Goal: Task Accomplishment & Management: Complete application form

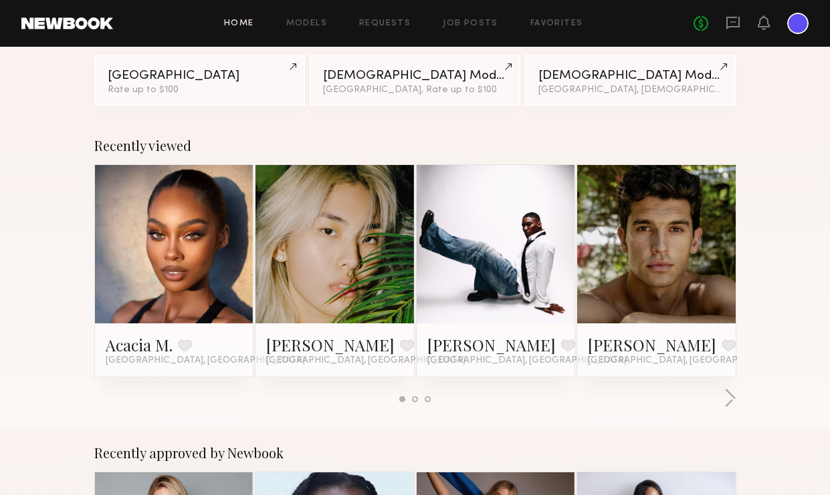
scroll to position [151, 0]
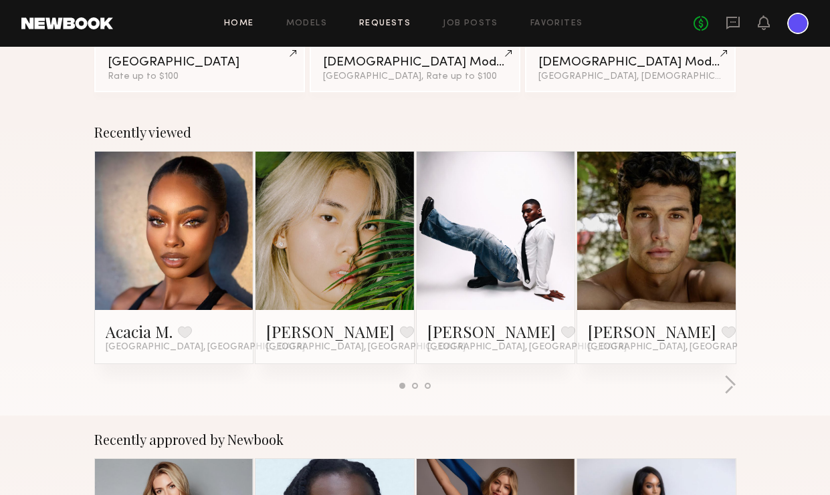
click at [390, 23] on link "Requests" at bounding box center [384, 23] width 51 height 9
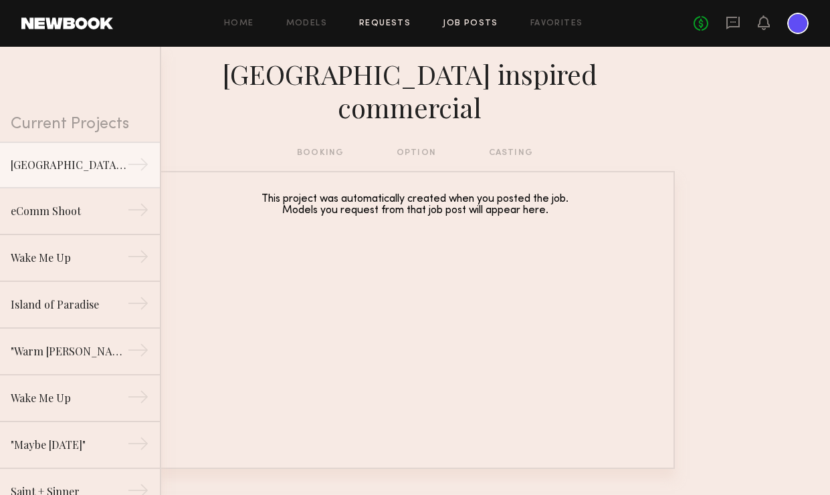
click at [474, 21] on link "Job Posts" at bounding box center [470, 23] width 55 height 9
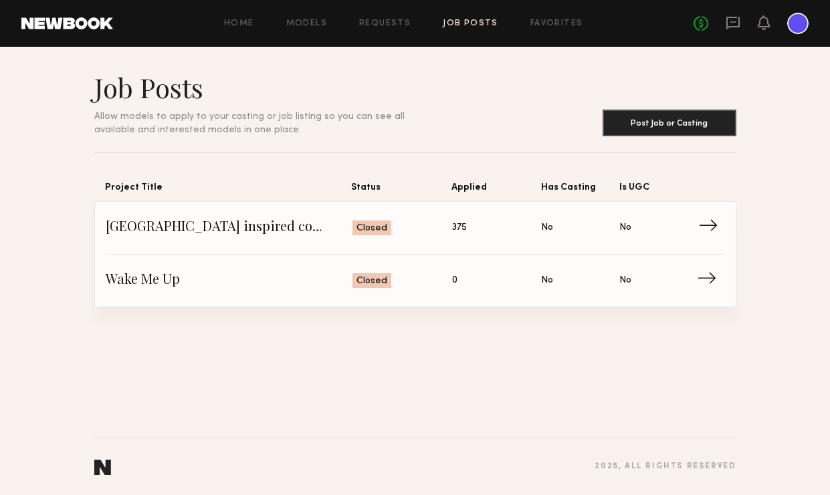
click at [391, 227] on span "Status: Closed" at bounding box center [402, 228] width 100 height 20
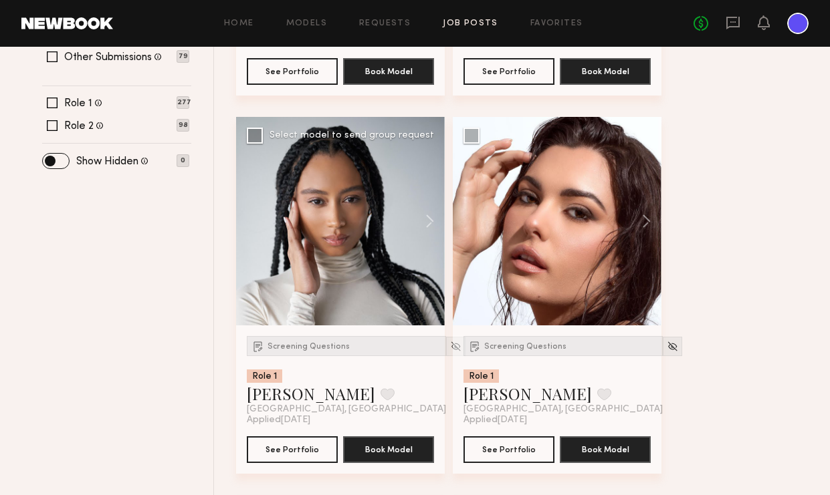
scroll to position [507, 0]
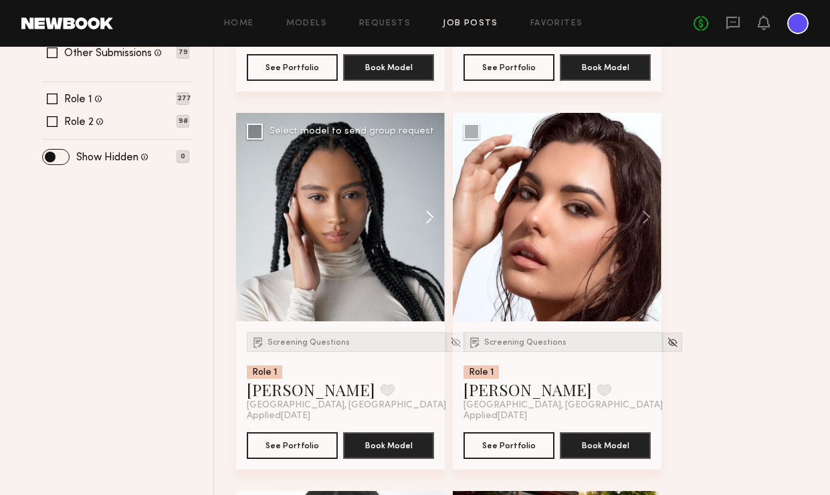
click at [429, 219] on button at bounding box center [423, 217] width 43 height 209
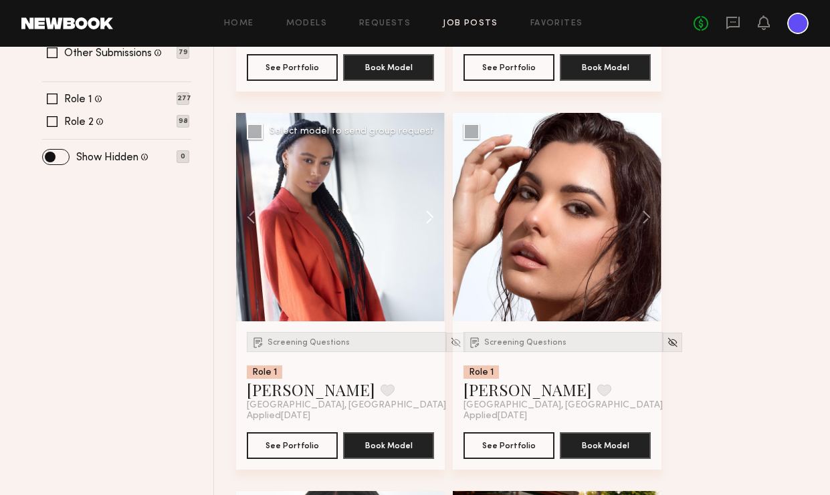
click at [429, 219] on button at bounding box center [423, 217] width 43 height 209
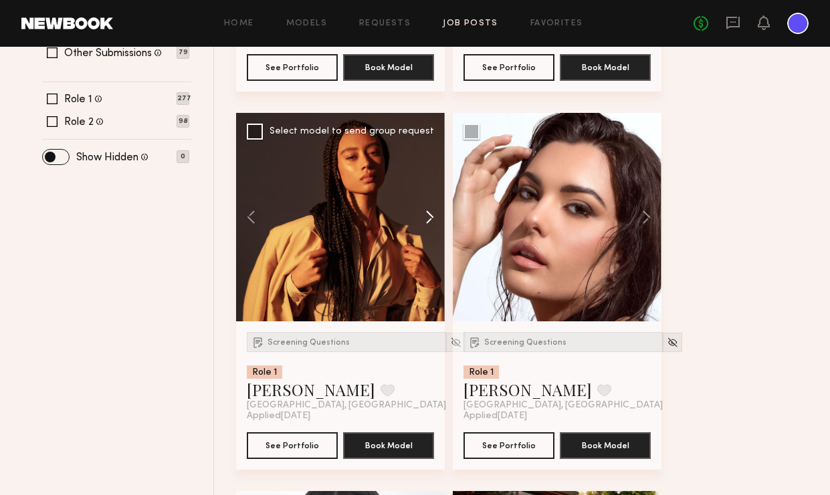
click at [429, 219] on button at bounding box center [423, 217] width 43 height 209
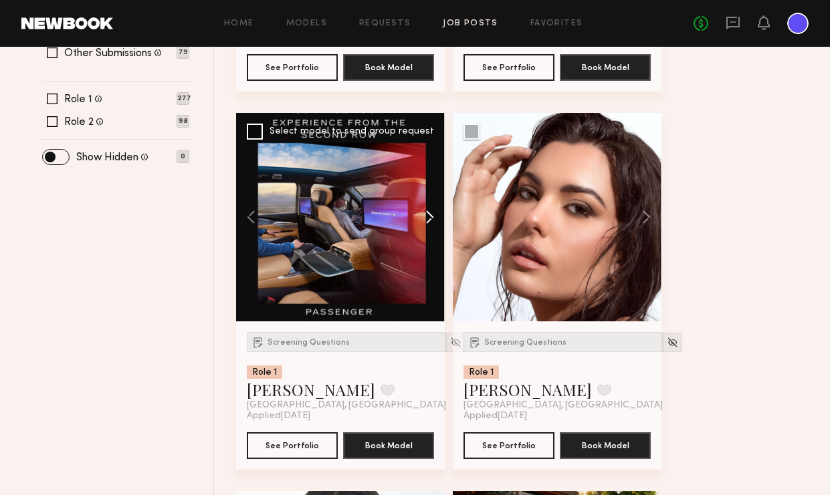
click at [429, 219] on button at bounding box center [423, 217] width 43 height 209
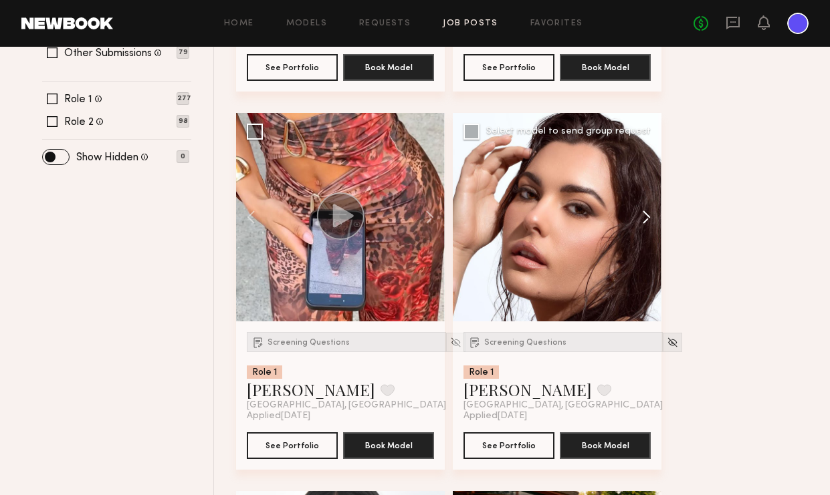
click at [645, 213] on button at bounding box center [639, 217] width 43 height 209
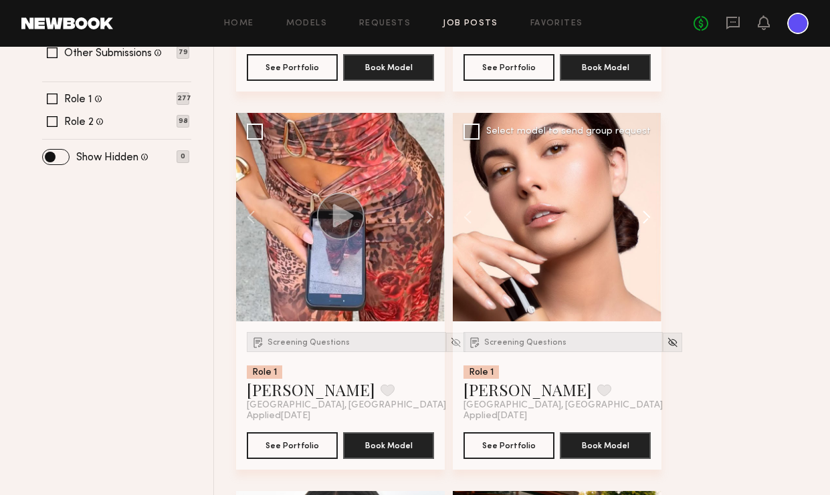
click at [645, 213] on button at bounding box center [639, 217] width 43 height 209
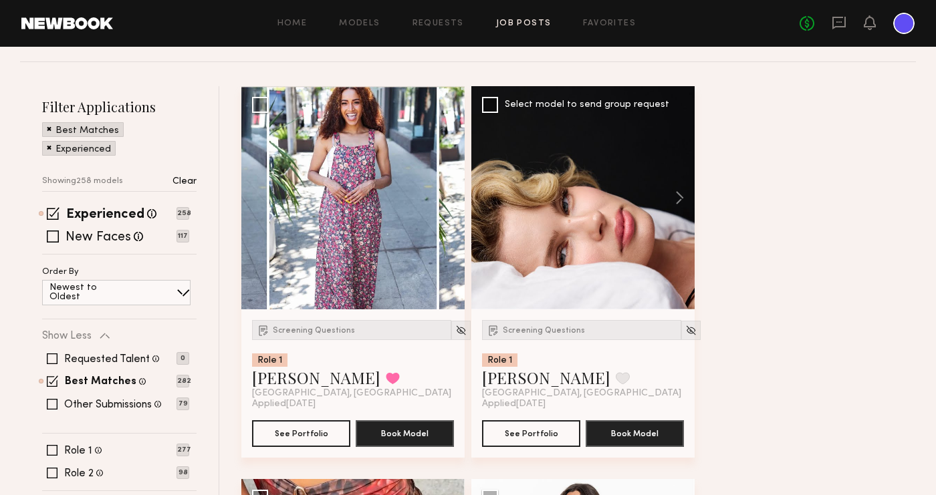
scroll to position [164, 0]
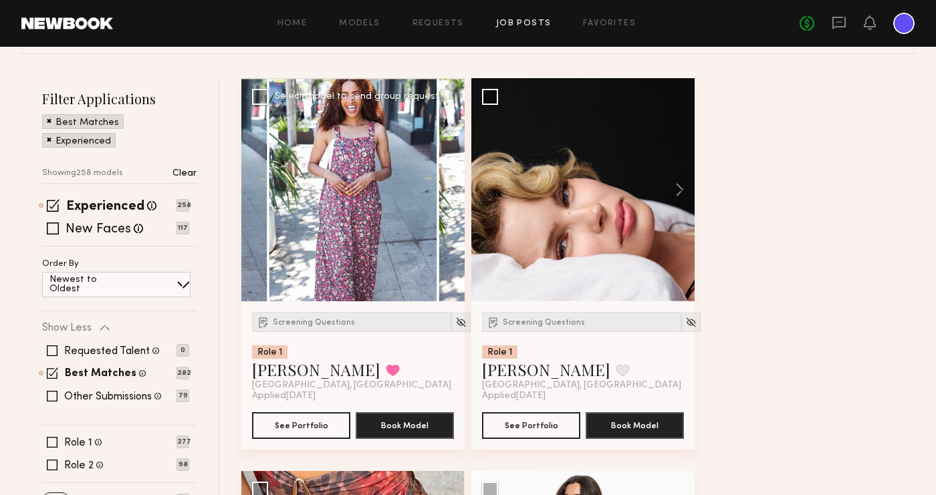
click at [456, 188] on button at bounding box center [443, 189] width 43 height 223
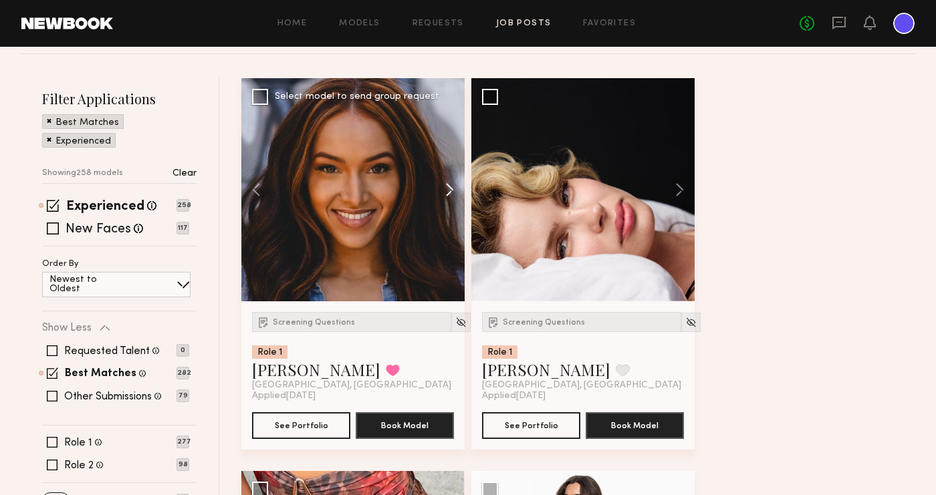
click at [453, 188] on button at bounding box center [443, 189] width 43 height 223
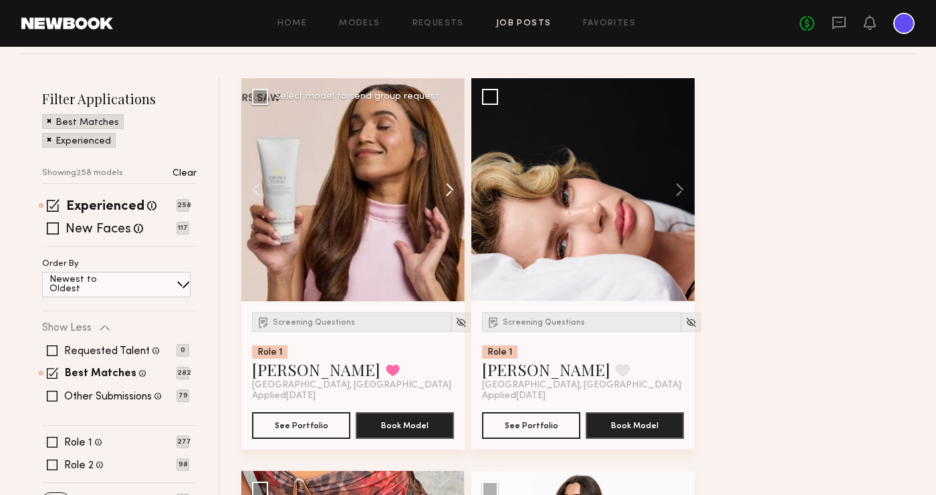
click at [453, 188] on button at bounding box center [443, 189] width 43 height 223
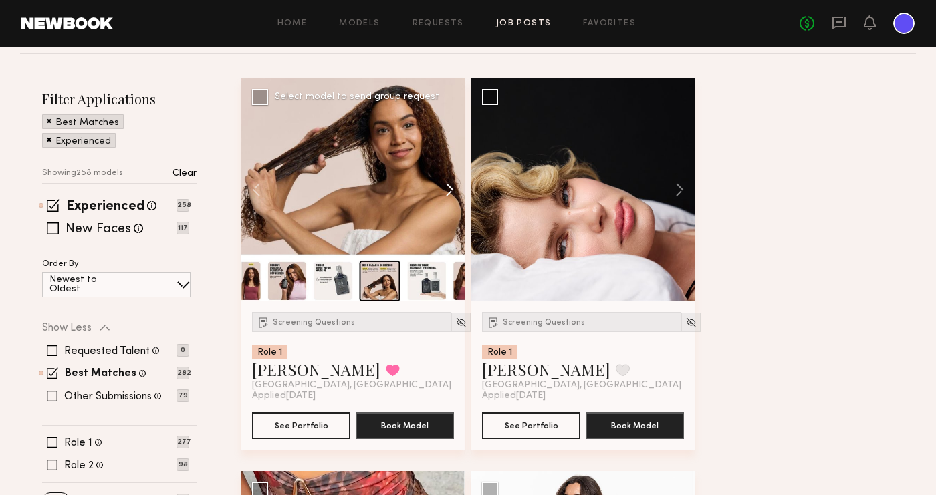
click at [453, 188] on button at bounding box center [443, 189] width 43 height 223
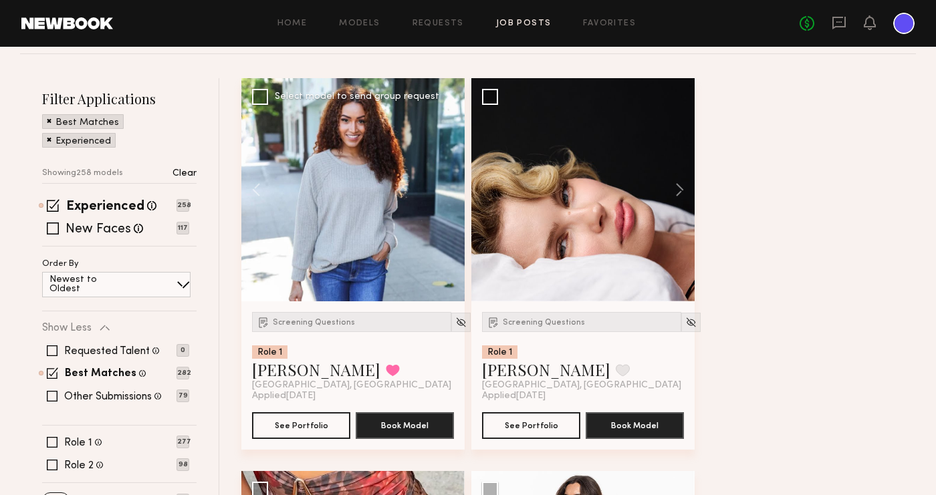
click at [453, 188] on div at bounding box center [352, 189] width 223 height 223
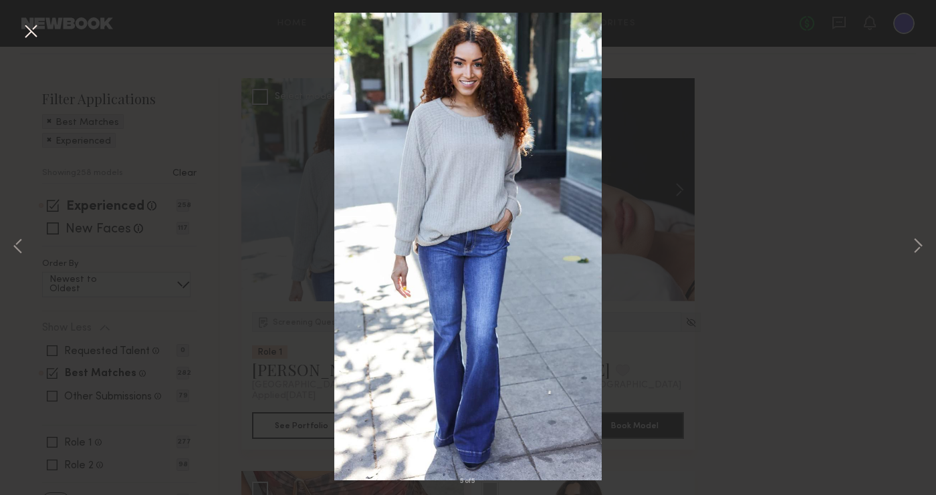
click at [31, 27] on button at bounding box center [30, 32] width 21 height 24
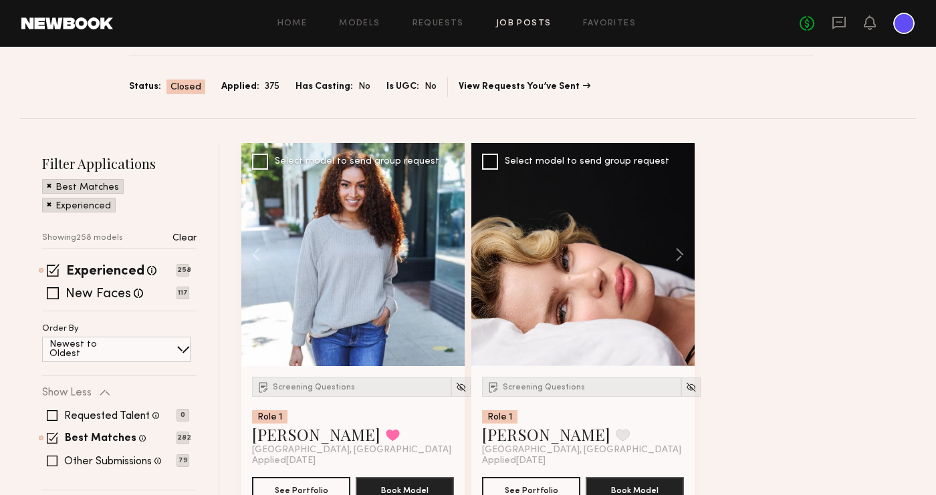
scroll to position [99, 0]
click at [331, 388] on span "Screening Questions" at bounding box center [314, 388] width 82 height 8
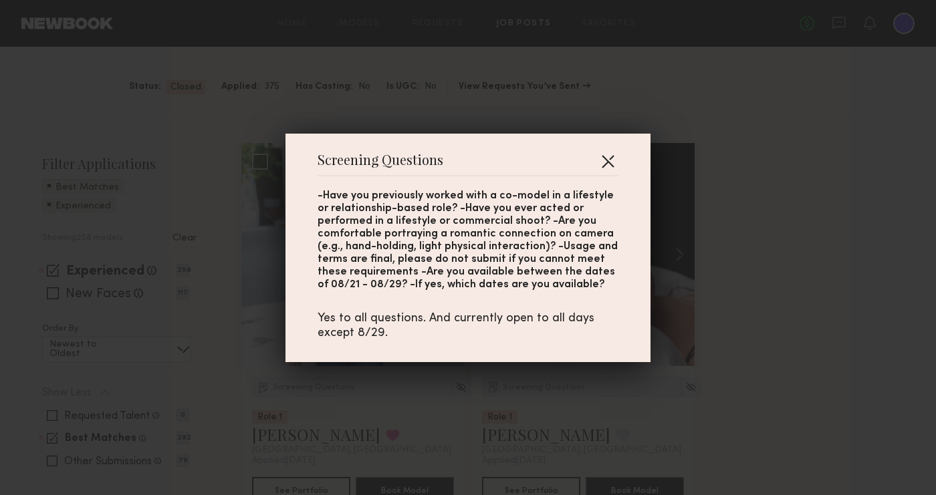
click at [608, 166] on button "button" at bounding box center [607, 160] width 21 height 21
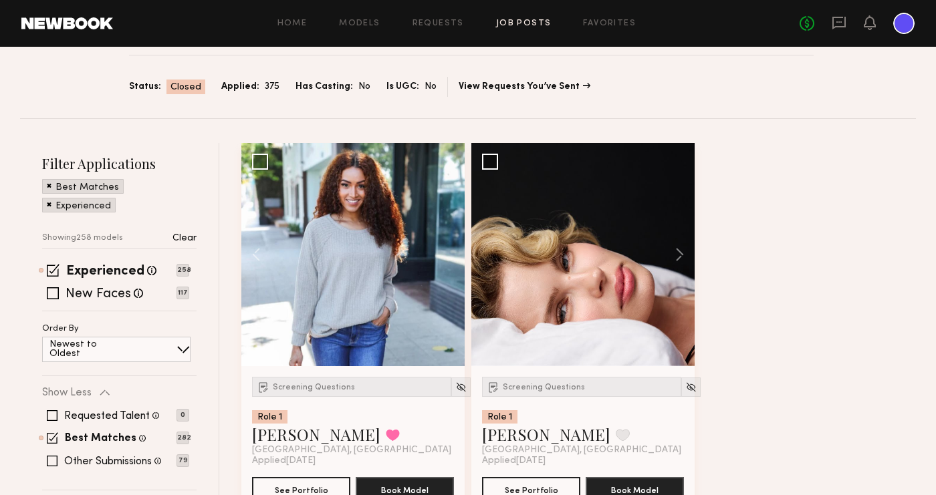
click at [380, 237] on div at bounding box center [352, 254] width 223 height 223
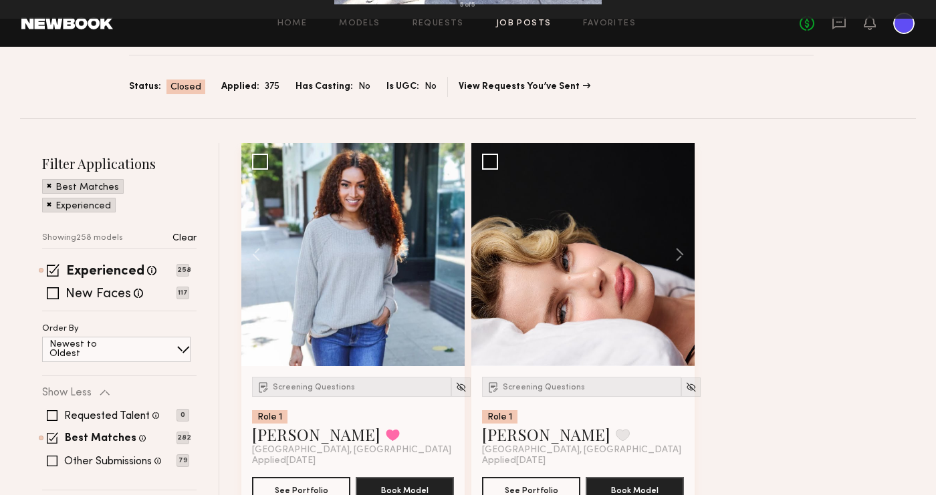
click at [829, 254] on button at bounding box center [918, 247] width 16 height 396
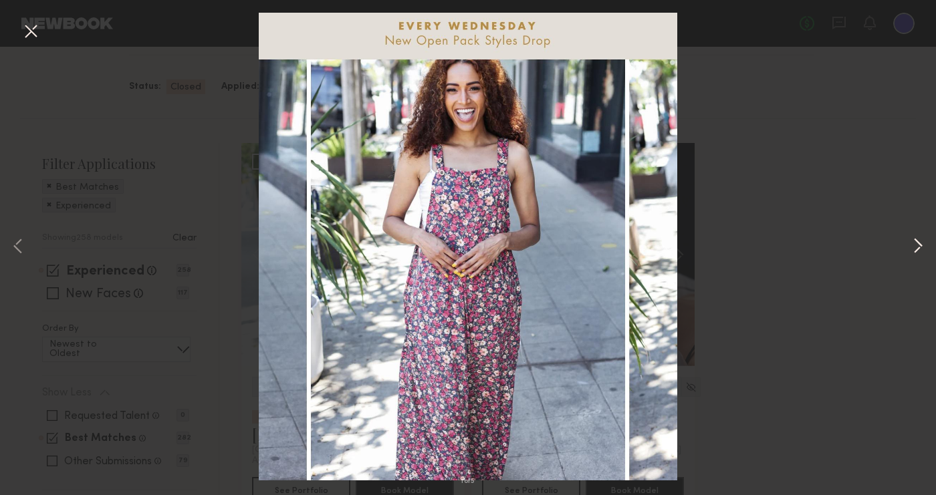
click at [829, 254] on button at bounding box center [918, 247] width 16 height 396
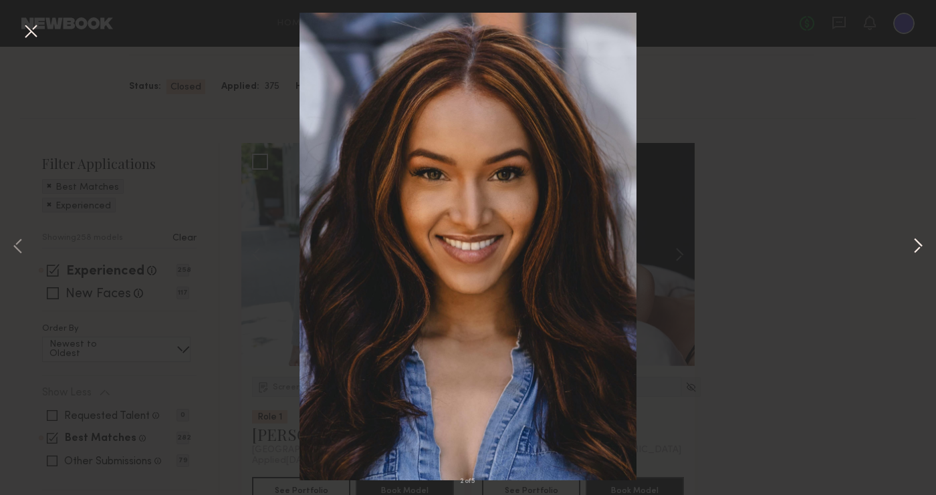
click at [829, 252] on button at bounding box center [918, 247] width 16 height 396
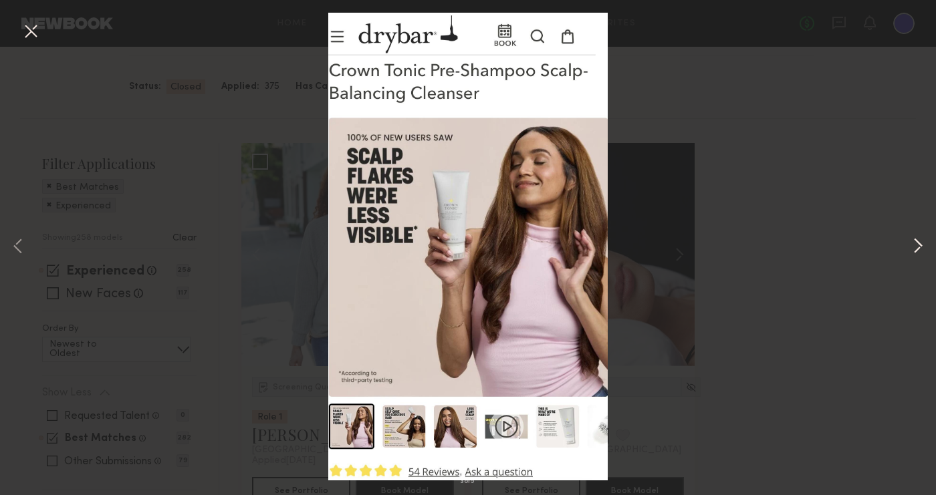
click at [829, 252] on button at bounding box center [918, 247] width 16 height 396
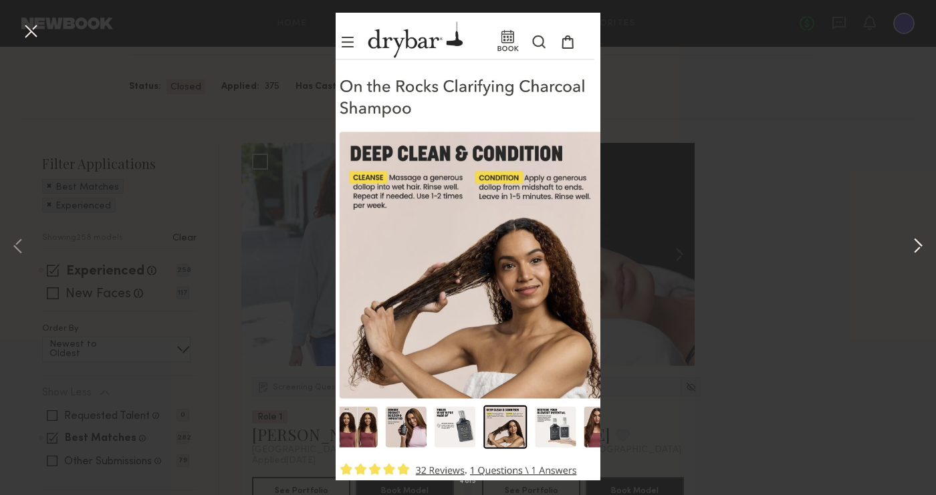
click at [829, 252] on button at bounding box center [918, 247] width 16 height 396
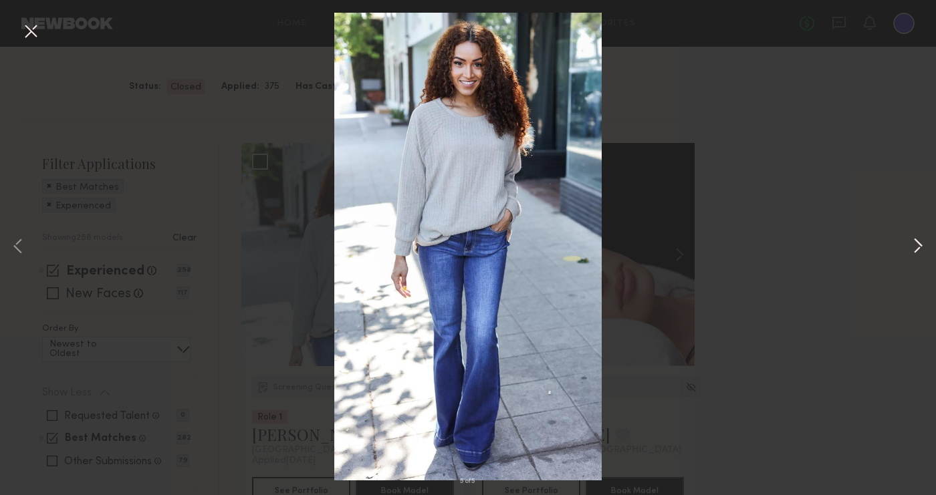
click at [829, 252] on button at bounding box center [918, 247] width 16 height 396
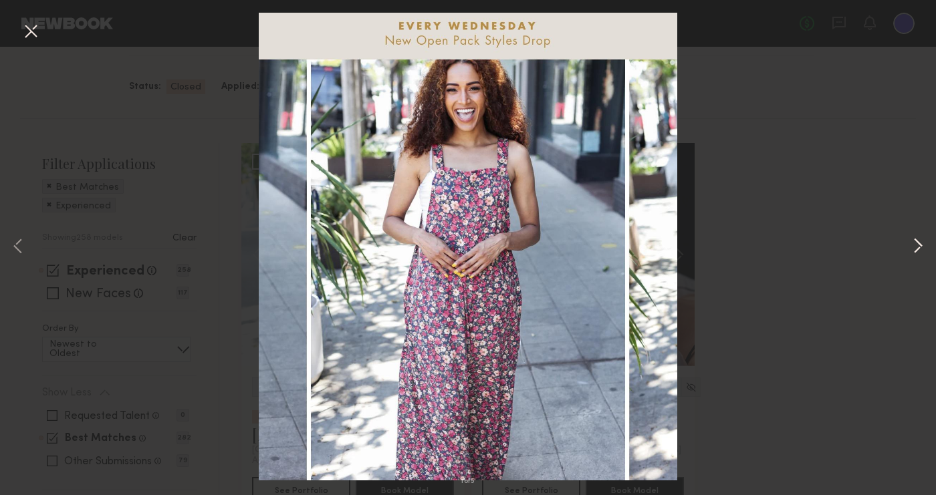
click at [829, 252] on button at bounding box center [918, 247] width 16 height 396
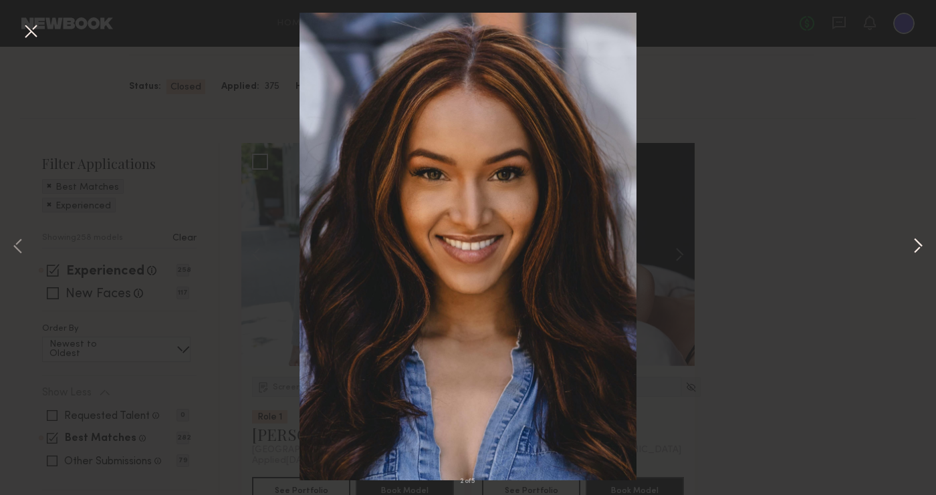
click at [829, 252] on button at bounding box center [918, 247] width 16 height 396
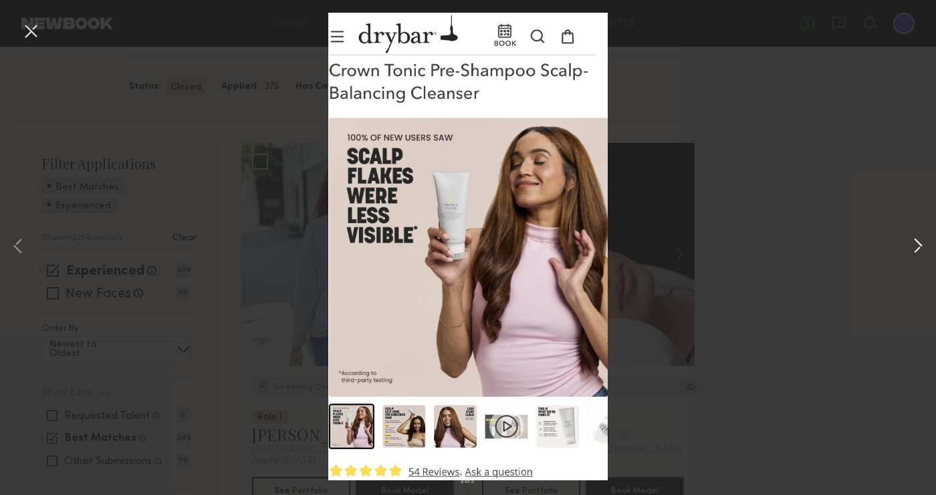
click at [829, 252] on button at bounding box center [918, 247] width 16 height 396
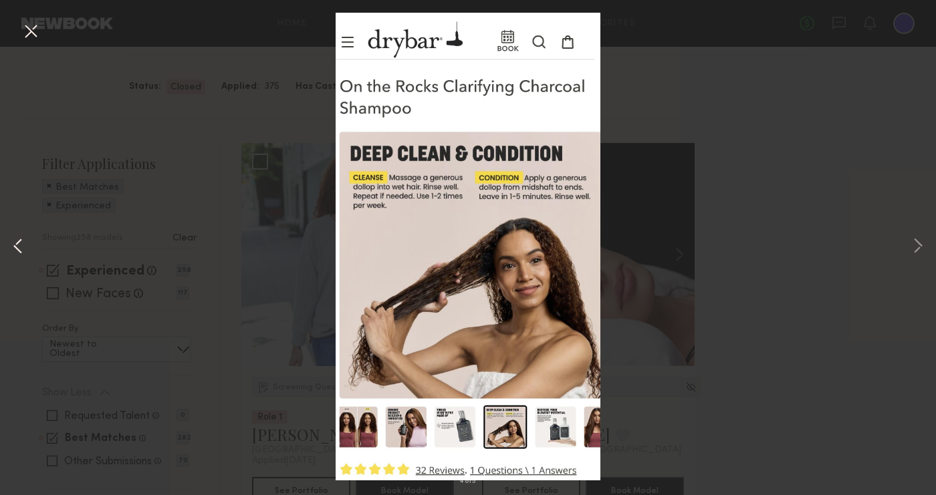
click at [22, 244] on button at bounding box center [18, 247] width 16 height 396
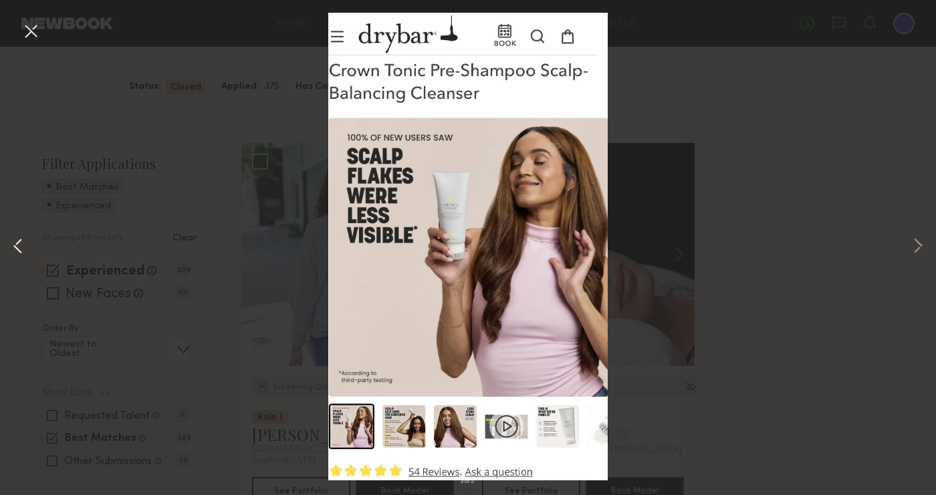
click at [22, 244] on button at bounding box center [18, 247] width 16 height 396
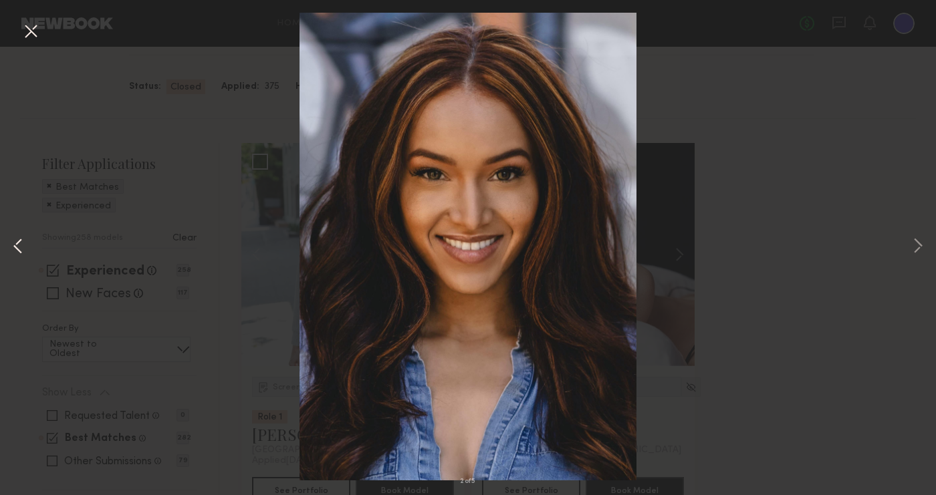
click at [22, 244] on button at bounding box center [18, 247] width 16 height 396
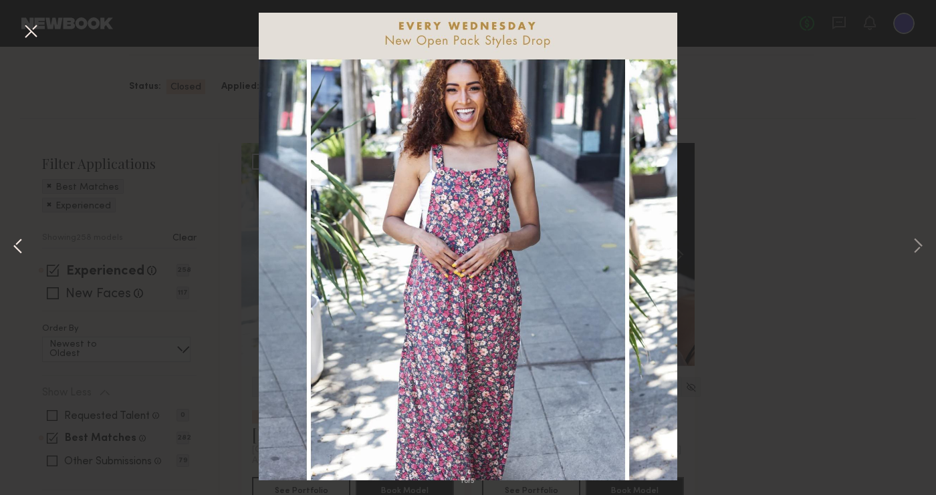
click at [22, 244] on button at bounding box center [18, 247] width 16 height 396
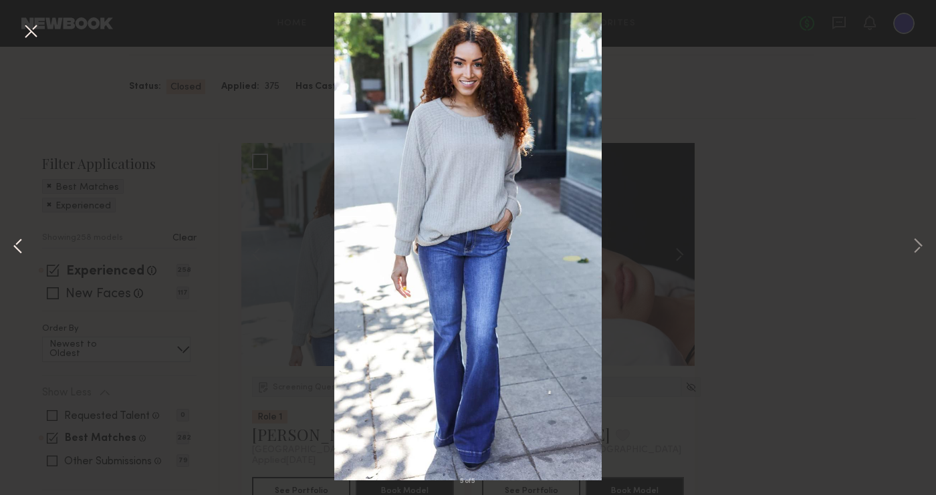
click at [22, 244] on button at bounding box center [18, 247] width 16 height 396
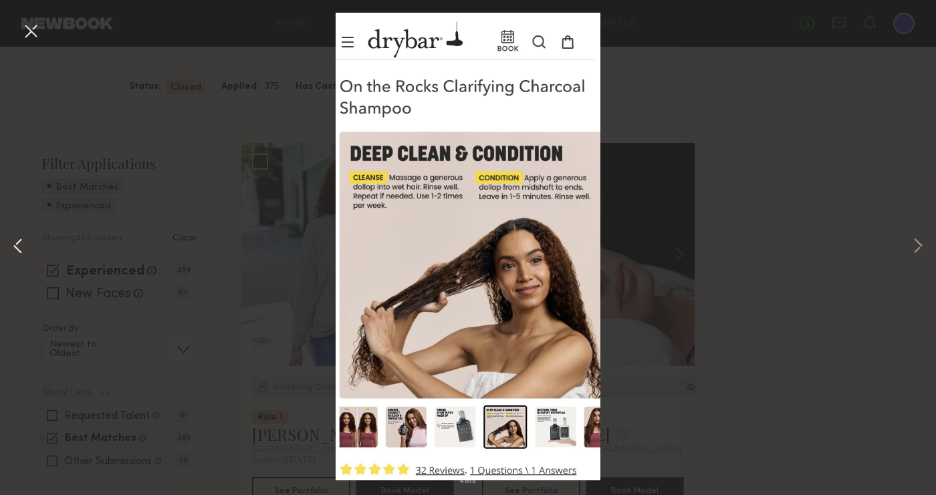
click at [22, 244] on button at bounding box center [18, 247] width 16 height 396
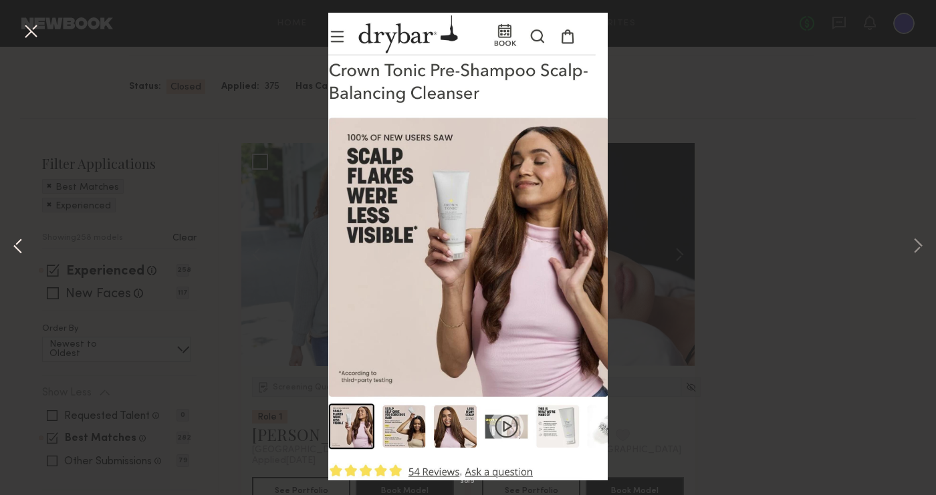
click at [22, 244] on button at bounding box center [18, 247] width 16 height 396
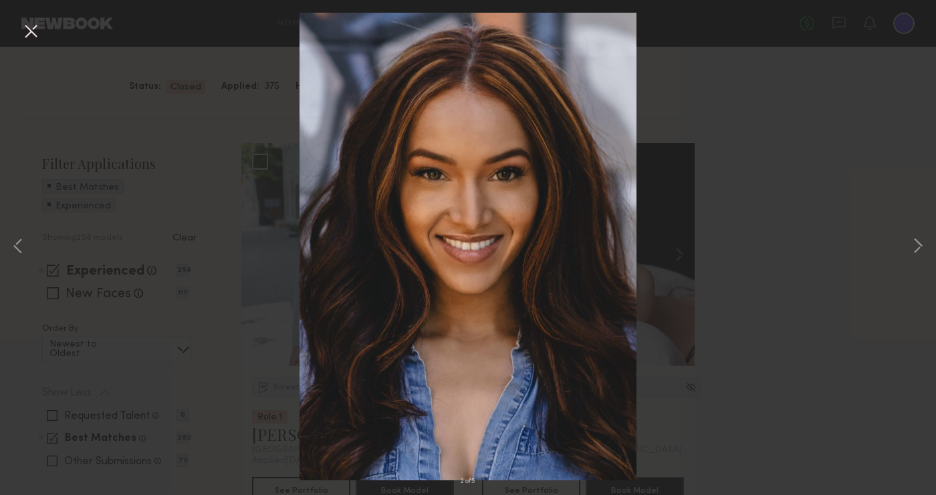
click at [829, 385] on div "2 of 5" at bounding box center [468, 247] width 936 height 495
click at [33, 22] on button at bounding box center [30, 32] width 21 height 24
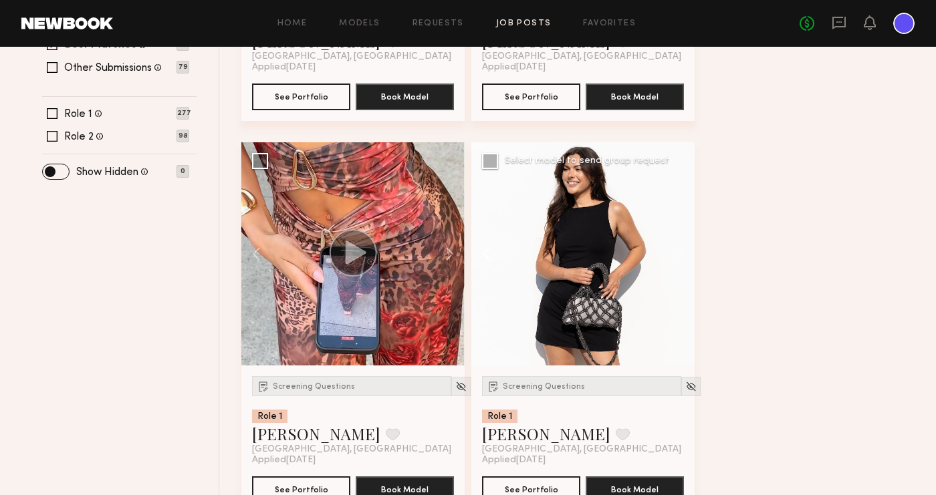
scroll to position [493, 0]
click at [452, 251] on button at bounding box center [443, 253] width 43 height 223
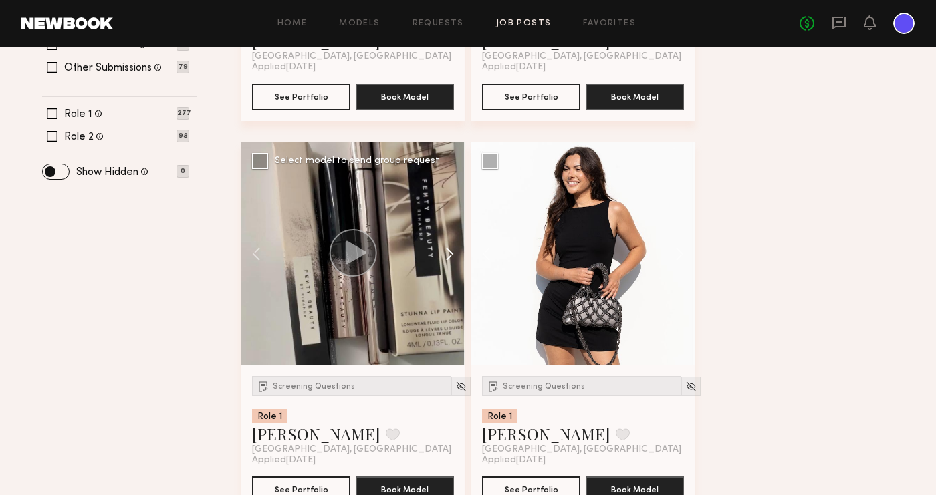
click at [452, 251] on button at bounding box center [443, 253] width 43 height 223
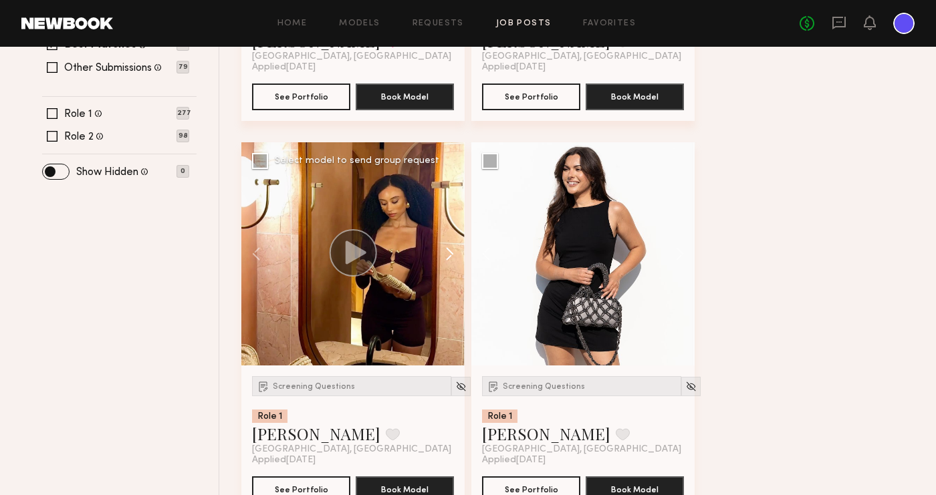
click at [452, 251] on button at bounding box center [443, 253] width 43 height 223
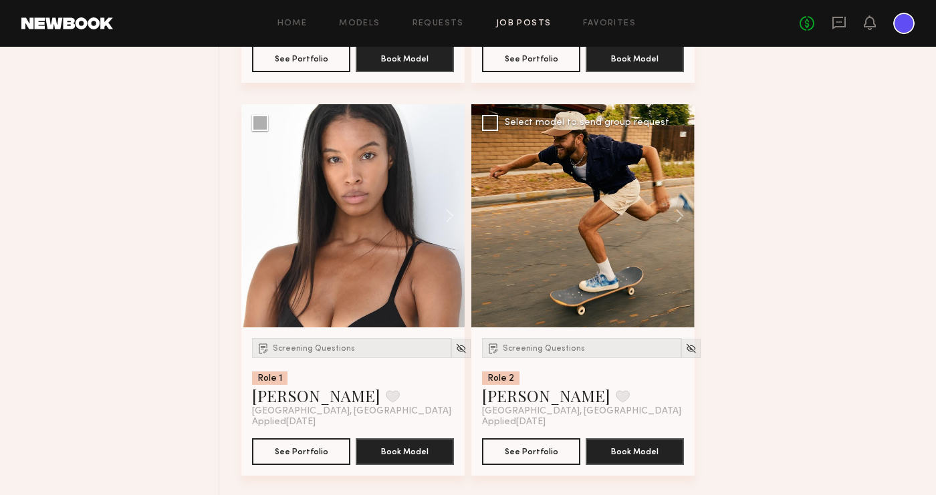
scroll to position [920, 0]
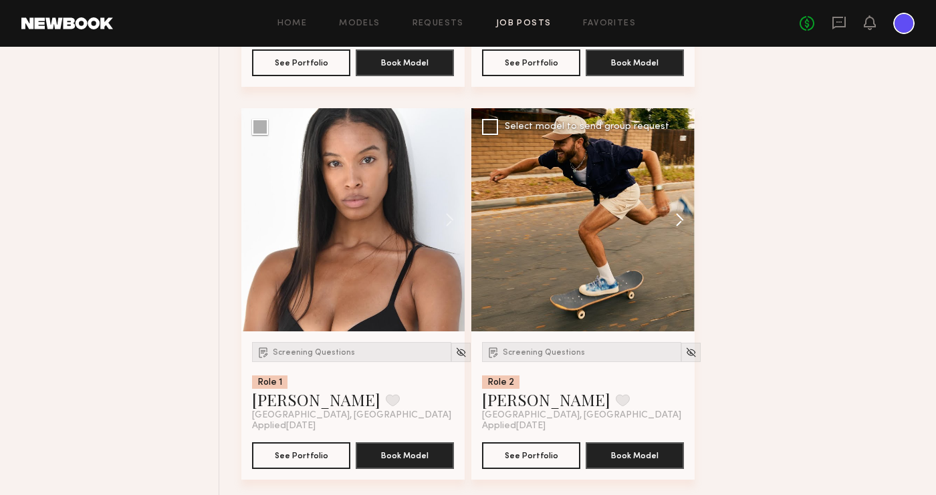
click at [681, 219] on button at bounding box center [673, 219] width 43 height 223
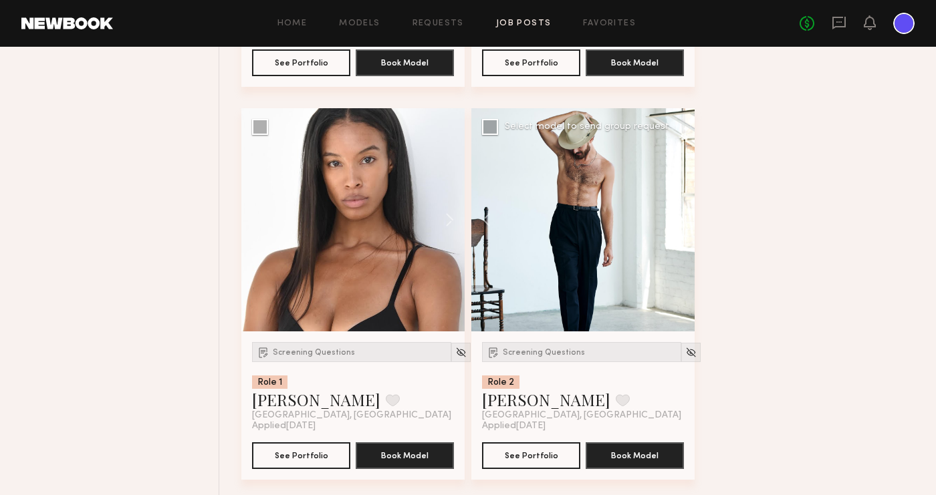
click at [681, 219] on button at bounding box center [673, 219] width 43 height 223
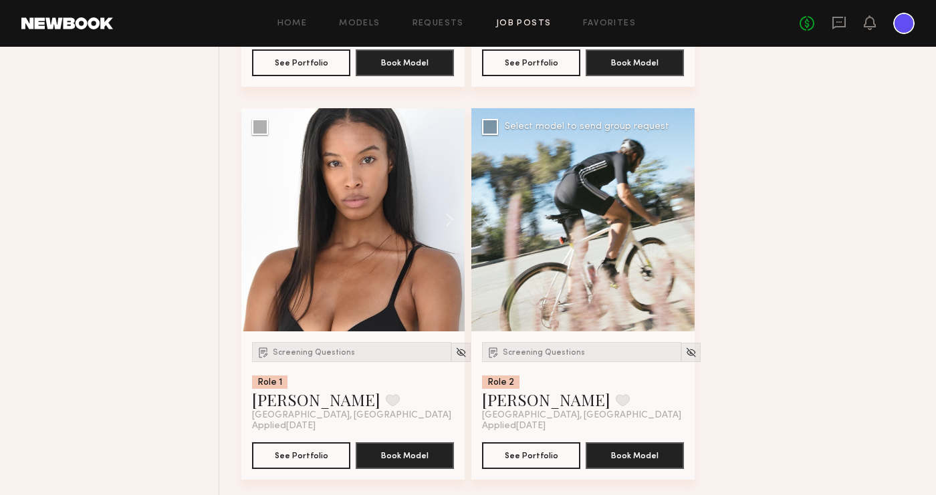
click at [681, 219] on div at bounding box center [582, 219] width 223 height 223
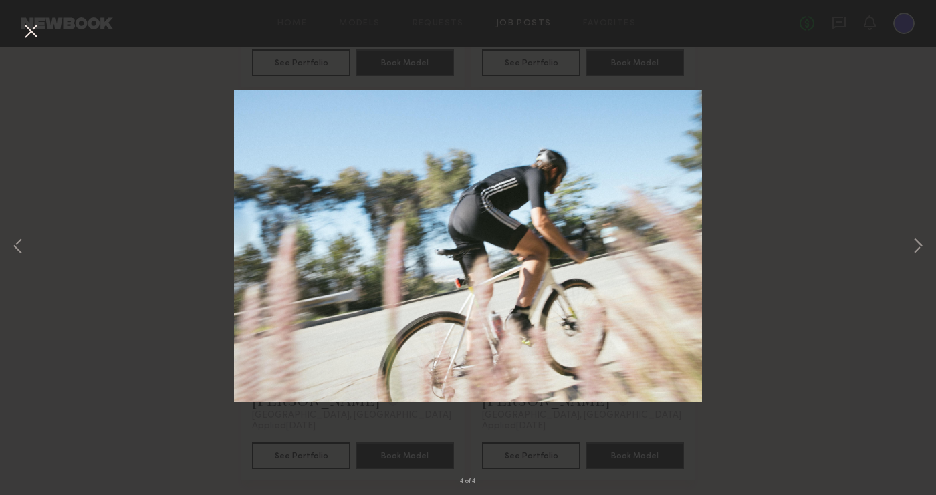
click at [41, 28] on button at bounding box center [30, 32] width 21 height 24
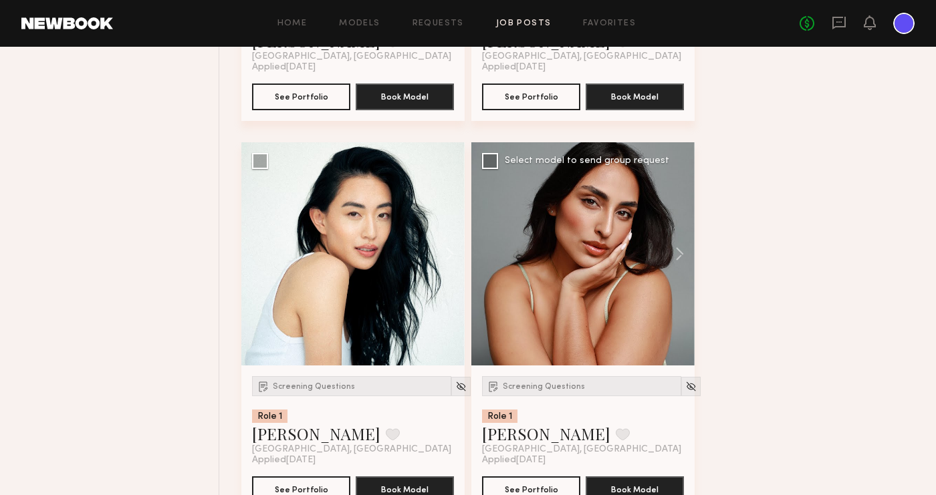
scroll to position [2061, 0]
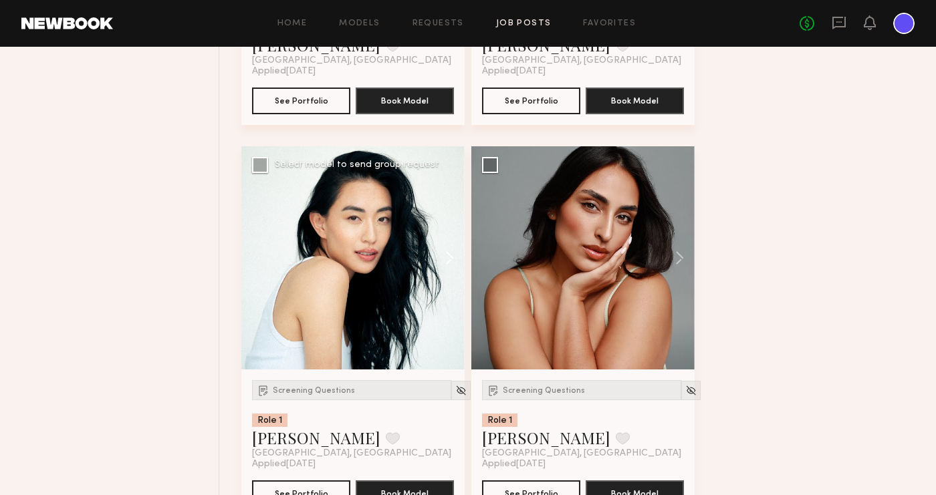
click at [450, 255] on button at bounding box center [443, 257] width 43 height 223
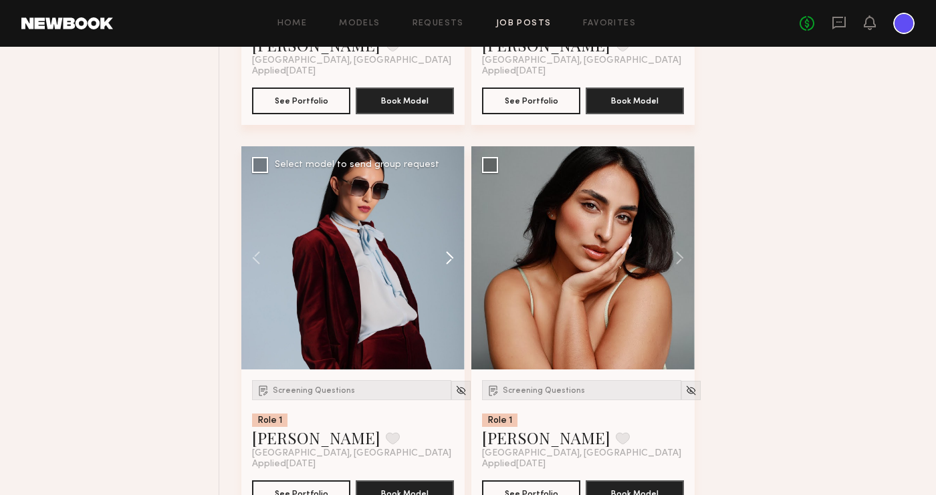
click at [450, 255] on button at bounding box center [443, 257] width 43 height 223
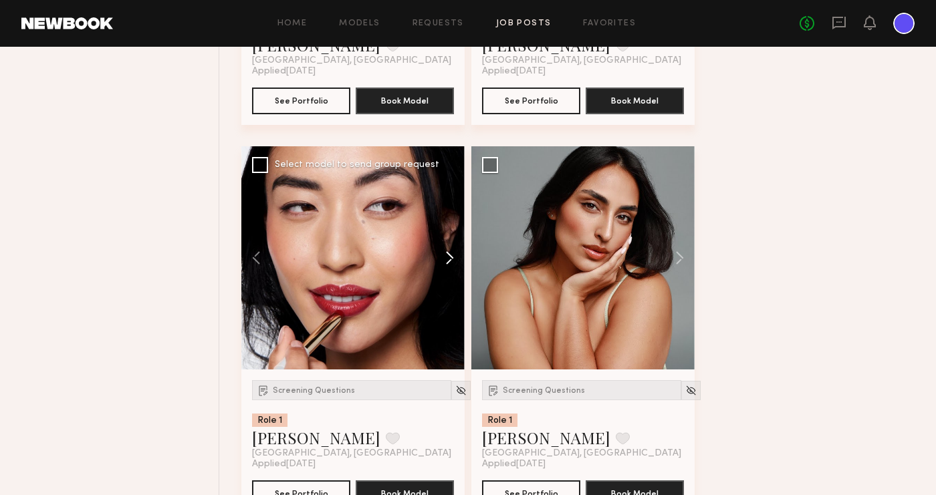
click at [450, 255] on button at bounding box center [443, 257] width 43 height 223
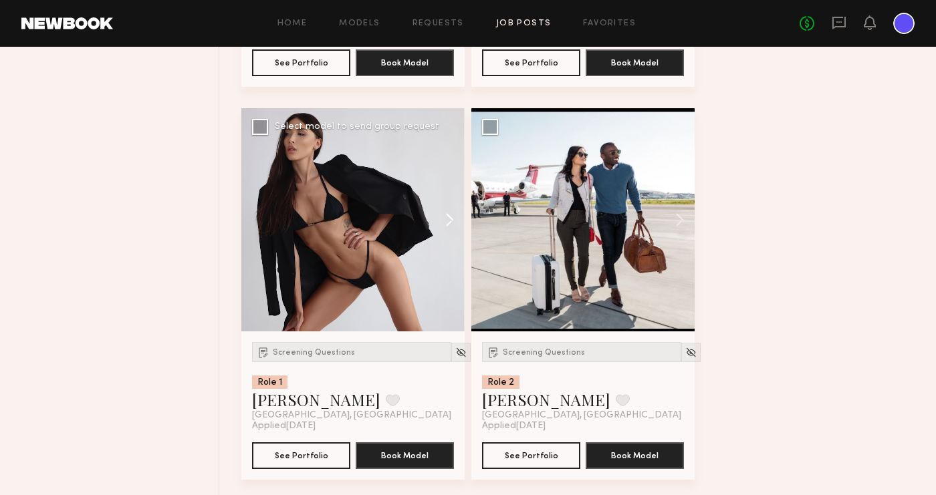
scroll to position [2493, 0]
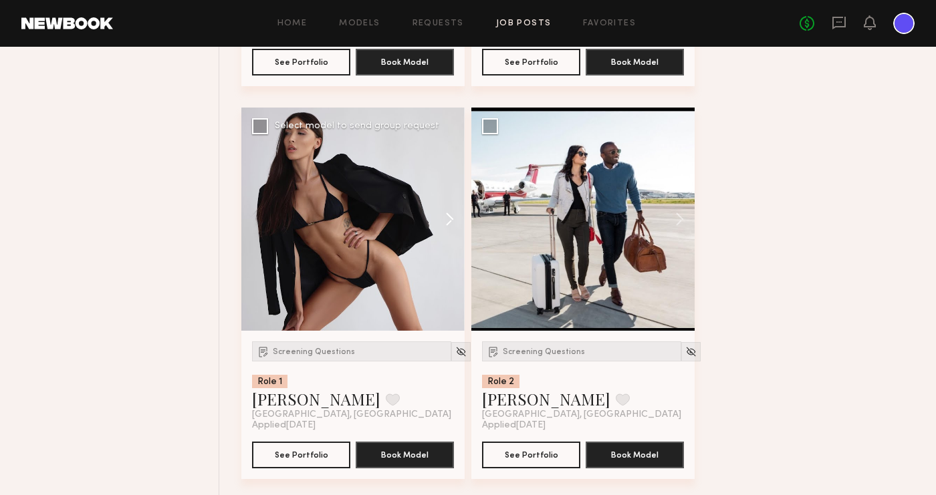
click at [450, 215] on button at bounding box center [443, 219] width 43 height 223
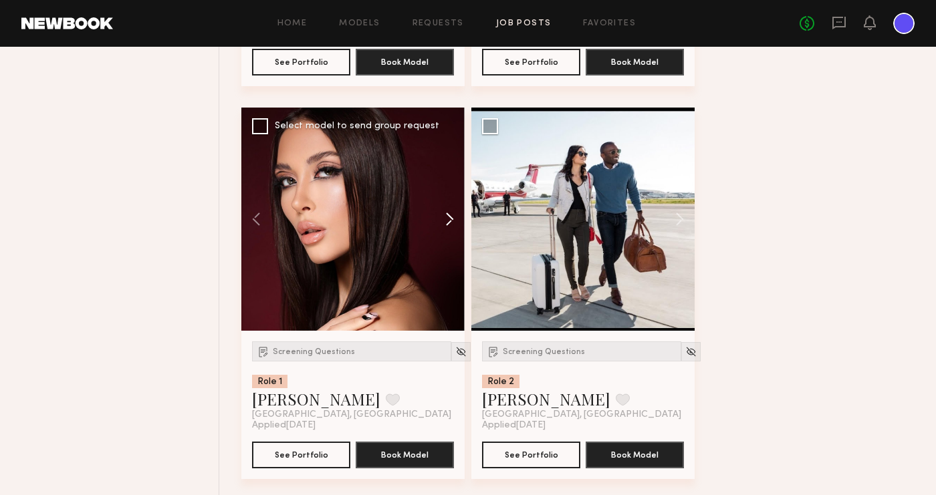
click at [450, 215] on button at bounding box center [443, 219] width 43 height 223
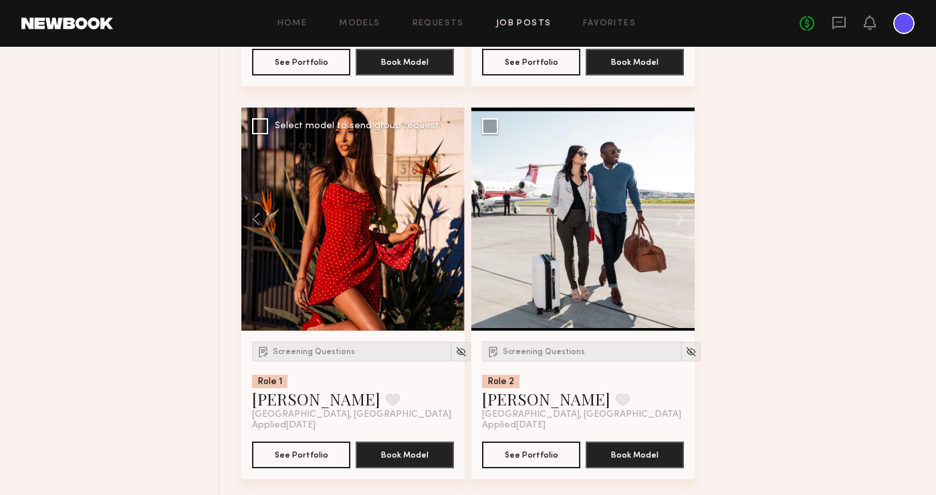
click at [450, 215] on button at bounding box center [443, 219] width 43 height 223
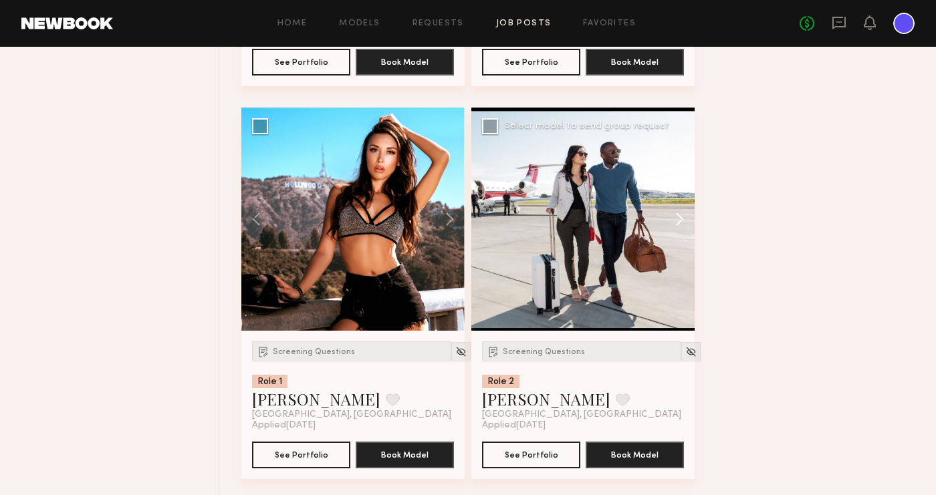
click at [682, 225] on button at bounding box center [673, 219] width 43 height 223
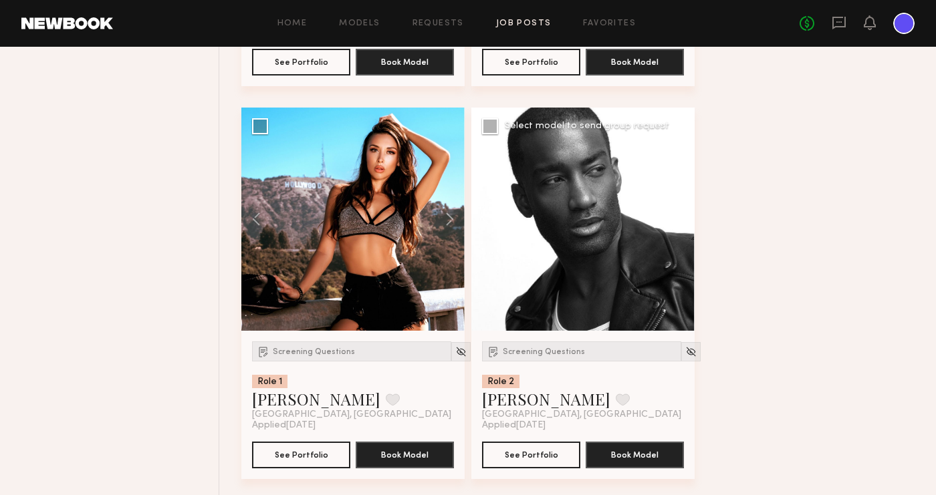
click at [682, 220] on button at bounding box center [673, 219] width 43 height 223
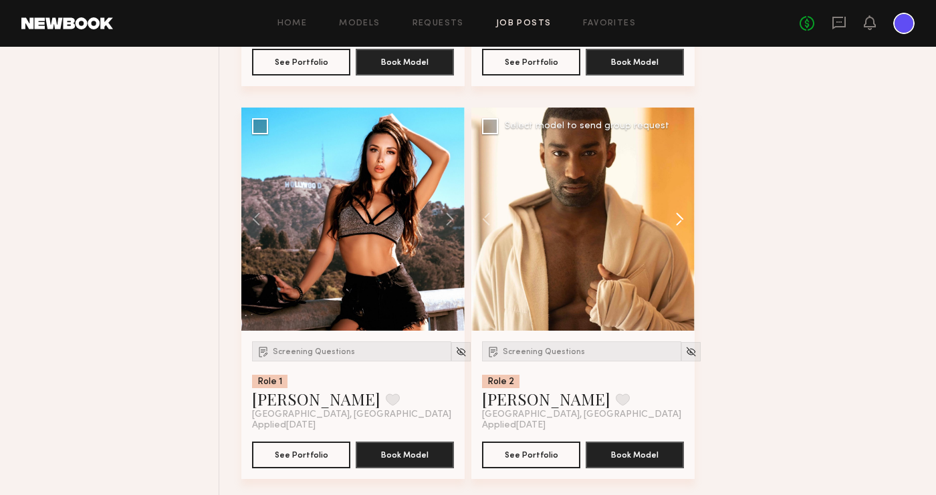
click at [682, 220] on button at bounding box center [673, 219] width 43 height 223
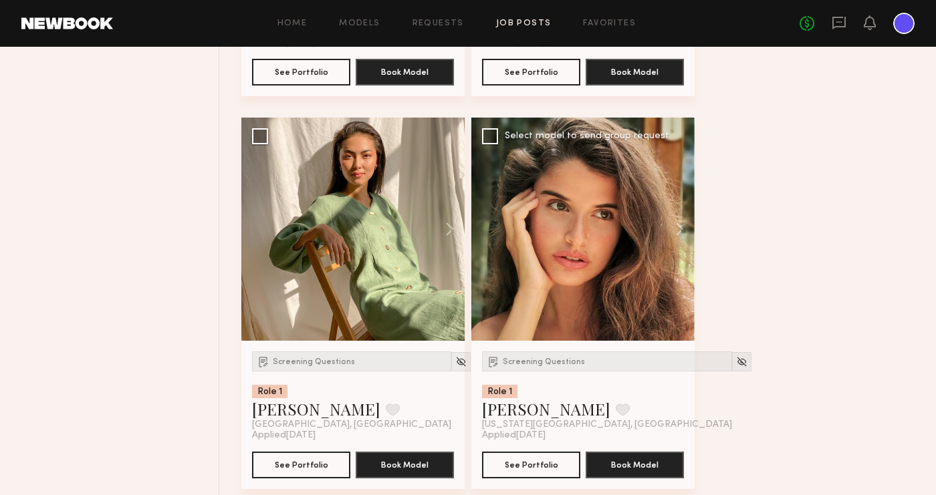
scroll to position [3268, 0]
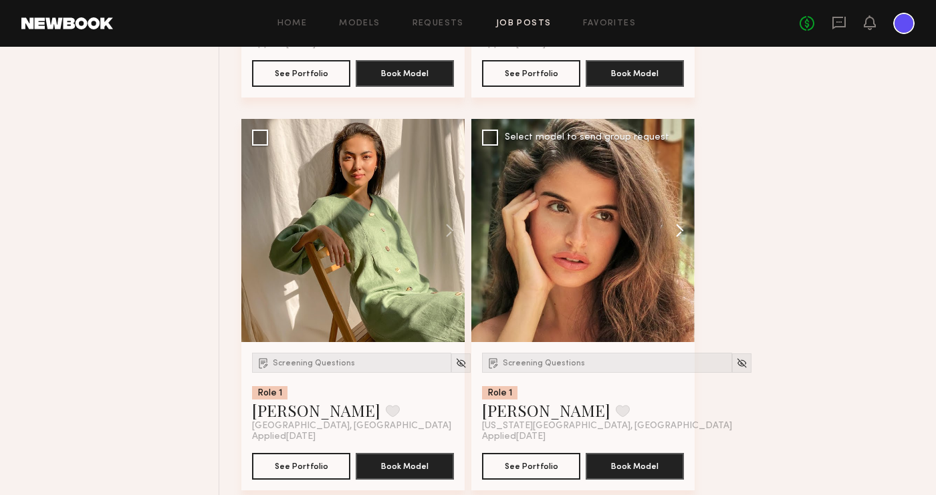
click at [685, 229] on button at bounding box center [673, 230] width 43 height 223
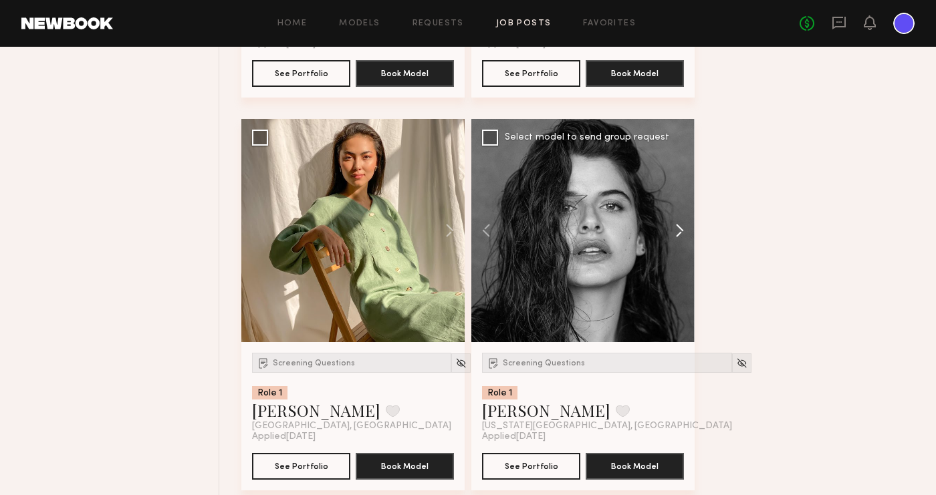
click at [685, 229] on button at bounding box center [673, 230] width 43 height 223
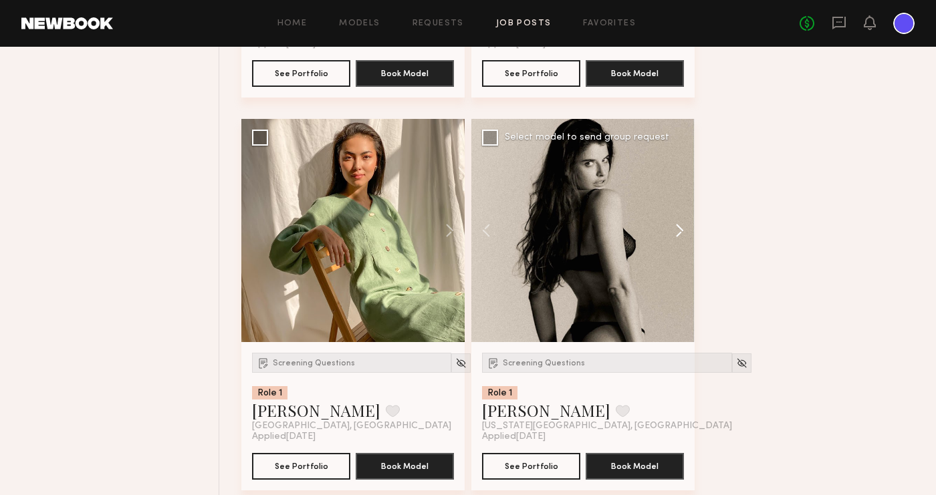
click at [685, 229] on button at bounding box center [673, 230] width 43 height 223
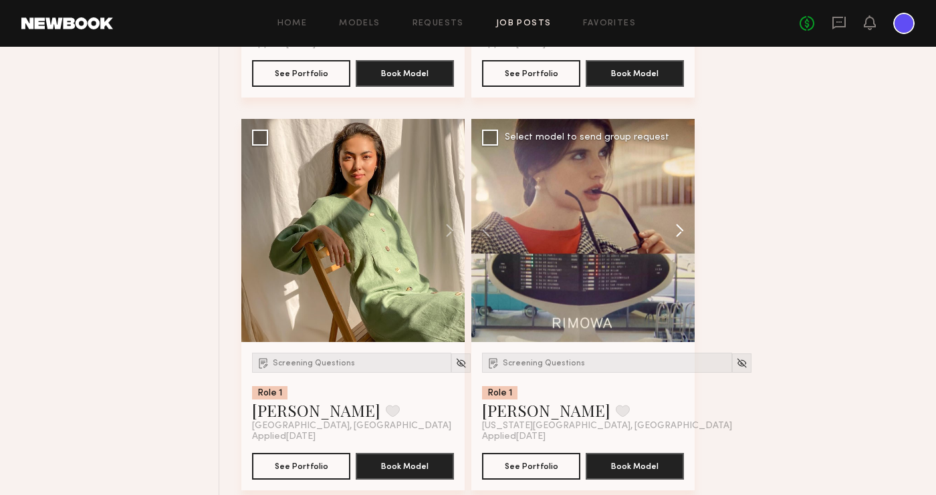
click at [685, 229] on button at bounding box center [673, 230] width 43 height 223
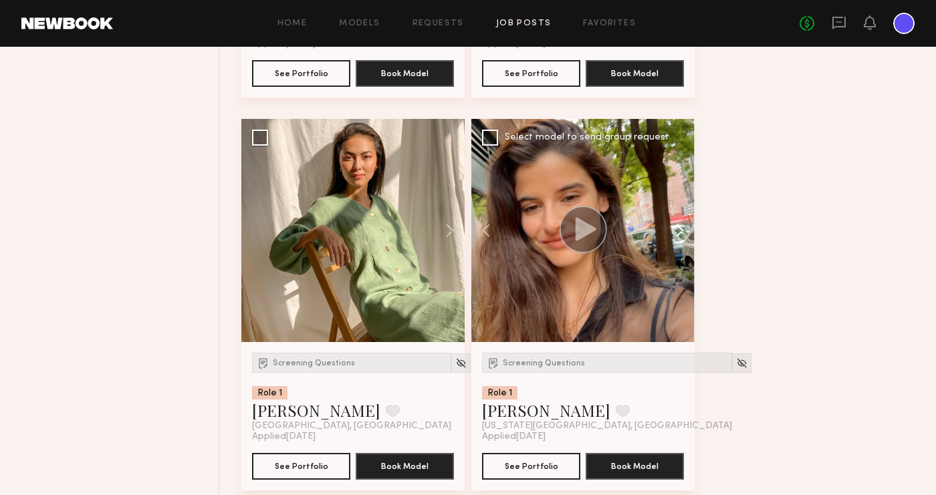
click at [685, 229] on button at bounding box center [673, 230] width 43 height 223
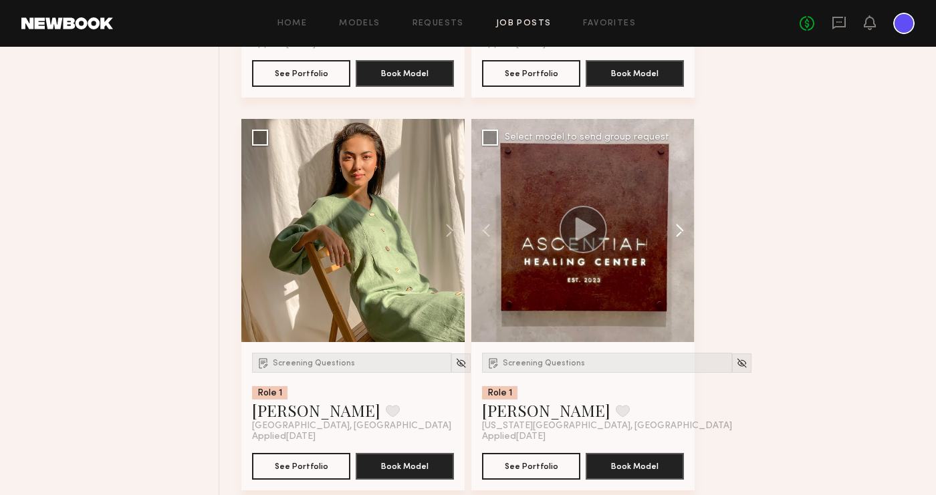
click at [685, 229] on button at bounding box center [673, 230] width 43 height 223
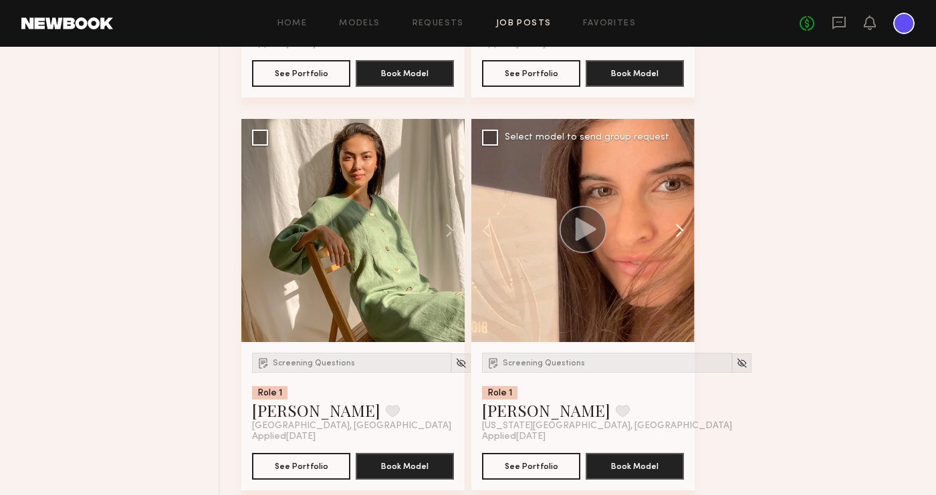
click at [685, 229] on button at bounding box center [673, 230] width 43 height 223
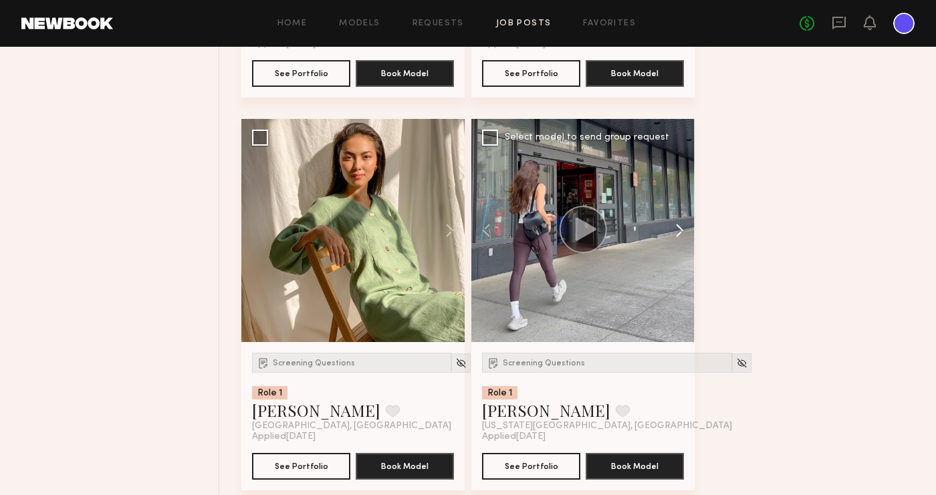
click at [685, 229] on button at bounding box center [673, 230] width 43 height 223
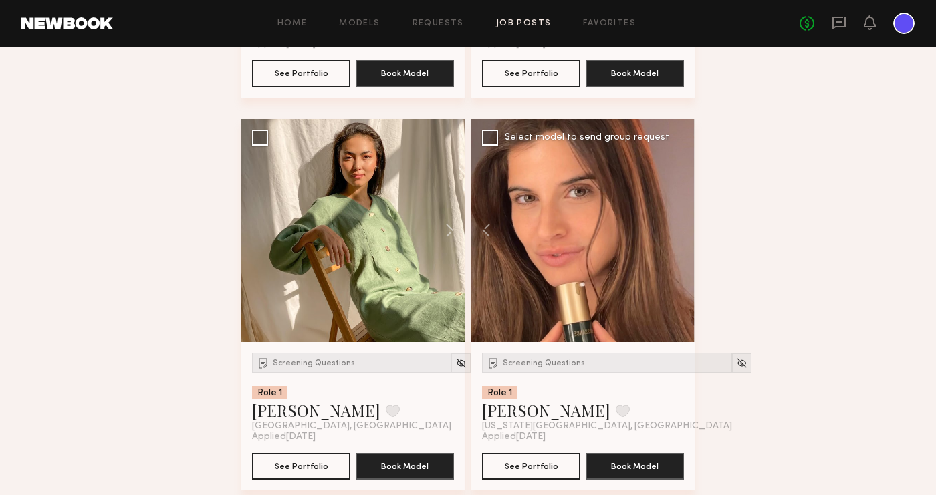
click at [685, 229] on div at bounding box center [582, 230] width 223 height 223
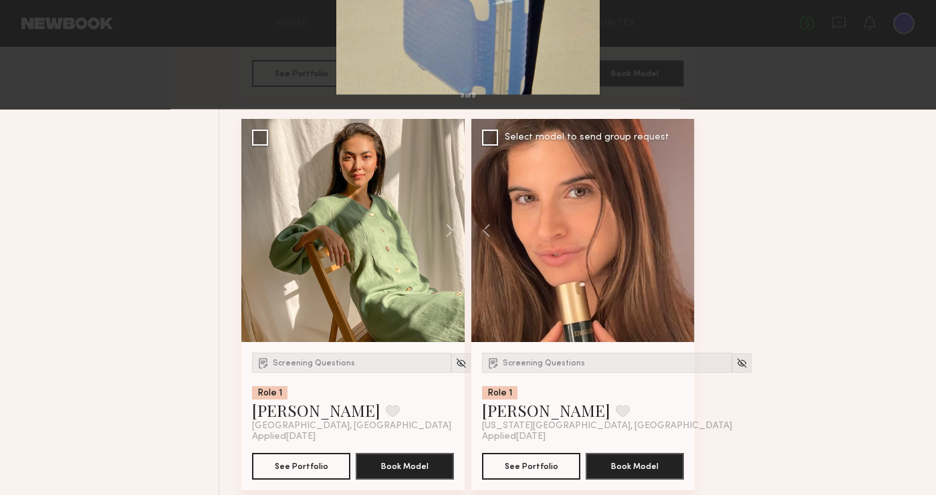
click at [31, 28] on button at bounding box center [30, 32] width 21 height 24
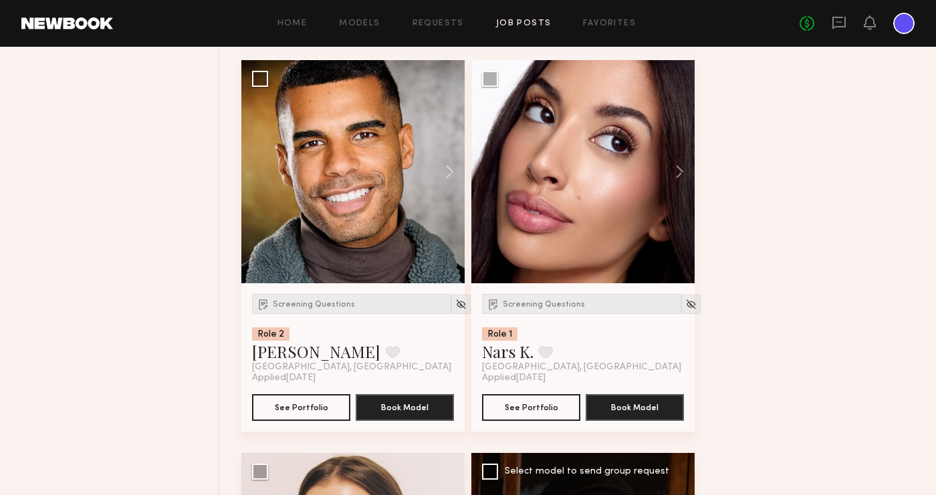
scroll to position [3734, 0]
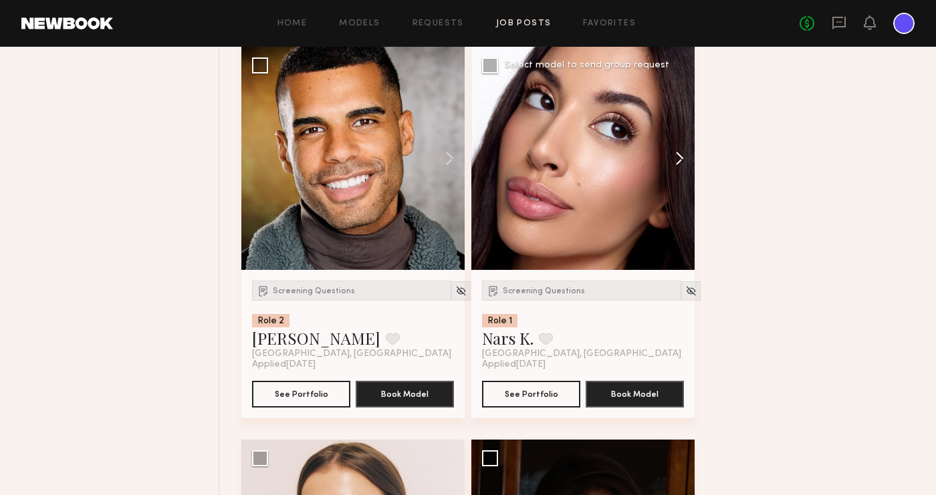
click at [681, 158] on button at bounding box center [673, 158] width 43 height 223
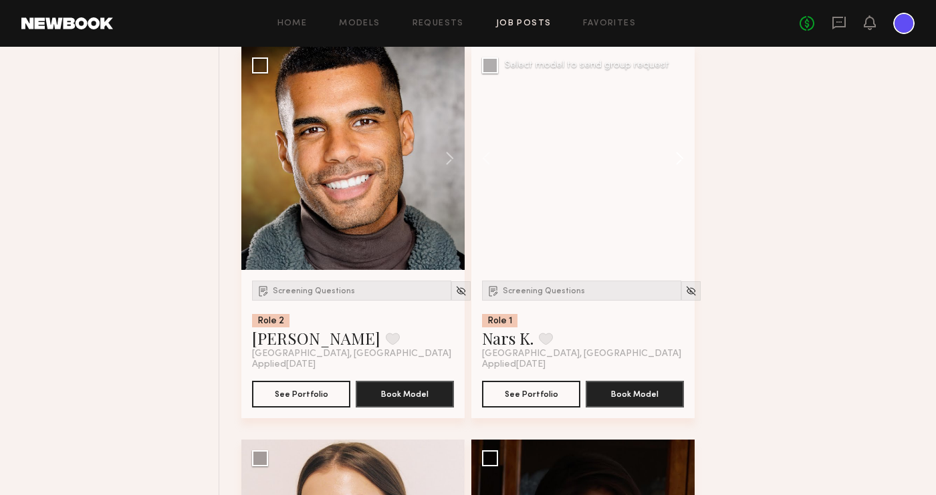
click at [681, 158] on button at bounding box center [673, 158] width 43 height 223
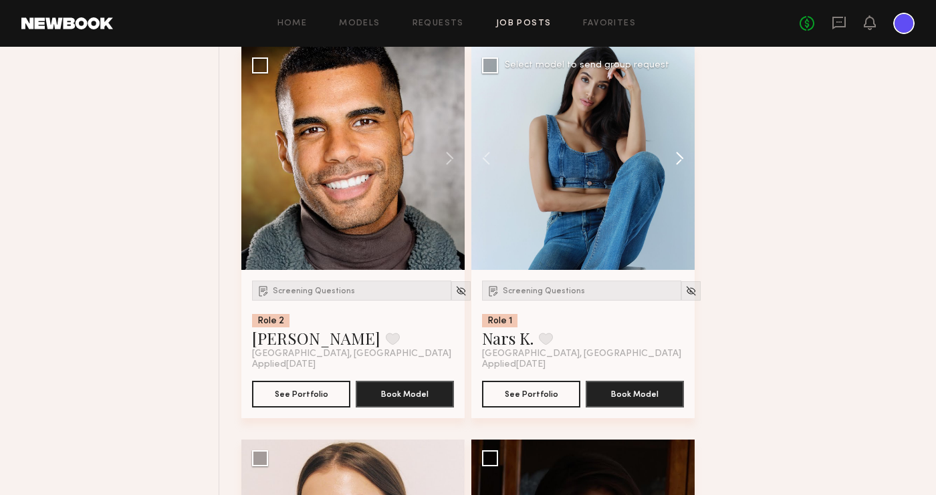
click at [681, 158] on button at bounding box center [673, 158] width 43 height 223
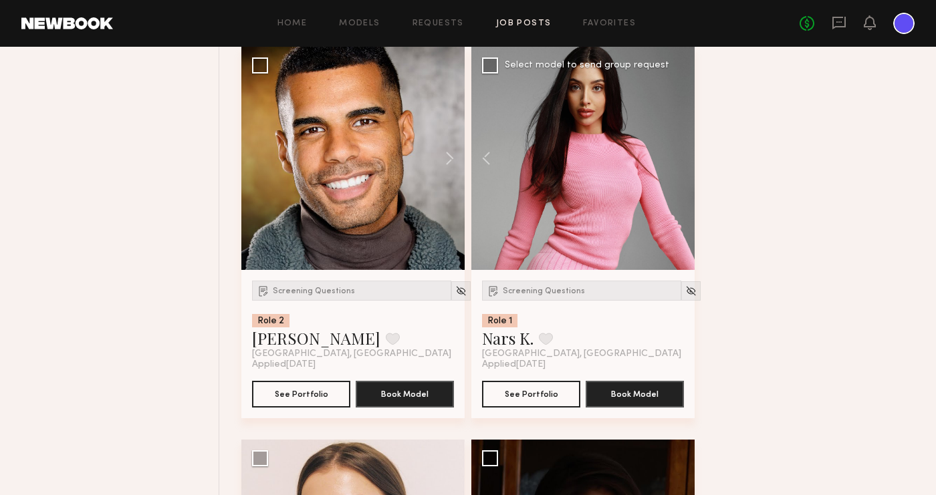
click at [681, 158] on div at bounding box center [582, 158] width 223 height 223
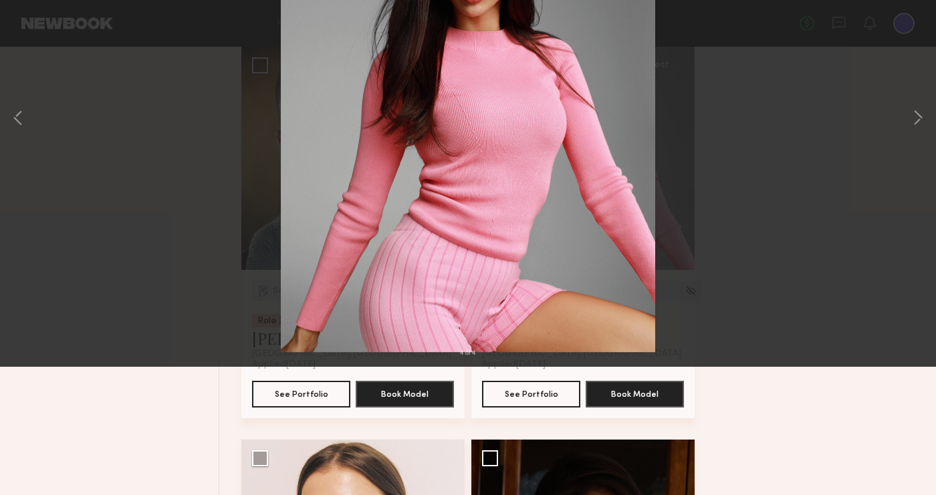
click at [29, 37] on button at bounding box center [30, 32] width 21 height 24
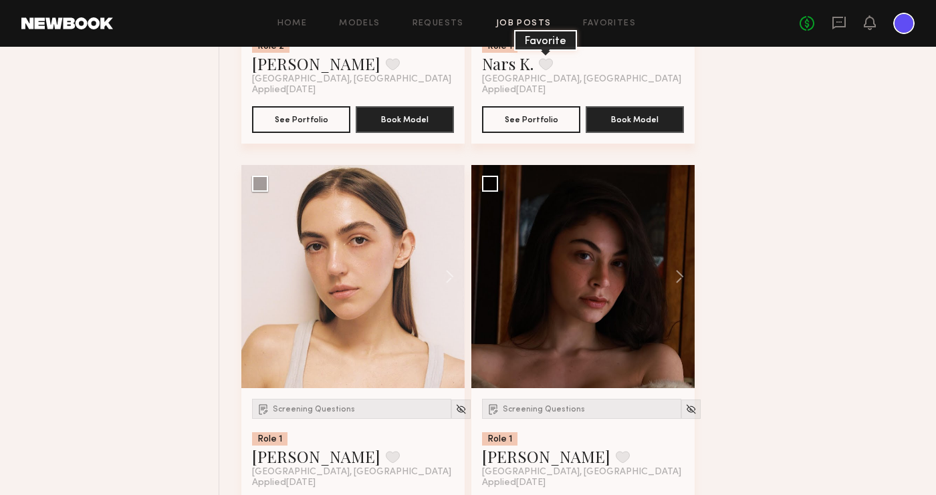
scroll to position [3994, 0]
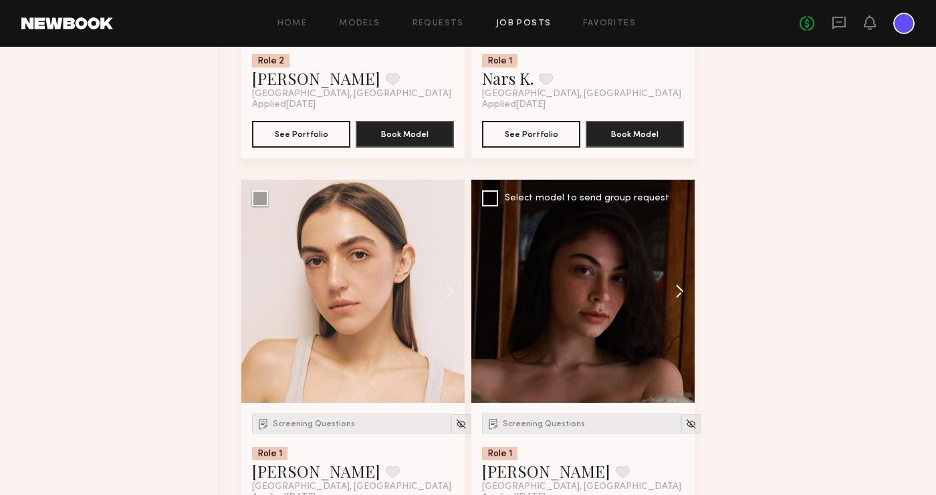
click at [678, 290] on button at bounding box center [673, 291] width 43 height 223
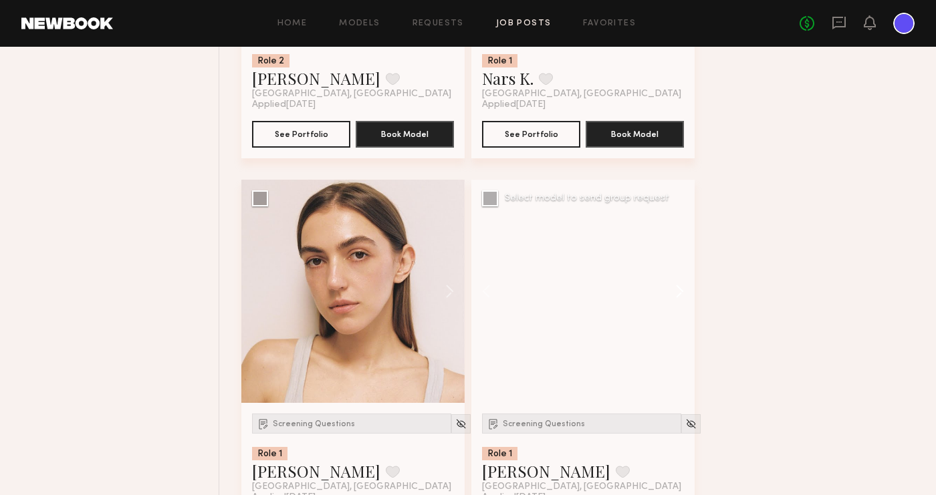
click at [682, 293] on button at bounding box center [673, 291] width 43 height 223
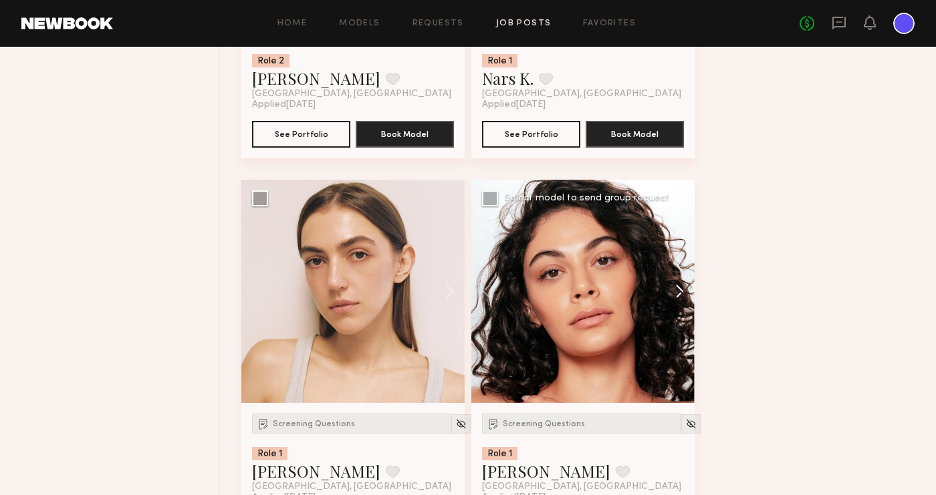
click at [682, 293] on button at bounding box center [673, 291] width 43 height 223
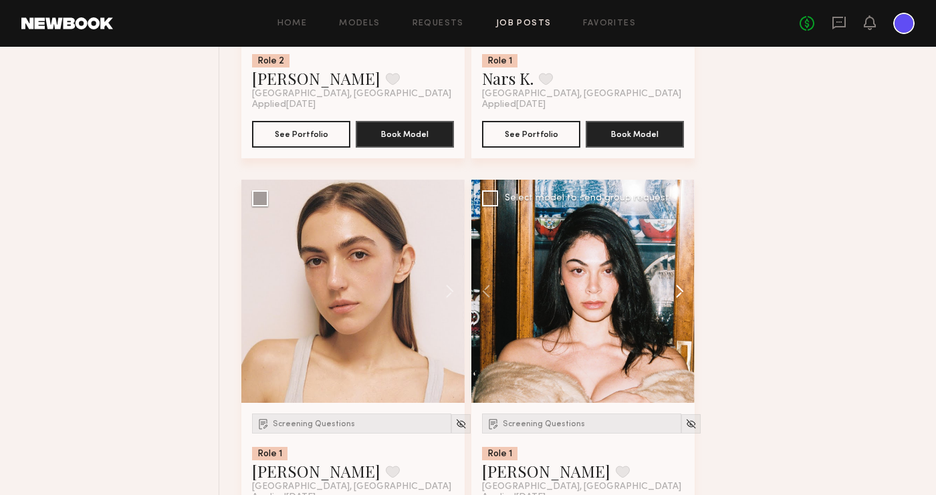
click at [682, 293] on button at bounding box center [673, 291] width 43 height 223
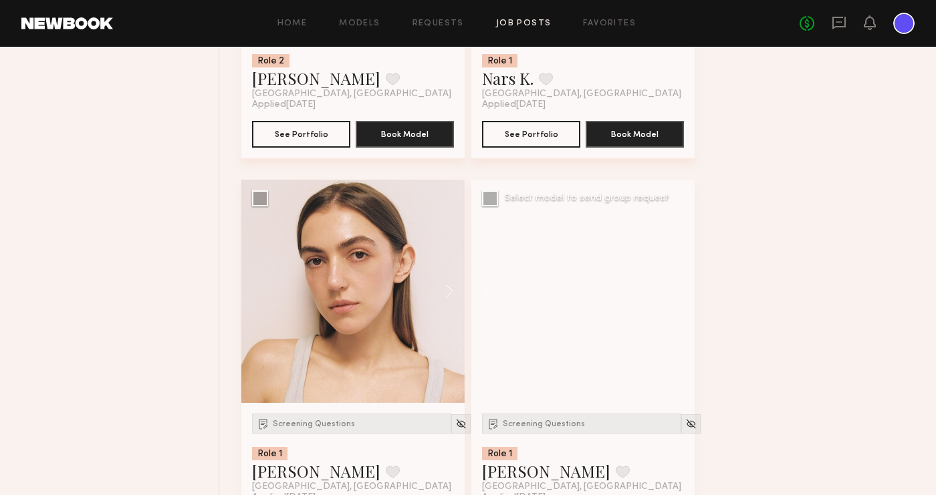
click at [682, 293] on div at bounding box center [582, 291] width 223 height 223
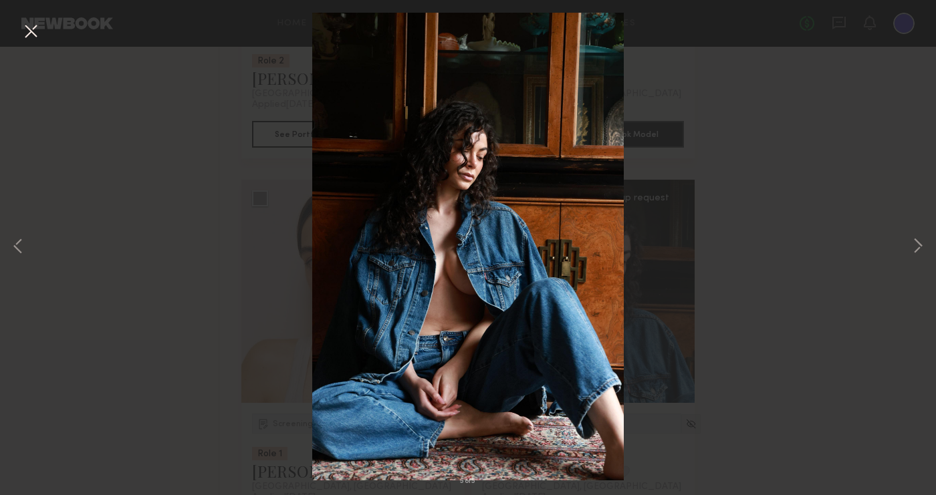
click at [30, 33] on button at bounding box center [30, 32] width 21 height 24
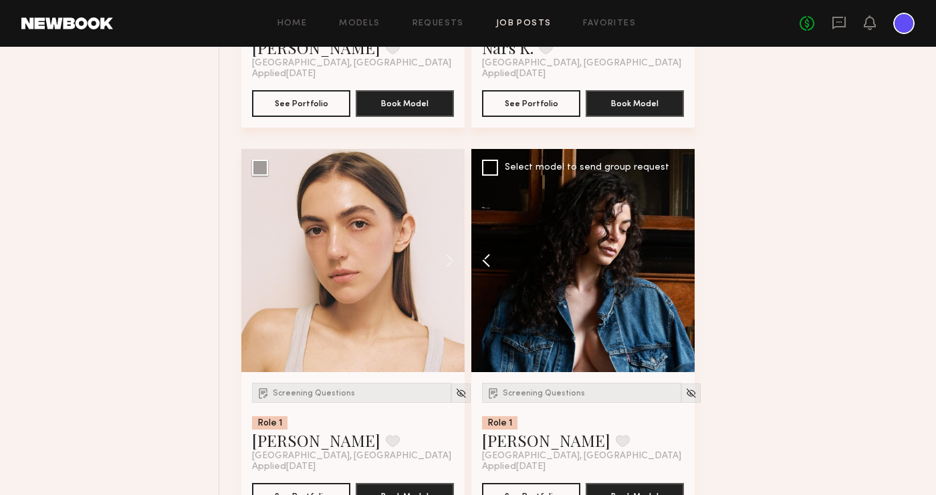
scroll to position [4026, 0]
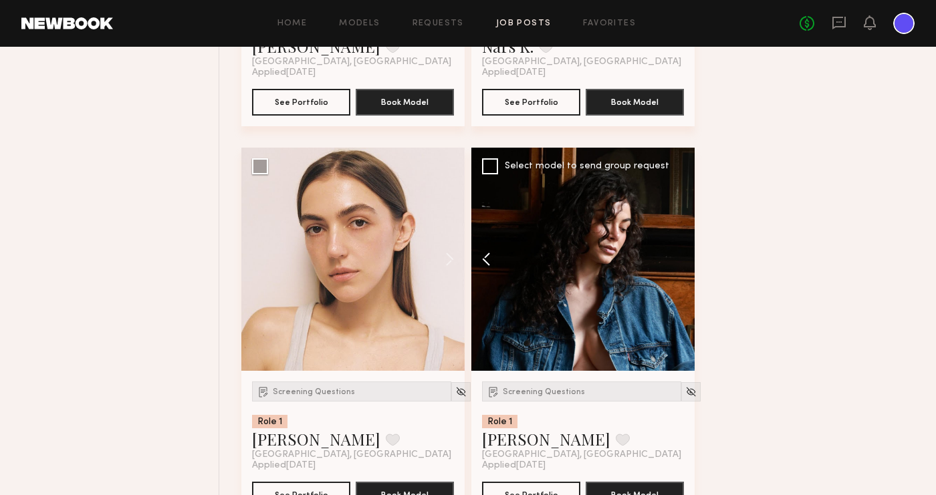
click at [487, 260] on button at bounding box center [492, 259] width 43 height 223
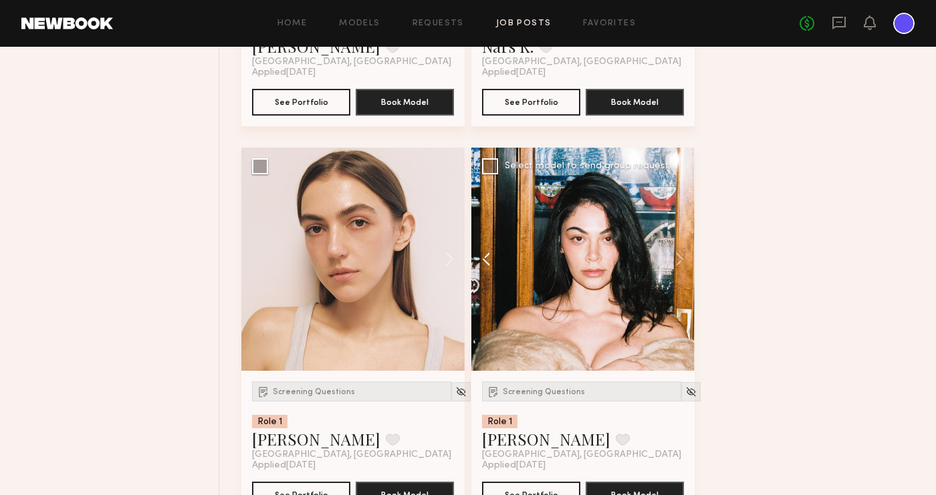
click at [487, 260] on button at bounding box center [492, 259] width 43 height 223
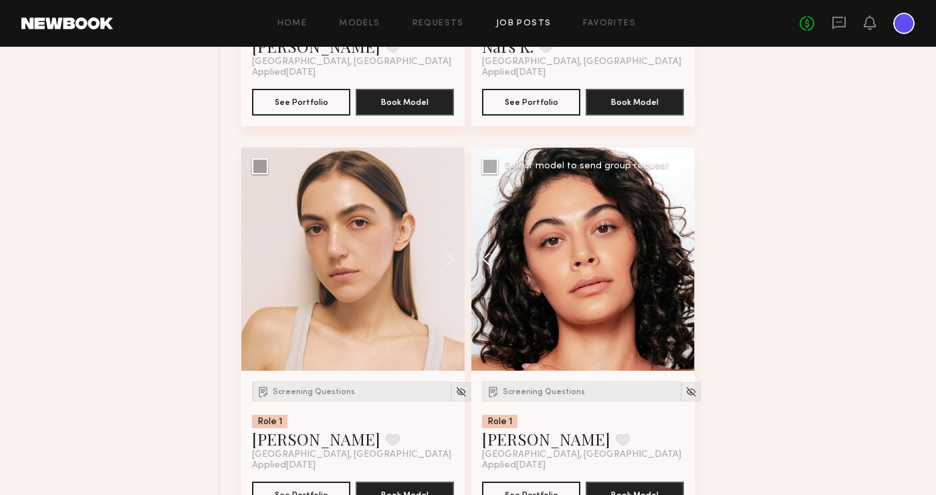
click at [487, 260] on button at bounding box center [492, 259] width 43 height 223
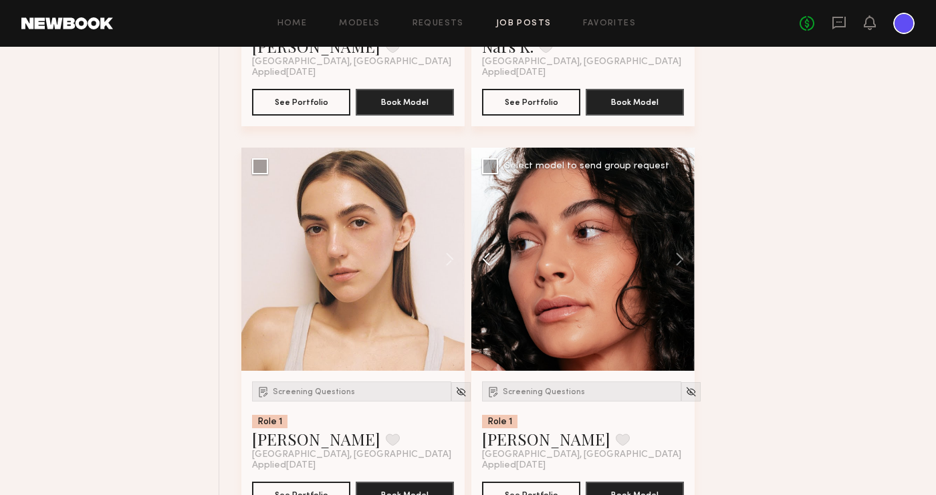
click at [487, 260] on button at bounding box center [492, 259] width 43 height 223
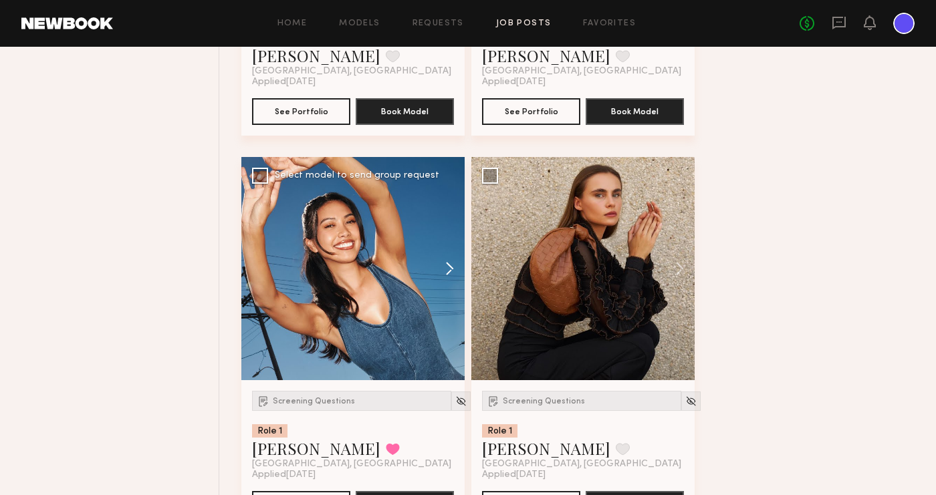
scroll to position [4402, 0]
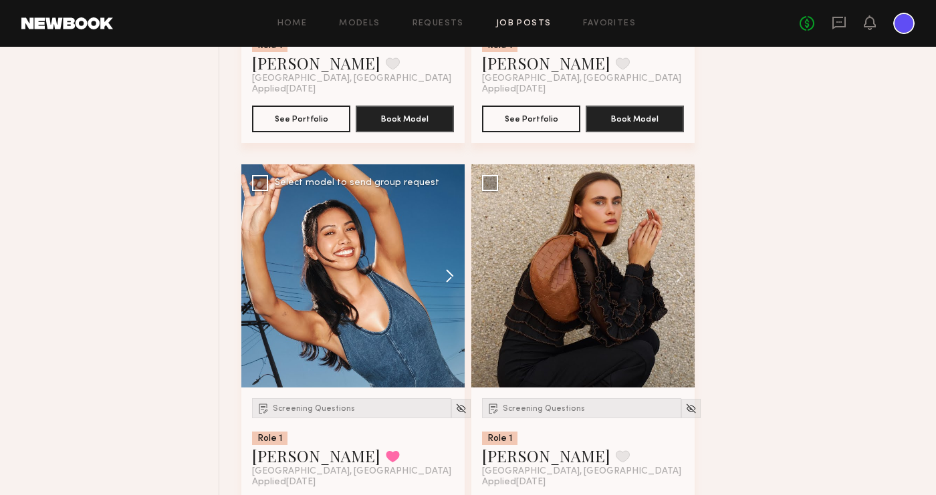
click at [449, 278] on button at bounding box center [443, 275] width 43 height 223
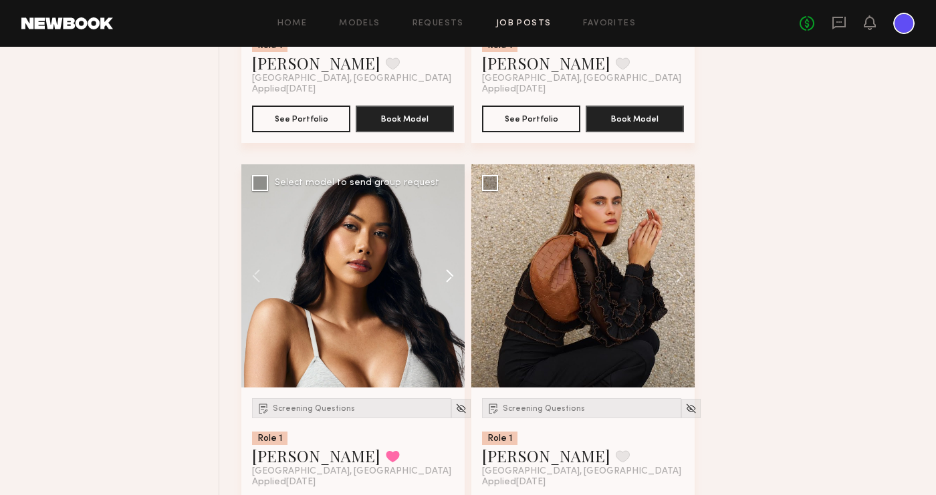
click at [450, 276] on button at bounding box center [443, 275] width 43 height 223
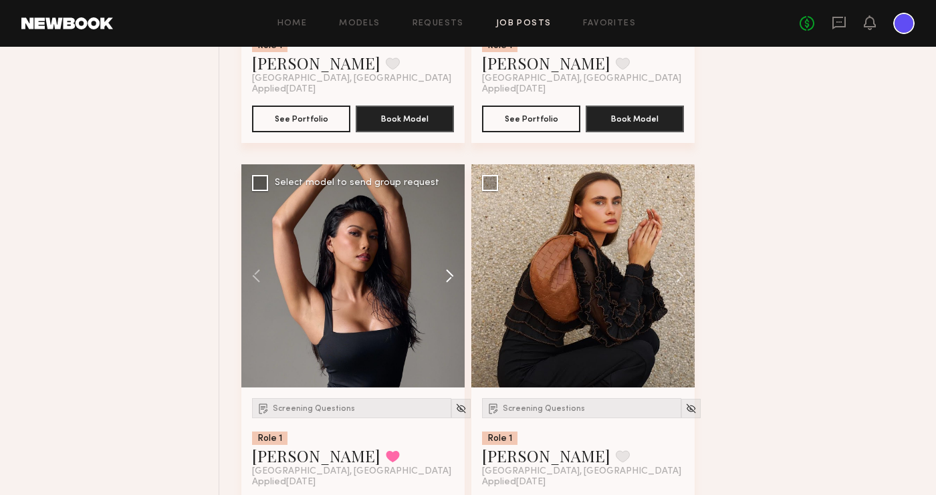
click at [450, 276] on button at bounding box center [443, 275] width 43 height 223
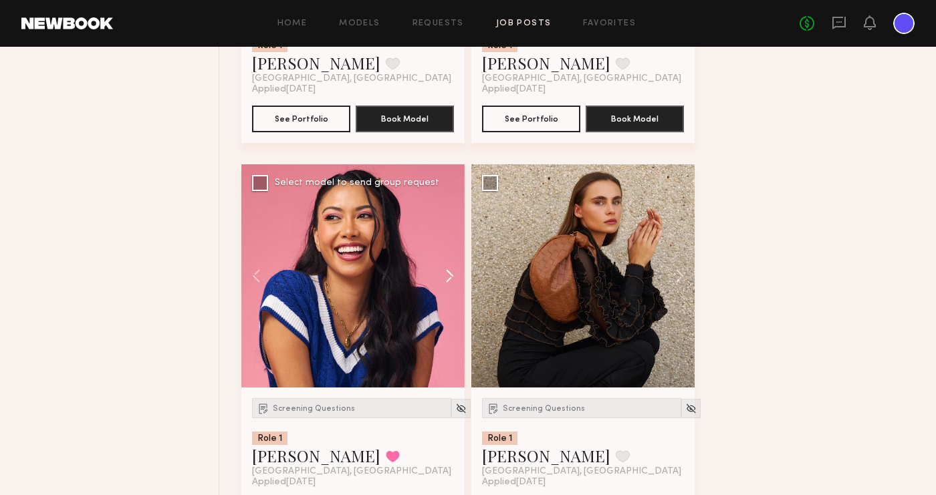
click at [450, 276] on button at bounding box center [443, 275] width 43 height 223
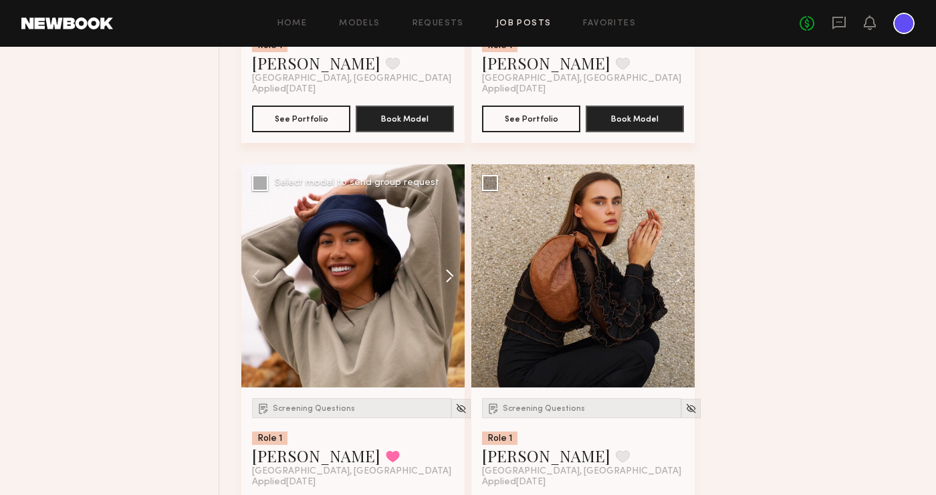
click at [450, 276] on button at bounding box center [443, 275] width 43 height 223
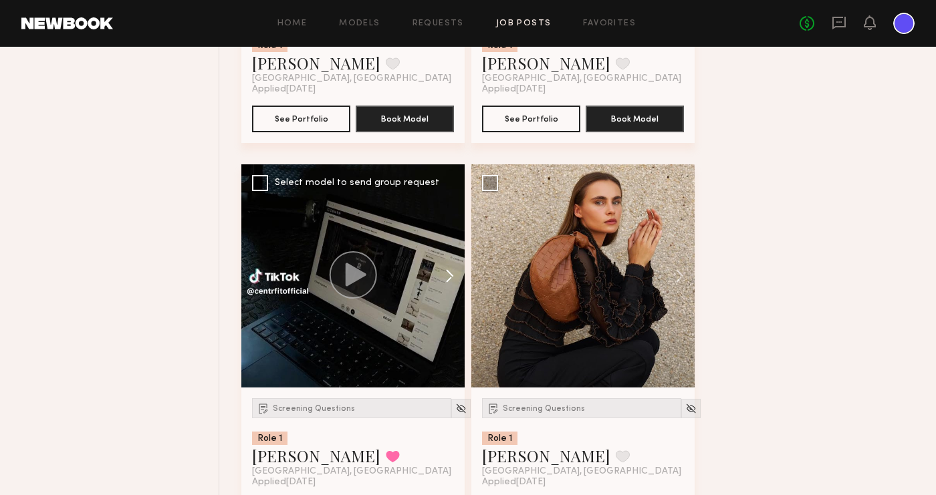
click at [450, 276] on button at bounding box center [443, 275] width 43 height 223
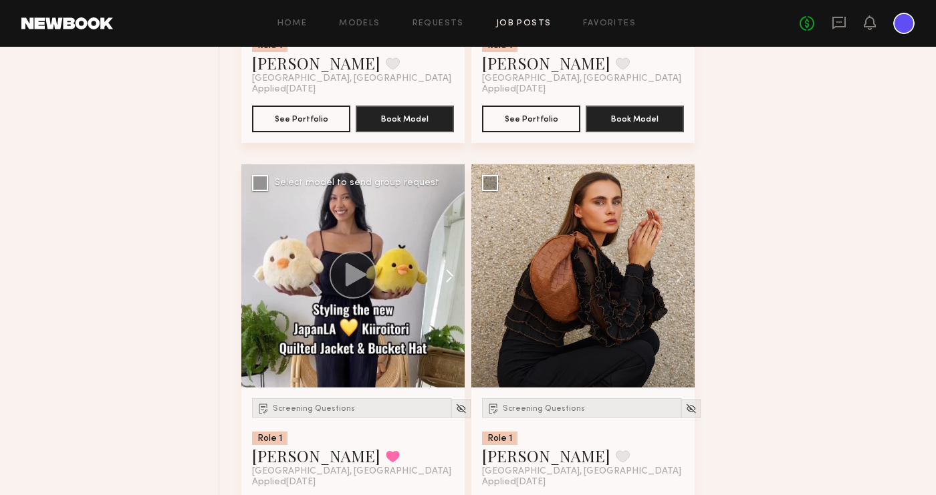
click at [450, 276] on button at bounding box center [443, 275] width 43 height 223
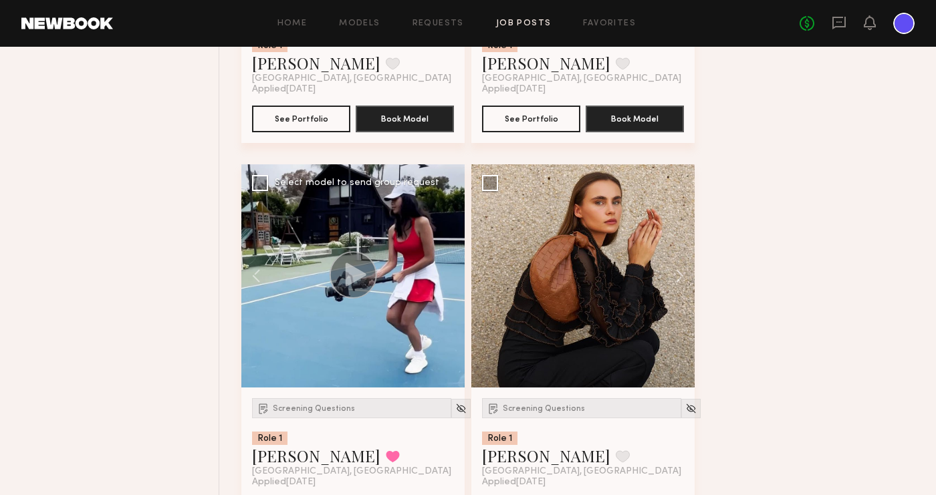
click at [450, 276] on div at bounding box center [352, 275] width 223 height 223
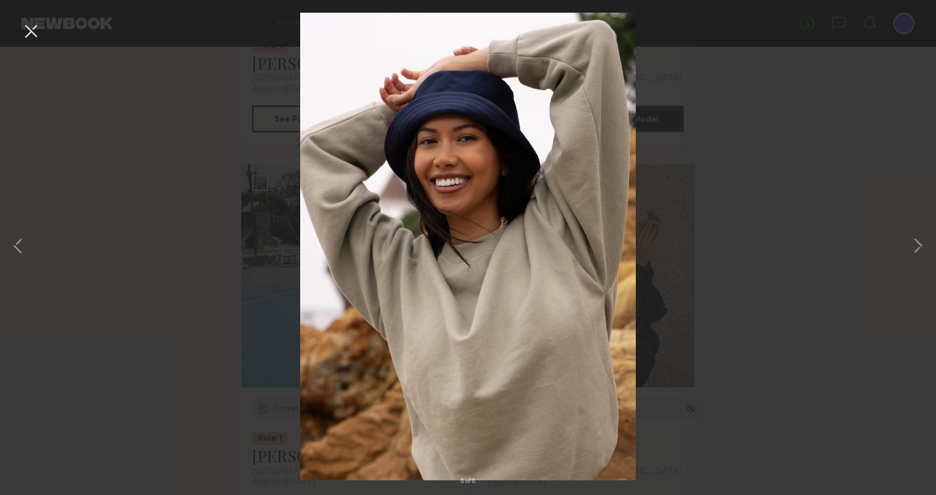
click at [35, 29] on button at bounding box center [30, 32] width 21 height 24
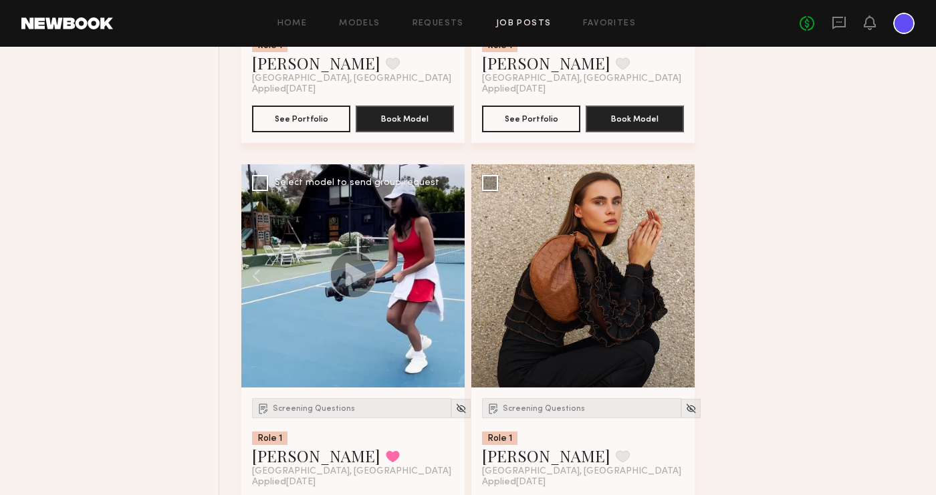
click at [419, 367] on div at bounding box center [352, 275] width 223 height 223
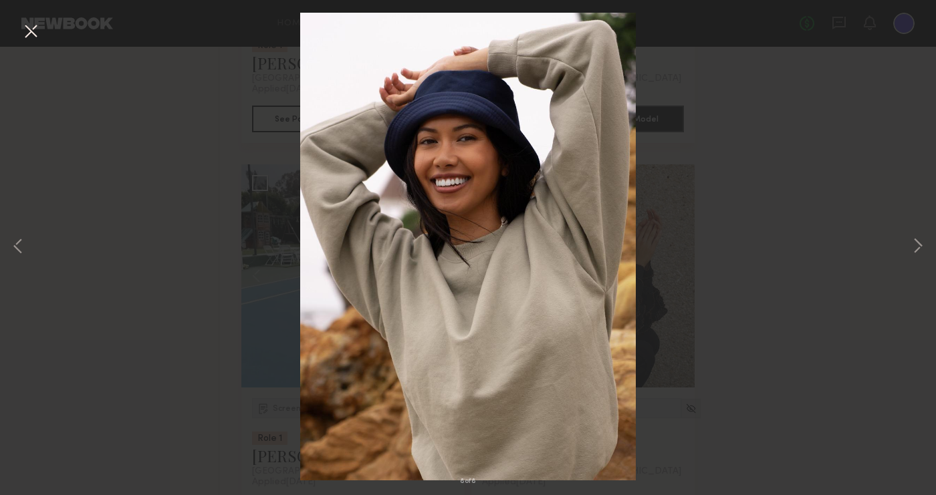
click at [22, 30] on button at bounding box center [30, 32] width 21 height 24
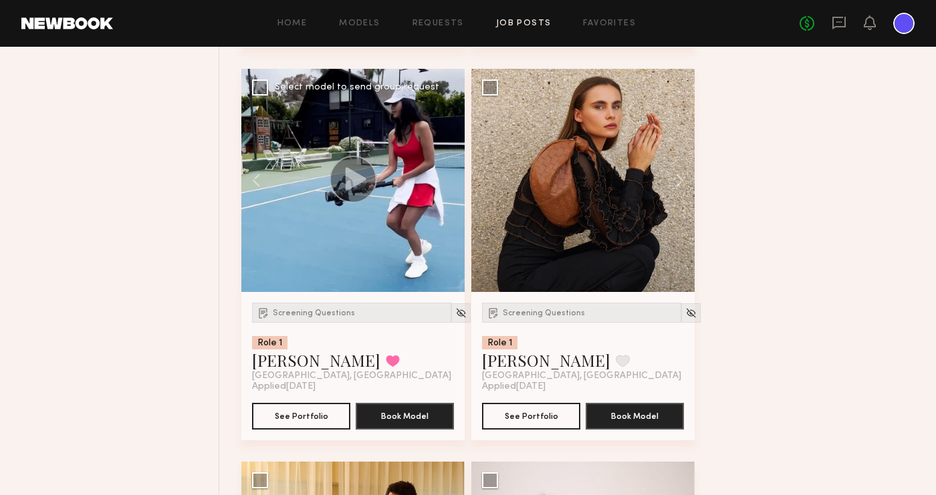
scroll to position [4512, 0]
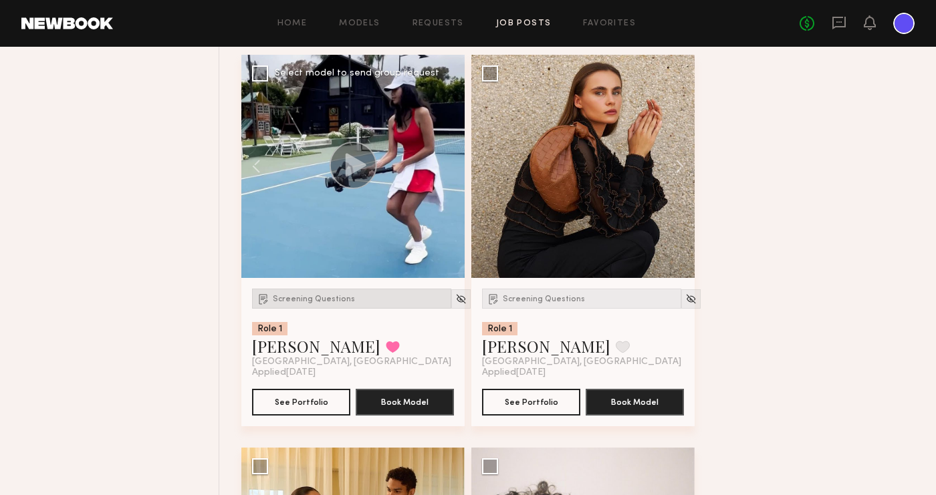
click at [303, 298] on span "Screening Questions" at bounding box center [314, 300] width 82 height 8
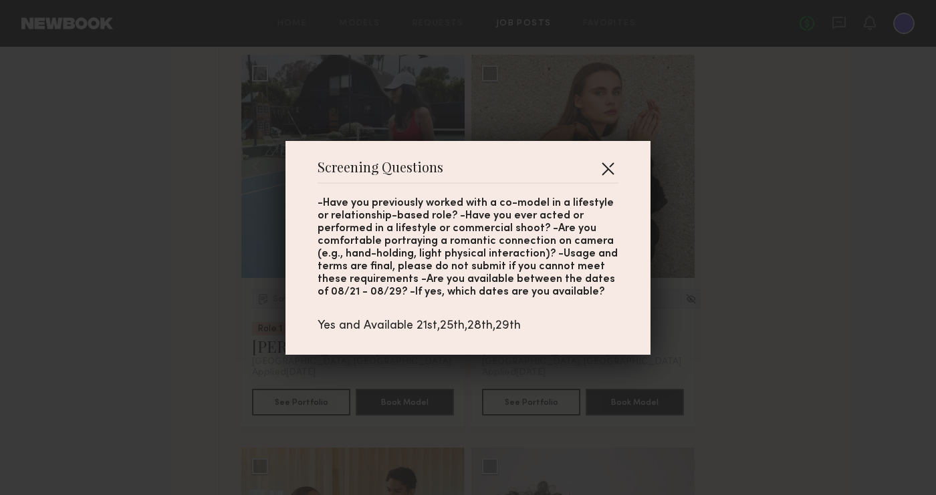
click at [606, 168] on button "button" at bounding box center [607, 168] width 21 height 21
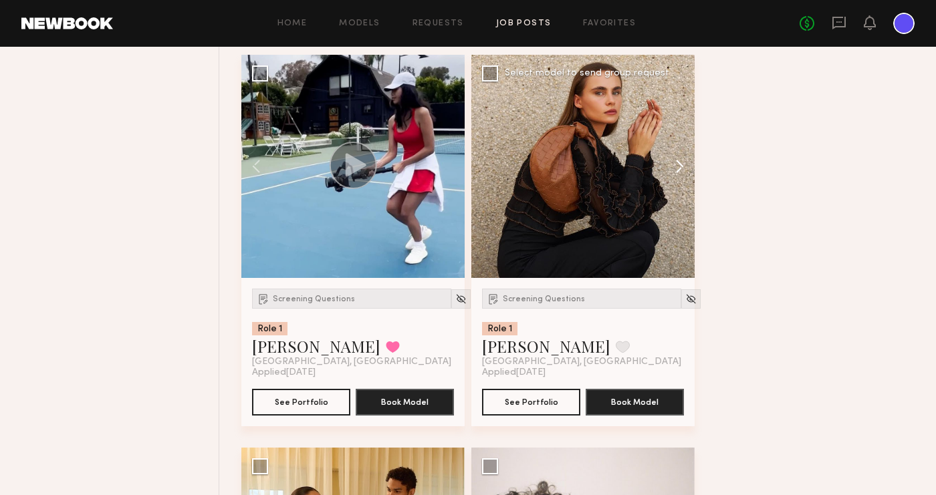
click at [678, 163] on button at bounding box center [673, 166] width 43 height 223
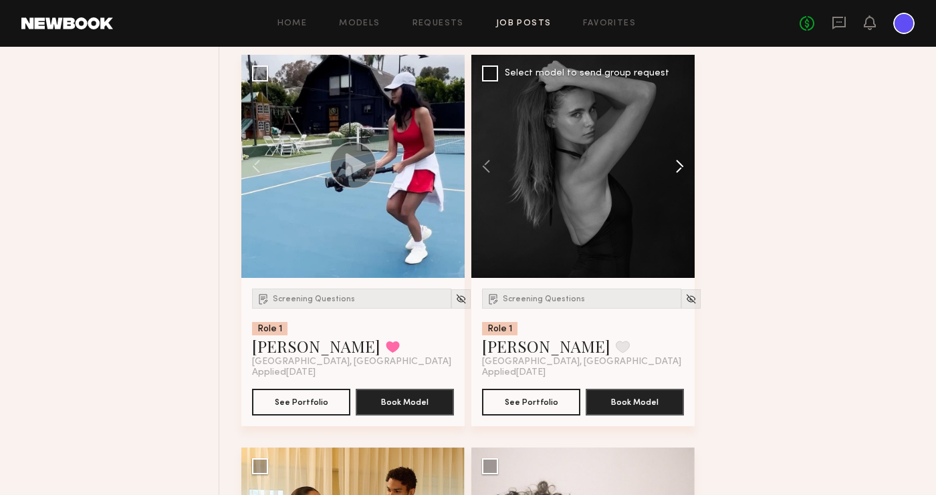
click at [682, 164] on button at bounding box center [673, 166] width 43 height 223
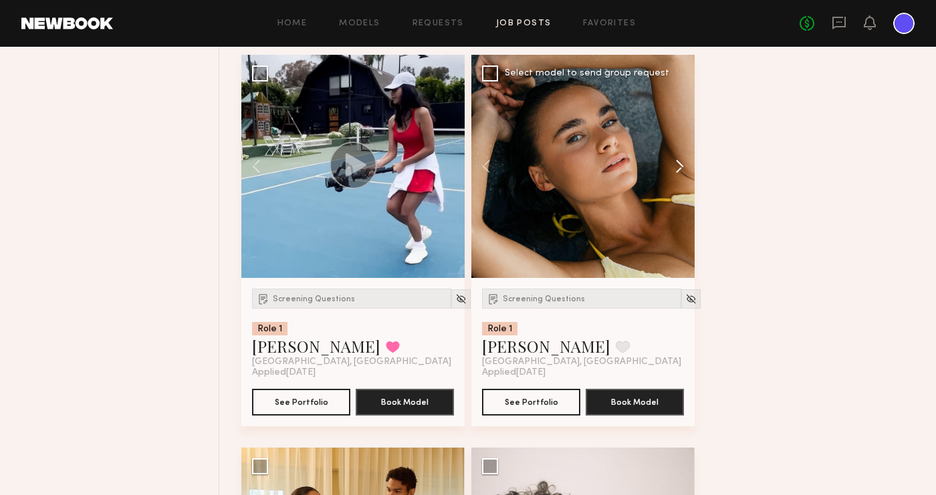
click at [682, 164] on button at bounding box center [673, 166] width 43 height 223
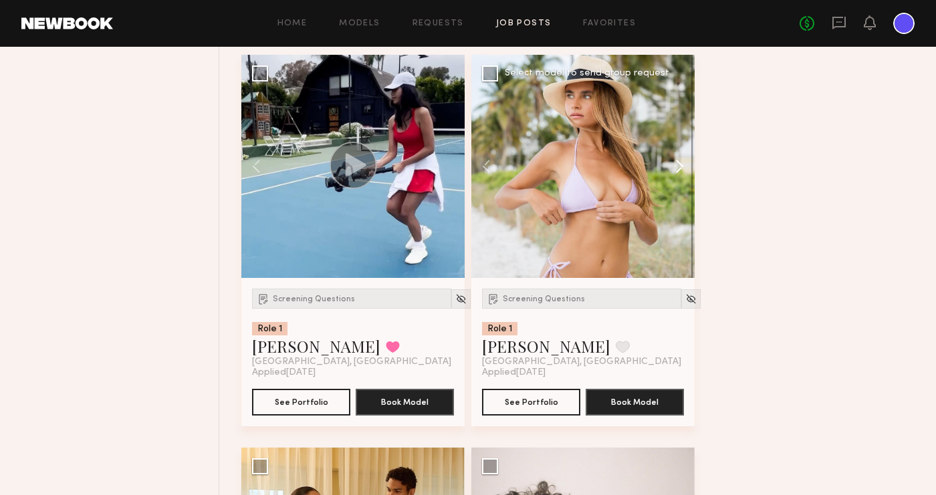
click at [682, 164] on button at bounding box center [673, 166] width 43 height 223
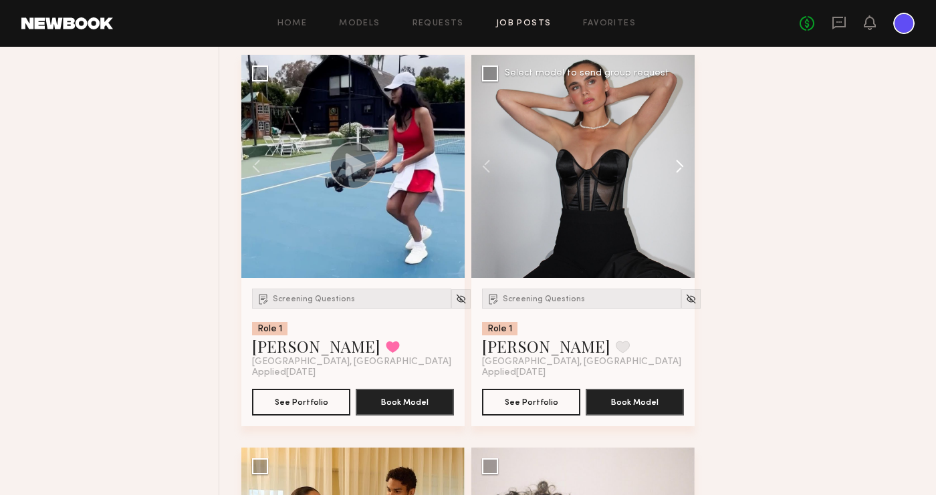
click at [682, 164] on button at bounding box center [673, 166] width 43 height 223
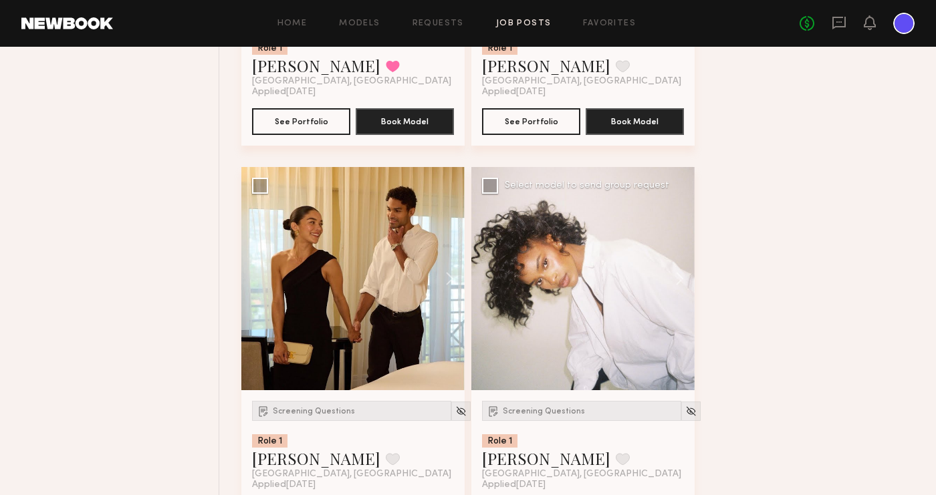
scroll to position [4800, 0]
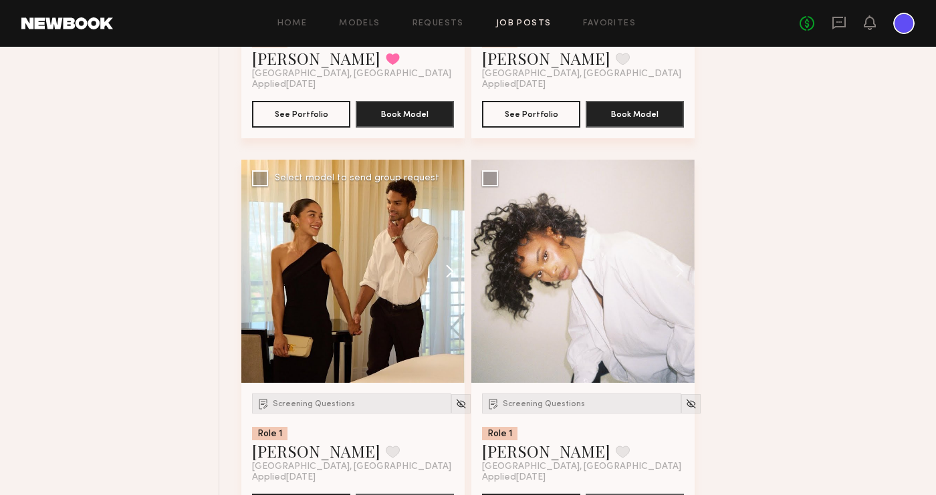
click at [447, 270] on button at bounding box center [443, 271] width 43 height 223
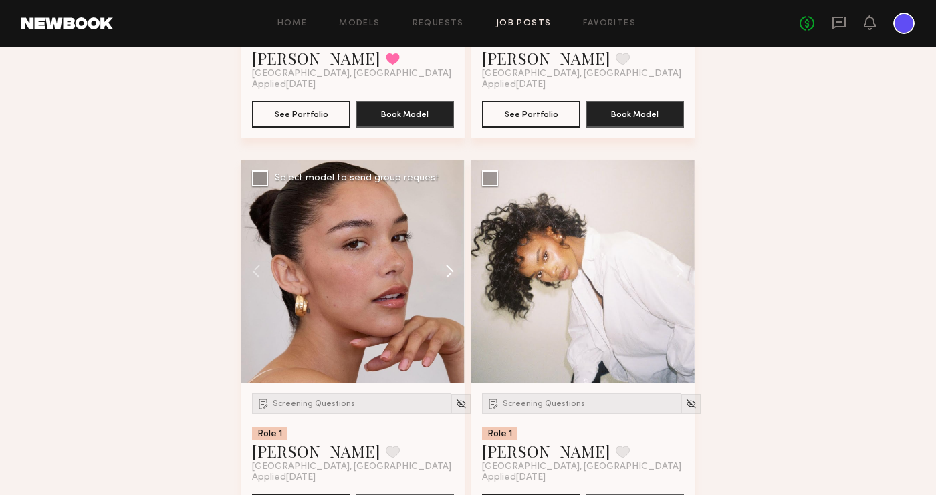
click at [447, 270] on button at bounding box center [443, 271] width 43 height 223
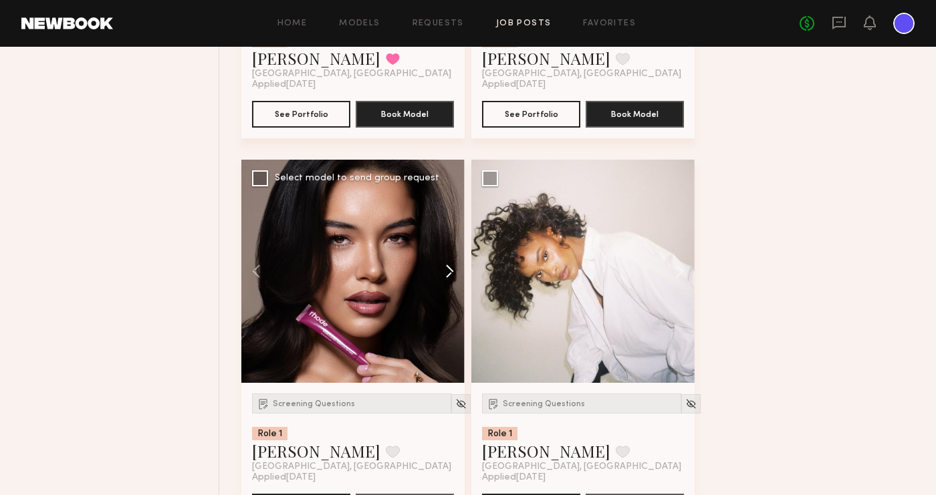
click at [447, 270] on button at bounding box center [443, 271] width 43 height 223
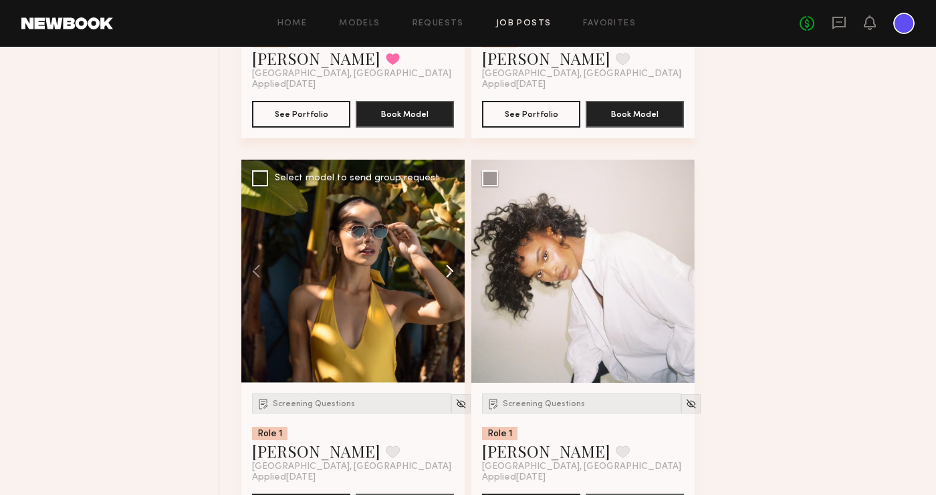
click at [447, 270] on button at bounding box center [443, 271] width 43 height 223
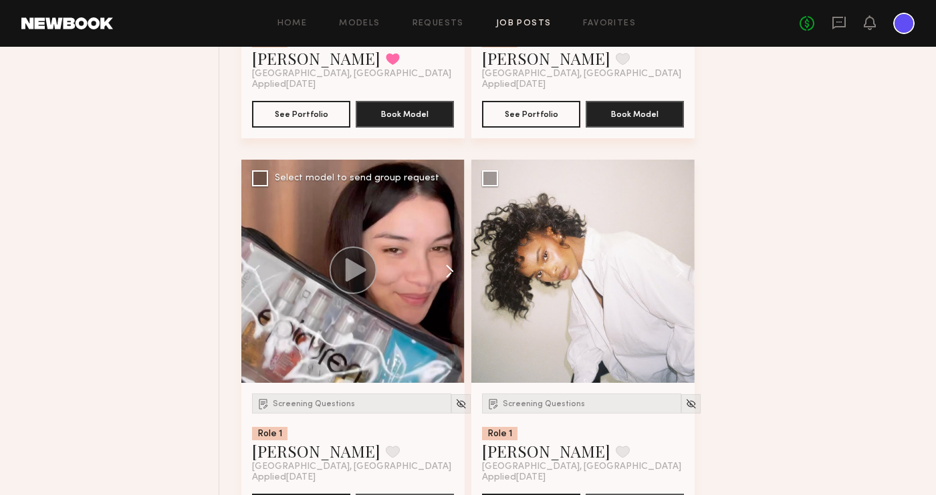
click at [447, 270] on button at bounding box center [443, 271] width 43 height 223
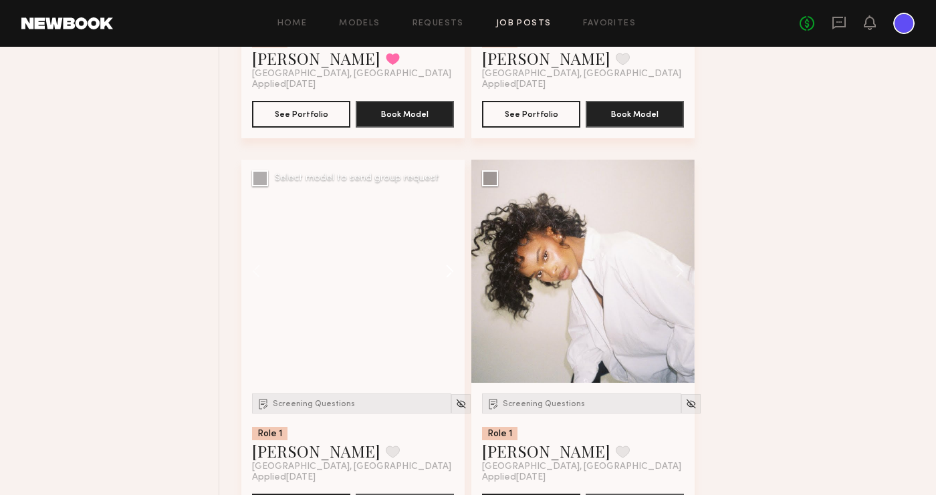
click at [447, 270] on button at bounding box center [443, 271] width 43 height 223
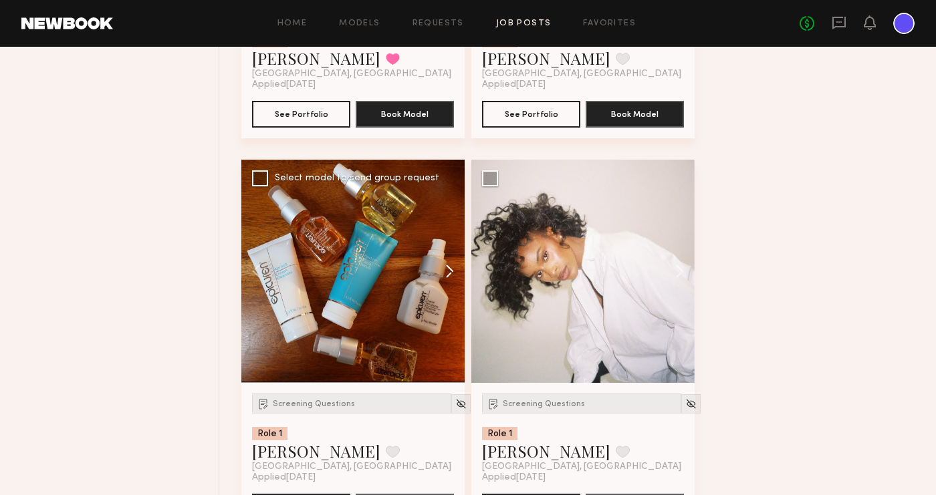
click at [447, 270] on button at bounding box center [443, 271] width 43 height 223
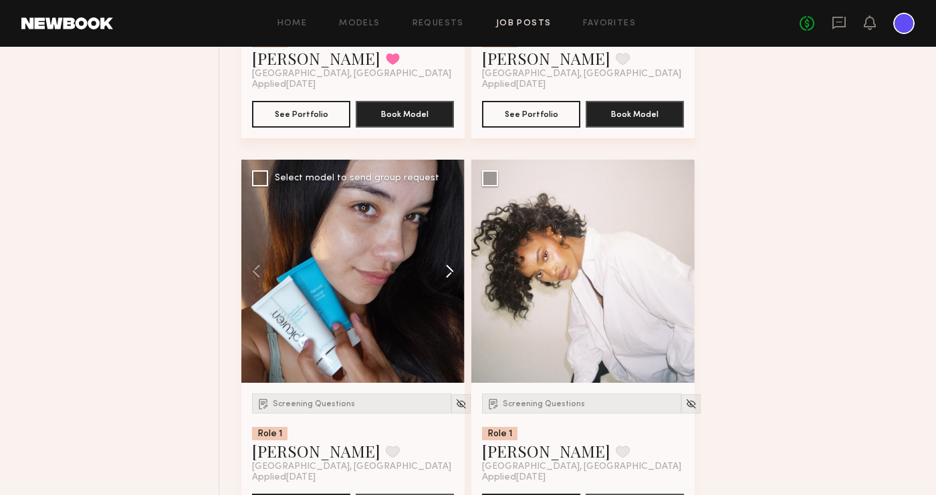
click at [447, 270] on button at bounding box center [443, 271] width 43 height 223
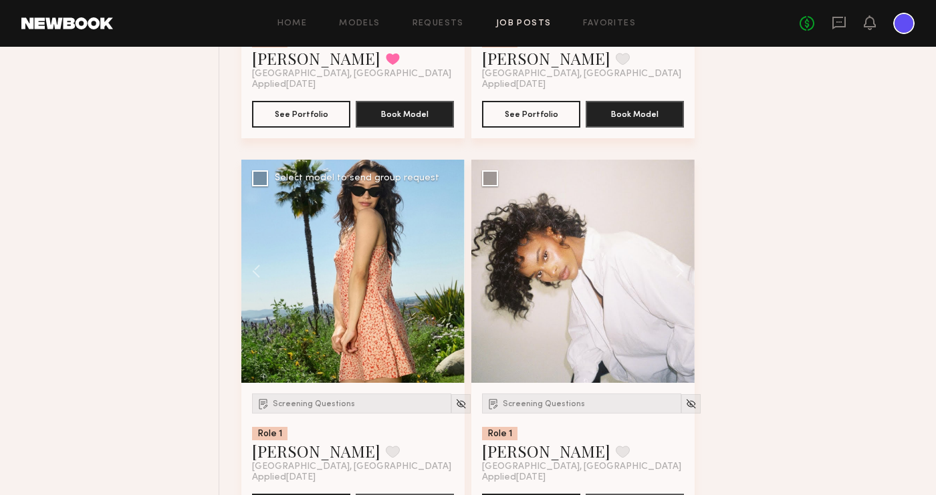
click at [447, 270] on div at bounding box center [352, 271] width 223 height 223
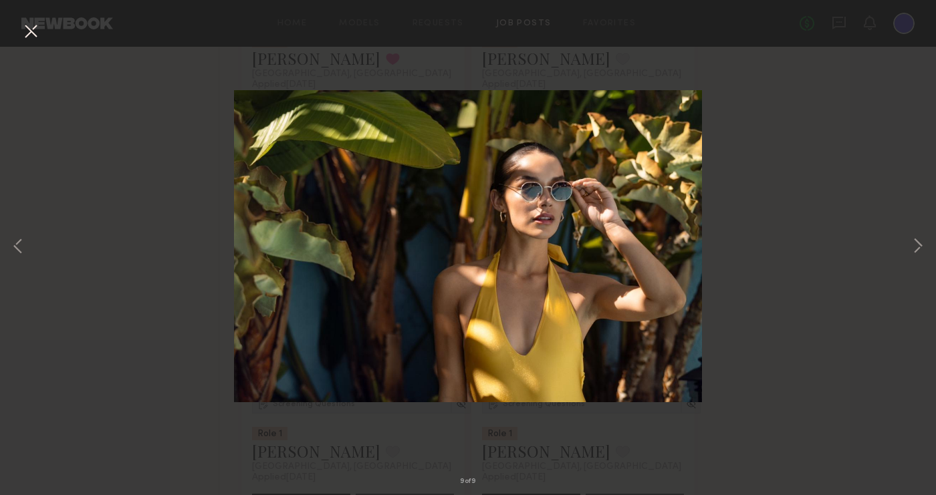
click at [35, 28] on button at bounding box center [30, 32] width 21 height 24
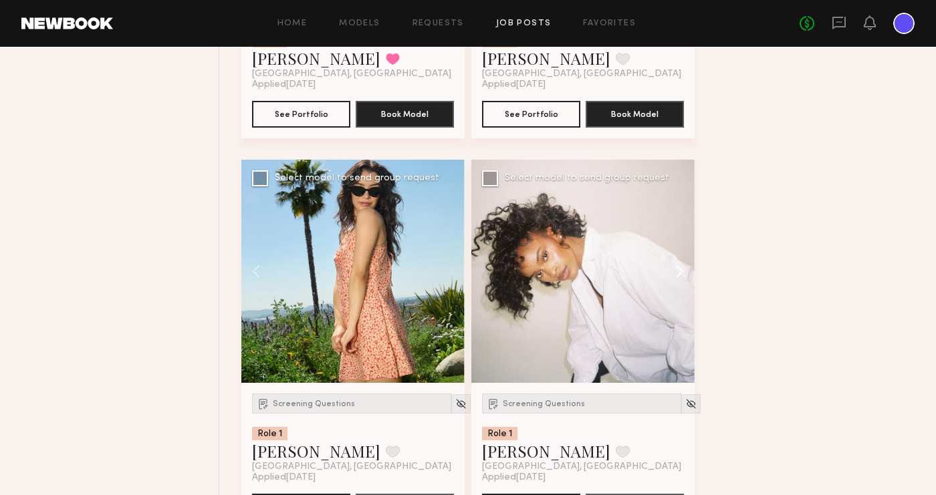
click at [683, 271] on button at bounding box center [673, 271] width 43 height 223
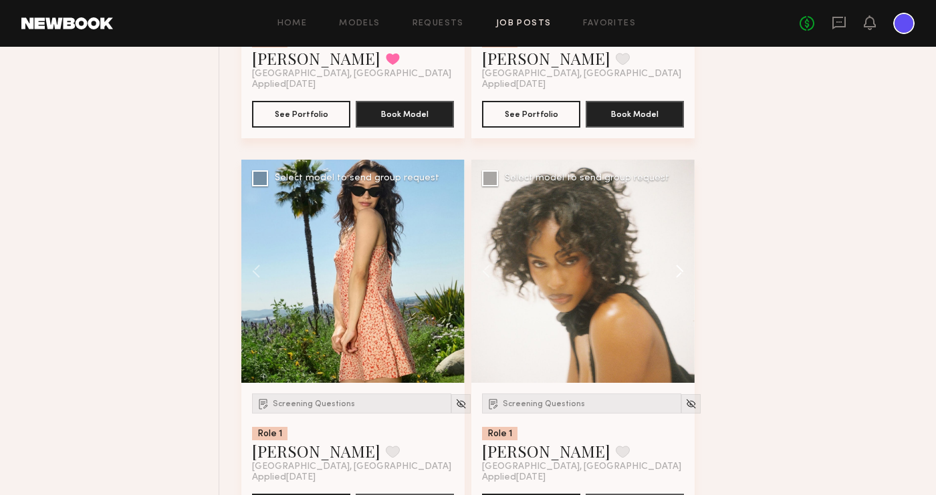
click at [683, 271] on button at bounding box center [673, 271] width 43 height 223
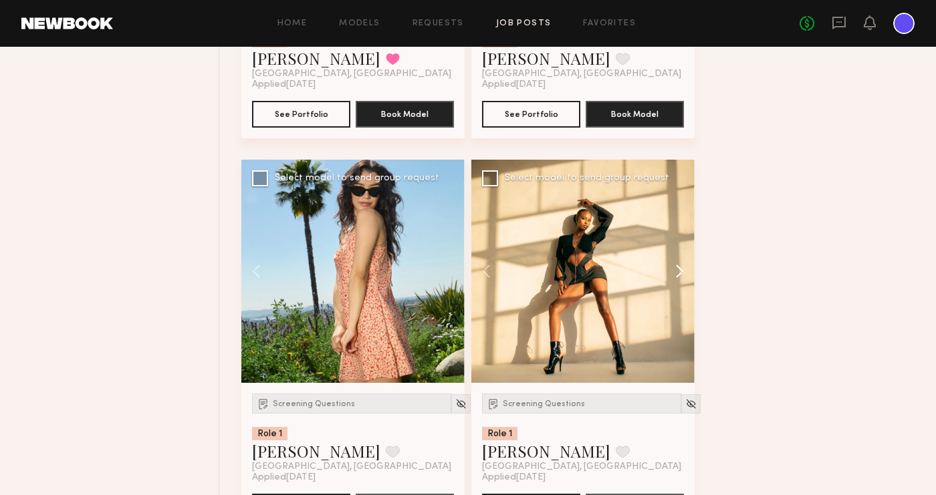
click at [683, 271] on button at bounding box center [673, 271] width 43 height 223
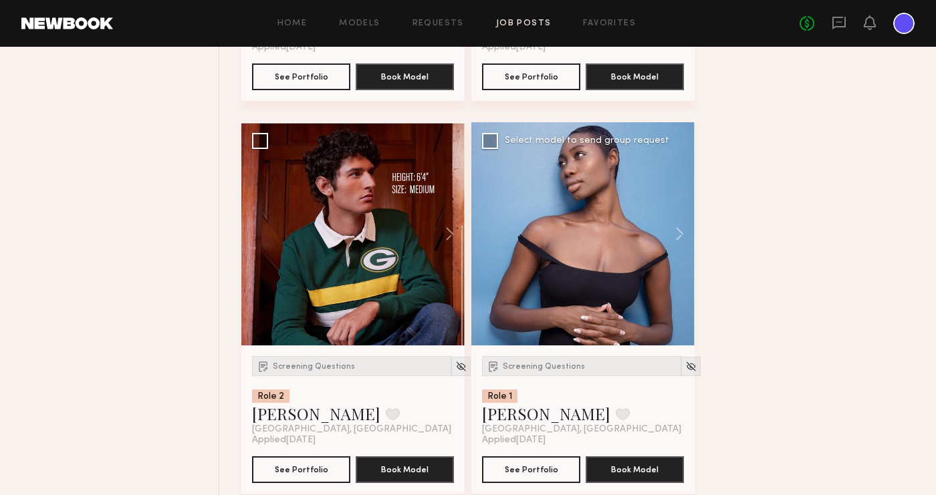
scroll to position [5229, 0]
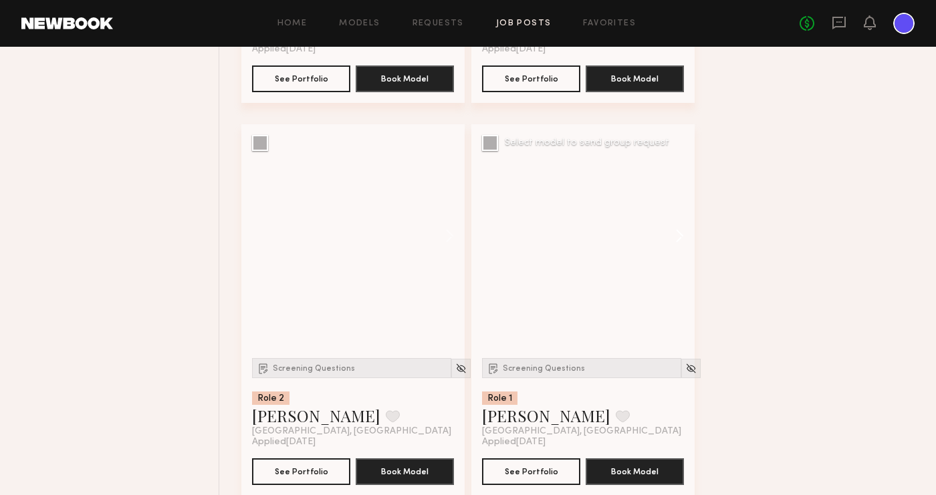
click at [684, 235] on button at bounding box center [673, 235] width 43 height 223
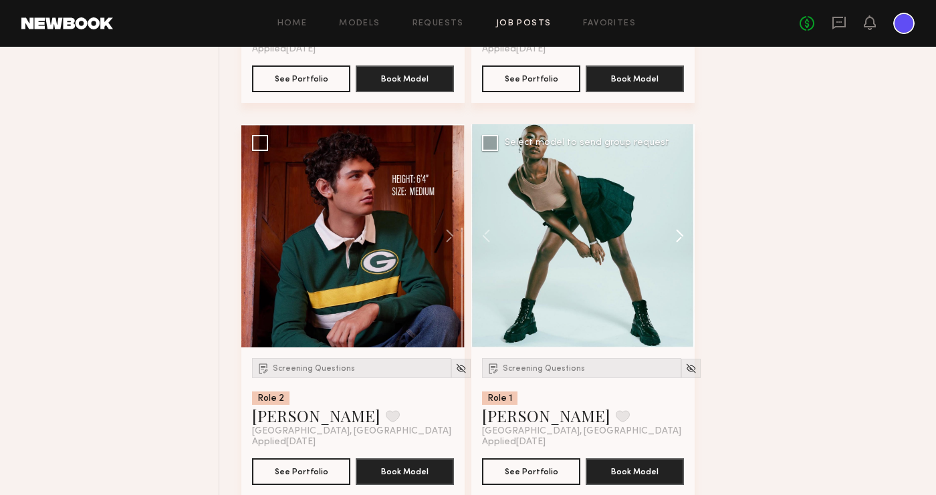
click at [684, 235] on button at bounding box center [673, 235] width 43 height 223
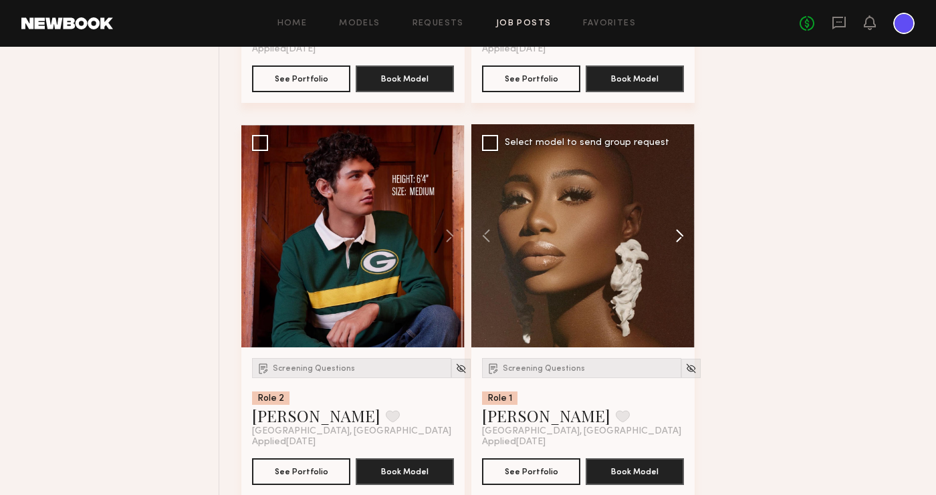
click at [684, 235] on button at bounding box center [673, 235] width 43 height 223
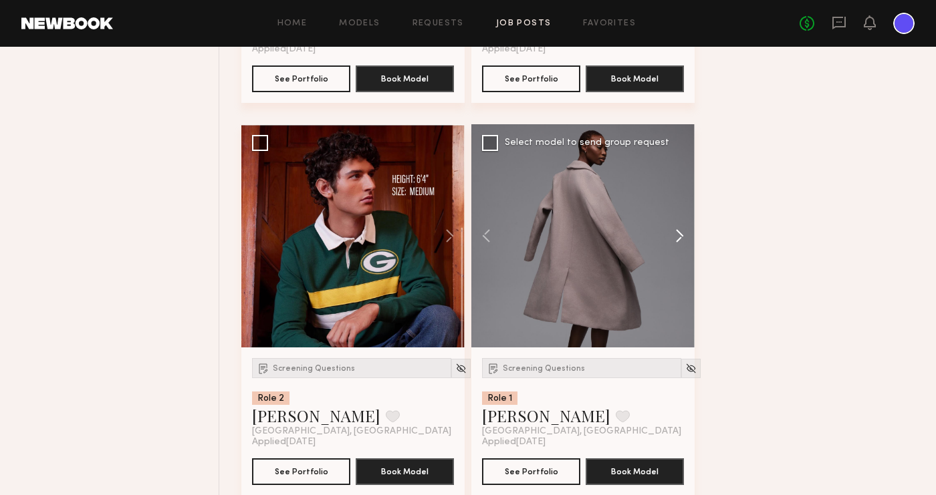
click at [684, 235] on button at bounding box center [673, 235] width 43 height 223
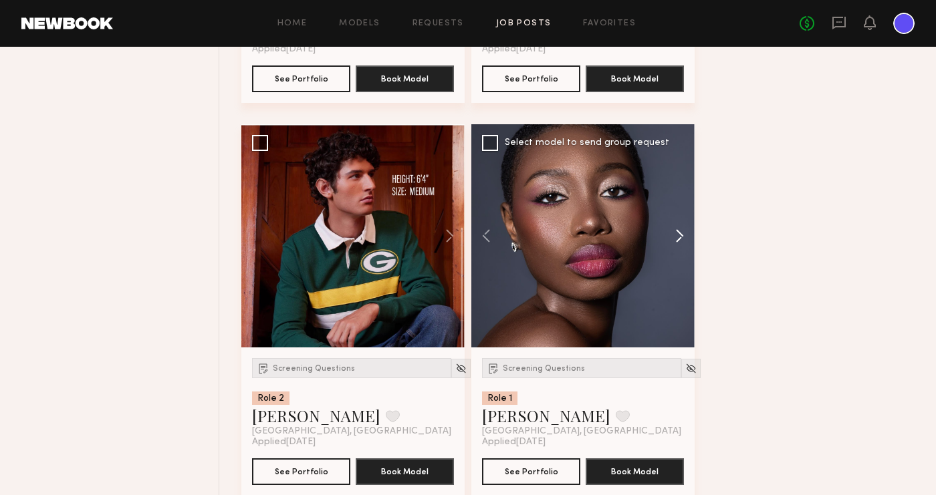
click at [684, 235] on button at bounding box center [673, 235] width 43 height 223
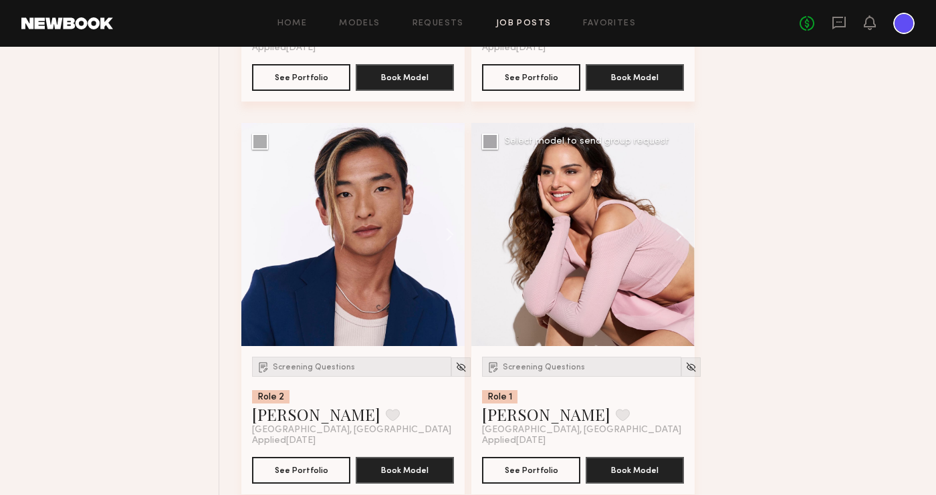
scroll to position [5618, 0]
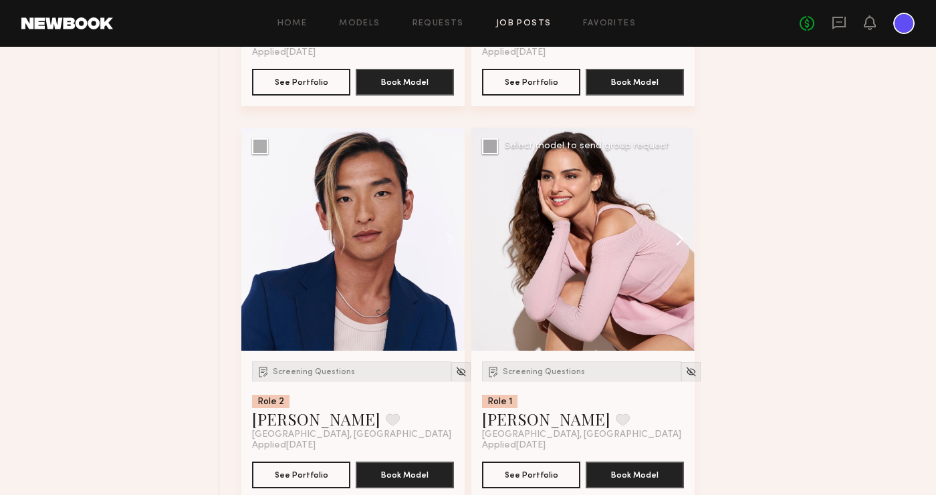
click at [681, 239] on button at bounding box center [673, 239] width 43 height 223
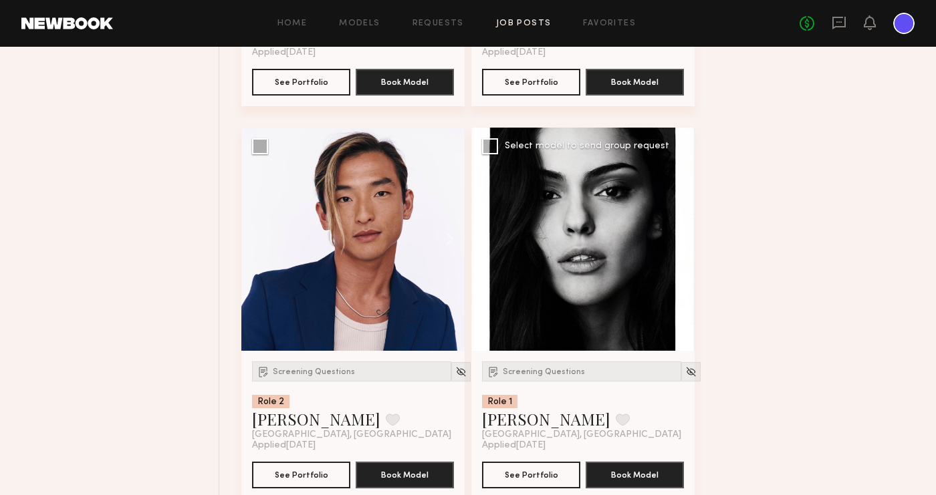
click at [681, 239] on button at bounding box center [673, 239] width 43 height 223
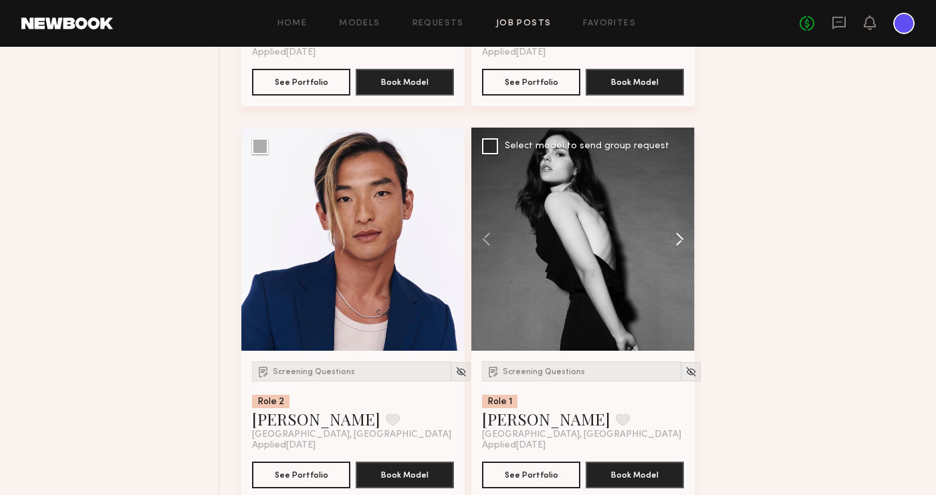
click at [681, 239] on button at bounding box center [673, 239] width 43 height 223
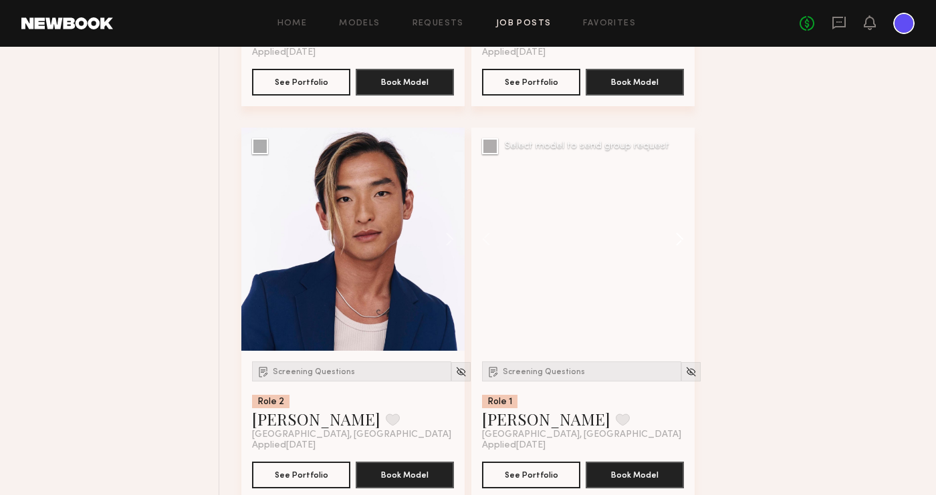
click at [681, 239] on button at bounding box center [673, 239] width 43 height 223
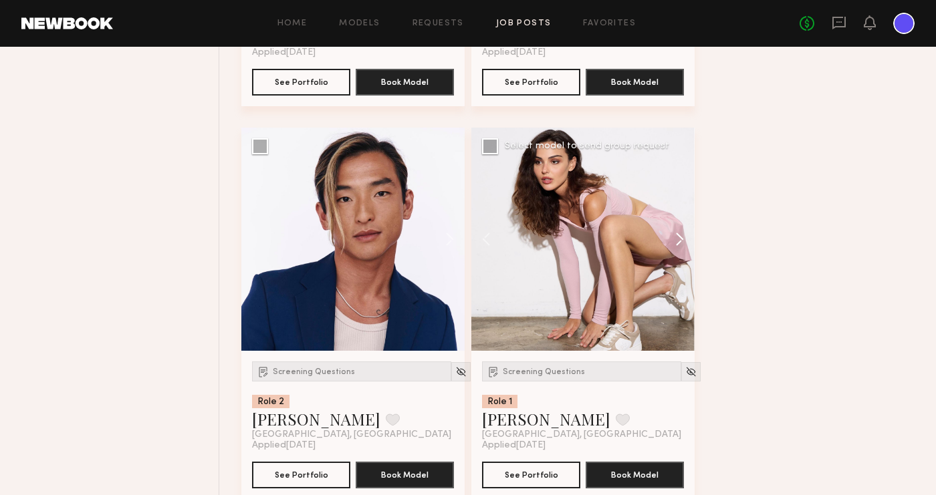
click at [681, 239] on button at bounding box center [673, 239] width 43 height 223
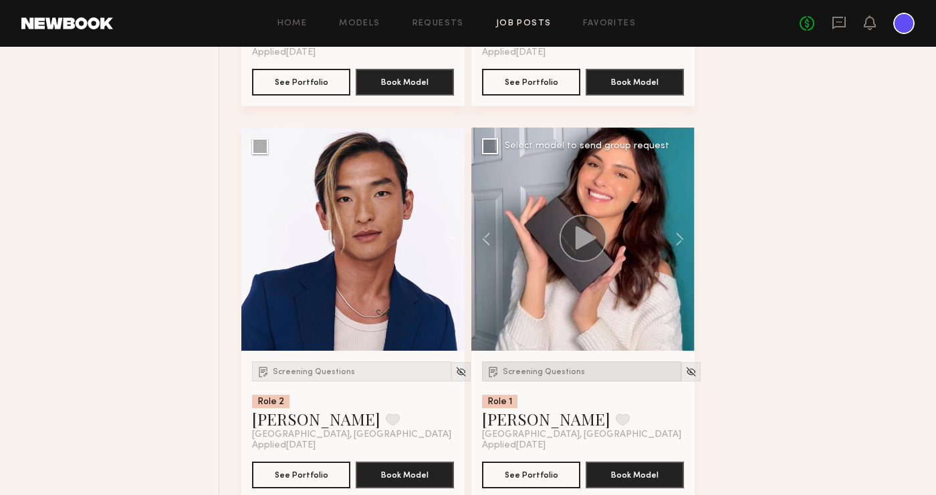
click at [542, 372] on span "Screening Questions" at bounding box center [544, 372] width 82 height 8
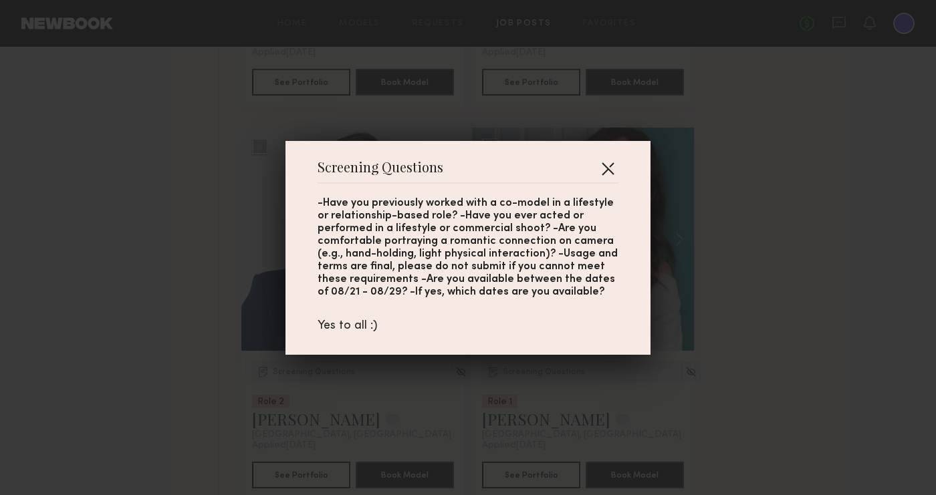
click at [607, 168] on button "button" at bounding box center [607, 168] width 21 height 21
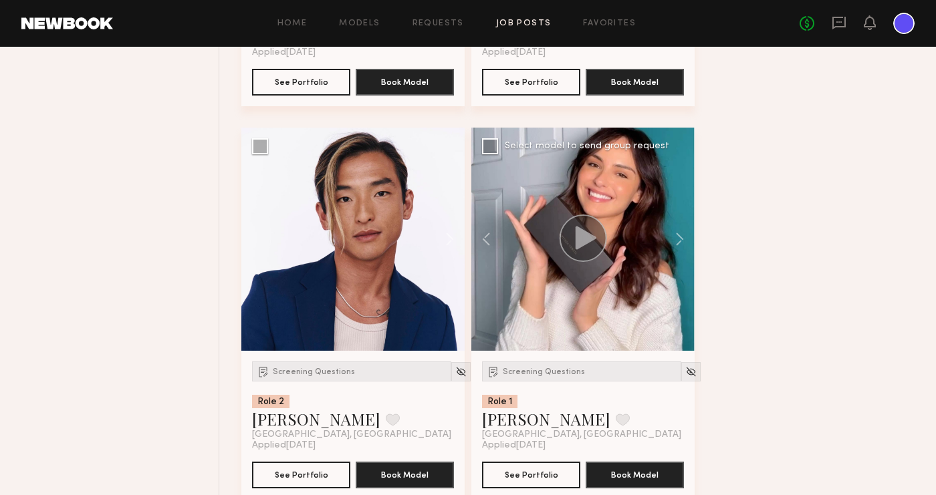
click at [618, 300] on div at bounding box center [582, 239] width 223 height 223
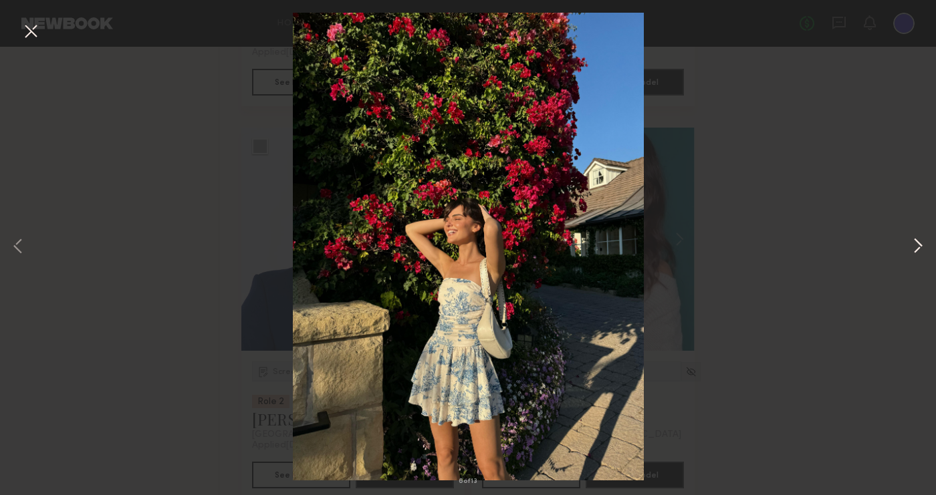
click at [829, 247] on button at bounding box center [918, 247] width 16 height 396
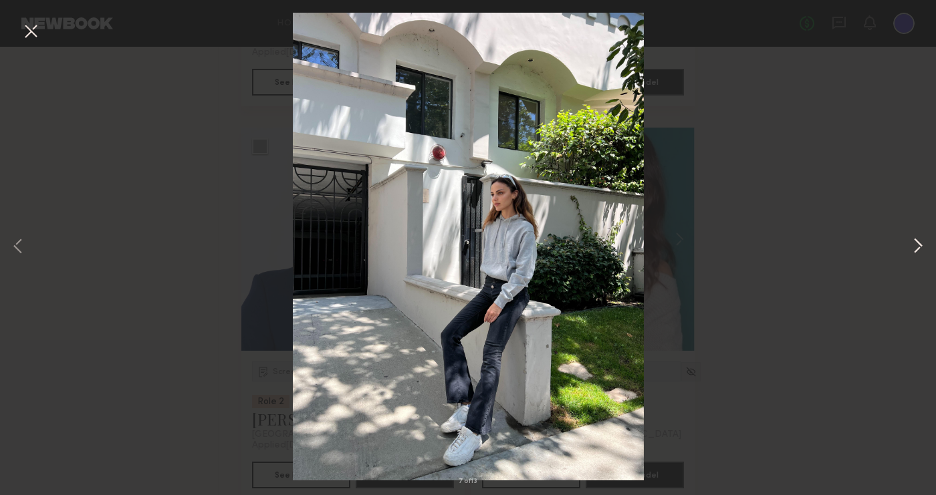
click at [829, 245] on button at bounding box center [918, 247] width 16 height 396
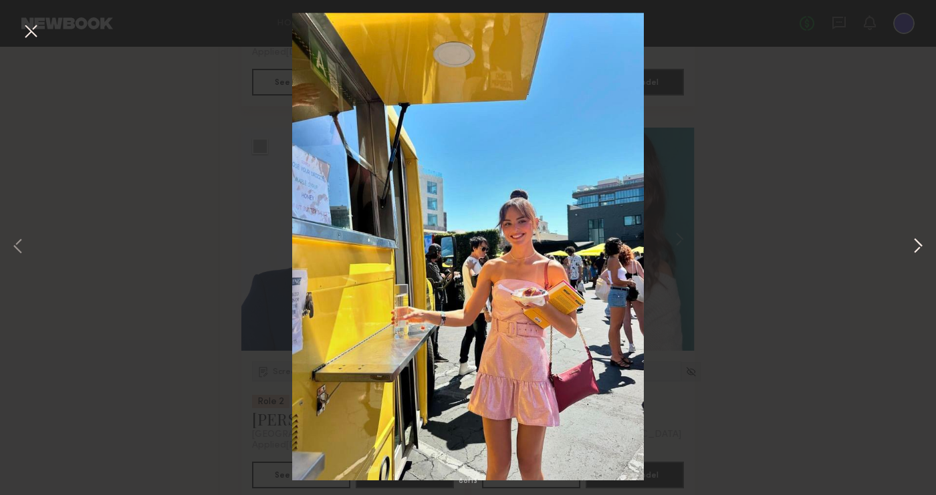
click at [829, 245] on button at bounding box center [918, 247] width 16 height 396
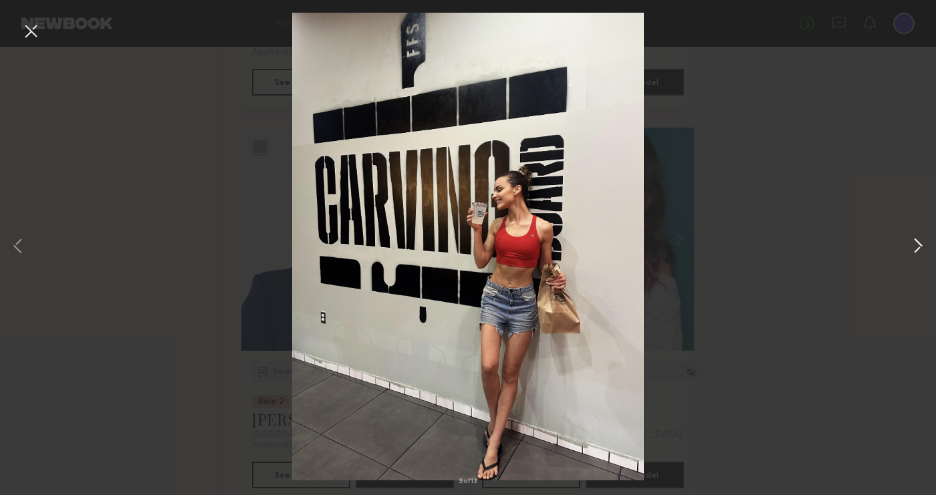
click at [829, 245] on button at bounding box center [918, 247] width 16 height 396
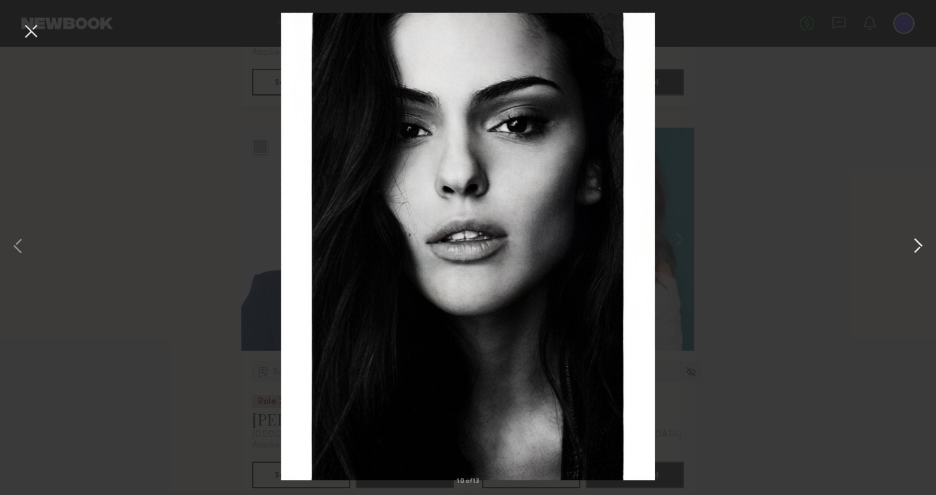
click at [829, 245] on button at bounding box center [918, 247] width 16 height 396
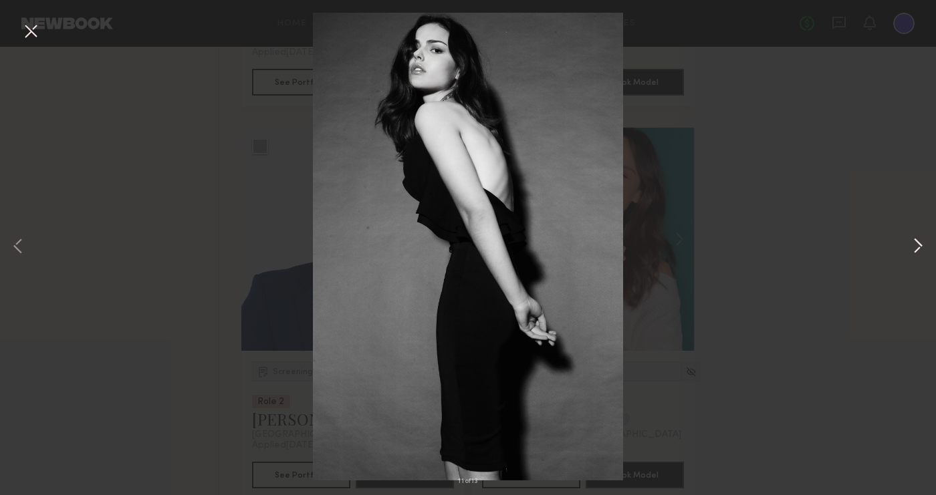
click at [829, 245] on button at bounding box center [918, 247] width 16 height 396
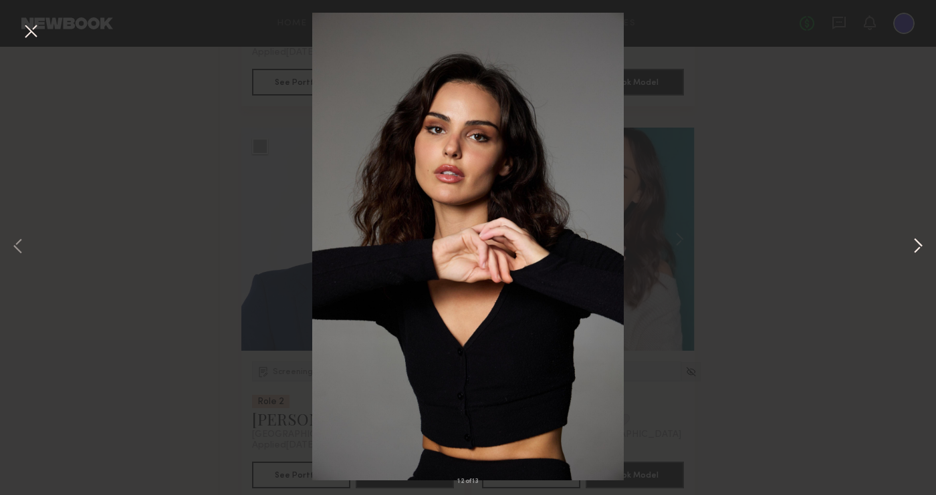
click at [829, 248] on button at bounding box center [918, 247] width 16 height 396
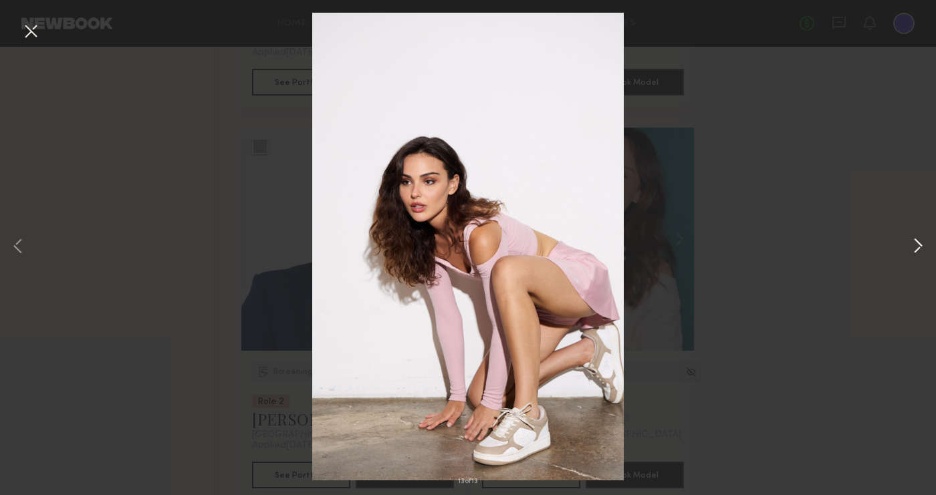
click at [829, 248] on button at bounding box center [918, 247] width 16 height 396
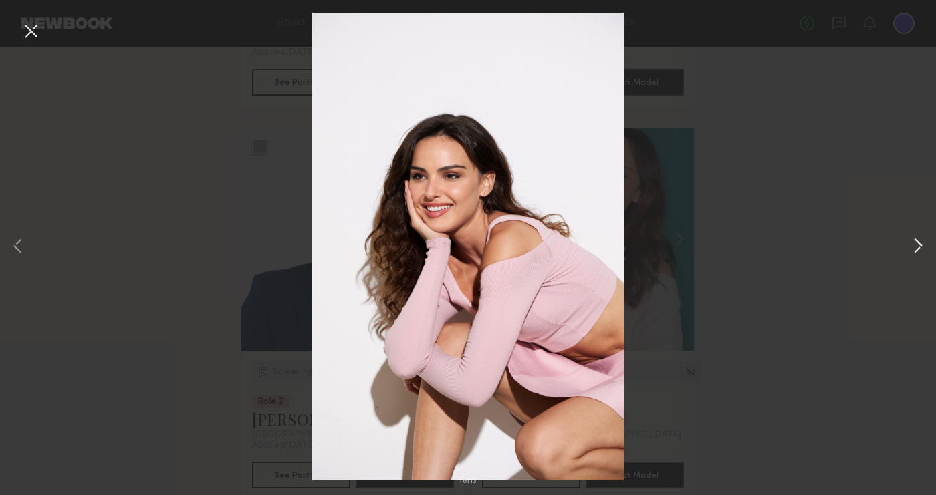
click at [829, 248] on button at bounding box center [918, 247] width 16 height 396
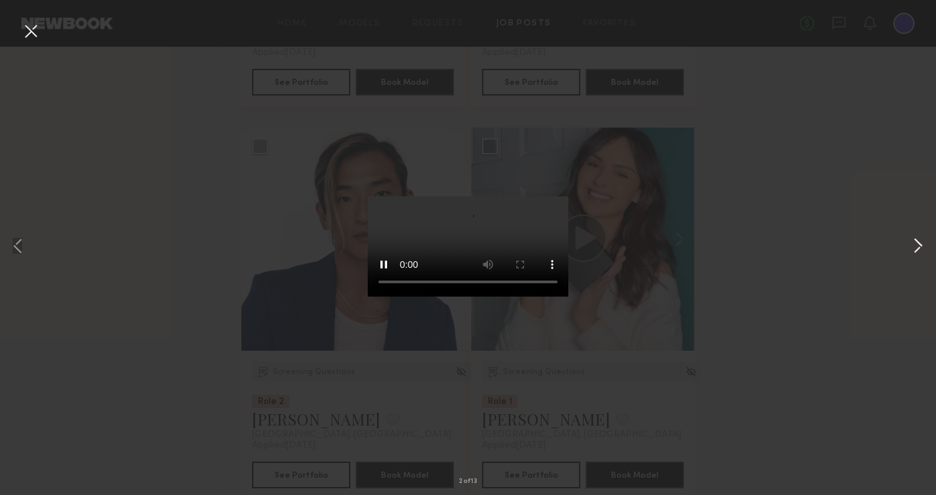
click at [829, 248] on button at bounding box center [918, 247] width 16 height 396
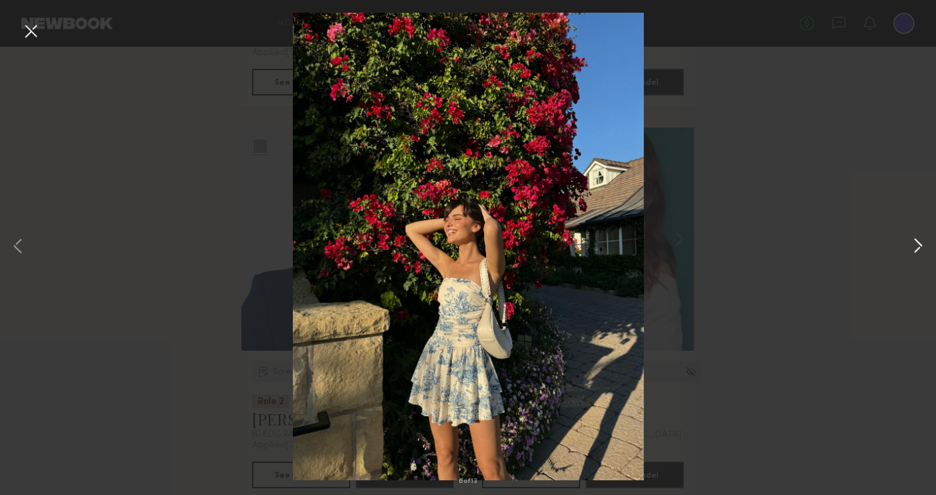
click at [829, 248] on button at bounding box center [918, 247] width 16 height 396
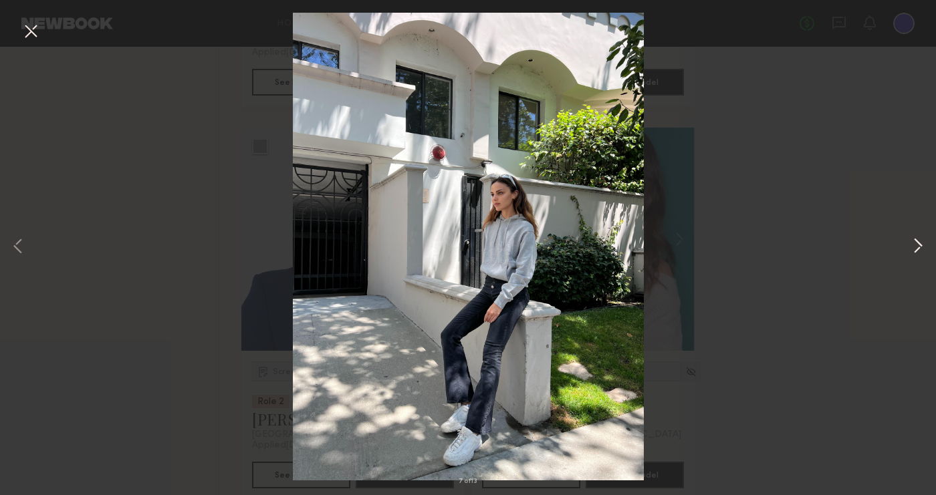
click at [829, 248] on button at bounding box center [918, 247] width 16 height 396
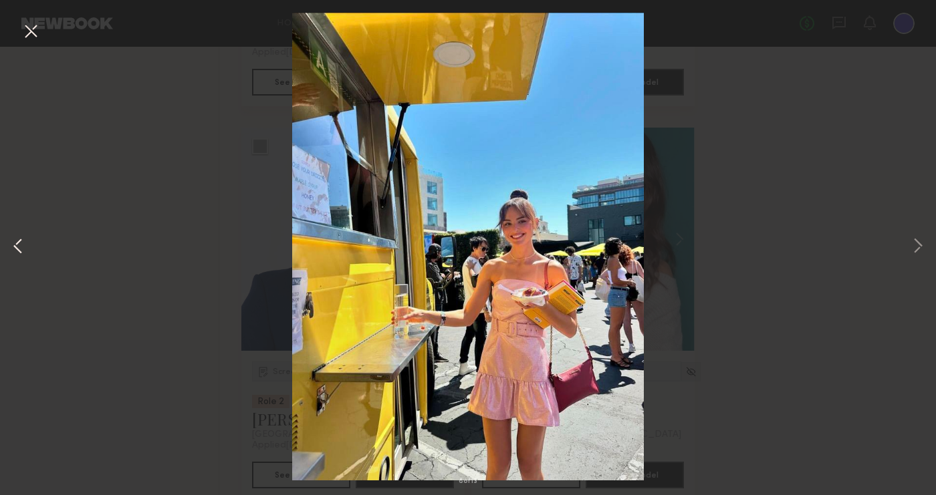
click at [20, 245] on button at bounding box center [18, 247] width 16 height 396
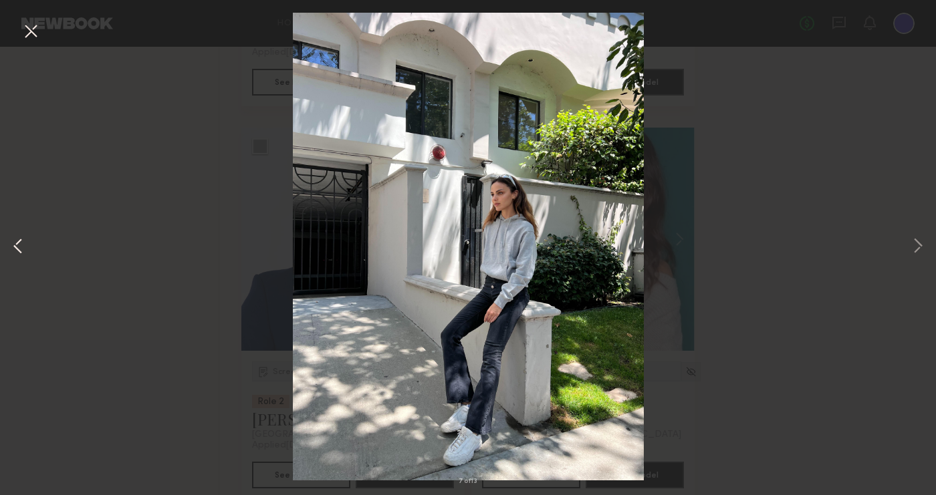
click at [20, 241] on button at bounding box center [18, 247] width 16 height 396
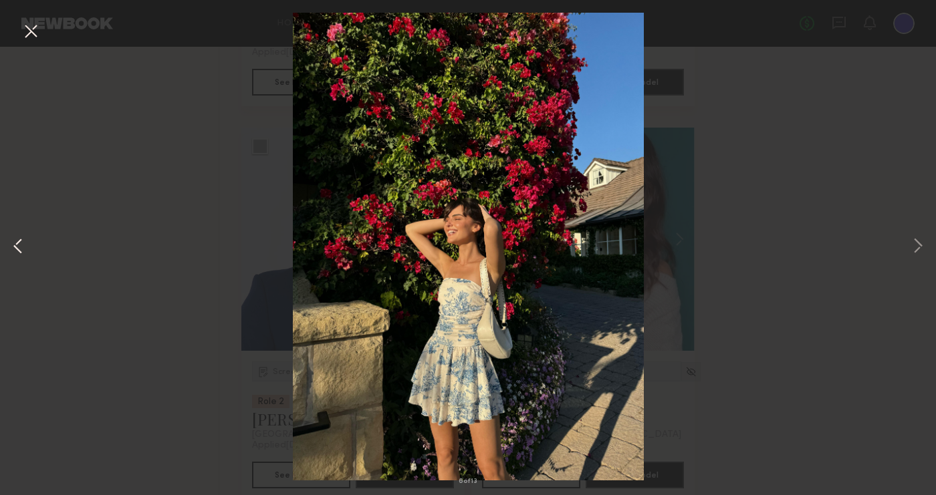
click at [20, 241] on button at bounding box center [18, 247] width 16 height 396
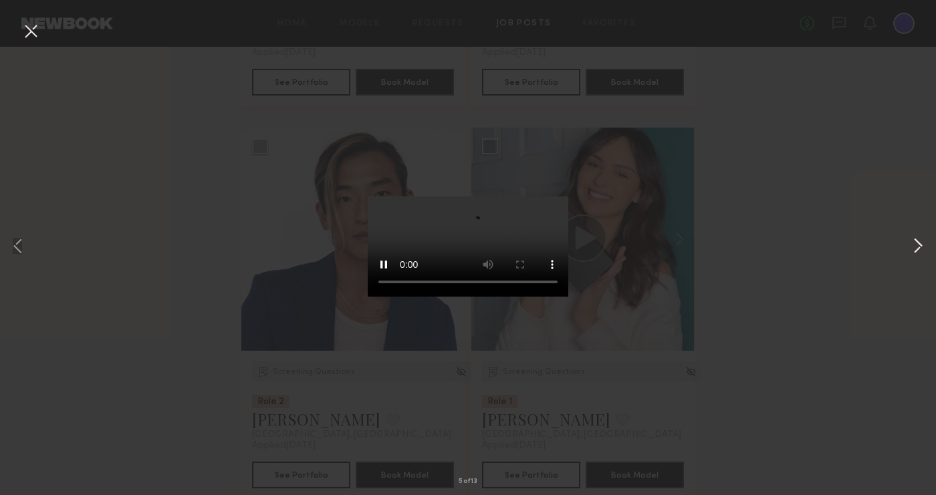
click at [829, 249] on button at bounding box center [918, 247] width 16 height 396
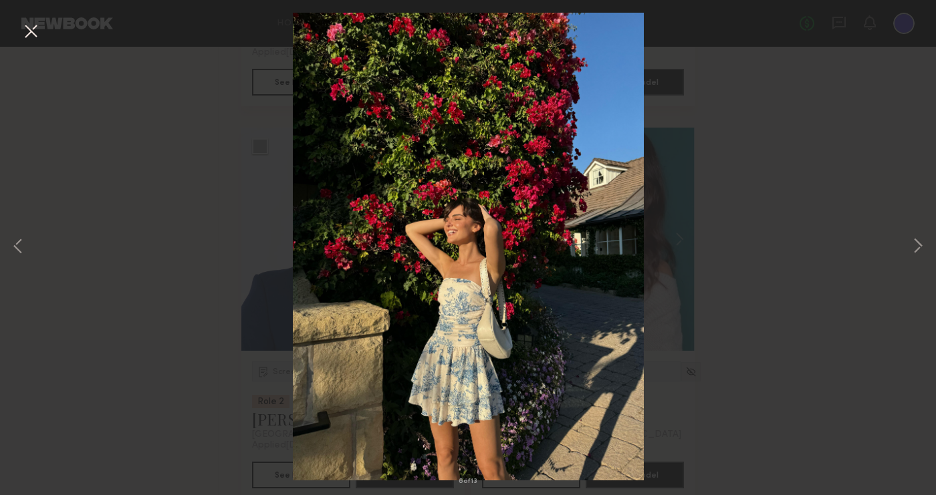
click at [829, 387] on div "6 of 13" at bounding box center [468, 247] width 936 height 495
click at [829, 251] on button at bounding box center [918, 247] width 16 height 396
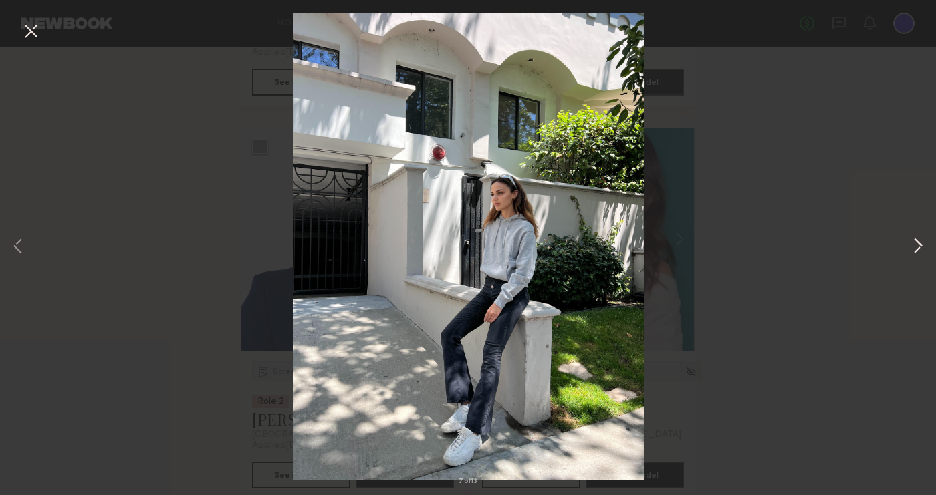
click at [829, 251] on button at bounding box center [918, 247] width 16 height 396
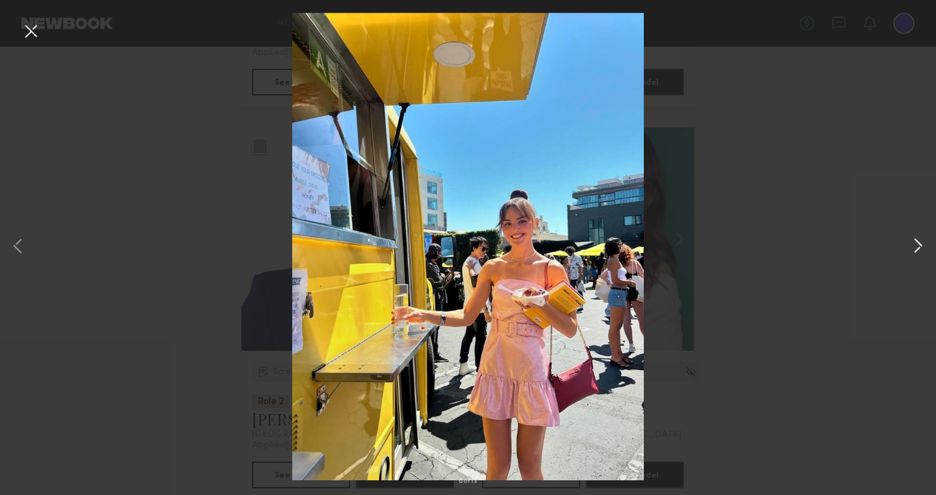
click at [829, 251] on button at bounding box center [918, 247] width 16 height 396
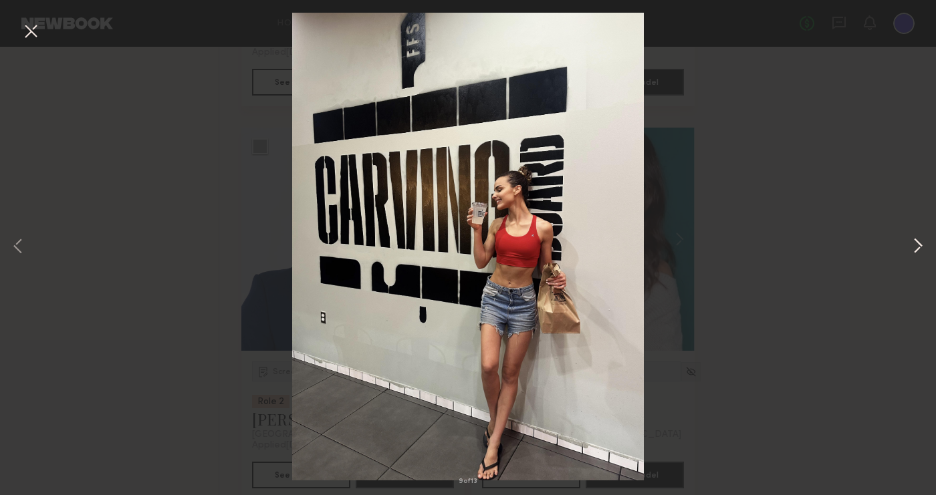
click at [829, 251] on button at bounding box center [918, 247] width 16 height 396
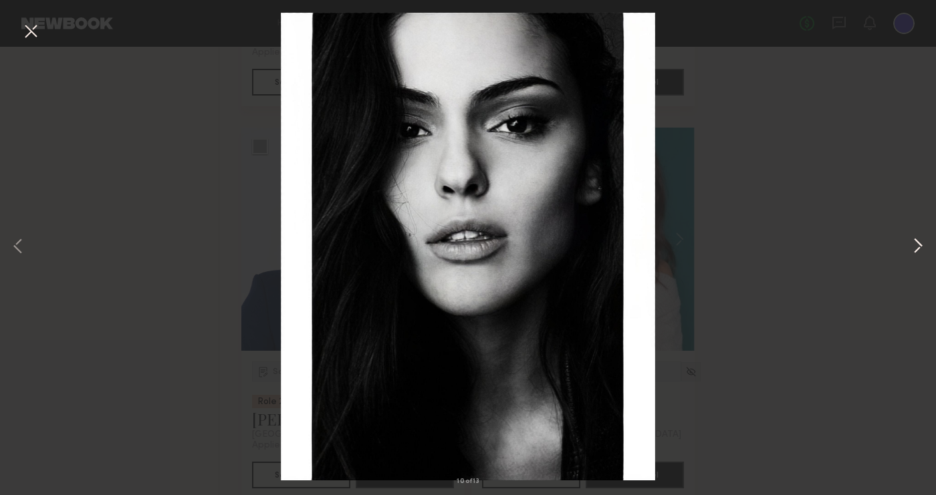
click at [829, 251] on button at bounding box center [918, 247] width 16 height 396
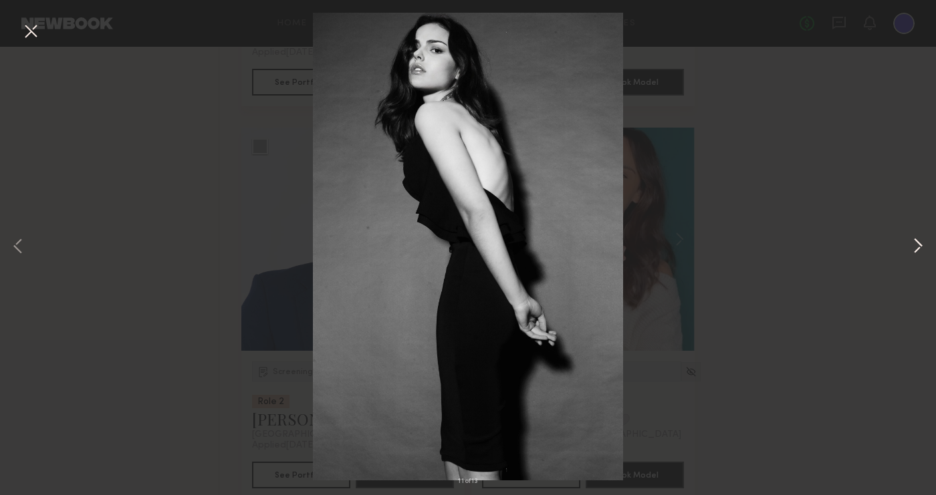
click at [829, 251] on button at bounding box center [918, 247] width 16 height 396
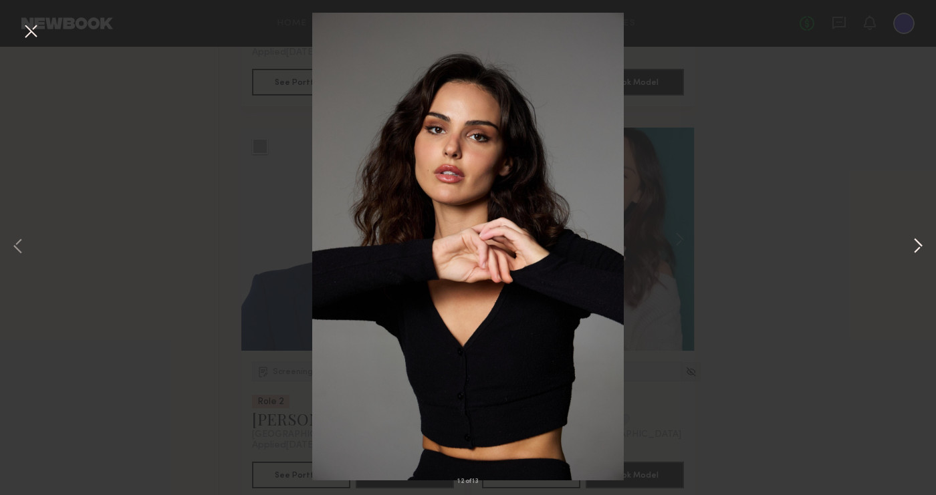
click at [829, 251] on button at bounding box center [918, 247] width 16 height 396
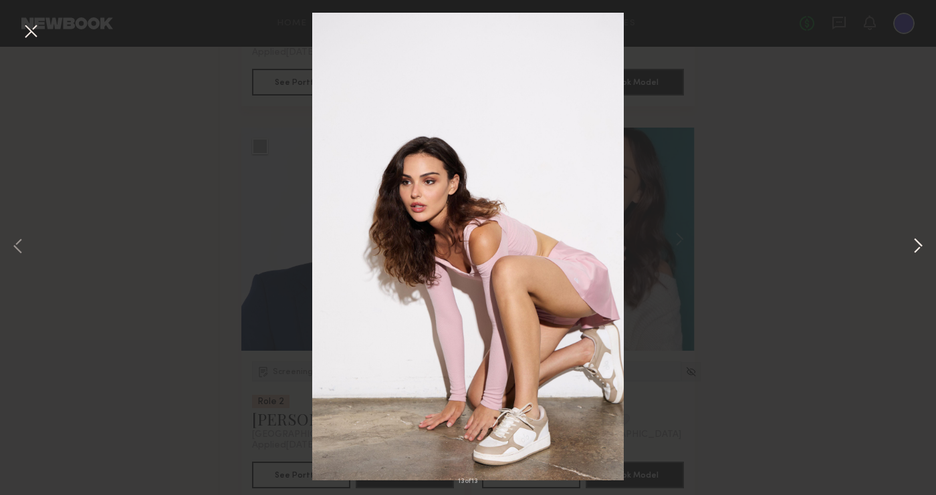
click at [829, 251] on button at bounding box center [918, 247] width 16 height 396
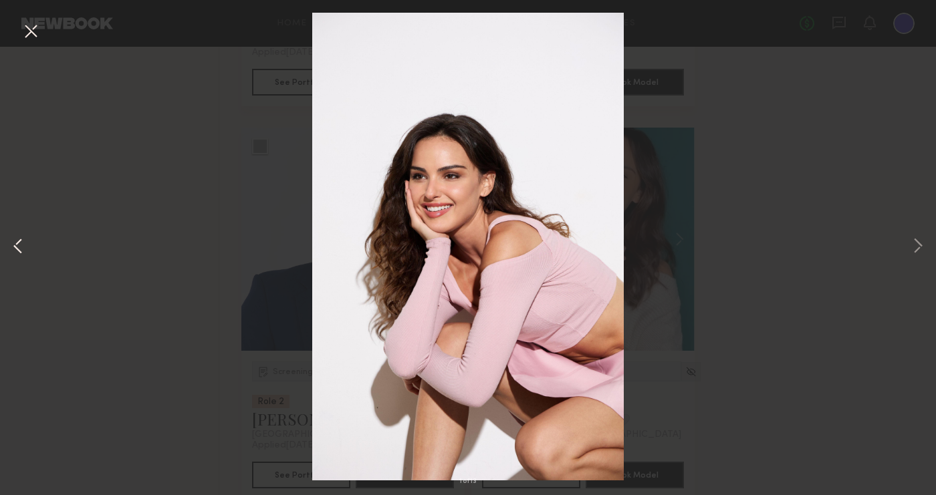
click at [13, 249] on button at bounding box center [18, 247] width 16 height 396
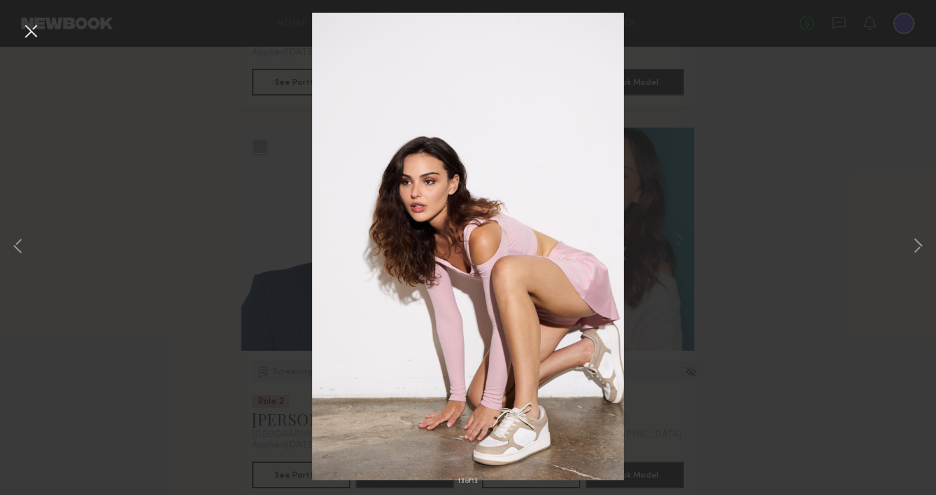
click at [829, 368] on div "13 of 13" at bounding box center [468, 247] width 936 height 495
click at [28, 30] on button at bounding box center [30, 32] width 21 height 24
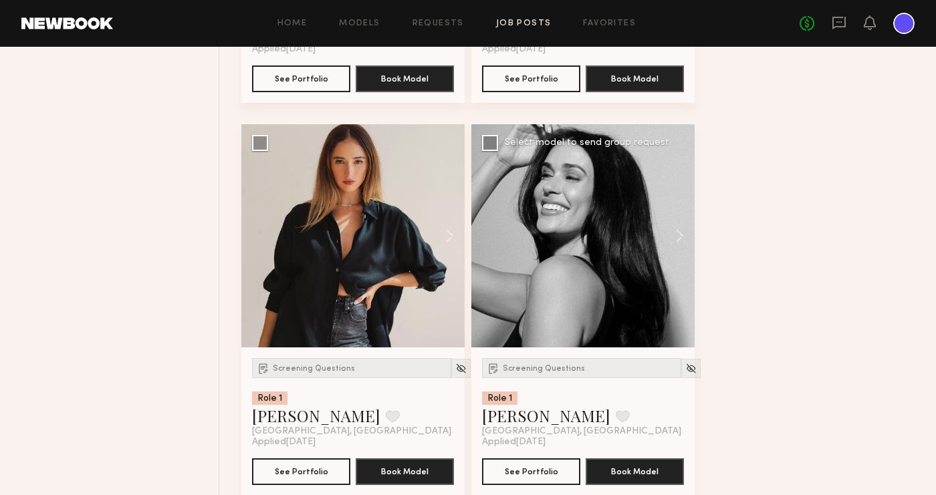
scroll to position [6036, 0]
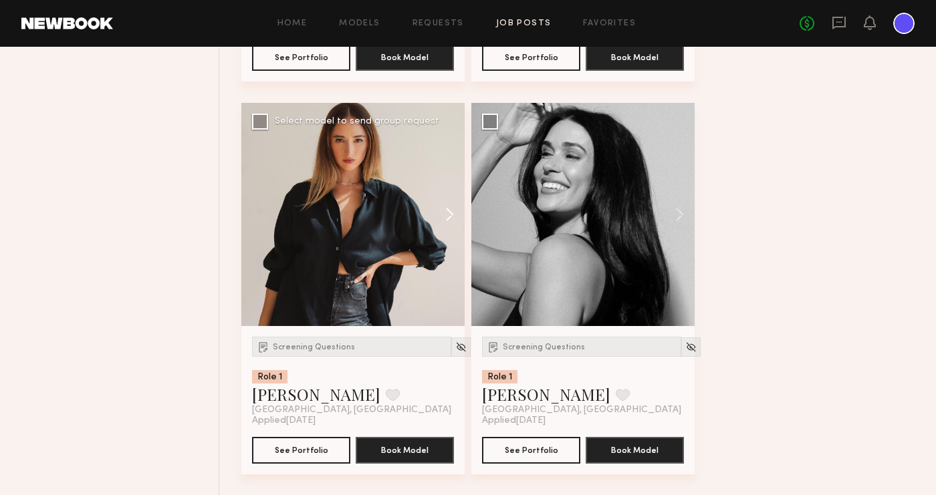
click at [454, 211] on button at bounding box center [443, 214] width 43 height 223
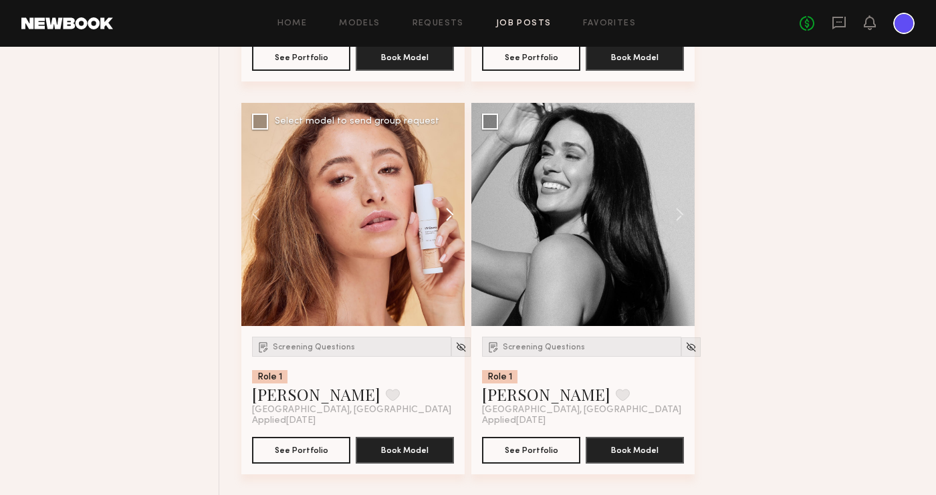
click at [454, 211] on button at bounding box center [443, 214] width 43 height 223
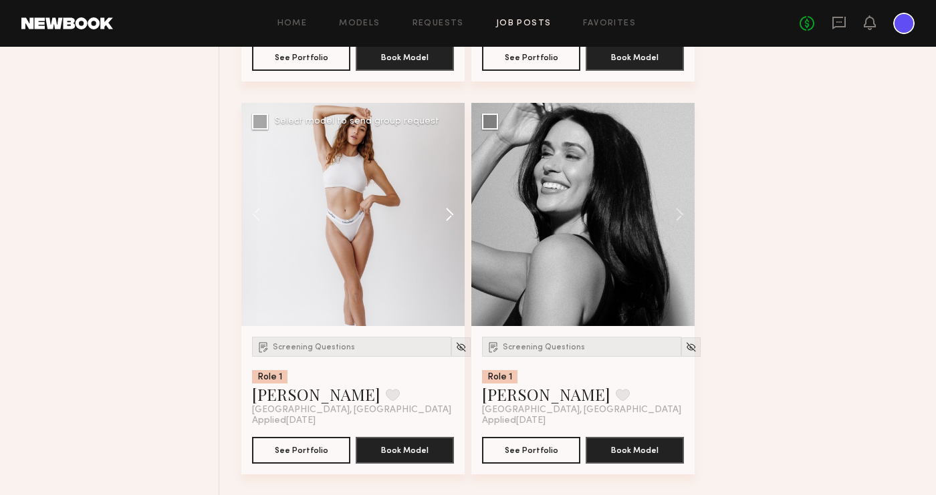
click at [454, 211] on button at bounding box center [443, 214] width 43 height 223
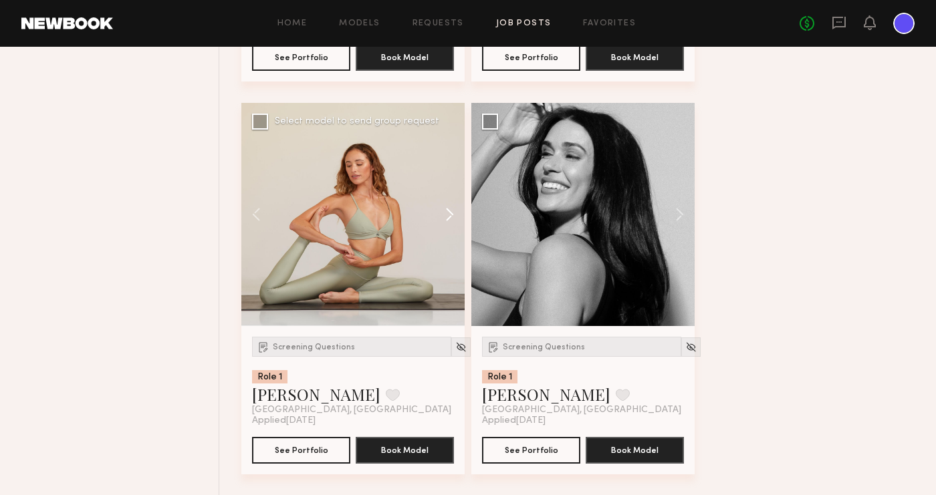
click at [454, 211] on button at bounding box center [443, 214] width 43 height 223
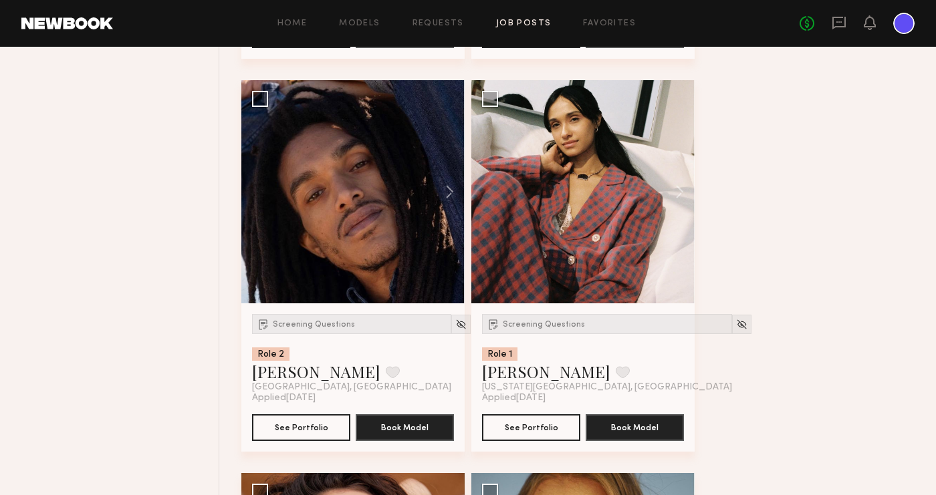
scroll to position [6448, 0]
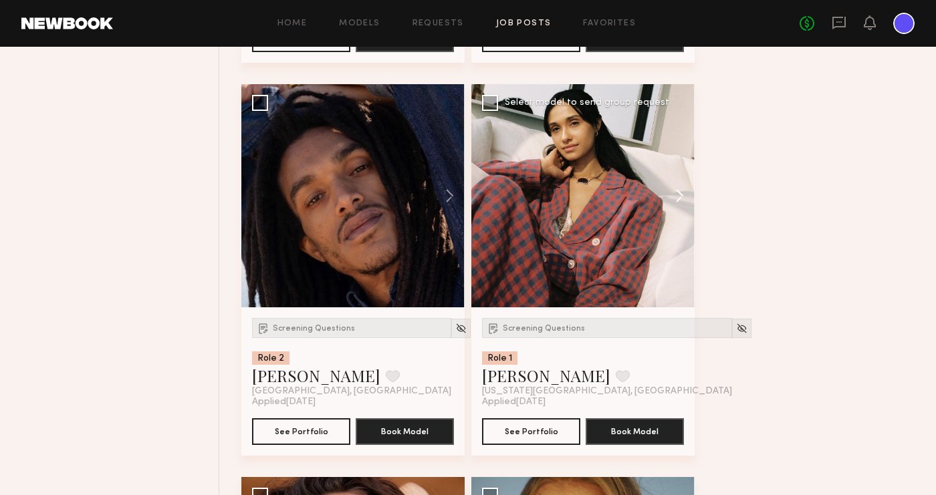
click at [680, 191] on button at bounding box center [673, 195] width 43 height 223
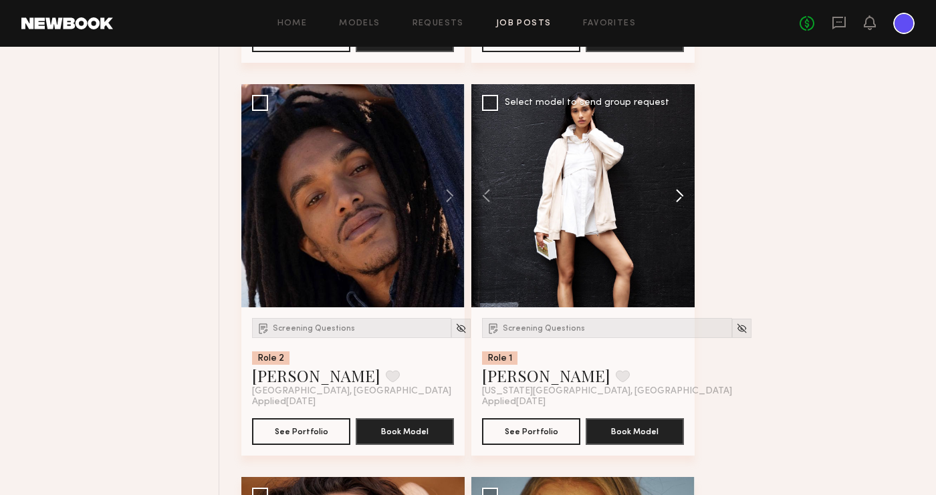
click at [680, 191] on button at bounding box center [673, 195] width 43 height 223
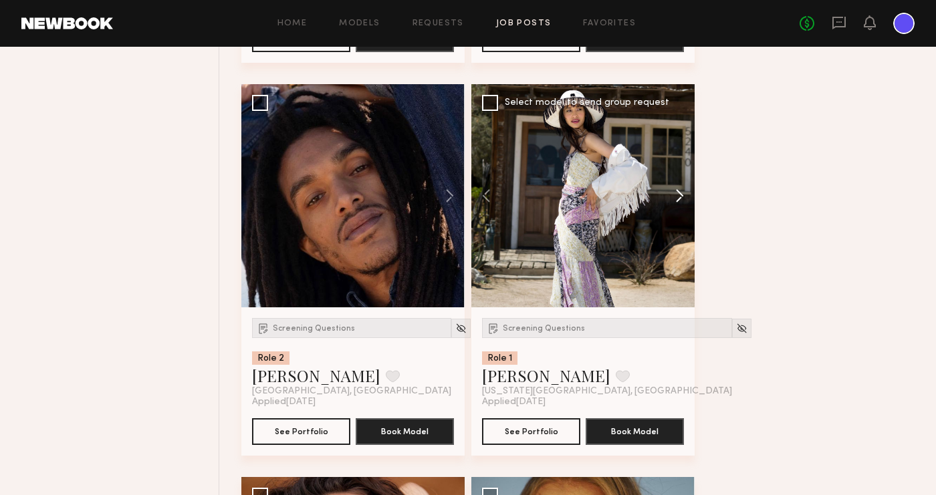
click at [680, 191] on button at bounding box center [673, 195] width 43 height 223
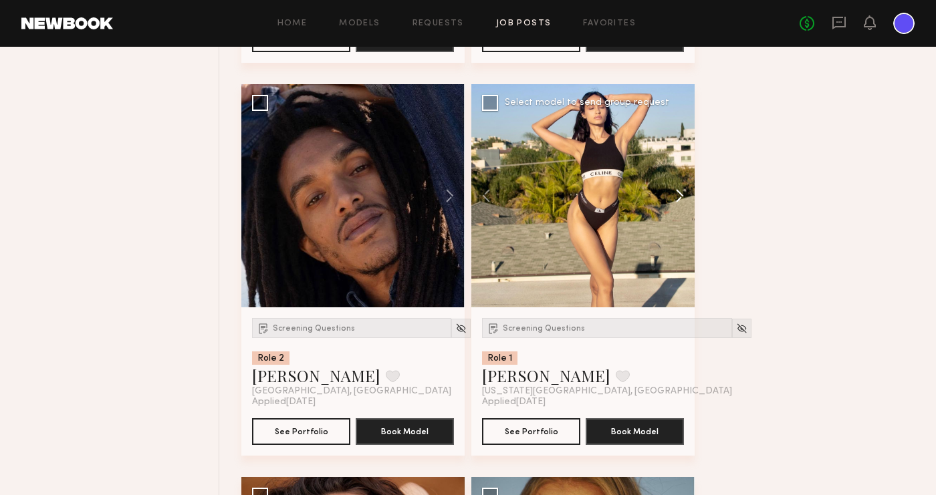
click at [680, 191] on button at bounding box center [673, 195] width 43 height 223
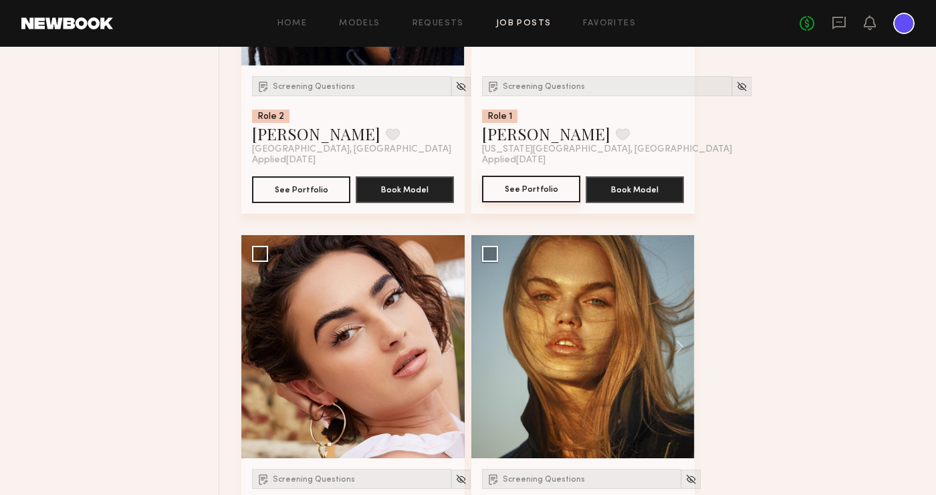
scroll to position [6686, 0]
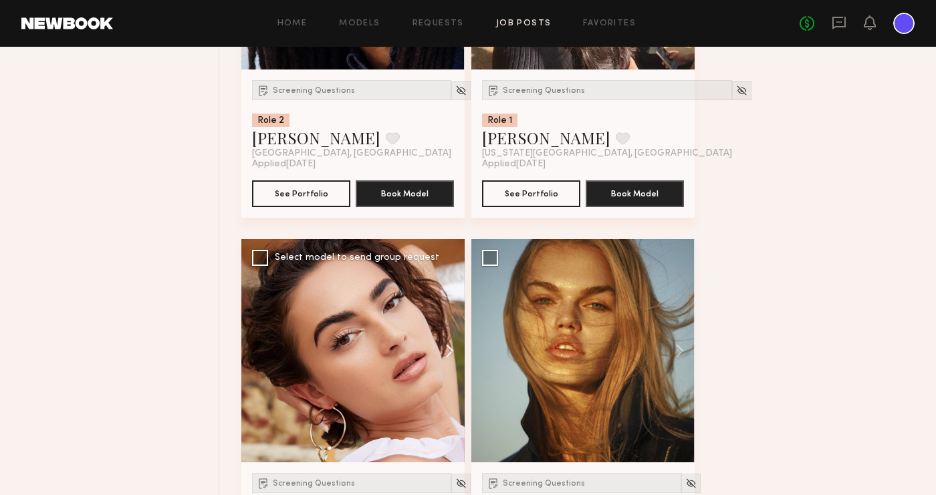
click at [451, 349] on button at bounding box center [443, 350] width 43 height 223
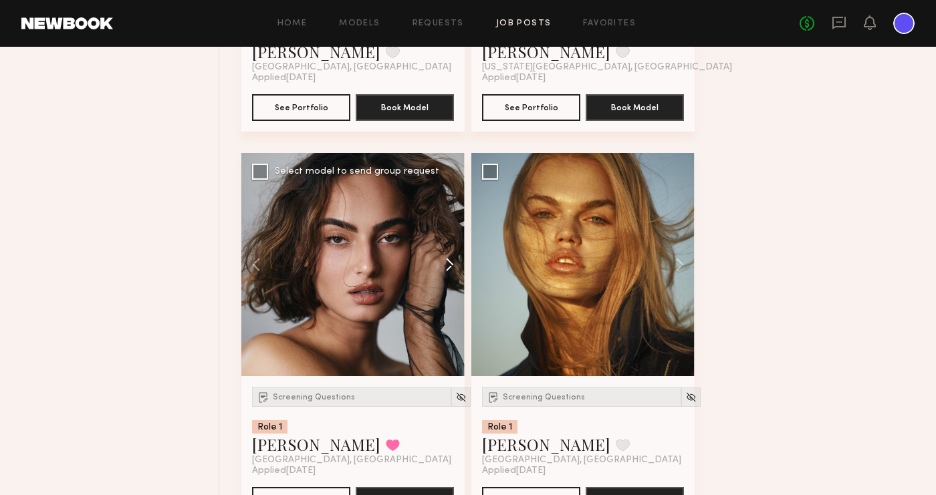
scroll to position [6771, 0]
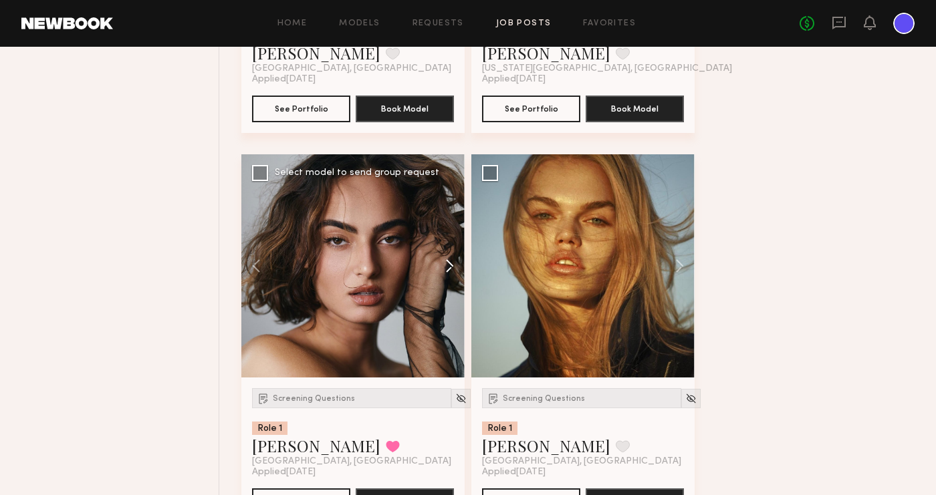
click at [452, 263] on button at bounding box center [443, 265] width 43 height 223
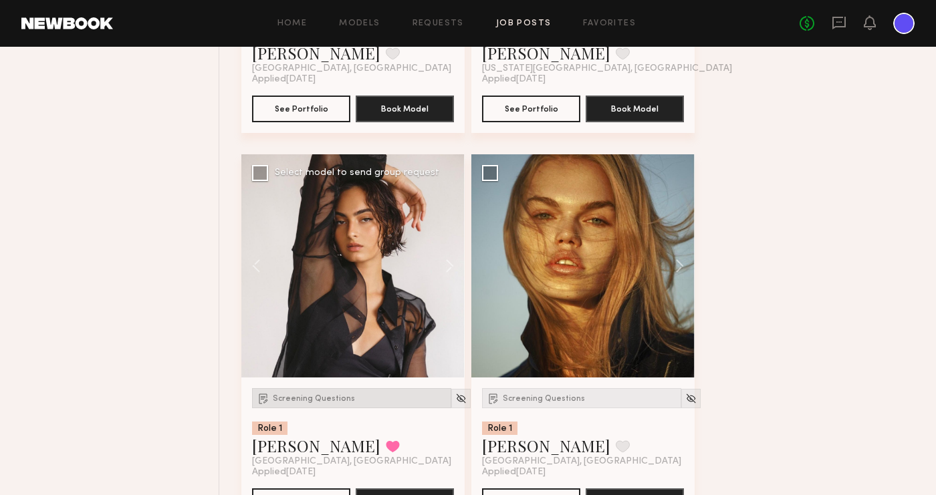
click at [325, 399] on span "Screening Questions" at bounding box center [314, 399] width 82 height 8
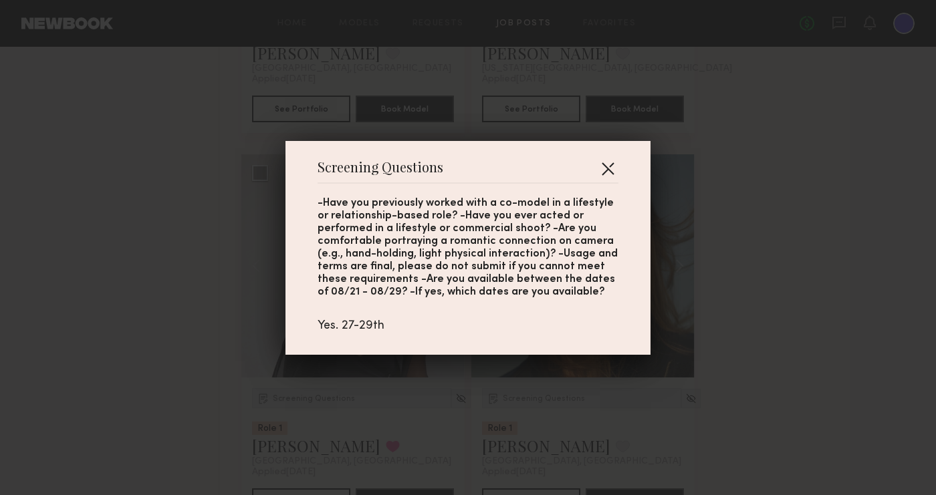
click at [611, 164] on button "button" at bounding box center [607, 168] width 21 height 21
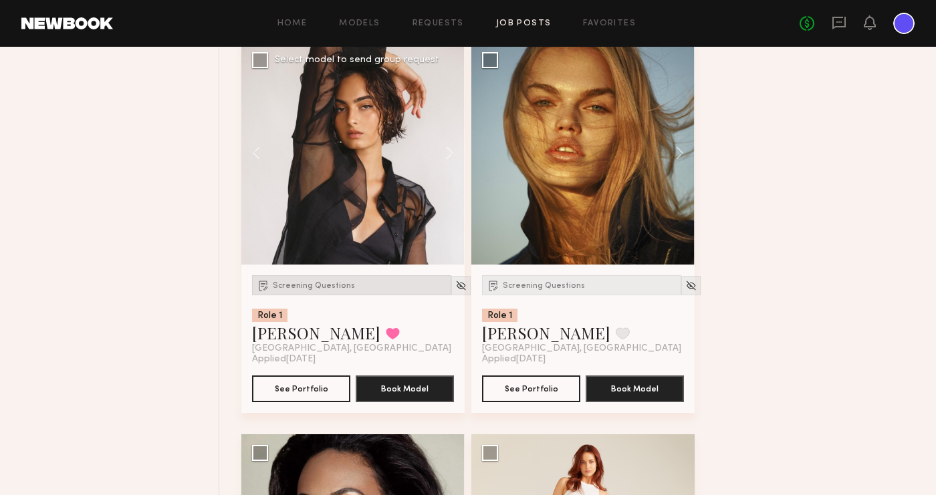
scroll to position [6883, 0]
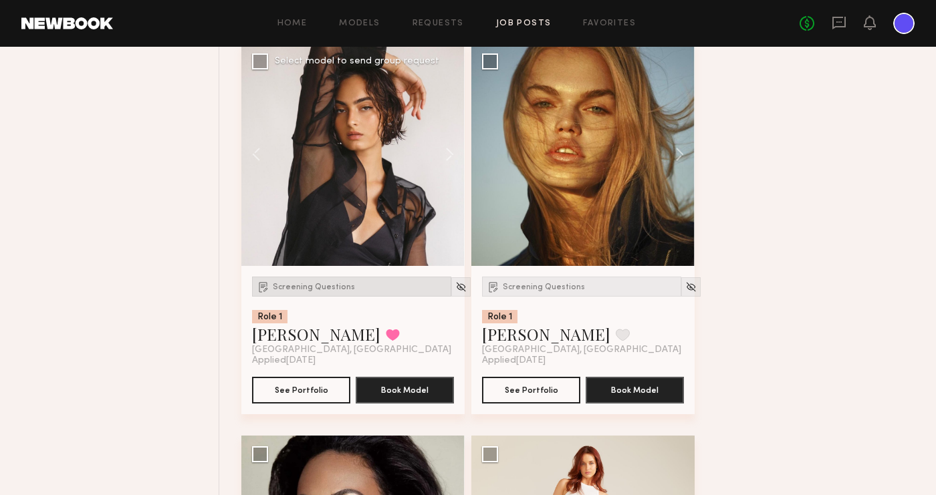
click at [330, 284] on span "Screening Questions" at bounding box center [314, 287] width 82 height 8
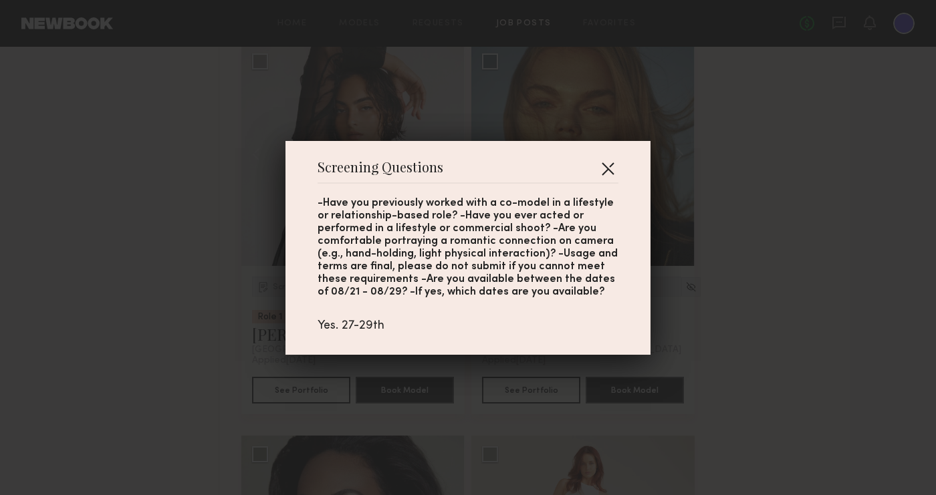
click at [599, 167] on button "button" at bounding box center [607, 168] width 21 height 21
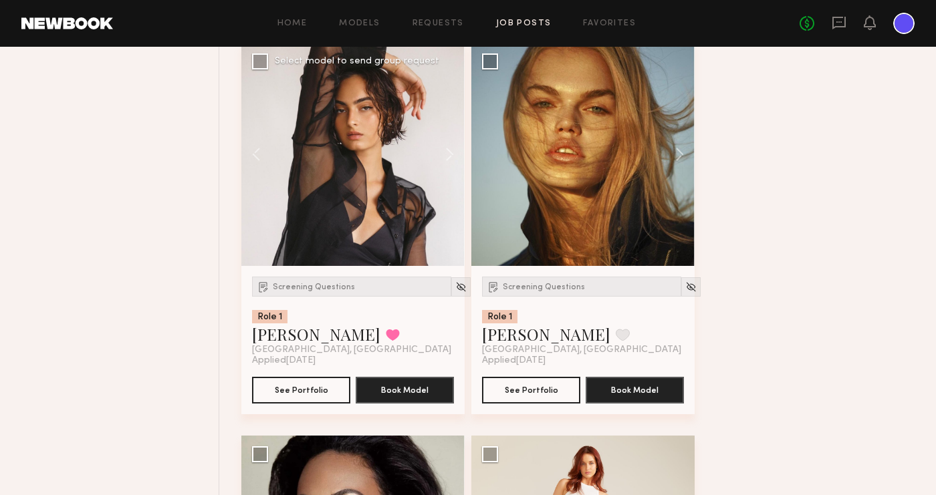
click at [370, 183] on div at bounding box center [352, 154] width 223 height 223
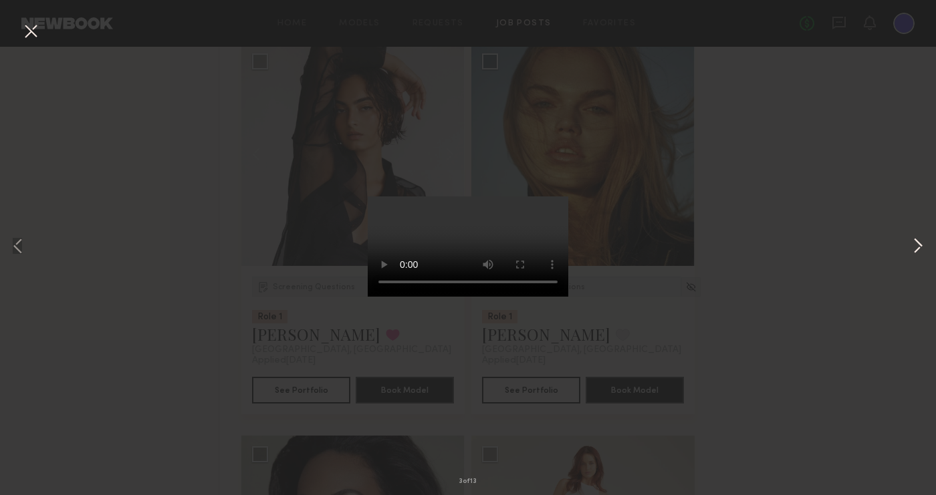
click at [829, 245] on button at bounding box center [918, 247] width 16 height 396
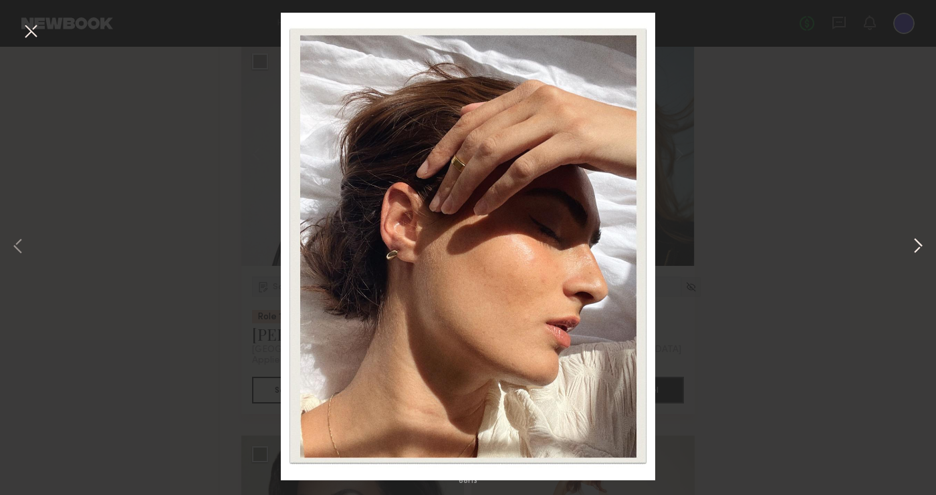
click at [829, 245] on button at bounding box center [918, 247] width 16 height 396
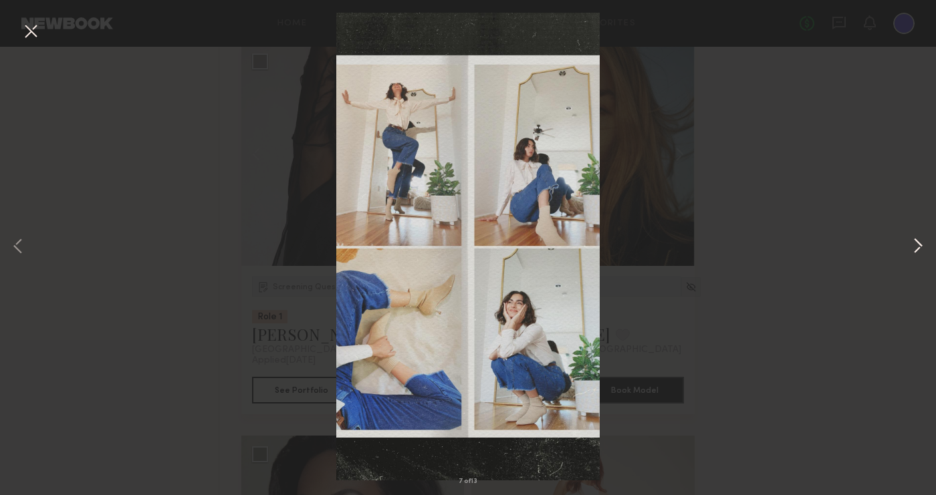
click at [829, 245] on button at bounding box center [918, 247] width 16 height 396
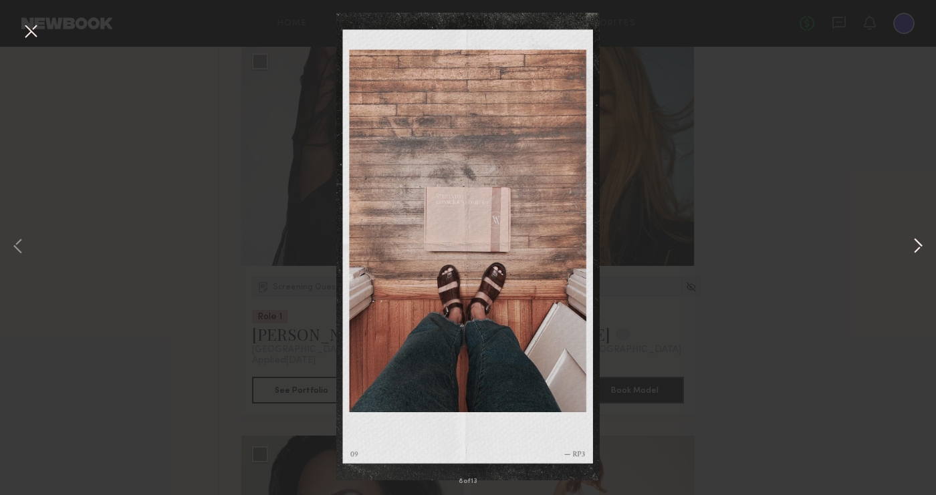
click at [829, 245] on button at bounding box center [918, 247] width 16 height 396
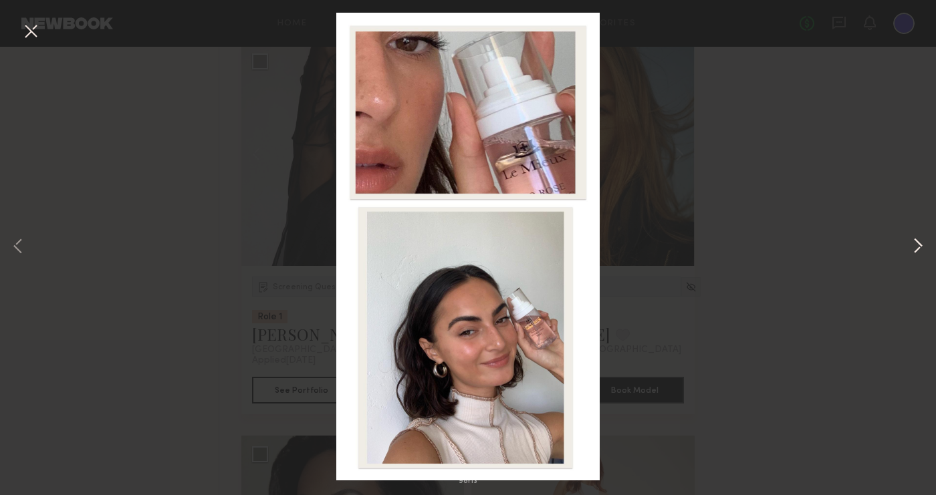
click at [829, 245] on button at bounding box center [918, 247] width 16 height 396
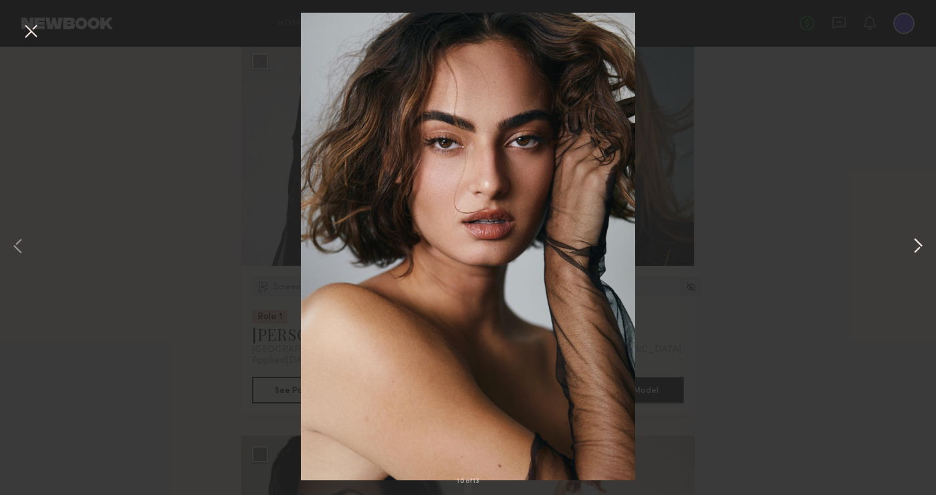
click at [829, 245] on button at bounding box center [918, 247] width 16 height 396
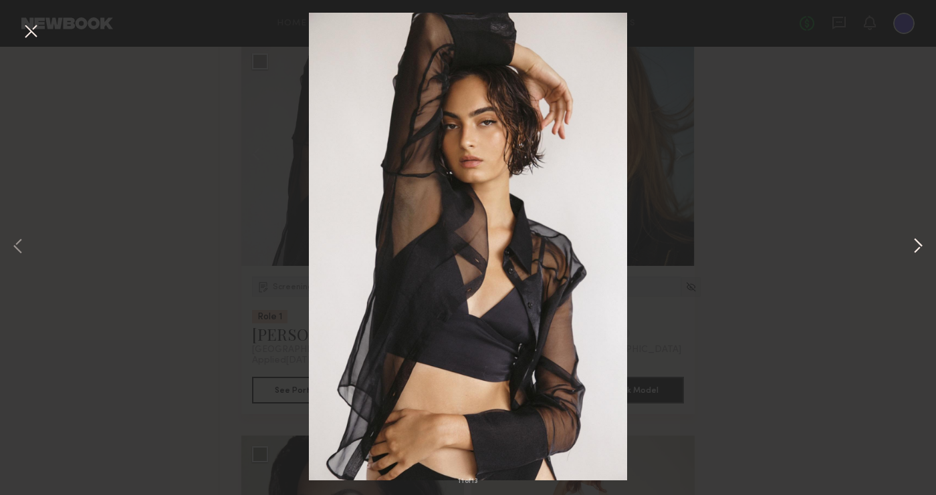
click at [829, 245] on button at bounding box center [918, 247] width 16 height 396
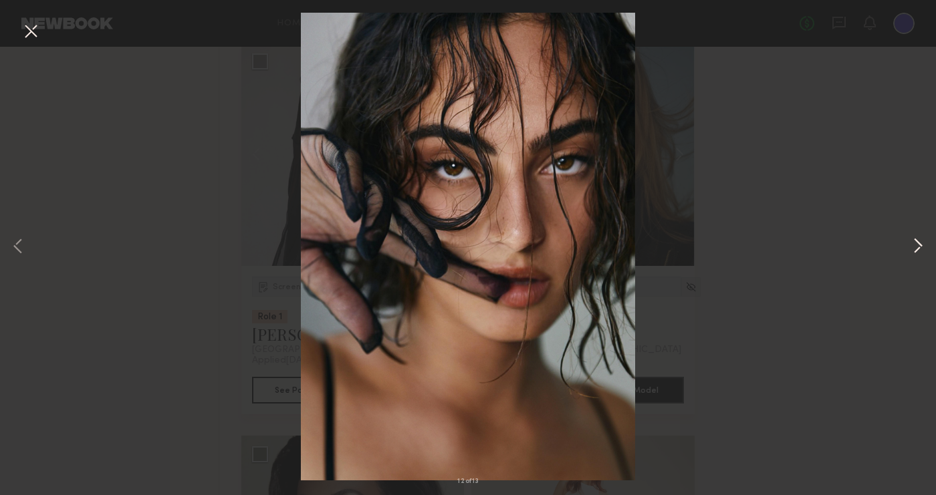
click at [829, 245] on button at bounding box center [918, 247] width 16 height 396
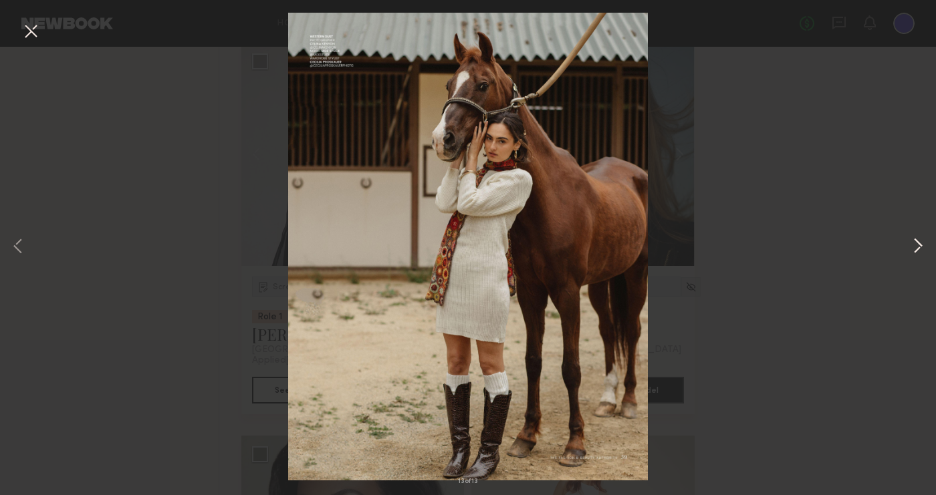
click at [829, 245] on button at bounding box center [918, 247] width 16 height 396
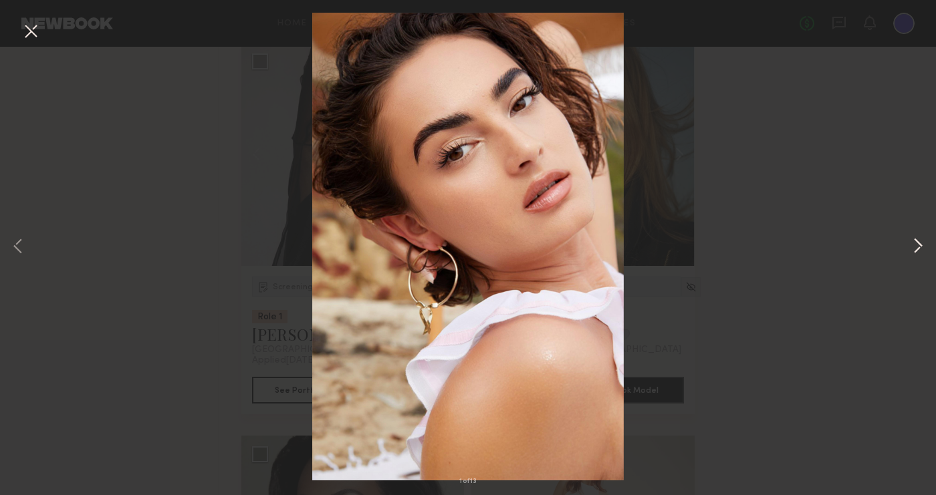
click at [829, 245] on button at bounding box center [918, 247] width 16 height 396
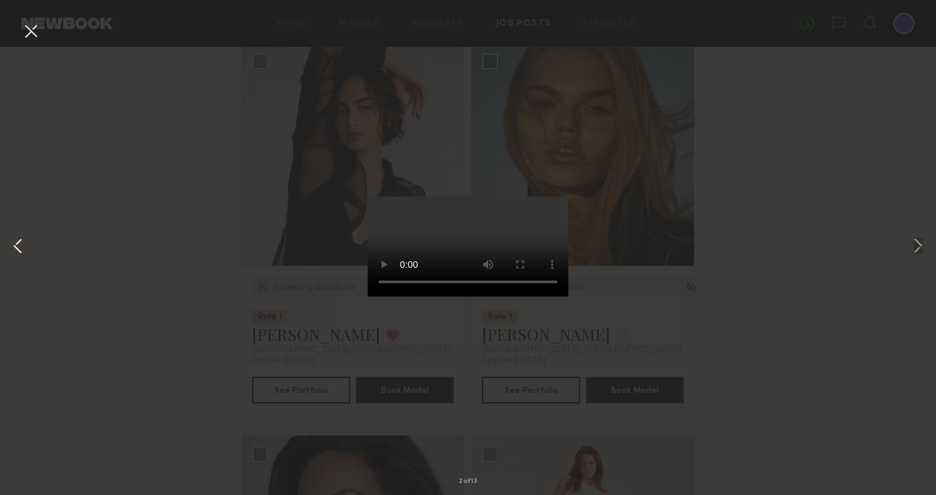
click at [18, 246] on button at bounding box center [18, 247] width 16 height 396
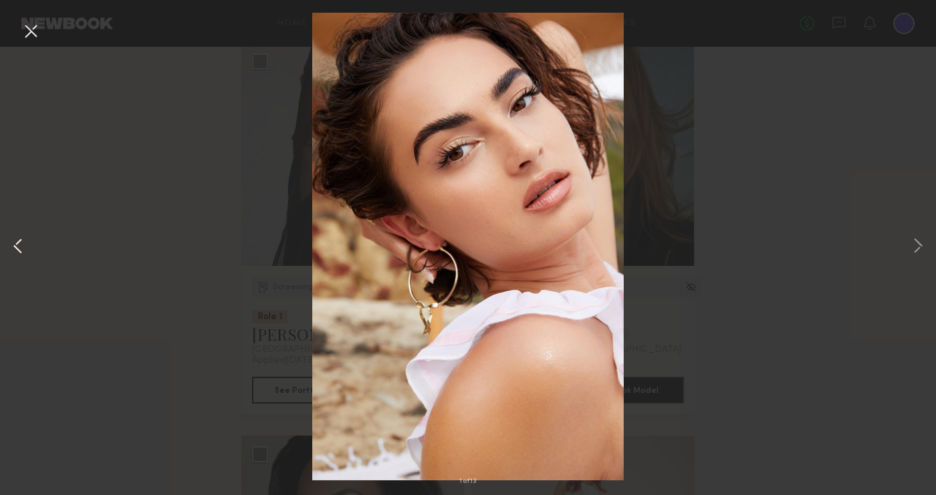
click at [18, 246] on button at bounding box center [18, 247] width 16 height 396
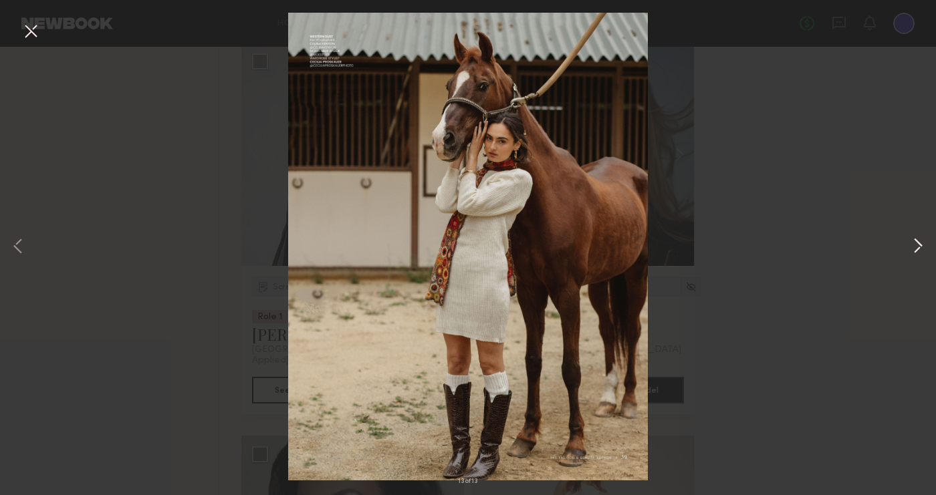
click at [829, 245] on button at bounding box center [918, 247] width 16 height 396
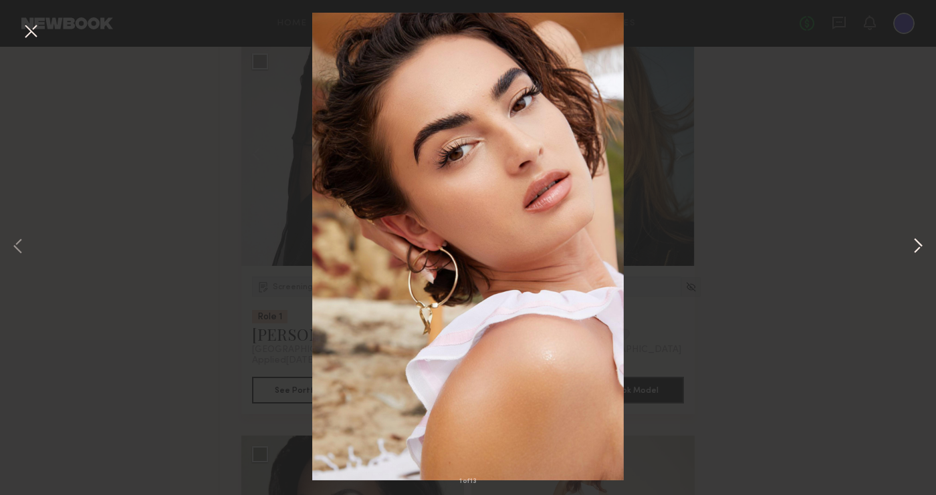
click at [829, 245] on button at bounding box center [918, 247] width 16 height 396
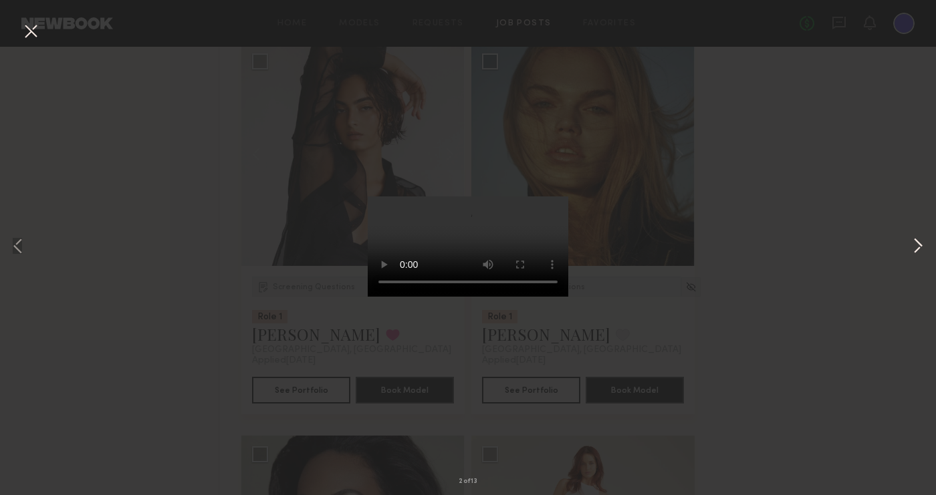
click at [829, 245] on button at bounding box center [918, 247] width 16 height 396
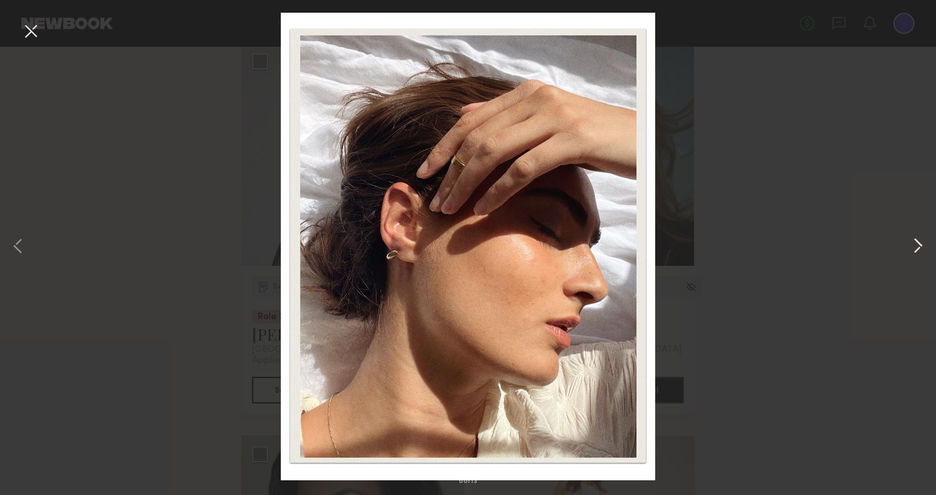
click at [829, 245] on button at bounding box center [918, 247] width 16 height 396
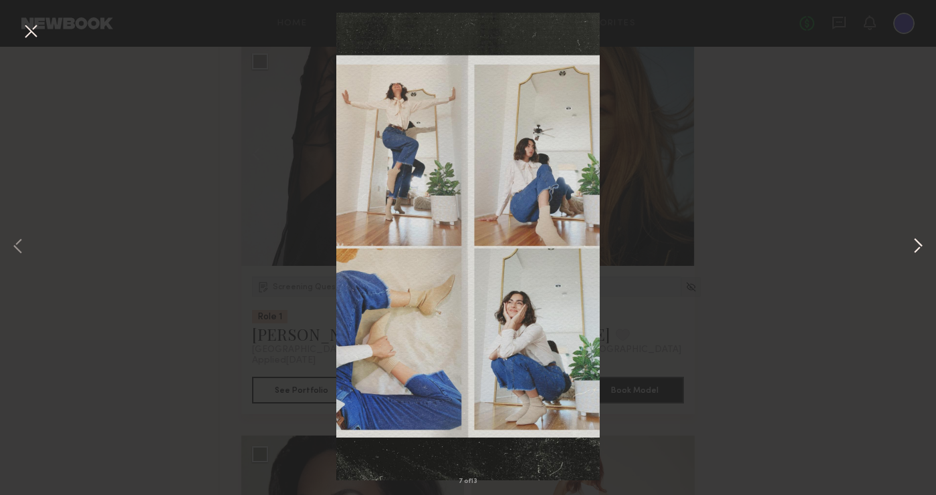
click at [829, 245] on button at bounding box center [918, 247] width 16 height 396
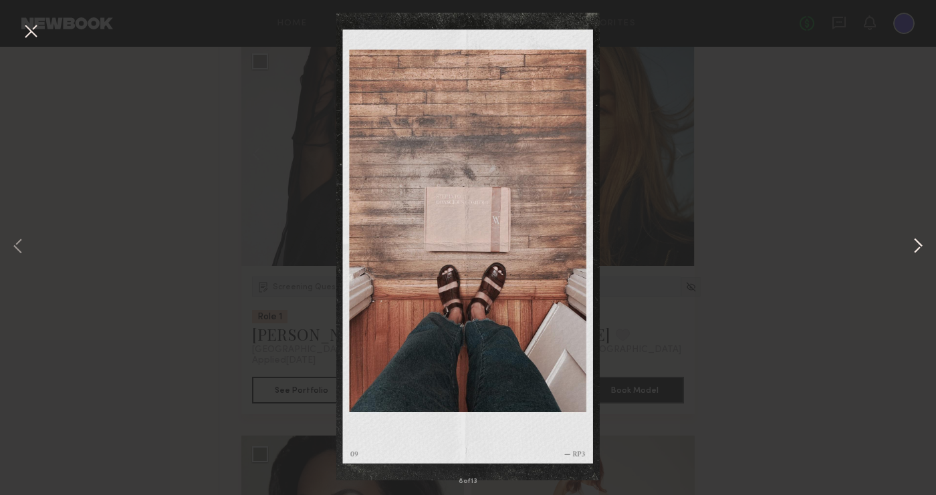
click at [829, 245] on button at bounding box center [918, 247] width 16 height 396
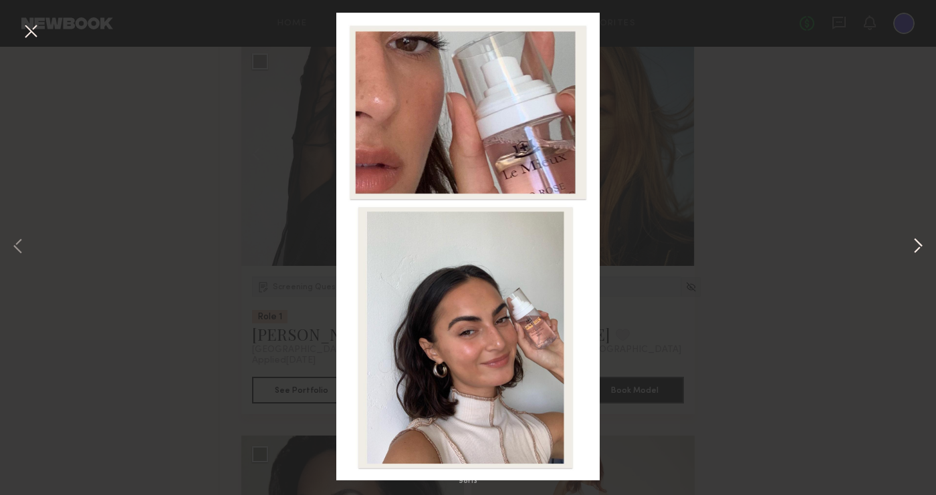
click at [829, 245] on button at bounding box center [918, 247] width 16 height 396
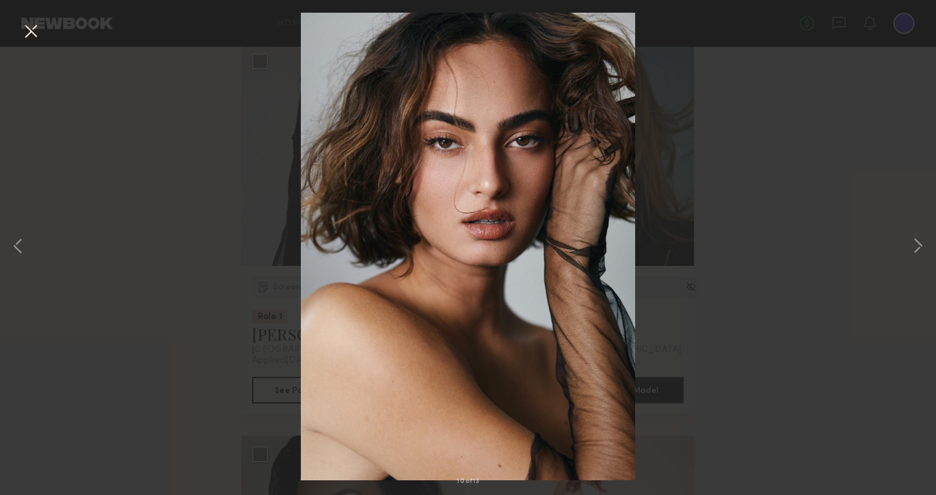
click at [27, 32] on button at bounding box center [30, 32] width 21 height 24
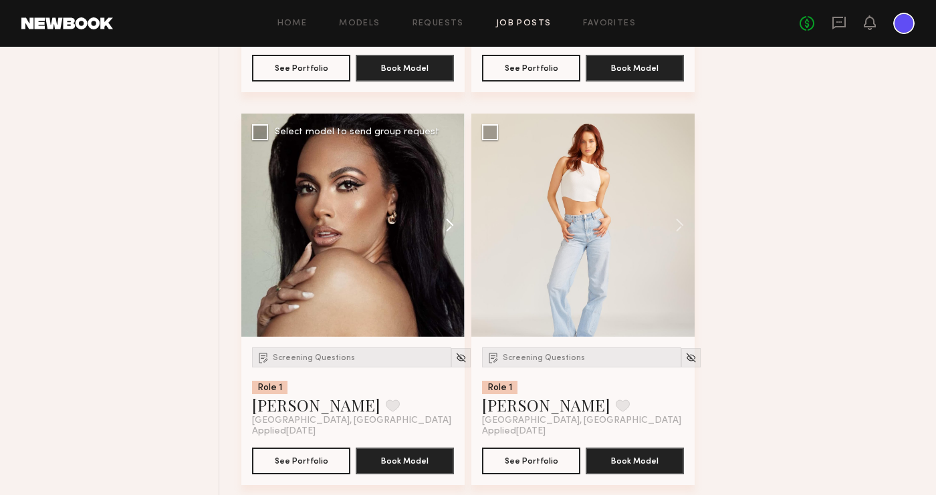
scroll to position [7212, 0]
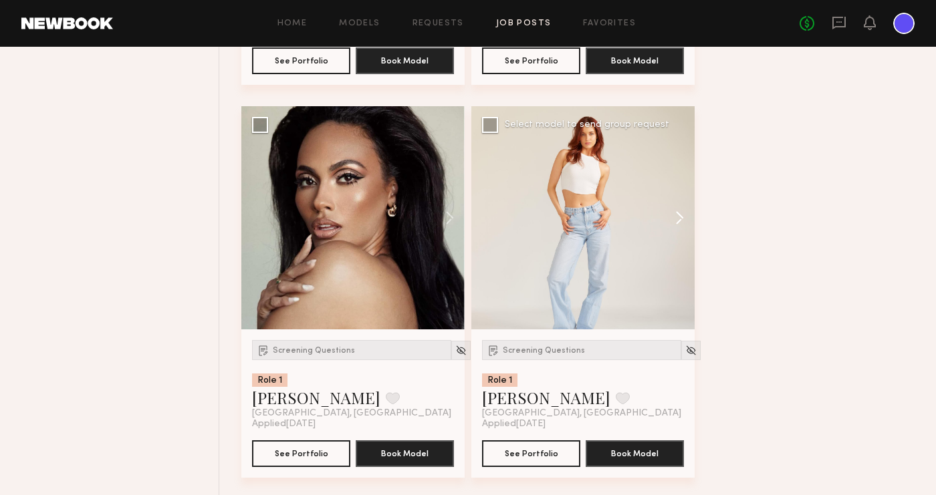
click at [676, 219] on button at bounding box center [673, 217] width 43 height 223
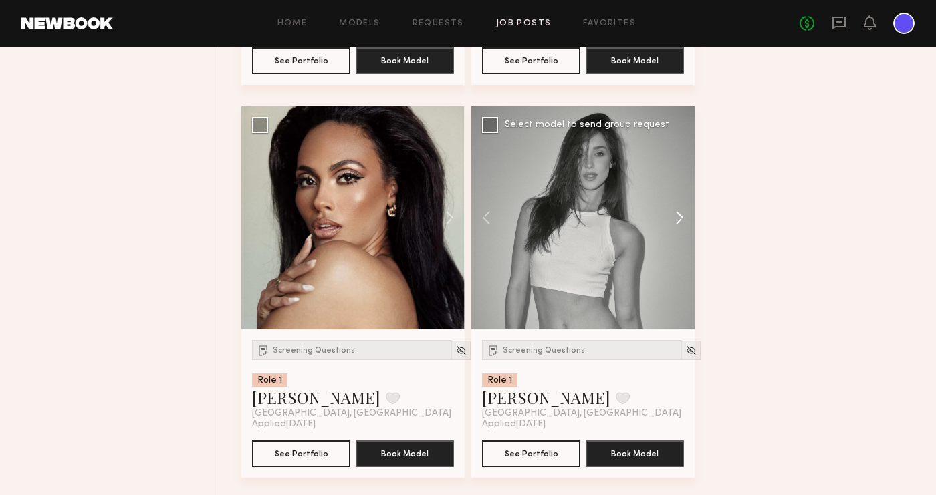
click at [676, 219] on button at bounding box center [673, 217] width 43 height 223
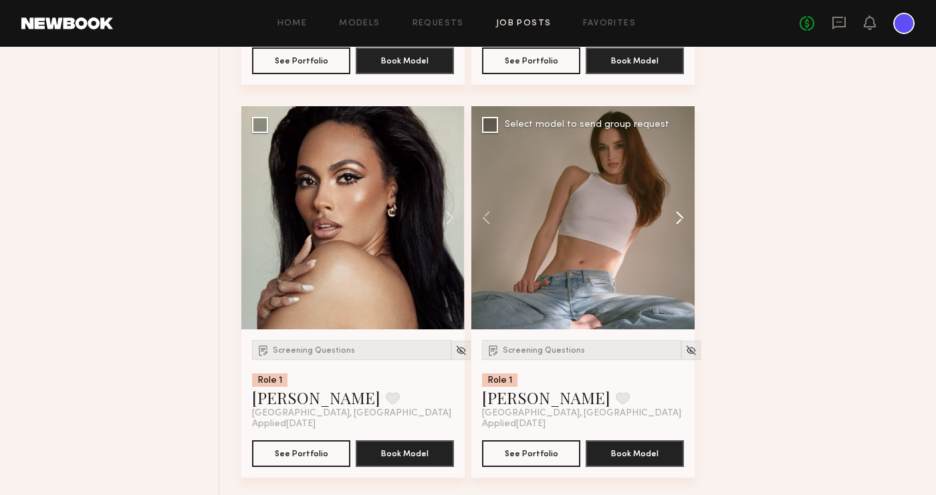
click at [679, 219] on button at bounding box center [673, 217] width 43 height 223
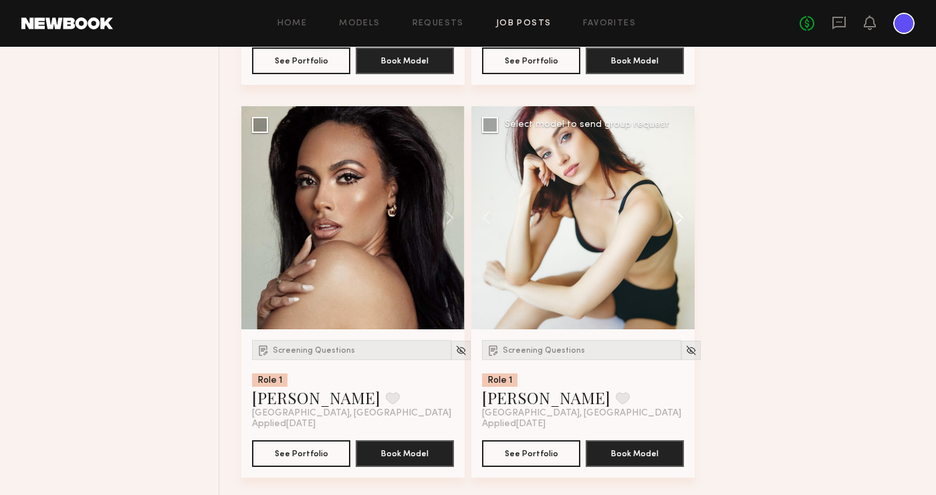
click at [679, 218] on button at bounding box center [673, 217] width 43 height 223
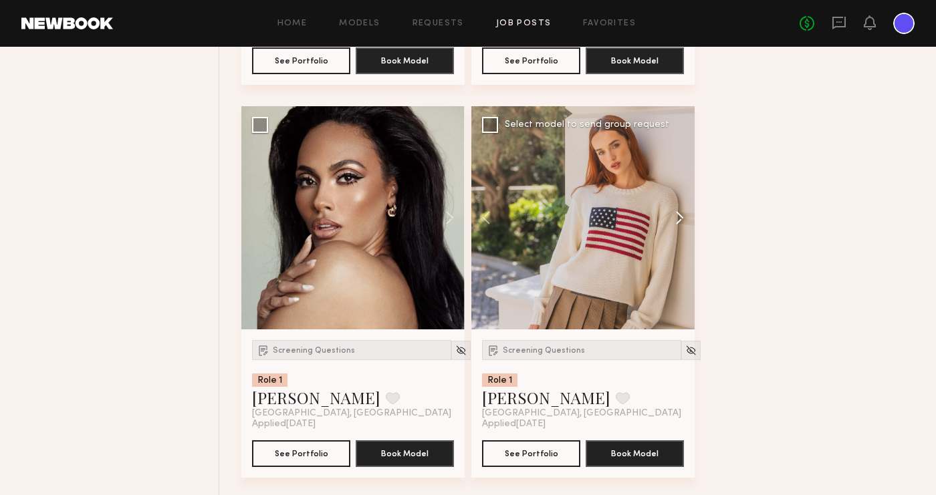
click at [679, 218] on button at bounding box center [673, 217] width 43 height 223
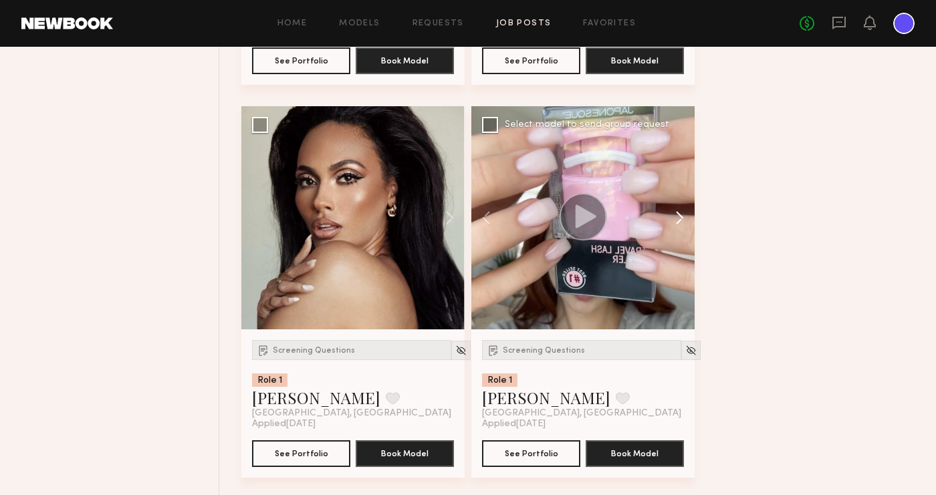
click at [679, 219] on button at bounding box center [673, 217] width 43 height 223
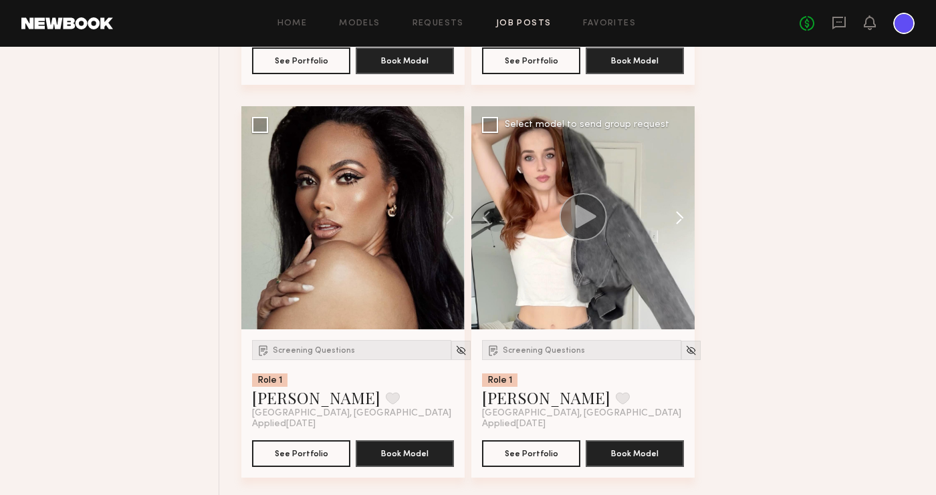
click at [679, 219] on button at bounding box center [673, 217] width 43 height 223
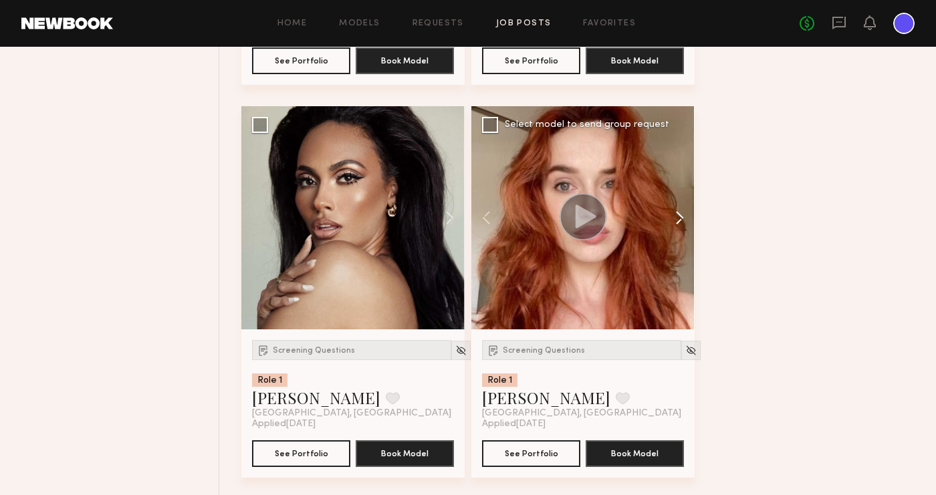
click at [679, 219] on button at bounding box center [673, 217] width 43 height 223
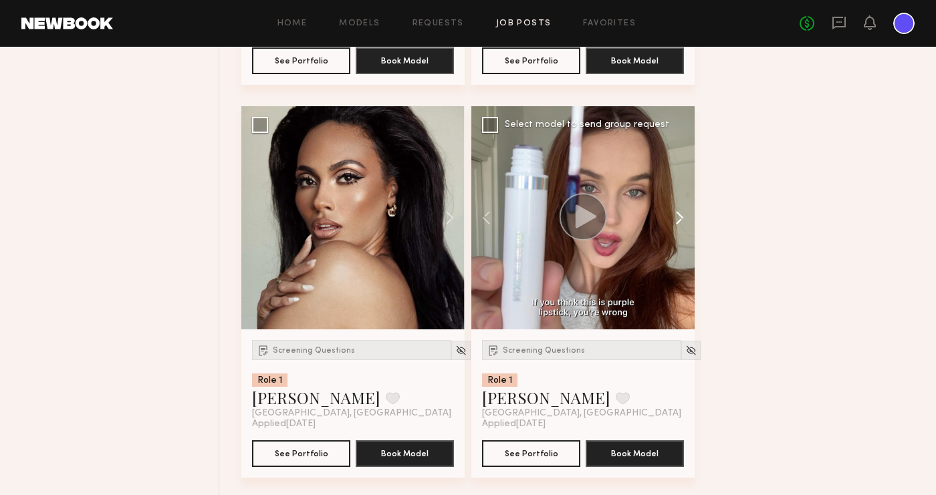
click at [679, 219] on button at bounding box center [673, 217] width 43 height 223
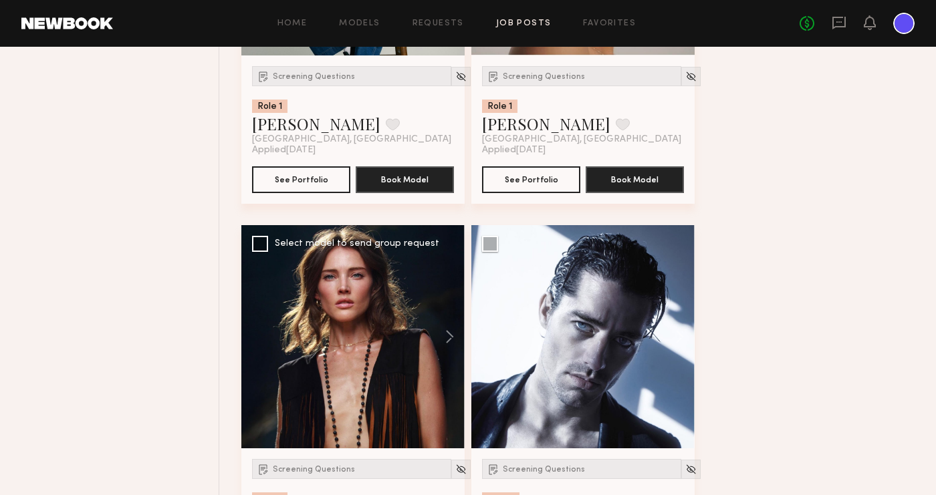
scroll to position [7923, 0]
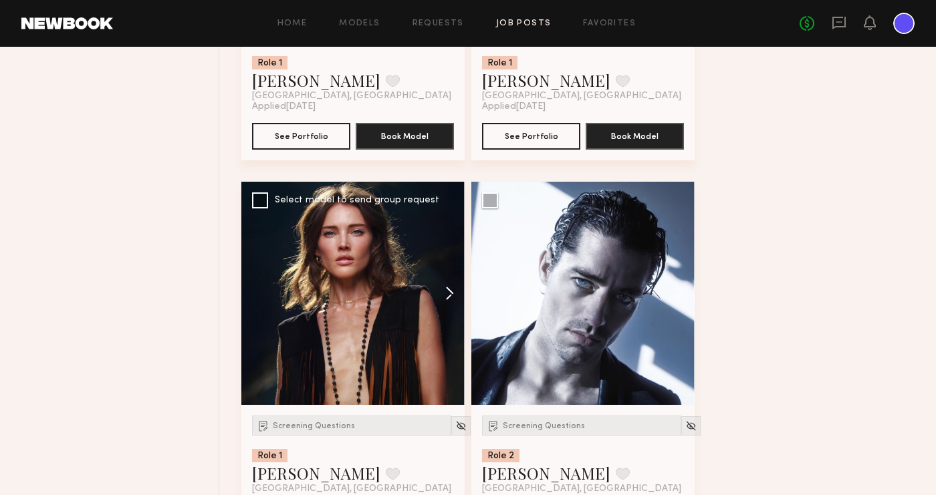
click at [449, 290] on button at bounding box center [443, 293] width 43 height 223
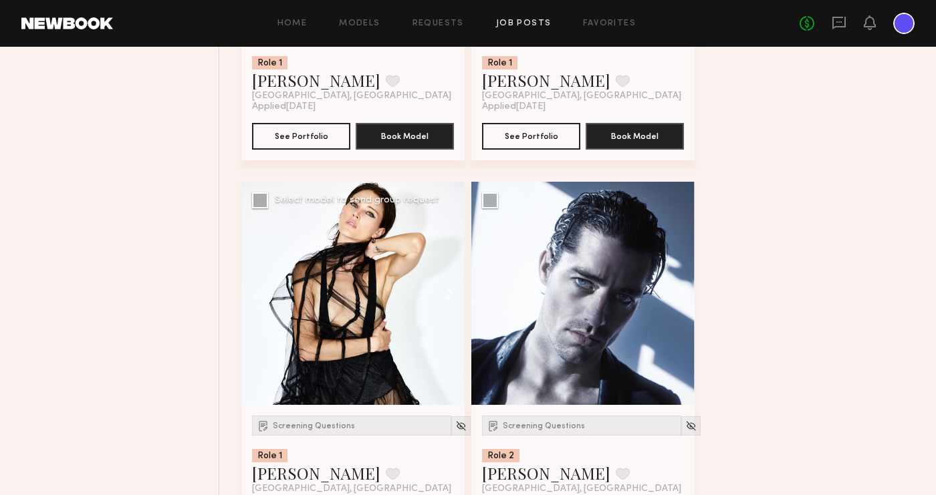
click at [449, 290] on button at bounding box center [443, 293] width 43 height 223
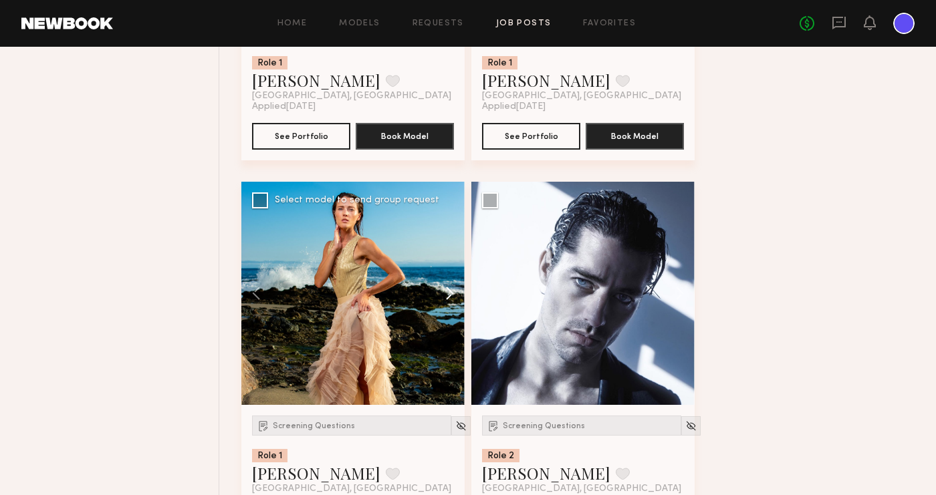
click at [449, 290] on button at bounding box center [443, 293] width 43 height 223
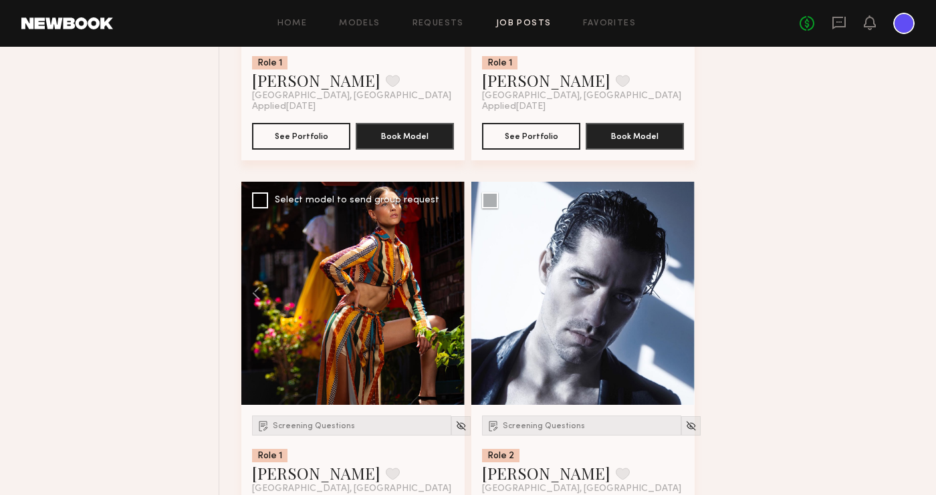
click at [449, 290] on div at bounding box center [352, 293] width 223 height 223
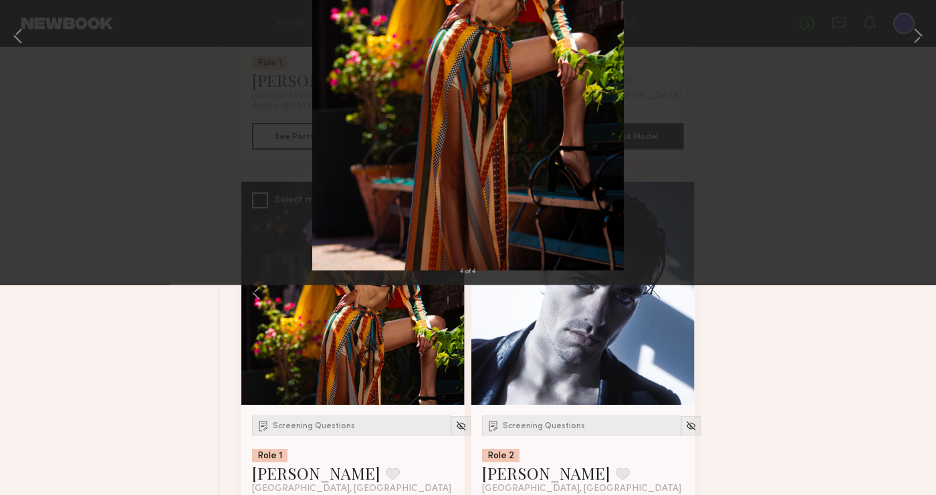
click at [28, 26] on button at bounding box center [30, 32] width 21 height 24
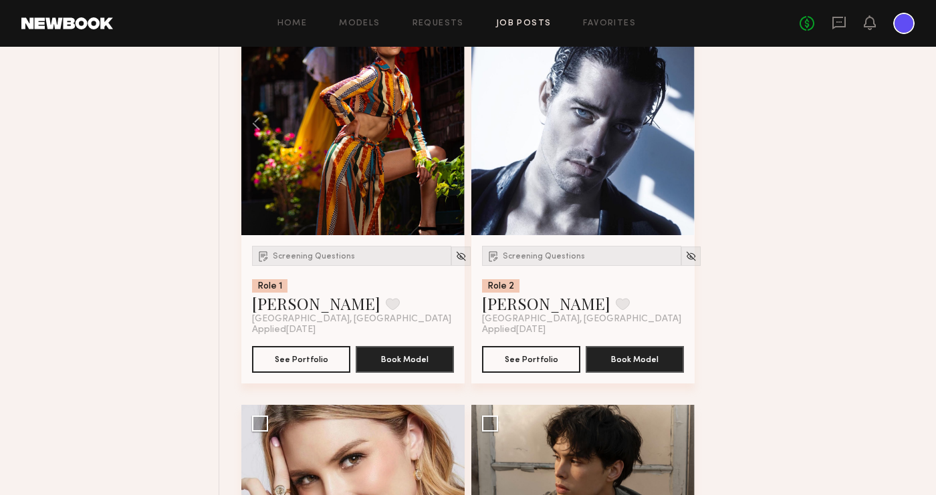
scroll to position [8092, 0]
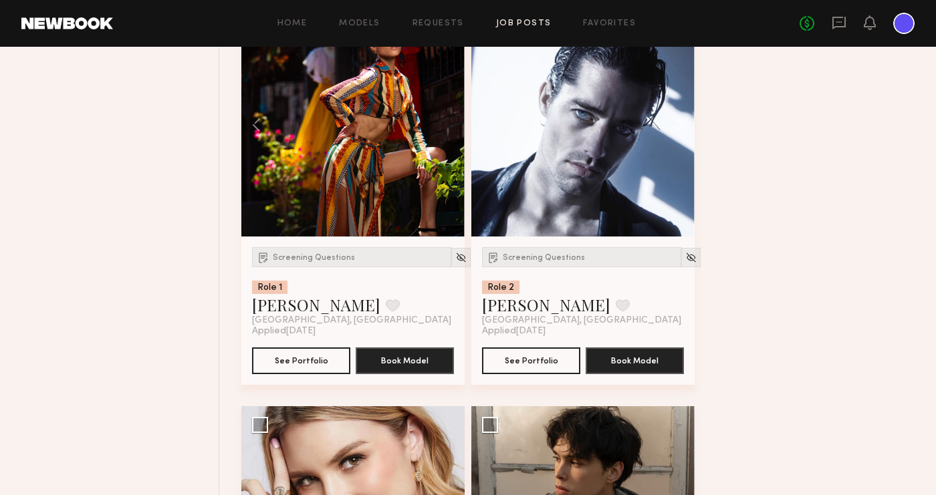
click at [683, 122] on button at bounding box center [673, 124] width 43 height 223
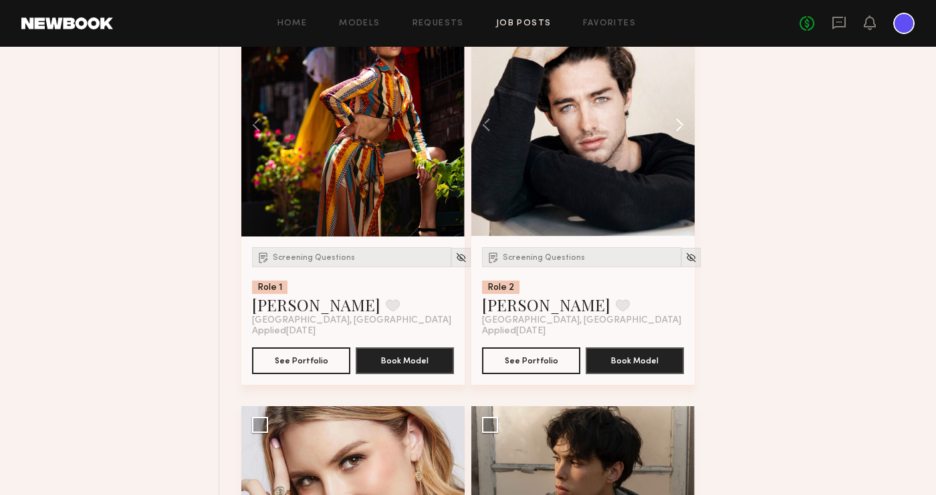
click at [683, 122] on button at bounding box center [673, 124] width 43 height 223
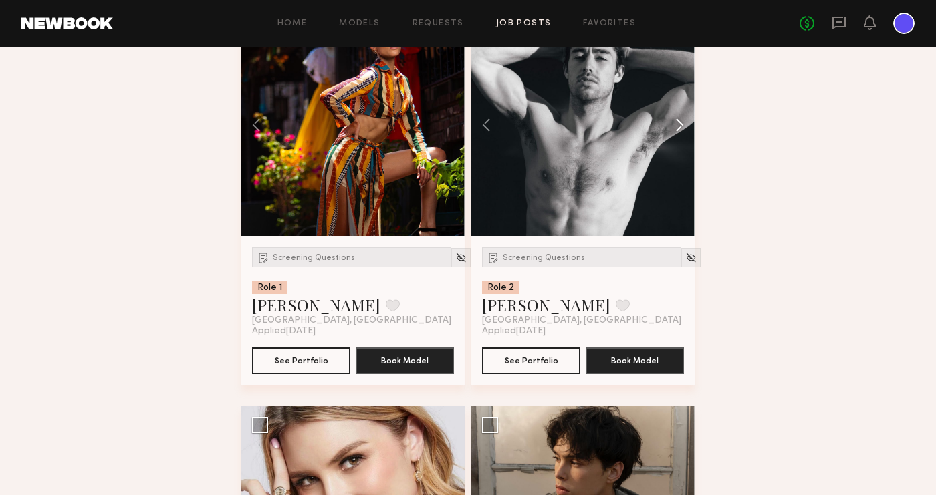
click at [683, 122] on button at bounding box center [673, 124] width 43 height 223
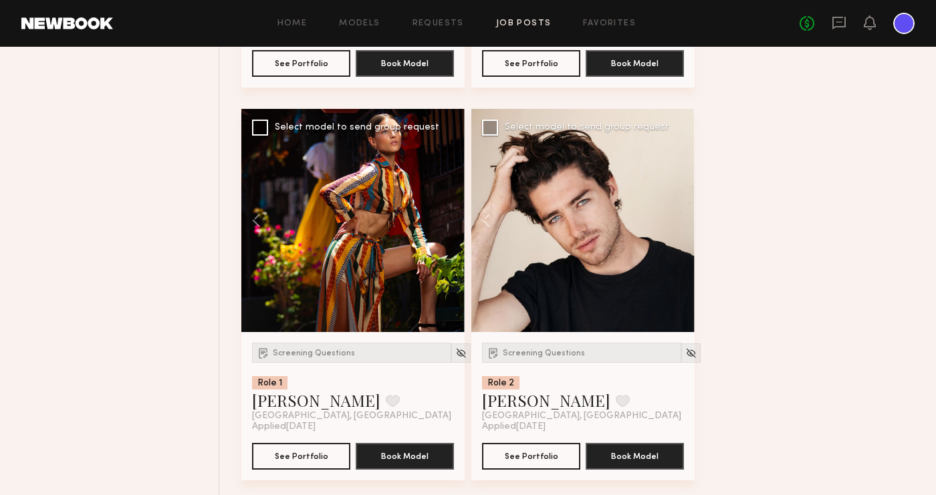
scroll to position [7996, 0]
click at [487, 216] on button at bounding box center [492, 220] width 43 height 223
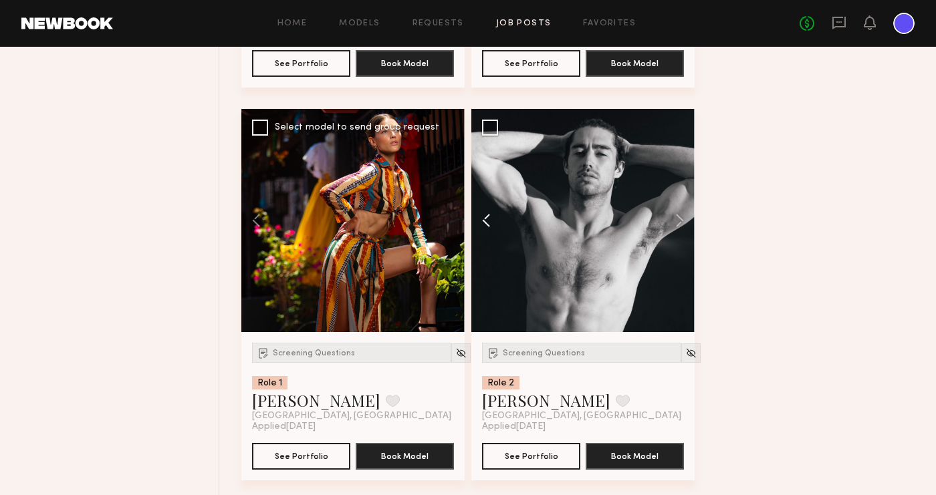
click at [487, 216] on button at bounding box center [492, 220] width 43 height 223
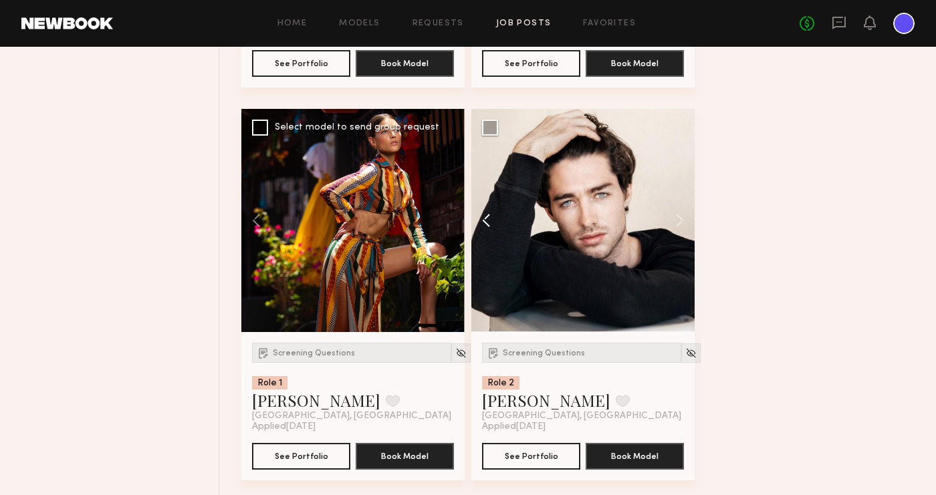
click at [487, 216] on button at bounding box center [492, 220] width 43 height 223
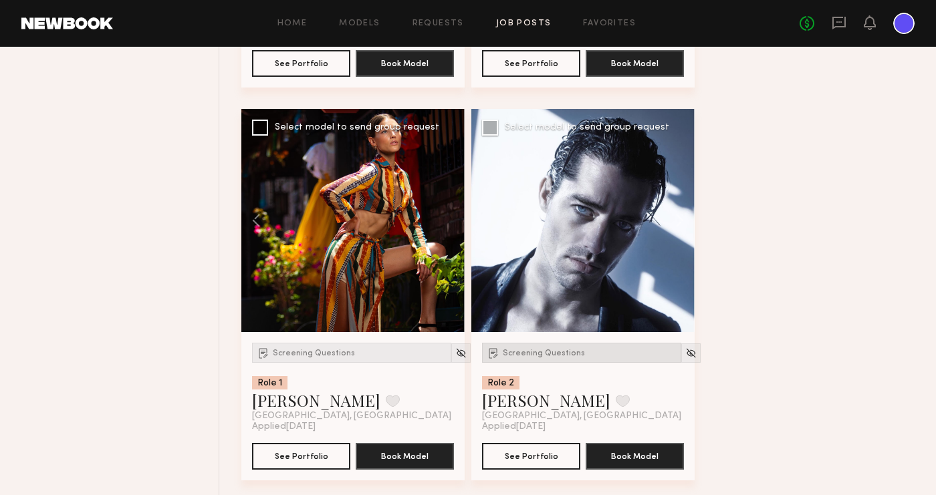
scroll to position [8415, 0]
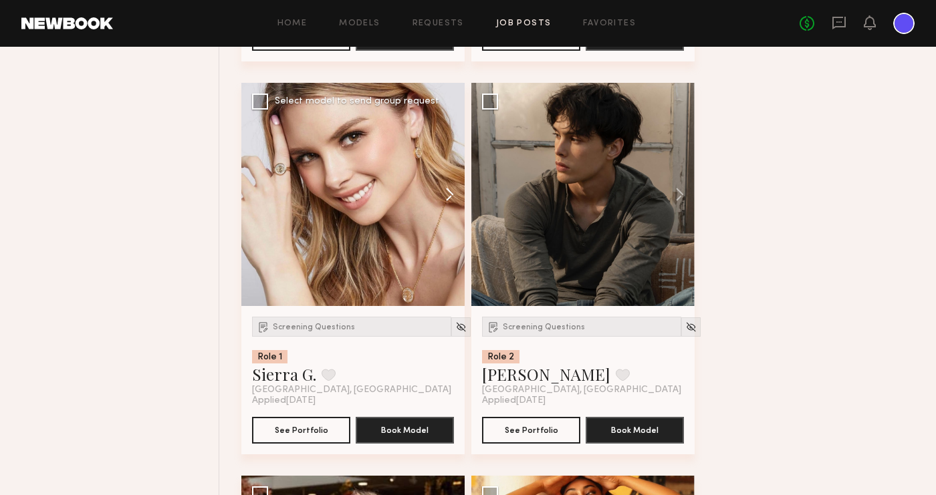
click at [450, 193] on button at bounding box center [443, 194] width 43 height 223
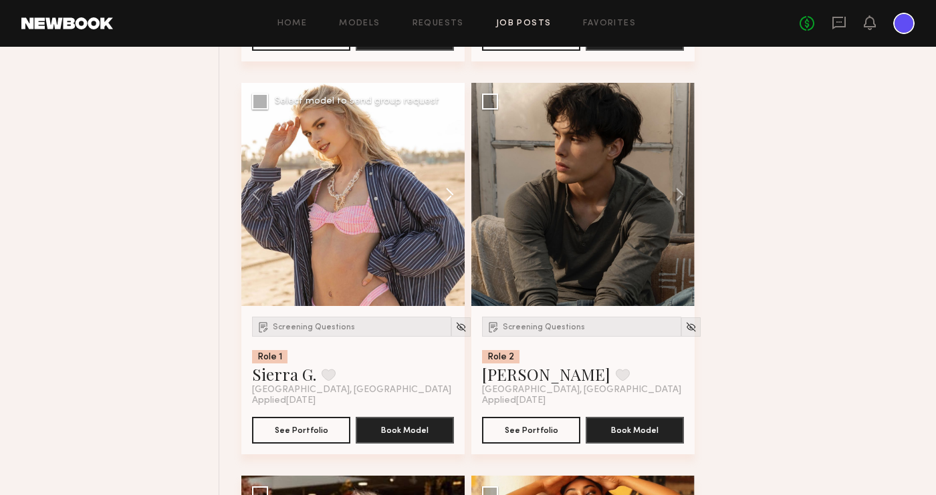
click at [450, 193] on button at bounding box center [443, 194] width 43 height 223
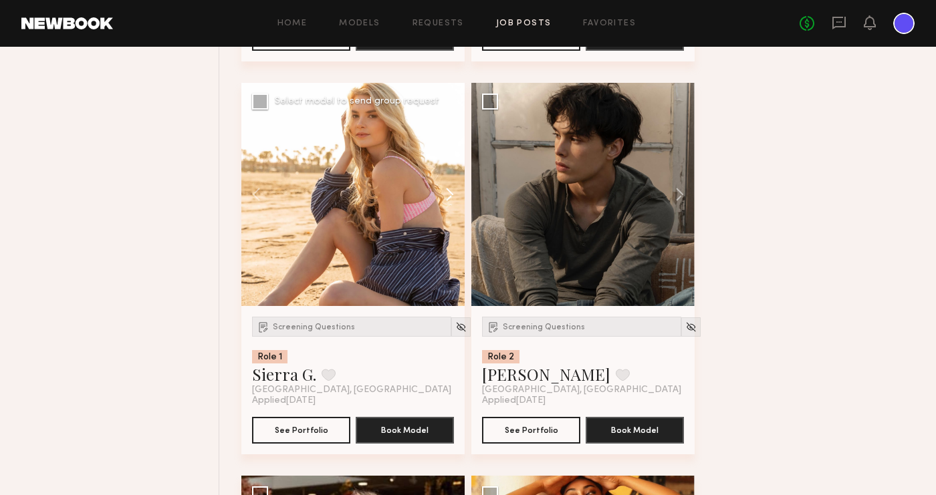
click at [450, 193] on button at bounding box center [443, 194] width 43 height 223
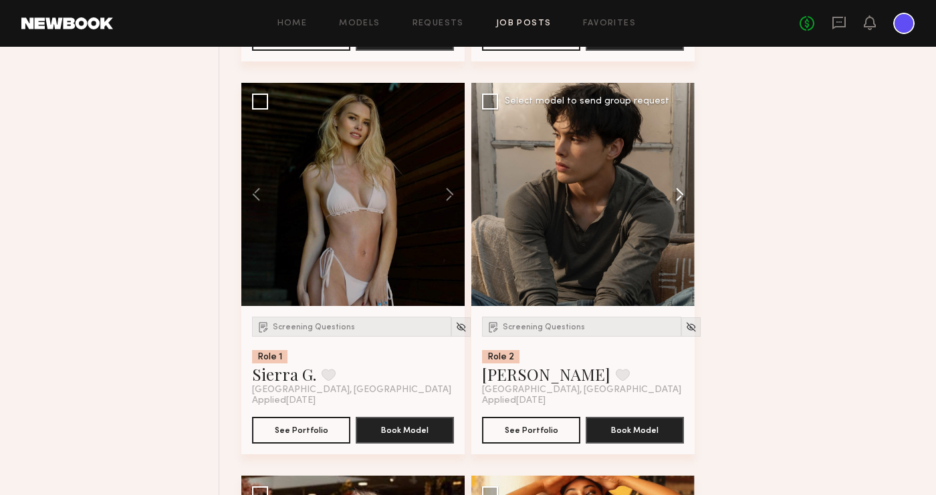
click at [684, 193] on button at bounding box center [673, 194] width 43 height 223
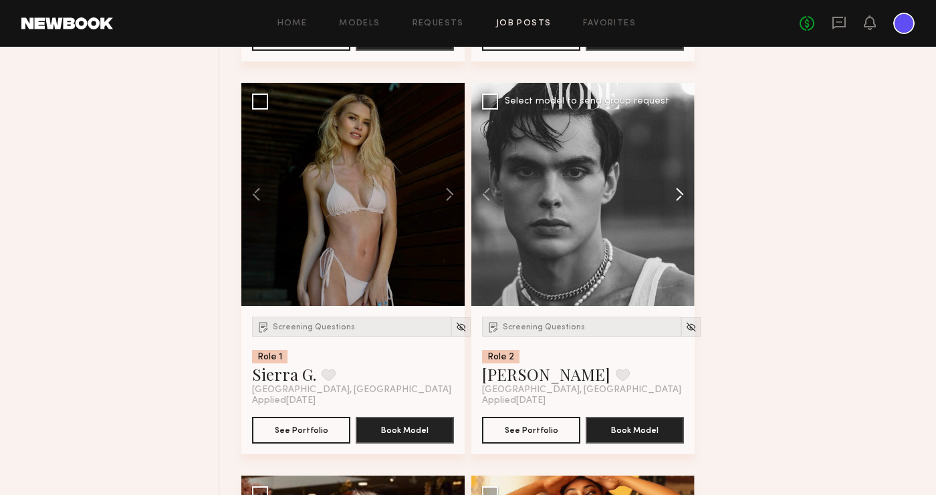
click at [684, 193] on button at bounding box center [673, 194] width 43 height 223
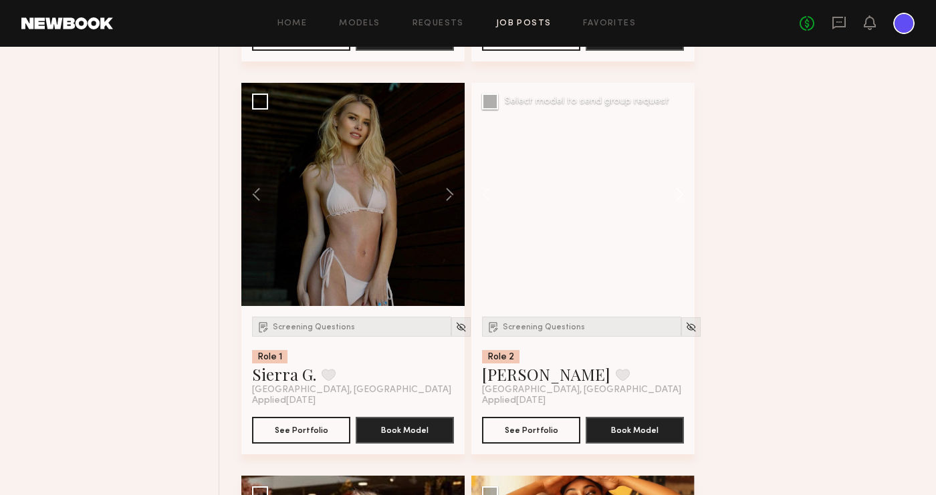
click at [684, 193] on button at bounding box center [673, 194] width 43 height 223
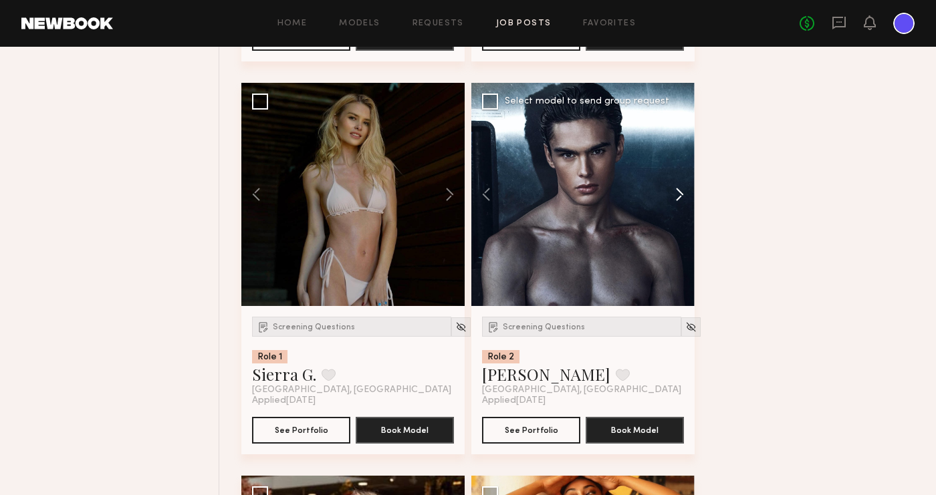
click at [684, 193] on button at bounding box center [673, 194] width 43 height 223
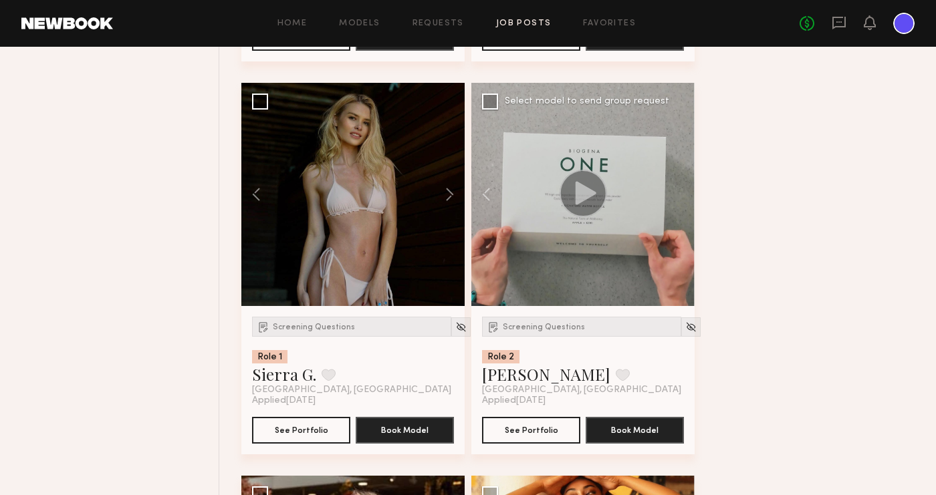
click at [684, 193] on div at bounding box center [582, 194] width 223 height 223
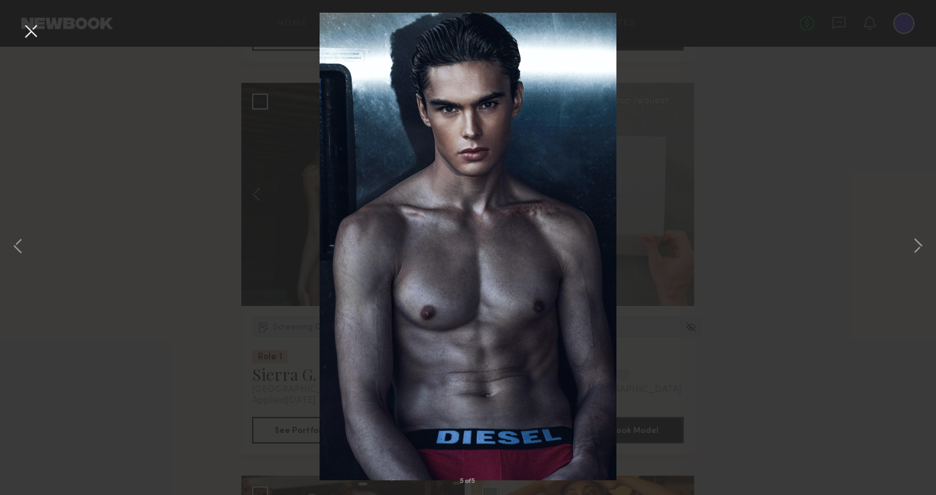
click at [37, 31] on button at bounding box center [30, 32] width 21 height 24
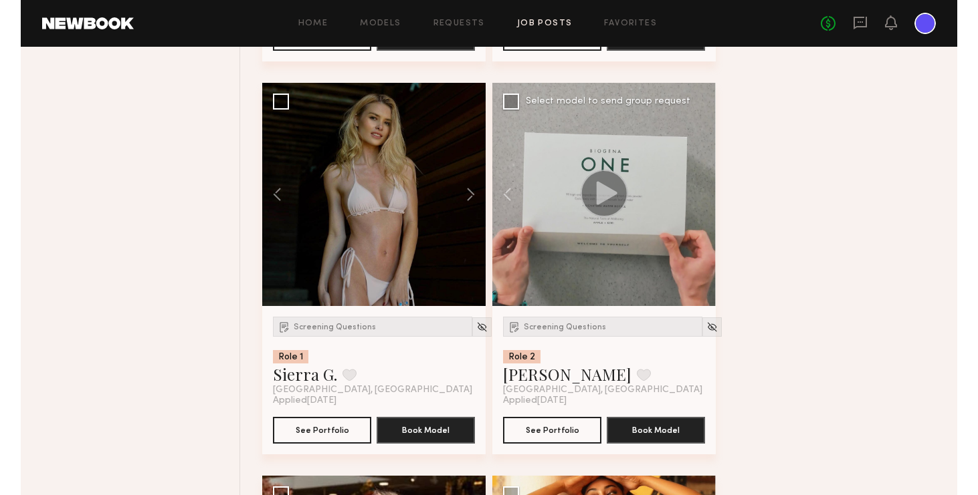
scroll to position [7610, 0]
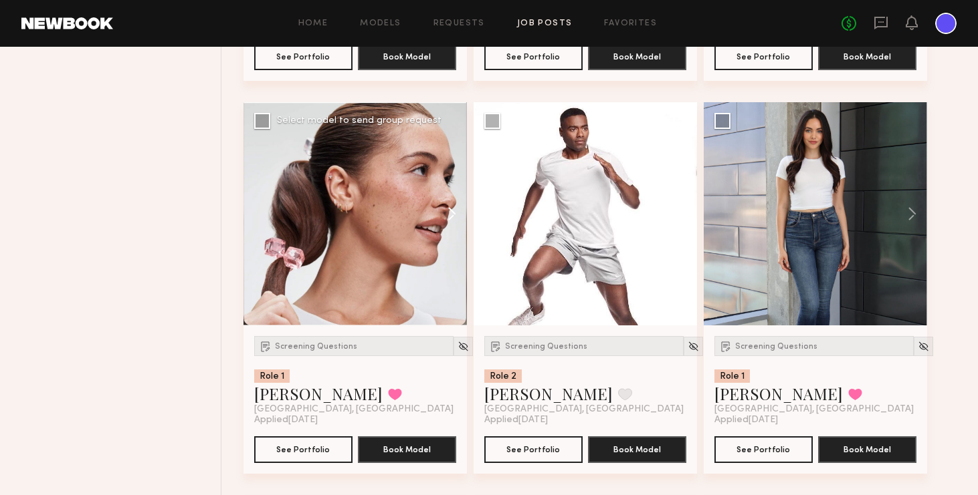
click at [455, 211] on button at bounding box center [445, 213] width 43 height 223
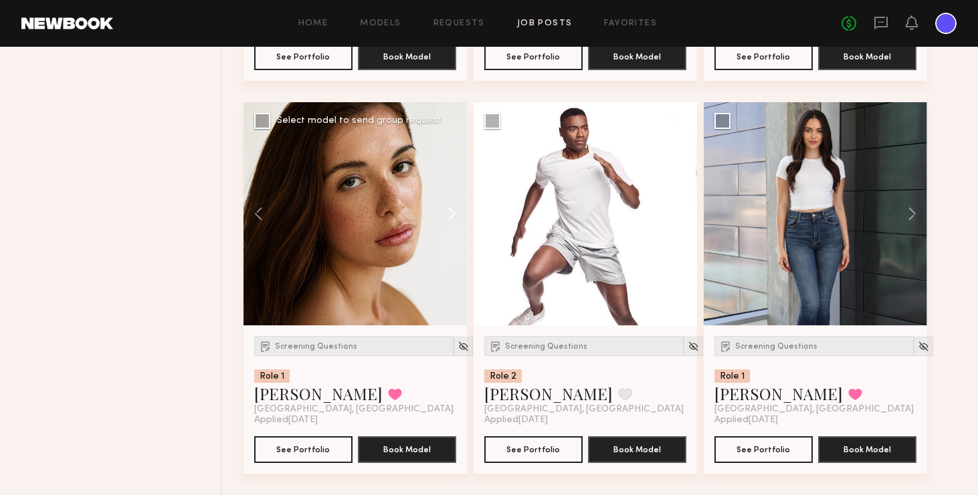
click at [455, 211] on button at bounding box center [445, 213] width 43 height 223
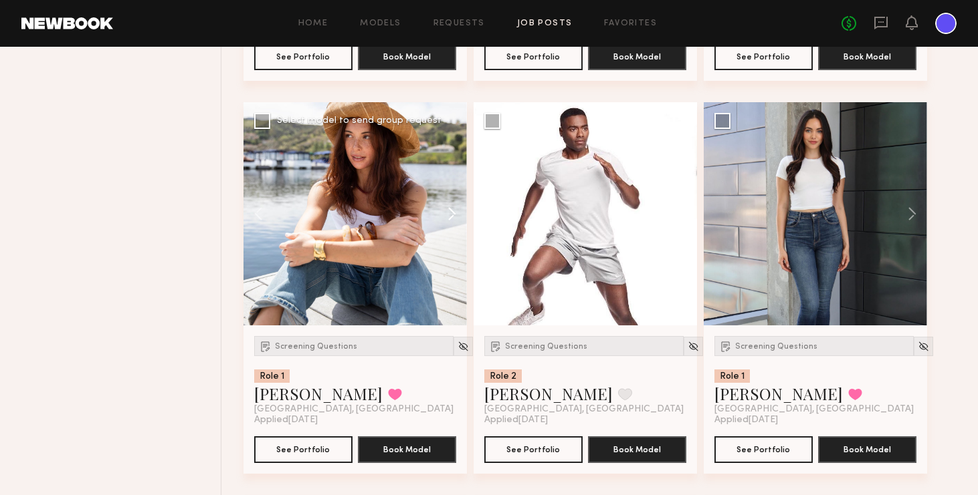
click at [455, 211] on button at bounding box center [445, 213] width 43 height 223
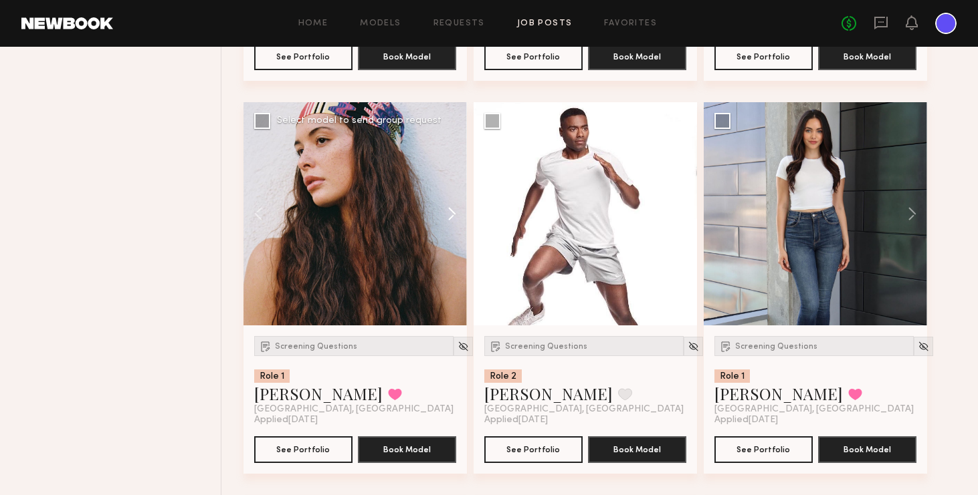
click at [455, 211] on button at bounding box center [445, 213] width 43 height 223
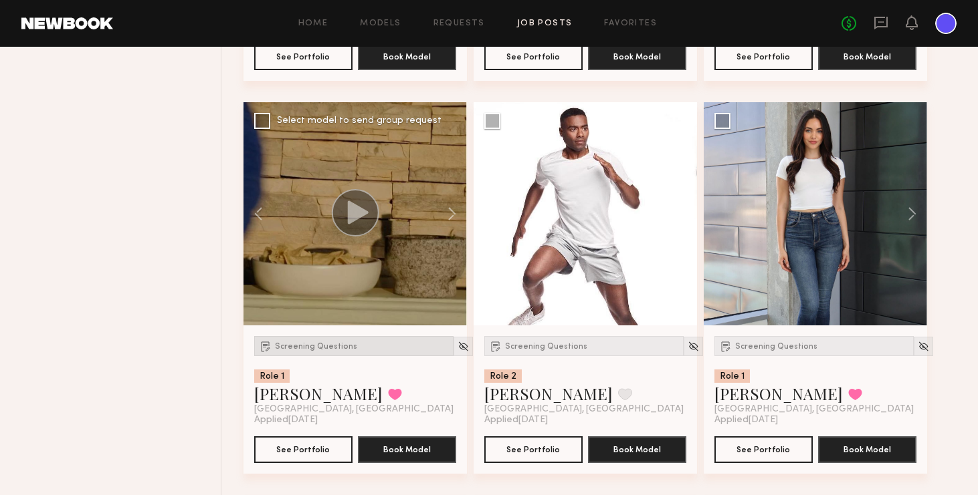
click at [333, 344] on span "Screening Questions" at bounding box center [316, 347] width 82 height 8
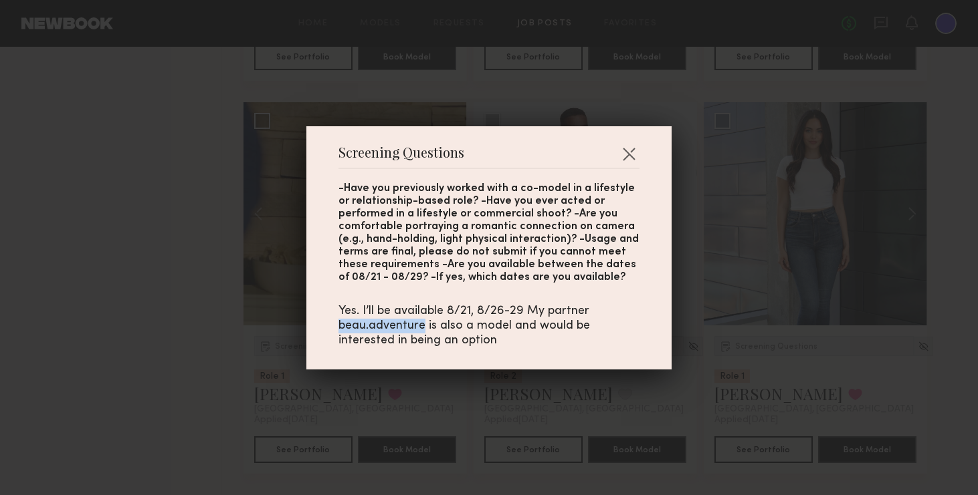
drag, startPoint x: 425, startPoint y: 326, endPoint x: 340, endPoint y: 324, distance: 84.9
click at [340, 324] on div "Yes. I’ll be available 8/21, 8/26-29 My partner beau.adventure is also a model …" at bounding box center [488, 326] width 301 height 44
copy div "beau.adventure"
click at [633, 147] on button "button" at bounding box center [628, 153] width 21 height 21
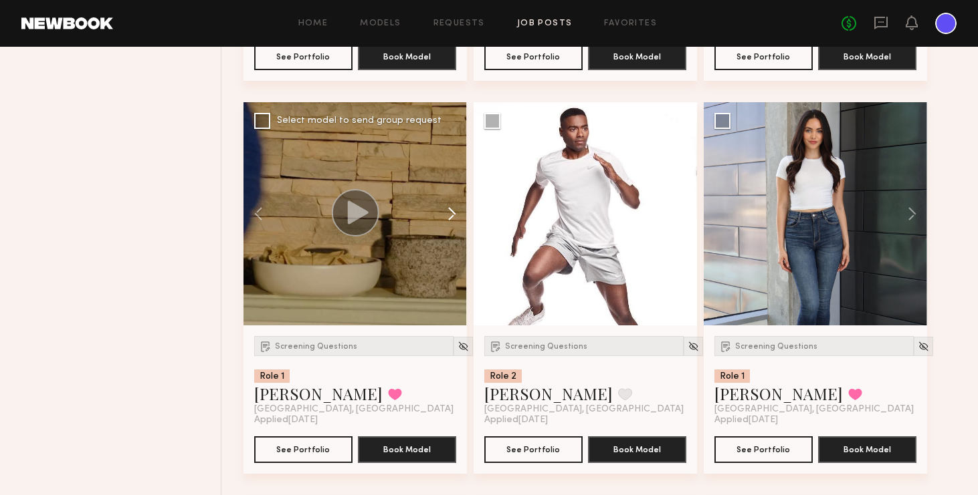
click at [450, 213] on button at bounding box center [445, 213] width 43 height 223
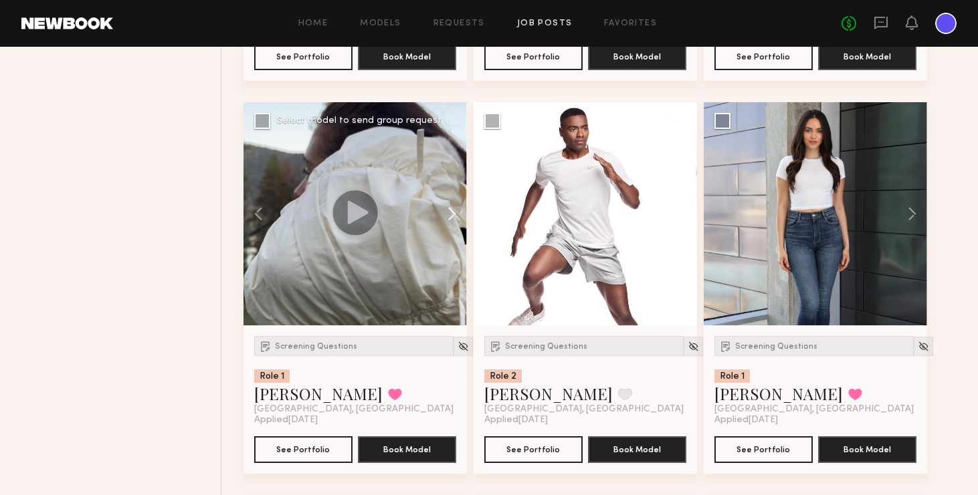
click at [450, 213] on button at bounding box center [445, 213] width 43 height 223
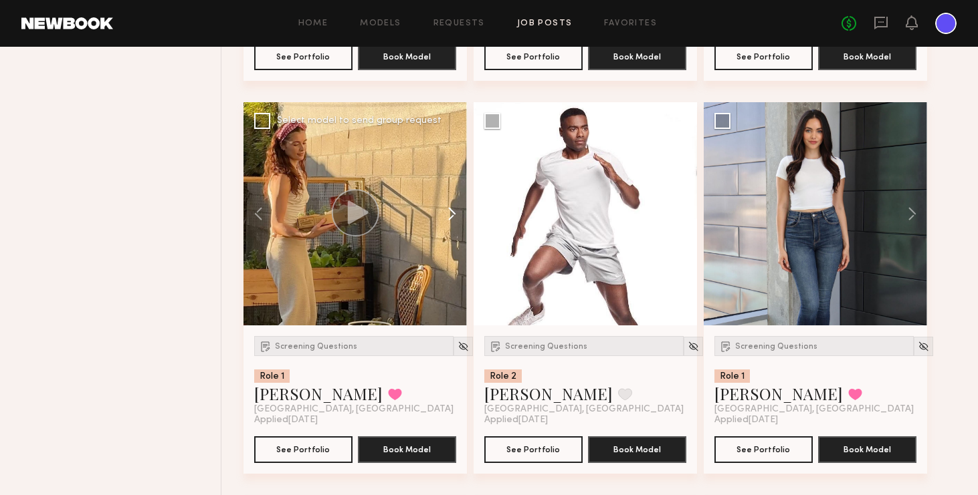
click at [450, 213] on button at bounding box center [445, 213] width 43 height 223
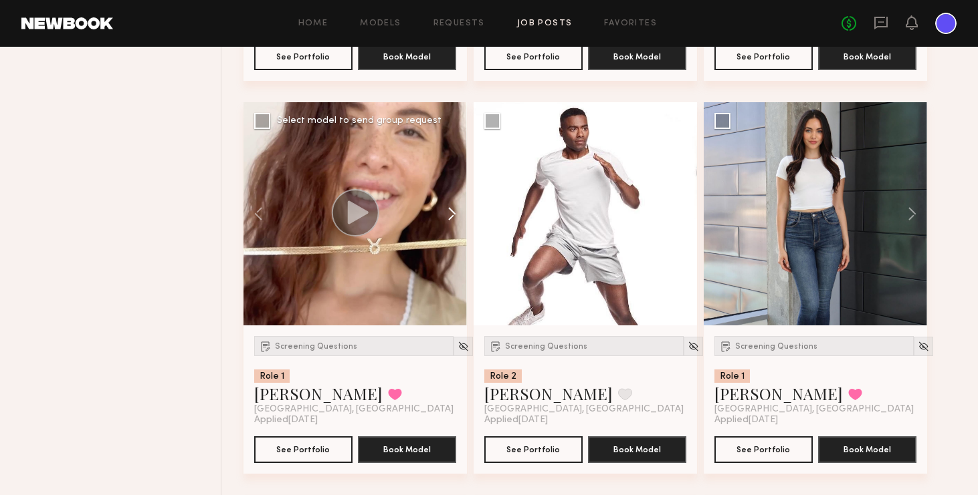
click at [450, 213] on button at bounding box center [445, 213] width 43 height 223
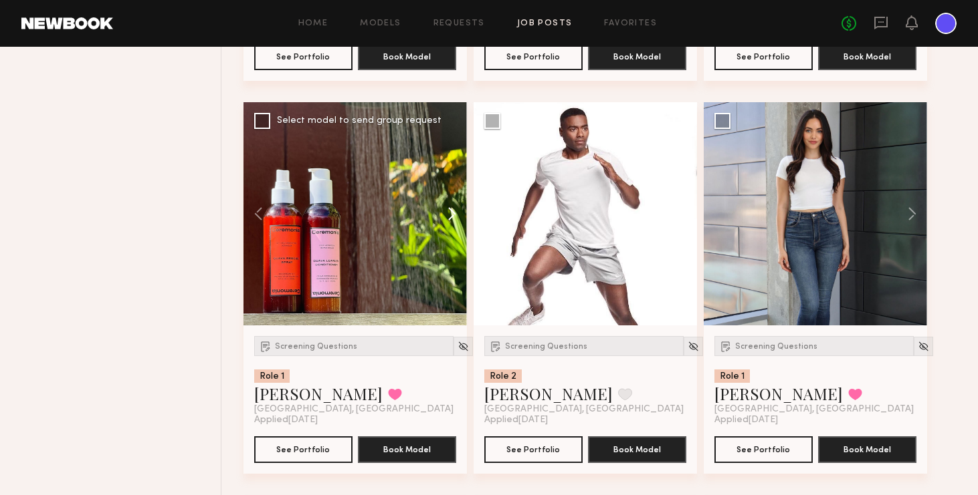
click at [450, 213] on button at bounding box center [445, 213] width 43 height 223
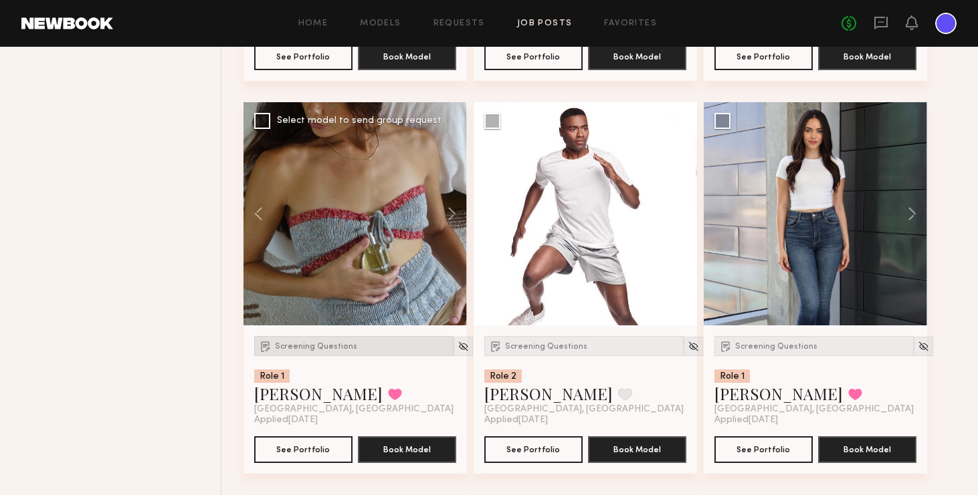
click at [318, 352] on div "Screening Questions" at bounding box center [353, 346] width 199 height 20
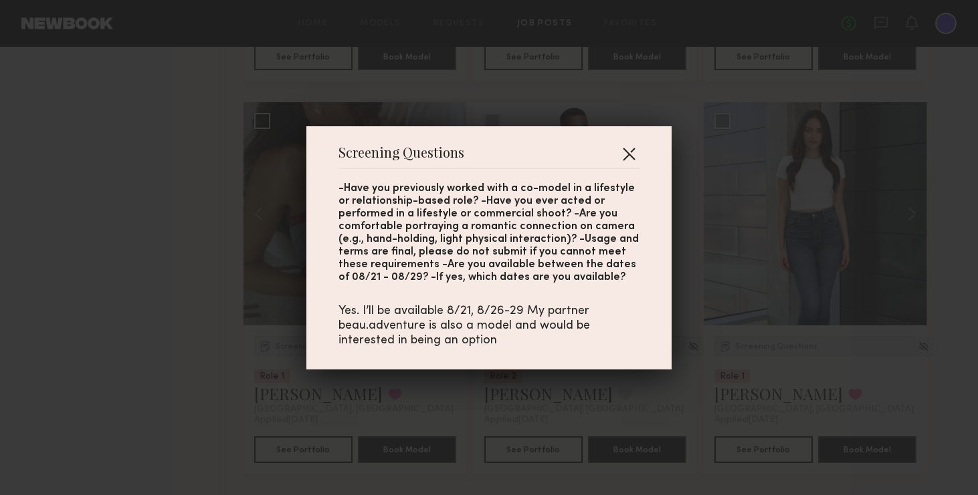
click at [637, 156] on button "button" at bounding box center [628, 153] width 21 height 21
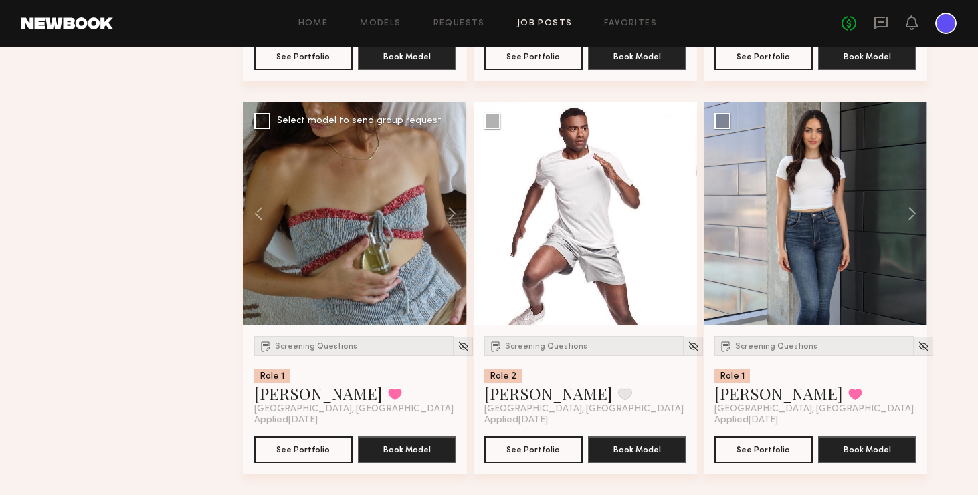
click at [344, 267] on div at bounding box center [354, 213] width 223 height 223
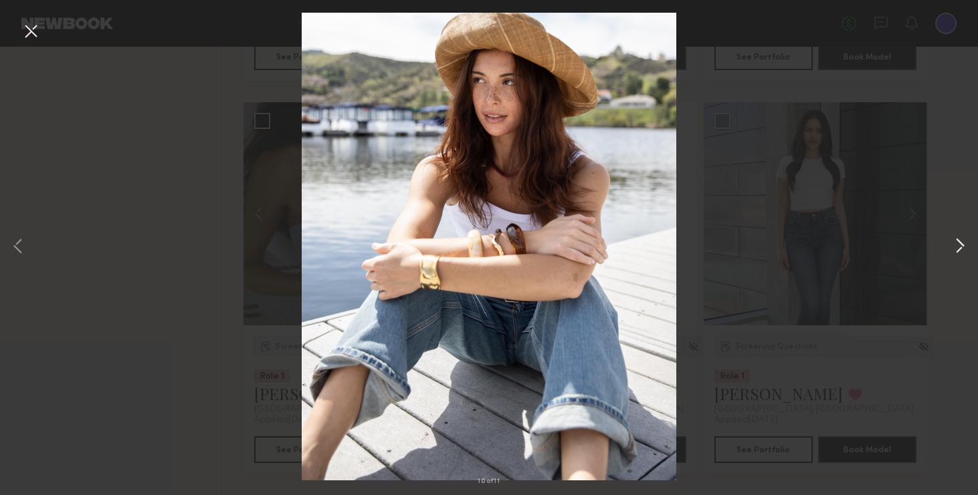
click at [829, 249] on button at bounding box center [959, 247] width 16 height 396
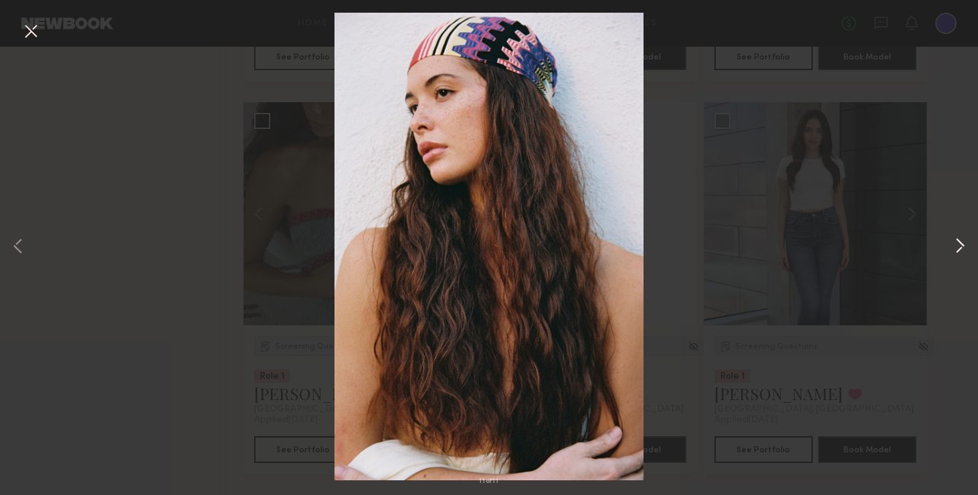
click at [829, 249] on button at bounding box center [959, 247] width 16 height 396
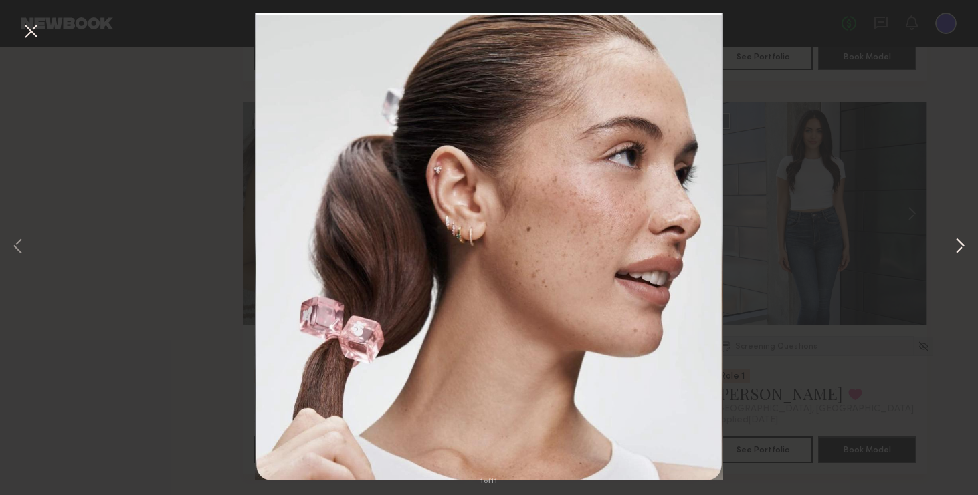
click at [829, 249] on button at bounding box center [959, 247] width 16 height 396
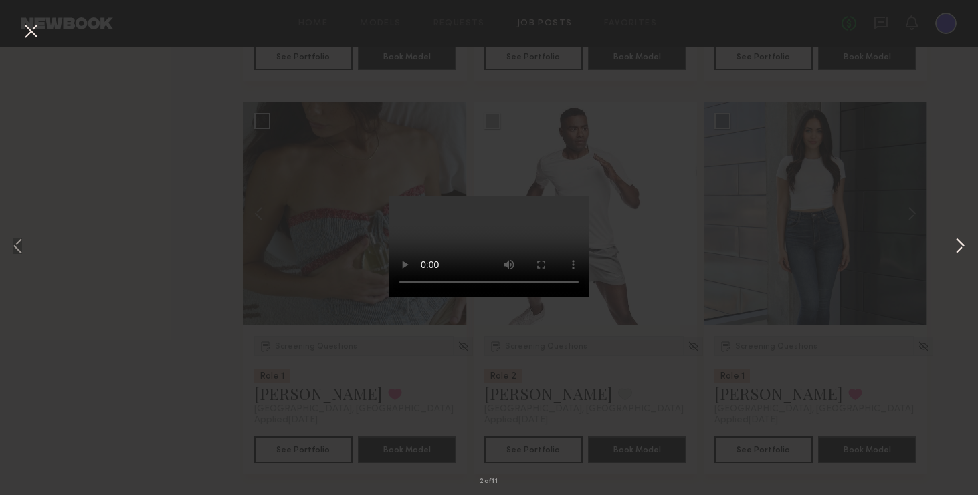
click at [829, 248] on button at bounding box center [959, 247] width 16 height 396
click at [829, 247] on button at bounding box center [959, 247] width 16 height 396
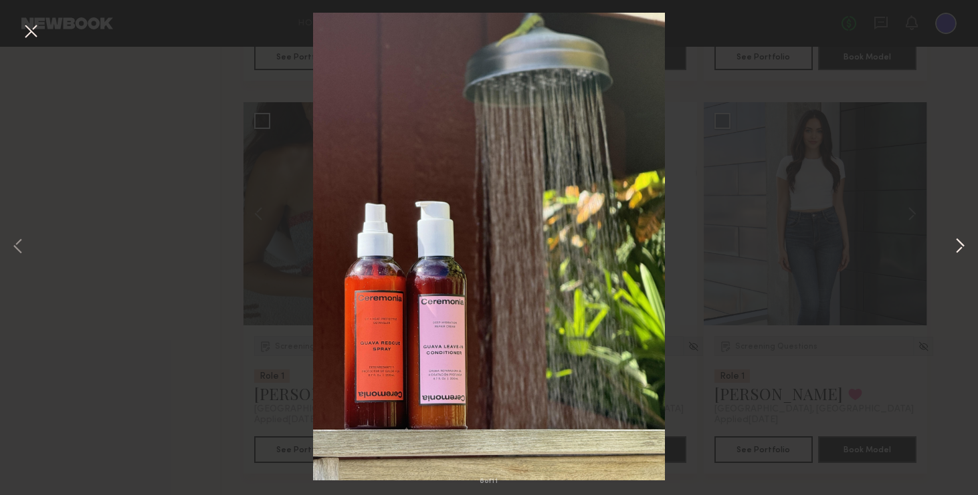
click at [829, 247] on button at bounding box center [959, 247] width 16 height 396
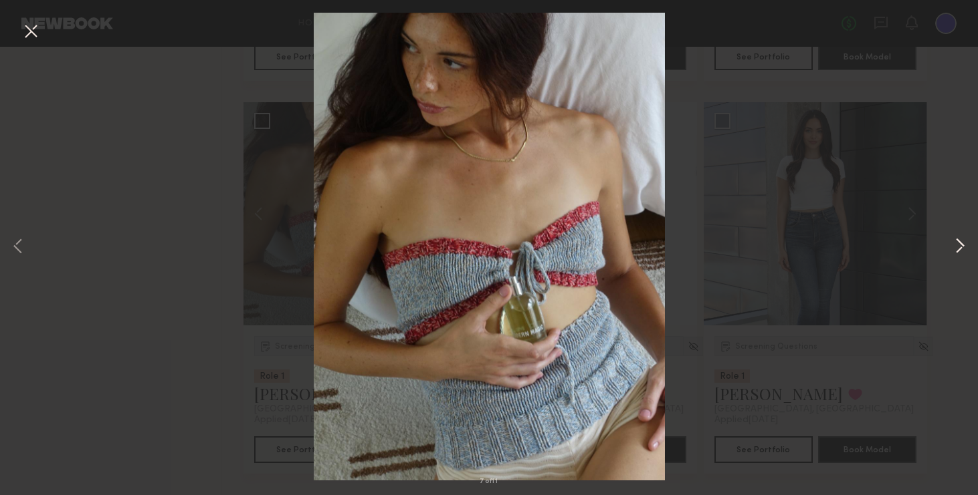
click at [829, 247] on button at bounding box center [959, 247] width 16 height 396
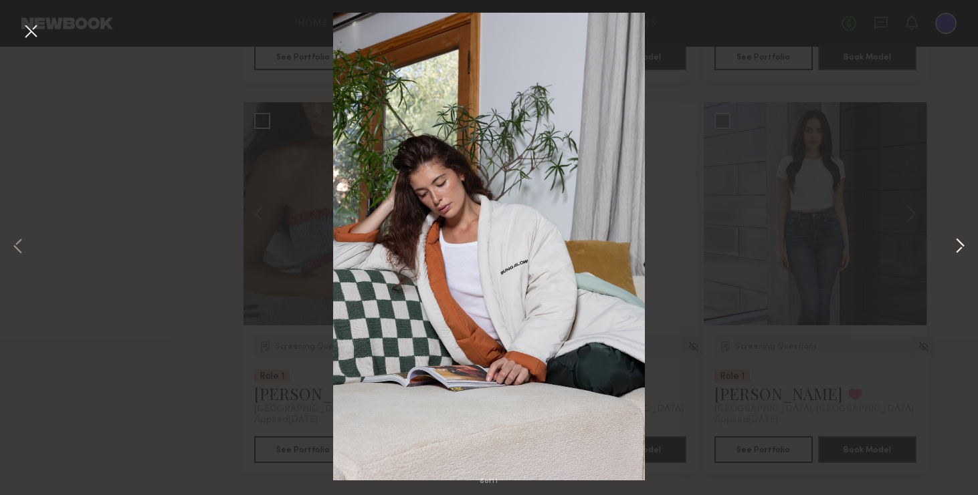
click at [829, 253] on button at bounding box center [959, 247] width 16 height 396
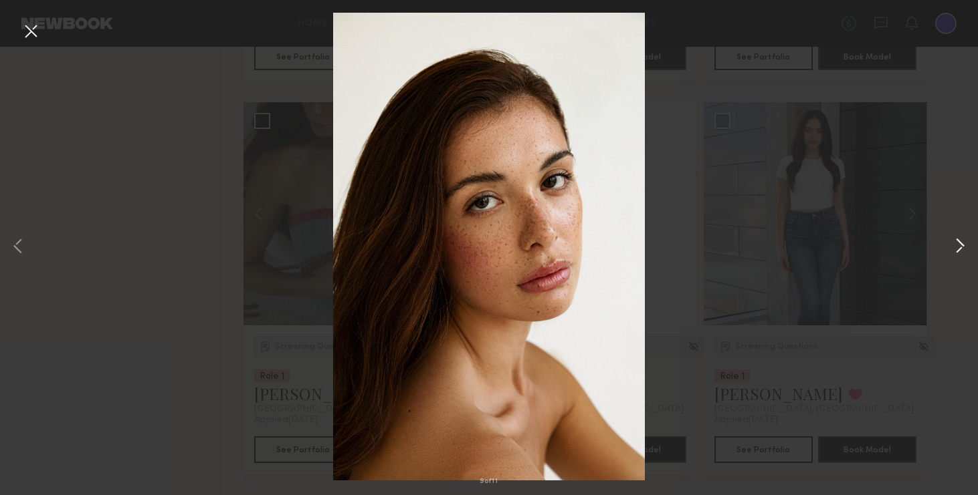
click at [829, 253] on button at bounding box center [959, 247] width 16 height 396
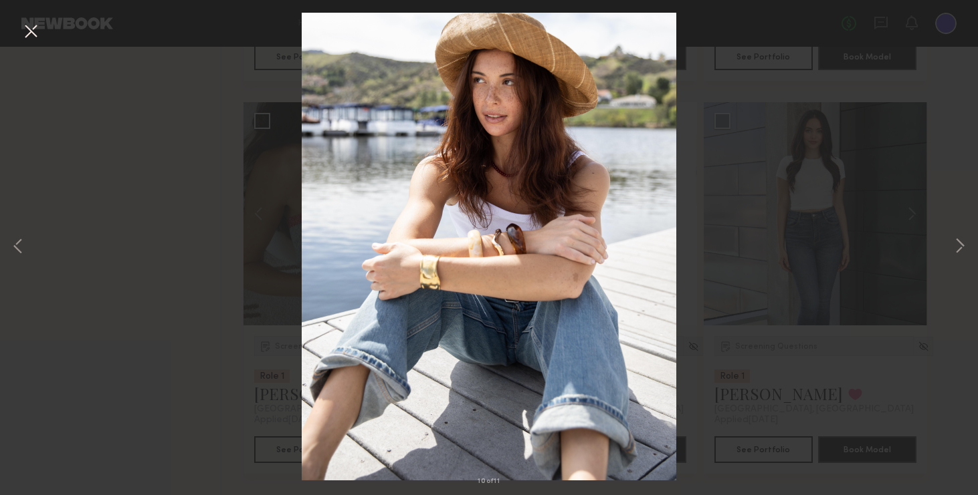
click at [257, 205] on div "10 of 11" at bounding box center [489, 247] width 978 height 495
click at [261, 215] on div "10 of 11" at bounding box center [489, 247] width 978 height 495
click at [829, 250] on button at bounding box center [959, 247] width 16 height 396
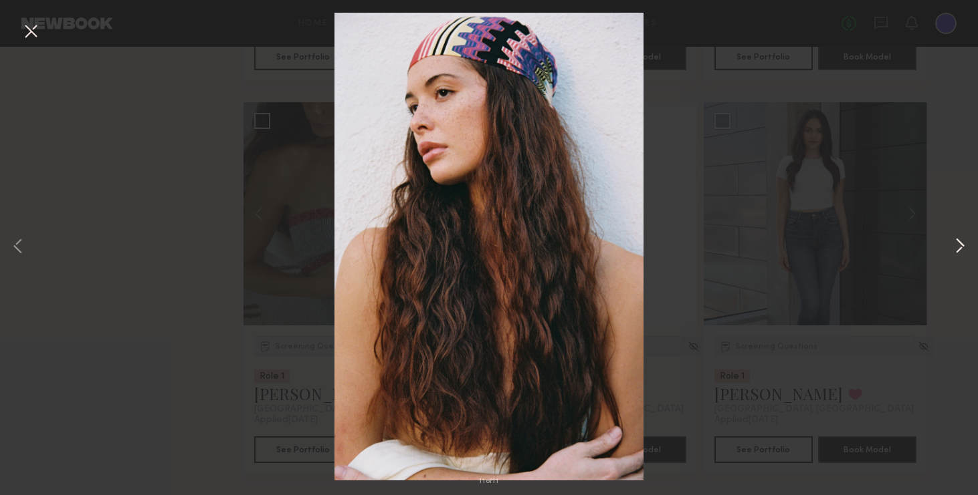
click at [829, 250] on button at bounding box center [959, 247] width 16 height 396
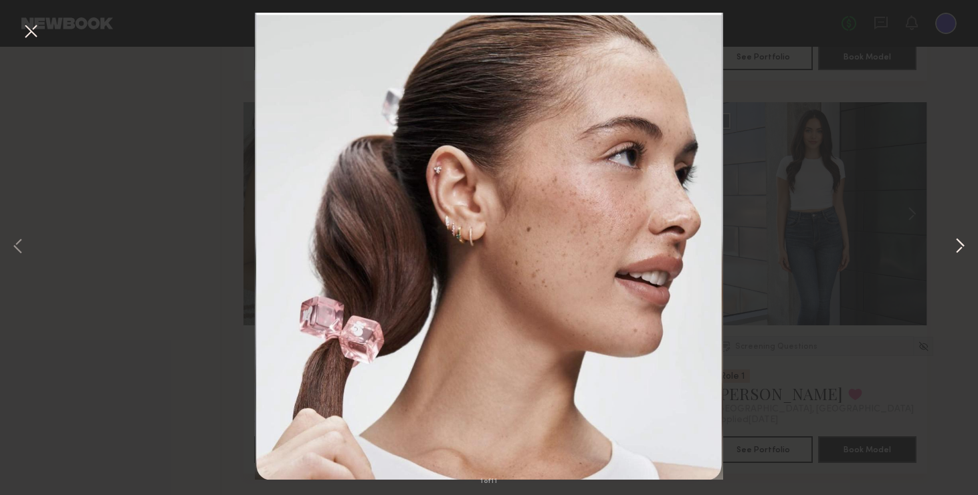
click at [829, 250] on button at bounding box center [959, 247] width 16 height 396
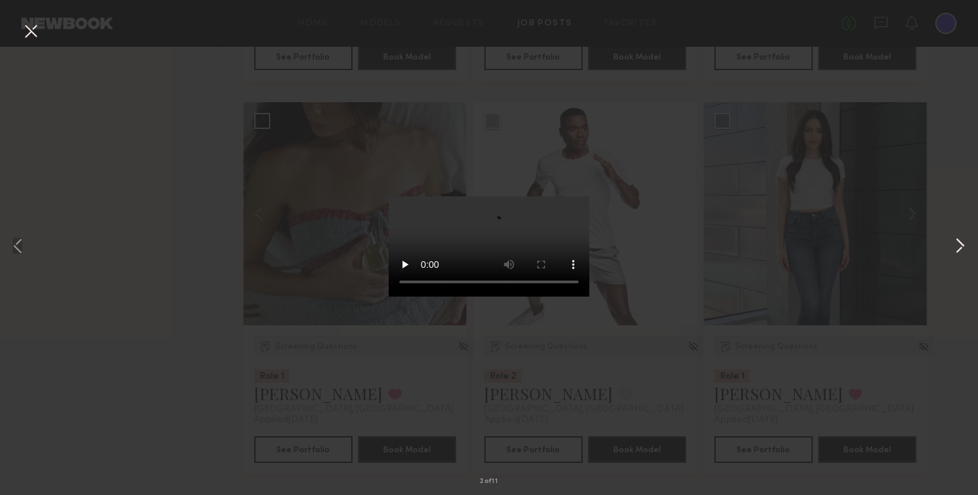
click at [829, 250] on button at bounding box center [959, 247] width 16 height 396
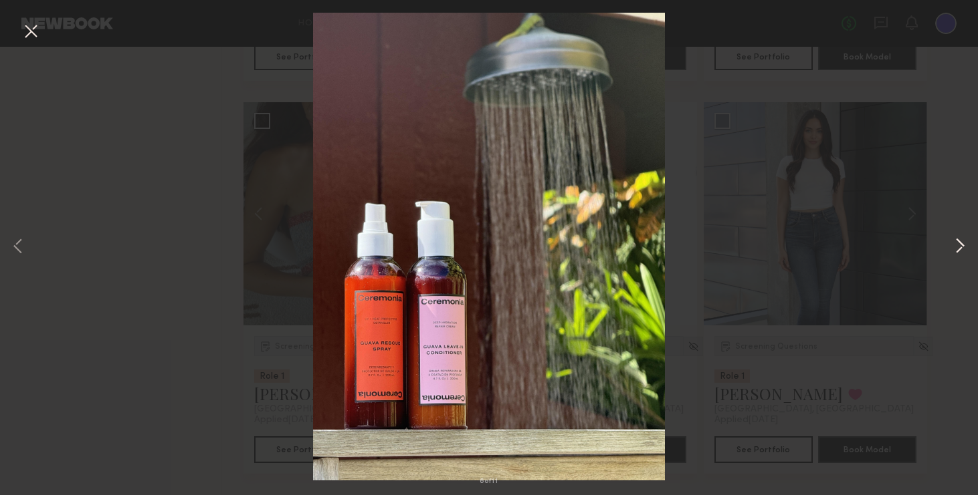
click at [829, 250] on button at bounding box center [959, 247] width 16 height 396
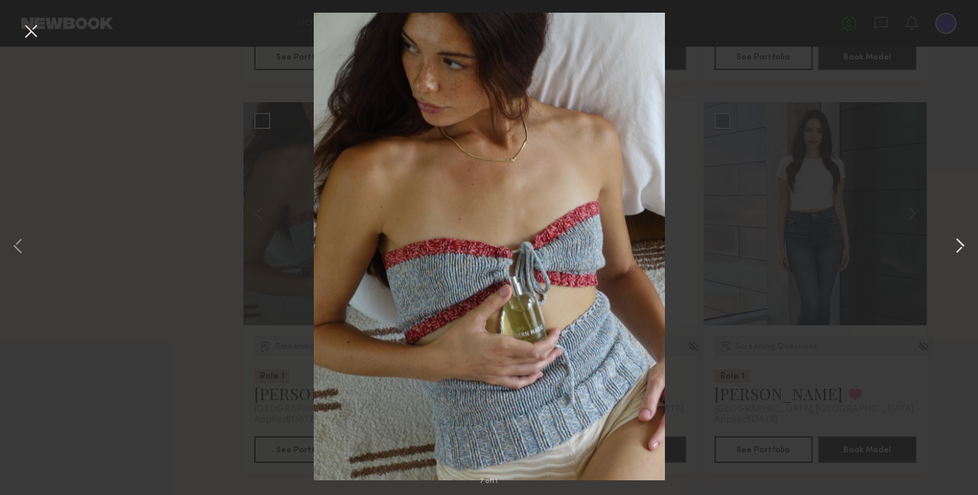
click at [829, 250] on button at bounding box center [959, 247] width 16 height 396
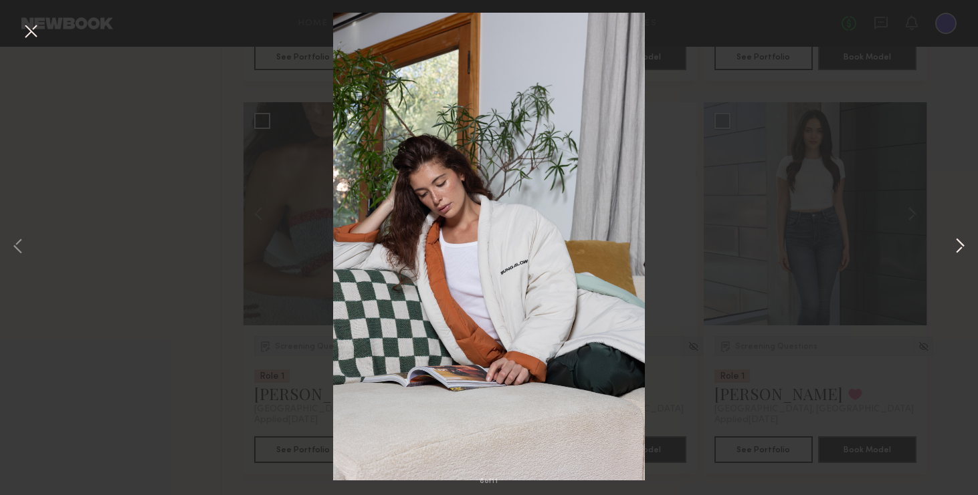
click at [829, 250] on button at bounding box center [959, 247] width 16 height 396
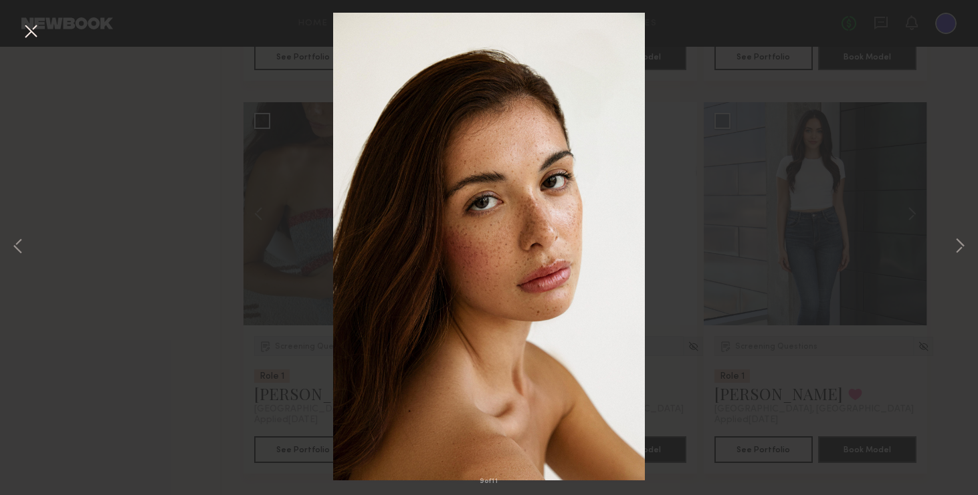
click at [826, 312] on div "9 of 11" at bounding box center [489, 247] width 978 height 495
click at [38, 17] on div "9 of 11" at bounding box center [489, 247] width 978 height 495
click at [34, 28] on button at bounding box center [30, 32] width 21 height 24
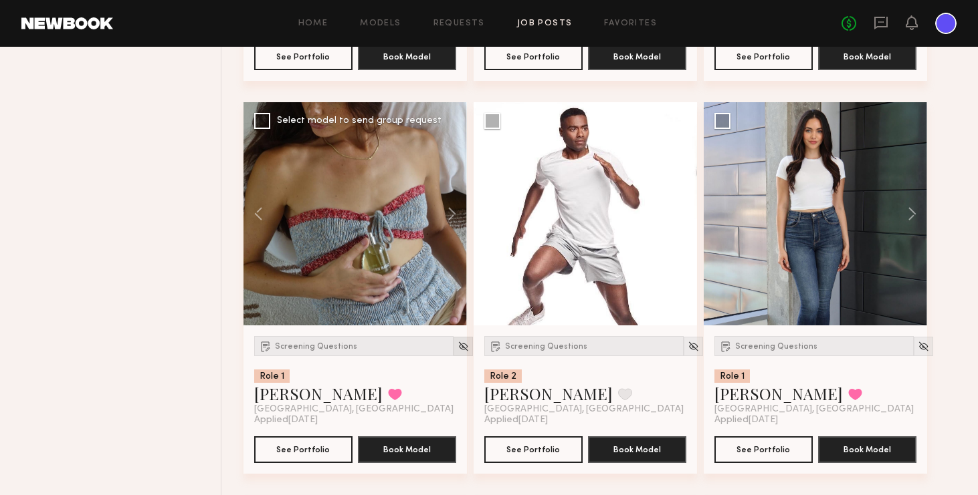
click at [457, 350] on img at bounding box center [462, 346] width 11 height 11
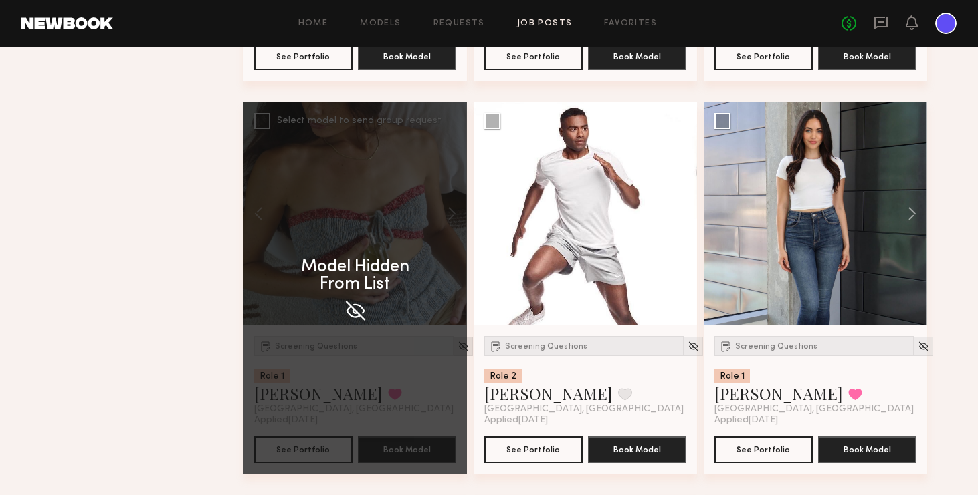
click at [445, 350] on div "Model Hidden From List" at bounding box center [354, 288] width 223 height 372
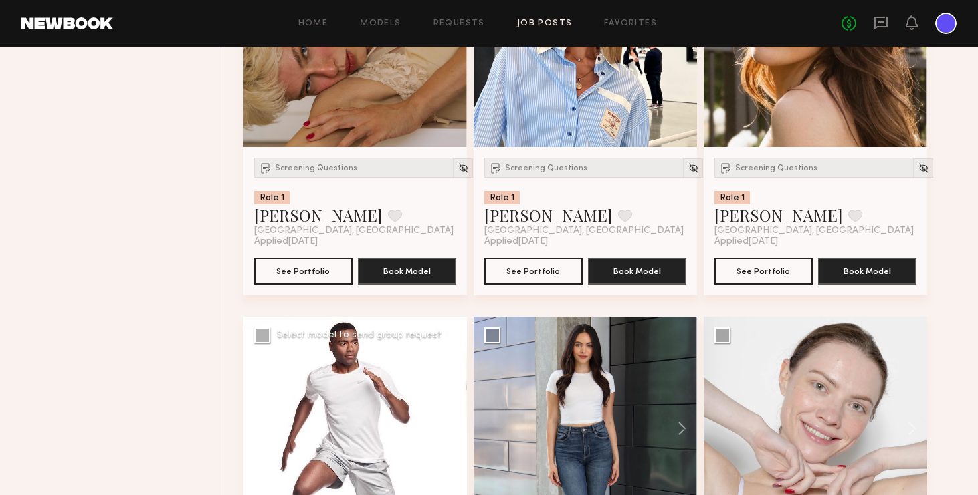
scroll to position [7394, 0]
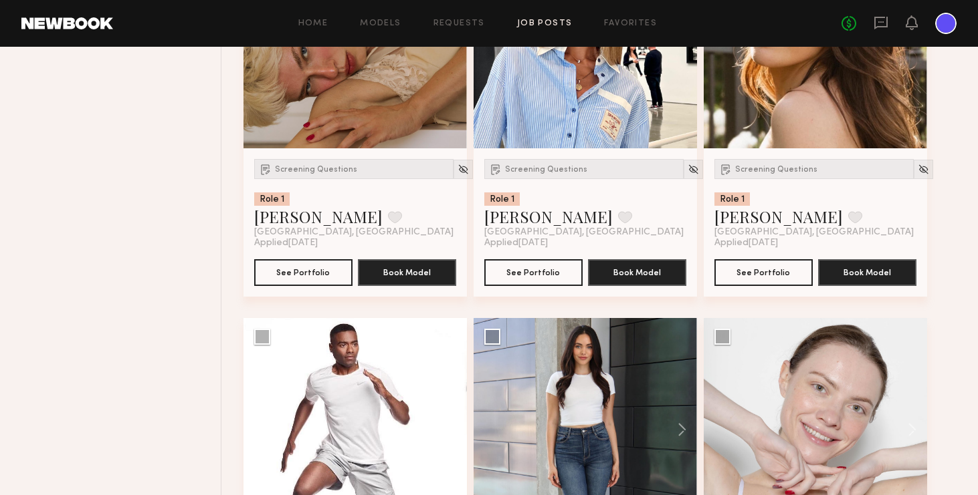
click at [566, 17] on div "Home Models Requests Job Posts Favorites Sign Out No fees up to $5,000" at bounding box center [534, 23] width 843 height 21
click at [562, 19] on link "Job Posts" at bounding box center [544, 23] width 55 height 9
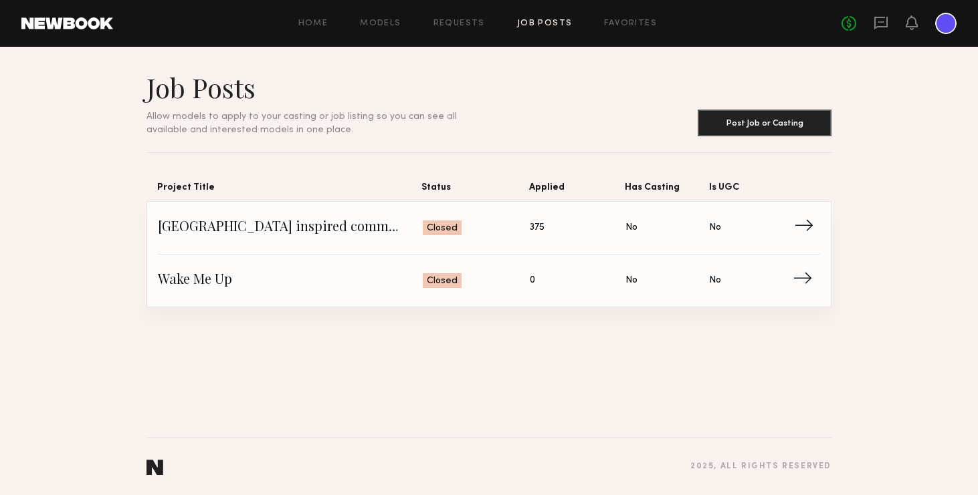
click at [364, 228] on span "[GEOGRAPHIC_DATA] inspired commercial" at bounding box center [290, 228] width 265 height 20
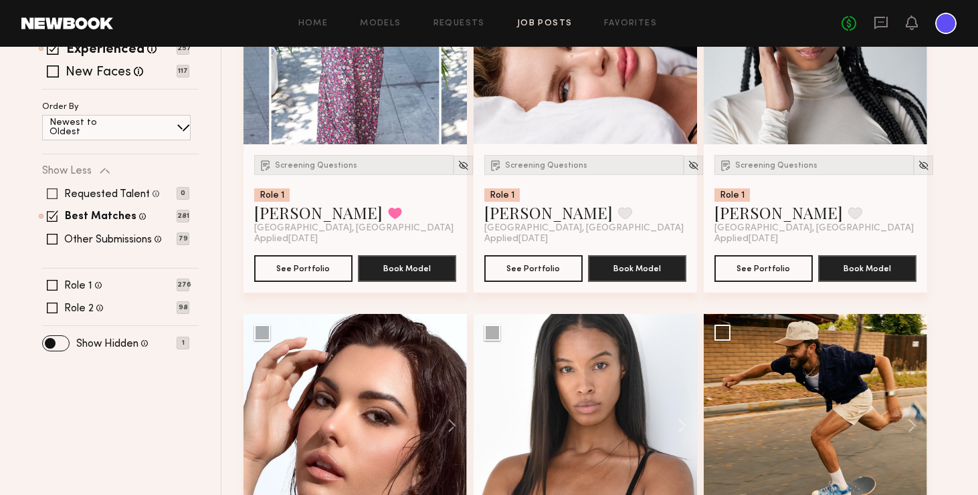
scroll to position [320, 0]
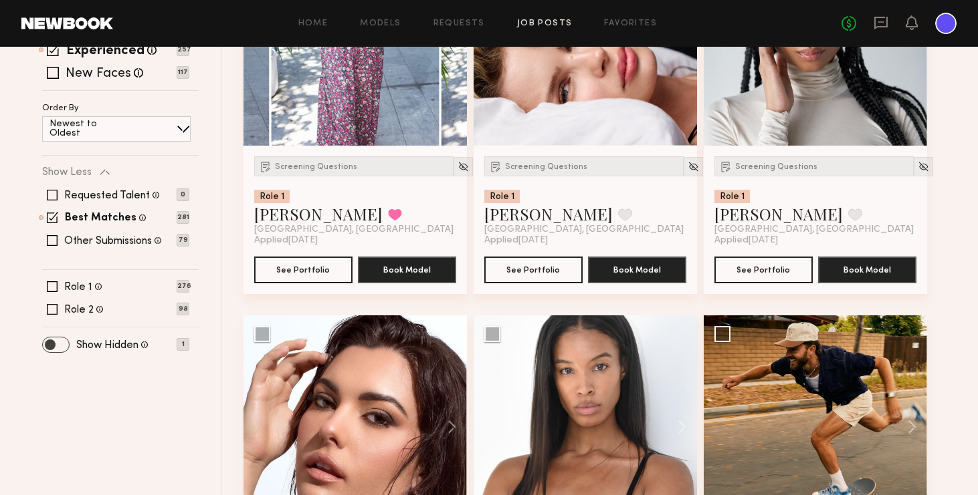
click at [58, 346] on span at bounding box center [56, 345] width 26 height 15
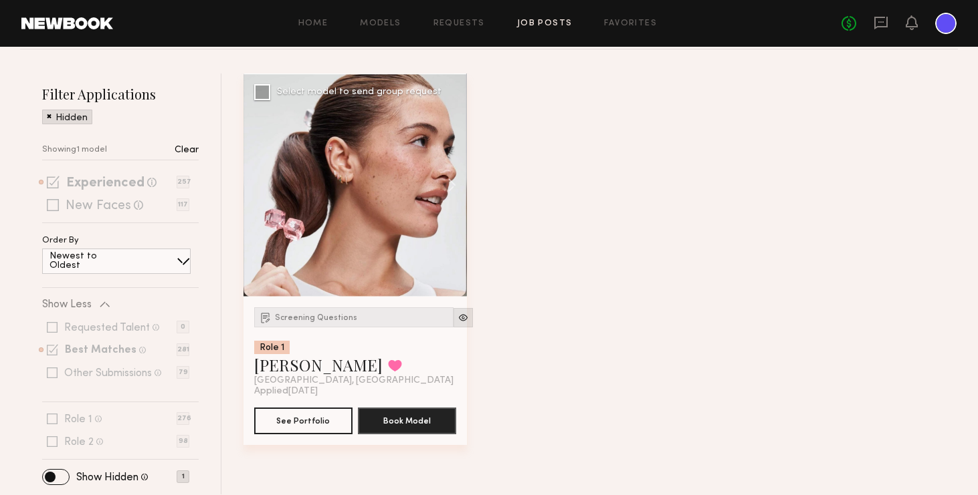
click at [457, 319] on img at bounding box center [462, 317] width 11 height 11
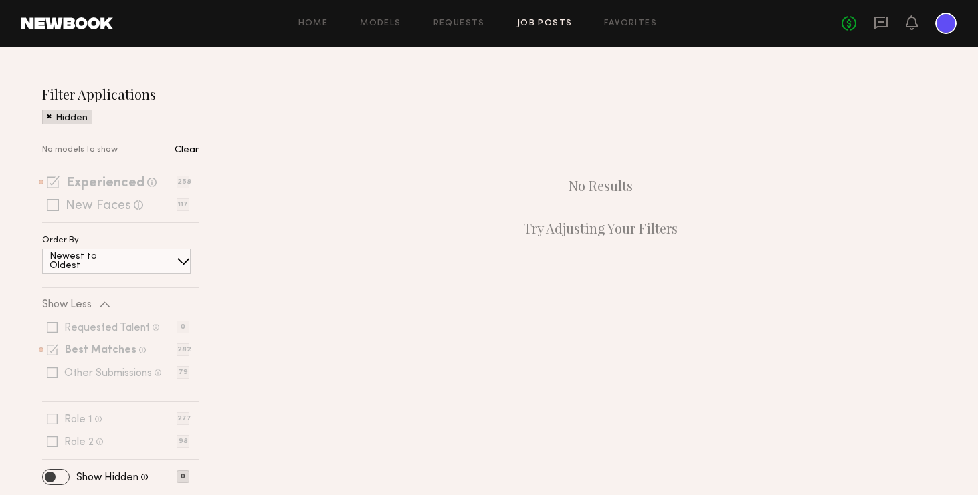
click at [63, 472] on span at bounding box center [56, 477] width 26 height 15
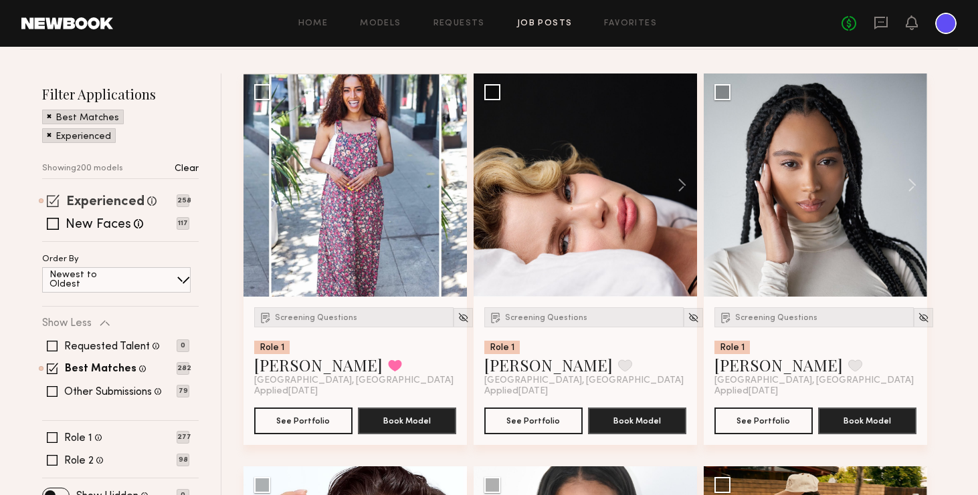
click at [104, 198] on label "Experienced" at bounding box center [105, 202] width 78 height 13
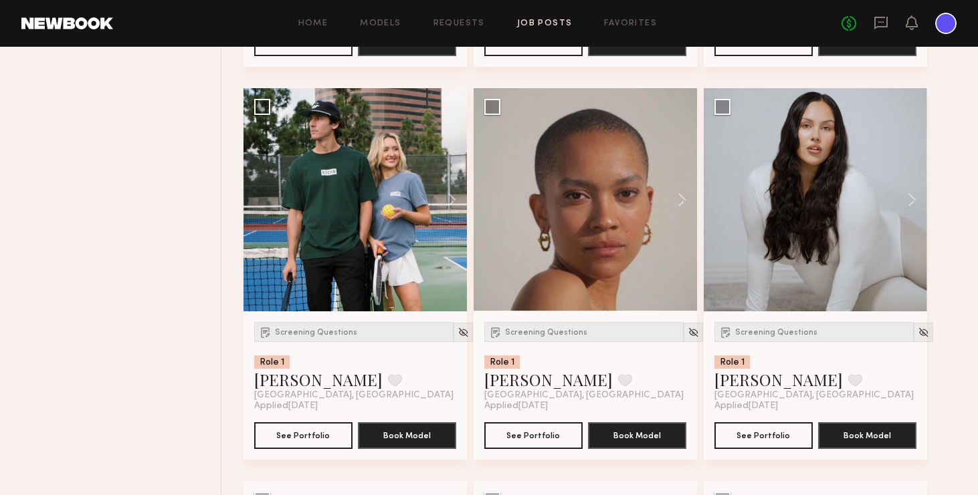
scroll to position [7622, 0]
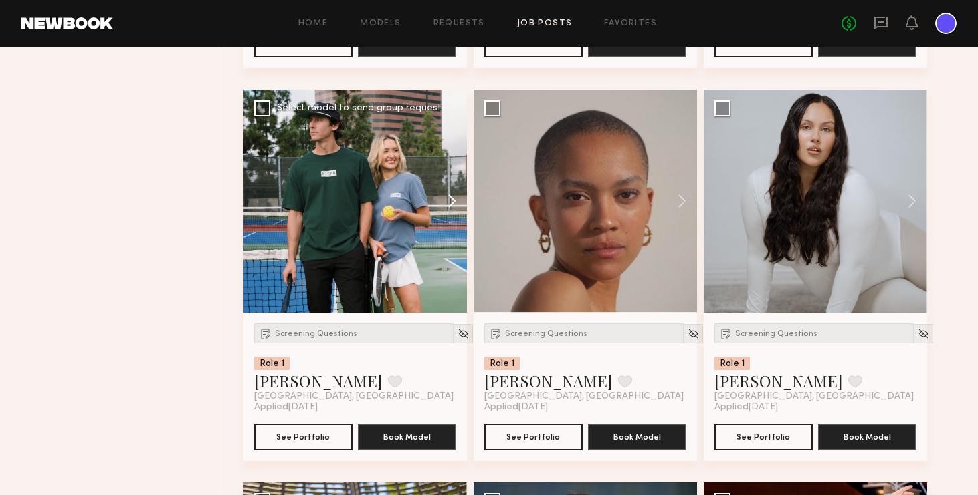
click at [451, 202] on button at bounding box center [445, 201] width 43 height 223
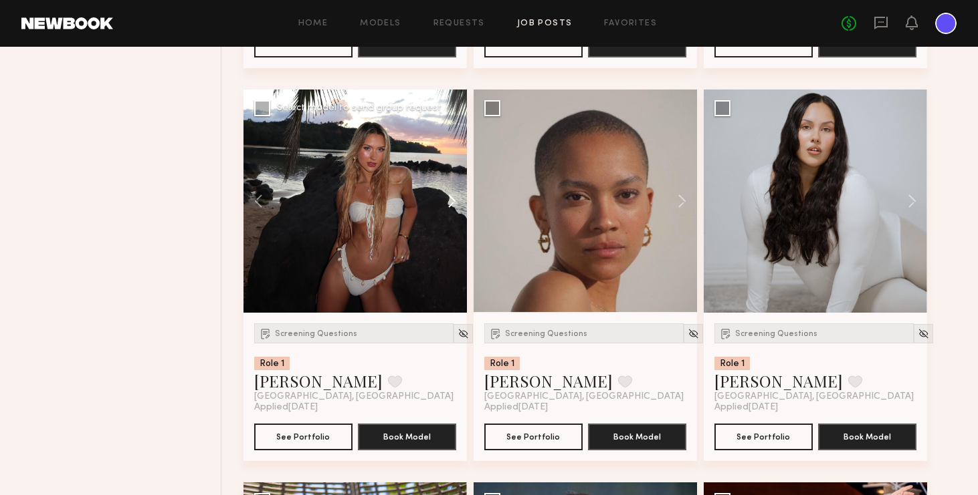
click at [451, 202] on button at bounding box center [445, 201] width 43 height 223
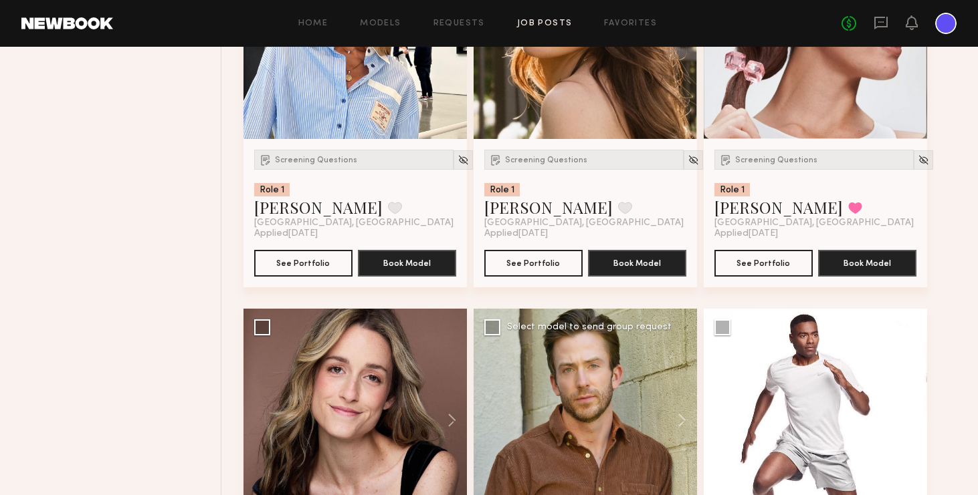
scroll to position [10792, 0]
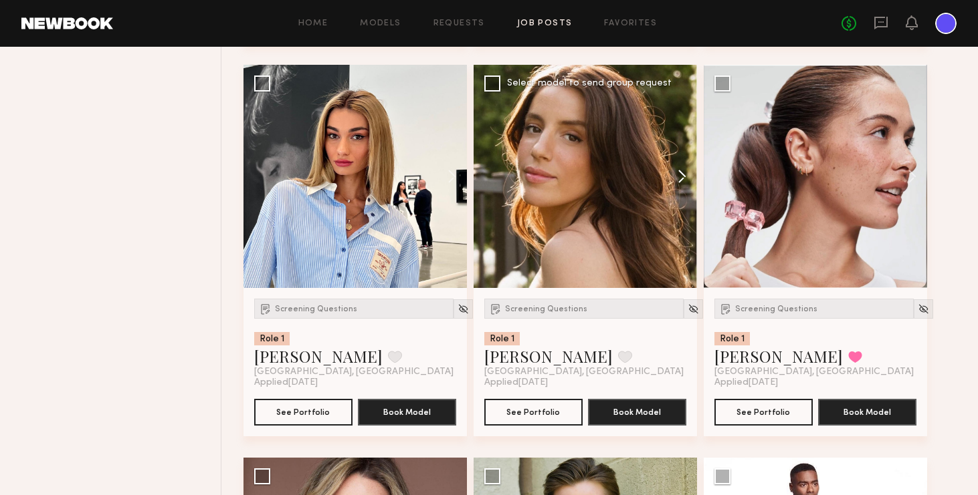
click at [681, 179] on button at bounding box center [675, 176] width 43 height 223
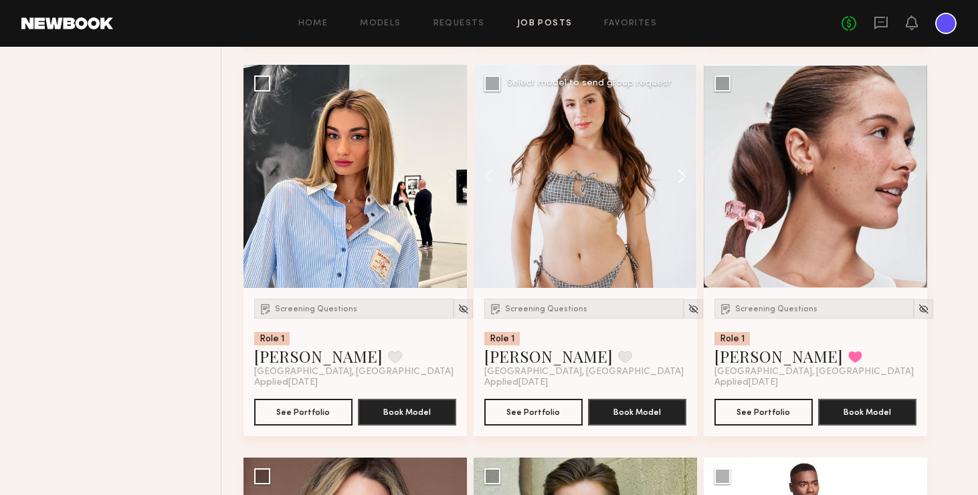
click at [681, 179] on button at bounding box center [675, 176] width 43 height 223
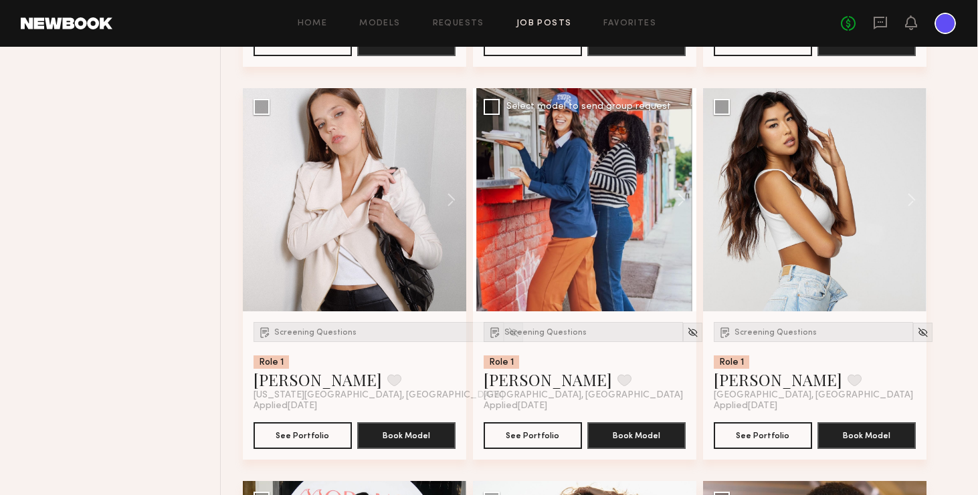
scroll to position [13914, 0]
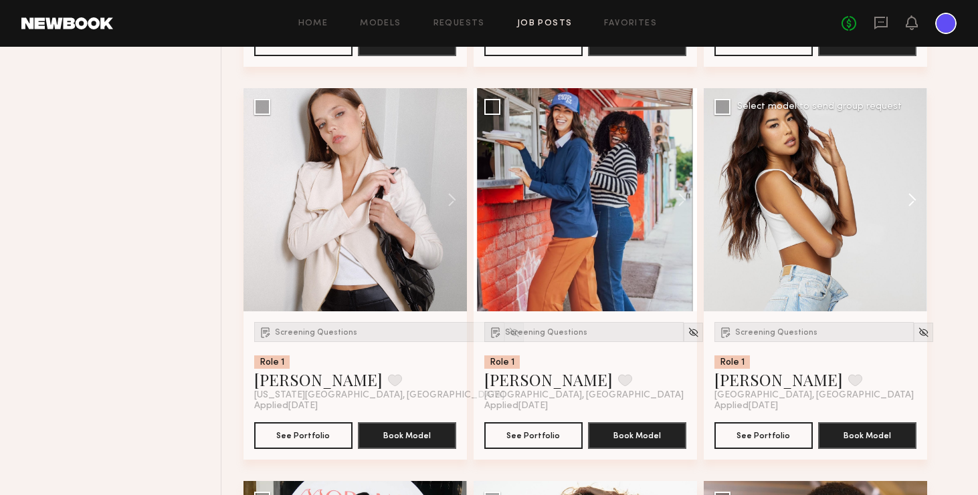
click at [829, 199] on button at bounding box center [905, 199] width 43 height 223
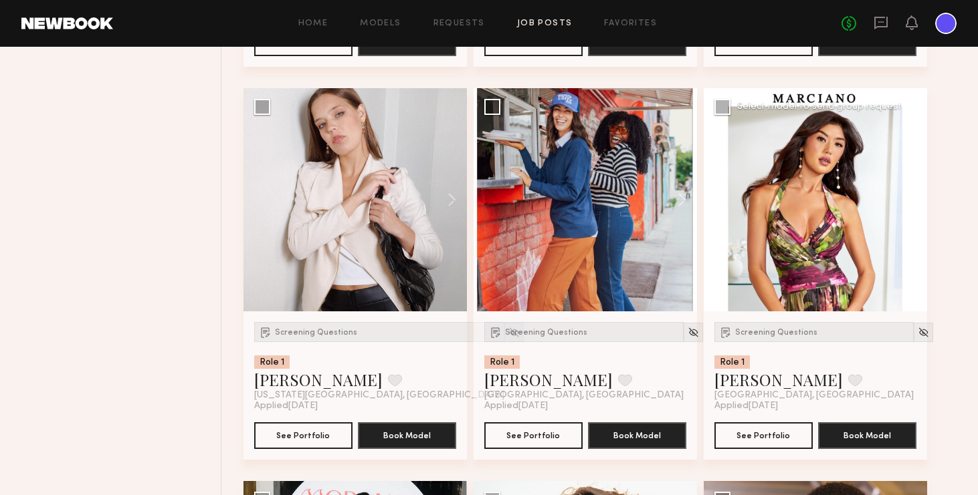
click at [829, 199] on button at bounding box center [905, 199] width 43 height 223
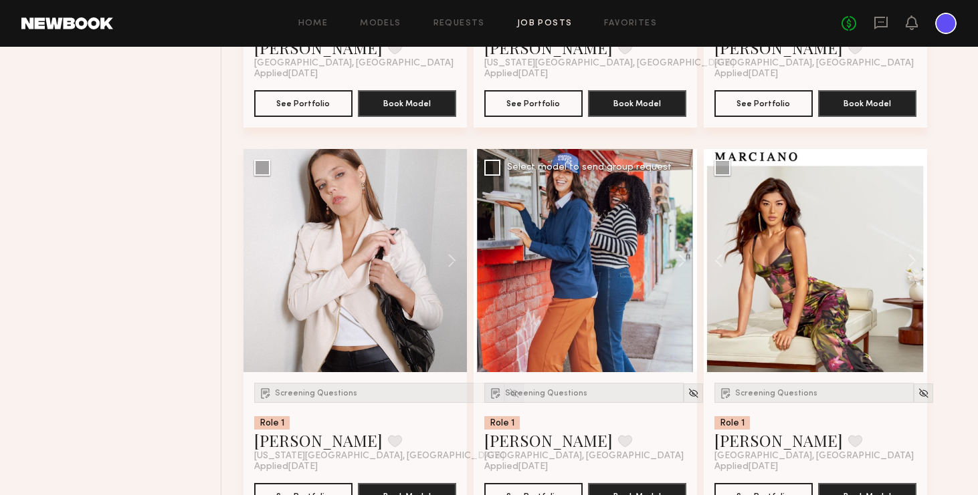
scroll to position [13852, 0]
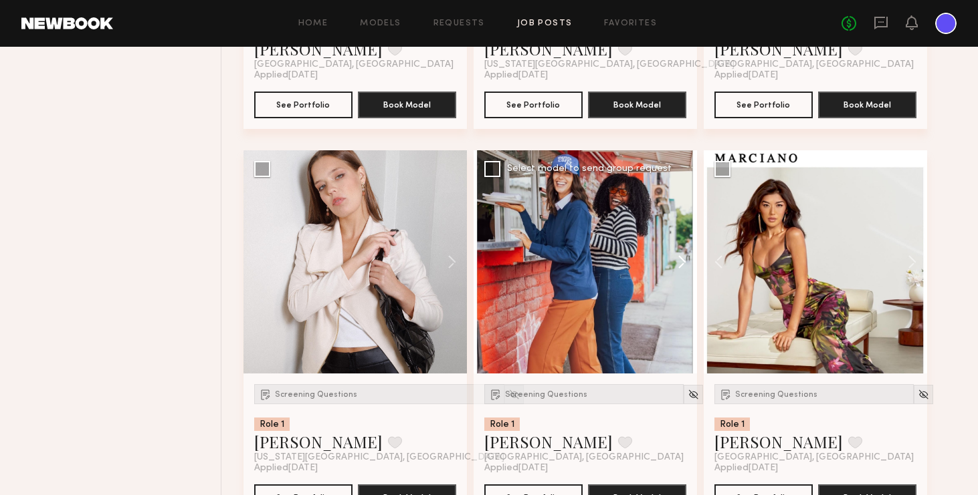
click at [680, 263] on button at bounding box center [675, 261] width 43 height 223
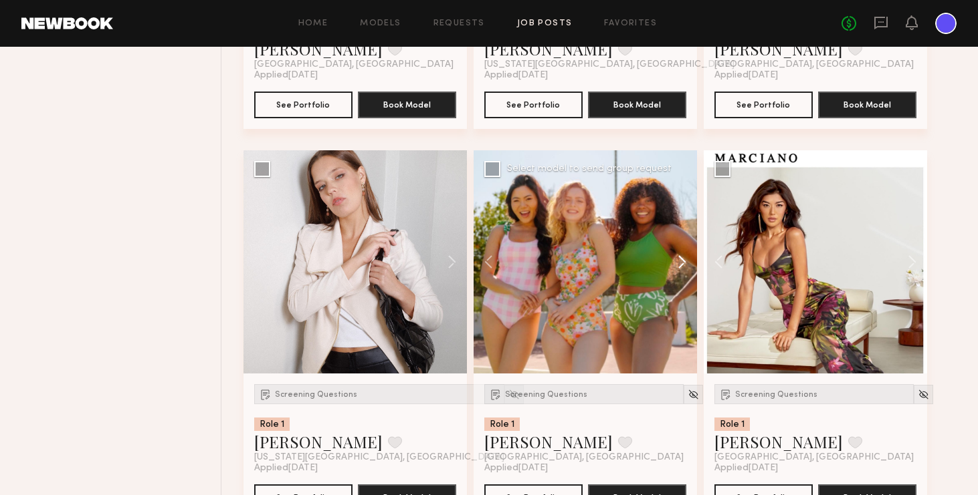
click at [680, 263] on button at bounding box center [675, 261] width 43 height 223
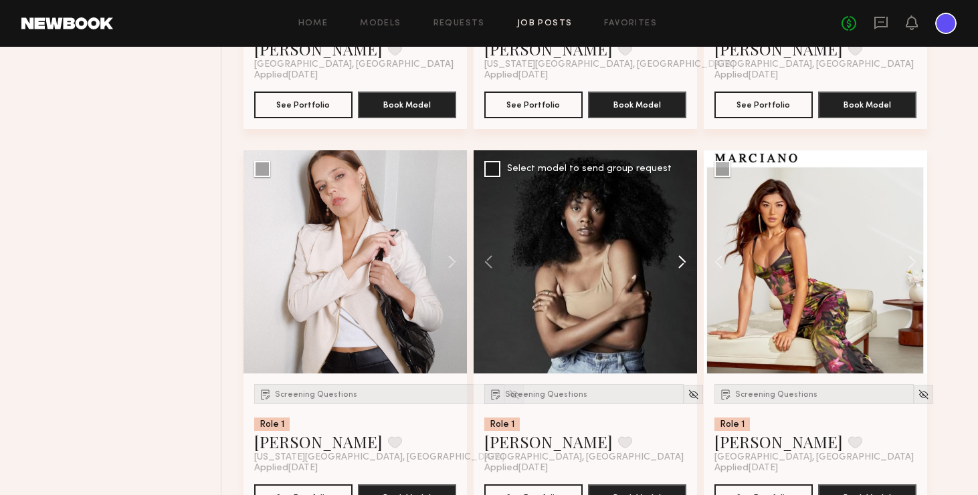
click at [680, 263] on button at bounding box center [675, 261] width 43 height 223
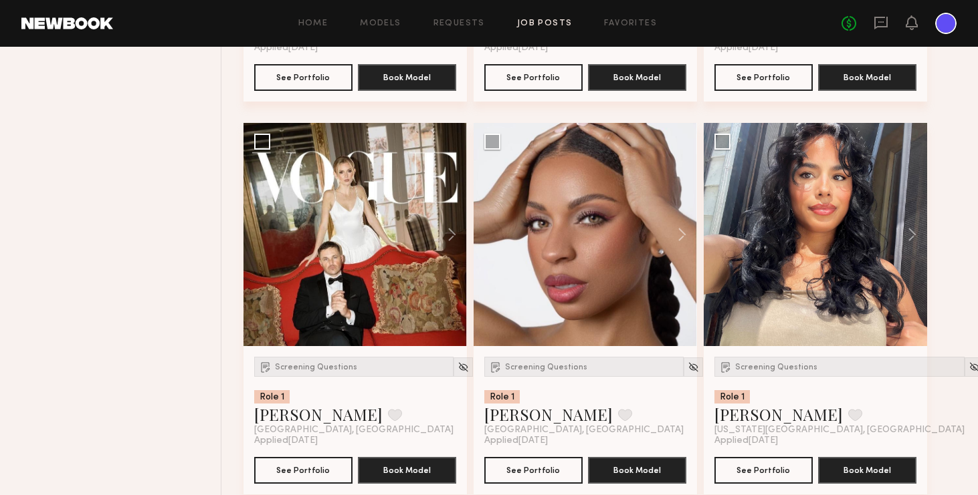
scroll to position [15052, 0]
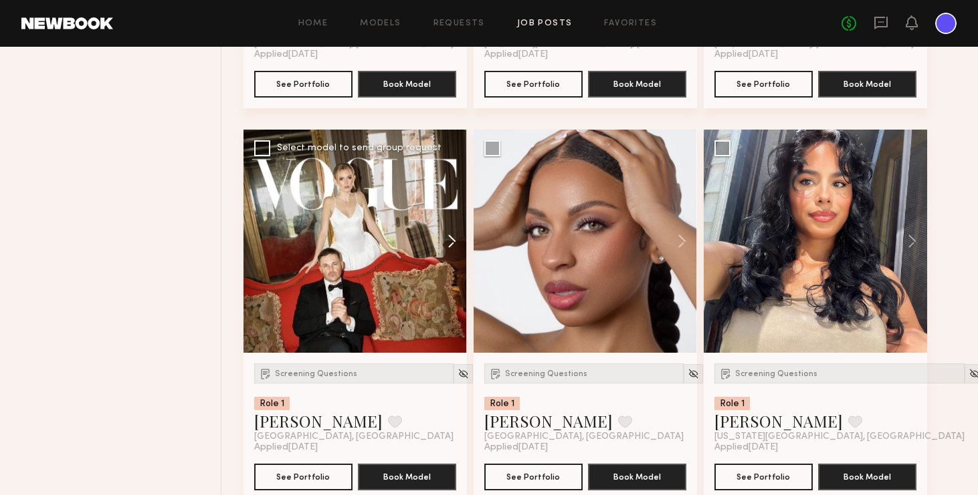
click at [452, 243] on button at bounding box center [445, 241] width 43 height 223
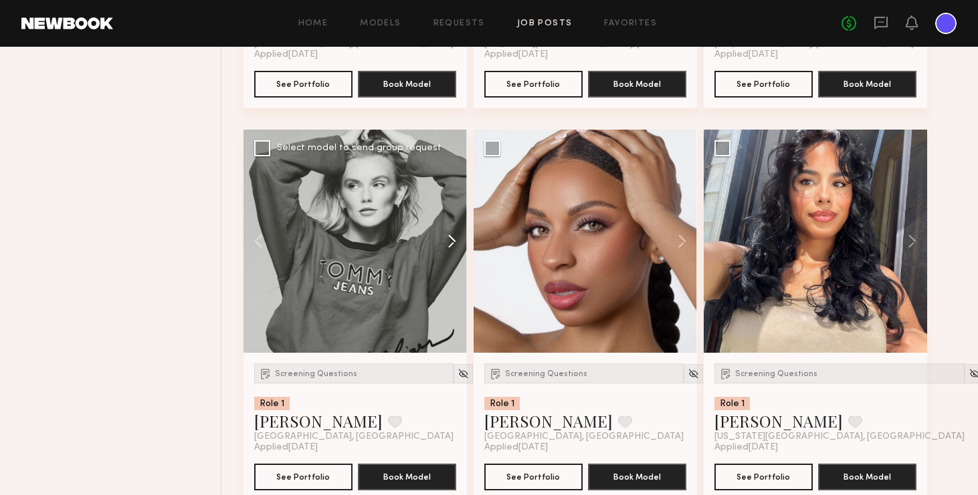
click at [452, 243] on button at bounding box center [445, 241] width 43 height 223
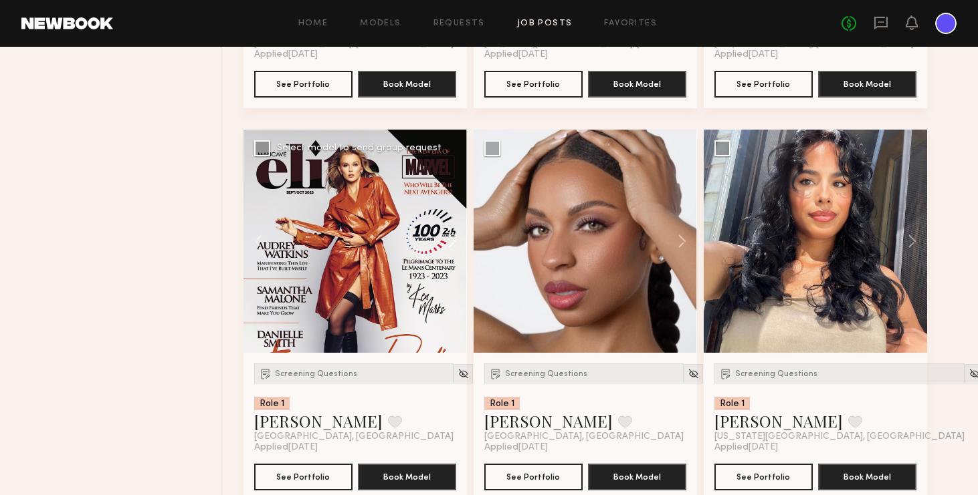
click at [452, 243] on button at bounding box center [445, 241] width 43 height 223
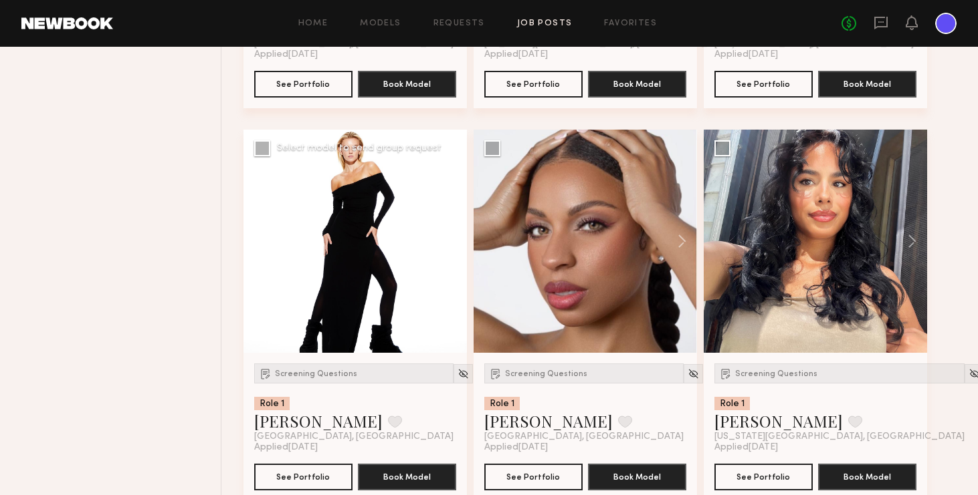
click at [452, 243] on button at bounding box center [445, 241] width 43 height 223
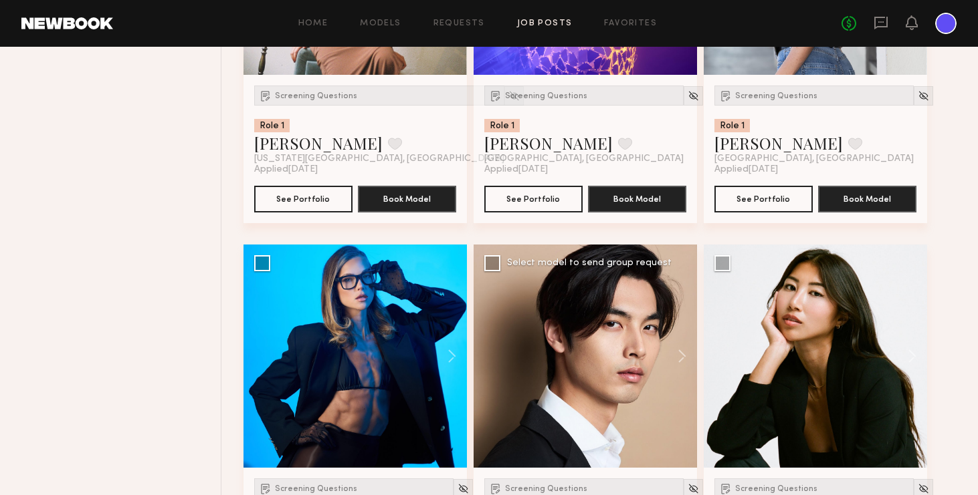
scroll to position [16185, 0]
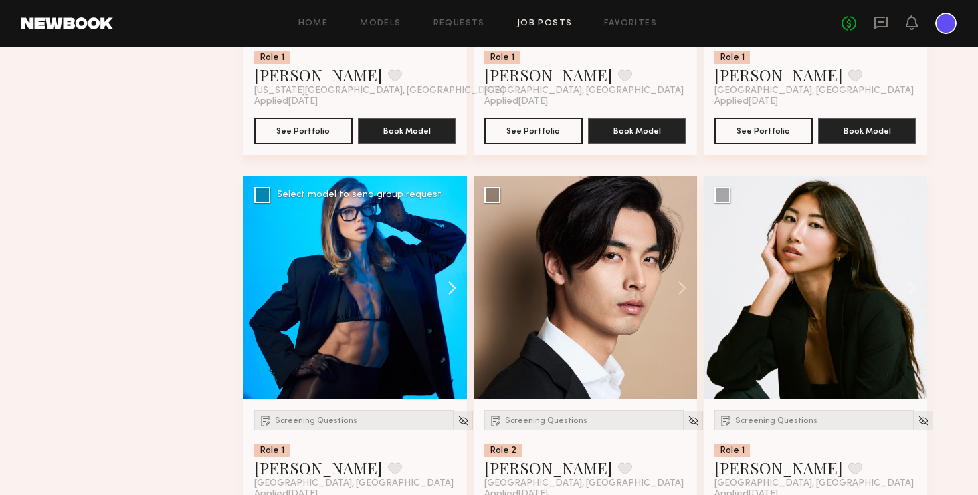
click at [457, 287] on button at bounding box center [445, 288] width 43 height 223
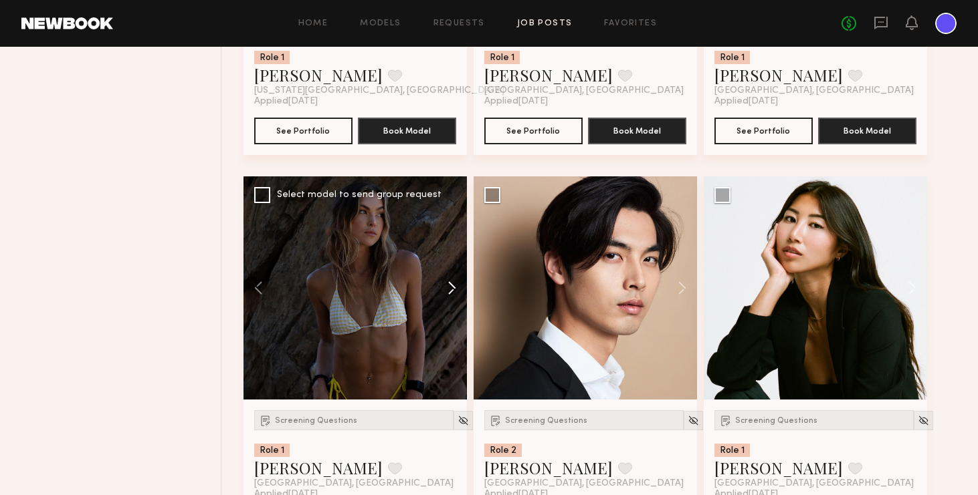
click at [453, 290] on button at bounding box center [445, 288] width 43 height 223
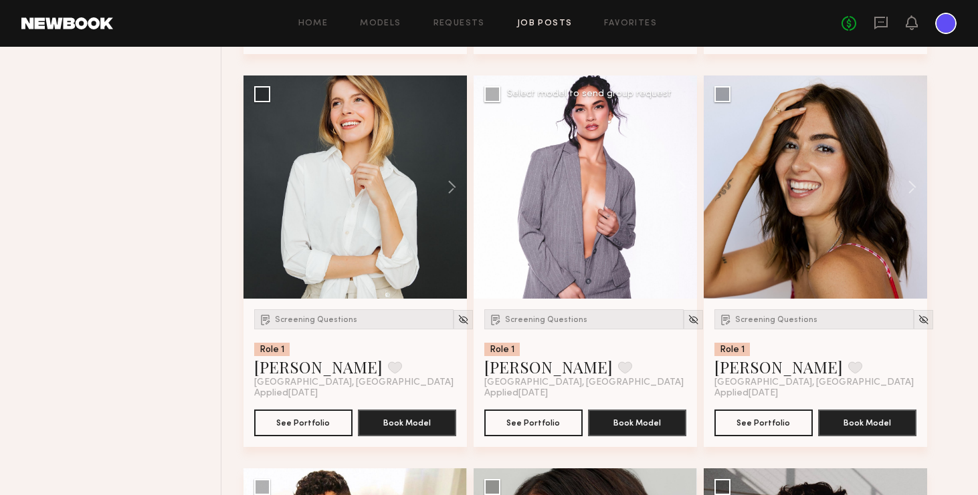
scroll to position [16677, 0]
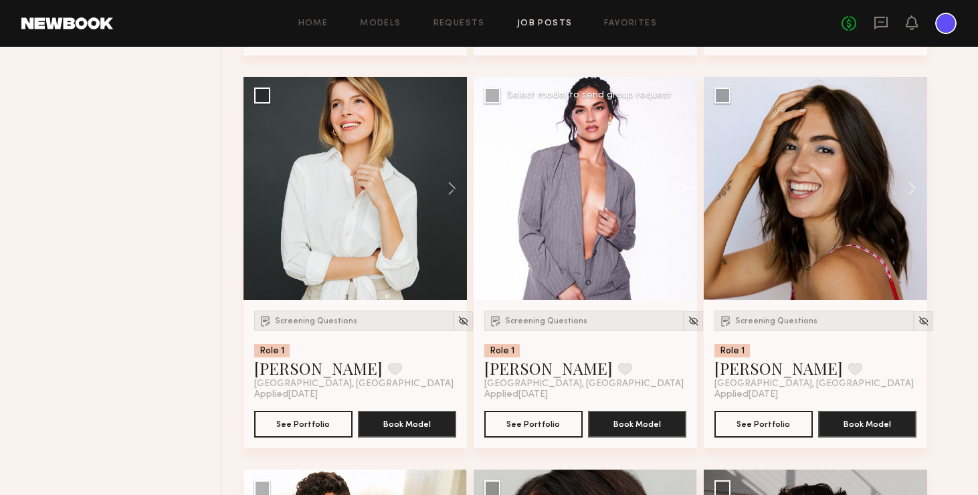
click at [690, 195] on button at bounding box center [675, 188] width 43 height 223
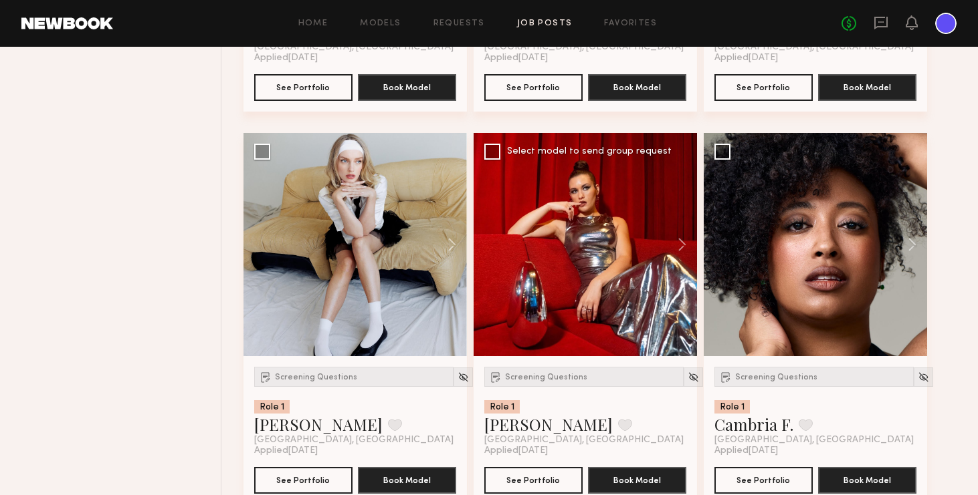
scroll to position [17405, 0]
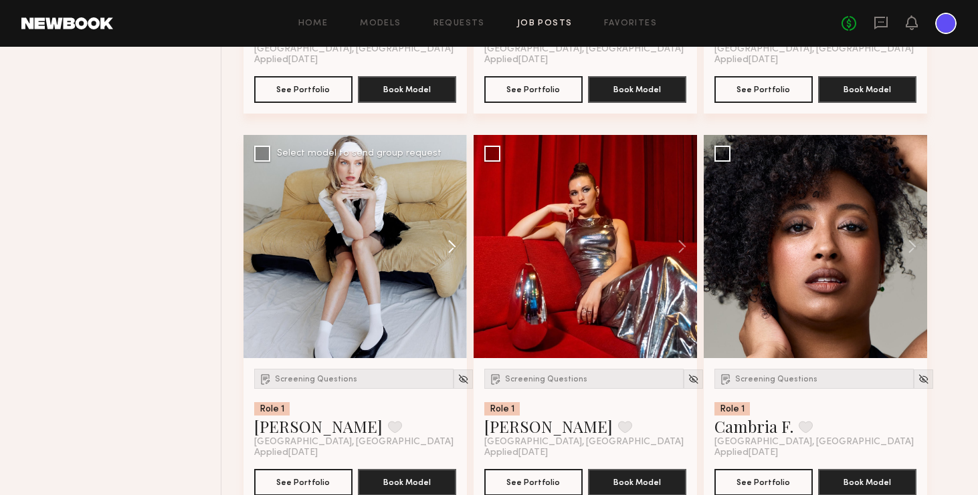
click at [453, 244] on button at bounding box center [445, 246] width 43 height 223
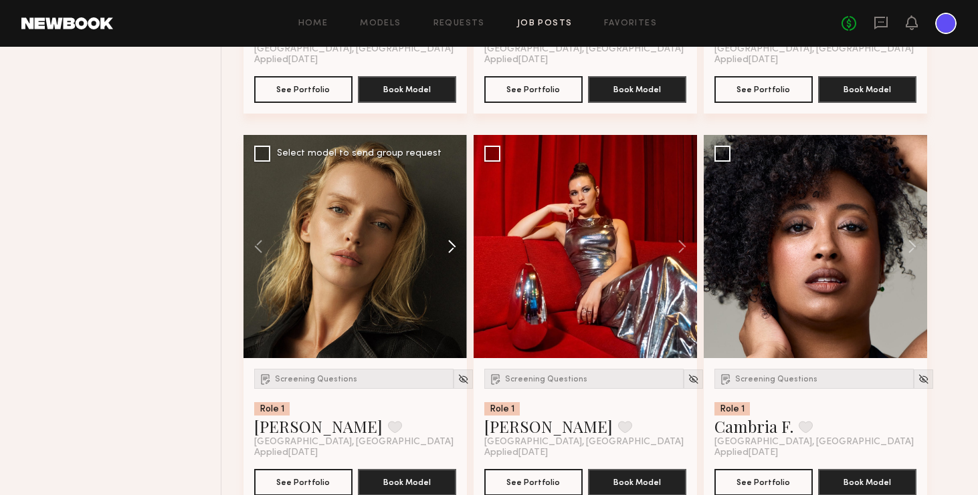
click at [453, 244] on button at bounding box center [445, 246] width 43 height 223
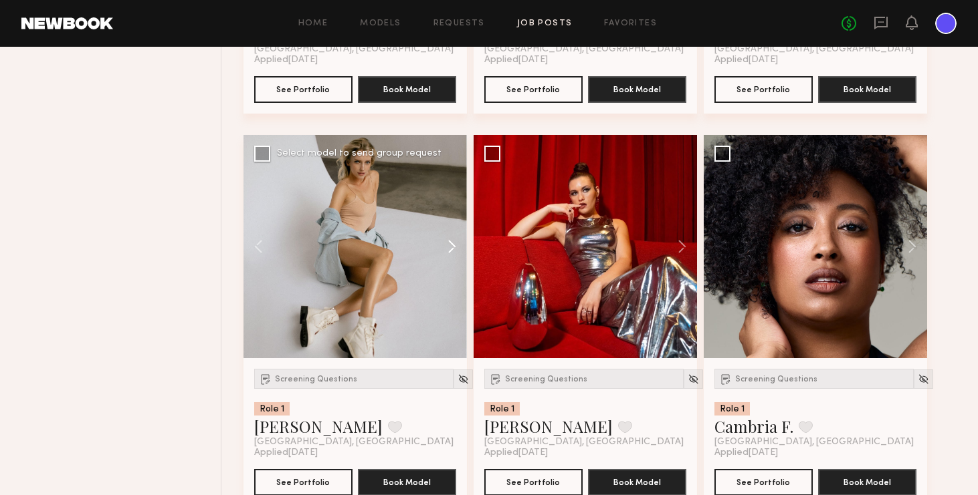
click at [453, 245] on button at bounding box center [445, 246] width 43 height 223
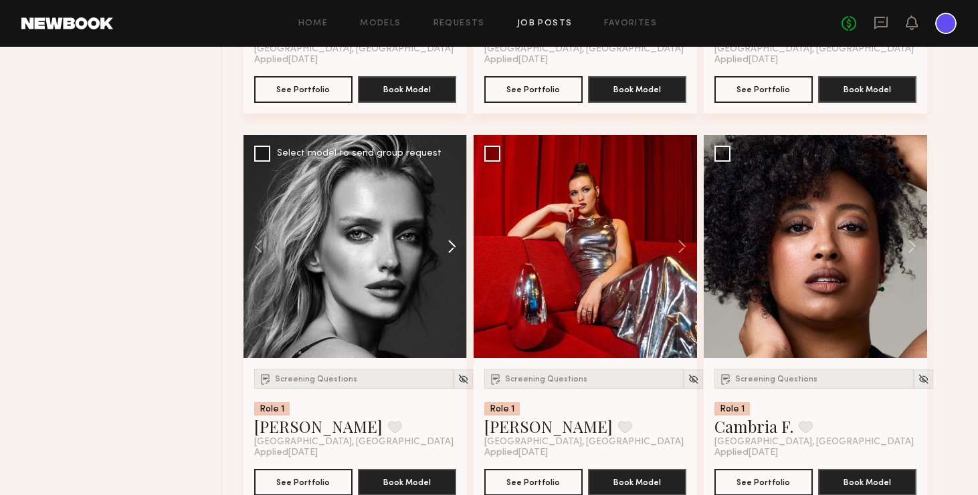
click at [453, 247] on button at bounding box center [445, 246] width 43 height 223
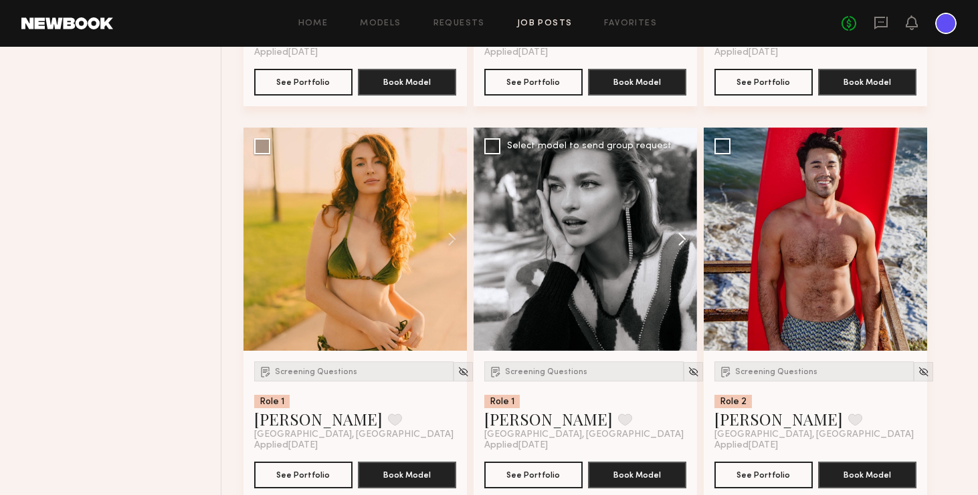
scroll to position [17803, 0]
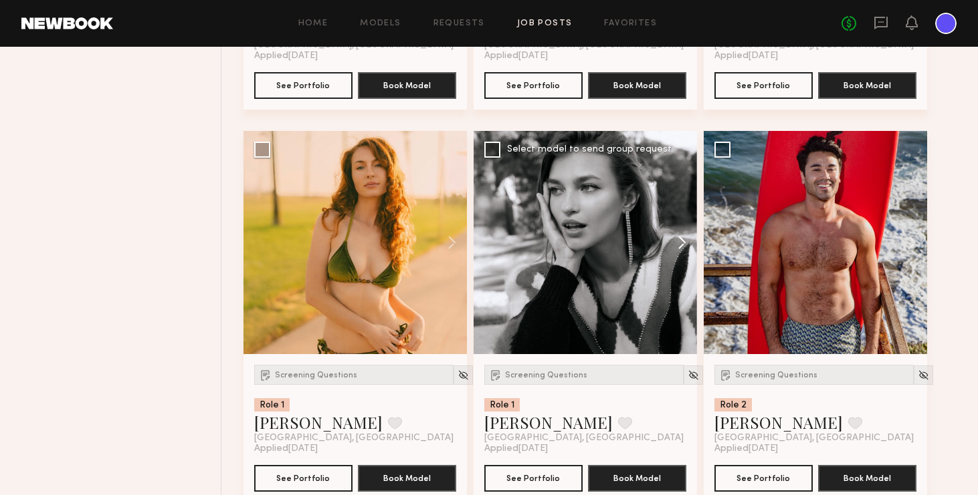
click at [688, 239] on button at bounding box center [675, 242] width 43 height 223
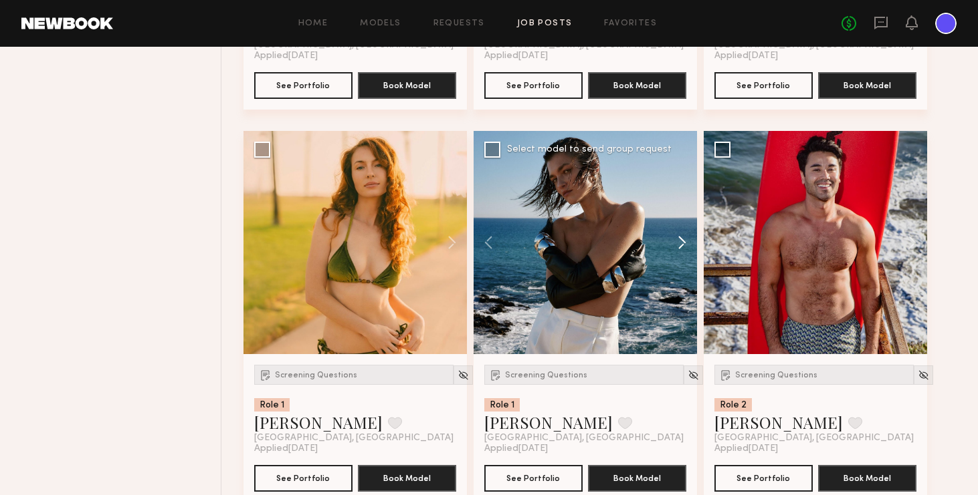
click at [688, 239] on button at bounding box center [675, 242] width 43 height 223
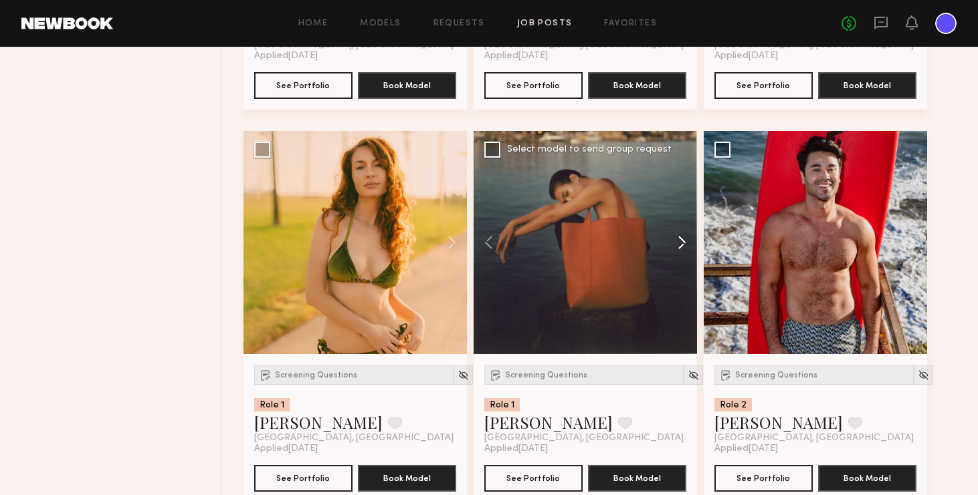
click at [688, 239] on button at bounding box center [675, 242] width 43 height 223
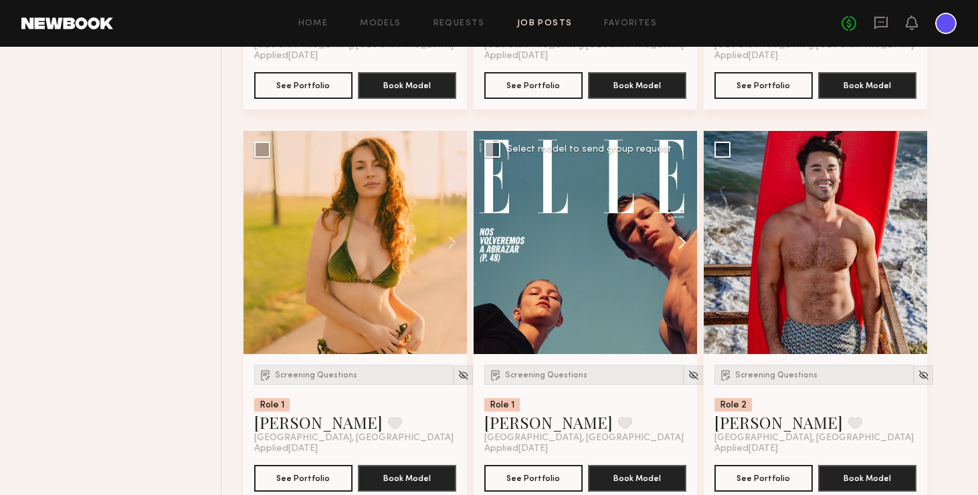
click at [688, 239] on button at bounding box center [675, 242] width 43 height 223
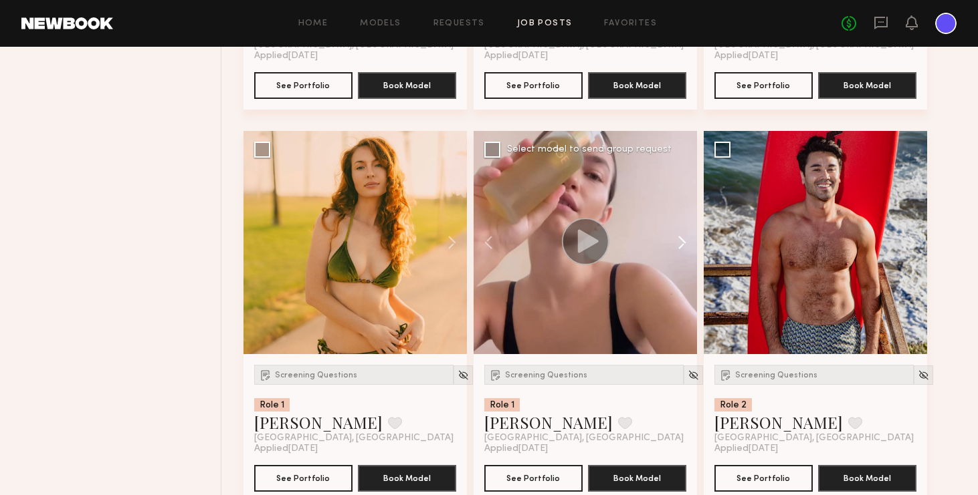
click at [688, 239] on button at bounding box center [675, 242] width 43 height 223
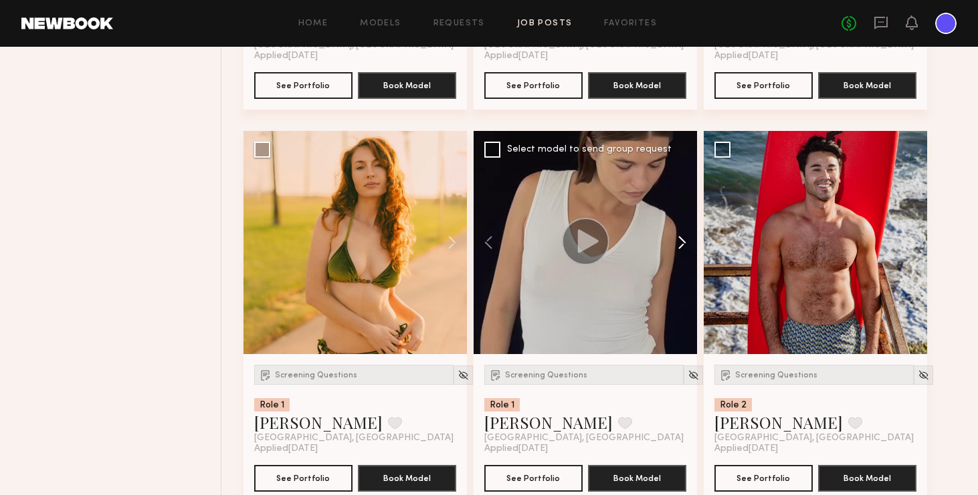
click at [688, 239] on button at bounding box center [675, 242] width 43 height 223
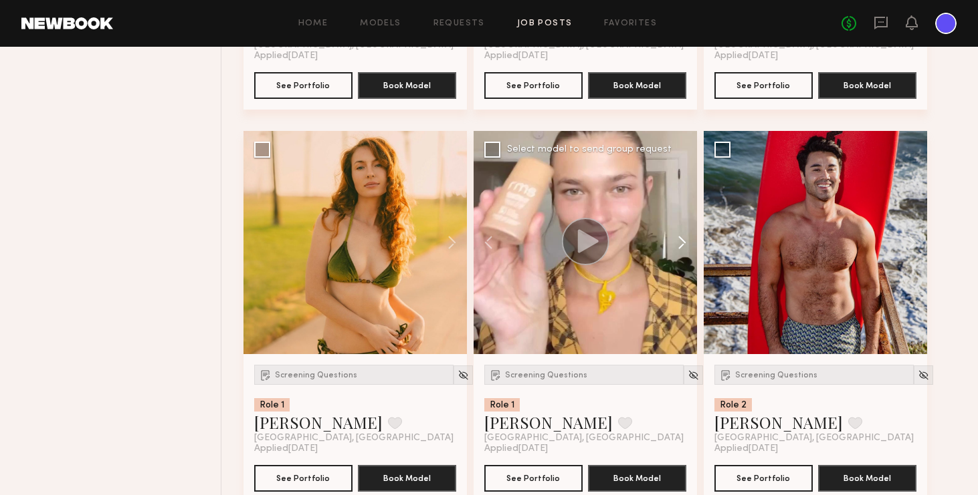
click at [688, 239] on button at bounding box center [675, 242] width 43 height 223
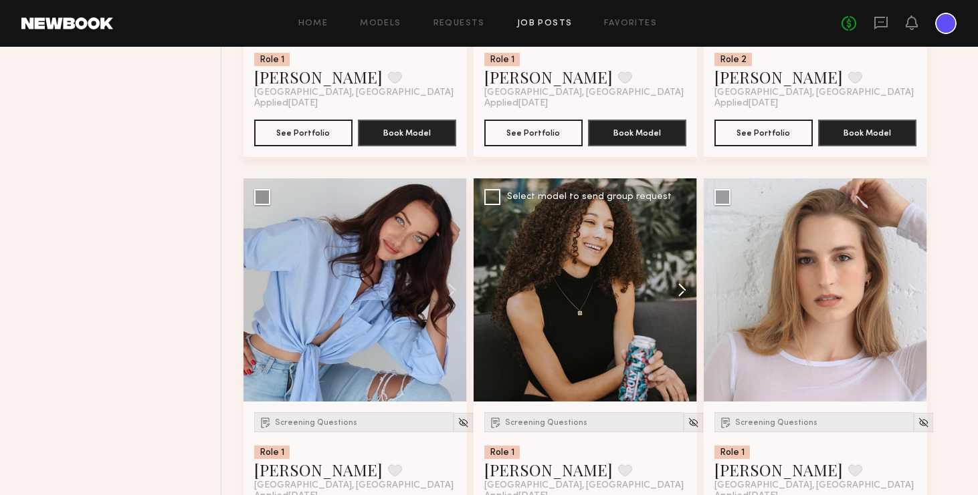
scroll to position [18176, 0]
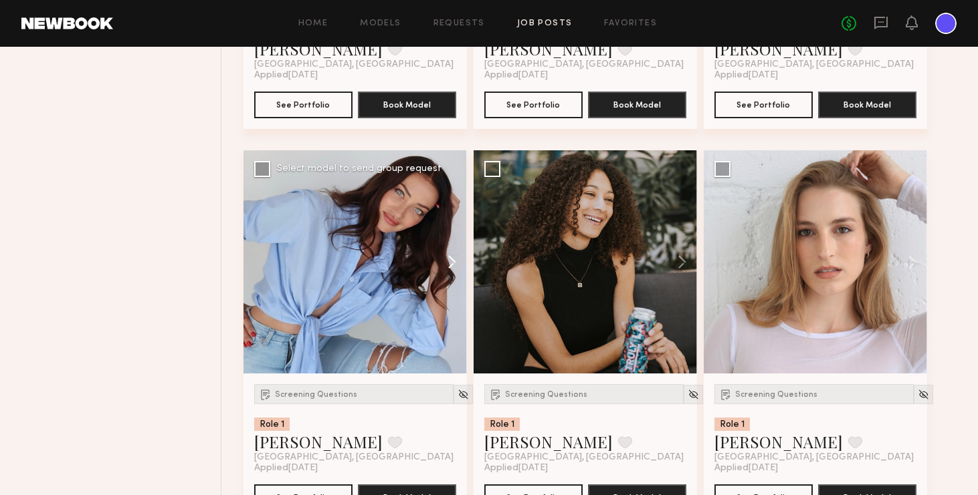
click at [450, 261] on button at bounding box center [445, 261] width 43 height 223
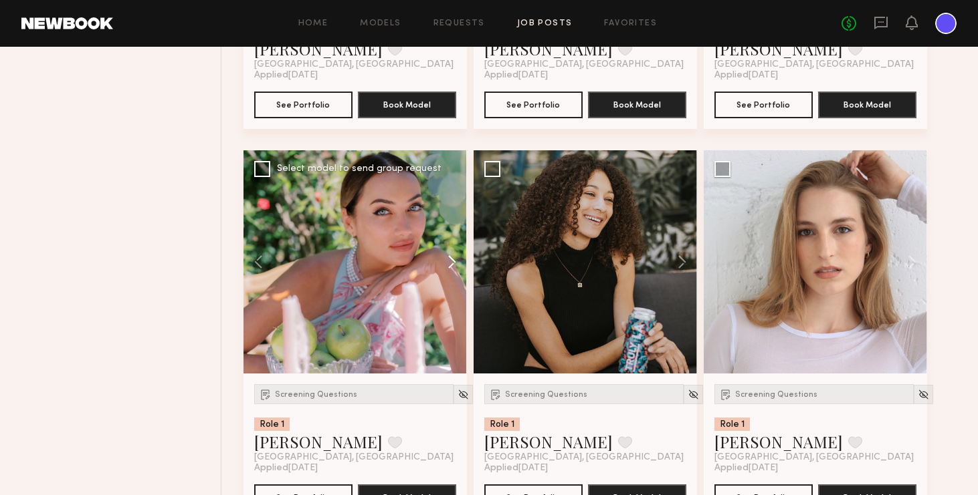
click at [450, 261] on button at bounding box center [445, 261] width 43 height 223
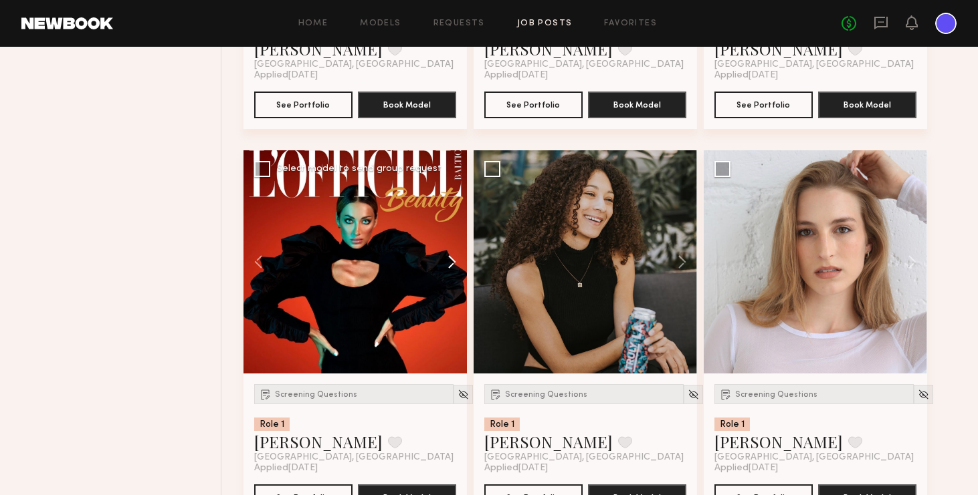
click at [450, 261] on button at bounding box center [445, 261] width 43 height 223
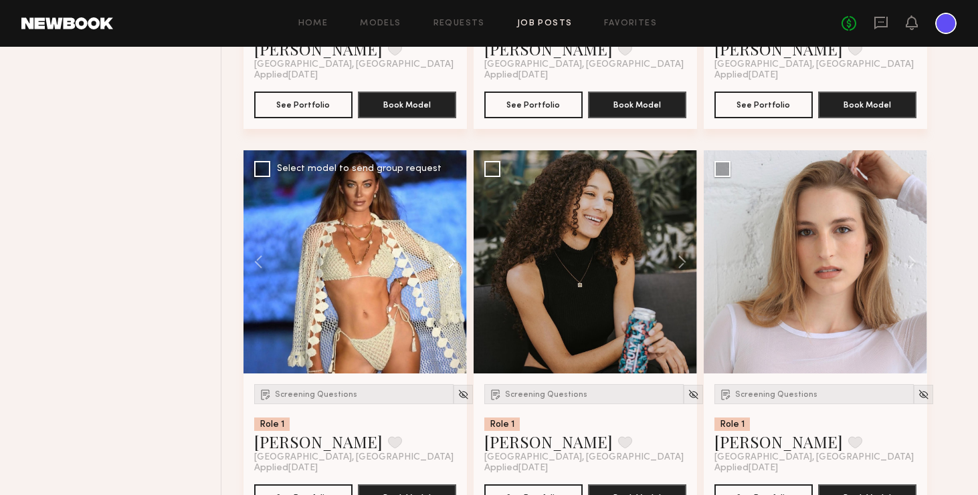
click at [450, 261] on button at bounding box center [445, 261] width 43 height 223
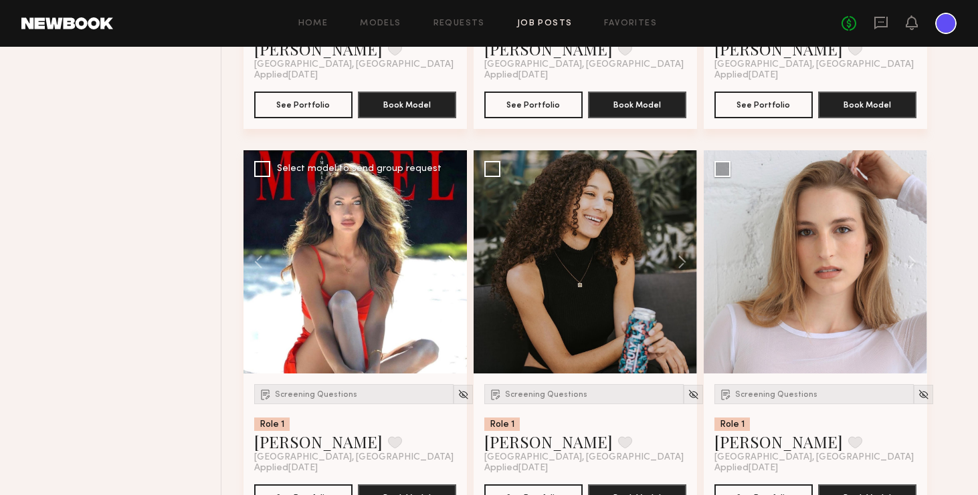
click at [450, 261] on button at bounding box center [445, 261] width 43 height 223
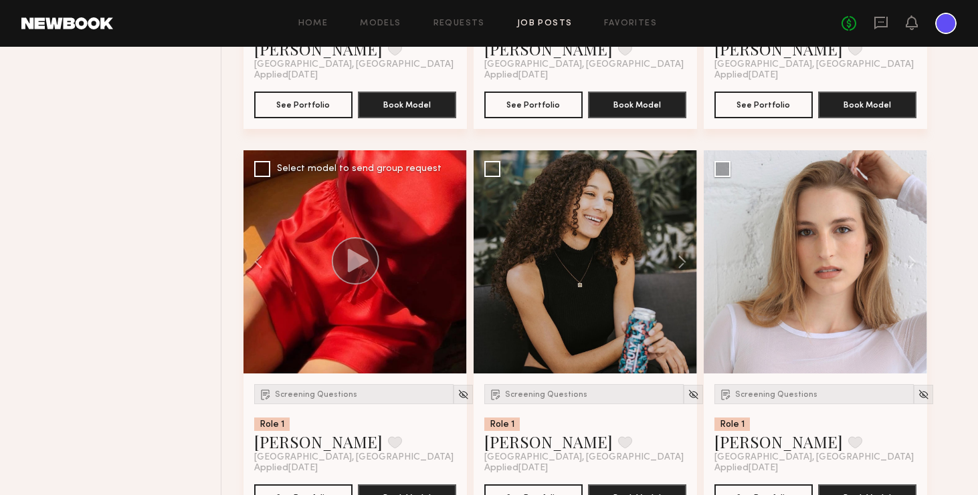
click at [450, 261] on div at bounding box center [354, 261] width 223 height 223
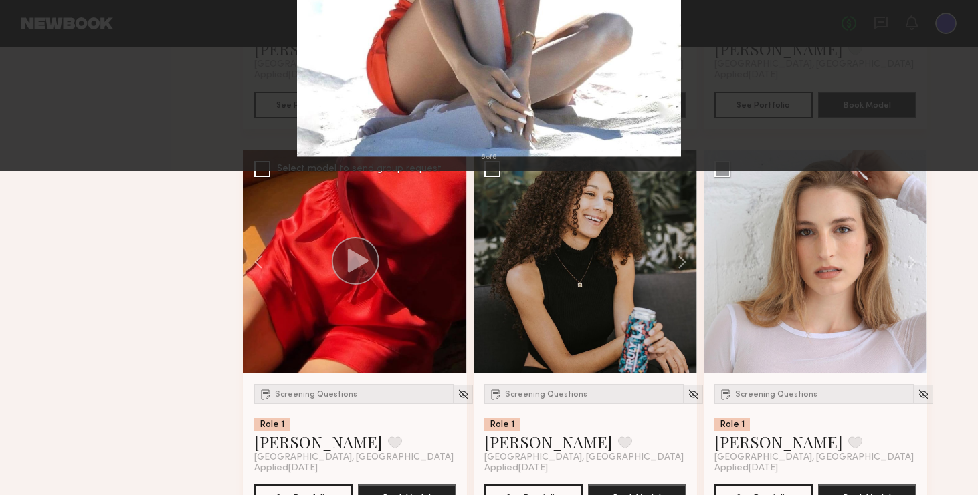
click at [36, 31] on button at bounding box center [30, 32] width 21 height 24
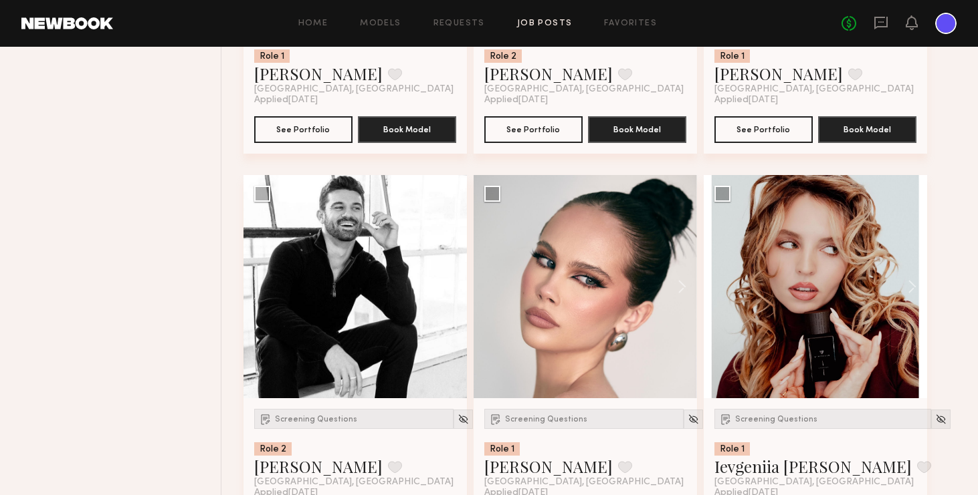
scroll to position [18935, 0]
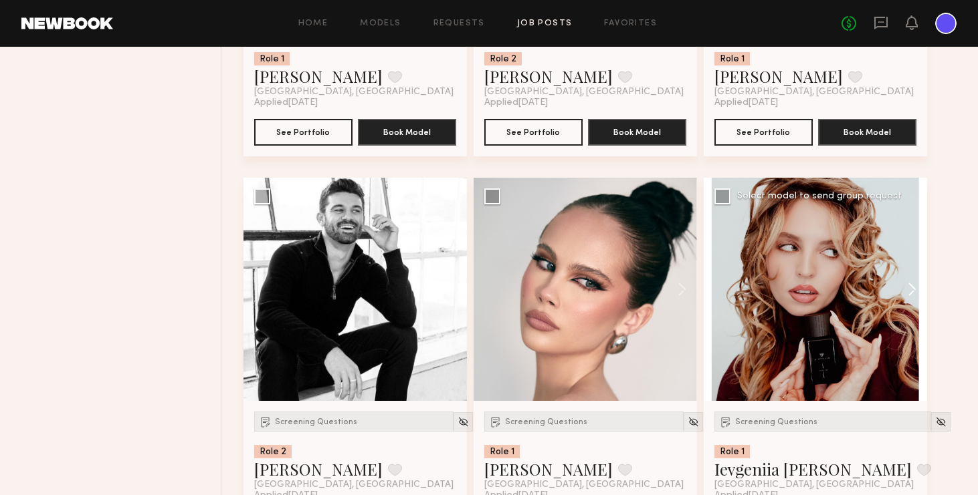
click at [829, 291] on button at bounding box center [905, 289] width 43 height 223
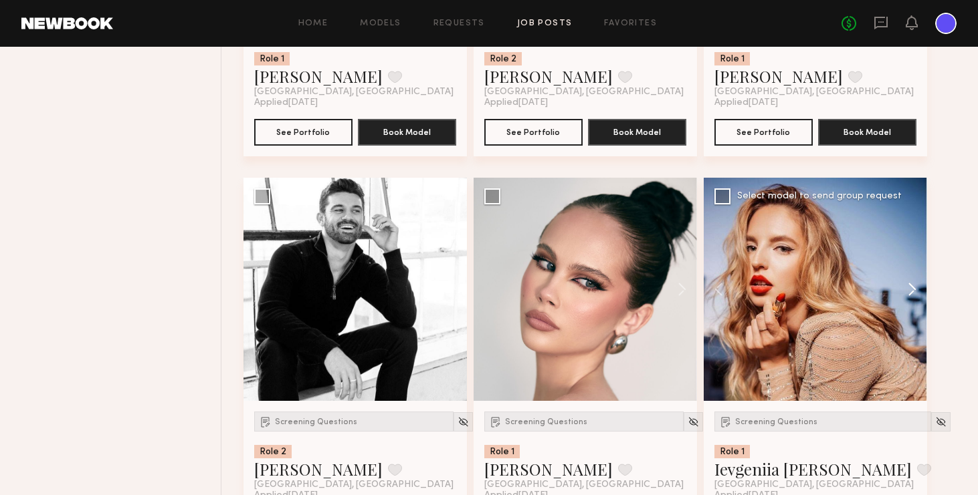
click at [829, 291] on button at bounding box center [905, 289] width 43 height 223
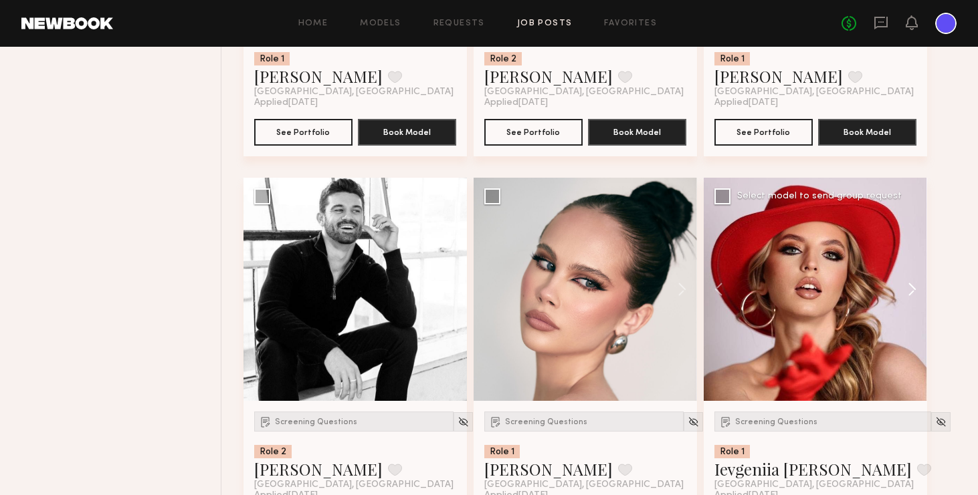
click at [829, 291] on button at bounding box center [905, 289] width 43 height 223
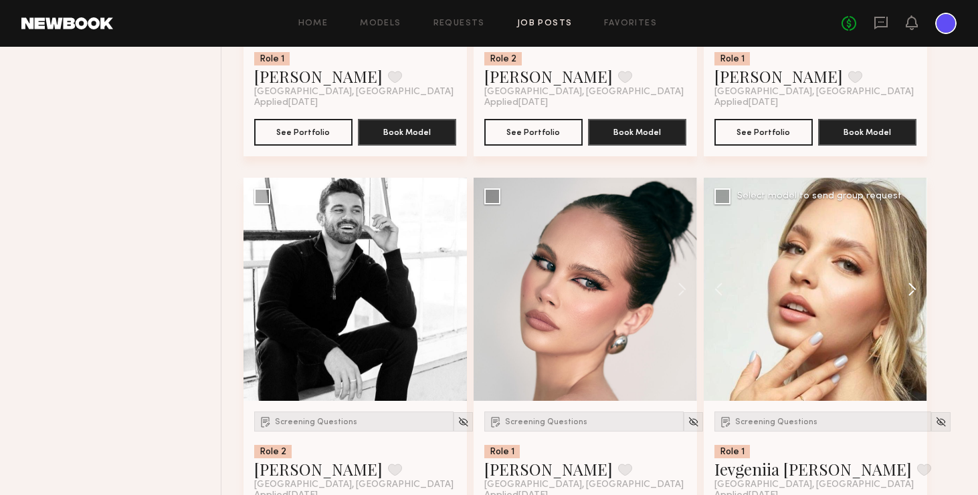
click at [829, 291] on button at bounding box center [905, 289] width 43 height 223
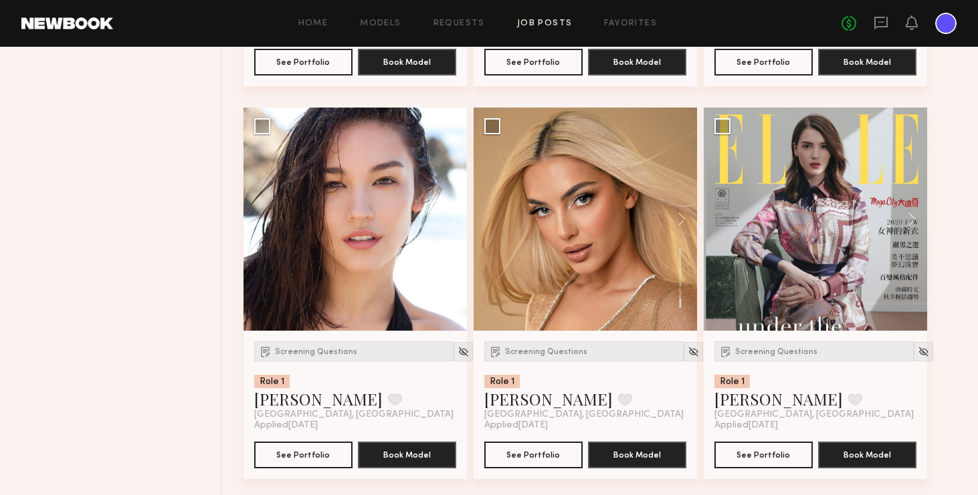
scroll to position [19401, 0]
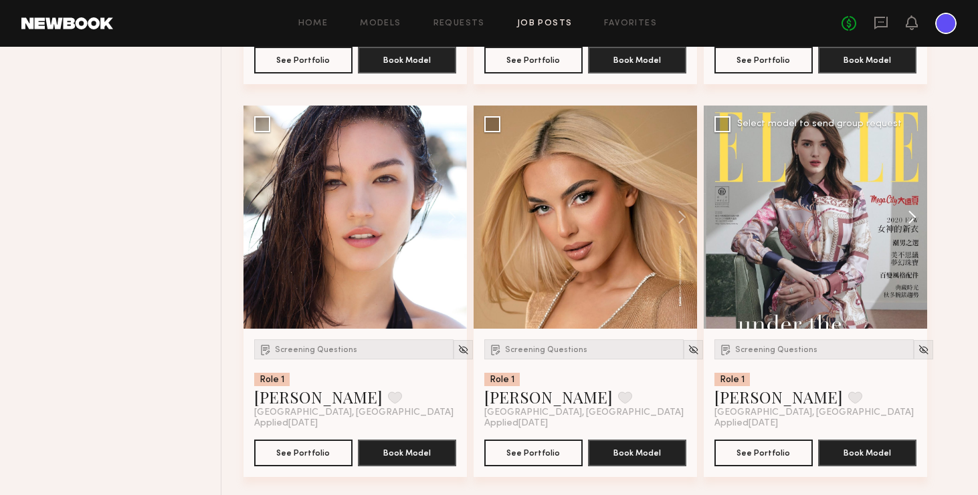
click at [829, 221] on button at bounding box center [905, 217] width 43 height 223
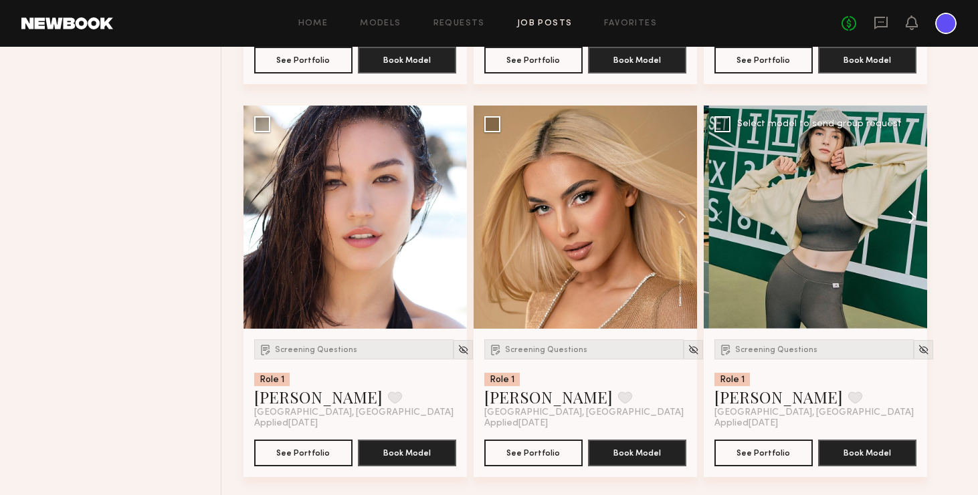
click at [829, 221] on button at bounding box center [905, 217] width 43 height 223
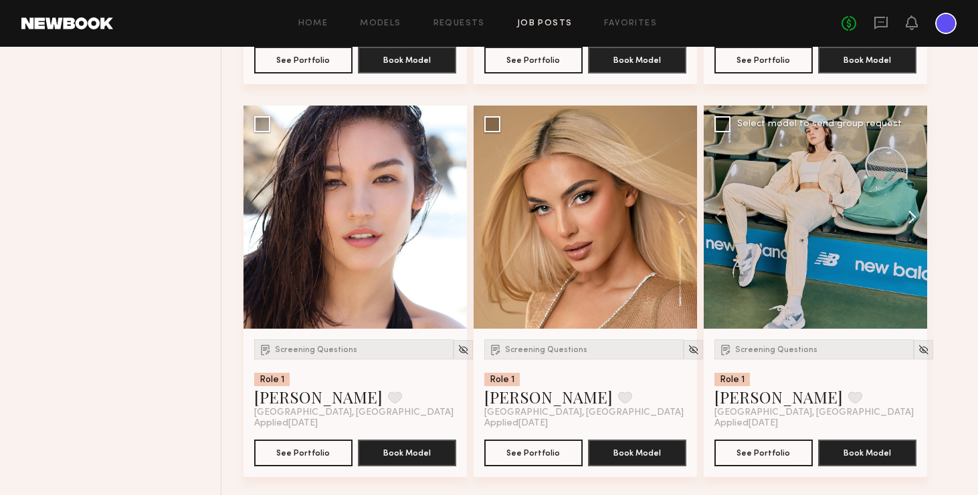
click at [829, 221] on button at bounding box center [905, 217] width 43 height 223
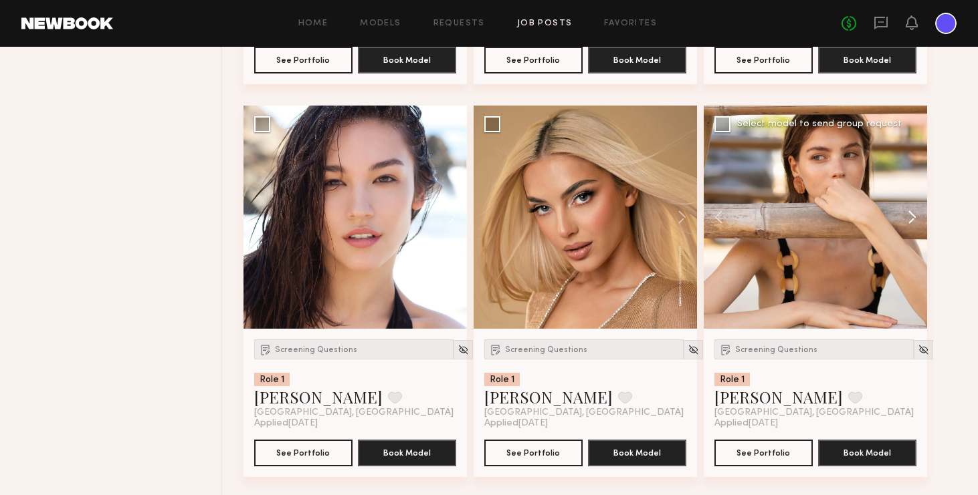
click at [829, 221] on button at bounding box center [905, 217] width 43 height 223
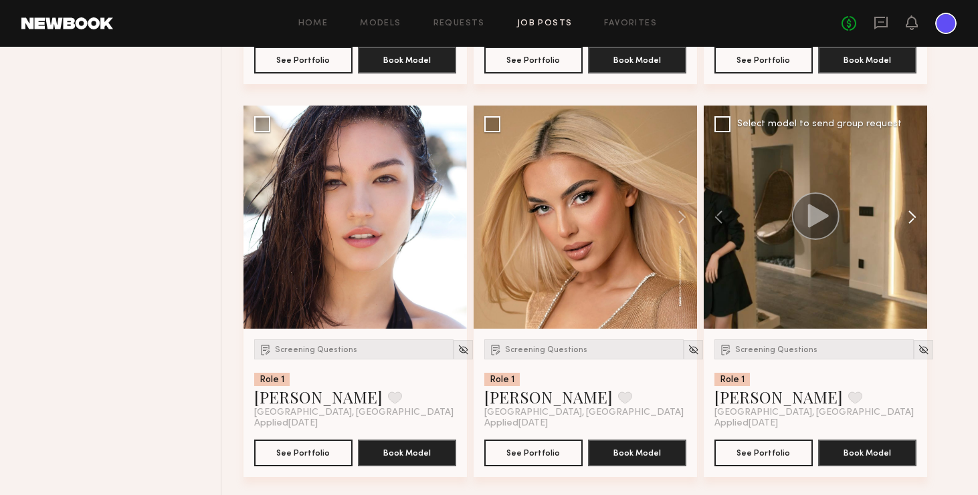
click at [829, 221] on button at bounding box center [905, 217] width 43 height 223
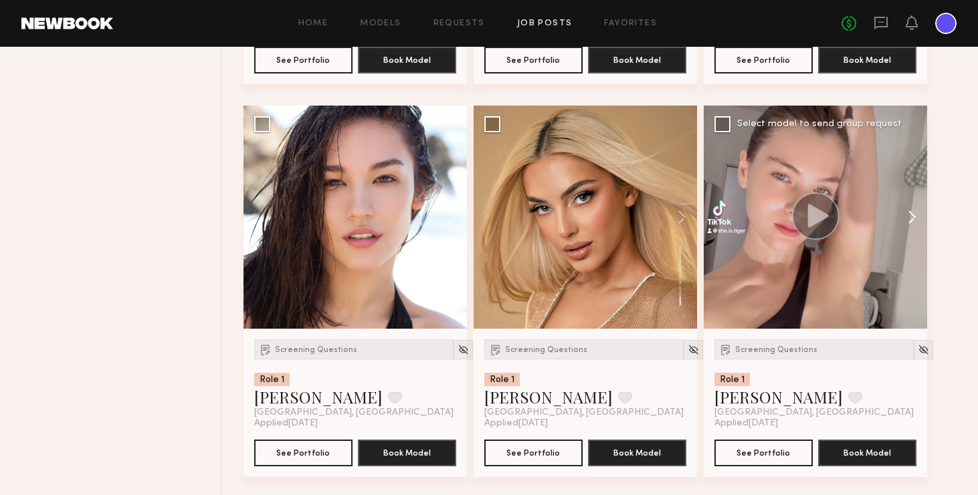
click at [829, 221] on button at bounding box center [905, 217] width 43 height 223
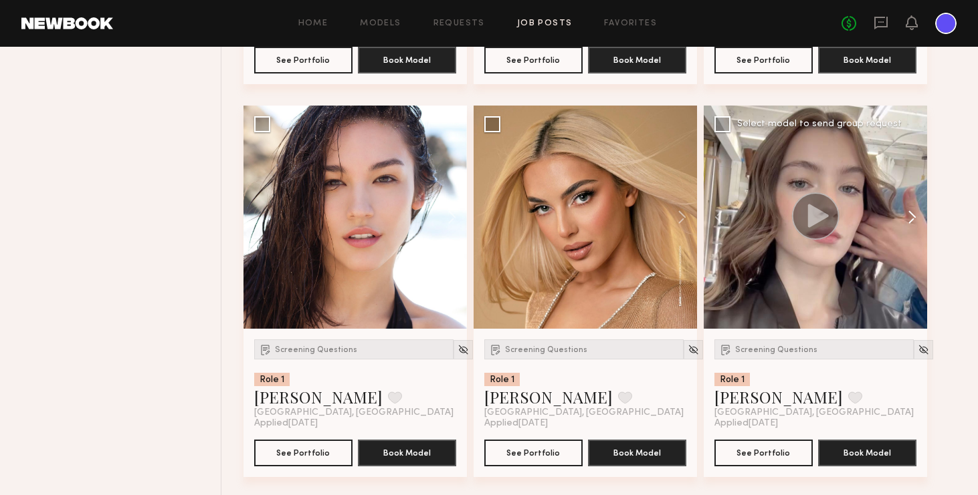
click at [829, 221] on button at bounding box center [905, 217] width 43 height 223
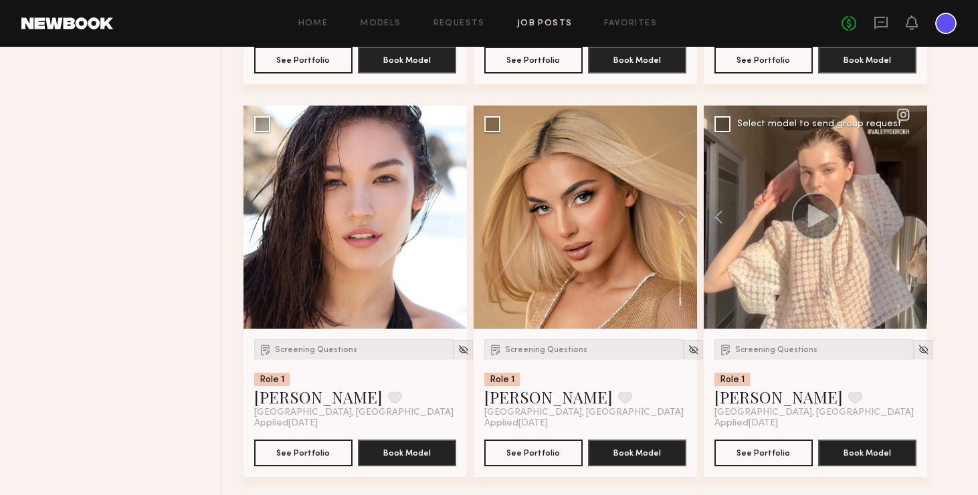
click at [829, 221] on div at bounding box center [814, 217] width 223 height 223
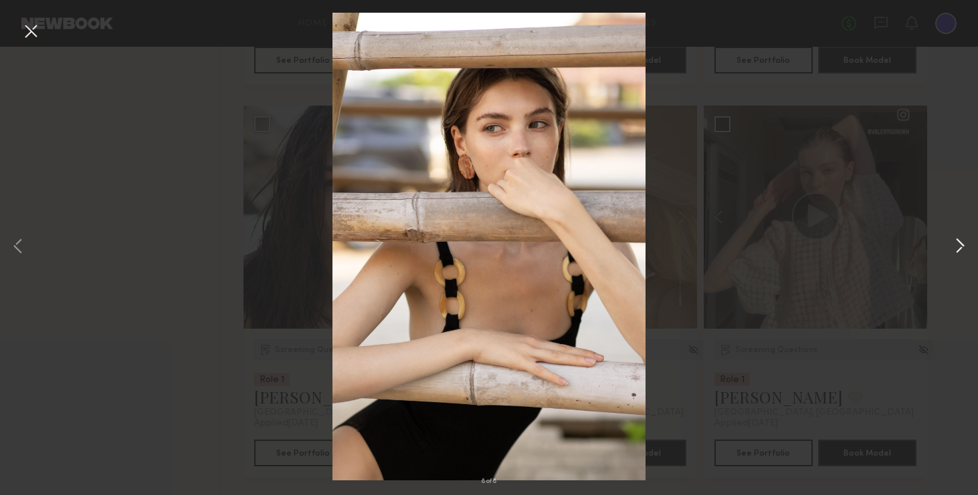
click at [829, 244] on button at bounding box center [959, 247] width 16 height 396
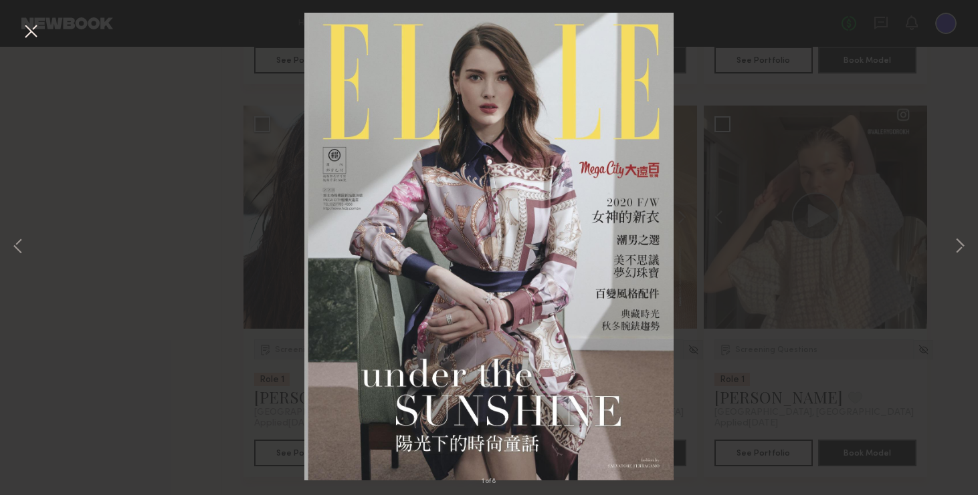
click at [829, 322] on div "1 of 8" at bounding box center [489, 247] width 978 height 495
click at [28, 29] on button at bounding box center [30, 32] width 21 height 24
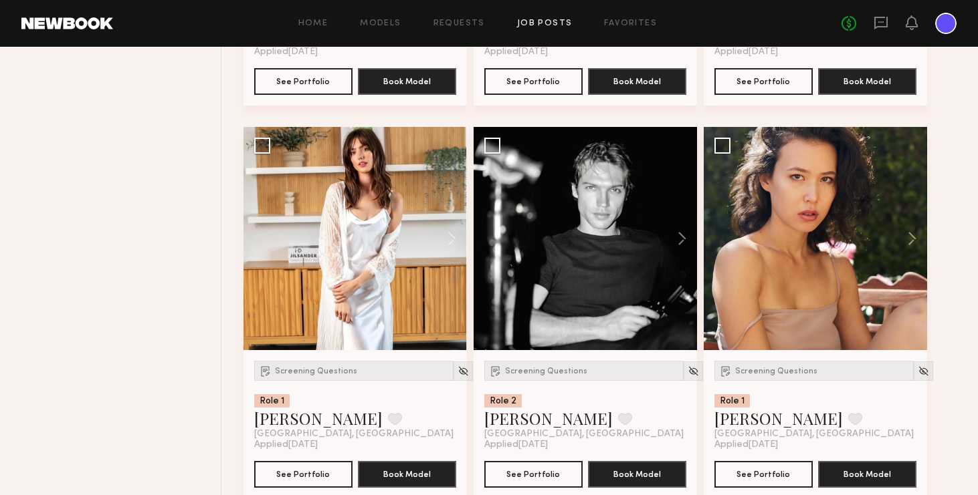
scroll to position [20526, 0]
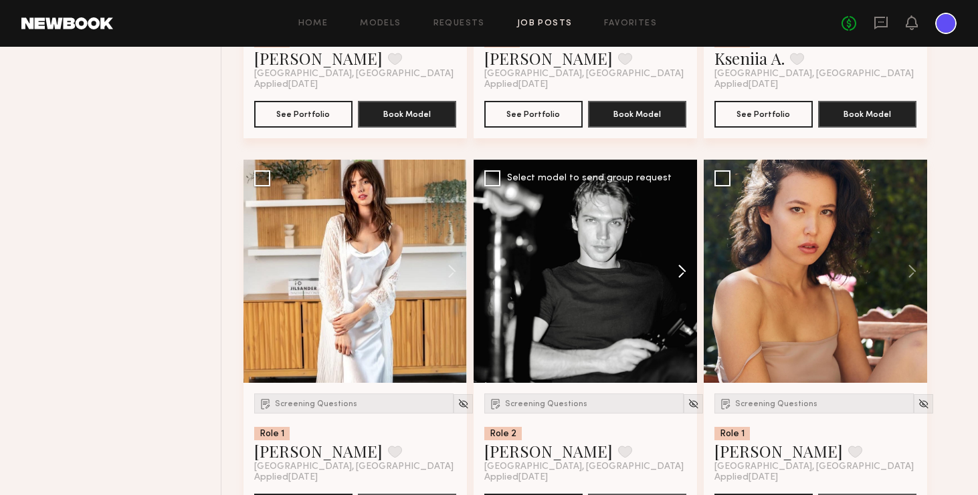
click at [681, 269] on button at bounding box center [675, 271] width 43 height 223
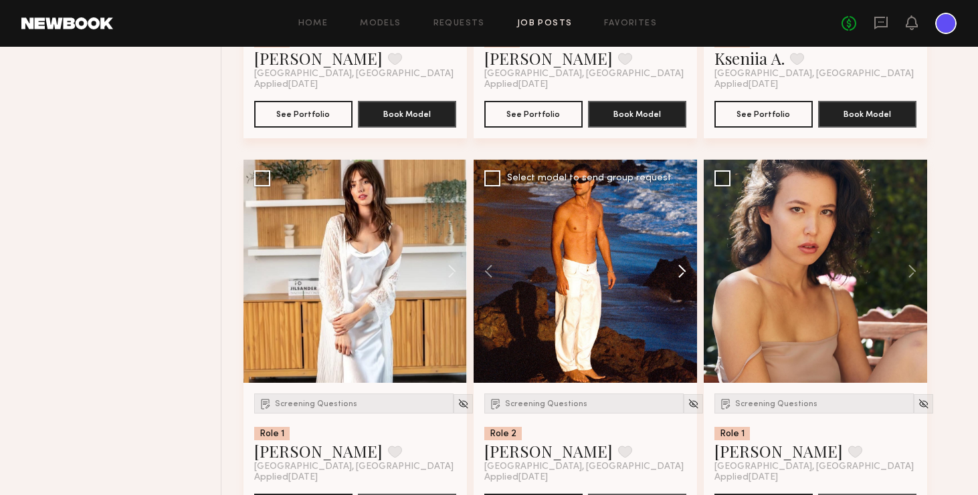
click at [681, 269] on button at bounding box center [675, 271] width 43 height 223
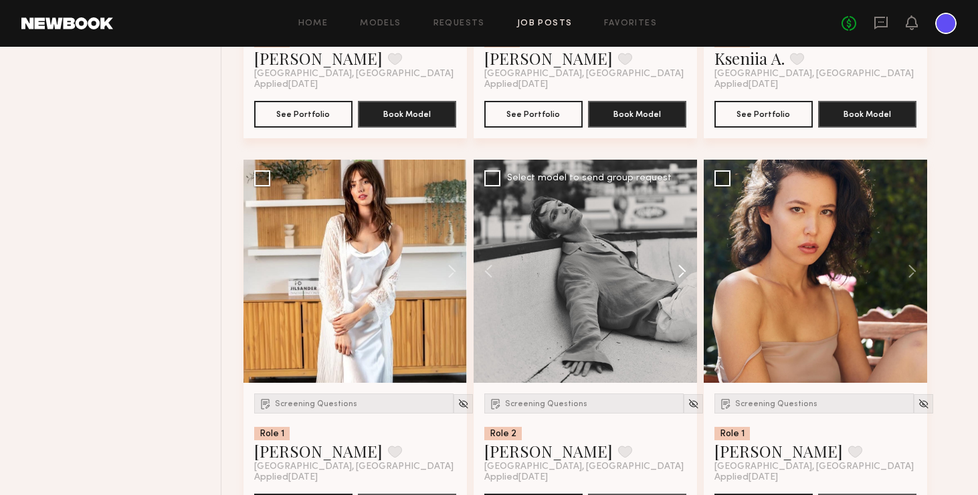
click at [681, 269] on button at bounding box center [675, 271] width 43 height 223
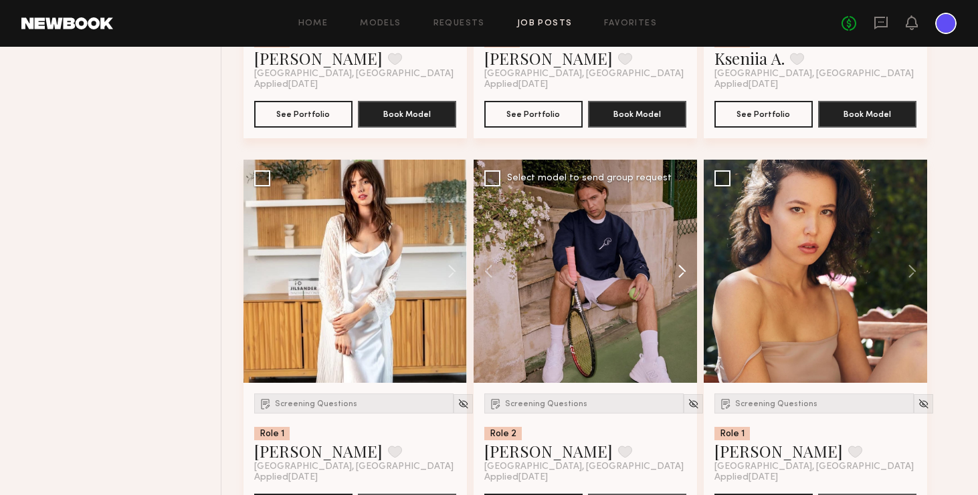
click at [681, 269] on button at bounding box center [675, 271] width 43 height 223
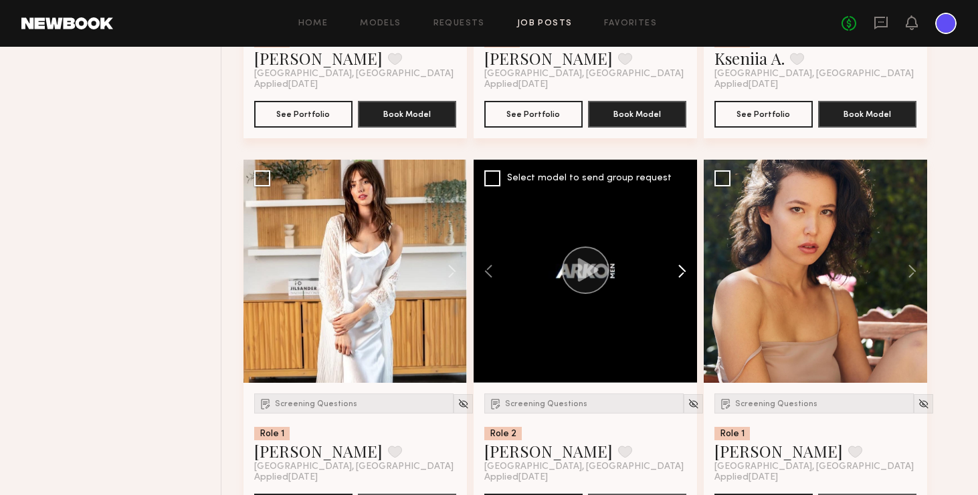
click at [681, 269] on button at bounding box center [675, 271] width 43 height 223
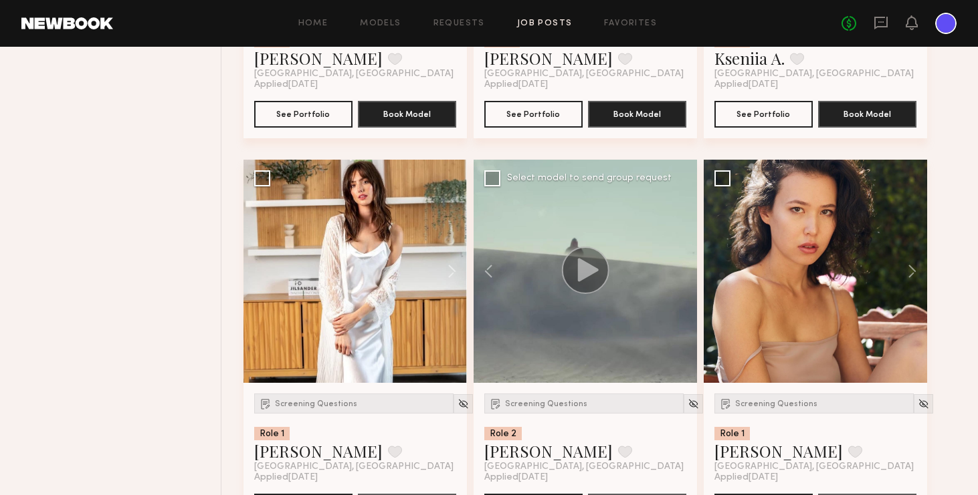
click at [681, 269] on div at bounding box center [584, 271] width 223 height 223
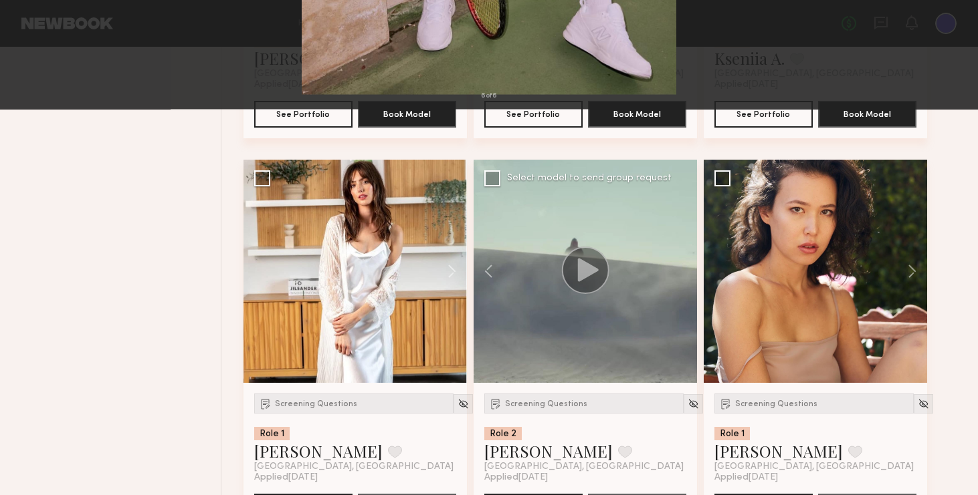
click at [35, 33] on button at bounding box center [30, 32] width 21 height 24
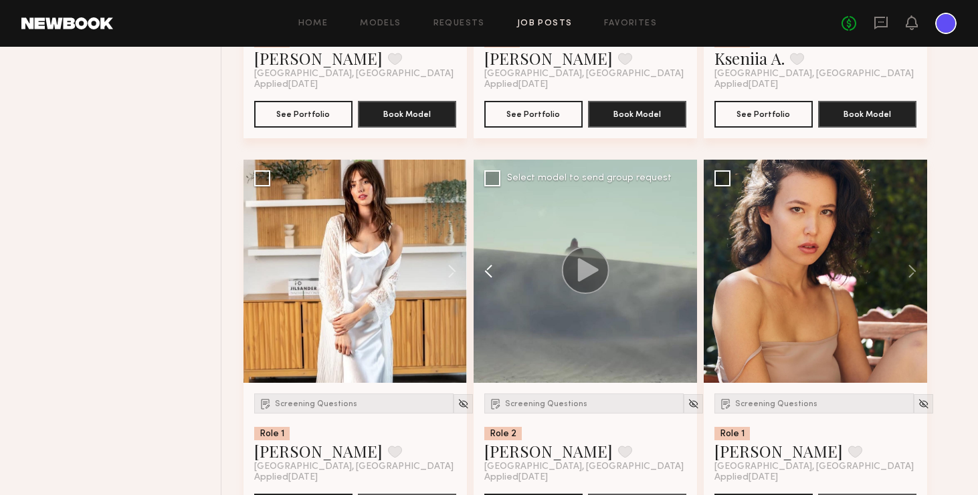
click at [489, 270] on button at bounding box center [494, 271] width 43 height 223
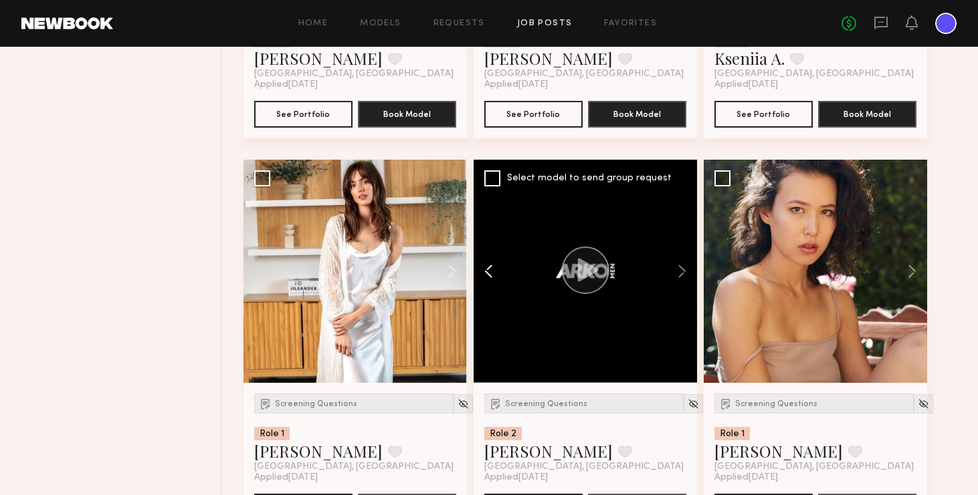
click at [489, 270] on button at bounding box center [494, 271] width 43 height 223
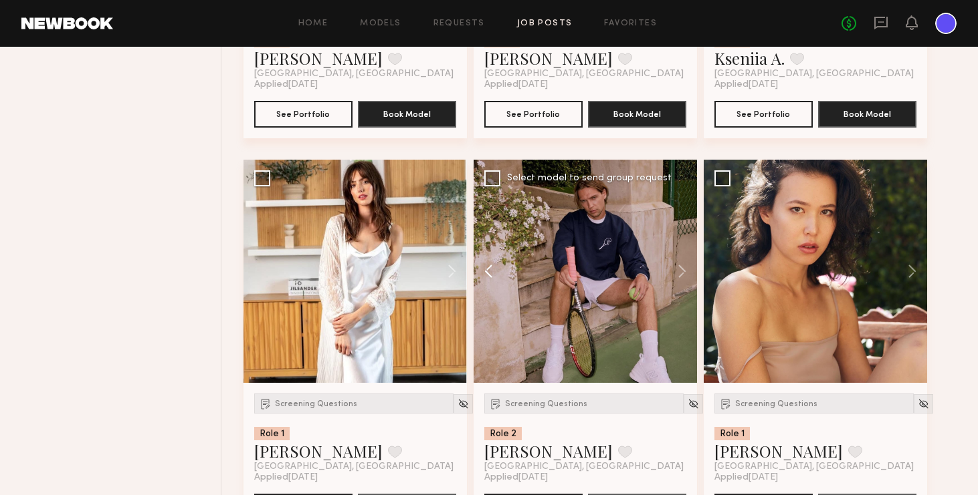
click at [489, 270] on button at bounding box center [494, 271] width 43 height 223
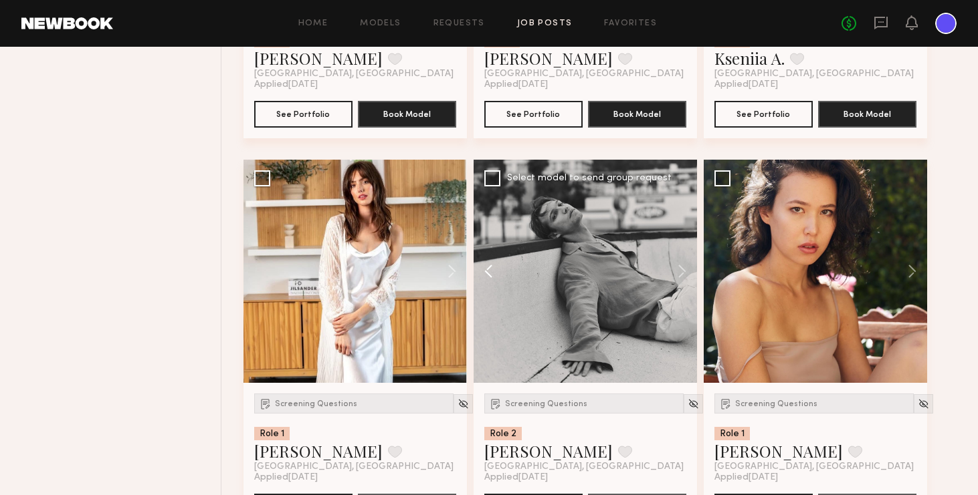
click at [489, 270] on button at bounding box center [494, 271] width 43 height 223
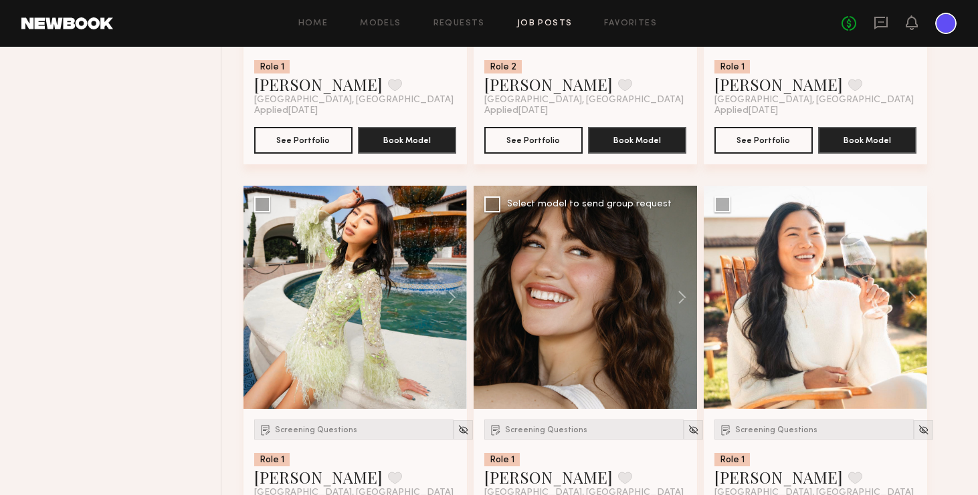
scroll to position [20931, 0]
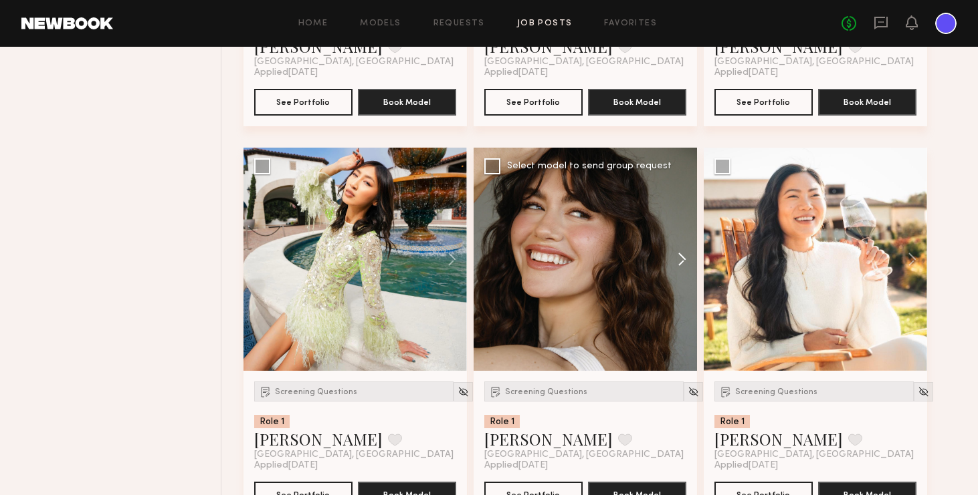
click at [685, 259] on button at bounding box center [675, 259] width 43 height 223
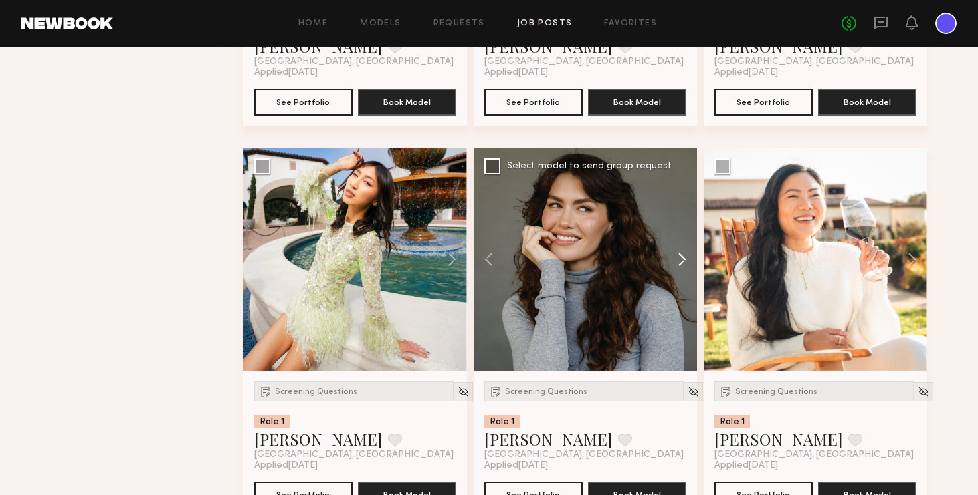
click at [685, 259] on button at bounding box center [675, 259] width 43 height 223
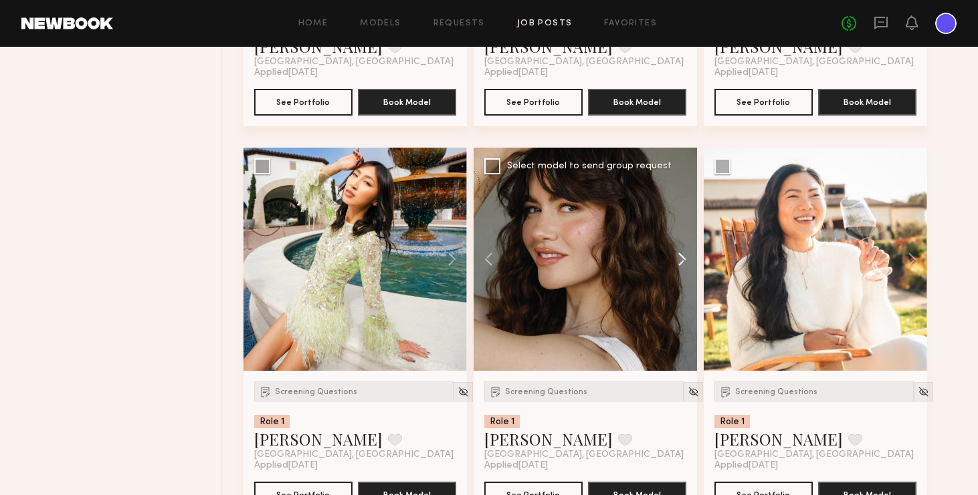
click at [685, 259] on button at bounding box center [675, 259] width 43 height 223
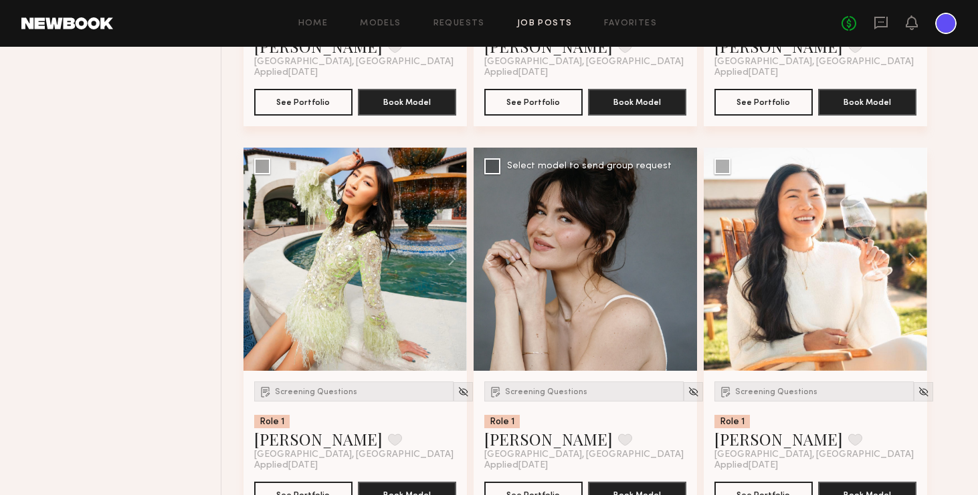
click at [685, 259] on div at bounding box center [584, 259] width 223 height 223
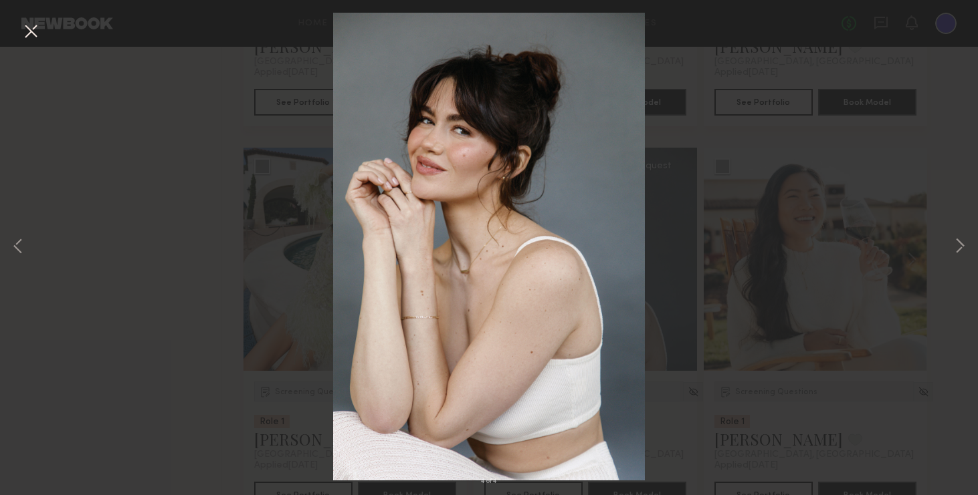
click at [29, 29] on button at bounding box center [30, 32] width 21 height 24
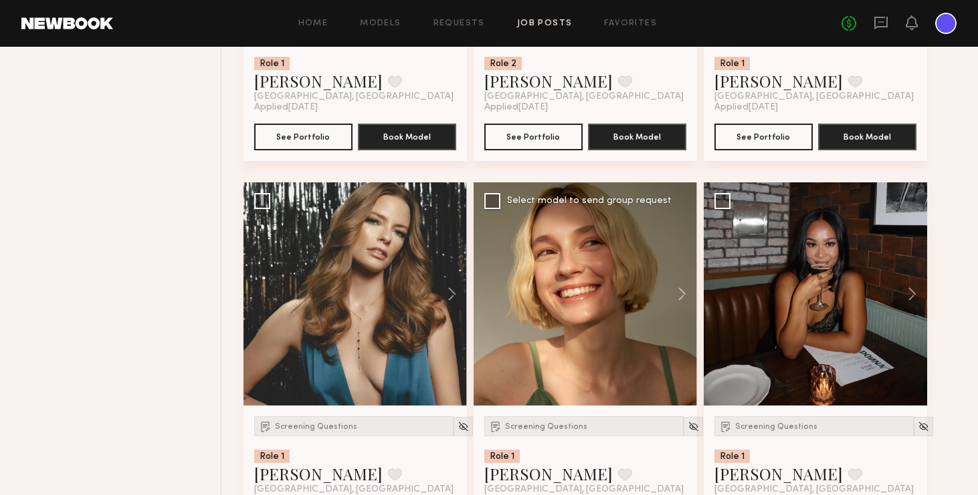
scroll to position [22476, 0]
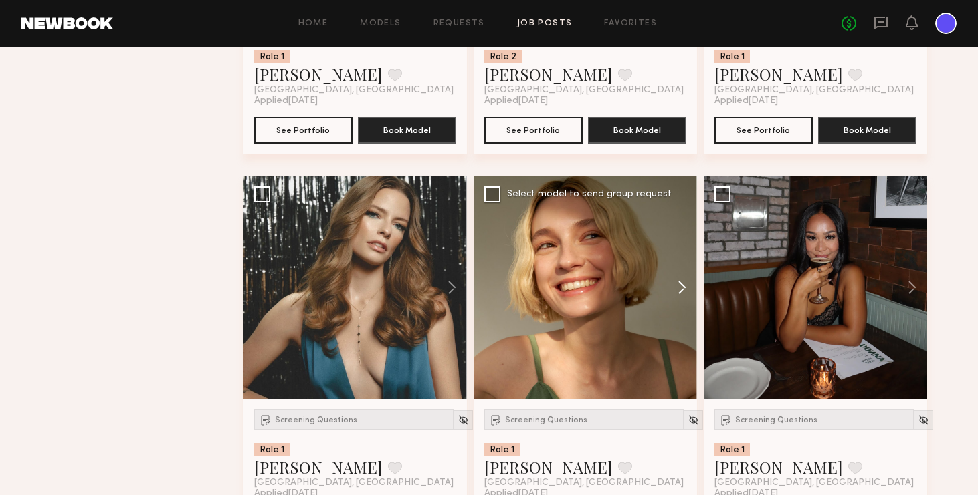
click at [683, 285] on button at bounding box center [675, 287] width 43 height 223
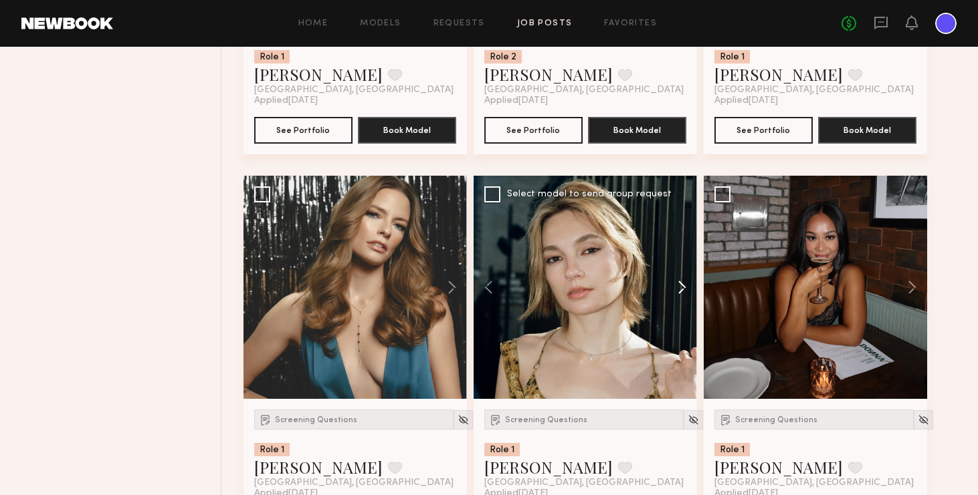
click at [683, 285] on button at bounding box center [675, 287] width 43 height 223
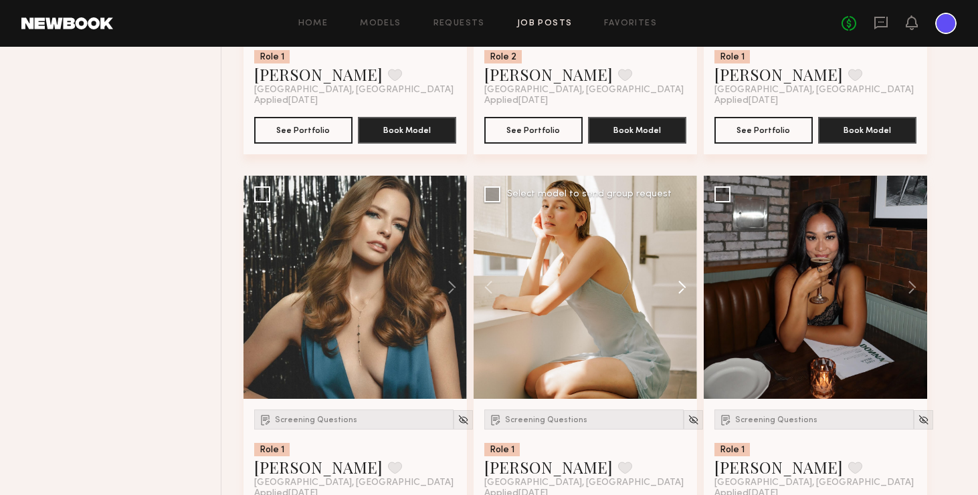
click at [683, 285] on button at bounding box center [675, 287] width 43 height 223
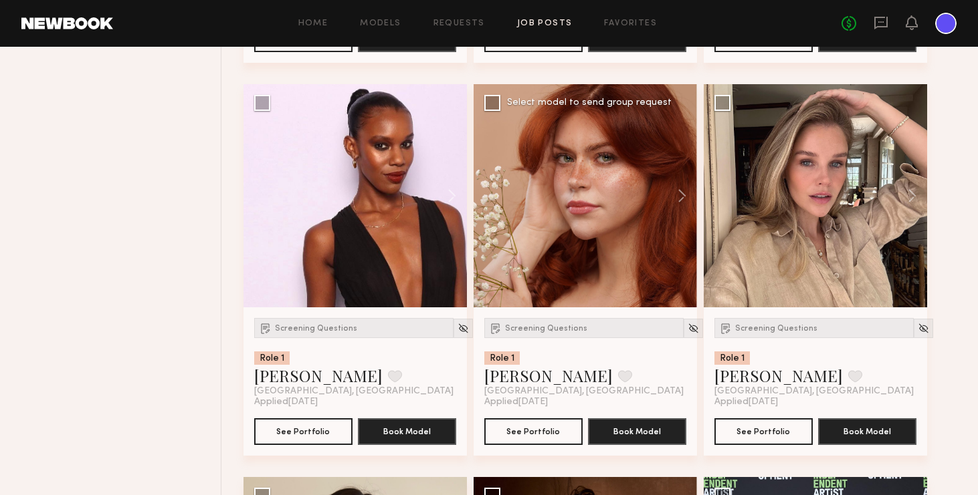
scroll to position [24381, 0]
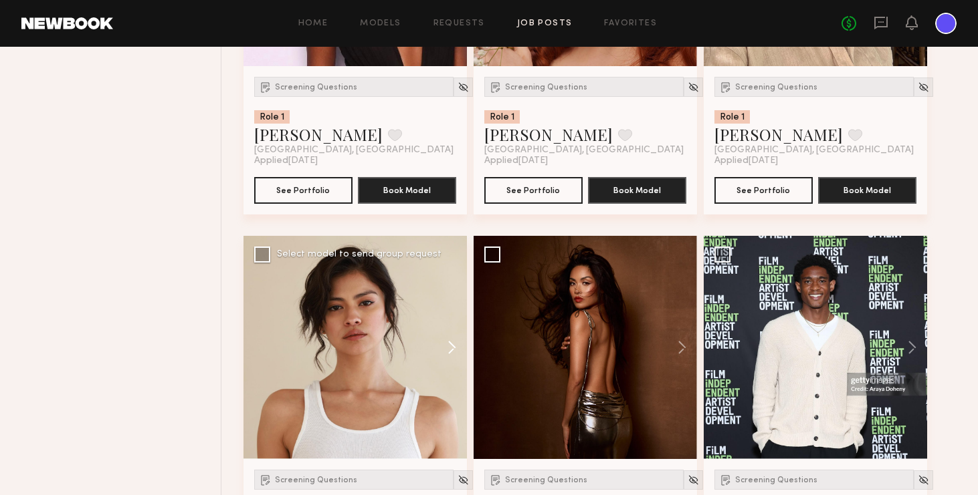
click at [456, 343] on button at bounding box center [445, 347] width 43 height 223
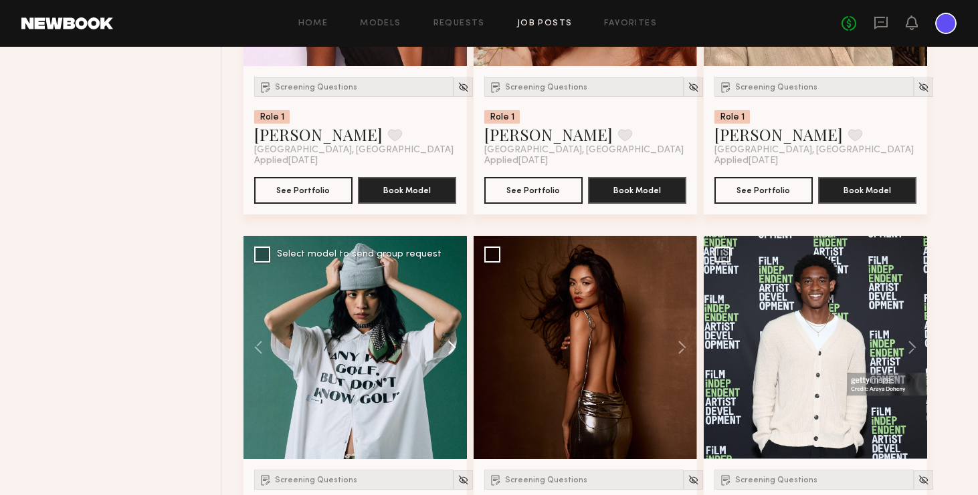
click at [456, 343] on button at bounding box center [445, 347] width 43 height 223
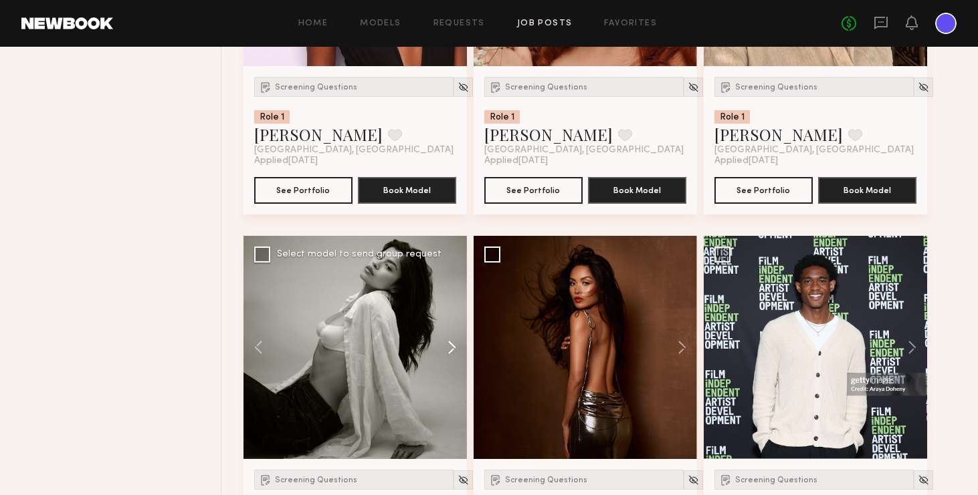
click at [456, 343] on button at bounding box center [445, 347] width 43 height 223
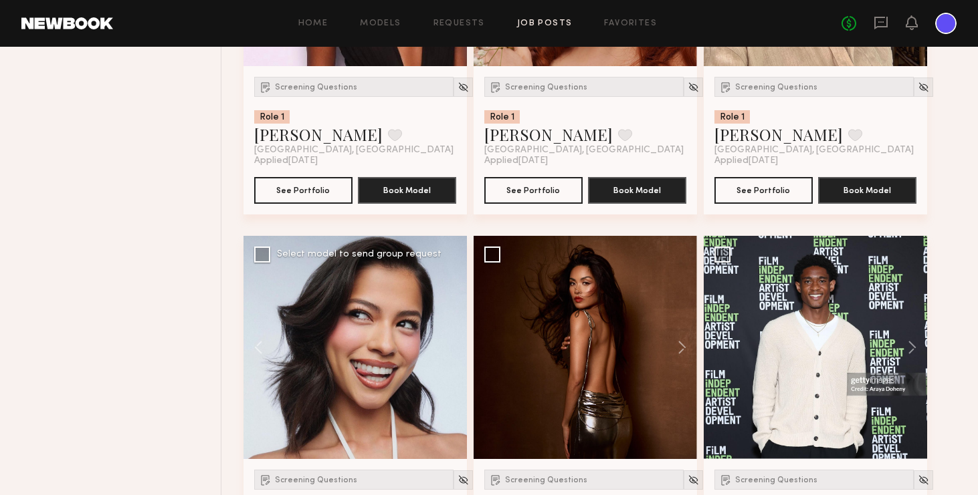
click at [456, 343] on div at bounding box center [354, 347] width 223 height 223
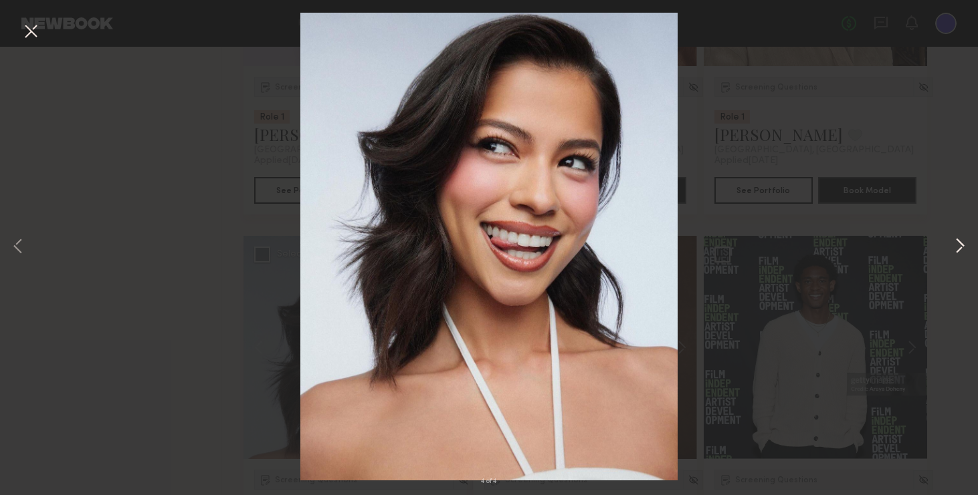
click at [829, 251] on button at bounding box center [959, 247] width 16 height 396
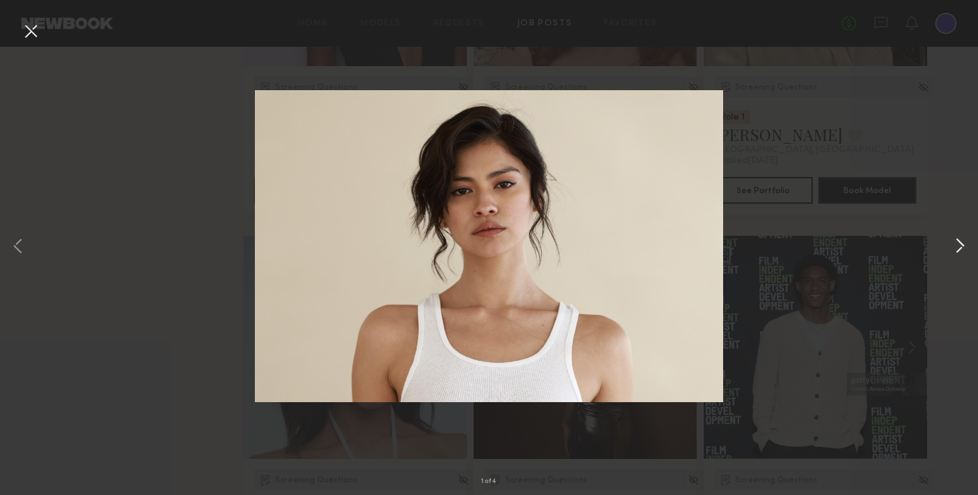
click at [829, 247] on button at bounding box center [959, 247] width 16 height 396
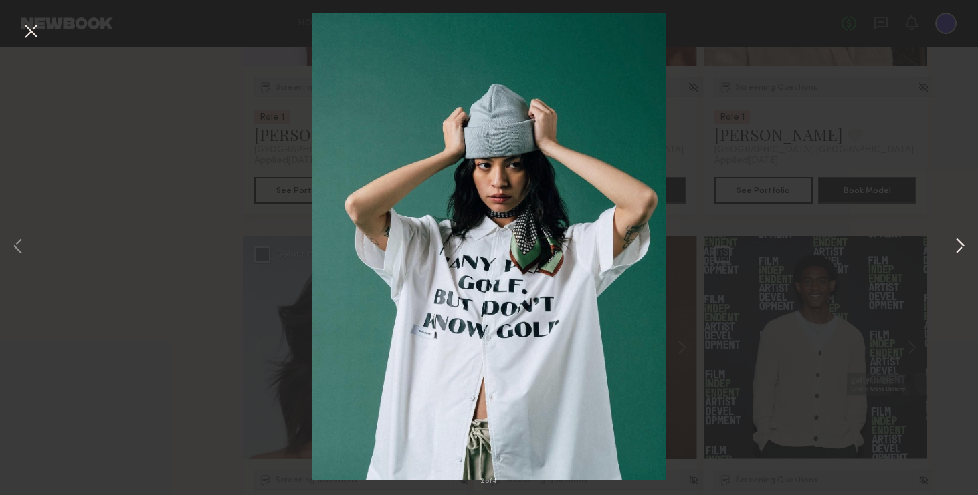
click at [829, 247] on button at bounding box center [959, 247] width 16 height 396
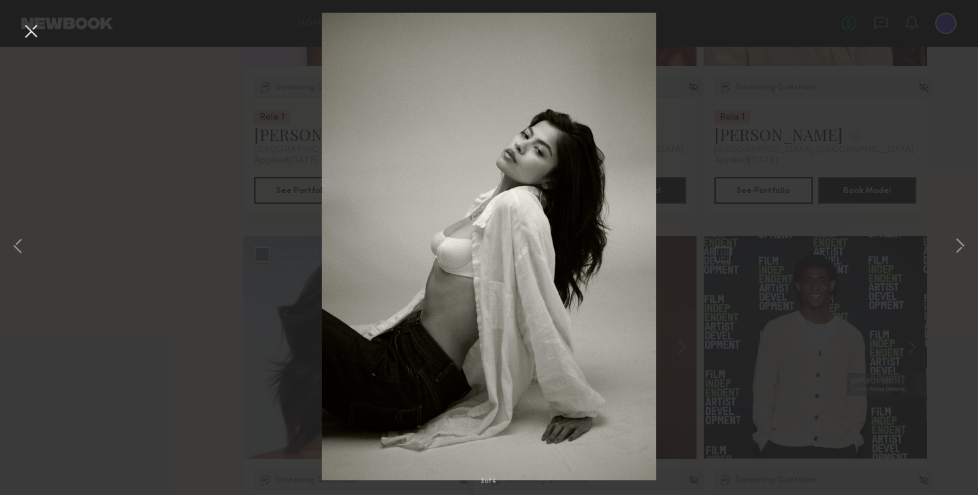
click at [829, 166] on div "3 of 4" at bounding box center [489, 247] width 978 height 495
click at [35, 37] on button at bounding box center [30, 32] width 21 height 24
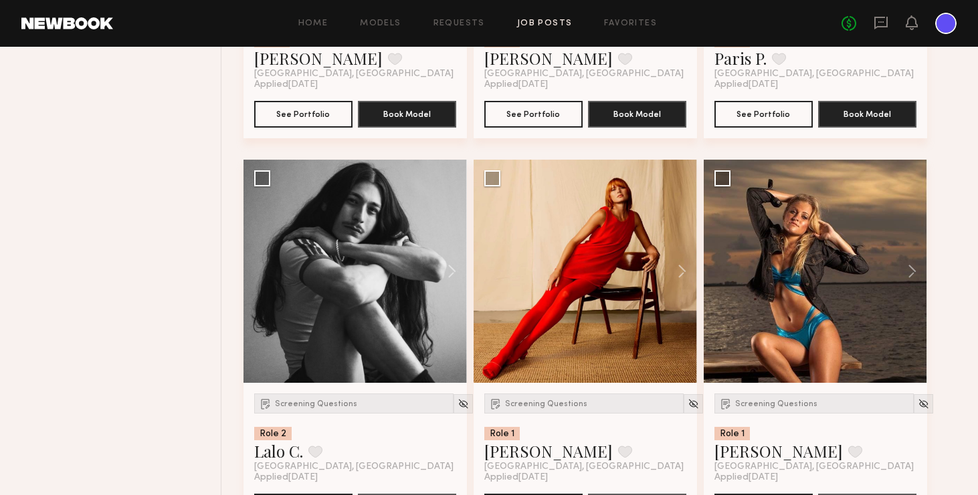
scroll to position [25635, 0]
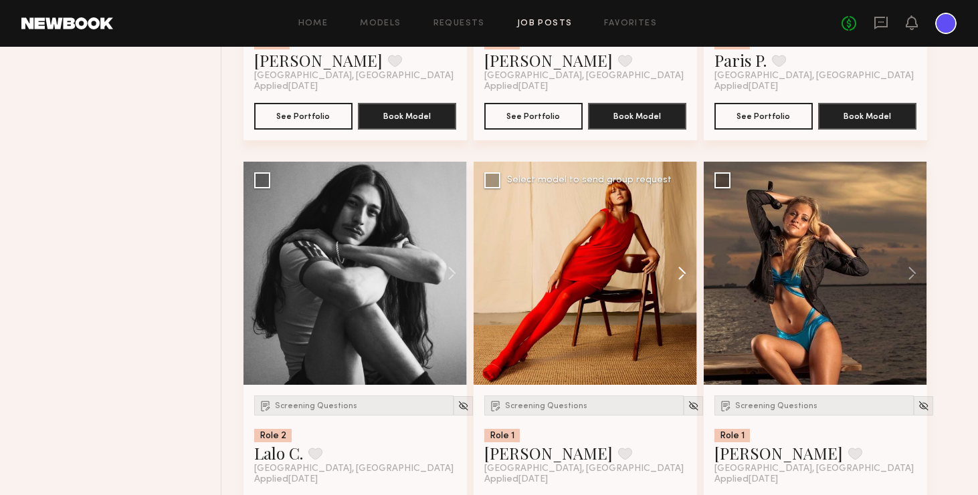
click at [687, 277] on button at bounding box center [675, 273] width 43 height 223
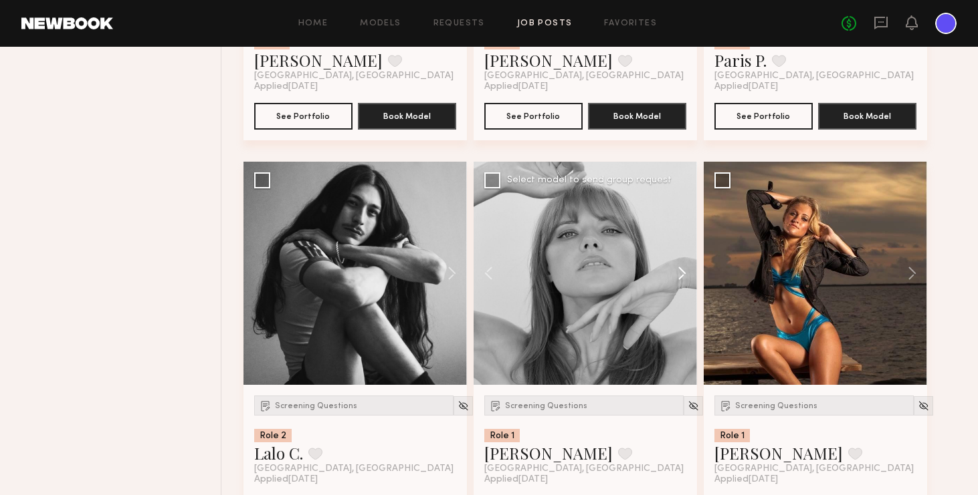
click at [687, 277] on button at bounding box center [675, 273] width 43 height 223
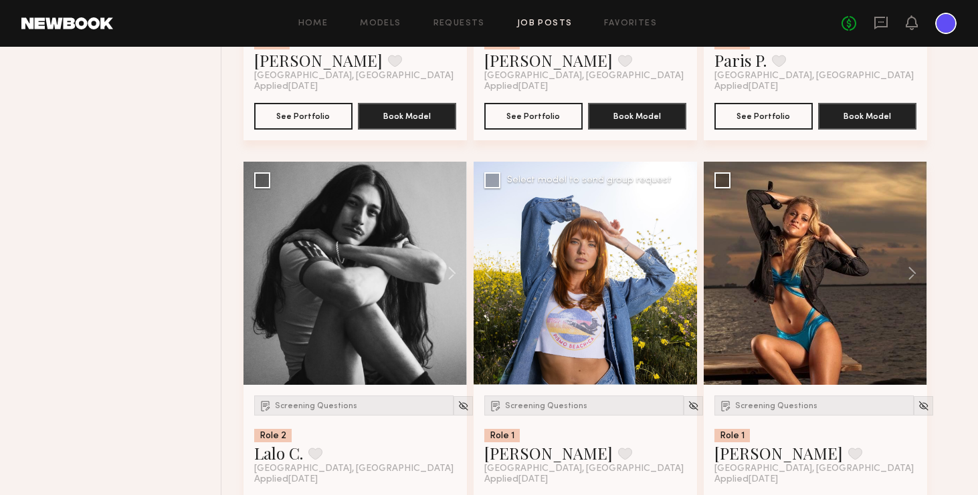
click at [687, 277] on button at bounding box center [675, 273] width 43 height 223
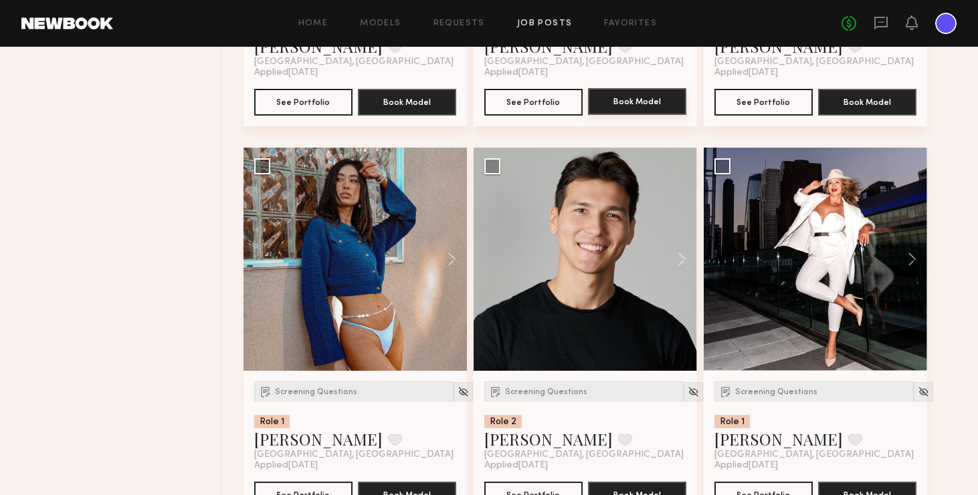
scroll to position [26431, 0]
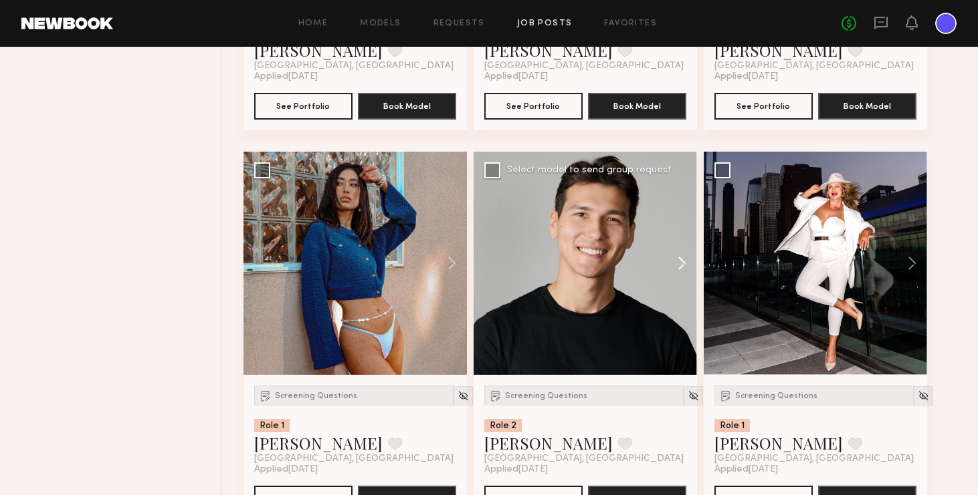
click at [682, 260] on button at bounding box center [675, 263] width 43 height 223
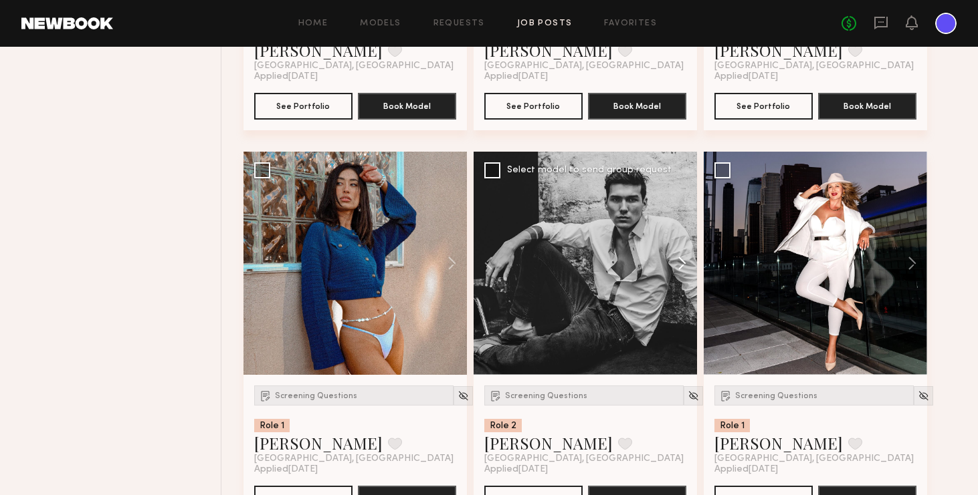
click at [682, 260] on button at bounding box center [675, 263] width 43 height 223
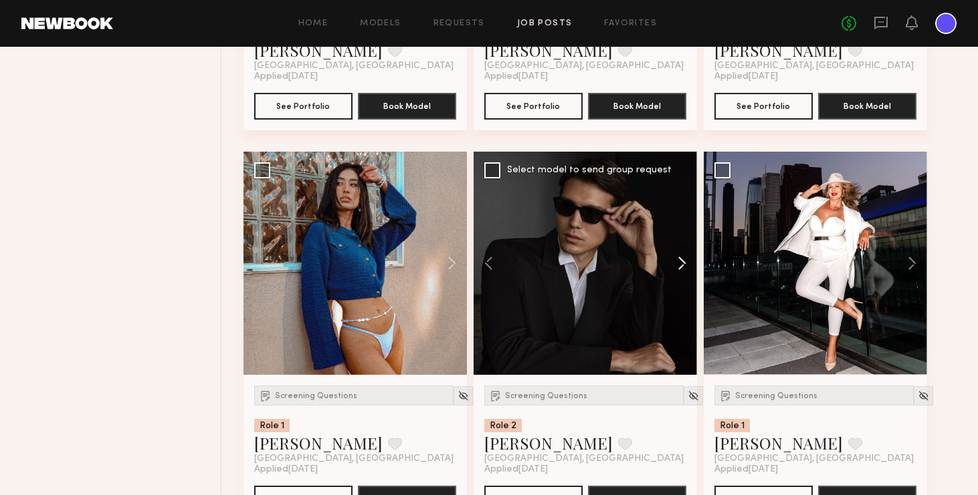
click at [682, 260] on button at bounding box center [675, 263] width 43 height 223
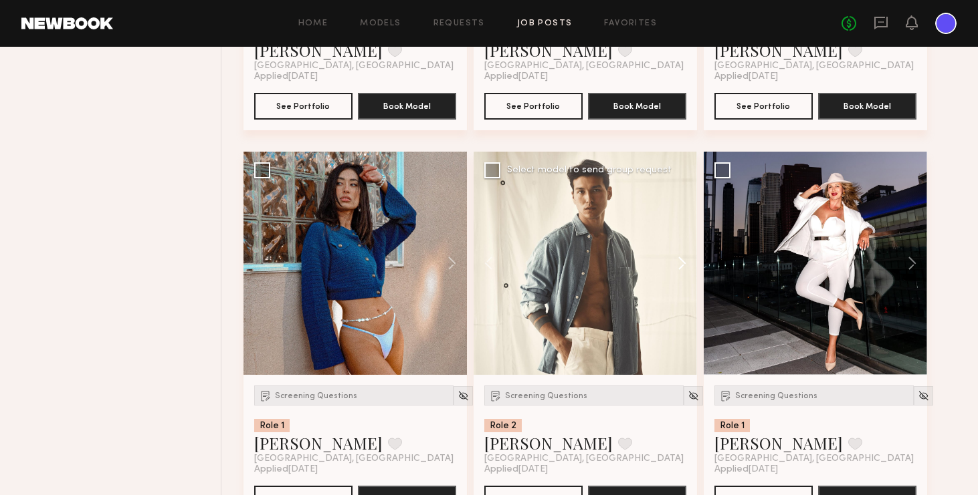
click at [682, 260] on button at bounding box center [675, 263] width 43 height 223
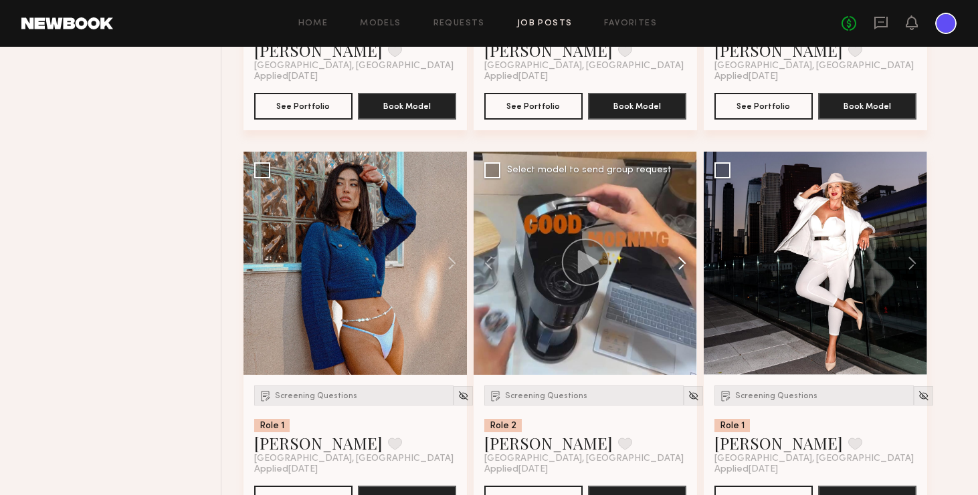
click at [682, 260] on button at bounding box center [675, 263] width 43 height 223
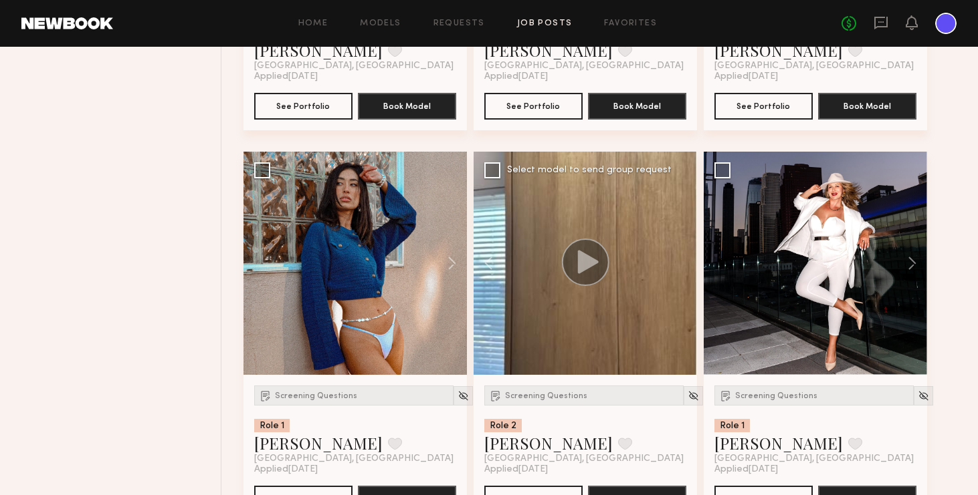
click at [682, 260] on div at bounding box center [584, 263] width 223 height 223
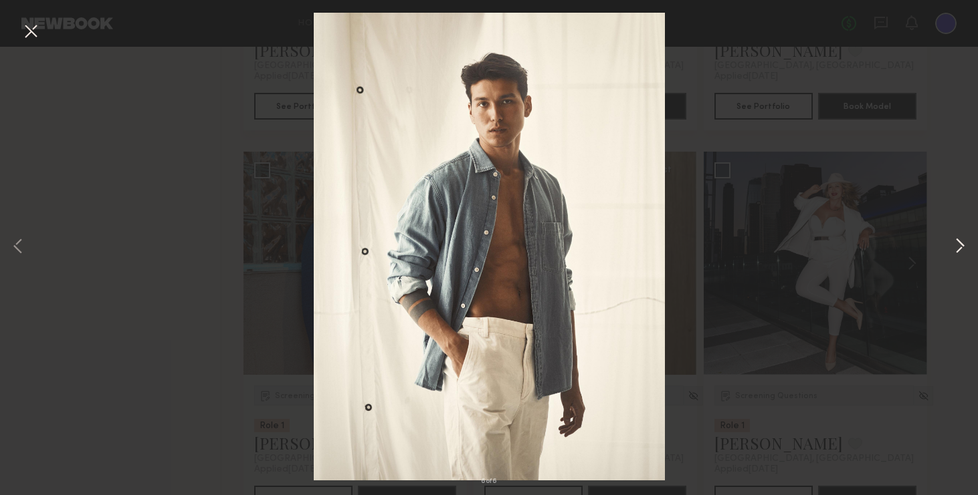
click at [829, 249] on button at bounding box center [959, 247] width 16 height 396
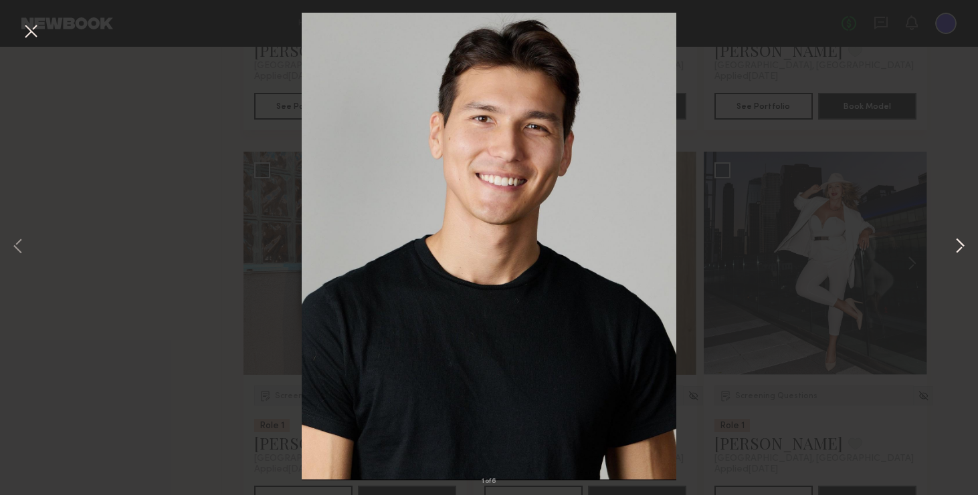
click at [829, 249] on button at bounding box center [959, 247] width 16 height 396
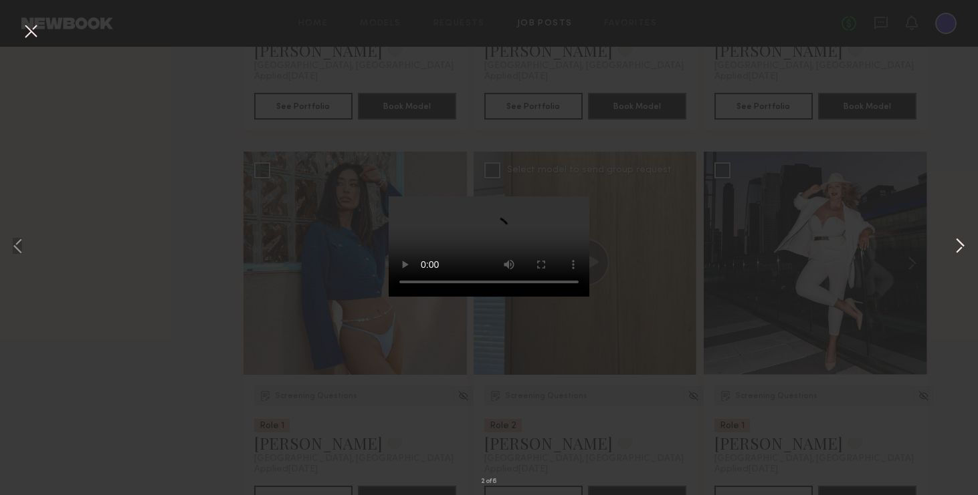
click at [829, 249] on button at bounding box center [959, 247] width 16 height 396
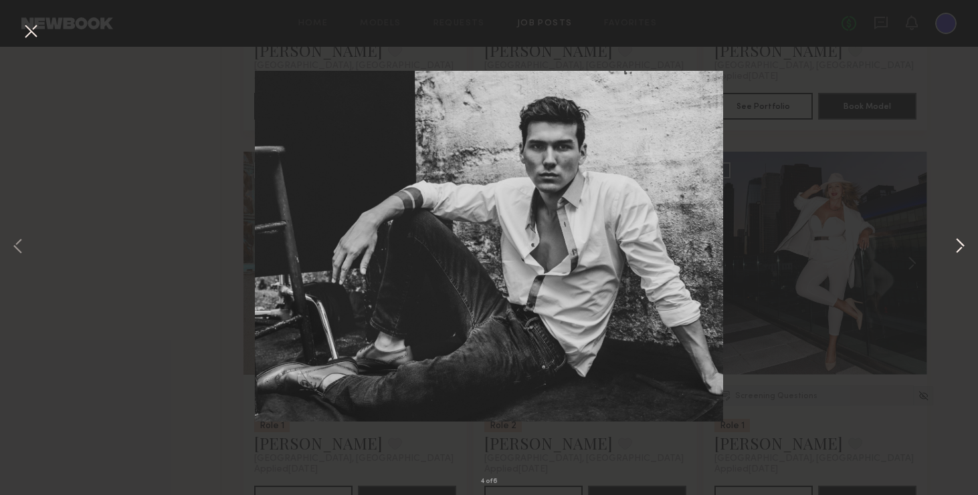
click at [829, 249] on button at bounding box center [959, 247] width 16 height 396
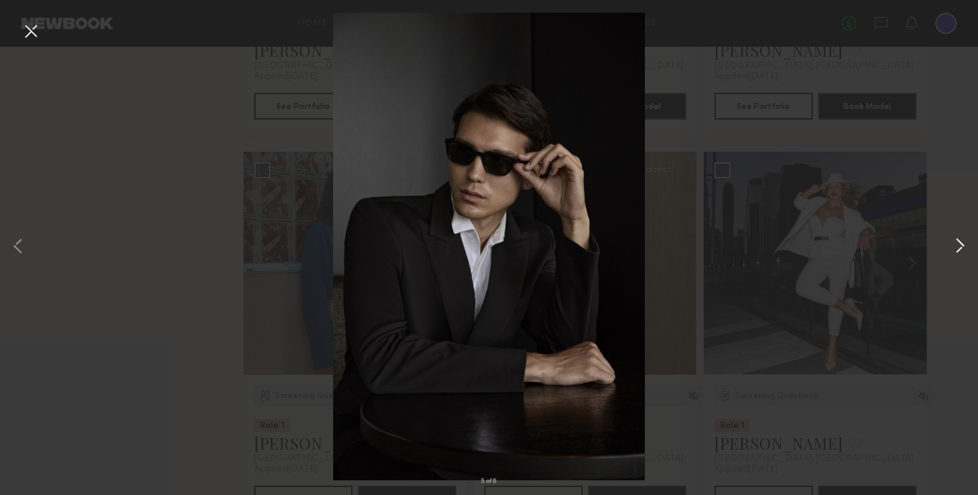
click at [829, 245] on button at bounding box center [959, 247] width 16 height 396
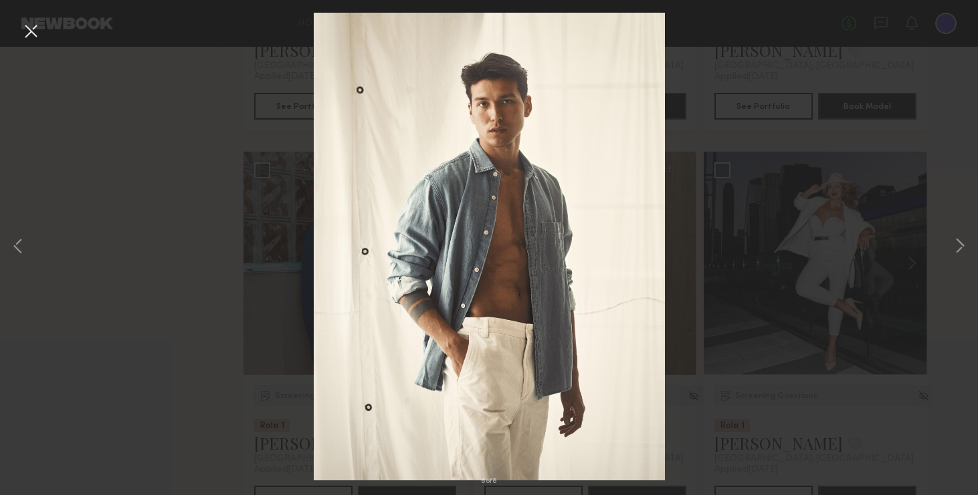
click at [829, 181] on div "6 of 6" at bounding box center [489, 247] width 978 height 495
click at [31, 33] on button at bounding box center [30, 32] width 21 height 24
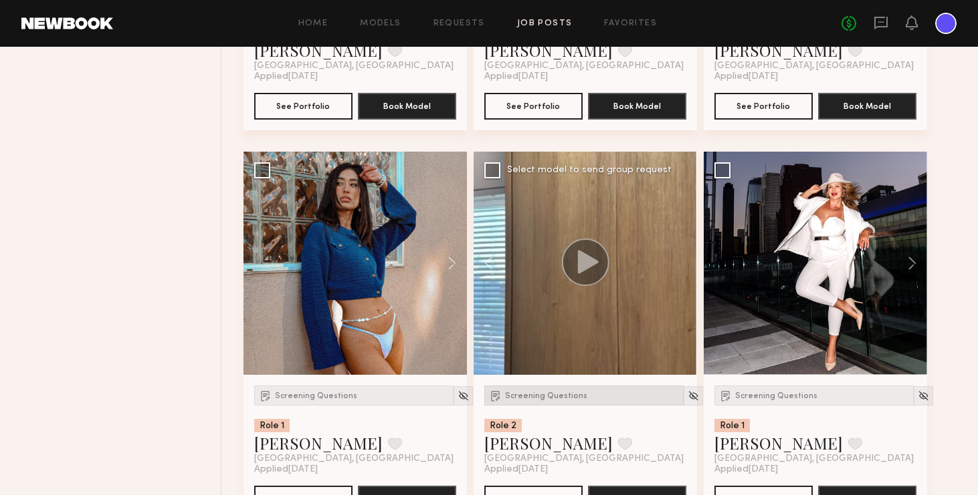
click at [532, 396] on span "Screening Questions" at bounding box center [546, 396] width 82 height 8
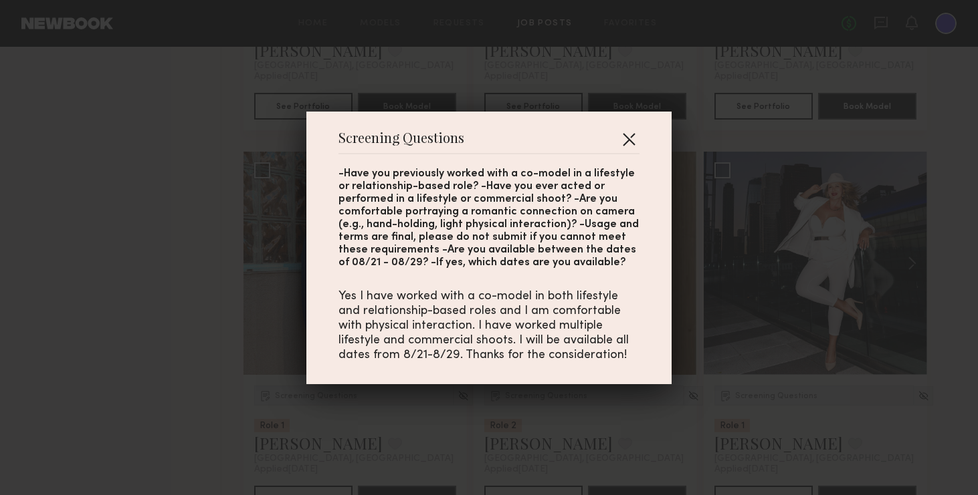
click at [634, 132] on button "button" at bounding box center [628, 138] width 21 height 21
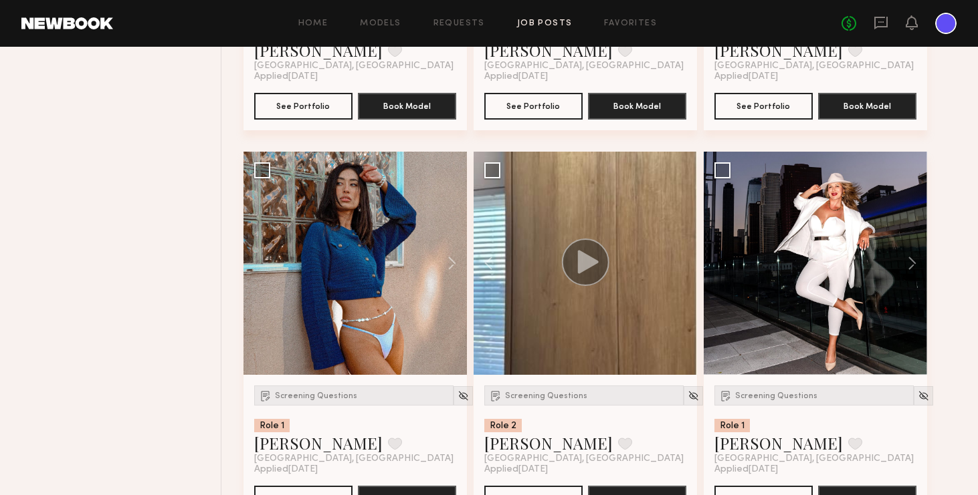
click at [667, 263] on div at bounding box center [584, 263] width 223 height 223
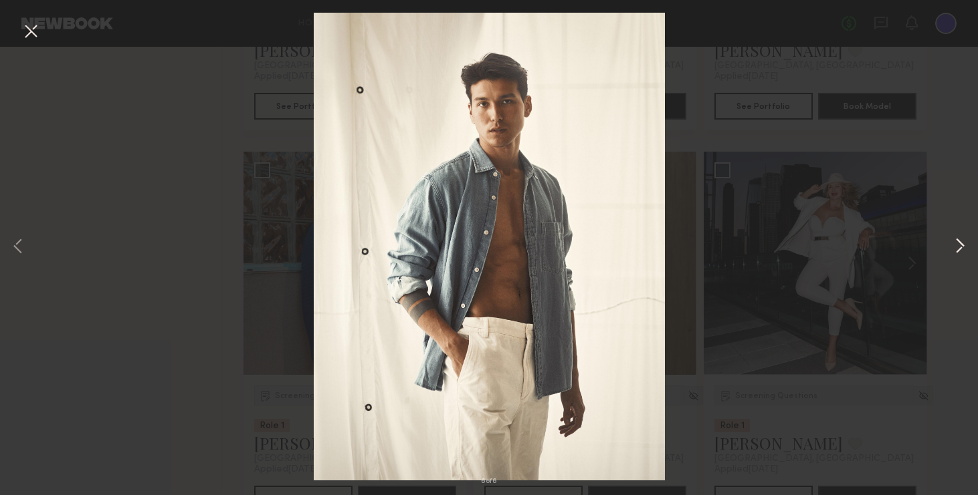
click at [829, 244] on button at bounding box center [959, 247] width 16 height 396
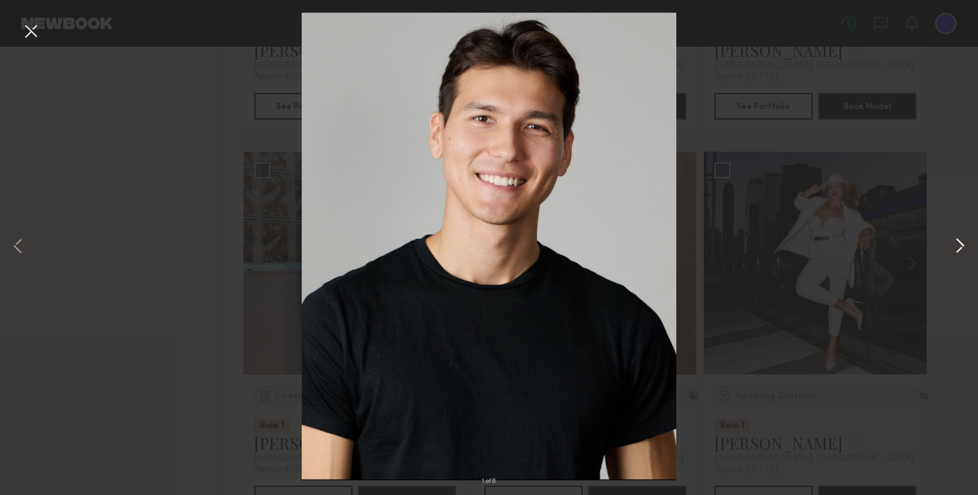
click at [829, 244] on button at bounding box center [959, 247] width 16 height 396
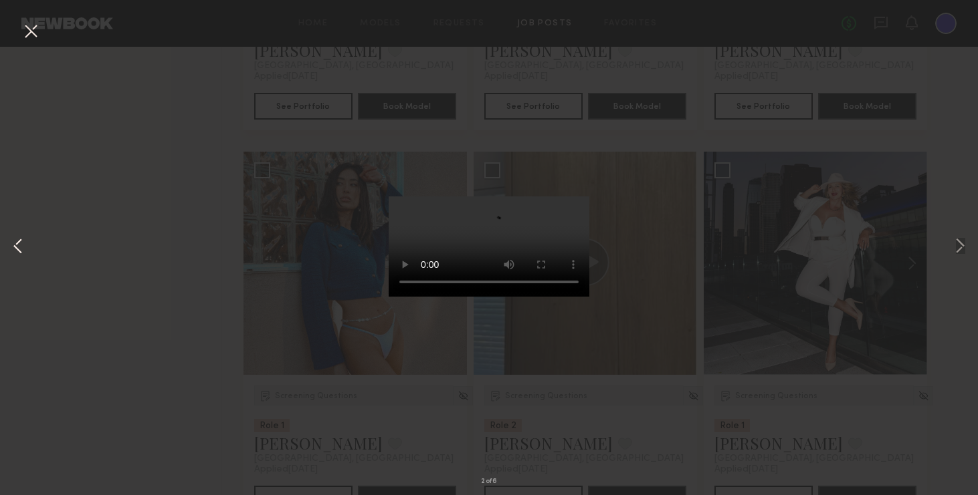
click at [23, 249] on button at bounding box center [18, 247] width 16 height 396
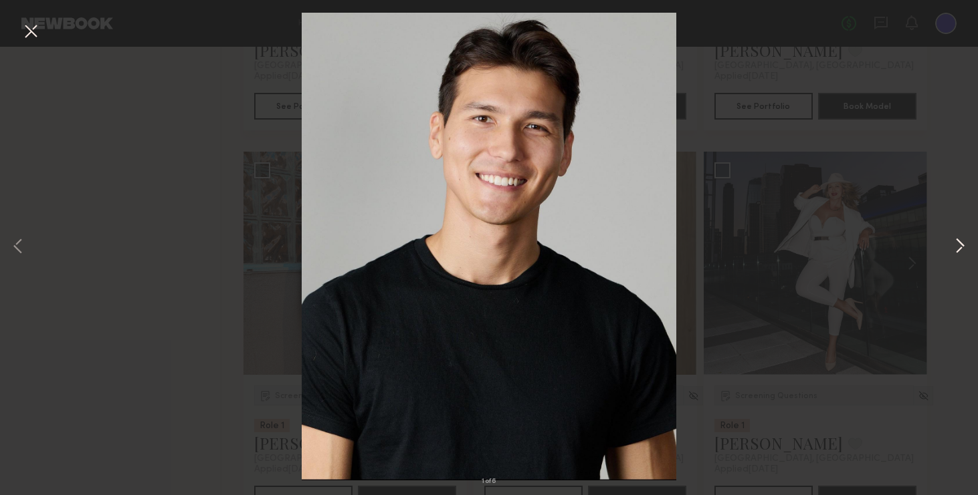
click at [829, 255] on button at bounding box center [959, 247] width 16 height 396
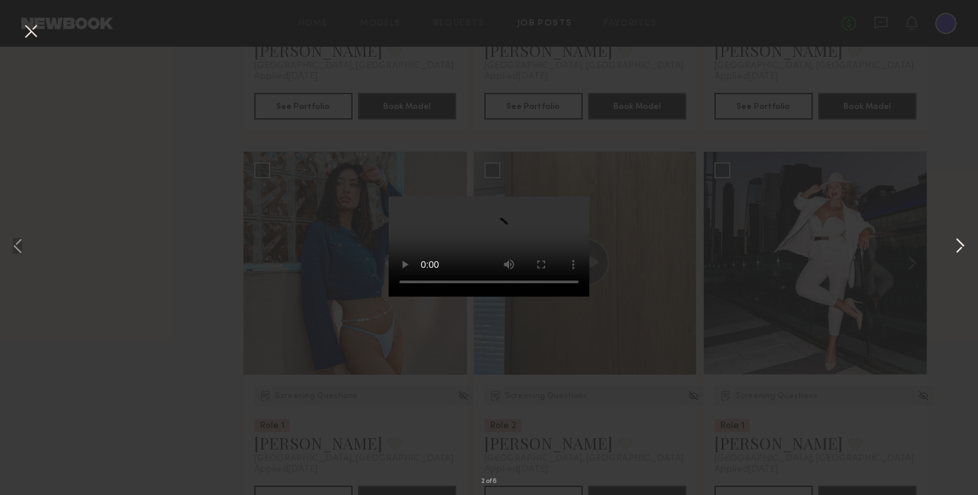
click at [829, 255] on button at bounding box center [959, 247] width 16 height 396
click at [829, 256] on button at bounding box center [959, 247] width 16 height 396
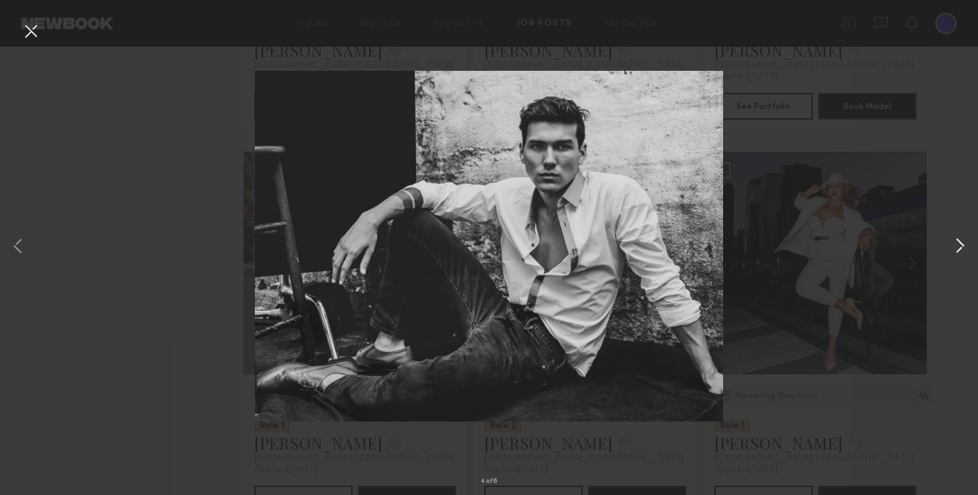
click at [829, 256] on button at bounding box center [959, 247] width 16 height 396
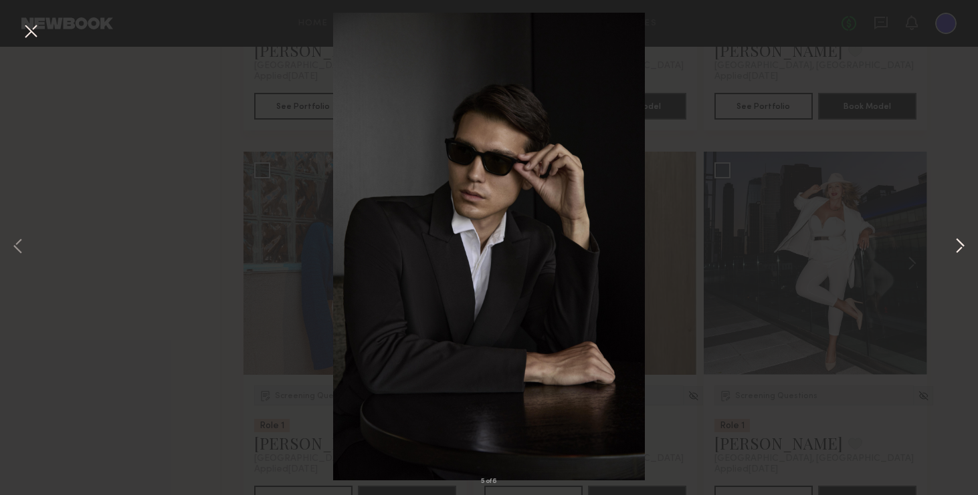
click at [829, 256] on button at bounding box center [959, 247] width 16 height 396
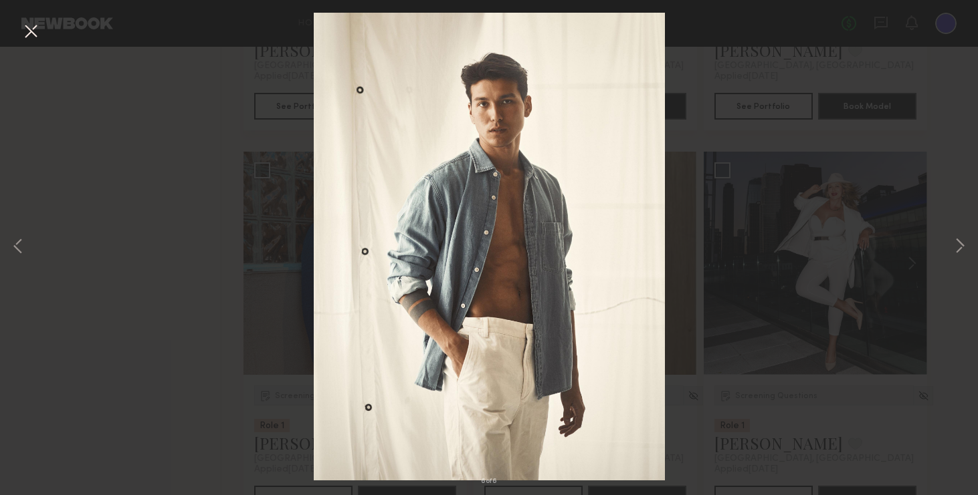
click at [32, 27] on button at bounding box center [30, 32] width 21 height 24
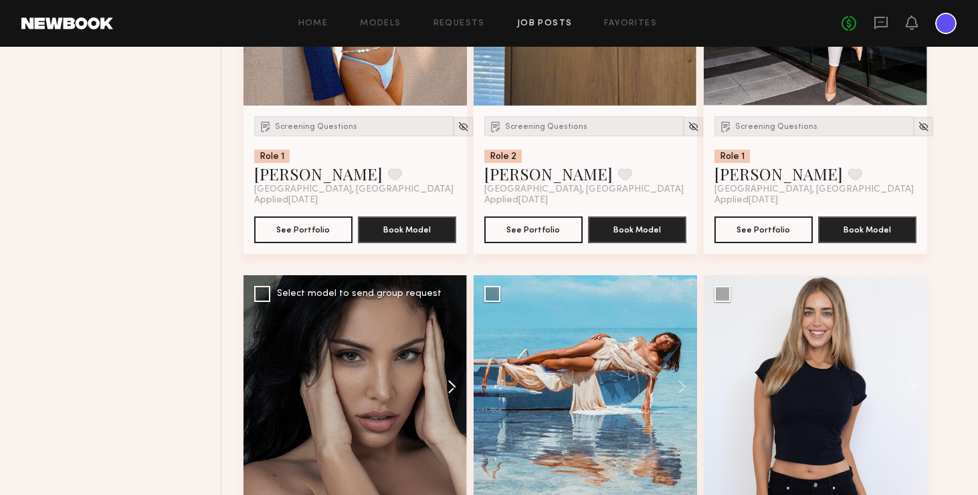
scroll to position [26881, 0]
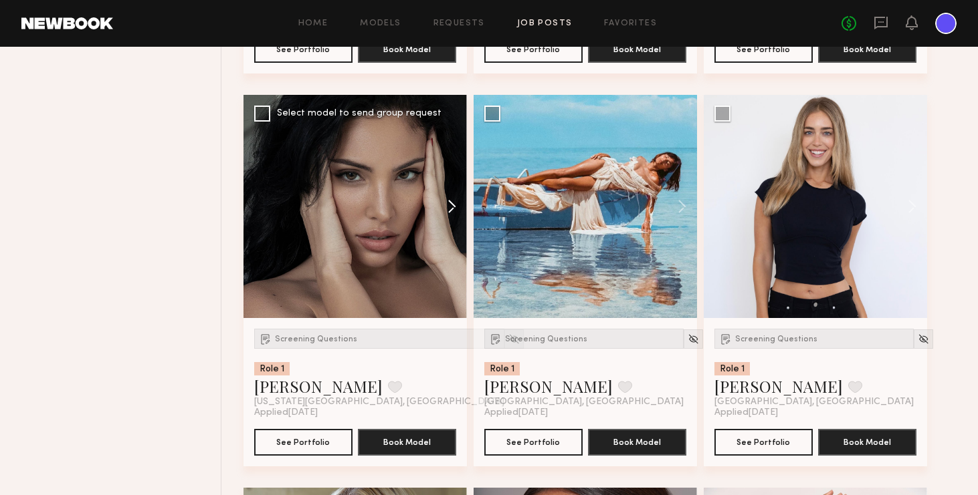
click at [458, 199] on button at bounding box center [445, 206] width 43 height 223
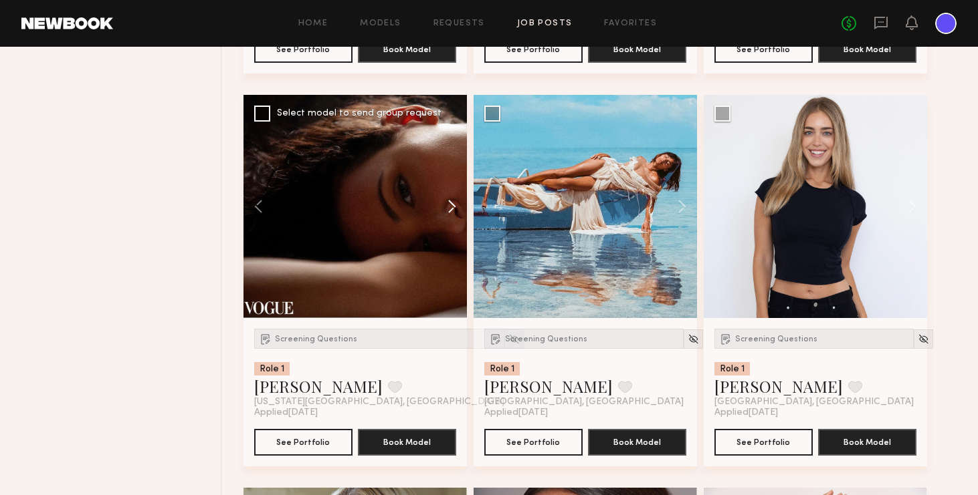
click at [457, 206] on button at bounding box center [445, 206] width 43 height 223
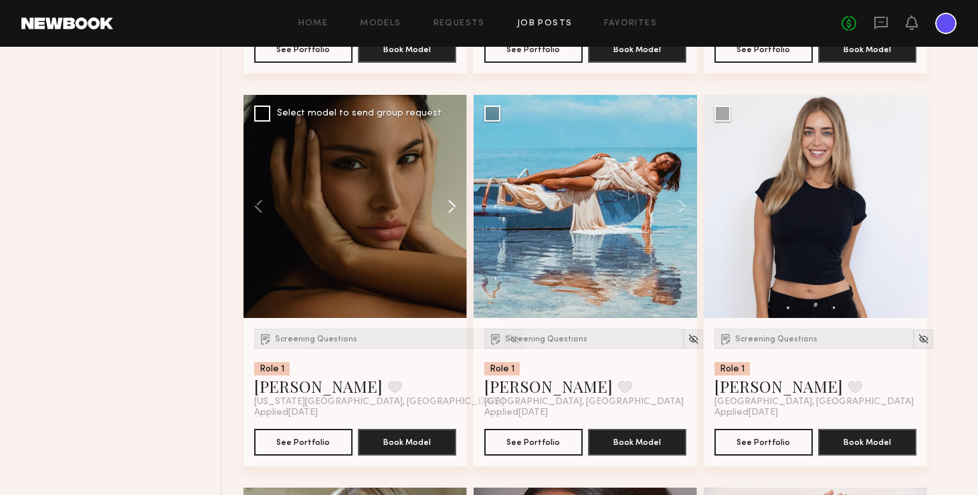
click at [457, 206] on button at bounding box center [445, 206] width 43 height 223
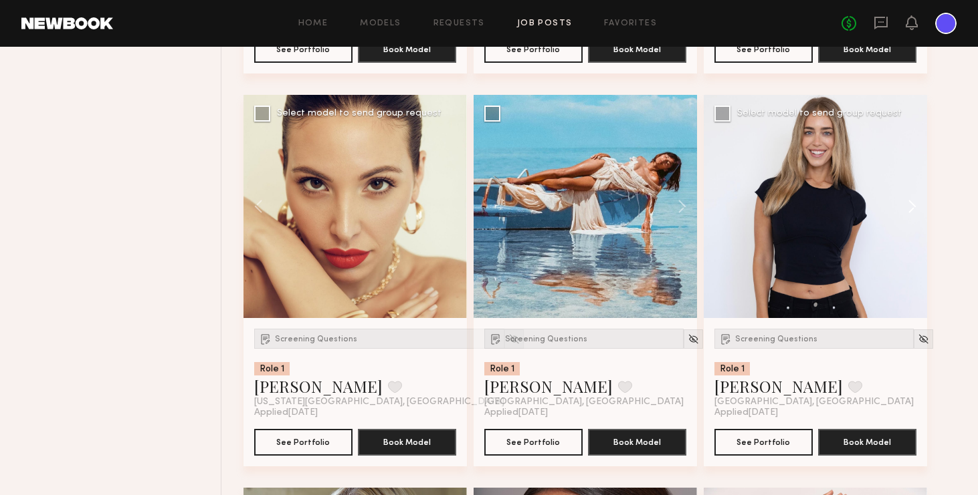
click at [829, 208] on button at bounding box center [905, 206] width 43 height 223
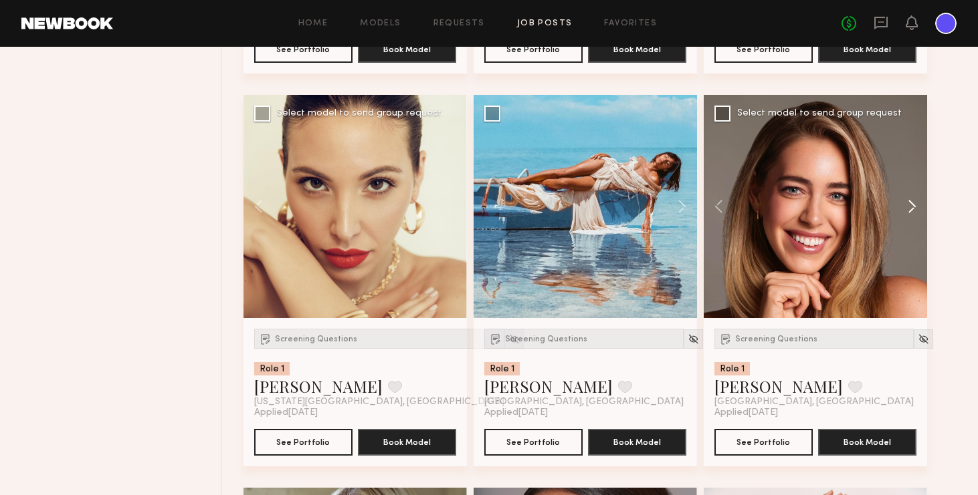
click at [829, 208] on button at bounding box center [905, 206] width 43 height 223
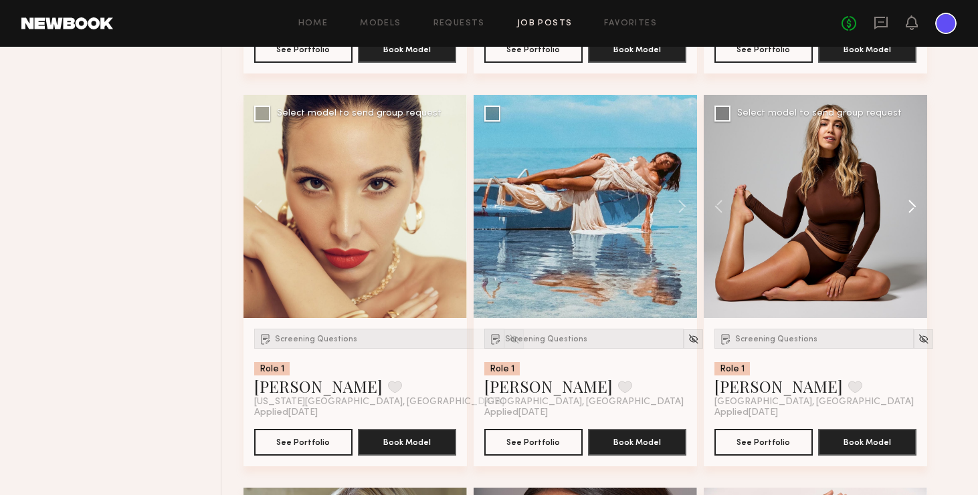
click at [829, 208] on button at bounding box center [905, 206] width 43 height 223
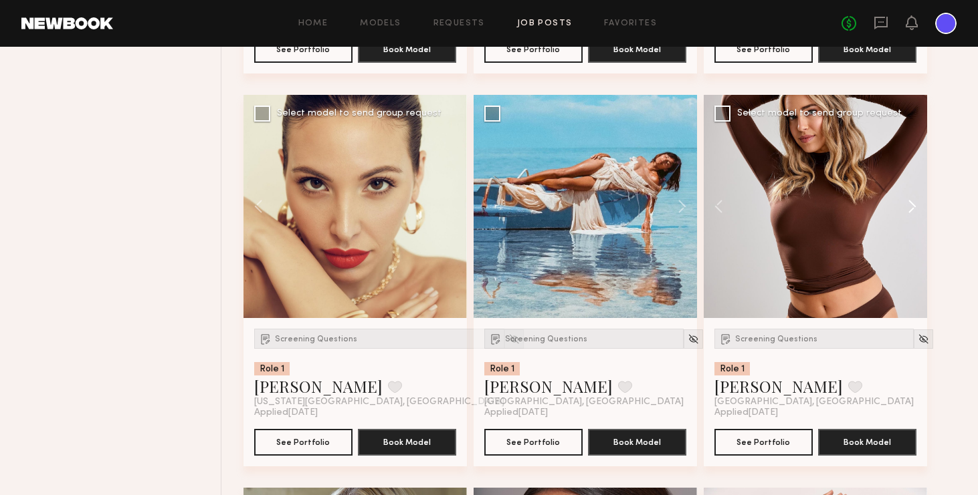
click at [829, 208] on button at bounding box center [905, 206] width 43 height 223
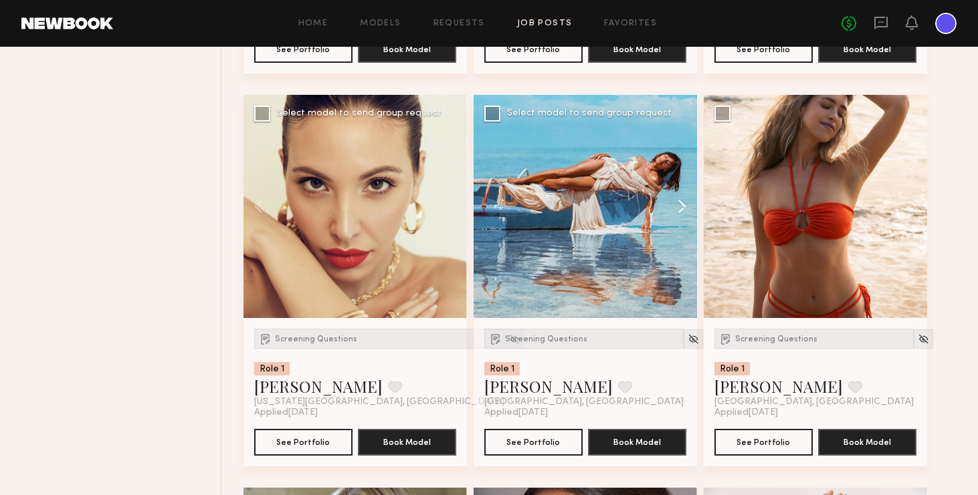
click at [683, 205] on button at bounding box center [675, 206] width 43 height 223
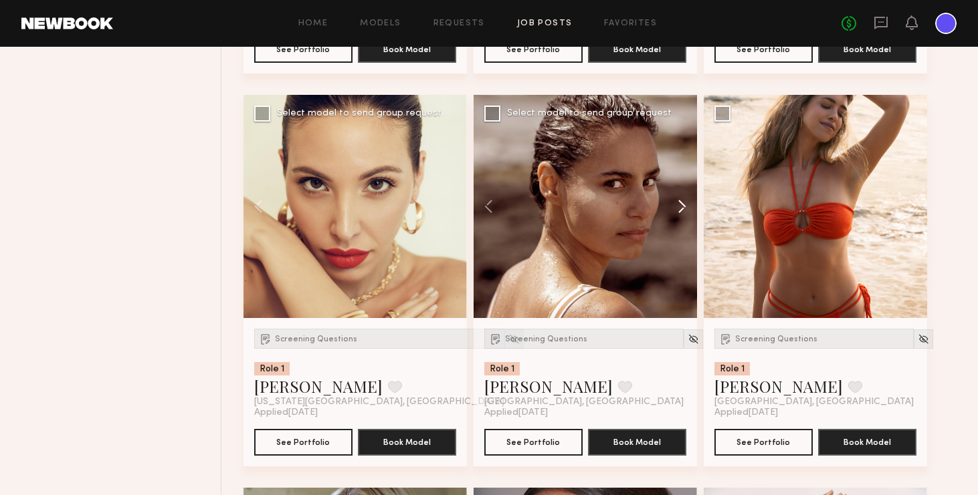
click at [683, 205] on button at bounding box center [675, 206] width 43 height 223
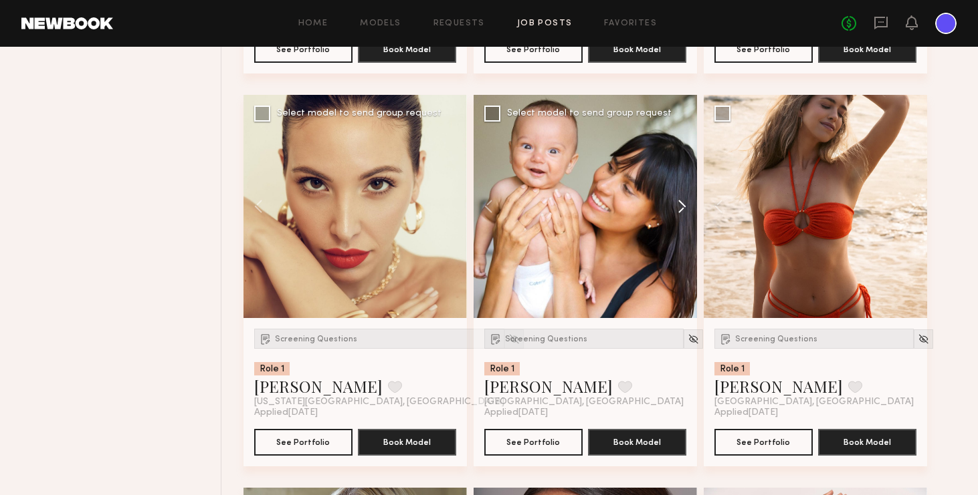
click at [683, 203] on button at bounding box center [675, 206] width 43 height 223
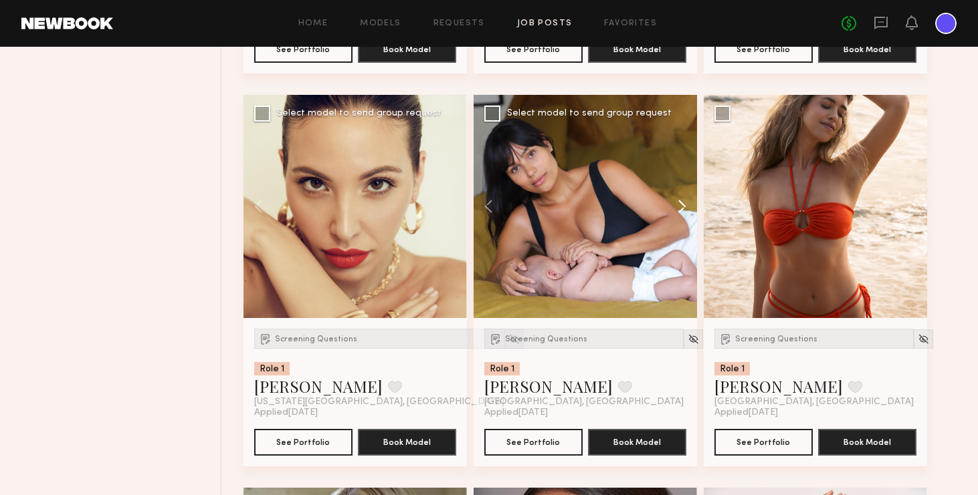
click at [683, 203] on button at bounding box center [675, 206] width 43 height 223
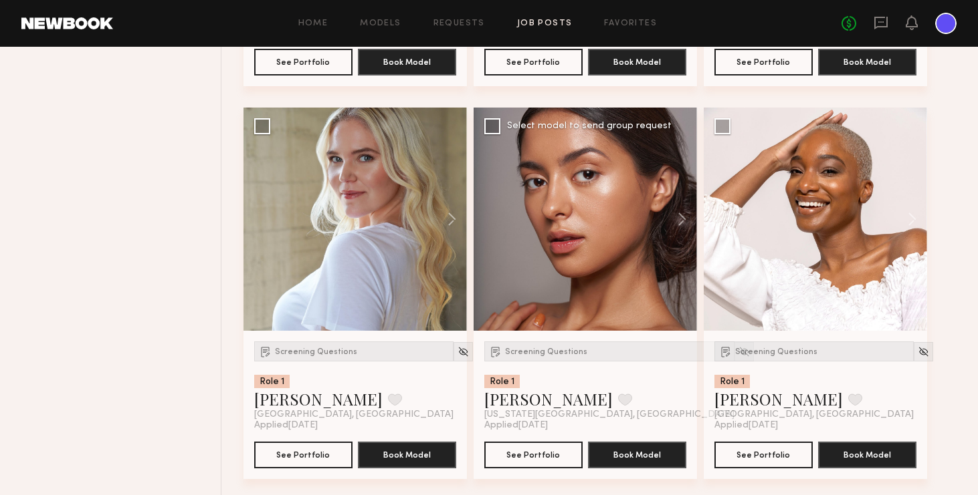
scroll to position [27263, 0]
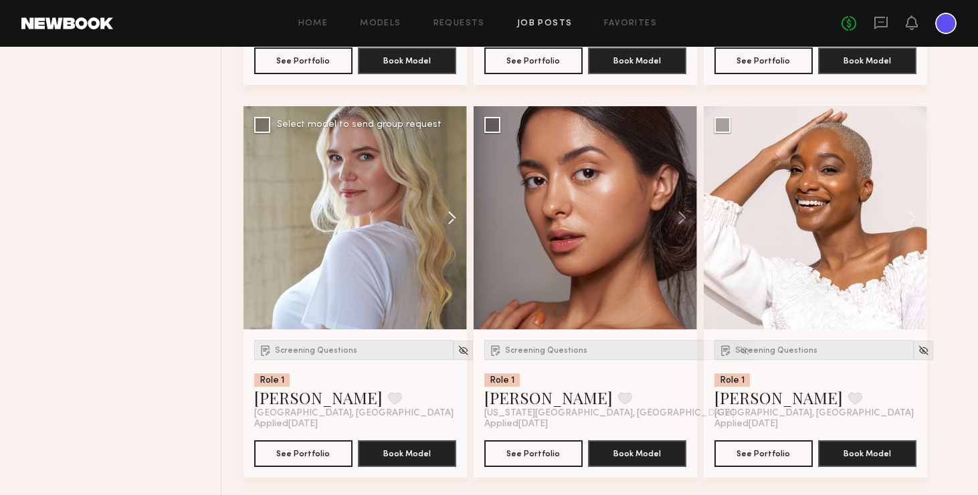
click at [455, 219] on button at bounding box center [445, 217] width 43 height 223
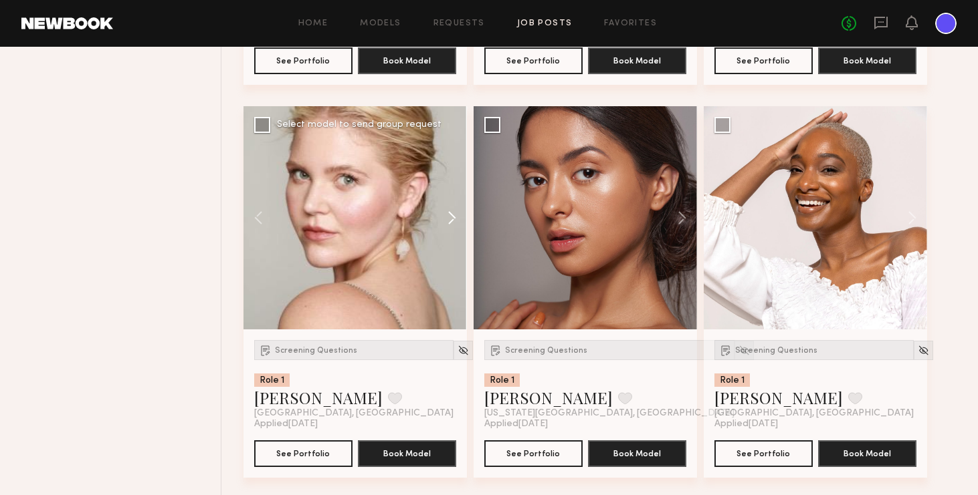
click at [455, 219] on button at bounding box center [445, 217] width 43 height 223
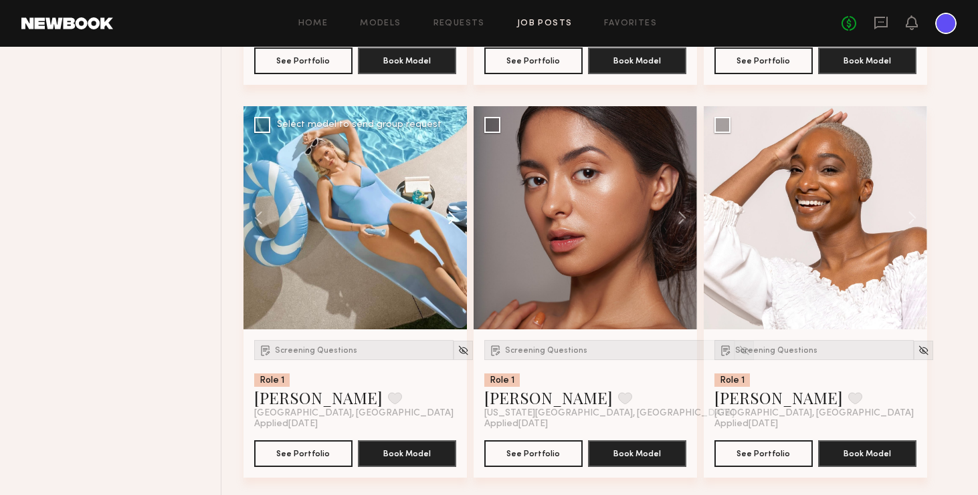
click at [455, 219] on button at bounding box center [445, 217] width 43 height 223
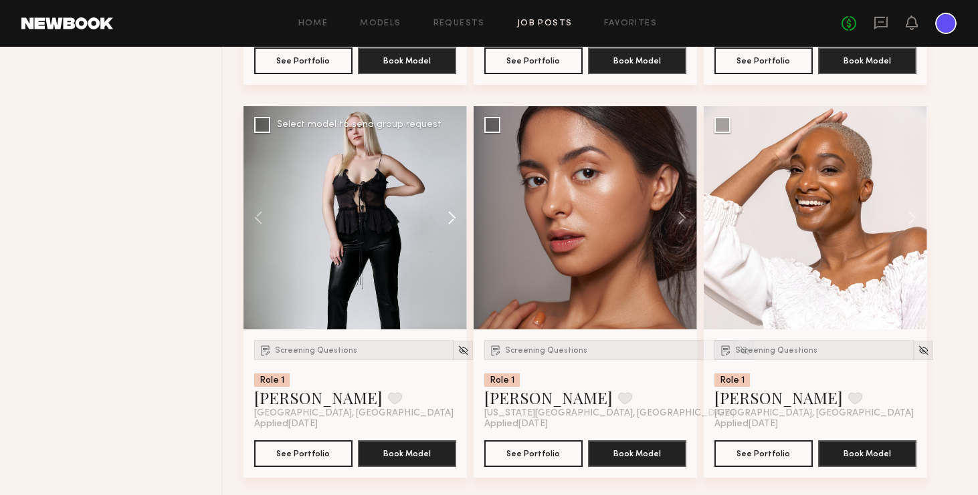
click at [455, 219] on button at bounding box center [445, 217] width 43 height 223
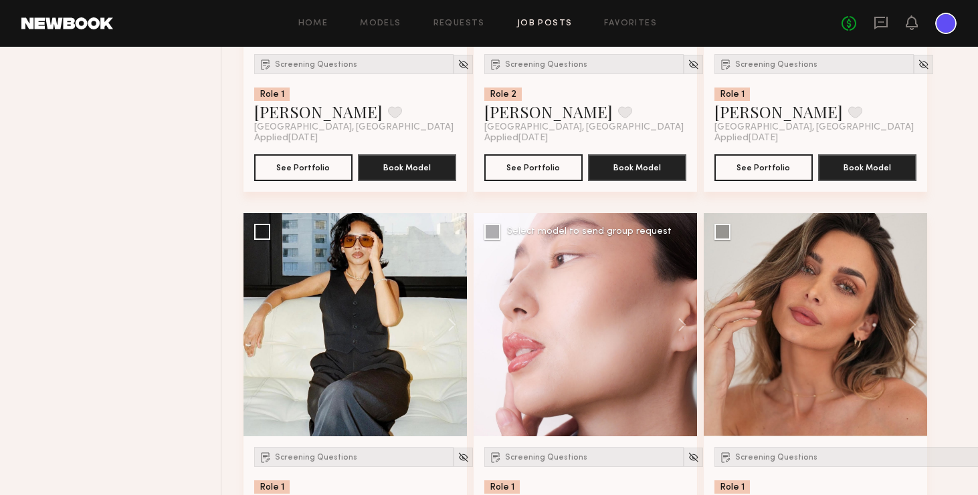
scroll to position [28013, 0]
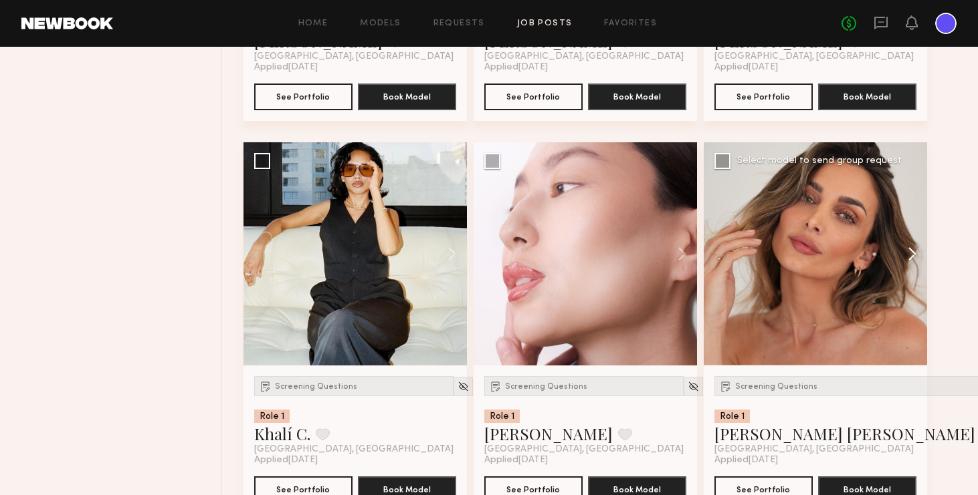
click at [829, 251] on button at bounding box center [905, 253] width 43 height 223
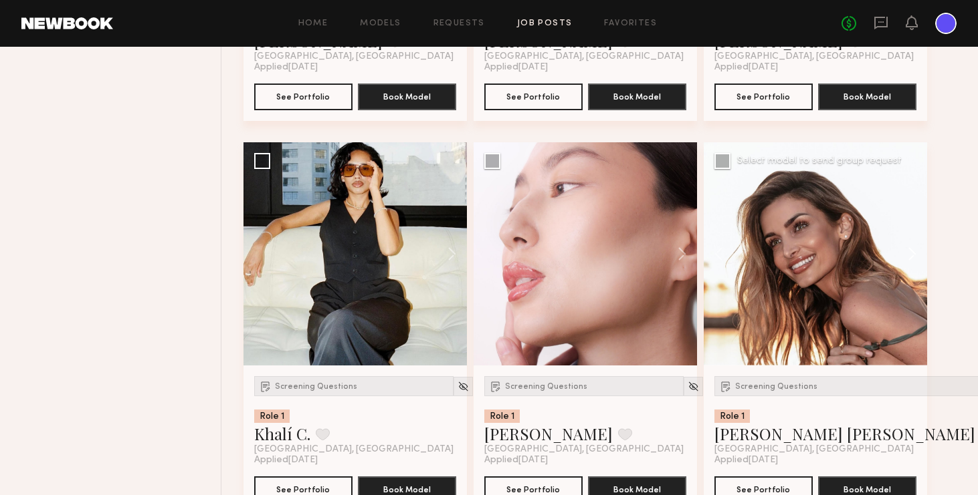
click at [829, 251] on button at bounding box center [905, 253] width 43 height 223
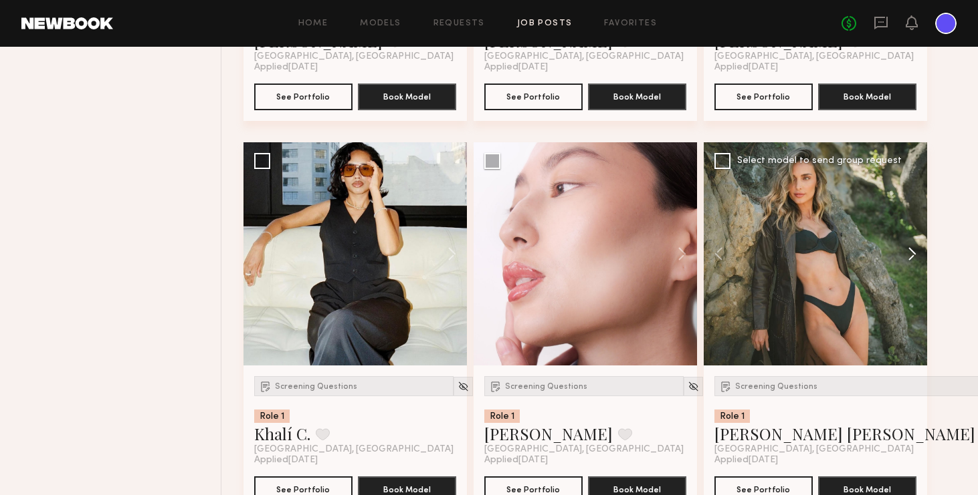
click at [829, 251] on button at bounding box center [905, 253] width 43 height 223
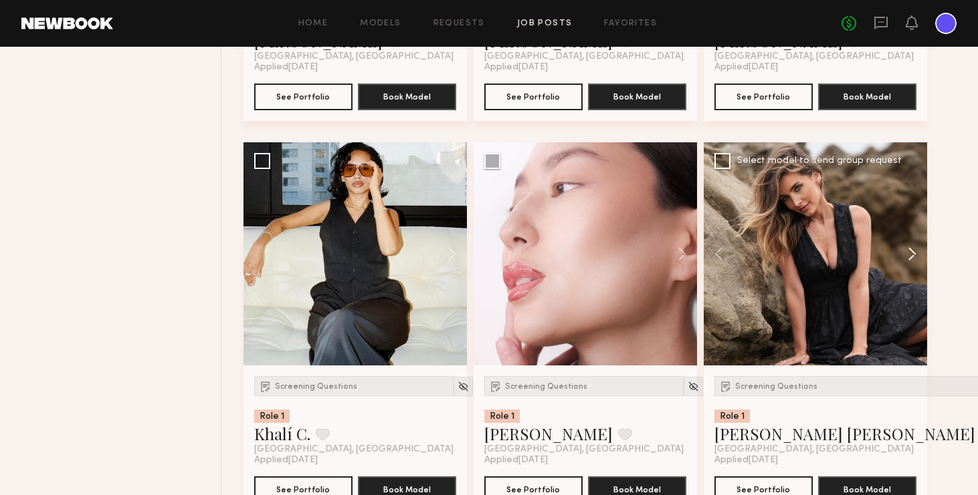
click at [829, 251] on button at bounding box center [905, 253] width 43 height 223
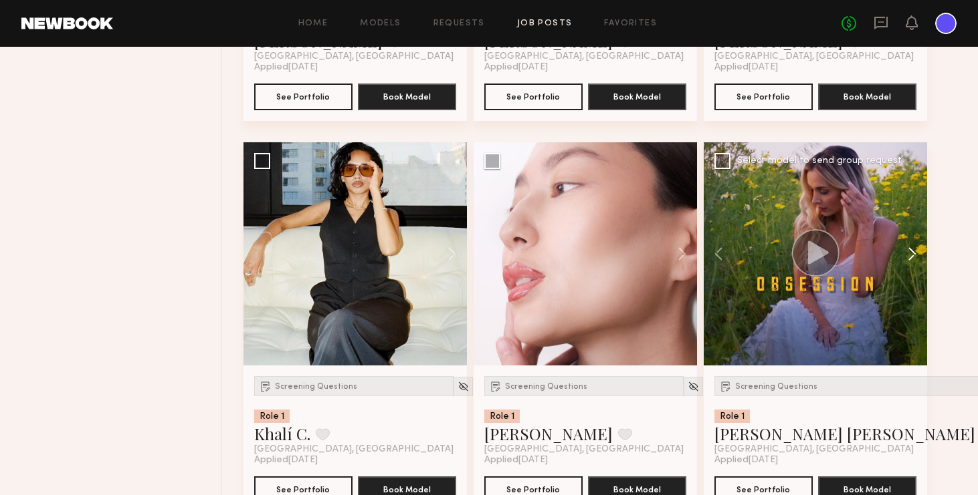
click at [829, 251] on button at bounding box center [905, 253] width 43 height 223
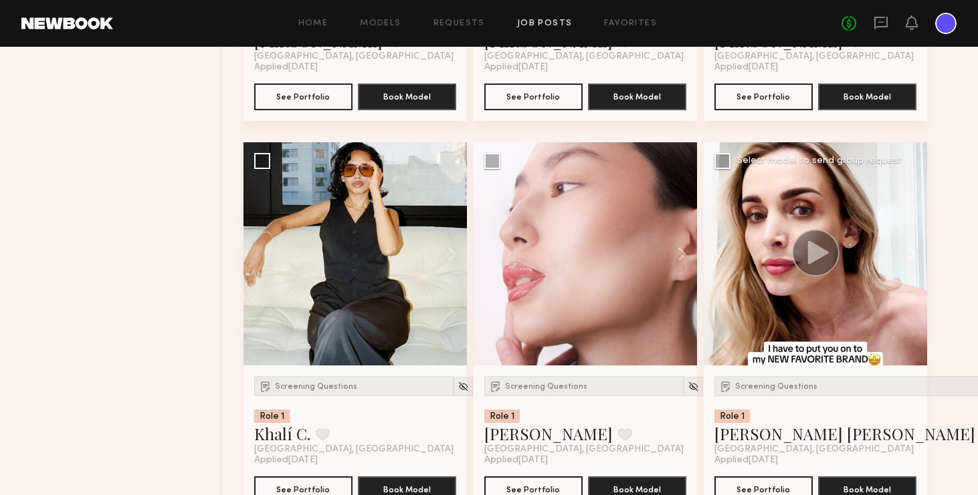
click at [829, 251] on button at bounding box center [905, 253] width 43 height 223
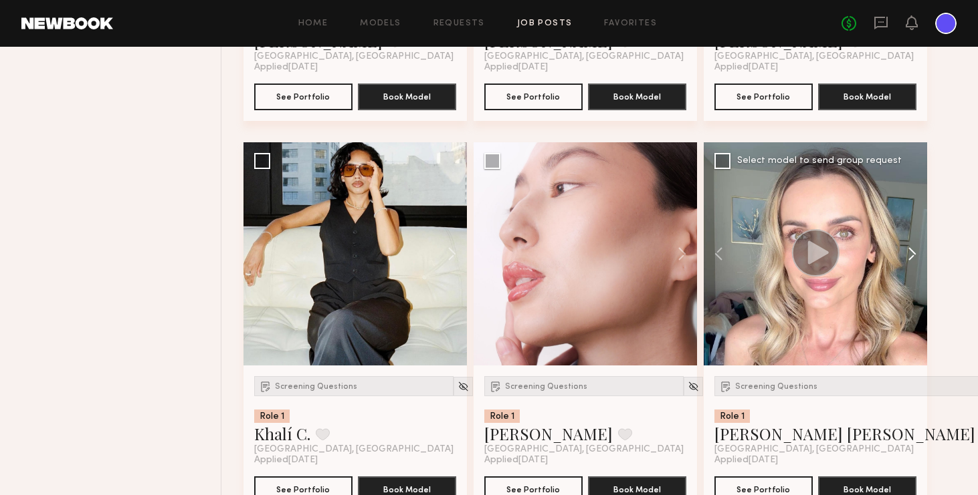
click at [829, 251] on button at bounding box center [905, 253] width 43 height 223
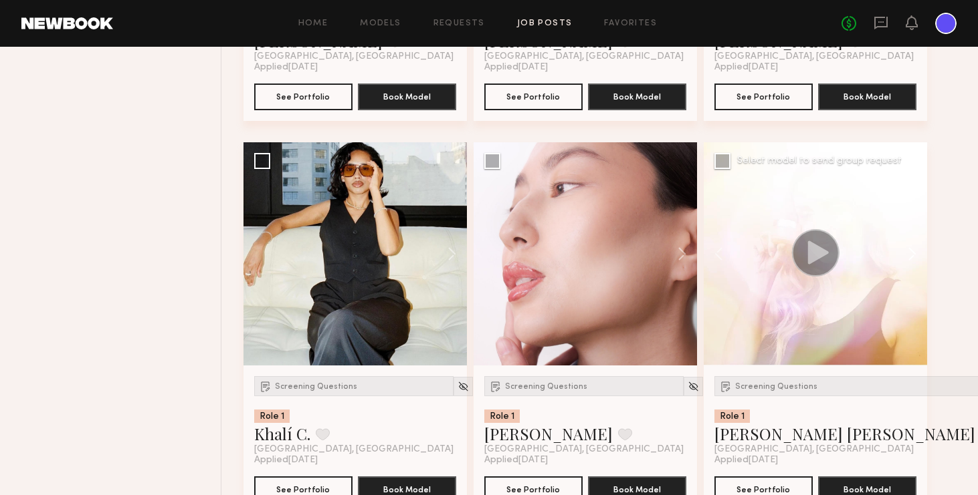
click at [829, 251] on button at bounding box center [905, 253] width 43 height 223
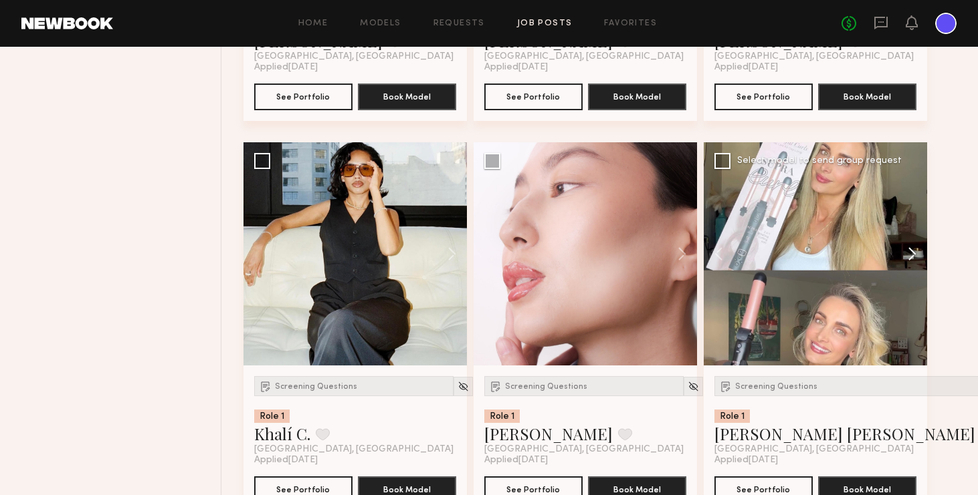
click at [829, 251] on button at bounding box center [905, 253] width 43 height 223
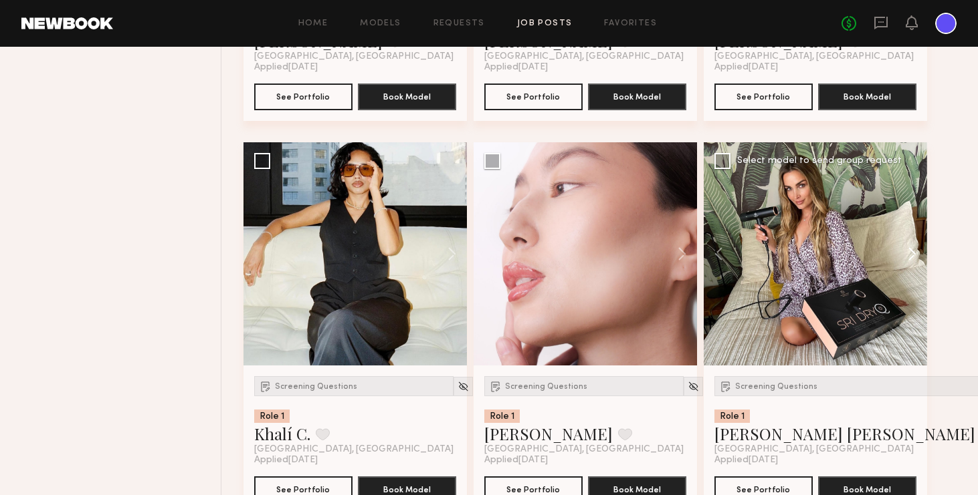
click at [829, 251] on button at bounding box center [905, 253] width 43 height 223
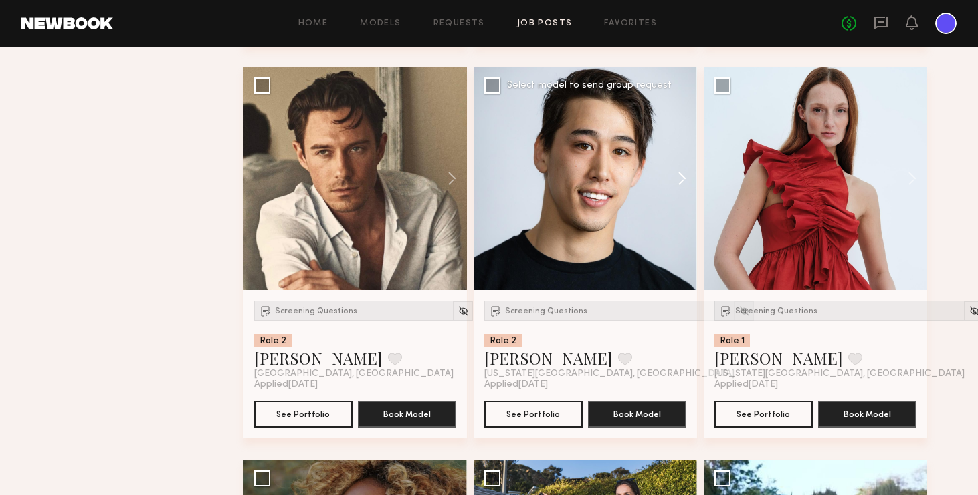
scroll to position [28479, 0]
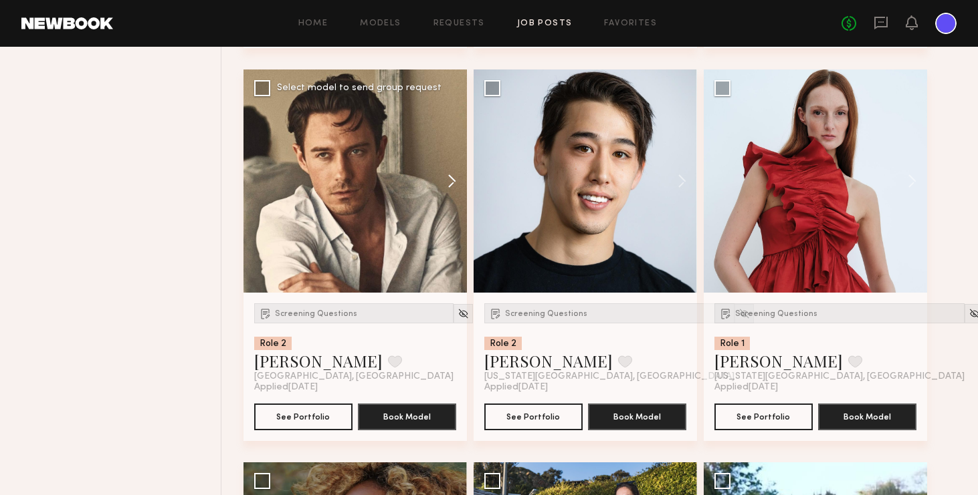
click at [453, 178] on button at bounding box center [445, 181] width 43 height 223
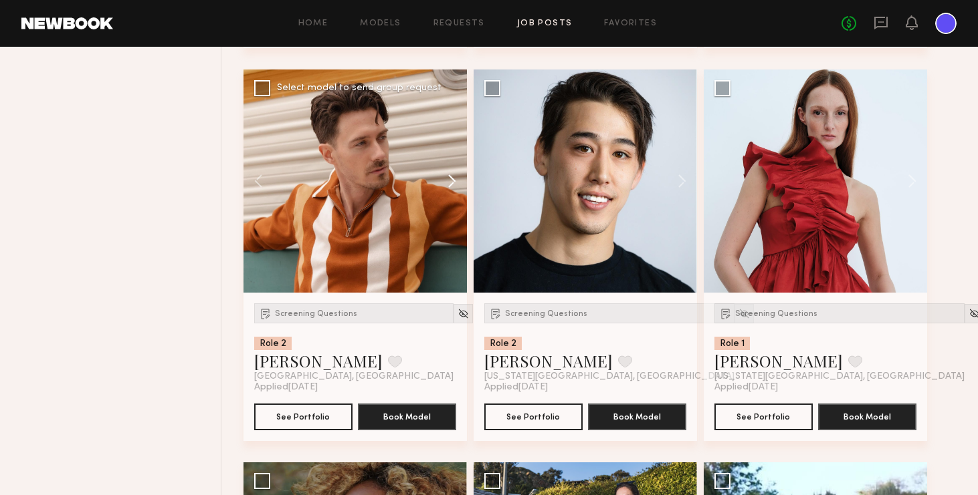
click at [453, 178] on button at bounding box center [445, 181] width 43 height 223
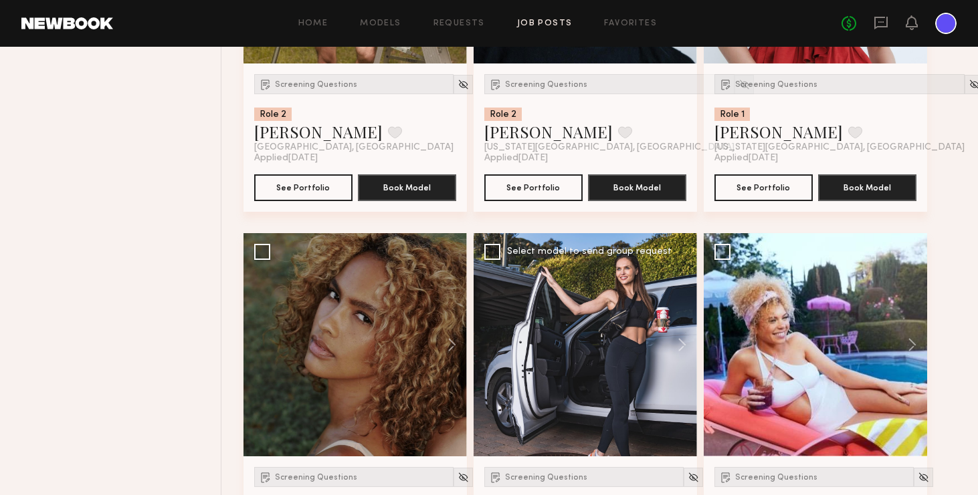
scroll to position [28757, 0]
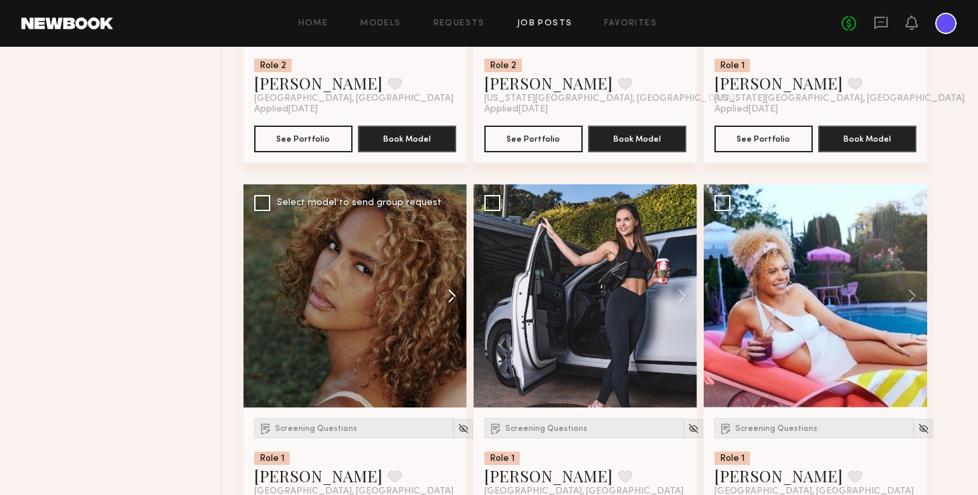
click at [450, 298] on button at bounding box center [445, 296] width 43 height 223
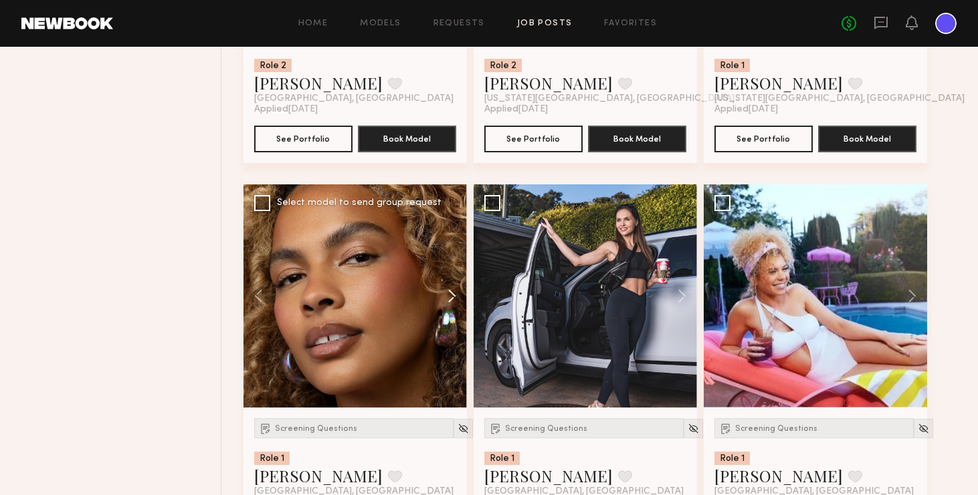
click at [450, 298] on button at bounding box center [445, 296] width 43 height 223
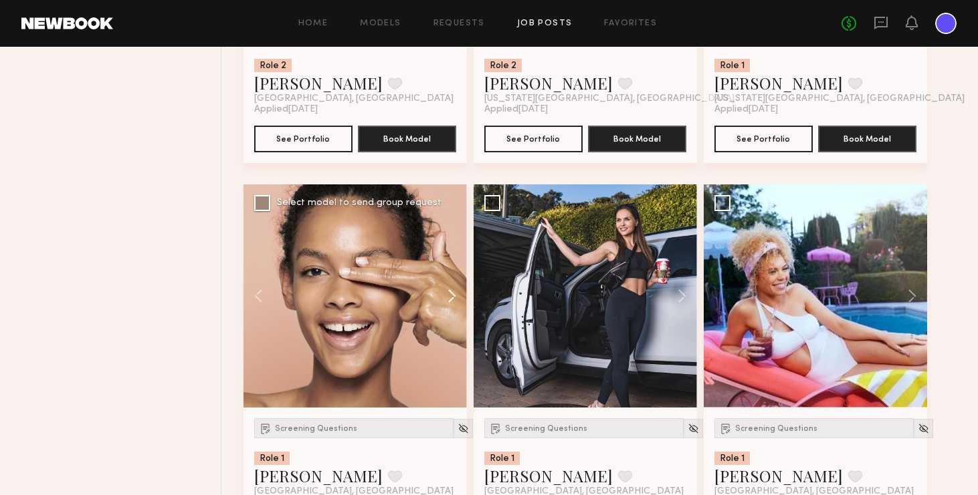
click at [450, 298] on button at bounding box center [445, 296] width 43 height 223
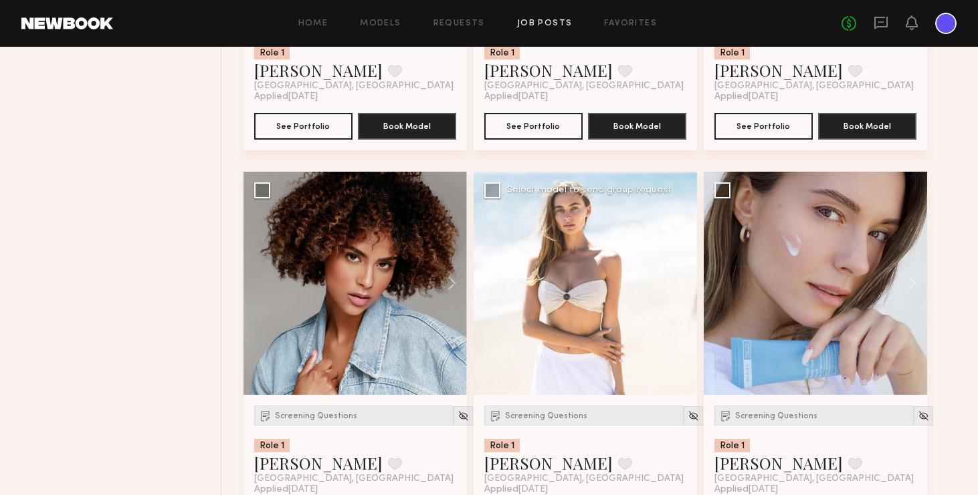
scroll to position [29198, 0]
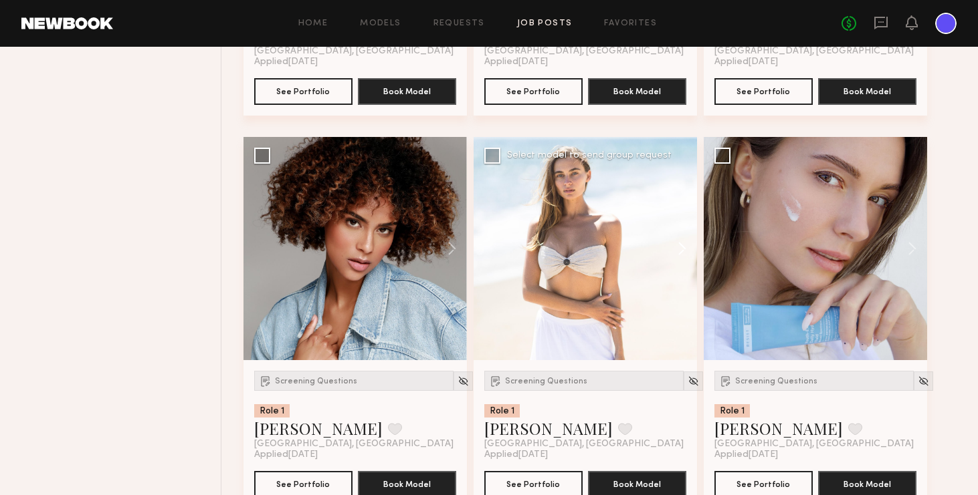
click at [686, 248] on button at bounding box center [675, 248] width 43 height 223
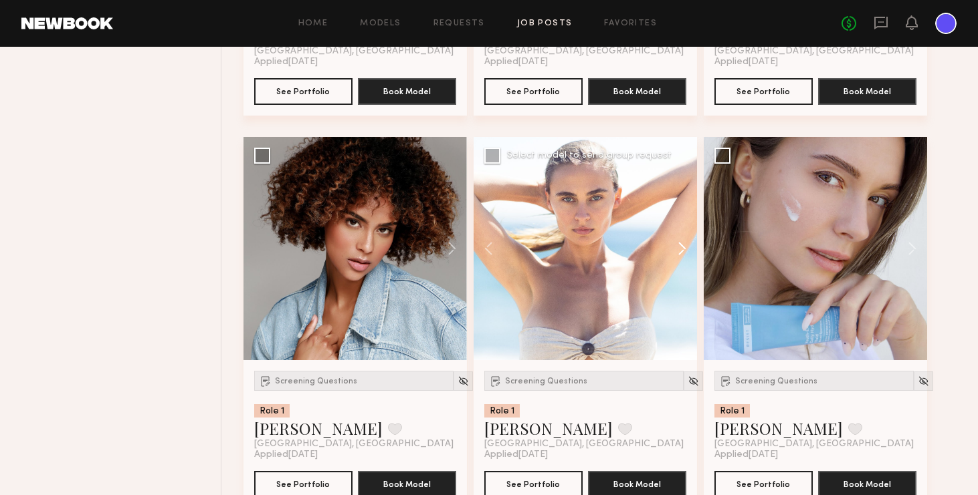
click at [686, 248] on button at bounding box center [675, 248] width 43 height 223
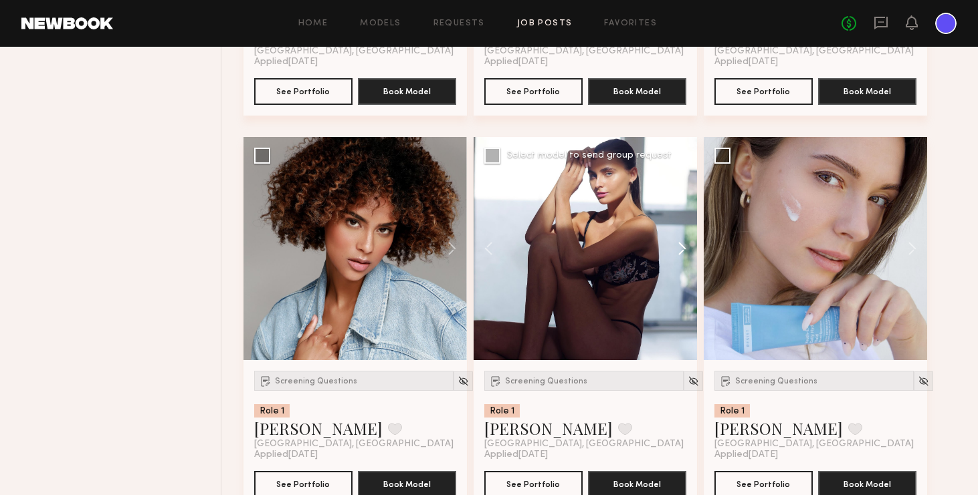
click at [686, 248] on button at bounding box center [675, 248] width 43 height 223
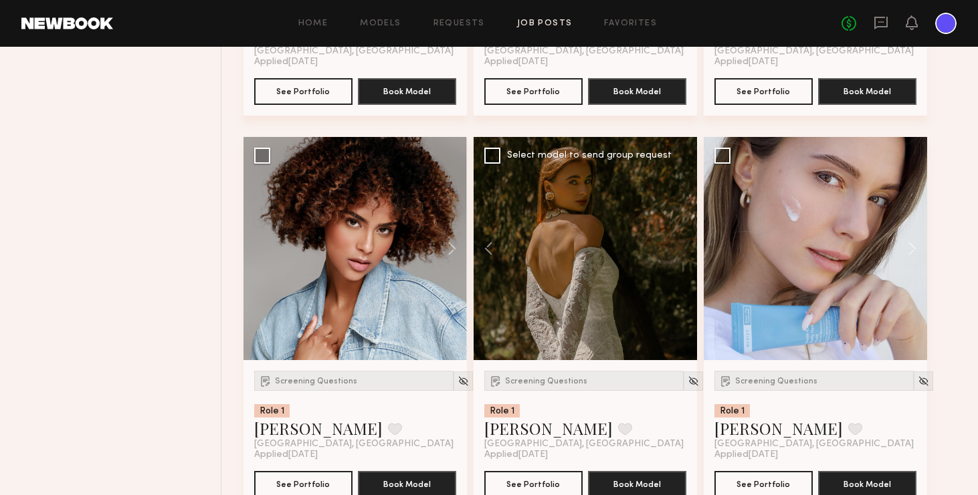
click at [686, 248] on div at bounding box center [584, 248] width 223 height 223
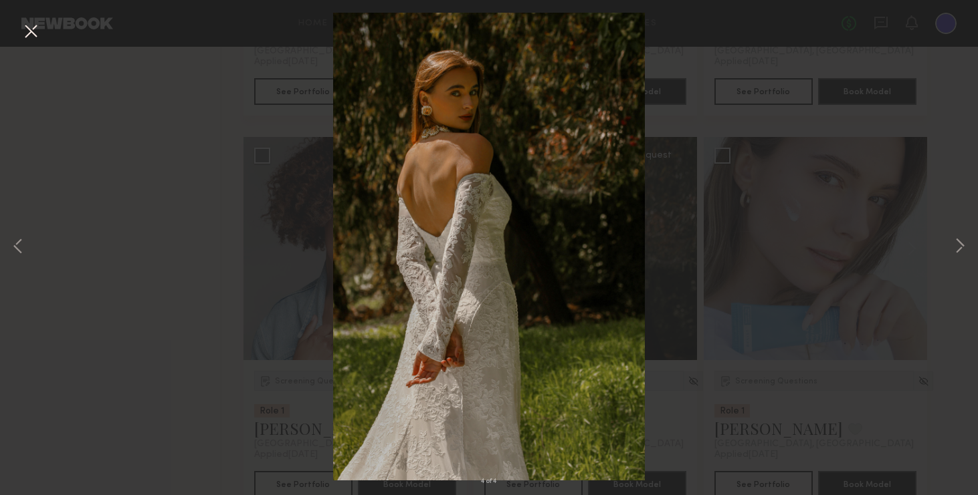
click at [34, 28] on button at bounding box center [30, 32] width 21 height 24
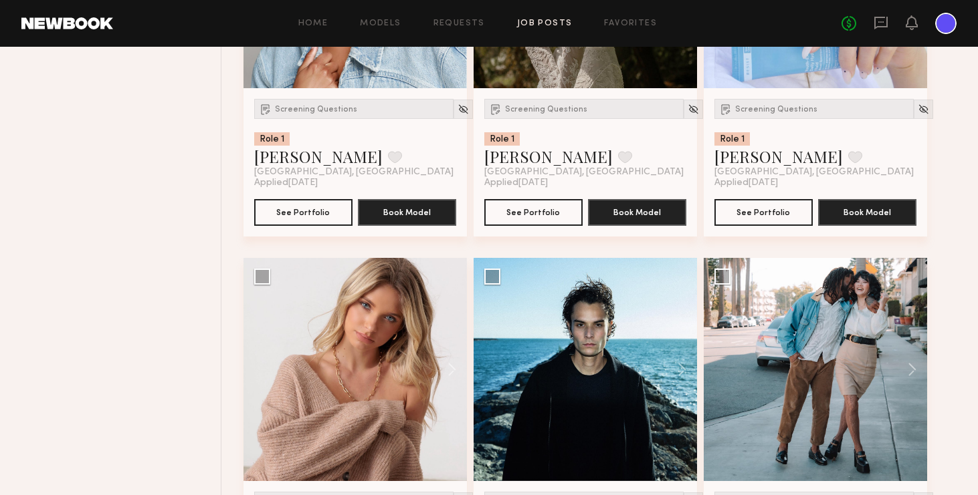
scroll to position [29477, 0]
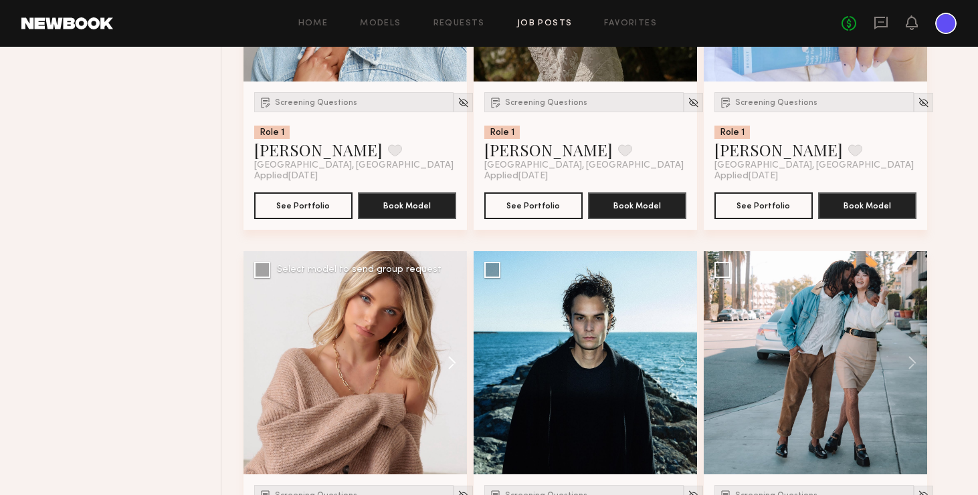
click at [453, 360] on button at bounding box center [445, 362] width 43 height 223
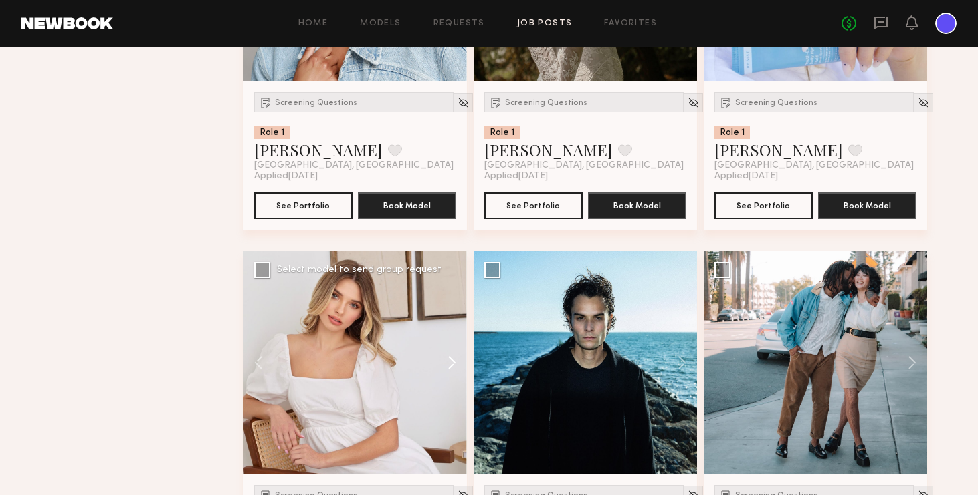
click at [453, 360] on button at bounding box center [445, 362] width 43 height 223
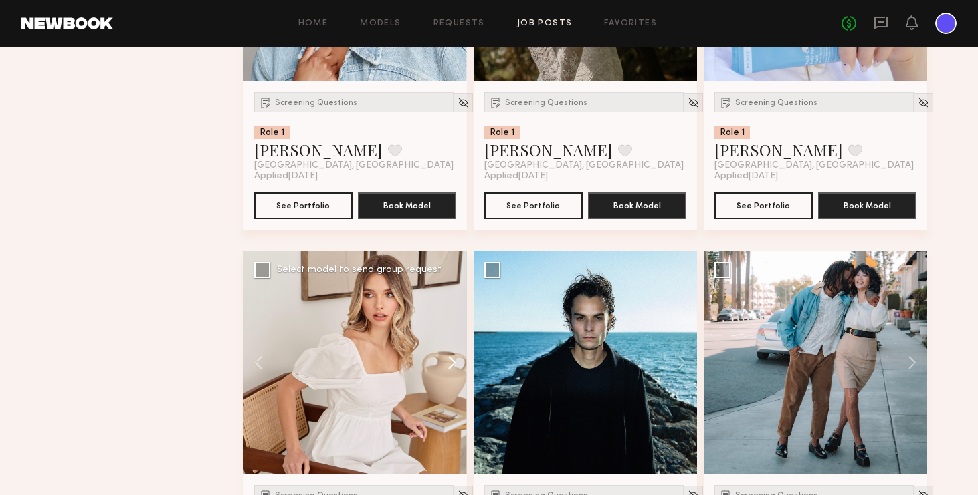
click at [453, 360] on button at bounding box center [445, 362] width 43 height 223
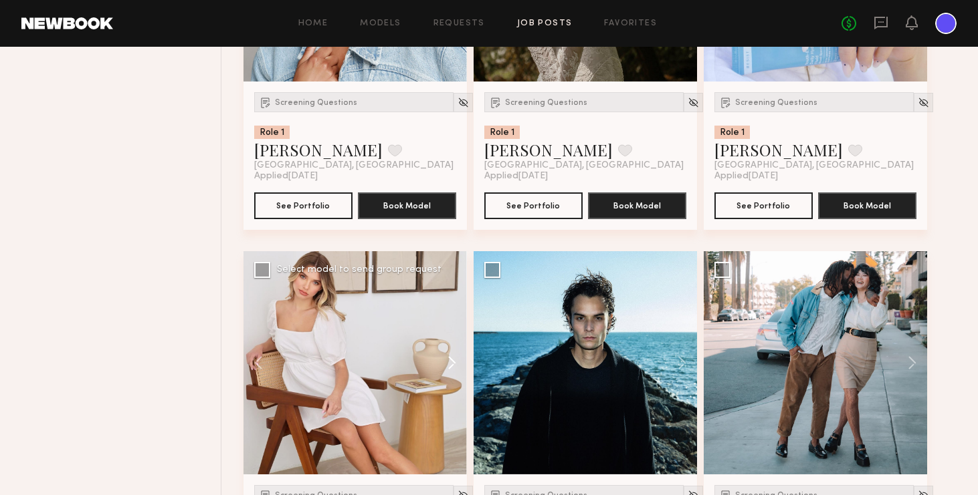
click at [453, 360] on button at bounding box center [445, 362] width 43 height 223
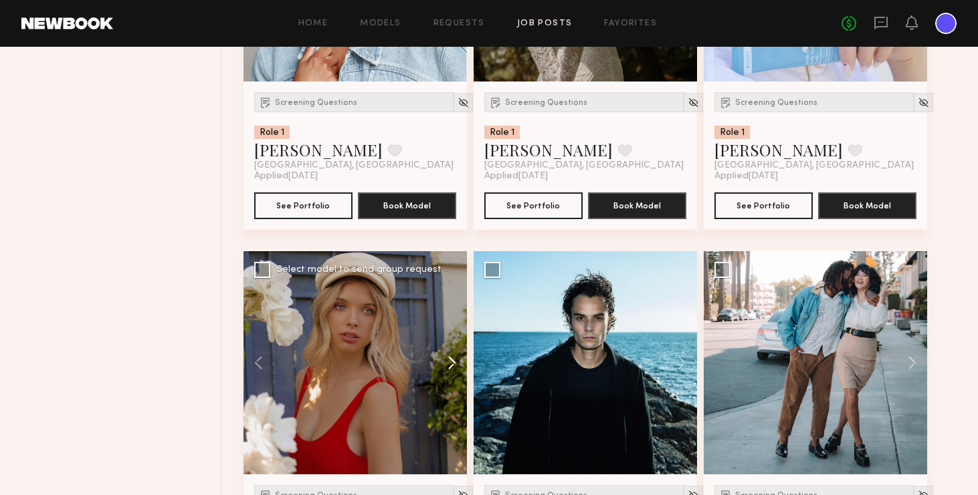
click at [453, 360] on button at bounding box center [445, 362] width 43 height 223
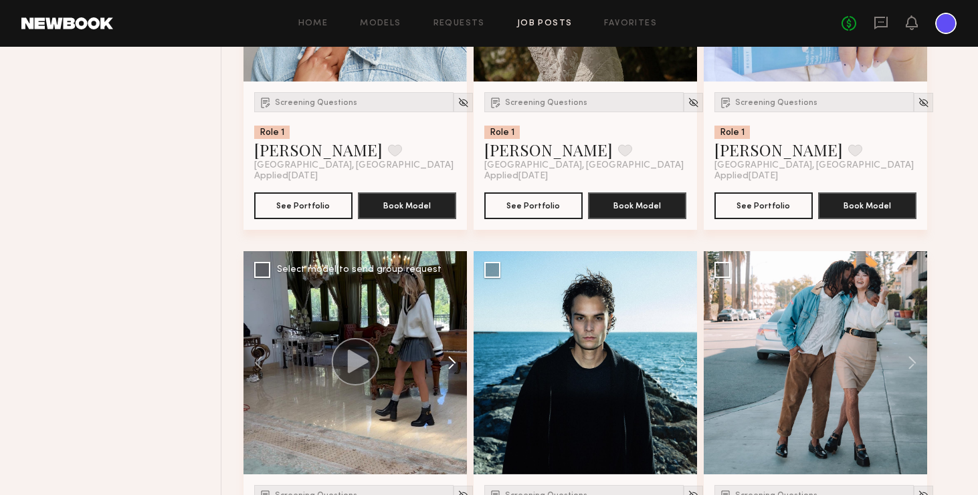
click at [453, 360] on button at bounding box center [445, 362] width 43 height 223
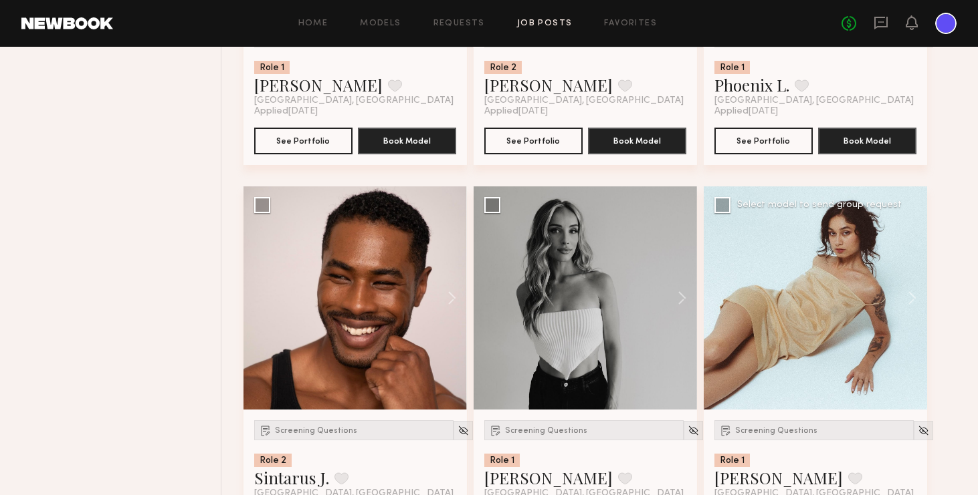
scroll to position [29932, 0]
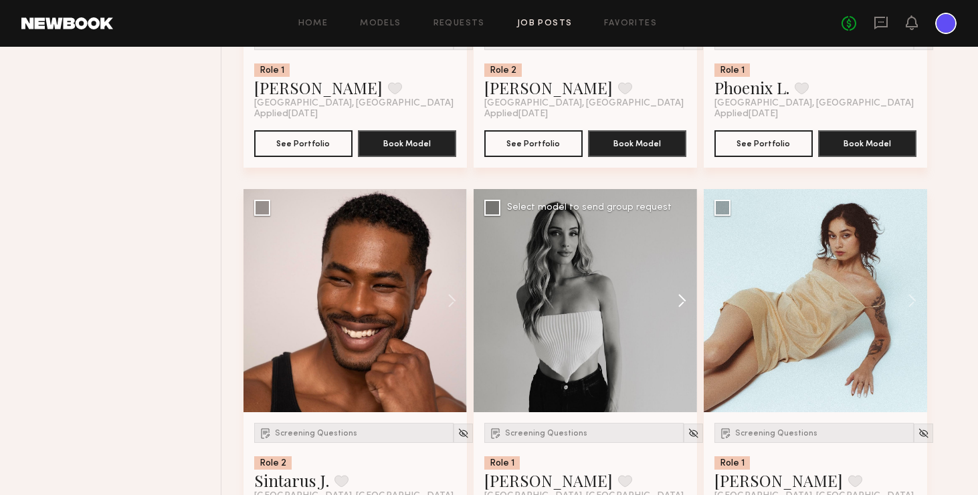
click at [683, 300] on button at bounding box center [675, 300] width 43 height 223
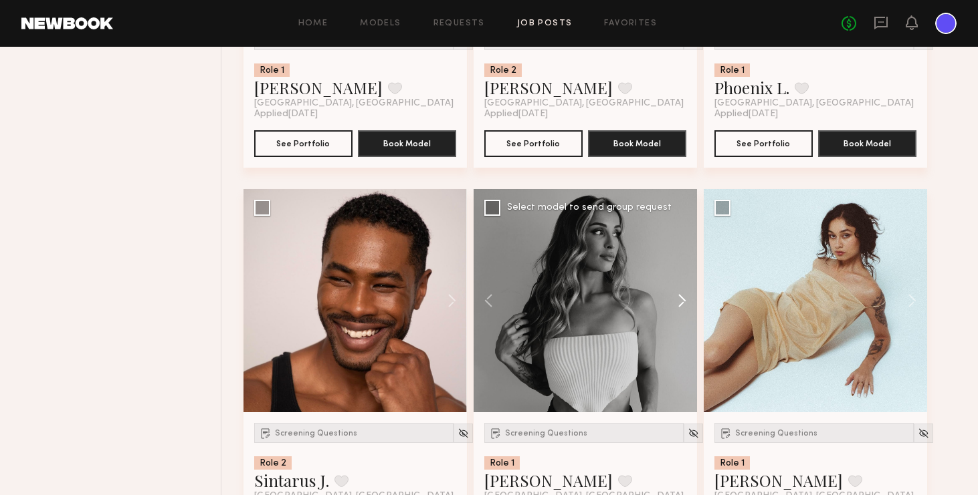
click at [683, 300] on button at bounding box center [675, 300] width 43 height 223
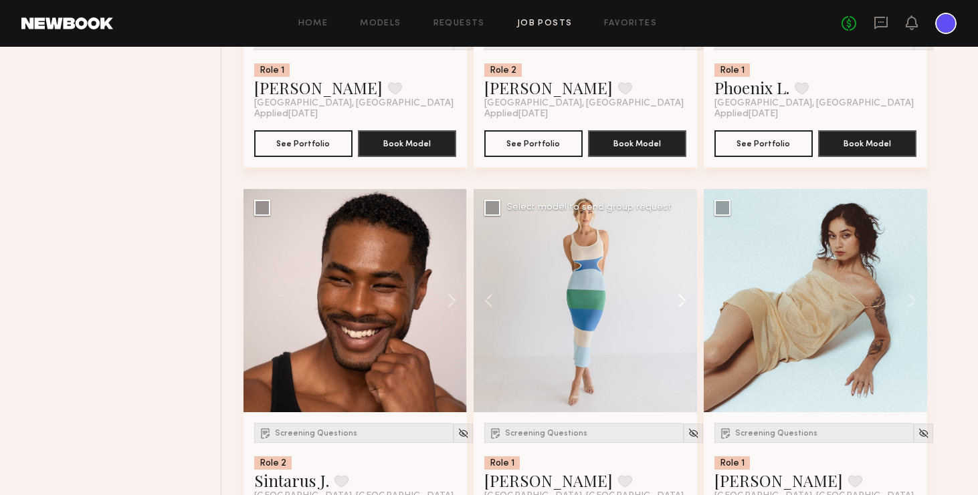
click at [683, 300] on button at bounding box center [675, 300] width 43 height 223
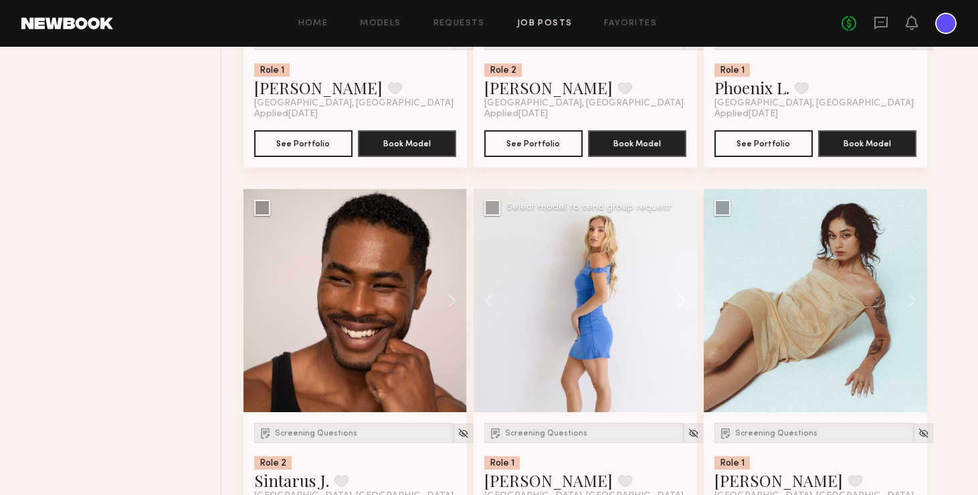
click at [683, 300] on button at bounding box center [675, 300] width 43 height 223
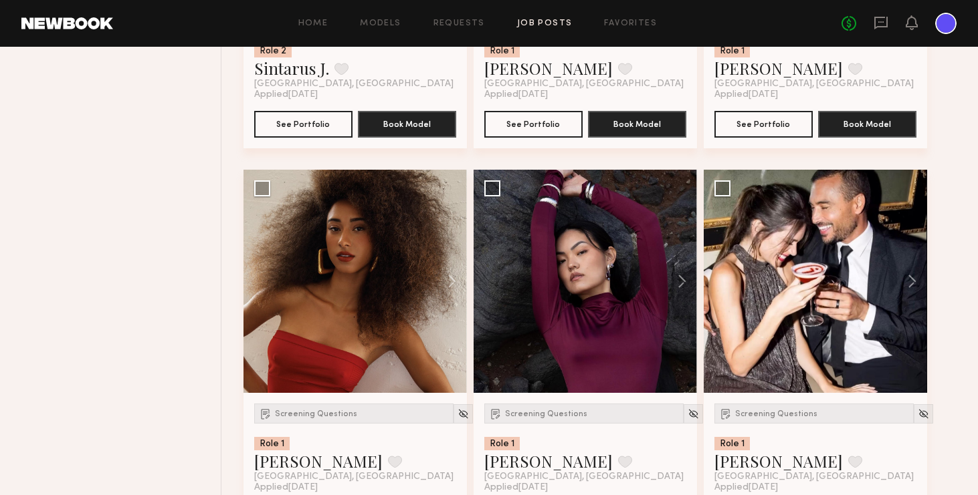
scroll to position [30341, 0]
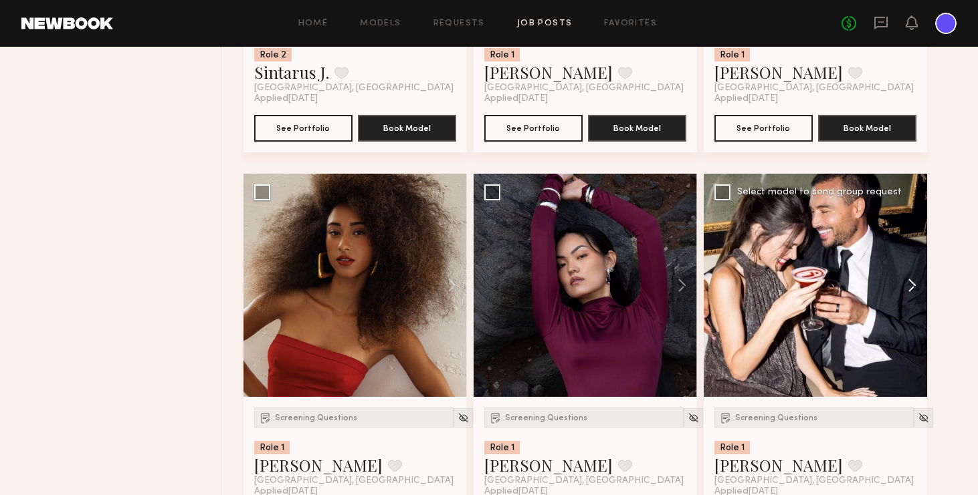
click at [829, 285] on button at bounding box center [905, 285] width 43 height 223
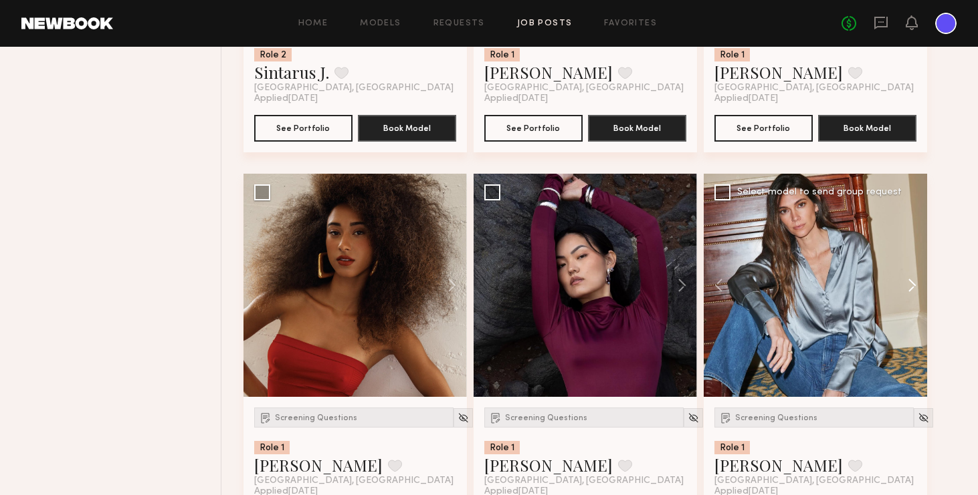
click at [829, 285] on button at bounding box center [905, 285] width 43 height 223
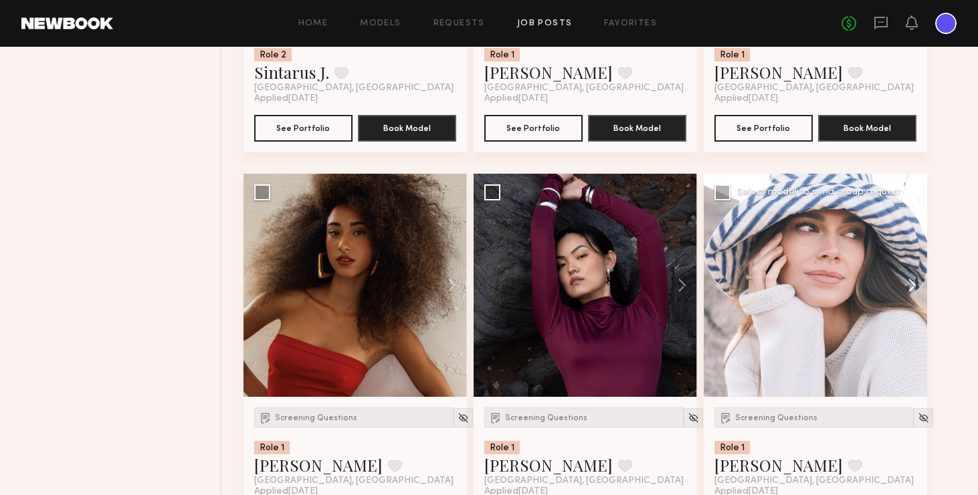
click at [829, 285] on button at bounding box center [905, 285] width 43 height 223
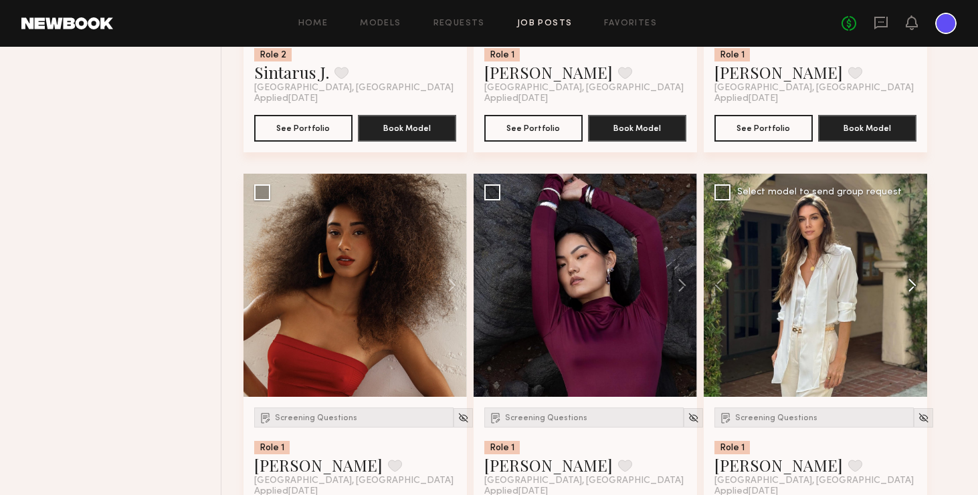
click at [829, 285] on button at bounding box center [905, 285] width 43 height 223
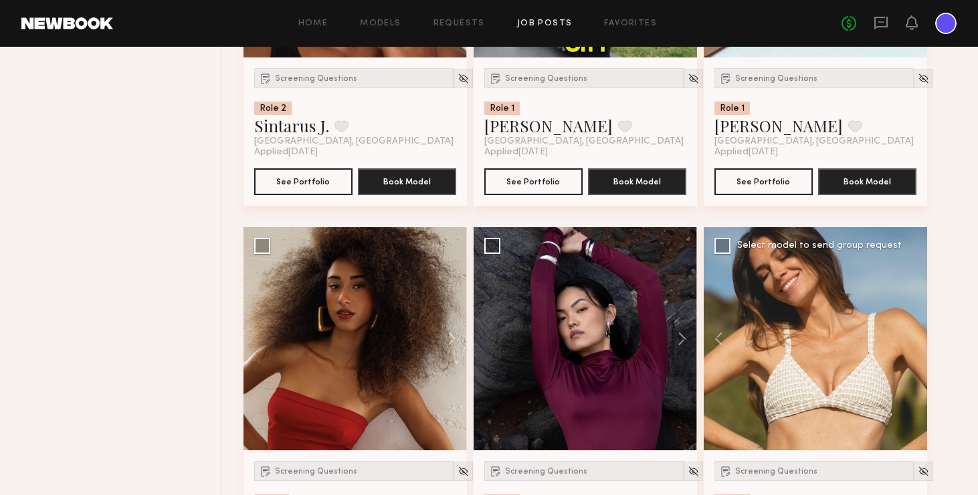
scroll to position [30346, 0]
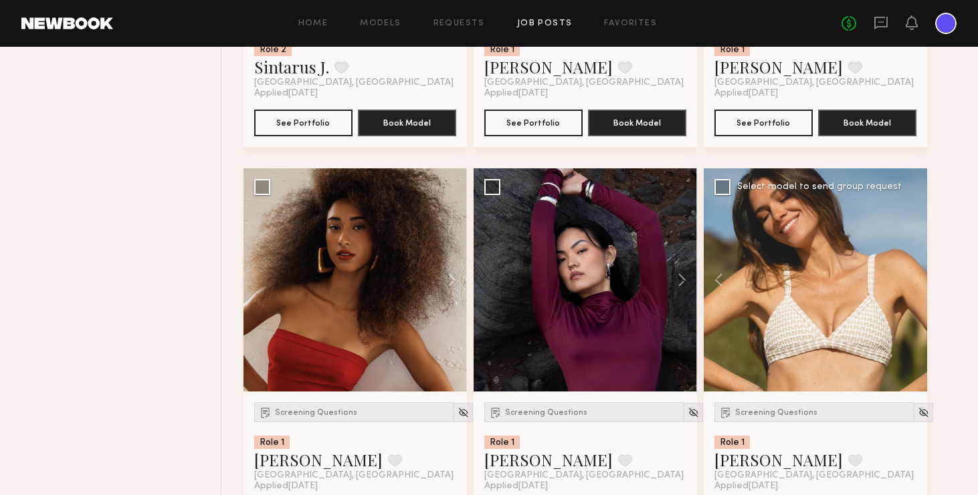
click at [784, 333] on div at bounding box center [814, 279] width 223 height 223
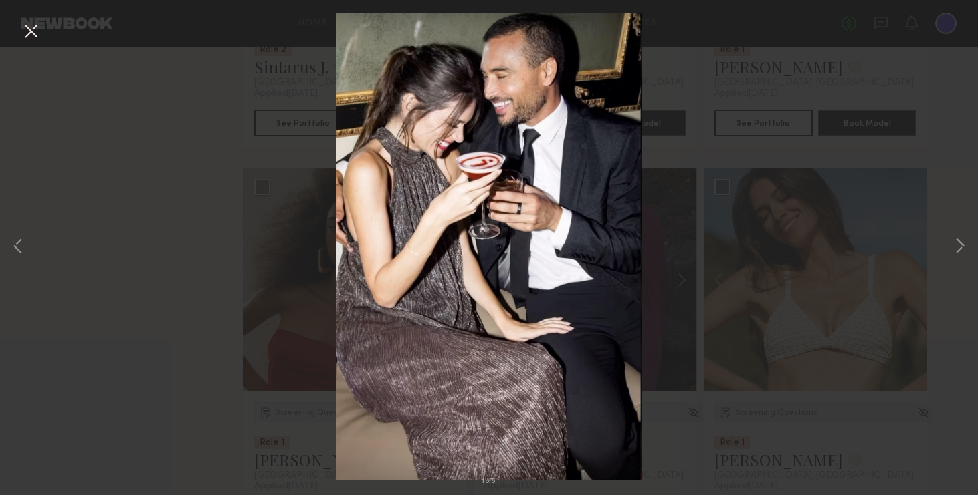
click at [33, 28] on button at bounding box center [30, 32] width 21 height 24
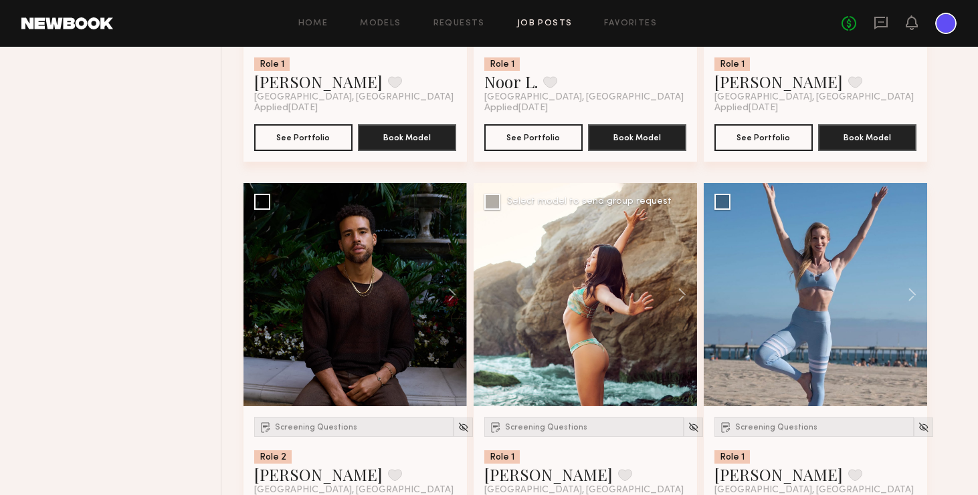
scroll to position [31148, 0]
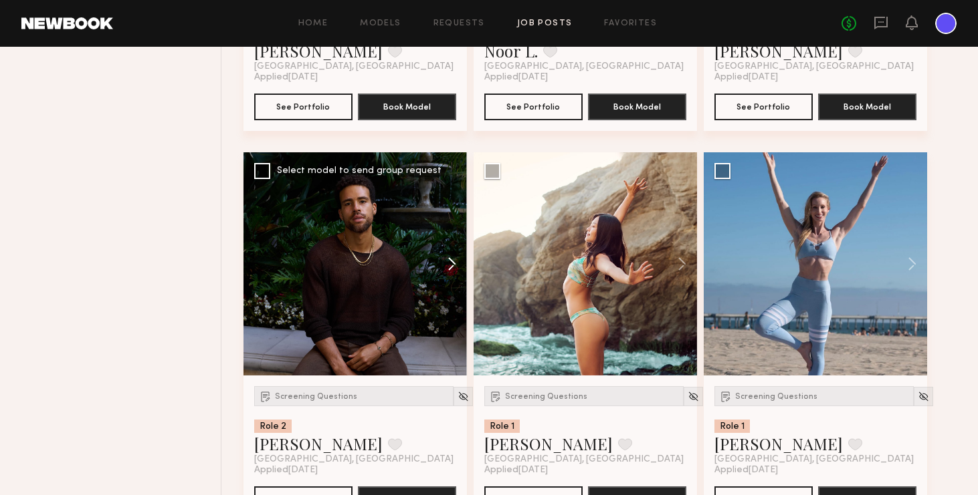
click at [454, 260] on button at bounding box center [445, 263] width 43 height 223
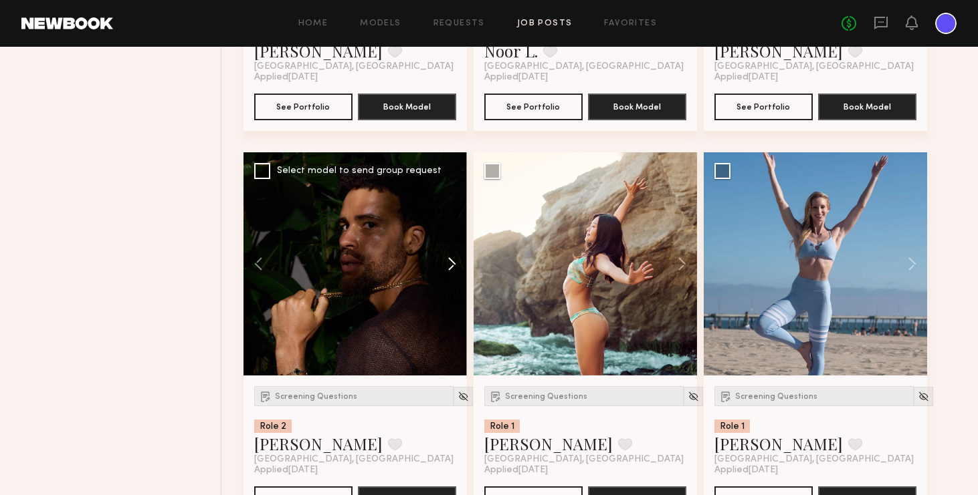
click at [454, 260] on button at bounding box center [445, 263] width 43 height 223
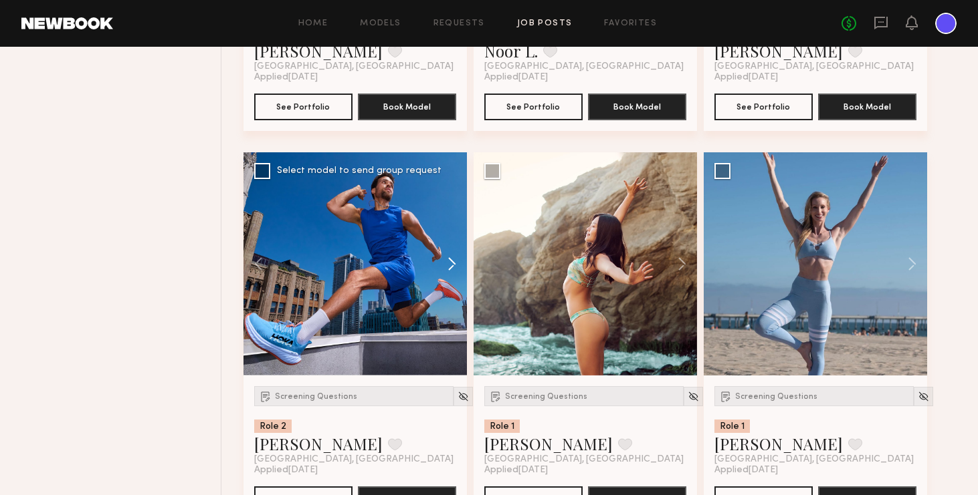
click at [454, 260] on button at bounding box center [445, 263] width 43 height 223
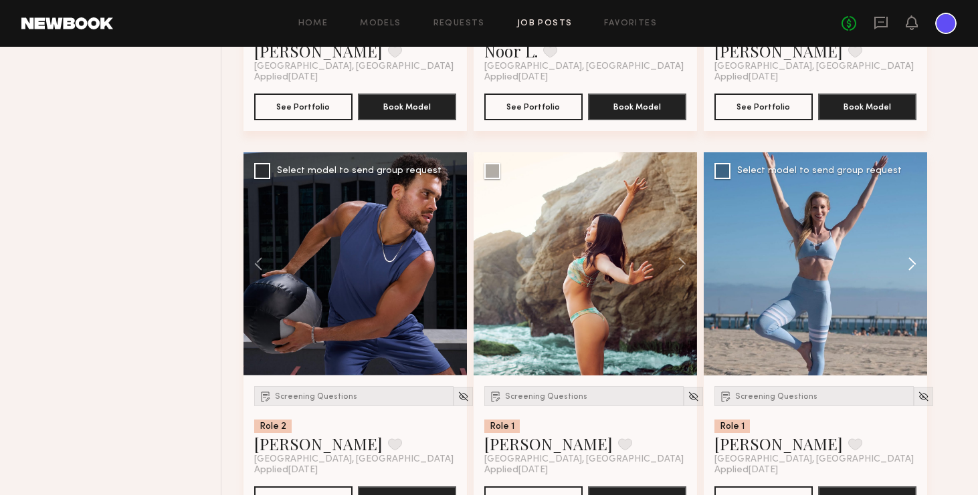
click at [829, 266] on button at bounding box center [905, 263] width 43 height 223
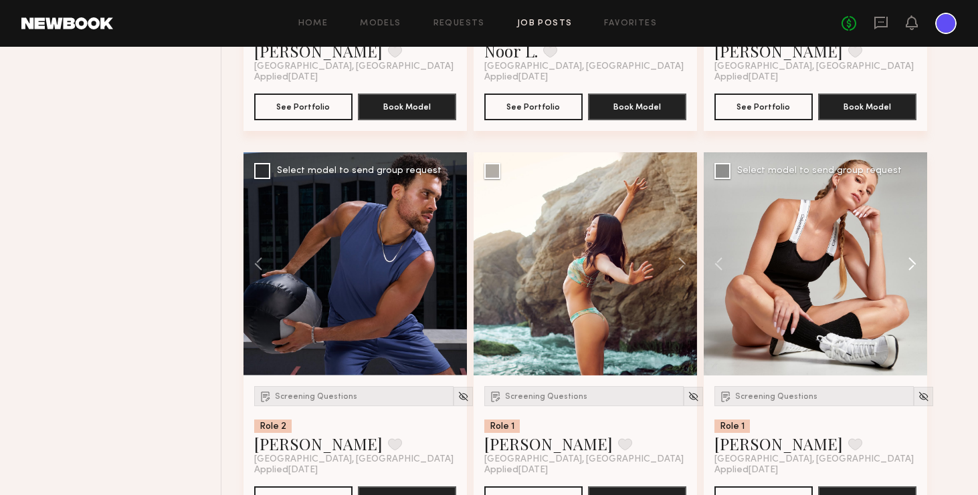
click at [829, 266] on button at bounding box center [905, 263] width 43 height 223
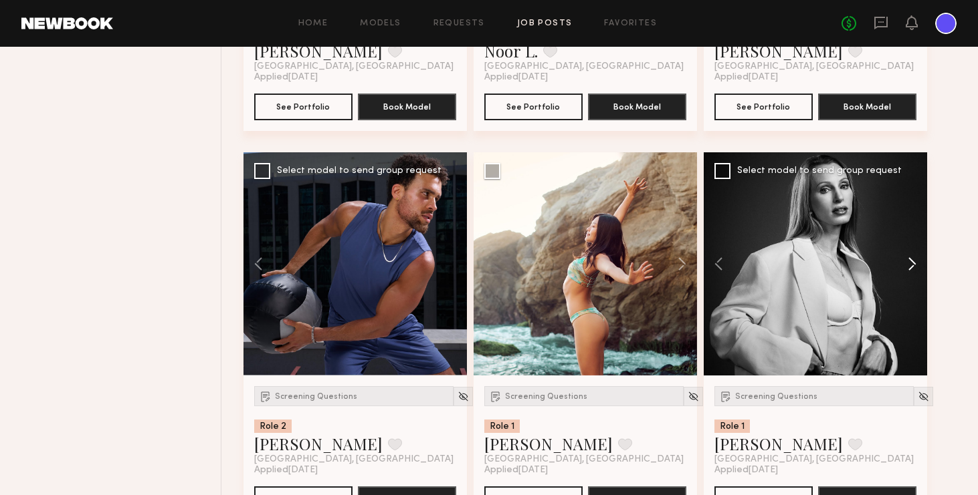
click at [829, 264] on button at bounding box center [905, 263] width 43 height 223
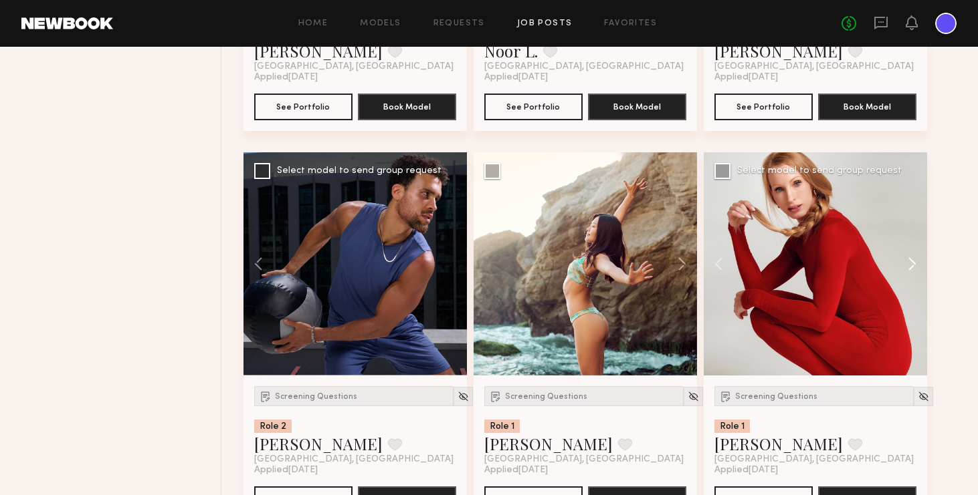
click at [829, 264] on button at bounding box center [905, 263] width 43 height 223
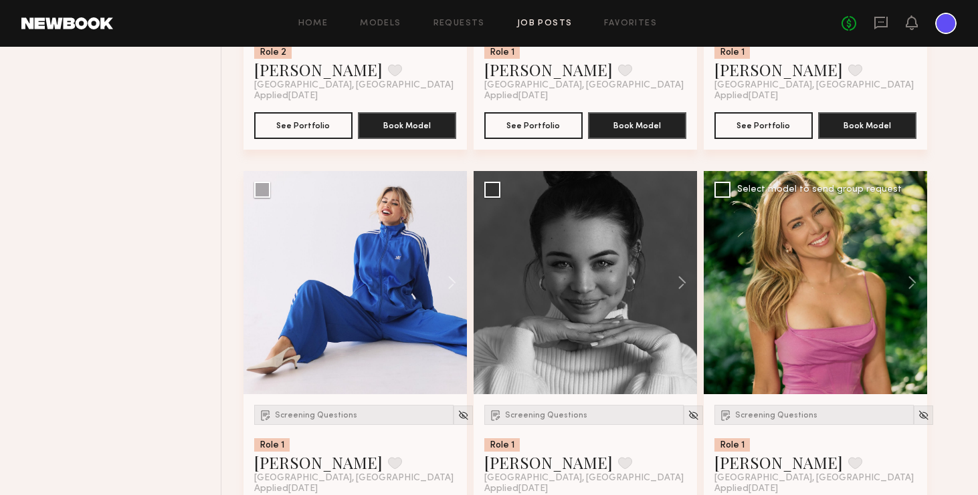
scroll to position [31539, 0]
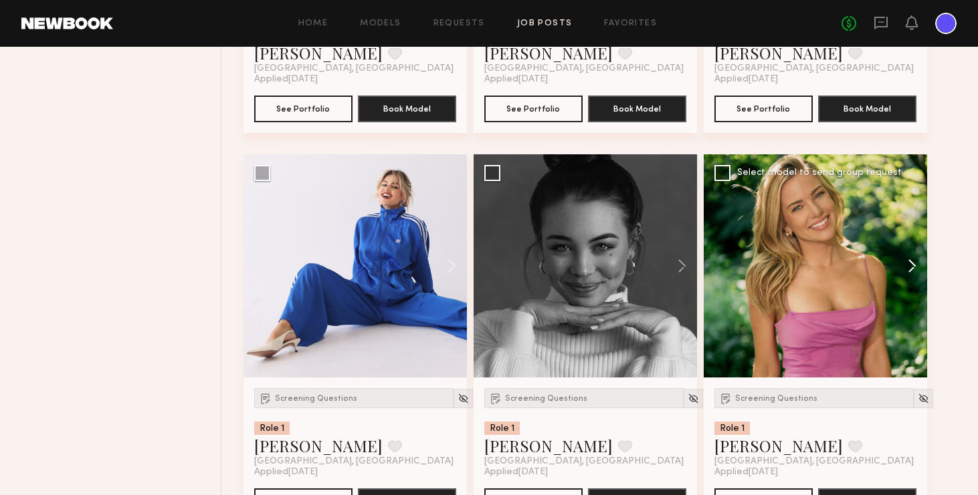
click at [829, 265] on button at bounding box center [905, 265] width 43 height 223
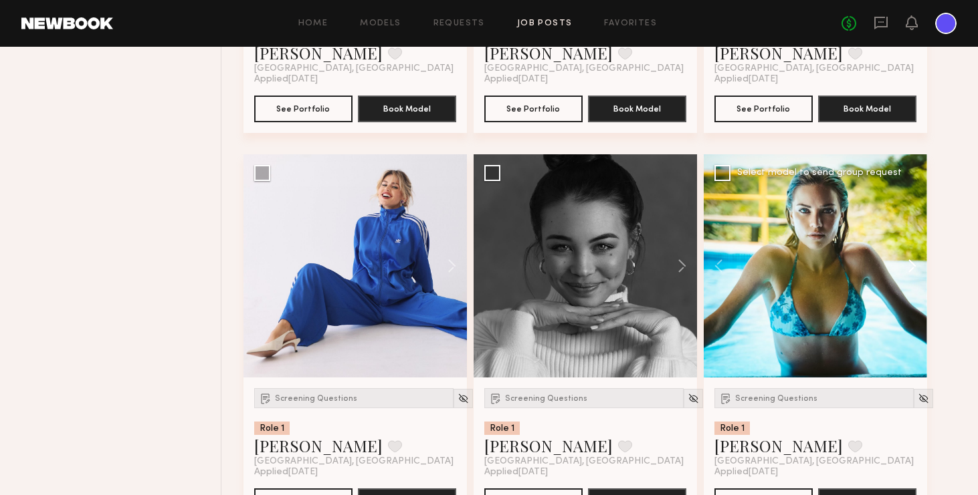
click at [829, 265] on button at bounding box center [905, 265] width 43 height 223
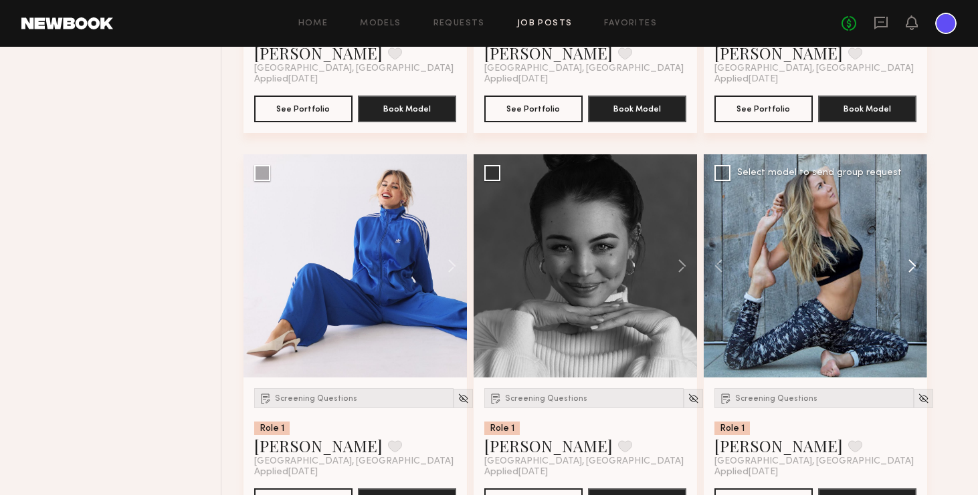
click at [829, 265] on button at bounding box center [905, 265] width 43 height 223
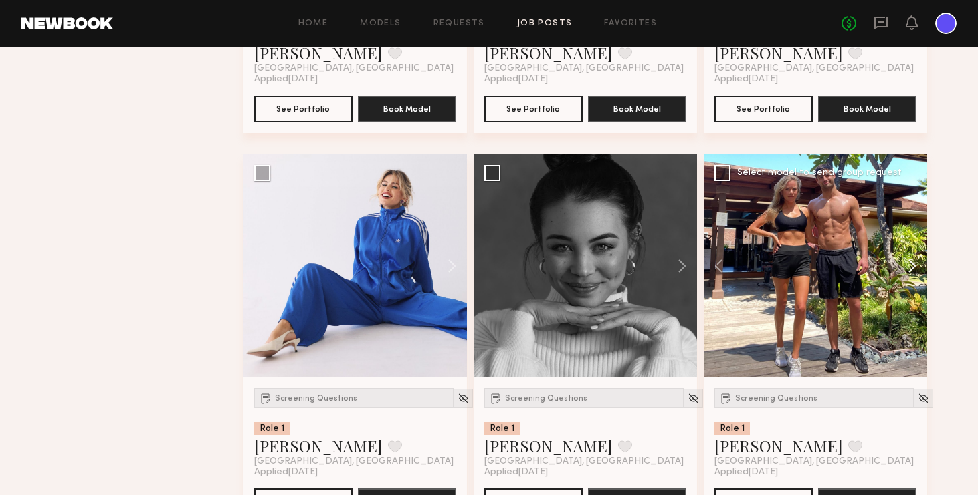
click at [829, 267] on button at bounding box center [905, 265] width 43 height 223
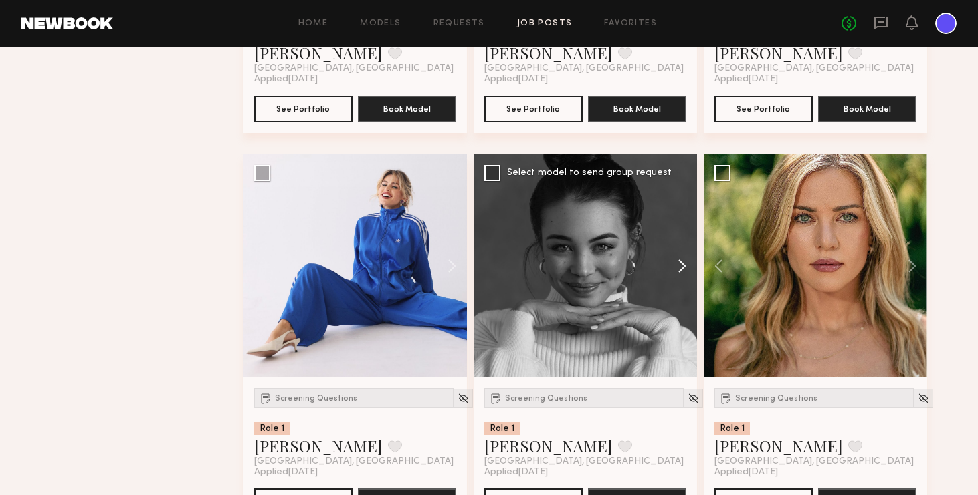
click at [679, 261] on button at bounding box center [675, 265] width 43 height 223
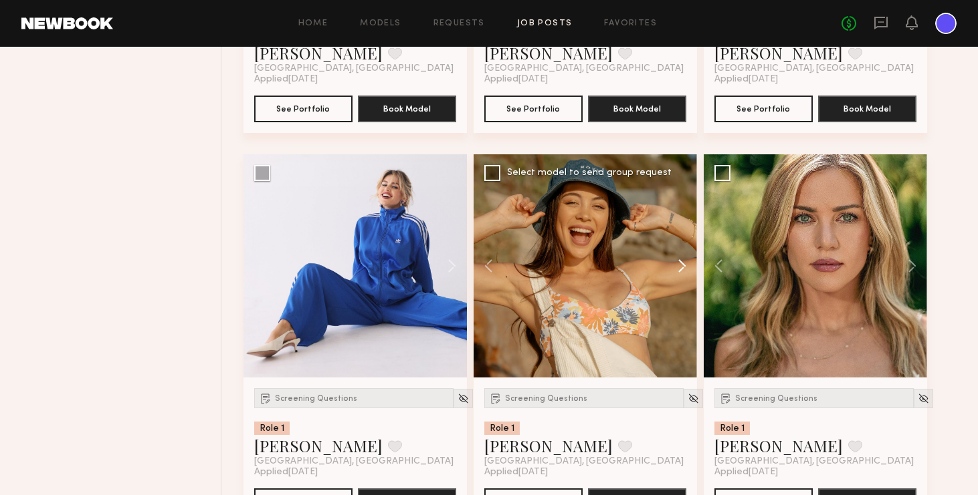
click at [679, 261] on button at bounding box center [675, 265] width 43 height 223
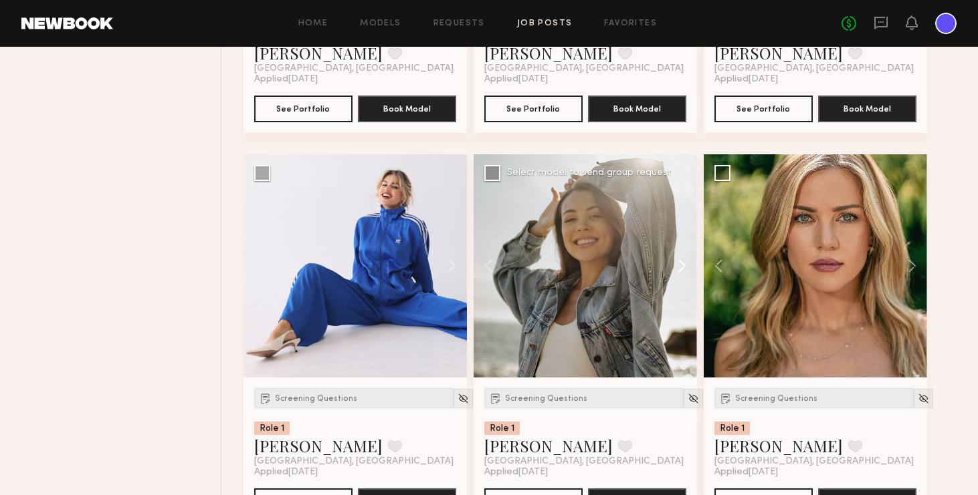
click at [679, 261] on button at bounding box center [675, 265] width 43 height 223
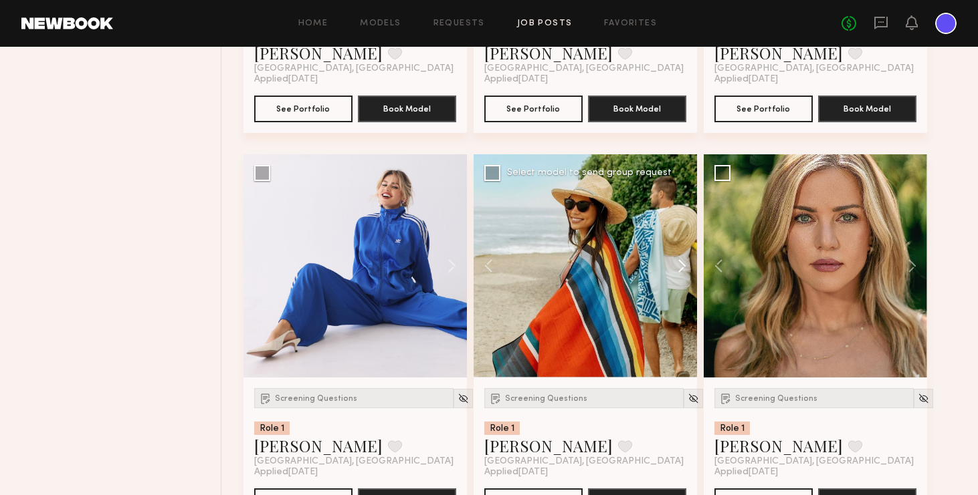
click at [679, 261] on button at bounding box center [675, 265] width 43 height 223
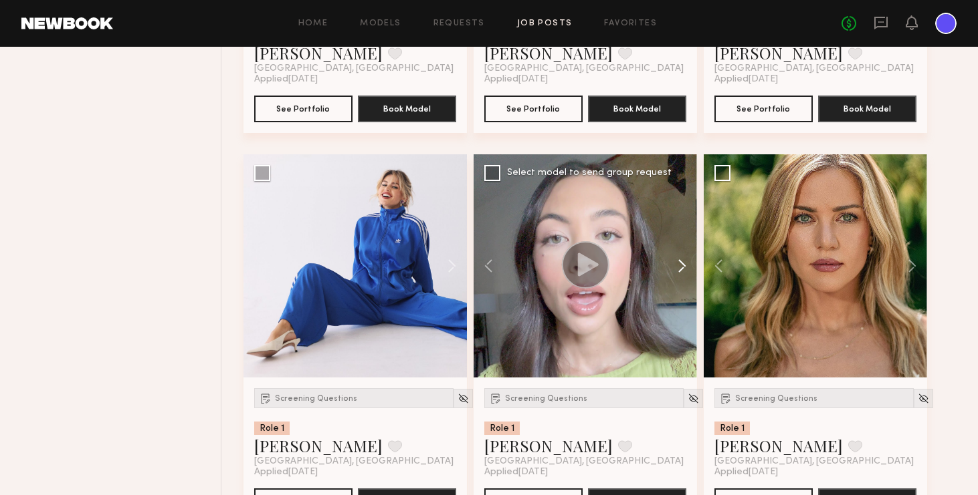
click at [679, 261] on button at bounding box center [675, 265] width 43 height 223
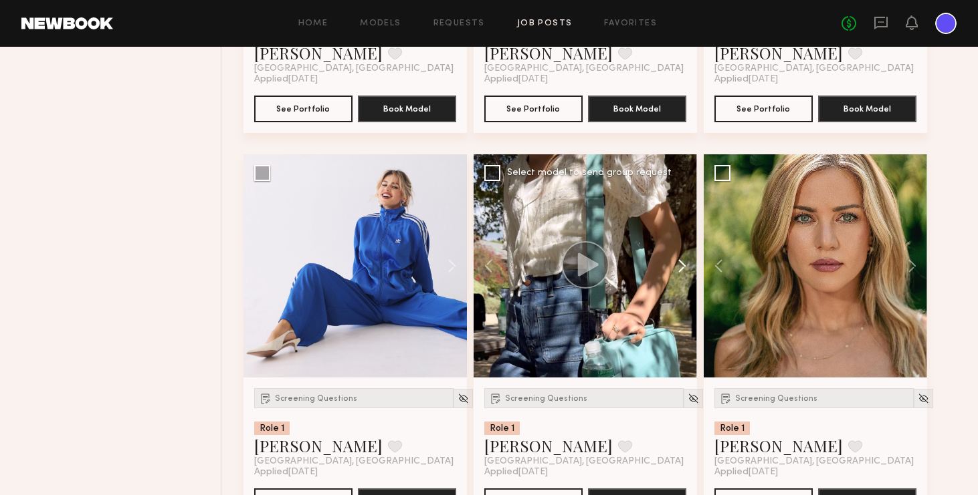
click at [679, 261] on button at bounding box center [675, 265] width 43 height 223
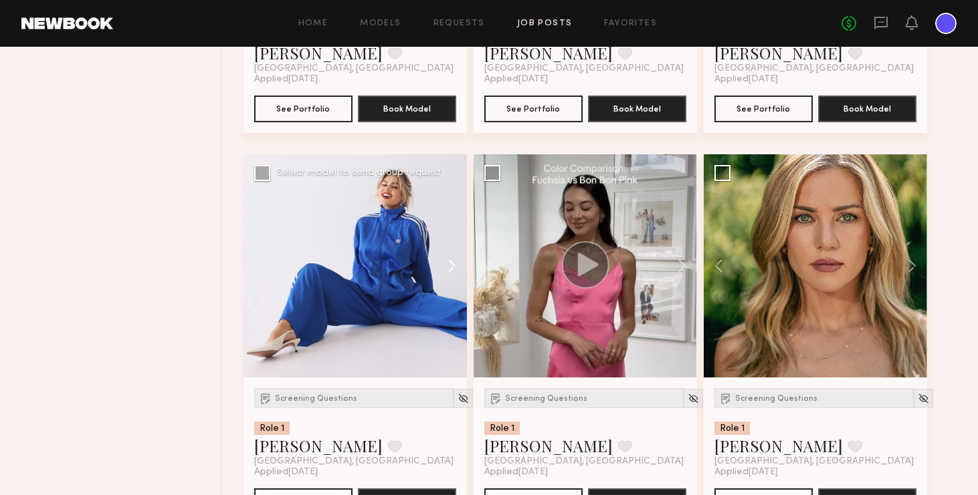
click at [453, 264] on button at bounding box center [445, 265] width 43 height 223
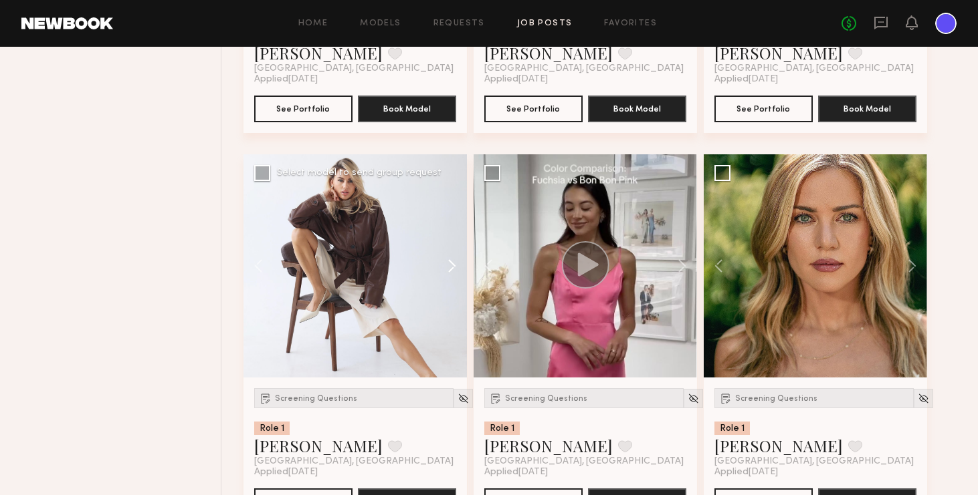
click at [453, 264] on button at bounding box center [445, 265] width 43 height 223
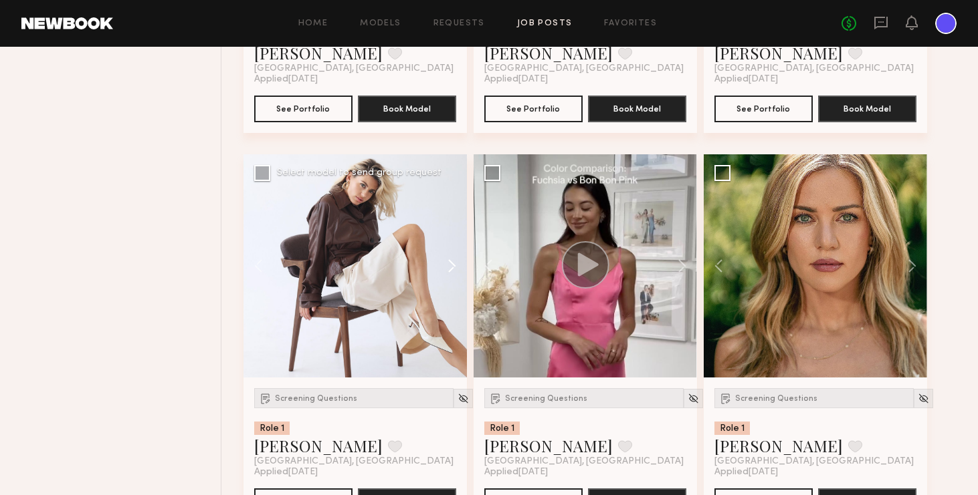
click at [453, 264] on button at bounding box center [445, 265] width 43 height 223
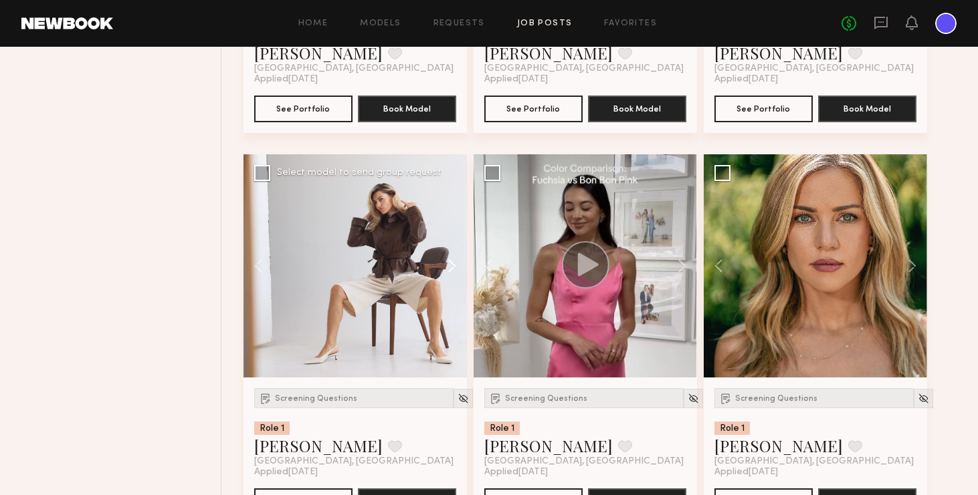
click at [453, 264] on button at bounding box center [445, 265] width 43 height 223
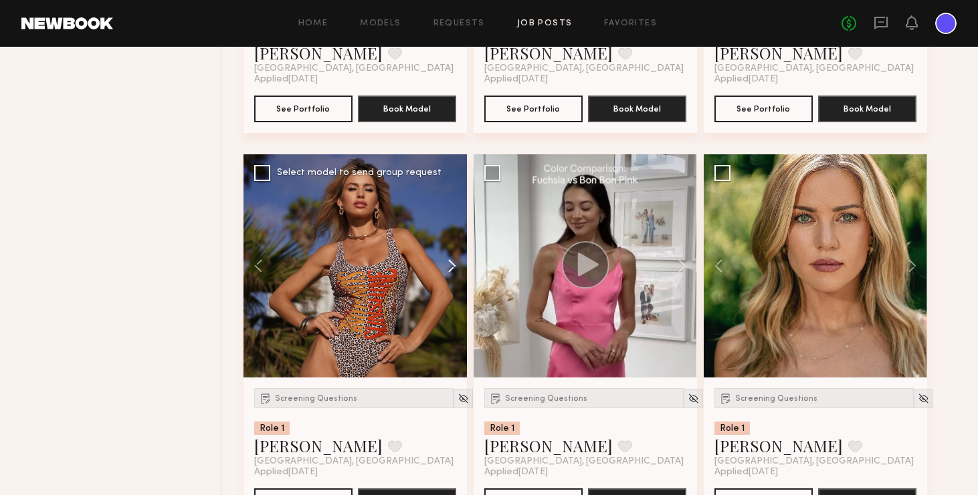
click at [453, 264] on button at bounding box center [445, 265] width 43 height 223
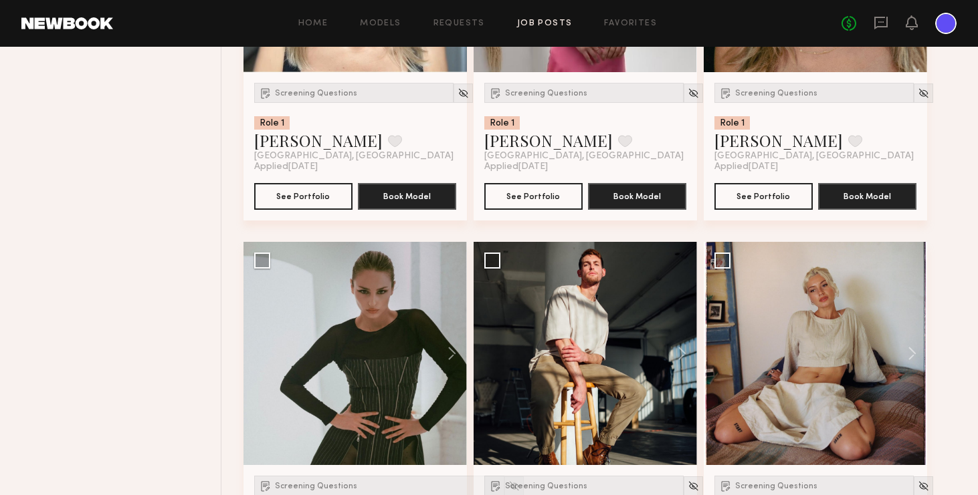
scroll to position [31842, 0]
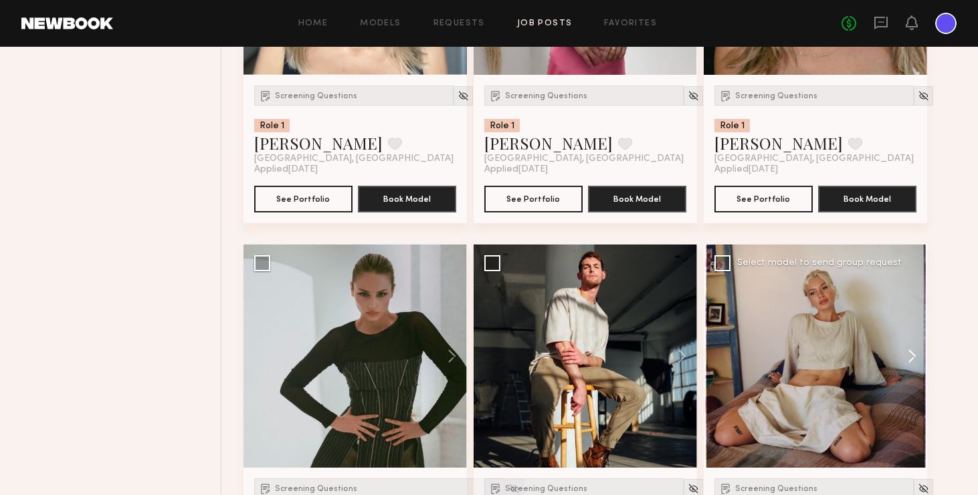
click at [829, 357] on button at bounding box center [905, 356] width 43 height 223
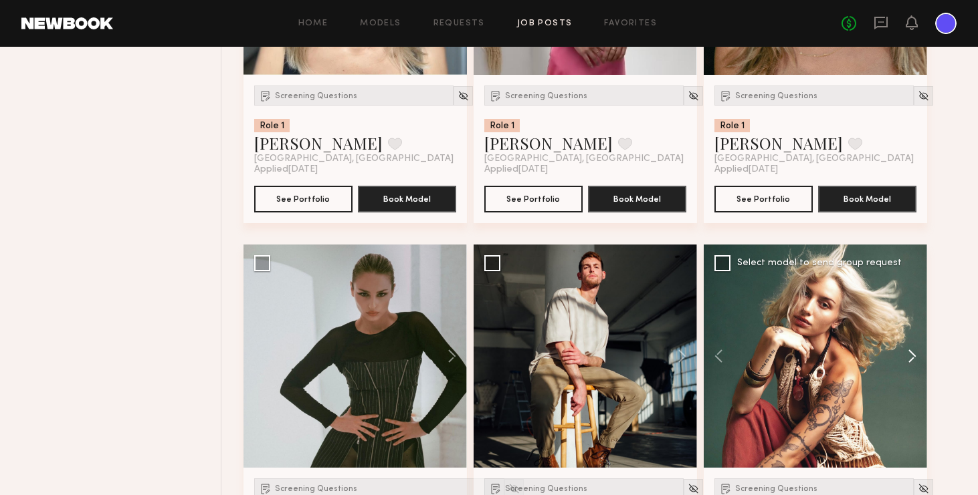
click at [829, 357] on button at bounding box center [905, 356] width 43 height 223
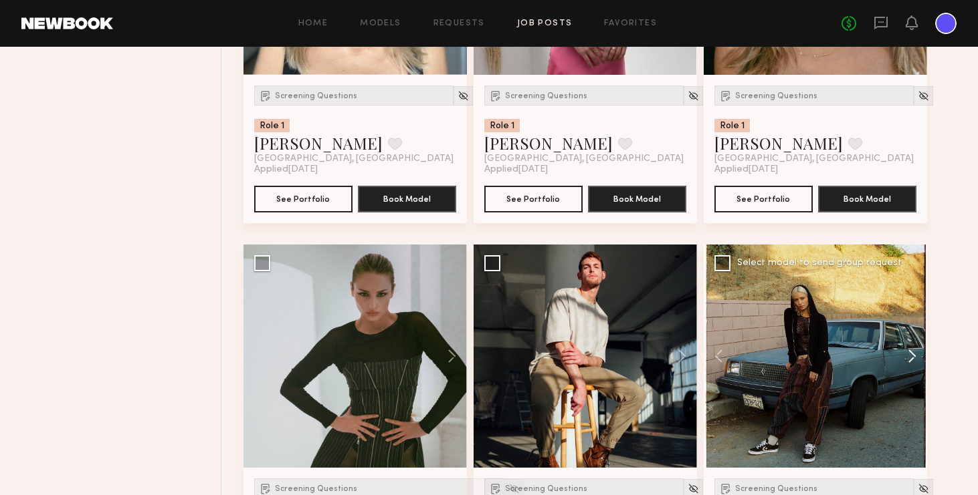
click at [829, 357] on button at bounding box center [905, 356] width 43 height 223
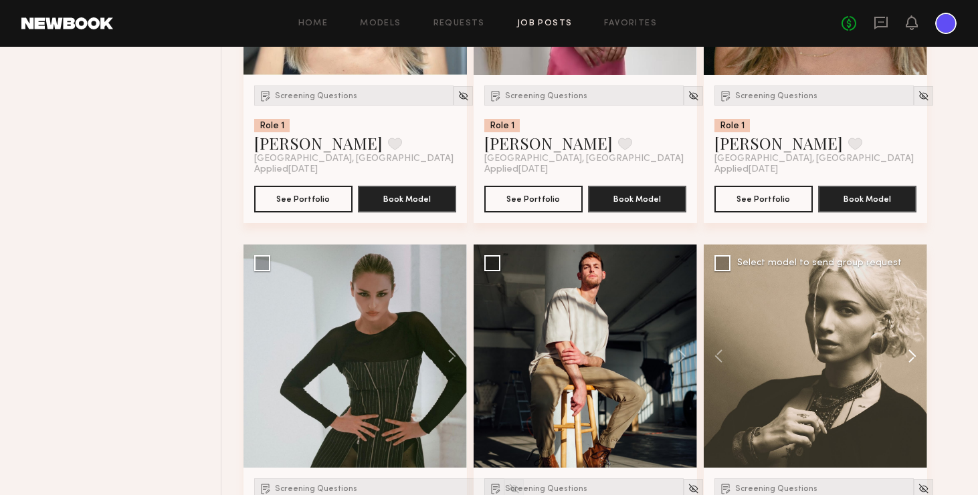
click at [829, 357] on button at bounding box center [905, 356] width 43 height 223
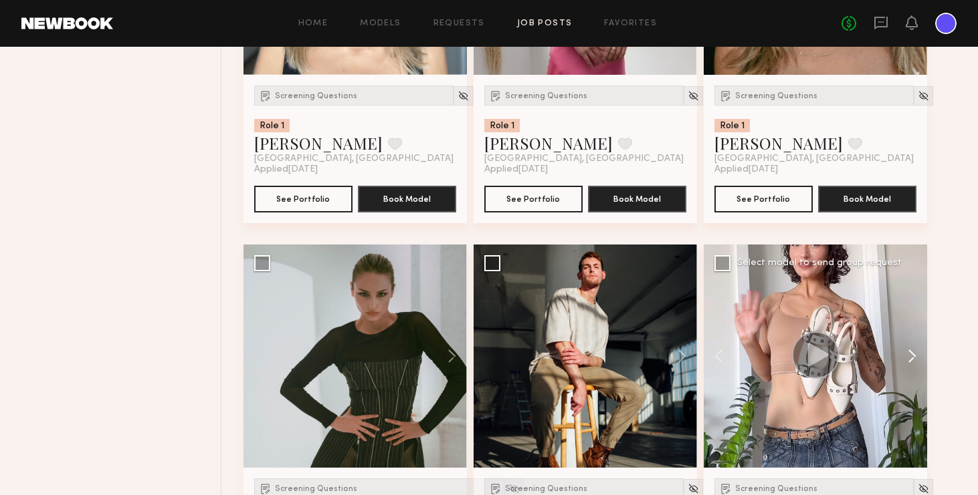
click at [829, 357] on button at bounding box center [905, 356] width 43 height 223
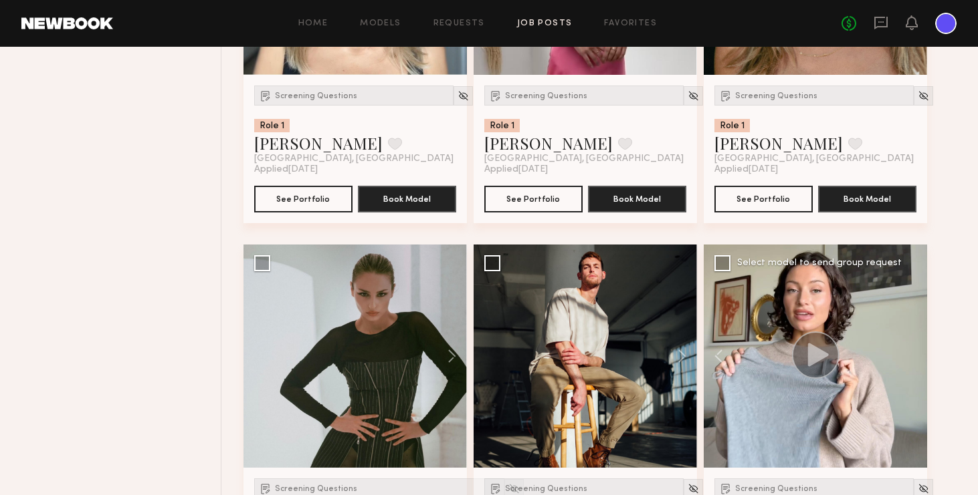
click at [829, 357] on div at bounding box center [814, 356] width 223 height 223
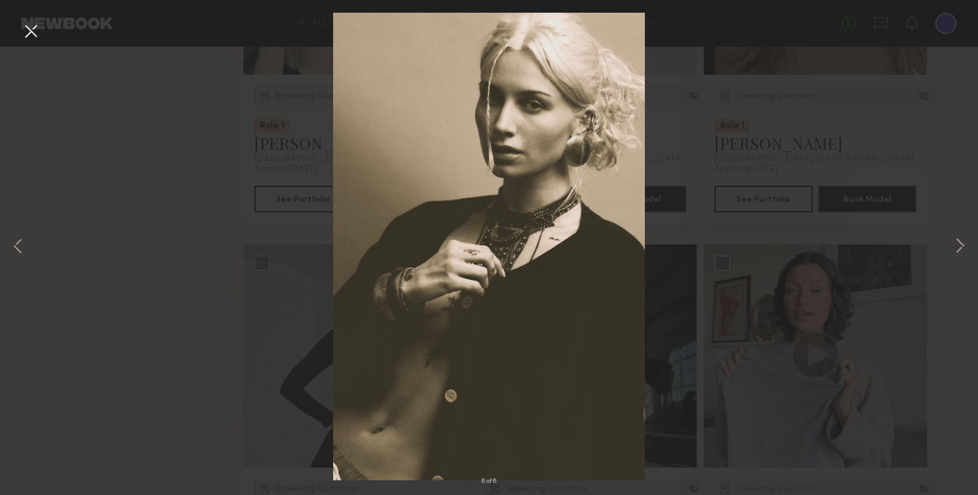
click at [27, 33] on button at bounding box center [30, 32] width 21 height 24
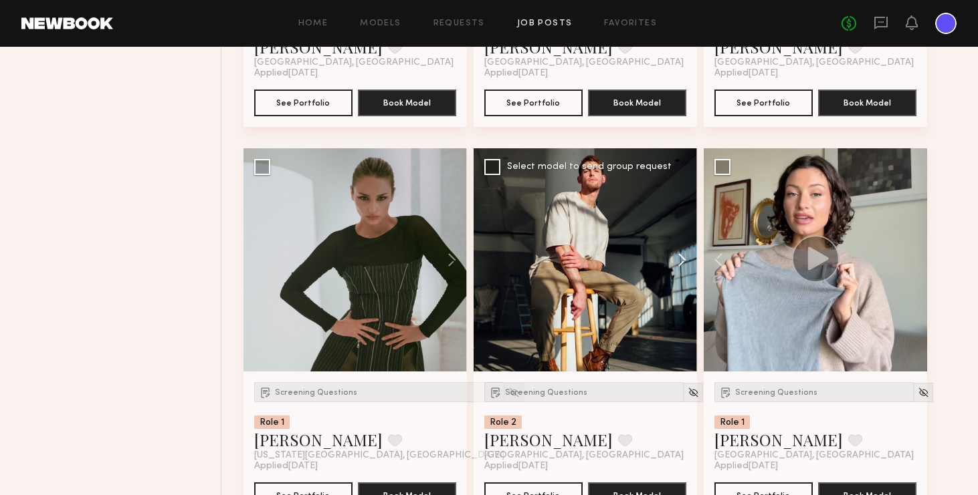
scroll to position [31916, 0]
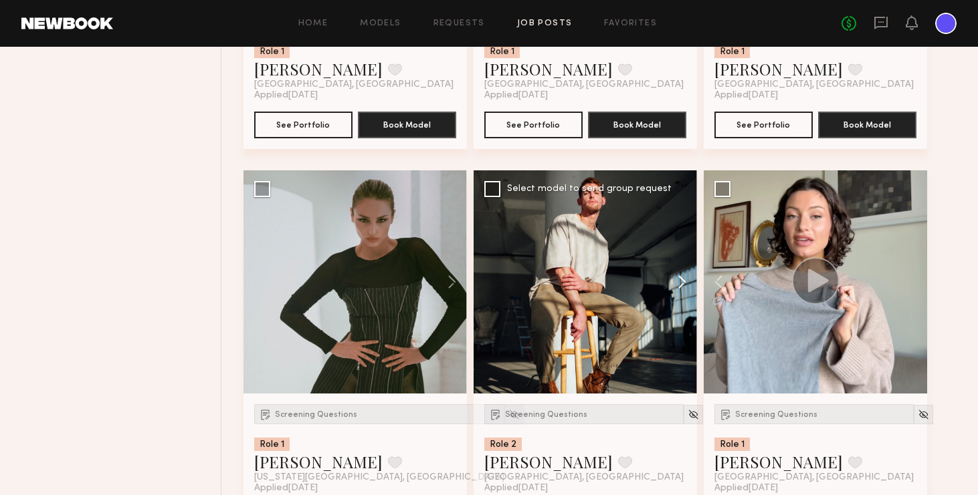
click at [682, 286] on button at bounding box center [675, 281] width 43 height 223
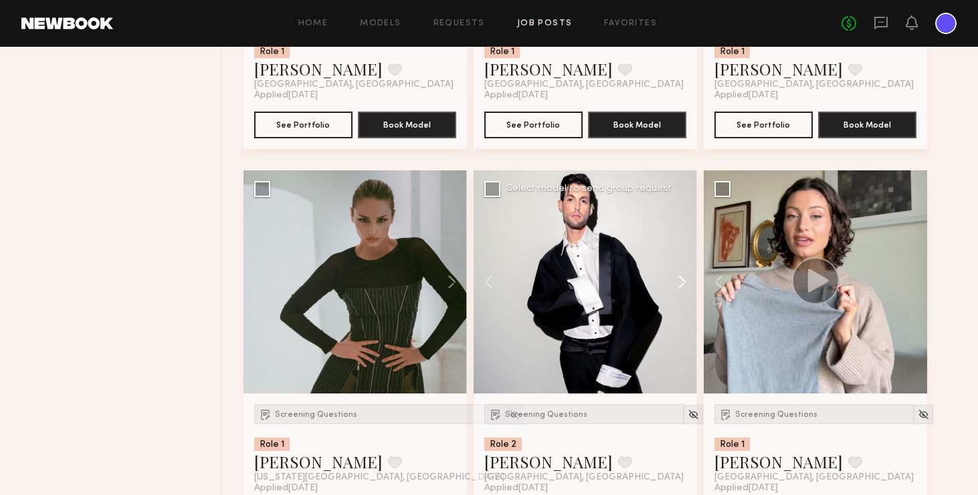
click at [682, 286] on button at bounding box center [675, 281] width 43 height 223
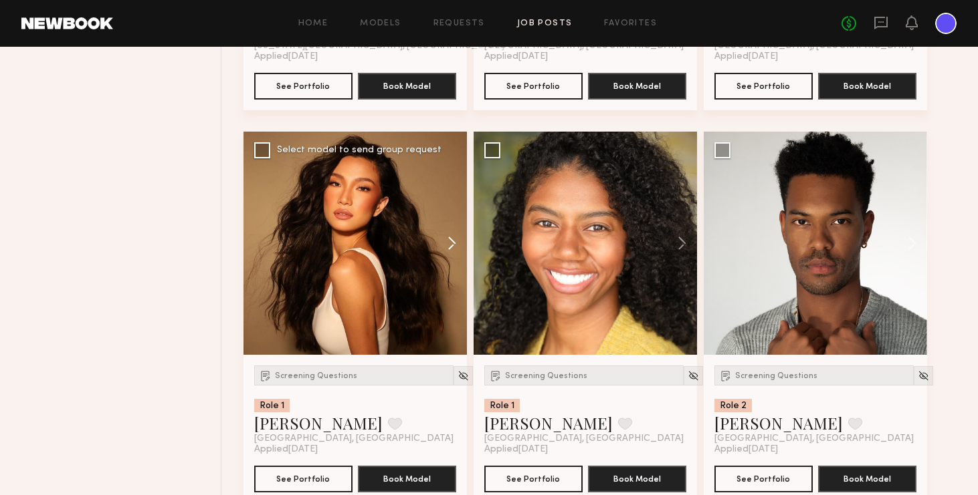
scroll to position [32344, 0]
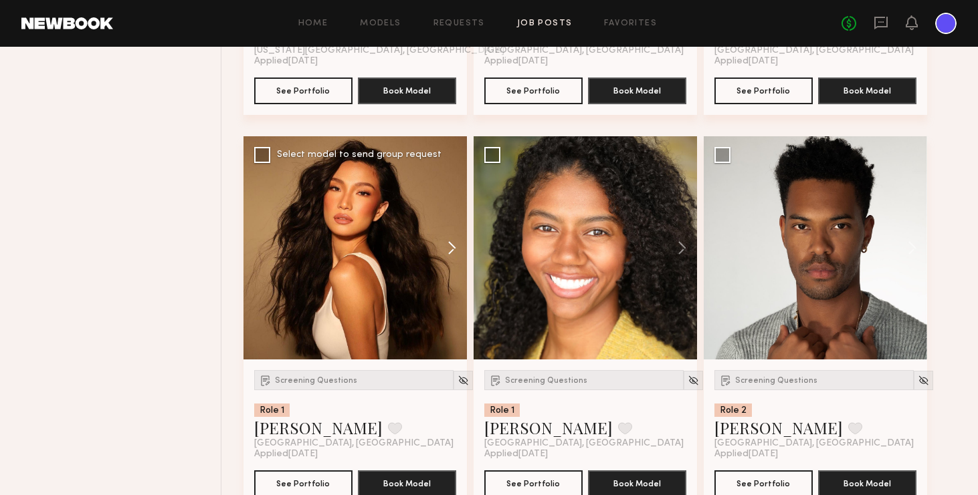
click at [451, 250] on button at bounding box center [445, 247] width 43 height 223
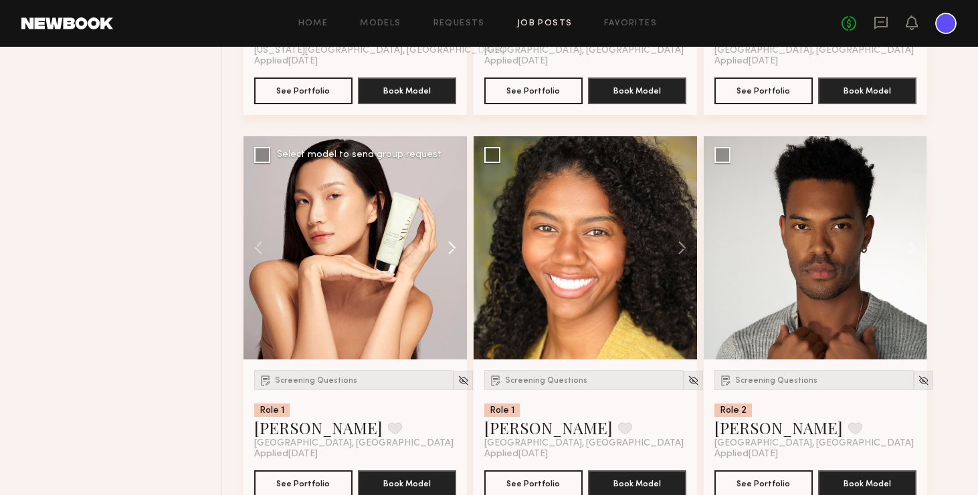
click at [451, 250] on button at bounding box center [445, 247] width 43 height 223
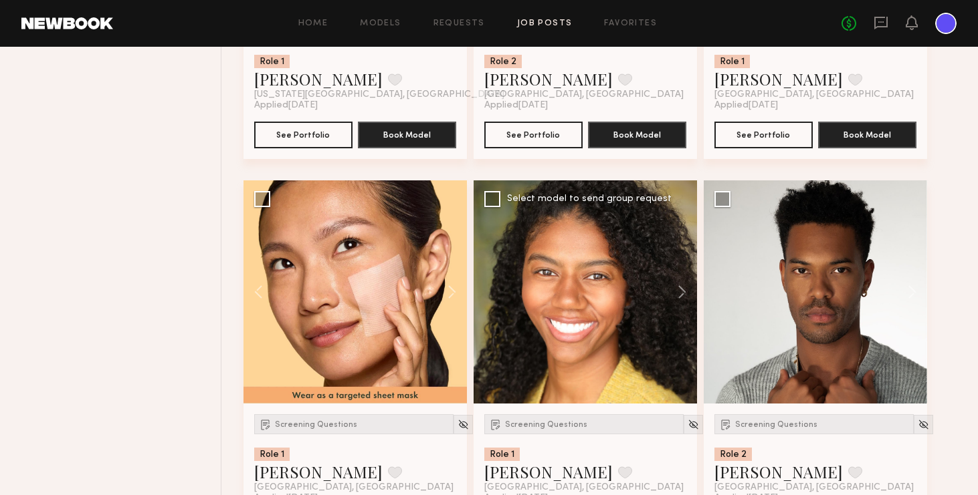
scroll to position [32296, 0]
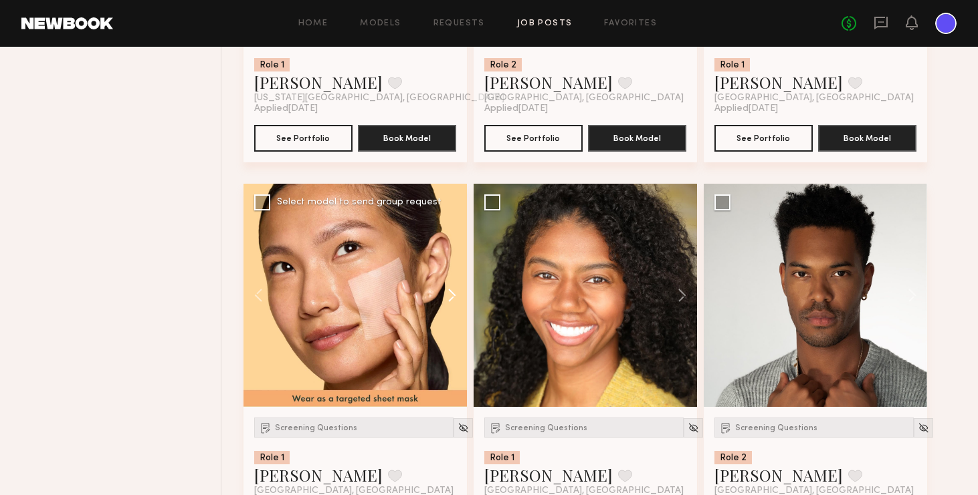
click at [451, 299] on button at bounding box center [445, 295] width 43 height 223
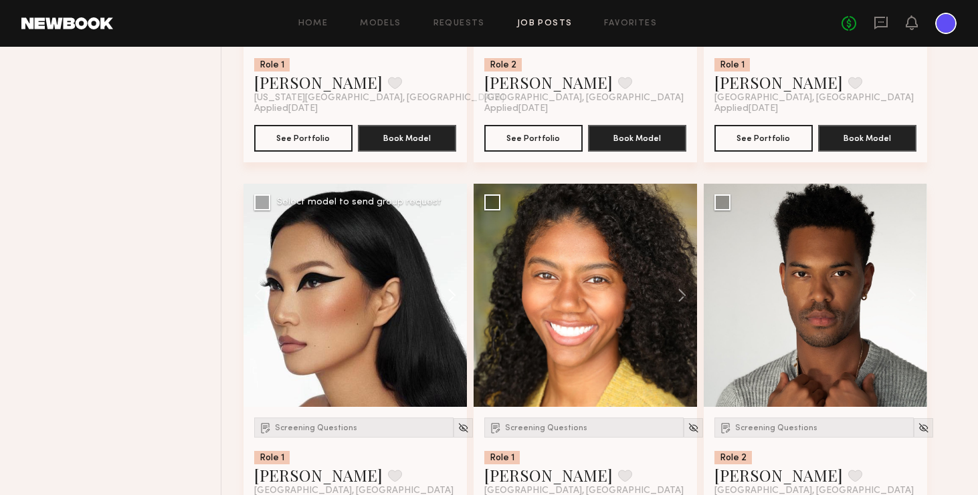
click at [451, 299] on button at bounding box center [445, 295] width 43 height 223
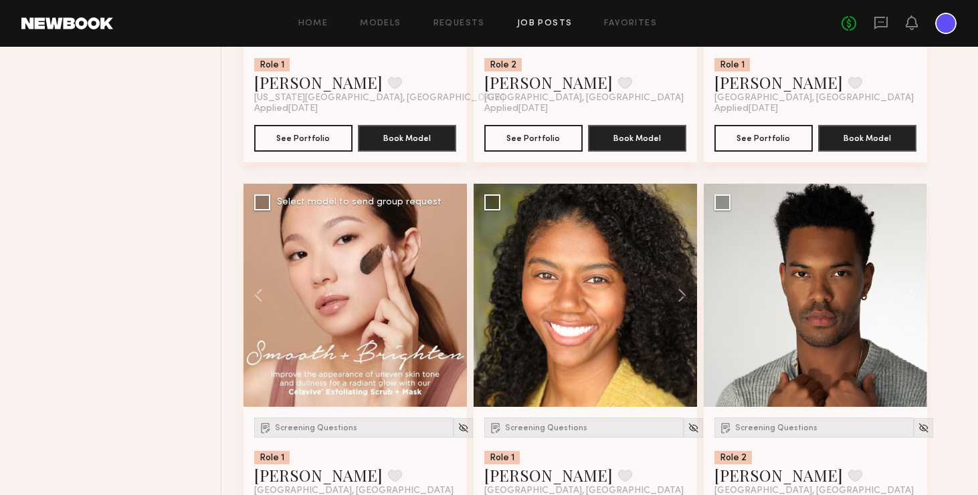
click at [451, 299] on div at bounding box center [354, 295] width 223 height 223
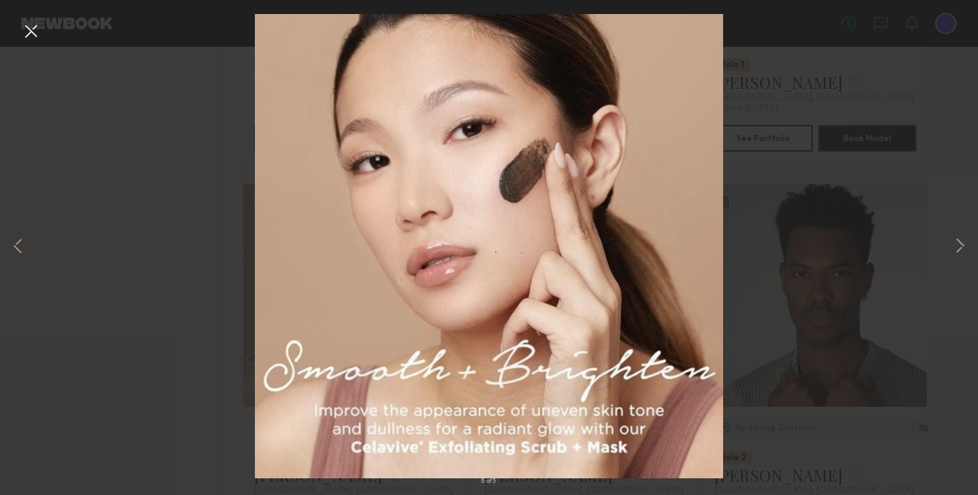
click at [27, 25] on button at bounding box center [30, 32] width 21 height 24
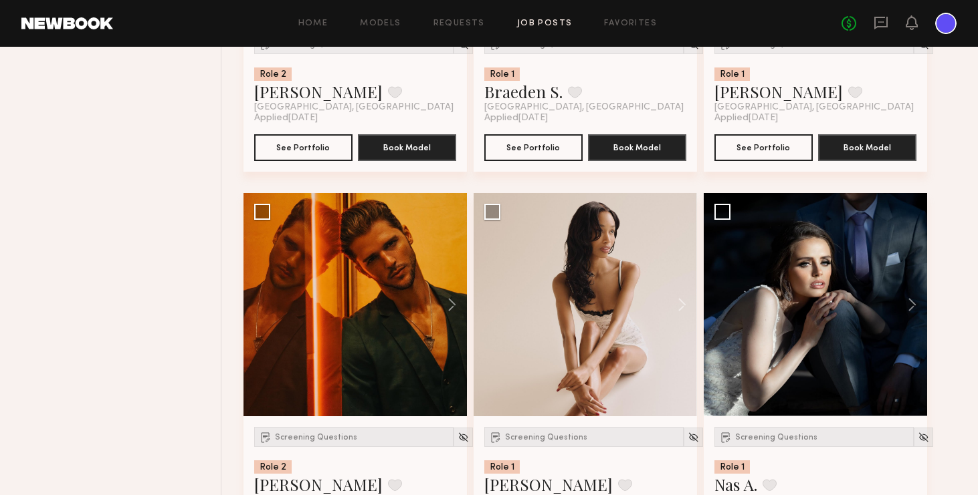
scroll to position [33072, 0]
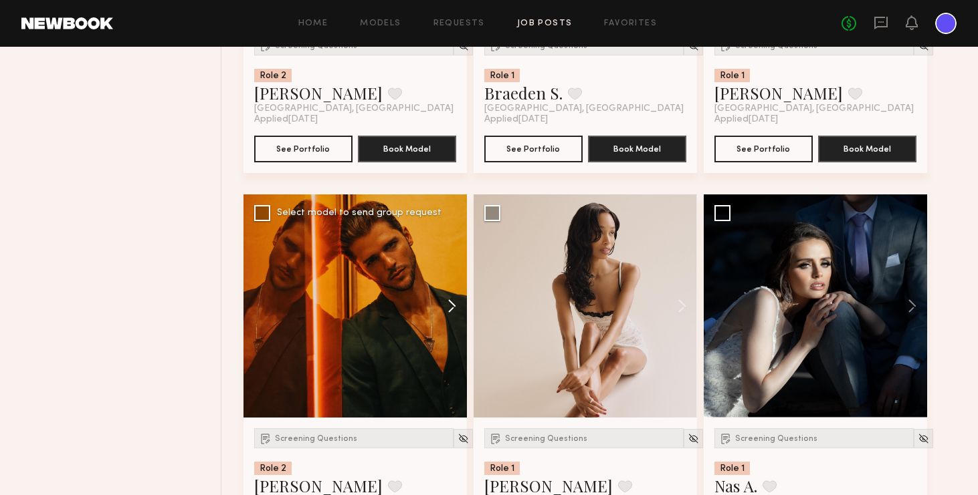
click at [453, 302] on button at bounding box center [445, 306] width 43 height 223
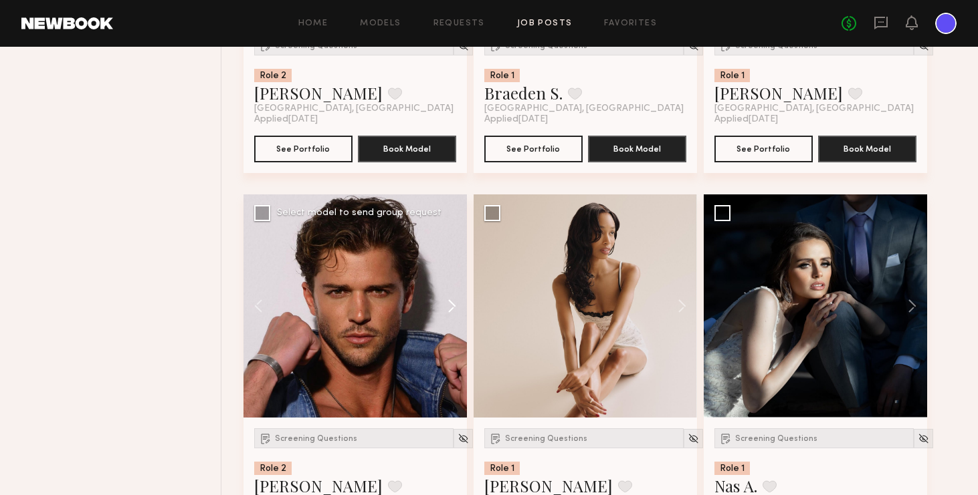
click at [453, 302] on button at bounding box center [445, 306] width 43 height 223
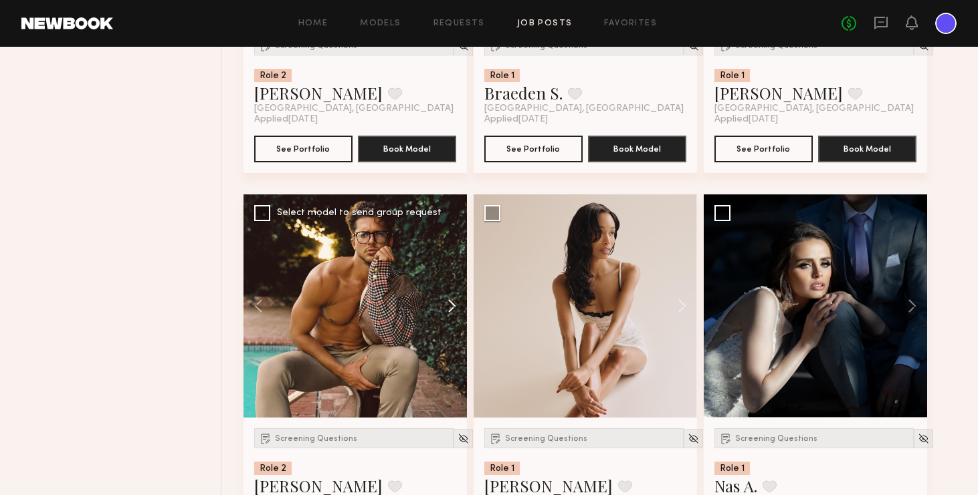
click at [453, 302] on button at bounding box center [445, 306] width 43 height 223
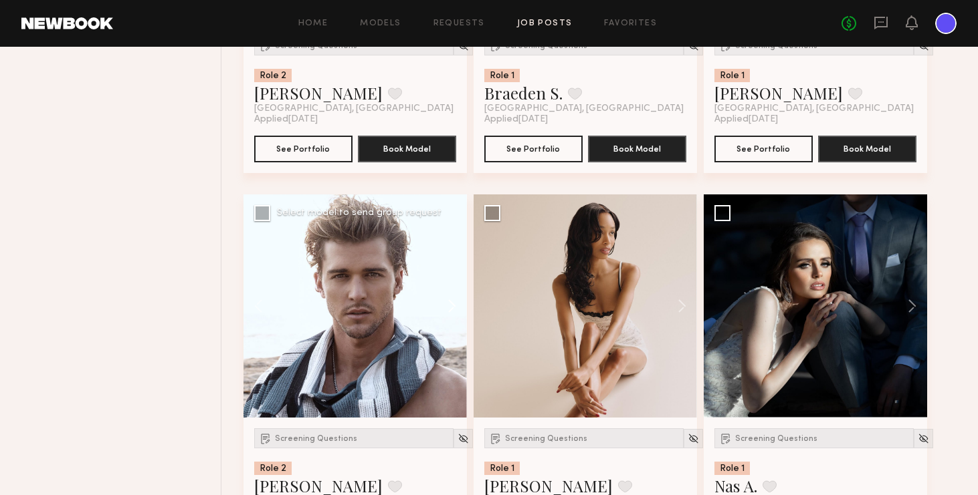
click at [453, 302] on button at bounding box center [445, 306] width 43 height 223
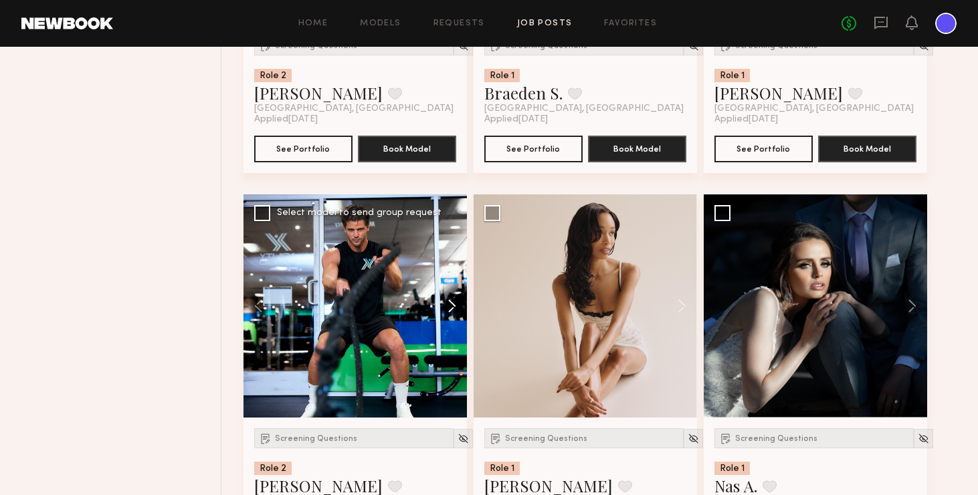
click at [453, 302] on button at bounding box center [445, 306] width 43 height 223
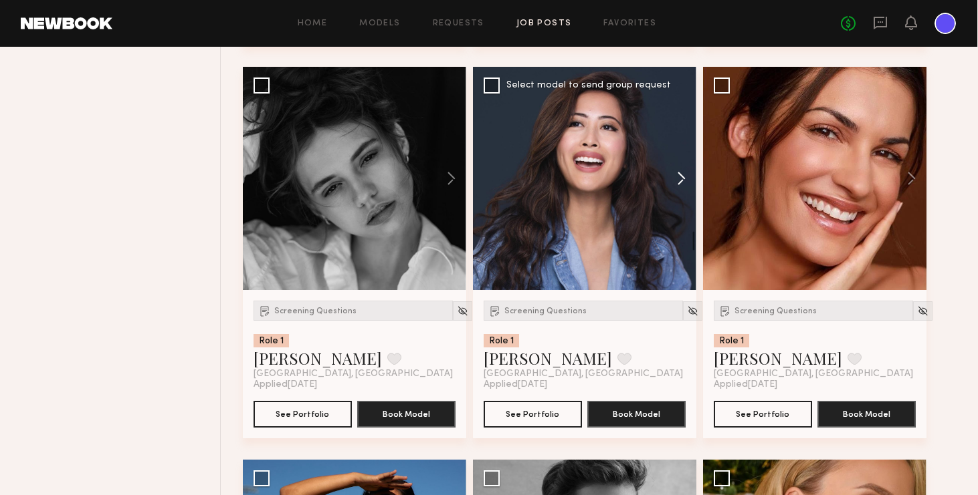
scroll to position [33593, 0]
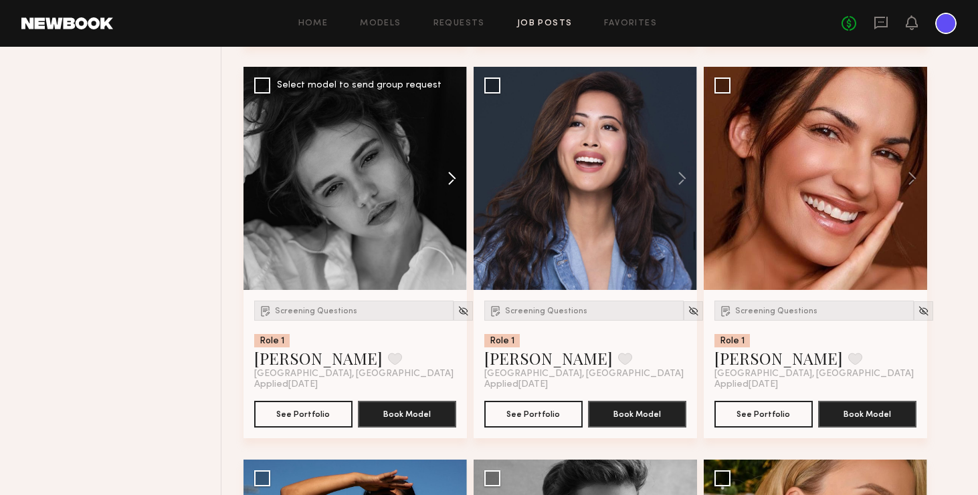
click at [454, 182] on button at bounding box center [445, 178] width 43 height 223
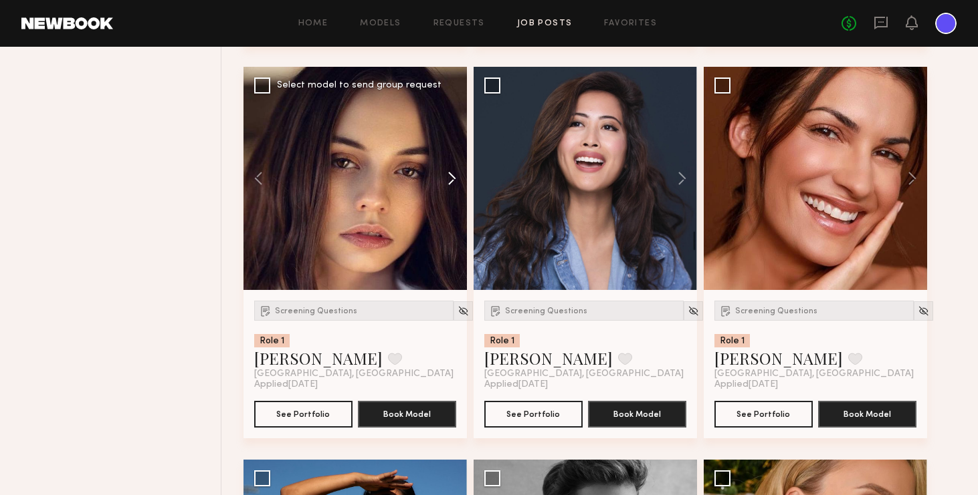
click at [454, 182] on button at bounding box center [445, 178] width 43 height 223
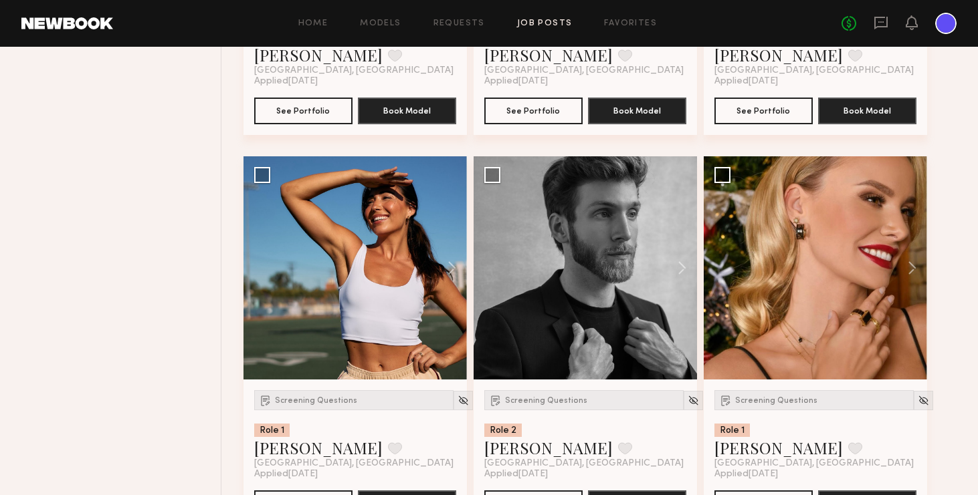
scroll to position [33898, 0]
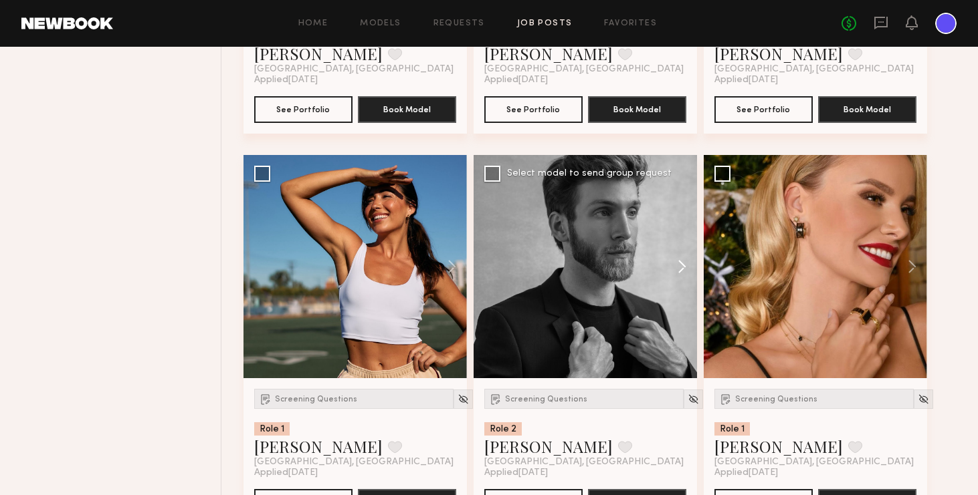
click at [681, 266] on button at bounding box center [675, 266] width 43 height 223
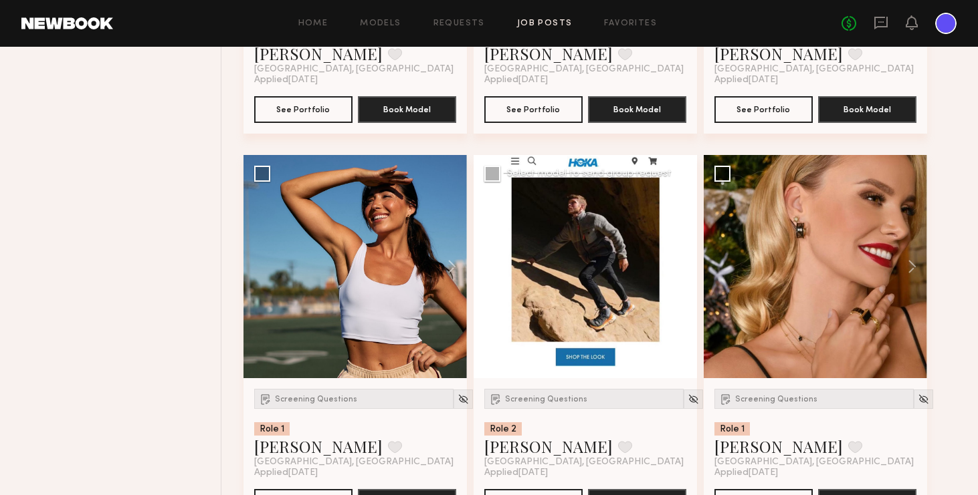
click at [681, 266] on button at bounding box center [675, 266] width 43 height 223
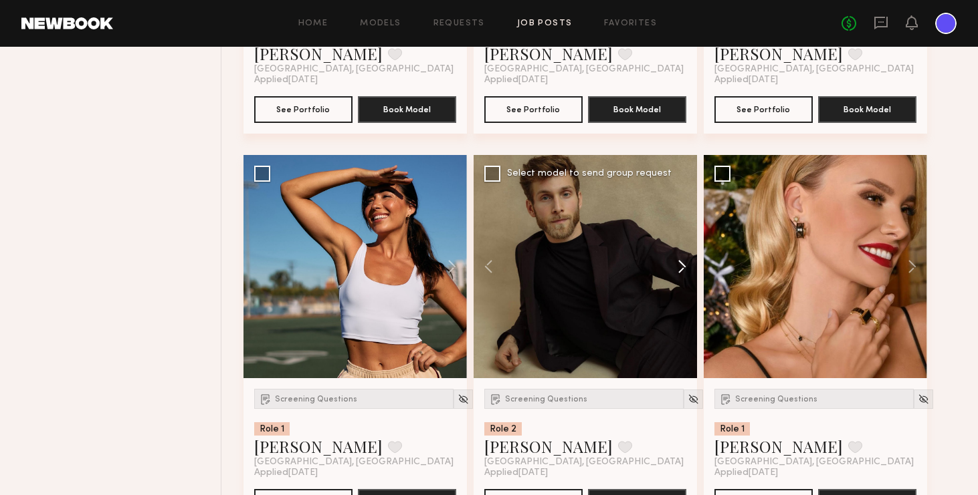
click at [681, 266] on button at bounding box center [675, 266] width 43 height 223
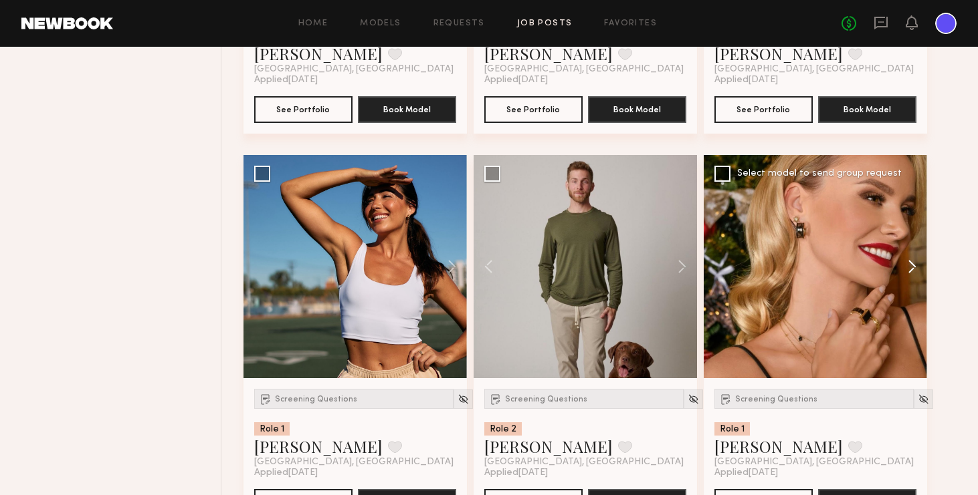
click at [829, 266] on button at bounding box center [905, 266] width 43 height 223
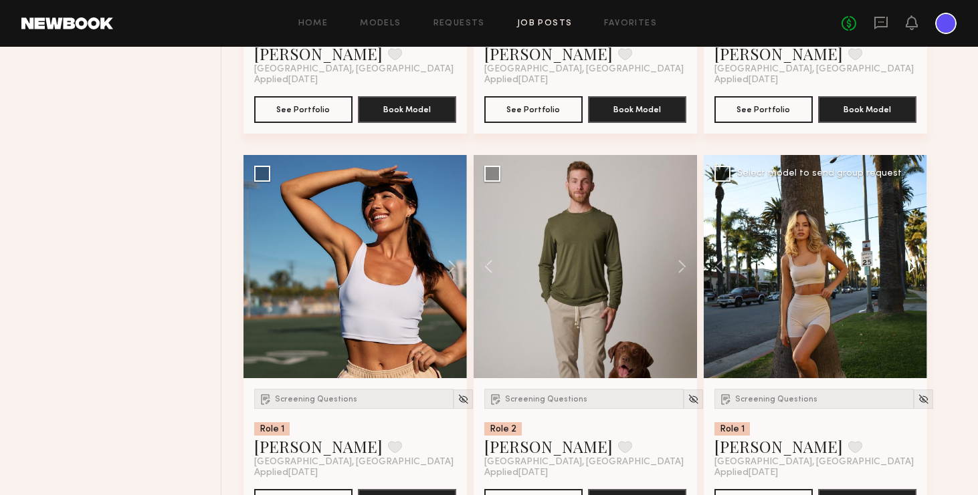
click at [829, 266] on button at bounding box center [905, 266] width 43 height 223
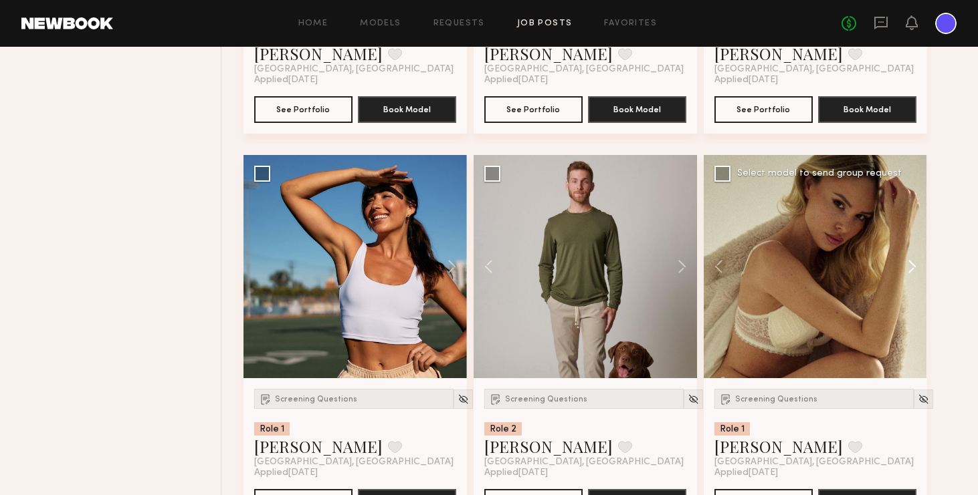
click at [829, 266] on button at bounding box center [905, 266] width 43 height 223
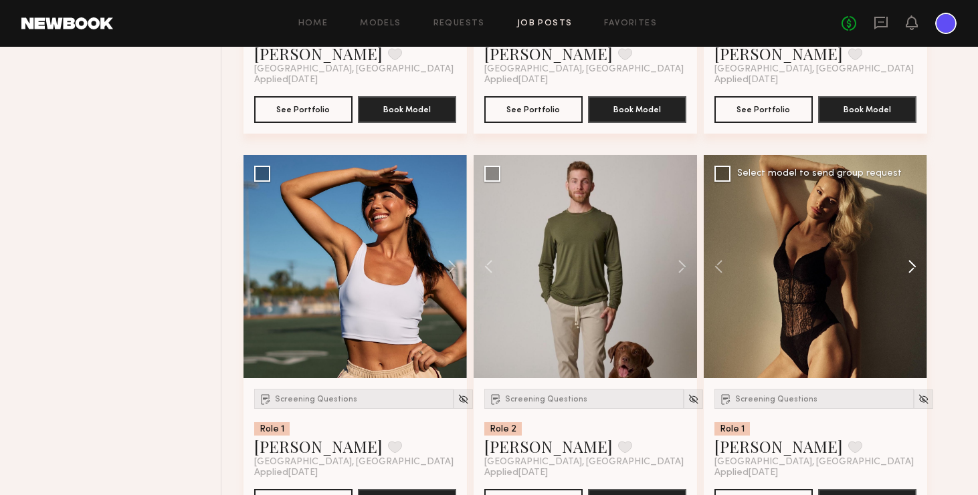
click at [829, 266] on button at bounding box center [905, 266] width 43 height 223
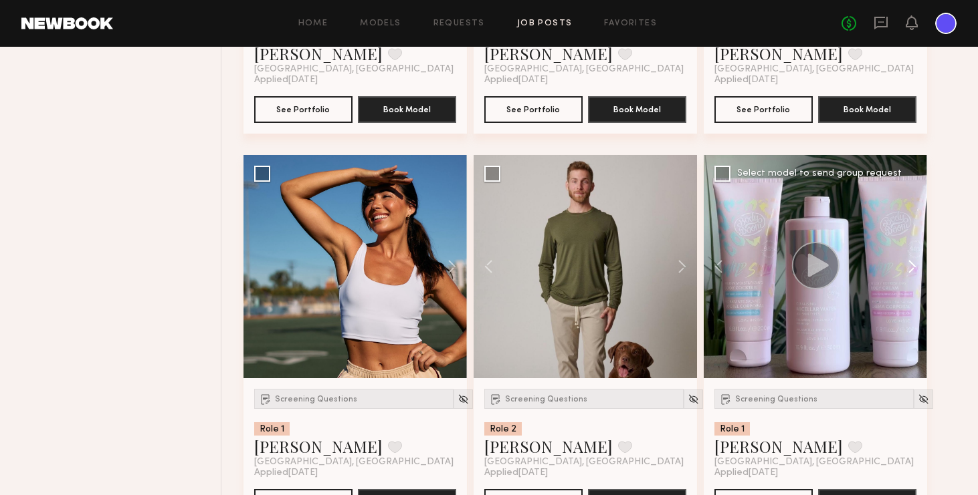
click at [829, 266] on button at bounding box center [905, 266] width 43 height 223
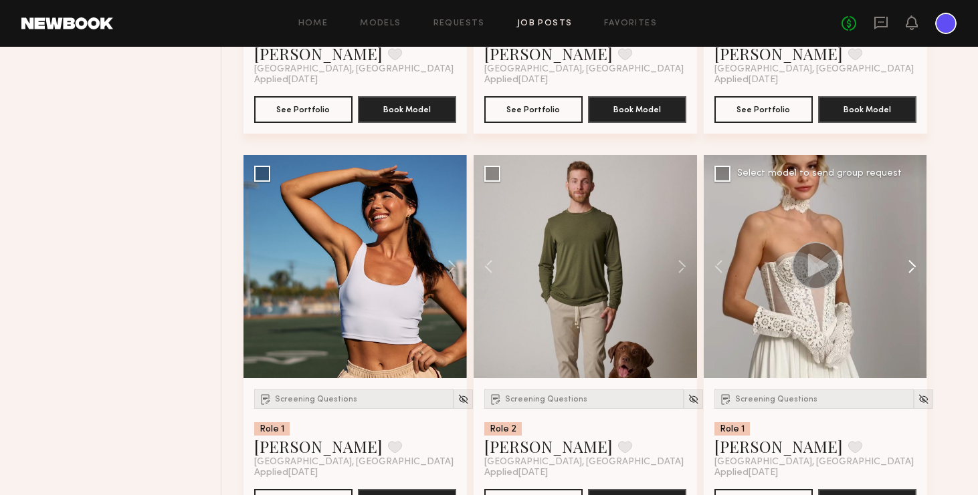
click at [829, 266] on button at bounding box center [905, 266] width 43 height 223
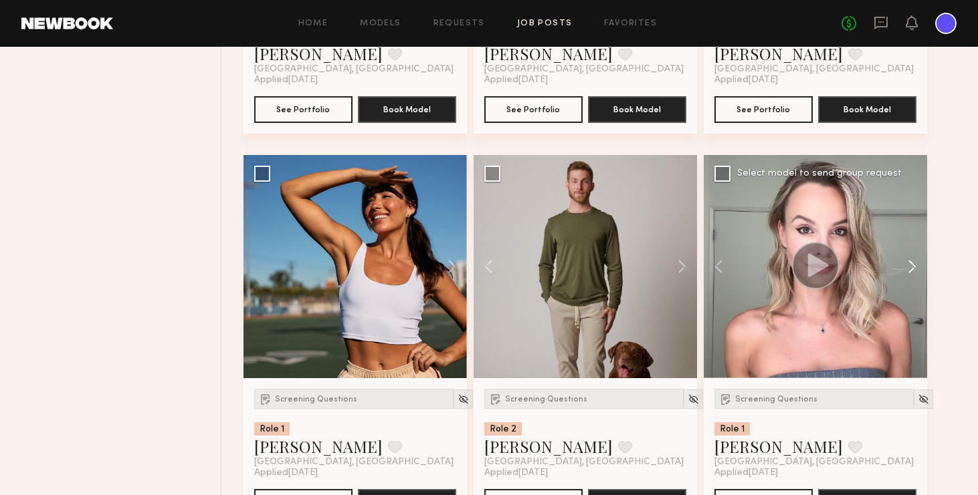
click at [829, 267] on button at bounding box center [905, 266] width 43 height 223
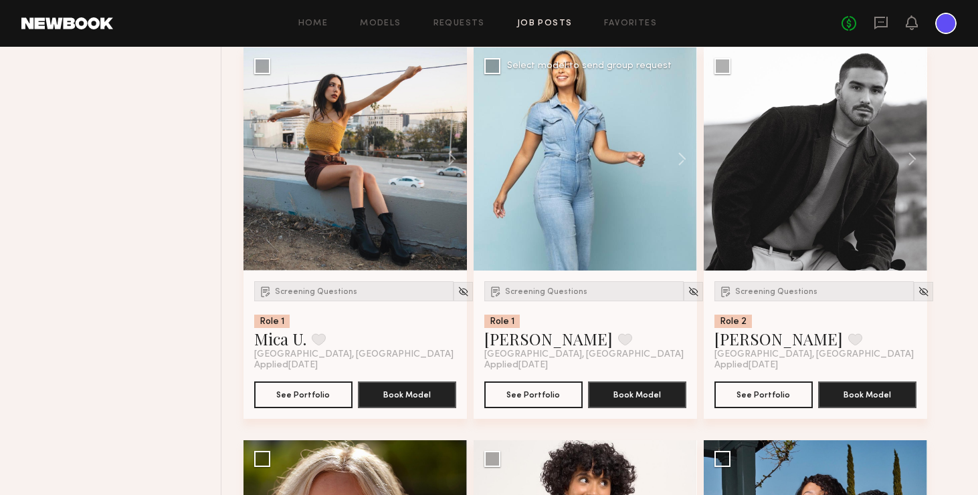
scroll to position [35185, 0]
click at [829, 158] on button at bounding box center [905, 158] width 43 height 223
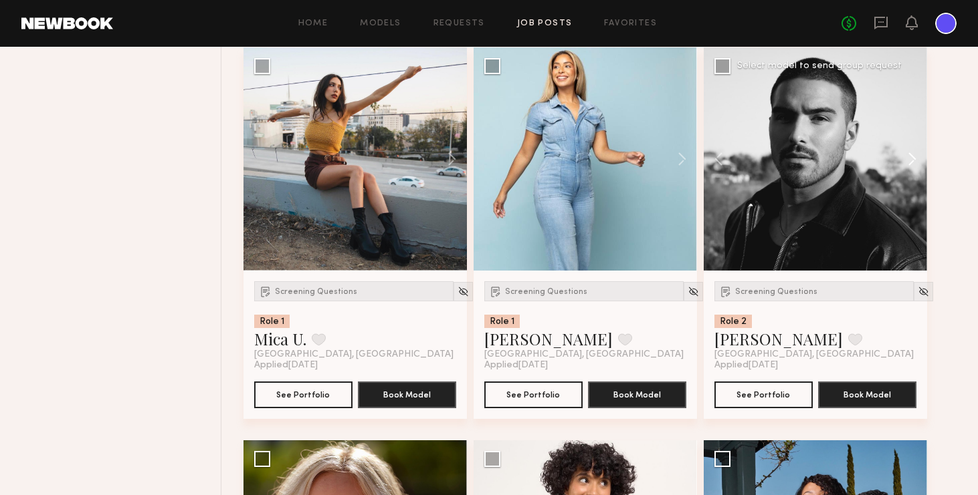
click at [829, 158] on button at bounding box center [905, 158] width 43 height 223
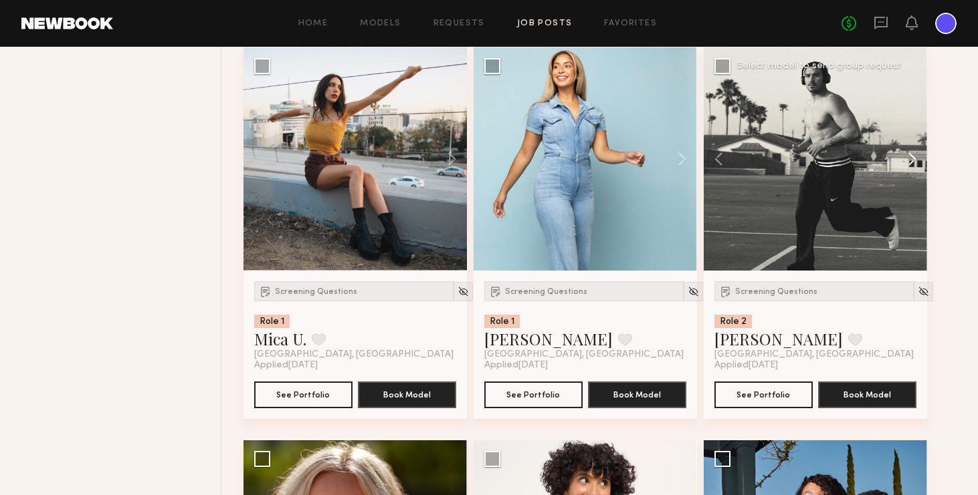
click at [829, 158] on button at bounding box center [905, 158] width 43 height 223
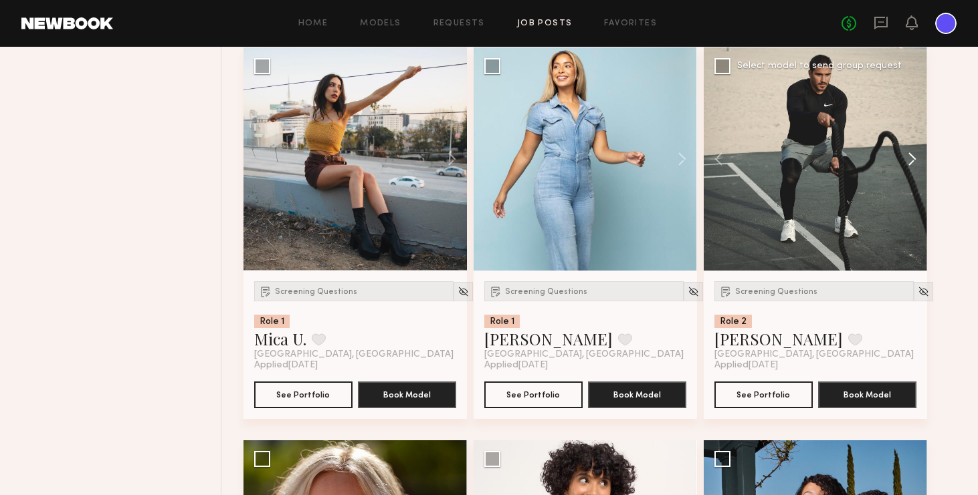
click at [829, 158] on button at bounding box center [905, 158] width 43 height 223
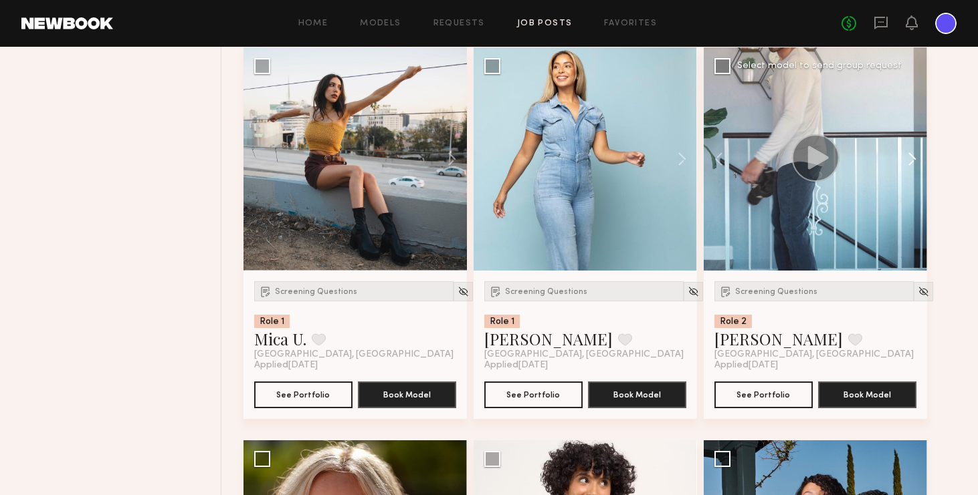
click at [829, 158] on button at bounding box center [905, 158] width 43 height 223
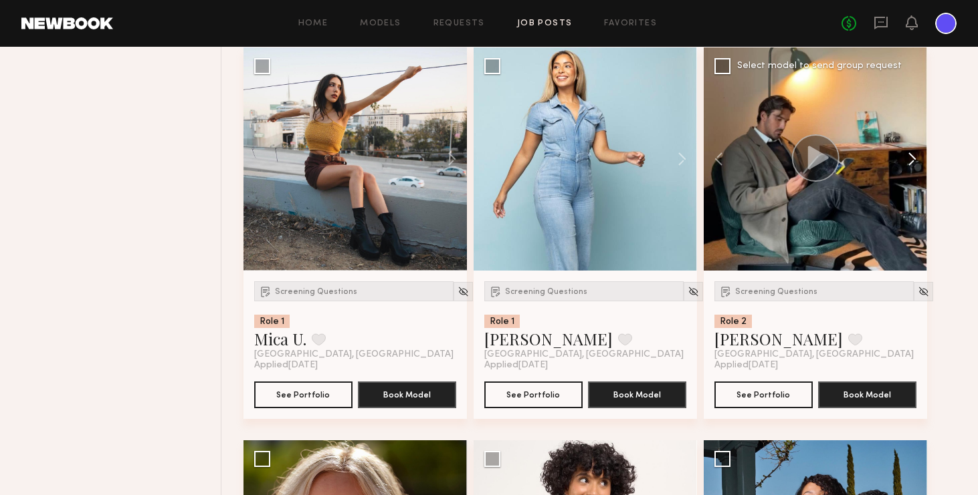
click at [829, 158] on button at bounding box center [905, 158] width 43 height 223
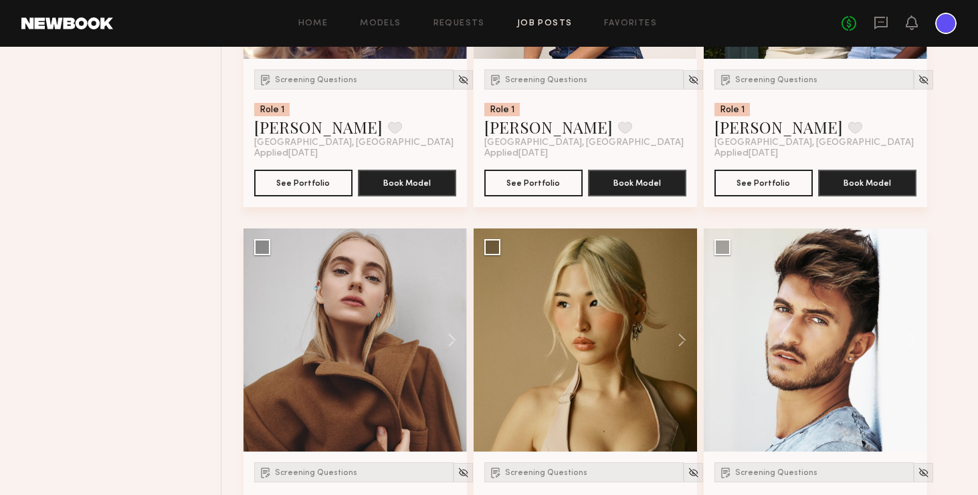
scroll to position [35787, 0]
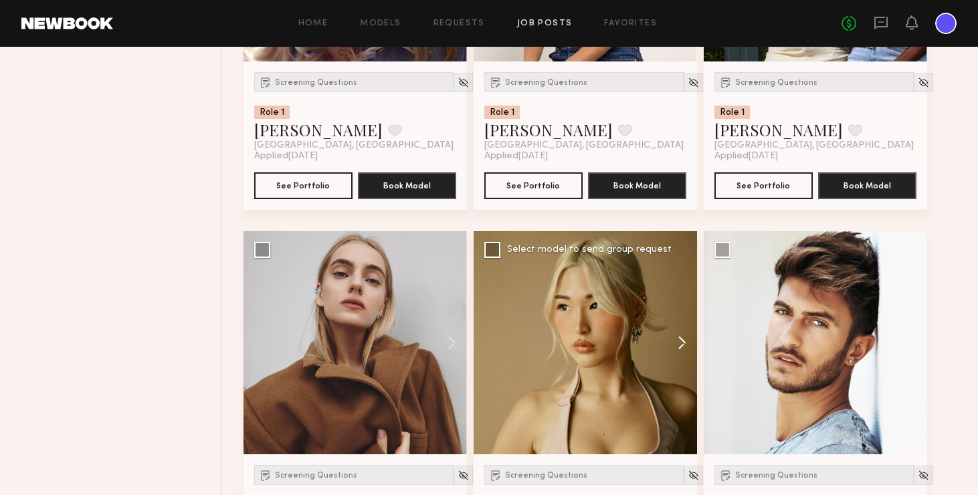
click at [684, 346] on button at bounding box center [675, 342] width 43 height 223
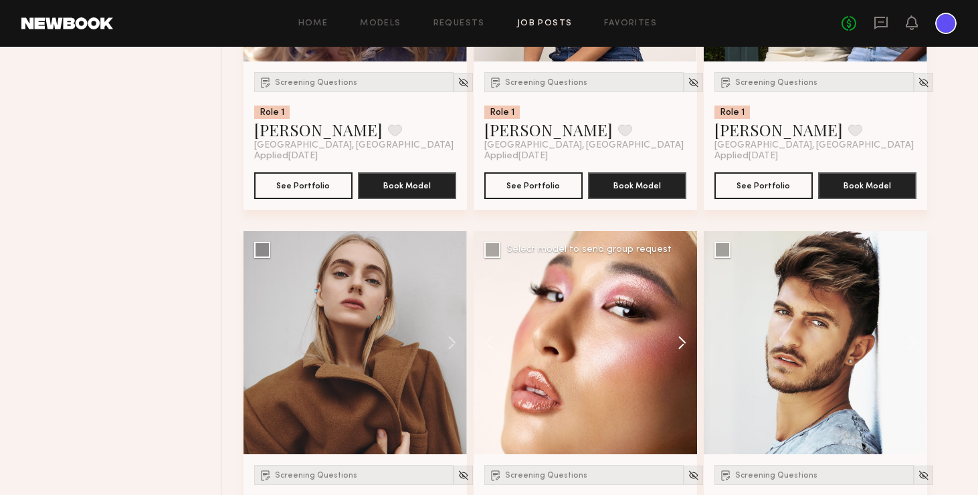
click at [684, 346] on button at bounding box center [675, 342] width 43 height 223
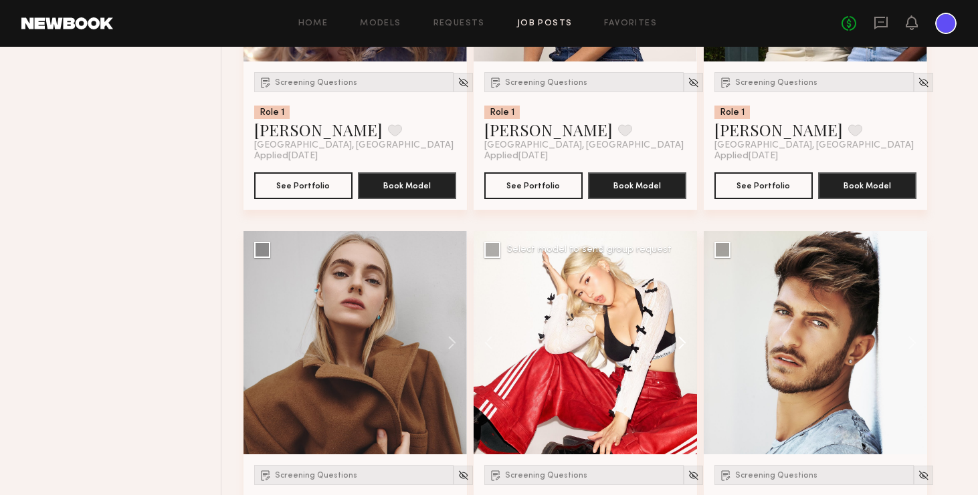
click at [684, 346] on button at bounding box center [675, 342] width 43 height 223
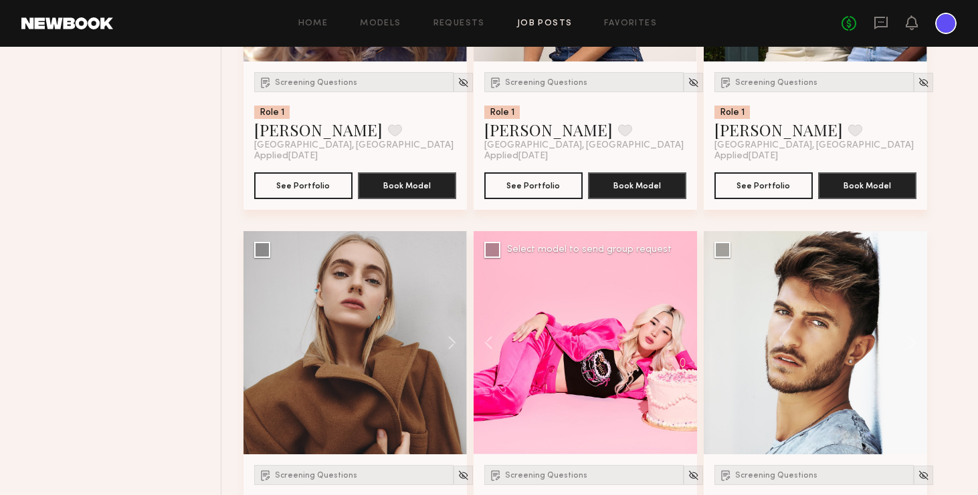
click at [684, 346] on div at bounding box center [584, 342] width 223 height 223
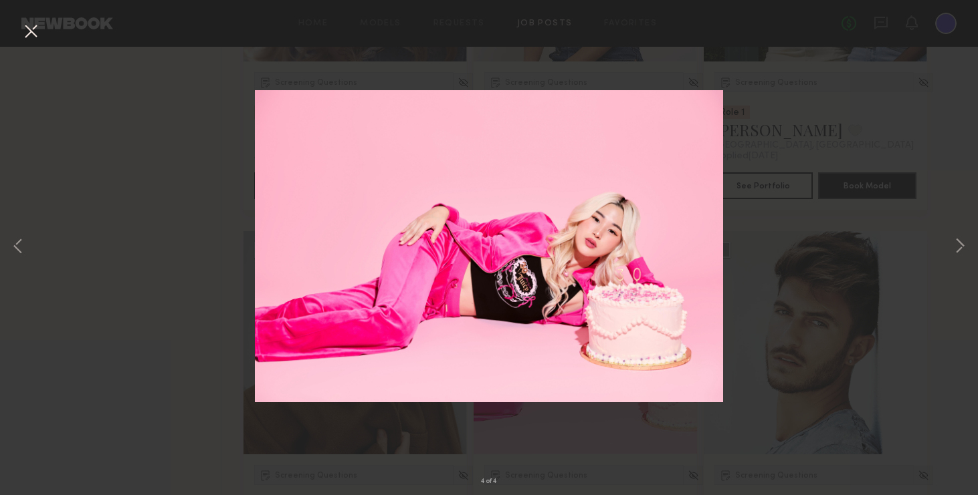
click at [31, 30] on button at bounding box center [30, 32] width 21 height 24
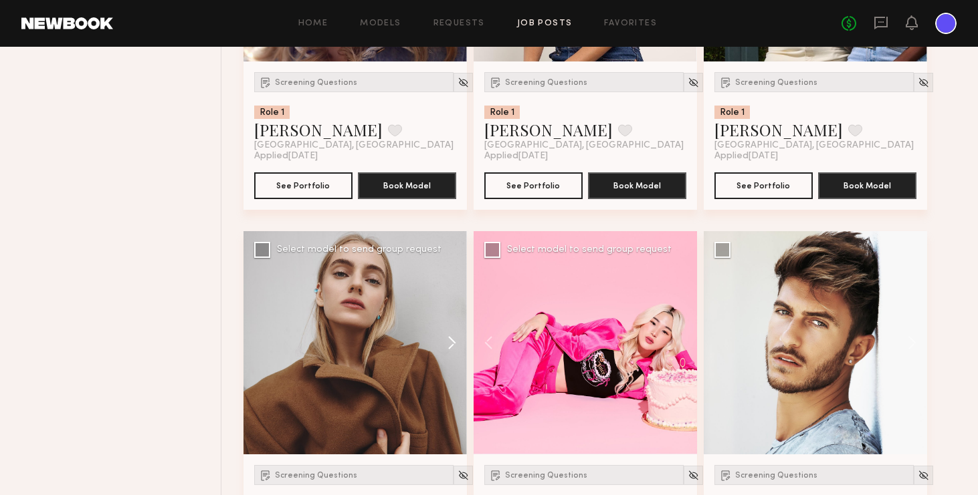
click at [457, 342] on button at bounding box center [445, 342] width 43 height 223
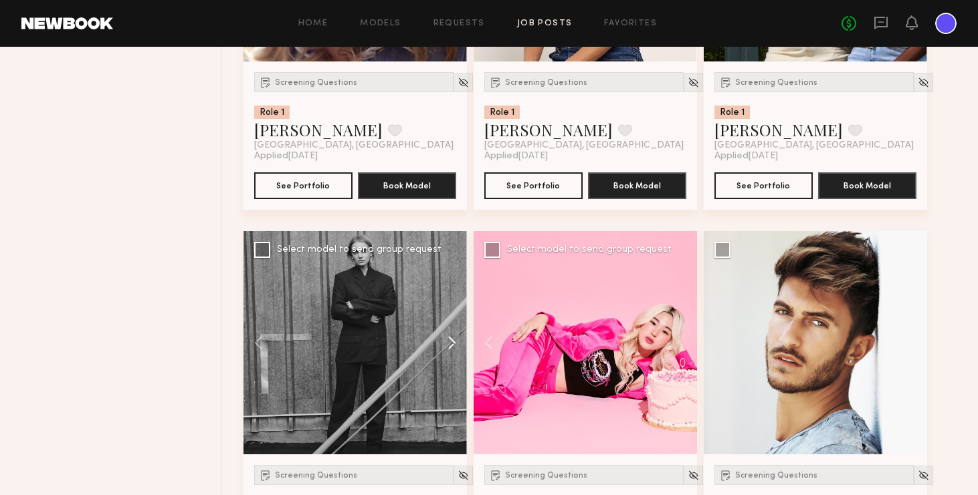
click at [457, 342] on button at bounding box center [445, 342] width 43 height 223
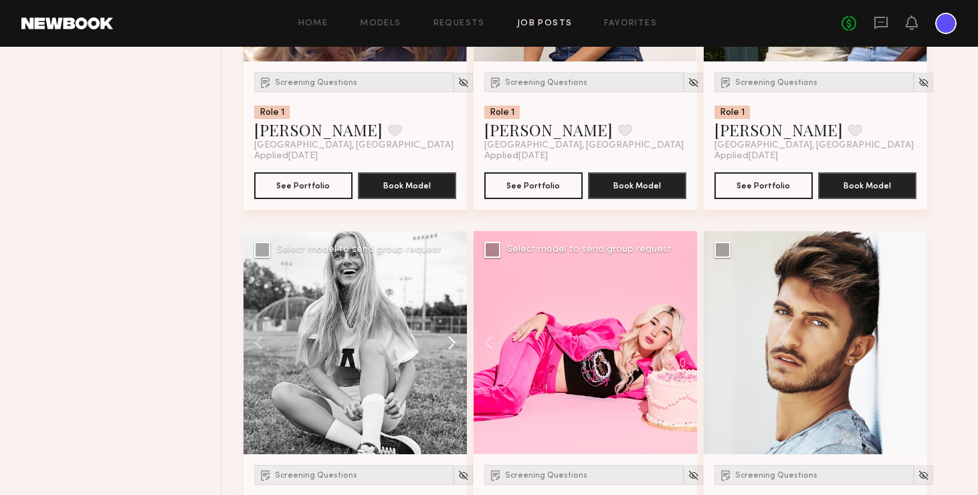
click at [457, 342] on button at bounding box center [445, 342] width 43 height 223
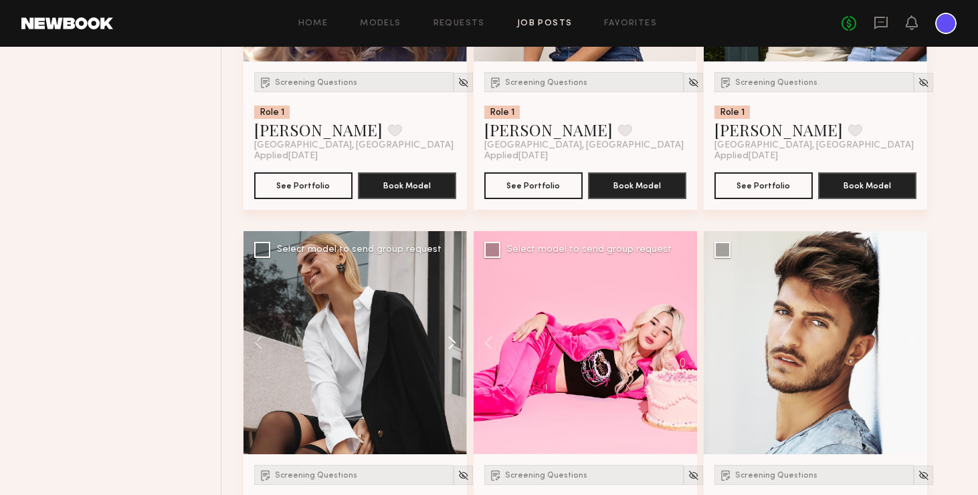
click at [457, 342] on button at bounding box center [445, 342] width 43 height 223
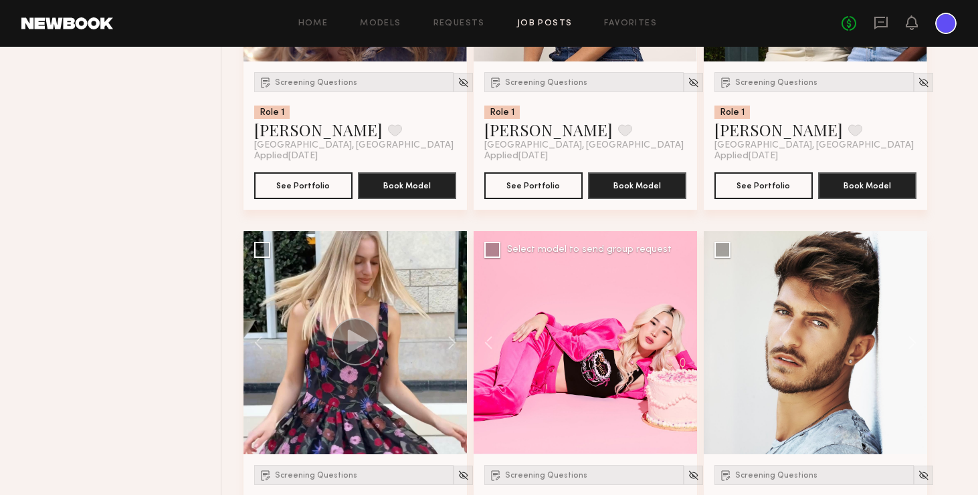
click at [566, 304] on div at bounding box center [584, 342] width 223 height 223
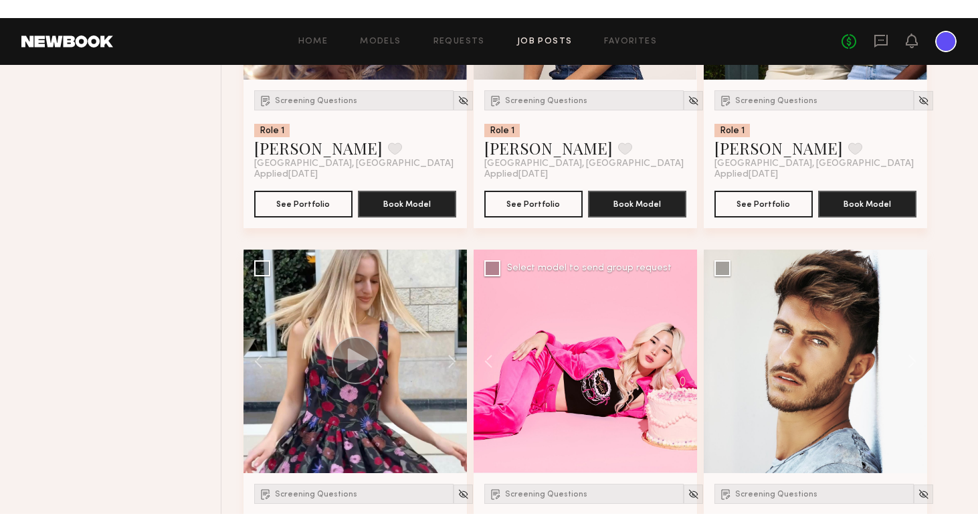
scroll to position [0, 0]
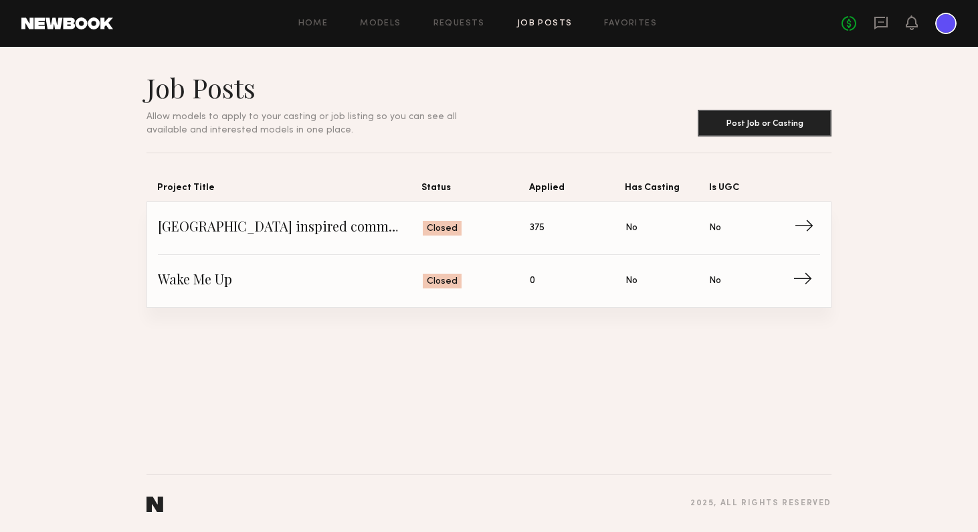
click at [811, 227] on span "→" at bounding box center [807, 228] width 27 height 20
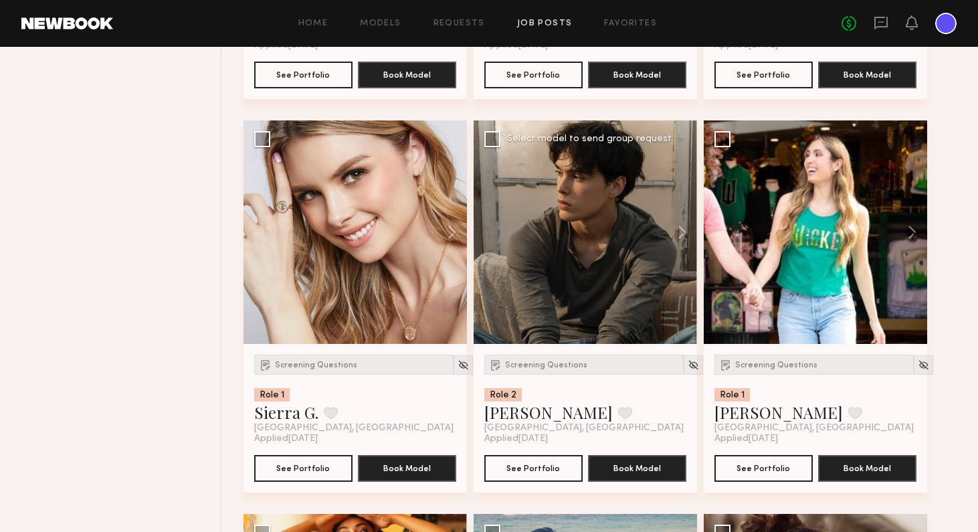
scroll to position [5623, 0]
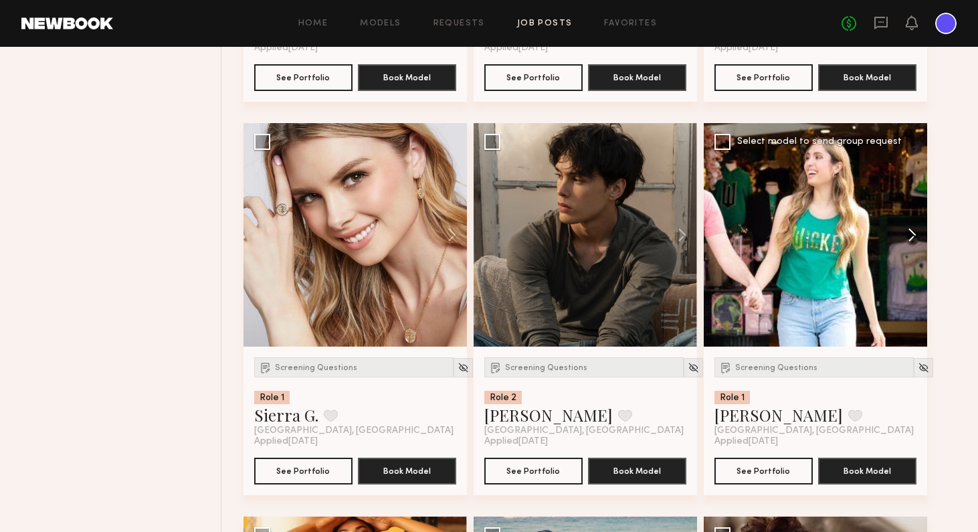
click at [829, 236] on button at bounding box center [905, 234] width 43 height 223
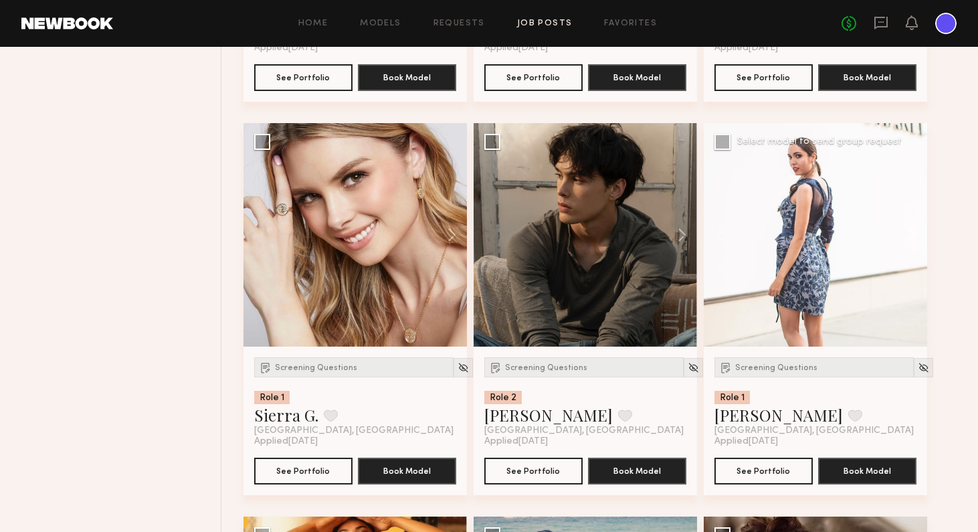
click at [829, 236] on button at bounding box center [905, 234] width 43 height 223
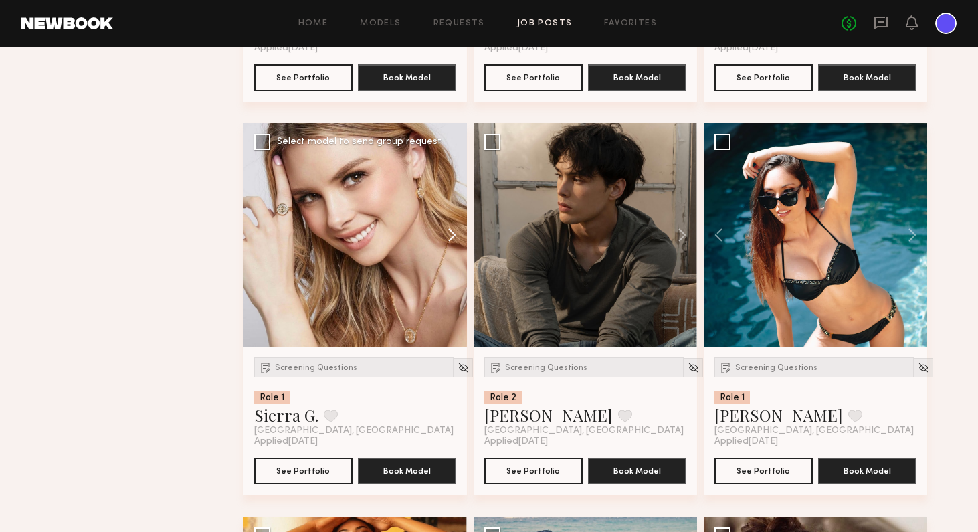
click at [451, 239] on button at bounding box center [445, 234] width 43 height 223
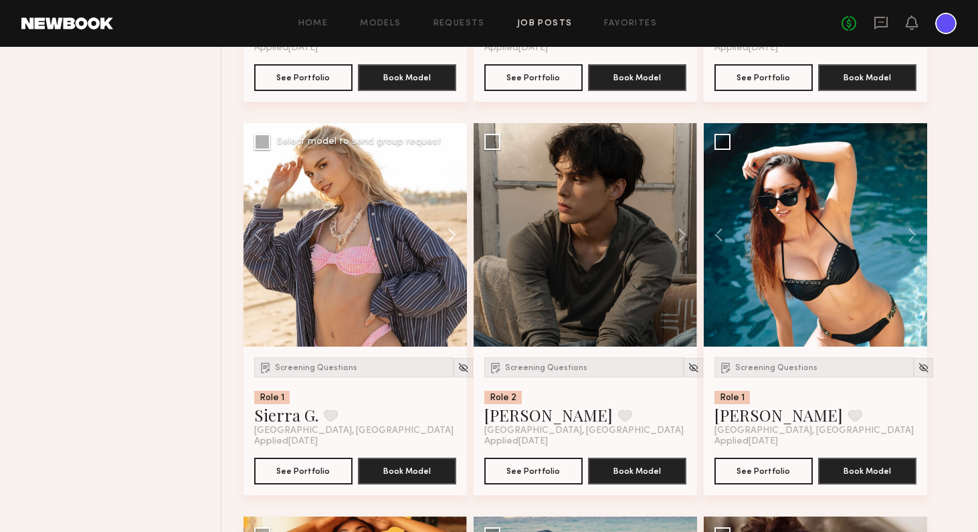
click at [451, 239] on button at bounding box center [445, 234] width 43 height 223
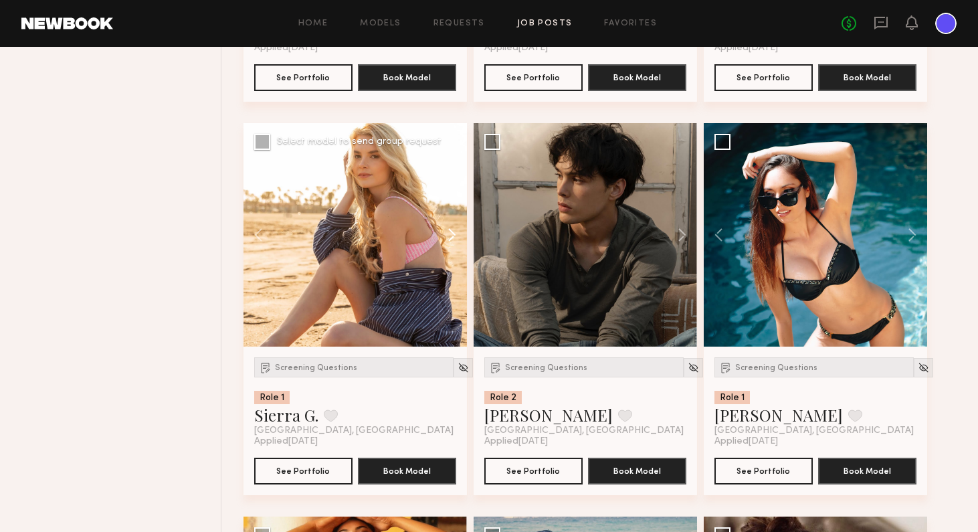
click at [451, 239] on button at bounding box center [445, 234] width 43 height 223
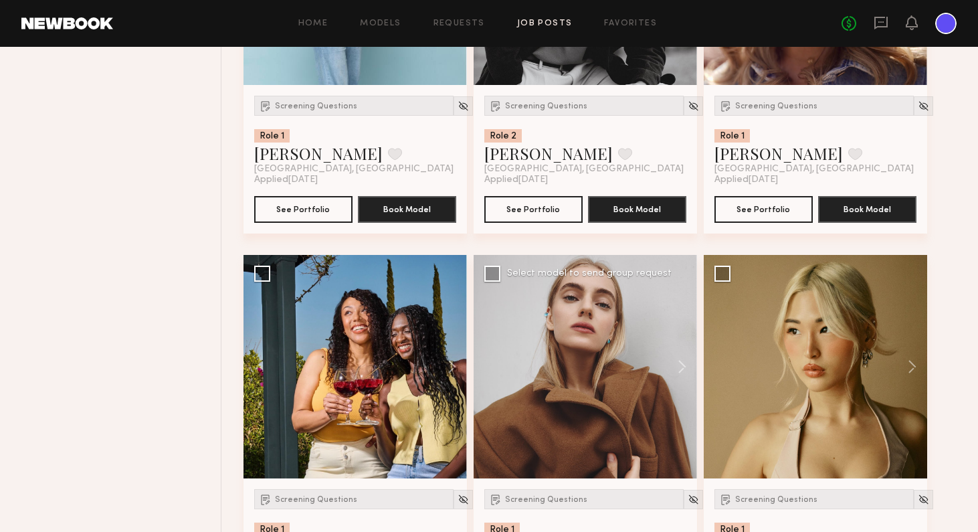
scroll to position [24891, 0]
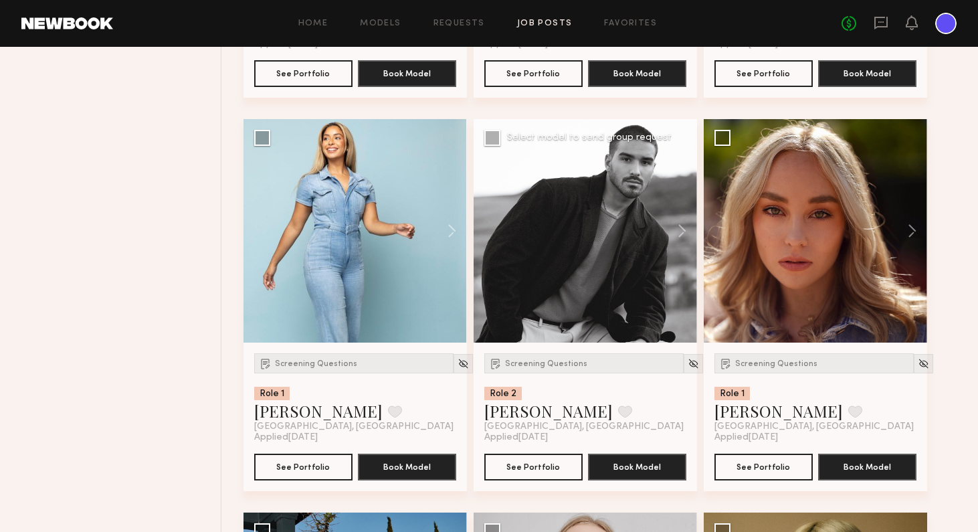
click at [570, 245] on div at bounding box center [584, 230] width 223 height 223
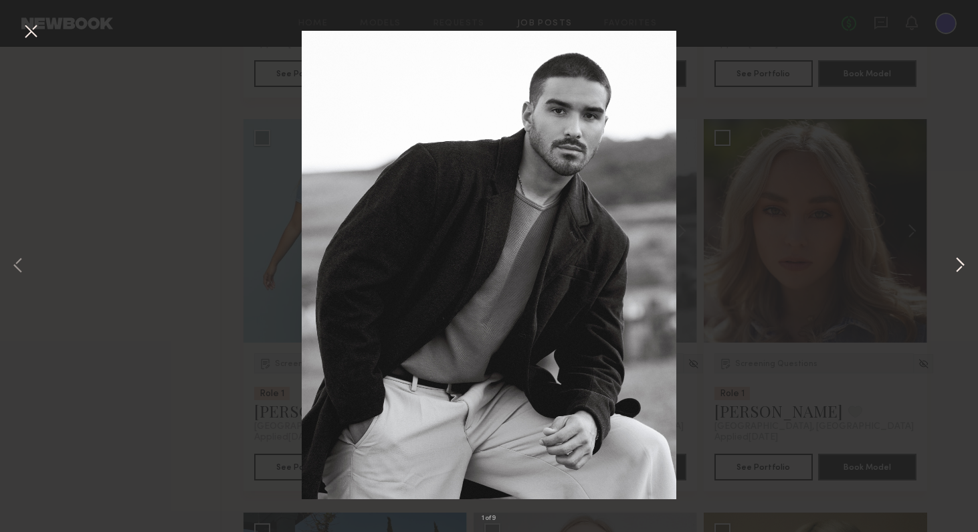
click at [829, 263] on button at bounding box center [959, 265] width 16 height 425
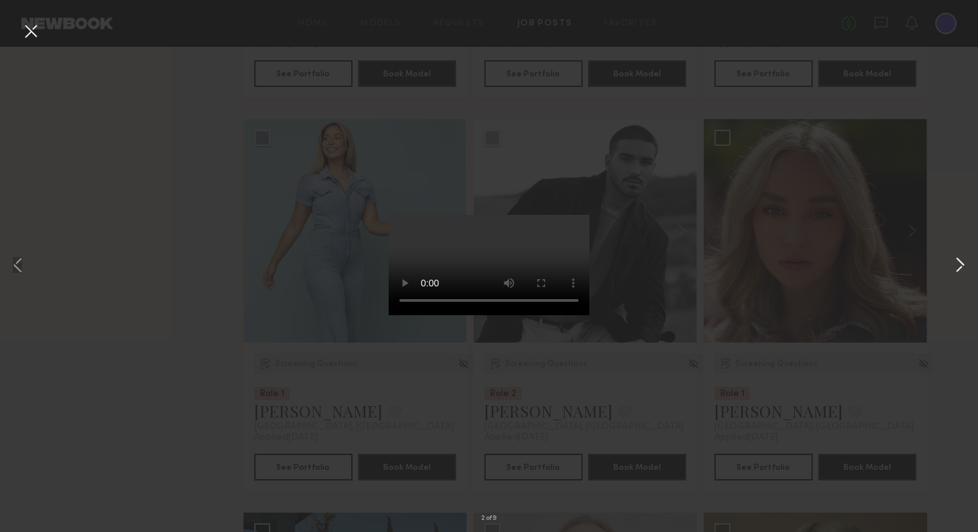
click at [829, 263] on button at bounding box center [959, 265] width 16 height 425
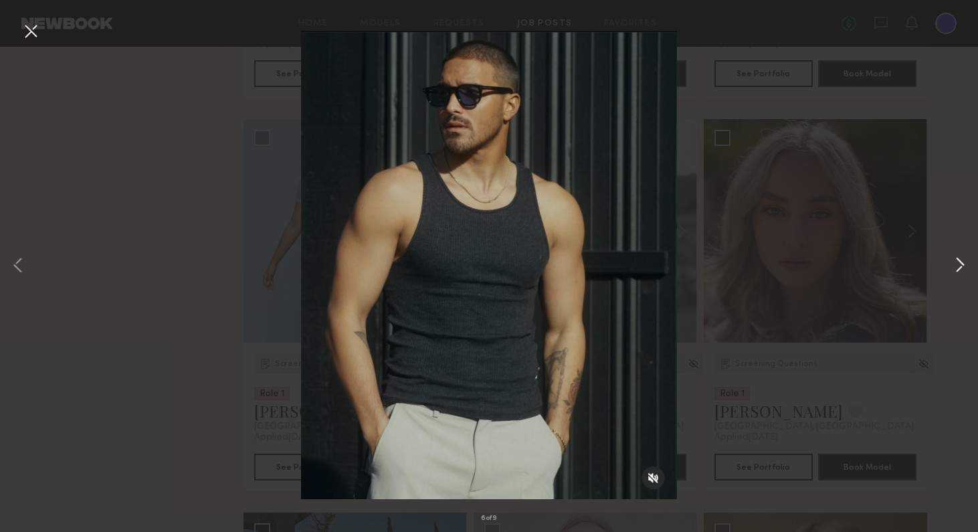
click at [829, 263] on button at bounding box center [959, 265] width 16 height 425
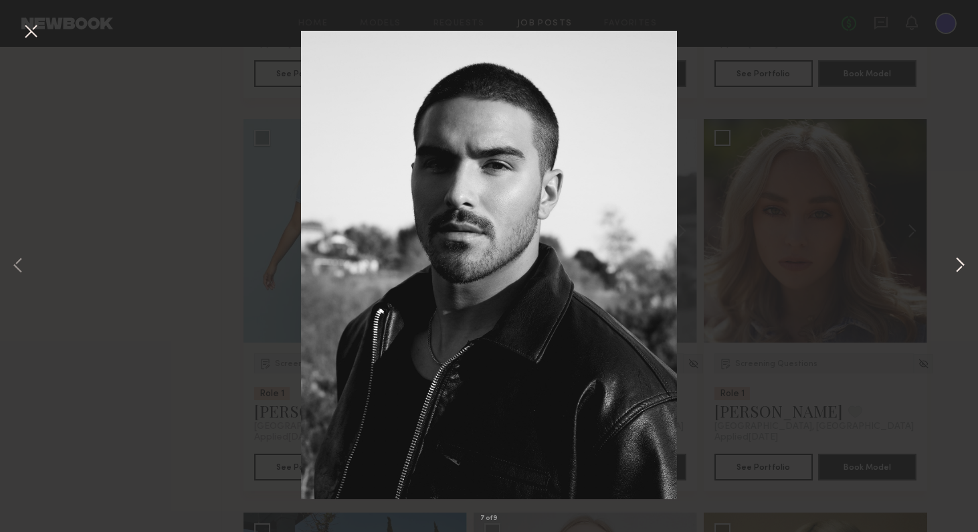
click at [829, 263] on button at bounding box center [959, 265] width 16 height 425
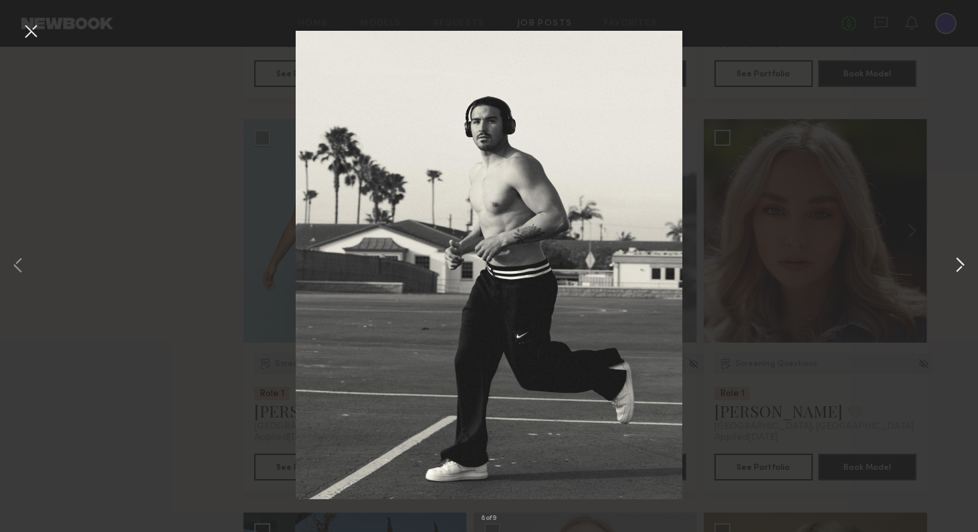
click at [829, 264] on button at bounding box center [959, 265] width 16 height 425
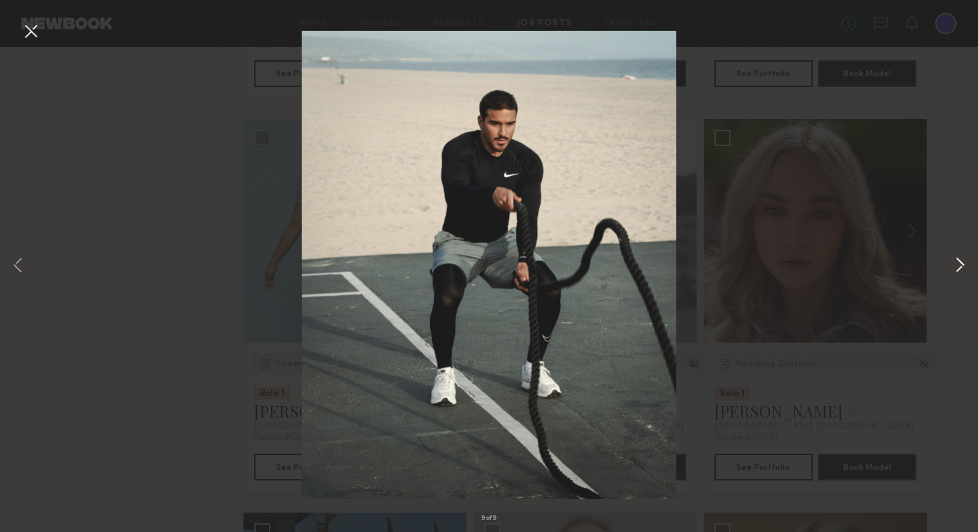
click at [829, 264] on button at bounding box center [959, 265] width 16 height 425
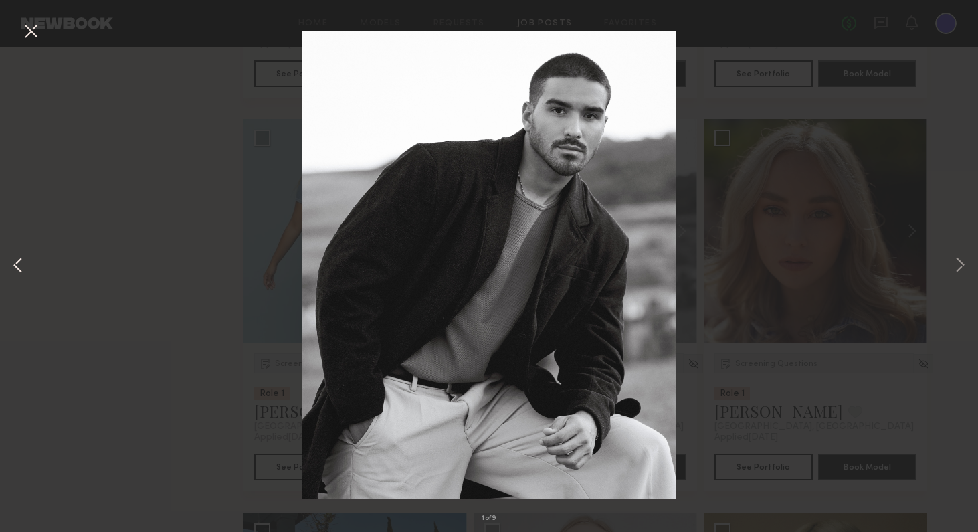
click at [16, 268] on button at bounding box center [18, 265] width 16 height 425
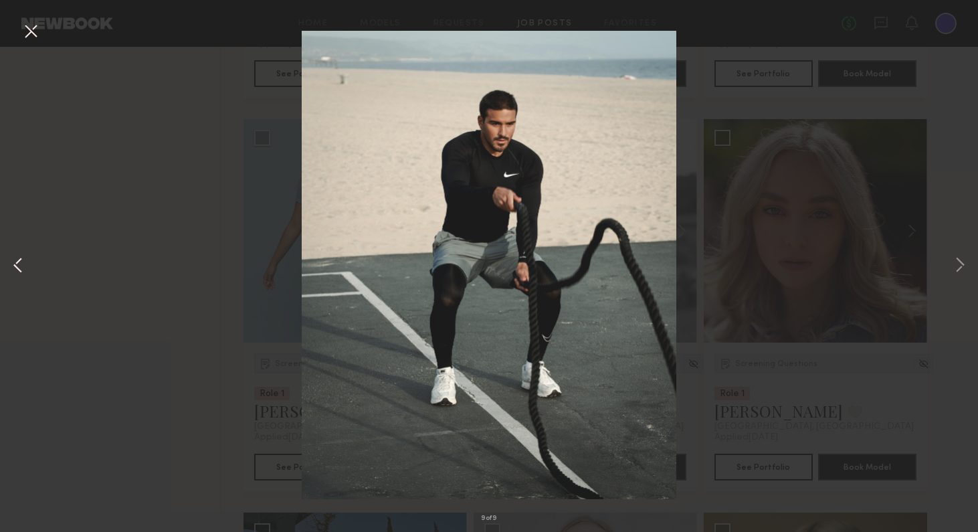
click at [16, 268] on button at bounding box center [18, 265] width 16 height 425
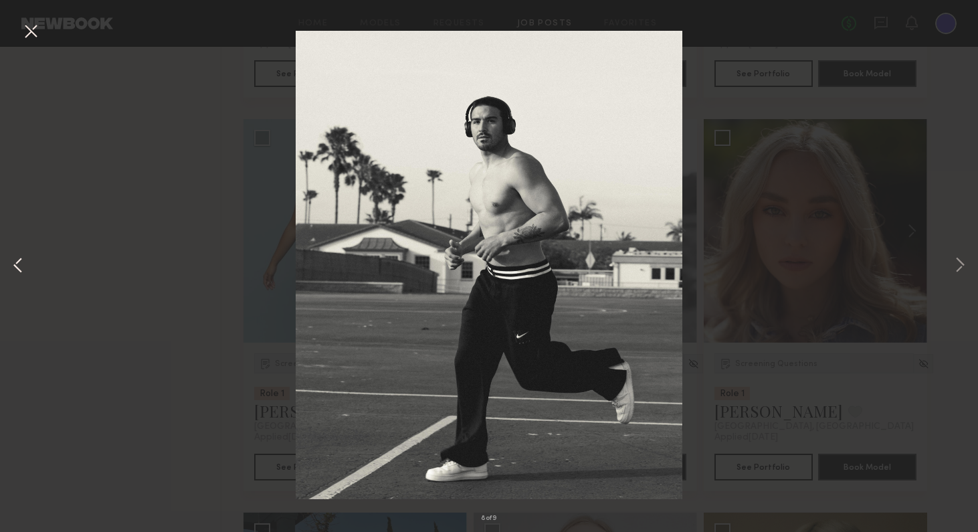
click at [16, 268] on button at bounding box center [18, 265] width 16 height 425
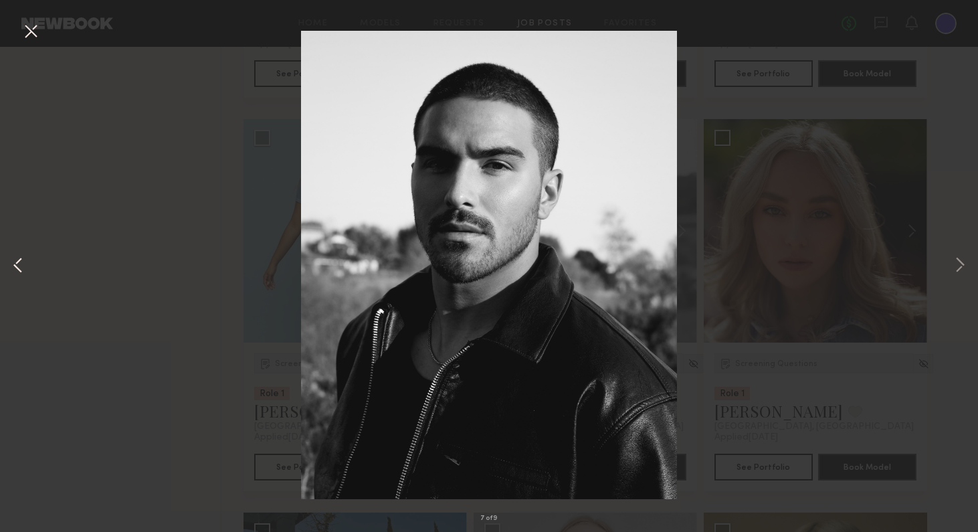
click at [16, 268] on button at bounding box center [18, 265] width 16 height 425
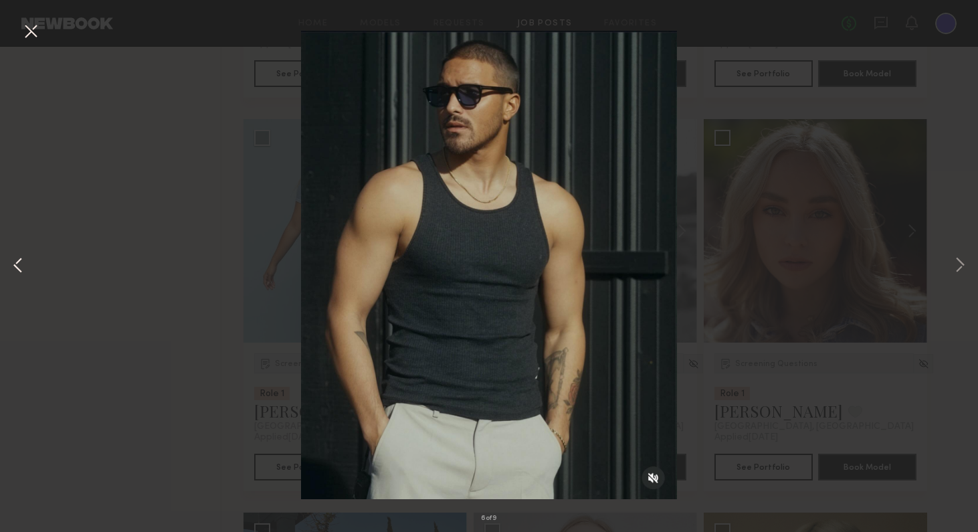
click at [16, 268] on button at bounding box center [18, 265] width 16 height 425
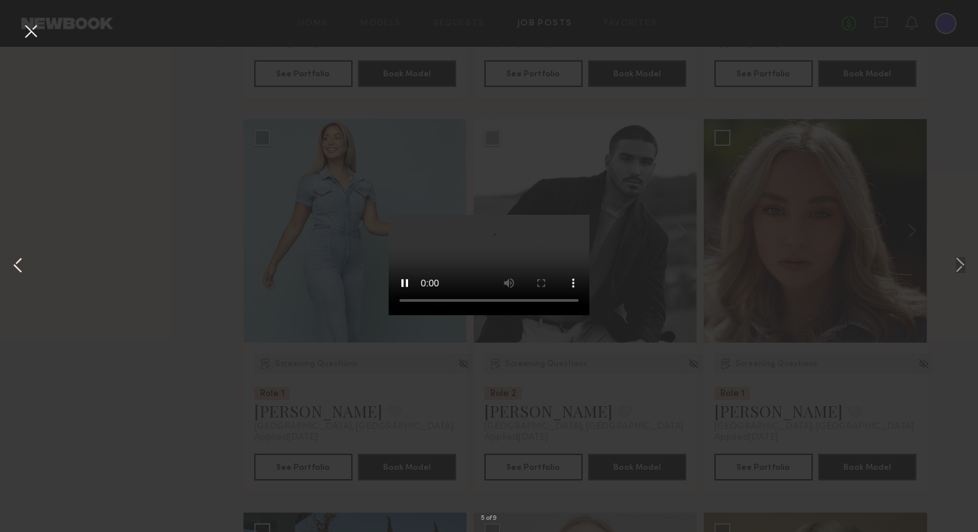
click at [16, 268] on button at bounding box center [18, 265] width 16 height 425
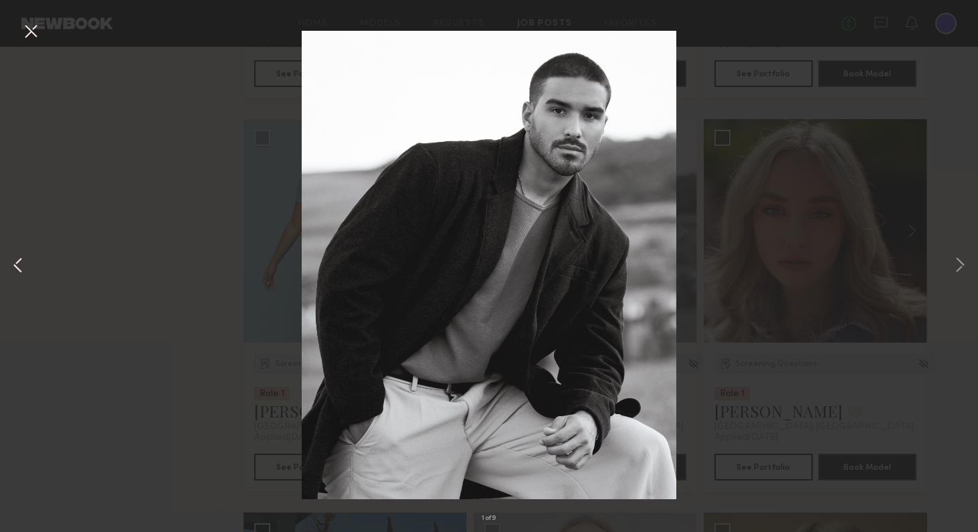
click at [16, 268] on button at bounding box center [18, 265] width 16 height 425
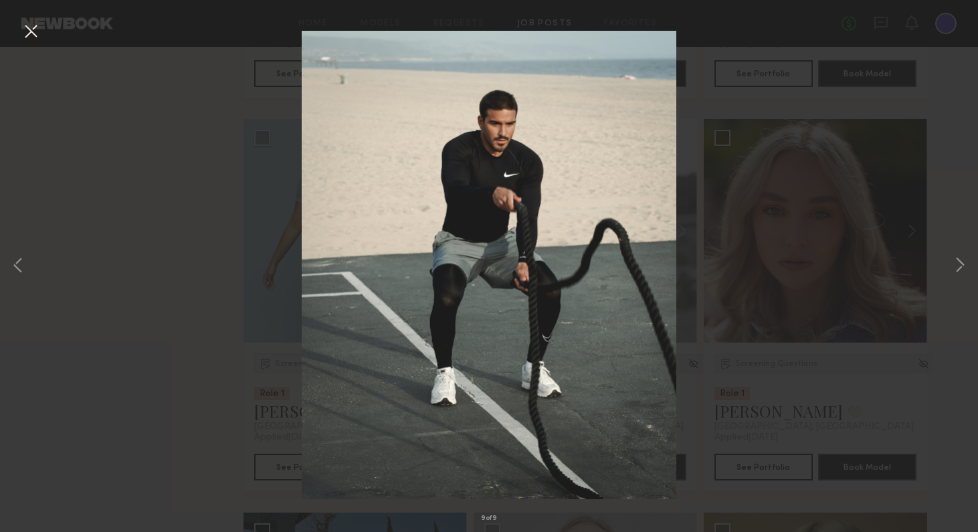
click at [829, 407] on div "9 of 9" at bounding box center [489, 266] width 978 height 532
click at [829, 179] on div "9 of 9" at bounding box center [489, 266] width 978 height 532
click at [40, 31] on button at bounding box center [30, 32] width 21 height 24
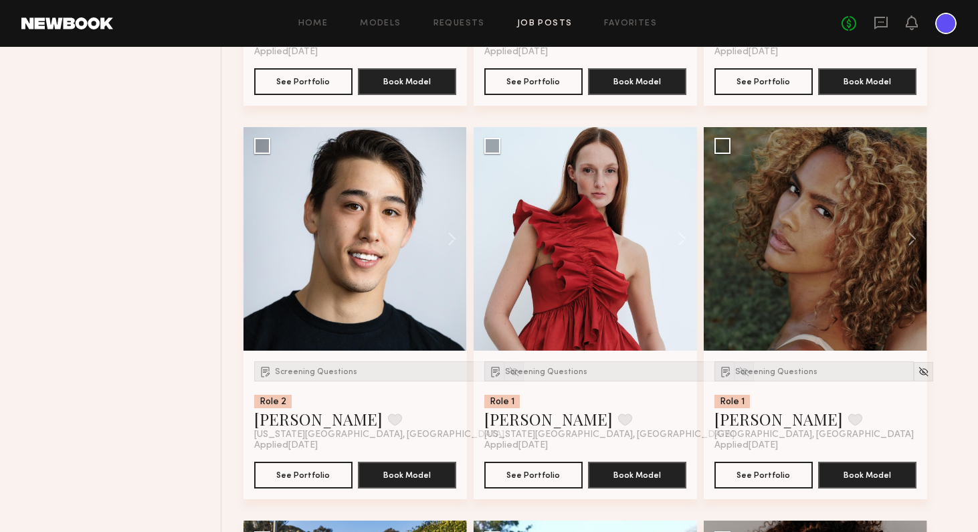
scroll to position [19805, 0]
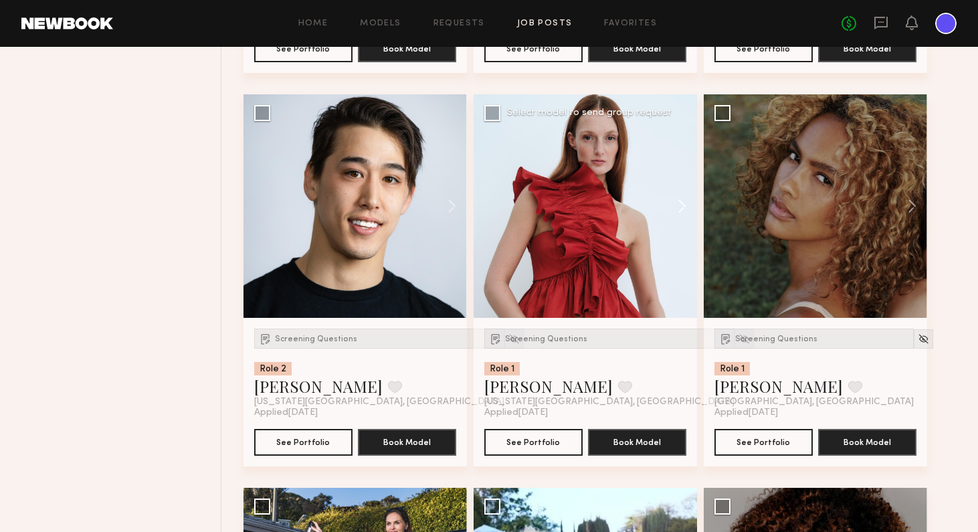
click at [679, 211] on button at bounding box center [675, 205] width 43 height 223
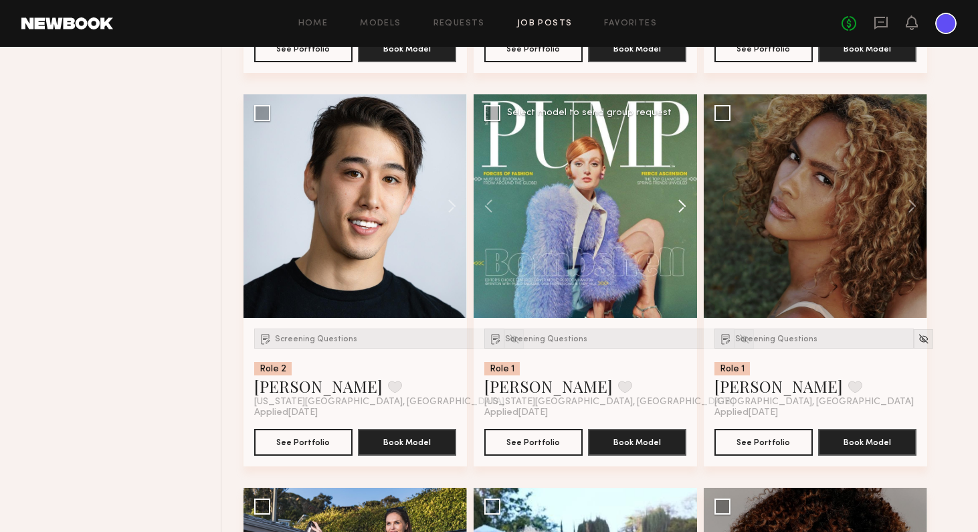
click at [679, 211] on button at bounding box center [675, 205] width 43 height 223
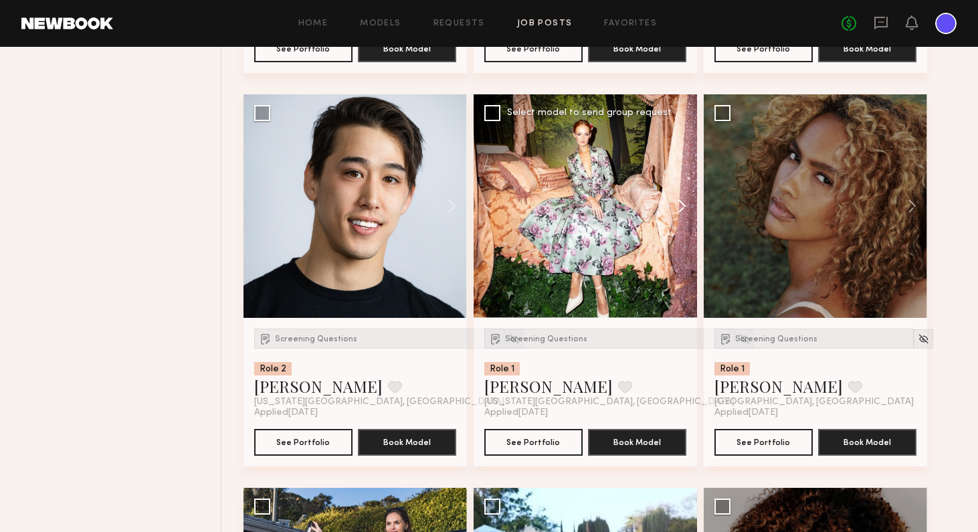
click at [679, 211] on button at bounding box center [675, 205] width 43 height 223
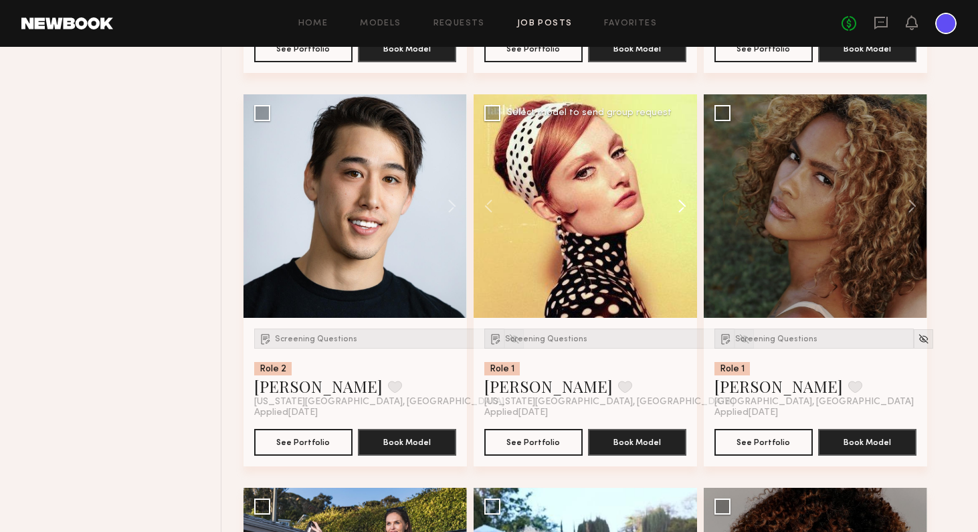
click at [679, 211] on button at bounding box center [675, 205] width 43 height 223
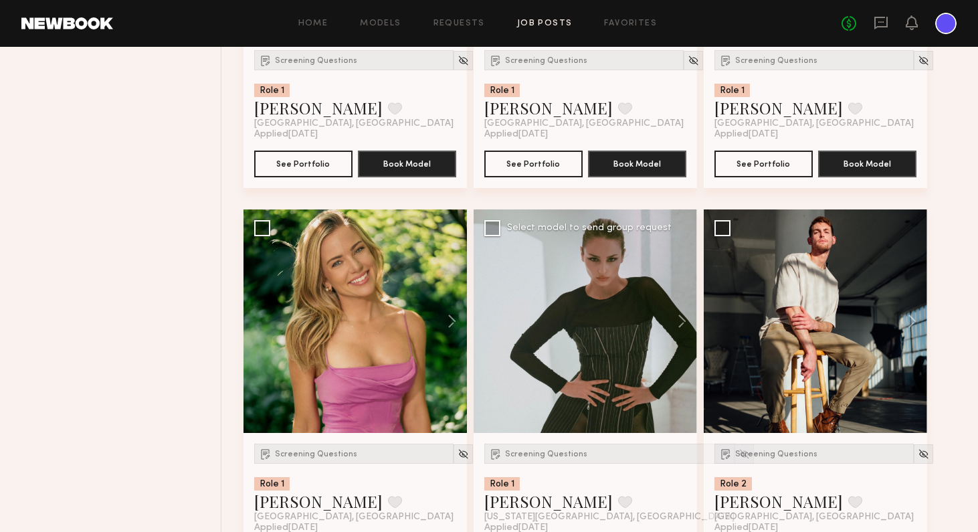
scroll to position [22427, 0]
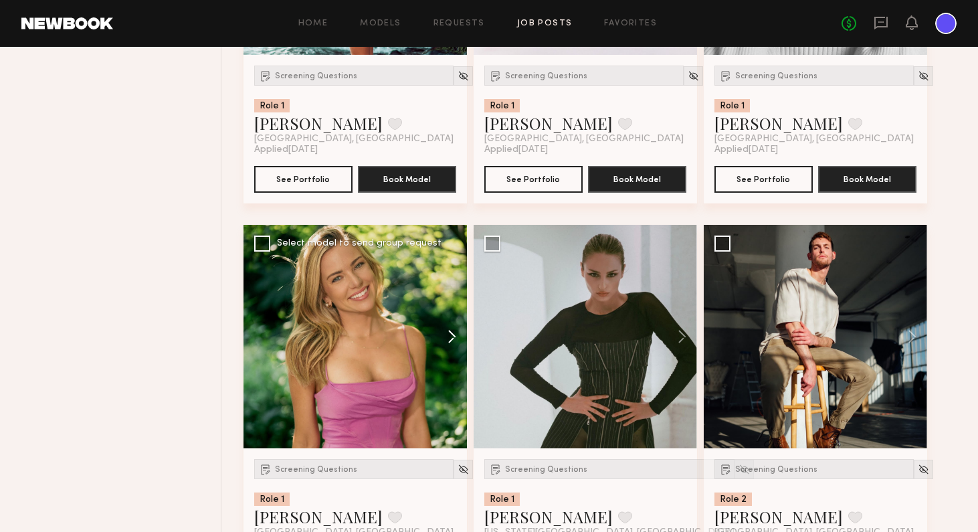
click at [454, 330] on button at bounding box center [445, 336] width 43 height 223
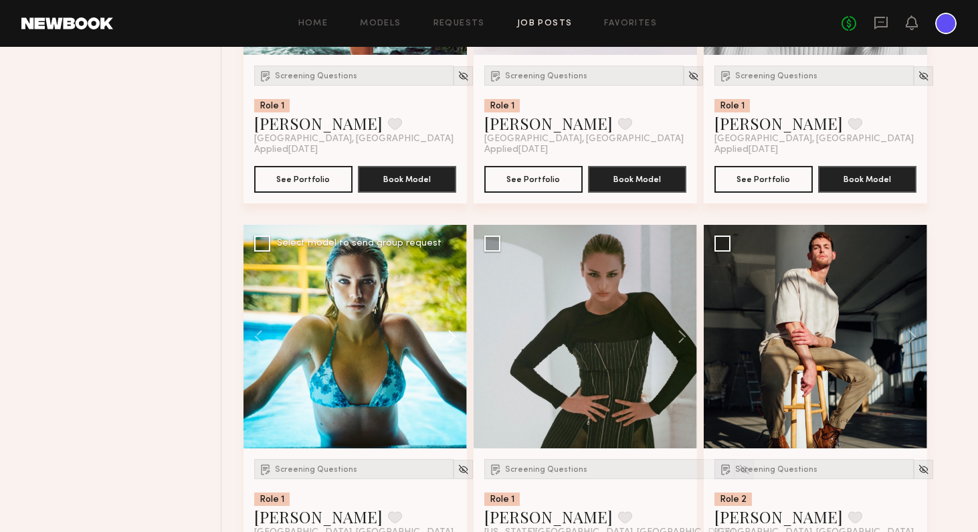
click at [454, 330] on button at bounding box center [445, 336] width 43 height 223
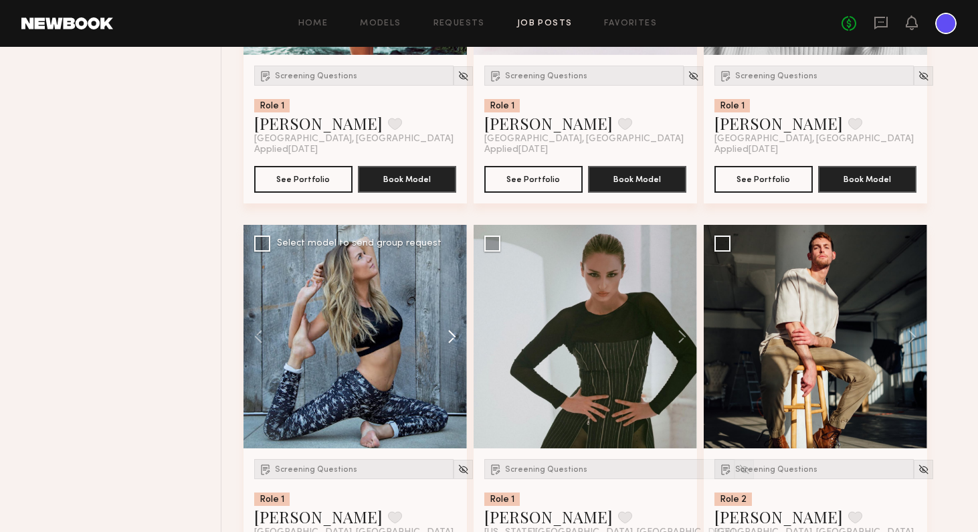
click at [454, 330] on button at bounding box center [445, 336] width 43 height 223
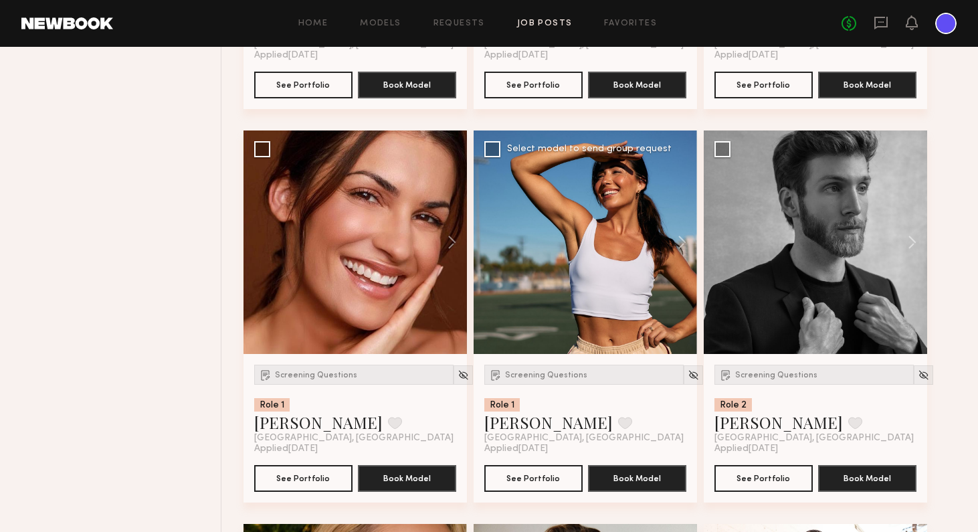
scroll to position [23661, 0]
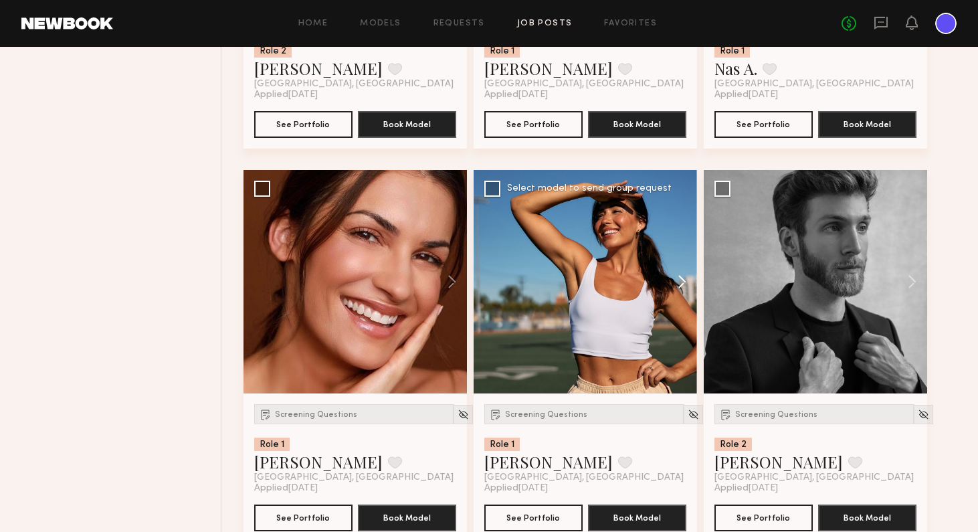
click at [683, 285] on button at bounding box center [675, 281] width 43 height 223
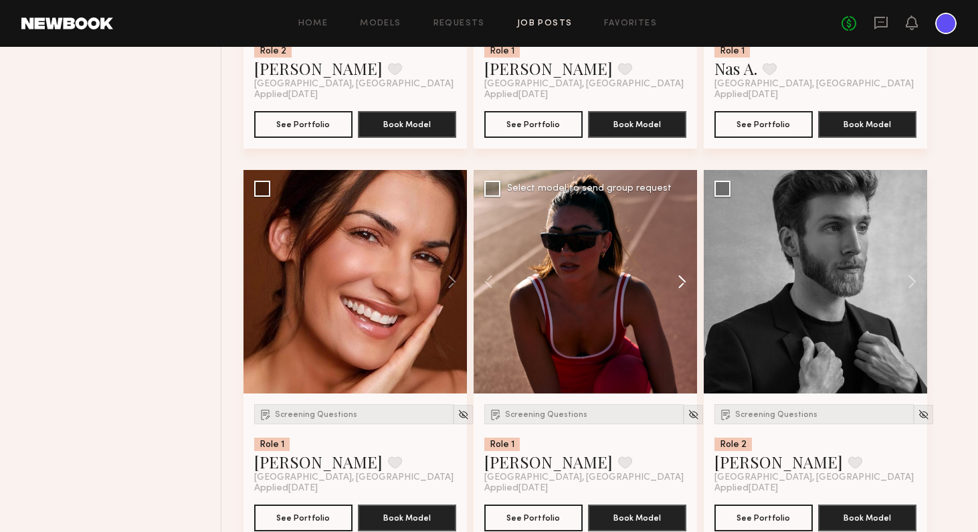
click at [683, 285] on button at bounding box center [675, 281] width 43 height 223
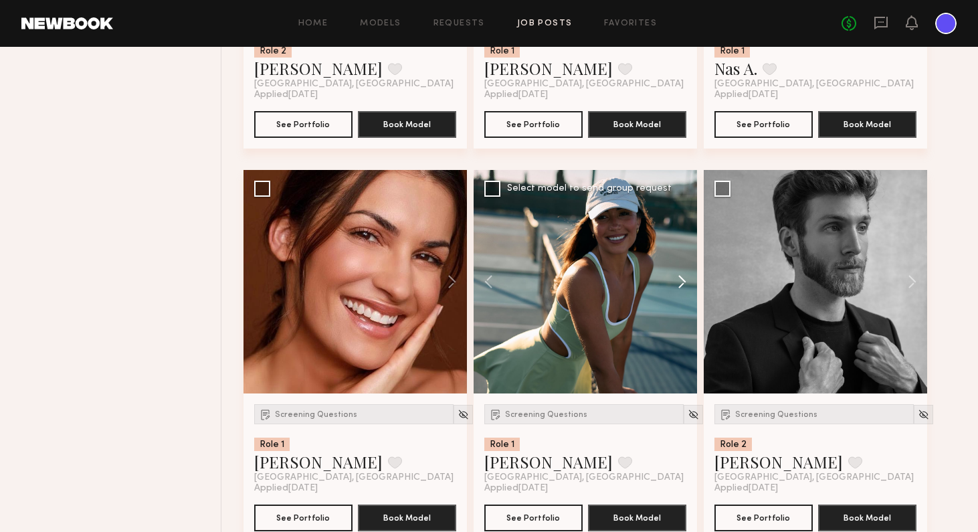
click at [683, 285] on button at bounding box center [675, 281] width 43 height 223
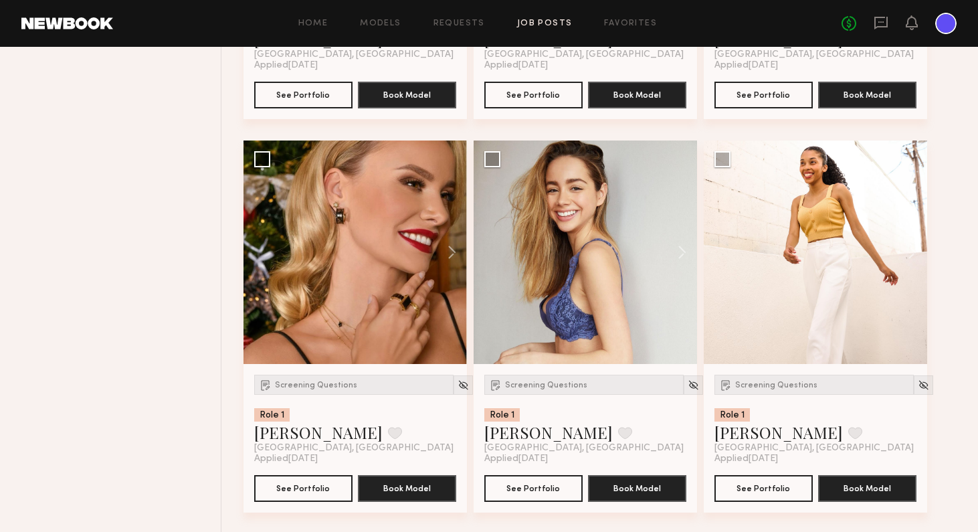
scroll to position [23728, 0]
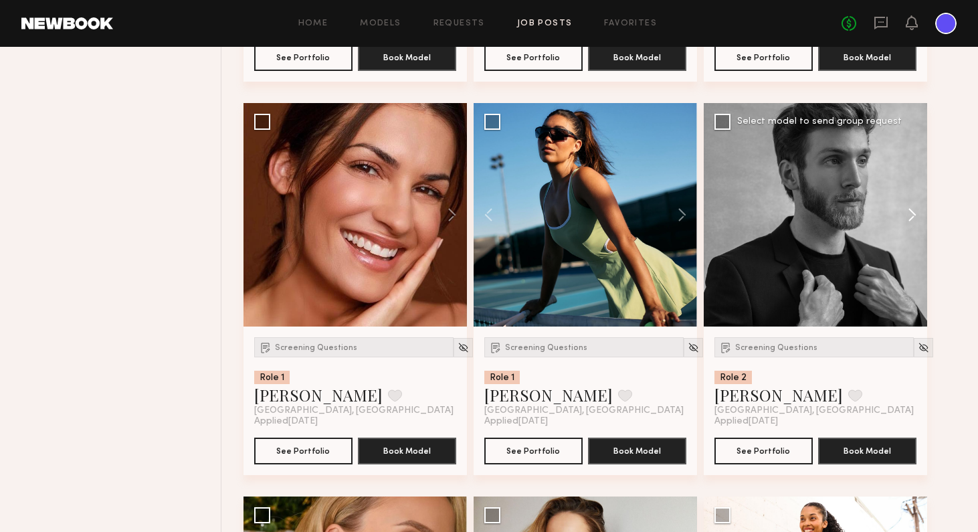
click at [829, 214] on button at bounding box center [905, 214] width 43 height 223
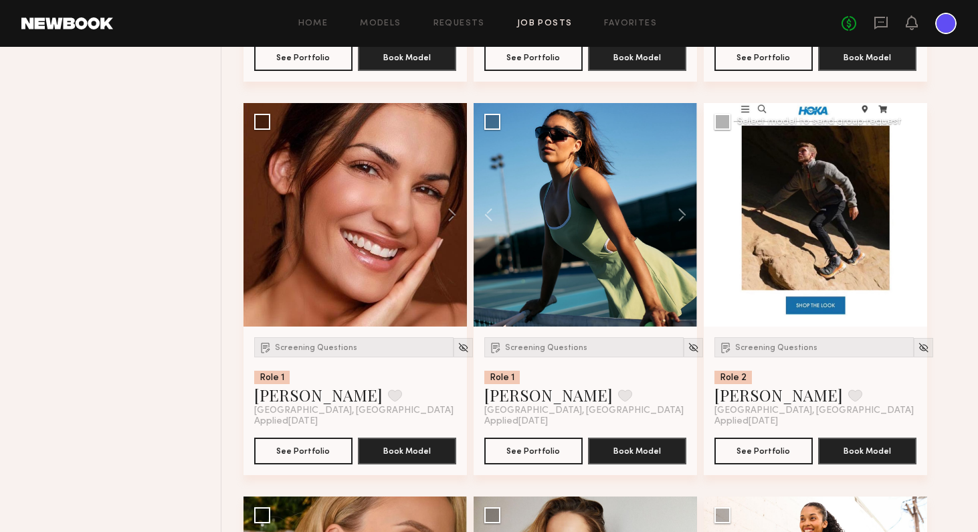
click at [829, 214] on button at bounding box center [905, 214] width 43 height 223
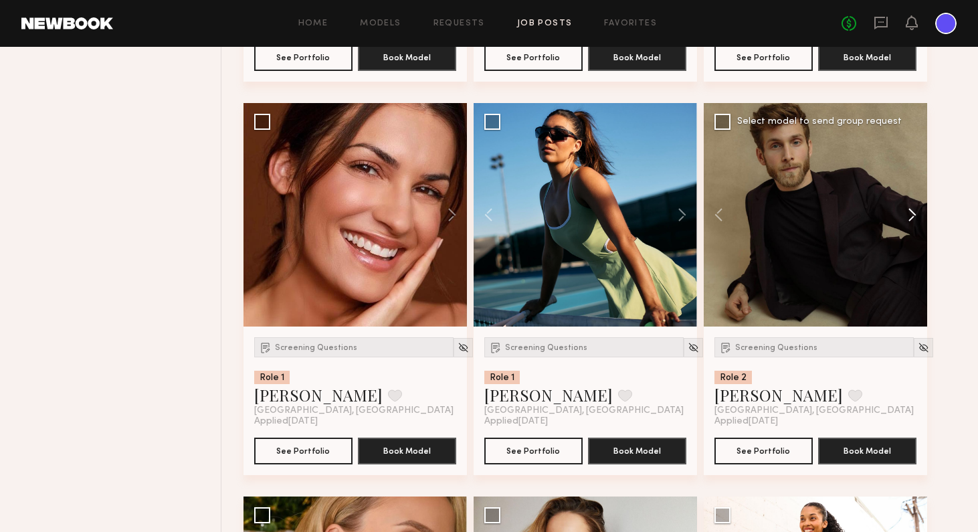
click at [829, 214] on button at bounding box center [905, 214] width 43 height 223
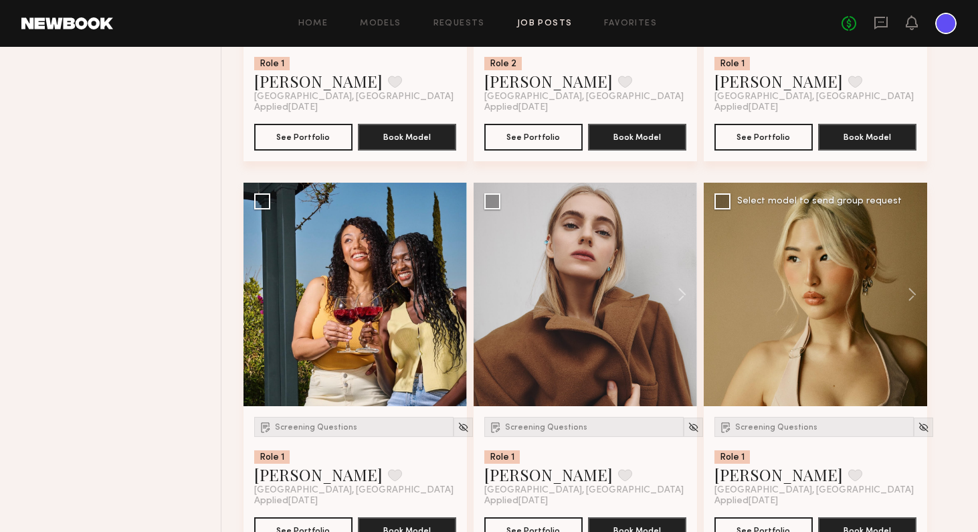
scroll to position [25247, 0]
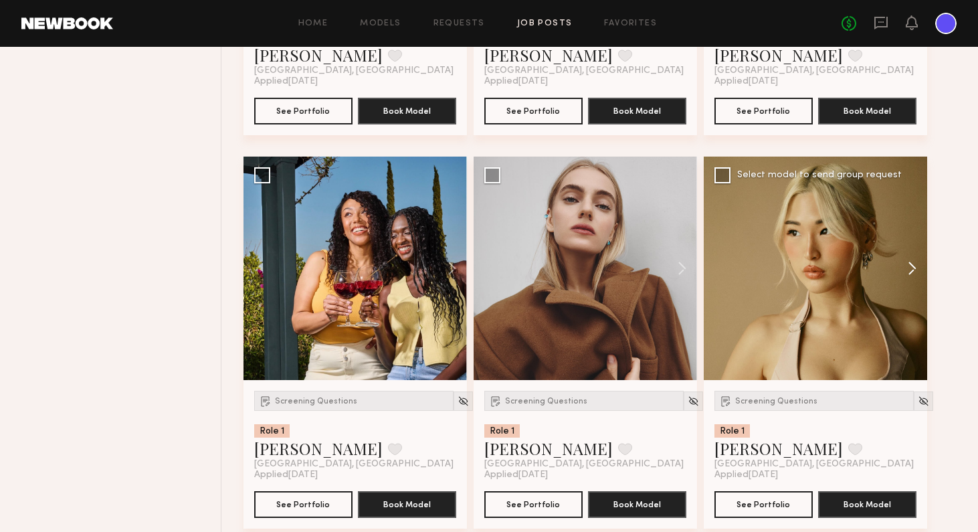
click at [829, 263] on button at bounding box center [905, 267] width 43 height 223
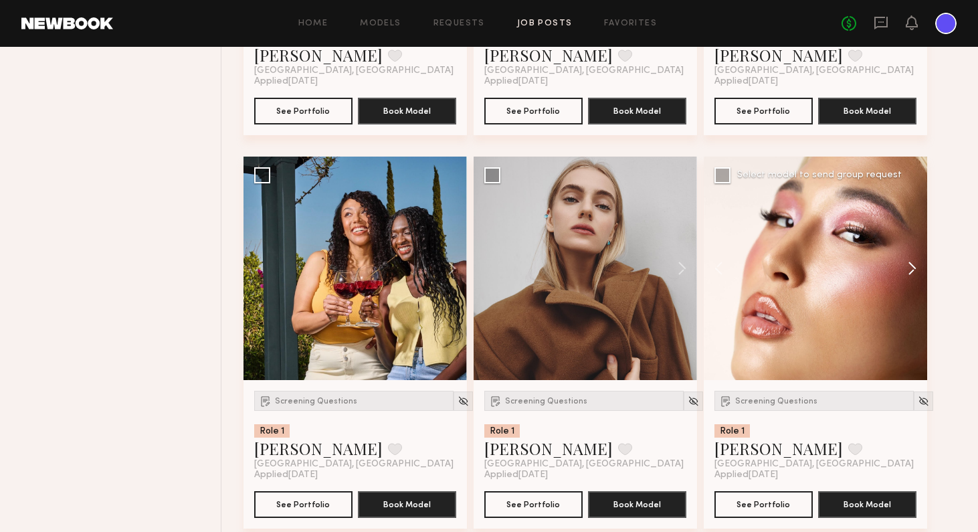
click at [829, 263] on button at bounding box center [905, 267] width 43 height 223
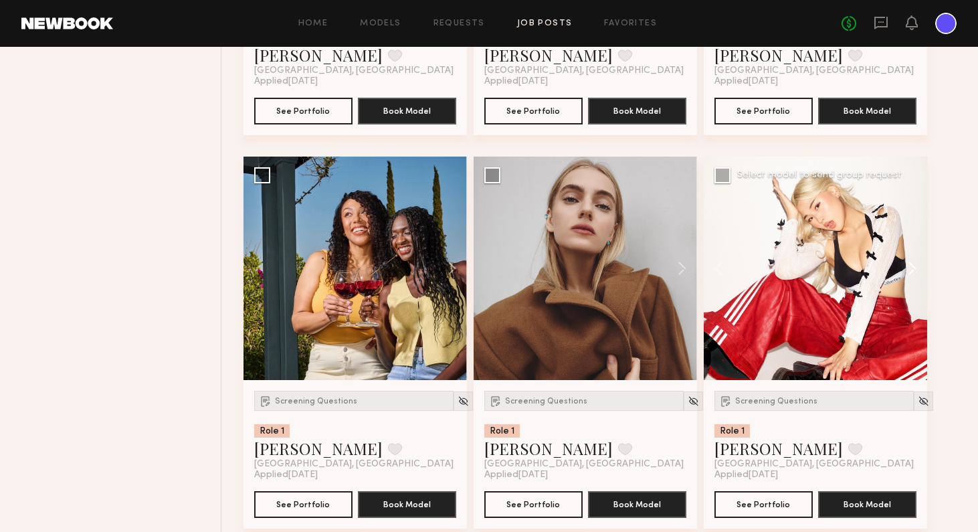
click at [829, 263] on button at bounding box center [905, 267] width 43 height 223
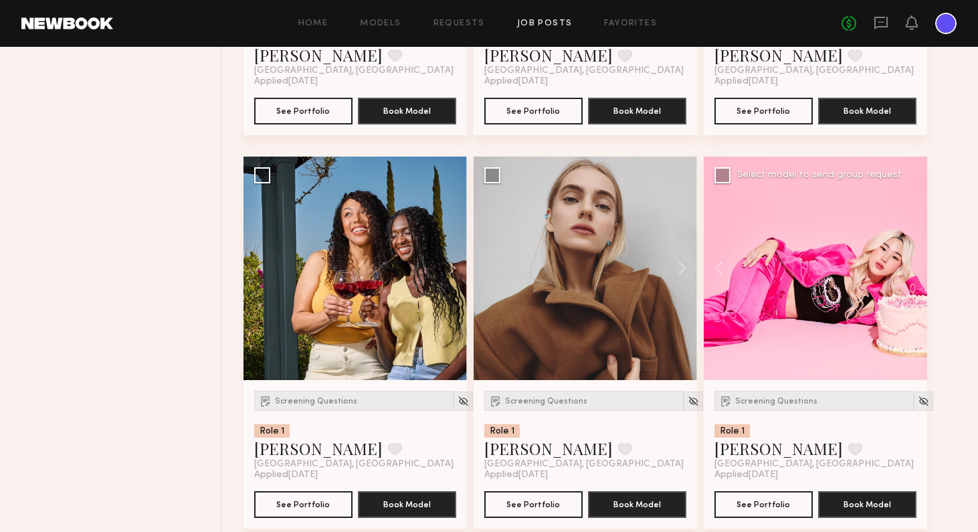
click at [829, 263] on div at bounding box center [814, 267] width 223 height 223
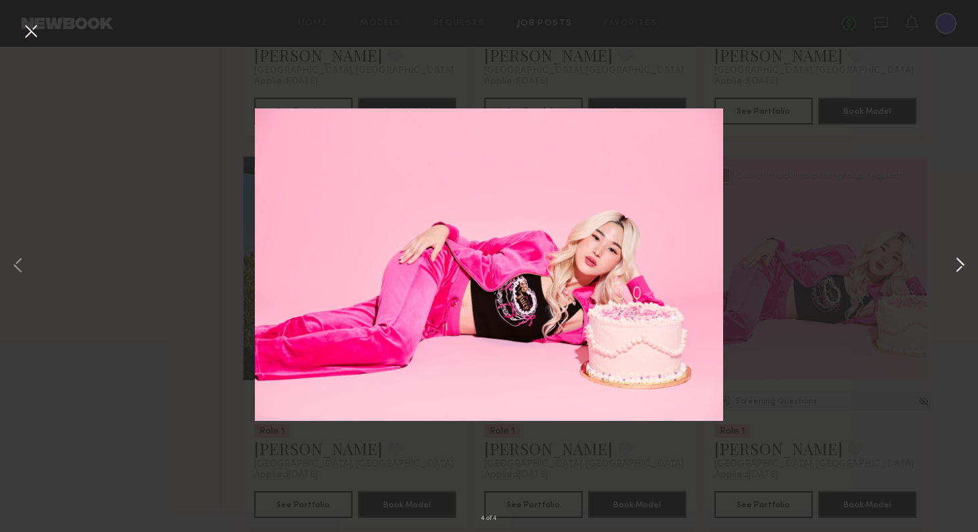
click at [829, 266] on button at bounding box center [959, 265] width 16 height 425
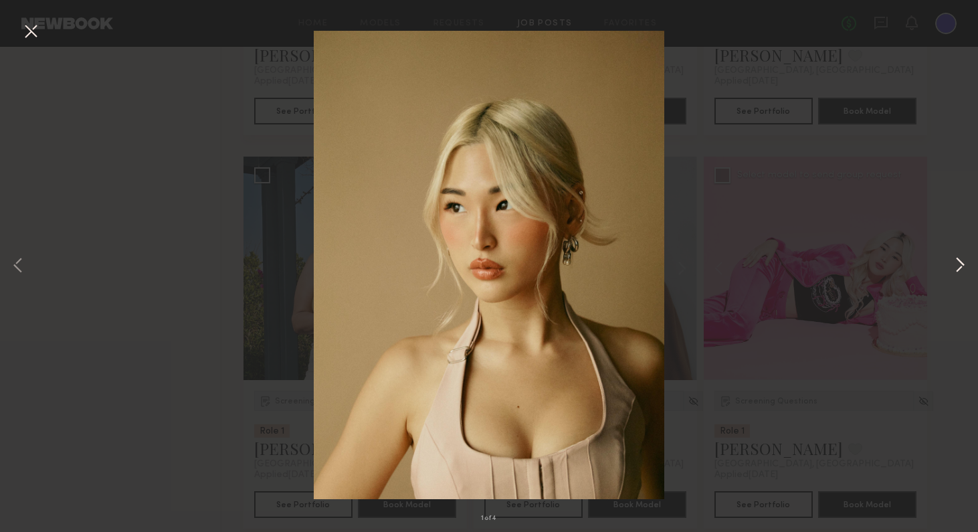
click at [829, 265] on button at bounding box center [959, 265] width 16 height 425
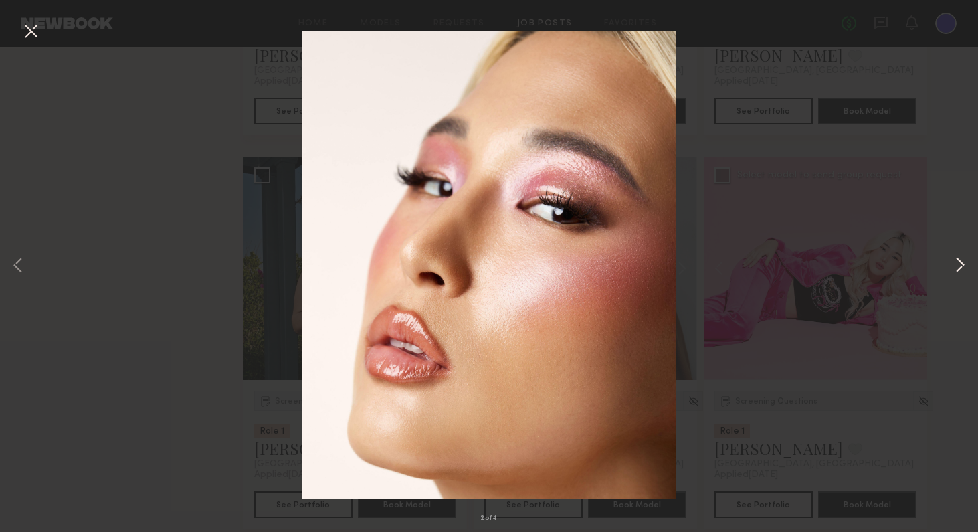
click at [829, 263] on button at bounding box center [959, 265] width 16 height 425
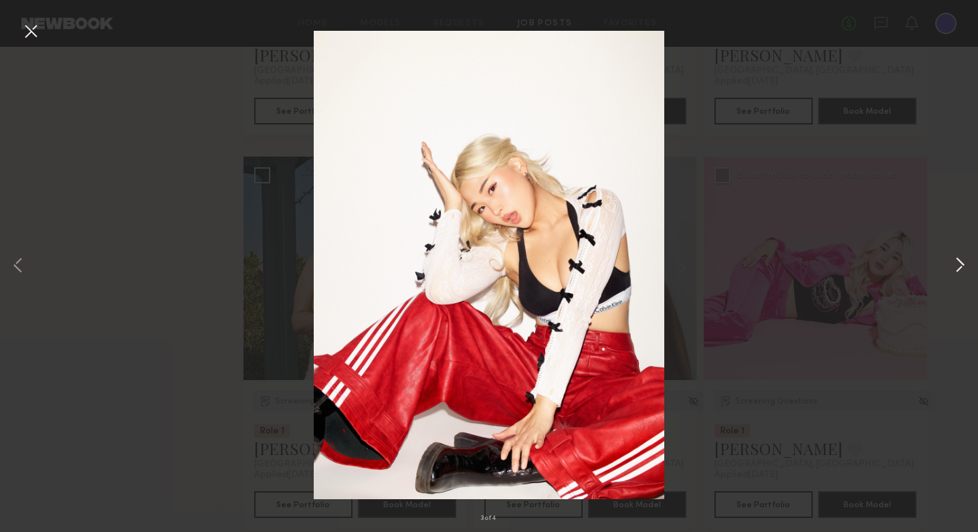
click at [829, 263] on button at bounding box center [959, 265] width 16 height 425
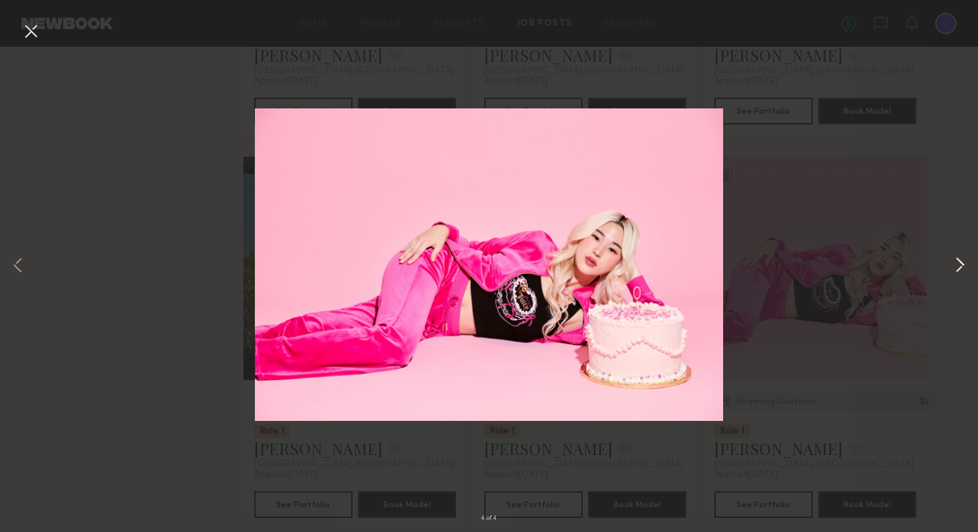
click at [829, 263] on button at bounding box center [959, 265] width 16 height 425
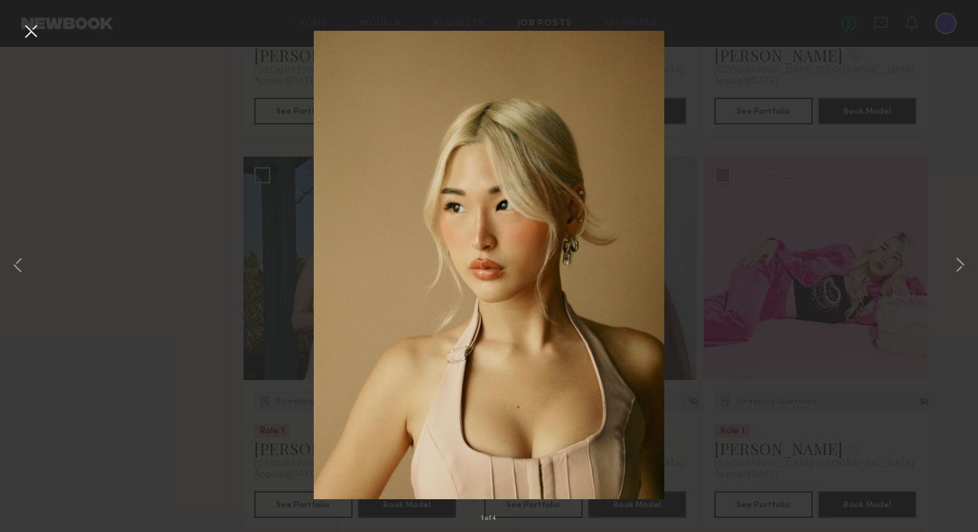
click at [33, 29] on button at bounding box center [30, 32] width 21 height 24
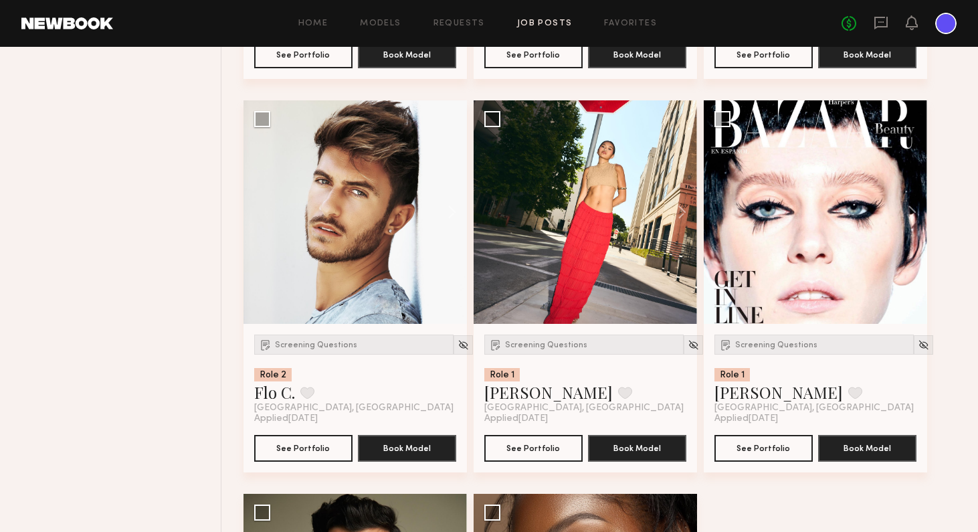
scroll to position [25707, 0]
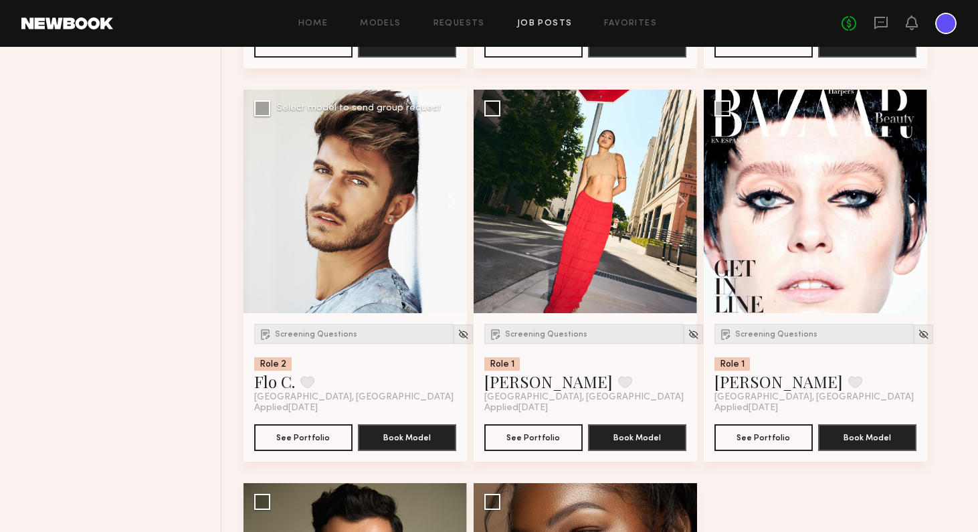
click at [455, 203] on button at bounding box center [445, 201] width 43 height 223
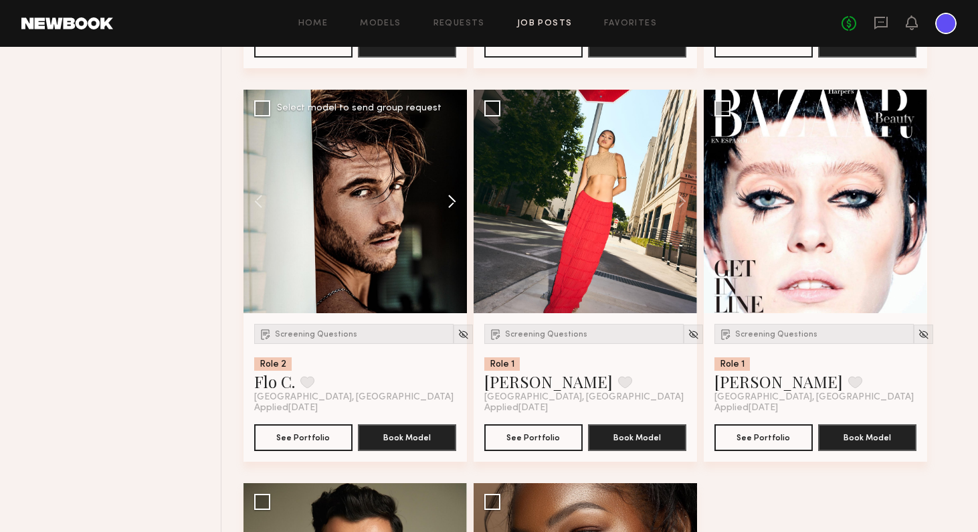
click at [455, 203] on button at bounding box center [445, 201] width 43 height 223
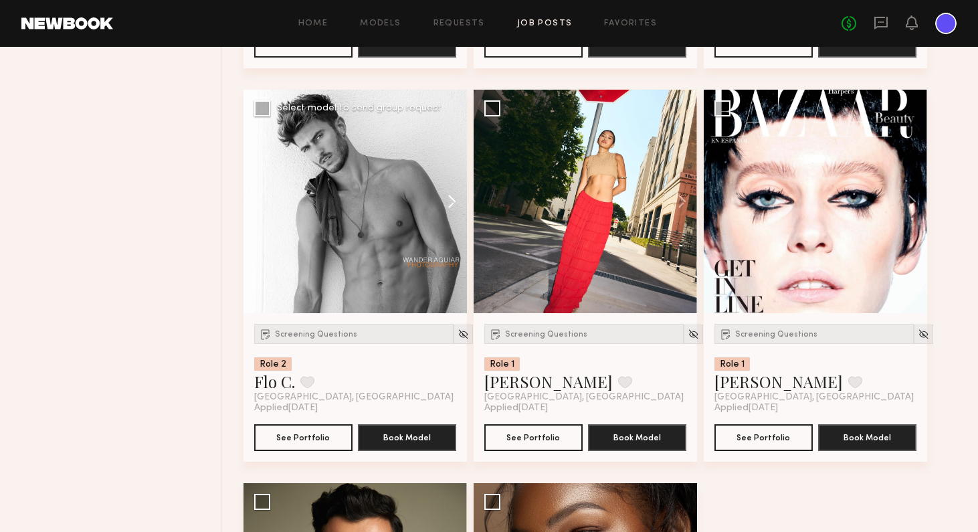
click at [455, 203] on button at bounding box center [445, 201] width 43 height 223
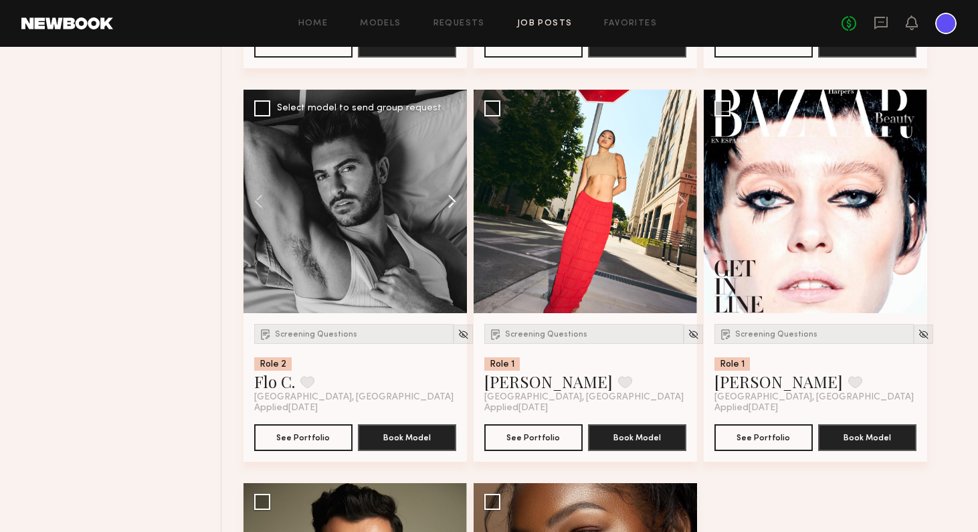
click at [455, 203] on button at bounding box center [445, 201] width 43 height 223
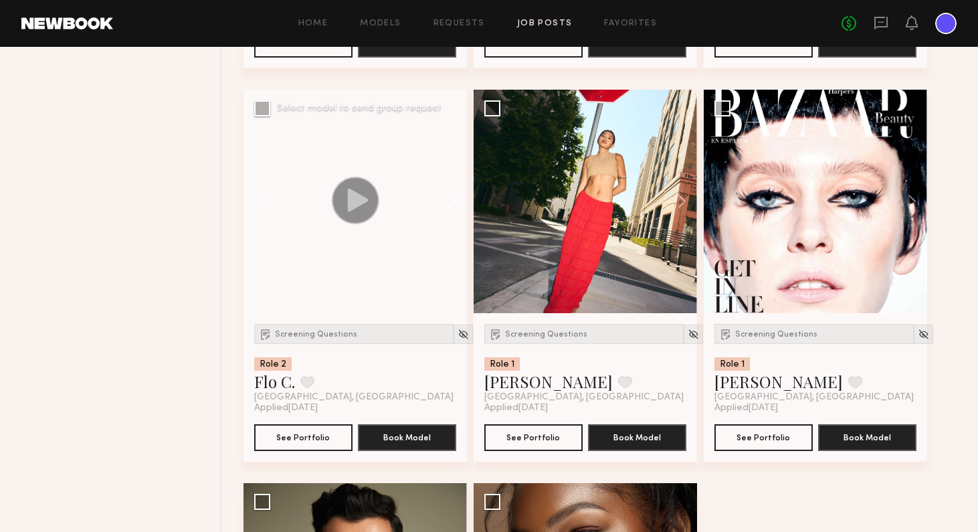
click at [455, 200] on button at bounding box center [445, 201] width 43 height 223
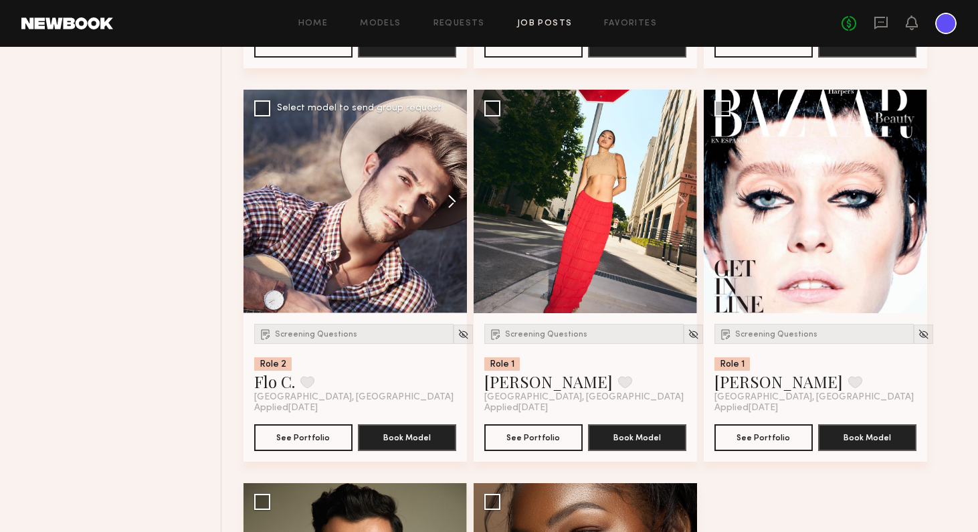
click at [455, 200] on button at bounding box center [445, 201] width 43 height 223
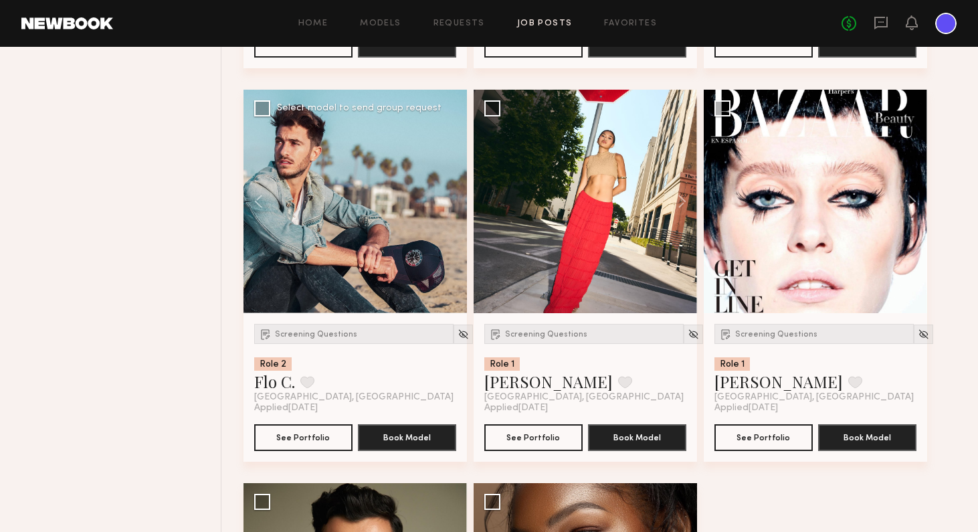
click at [455, 200] on div at bounding box center [354, 201] width 223 height 223
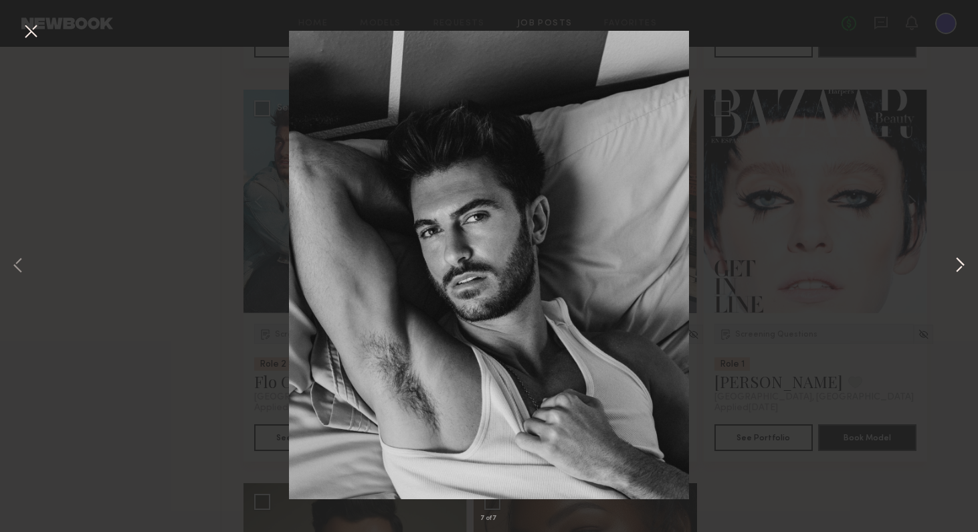
click at [829, 263] on button at bounding box center [959, 265] width 16 height 425
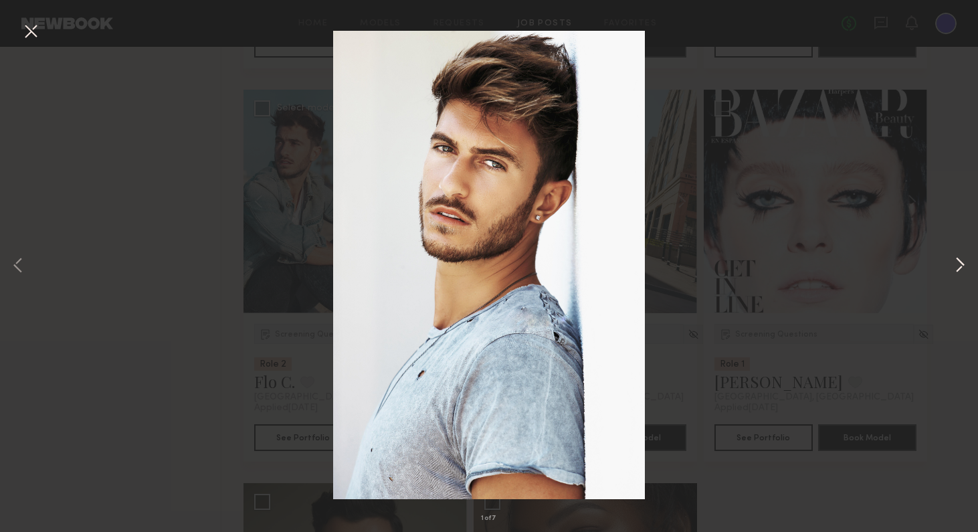
click at [829, 263] on button at bounding box center [959, 265] width 16 height 425
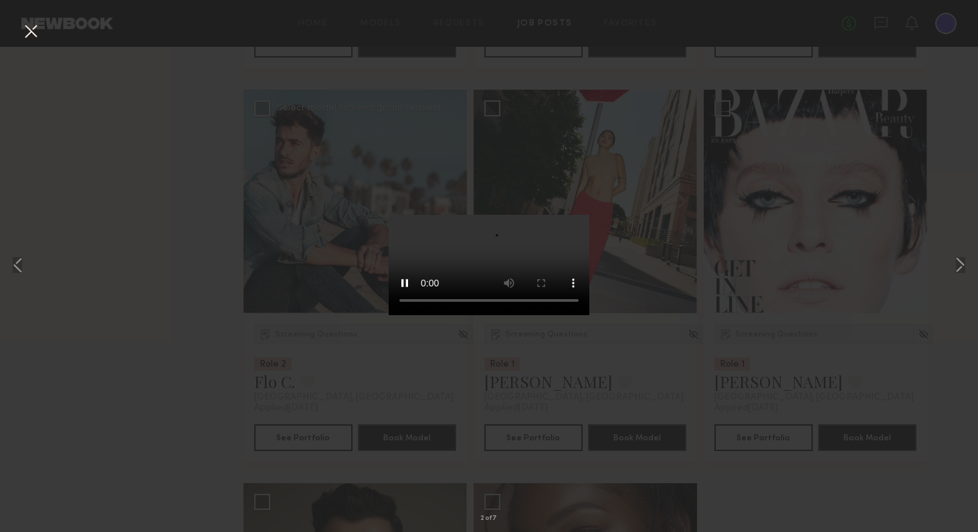
click at [829, 223] on div "2 of 7" at bounding box center [489, 266] width 978 height 532
click at [37, 31] on button at bounding box center [30, 32] width 21 height 24
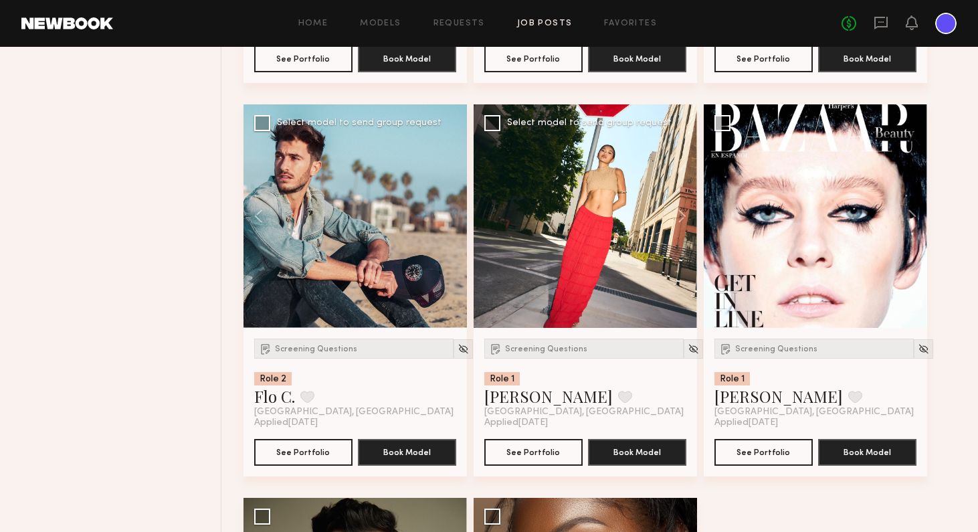
scroll to position [25671, 0]
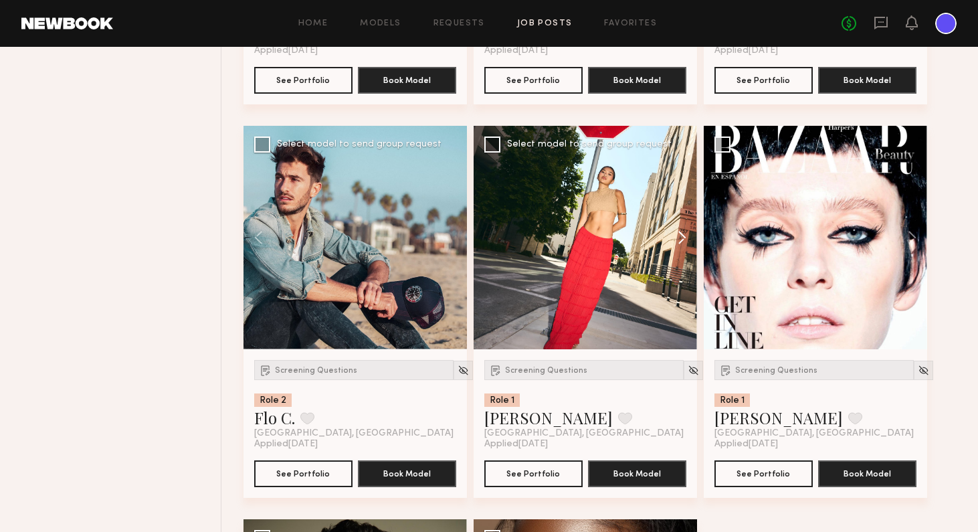
click at [681, 235] on button at bounding box center [675, 237] width 43 height 223
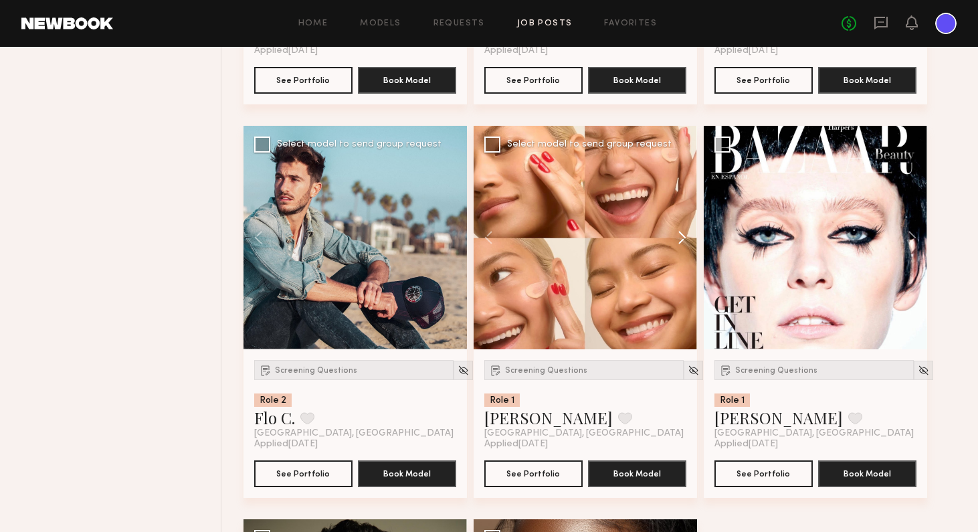
click at [681, 235] on button at bounding box center [675, 237] width 43 height 223
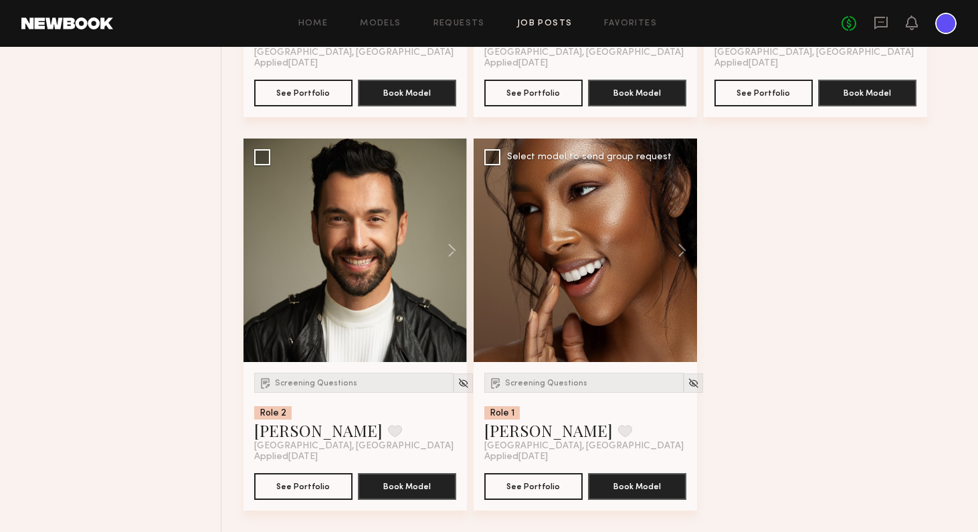
scroll to position [26051, 0]
click at [457, 245] on button at bounding box center [445, 249] width 43 height 223
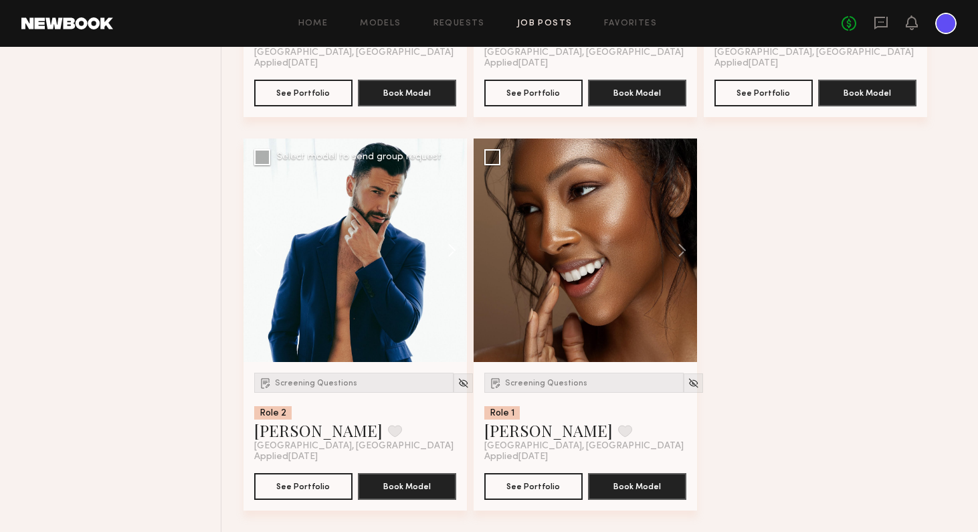
click at [457, 245] on button at bounding box center [445, 249] width 43 height 223
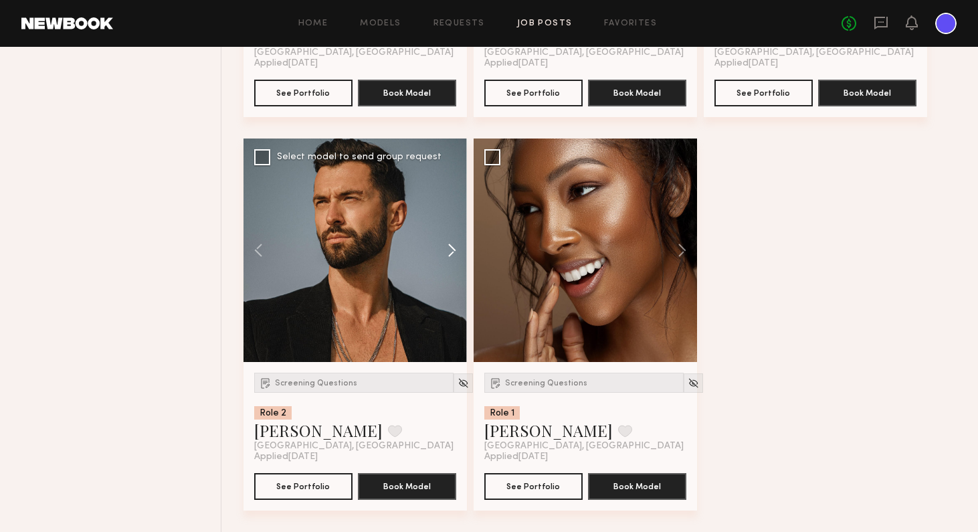
click at [457, 245] on button at bounding box center [445, 249] width 43 height 223
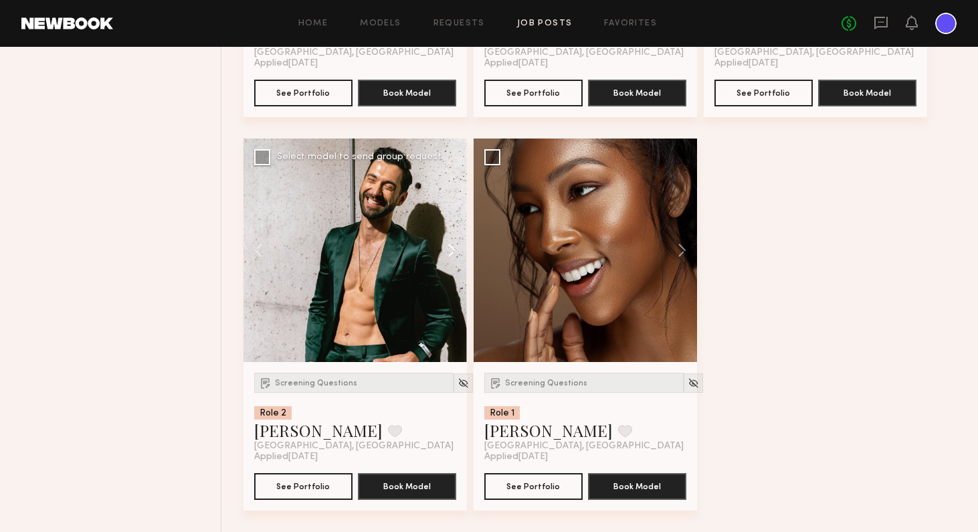
click at [457, 245] on button at bounding box center [445, 249] width 43 height 223
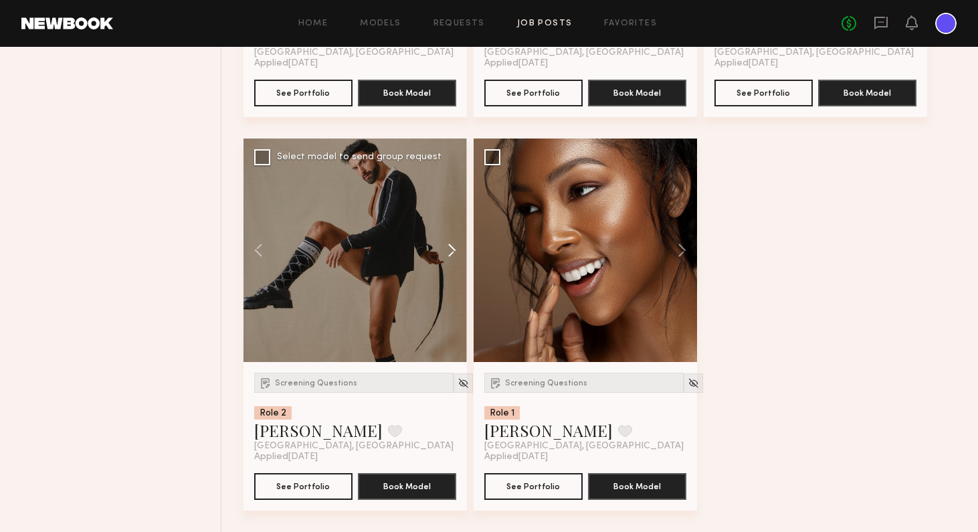
click at [457, 245] on button at bounding box center [445, 249] width 43 height 223
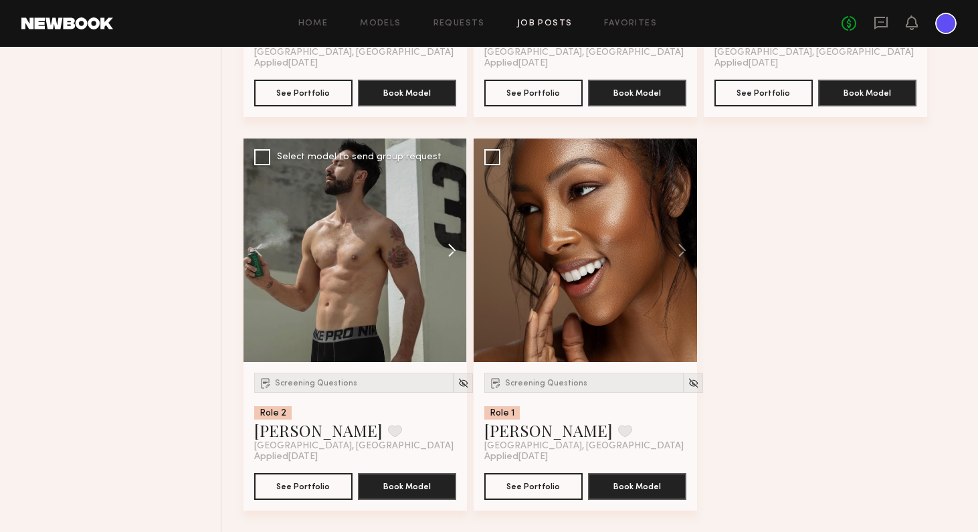
click at [457, 245] on button at bounding box center [445, 249] width 43 height 223
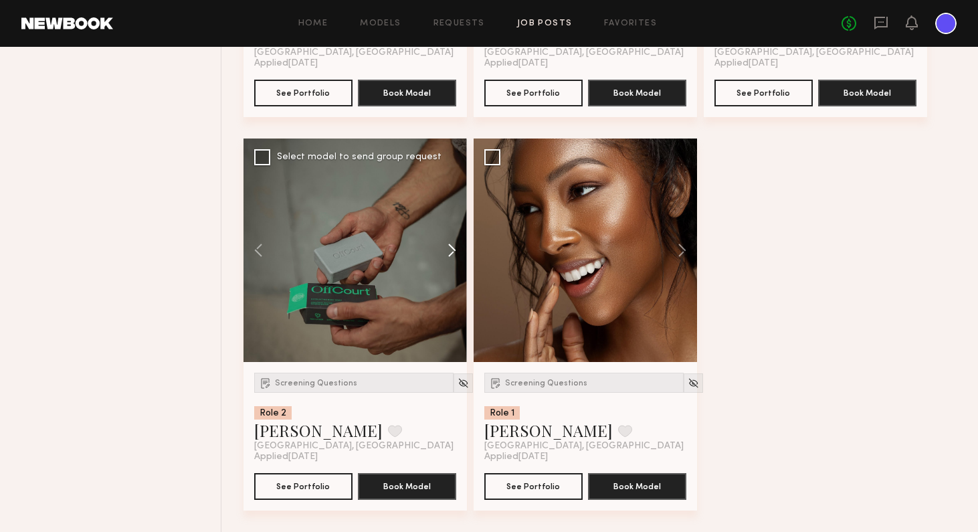
click at [457, 245] on button at bounding box center [445, 249] width 43 height 223
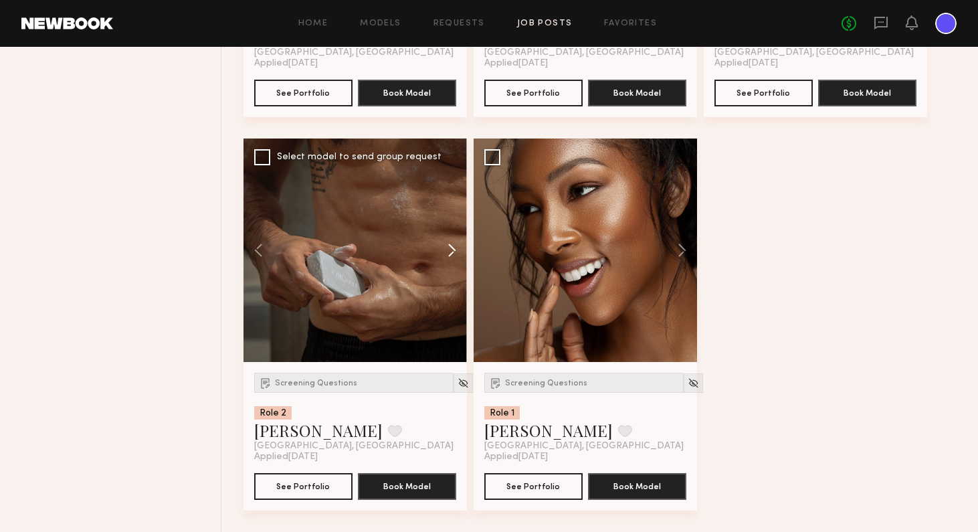
click at [457, 245] on button at bounding box center [445, 249] width 43 height 223
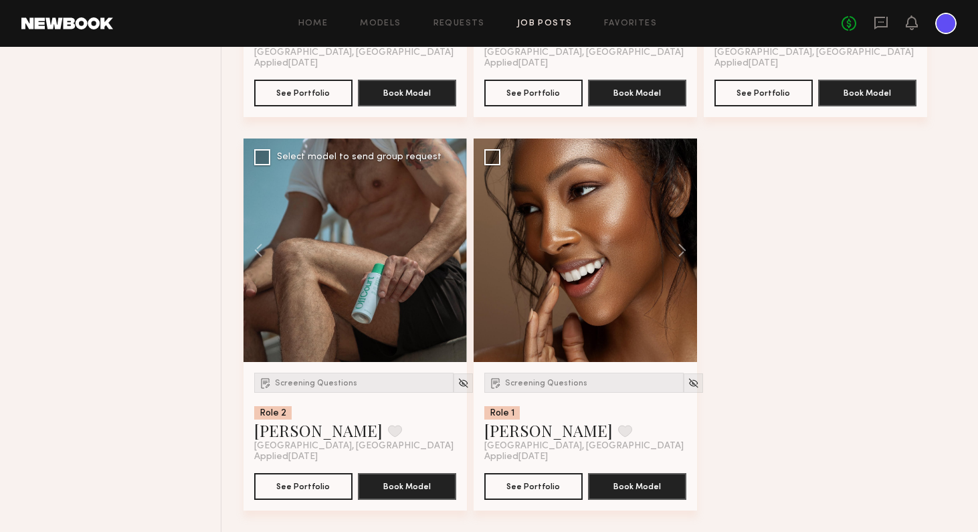
click at [457, 245] on div at bounding box center [354, 249] width 223 height 223
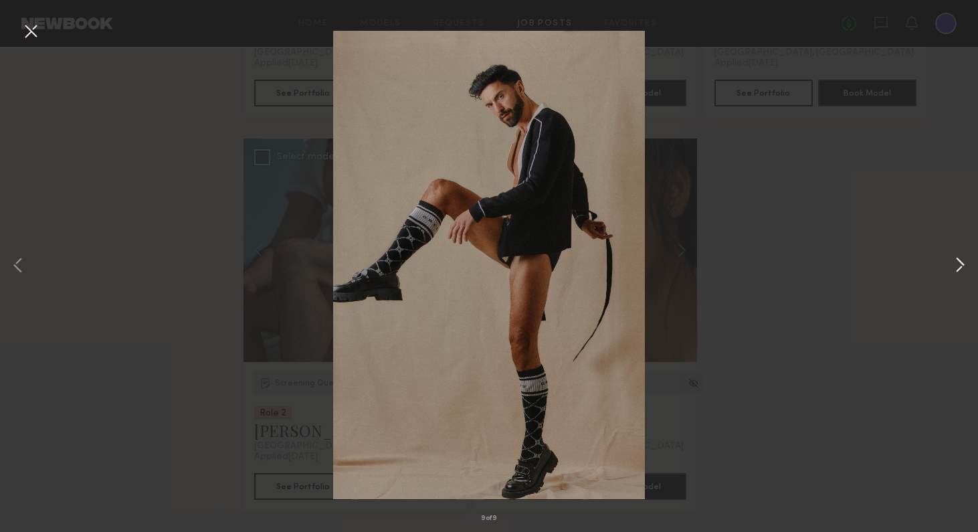
click at [829, 264] on button at bounding box center [959, 265] width 16 height 425
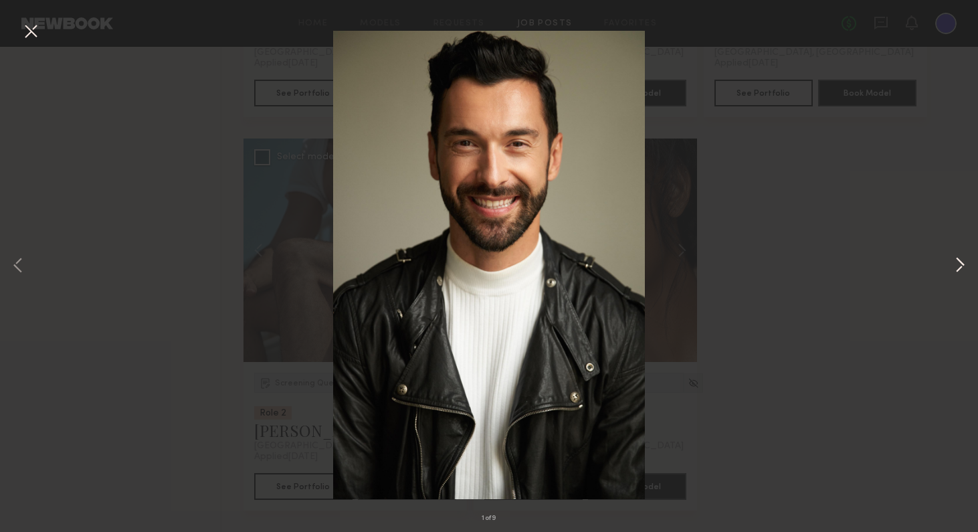
click at [829, 264] on button at bounding box center [959, 265] width 16 height 425
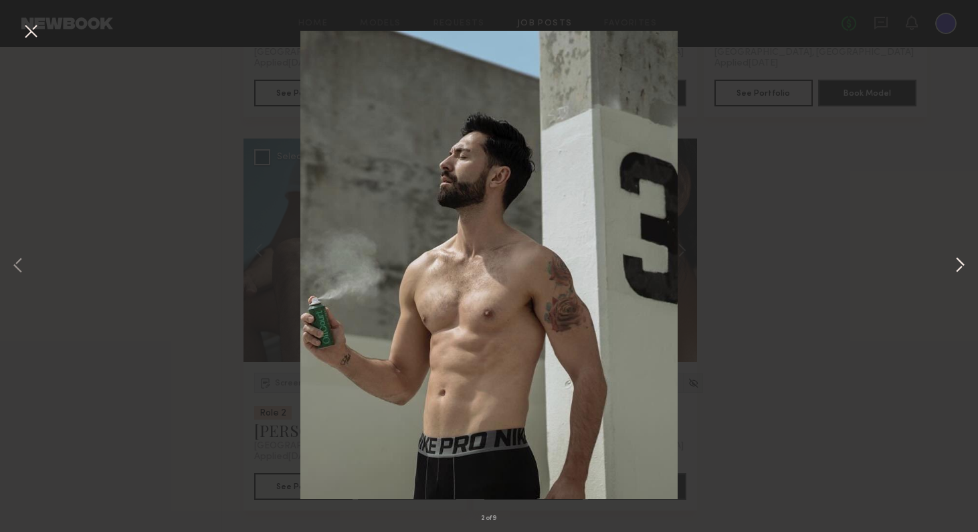
click at [829, 264] on button at bounding box center [959, 265] width 16 height 425
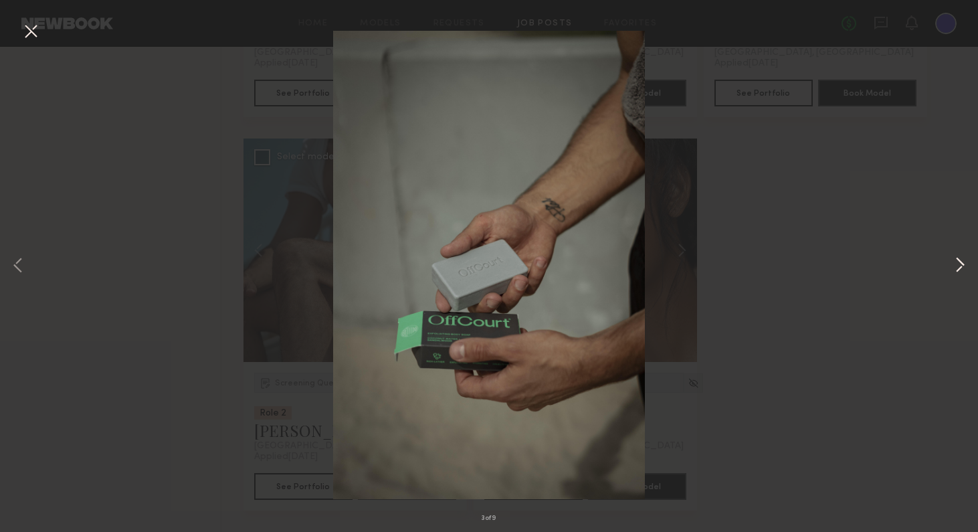
click at [829, 265] on button at bounding box center [959, 265] width 16 height 425
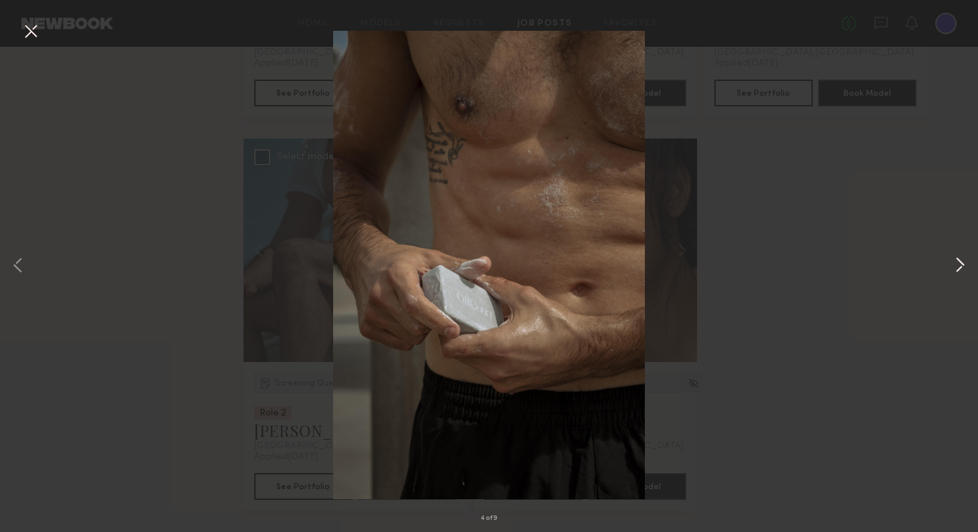
click at [829, 265] on button at bounding box center [959, 265] width 16 height 425
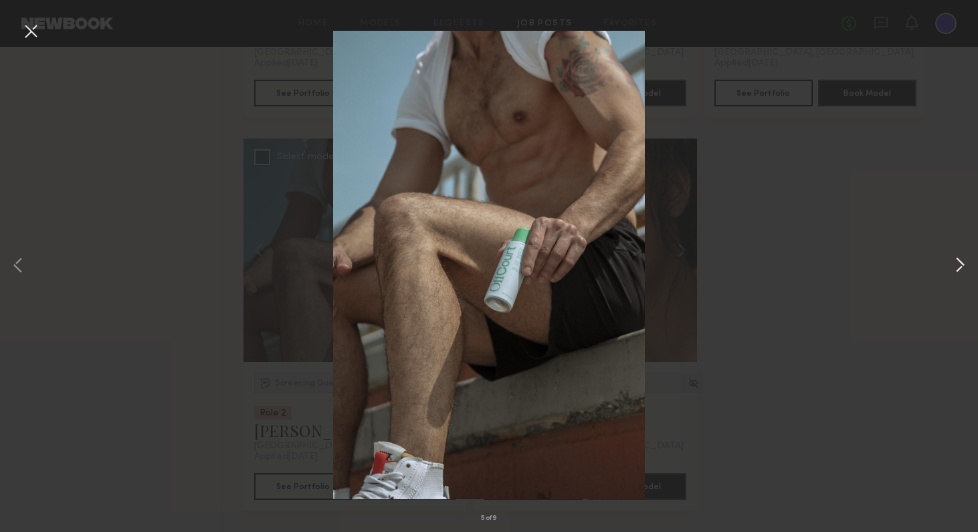
click at [829, 273] on button at bounding box center [959, 265] width 16 height 425
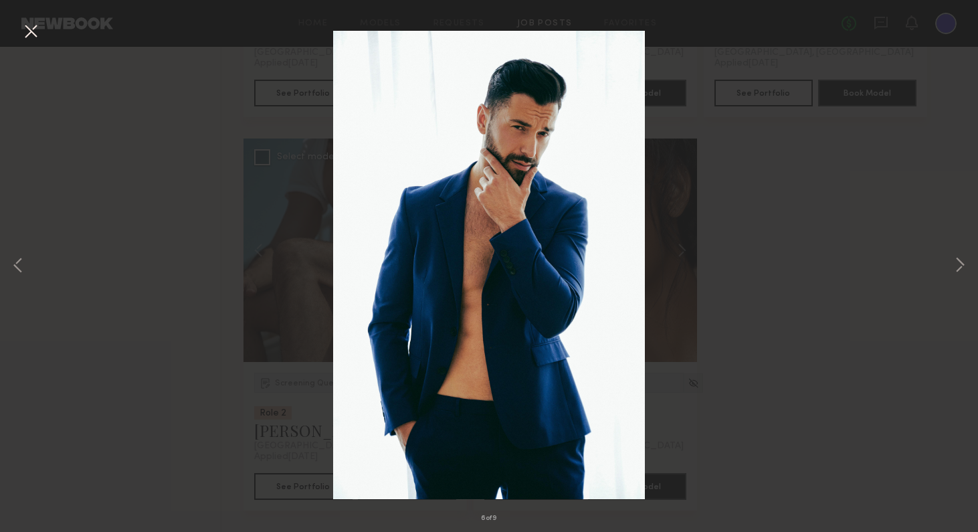
click at [829, 373] on div "6 of 9" at bounding box center [489, 266] width 978 height 532
click at [829, 189] on button at bounding box center [959, 265] width 16 height 425
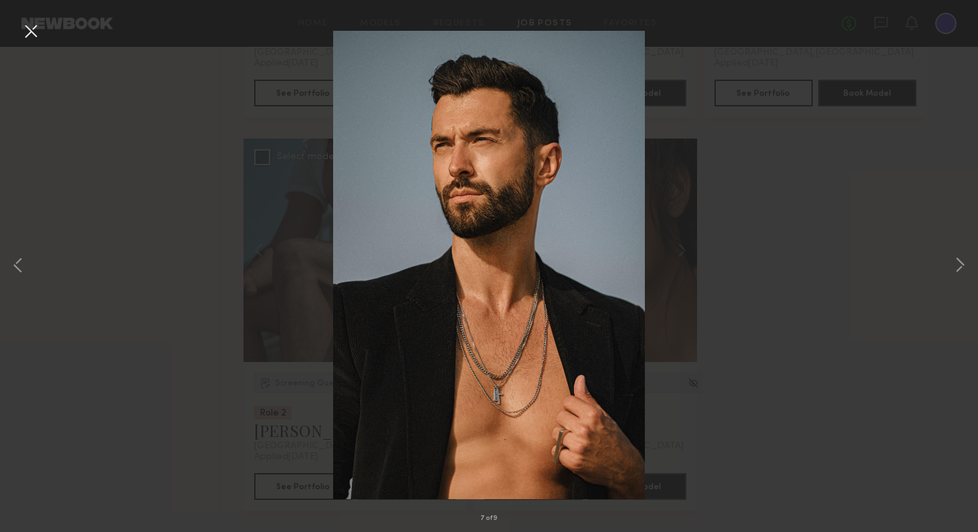
click at [37, 30] on button at bounding box center [30, 32] width 21 height 24
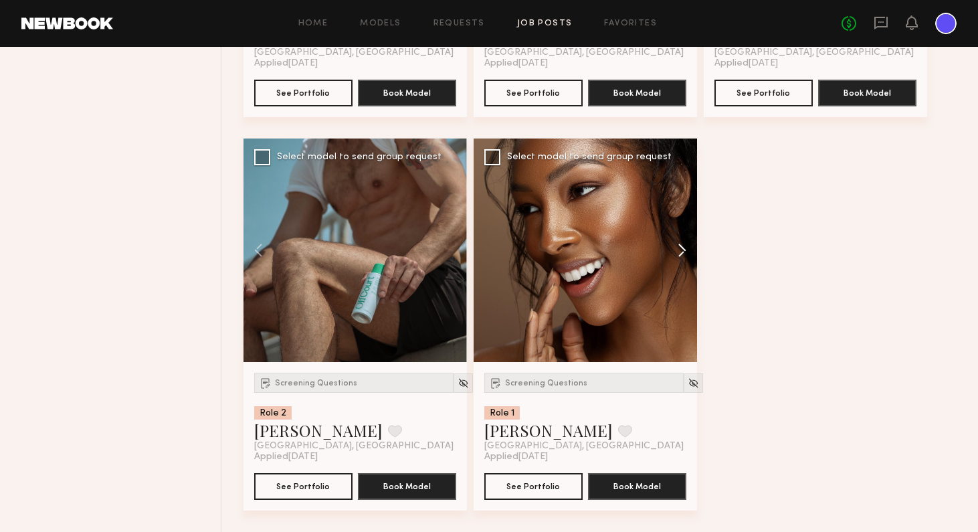
click at [683, 250] on button at bounding box center [675, 249] width 43 height 223
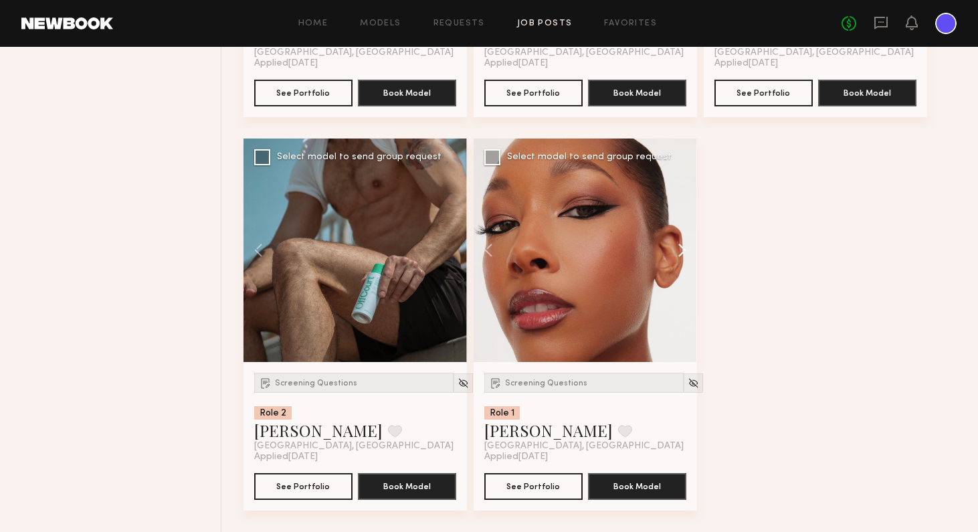
click at [683, 250] on button at bounding box center [675, 249] width 43 height 223
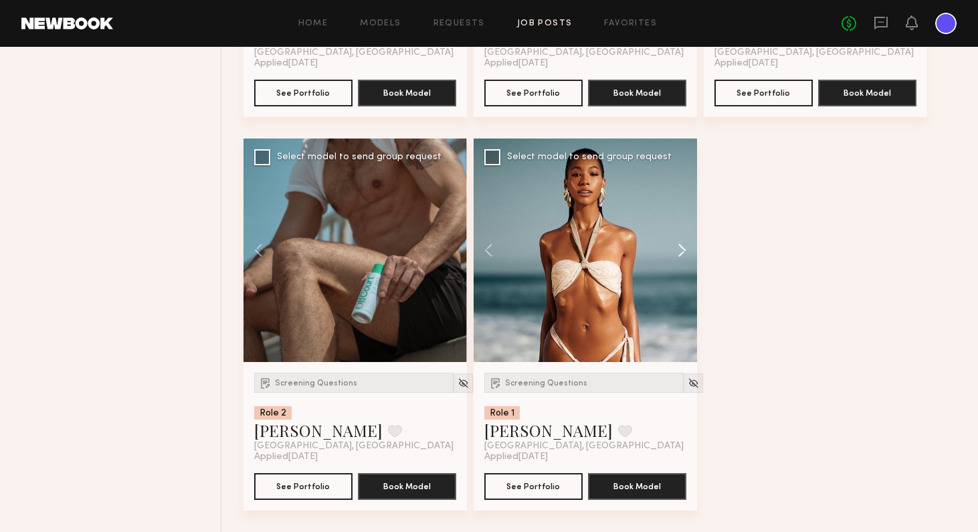
click at [683, 250] on button at bounding box center [675, 249] width 43 height 223
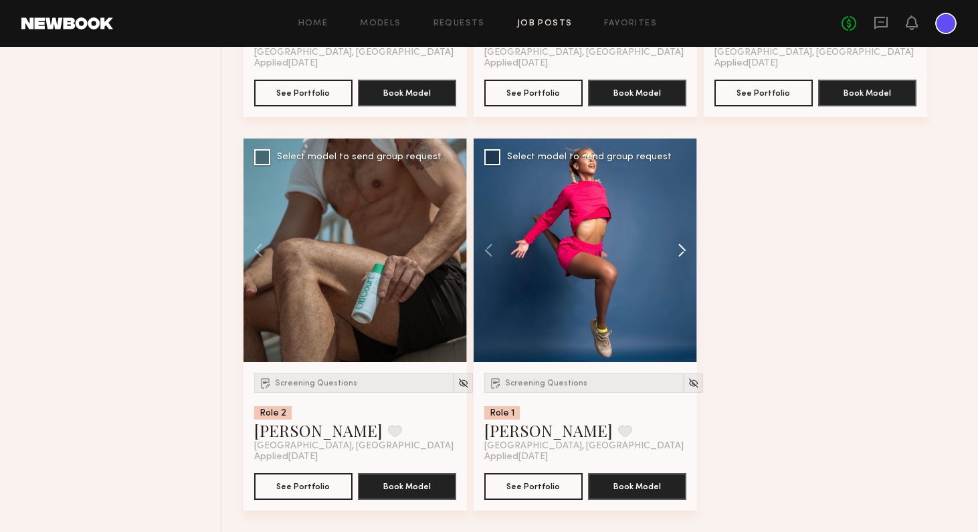
click at [683, 250] on button at bounding box center [675, 249] width 43 height 223
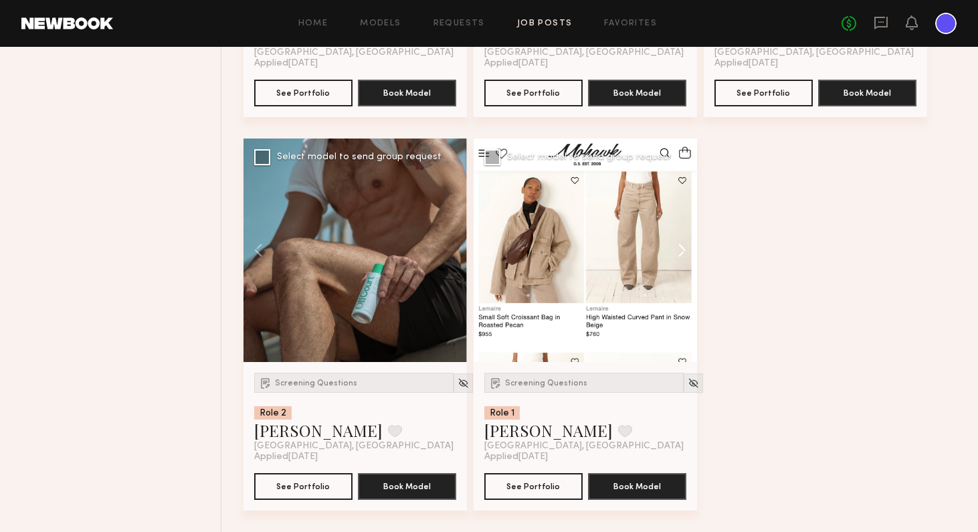
click at [683, 250] on button at bounding box center [675, 249] width 43 height 223
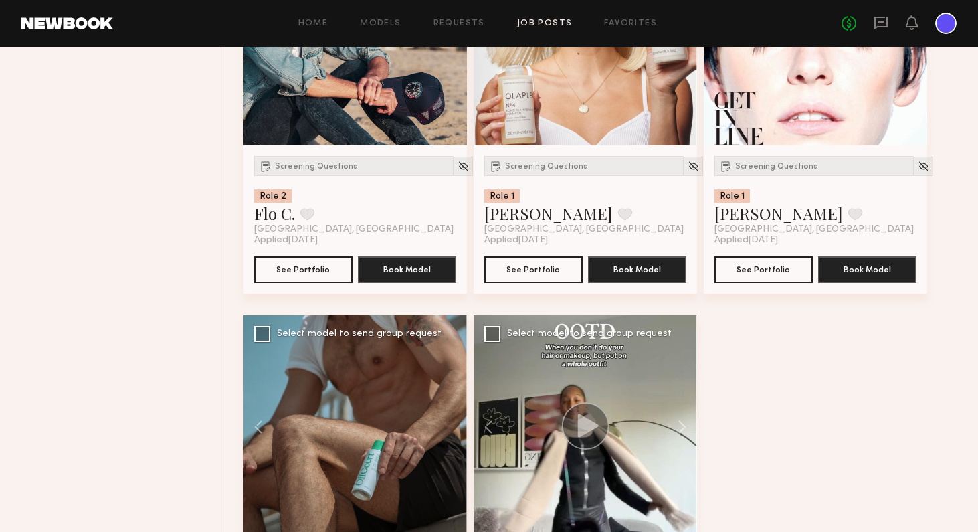
scroll to position [25727, 0]
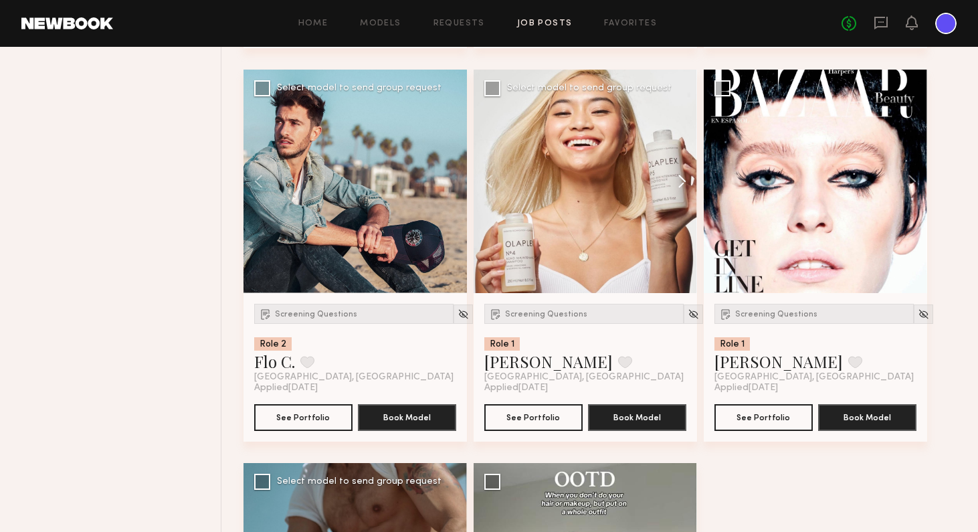
click at [681, 179] on button at bounding box center [675, 181] width 43 height 223
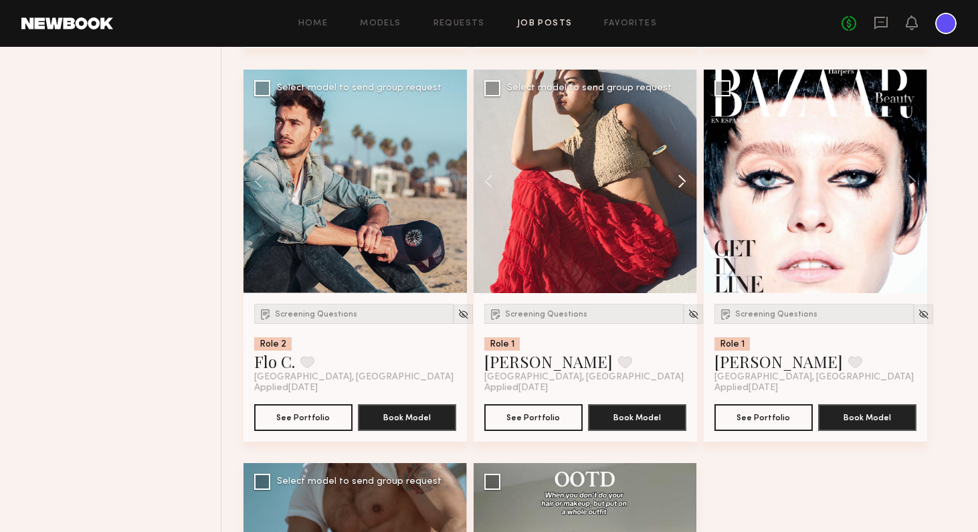
click at [681, 179] on button at bounding box center [675, 181] width 43 height 223
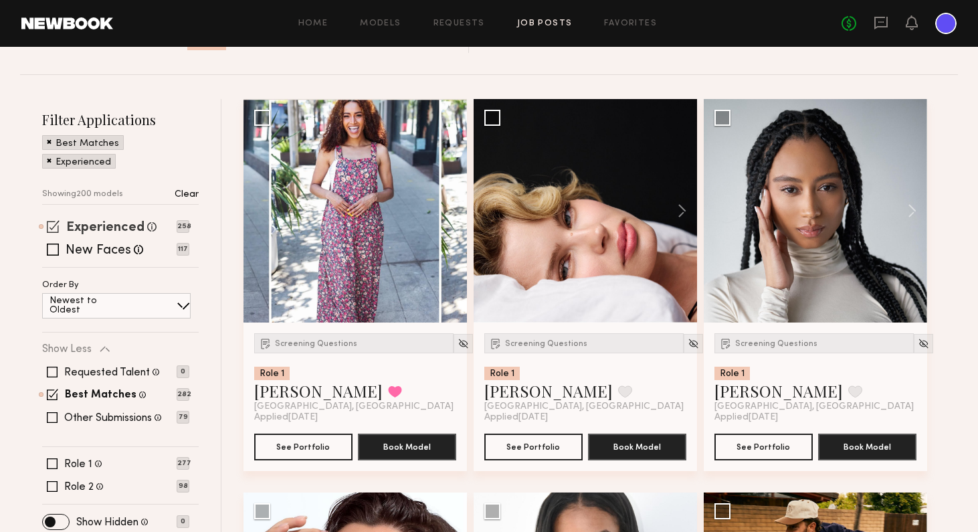
scroll to position [148, 0]
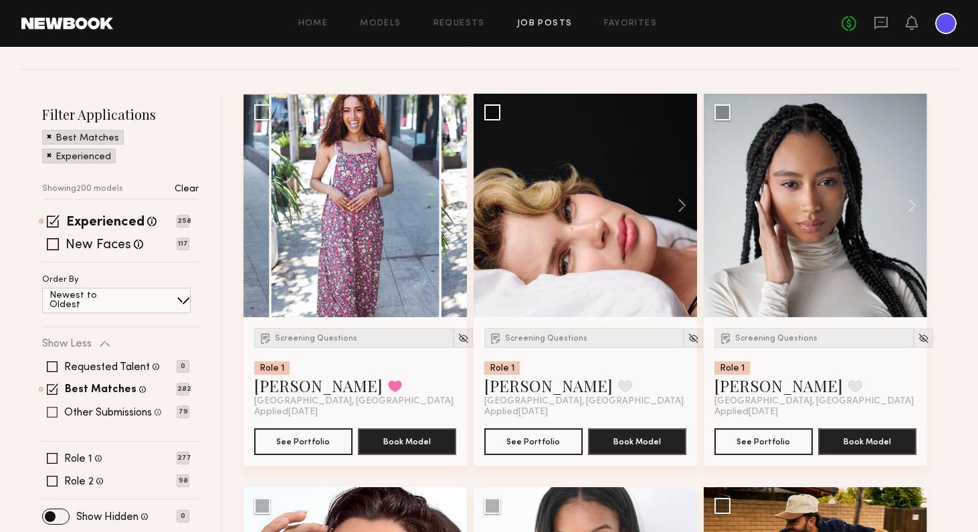
click at [55, 415] on span at bounding box center [52, 412] width 11 height 11
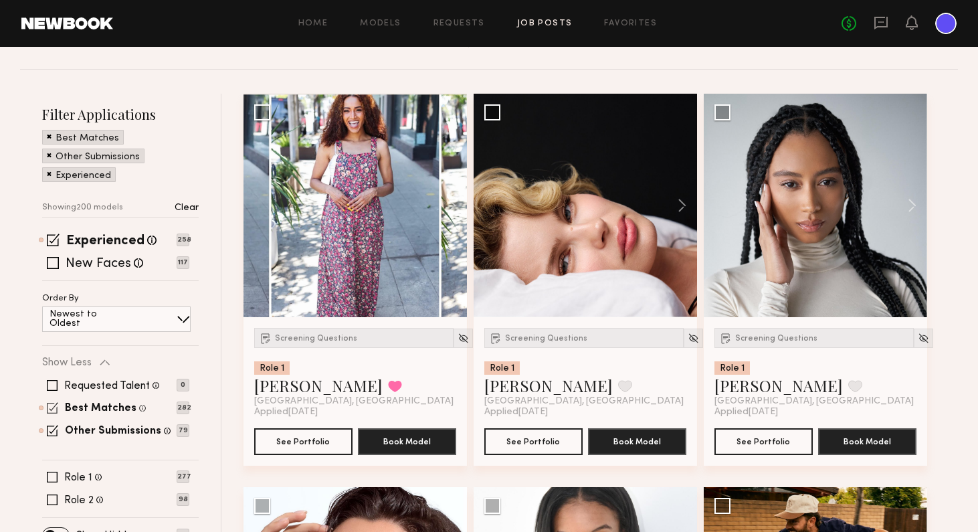
click at [53, 409] on span at bounding box center [52, 407] width 11 height 11
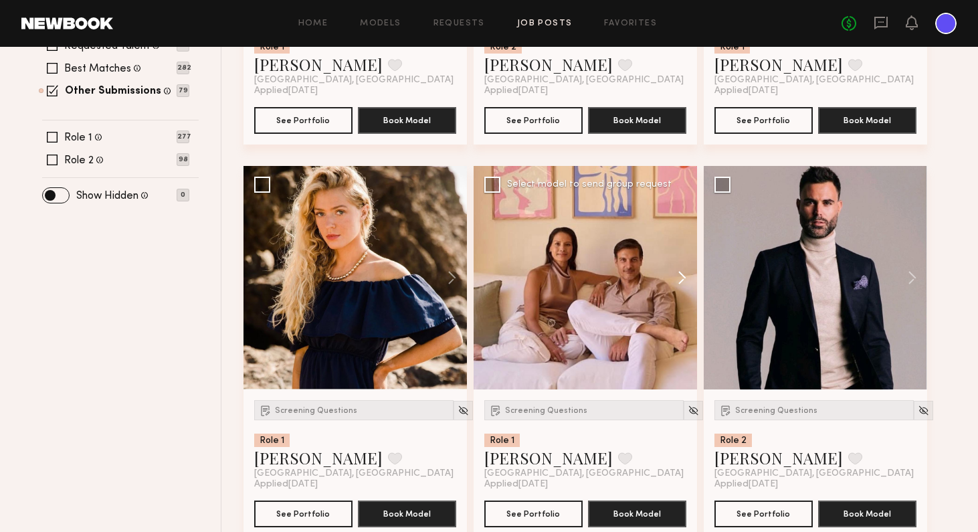
scroll to position [481, 0]
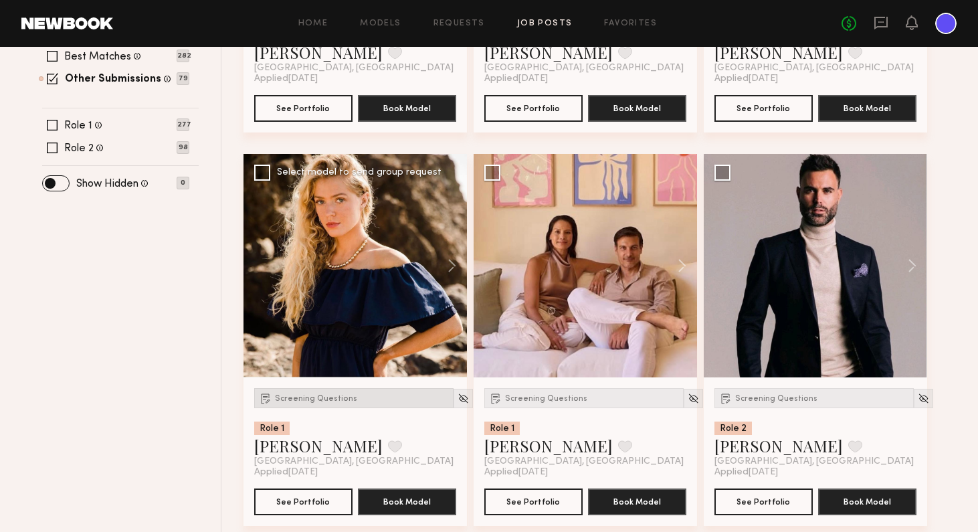
click at [310, 395] on span "Screening Questions" at bounding box center [316, 398] width 82 height 8
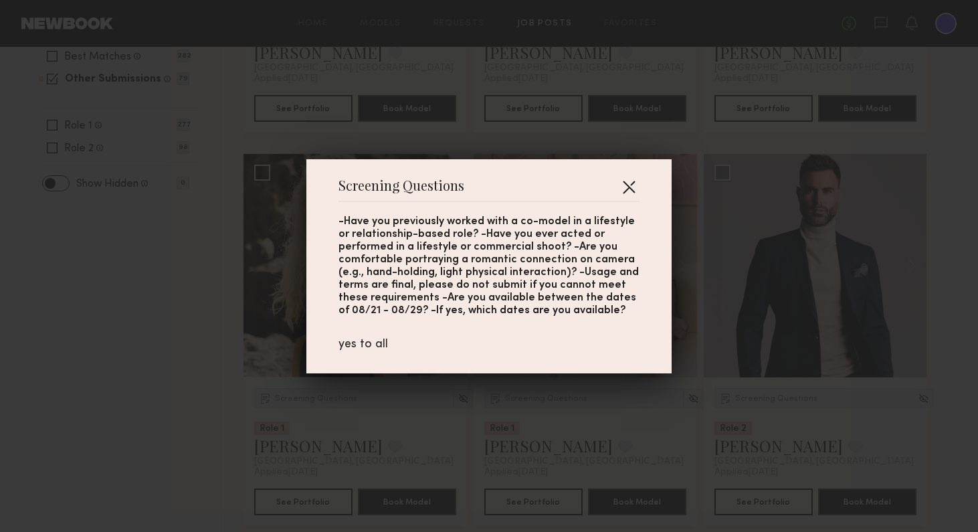
click at [631, 183] on button "button" at bounding box center [628, 186] width 21 height 21
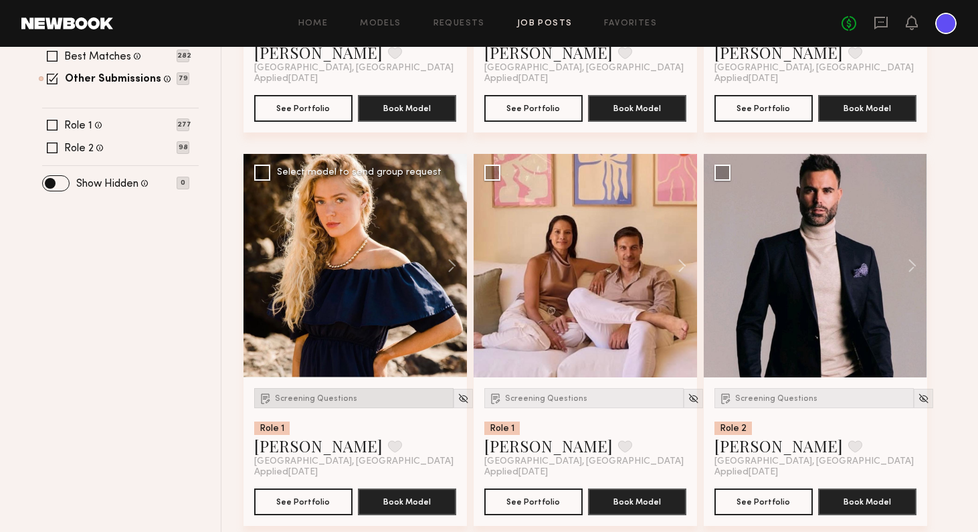
click at [316, 398] on span "Screening Questions" at bounding box center [316, 398] width 82 height 8
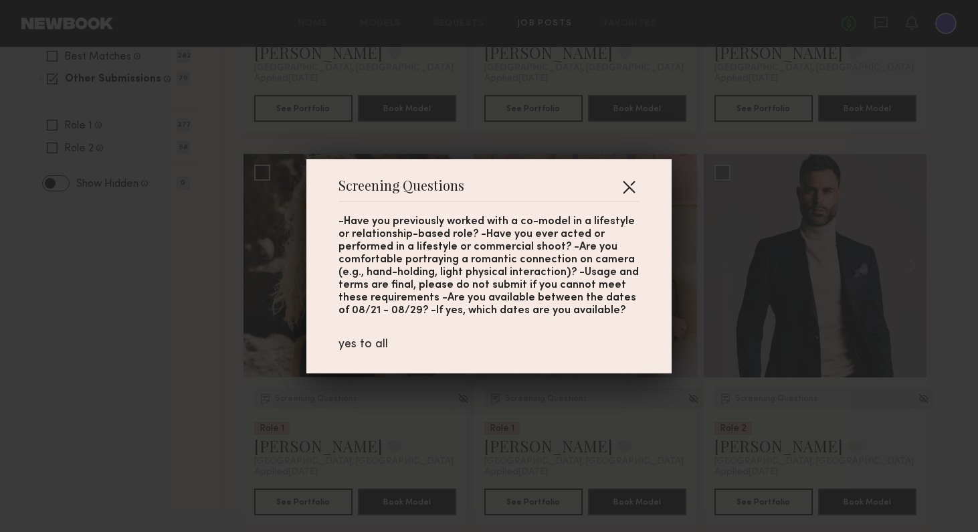
click at [631, 185] on button "button" at bounding box center [628, 186] width 21 height 21
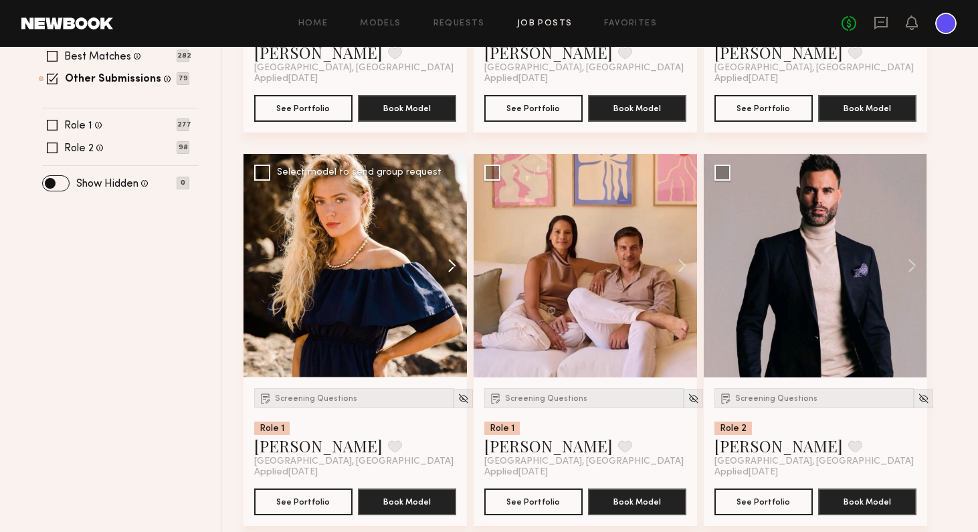
click at [453, 263] on button at bounding box center [445, 265] width 43 height 223
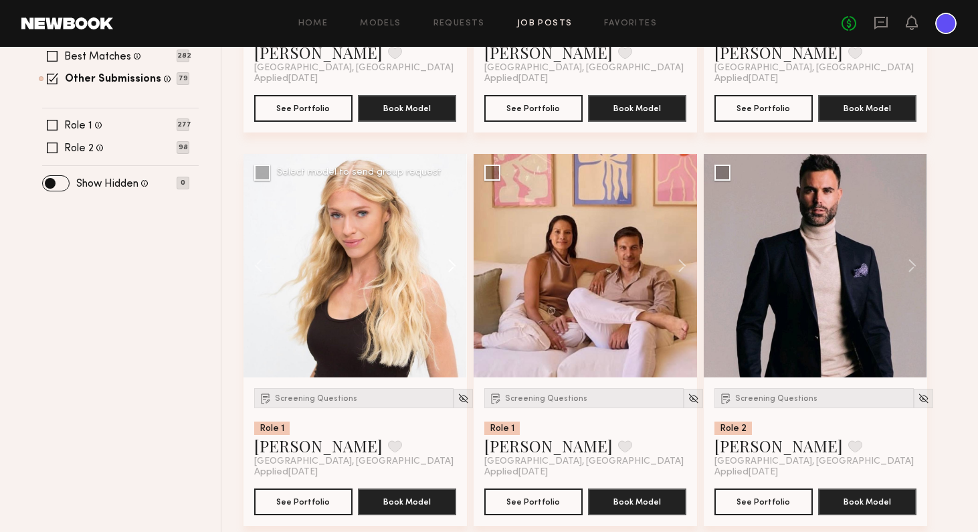
click at [453, 263] on button at bounding box center [445, 265] width 43 height 223
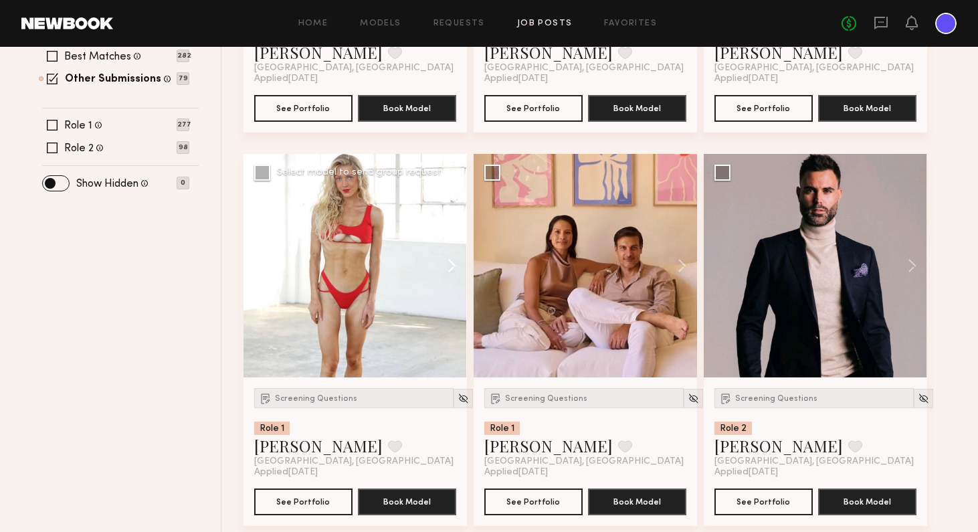
click at [453, 263] on button at bounding box center [445, 265] width 43 height 223
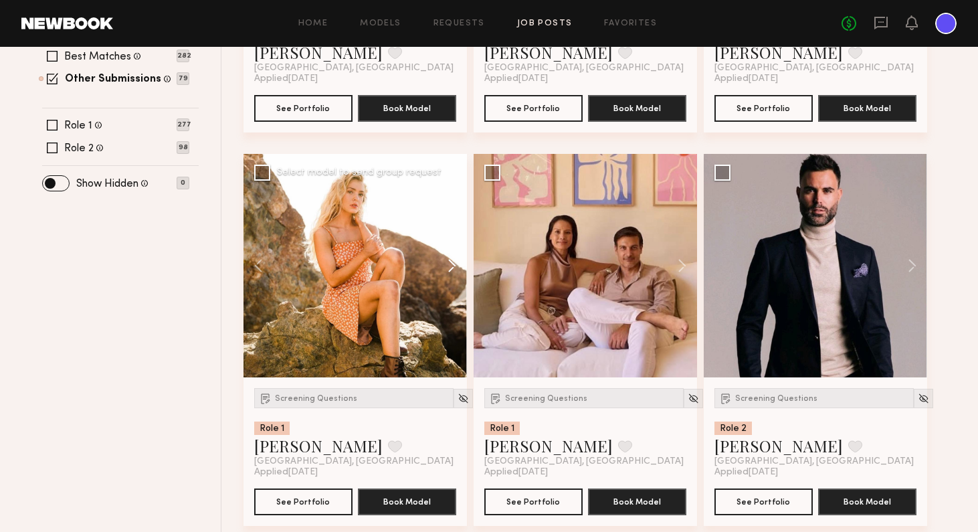
click at [453, 263] on button at bounding box center [445, 265] width 43 height 223
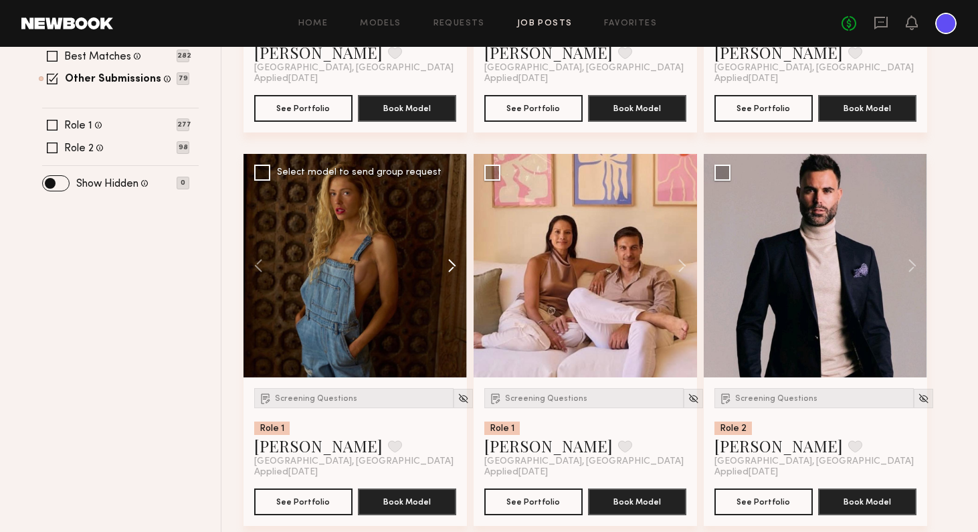
click at [453, 263] on button at bounding box center [445, 265] width 43 height 223
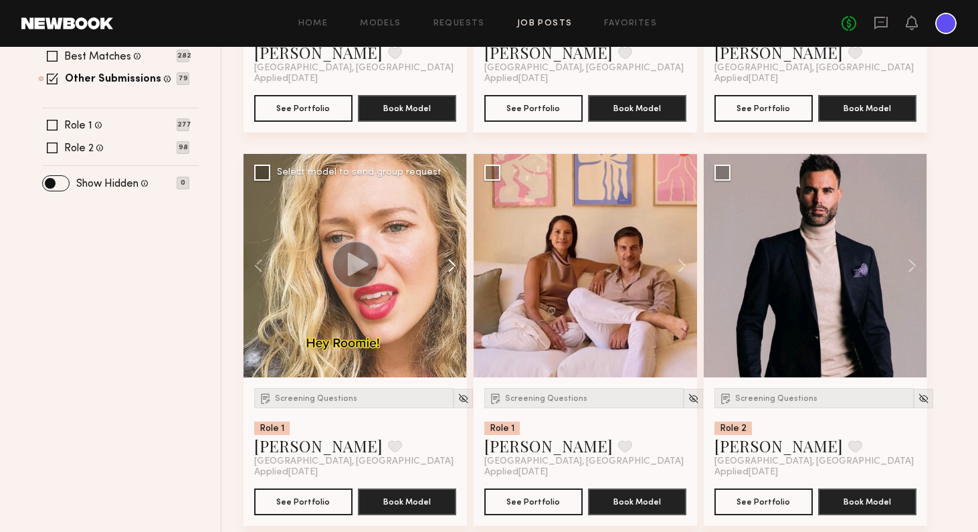
click at [453, 263] on button at bounding box center [445, 265] width 43 height 223
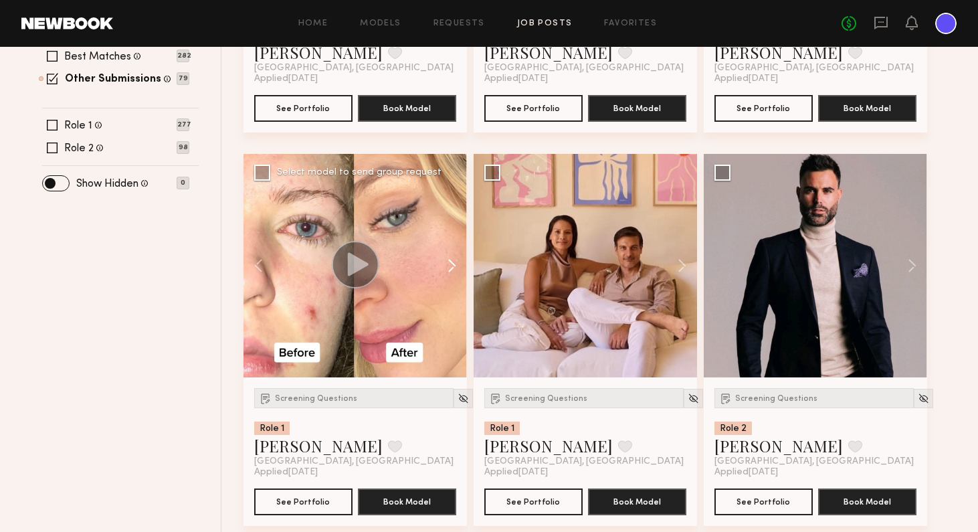
click at [454, 263] on button at bounding box center [445, 265] width 43 height 223
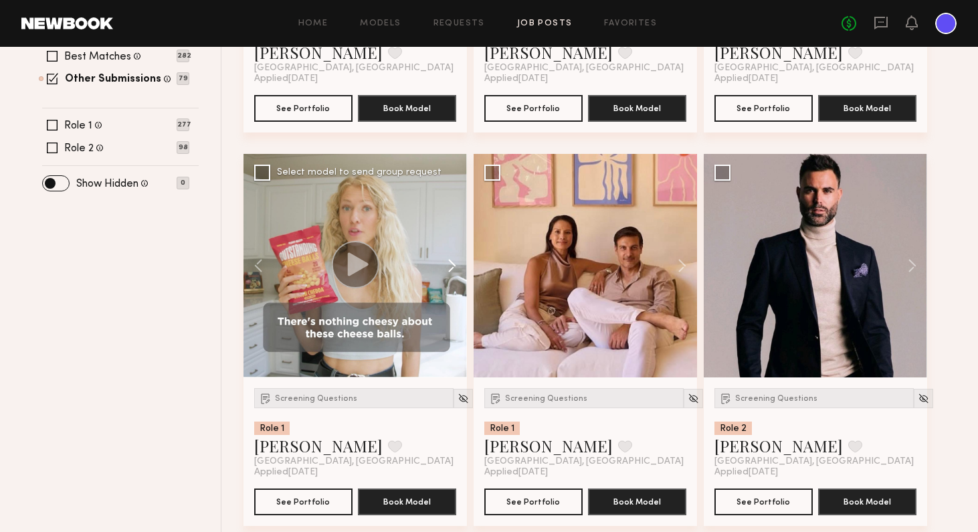
click at [454, 263] on button at bounding box center [445, 265] width 43 height 223
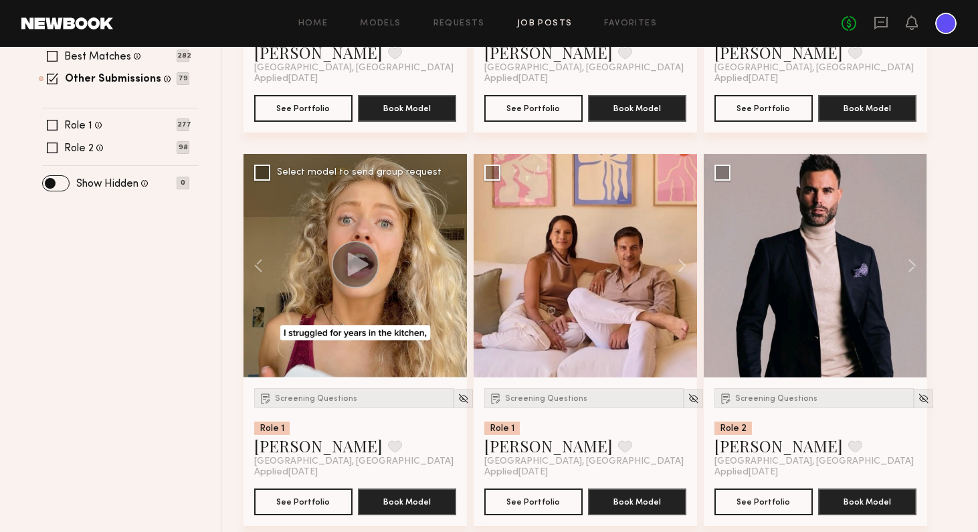
click at [454, 263] on div at bounding box center [354, 265] width 223 height 223
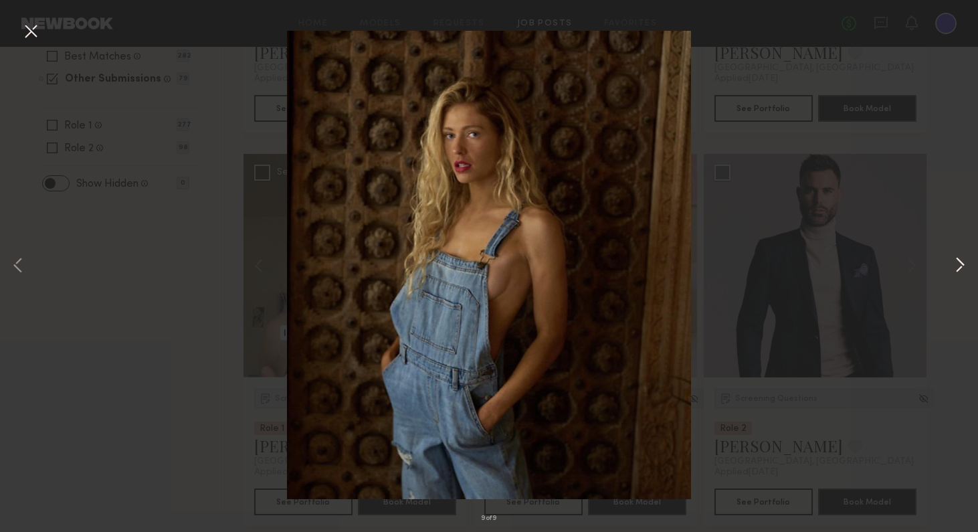
click at [829, 260] on button at bounding box center [959, 265] width 16 height 425
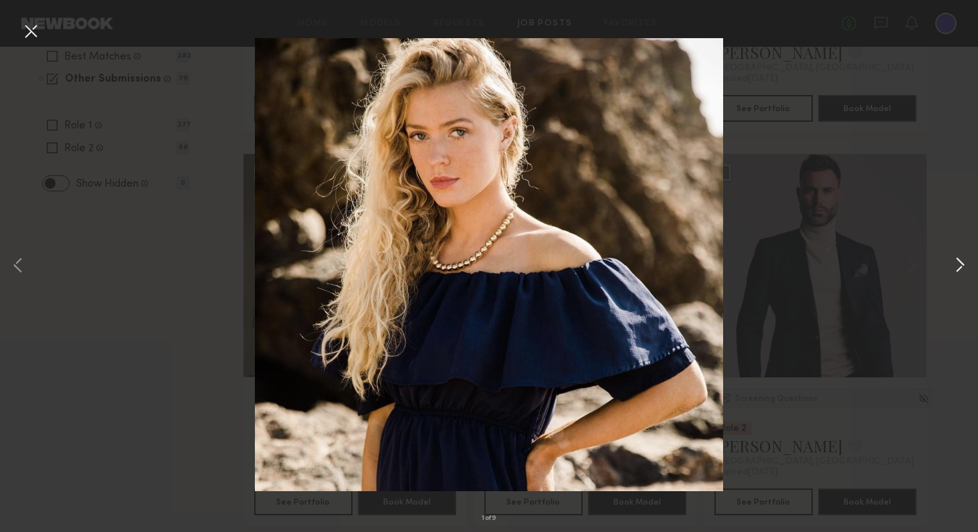
click at [829, 260] on button at bounding box center [959, 265] width 16 height 425
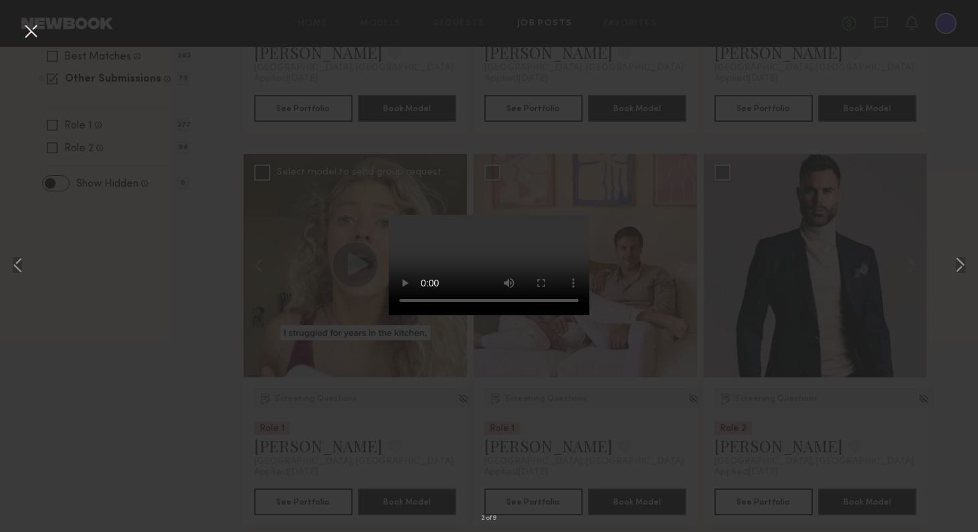
click at [559, 315] on video at bounding box center [488, 265] width 201 height 100
click at [829, 201] on div "2 of 9" at bounding box center [489, 266] width 978 height 532
click at [829, 363] on div "2 of 9" at bounding box center [489, 266] width 978 height 532
click at [30, 36] on button at bounding box center [30, 32] width 21 height 24
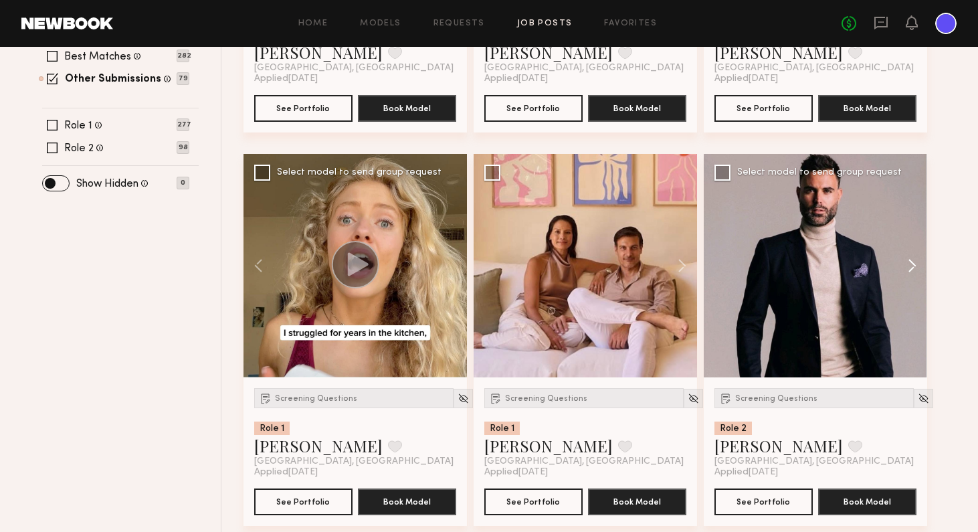
click at [829, 262] on button at bounding box center [905, 265] width 43 height 223
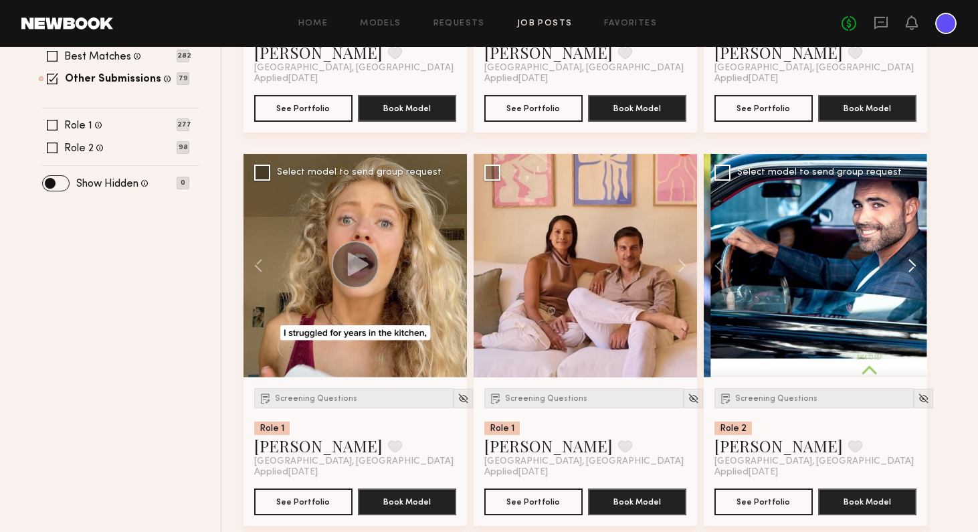
click at [829, 262] on button at bounding box center [905, 265] width 43 height 223
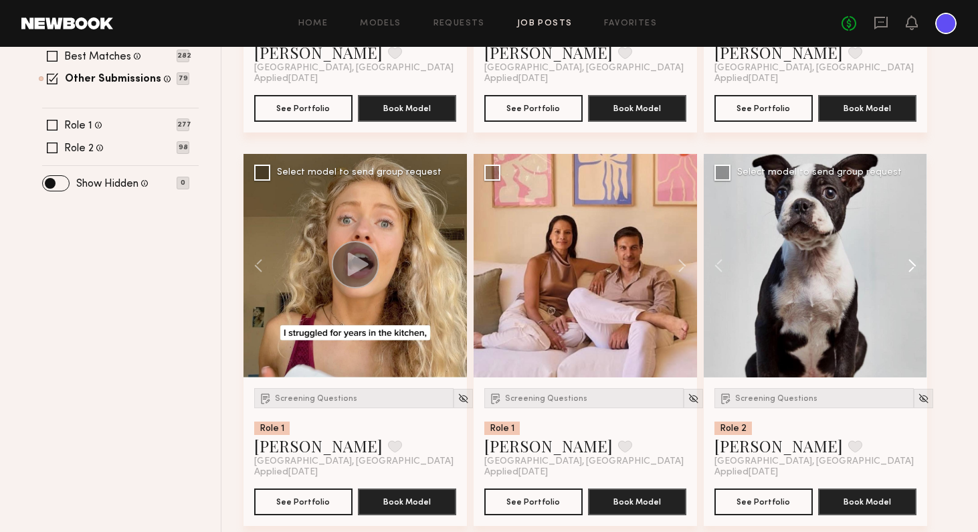
click at [829, 262] on button at bounding box center [905, 265] width 43 height 223
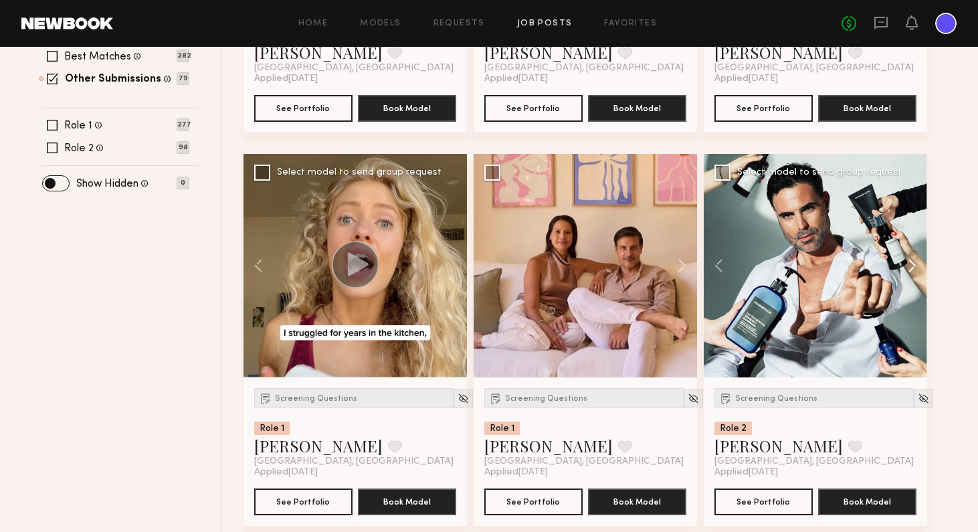
click at [829, 262] on button at bounding box center [905, 265] width 43 height 223
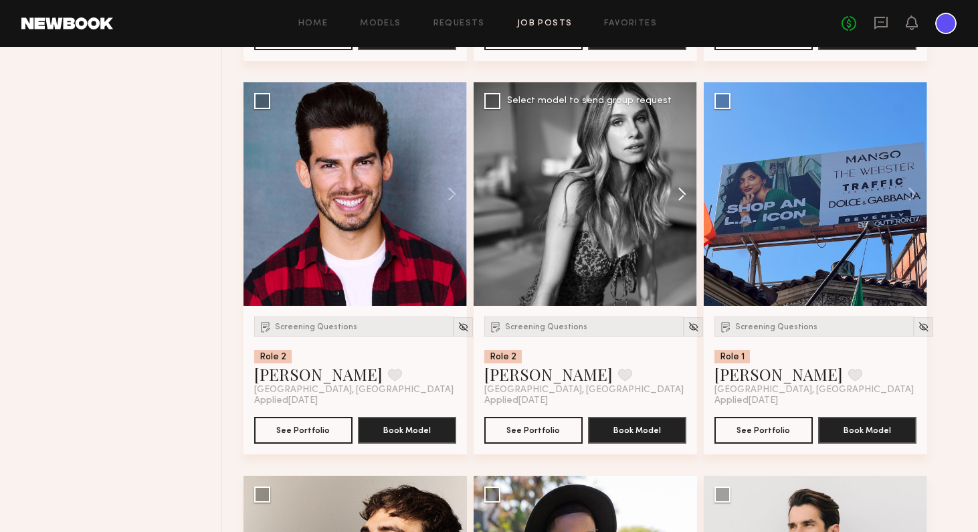
scroll to position [1576, 0]
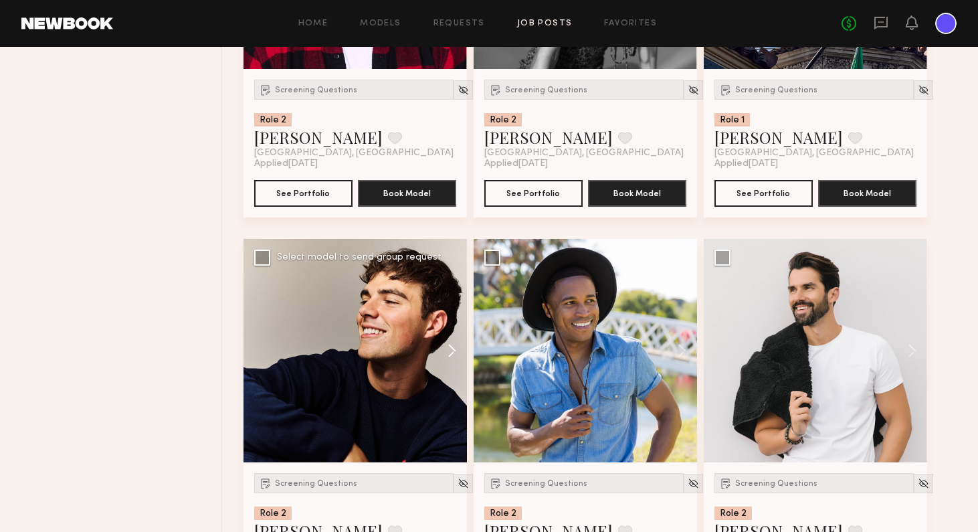
click at [454, 353] on button at bounding box center [445, 350] width 43 height 223
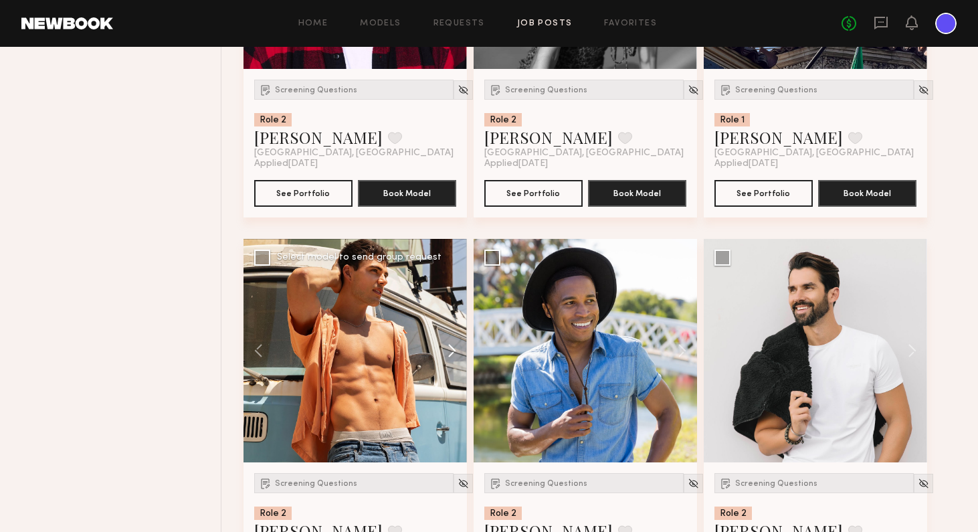
click at [454, 353] on button at bounding box center [445, 350] width 43 height 223
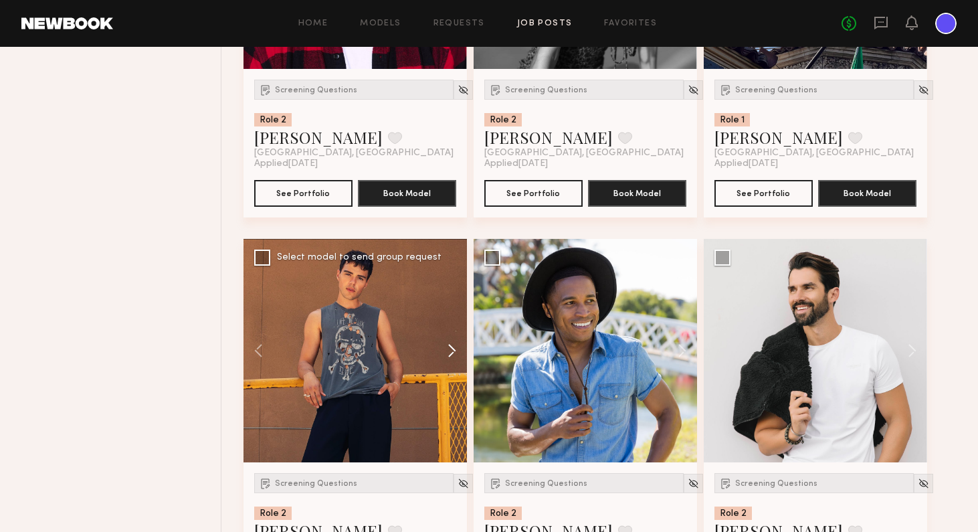
click at [454, 353] on button at bounding box center [445, 350] width 43 height 223
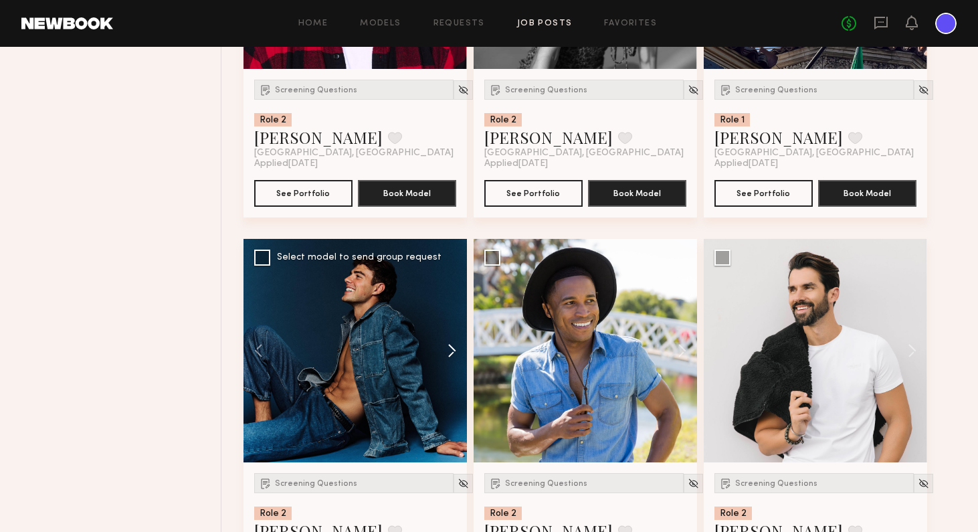
click at [454, 353] on button at bounding box center [445, 350] width 43 height 223
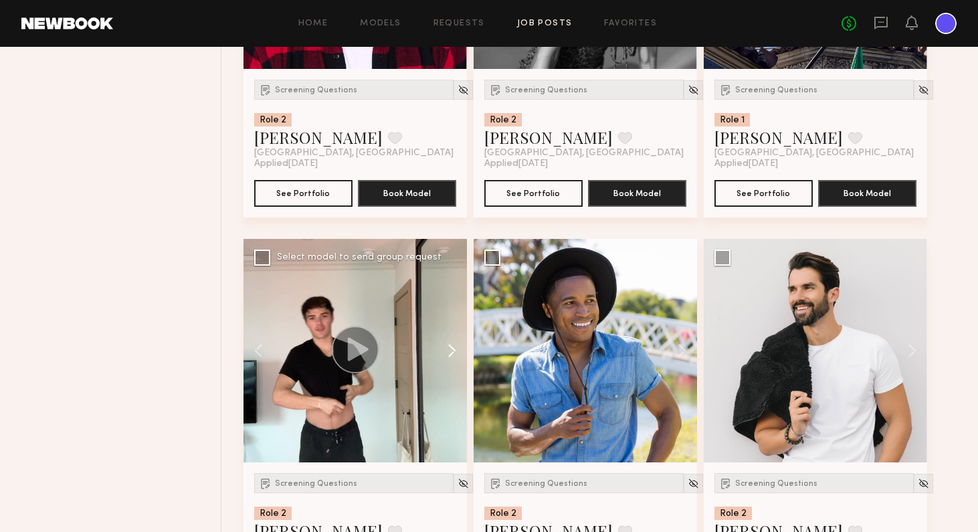
click at [454, 353] on button at bounding box center [445, 350] width 43 height 223
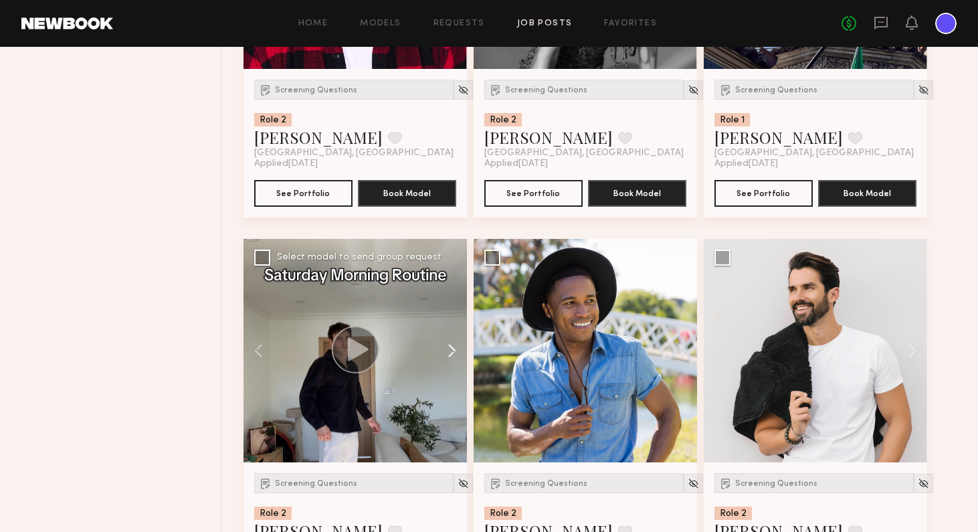
click at [454, 353] on button at bounding box center [445, 350] width 43 height 223
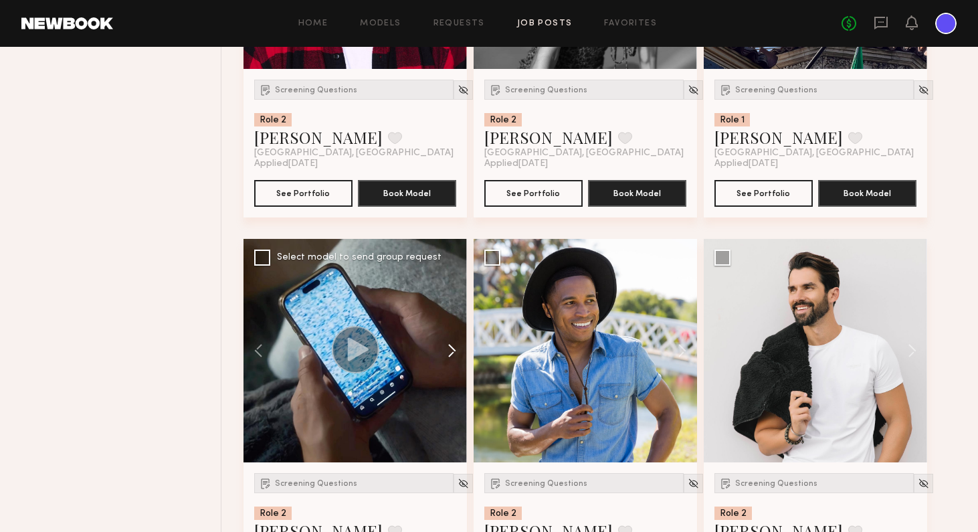
click at [454, 353] on button at bounding box center [445, 350] width 43 height 223
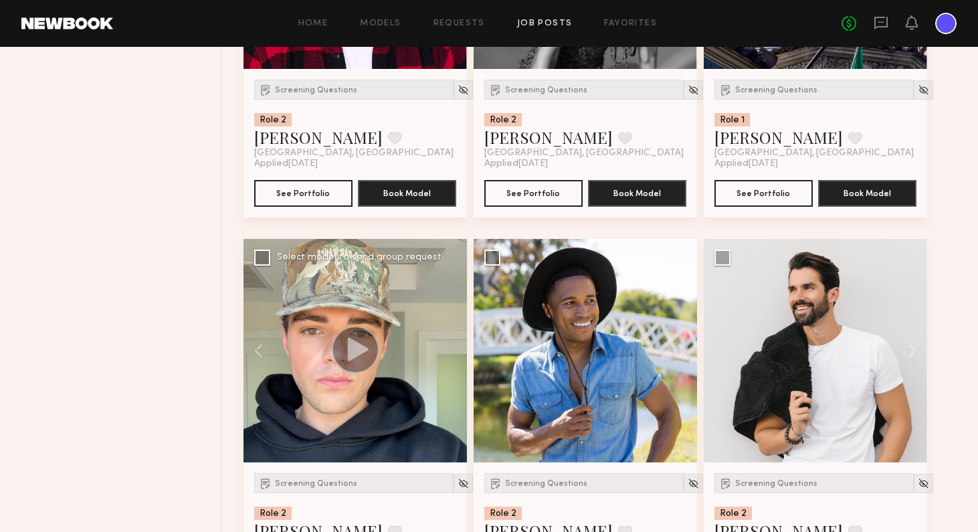
click at [454, 353] on div at bounding box center [354, 350] width 223 height 223
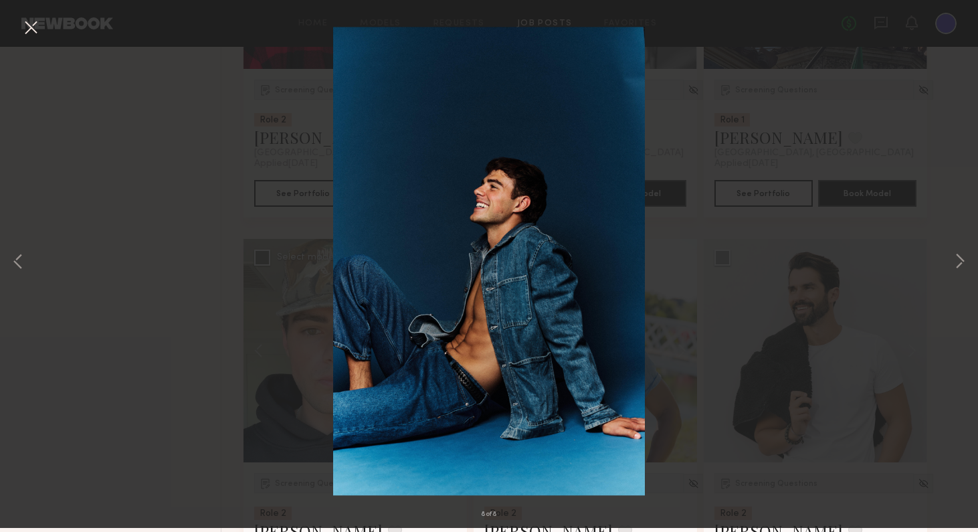
click at [33, 35] on button at bounding box center [30, 32] width 21 height 24
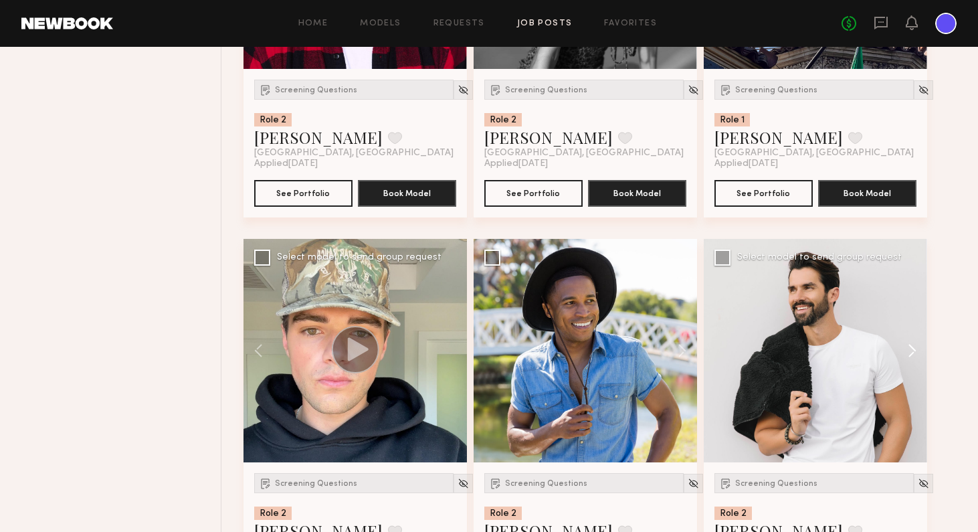
click at [829, 350] on button at bounding box center [905, 350] width 43 height 223
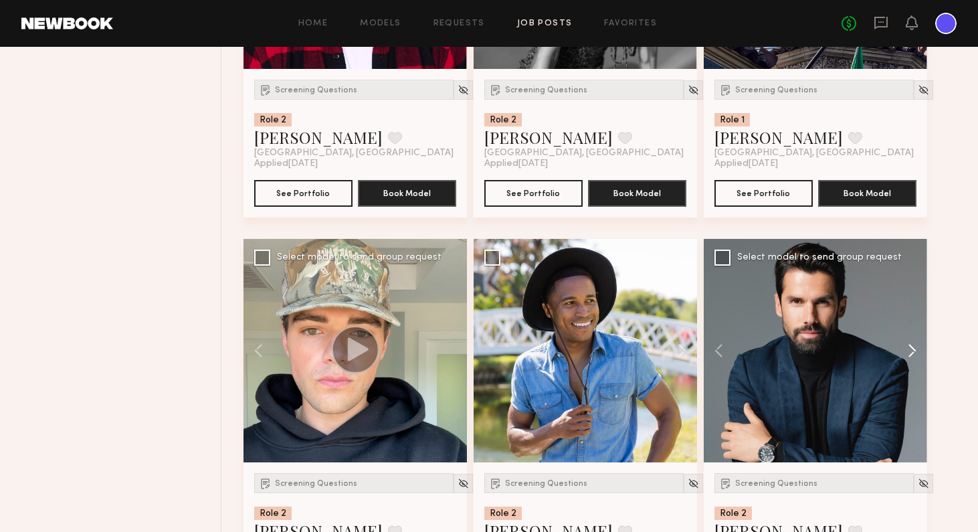
click at [829, 350] on button at bounding box center [905, 350] width 43 height 223
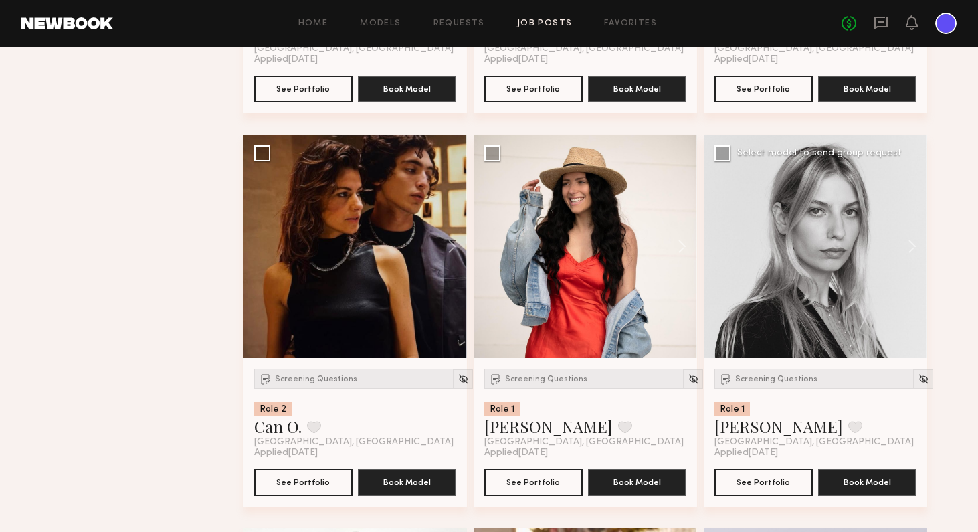
scroll to position [2072, 0]
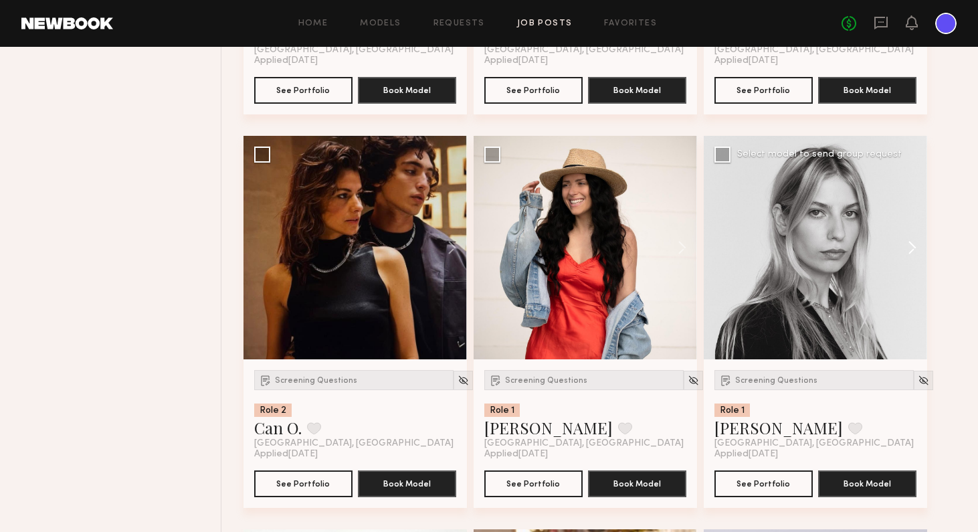
click at [829, 244] on button at bounding box center [905, 247] width 43 height 223
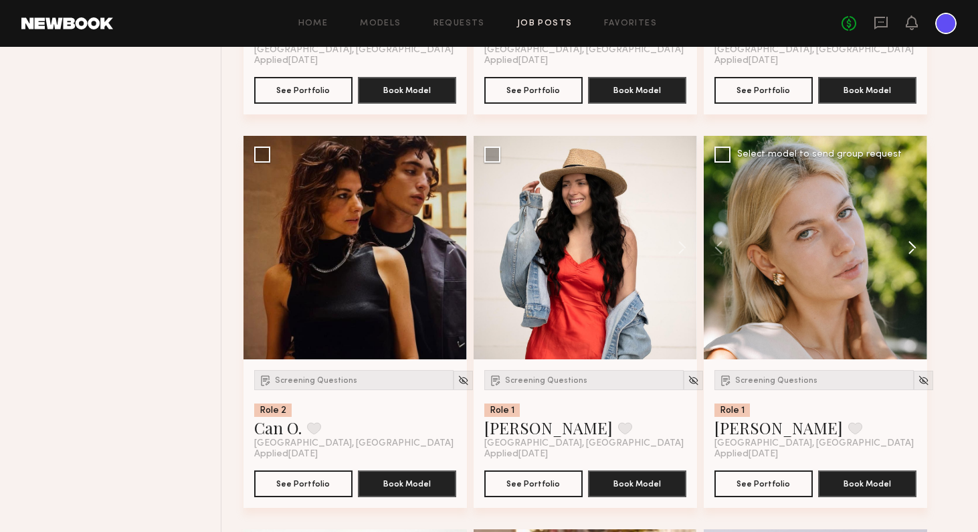
click at [829, 244] on button at bounding box center [905, 247] width 43 height 223
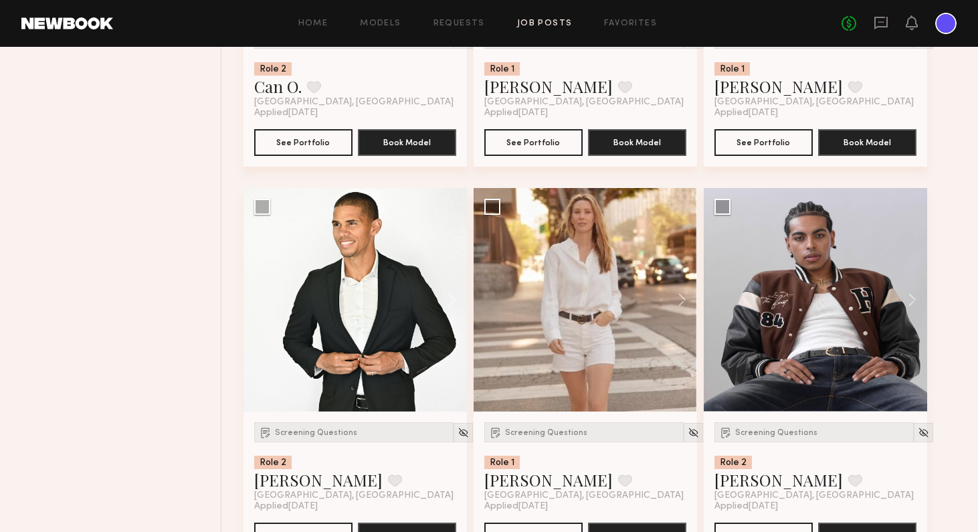
scroll to position [2414, 0]
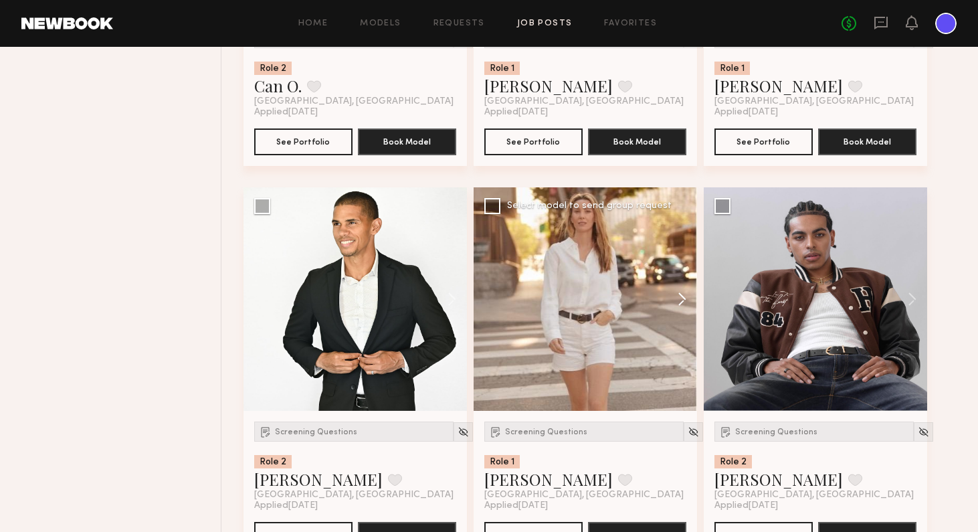
click at [679, 296] on button at bounding box center [675, 298] width 43 height 223
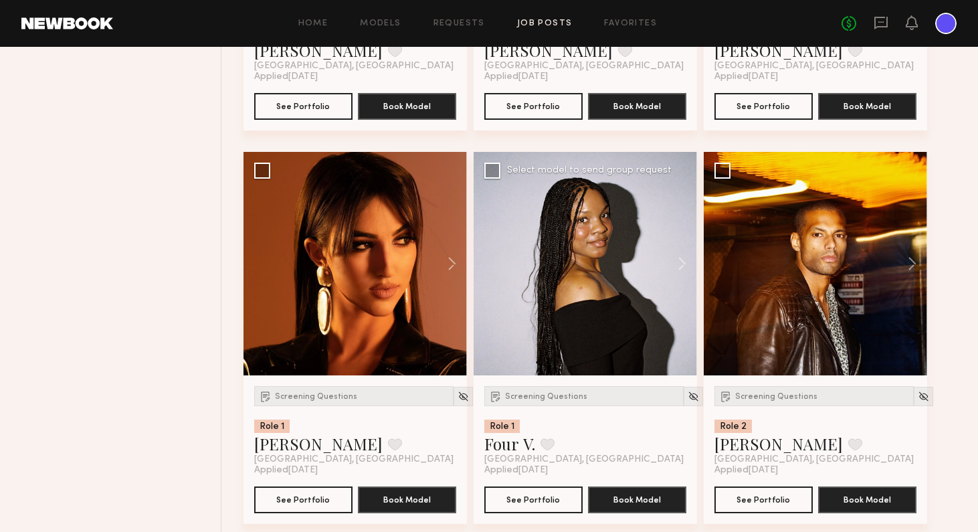
scroll to position [3176, 0]
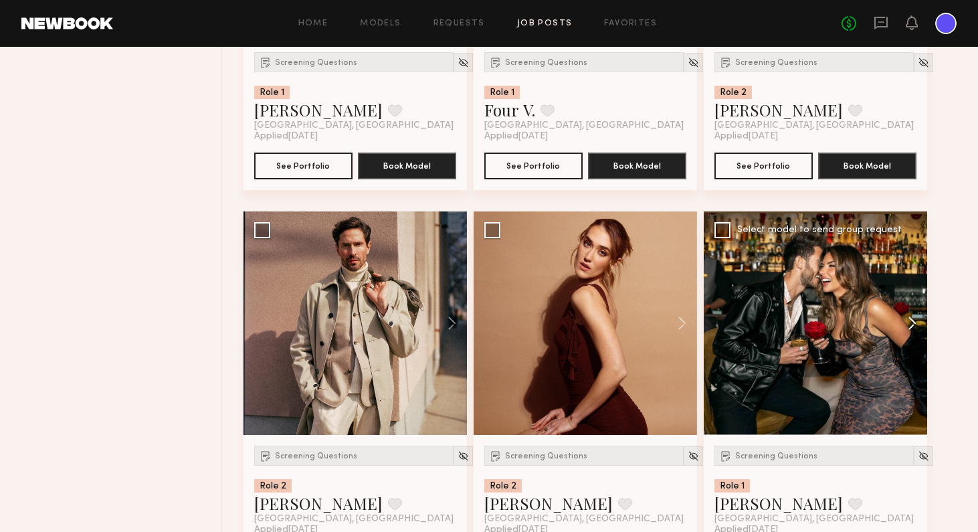
click at [829, 326] on button at bounding box center [905, 322] width 43 height 223
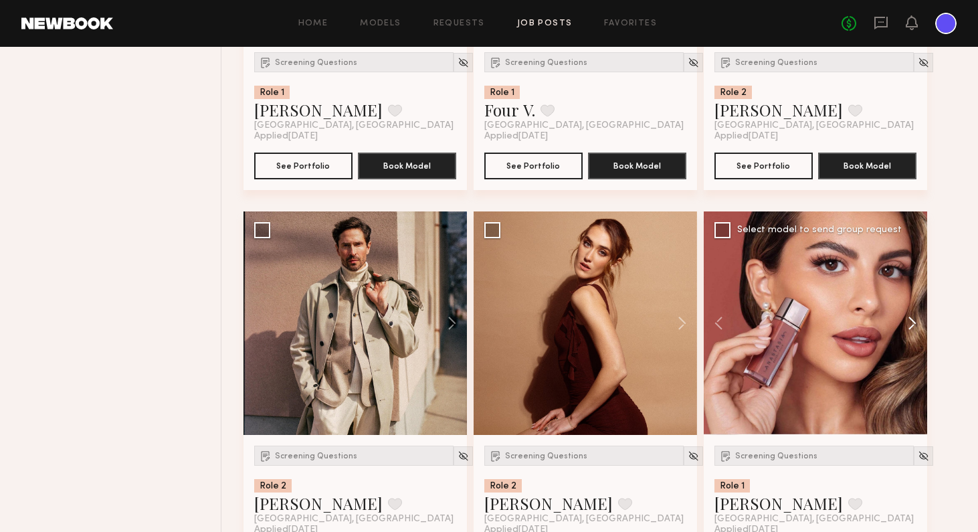
click at [829, 326] on button at bounding box center [905, 322] width 43 height 223
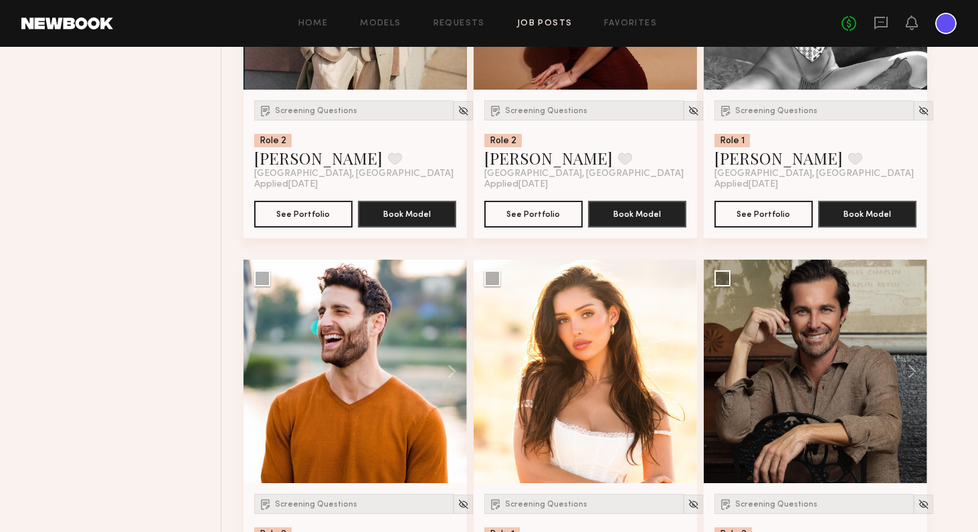
scroll to position [3578, 0]
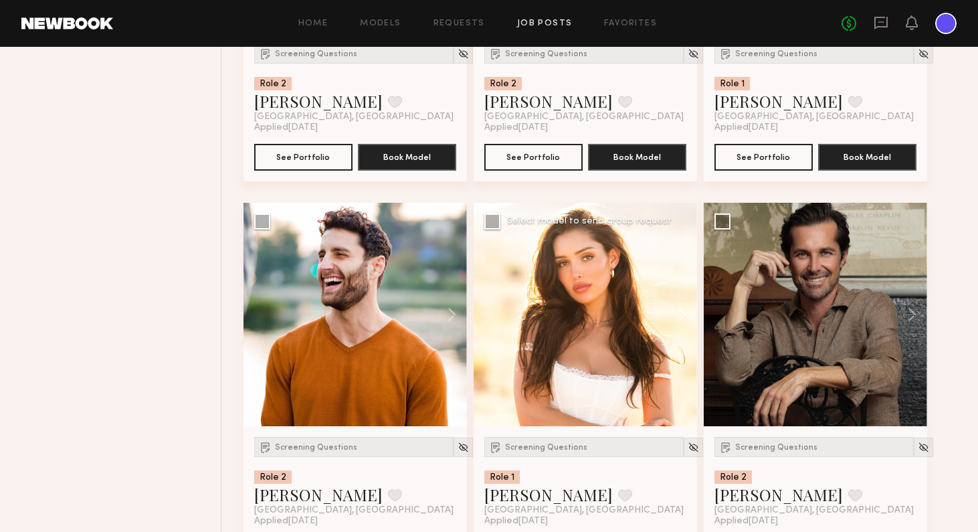
click at [682, 313] on button at bounding box center [675, 314] width 43 height 223
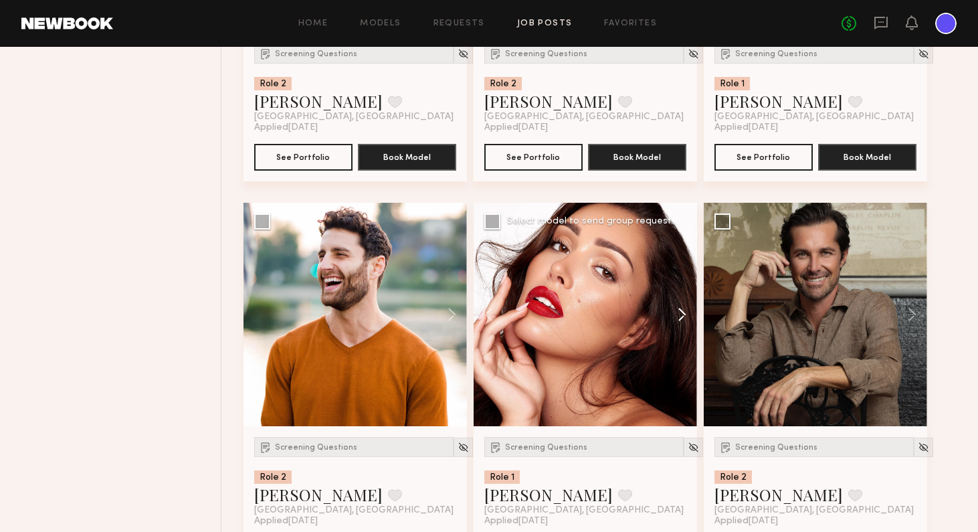
click at [682, 313] on button at bounding box center [675, 314] width 43 height 223
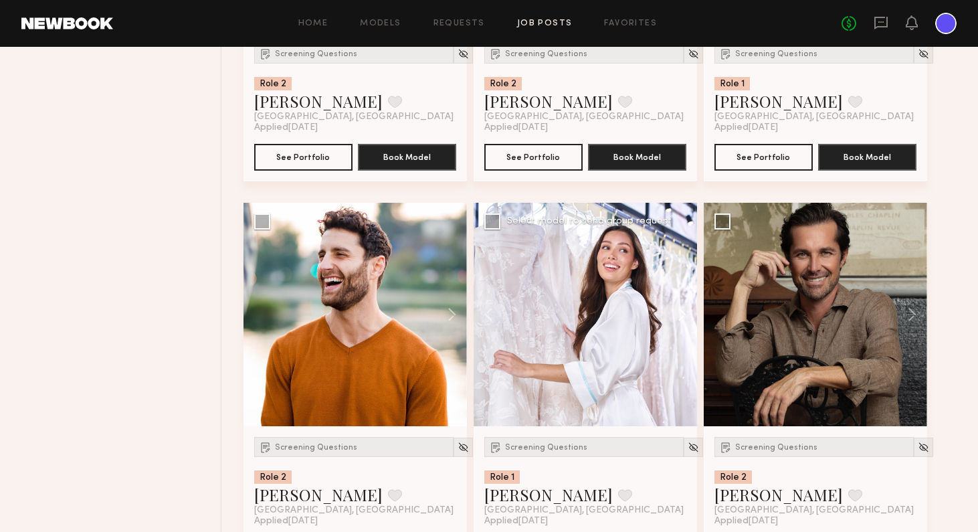
click at [682, 313] on button at bounding box center [675, 314] width 43 height 223
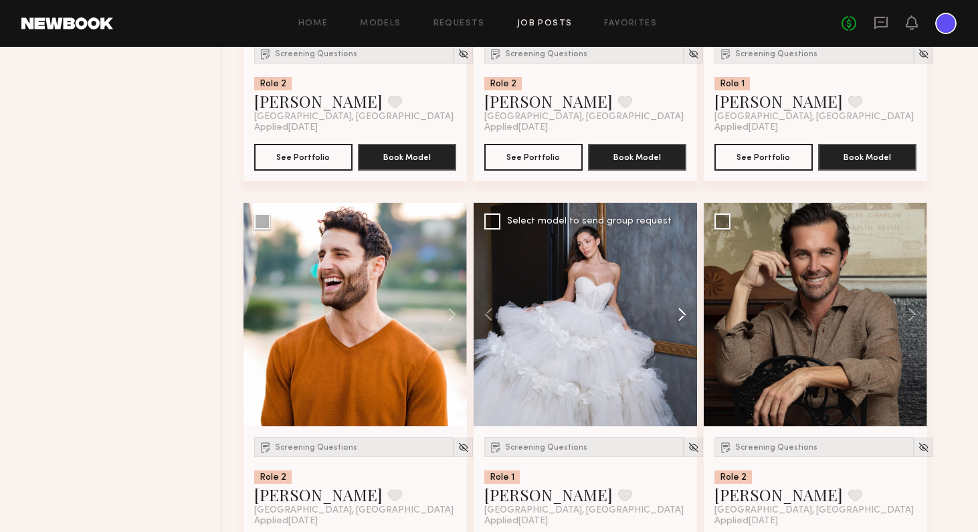
click at [682, 313] on button at bounding box center [675, 314] width 43 height 223
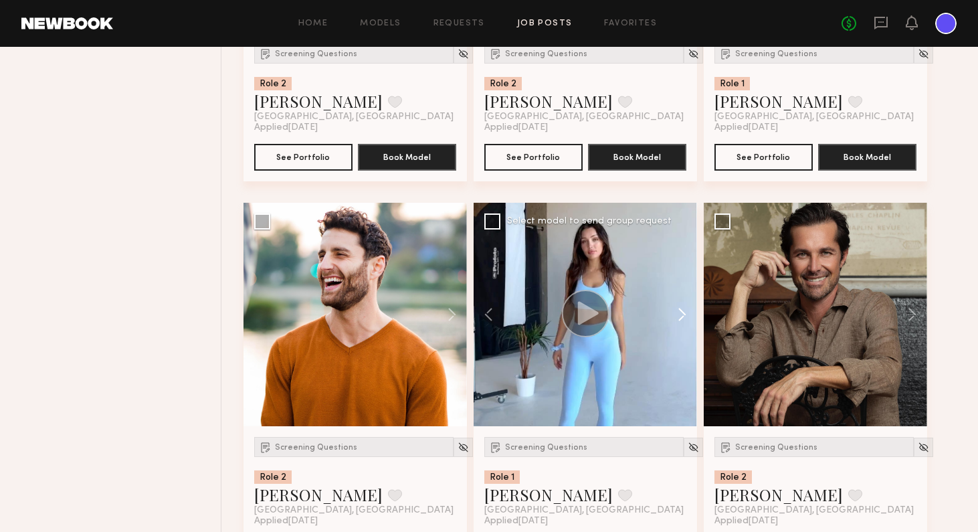
click at [682, 313] on button at bounding box center [675, 314] width 43 height 223
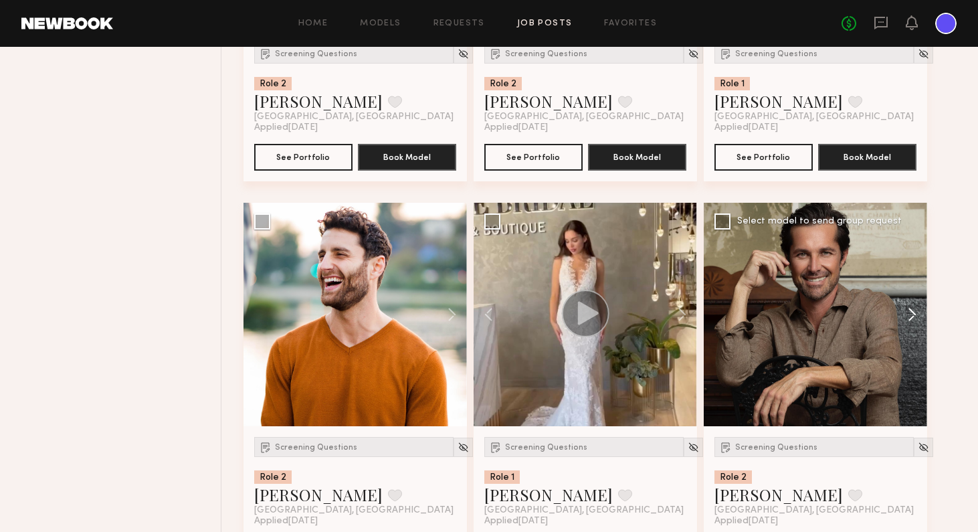
click at [829, 310] on button at bounding box center [905, 314] width 43 height 223
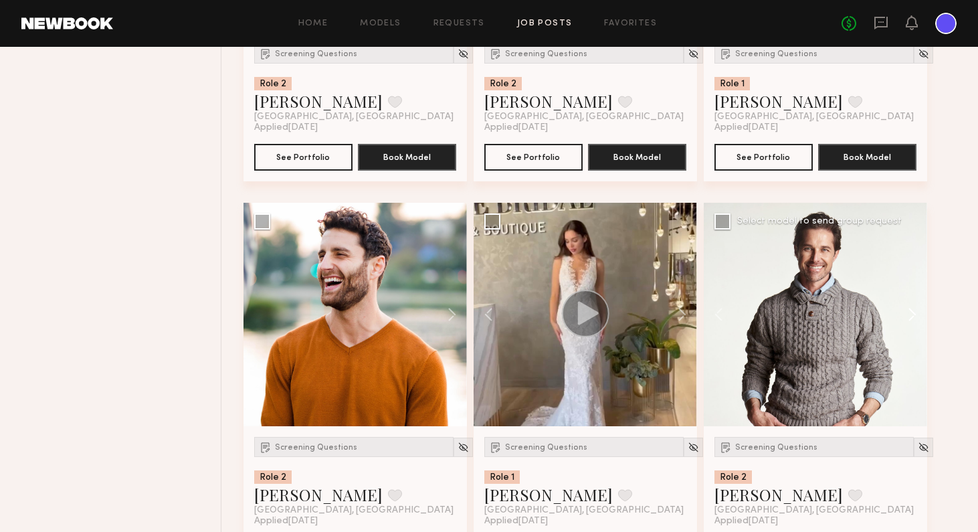
click at [829, 310] on button at bounding box center [905, 314] width 43 height 223
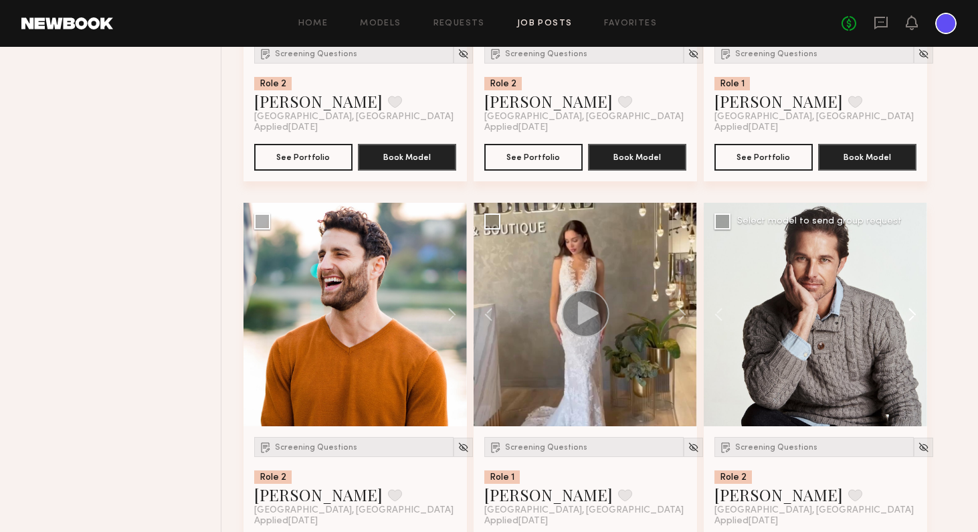
click at [829, 310] on button at bounding box center [905, 314] width 43 height 223
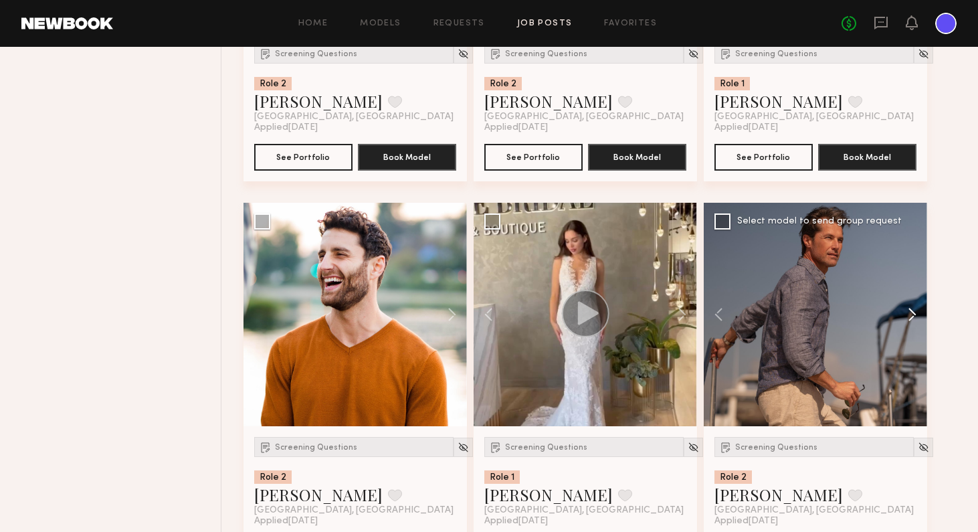
click at [829, 310] on button at bounding box center [905, 314] width 43 height 223
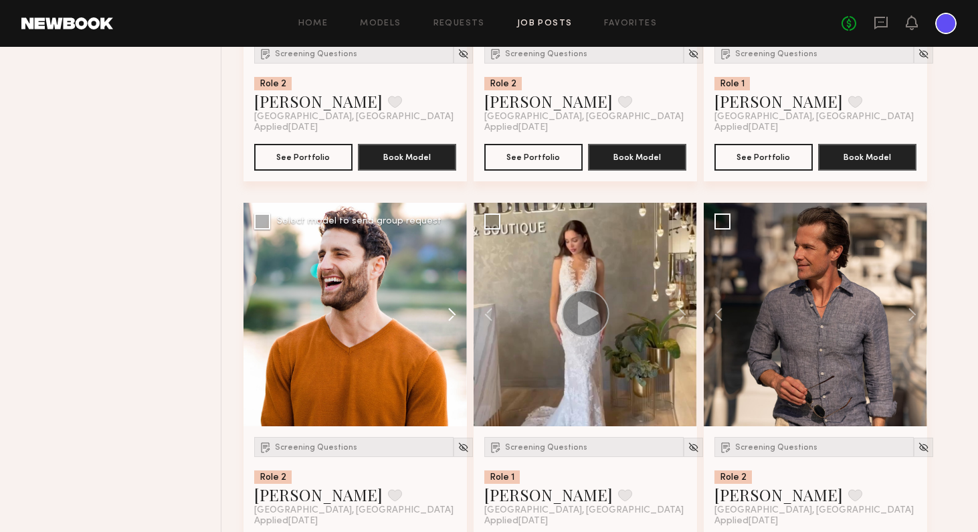
click at [456, 307] on button at bounding box center [445, 314] width 43 height 223
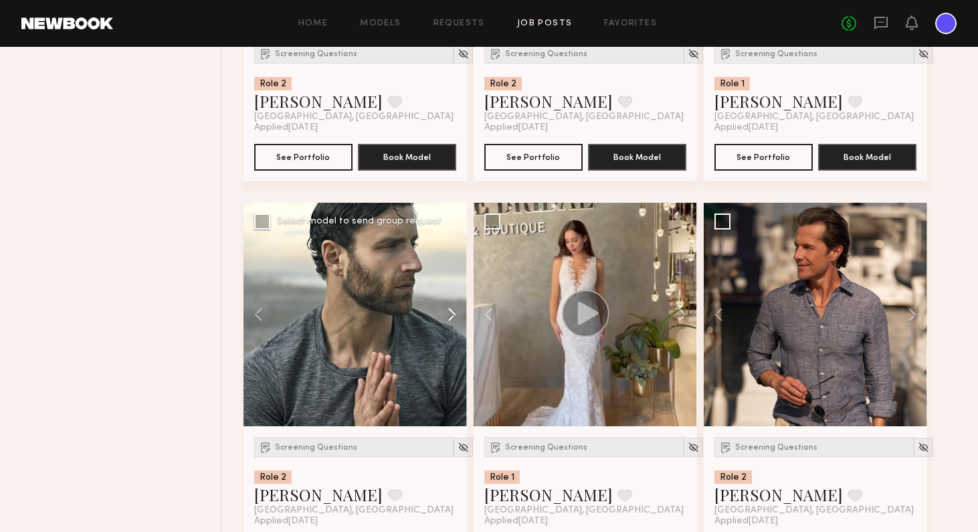
click at [456, 307] on button at bounding box center [445, 314] width 43 height 223
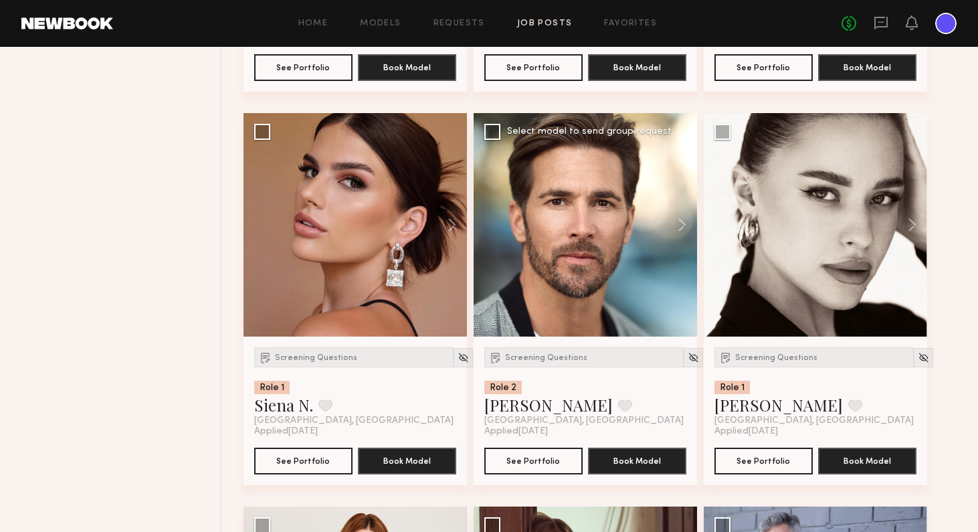
scroll to position [4067, 0]
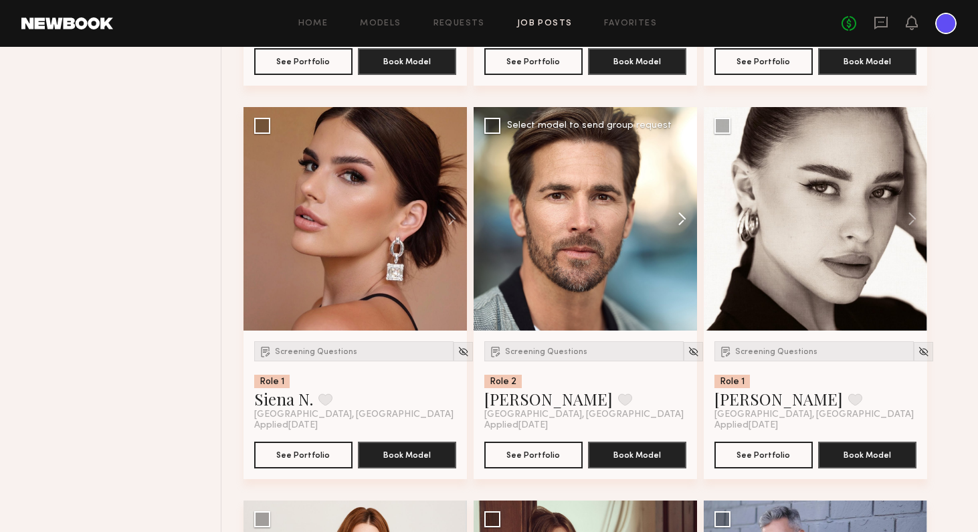
click at [681, 216] on button at bounding box center [675, 218] width 43 height 223
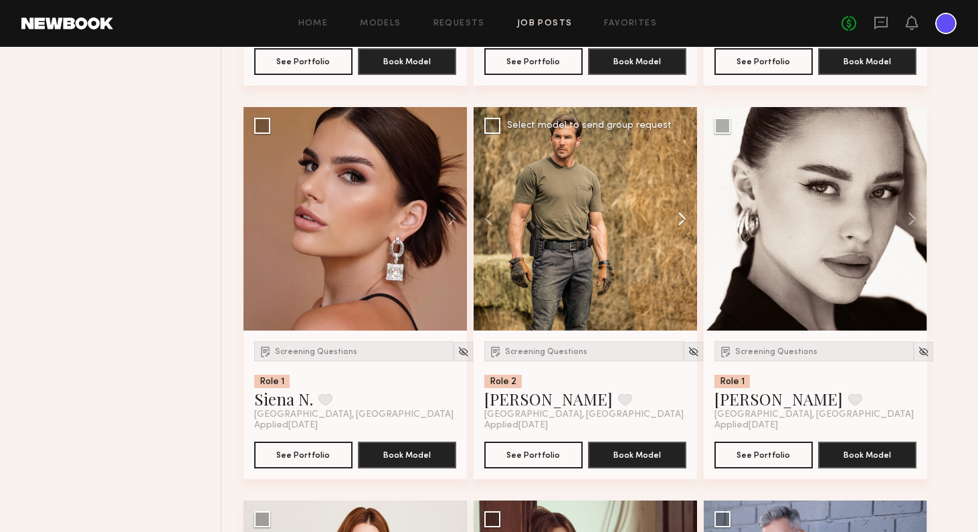
click at [681, 216] on button at bounding box center [675, 218] width 43 height 223
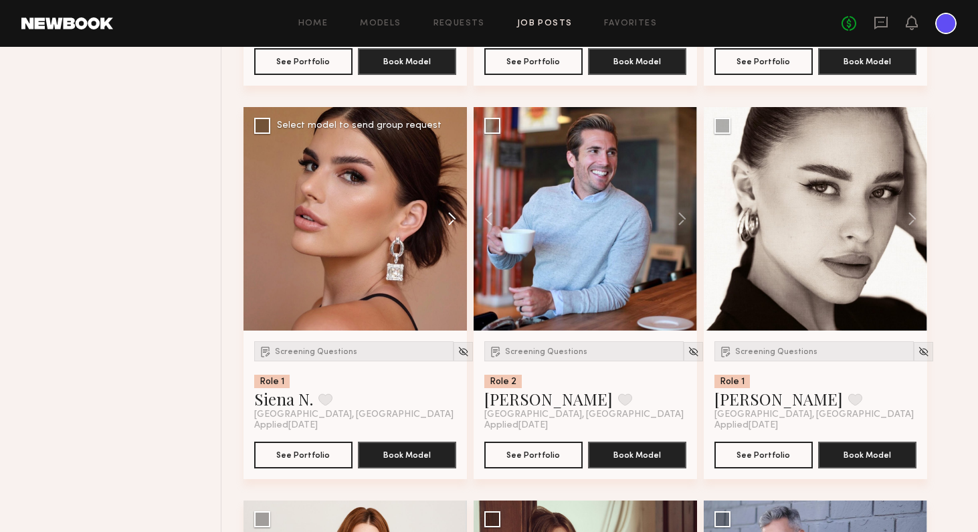
click at [455, 217] on button at bounding box center [445, 218] width 43 height 223
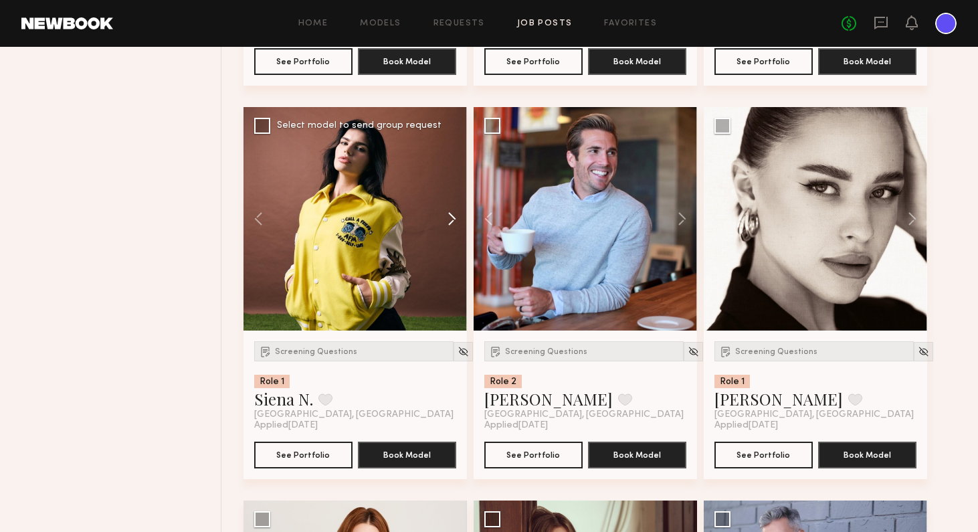
click at [455, 217] on button at bounding box center [445, 218] width 43 height 223
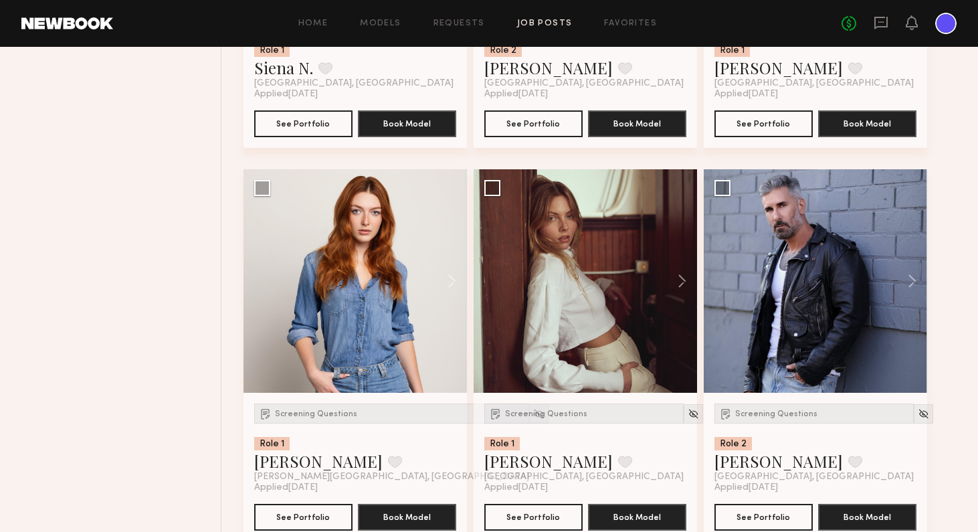
scroll to position [4389, 0]
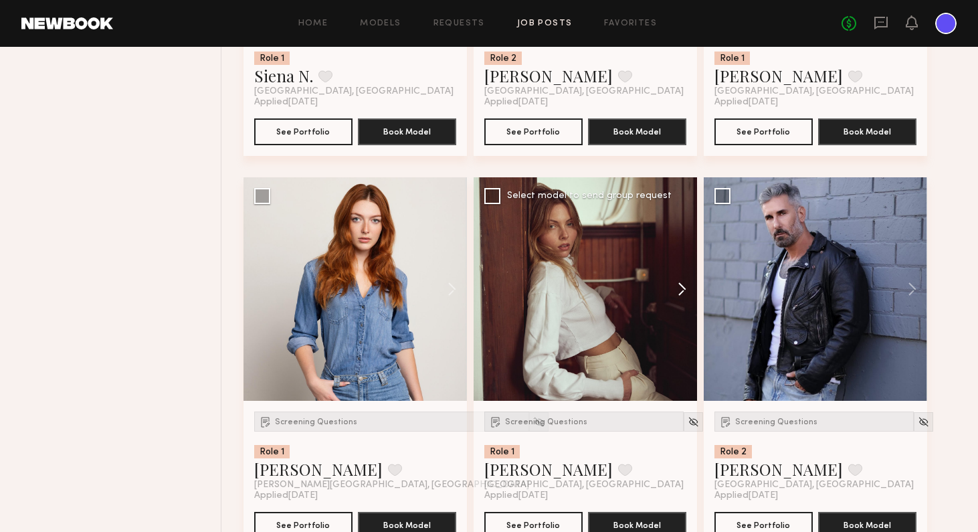
click at [680, 293] on button at bounding box center [675, 288] width 43 height 223
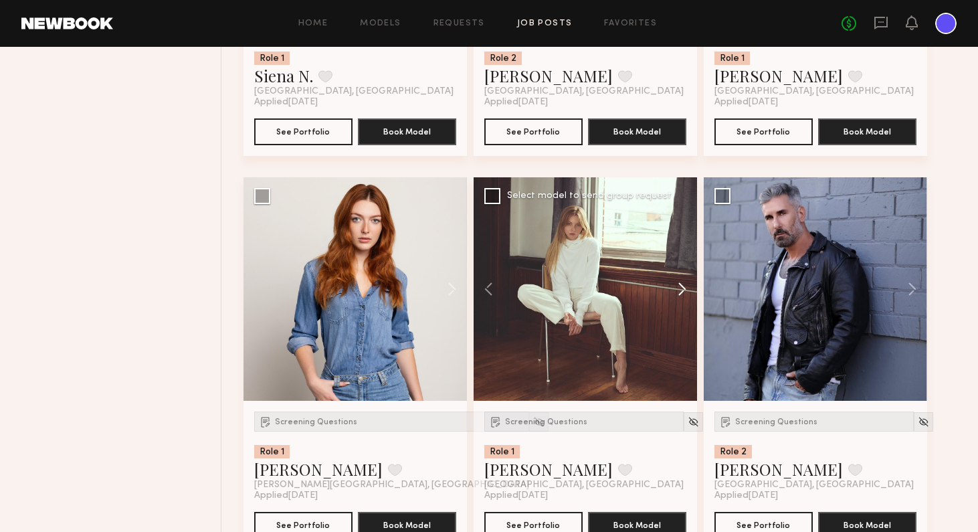
click at [680, 293] on button at bounding box center [675, 288] width 43 height 223
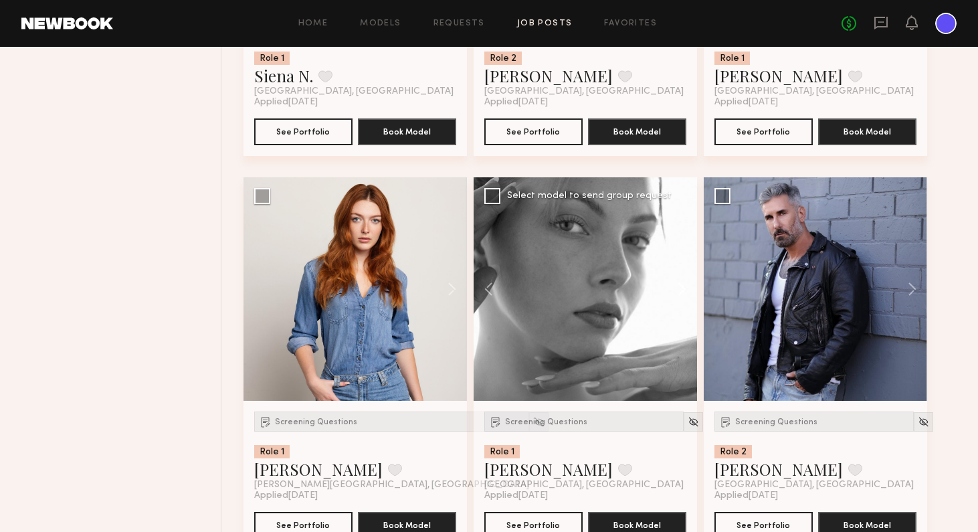
click at [680, 293] on button at bounding box center [675, 288] width 43 height 223
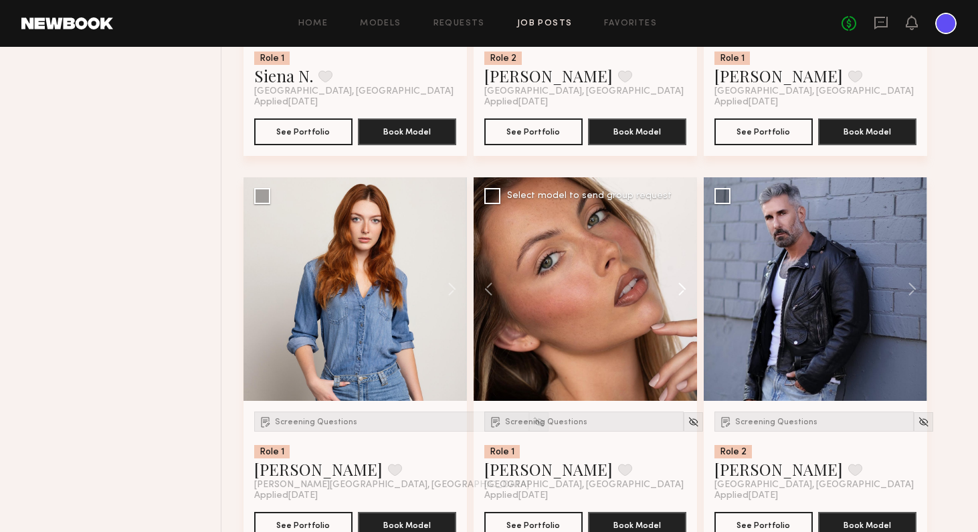
click at [680, 293] on button at bounding box center [675, 288] width 43 height 223
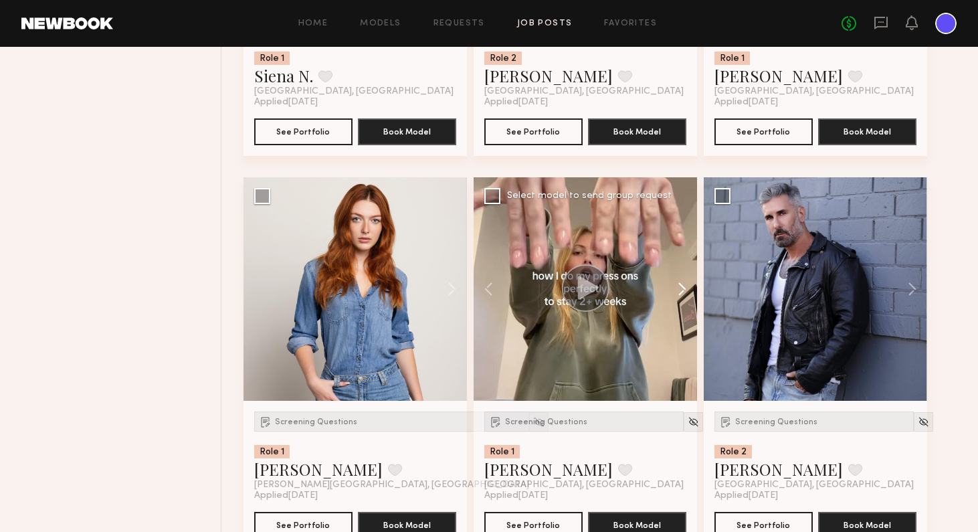
click at [681, 294] on button at bounding box center [675, 288] width 43 height 223
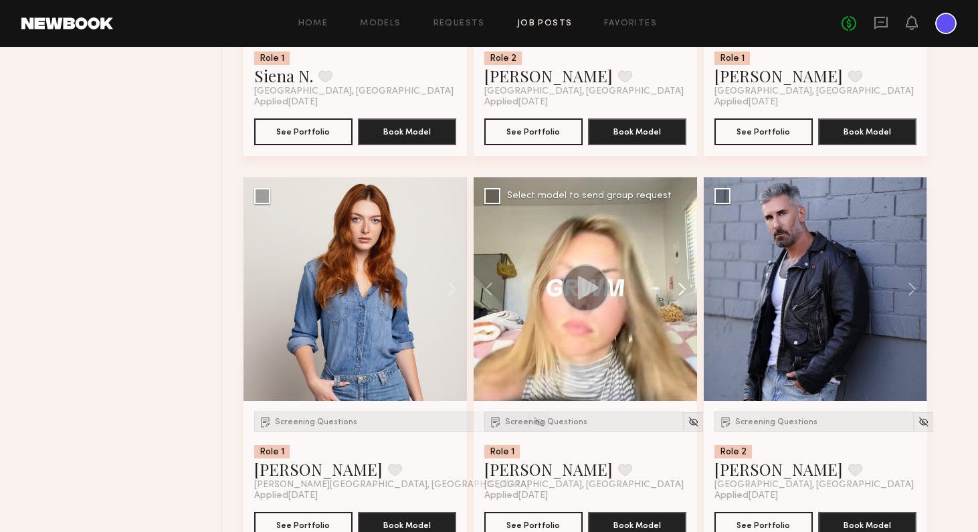
click at [682, 293] on button at bounding box center [675, 288] width 43 height 223
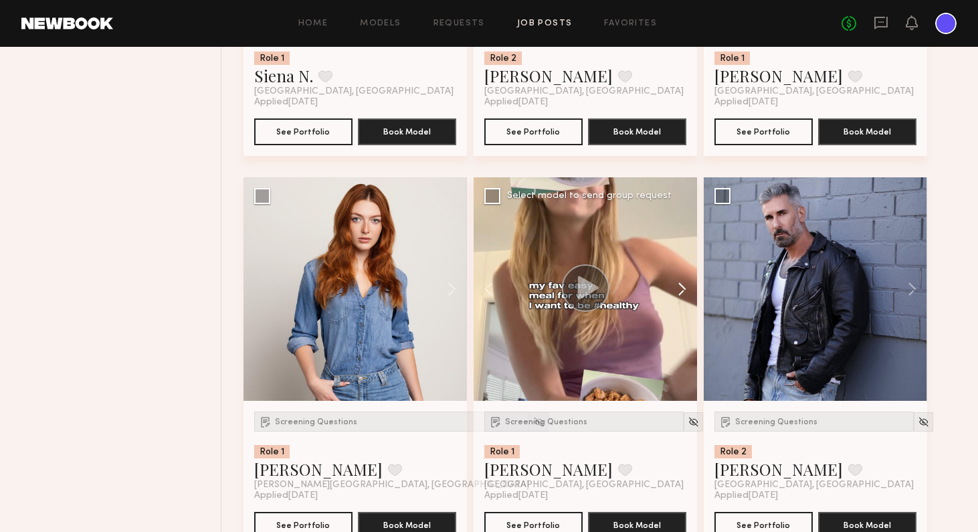
click at [682, 293] on button at bounding box center [675, 288] width 43 height 223
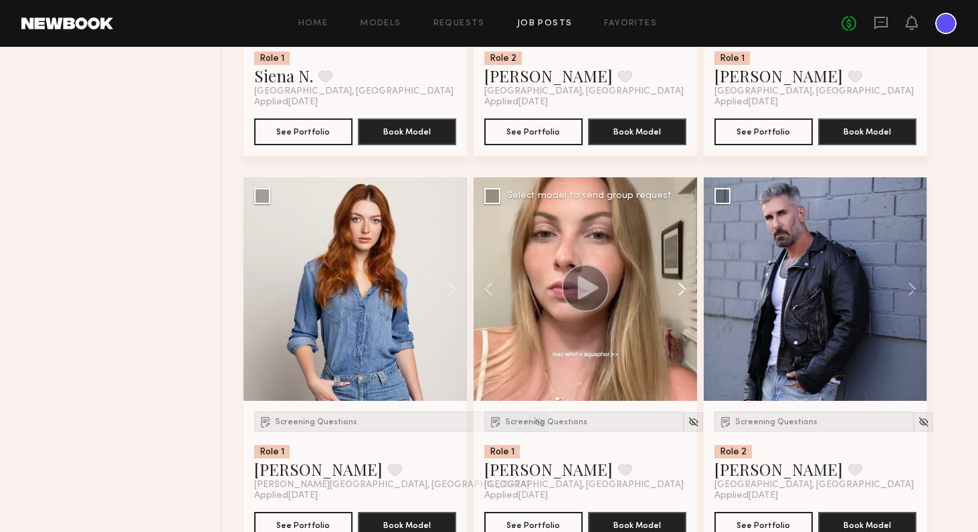
click at [682, 293] on button at bounding box center [675, 288] width 43 height 223
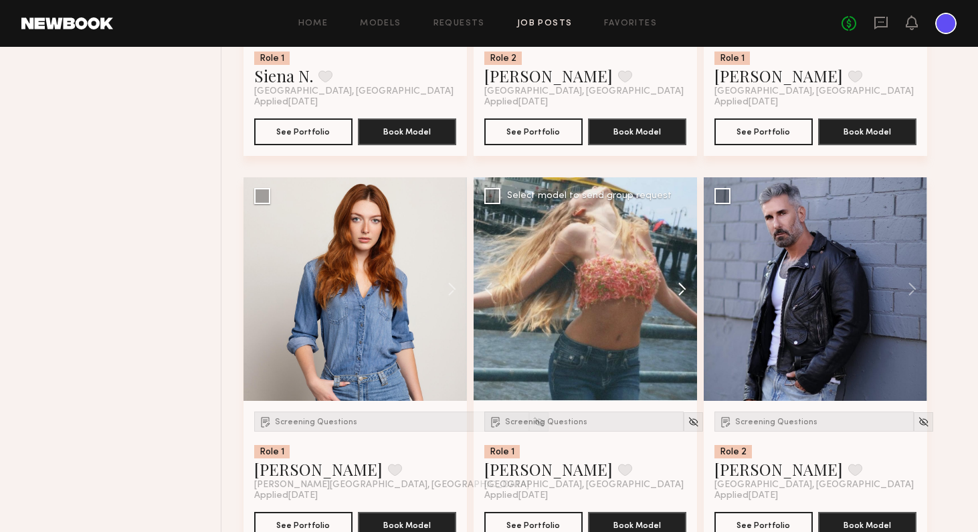
click at [682, 293] on button at bounding box center [675, 288] width 43 height 223
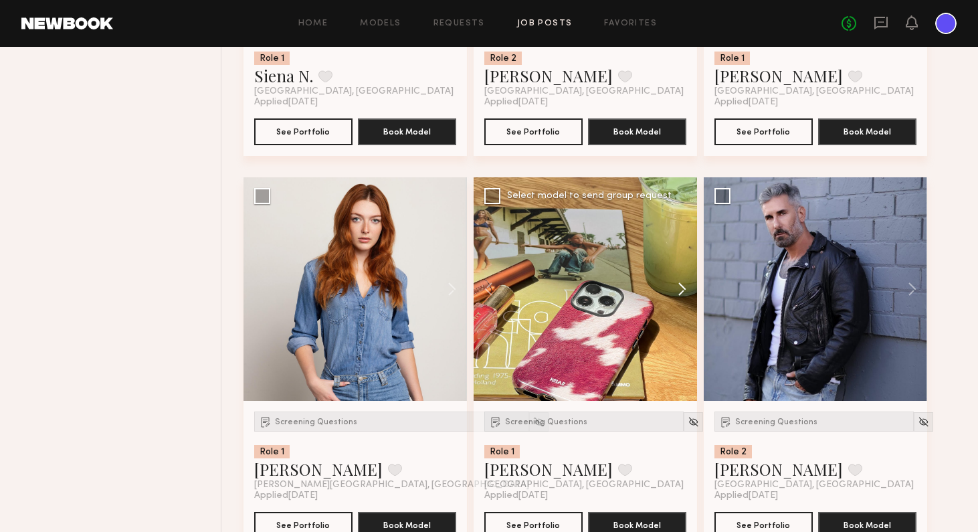
click at [682, 293] on button at bounding box center [675, 288] width 43 height 223
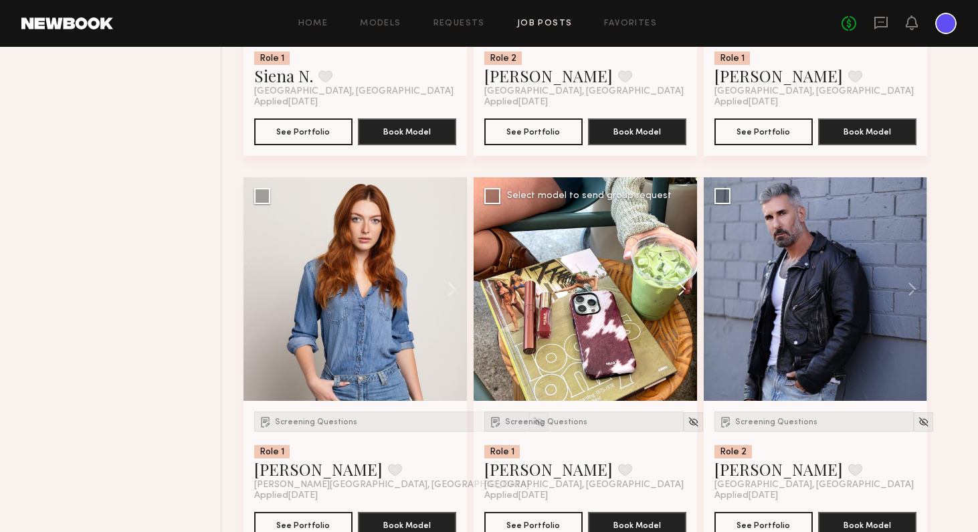
click at [682, 293] on button at bounding box center [675, 288] width 43 height 223
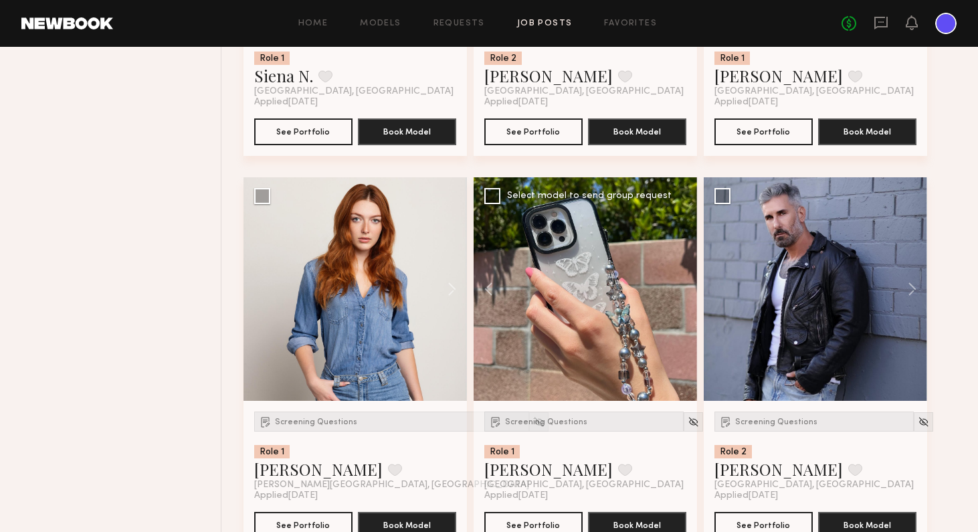
click at [682, 294] on div at bounding box center [584, 288] width 223 height 223
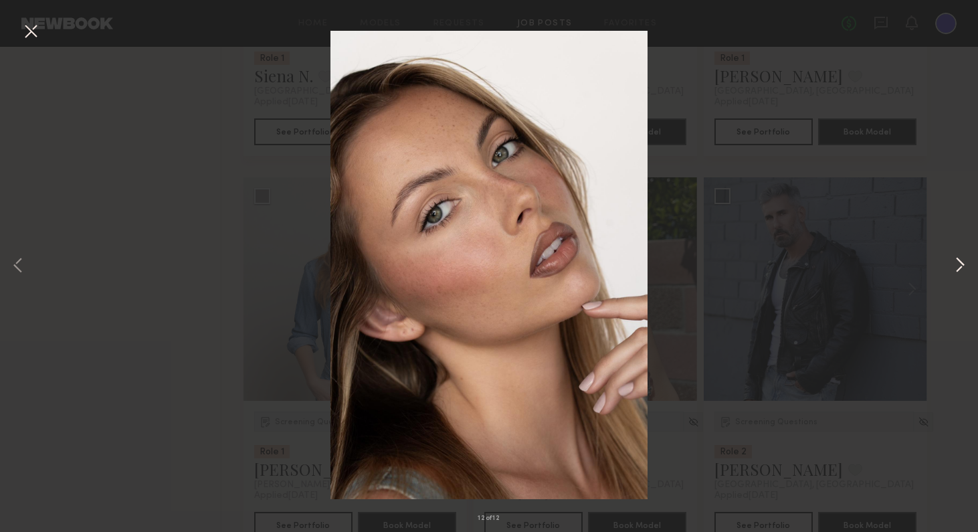
click at [829, 261] on button at bounding box center [959, 265] width 16 height 425
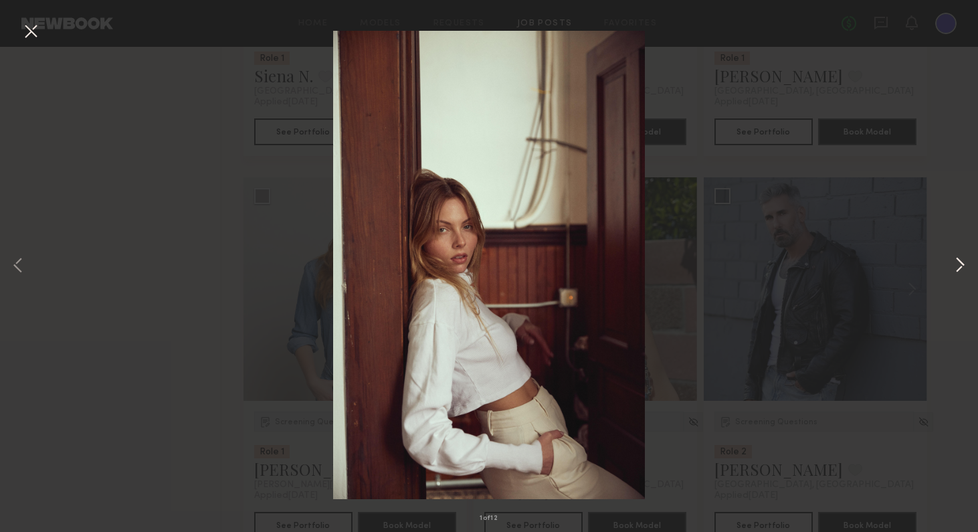
click at [829, 261] on button at bounding box center [959, 265] width 16 height 425
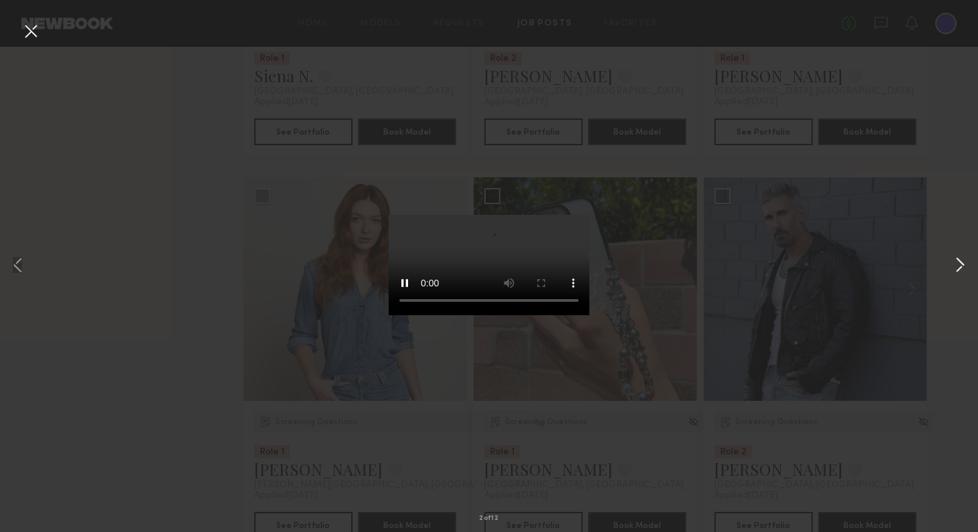
click at [829, 261] on button at bounding box center [959, 265] width 16 height 425
click at [829, 233] on div "4 of 12" at bounding box center [489, 266] width 978 height 532
click at [31, 29] on button at bounding box center [30, 32] width 21 height 24
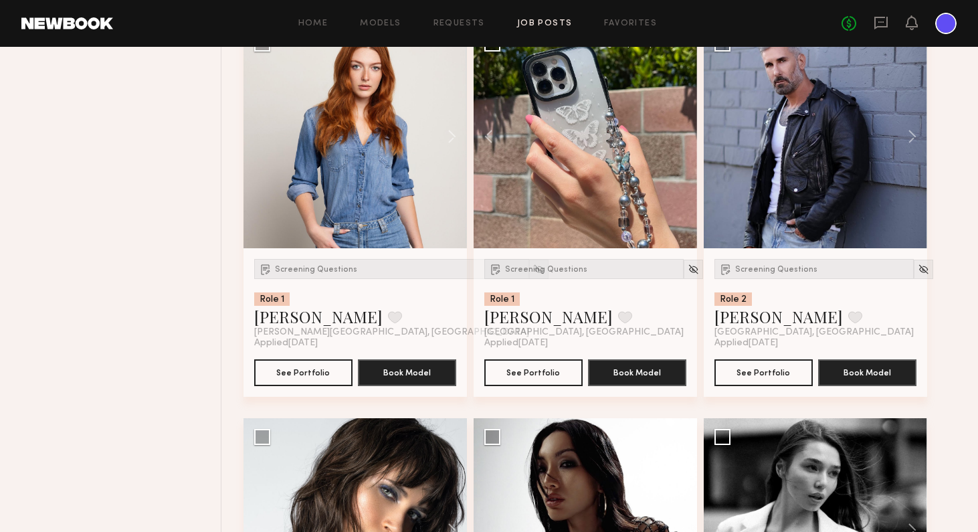
scroll to position [4765, 0]
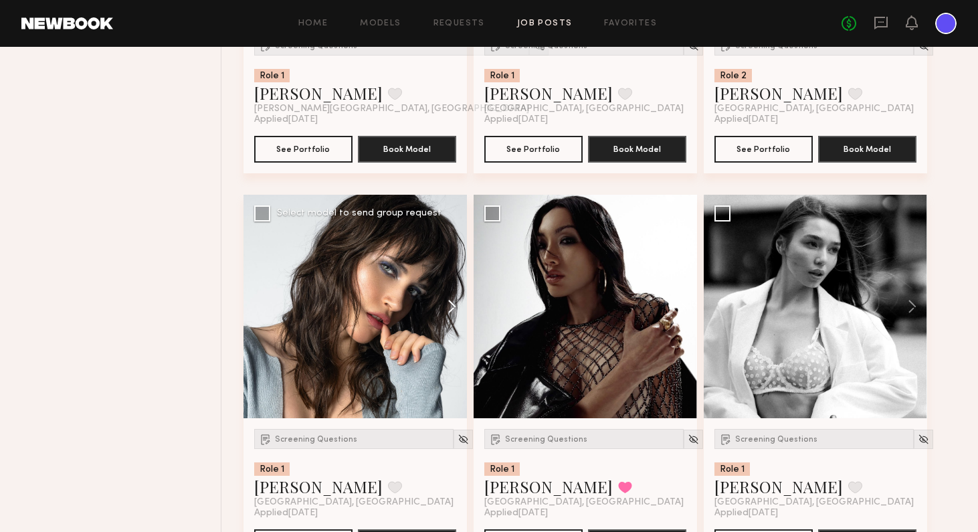
click at [449, 307] on button at bounding box center [445, 306] width 43 height 223
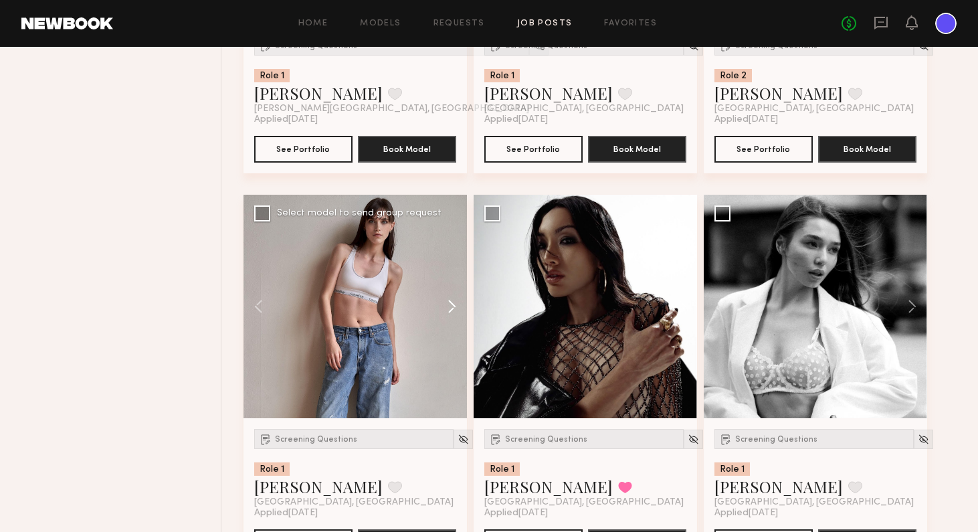
click at [449, 307] on button at bounding box center [445, 306] width 43 height 223
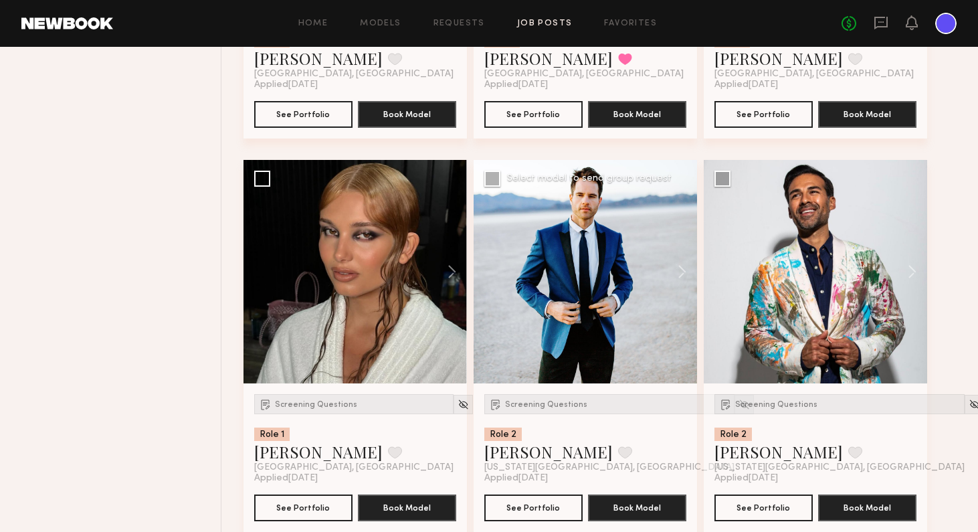
scroll to position [5192, 0]
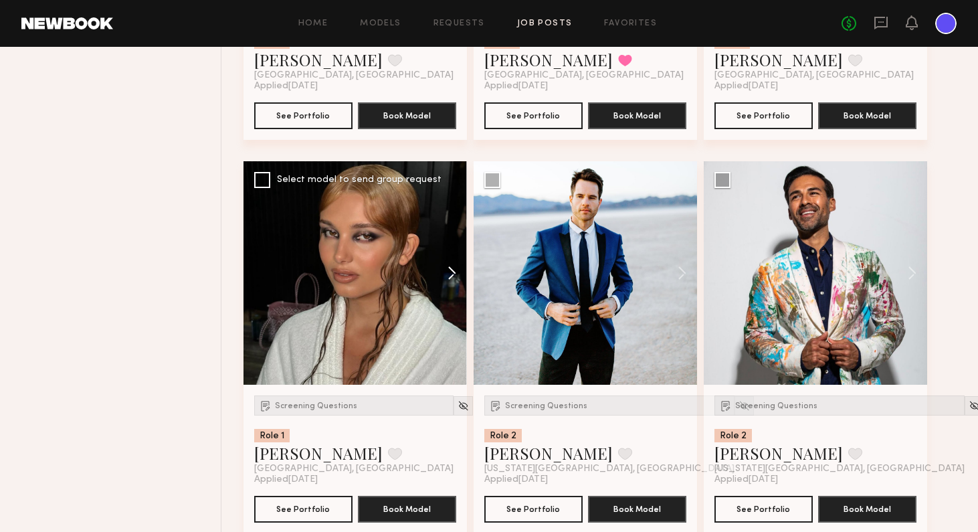
click at [449, 271] on button at bounding box center [445, 272] width 43 height 223
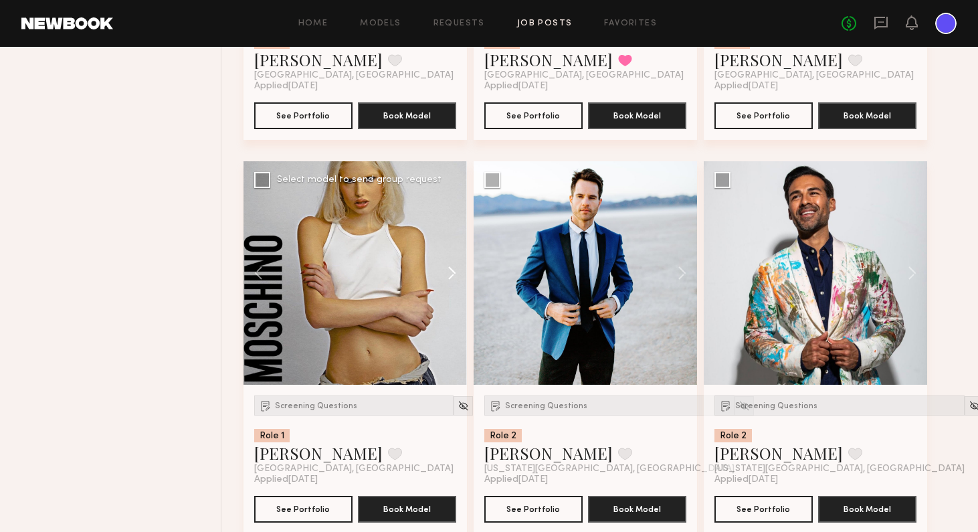
click at [449, 271] on button at bounding box center [445, 272] width 43 height 223
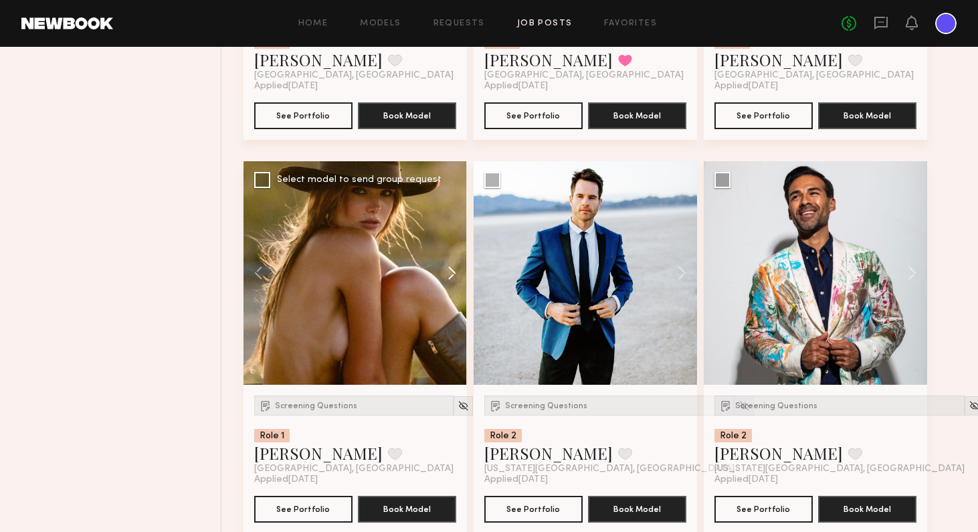
click at [449, 272] on button at bounding box center [445, 272] width 43 height 223
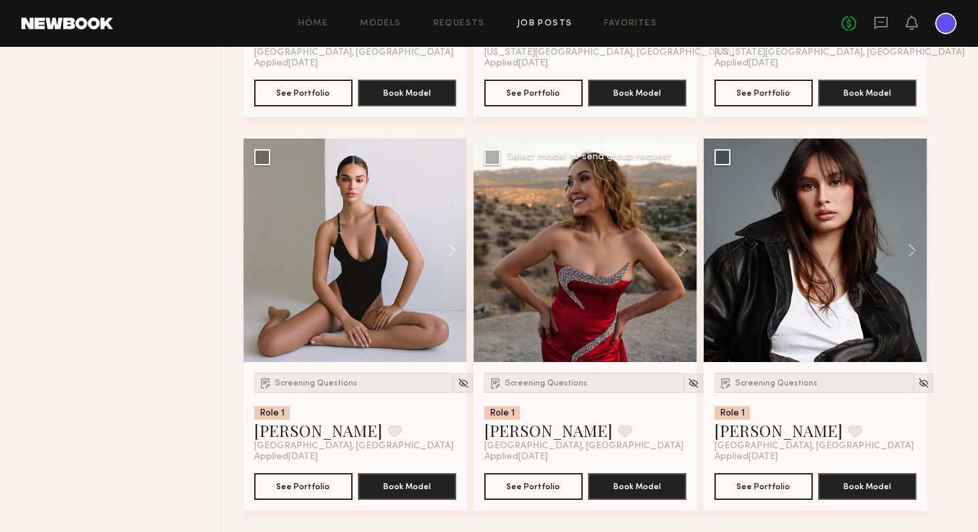
scroll to position [5608, 0]
click at [454, 249] on button at bounding box center [445, 249] width 43 height 223
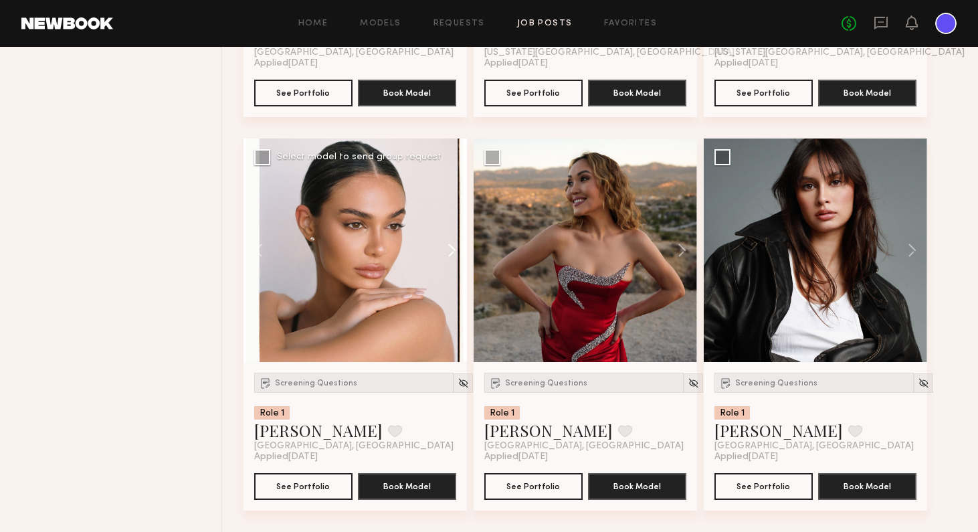
click at [454, 249] on button at bounding box center [445, 249] width 43 height 223
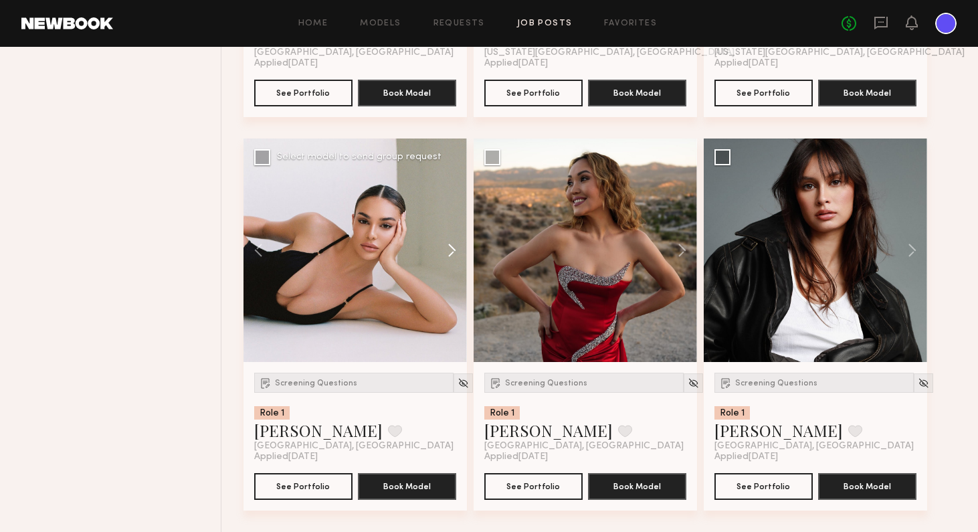
click at [454, 249] on button at bounding box center [445, 249] width 43 height 223
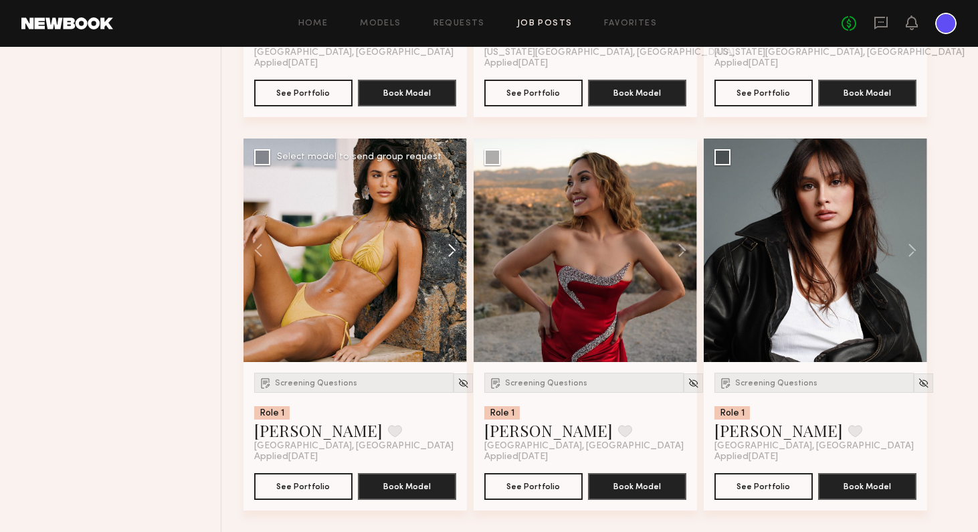
click at [454, 249] on button at bounding box center [445, 249] width 43 height 223
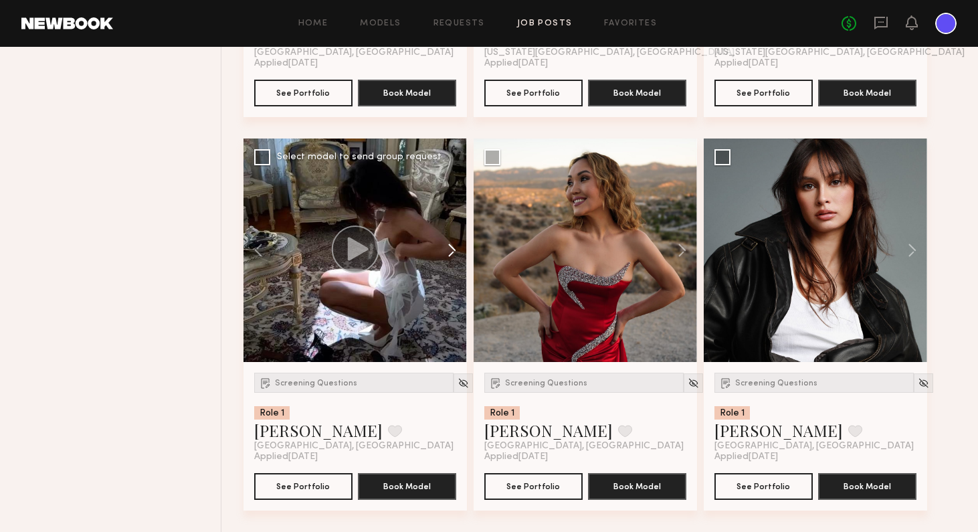
click at [454, 249] on button at bounding box center [445, 249] width 43 height 223
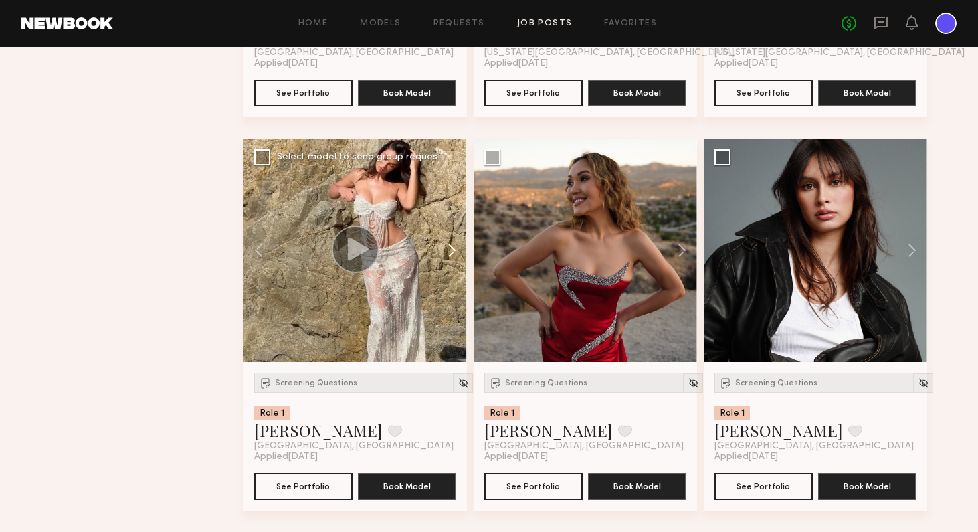
click at [454, 249] on button at bounding box center [445, 249] width 43 height 223
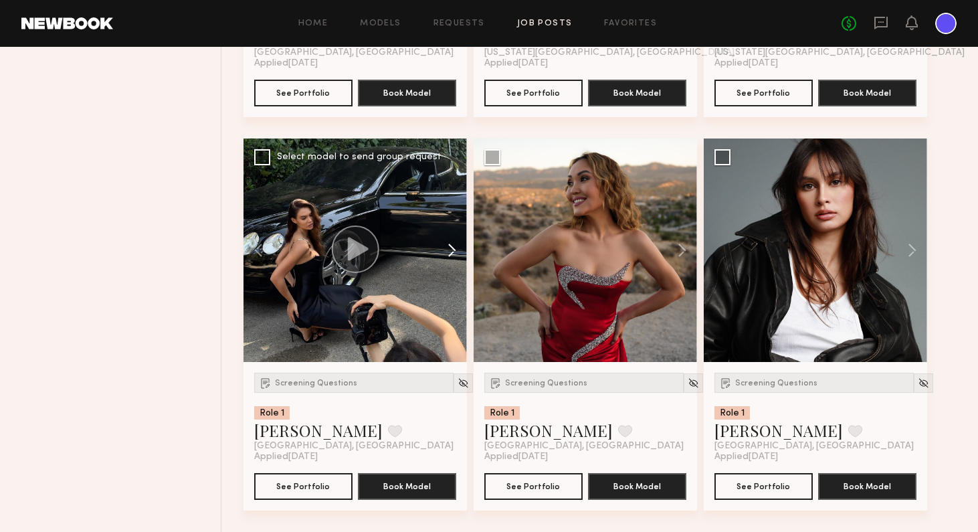
click at [454, 249] on button at bounding box center [445, 249] width 43 height 223
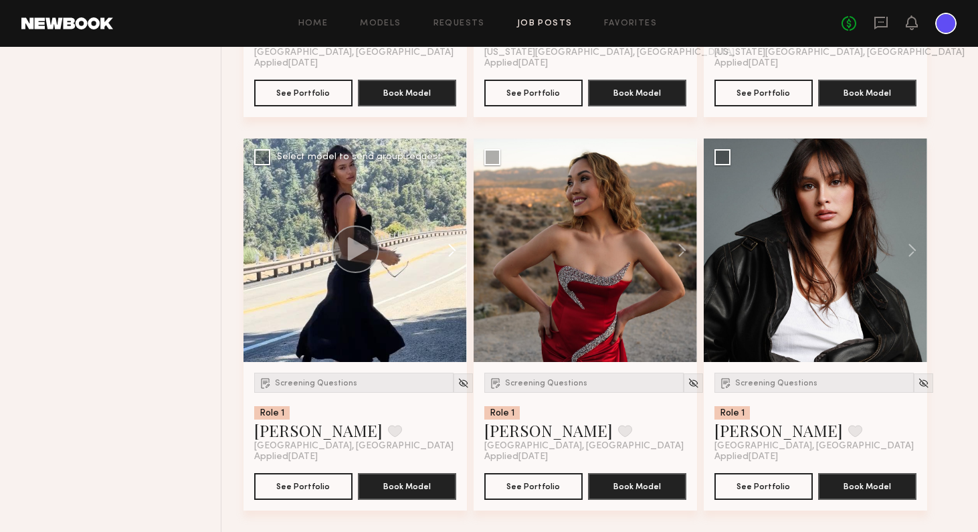
click at [455, 249] on button at bounding box center [445, 249] width 43 height 223
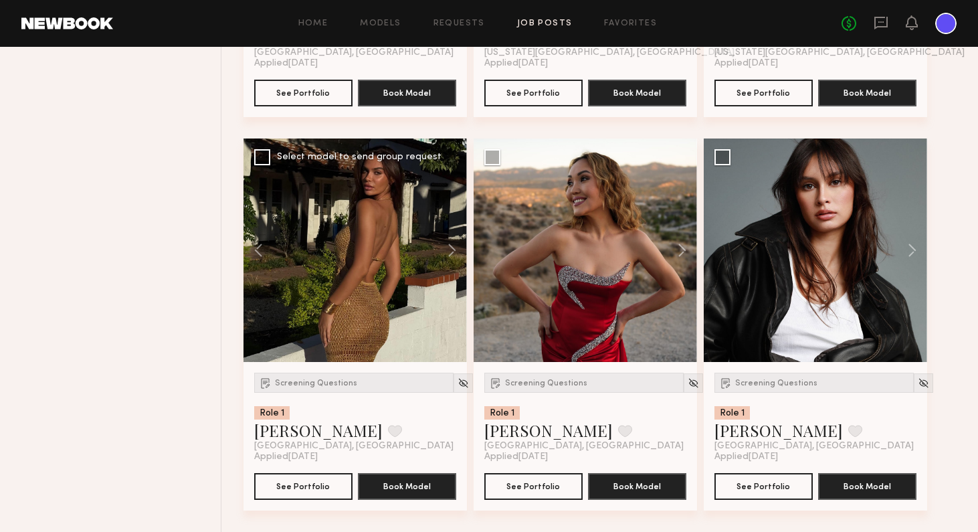
click at [333, 283] on div at bounding box center [354, 249] width 223 height 223
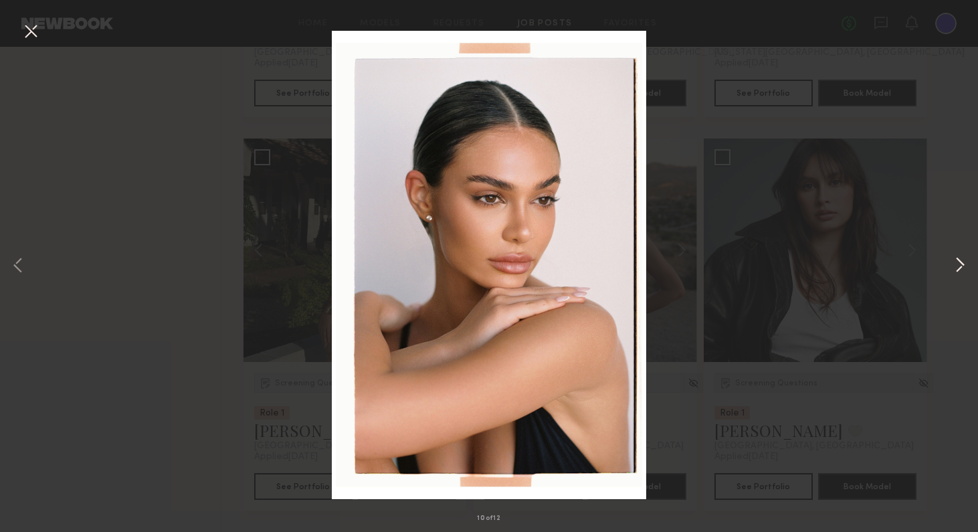
click at [829, 271] on button at bounding box center [959, 265] width 16 height 425
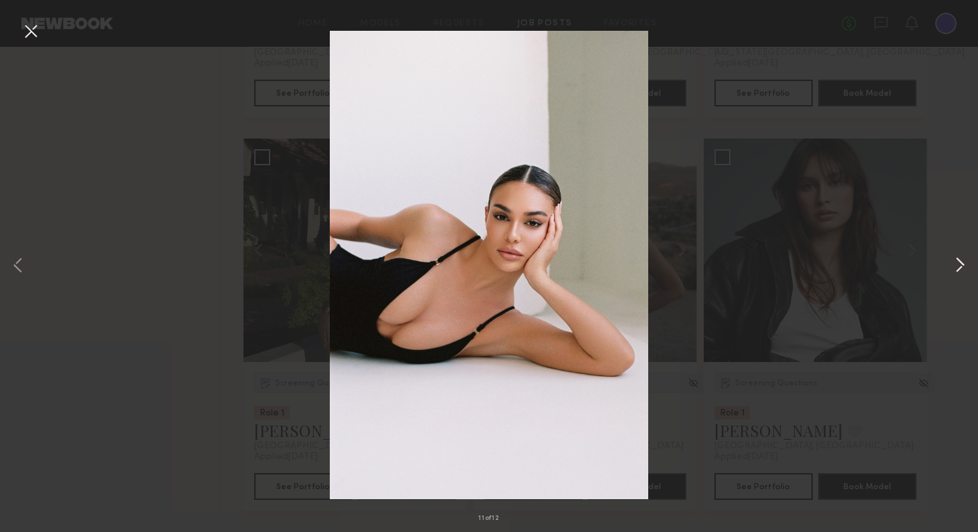
click at [829, 271] on button at bounding box center [959, 265] width 16 height 425
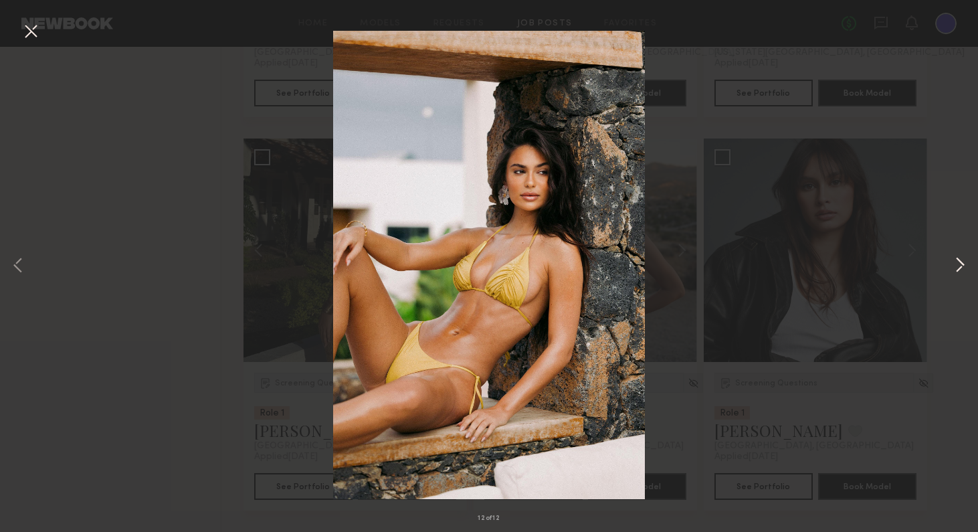
click at [829, 271] on button at bounding box center [959, 265] width 16 height 425
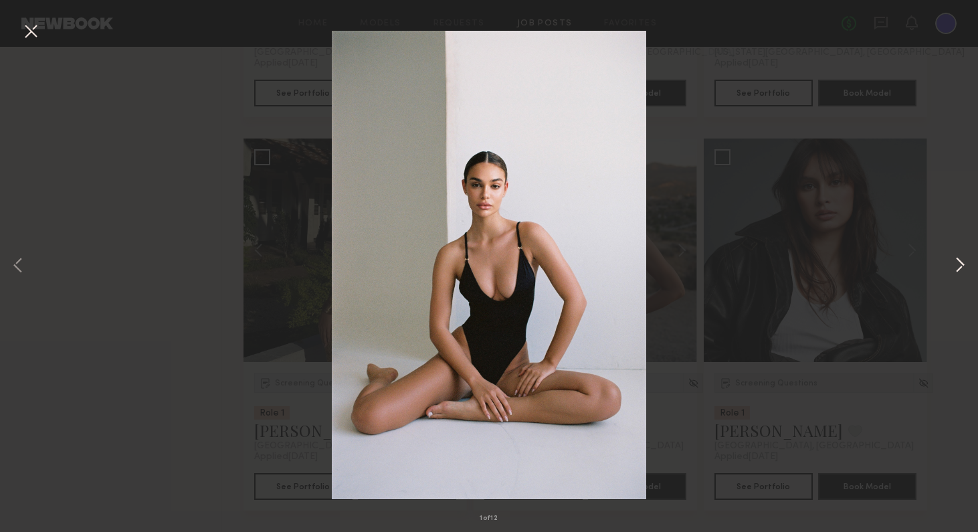
click at [829, 271] on button at bounding box center [959, 265] width 16 height 425
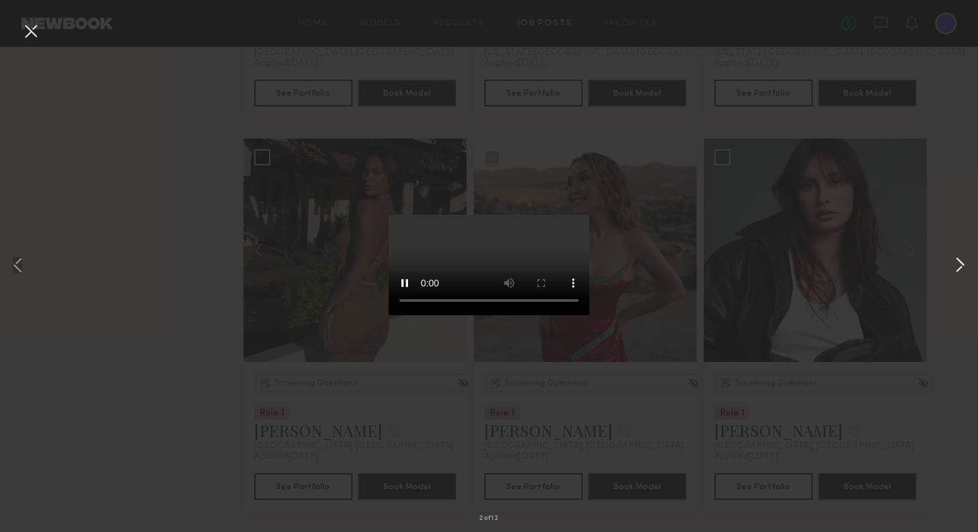
click at [829, 271] on button at bounding box center [959, 265] width 16 height 425
click at [829, 272] on button at bounding box center [959, 265] width 16 height 425
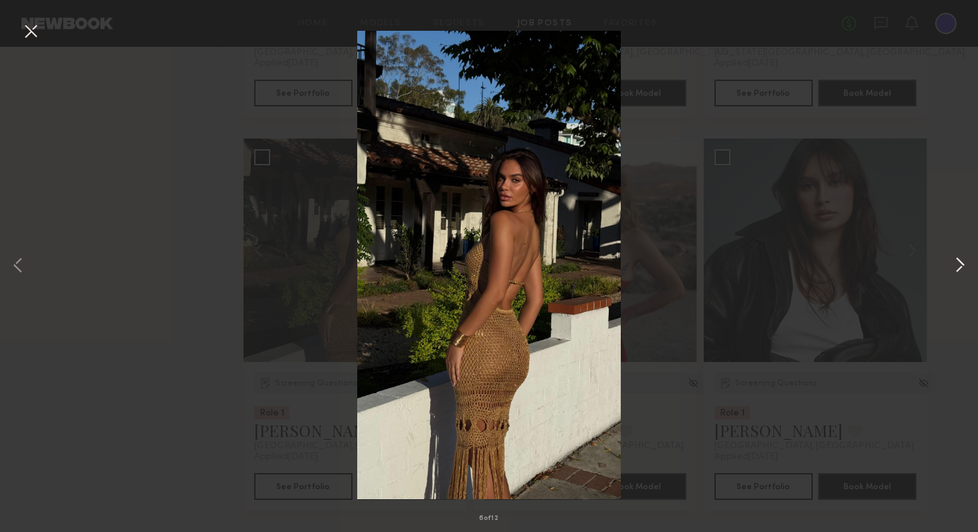
click at [829, 272] on button at bounding box center [959, 265] width 16 height 425
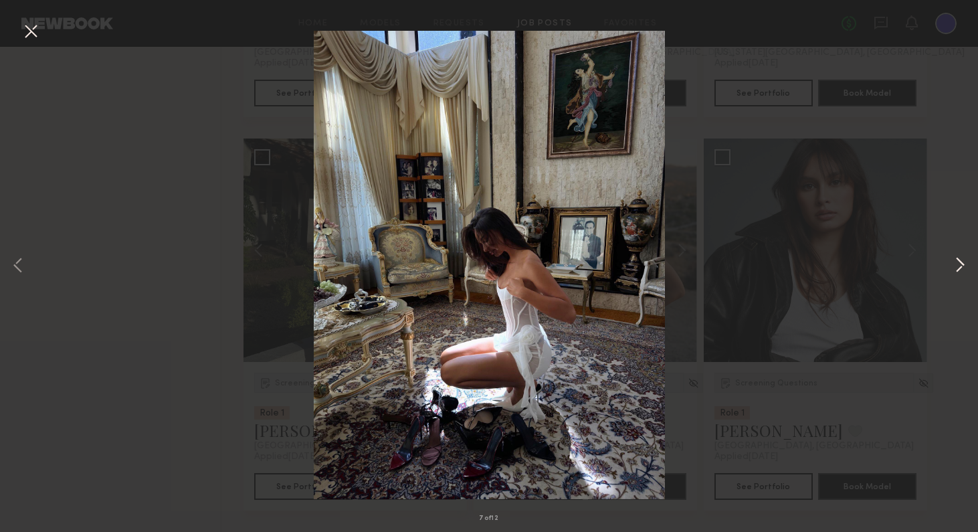
click at [829, 272] on button at bounding box center [959, 265] width 16 height 425
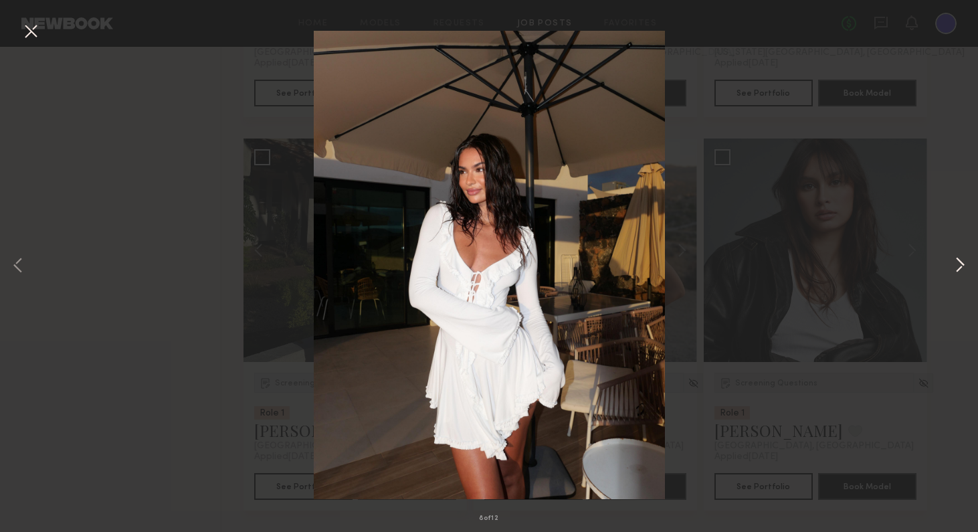
click at [829, 271] on button at bounding box center [959, 265] width 16 height 425
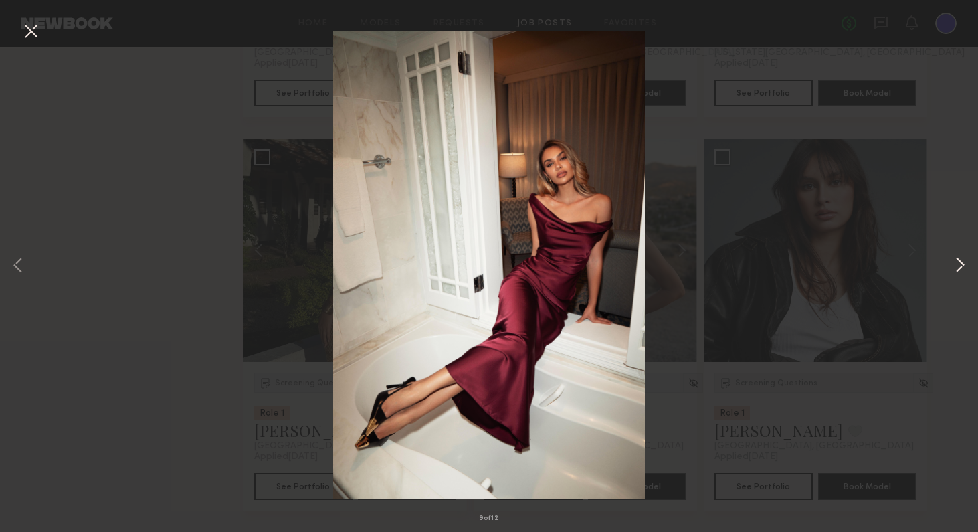
click at [829, 271] on button at bounding box center [959, 265] width 16 height 425
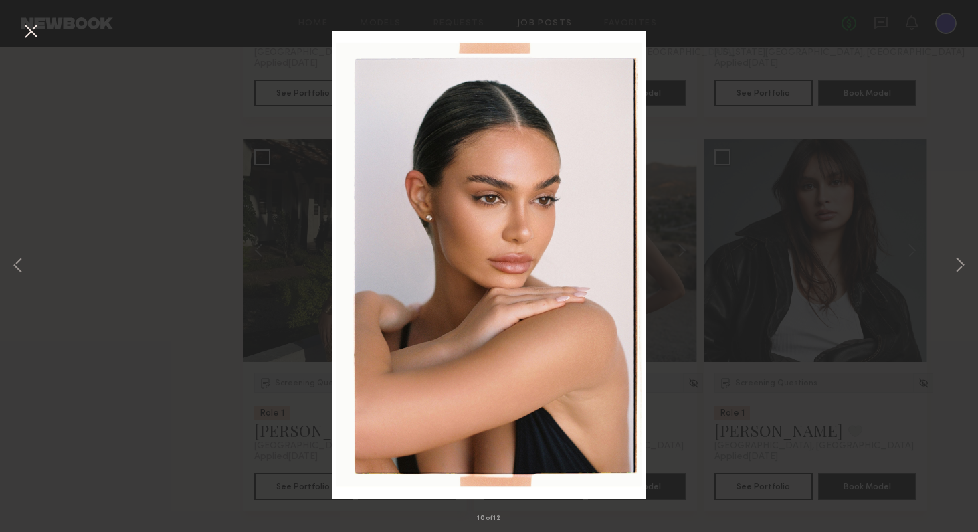
click at [829, 233] on div "10 of 12" at bounding box center [489, 266] width 978 height 532
click at [31, 31] on button at bounding box center [30, 32] width 21 height 24
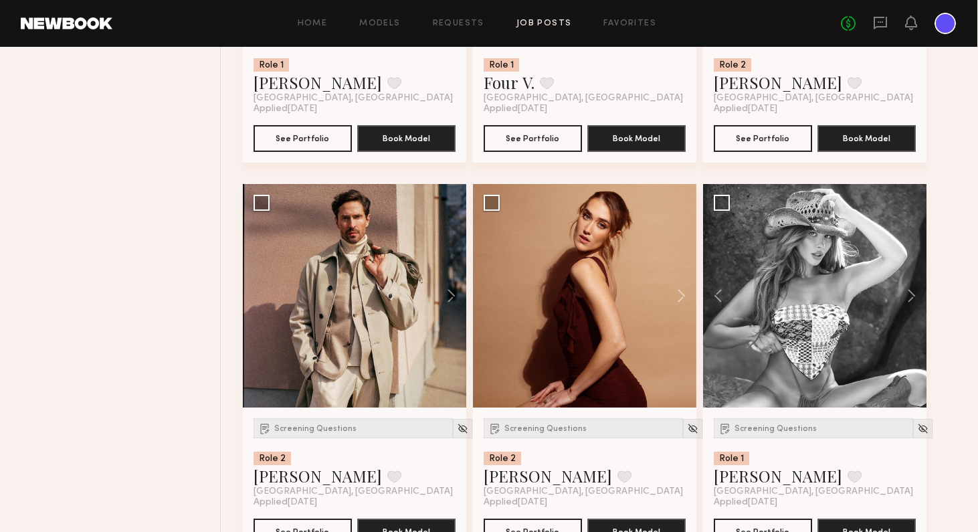
scroll to position [3203, 0]
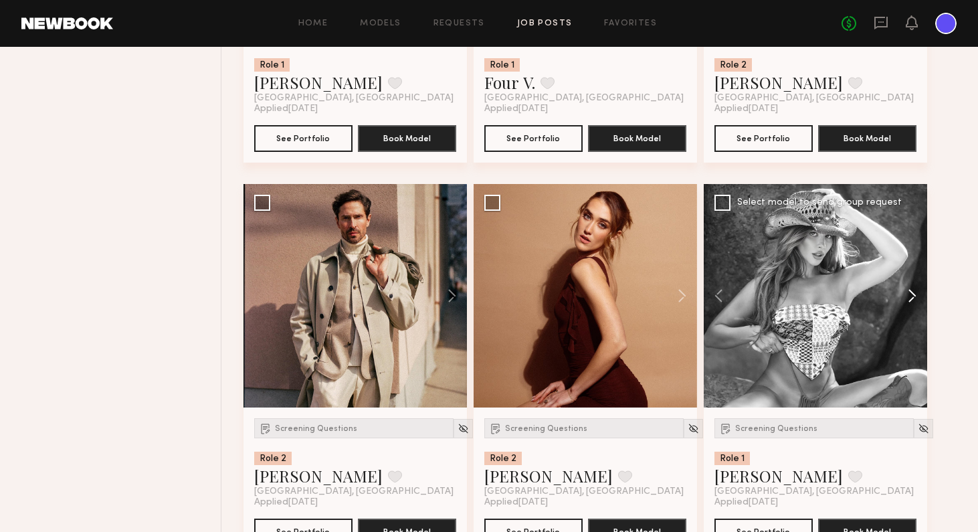
click at [829, 294] on button at bounding box center [905, 295] width 43 height 223
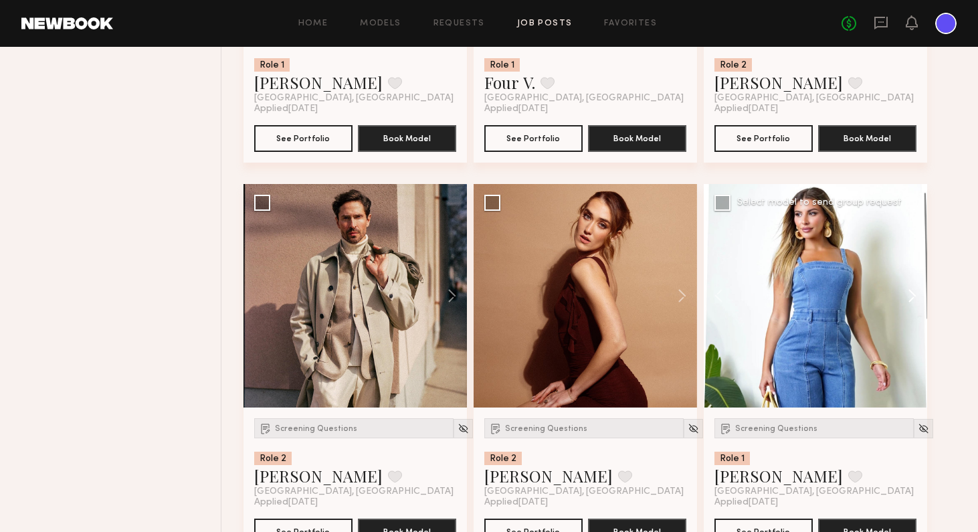
click at [829, 294] on button at bounding box center [905, 295] width 43 height 223
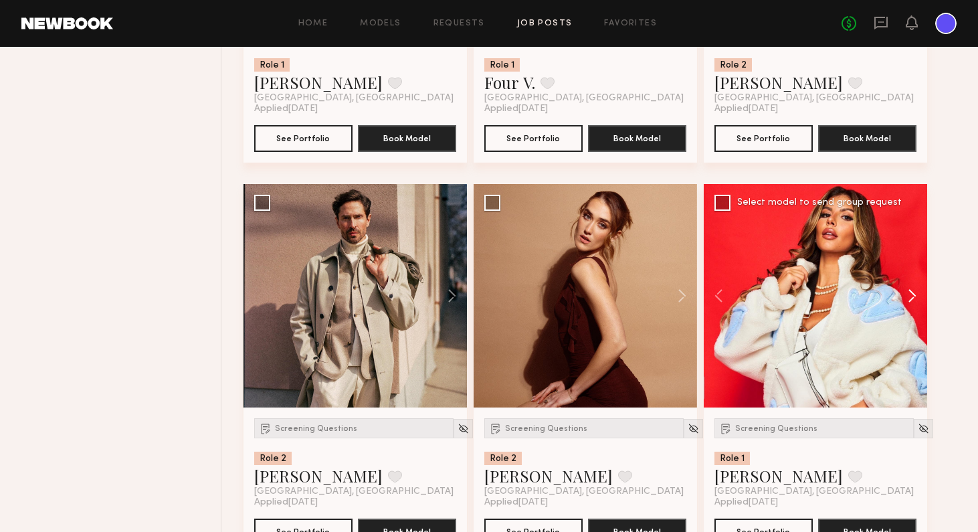
click at [829, 294] on button at bounding box center [905, 295] width 43 height 223
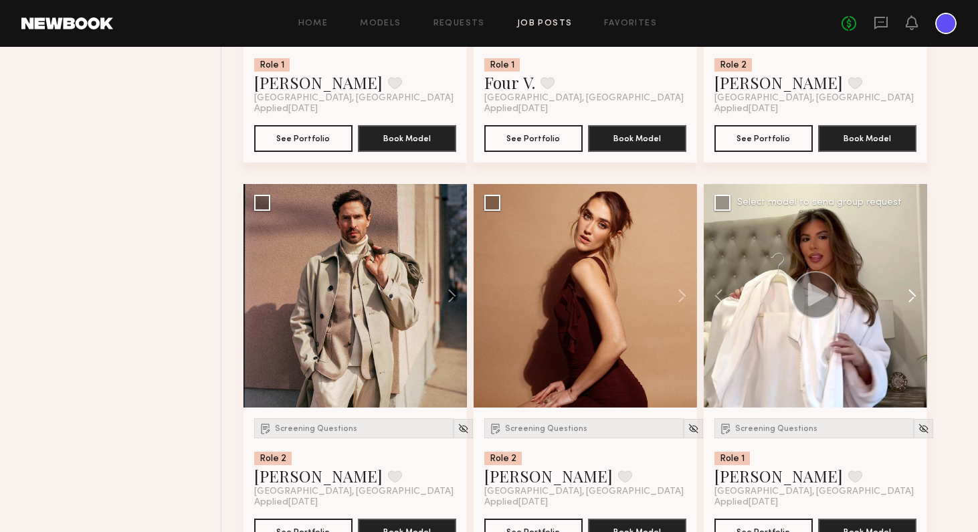
click at [829, 294] on button at bounding box center [905, 295] width 43 height 223
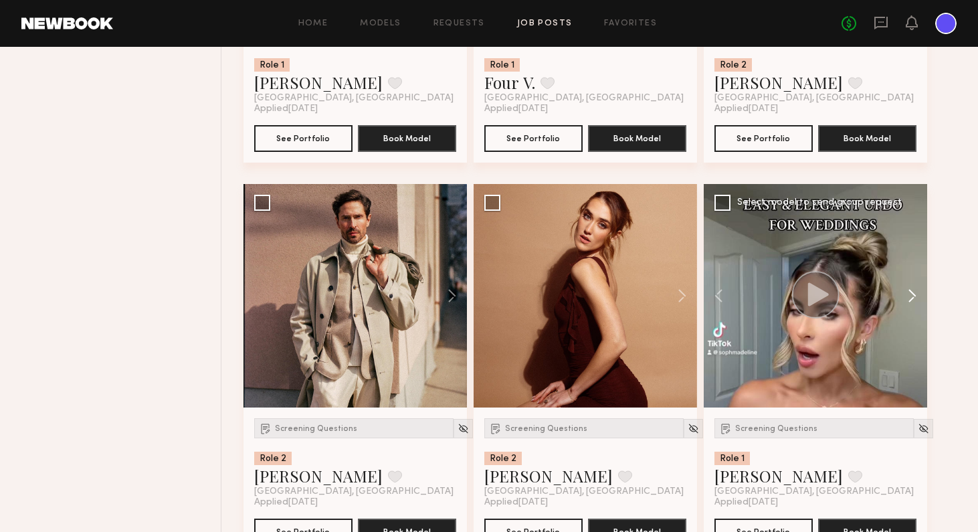
click at [829, 294] on button at bounding box center [905, 295] width 43 height 223
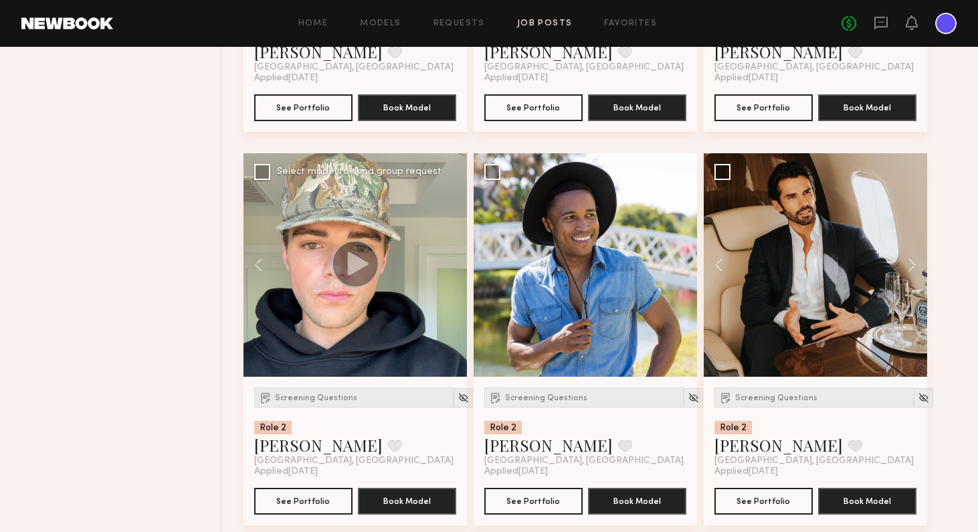
scroll to position [1606, 0]
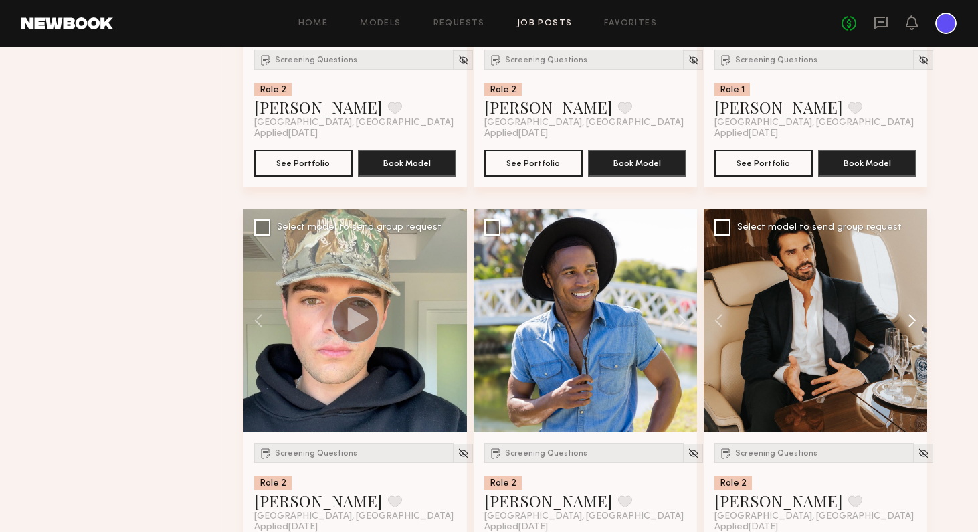
click at [829, 318] on button at bounding box center [905, 320] width 43 height 223
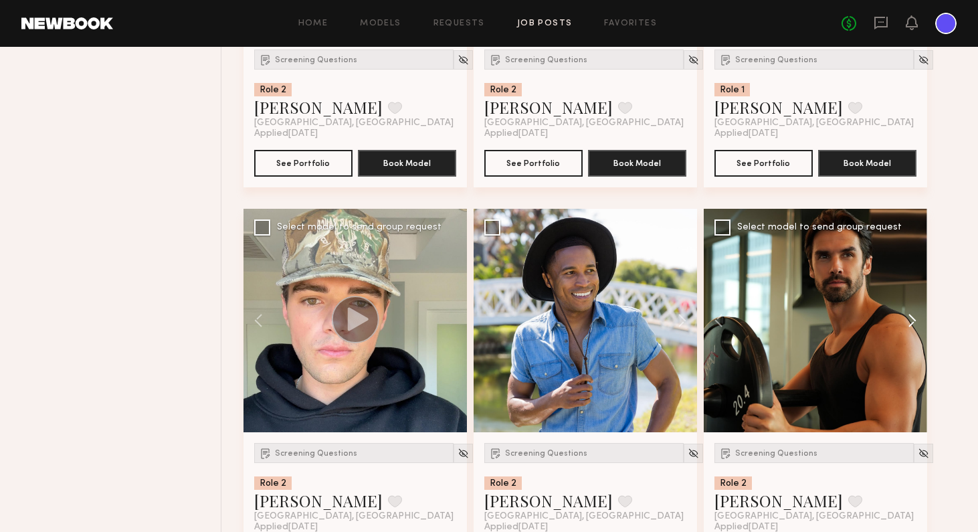
click at [829, 318] on button at bounding box center [905, 320] width 43 height 223
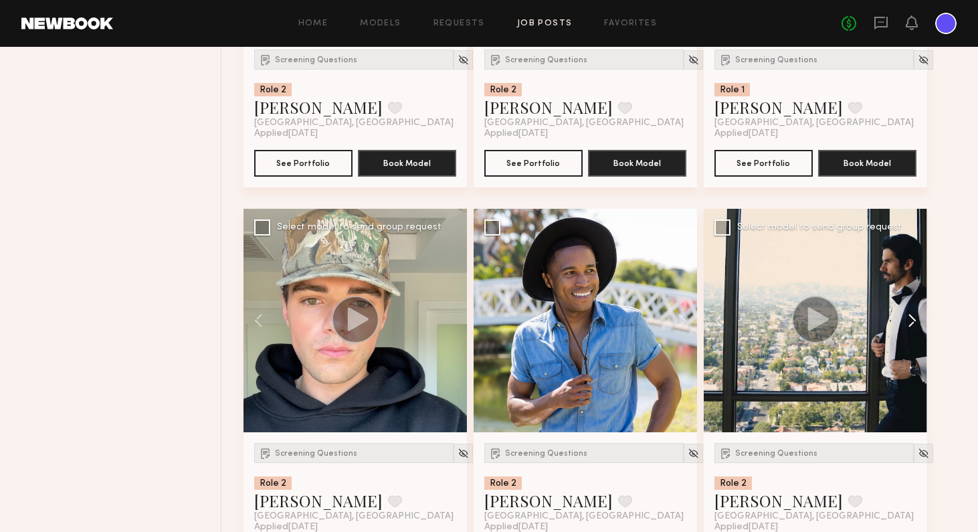
click at [829, 318] on button at bounding box center [905, 320] width 43 height 223
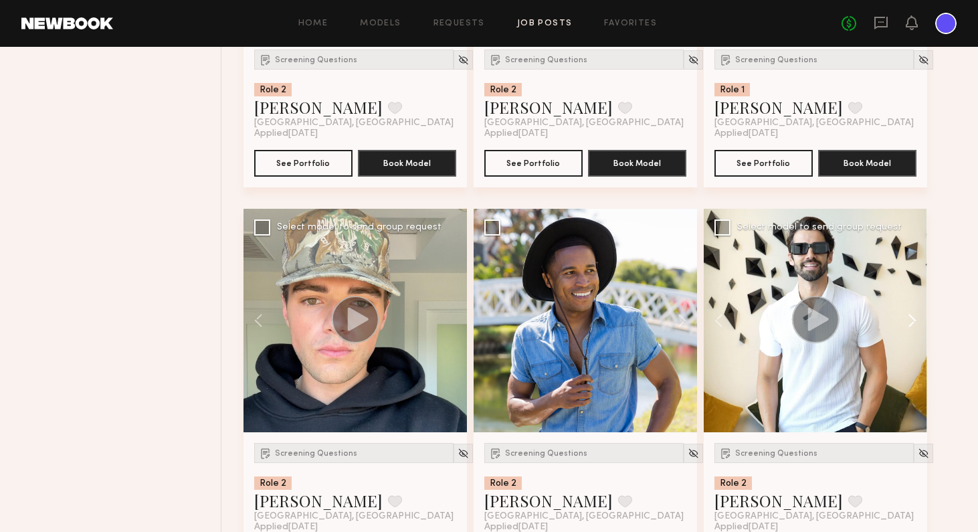
click at [829, 318] on button at bounding box center [905, 320] width 43 height 223
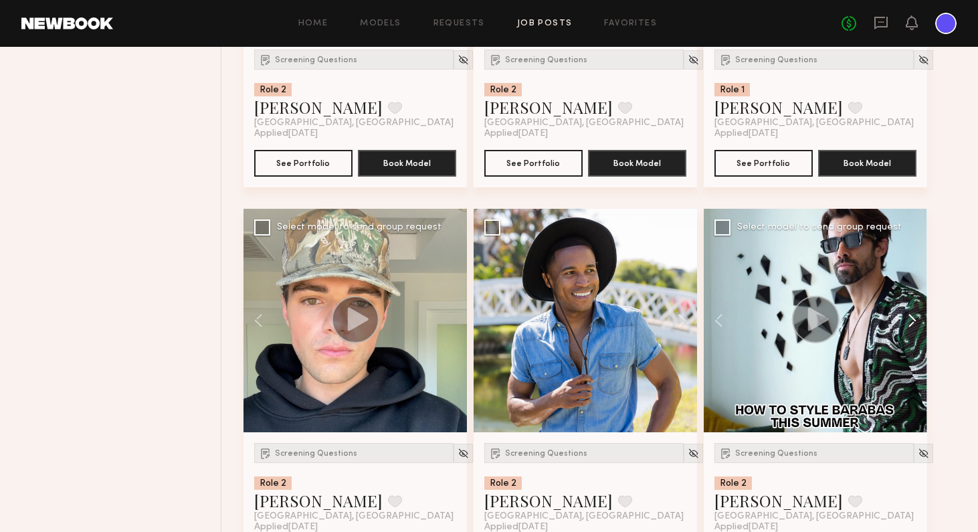
click at [829, 318] on button at bounding box center [905, 320] width 43 height 223
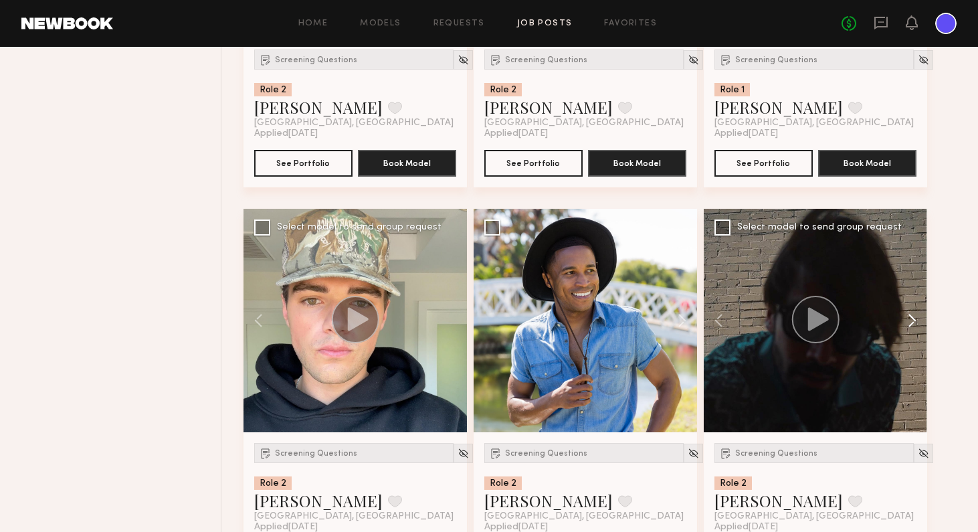
click at [829, 318] on button at bounding box center [905, 320] width 43 height 223
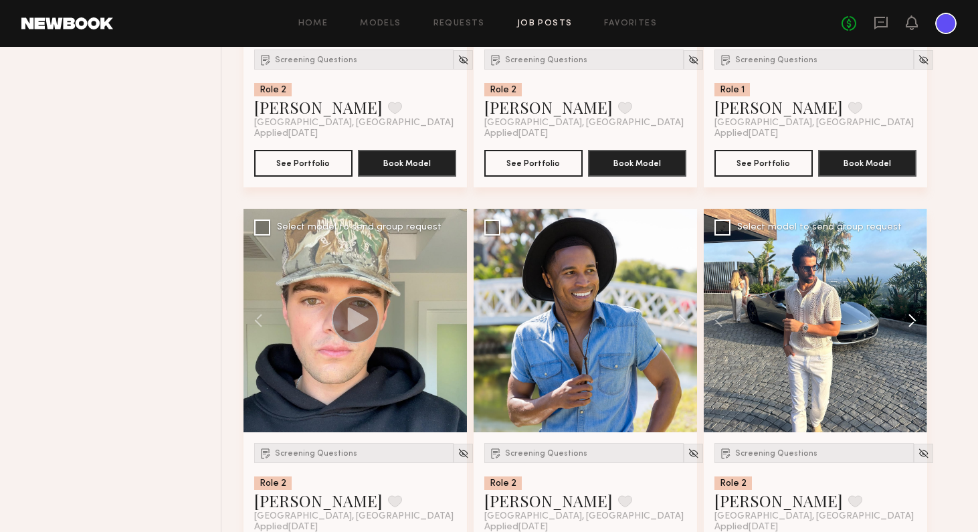
click at [829, 318] on button at bounding box center [905, 320] width 43 height 223
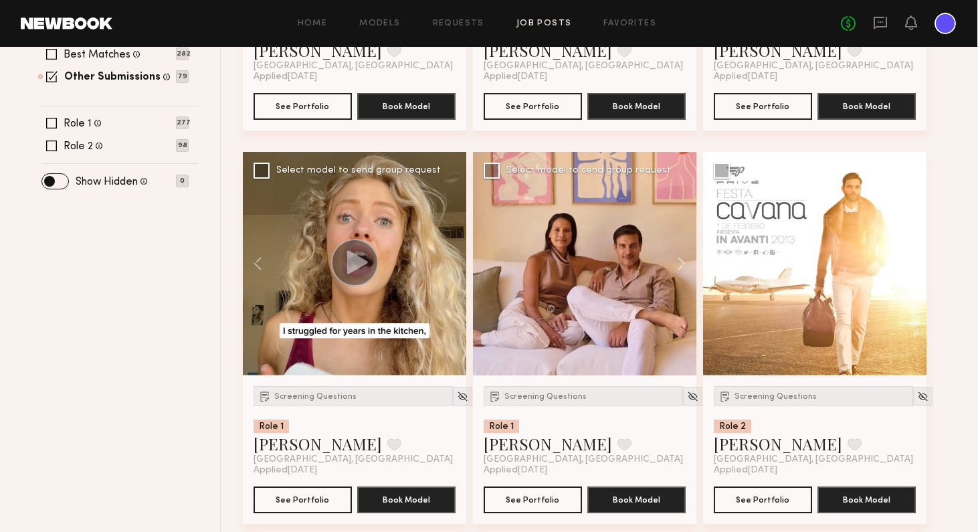
scroll to position [483, 0]
click at [829, 263] on button at bounding box center [905, 263] width 43 height 223
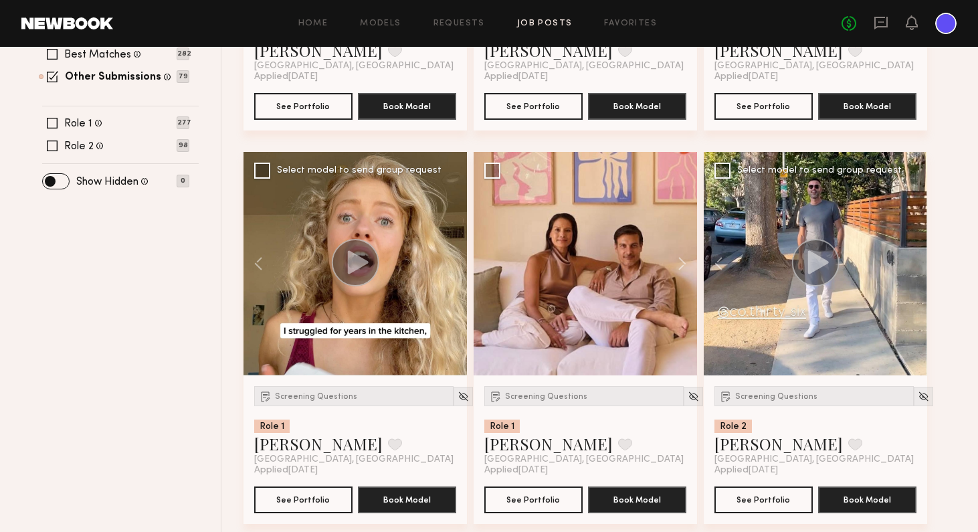
click at [829, 263] on div at bounding box center [814, 263] width 223 height 223
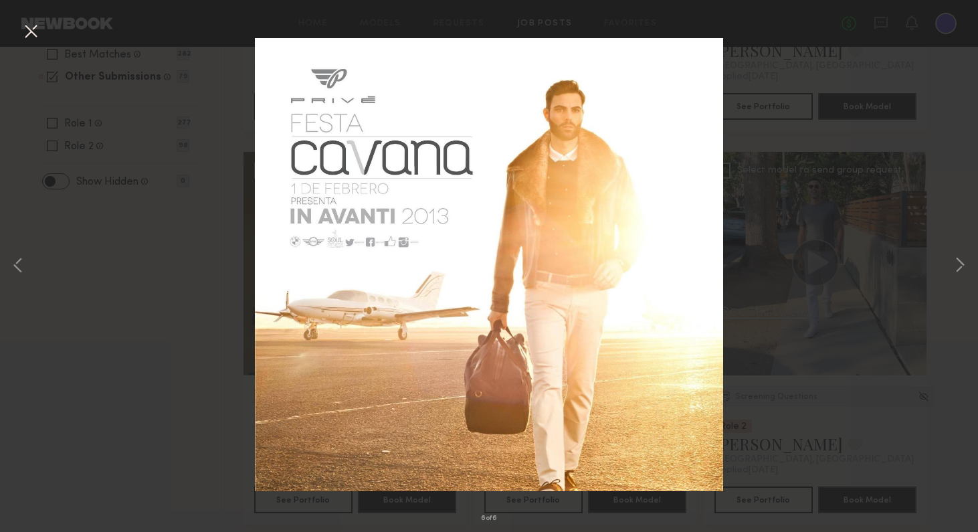
click at [24, 30] on button at bounding box center [30, 32] width 21 height 24
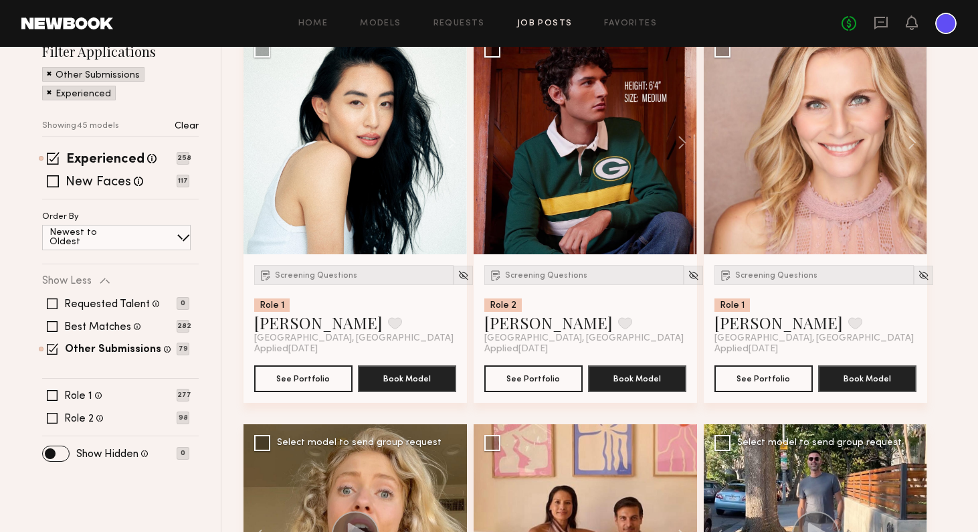
scroll to position [212, 0]
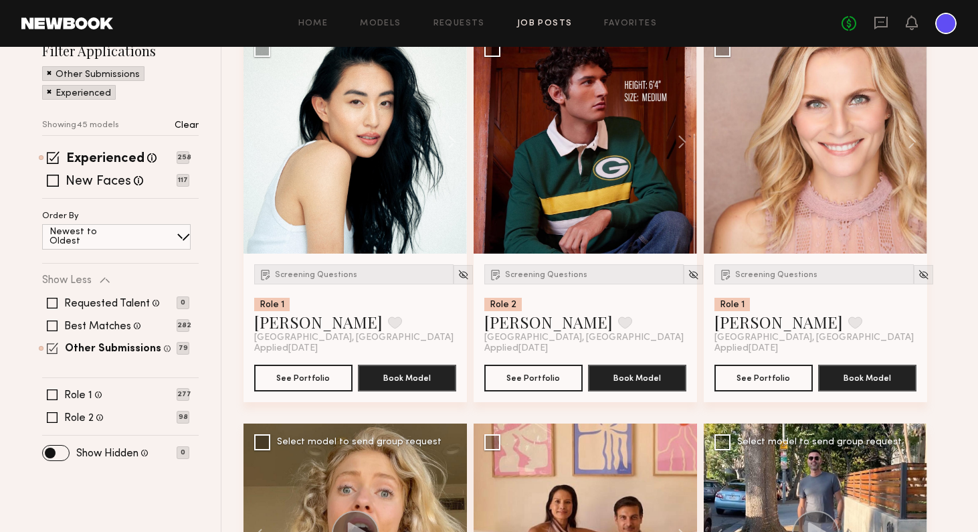
click at [53, 348] on span at bounding box center [52, 347] width 11 height 11
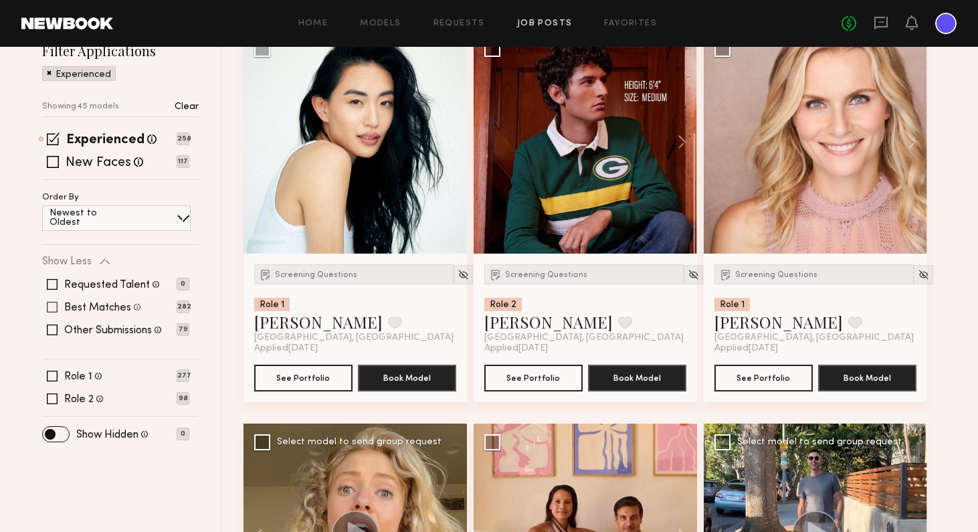
click at [54, 306] on span at bounding box center [52, 307] width 11 height 11
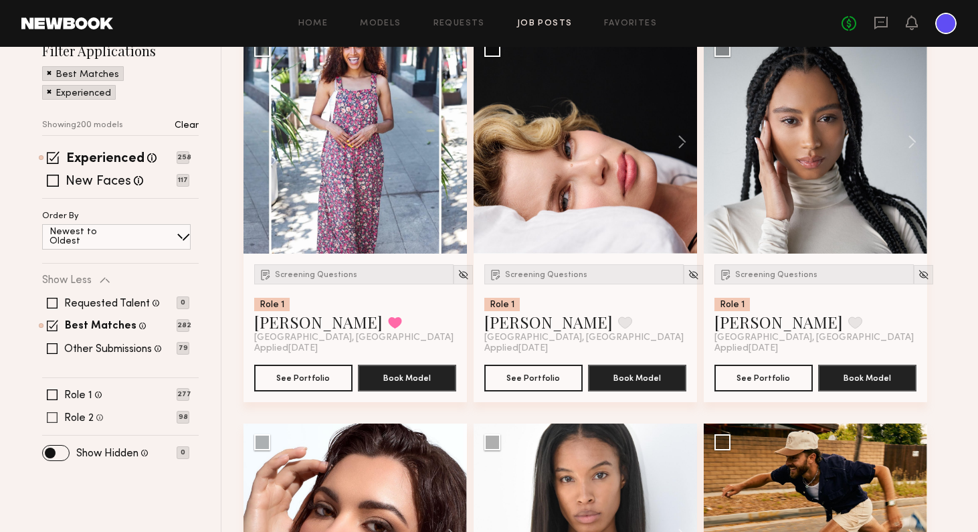
click at [55, 417] on span at bounding box center [52, 417] width 11 height 11
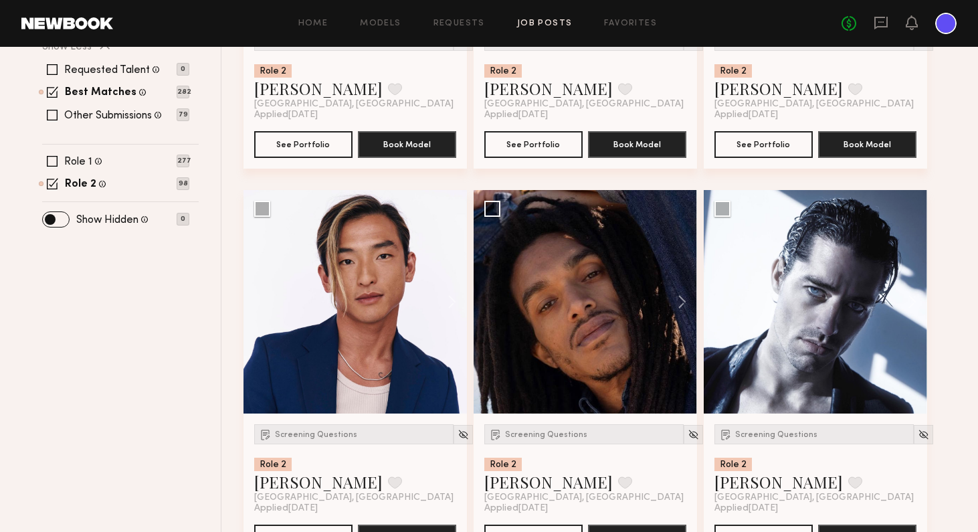
scroll to position [447, 0]
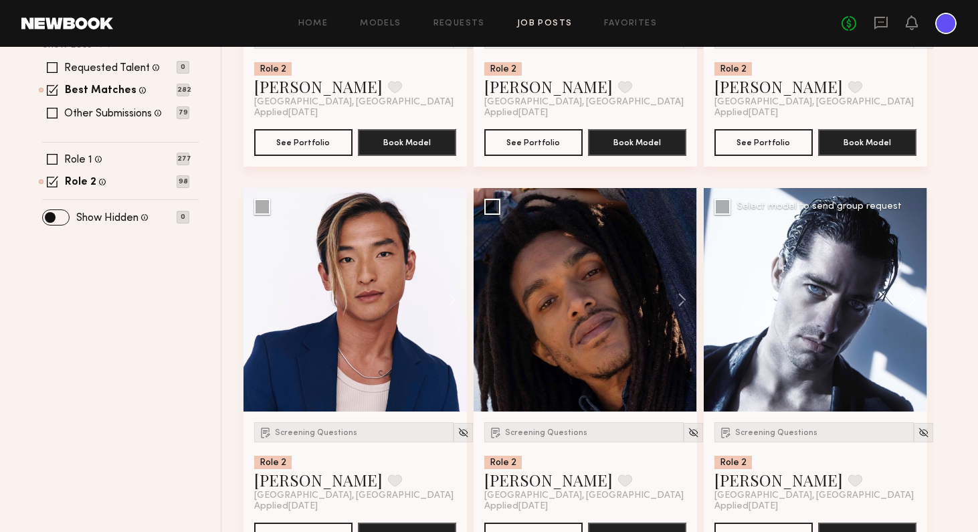
click at [829, 297] on button at bounding box center [905, 299] width 43 height 223
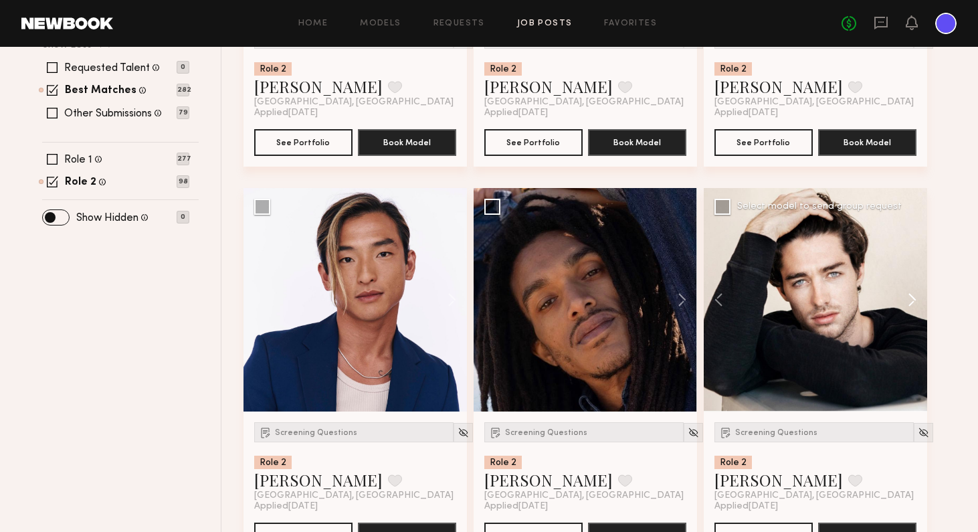
click at [829, 297] on button at bounding box center [905, 299] width 43 height 223
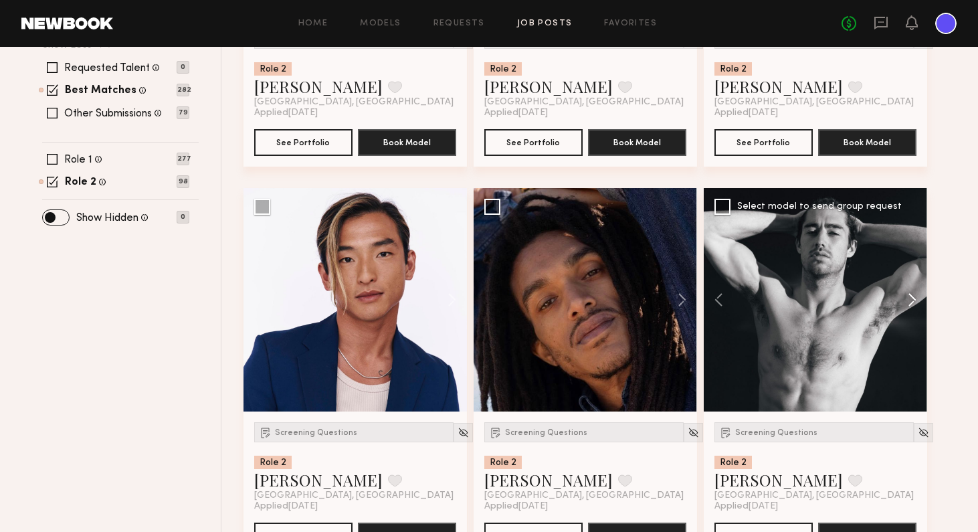
click at [829, 297] on button at bounding box center [905, 299] width 43 height 223
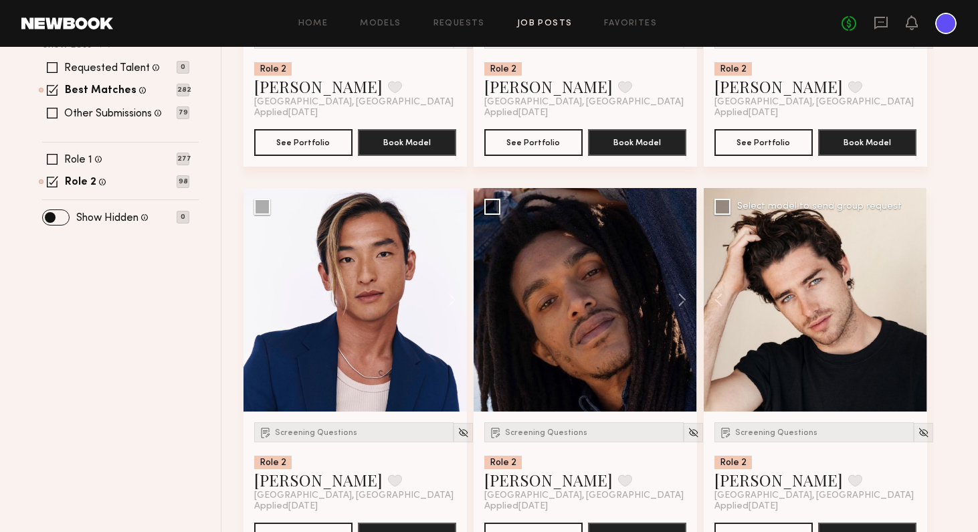
click at [829, 297] on div at bounding box center [814, 299] width 223 height 223
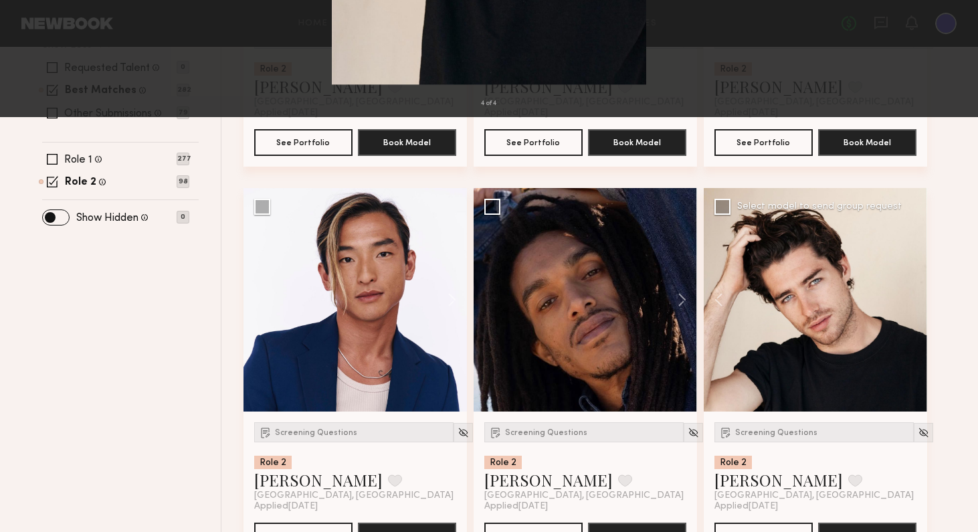
click at [829, 263] on div "4 of 4" at bounding box center [489, 266] width 978 height 532
click at [829, 262] on div "4 of 4" at bounding box center [489, 266] width 978 height 532
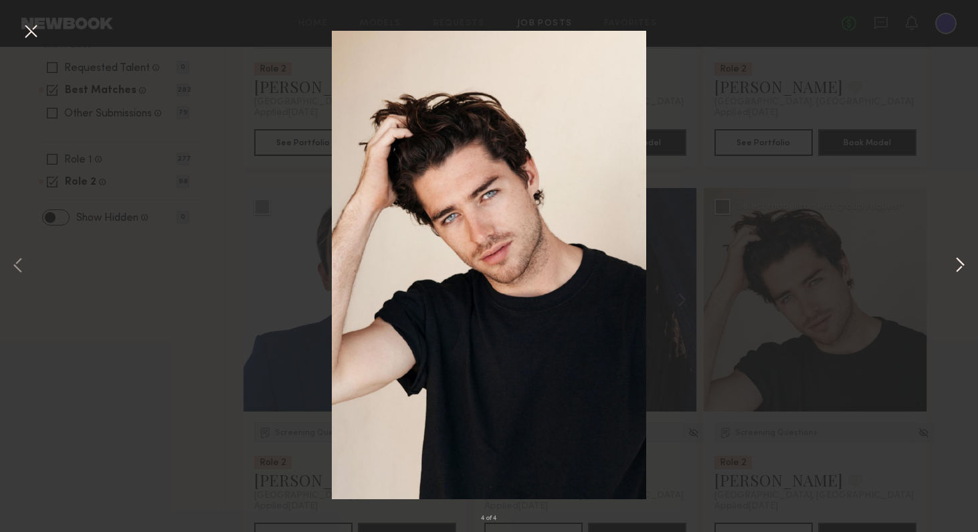
click at [829, 263] on button at bounding box center [959, 265] width 16 height 425
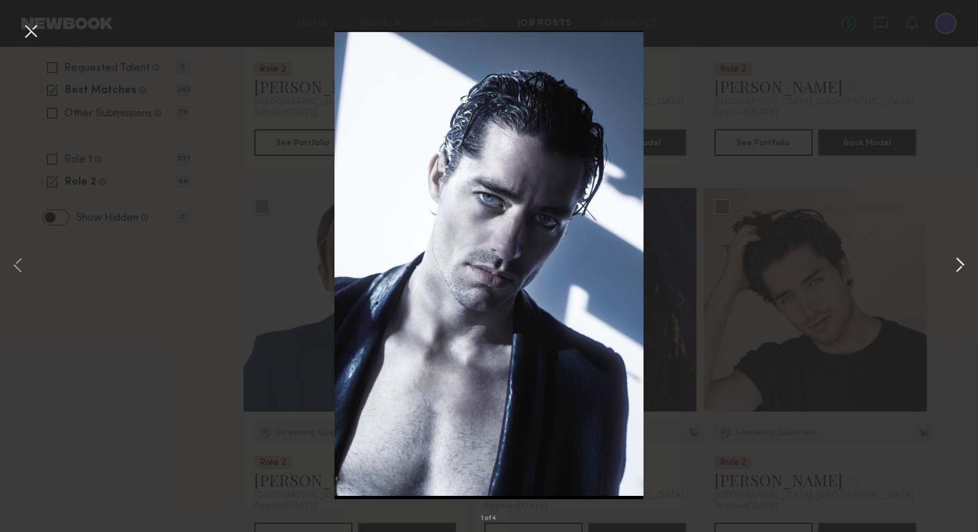
click at [829, 263] on button at bounding box center [959, 265] width 16 height 425
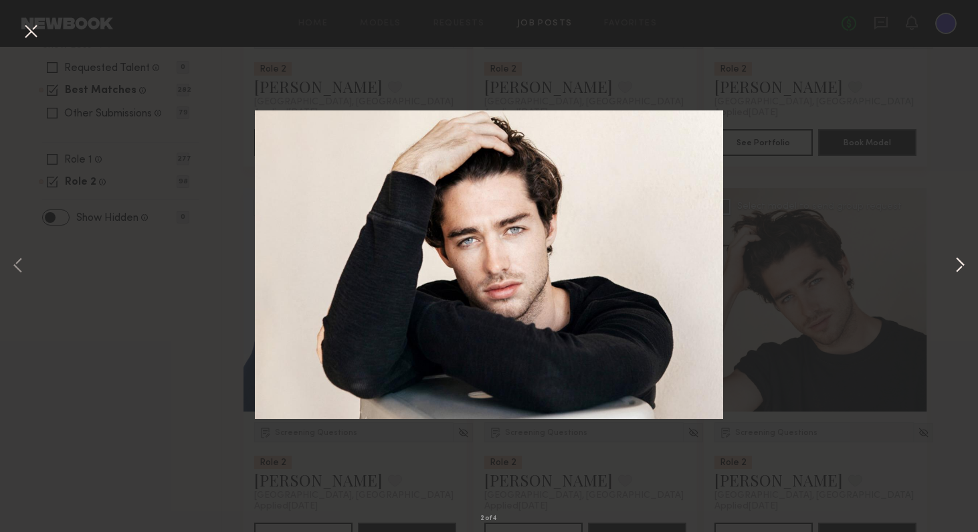
click at [829, 263] on button at bounding box center [959, 265] width 16 height 425
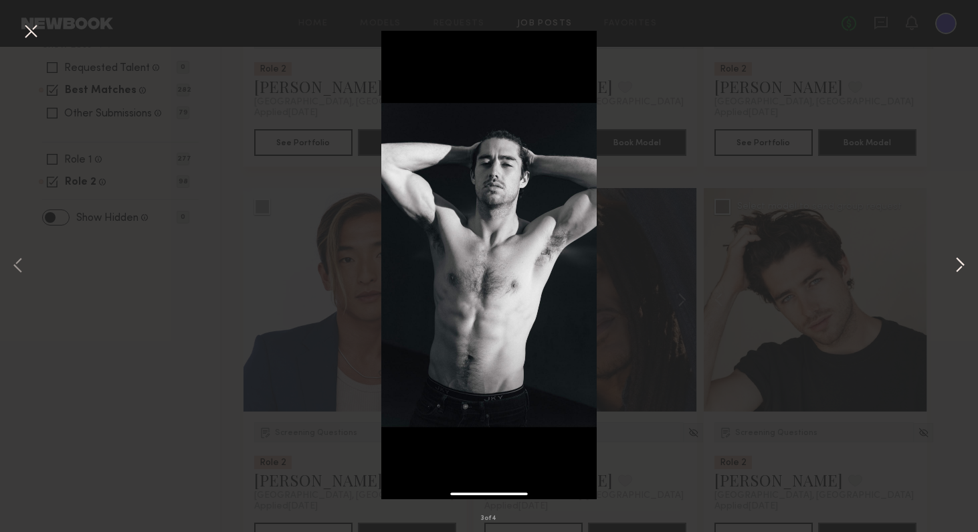
click at [829, 263] on button at bounding box center [959, 265] width 16 height 425
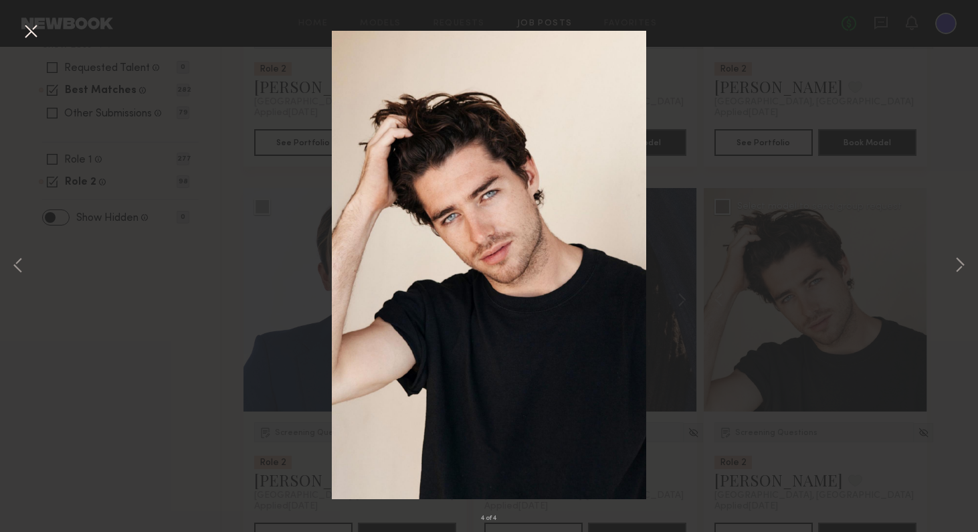
click at [829, 193] on div "4 of 4" at bounding box center [489, 266] width 978 height 532
click at [27, 27] on button at bounding box center [30, 32] width 21 height 24
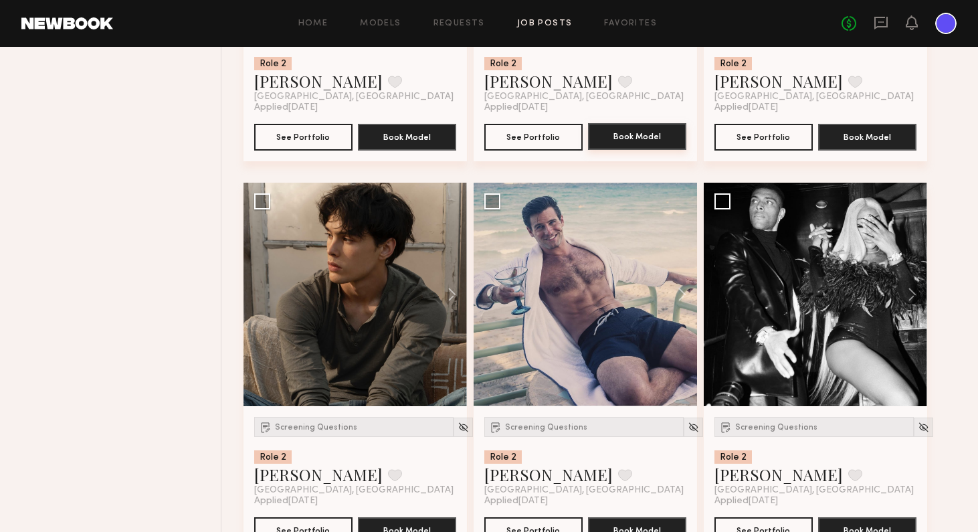
scroll to position [872, 0]
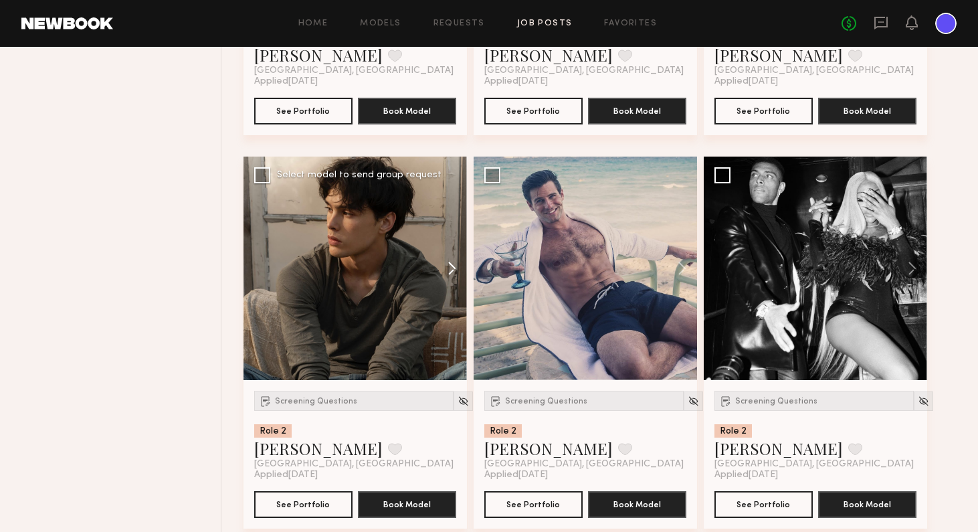
click at [453, 270] on button at bounding box center [445, 267] width 43 height 223
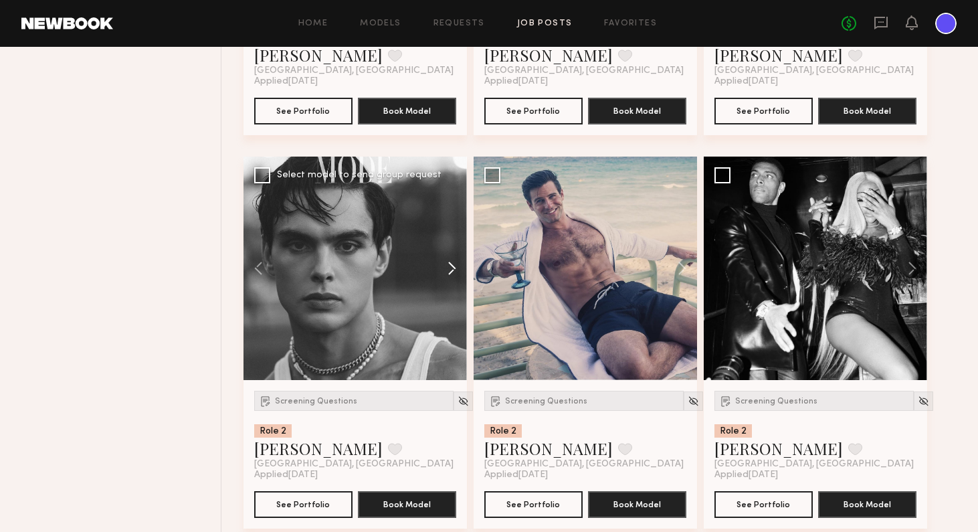
click at [453, 270] on button at bounding box center [445, 267] width 43 height 223
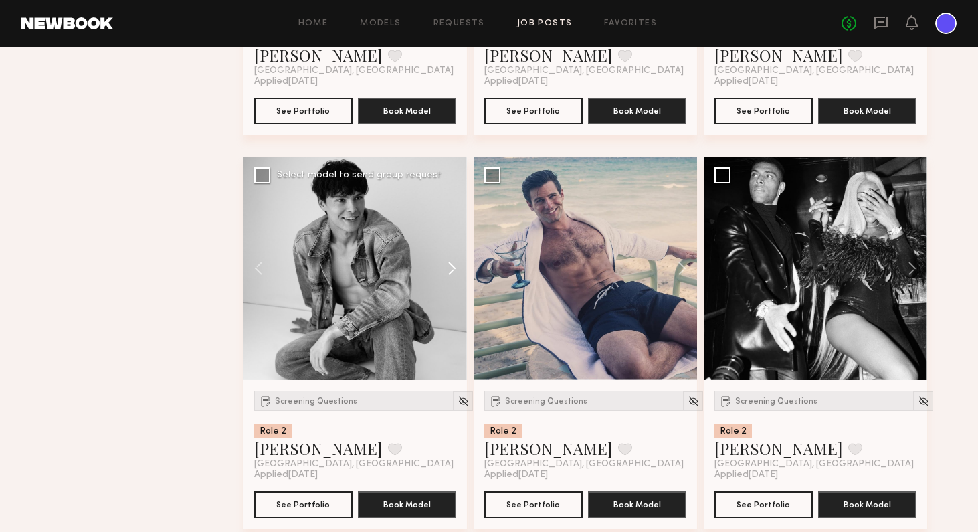
click at [453, 270] on button at bounding box center [445, 267] width 43 height 223
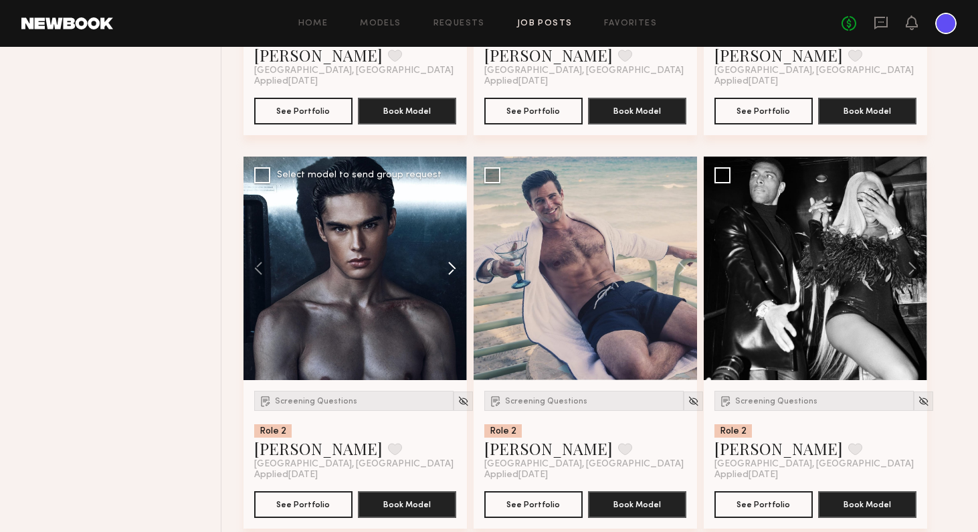
click at [453, 270] on button at bounding box center [445, 267] width 43 height 223
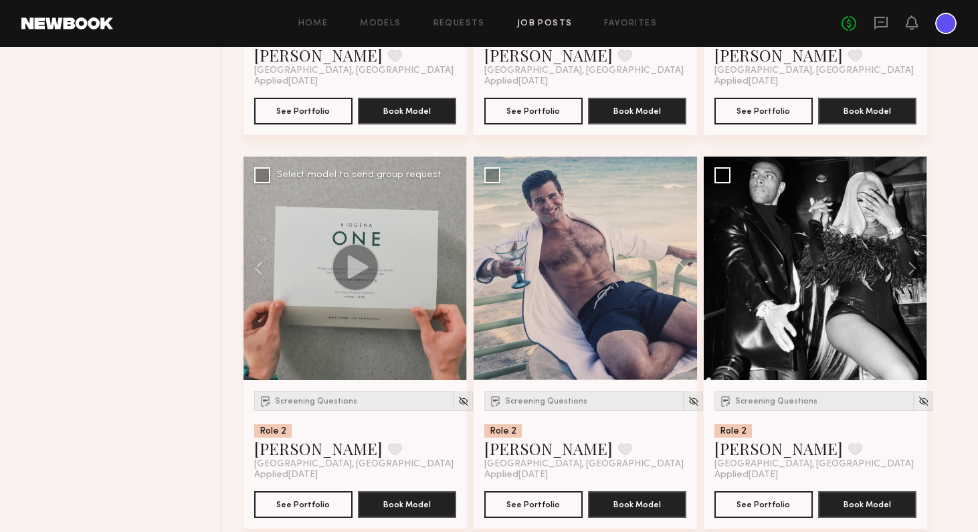
click at [453, 270] on div at bounding box center [354, 267] width 223 height 223
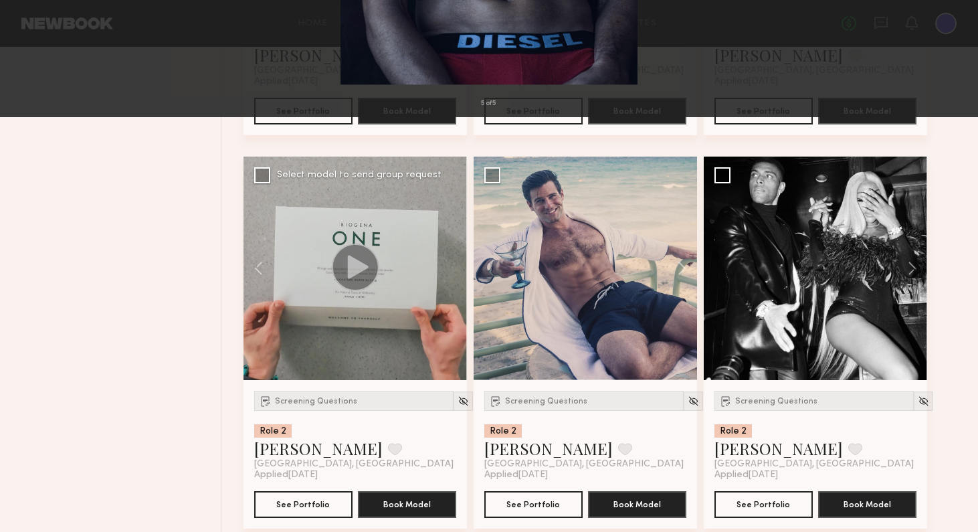
click at [27, 24] on button at bounding box center [30, 32] width 21 height 24
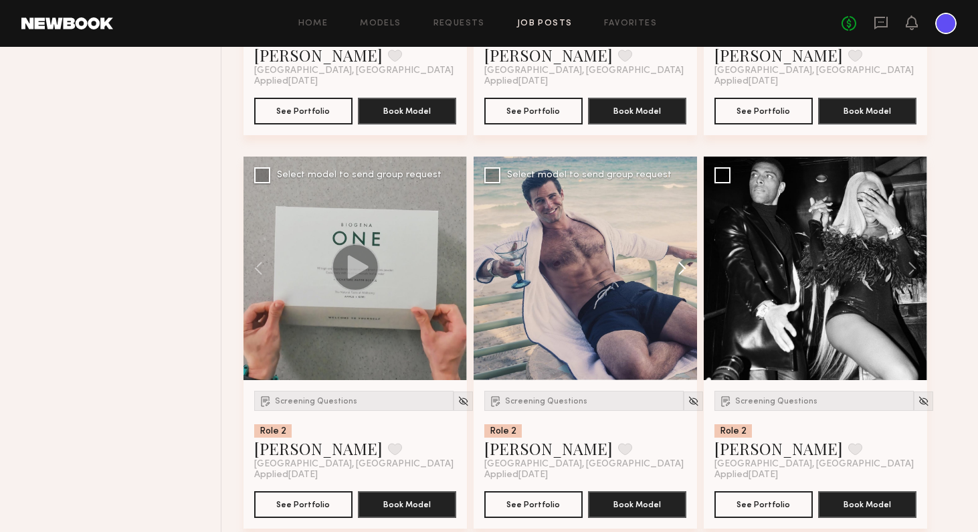
click at [687, 266] on button at bounding box center [675, 267] width 43 height 223
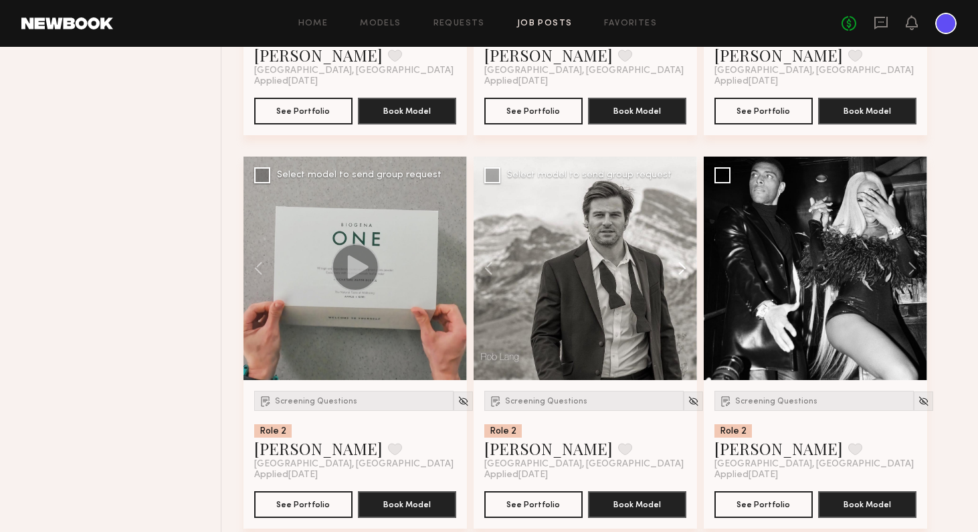
click at [687, 266] on button at bounding box center [675, 267] width 43 height 223
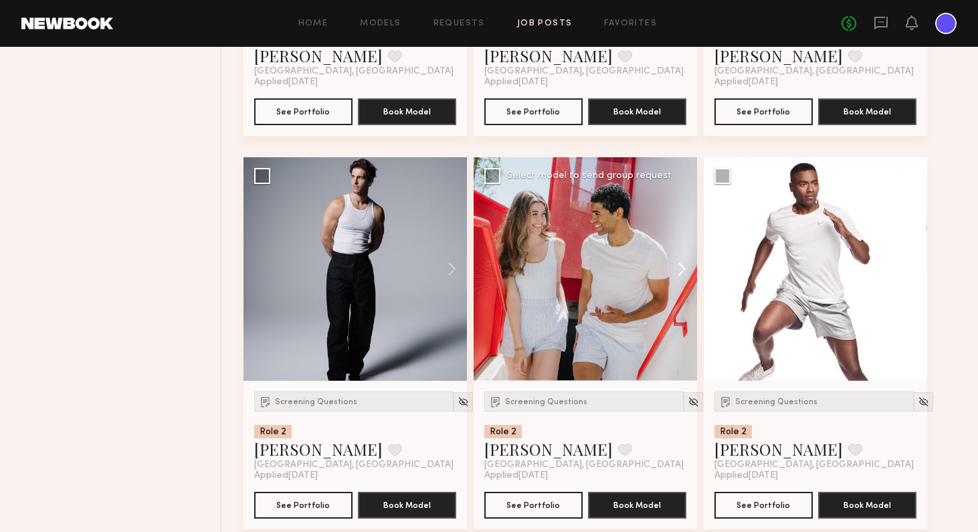
scroll to position [1268, 0]
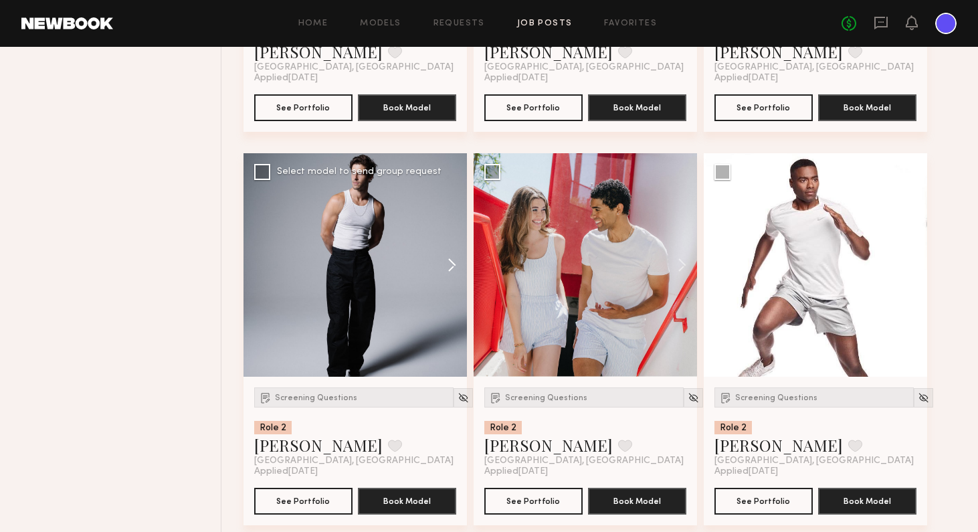
click at [450, 263] on button at bounding box center [445, 264] width 43 height 223
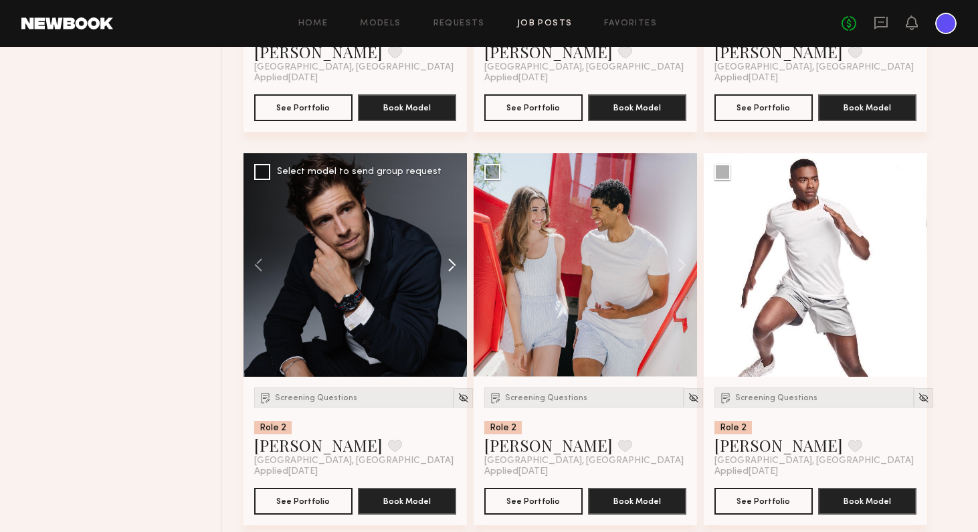
click at [450, 263] on button at bounding box center [445, 264] width 43 height 223
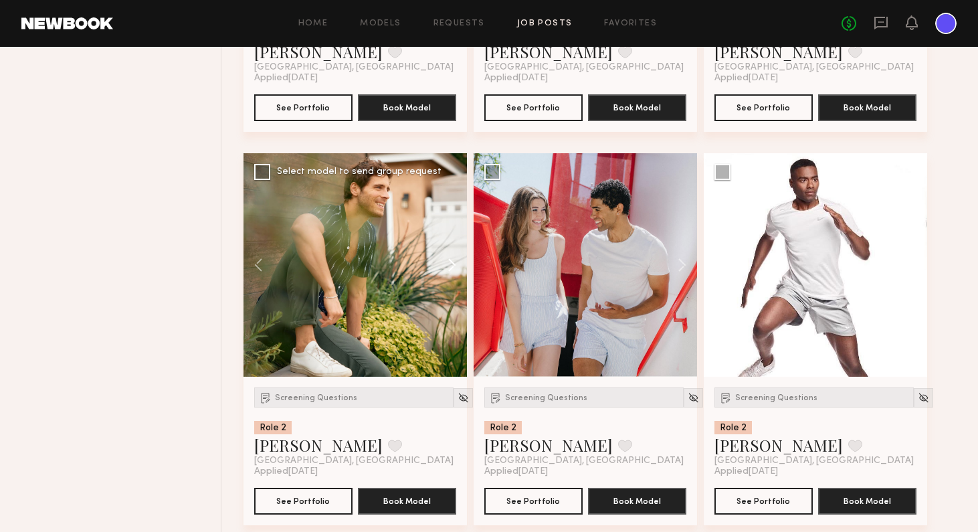
click at [450, 263] on button at bounding box center [445, 264] width 43 height 223
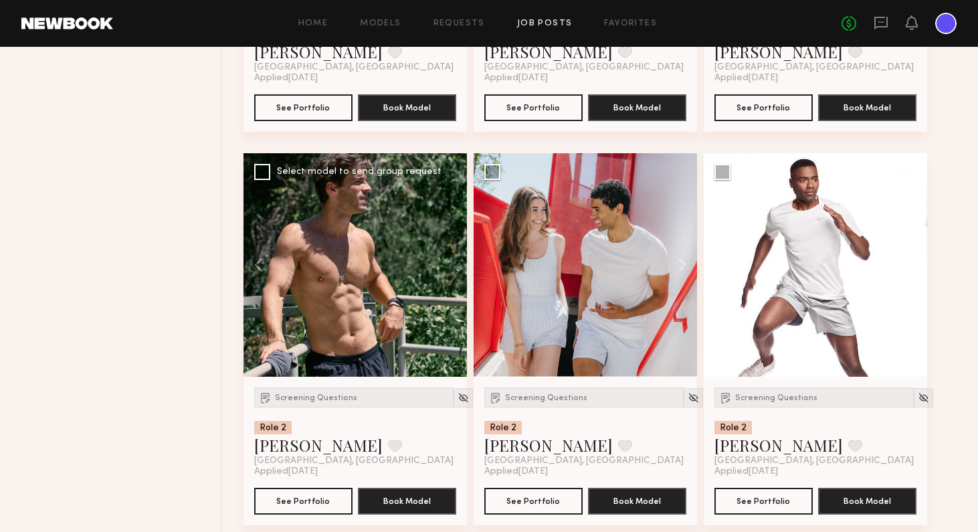
click at [450, 263] on div at bounding box center [354, 264] width 223 height 223
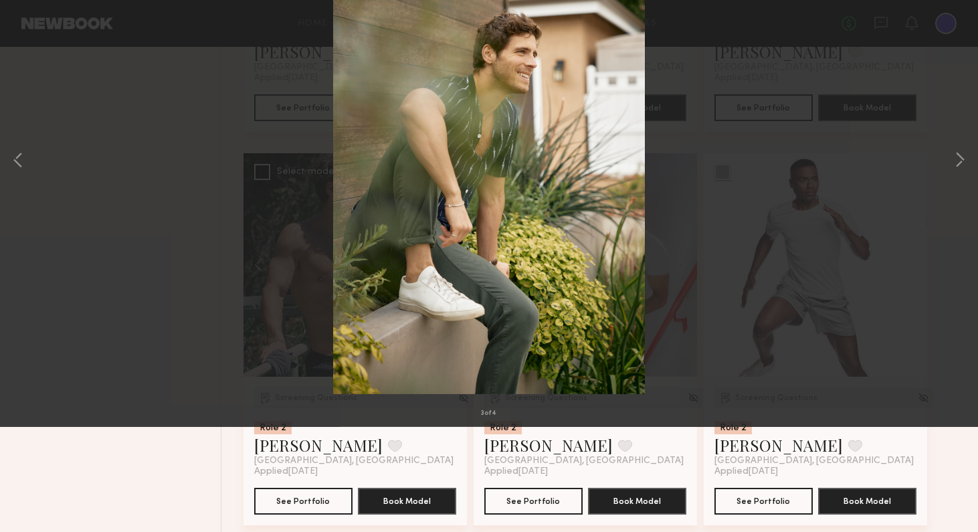
click at [829, 358] on div "3 of 4" at bounding box center [489, 266] width 978 height 532
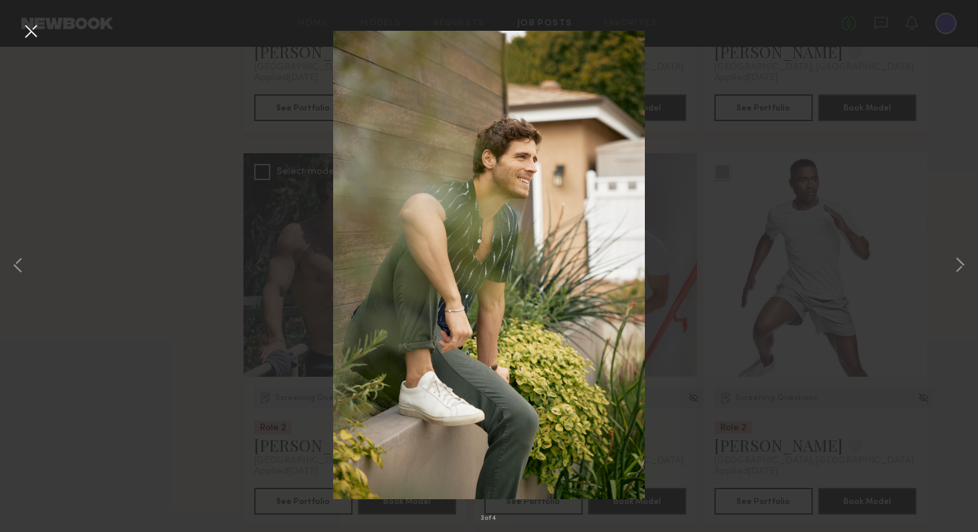
click at [31, 31] on button at bounding box center [30, 32] width 21 height 24
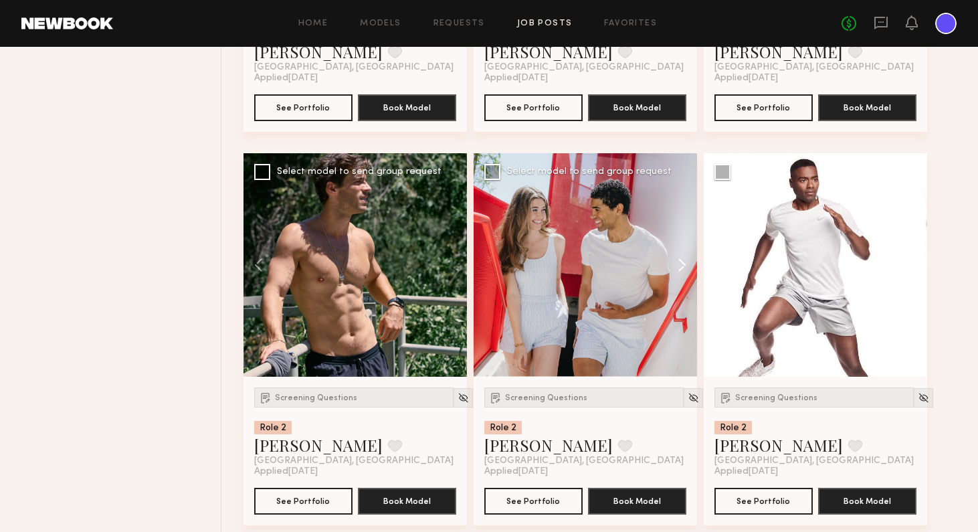
click at [683, 261] on button at bounding box center [675, 264] width 43 height 223
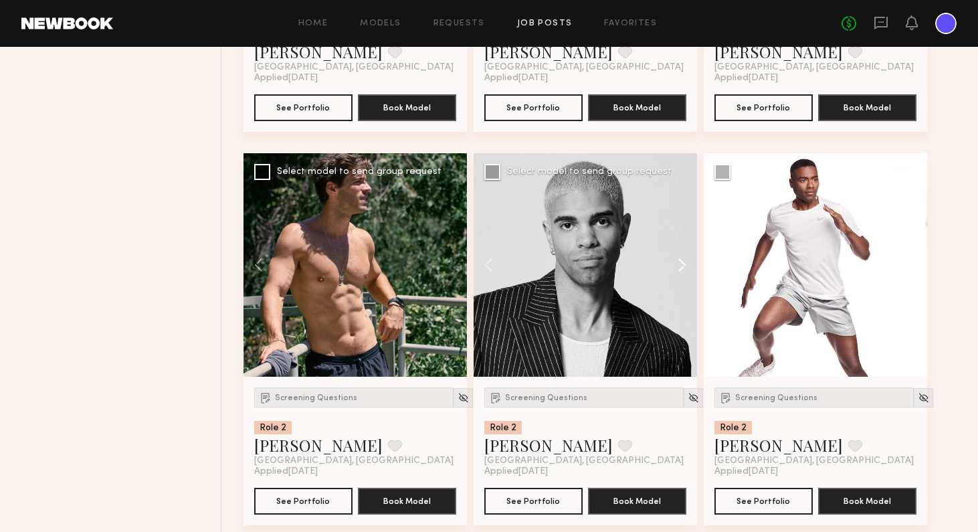
click at [683, 261] on button at bounding box center [675, 264] width 43 height 223
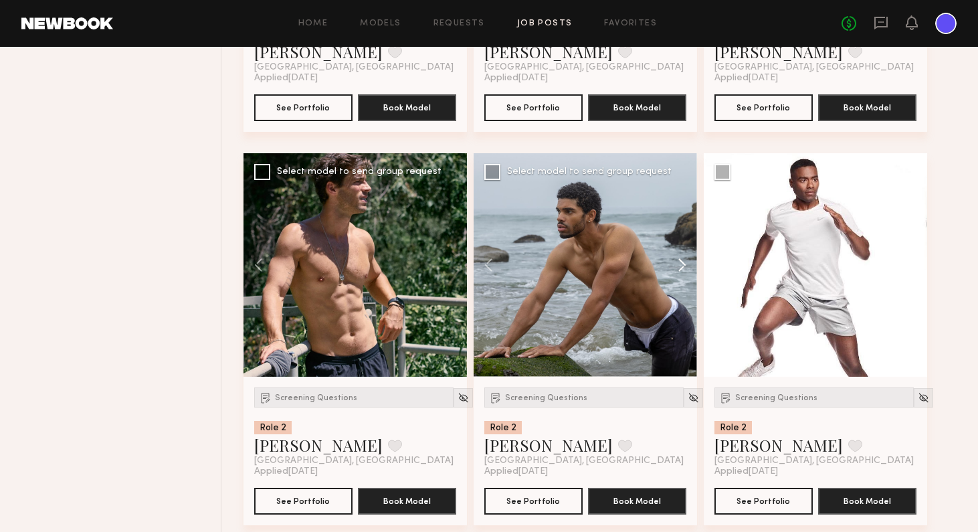
click at [683, 261] on button at bounding box center [675, 264] width 43 height 223
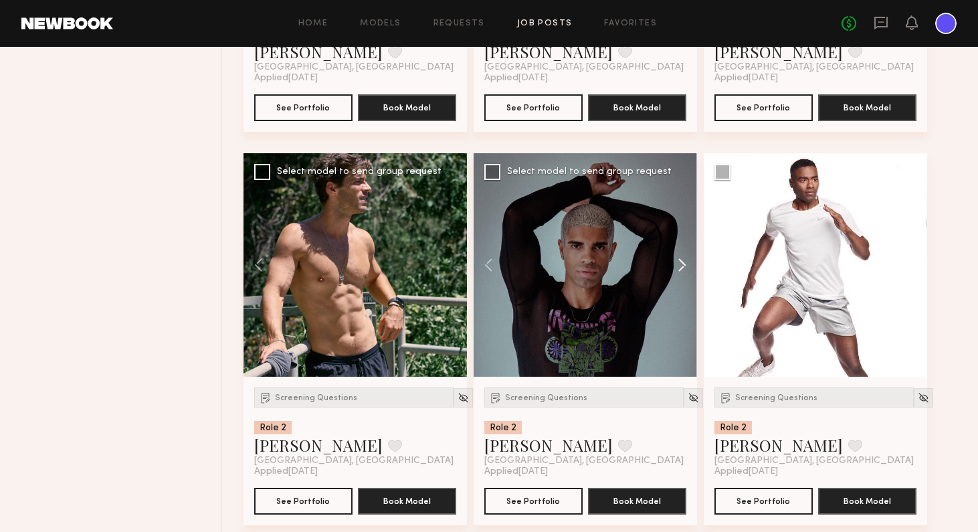
click at [683, 261] on button at bounding box center [675, 264] width 43 height 223
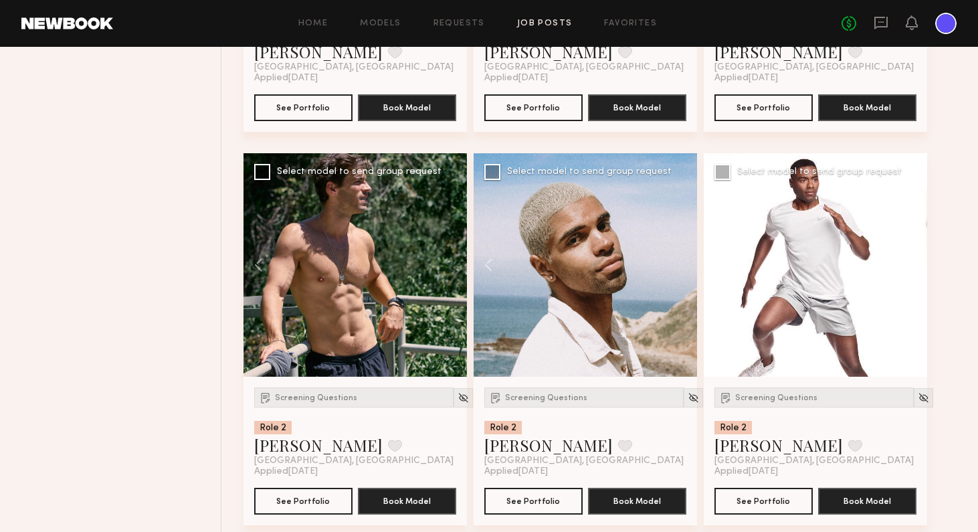
click at [829, 261] on button at bounding box center [905, 264] width 43 height 223
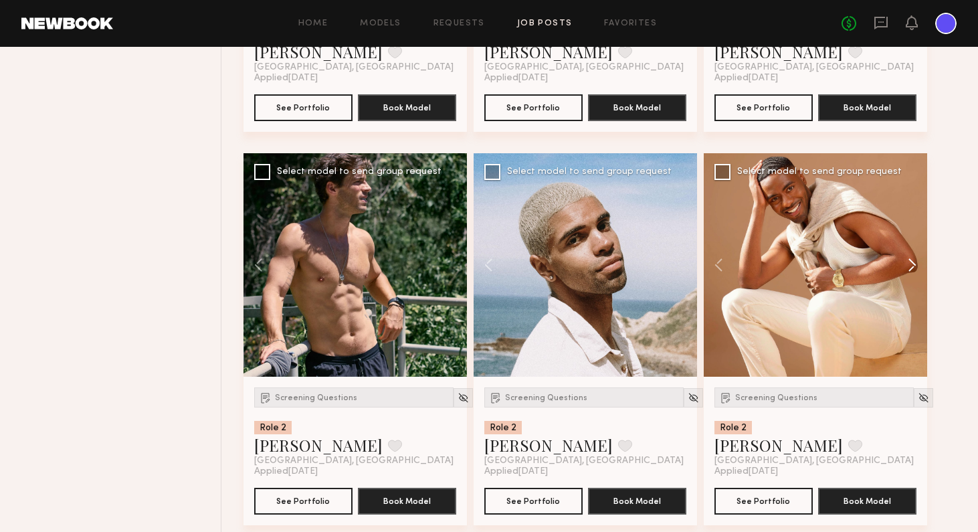
click at [829, 261] on button at bounding box center [905, 264] width 43 height 223
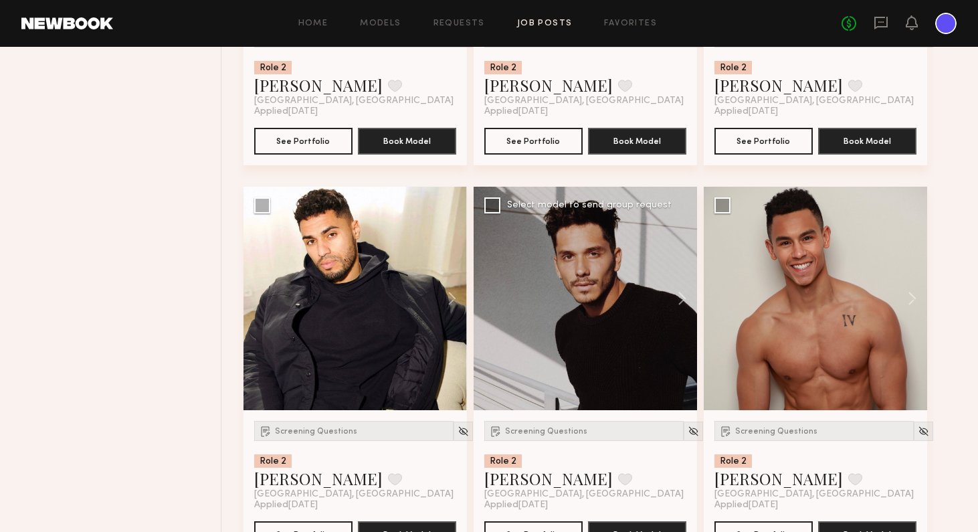
scroll to position [2028, 0]
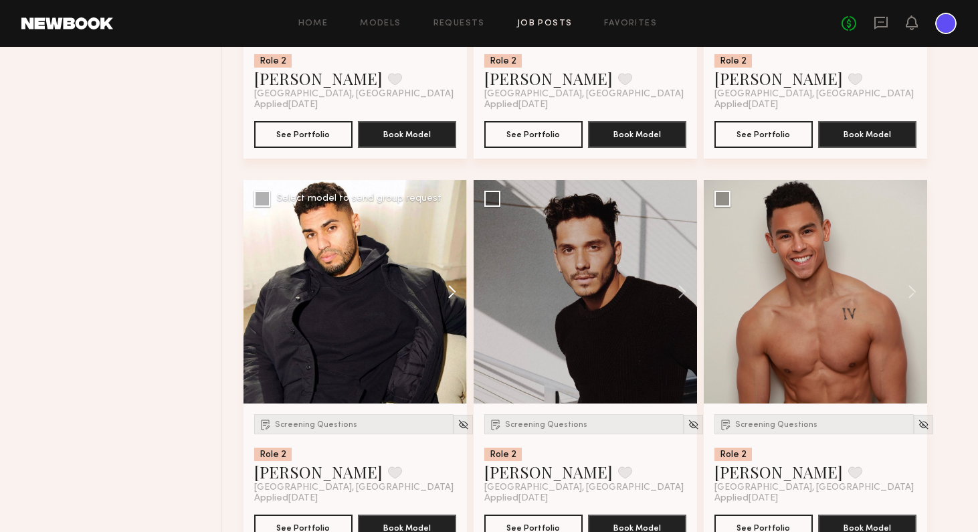
click at [453, 291] on button at bounding box center [445, 291] width 43 height 223
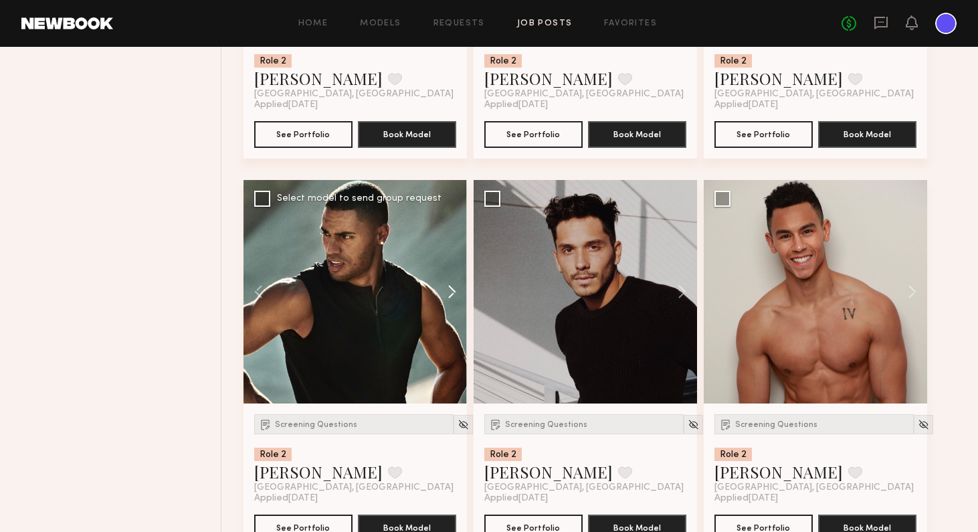
click at [453, 291] on button at bounding box center [445, 291] width 43 height 223
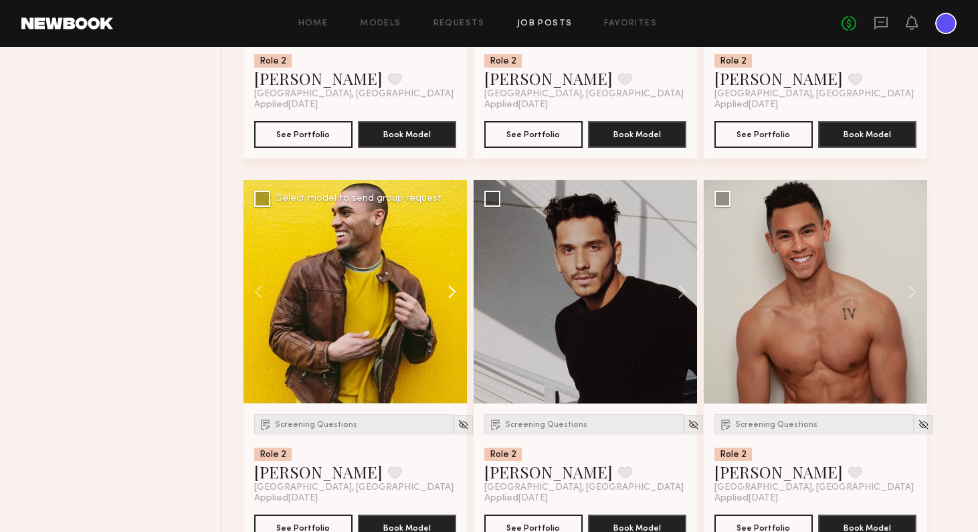
click at [453, 291] on button at bounding box center [445, 291] width 43 height 223
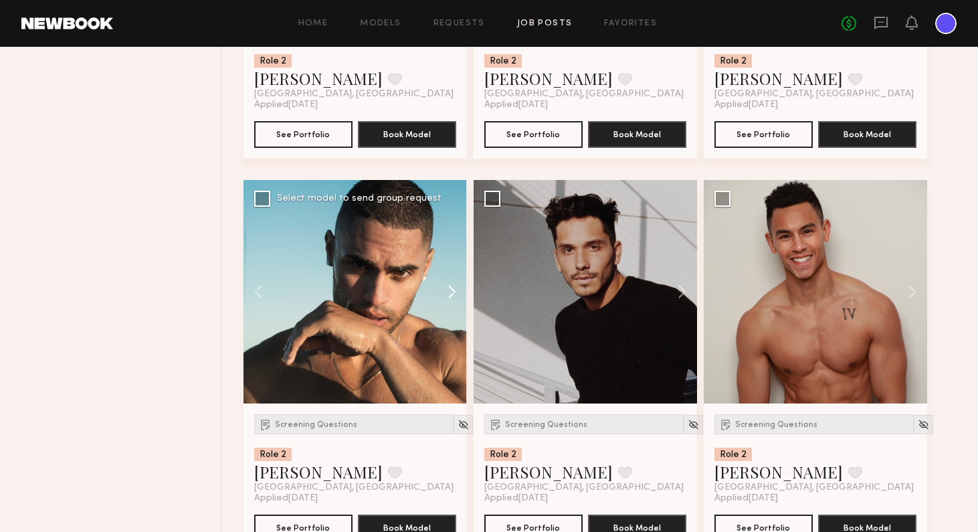
click at [453, 291] on button at bounding box center [445, 291] width 43 height 223
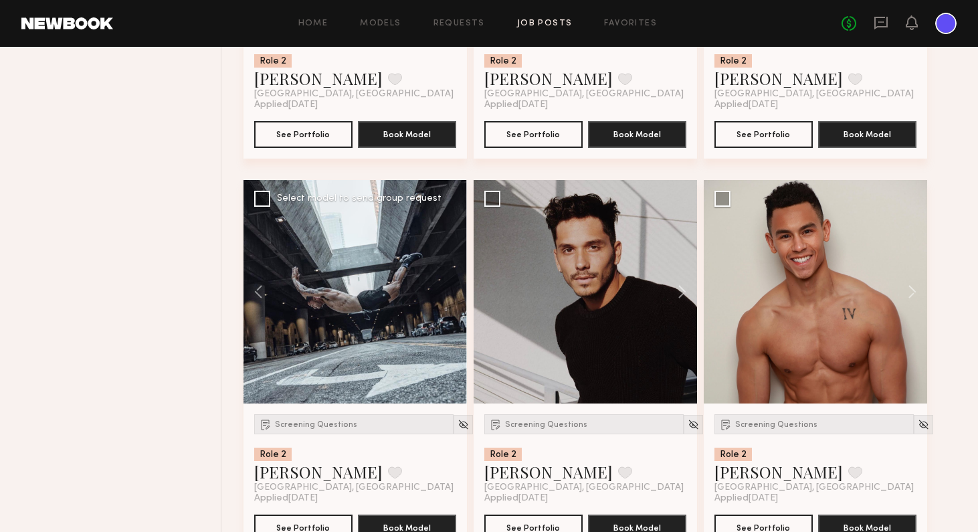
click at [453, 291] on div at bounding box center [354, 291] width 223 height 223
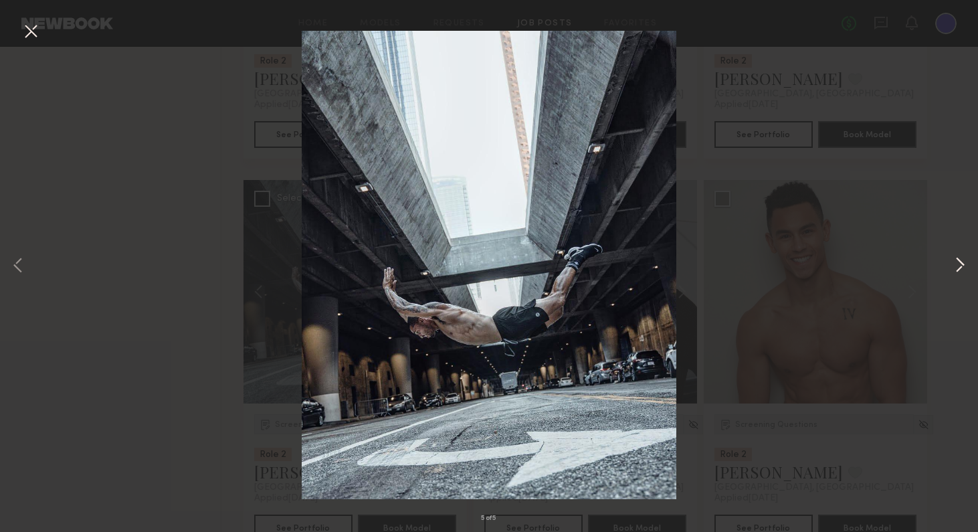
click at [829, 270] on button at bounding box center [959, 265] width 16 height 425
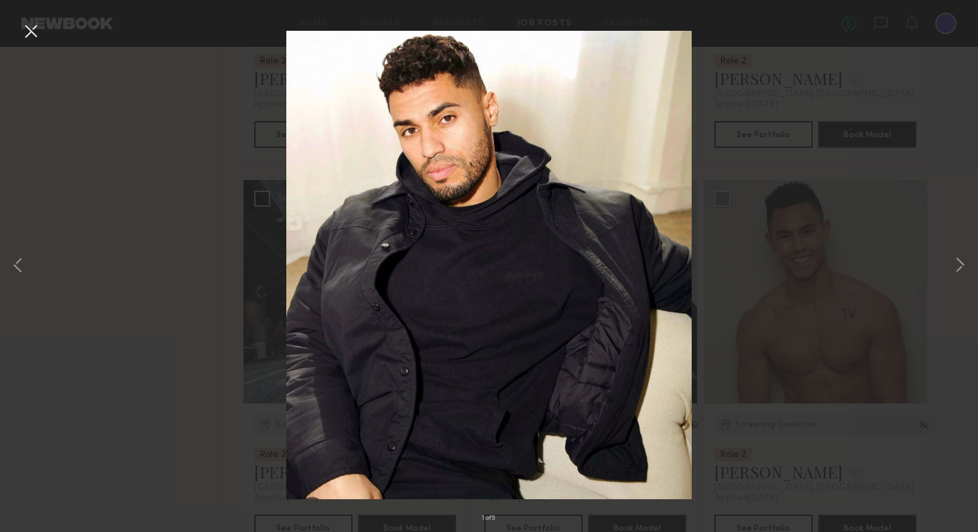
click at [829, 382] on div "1 of 5" at bounding box center [489, 266] width 978 height 532
click at [35, 29] on button at bounding box center [30, 32] width 21 height 24
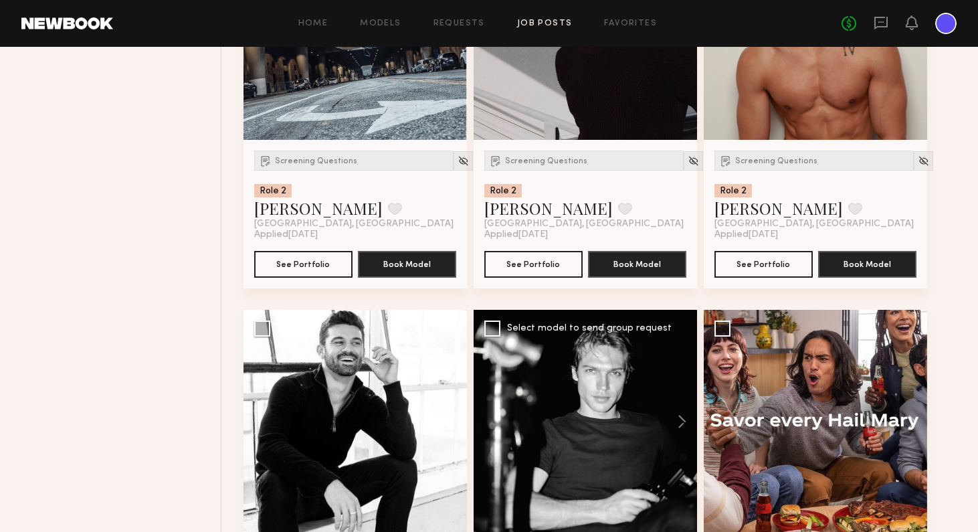
scroll to position [2293, 0]
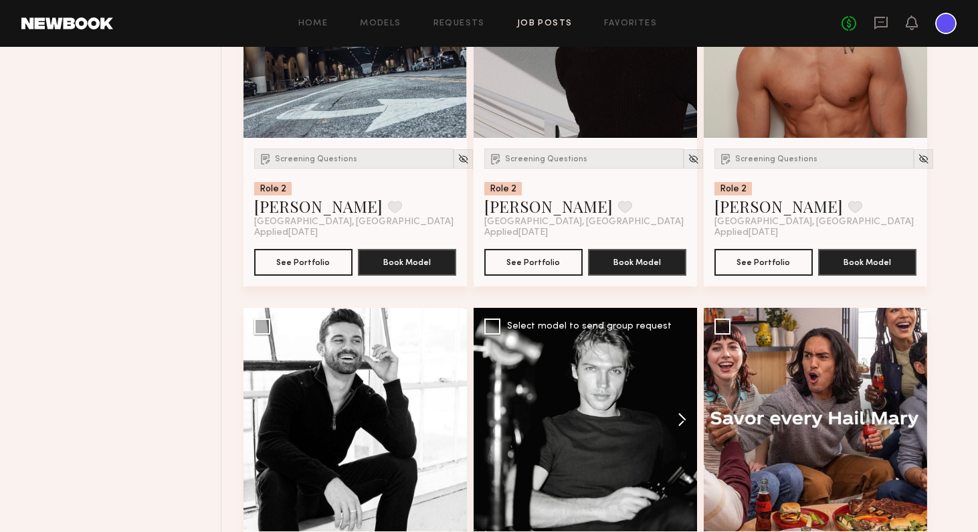
click at [684, 421] on button at bounding box center [675, 419] width 43 height 223
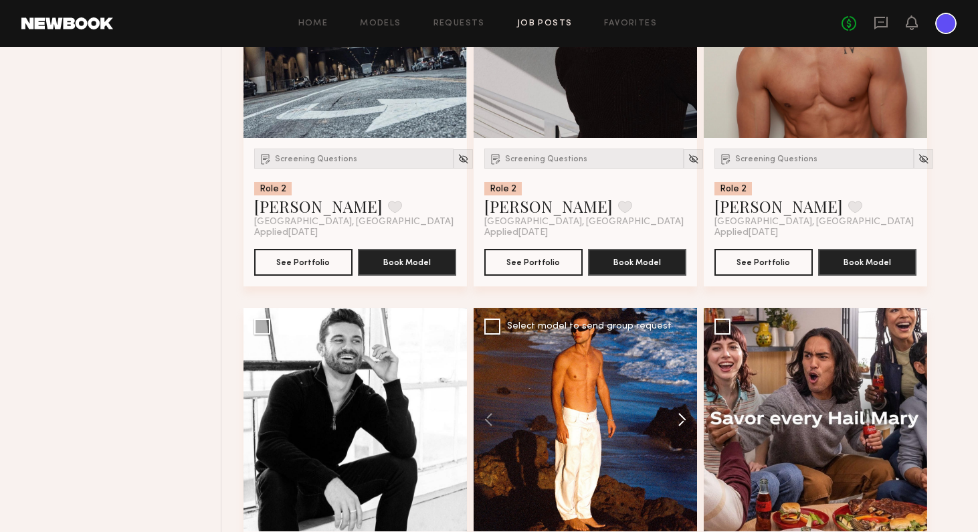
click at [684, 421] on button at bounding box center [675, 419] width 43 height 223
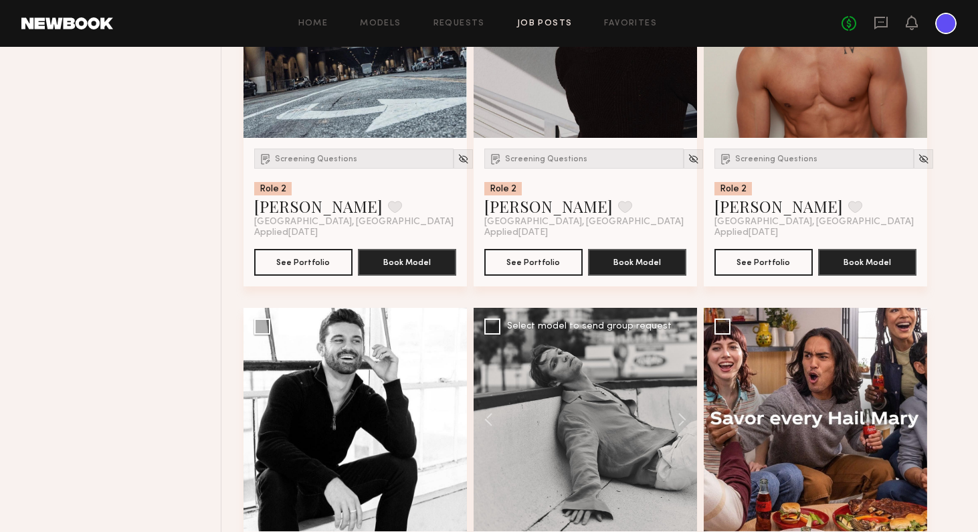
click at [606, 419] on div at bounding box center [584, 419] width 223 height 223
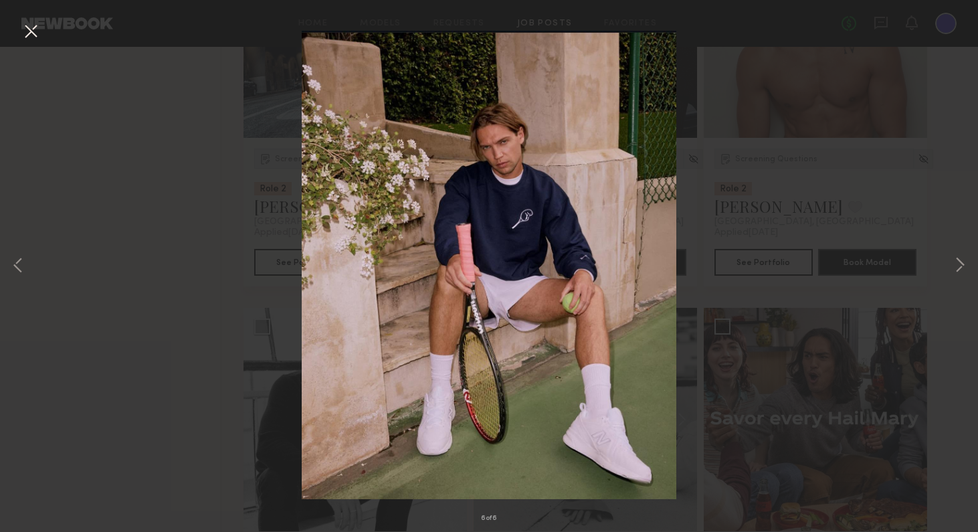
click at [810, 421] on div "6 of 6" at bounding box center [489, 266] width 978 height 532
click at [829, 157] on div "6 of 6" at bounding box center [489, 266] width 978 height 532
click at [35, 37] on button at bounding box center [30, 32] width 21 height 24
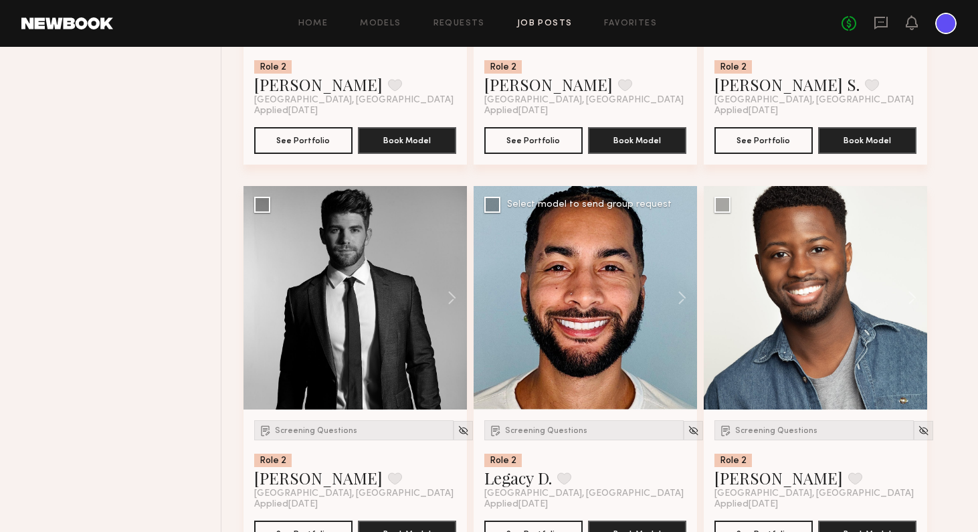
scroll to position [2810, 0]
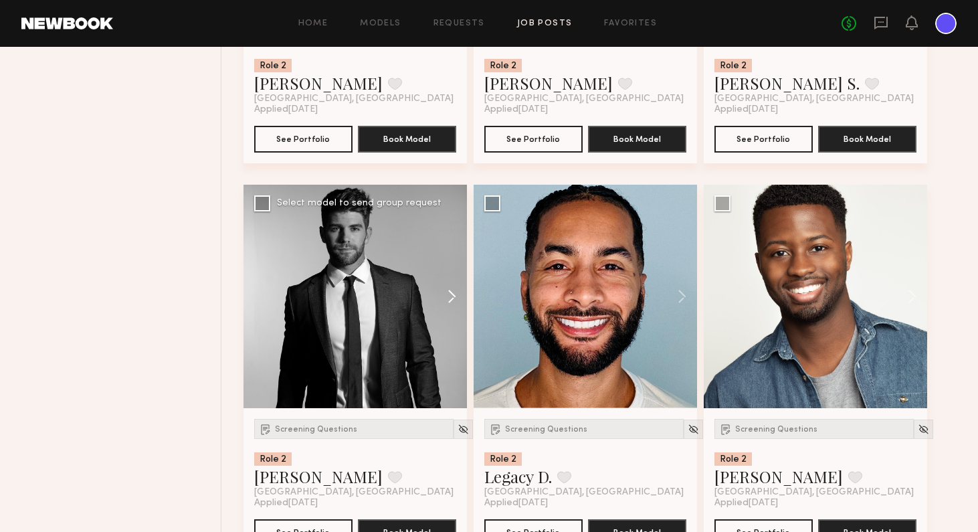
click at [451, 294] on button at bounding box center [445, 296] width 43 height 223
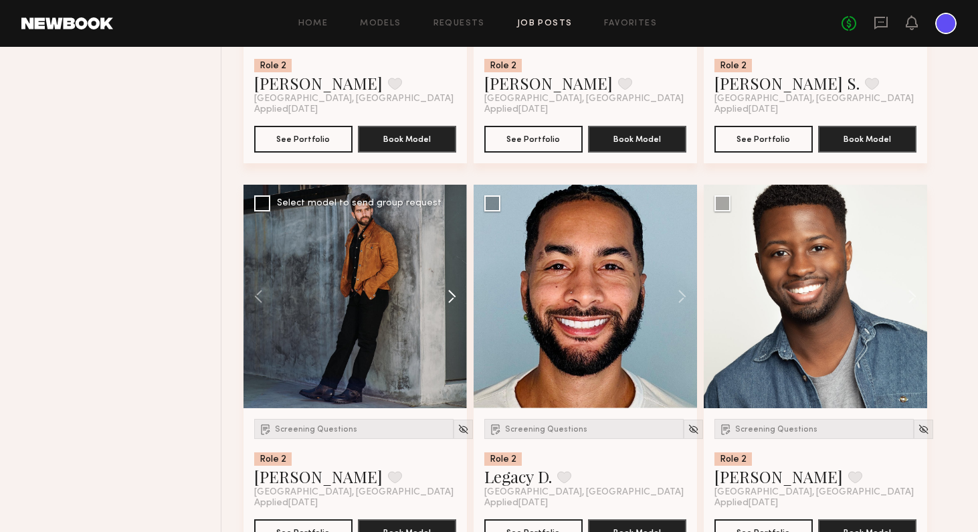
click at [451, 294] on button at bounding box center [445, 296] width 43 height 223
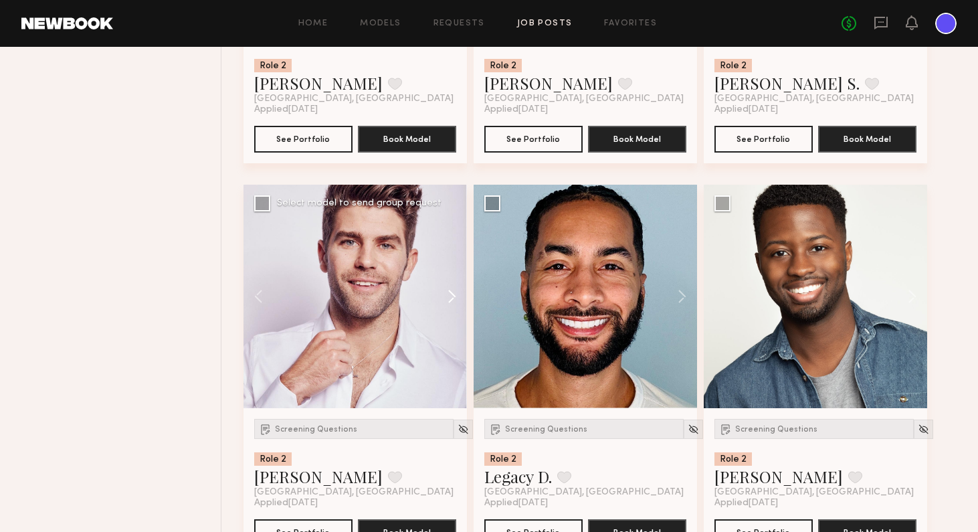
click at [451, 294] on button at bounding box center [445, 296] width 43 height 223
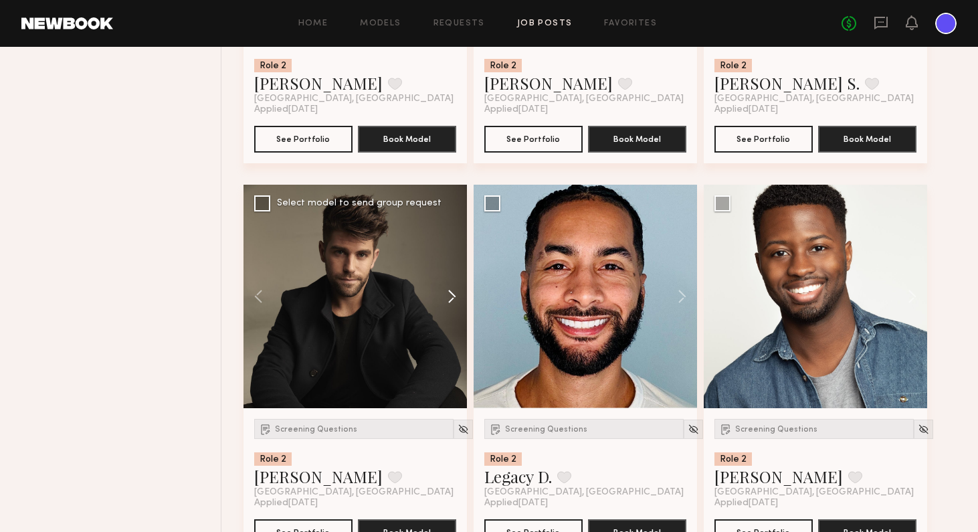
click at [451, 294] on button at bounding box center [445, 296] width 43 height 223
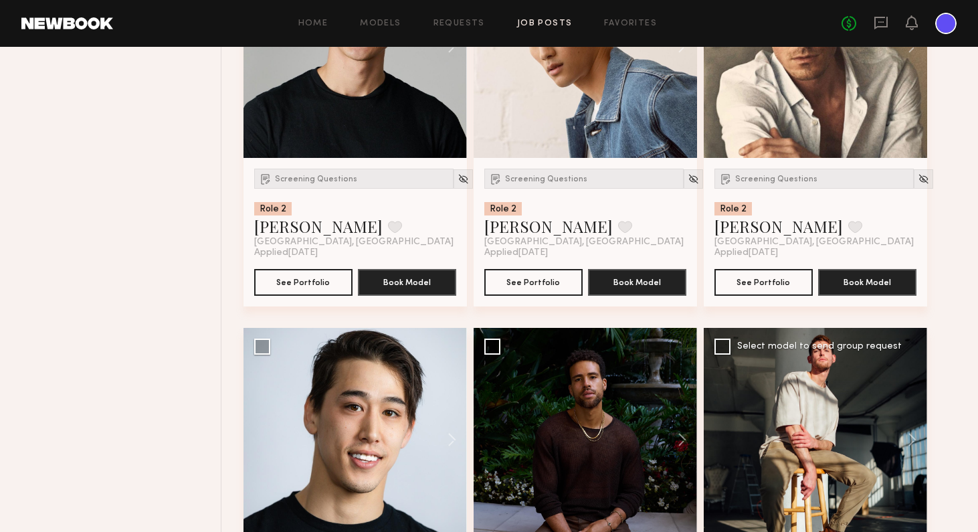
scroll to position [4073, 0]
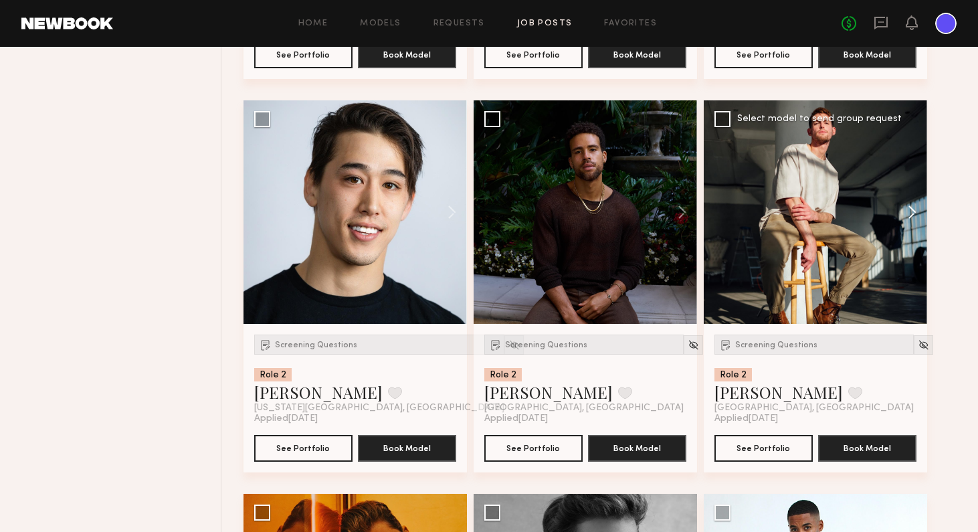
click at [829, 212] on button at bounding box center [905, 211] width 43 height 223
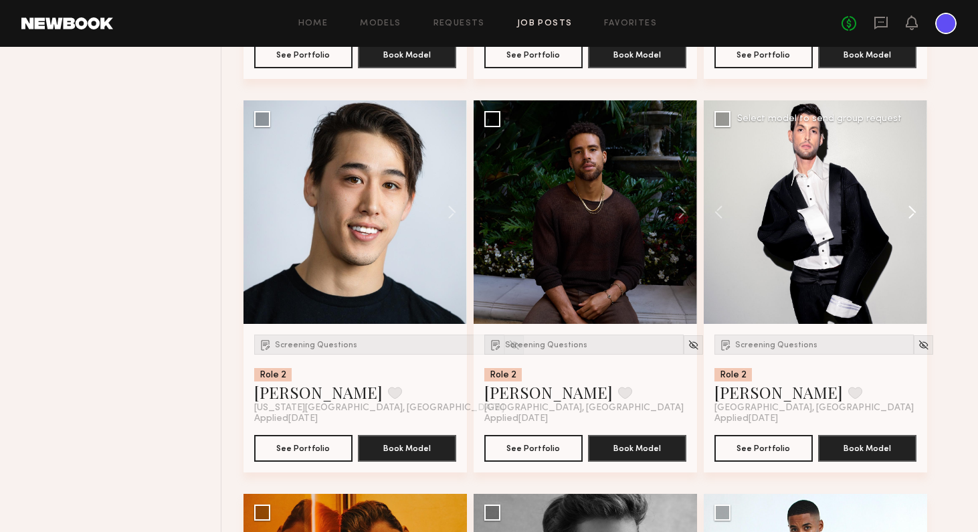
click at [829, 212] on button at bounding box center [905, 211] width 43 height 223
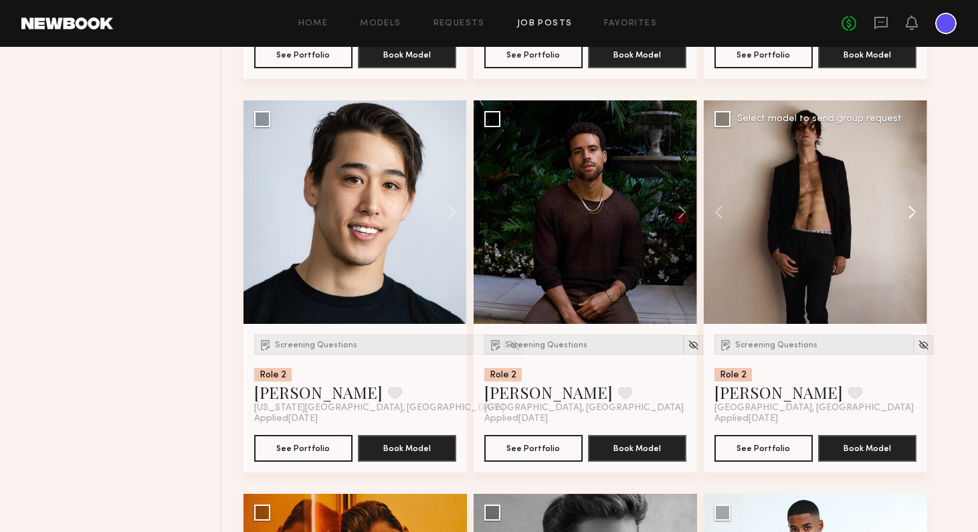
click at [829, 212] on button at bounding box center [905, 211] width 43 height 223
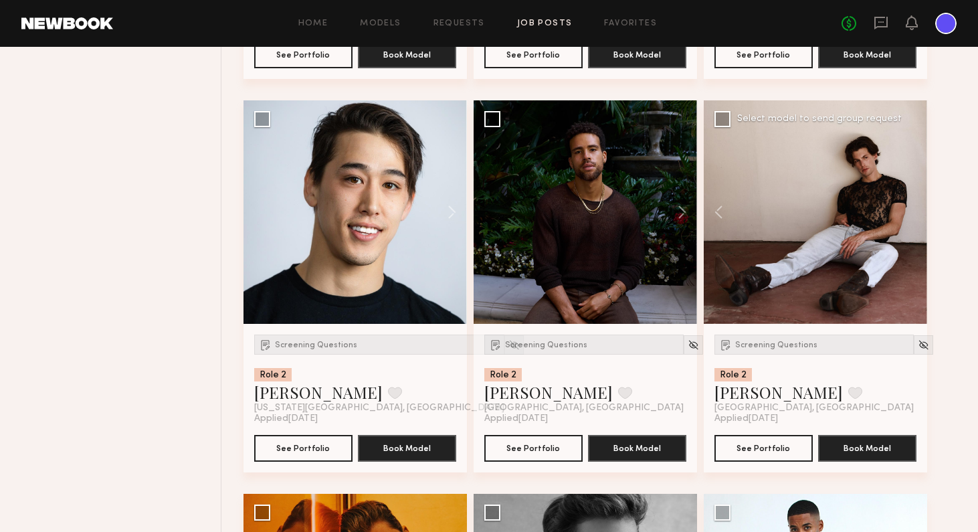
click at [829, 212] on div at bounding box center [814, 211] width 223 height 223
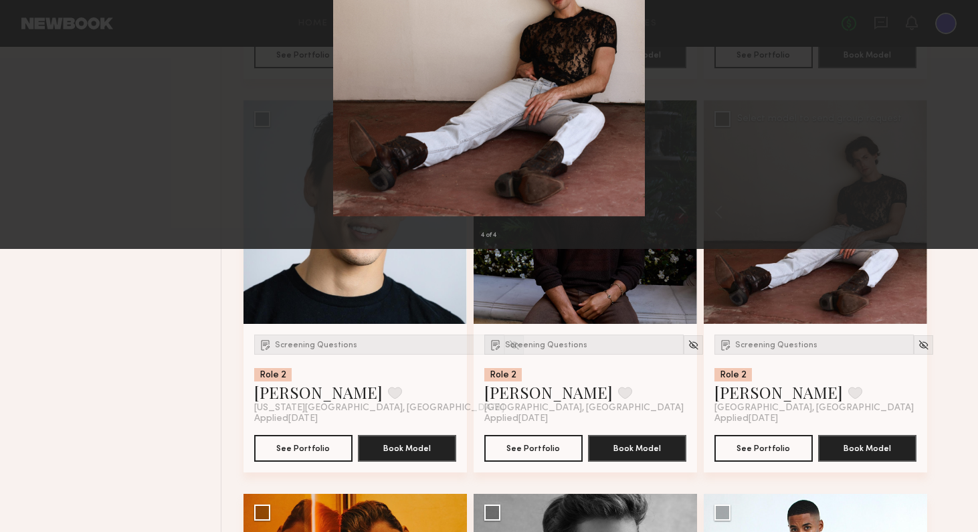
click at [31, 35] on button at bounding box center [30, 32] width 21 height 24
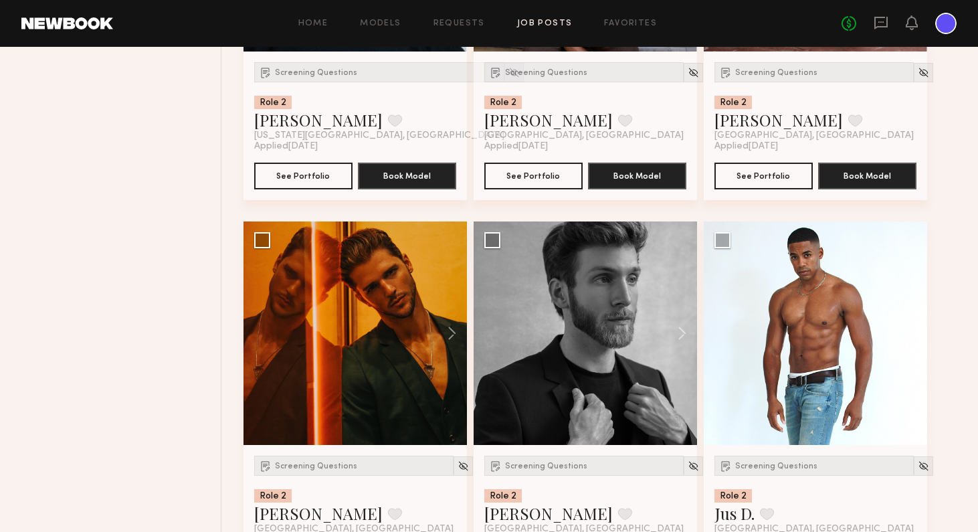
scroll to position [4344, 0]
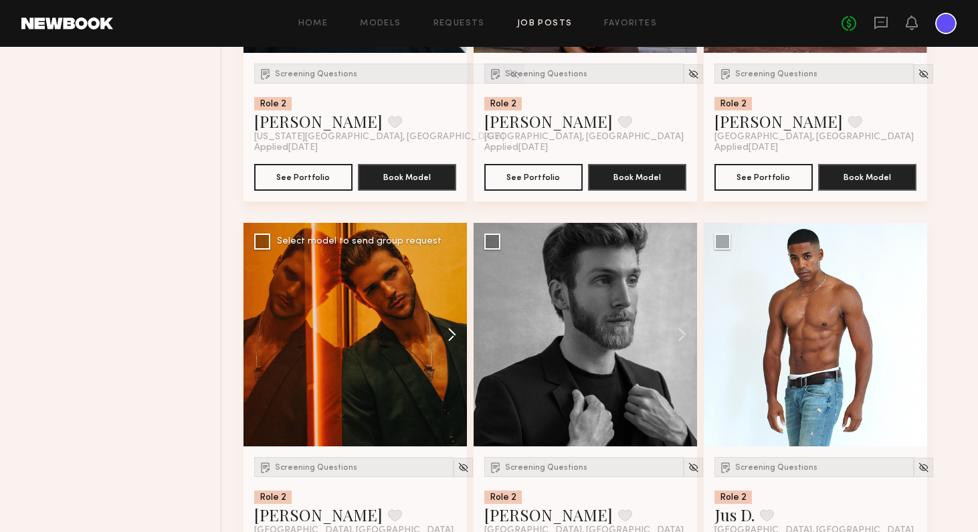
click at [455, 330] on button at bounding box center [445, 334] width 43 height 223
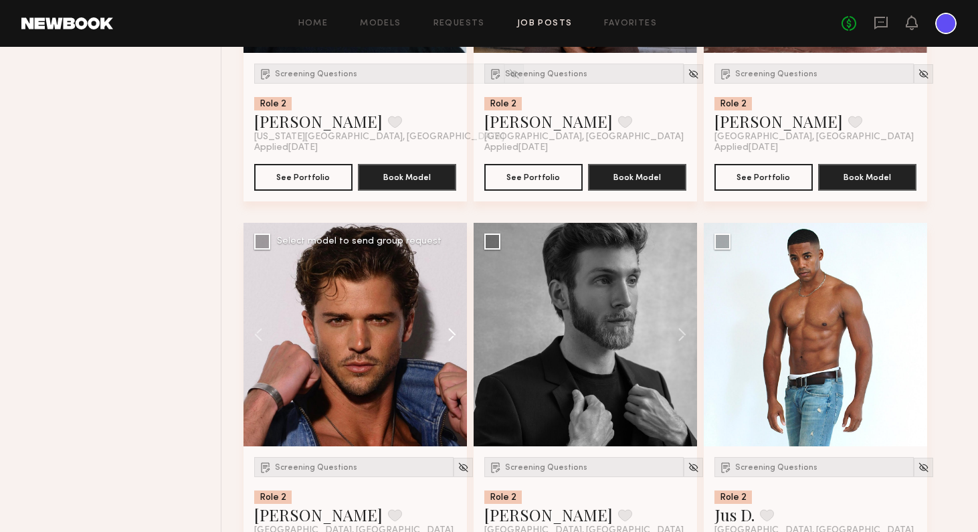
click at [455, 330] on button at bounding box center [445, 334] width 43 height 223
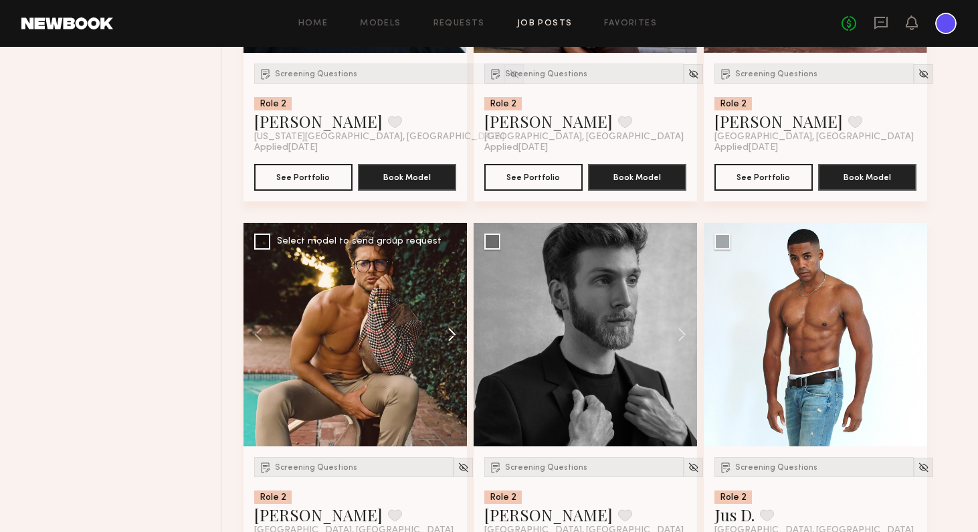
click at [455, 330] on button at bounding box center [445, 334] width 43 height 223
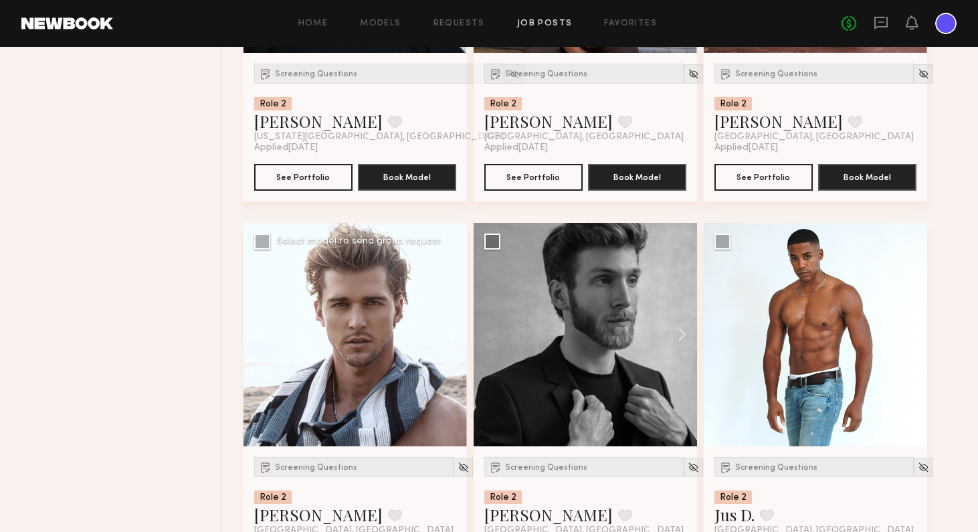
click at [455, 330] on button at bounding box center [445, 334] width 43 height 223
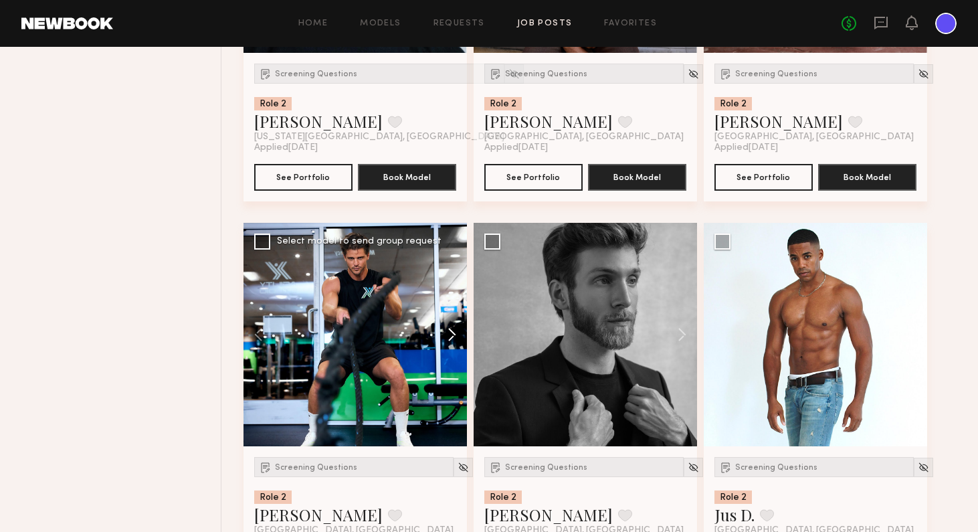
click at [455, 330] on button at bounding box center [445, 334] width 43 height 223
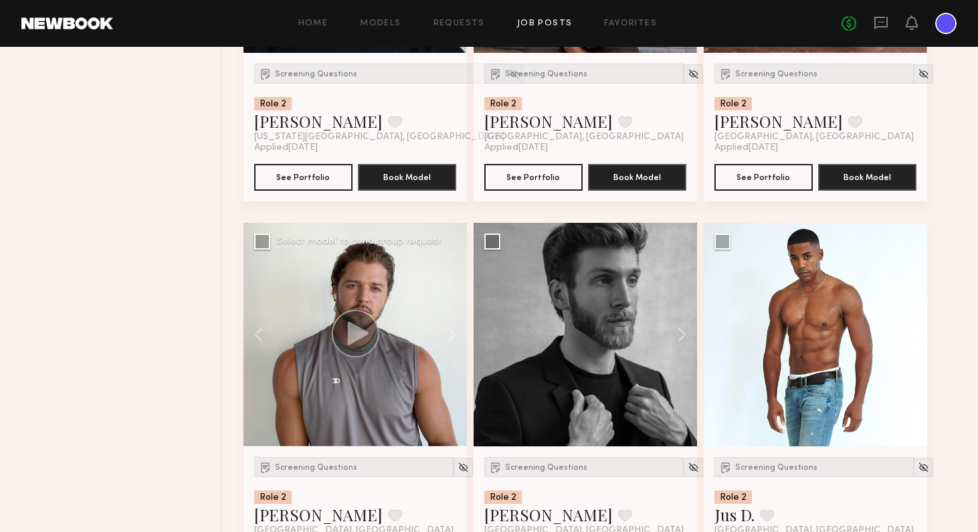
click at [421, 365] on div at bounding box center [354, 334] width 223 height 223
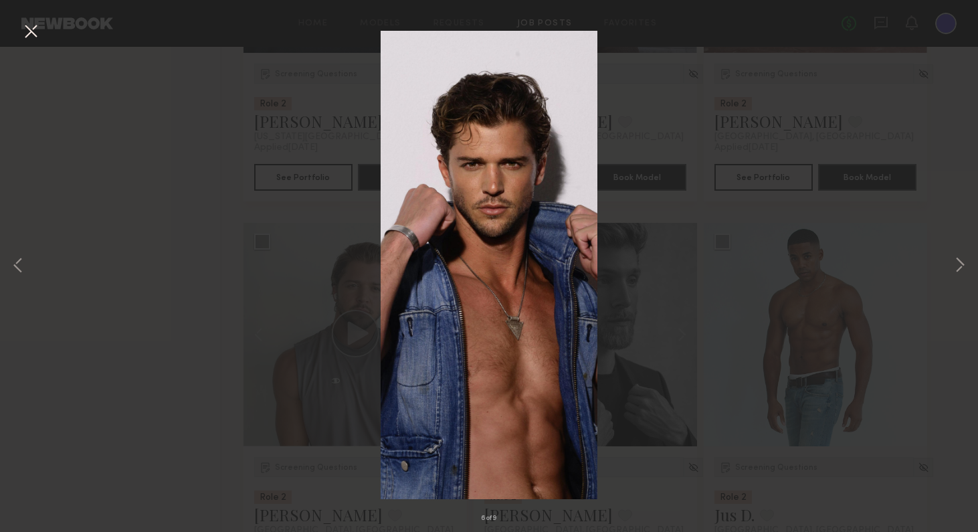
click at [829, 260] on div "6 of 9" at bounding box center [489, 266] width 978 height 532
click at [829, 262] on button at bounding box center [959, 265] width 16 height 425
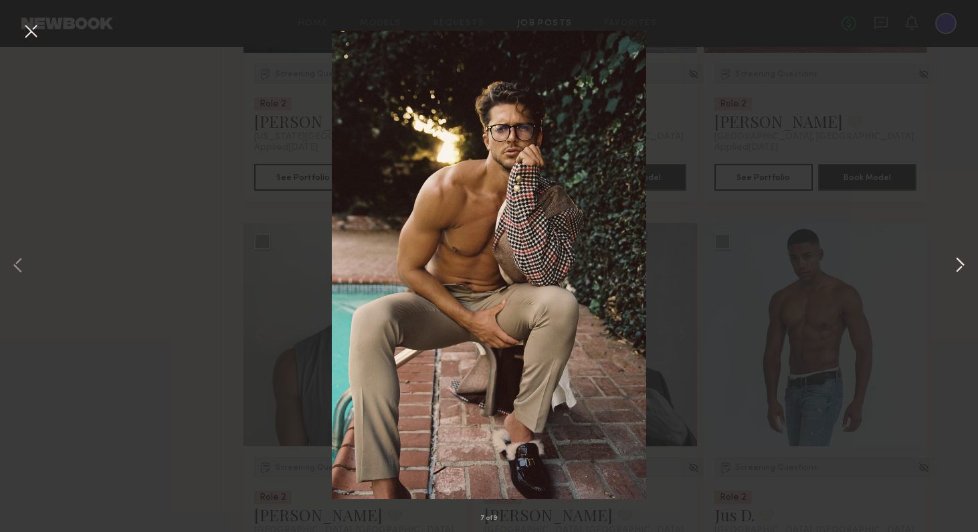
click at [829, 262] on button at bounding box center [959, 265] width 16 height 425
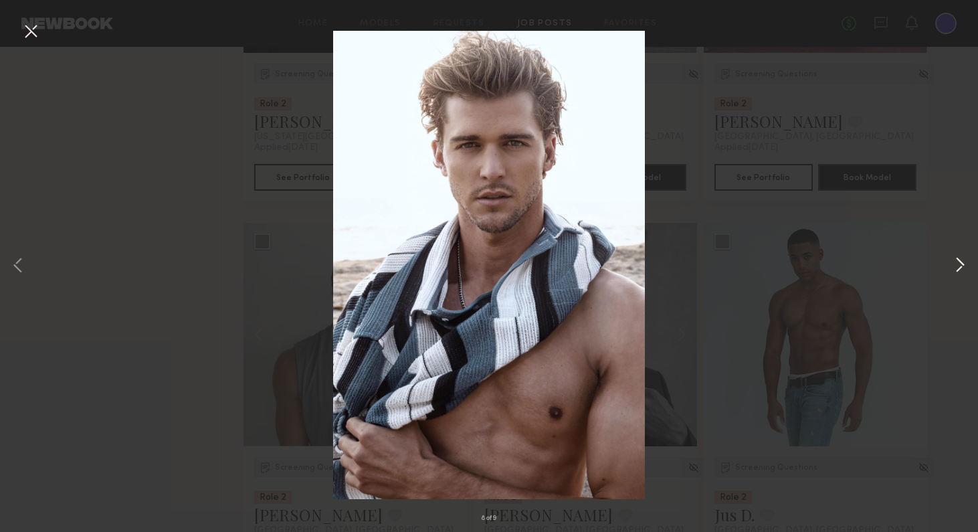
click at [829, 262] on button at bounding box center [959, 265] width 16 height 425
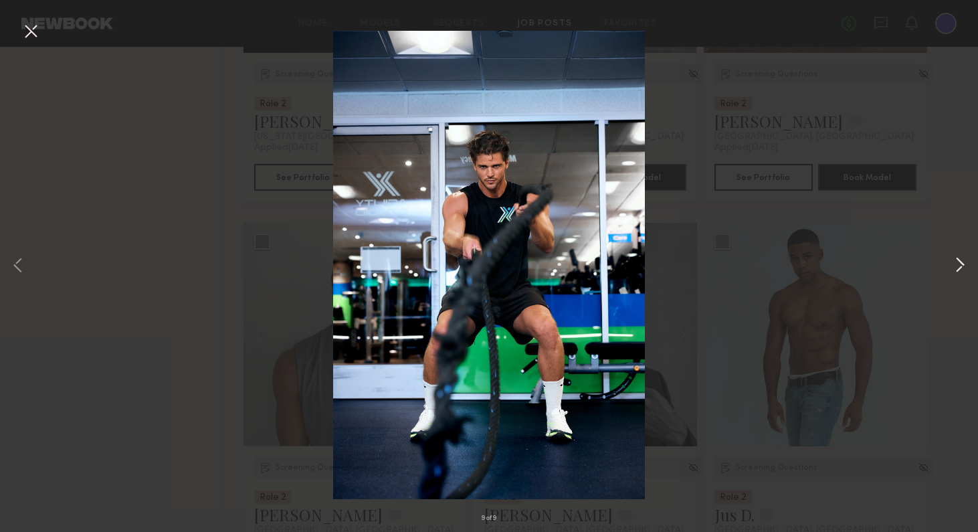
click at [829, 262] on button at bounding box center [959, 265] width 16 height 425
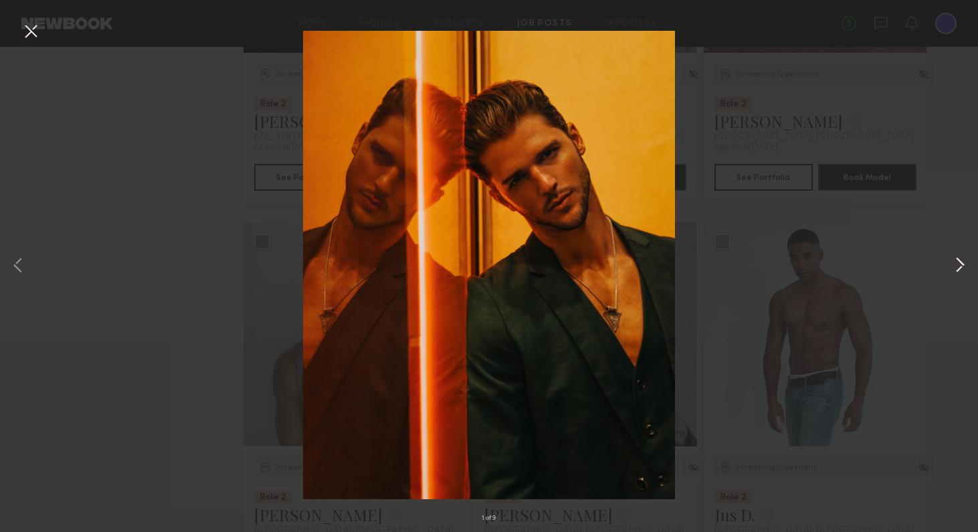
click at [829, 262] on button at bounding box center [959, 265] width 16 height 425
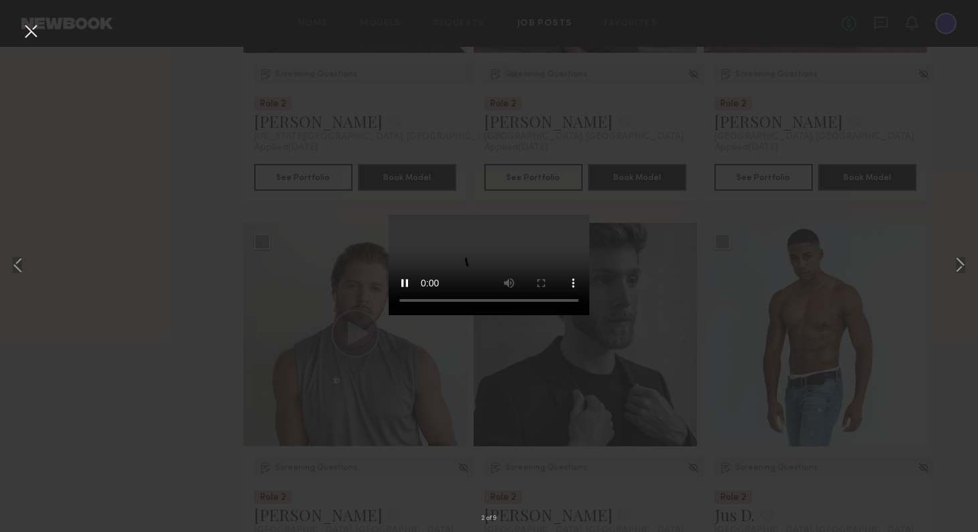
click at [589, 315] on video at bounding box center [488, 265] width 201 height 100
click at [821, 354] on div "2 of 9" at bounding box center [489, 266] width 978 height 532
click at [406, 315] on video at bounding box center [488, 265] width 201 height 100
click at [484, 315] on video at bounding box center [488, 265] width 201 height 100
click at [557, 315] on video at bounding box center [488, 265] width 201 height 100
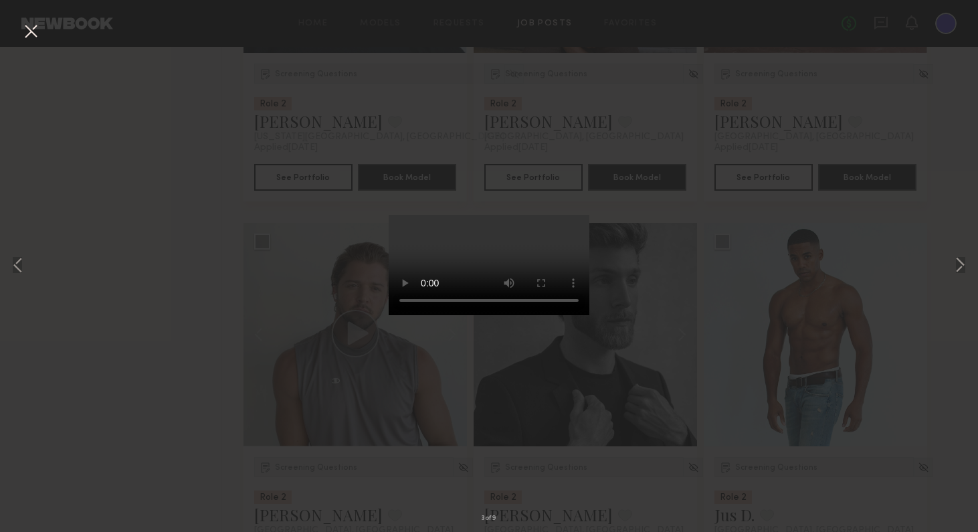
click at [586, 315] on video at bounding box center [488, 265] width 201 height 100
click at [798, 346] on div "3 of 9" at bounding box center [489, 266] width 978 height 532
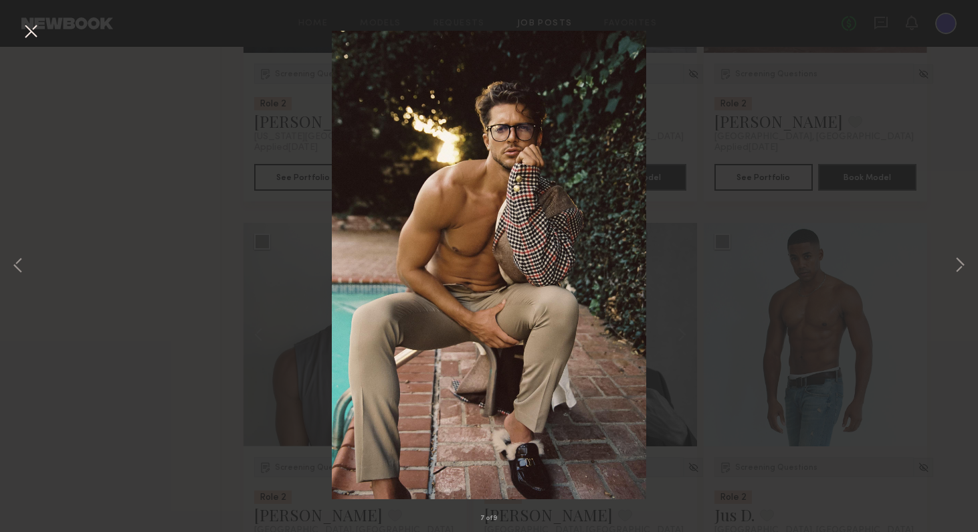
click at [749, 362] on div "7 of 9" at bounding box center [489, 266] width 978 height 532
click at [35, 29] on button at bounding box center [30, 32] width 21 height 24
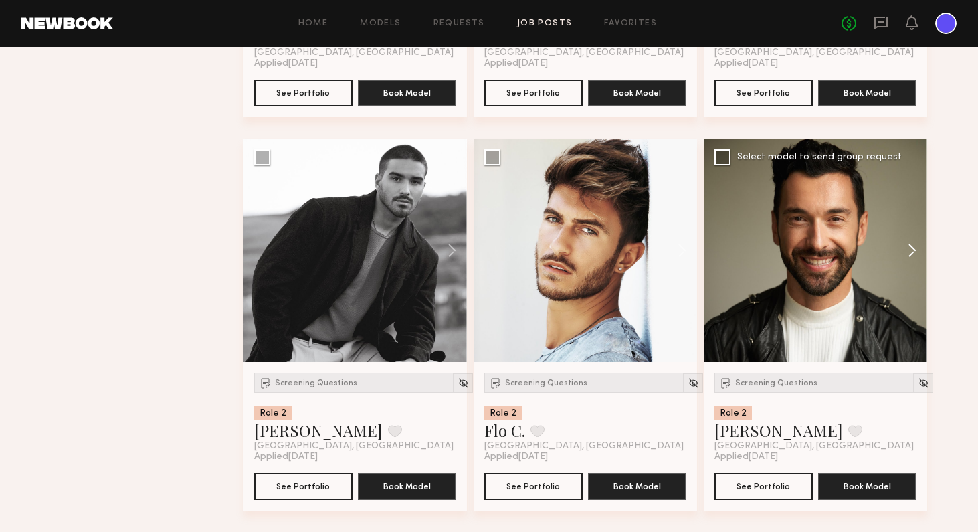
scroll to position [4821, 0]
click at [829, 245] on button at bounding box center [905, 249] width 43 height 223
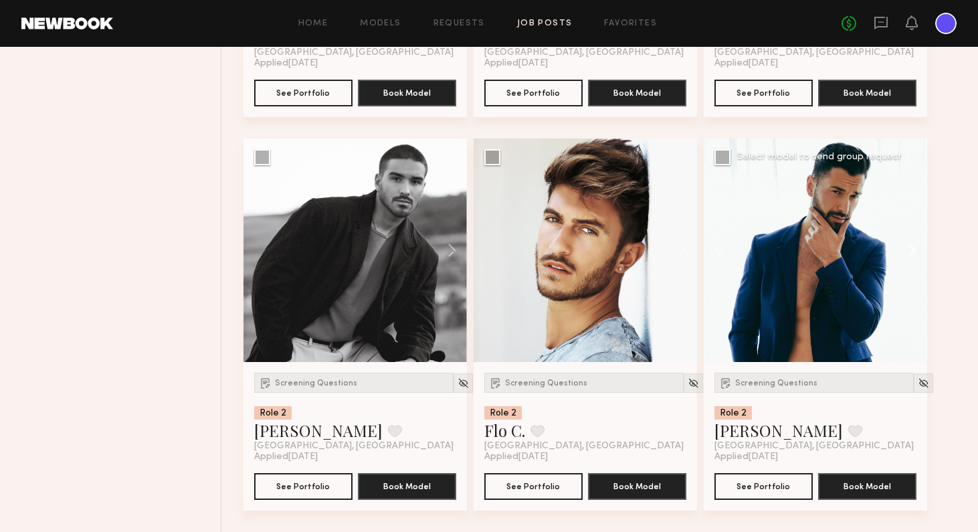
click at [829, 245] on button at bounding box center [905, 249] width 43 height 223
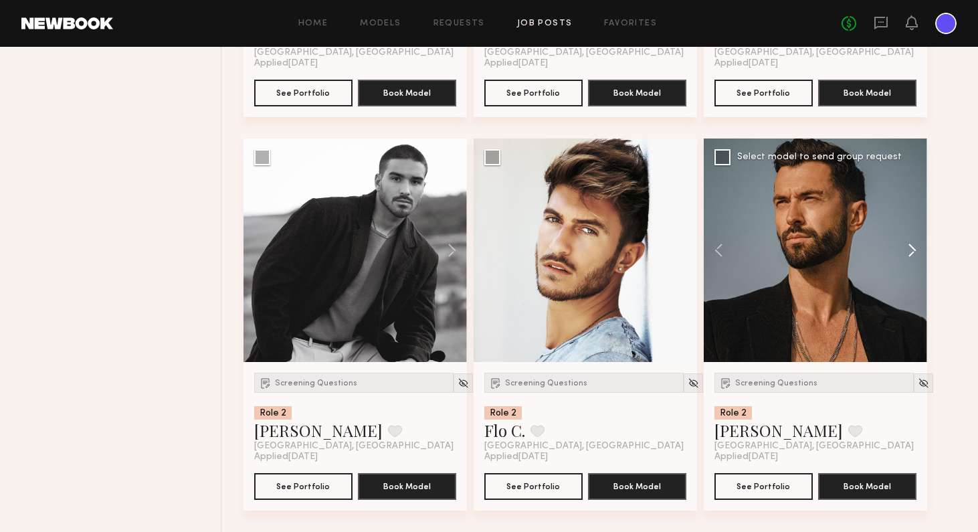
click at [829, 245] on button at bounding box center [905, 249] width 43 height 223
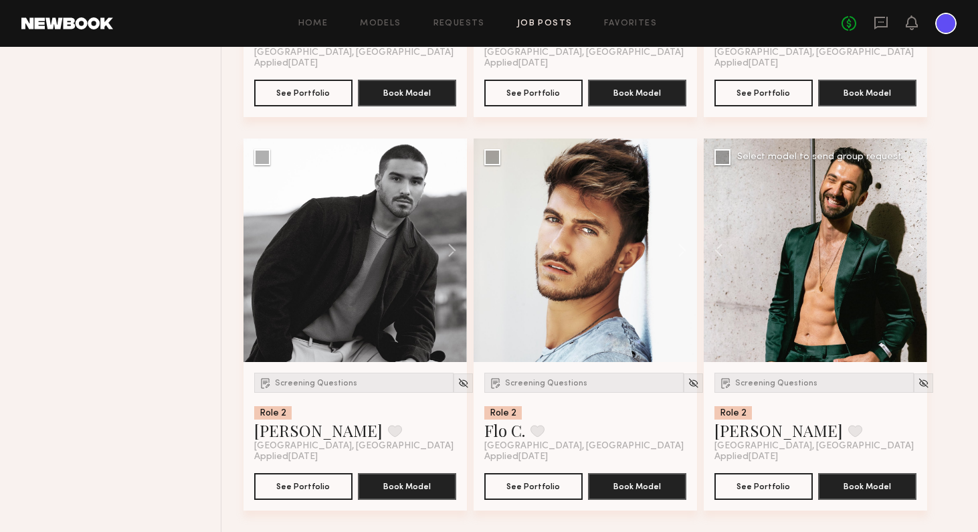
click at [829, 254] on div at bounding box center [814, 249] width 223 height 223
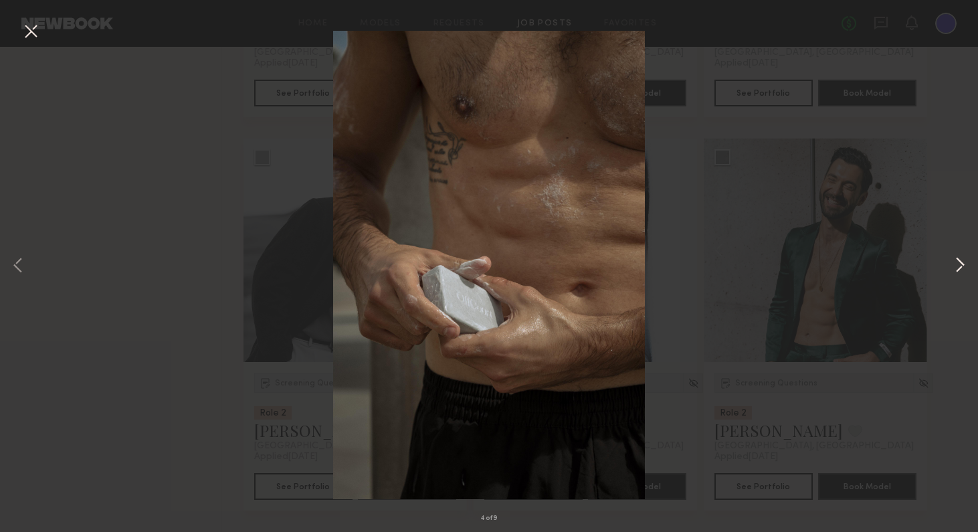
click at [829, 268] on button at bounding box center [959, 265] width 16 height 425
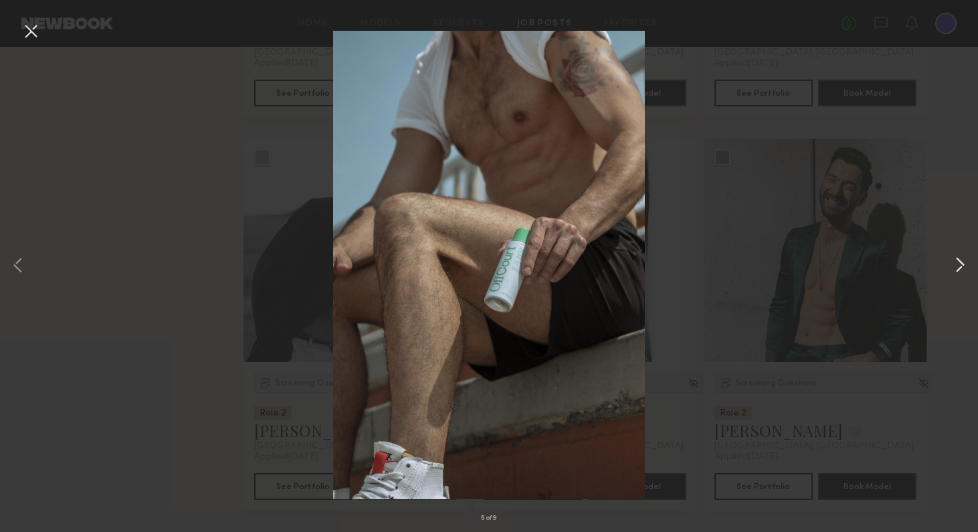
click at [829, 268] on button at bounding box center [959, 265] width 16 height 425
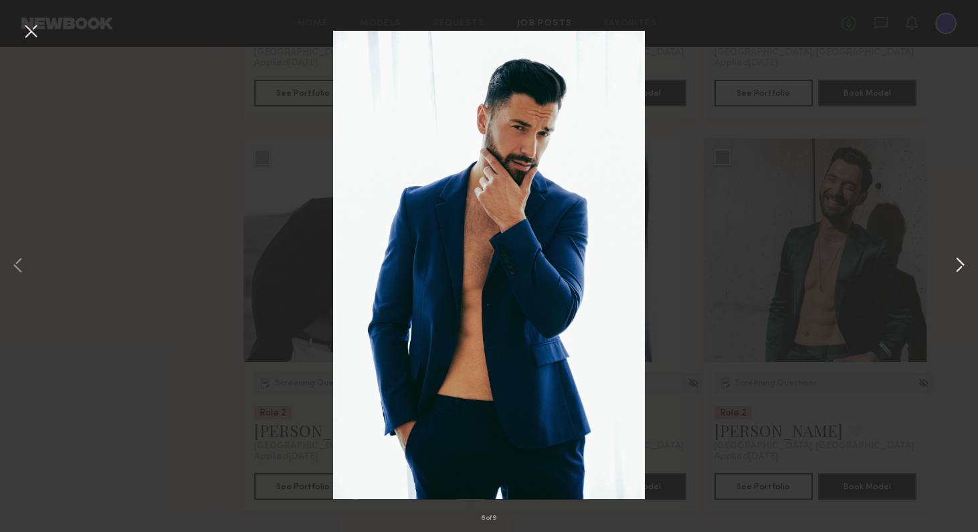
click at [829, 268] on button at bounding box center [959, 265] width 16 height 425
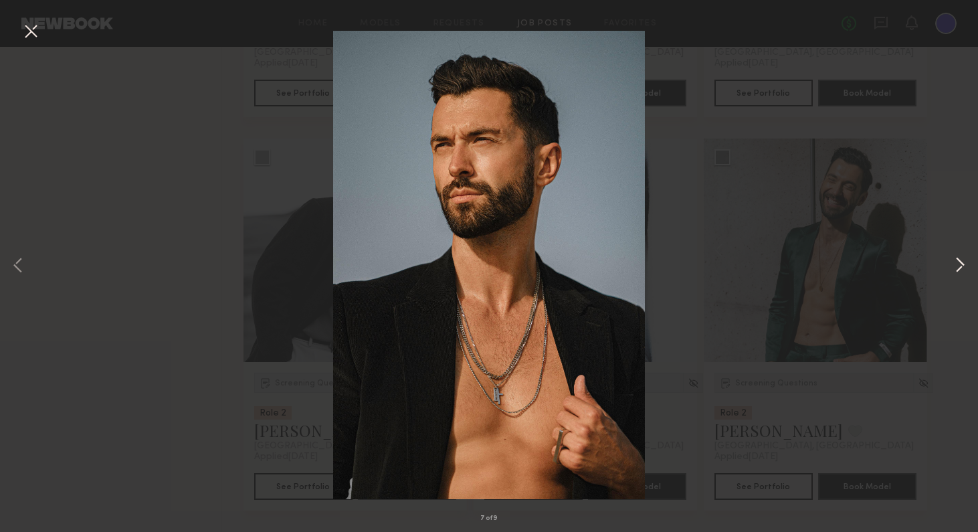
click at [829, 269] on button at bounding box center [959, 265] width 16 height 425
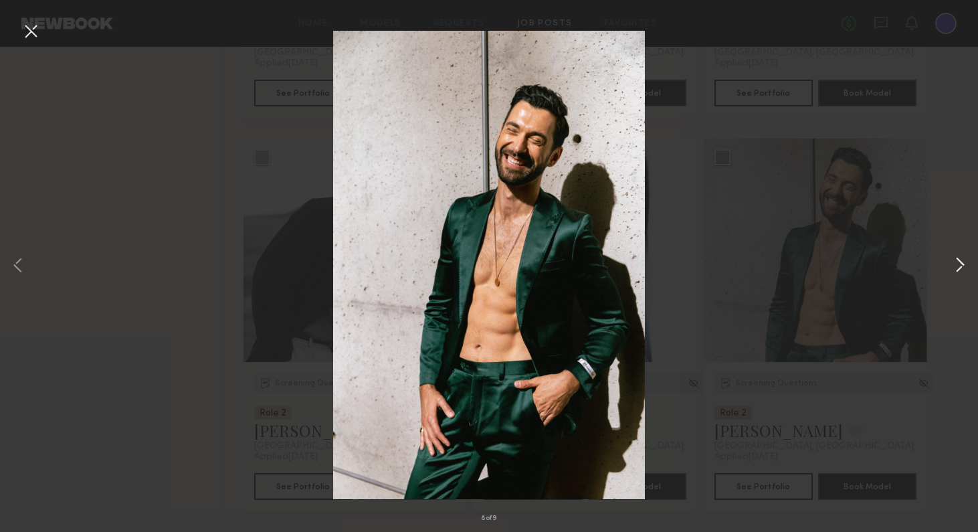
click at [829, 269] on button at bounding box center [959, 265] width 16 height 425
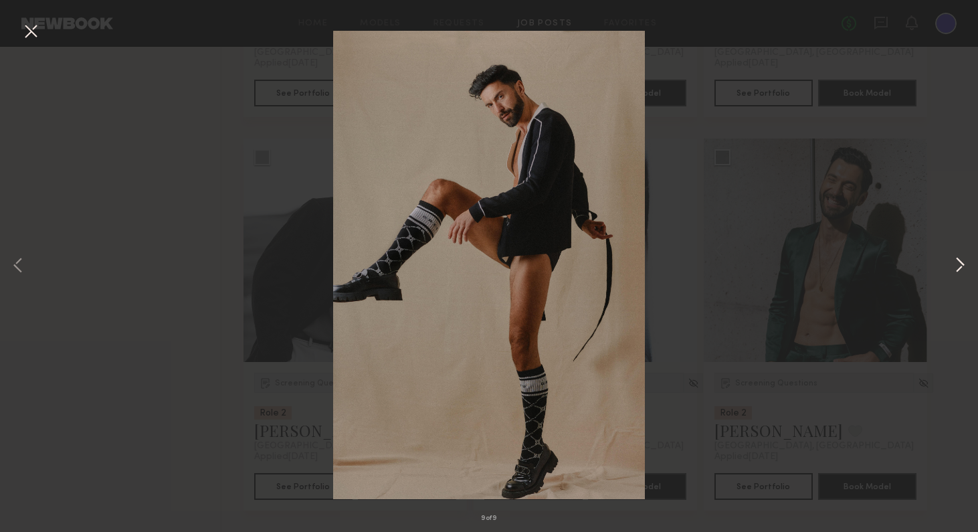
click at [829, 269] on button at bounding box center [959, 265] width 16 height 425
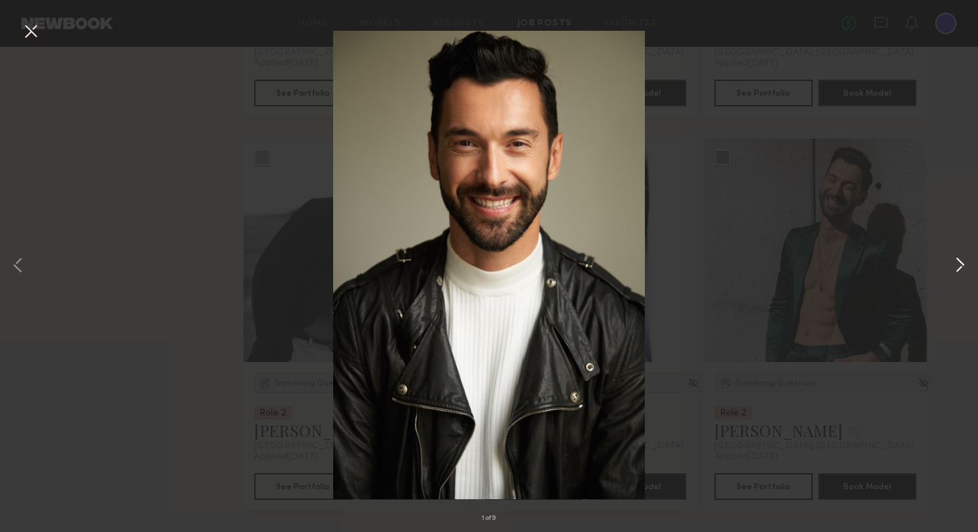
click at [829, 269] on button at bounding box center [959, 265] width 16 height 425
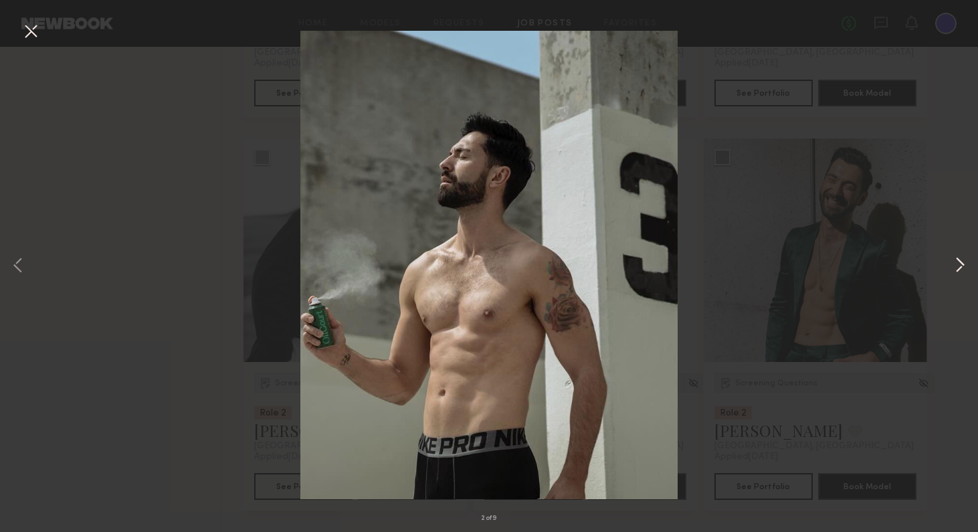
click at [829, 269] on button at bounding box center [959, 265] width 16 height 425
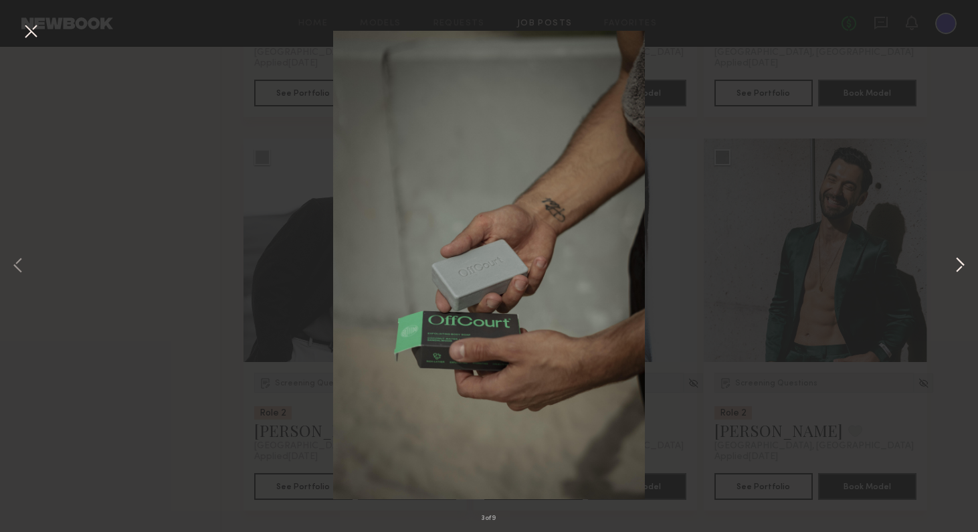
click at [829, 269] on button at bounding box center [959, 265] width 16 height 425
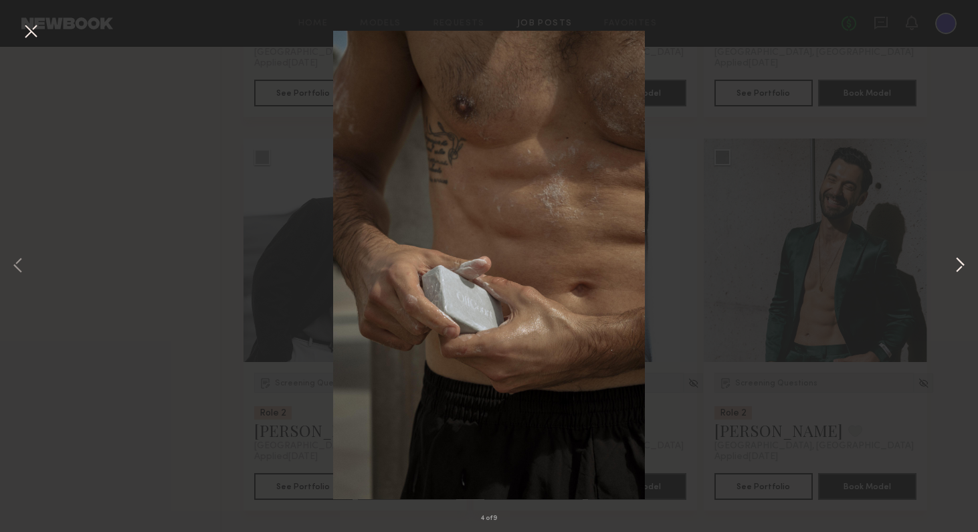
click at [829, 269] on button at bounding box center [959, 265] width 16 height 425
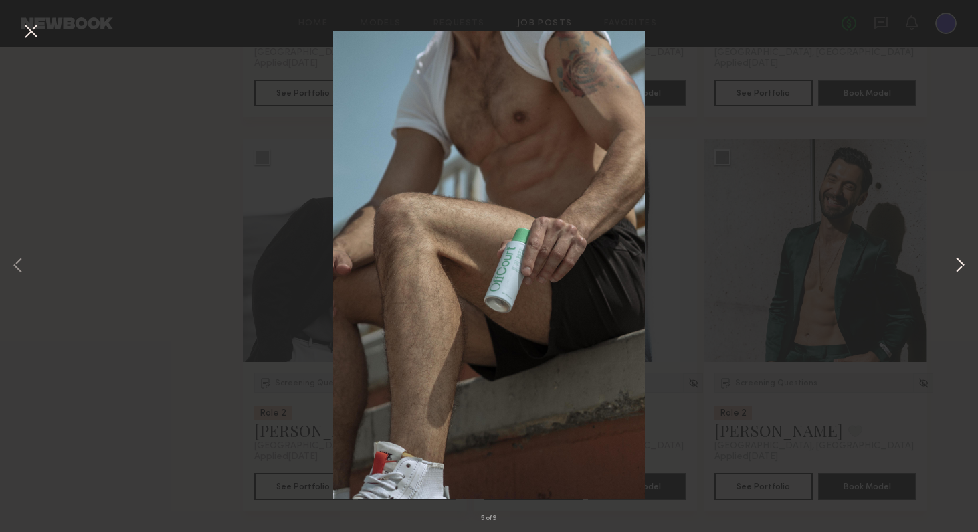
click at [829, 269] on button at bounding box center [959, 265] width 16 height 425
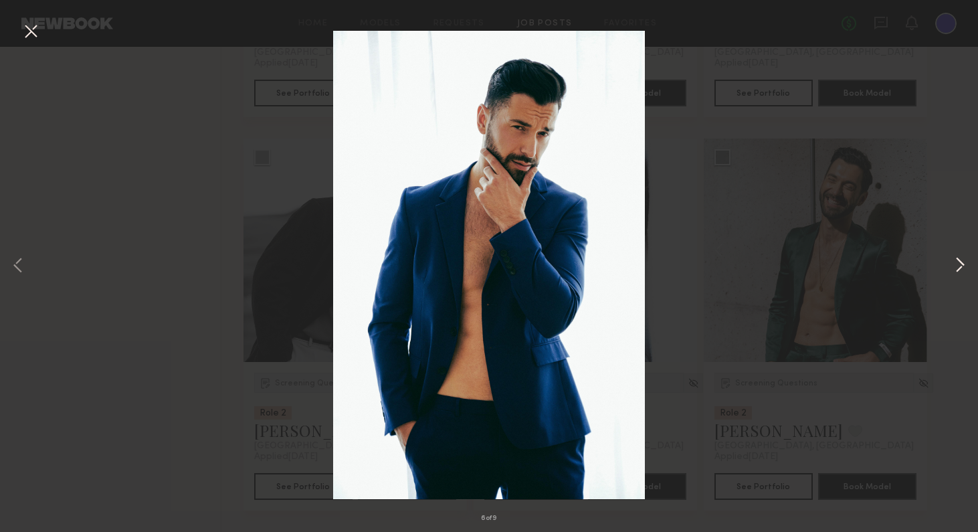
click at [829, 269] on button at bounding box center [959, 265] width 16 height 425
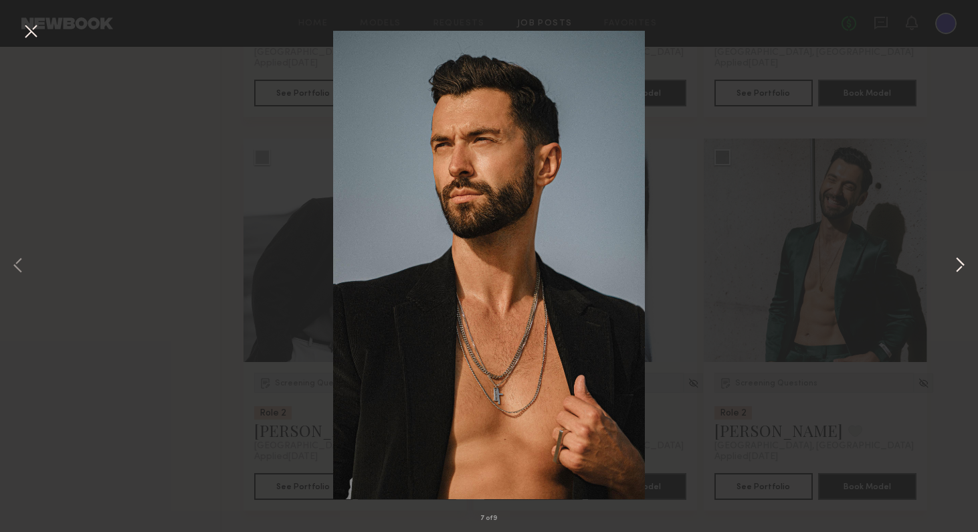
click at [829, 269] on button at bounding box center [959, 265] width 16 height 425
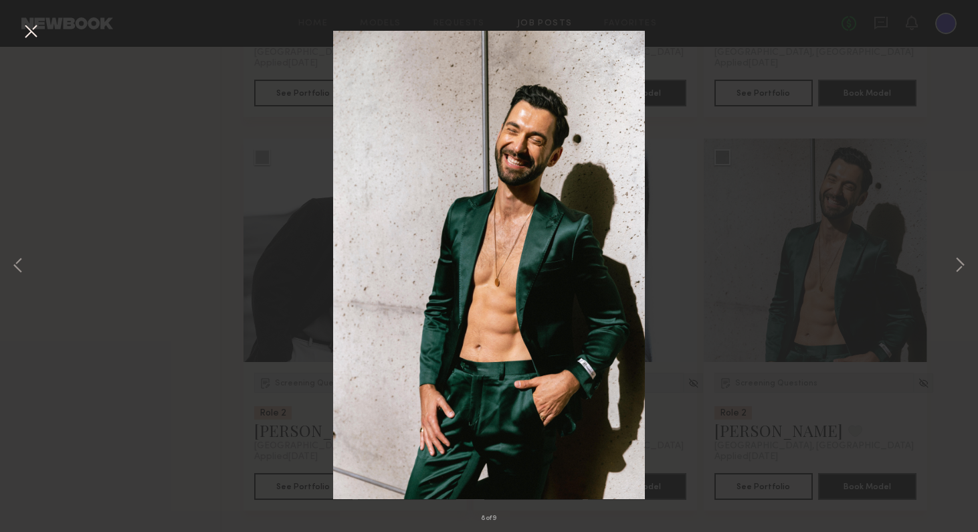
click at [33, 30] on button at bounding box center [30, 32] width 21 height 24
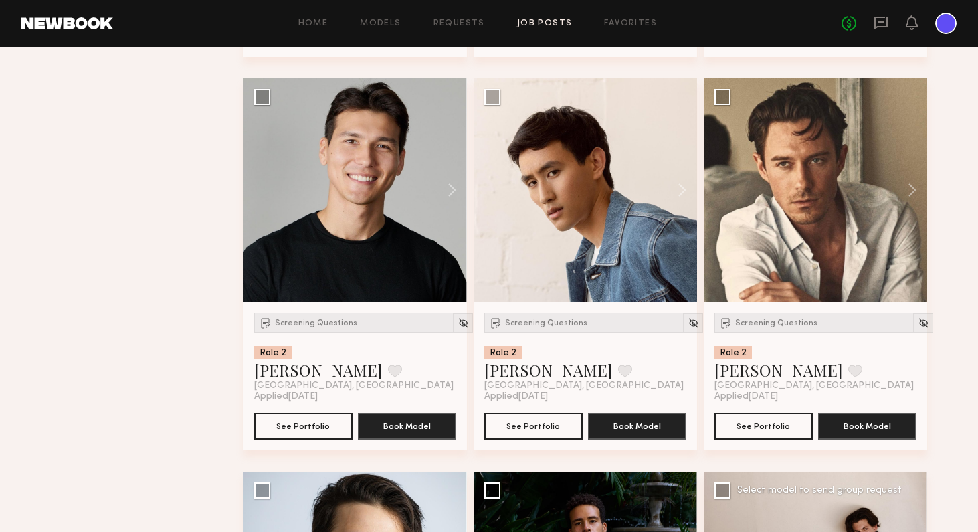
scroll to position [3702, 0]
click at [829, 192] on button at bounding box center [905, 189] width 43 height 223
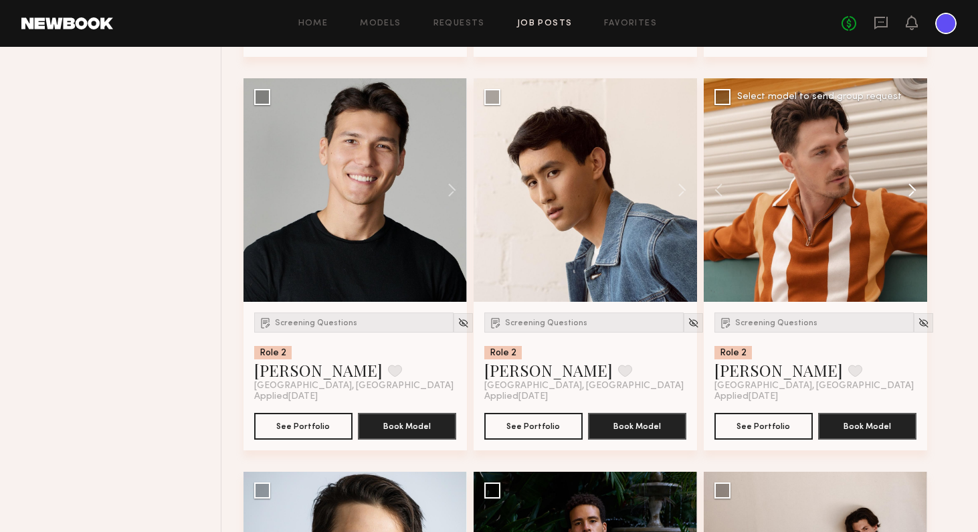
click at [829, 192] on button at bounding box center [905, 189] width 43 height 223
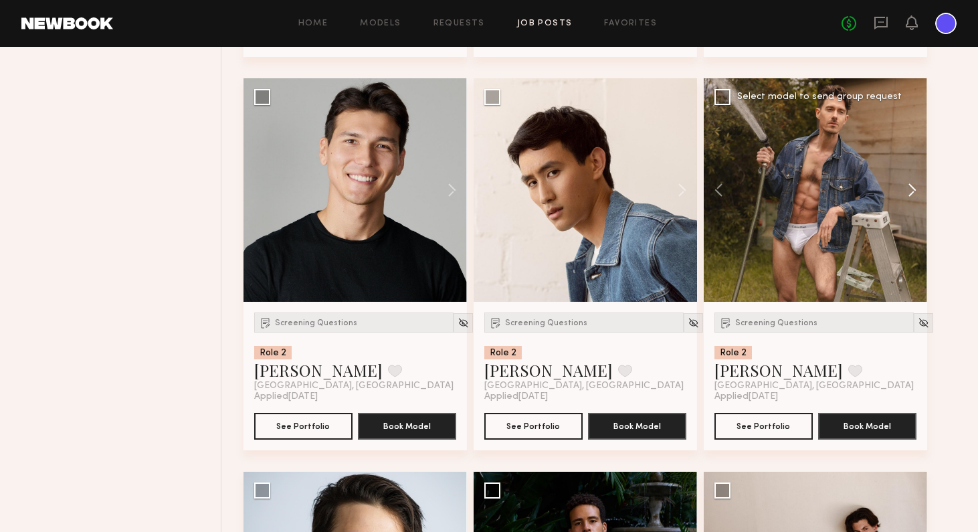
click at [829, 192] on button at bounding box center [905, 189] width 43 height 223
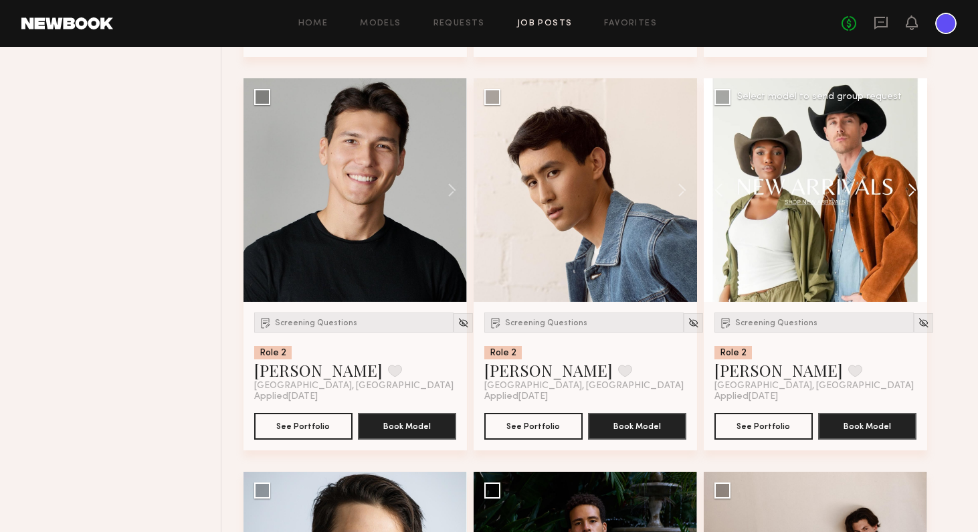
click at [829, 192] on button at bounding box center [905, 189] width 43 height 223
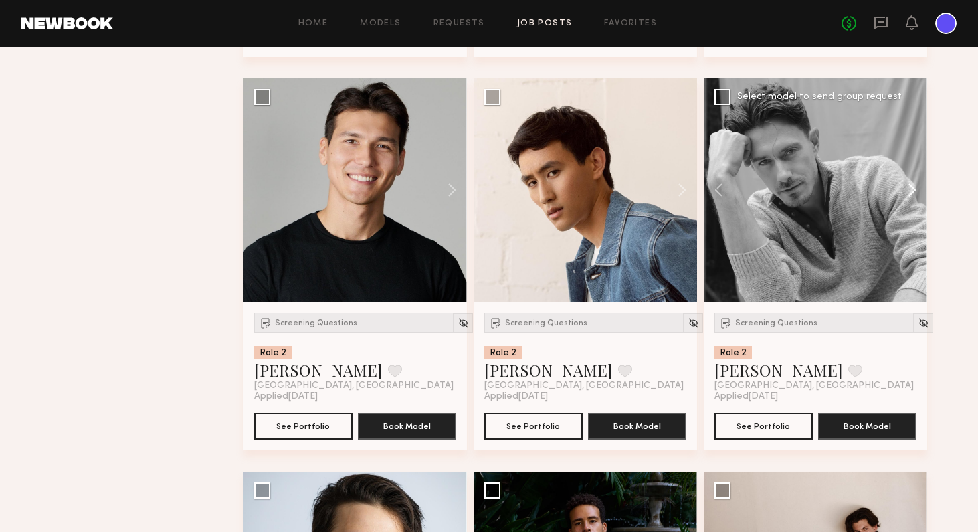
click at [829, 192] on button at bounding box center [905, 189] width 43 height 223
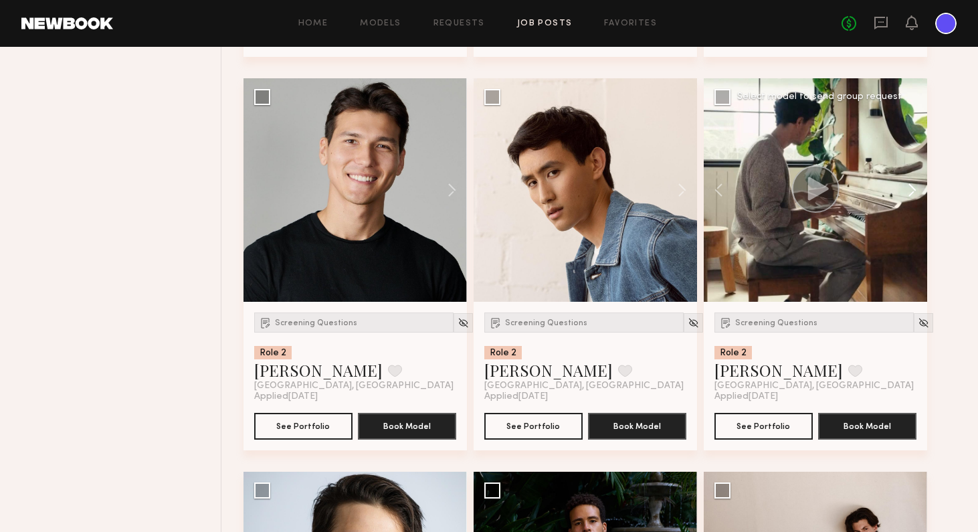
click at [829, 192] on button at bounding box center [905, 189] width 43 height 223
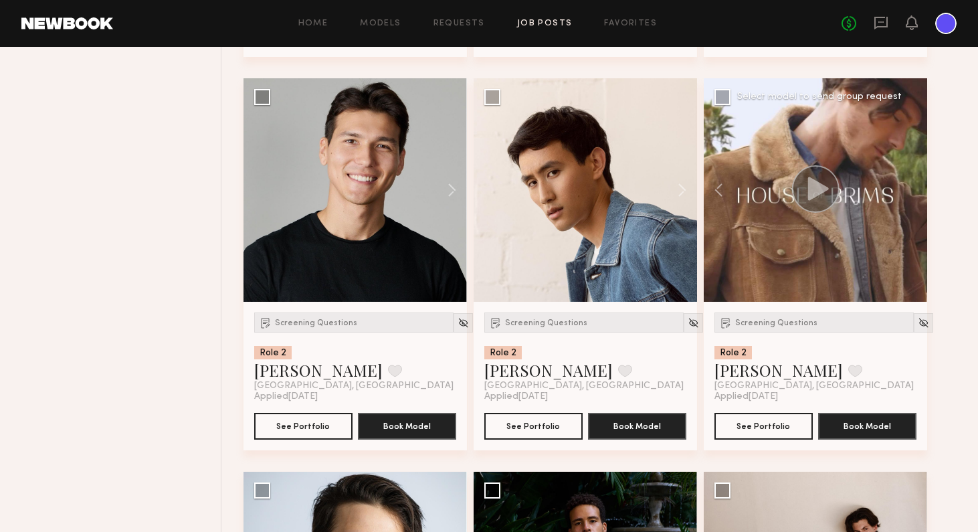
click at [829, 192] on div at bounding box center [814, 189] width 223 height 223
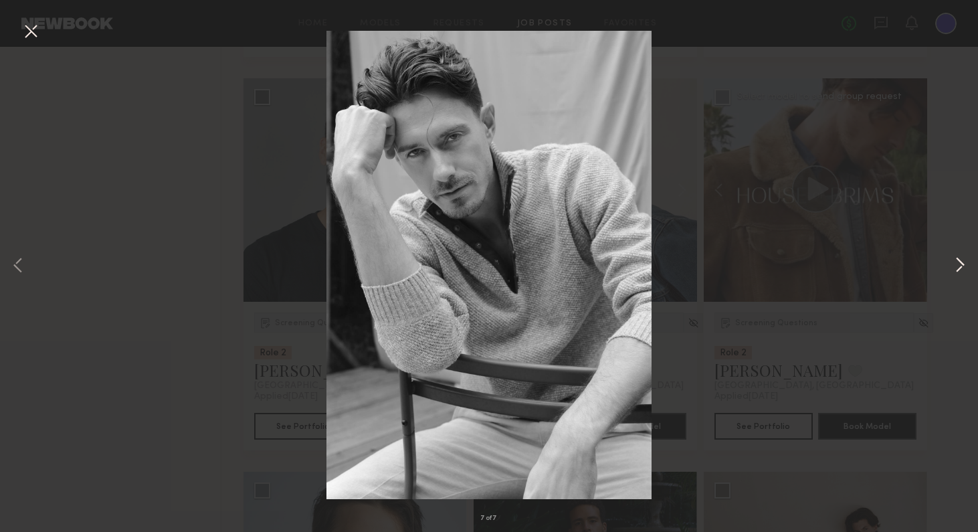
click at [829, 273] on button at bounding box center [959, 265] width 16 height 425
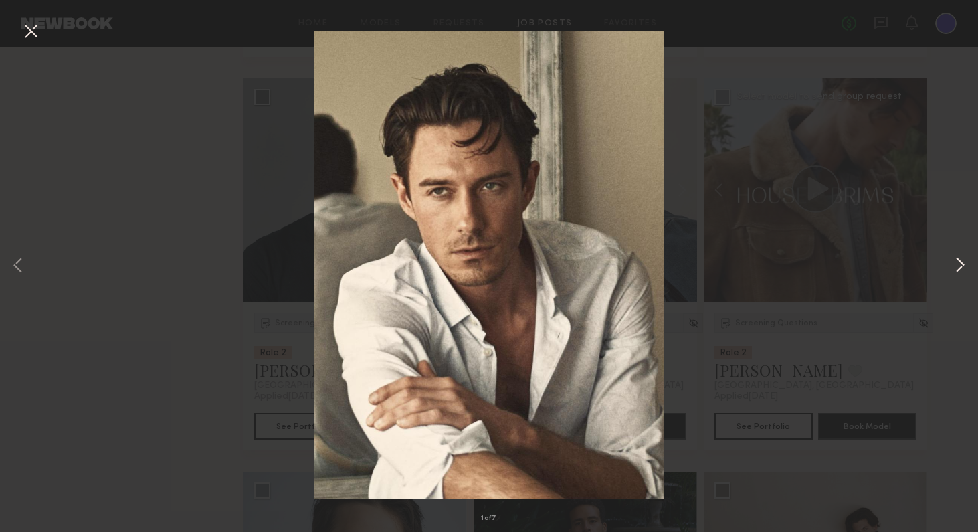
click at [829, 273] on button at bounding box center [959, 265] width 16 height 425
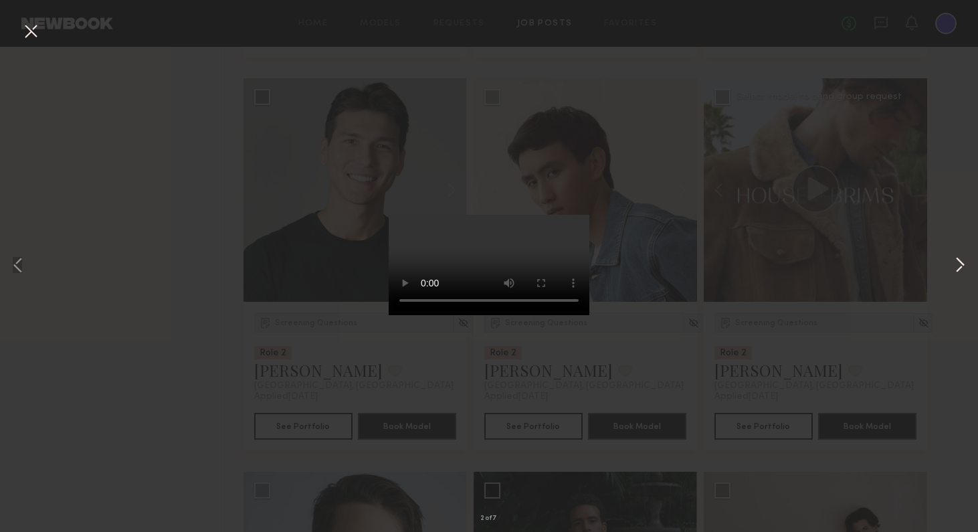
click at [829, 273] on button at bounding box center [959, 265] width 16 height 425
click at [829, 267] on button at bounding box center [959, 265] width 16 height 425
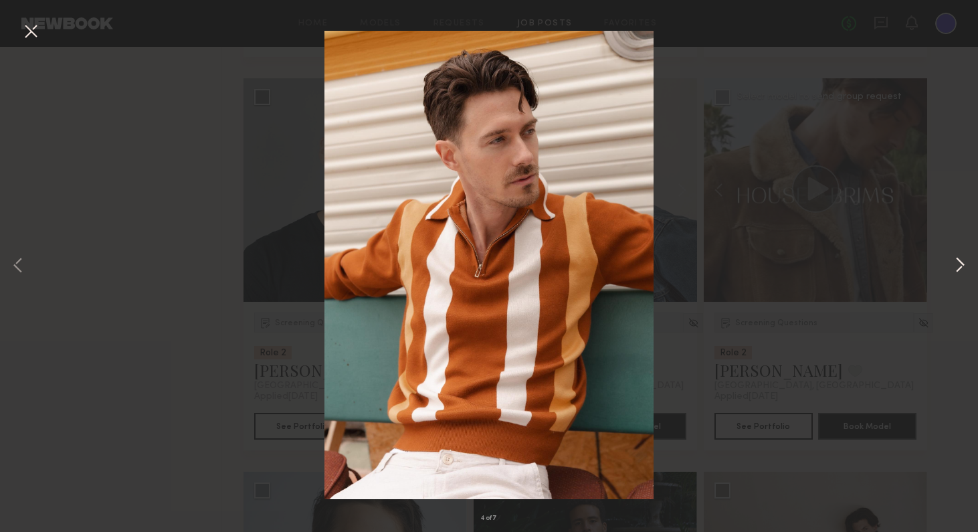
click at [829, 267] on button at bounding box center [959, 265] width 16 height 425
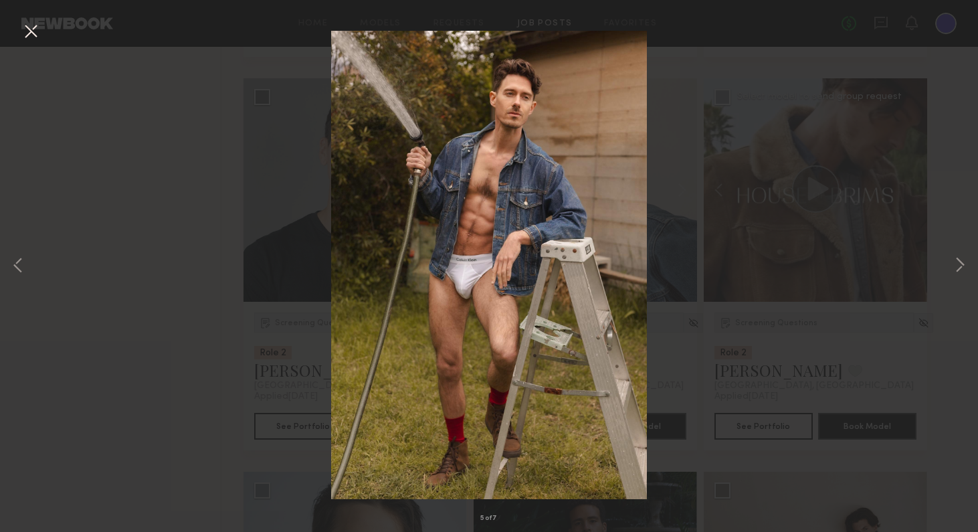
click at [829, 221] on div "5 of 7" at bounding box center [489, 266] width 978 height 532
click at [24, 33] on button at bounding box center [30, 32] width 21 height 24
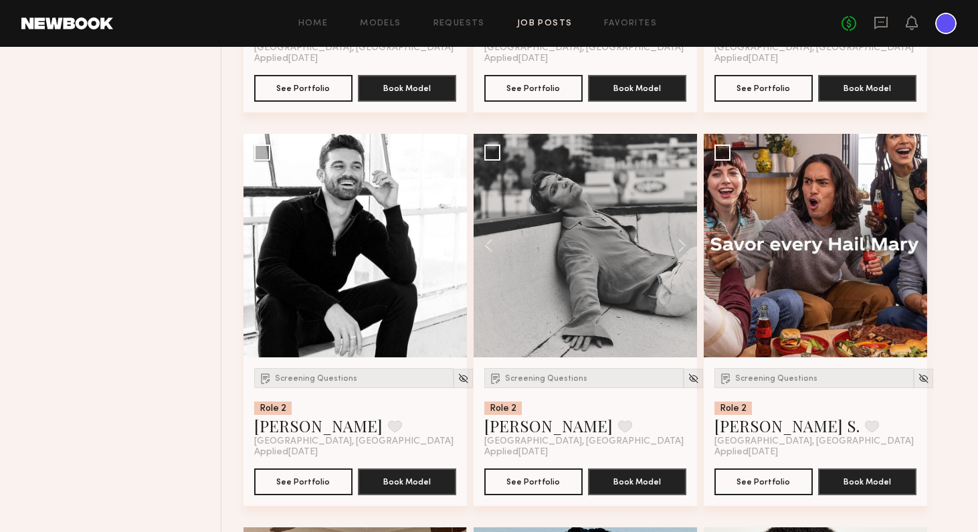
scroll to position [2467, 0]
click at [446, 245] on button at bounding box center [445, 245] width 43 height 223
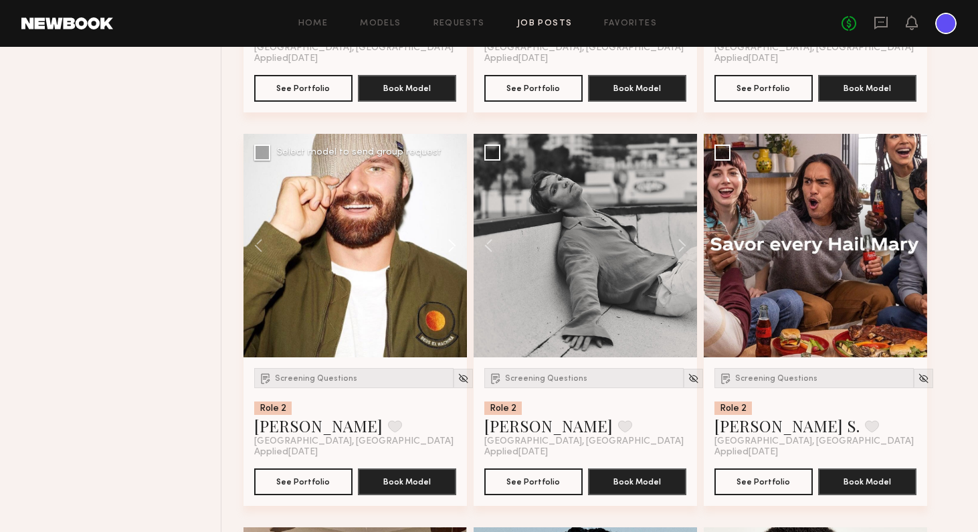
click at [453, 248] on button at bounding box center [445, 245] width 43 height 223
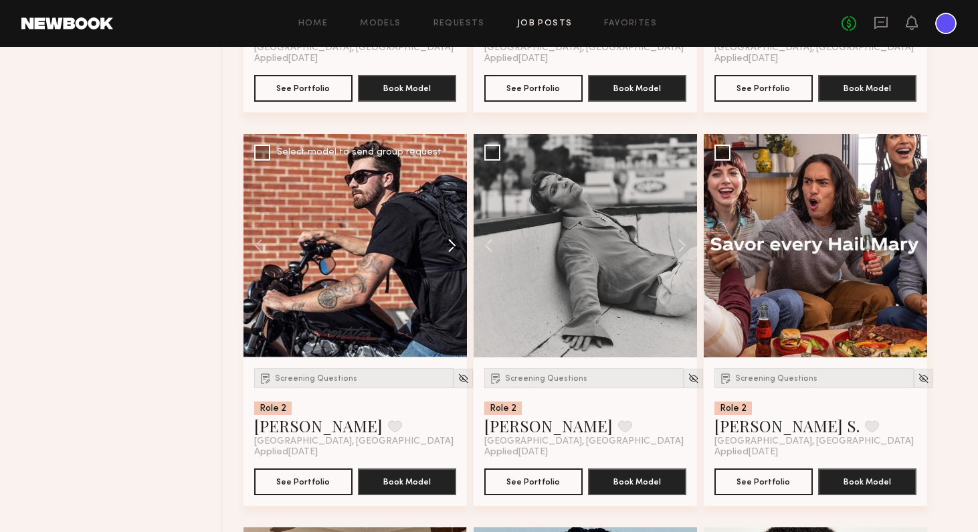
click at [453, 248] on button at bounding box center [445, 245] width 43 height 223
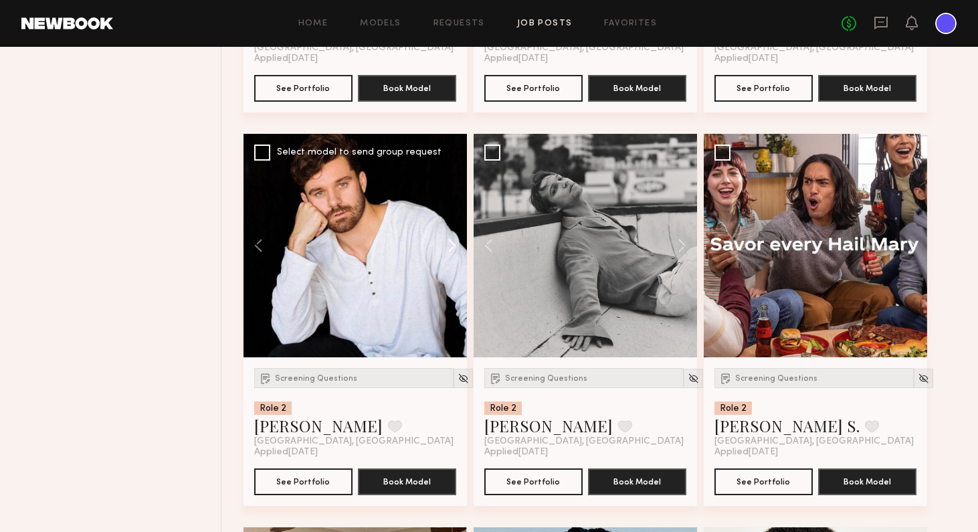
click at [453, 248] on button at bounding box center [445, 245] width 43 height 223
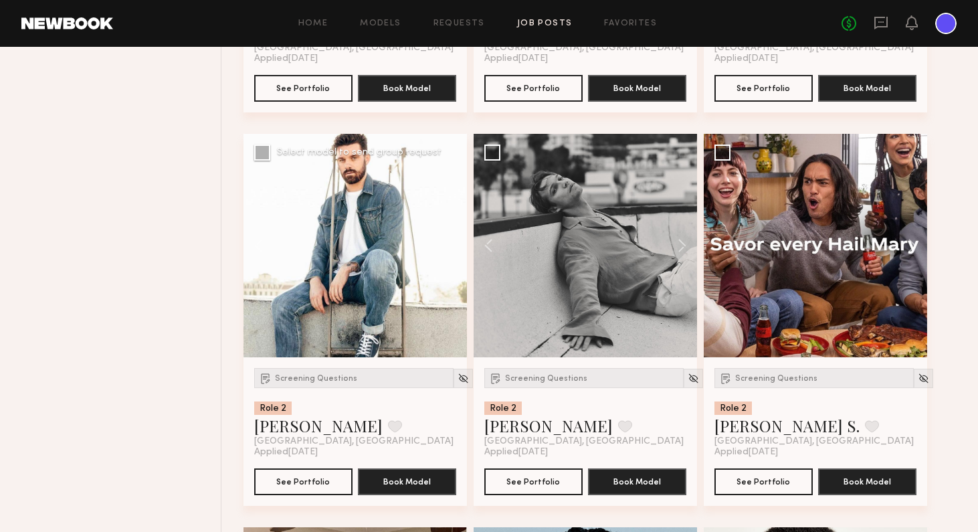
click at [453, 249] on div at bounding box center [354, 245] width 223 height 223
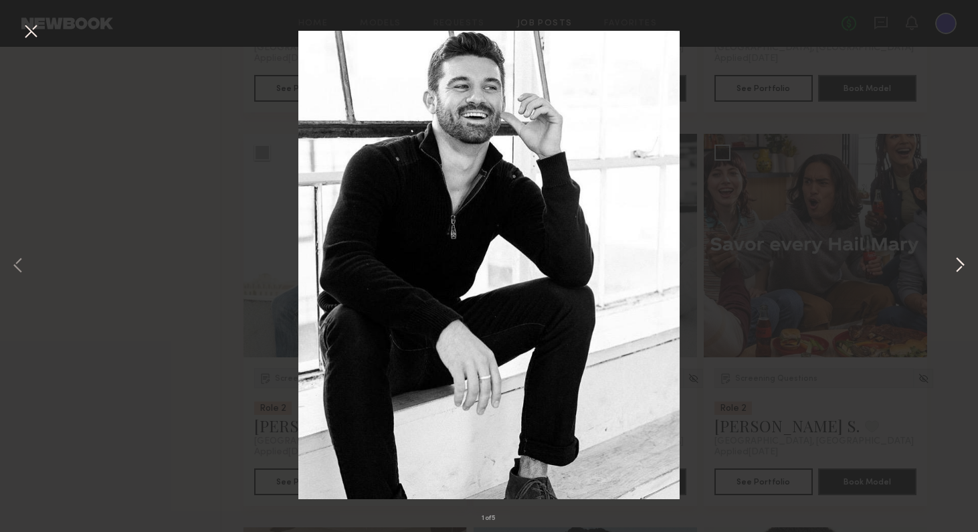
click at [829, 265] on button at bounding box center [959, 265] width 16 height 425
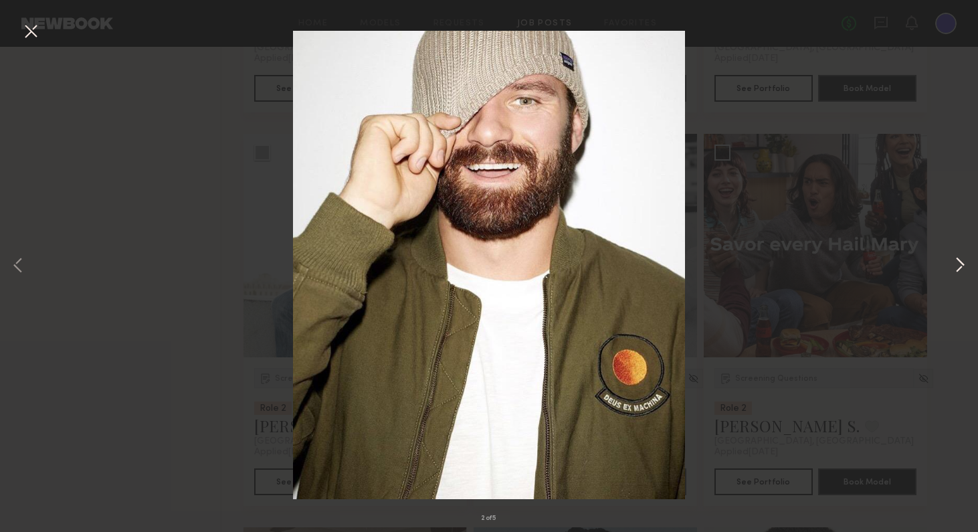
click at [829, 265] on button at bounding box center [959, 265] width 16 height 425
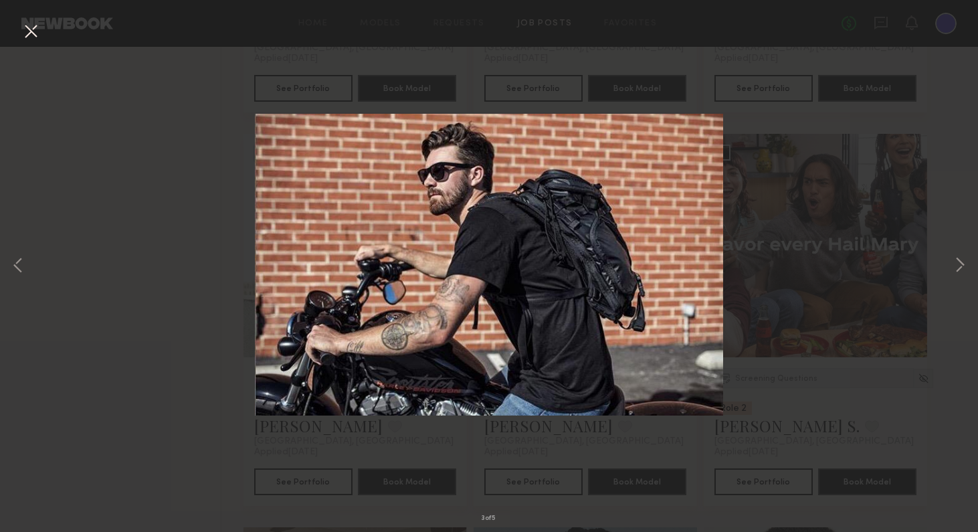
click at [829, 401] on div "3 of 5" at bounding box center [489, 266] width 978 height 532
click at [29, 29] on button at bounding box center [30, 32] width 21 height 24
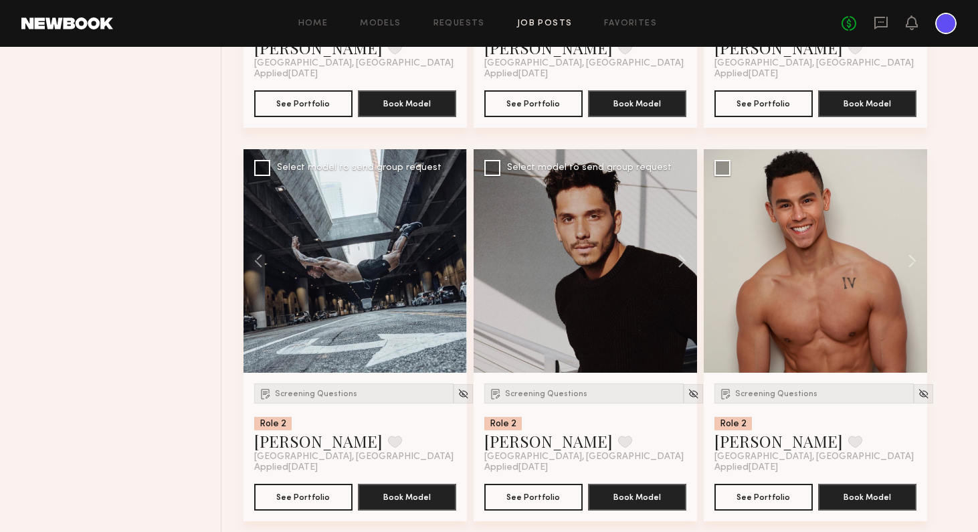
scroll to position [2071, 0]
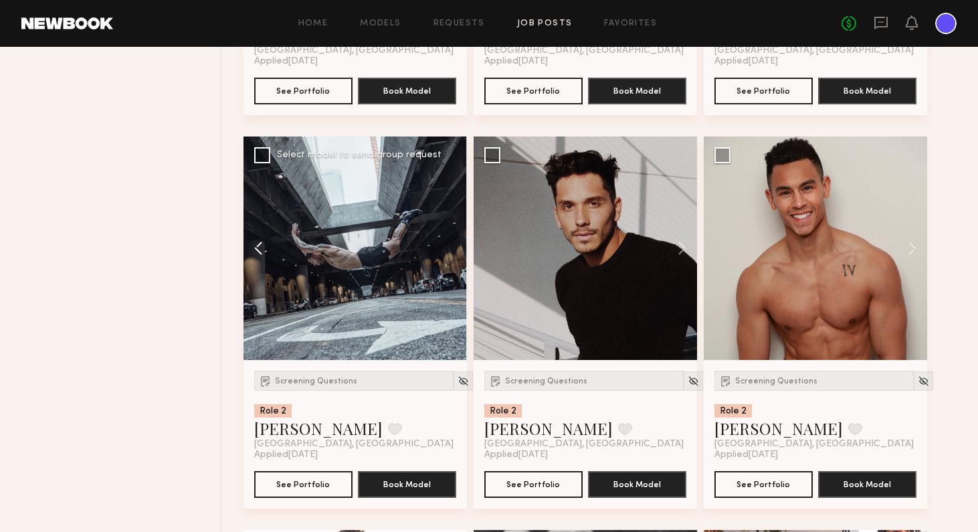
click at [259, 245] on button at bounding box center [264, 247] width 43 height 223
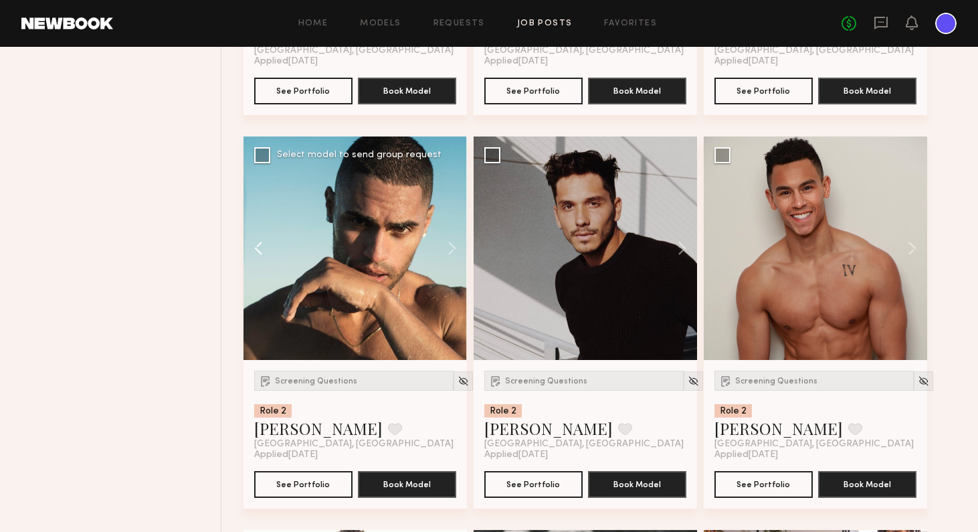
click at [259, 245] on button at bounding box center [264, 247] width 43 height 223
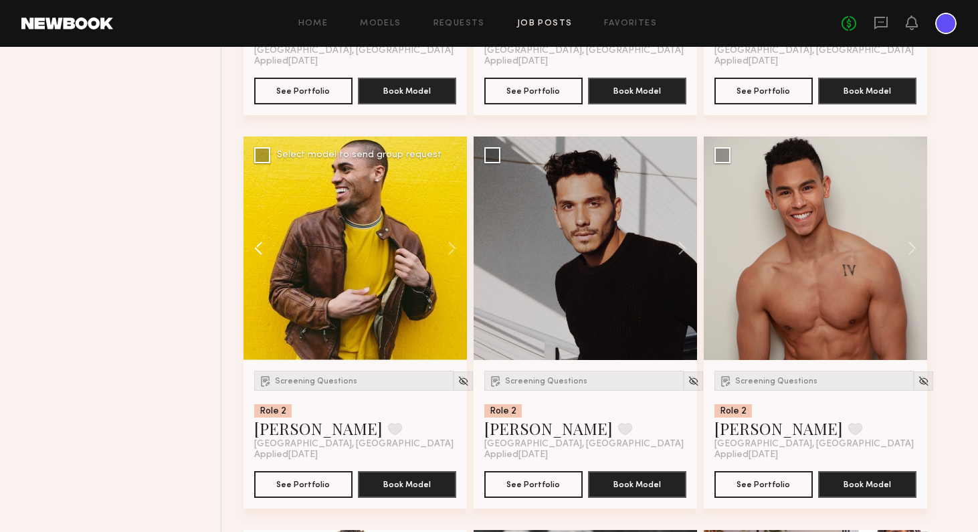
click at [259, 245] on button at bounding box center [264, 247] width 43 height 223
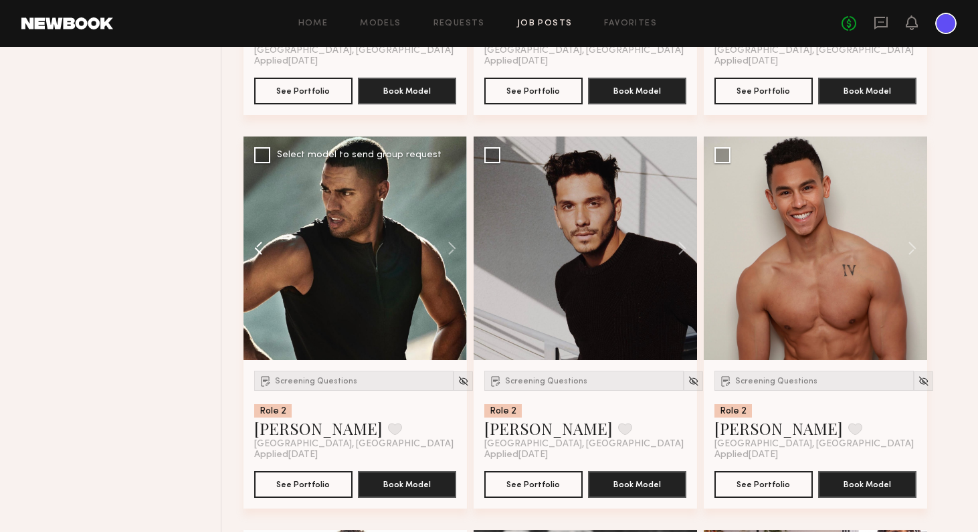
click at [259, 245] on button at bounding box center [264, 247] width 43 height 223
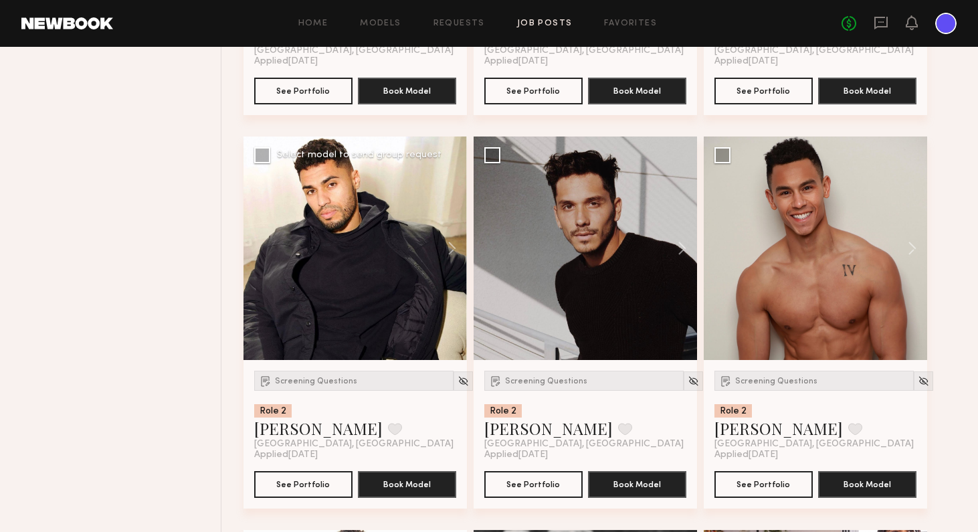
click at [364, 241] on div at bounding box center [354, 247] width 223 height 223
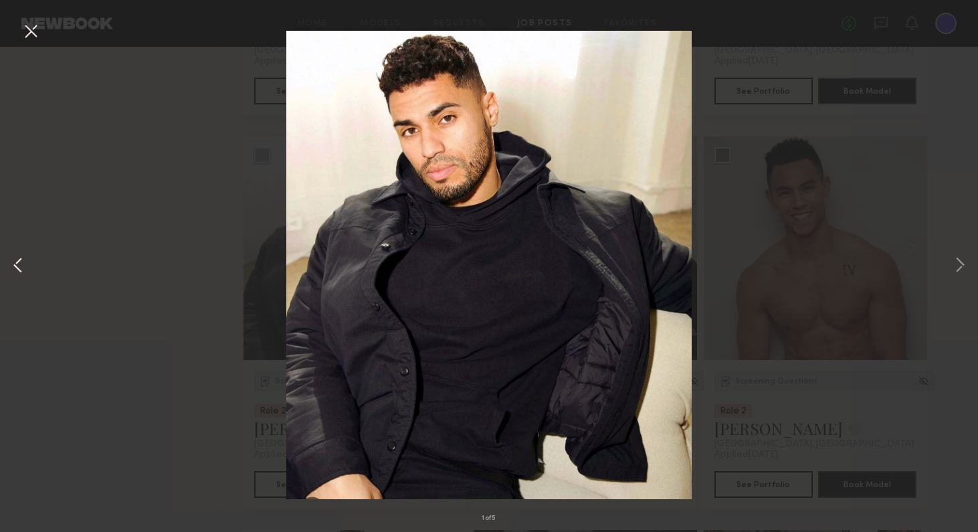
click at [15, 267] on button at bounding box center [18, 265] width 16 height 425
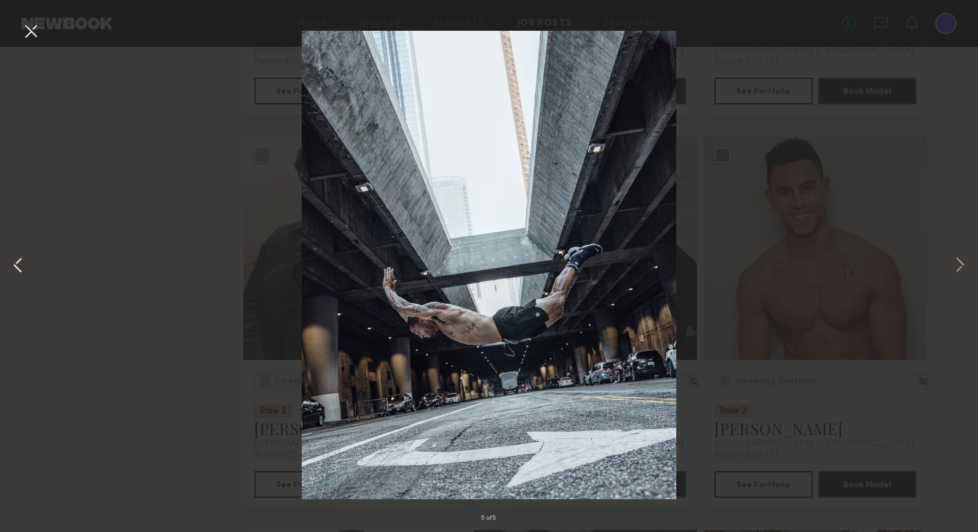
click at [15, 267] on button at bounding box center [18, 265] width 16 height 425
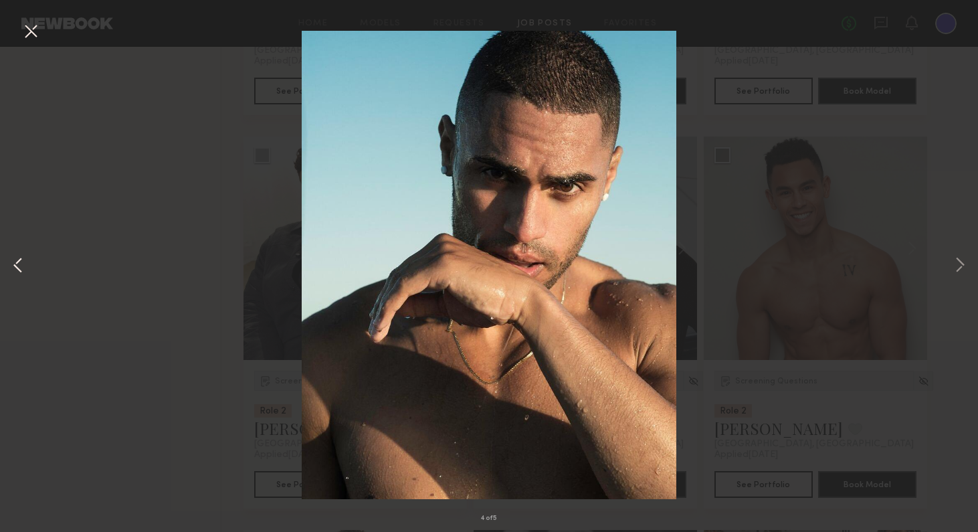
click at [15, 267] on button at bounding box center [18, 265] width 16 height 425
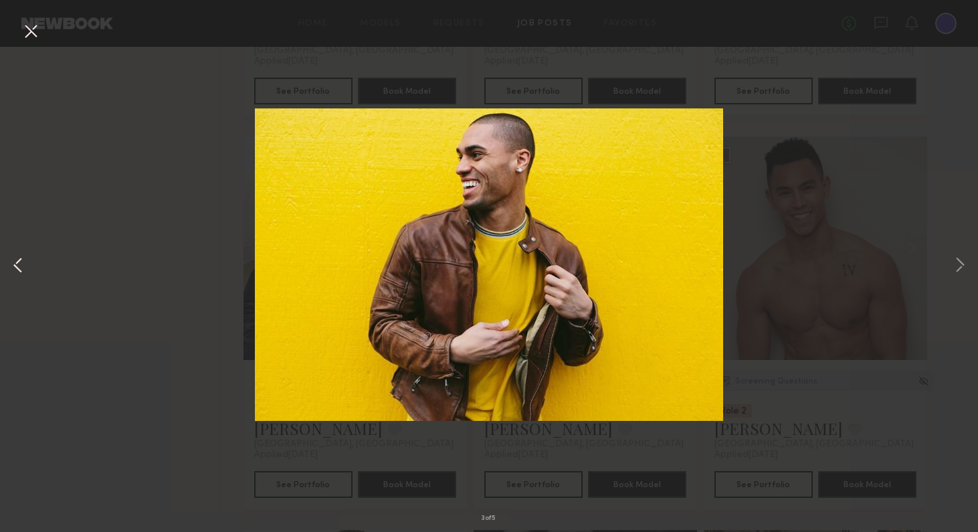
click at [17, 267] on button at bounding box center [18, 265] width 16 height 425
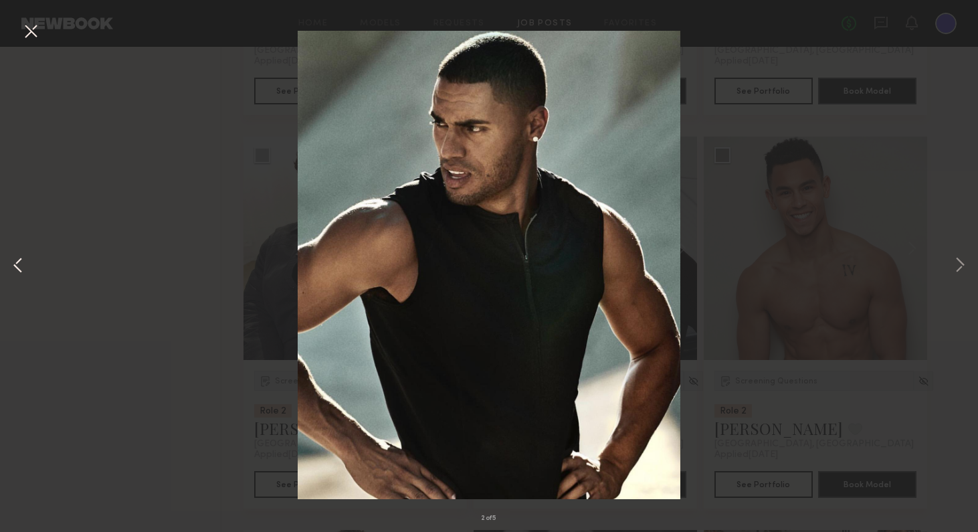
click at [17, 267] on button at bounding box center [18, 265] width 16 height 425
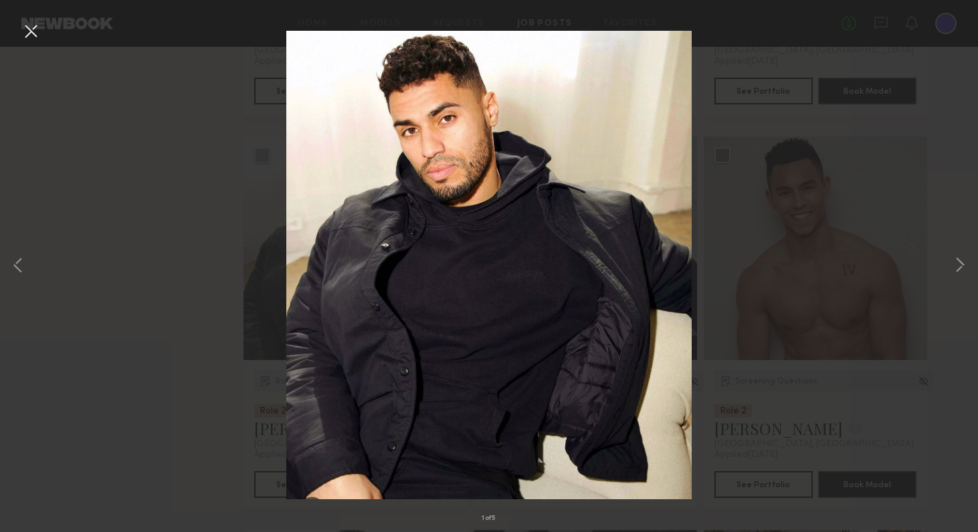
click at [829, 304] on div "1 of 5" at bounding box center [489, 266] width 978 height 532
click at [829, 263] on button at bounding box center [959, 265] width 16 height 425
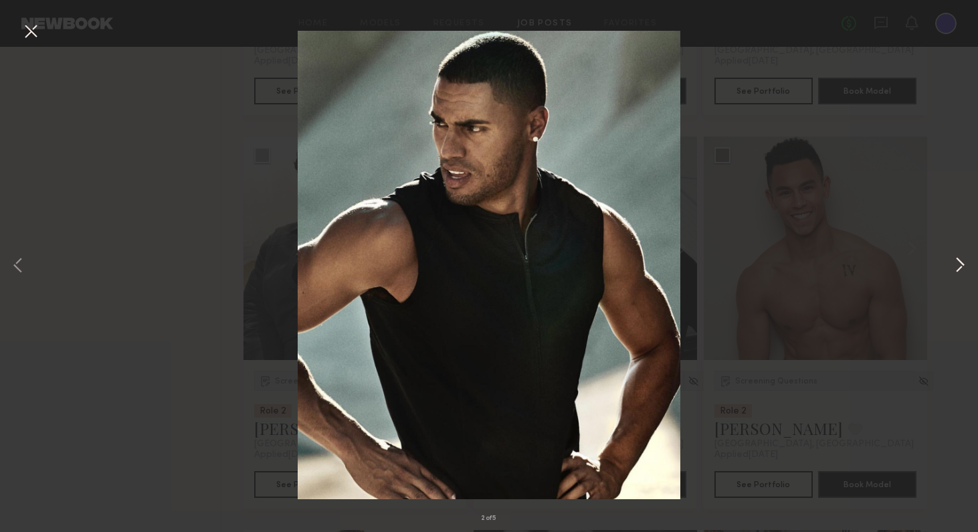
click at [829, 263] on button at bounding box center [959, 265] width 16 height 425
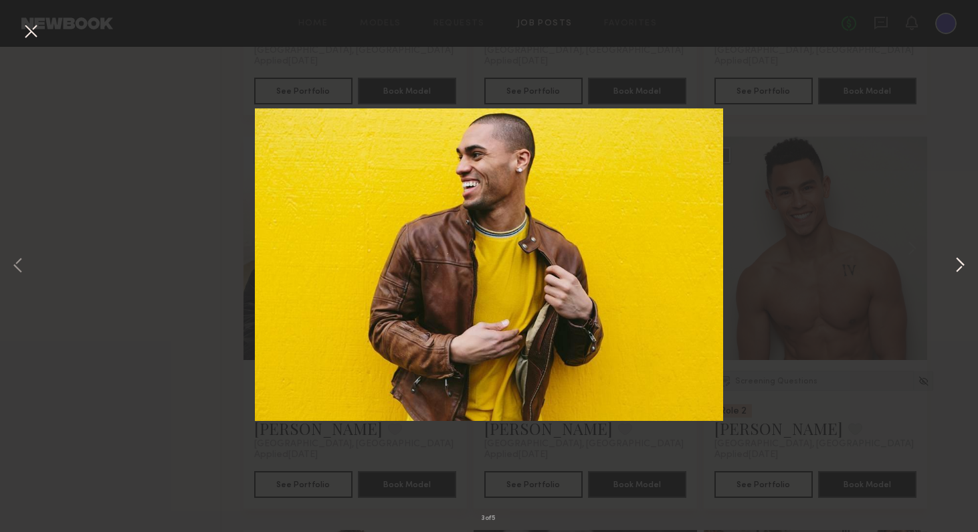
click at [829, 263] on button at bounding box center [959, 265] width 16 height 425
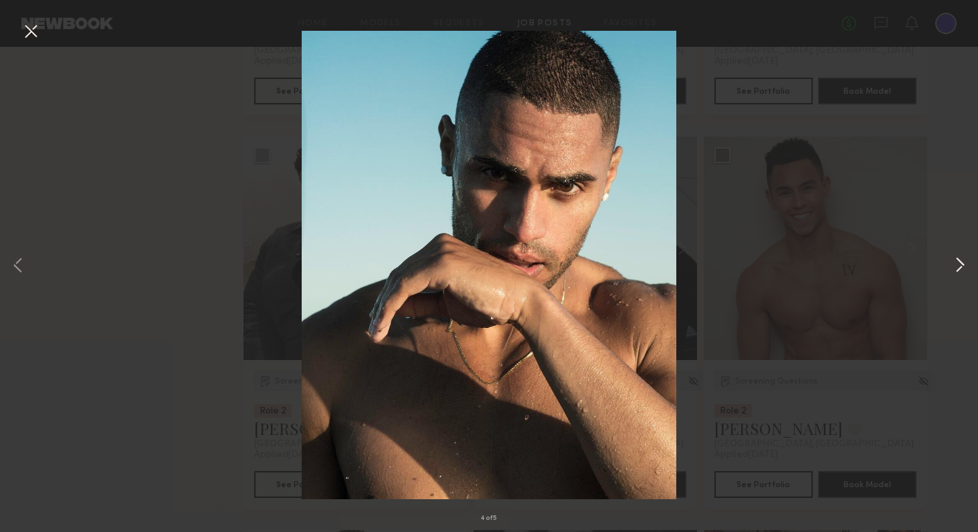
click at [829, 263] on button at bounding box center [959, 265] width 16 height 425
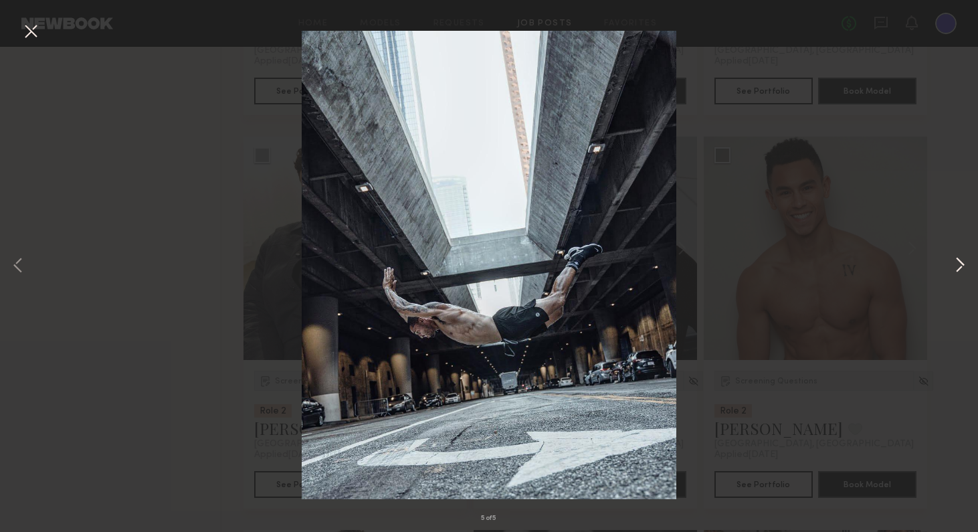
click at [829, 263] on button at bounding box center [959, 265] width 16 height 425
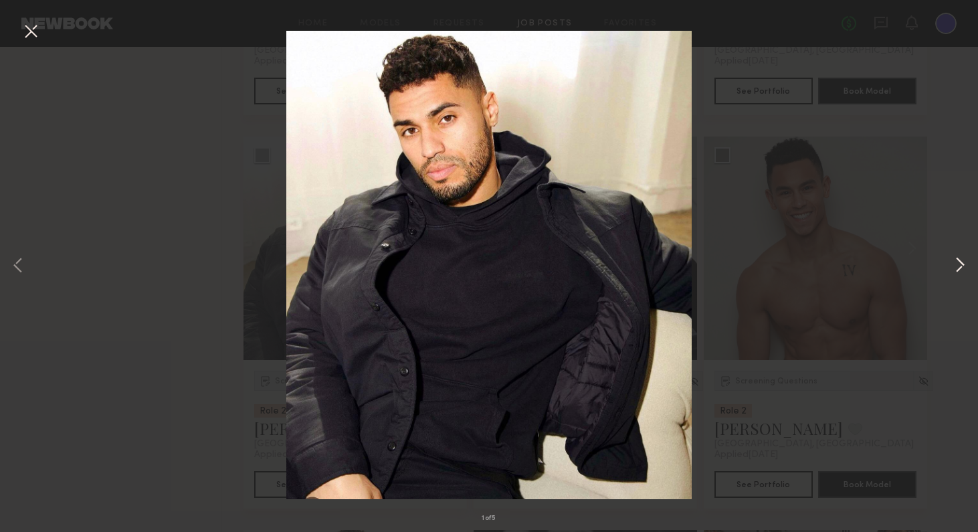
click at [829, 263] on button at bounding box center [959, 265] width 16 height 425
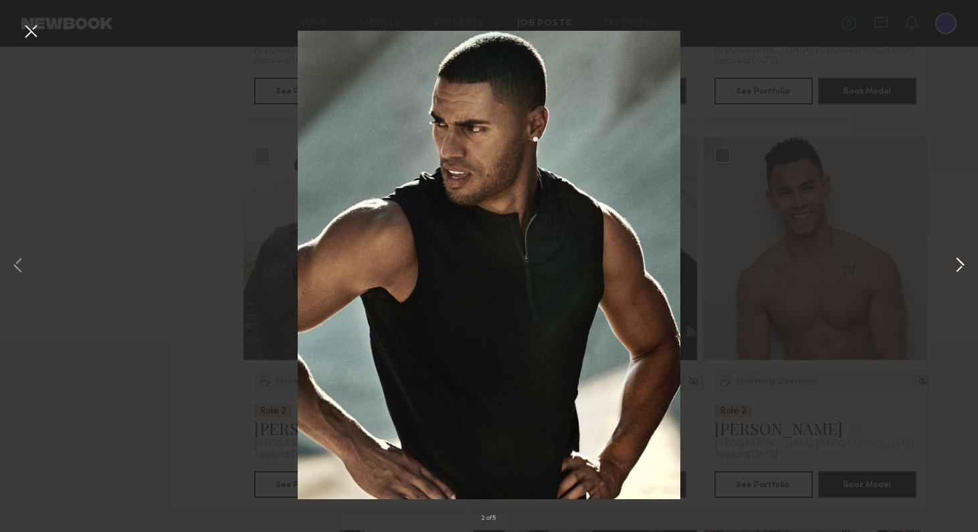
click at [829, 263] on button at bounding box center [959, 265] width 16 height 425
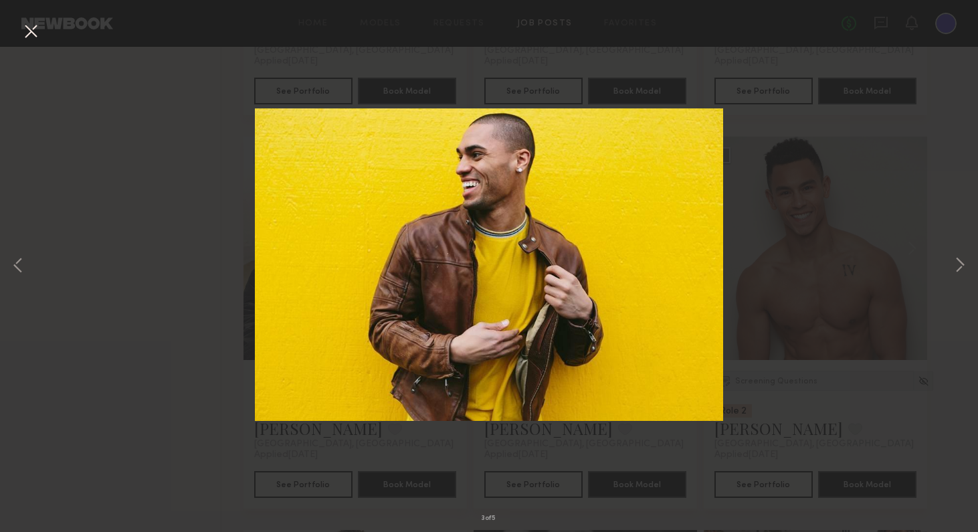
click at [829, 384] on div "3 of 5" at bounding box center [489, 266] width 978 height 532
click at [29, 34] on button at bounding box center [30, 32] width 21 height 24
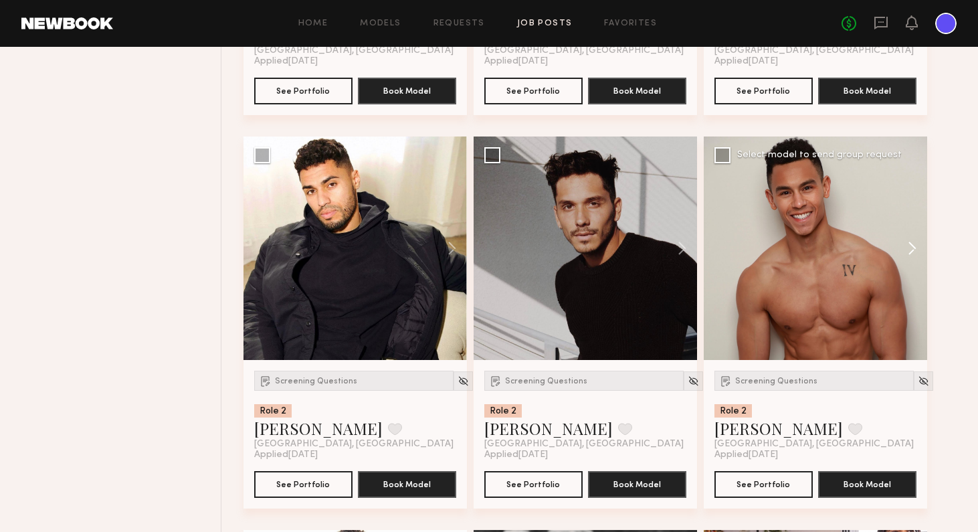
click at [829, 248] on button at bounding box center [905, 247] width 43 height 223
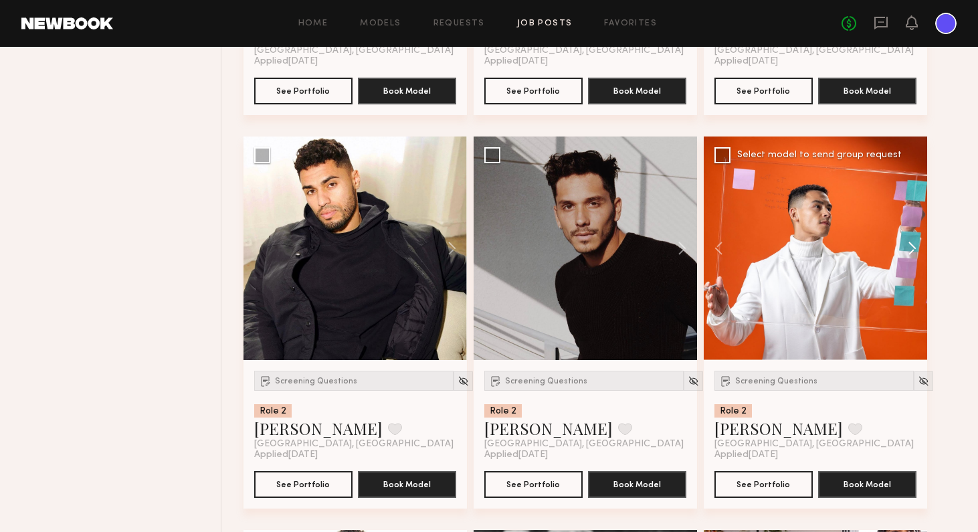
click at [829, 248] on button at bounding box center [905, 247] width 43 height 223
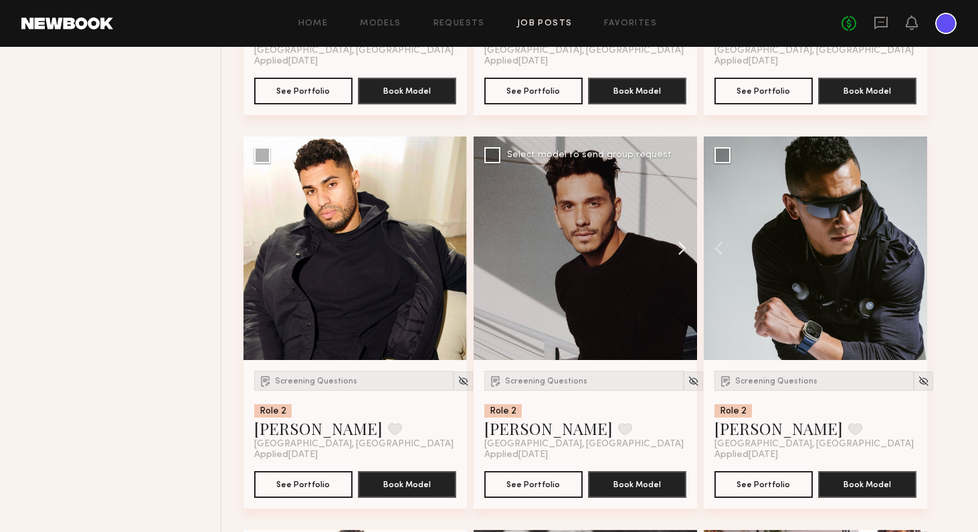
click at [683, 247] on button at bounding box center [675, 247] width 43 height 223
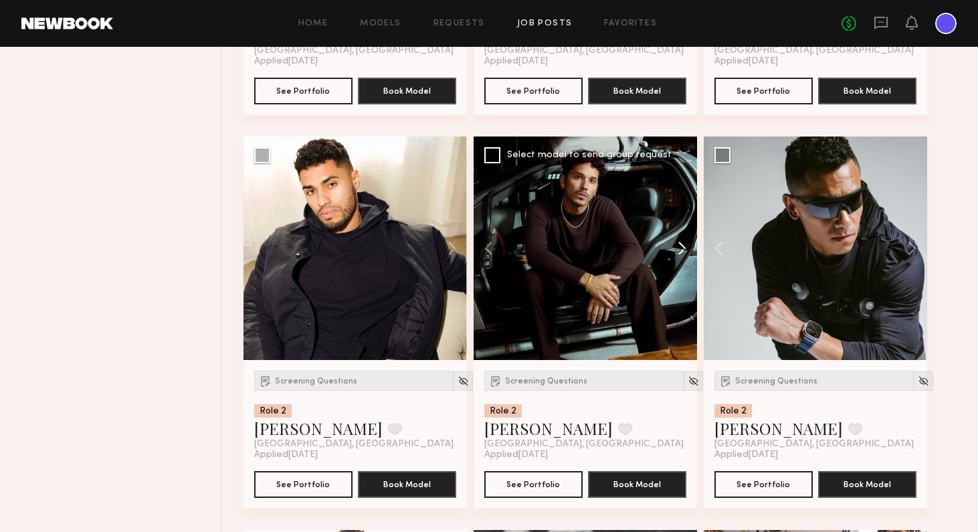
click at [683, 247] on button at bounding box center [675, 247] width 43 height 223
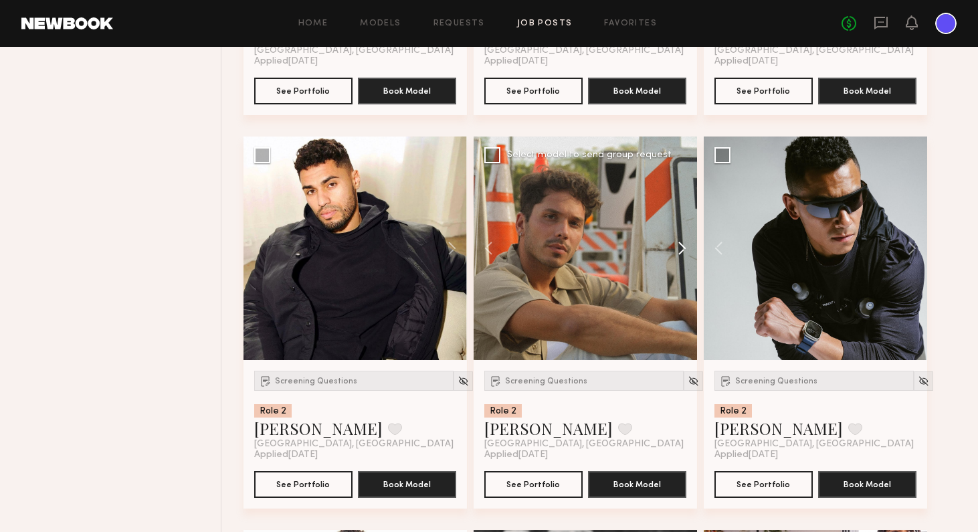
click at [683, 247] on button at bounding box center [675, 247] width 43 height 223
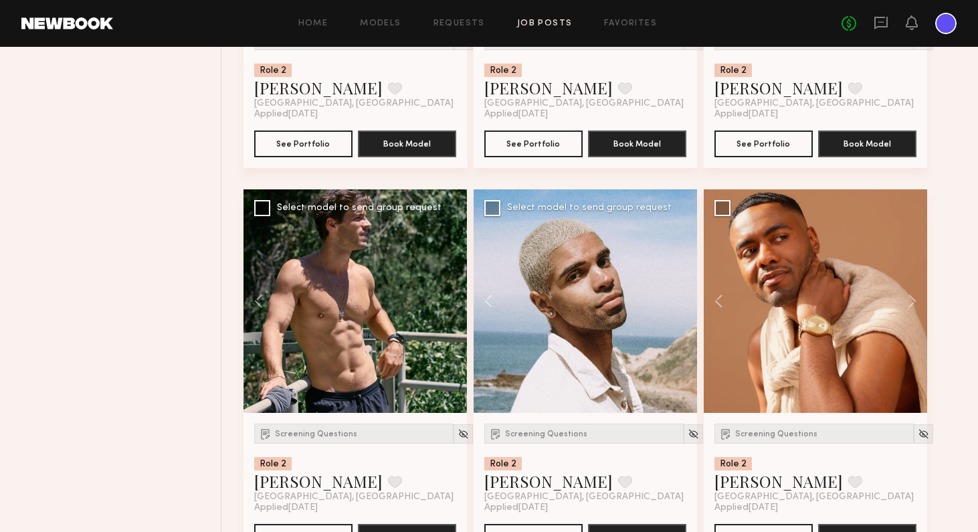
scroll to position [1232, 0]
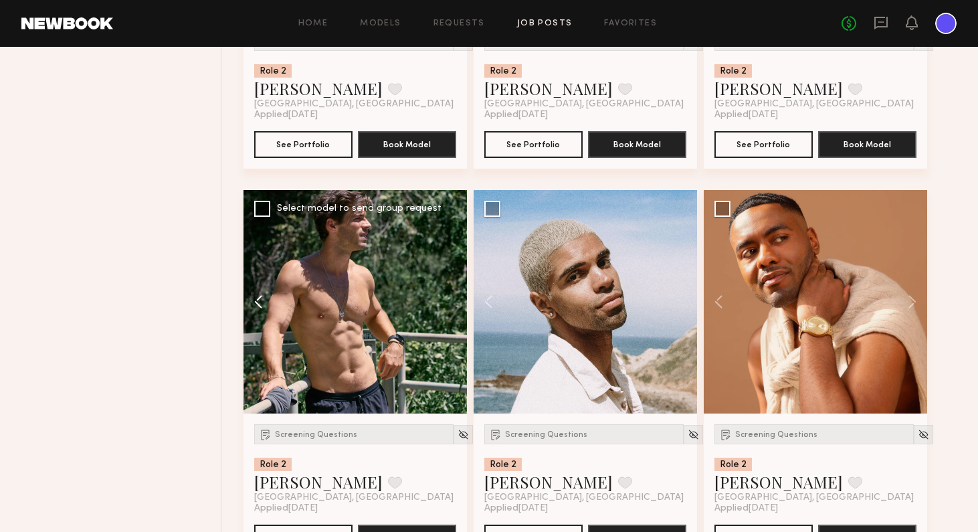
click at [261, 301] on button at bounding box center [264, 301] width 43 height 223
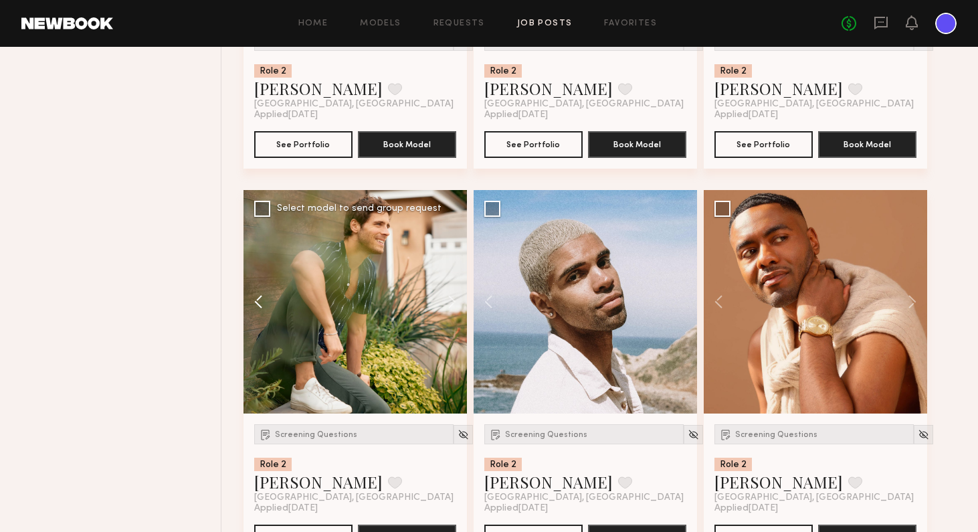
click at [261, 301] on button at bounding box center [264, 301] width 43 height 223
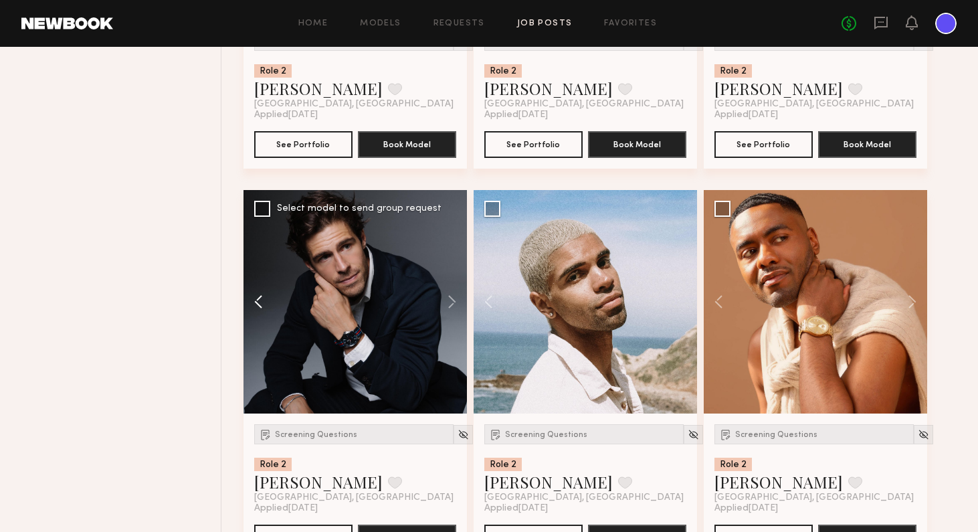
click at [261, 301] on button at bounding box center [264, 301] width 43 height 223
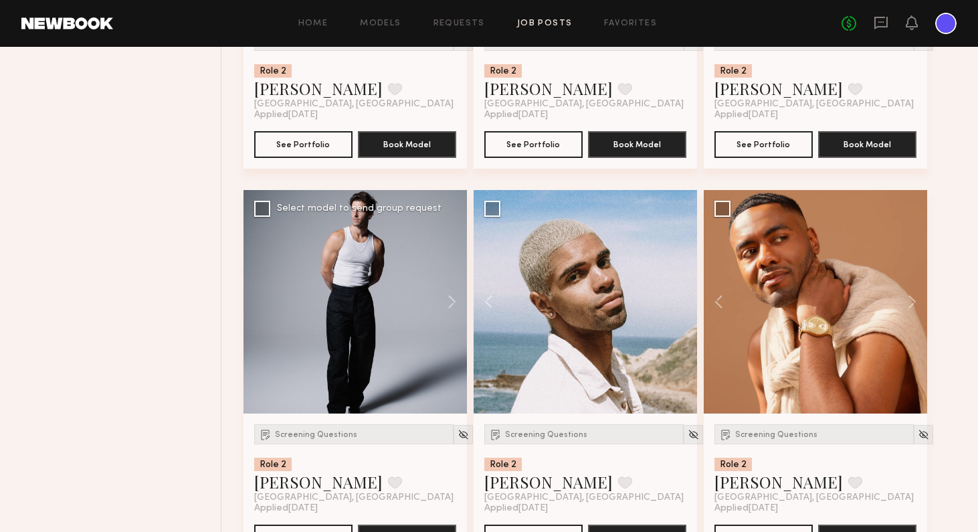
click at [261, 301] on div at bounding box center [354, 301] width 223 height 223
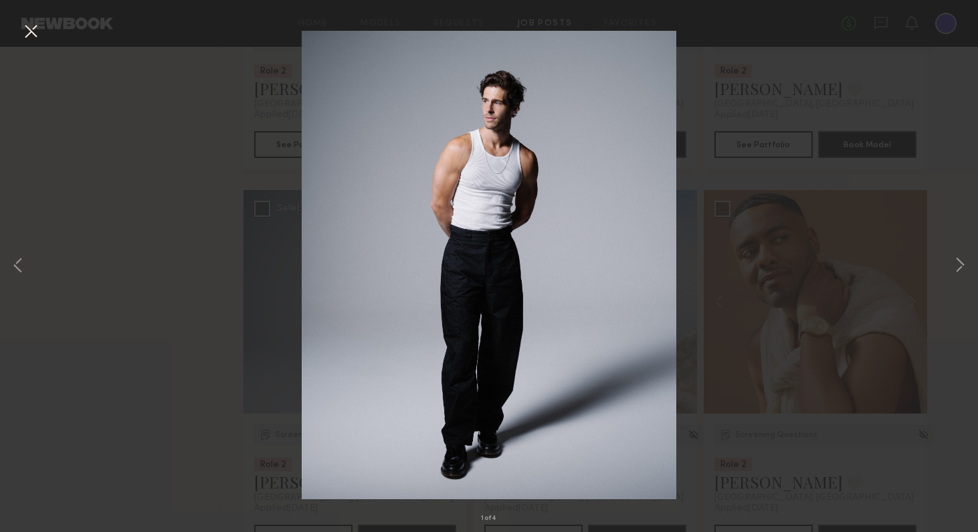
click at [33, 25] on button at bounding box center [30, 32] width 21 height 24
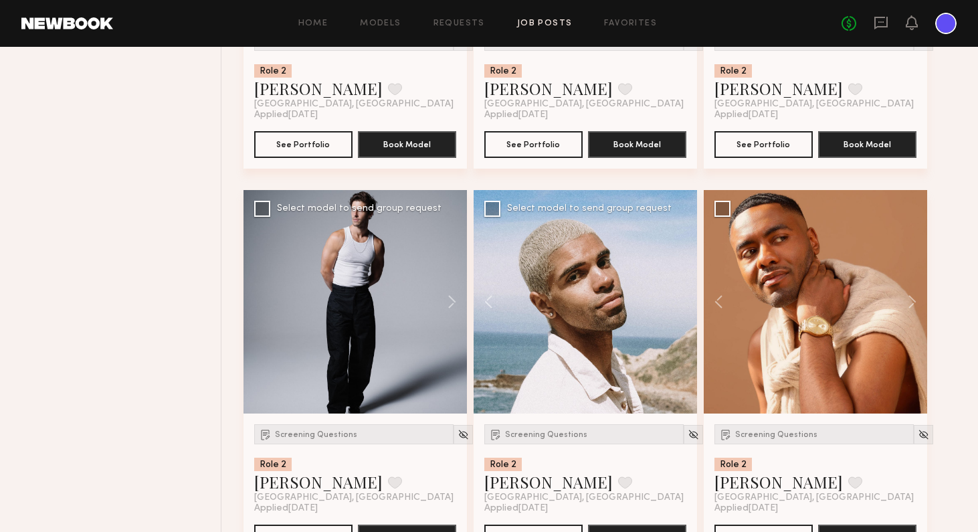
scroll to position [898, 0]
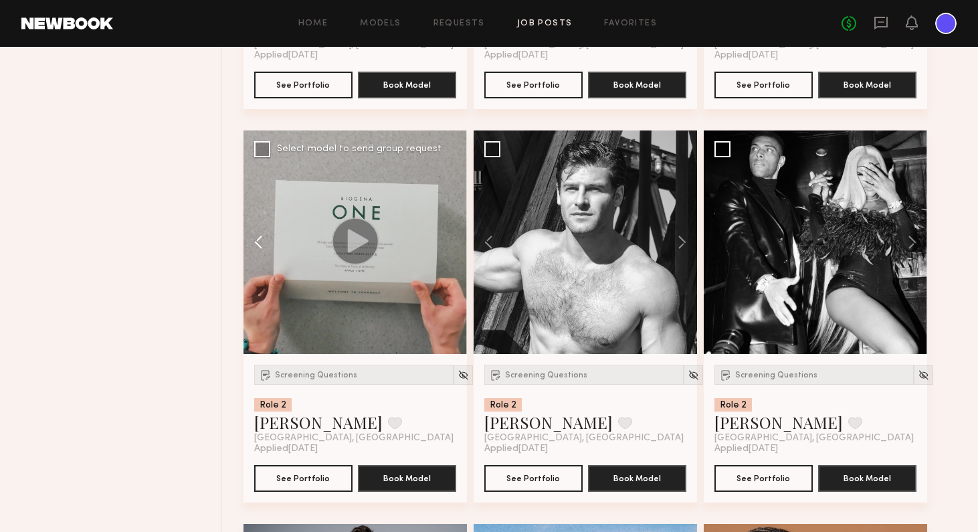
click at [256, 238] on button at bounding box center [264, 241] width 43 height 223
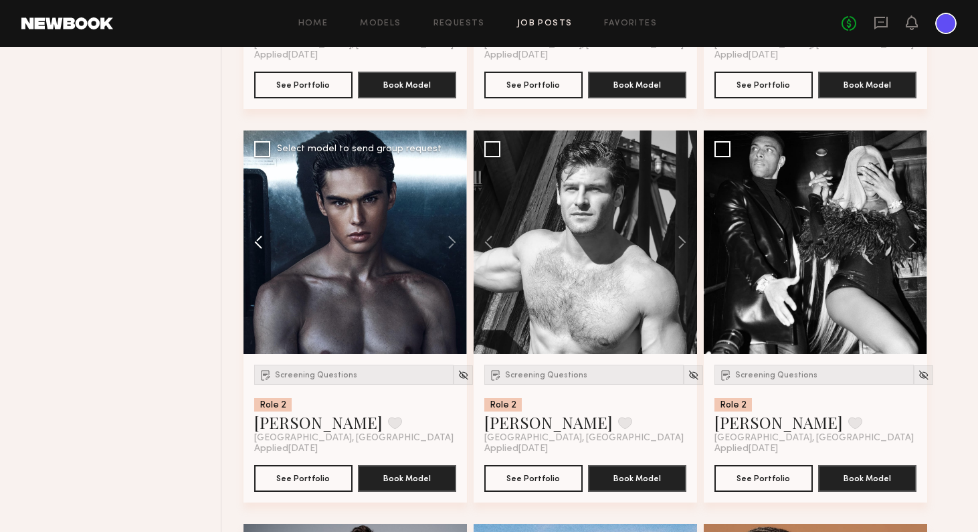
click at [256, 238] on button at bounding box center [264, 241] width 43 height 223
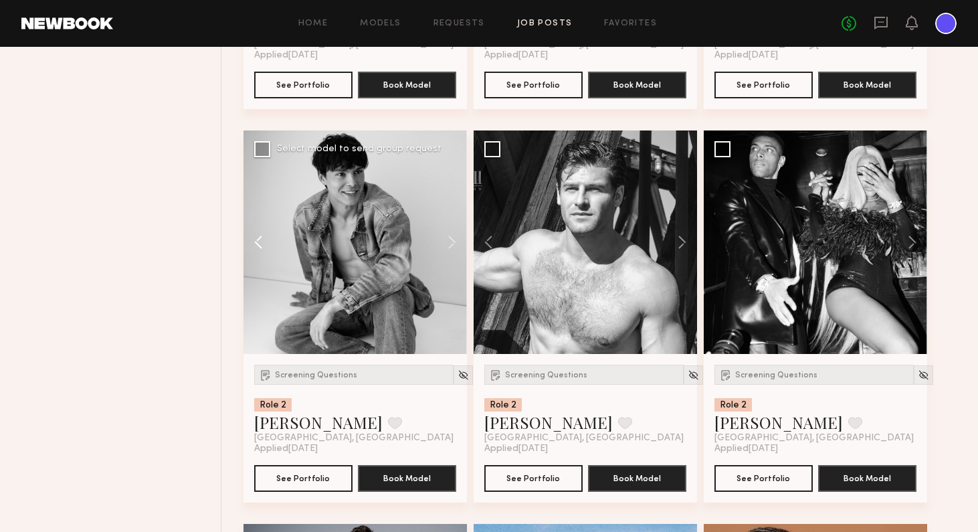
click at [256, 238] on button at bounding box center [264, 241] width 43 height 223
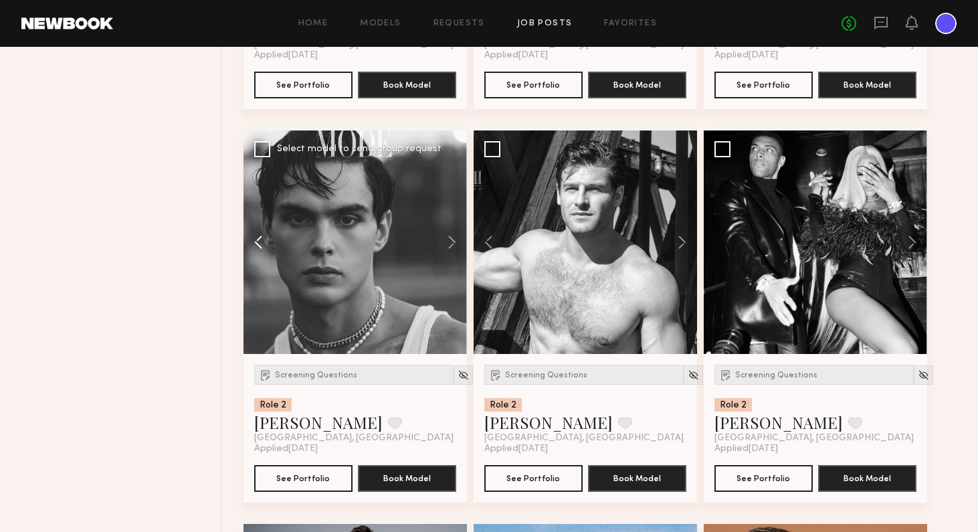
click at [256, 238] on button at bounding box center [264, 241] width 43 height 223
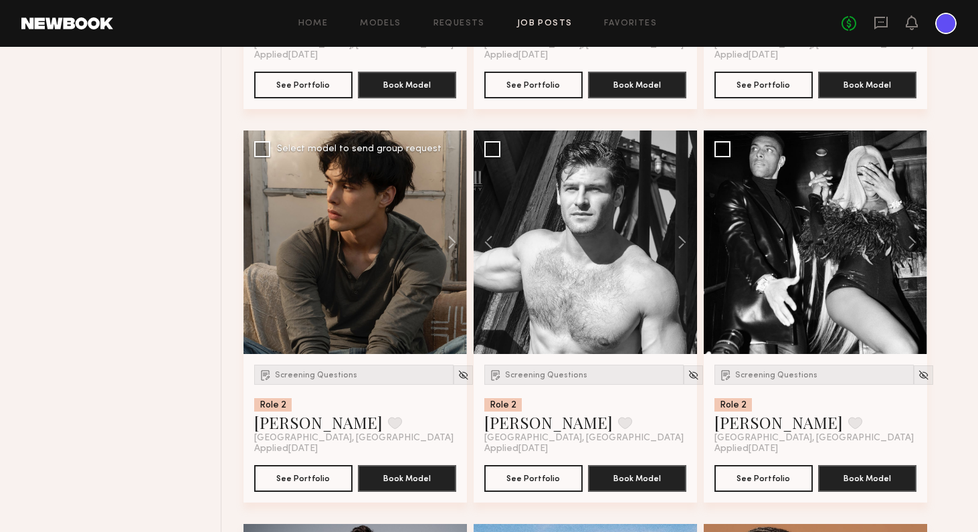
click at [256, 238] on div at bounding box center [354, 241] width 223 height 223
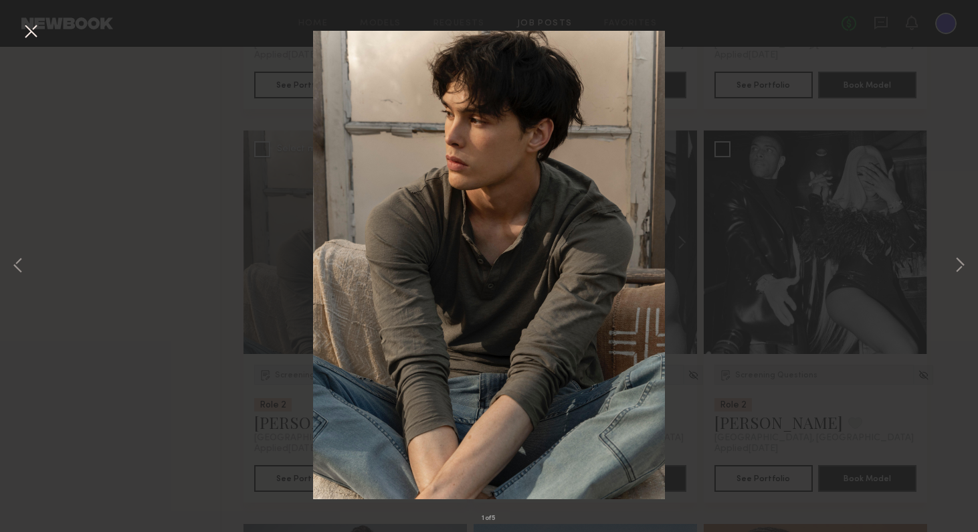
click at [35, 27] on button at bounding box center [30, 32] width 21 height 24
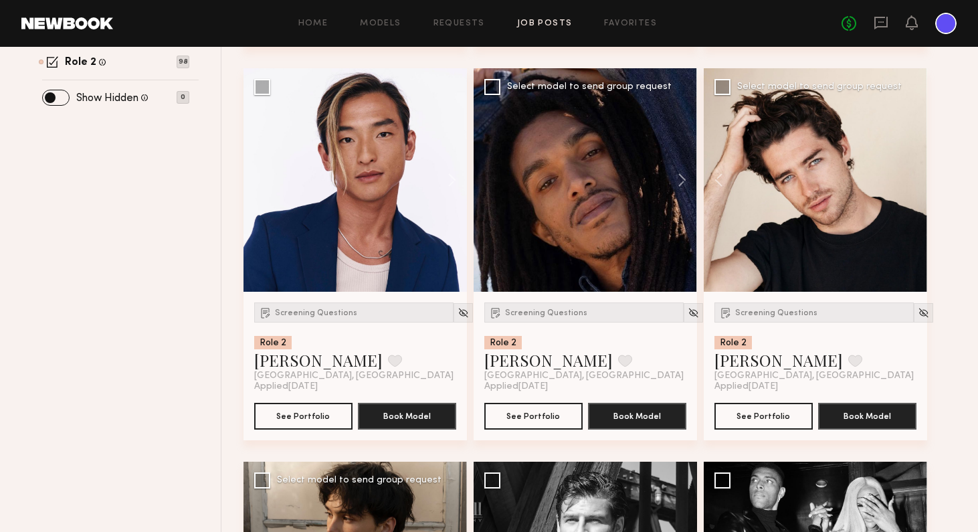
scroll to position [573, 0]
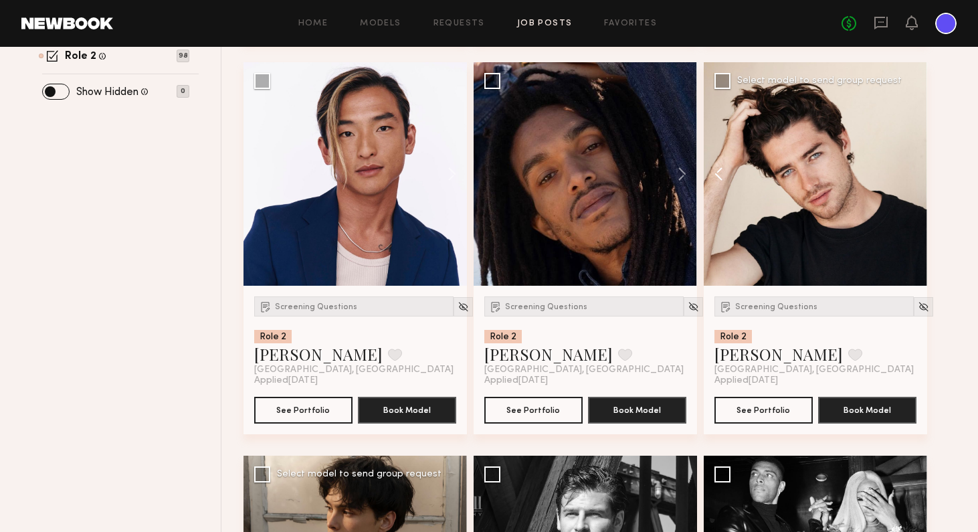
click at [723, 177] on button at bounding box center [724, 173] width 43 height 223
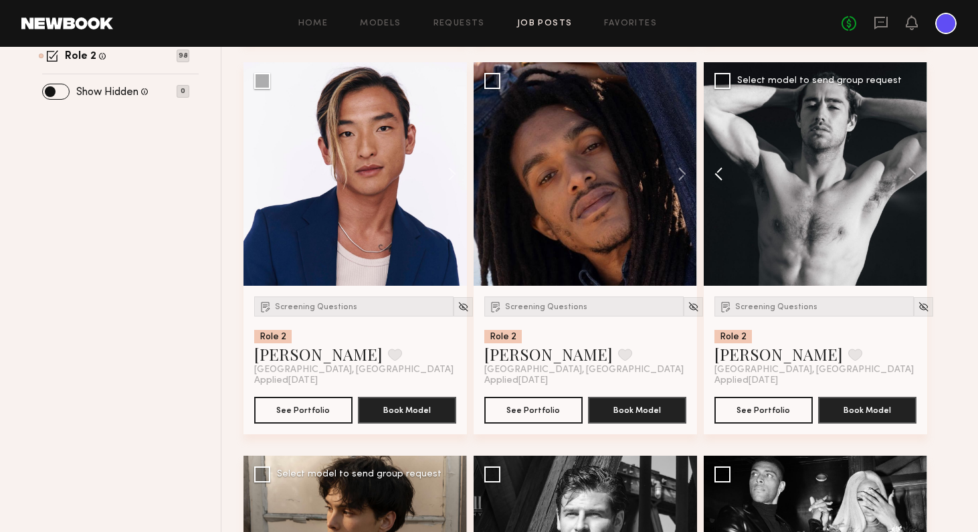
click at [723, 177] on button at bounding box center [724, 173] width 43 height 223
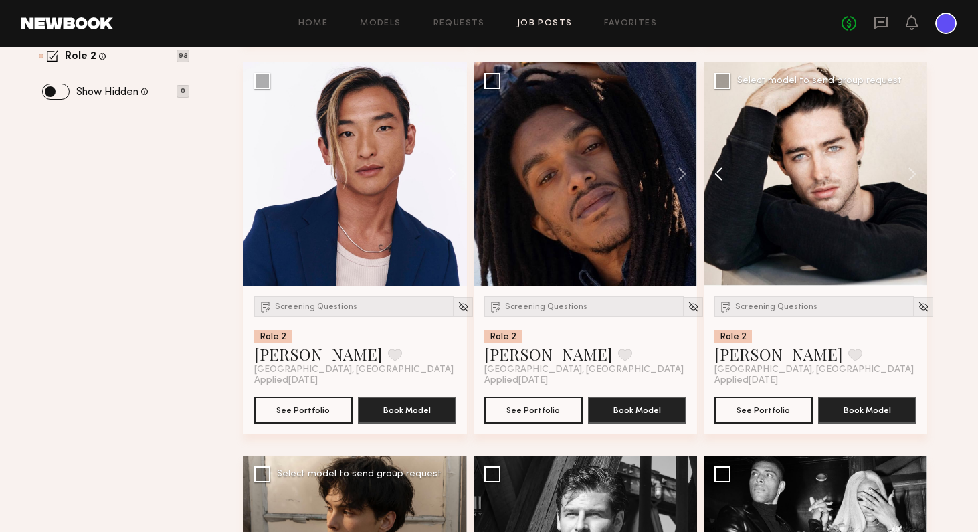
click at [723, 177] on button at bounding box center [724, 173] width 43 height 223
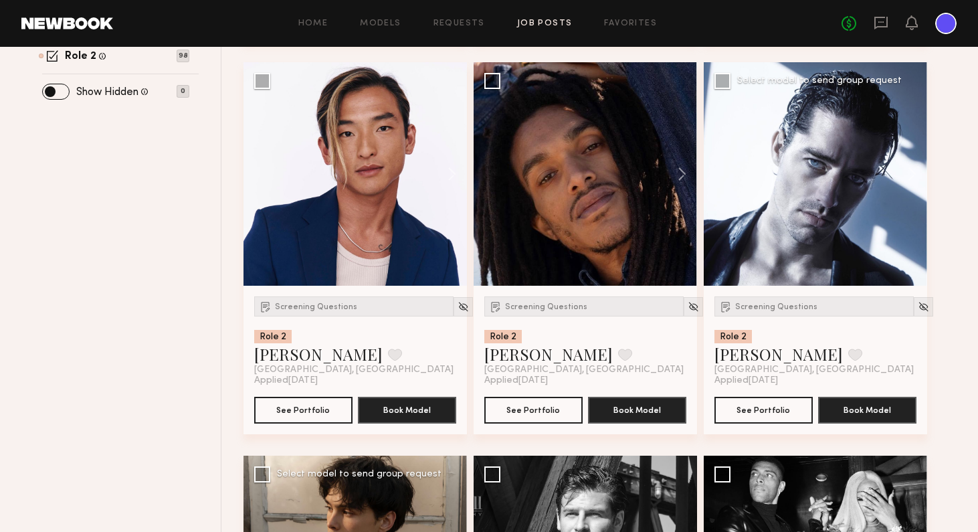
click at [826, 205] on div at bounding box center [814, 173] width 223 height 223
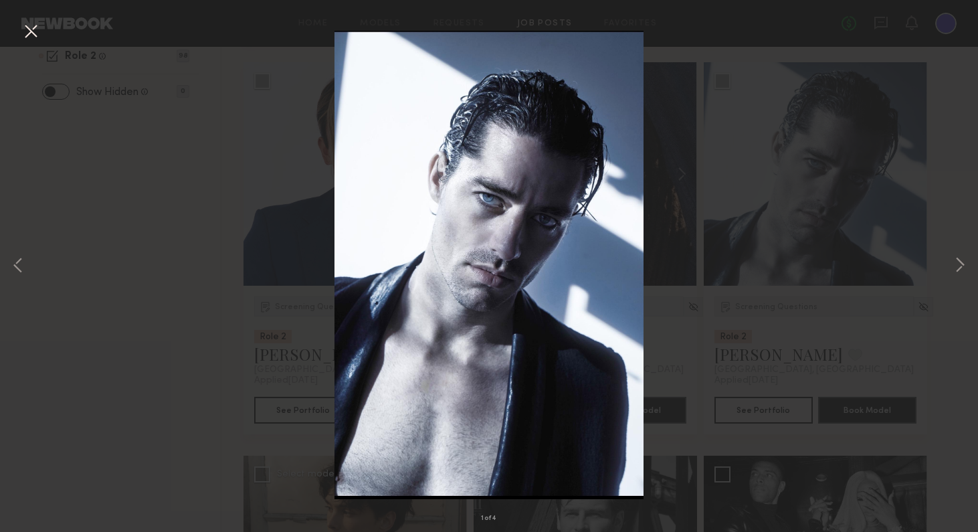
click at [37, 31] on button at bounding box center [30, 32] width 21 height 24
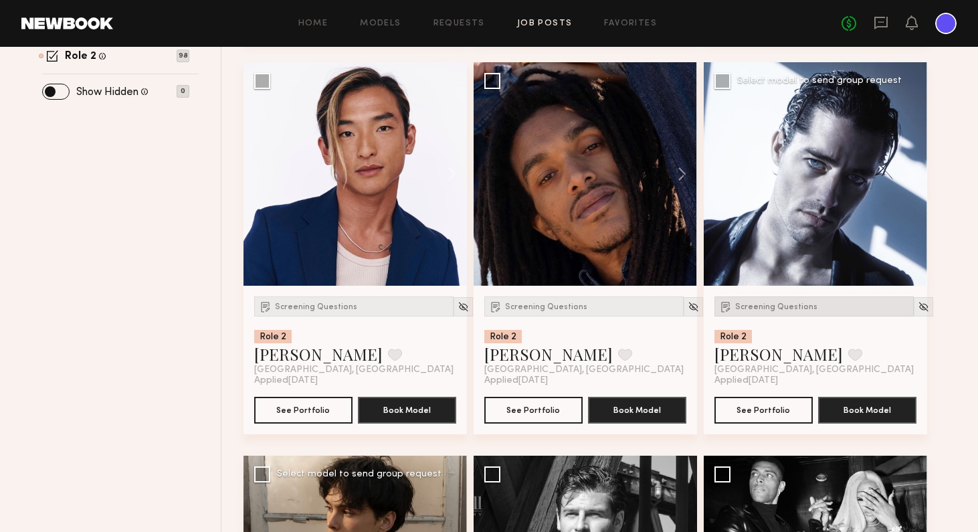
click at [750, 305] on span "Screening Questions" at bounding box center [776, 307] width 82 height 8
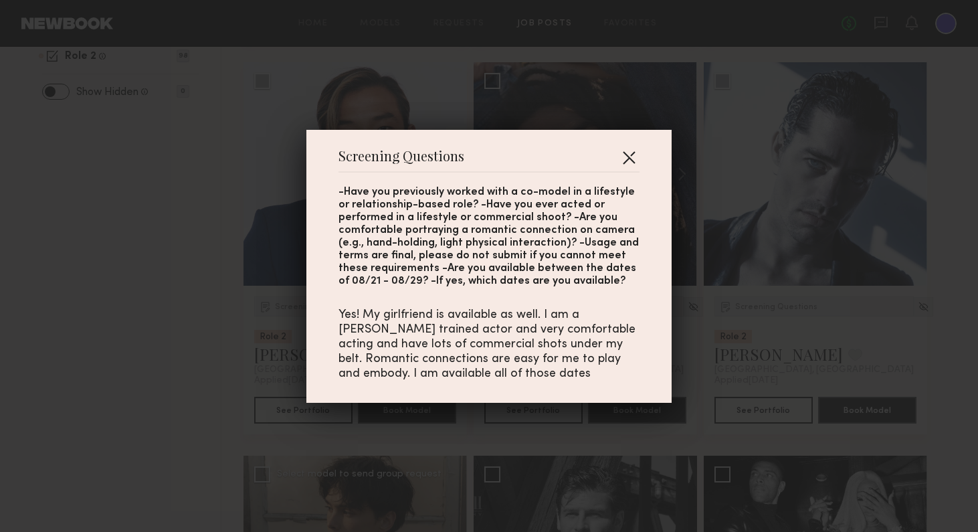
click at [628, 153] on button "button" at bounding box center [628, 156] width 21 height 21
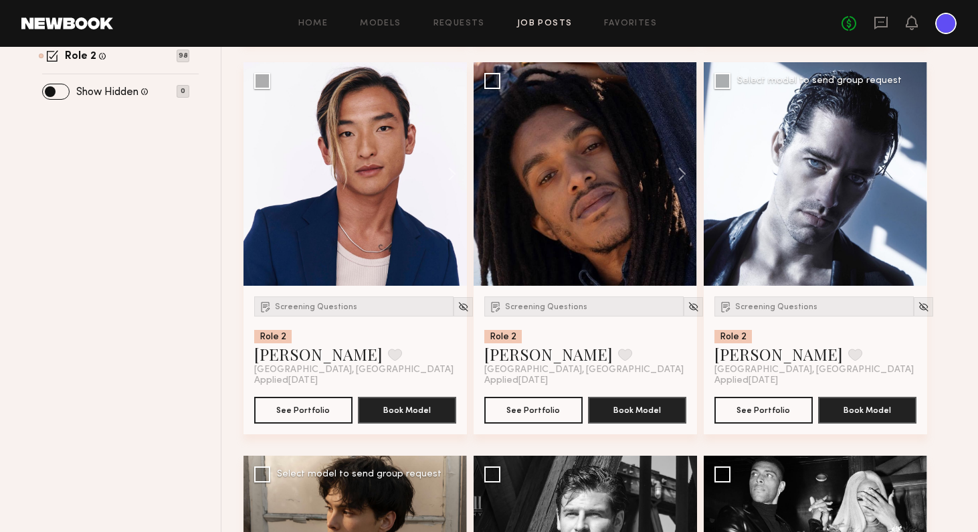
click at [829, 199] on div at bounding box center [814, 173] width 223 height 223
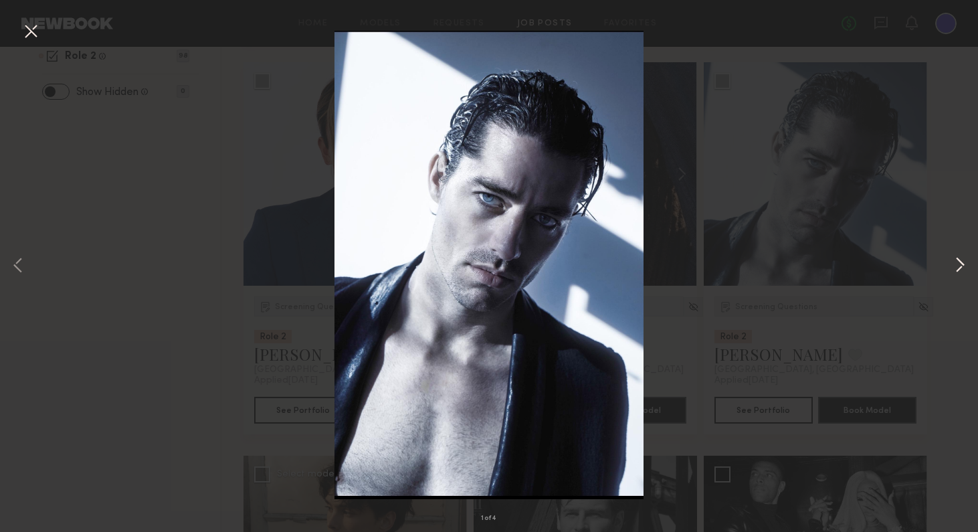
click at [829, 262] on button at bounding box center [959, 265] width 16 height 425
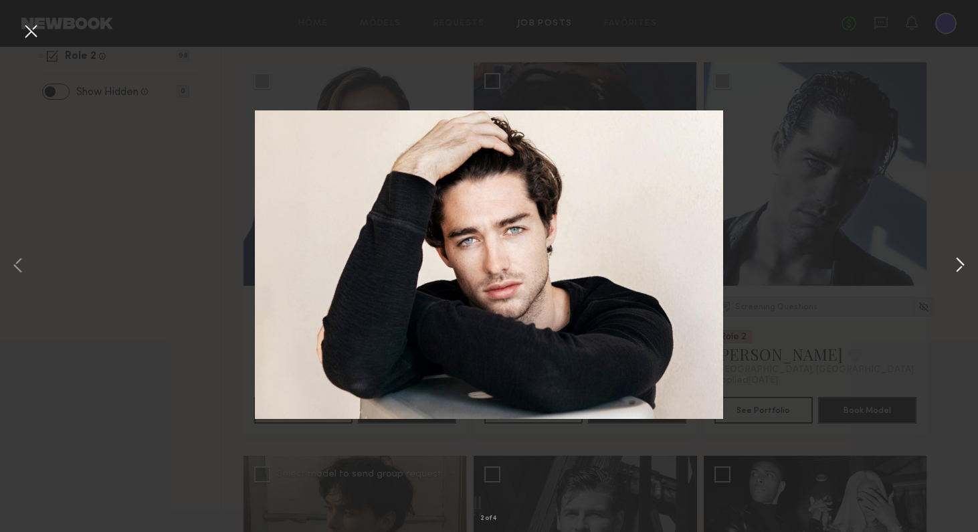
click at [829, 262] on button at bounding box center [959, 265] width 16 height 425
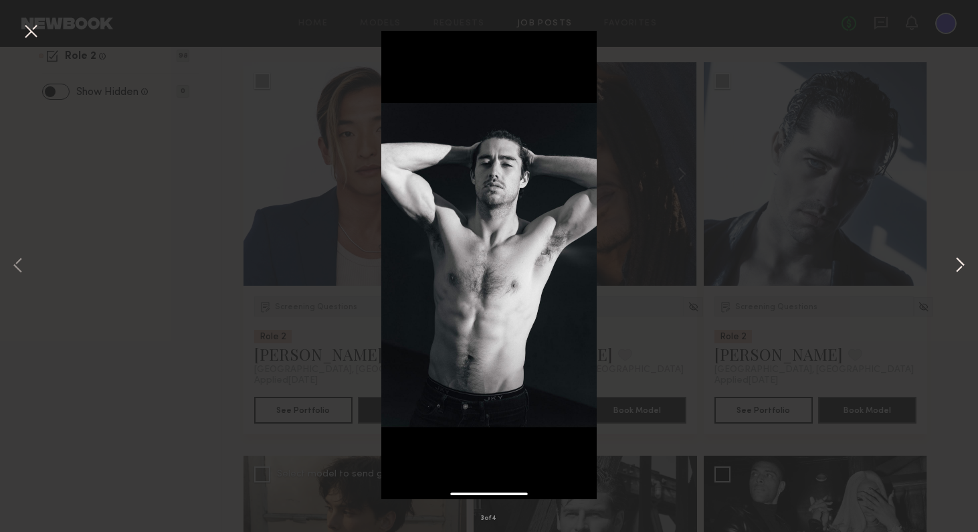
click at [829, 262] on button at bounding box center [959, 265] width 16 height 425
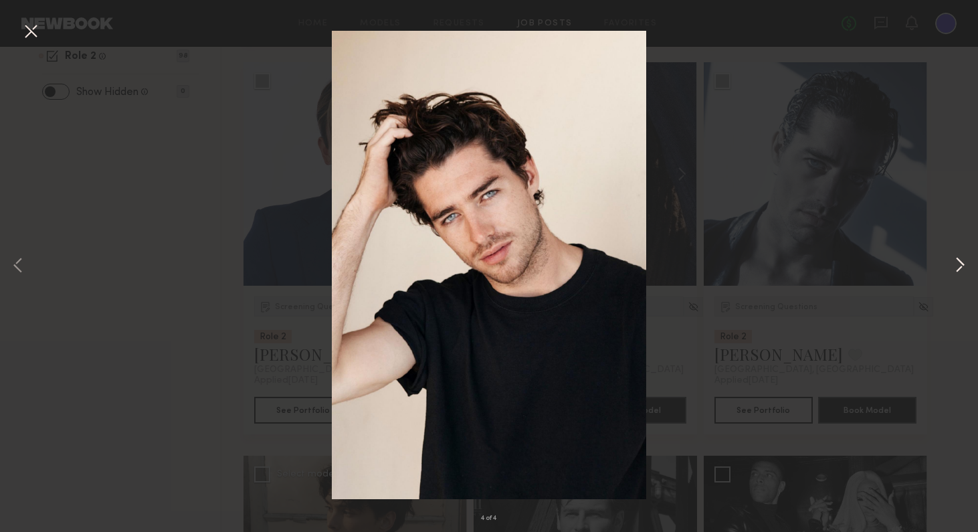
click at [829, 267] on button at bounding box center [959, 265] width 16 height 425
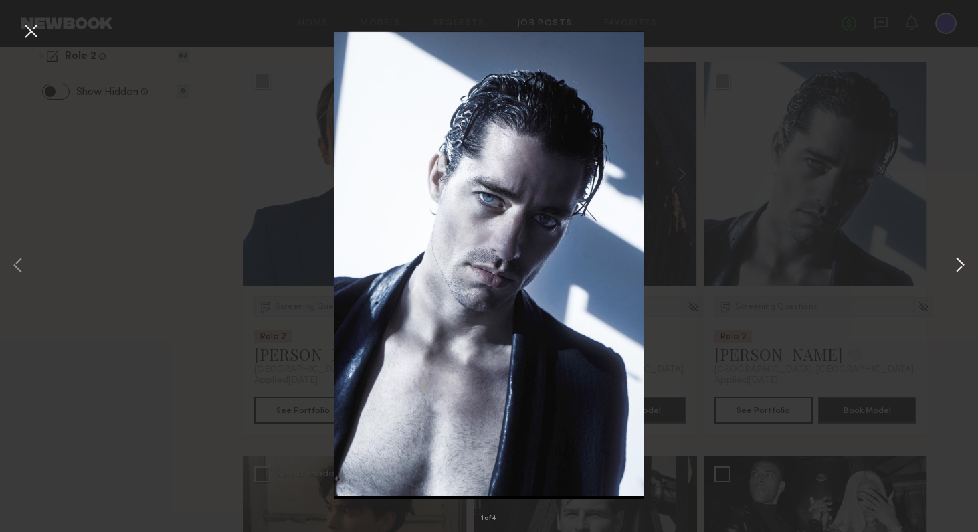
click at [829, 267] on button at bounding box center [959, 265] width 16 height 425
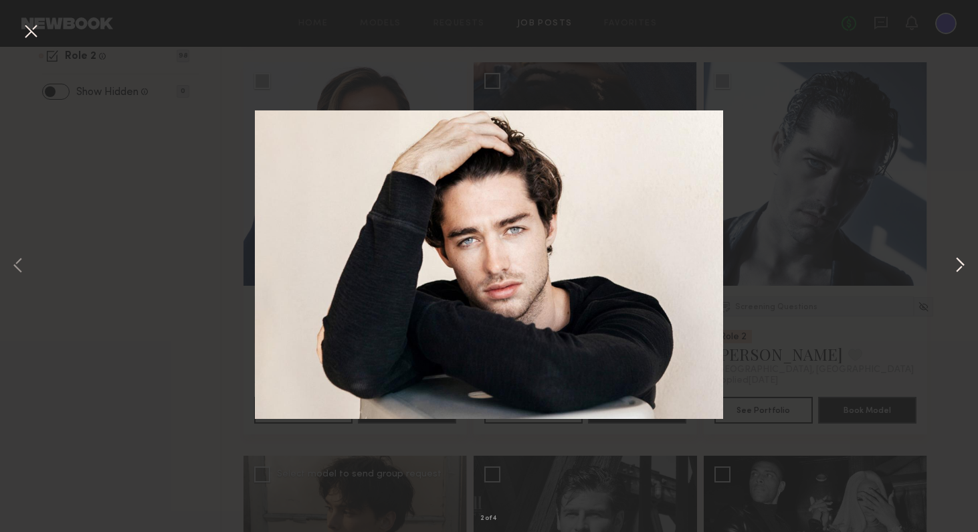
click at [829, 267] on button at bounding box center [959, 265] width 16 height 425
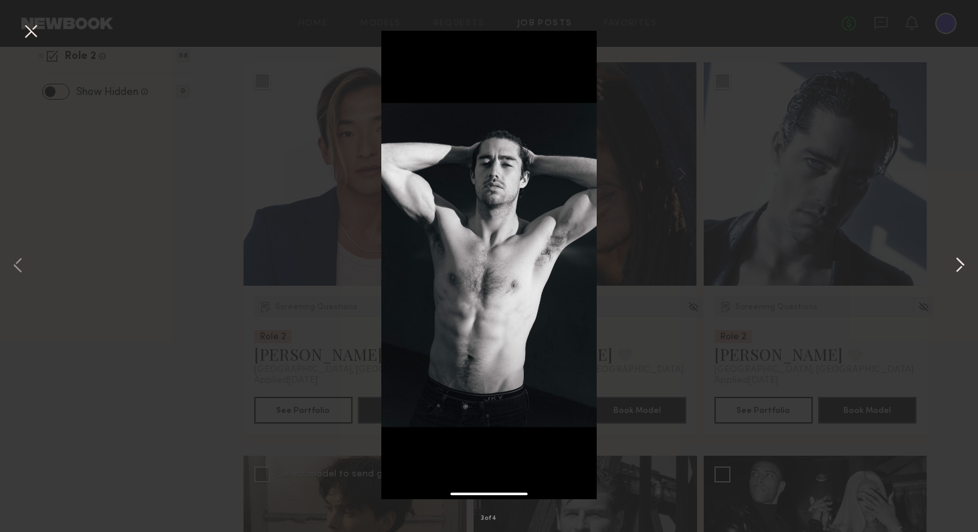
click at [829, 267] on button at bounding box center [959, 265] width 16 height 425
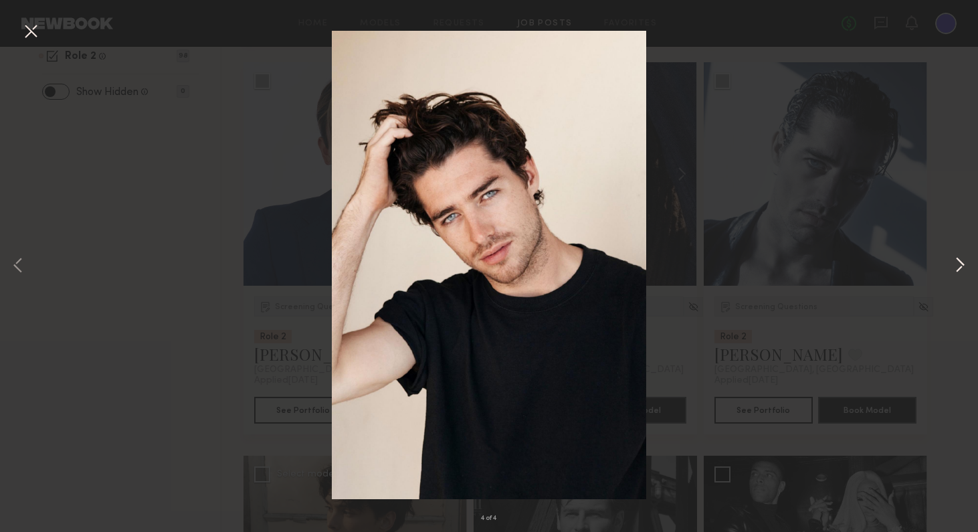
click at [829, 267] on button at bounding box center [959, 265] width 16 height 425
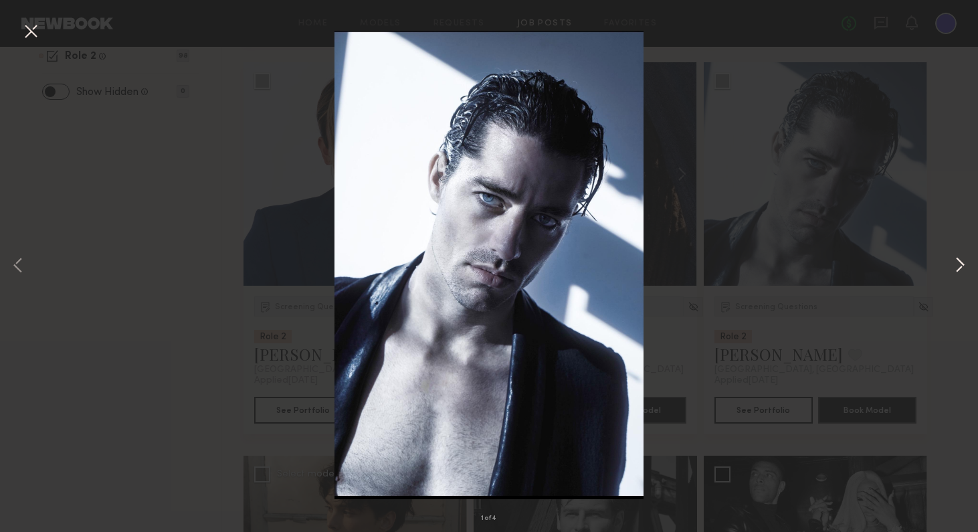
click at [829, 267] on button at bounding box center [959, 265] width 16 height 425
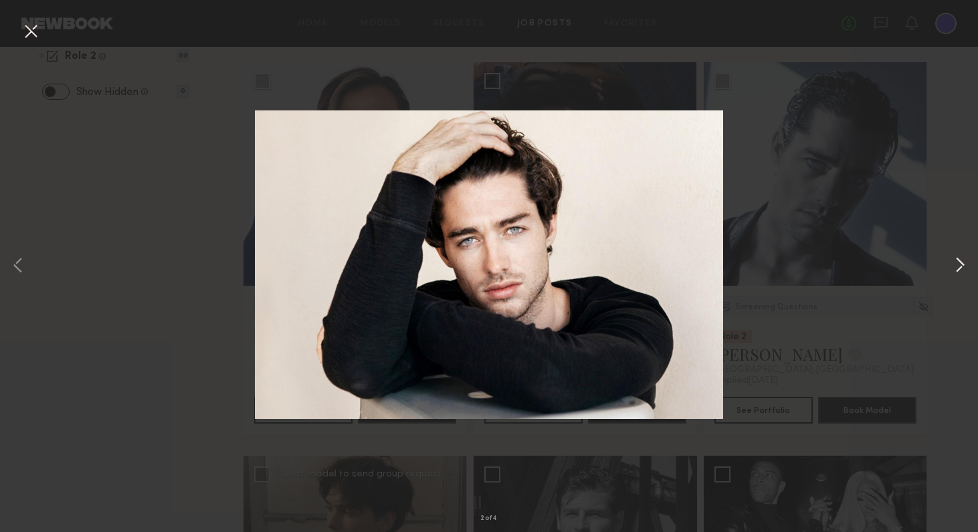
click at [829, 264] on button at bounding box center [959, 265] width 16 height 425
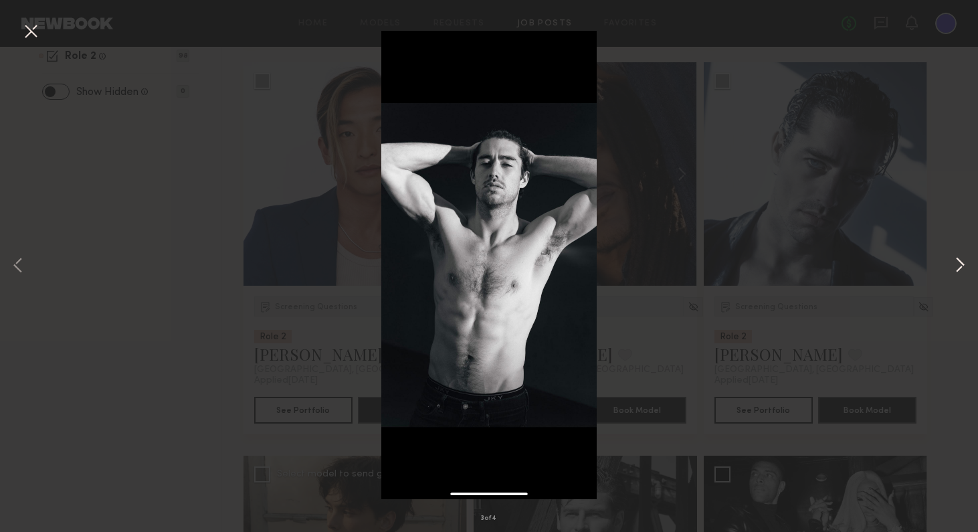
click at [829, 264] on button at bounding box center [959, 265] width 16 height 425
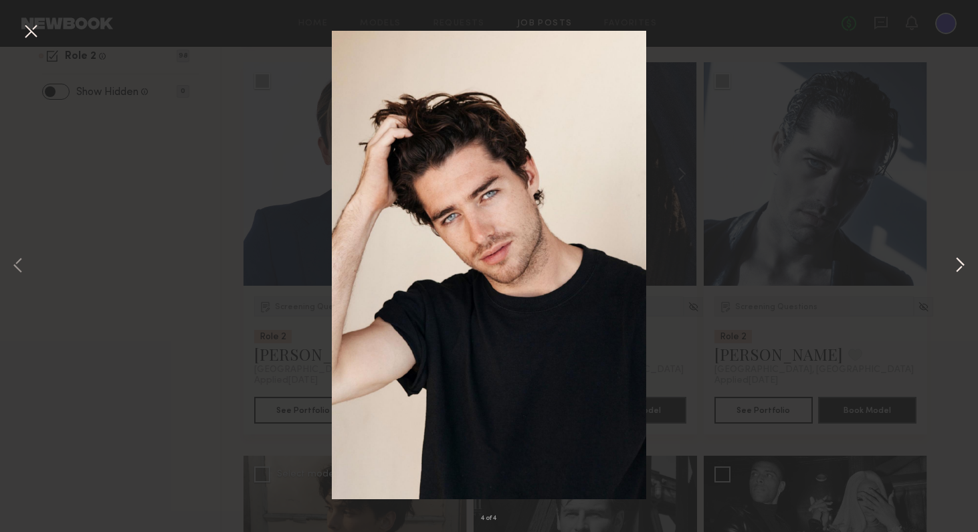
click at [829, 264] on button at bounding box center [959, 265] width 16 height 425
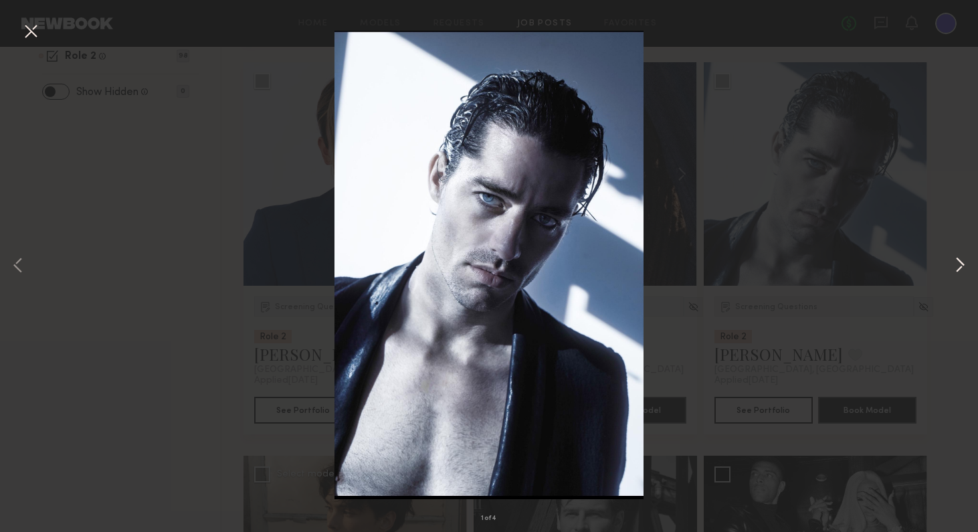
click at [829, 265] on button at bounding box center [959, 265] width 16 height 425
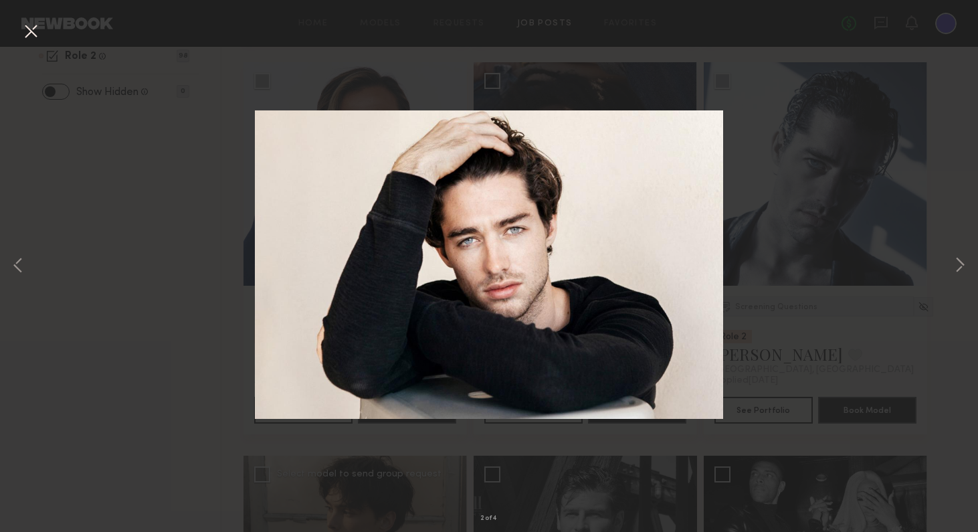
click at [829, 376] on div "2 of 4" at bounding box center [489, 266] width 978 height 532
click at [28, 38] on button at bounding box center [30, 32] width 21 height 24
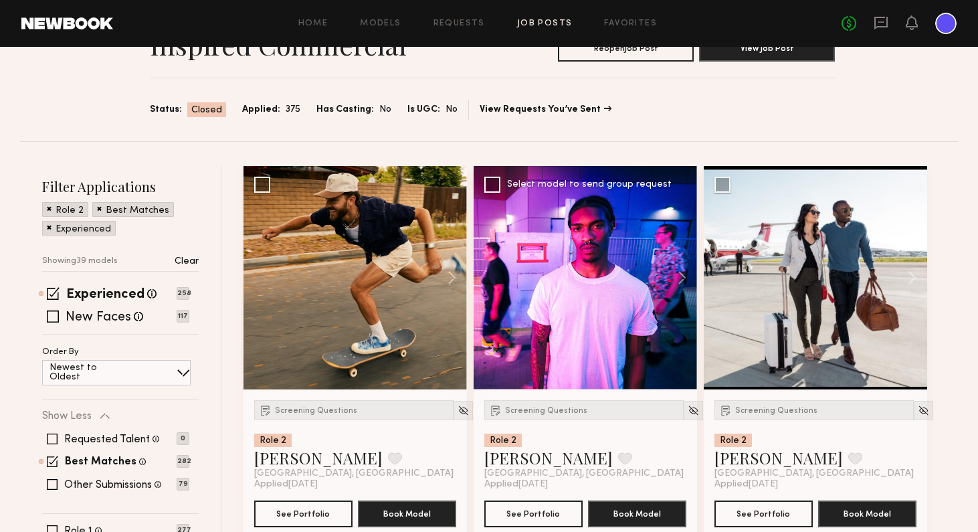
scroll to position [41, 0]
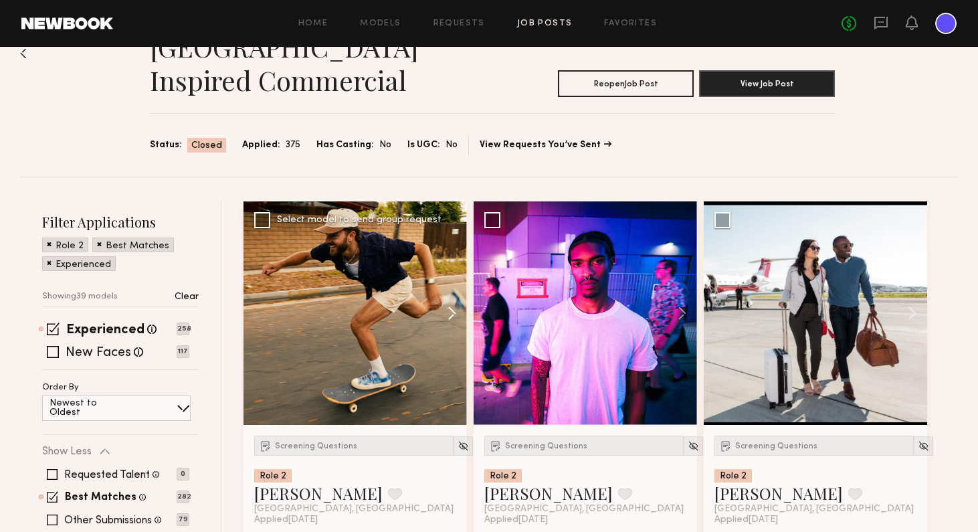
click at [453, 309] on button at bounding box center [445, 312] width 43 height 223
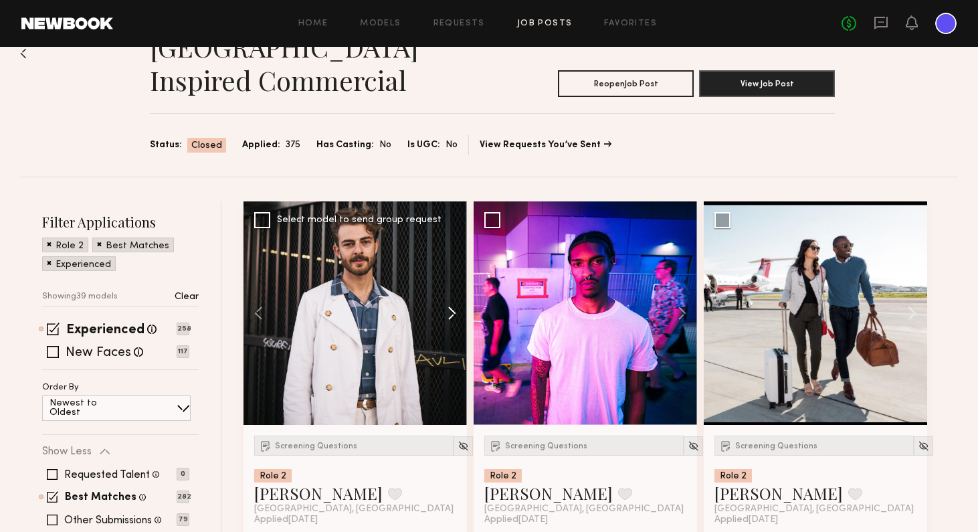
click at [453, 309] on button at bounding box center [445, 312] width 43 height 223
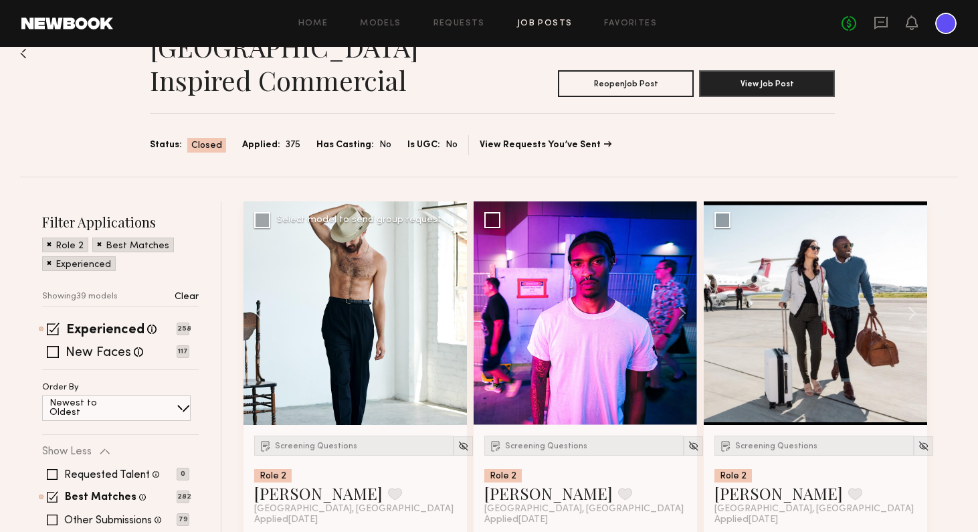
click at [453, 309] on button at bounding box center [445, 312] width 43 height 223
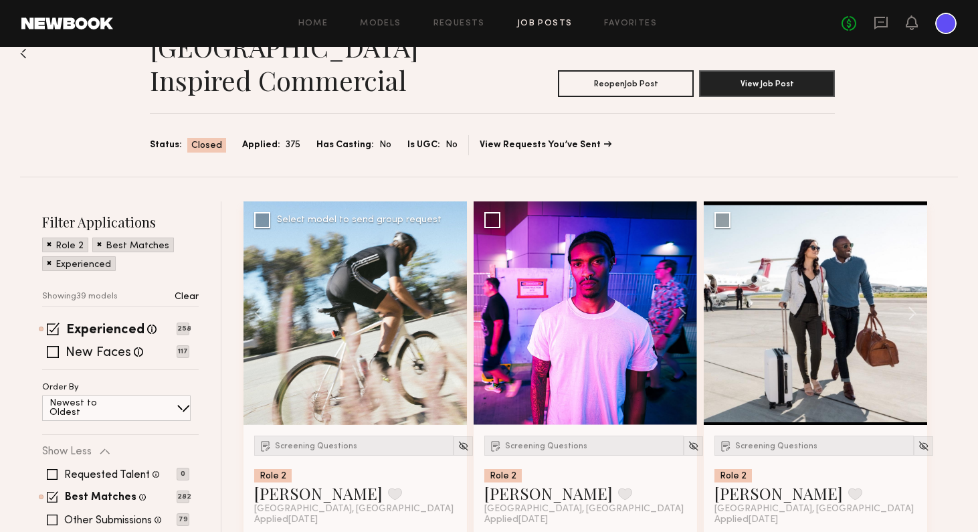
click at [453, 309] on div at bounding box center [354, 312] width 223 height 223
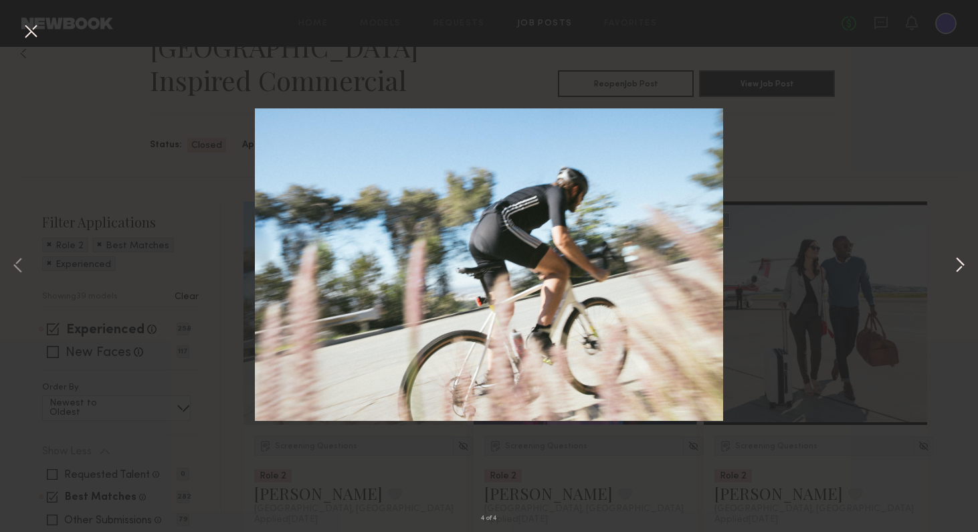
click at [829, 267] on button at bounding box center [959, 265] width 16 height 425
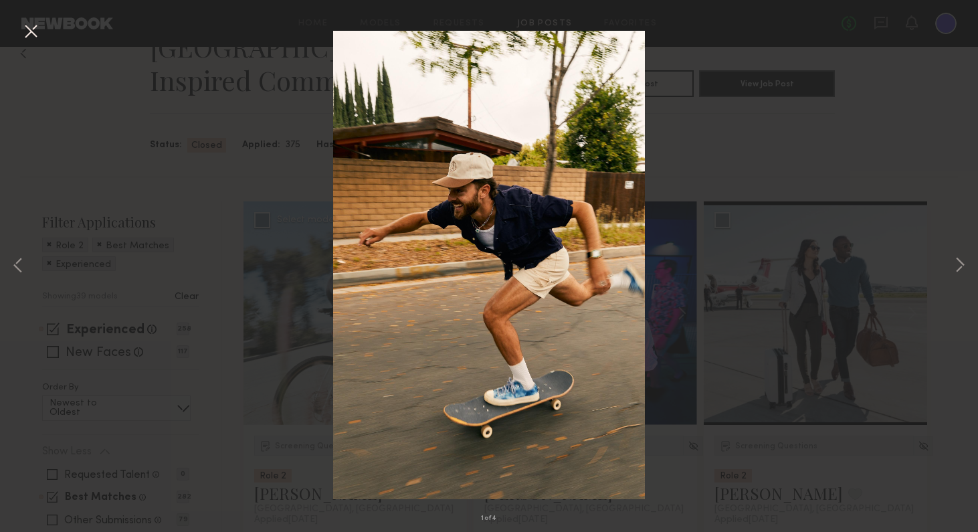
click at [829, 356] on div "1 of 4" at bounding box center [489, 266] width 978 height 532
click at [829, 265] on button at bounding box center [959, 265] width 16 height 425
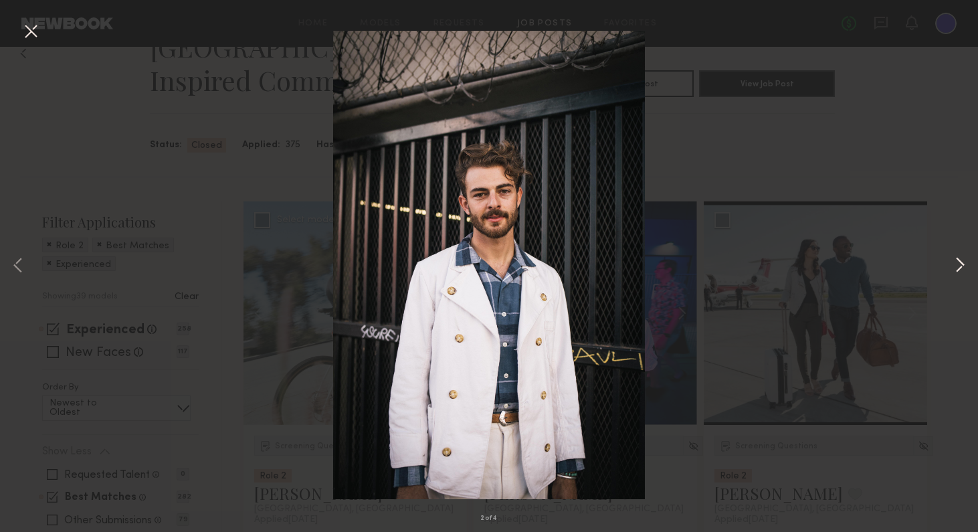
click at [829, 265] on button at bounding box center [959, 265] width 16 height 425
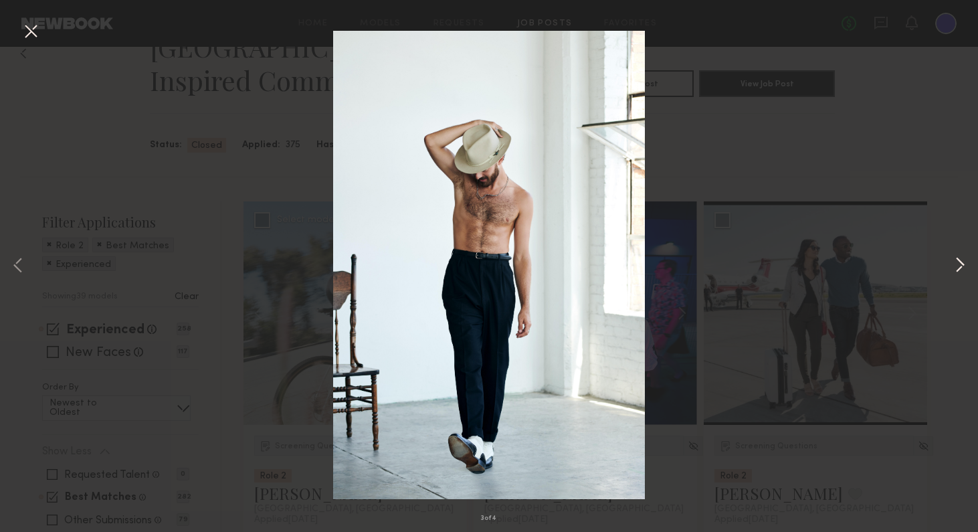
click at [829, 265] on button at bounding box center [959, 265] width 16 height 425
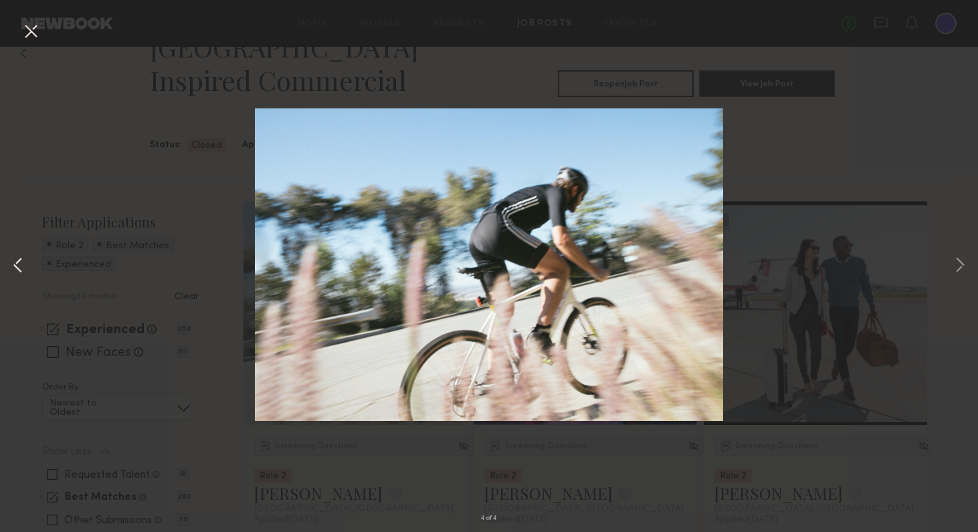
click at [19, 259] on button at bounding box center [18, 265] width 16 height 425
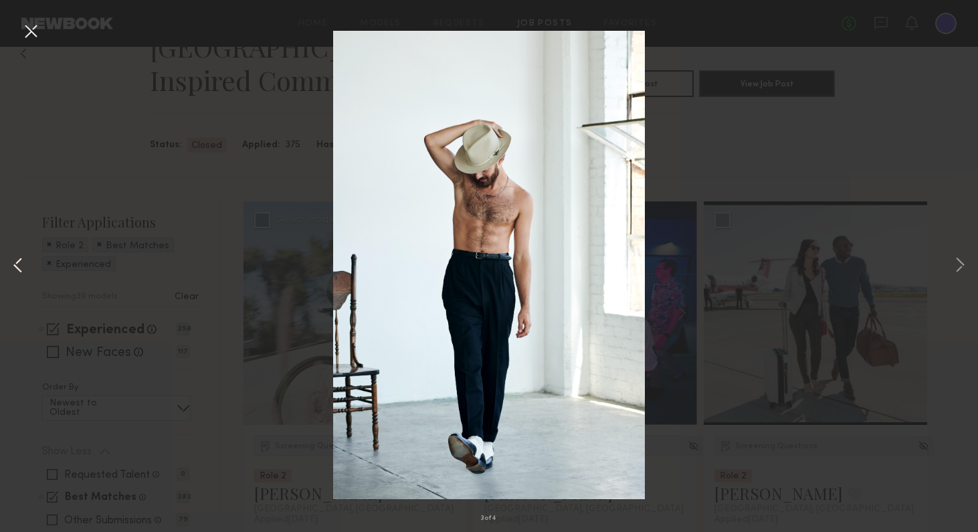
click at [19, 259] on button at bounding box center [18, 265] width 16 height 425
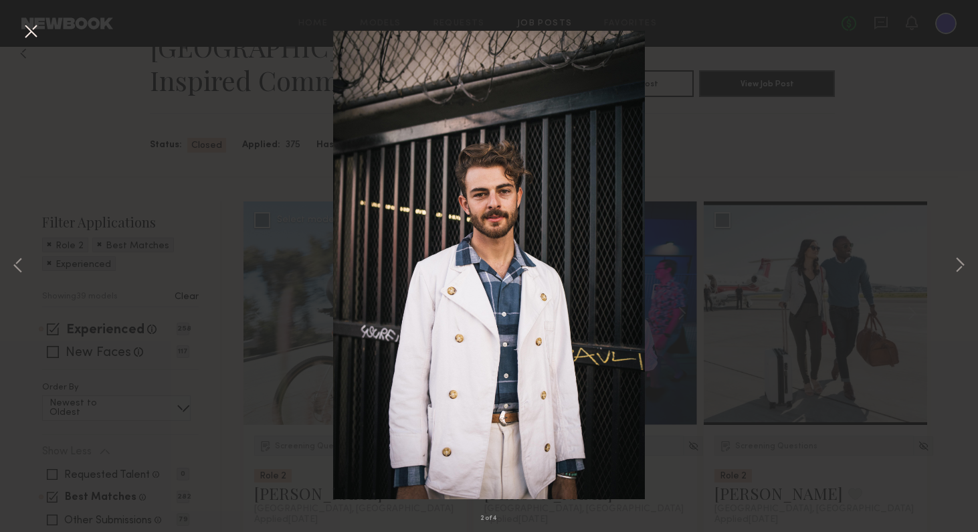
click at [28, 37] on button at bounding box center [30, 32] width 21 height 24
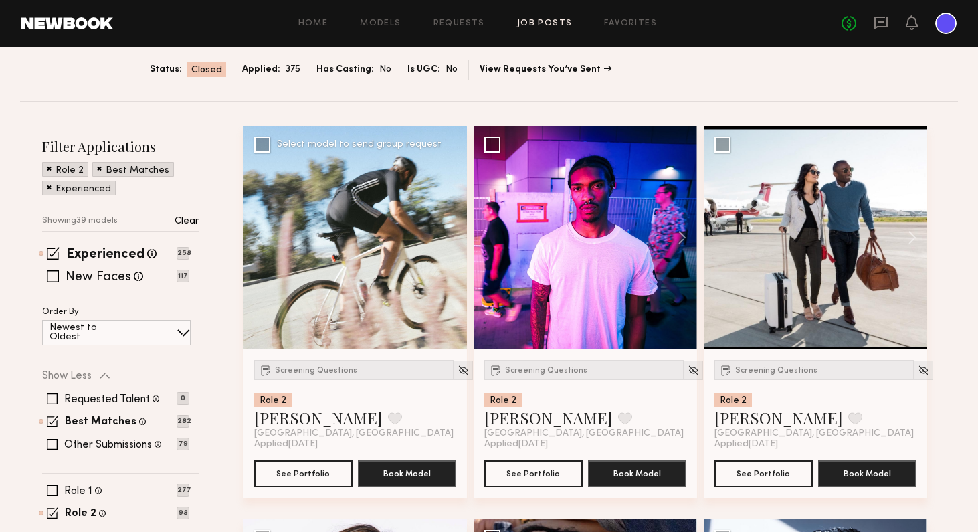
scroll to position [133, 0]
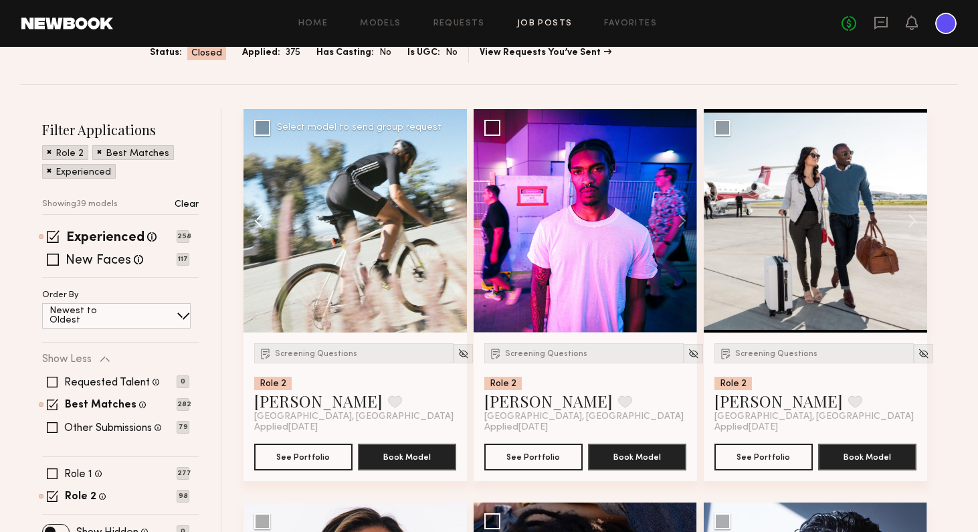
click at [259, 219] on button at bounding box center [264, 220] width 43 height 223
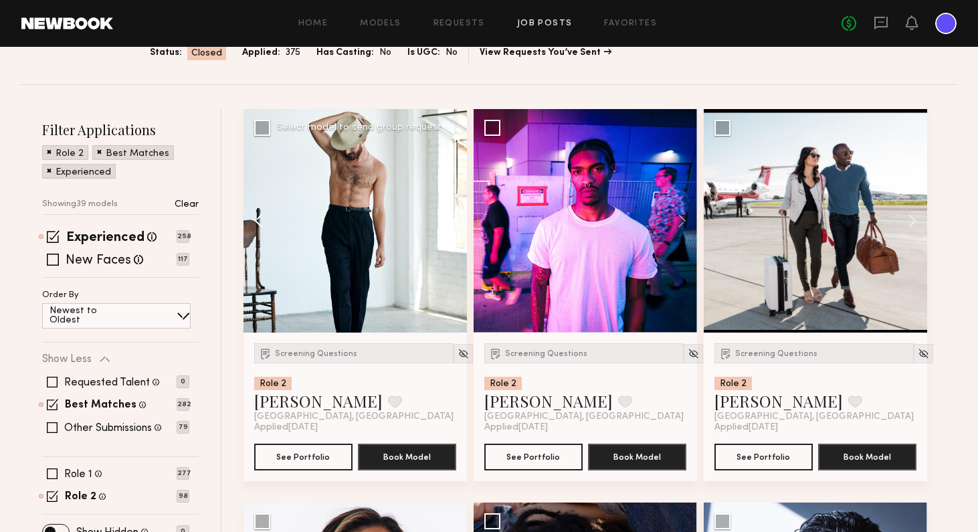
click at [259, 219] on button at bounding box center [264, 220] width 43 height 223
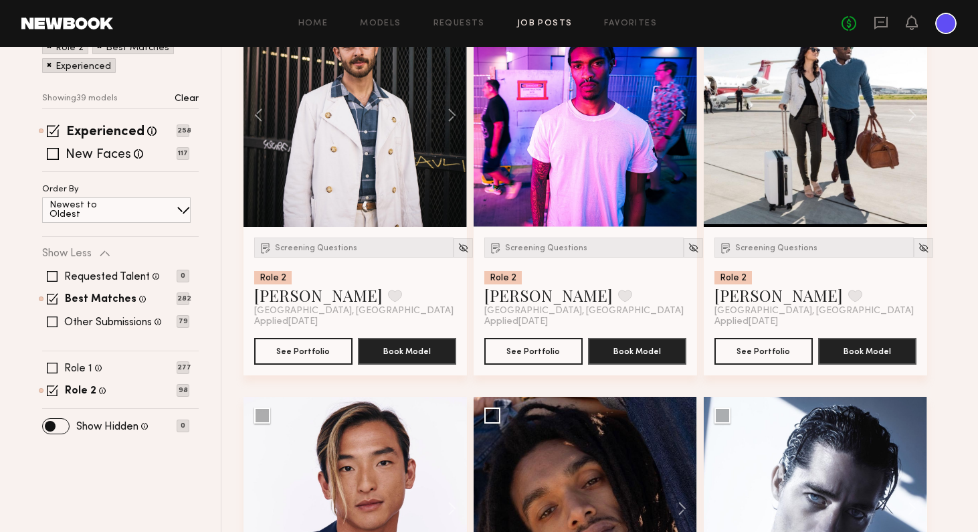
scroll to position [247, 0]
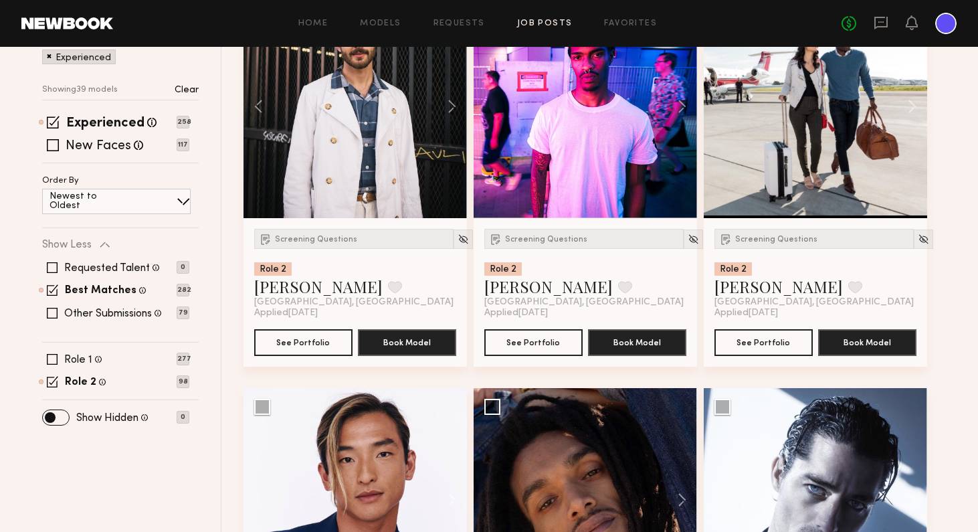
click at [53, 367] on div "Role 1 Female, 25–37, White / Caucasian, Black/ African American, Hispanic / La…" at bounding box center [120, 370] width 156 height 33
click at [53, 359] on span at bounding box center [52, 359] width 11 height 11
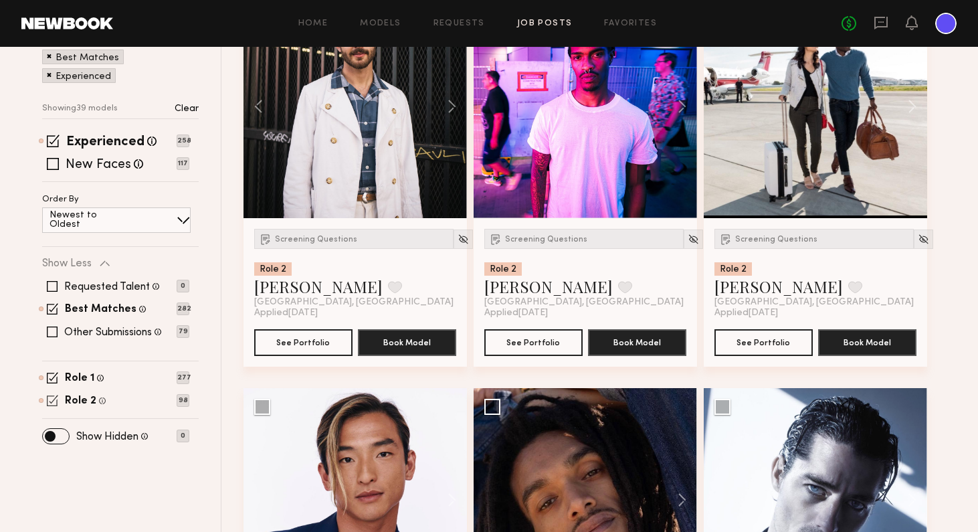
click at [55, 397] on span at bounding box center [52, 399] width 11 height 11
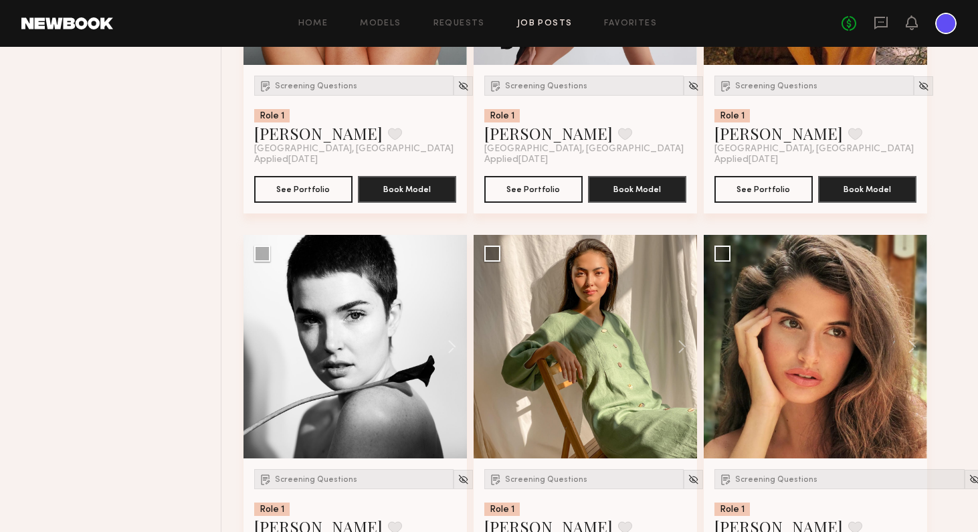
scroll to position [1187, 0]
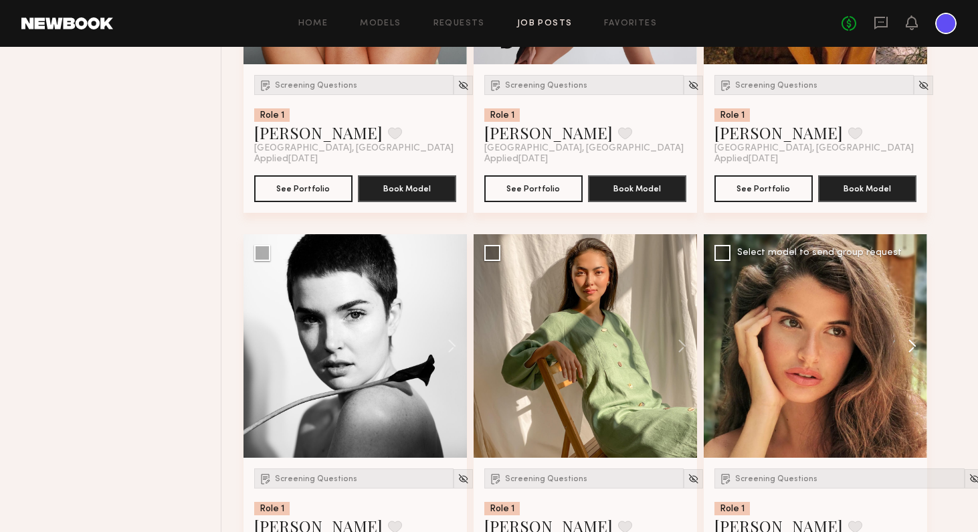
click at [829, 342] on button at bounding box center [905, 345] width 43 height 223
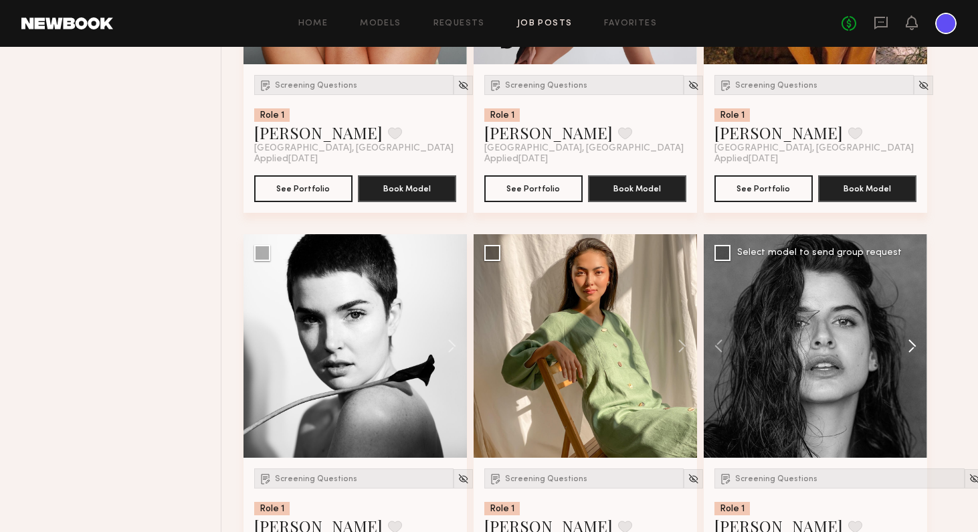
click at [829, 342] on button at bounding box center [905, 345] width 43 height 223
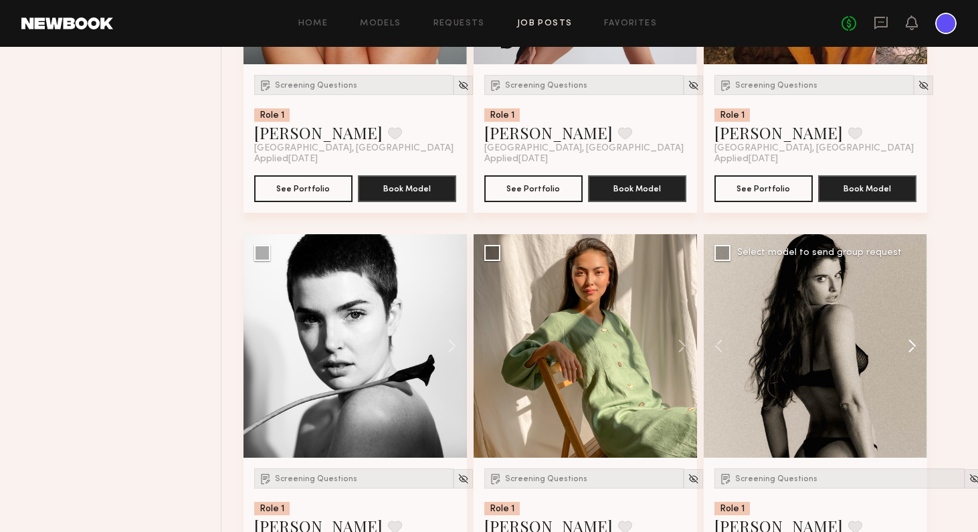
click at [829, 342] on button at bounding box center [905, 345] width 43 height 223
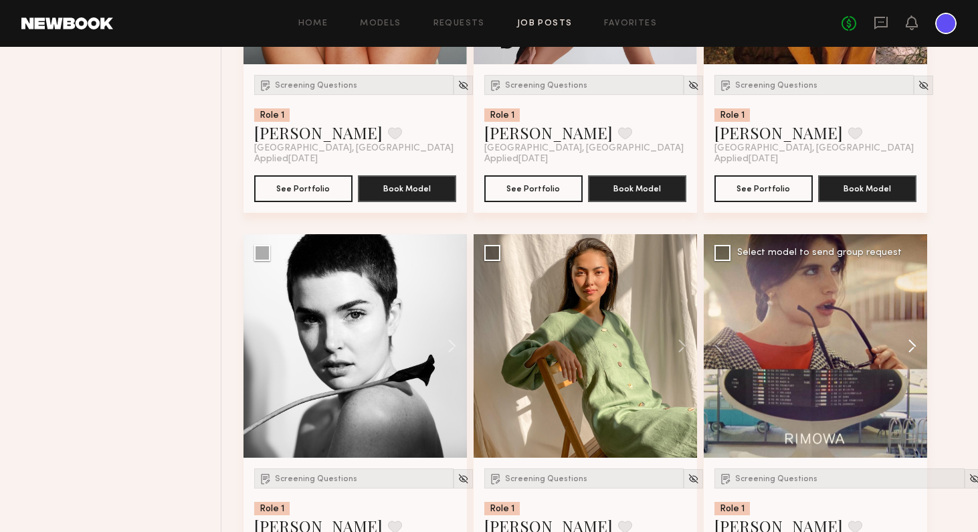
click at [829, 342] on button at bounding box center [905, 345] width 43 height 223
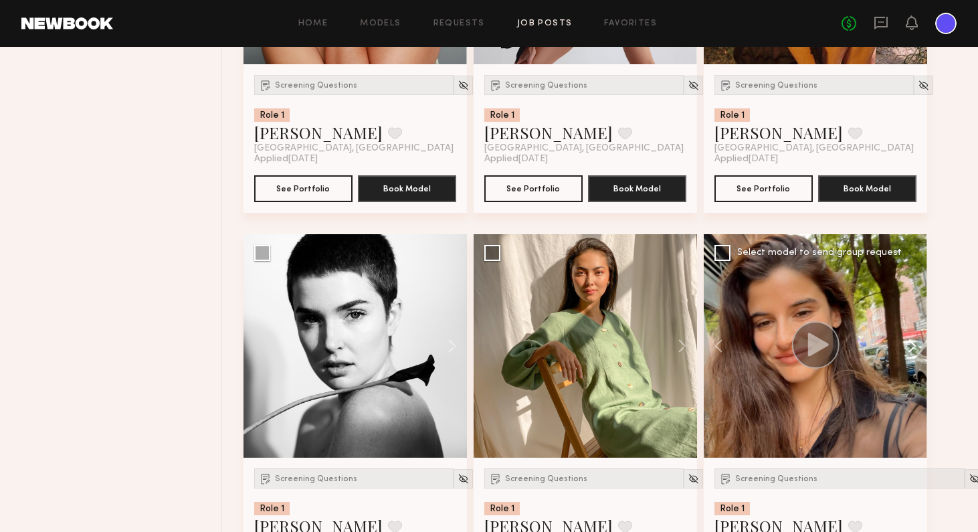
click at [829, 342] on button at bounding box center [905, 345] width 43 height 223
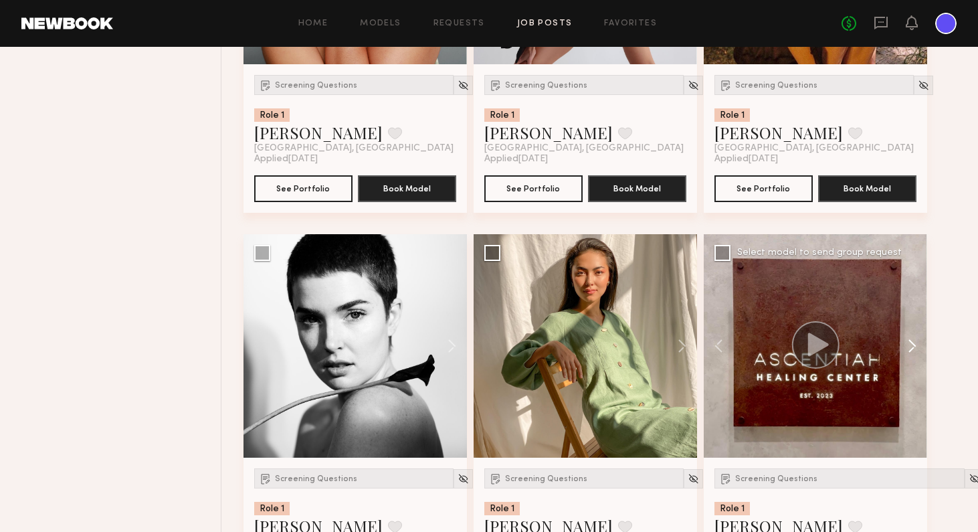
click at [829, 342] on button at bounding box center [905, 345] width 43 height 223
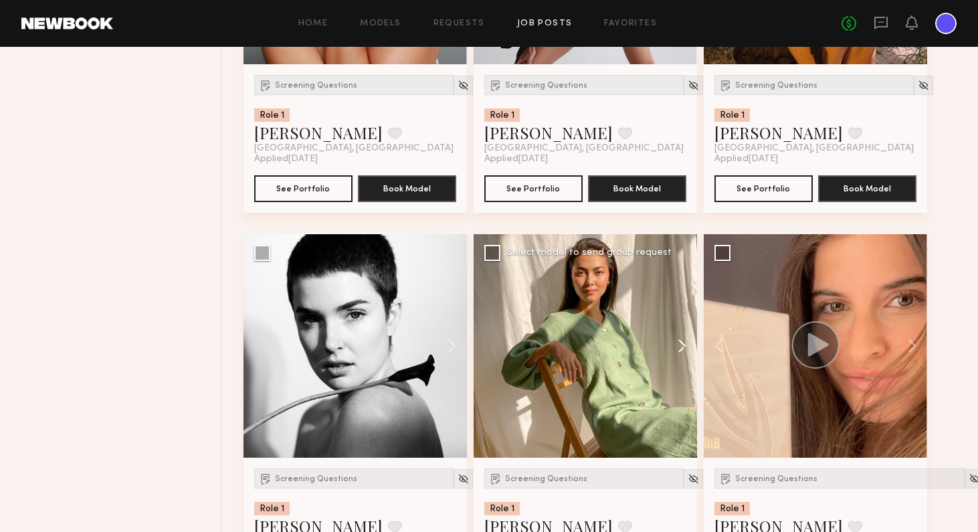
click at [685, 342] on button at bounding box center [675, 345] width 43 height 223
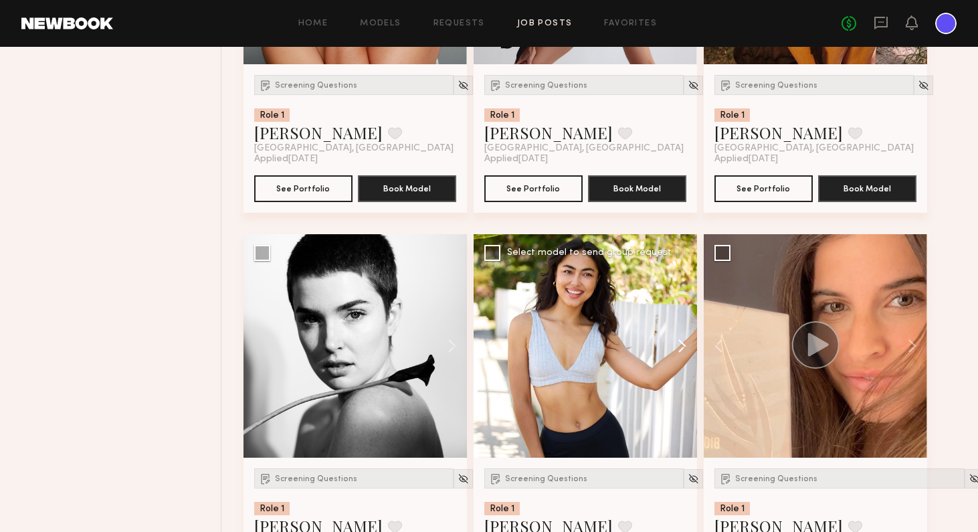
click at [685, 342] on button at bounding box center [675, 345] width 43 height 223
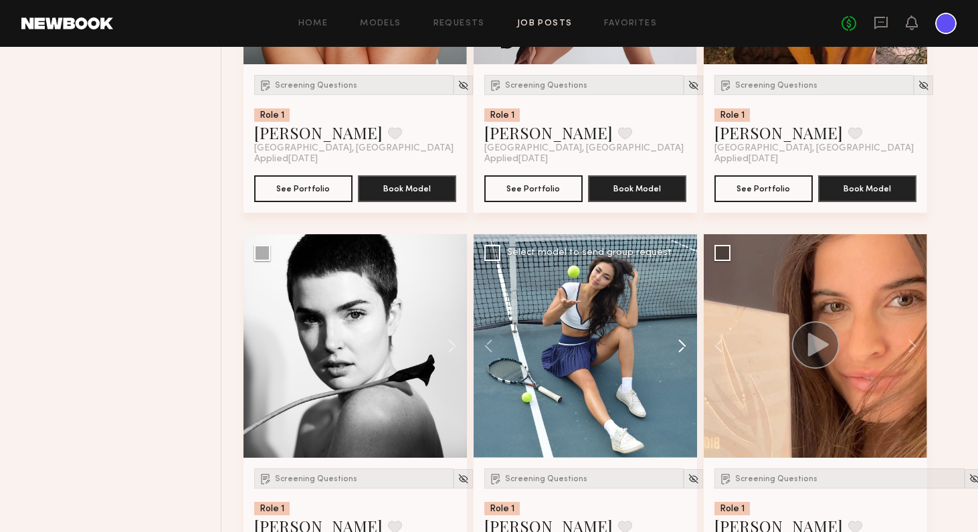
click at [685, 342] on button at bounding box center [675, 345] width 43 height 223
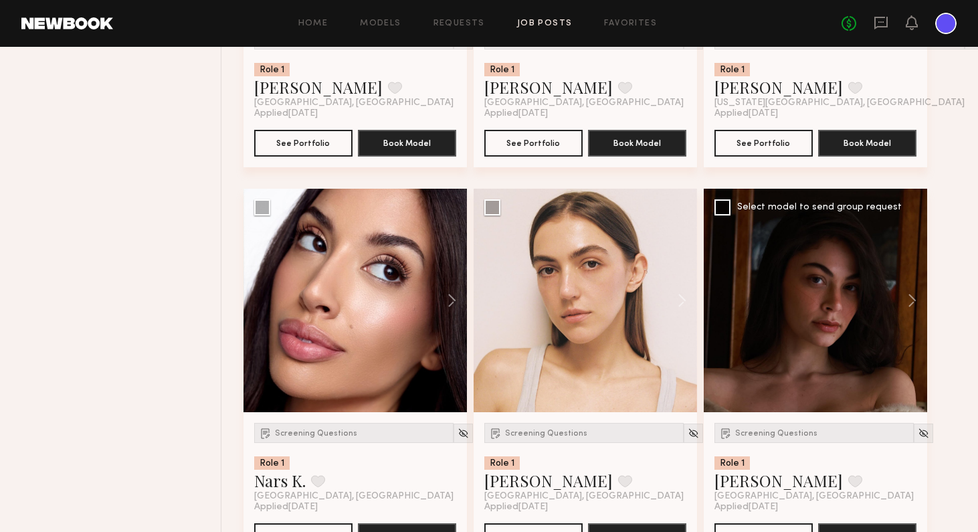
scroll to position [1633, 0]
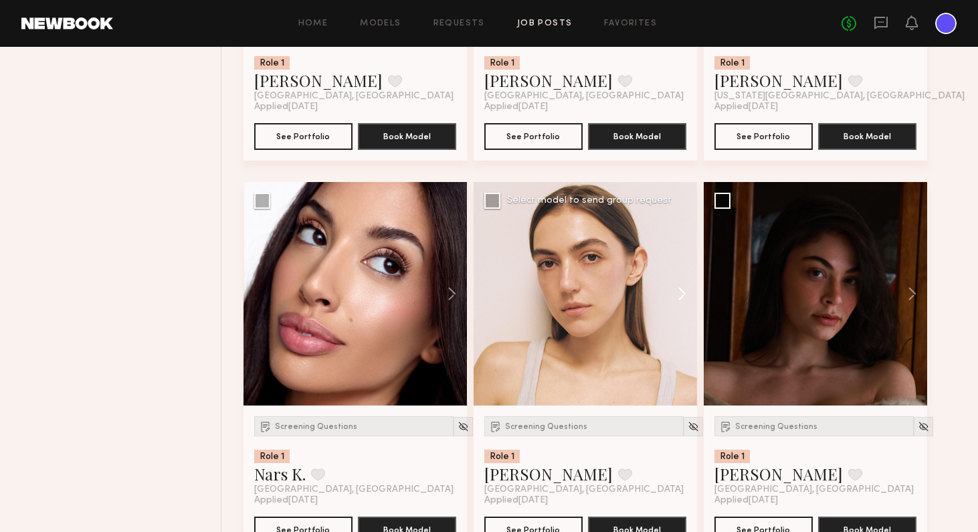
click at [681, 294] on button at bounding box center [675, 293] width 43 height 223
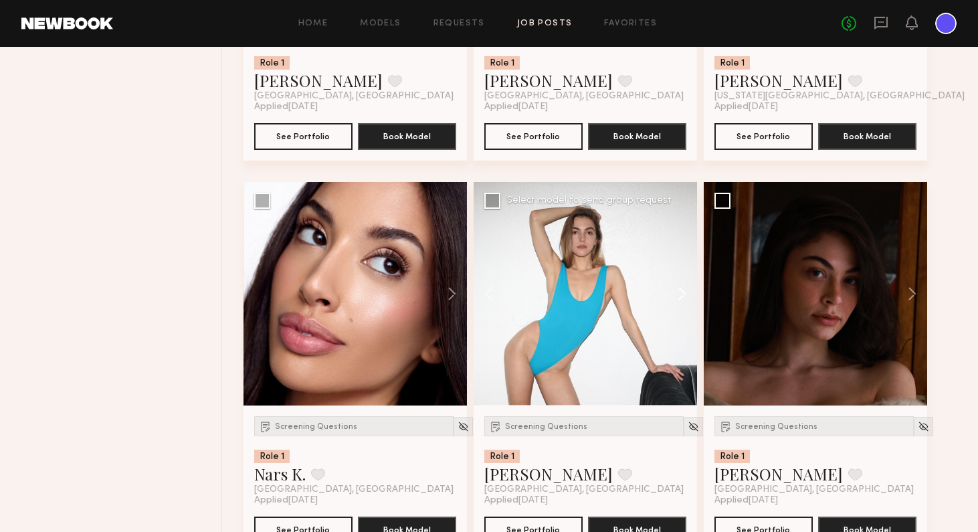
click at [681, 294] on button at bounding box center [675, 293] width 43 height 223
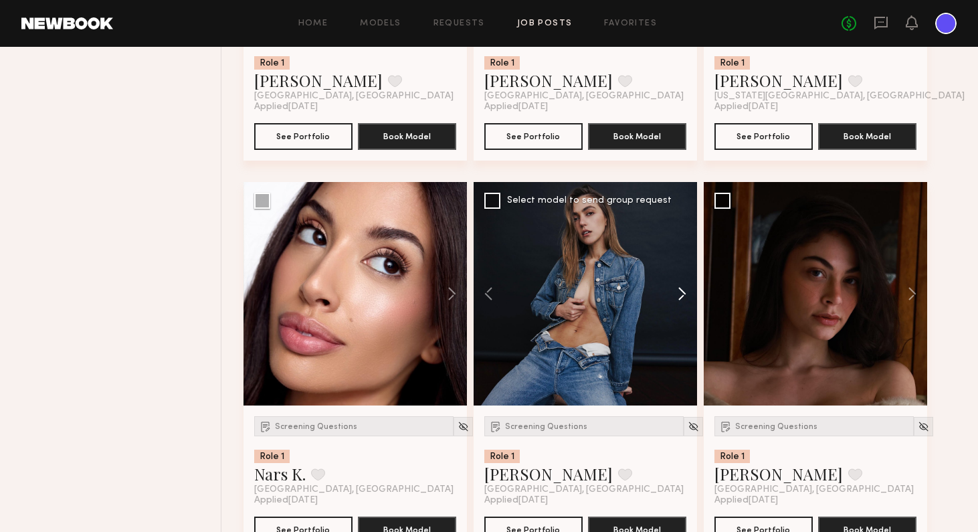
click at [681, 294] on button at bounding box center [675, 293] width 43 height 223
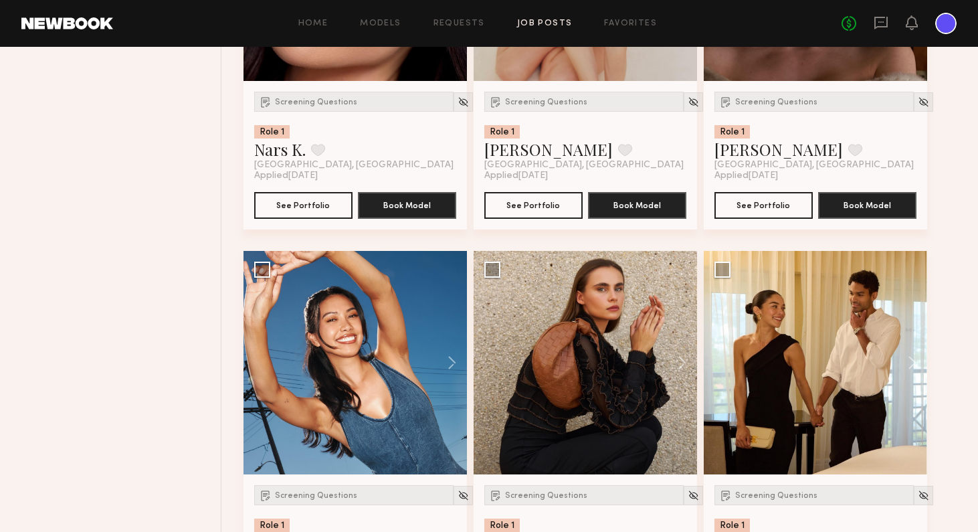
scroll to position [1954, 0]
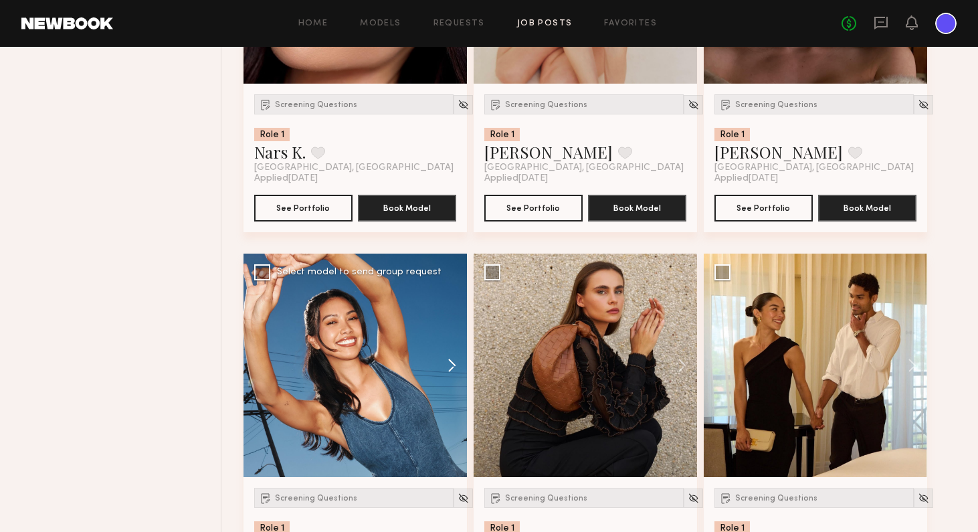
click at [453, 365] on button at bounding box center [445, 364] width 43 height 223
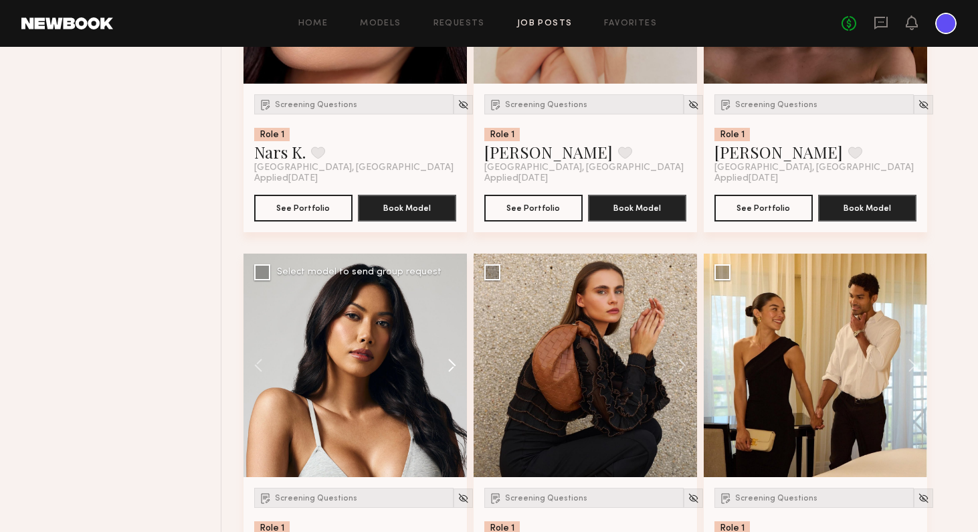
click at [453, 365] on button at bounding box center [445, 364] width 43 height 223
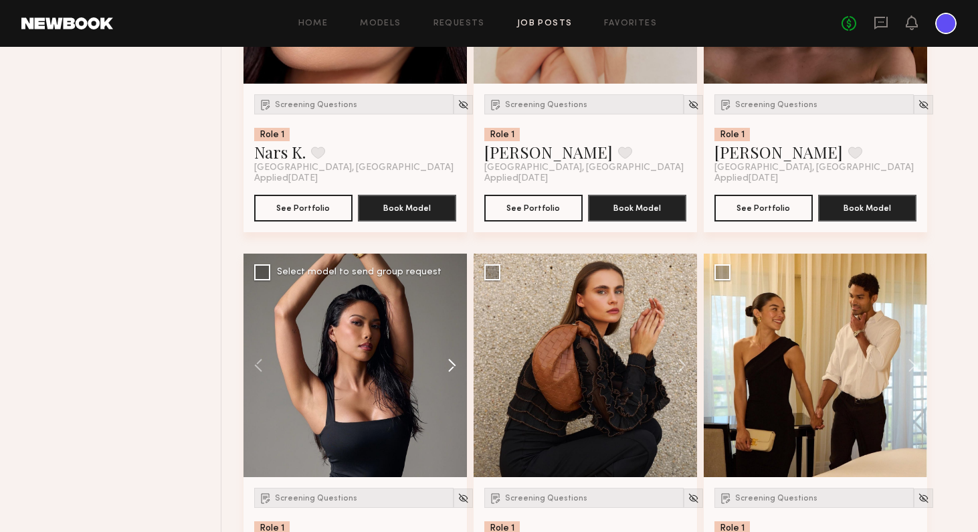
click at [453, 365] on button at bounding box center [445, 364] width 43 height 223
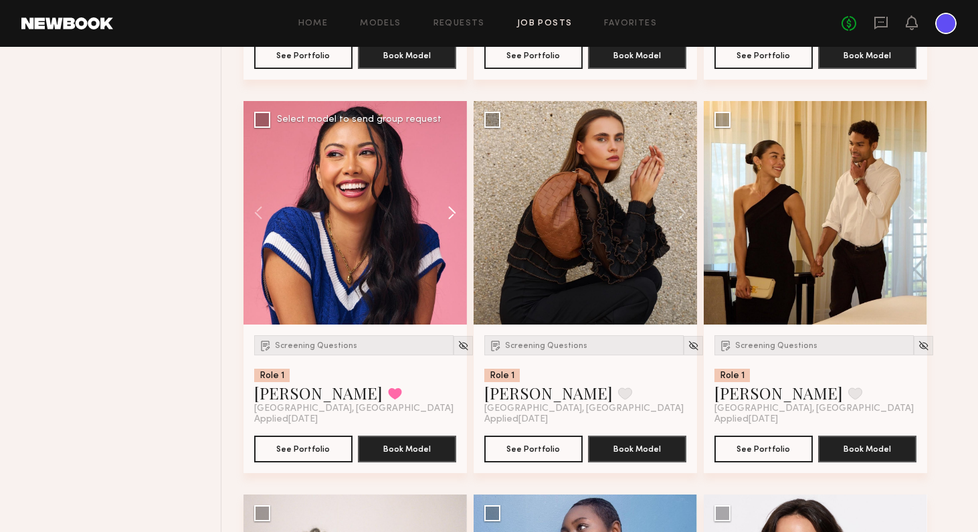
scroll to position [2105, 0]
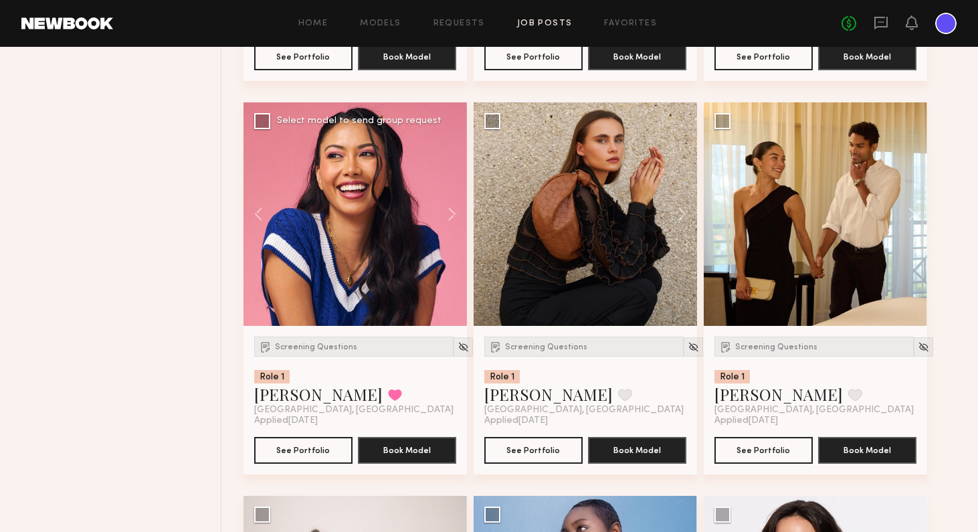
click at [382, 262] on div at bounding box center [354, 213] width 223 height 223
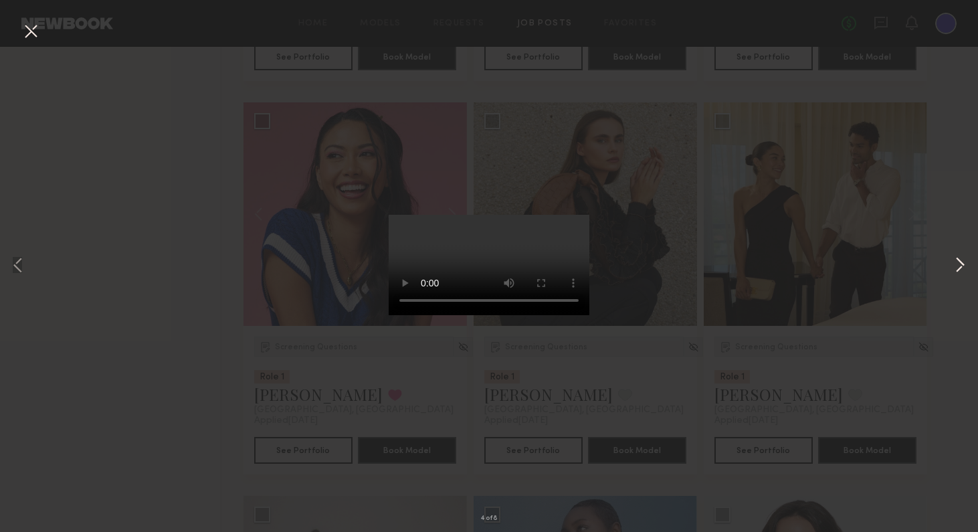
click at [829, 272] on button at bounding box center [959, 265] width 16 height 425
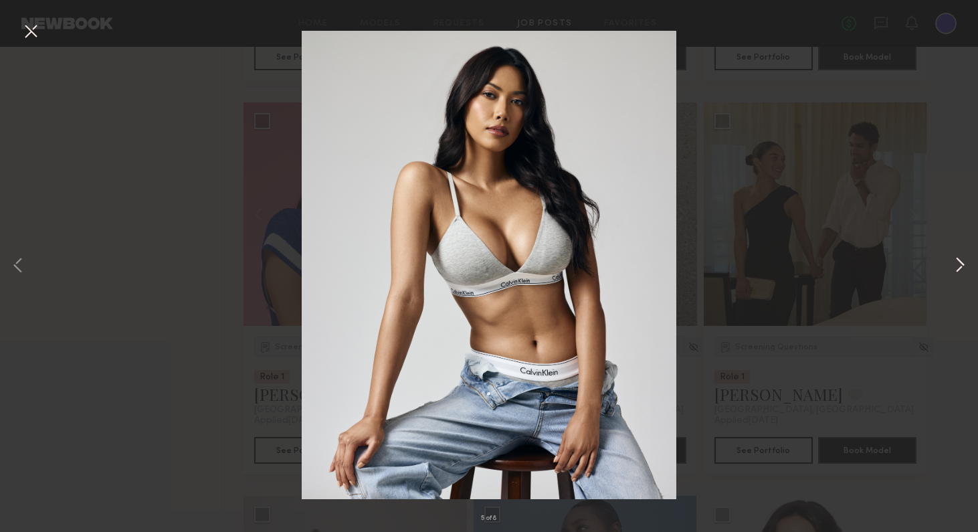
click at [829, 272] on button at bounding box center [959, 265] width 16 height 425
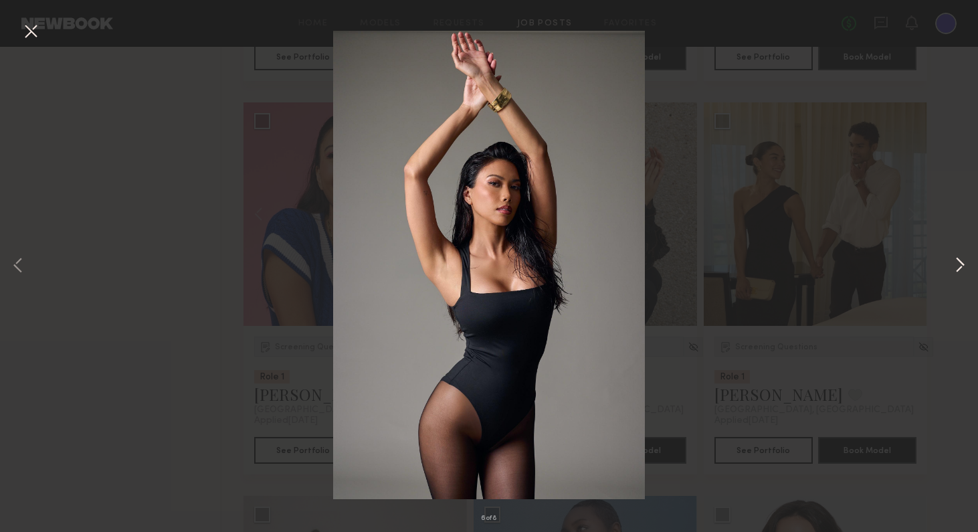
click at [829, 271] on button at bounding box center [959, 265] width 16 height 425
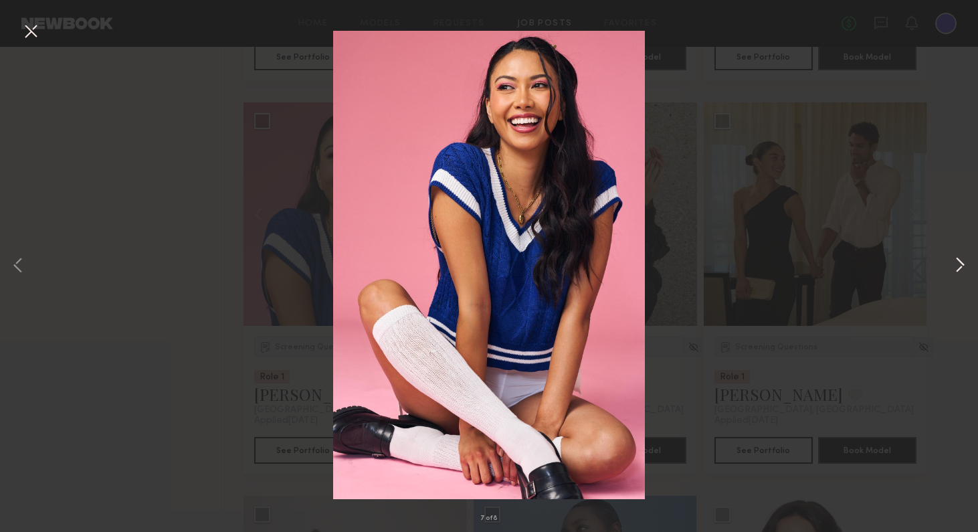
click at [829, 269] on button at bounding box center [959, 265] width 16 height 425
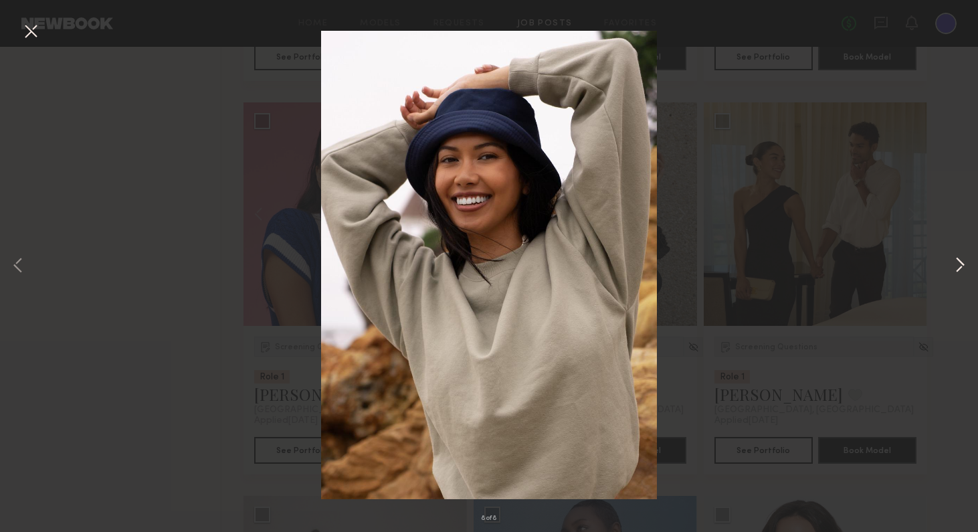
click at [829, 269] on button at bounding box center [959, 265] width 16 height 425
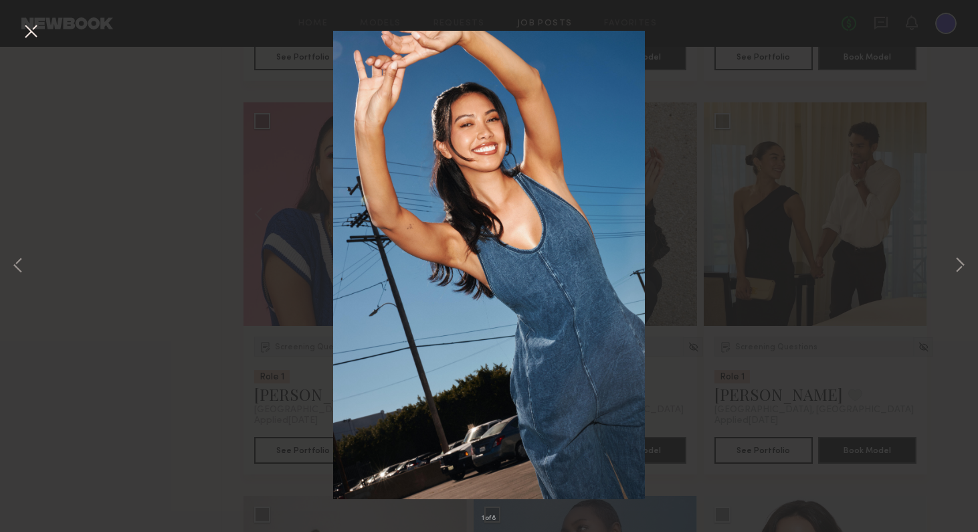
click at [27, 30] on button at bounding box center [30, 32] width 21 height 24
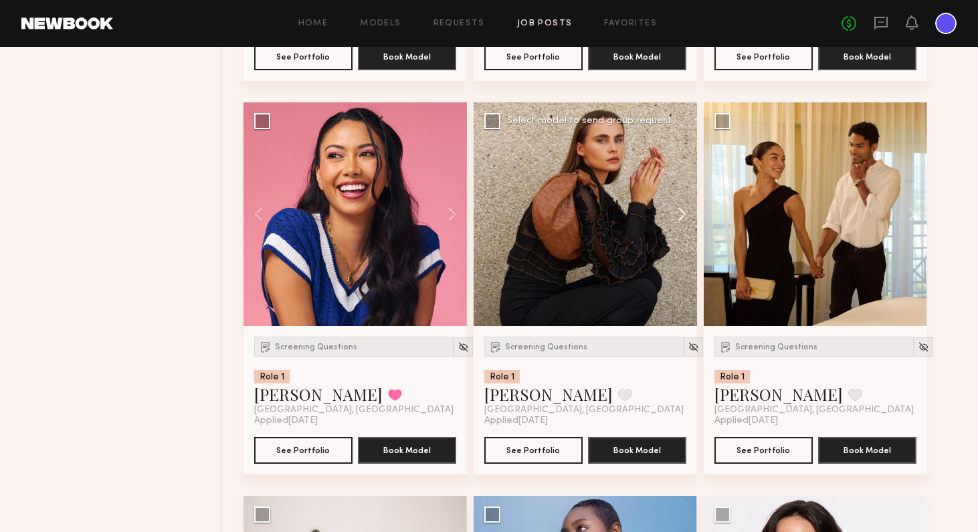
click at [685, 211] on button at bounding box center [675, 213] width 43 height 223
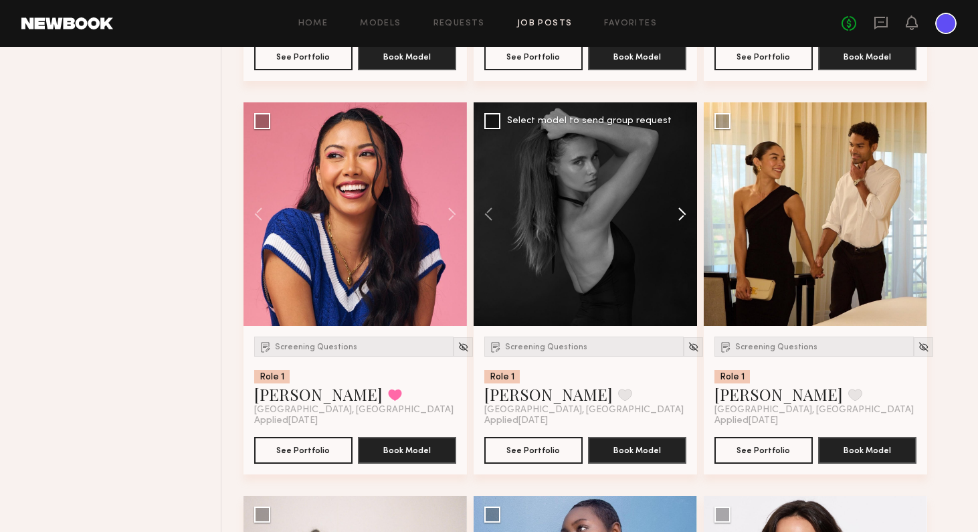
click at [685, 211] on button at bounding box center [675, 213] width 43 height 223
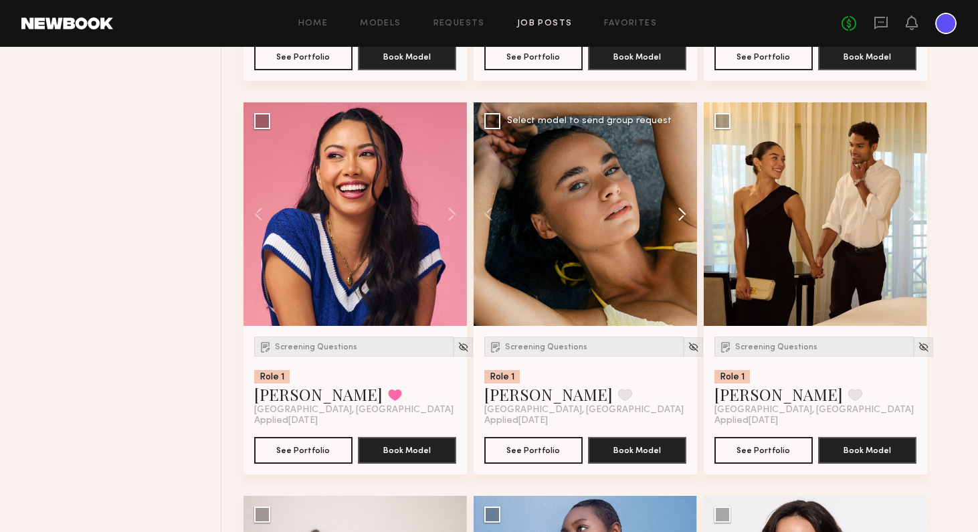
click at [685, 211] on button at bounding box center [675, 213] width 43 height 223
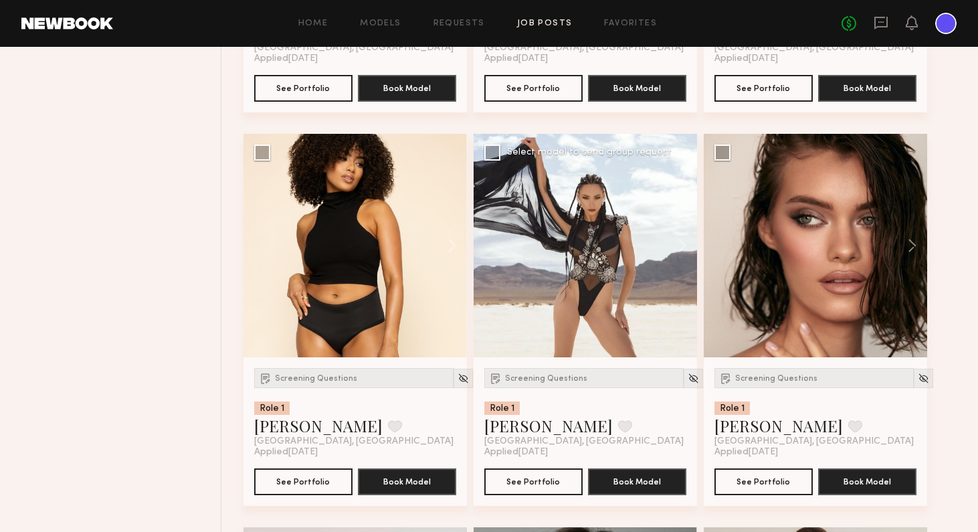
scroll to position [2858, 0]
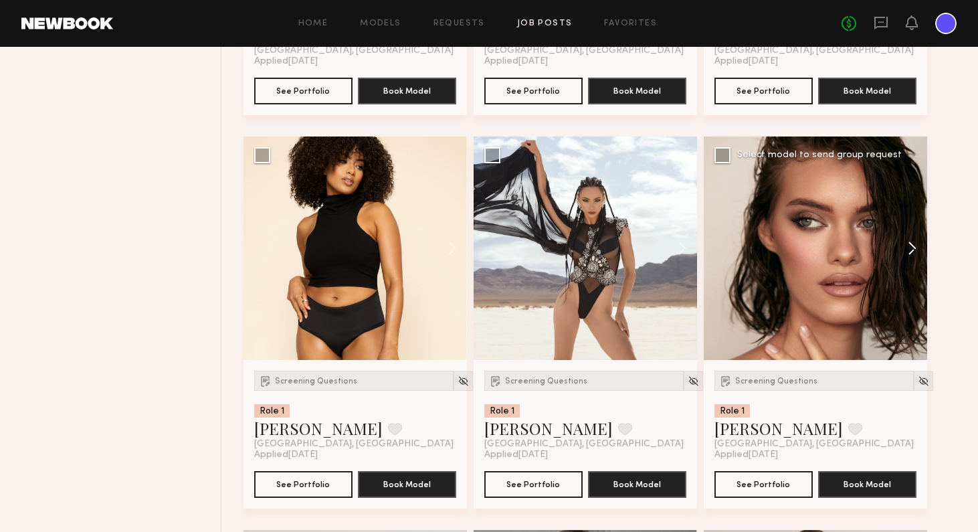
click at [829, 246] on button at bounding box center [905, 247] width 43 height 223
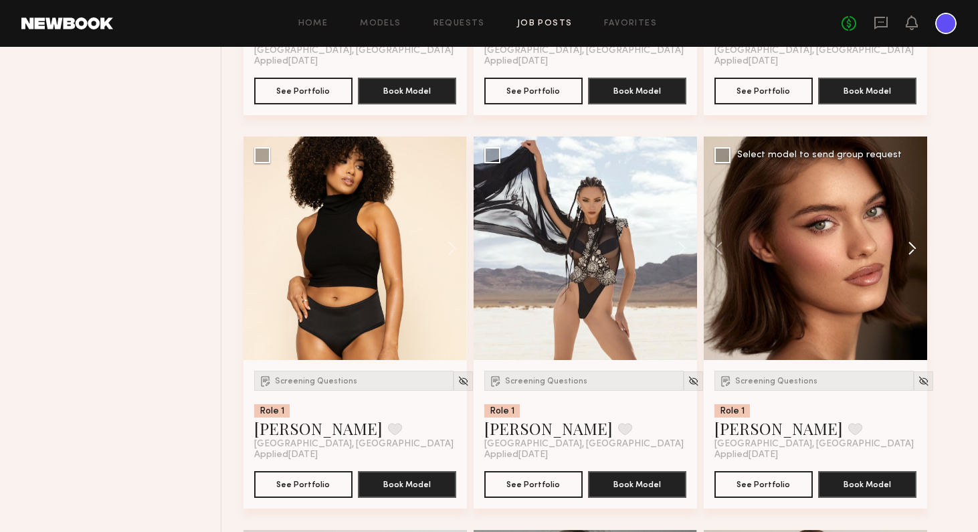
click at [829, 246] on button at bounding box center [905, 247] width 43 height 223
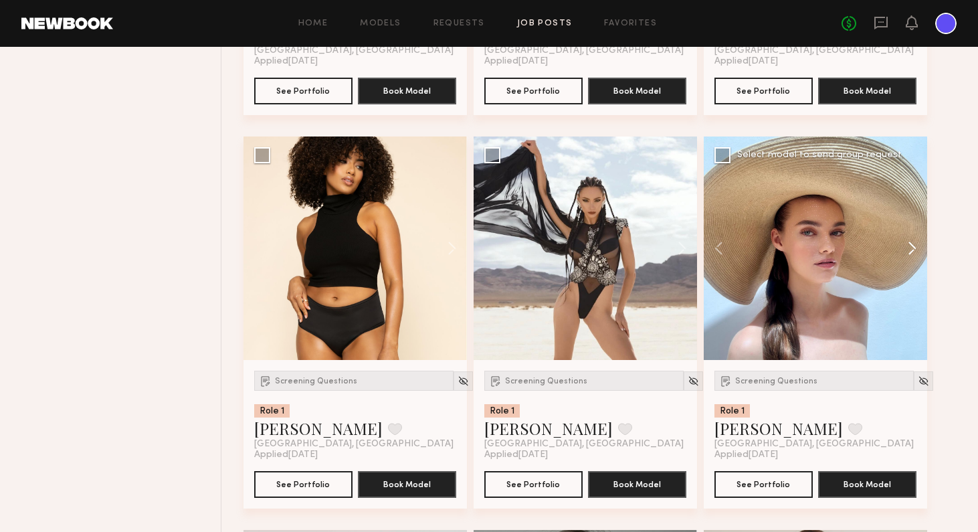
click at [829, 246] on button at bounding box center [905, 247] width 43 height 223
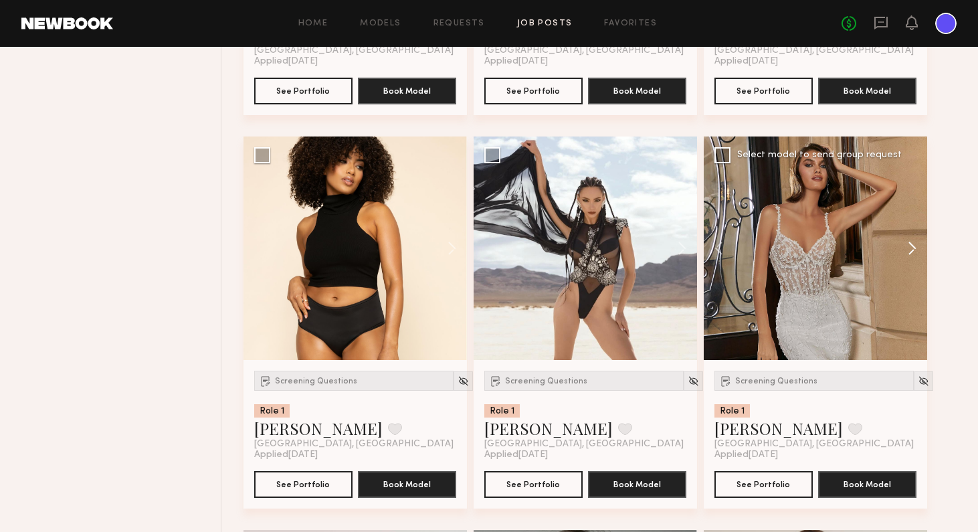
click at [829, 246] on button at bounding box center [905, 247] width 43 height 223
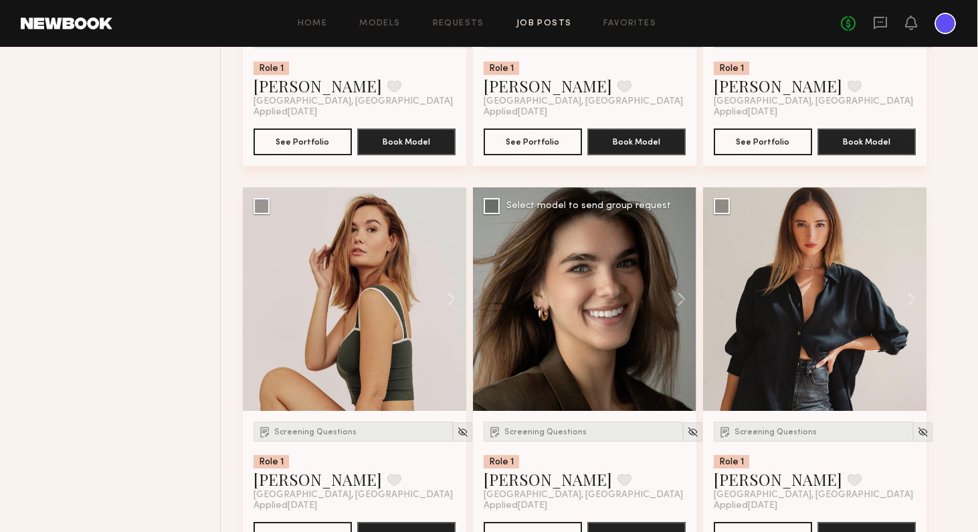
scroll to position [3200, 0]
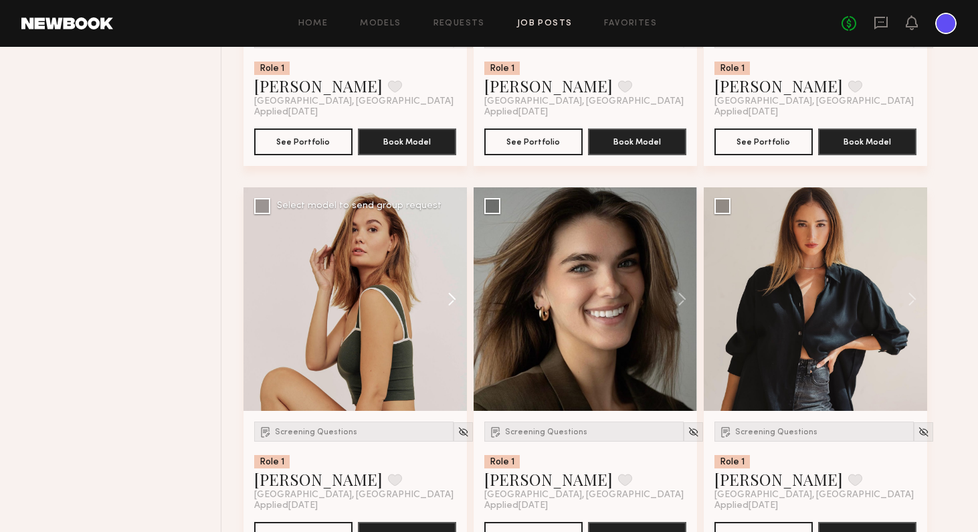
click at [451, 303] on button at bounding box center [445, 298] width 43 height 223
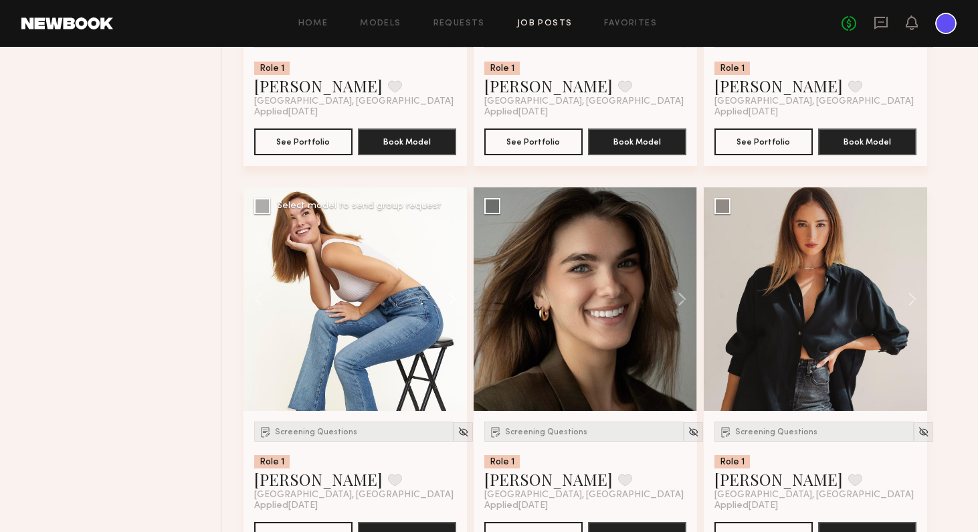
click at [451, 303] on button at bounding box center [445, 298] width 43 height 223
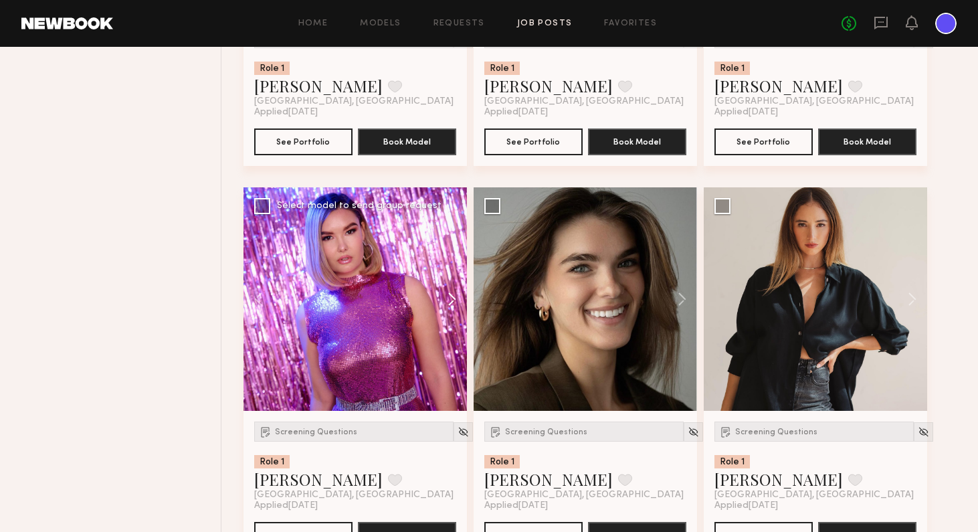
click at [451, 303] on button at bounding box center [445, 298] width 43 height 223
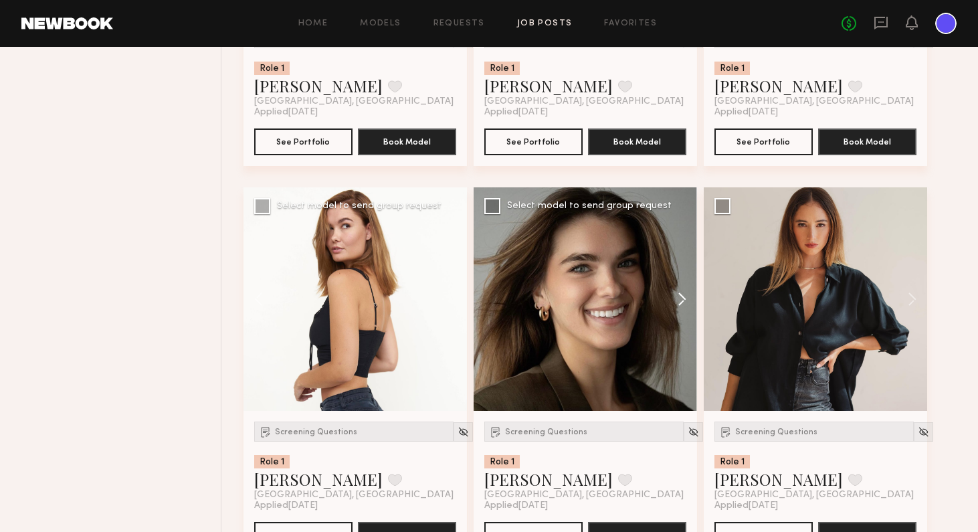
click at [684, 302] on button at bounding box center [675, 298] width 43 height 223
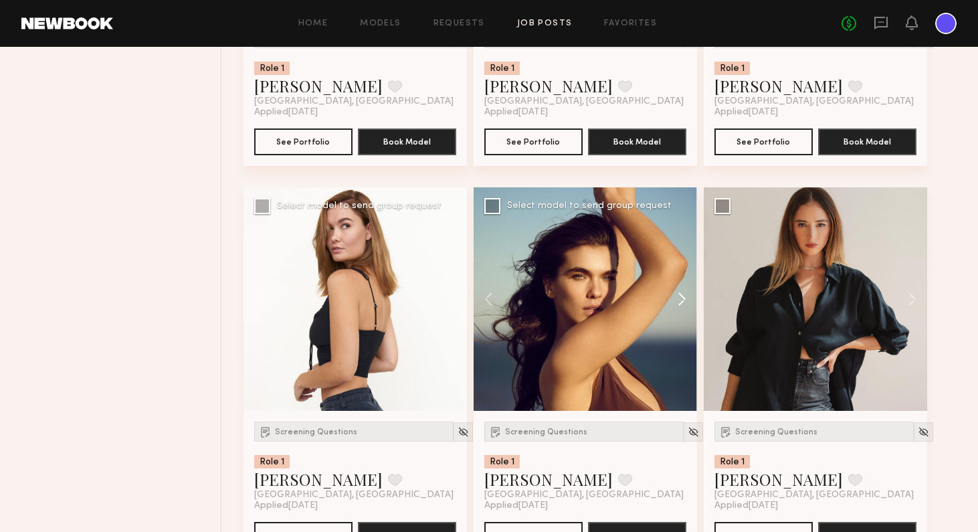
click at [684, 302] on button at bounding box center [675, 298] width 43 height 223
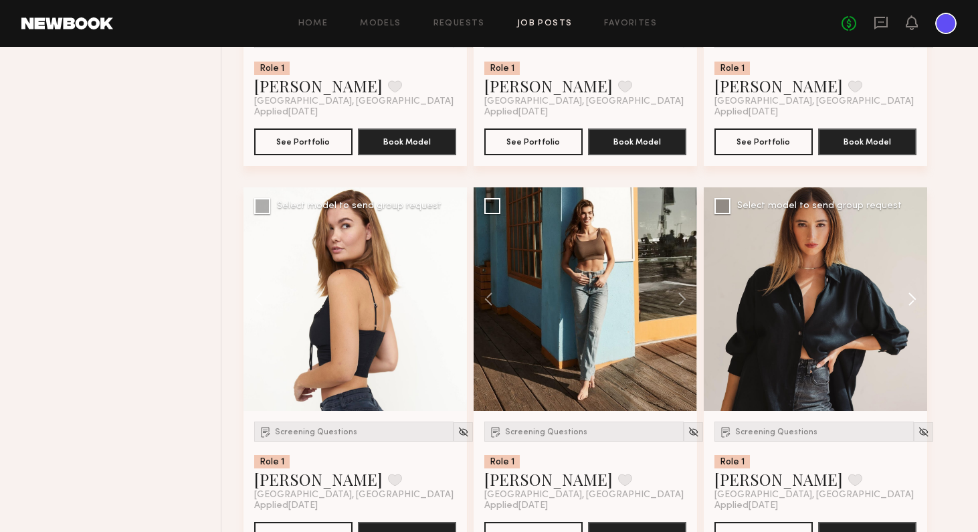
click at [829, 300] on button at bounding box center [905, 298] width 43 height 223
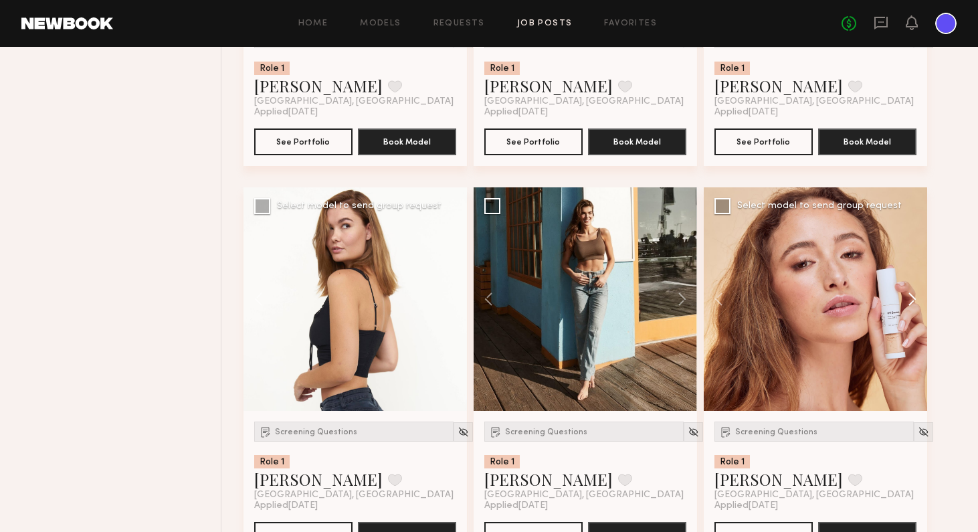
click at [829, 300] on button at bounding box center [905, 298] width 43 height 223
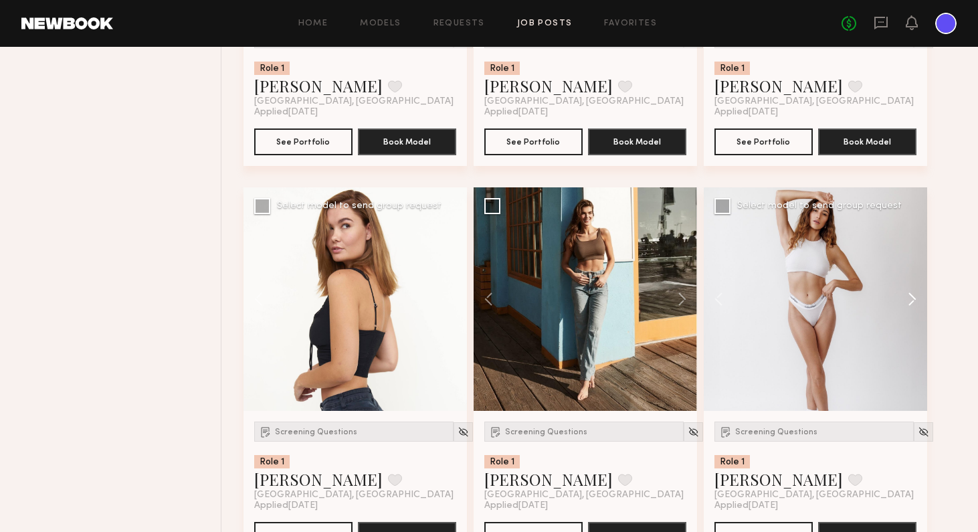
click at [829, 300] on button at bounding box center [905, 298] width 43 height 223
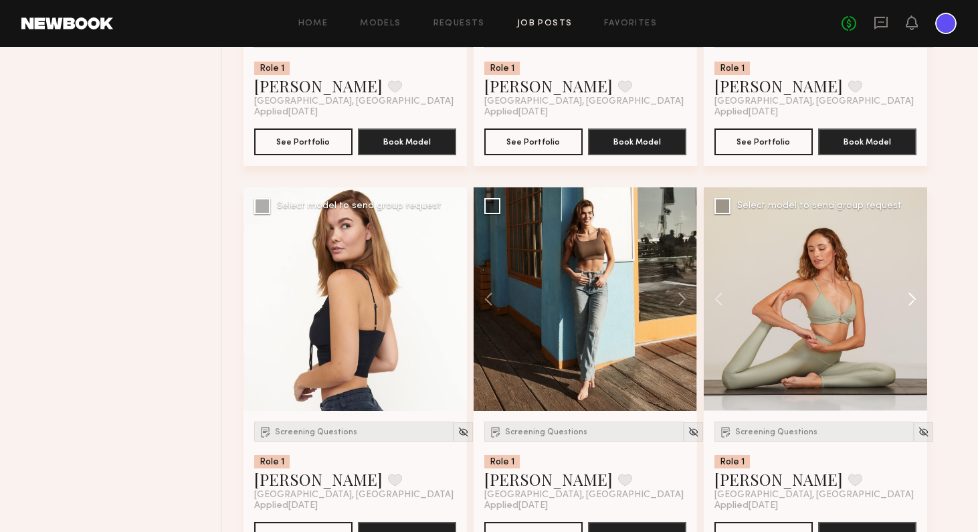
click at [829, 300] on button at bounding box center [905, 298] width 43 height 223
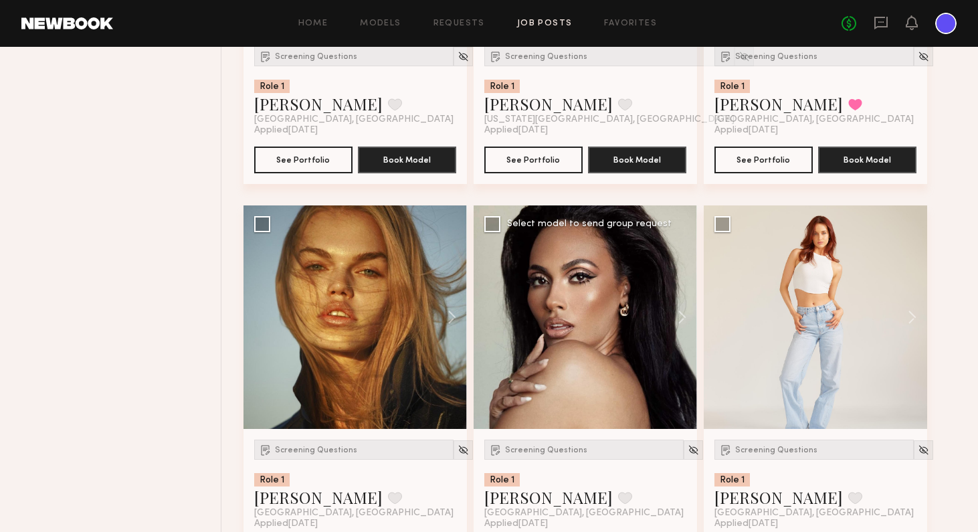
scroll to position [3978, 0]
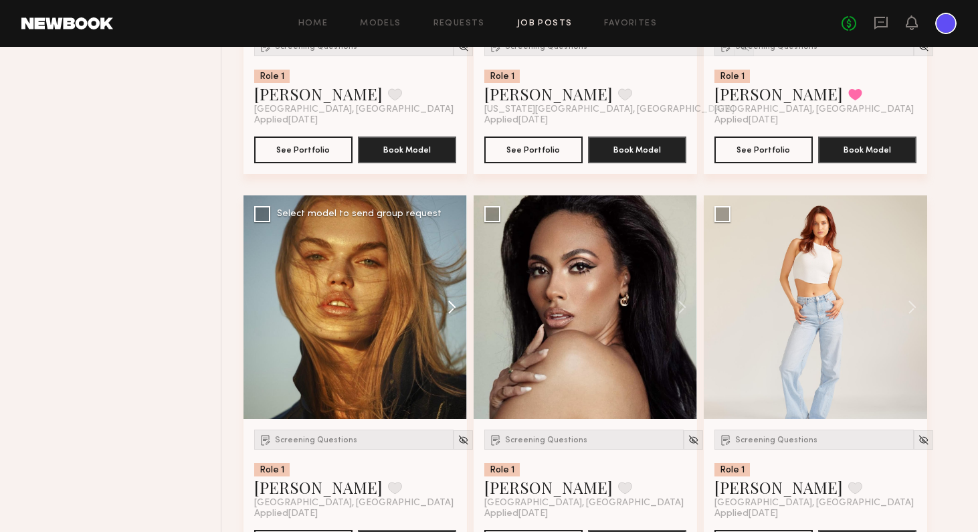
click at [455, 306] on button at bounding box center [445, 306] width 43 height 223
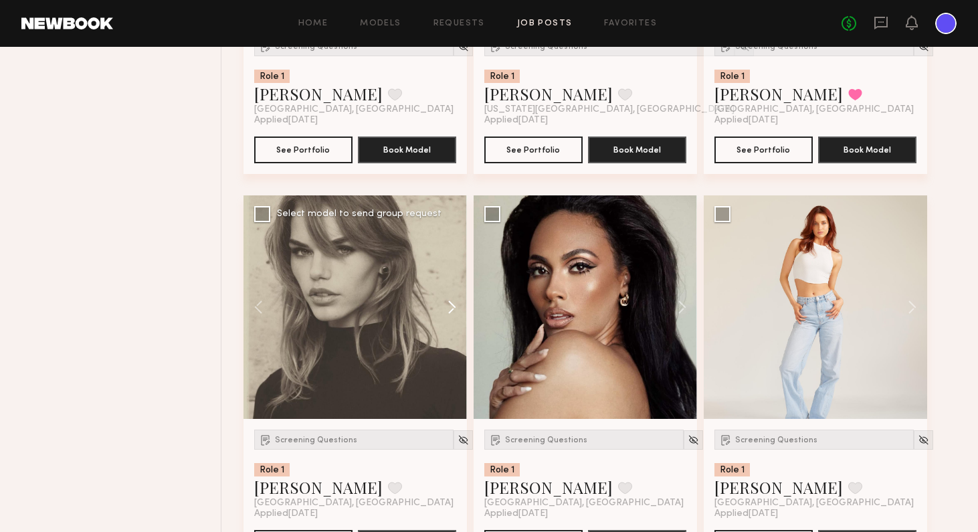
click at [455, 306] on button at bounding box center [445, 306] width 43 height 223
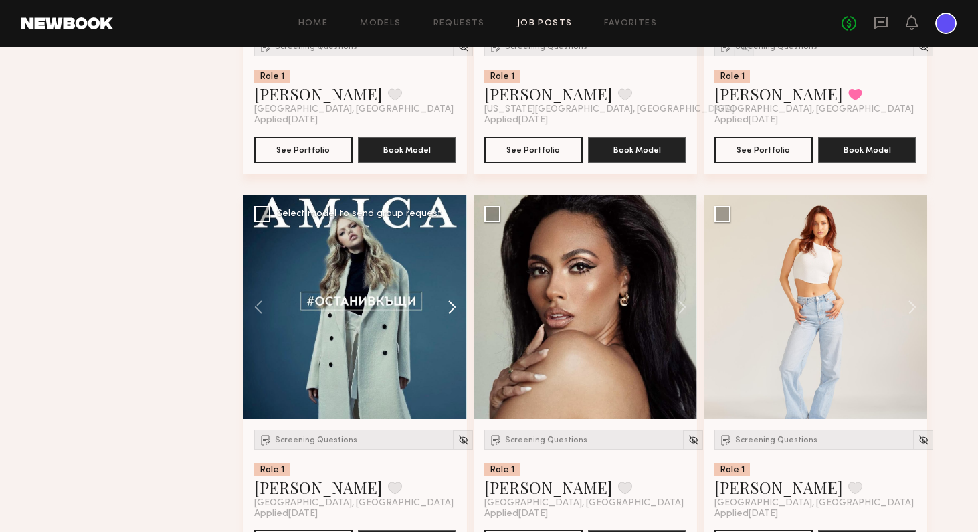
click at [455, 306] on button at bounding box center [445, 306] width 43 height 223
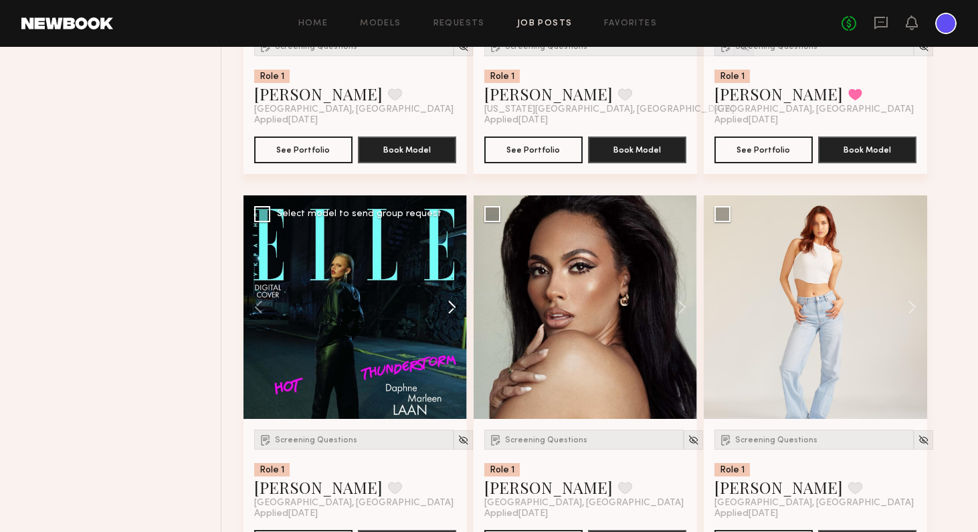
click at [455, 306] on button at bounding box center [445, 306] width 43 height 223
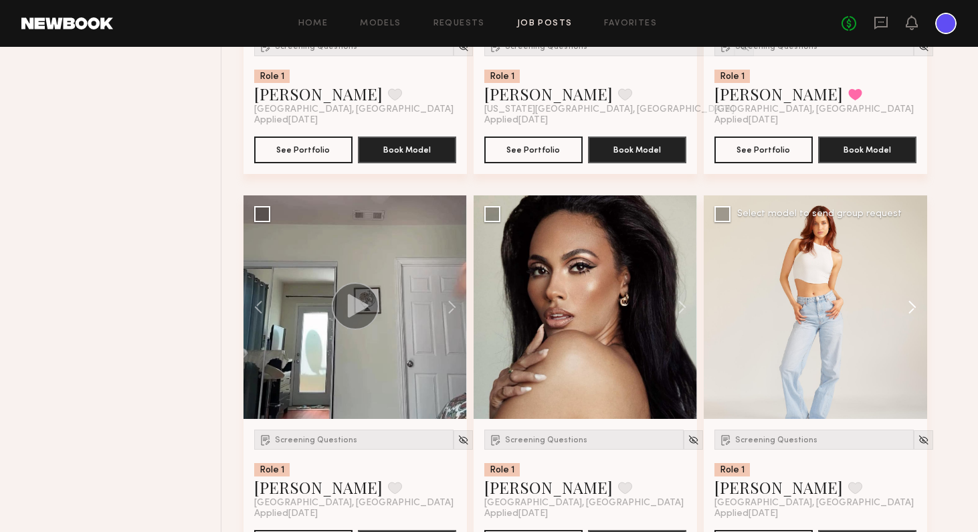
click at [829, 302] on button at bounding box center [905, 306] width 43 height 223
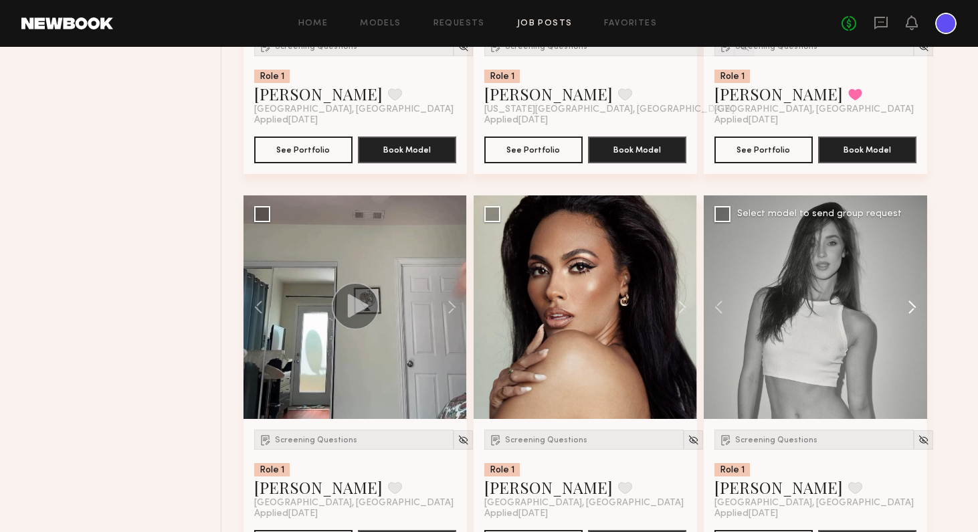
click at [829, 305] on button at bounding box center [905, 306] width 43 height 223
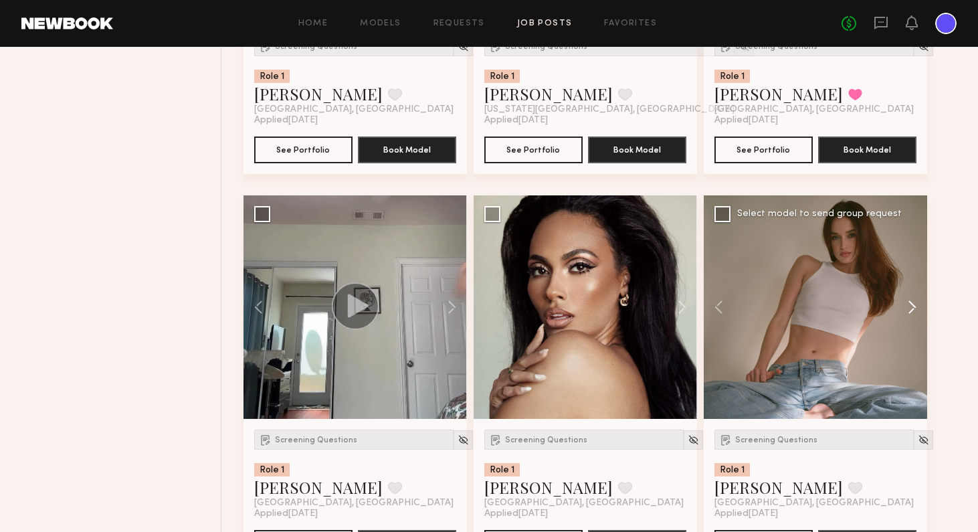
click at [829, 305] on button at bounding box center [905, 306] width 43 height 223
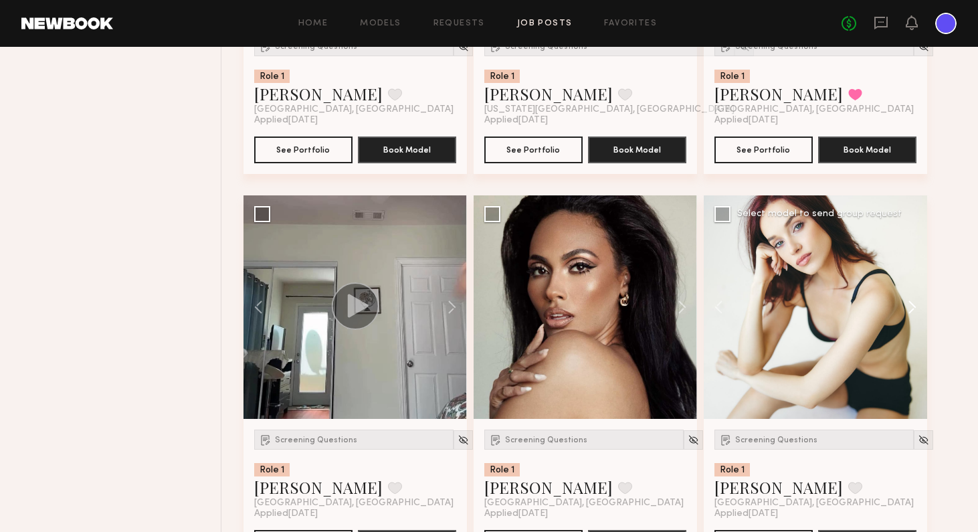
click at [829, 305] on button at bounding box center [905, 306] width 43 height 223
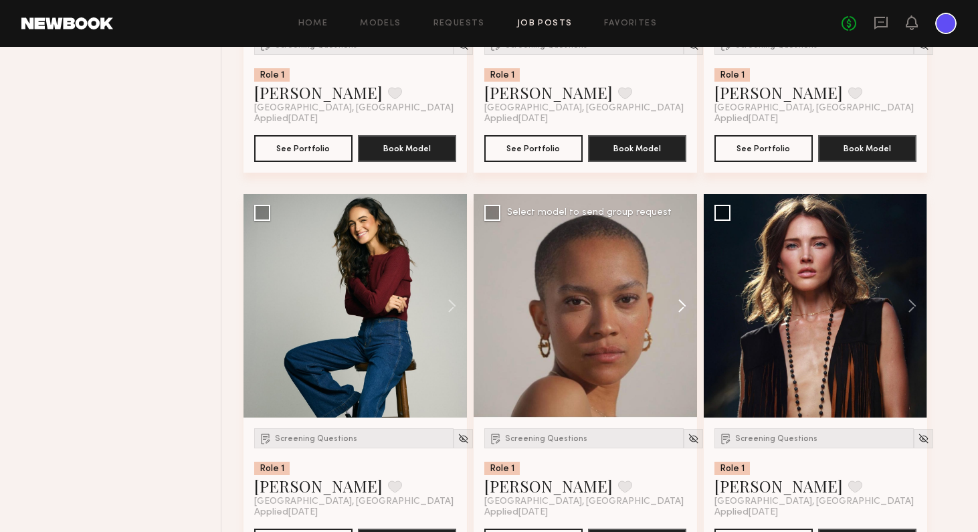
scroll to position [4379, 0]
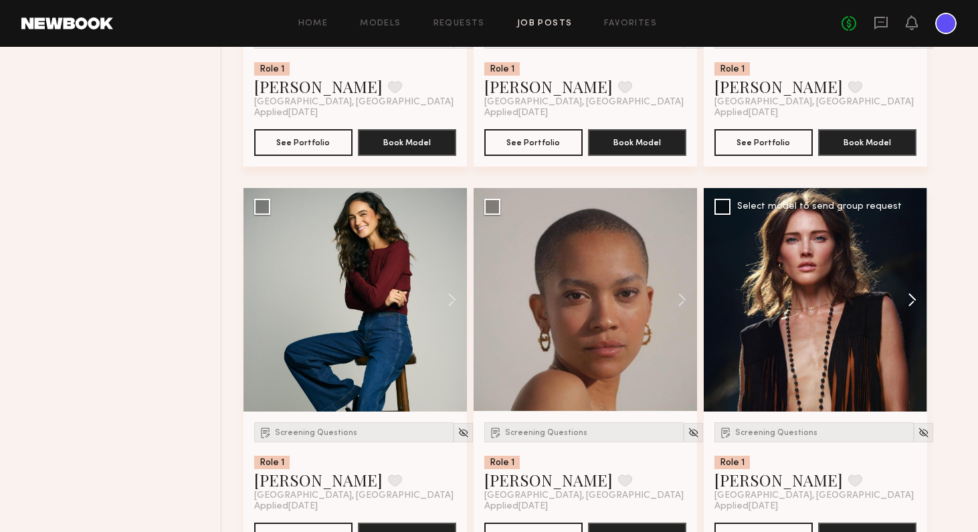
click at [829, 295] on button at bounding box center [905, 299] width 43 height 223
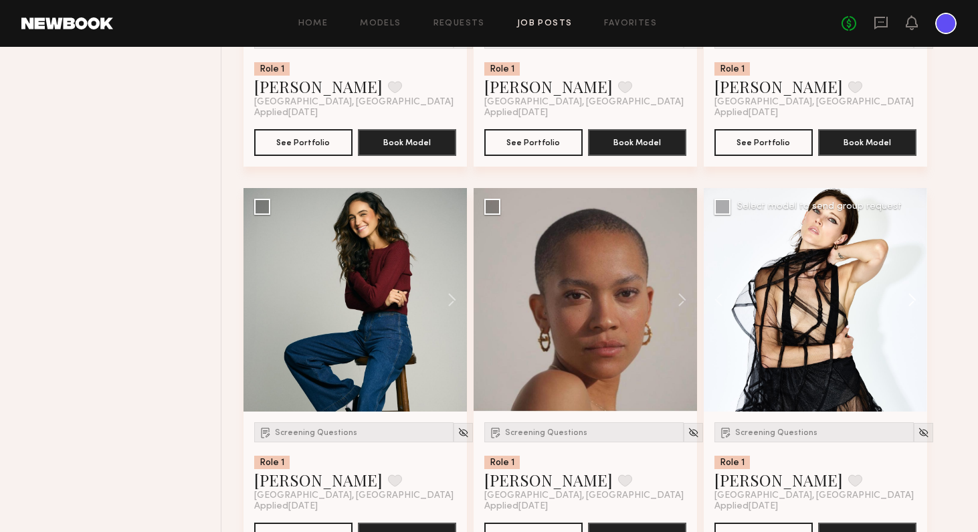
click at [829, 295] on button at bounding box center [905, 299] width 43 height 223
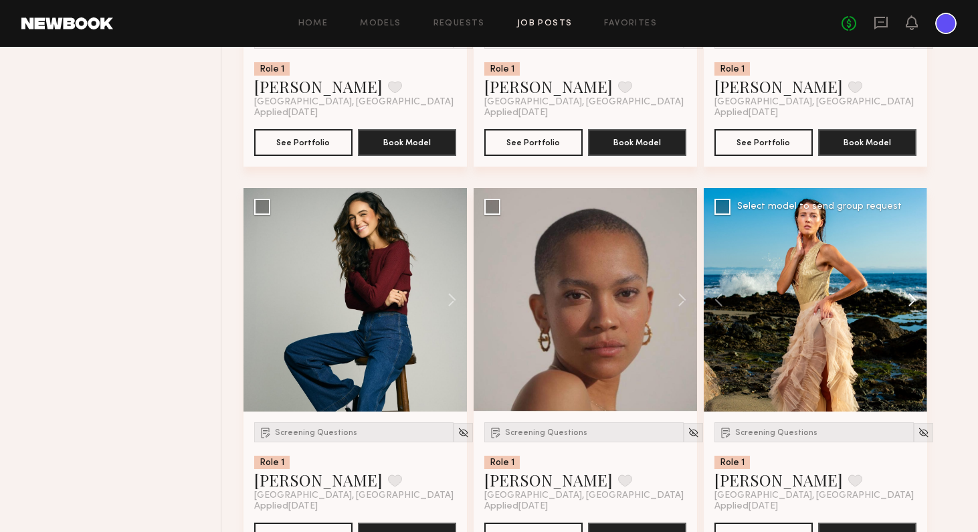
click at [829, 295] on button at bounding box center [905, 299] width 43 height 223
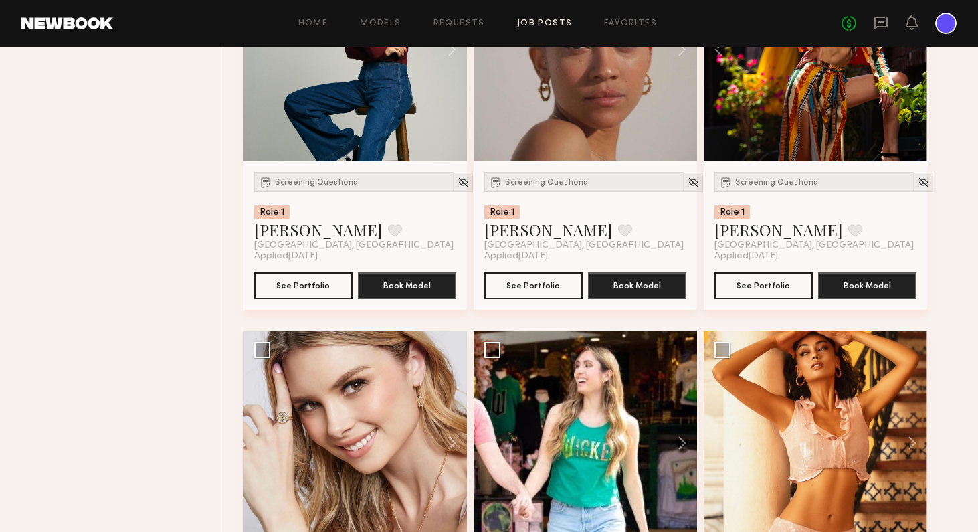
scroll to position [4702, 0]
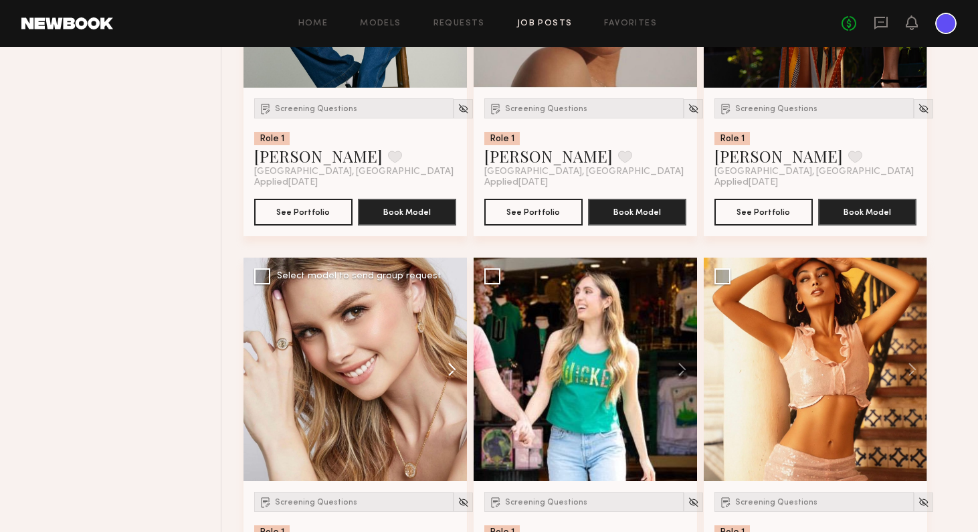
click at [453, 372] on button at bounding box center [445, 368] width 43 height 223
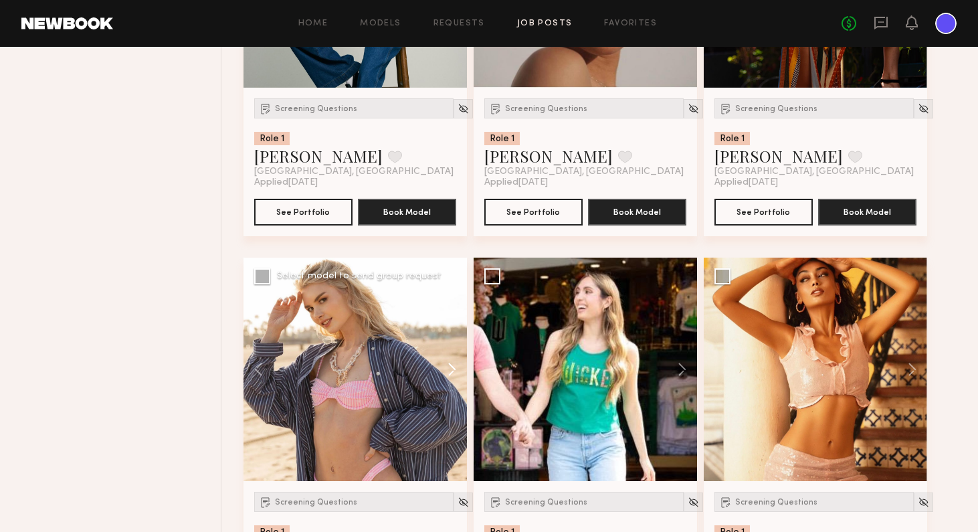
click at [453, 372] on button at bounding box center [445, 368] width 43 height 223
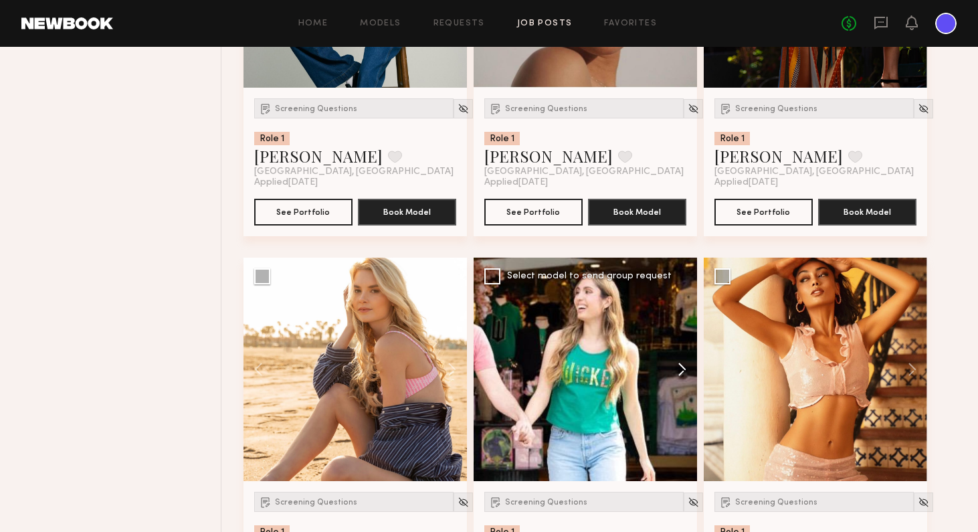
click at [685, 368] on button at bounding box center [675, 368] width 43 height 223
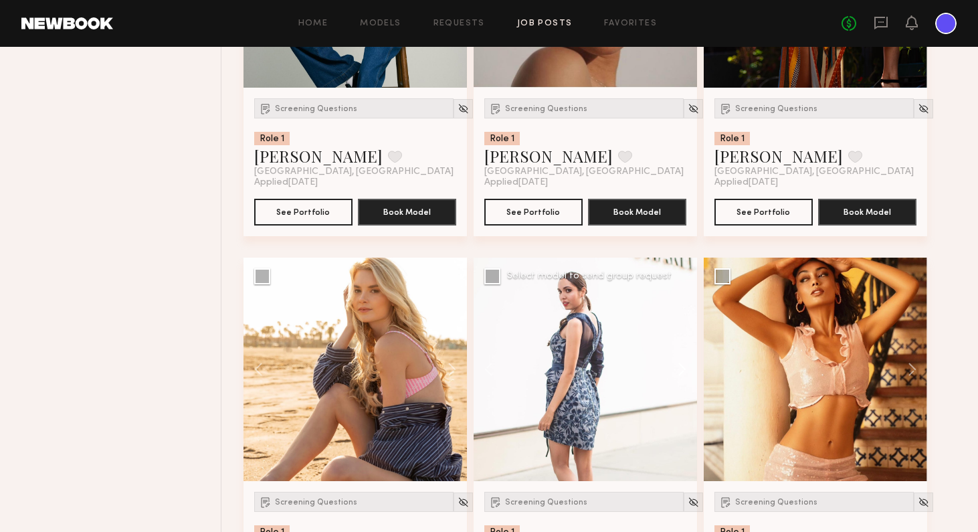
click at [685, 368] on button at bounding box center [675, 368] width 43 height 223
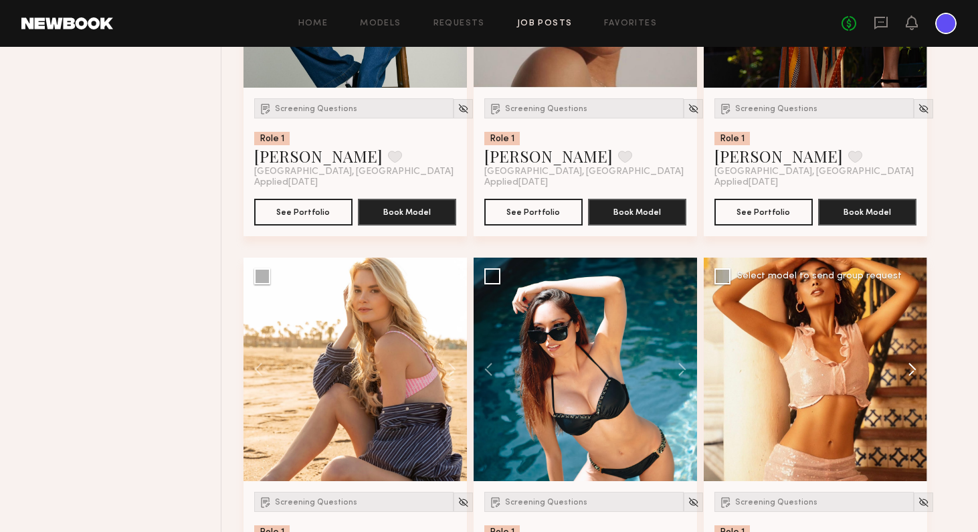
click at [829, 366] on button at bounding box center [905, 368] width 43 height 223
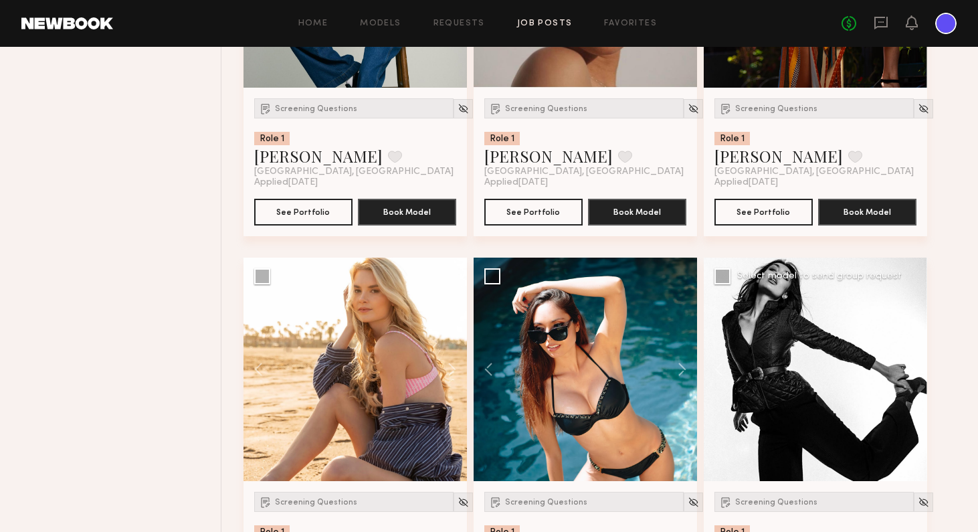
click at [829, 366] on button at bounding box center [905, 368] width 43 height 223
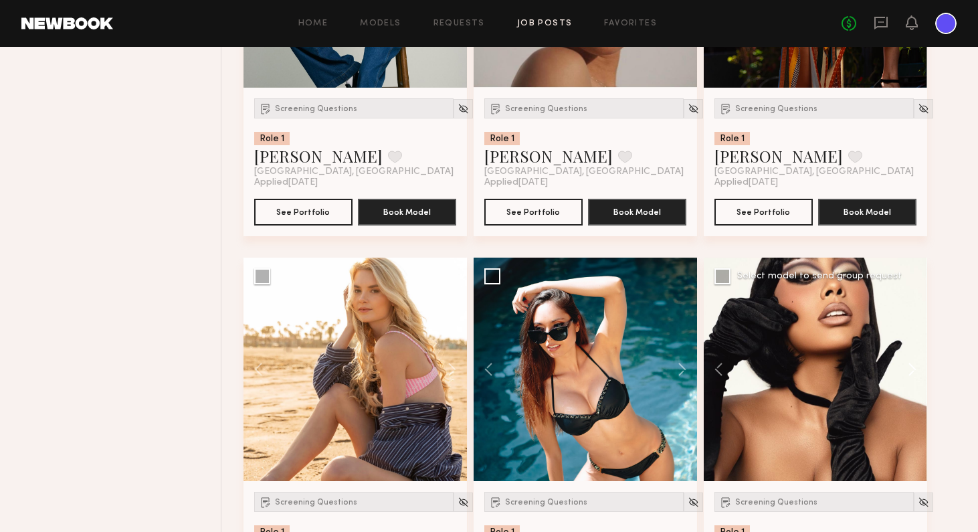
click at [829, 366] on button at bounding box center [905, 368] width 43 height 223
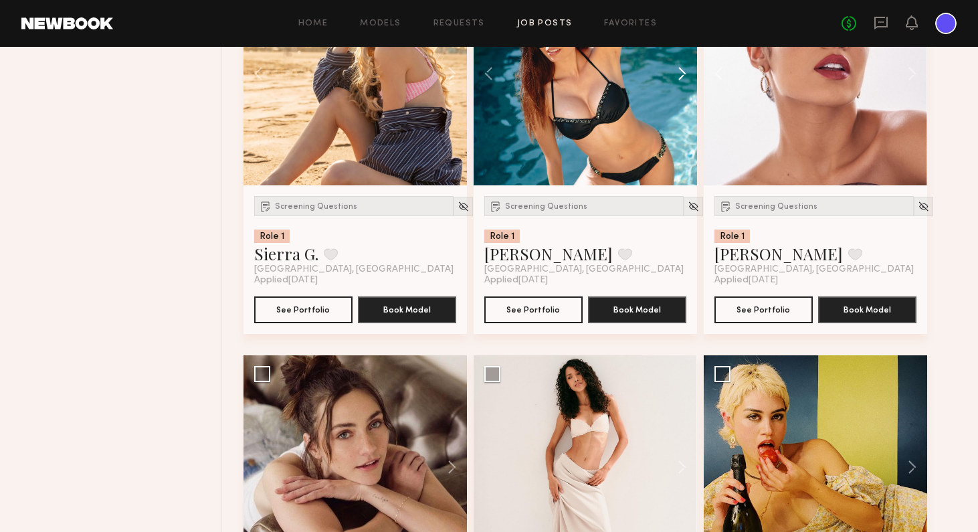
scroll to position [5093, 0]
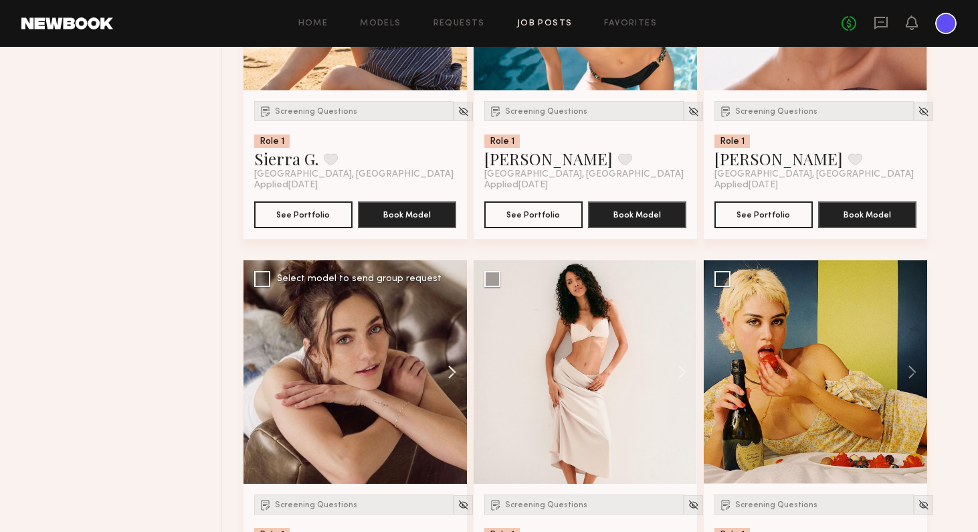
click at [455, 370] on button at bounding box center [445, 371] width 43 height 223
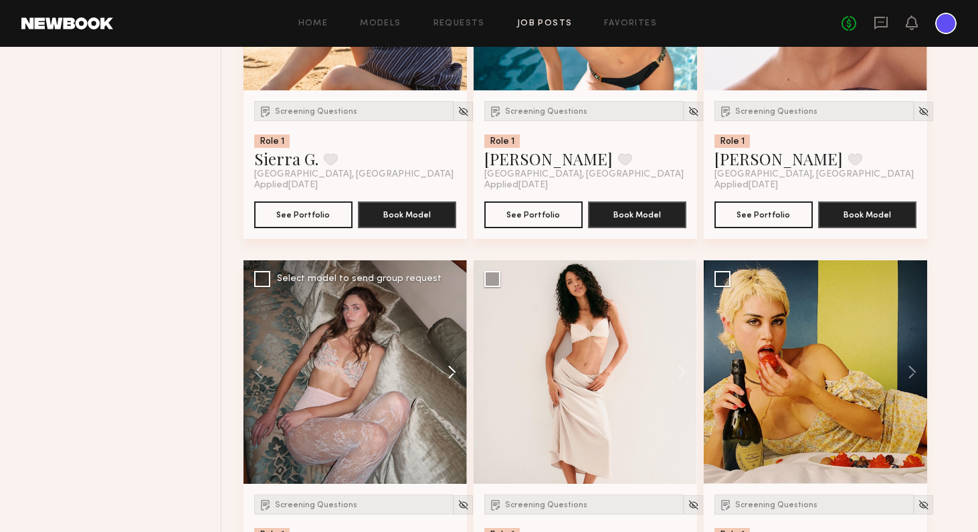
click at [455, 370] on button at bounding box center [445, 371] width 43 height 223
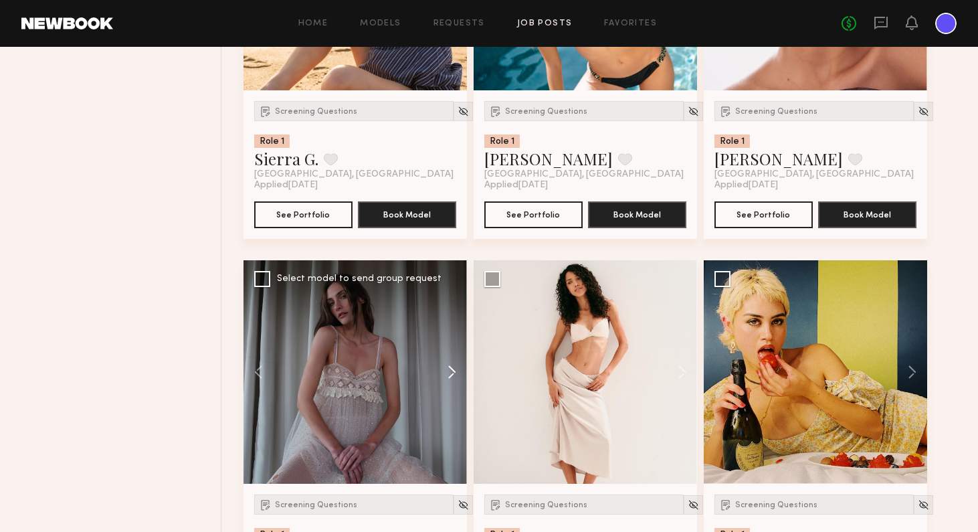
click at [455, 370] on button at bounding box center [445, 371] width 43 height 223
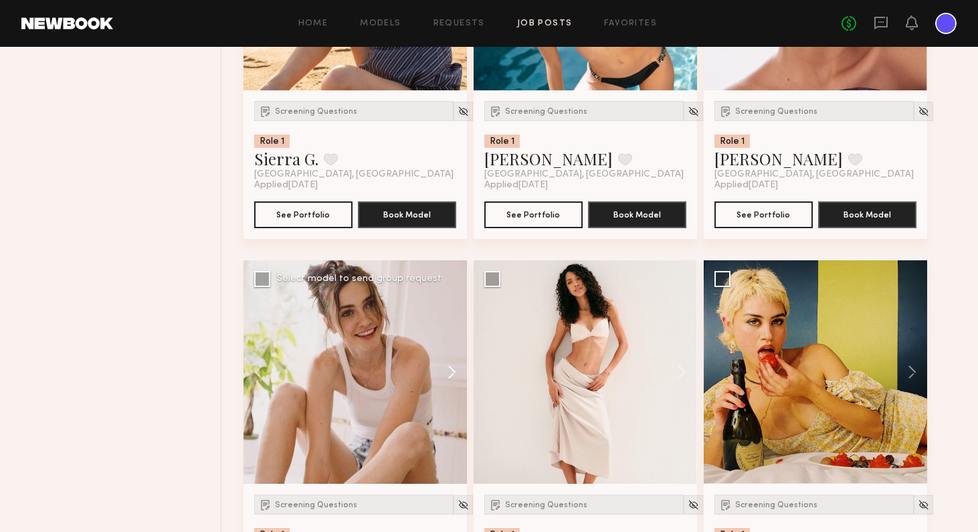
click at [455, 370] on button at bounding box center [445, 371] width 43 height 223
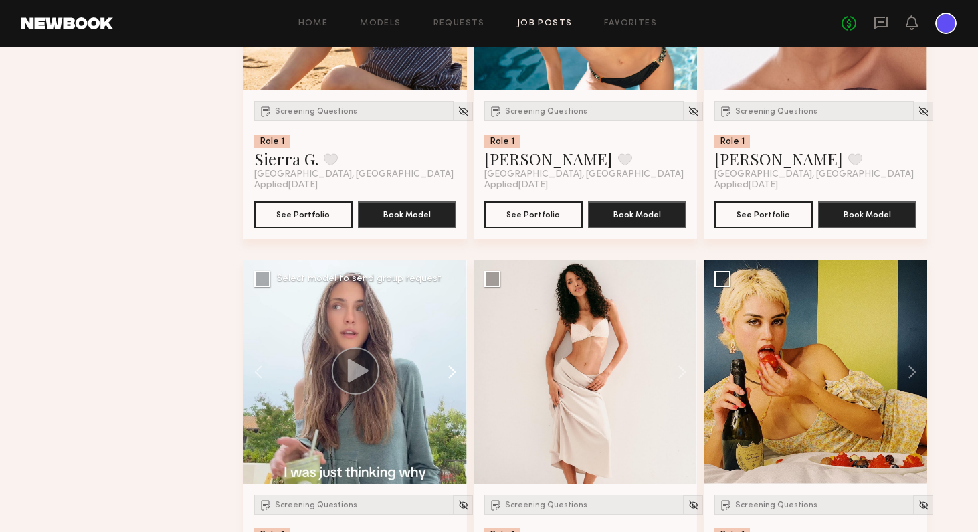
click at [455, 370] on button at bounding box center [445, 371] width 43 height 223
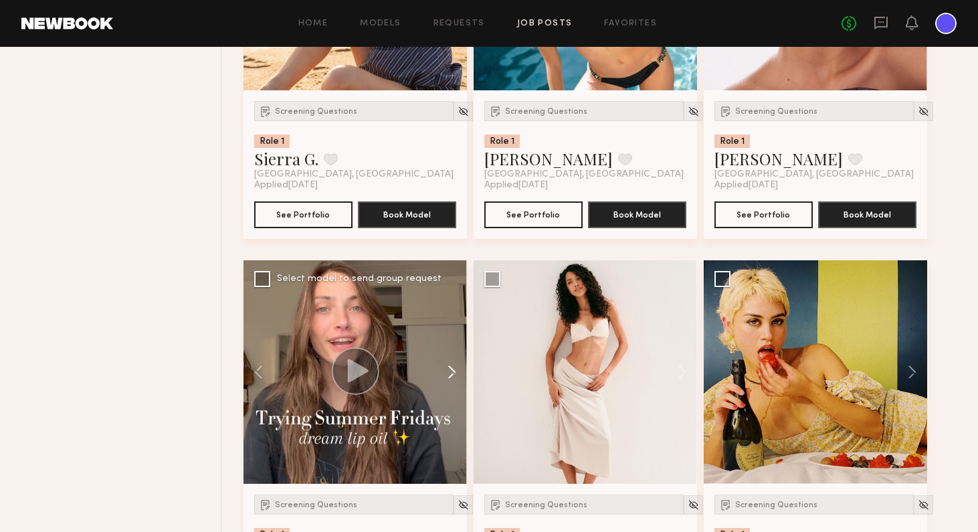
click at [455, 370] on button at bounding box center [445, 371] width 43 height 223
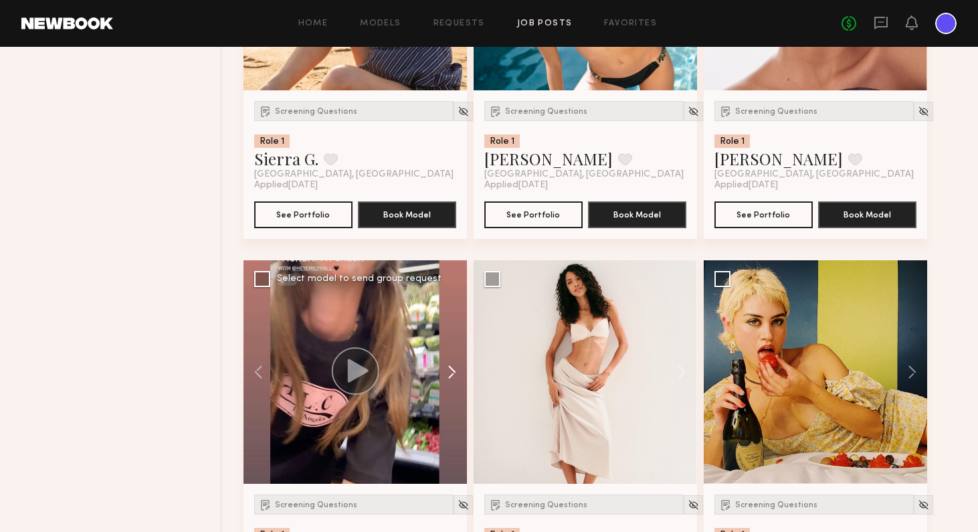
click at [455, 370] on button at bounding box center [445, 371] width 43 height 223
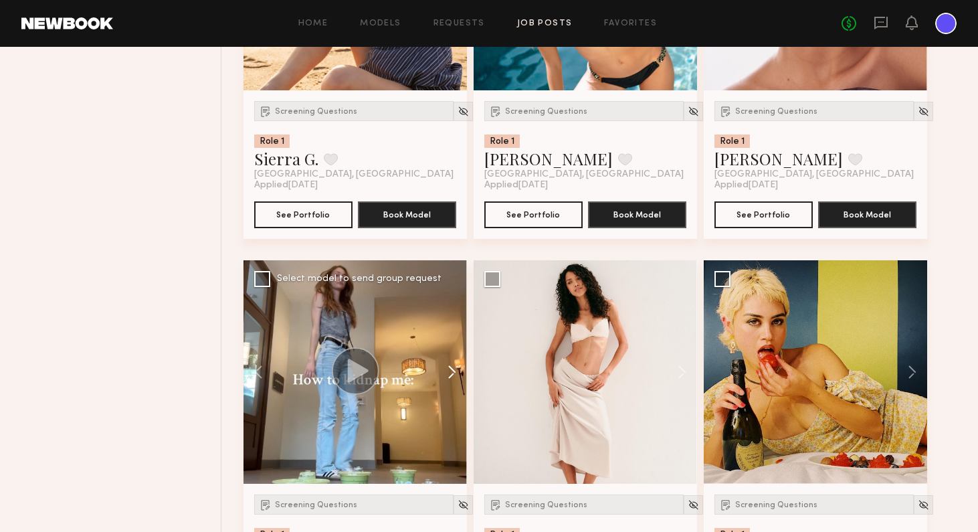
click at [455, 370] on button at bounding box center [445, 371] width 43 height 223
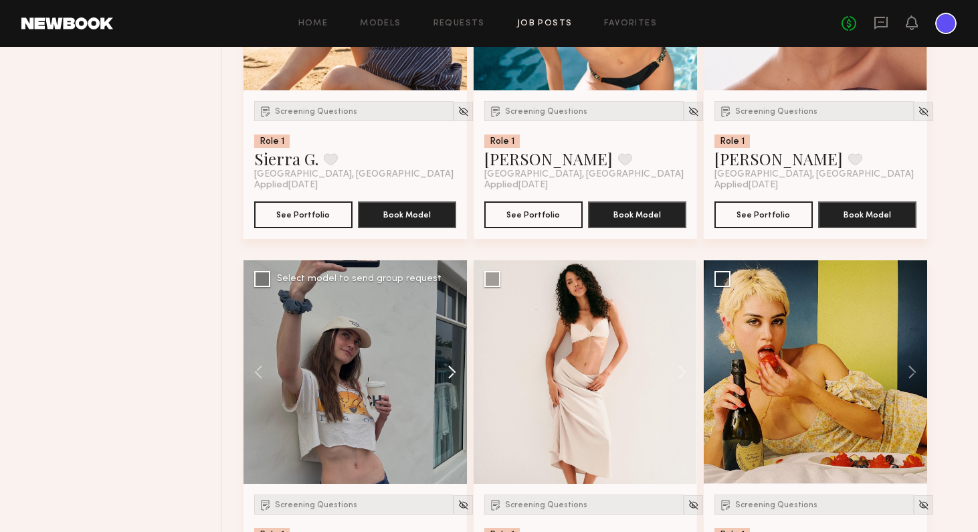
click at [455, 370] on button at bounding box center [445, 371] width 43 height 223
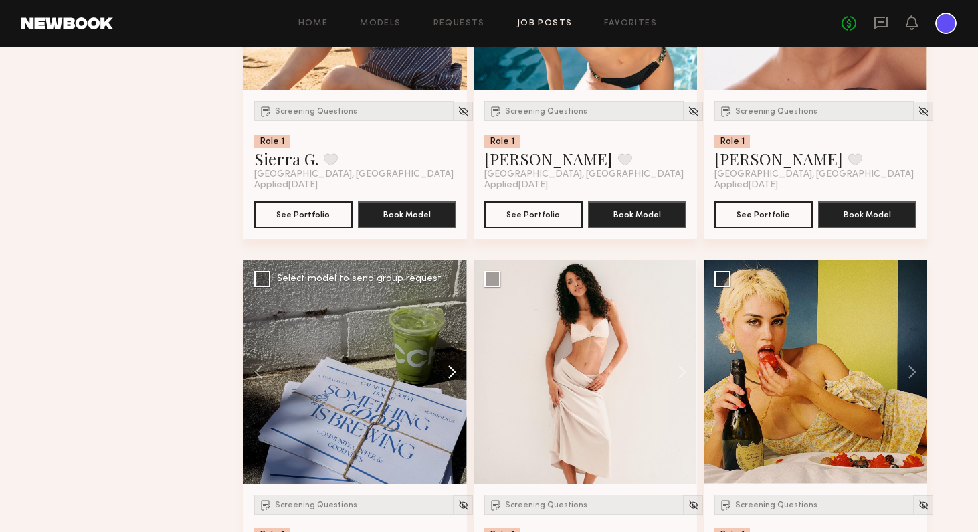
click at [455, 370] on button at bounding box center [445, 371] width 43 height 223
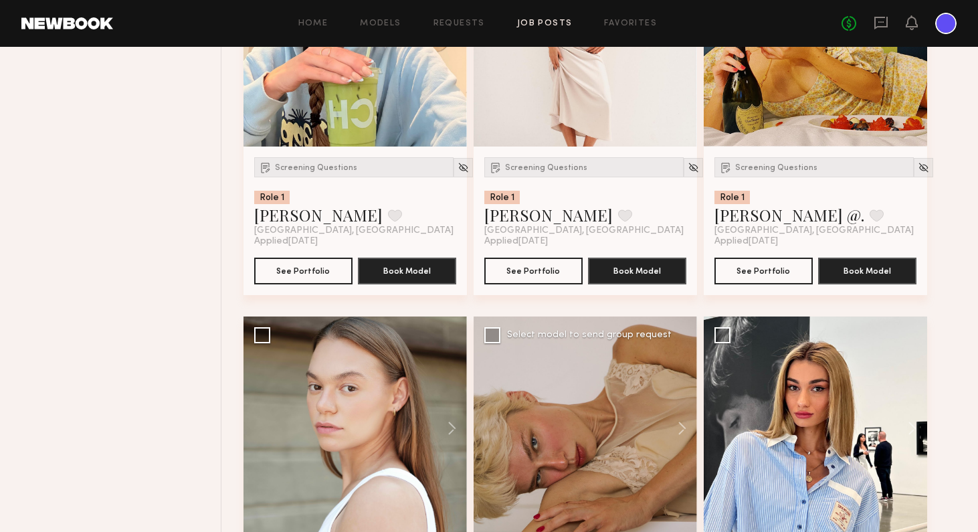
scroll to position [5489, 0]
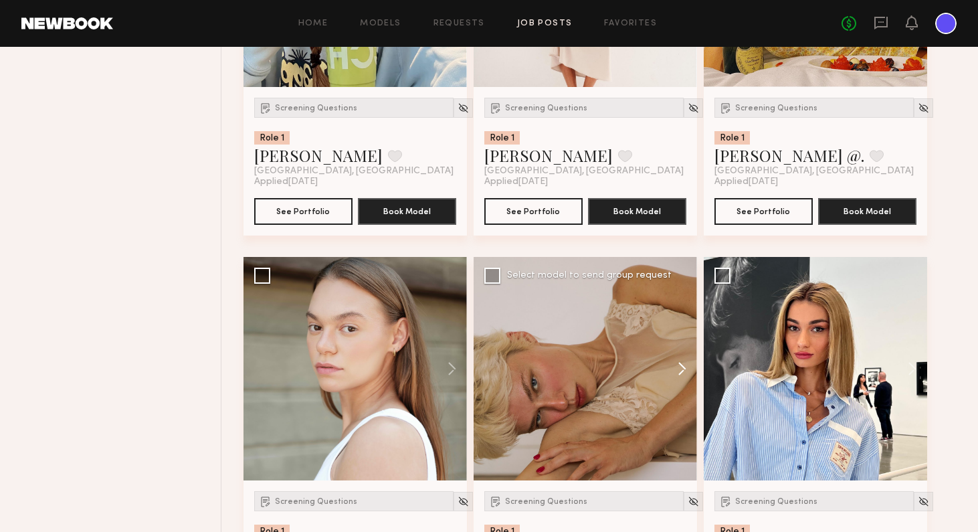
click at [687, 368] on button at bounding box center [675, 368] width 43 height 223
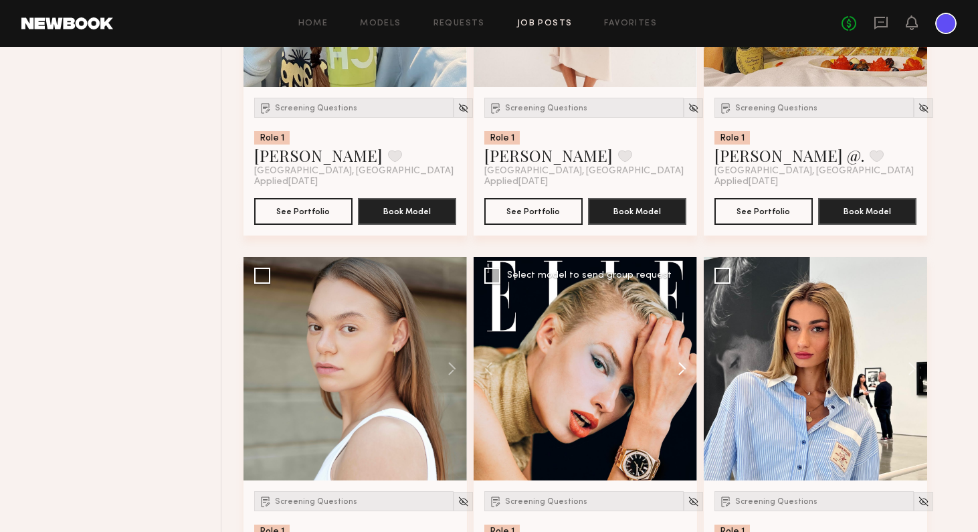
click at [687, 368] on button at bounding box center [675, 368] width 43 height 223
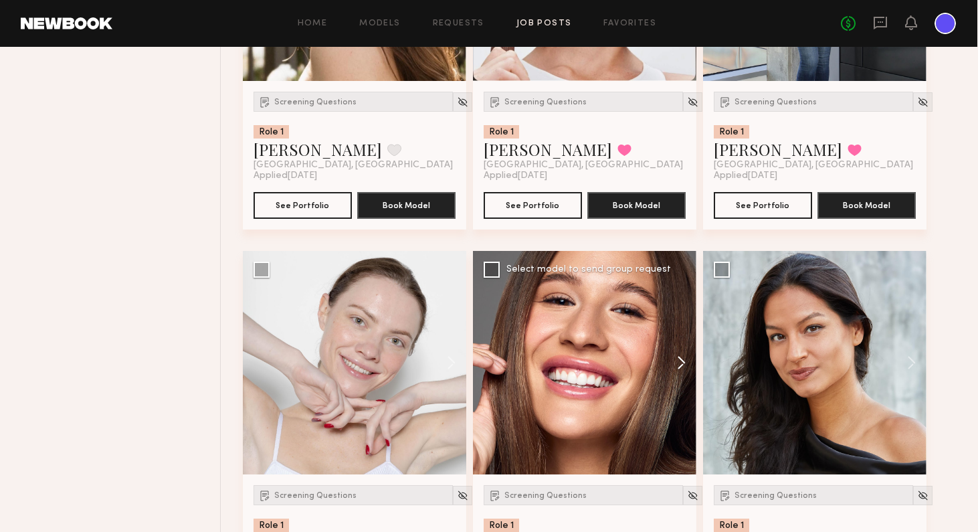
scroll to position [6282, 0]
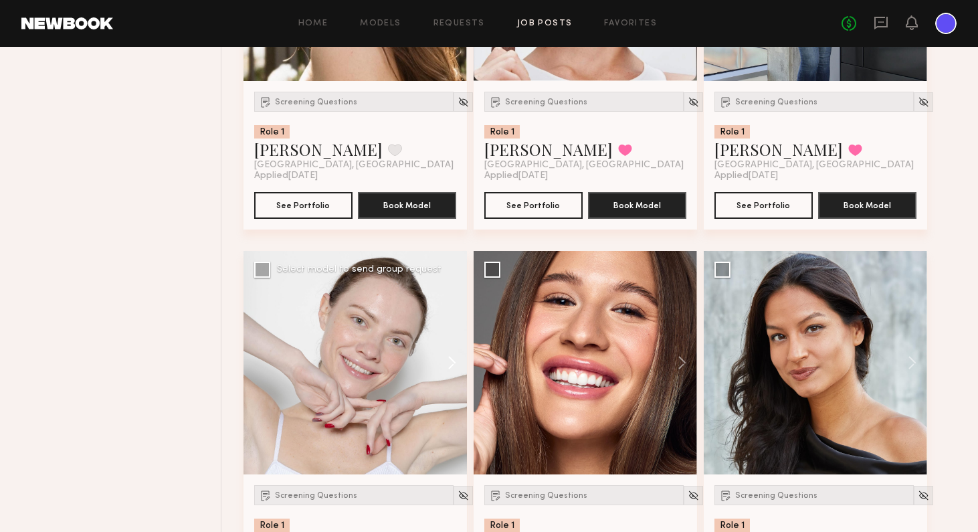
click at [454, 357] on button at bounding box center [445, 362] width 43 height 223
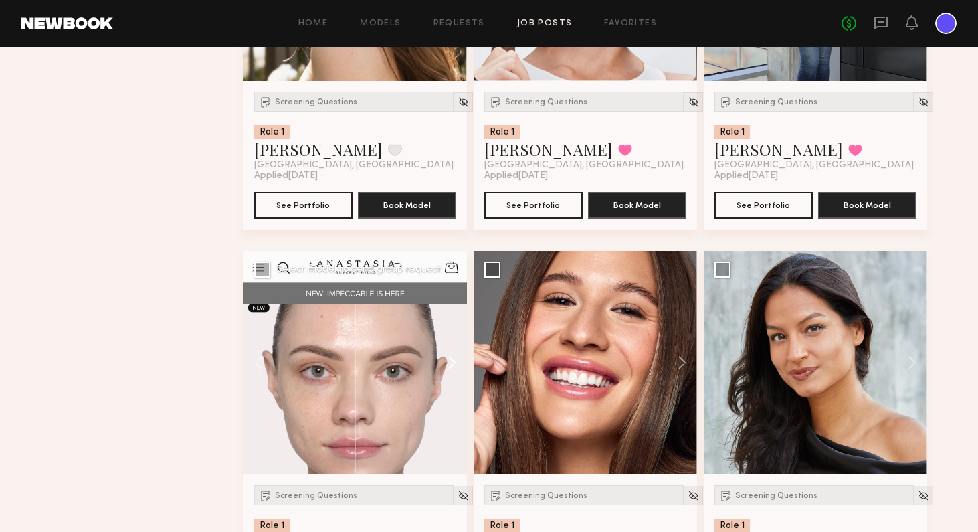
click at [454, 357] on button at bounding box center [445, 362] width 43 height 223
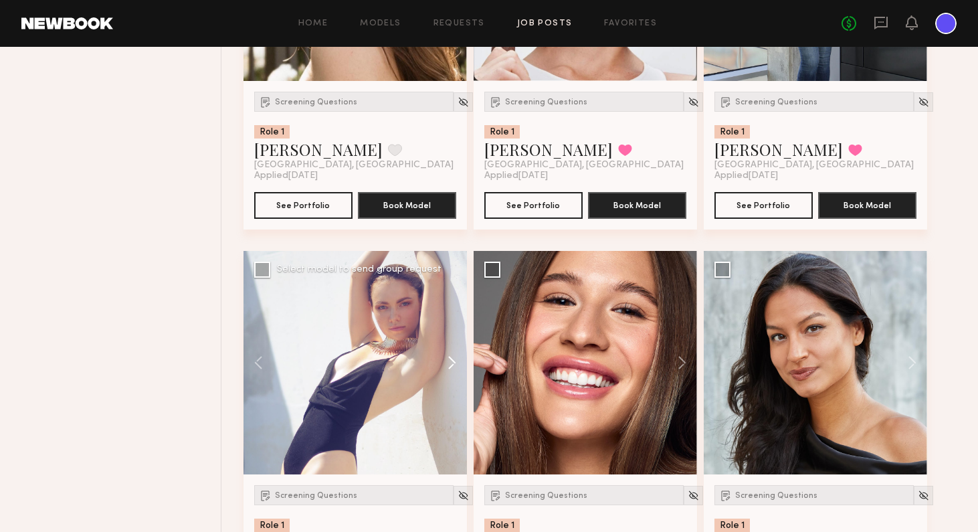
click at [454, 357] on button at bounding box center [445, 362] width 43 height 223
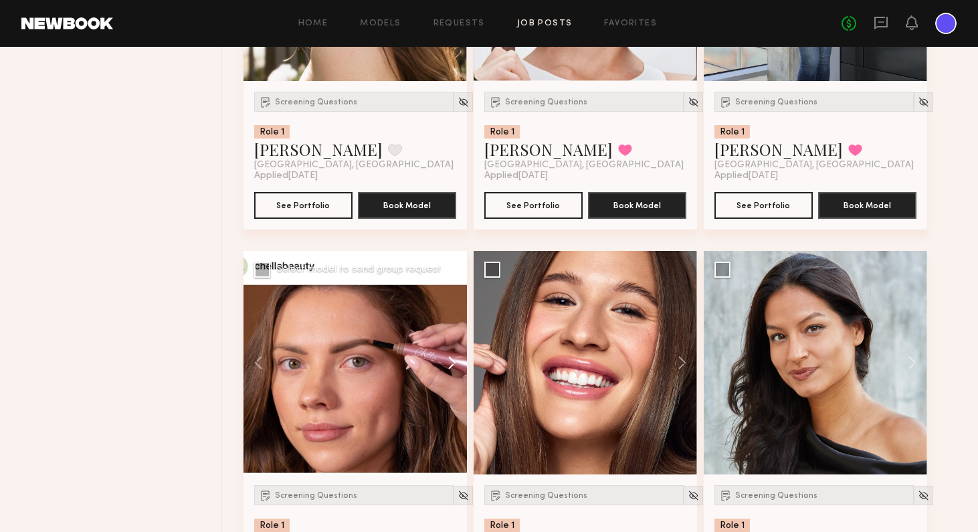
click at [454, 357] on button at bounding box center [445, 362] width 43 height 223
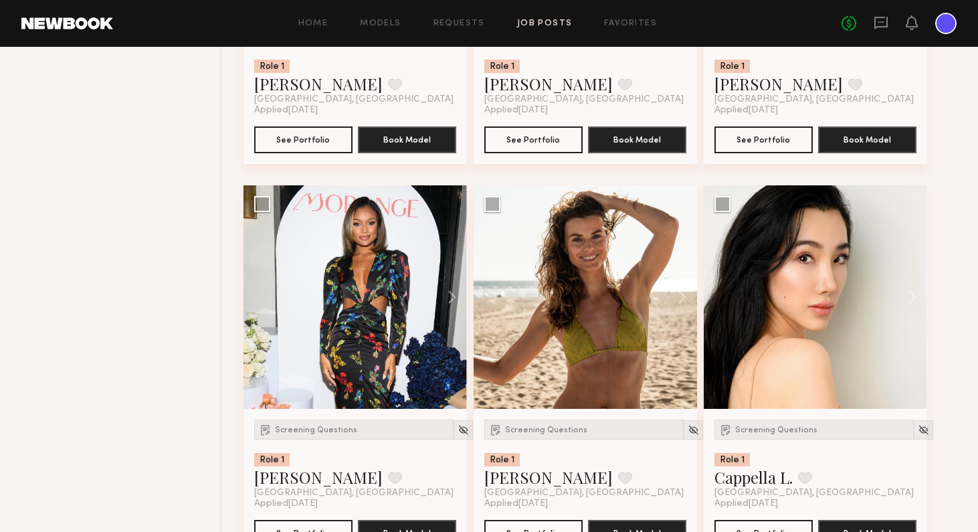
scroll to position [7517, 0]
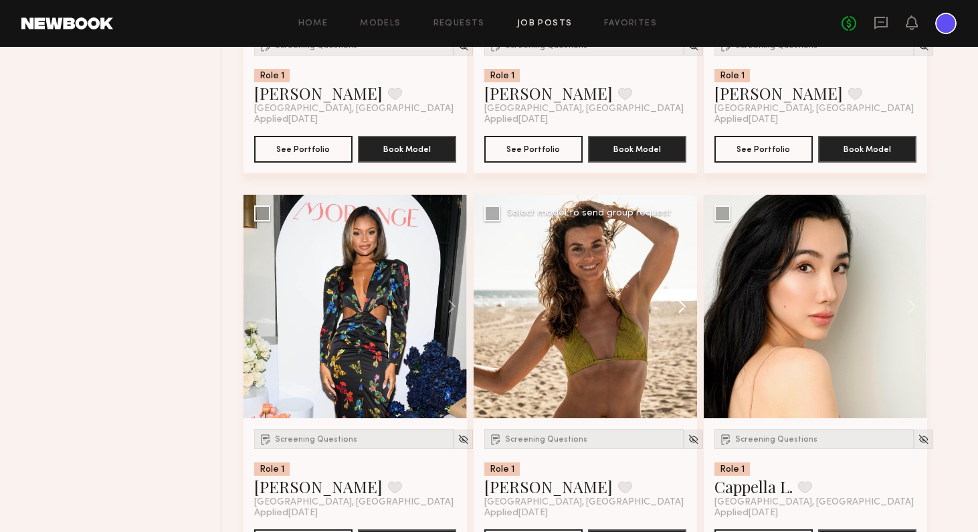
click at [684, 306] on button at bounding box center [675, 306] width 43 height 223
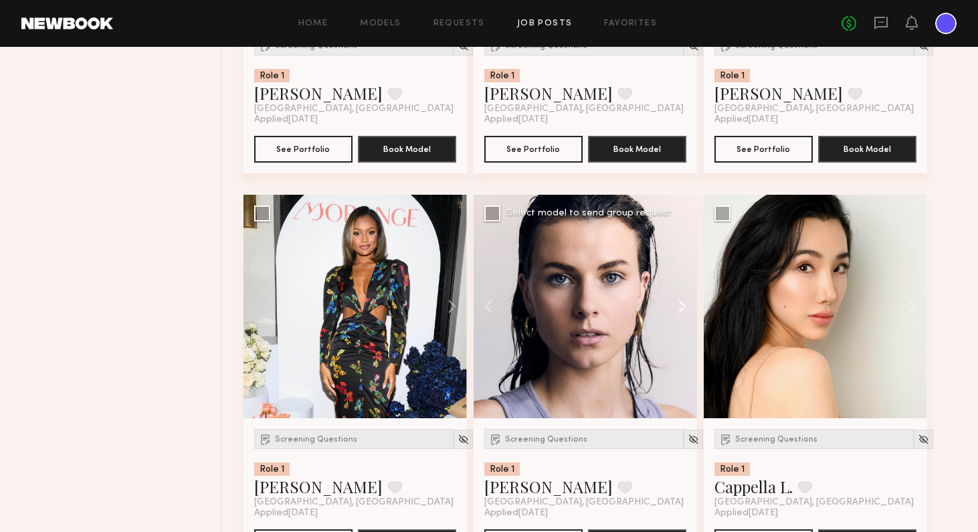
click at [684, 306] on button at bounding box center [675, 306] width 43 height 223
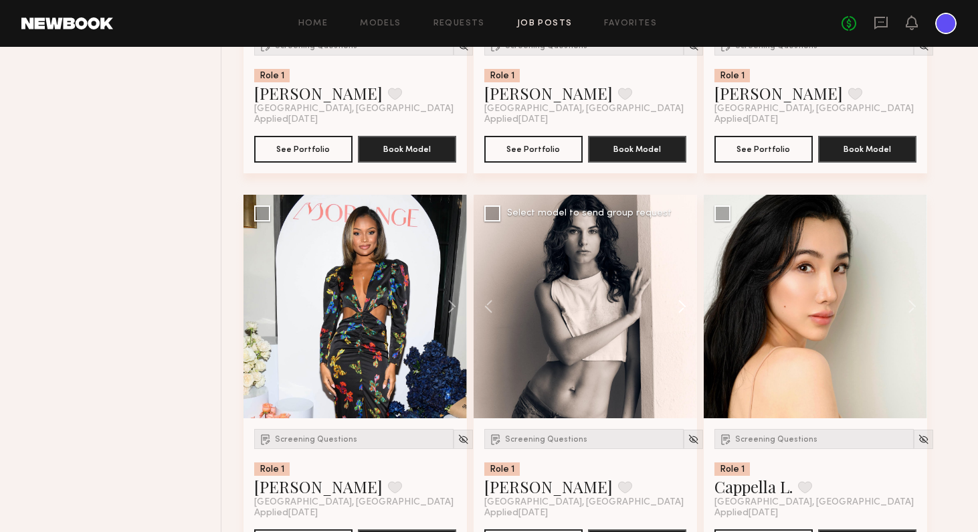
click at [684, 306] on button at bounding box center [675, 306] width 43 height 223
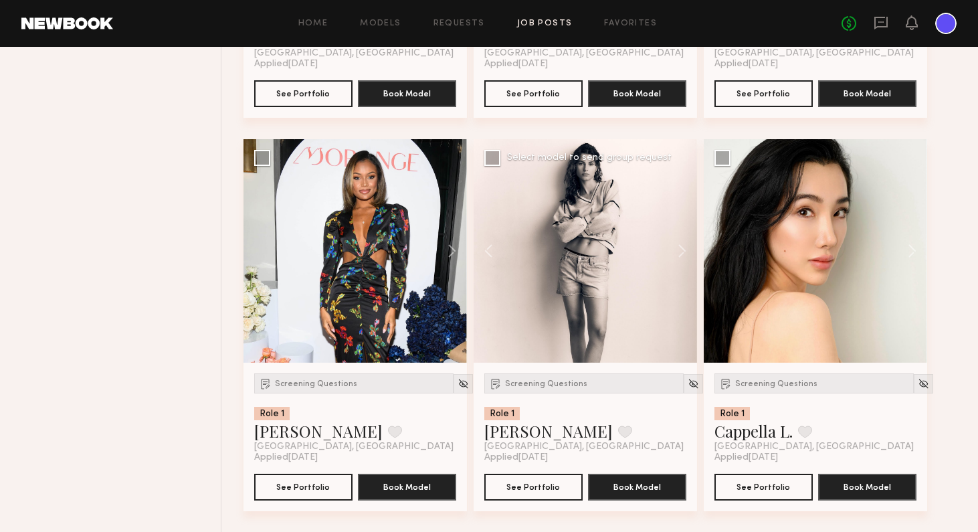
scroll to position [7569, 0]
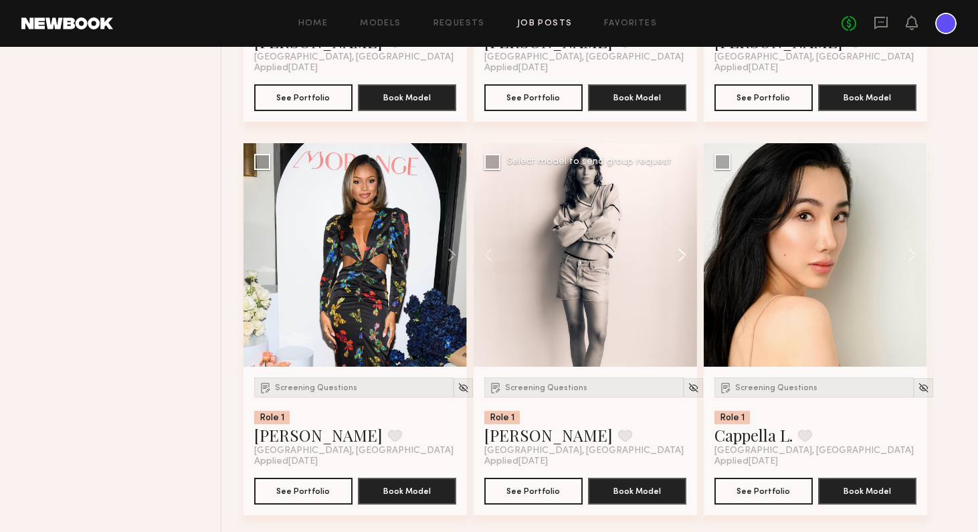
click at [681, 255] on button at bounding box center [675, 254] width 43 height 223
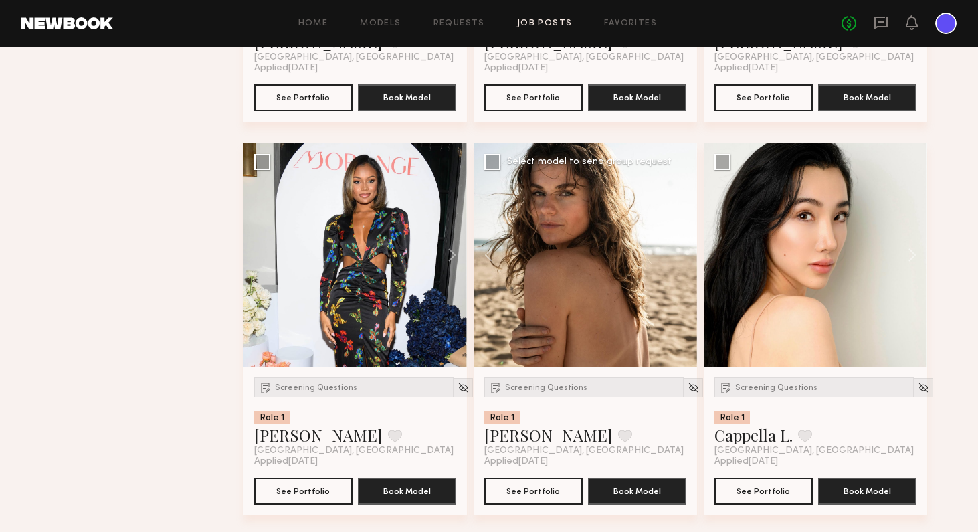
click at [681, 255] on div at bounding box center [584, 254] width 223 height 223
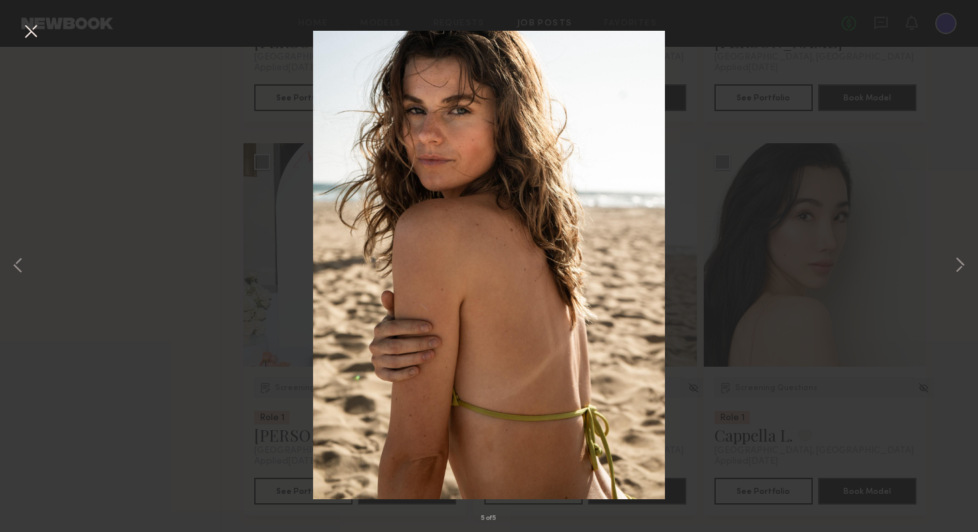
click at [27, 33] on button at bounding box center [30, 32] width 21 height 24
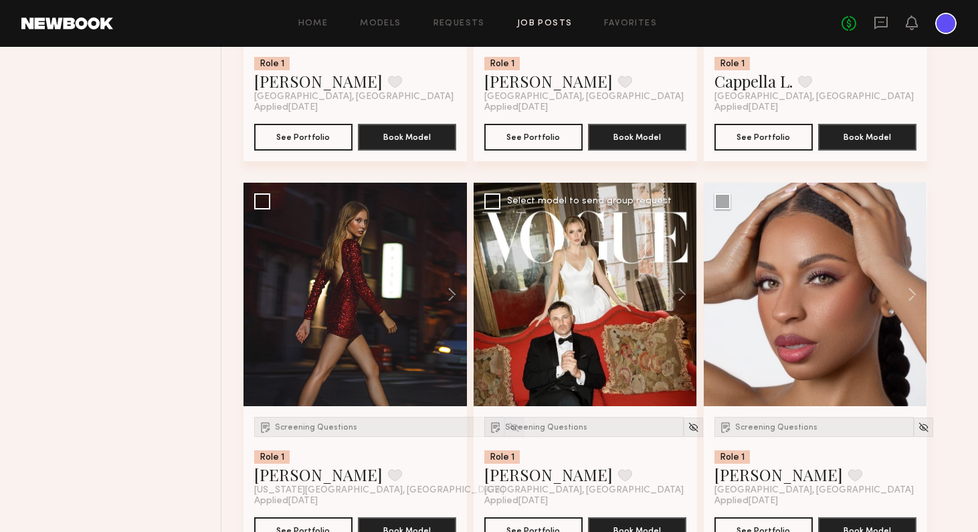
scroll to position [7935, 0]
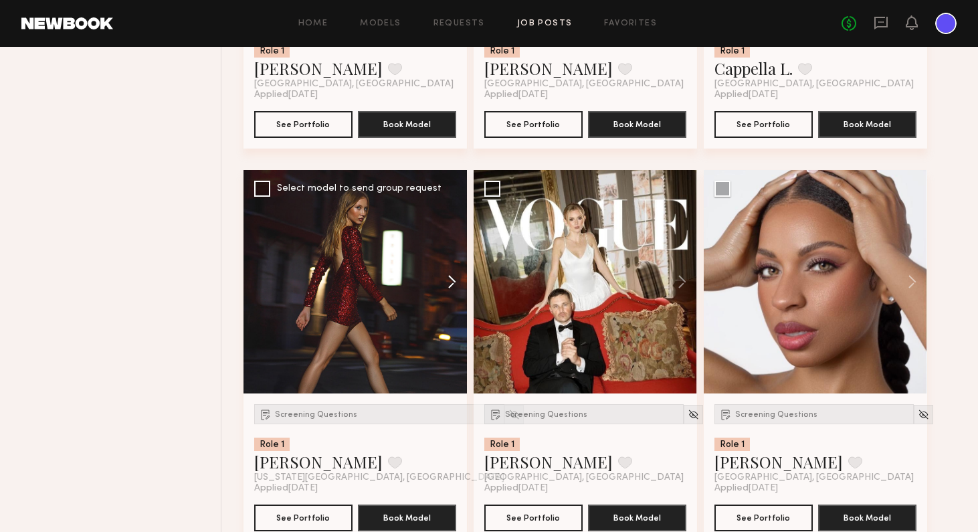
click at [455, 280] on button at bounding box center [445, 281] width 43 height 223
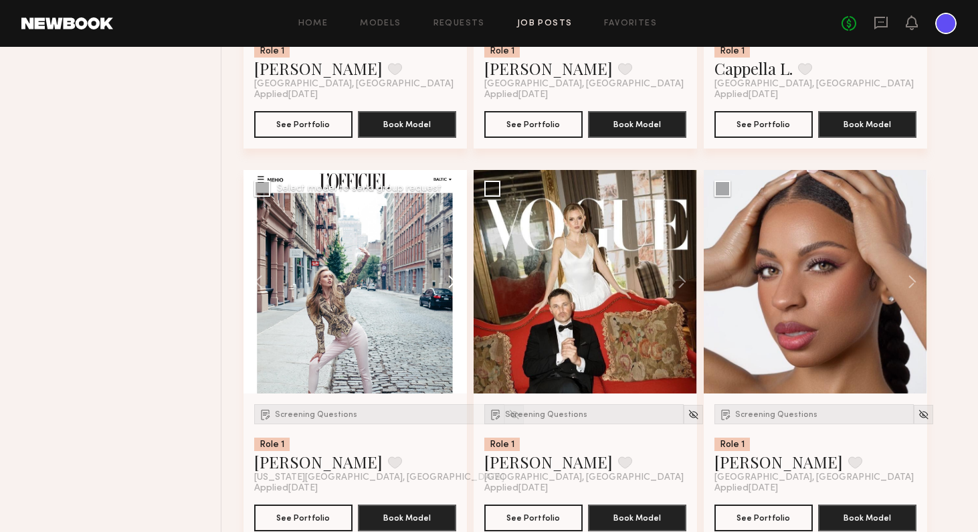
click at [455, 280] on button at bounding box center [445, 281] width 43 height 223
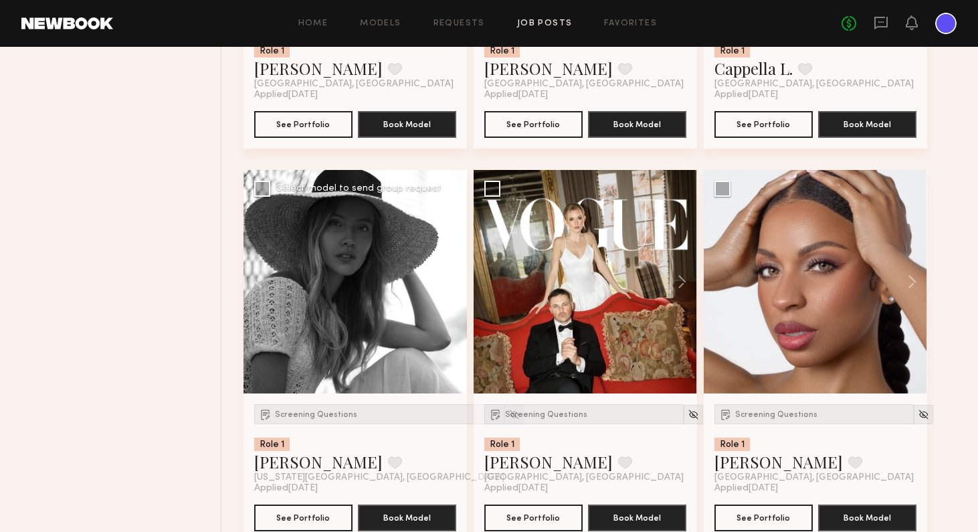
click at [455, 280] on button at bounding box center [445, 281] width 43 height 223
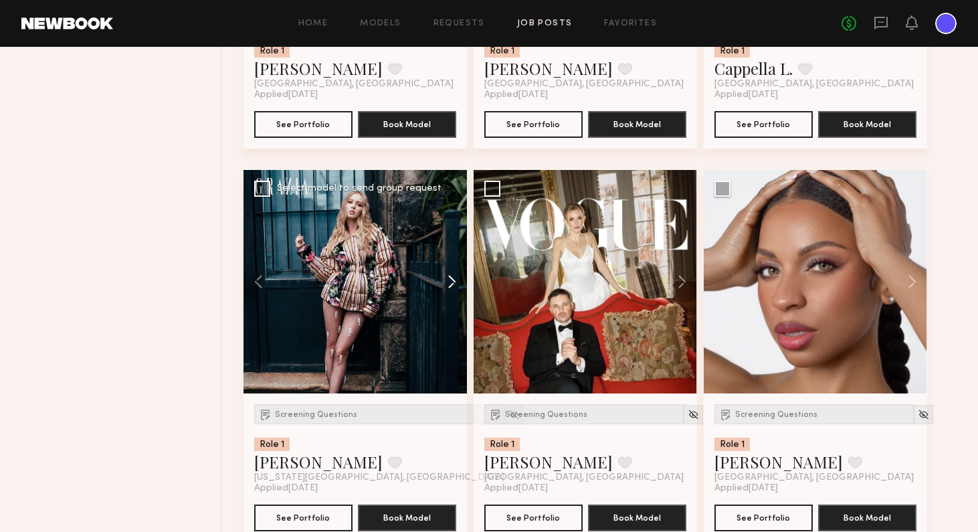
click at [455, 280] on button at bounding box center [445, 281] width 43 height 223
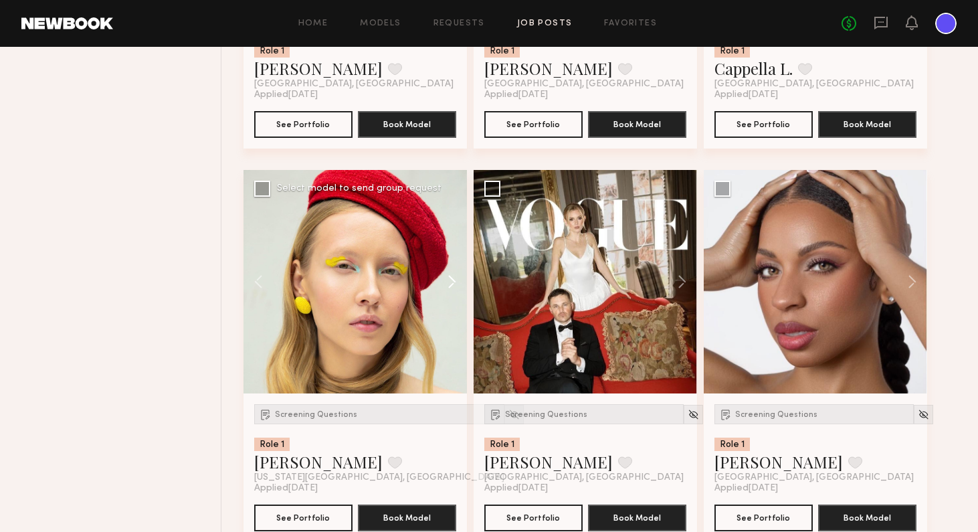
click at [455, 280] on button at bounding box center [445, 281] width 43 height 223
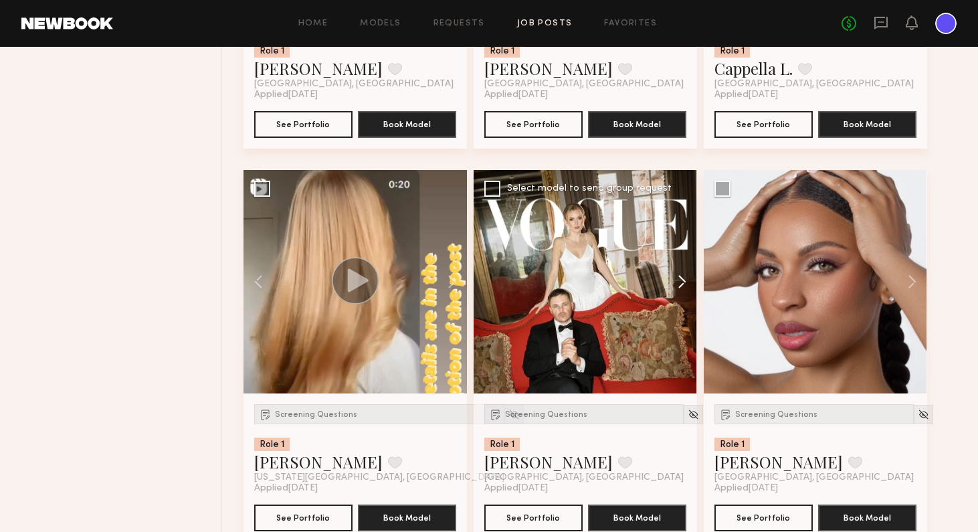
click at [685, 281] on button at bounding box center [675, 281] width 43 height 223
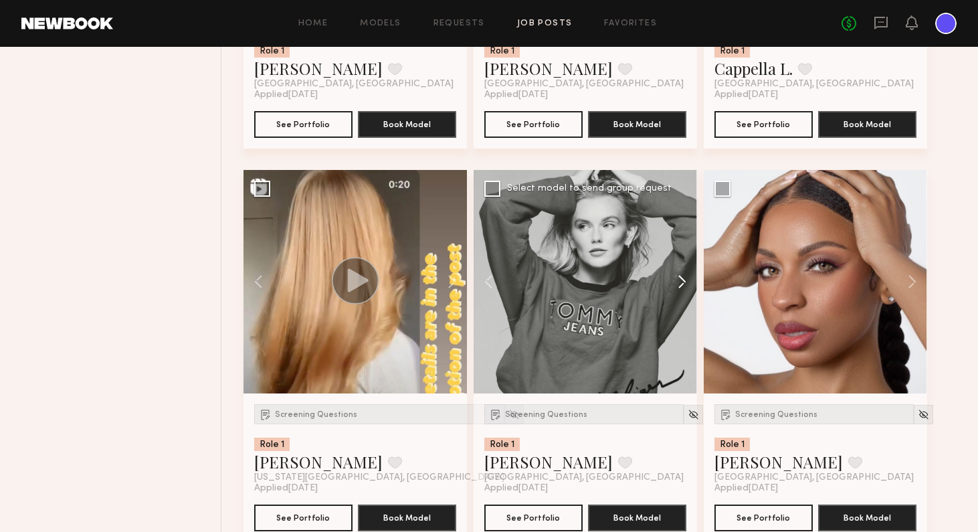
click at [685, 281] on button at bounding box center [675, 281] width 43 height 223
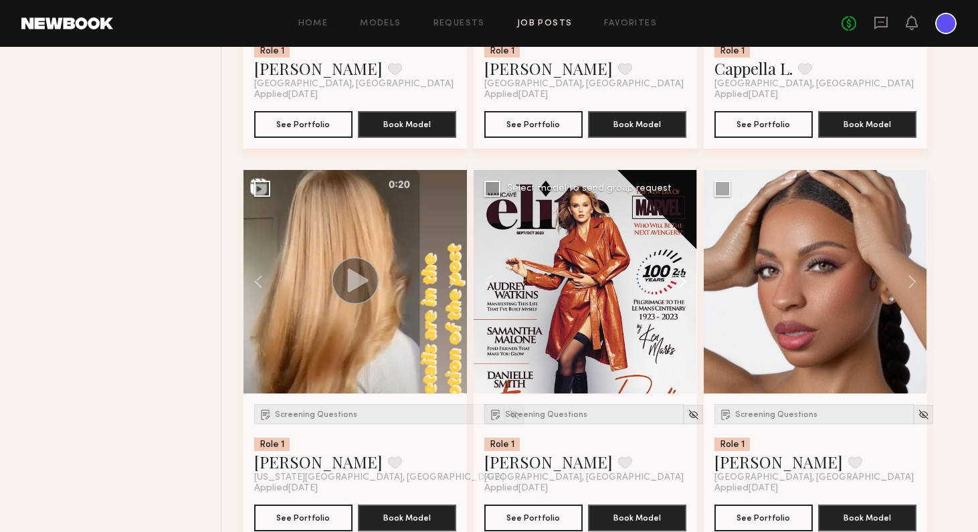
click at [685, 281] on button at bounding box center [675, 281] width 43 height 223
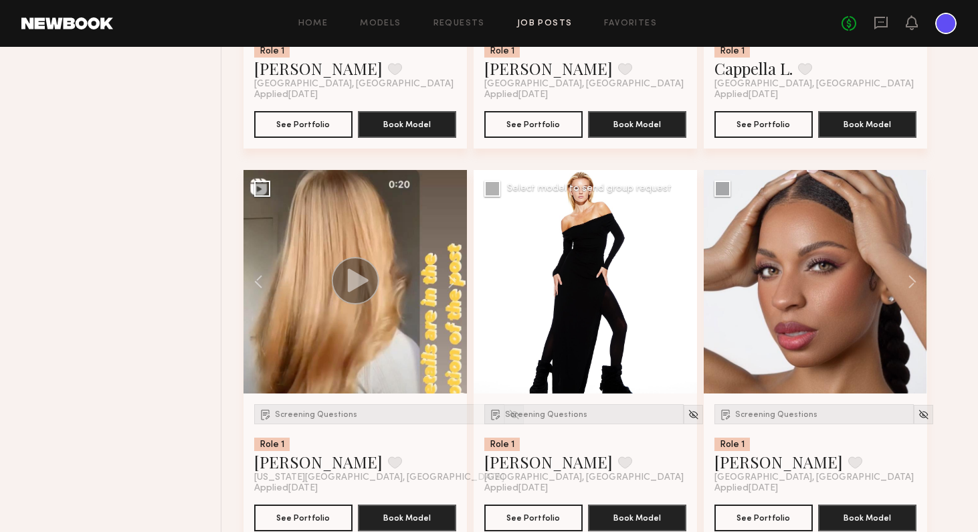
click at [685, 281] on button at bounding box center [675, 281] width 43 height 223
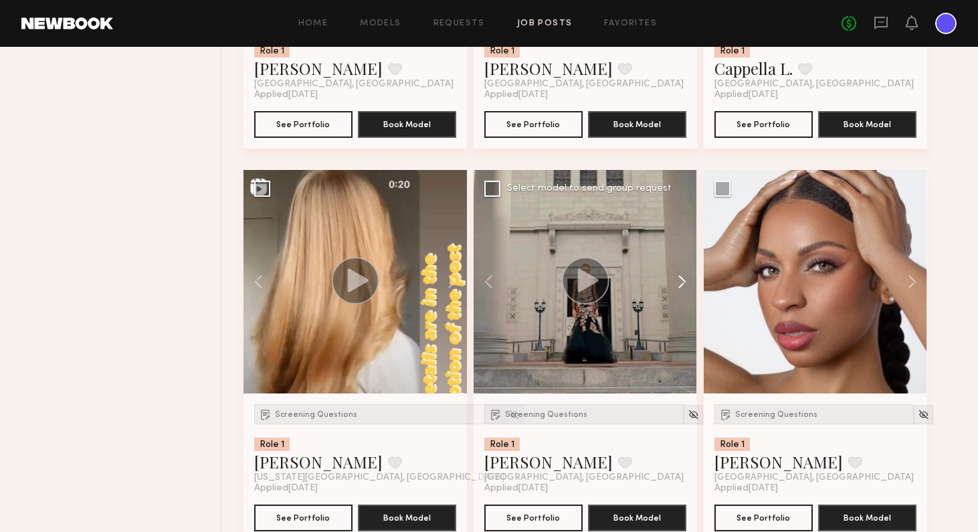
click at [685, 281] on button at bounding box center [675, 281] width 43 height 223
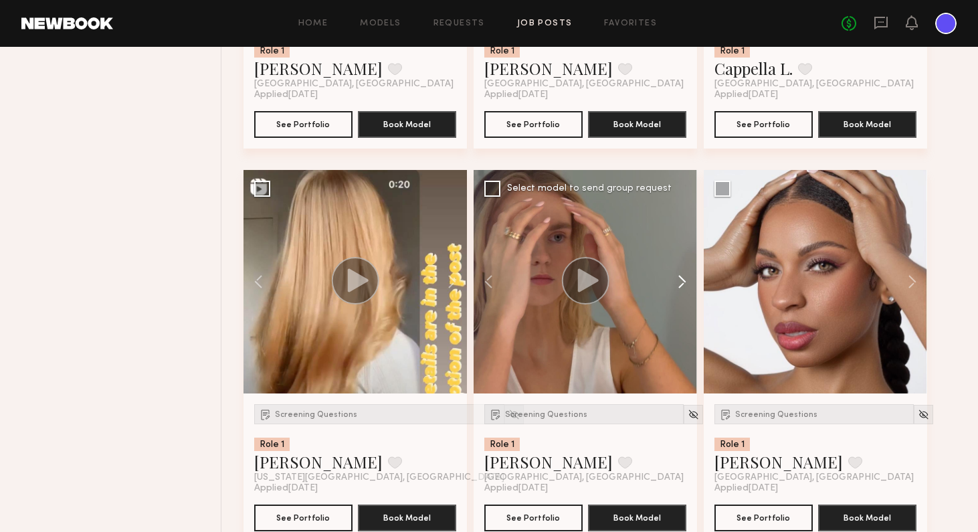
click at [685, 281] on button at bounding box center [675, 281] width 43 height 223
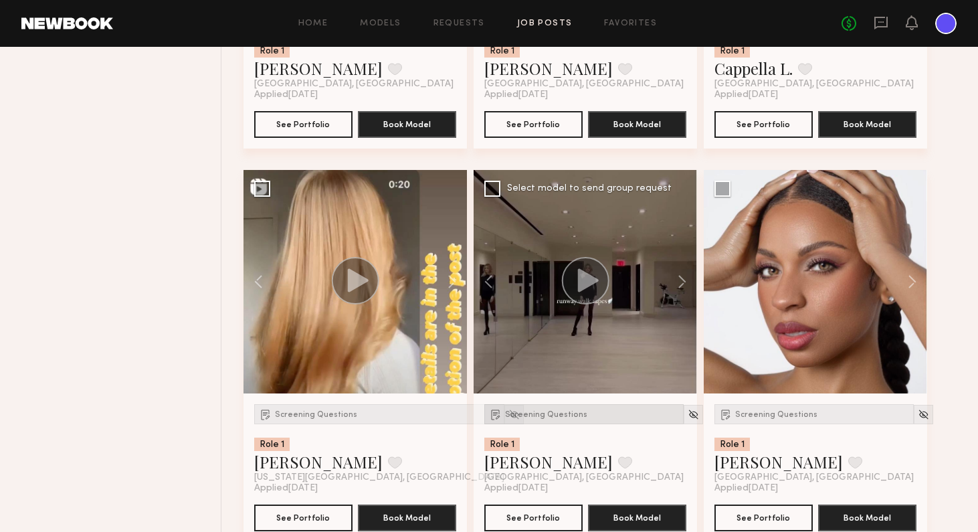
click at [555, 417] on span "Screening Questions" at bounding box center [546, 415] width 82 height 8
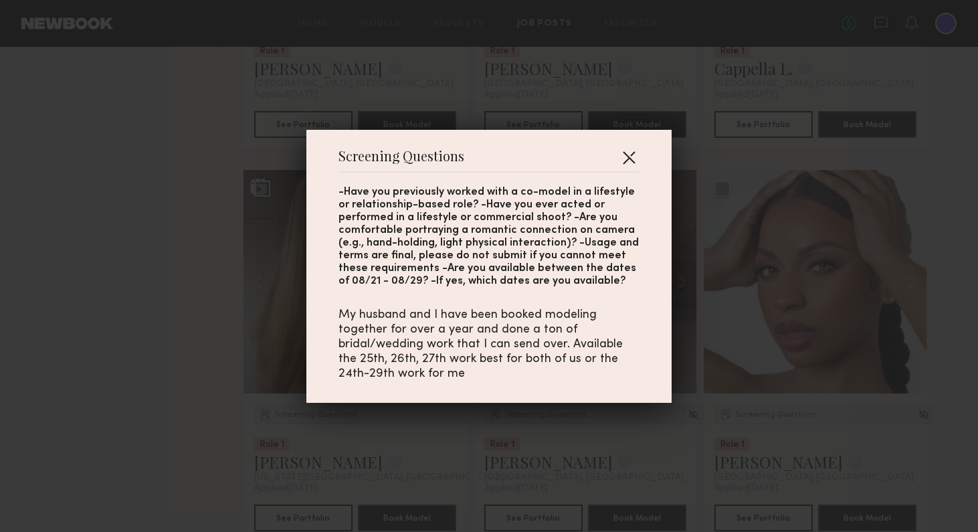
click at [633, 156] on button "button" at bounding box center [628, 156] width 21 height 21
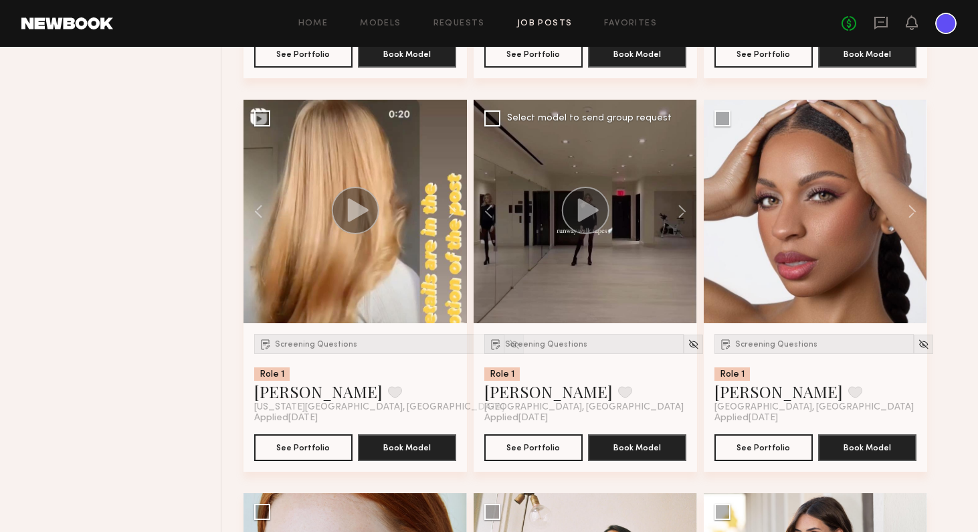
scroll to position [8023, 0]
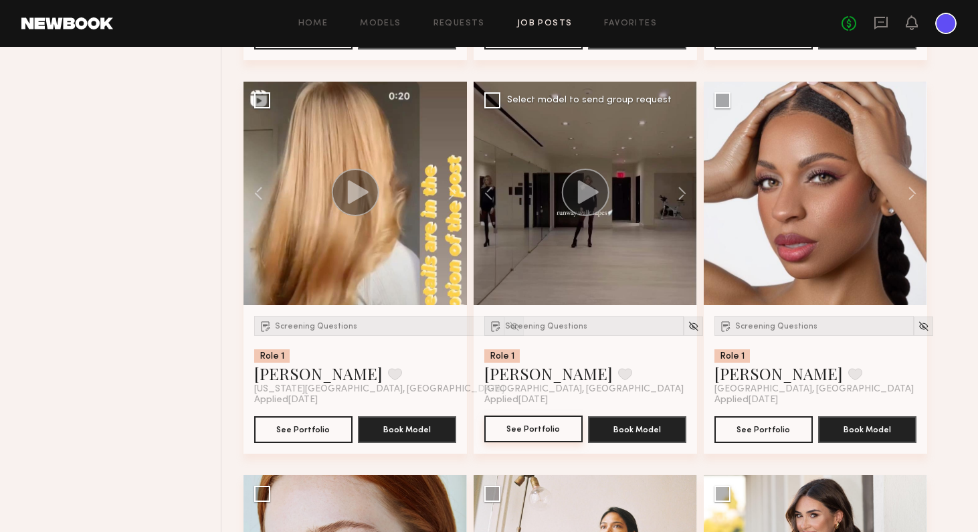
click at [546, 427] on button "See Portfolio" at bounding box center [533, 428] width 98 height 27
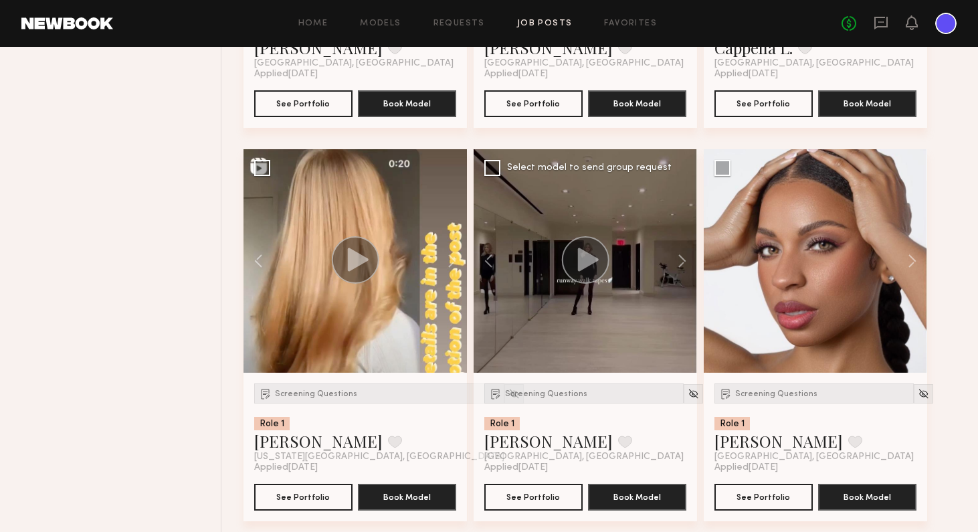
scroll to position [7949, 0]
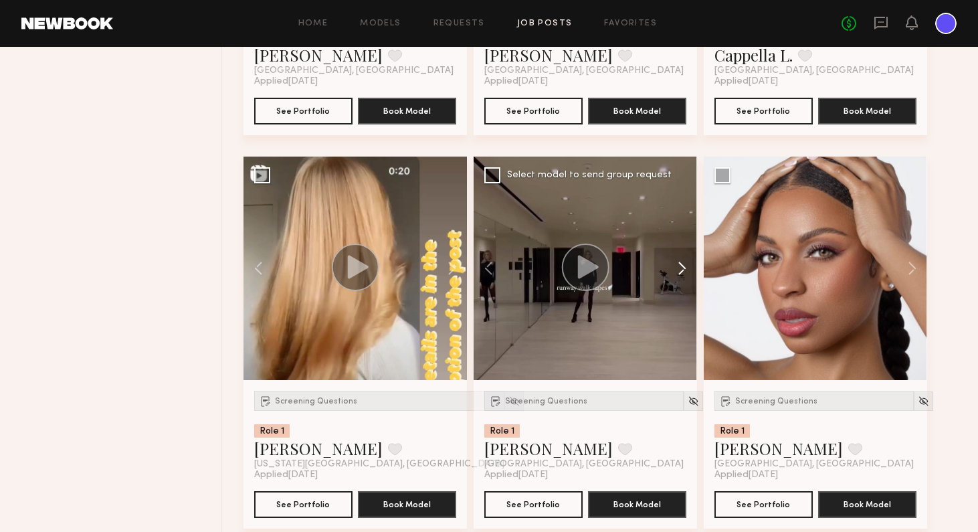
click at [681, 269] on button at bounding box center [675, 267] width 43 height 223
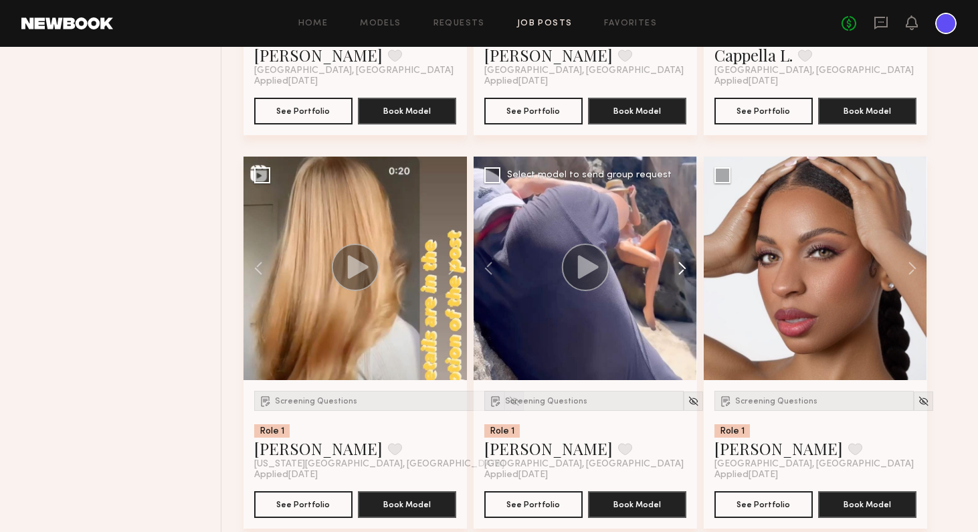
click at [681, 269] on button at bounding box center [675, 267] width 43 height 223
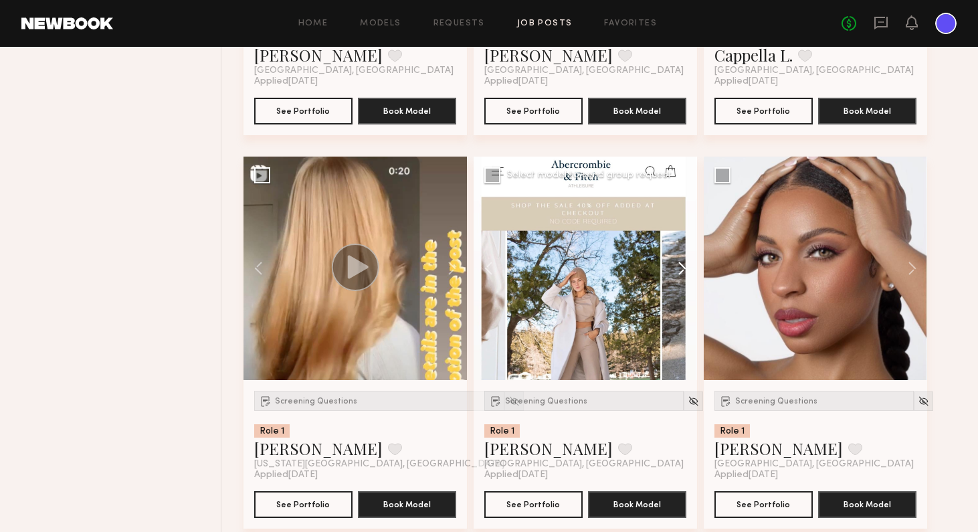
click at [681, 269] on button at bounding box center [675, 267] width 43 height 223
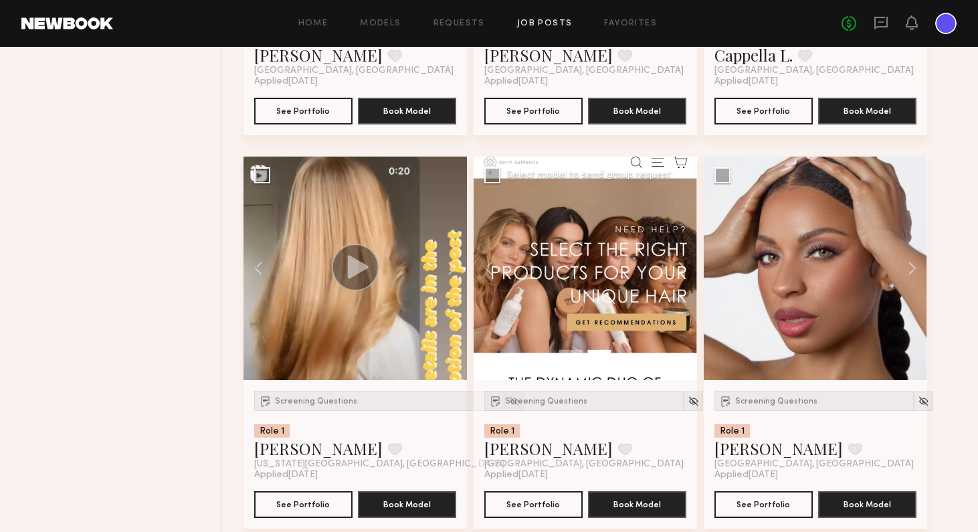
click at [613, 407] on div "Screening Questions Role 1 Paulina R. Favorite Los Angeles, CA" at bounding box center [585, 429] width 202 height 79
click at [618, 340] on div at bounding box center [584, 267] width 223 height 223
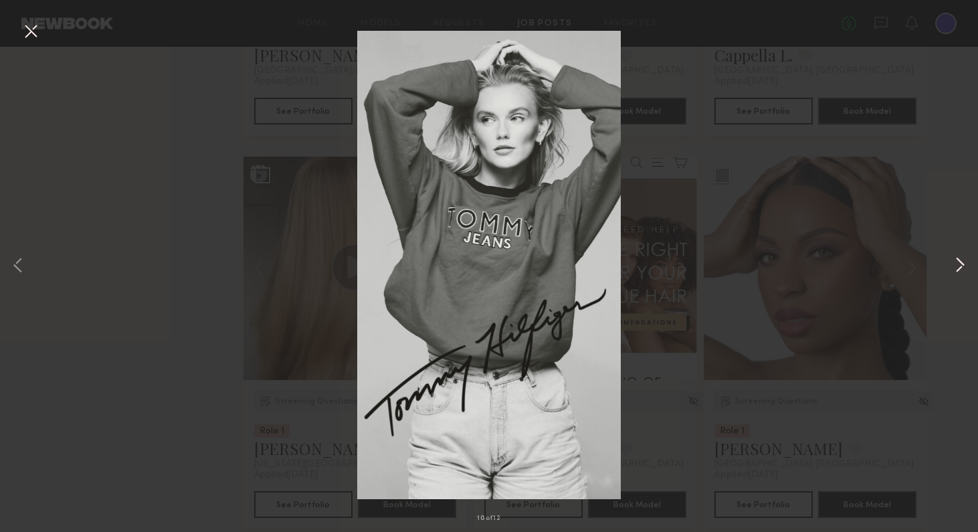
click at [829, 261] on button at bounding box center [959, 265] width 16 height 425
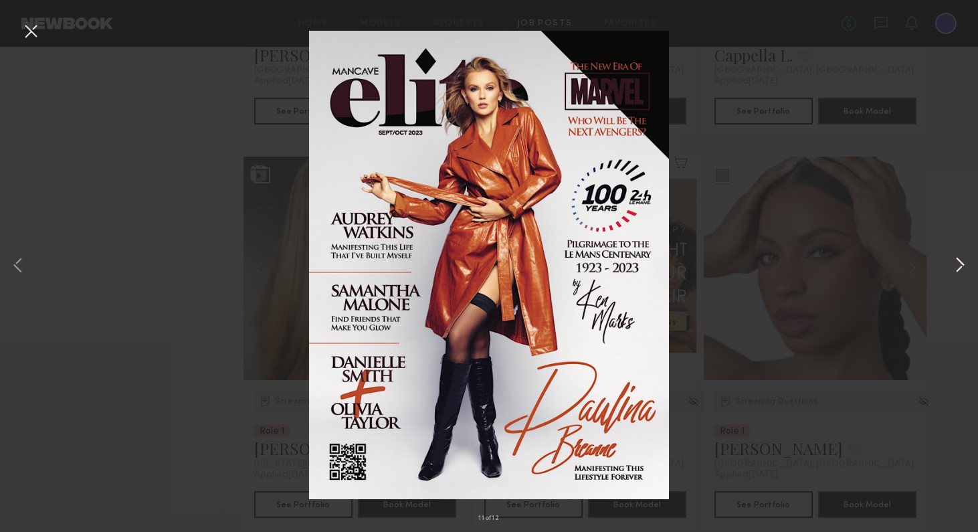
click at [829, 261] on button at bounding box center [959, 265] width 16 height 425
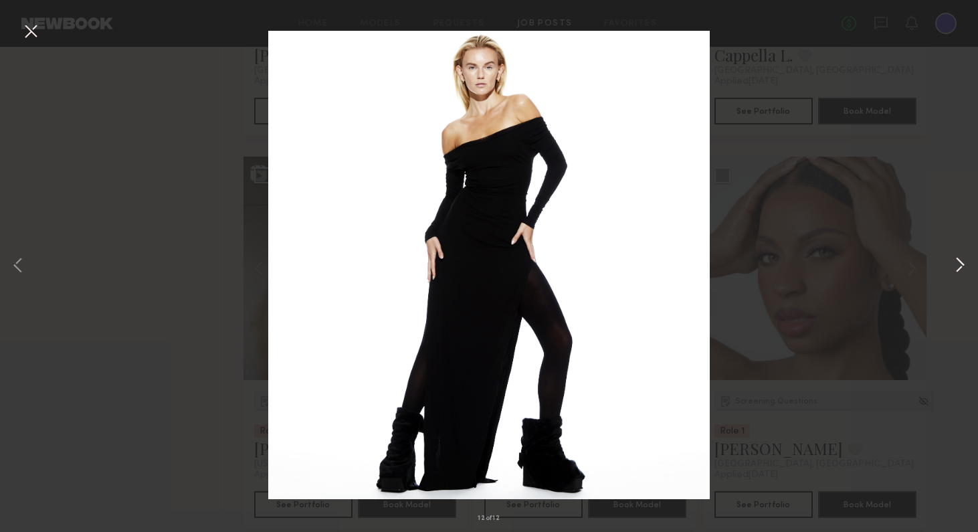
click at [829, 261] on button at bounding box center [959, 265] width 16 height 425
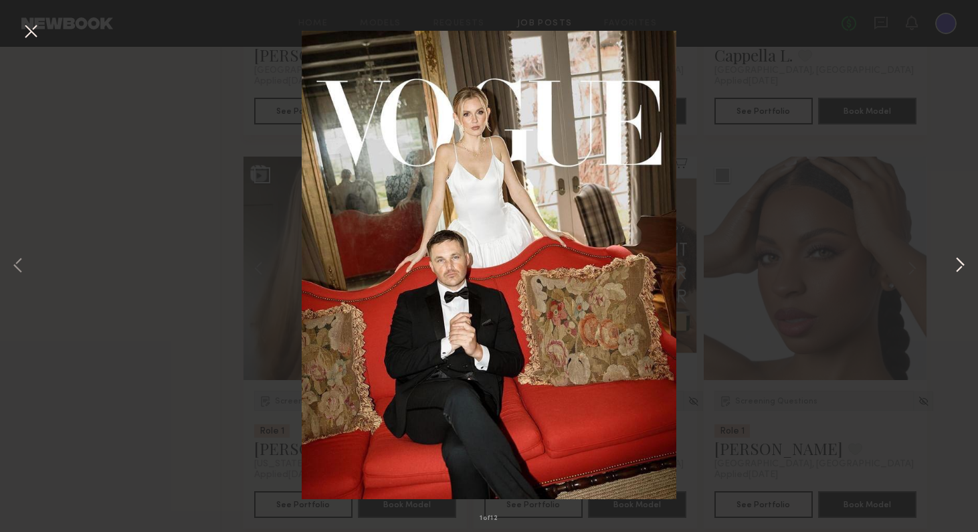
click at [829, 266] on button at bounding box center [959, 265] width 16 height 425
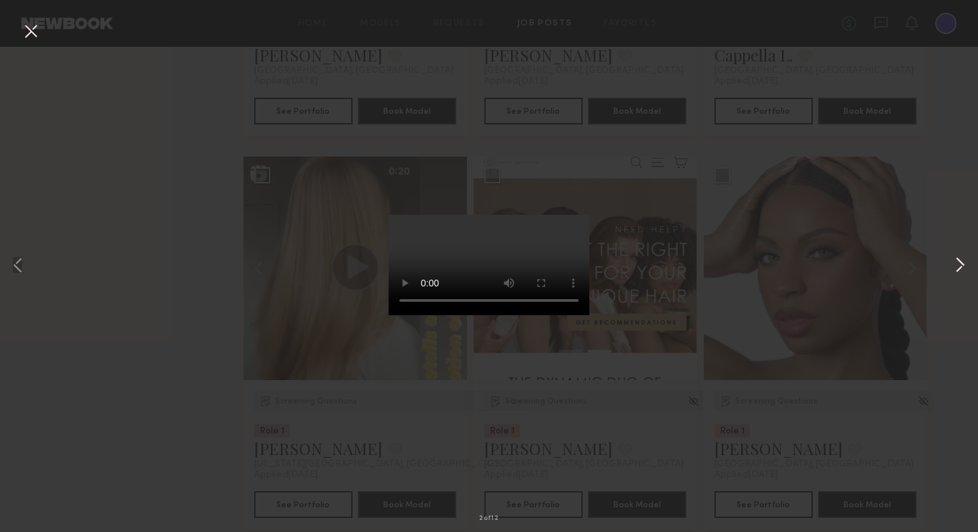
click at [829, 266] on button at bounding box center [959, 265] width 16 height 425
click at [776, 377] on div "3 of 12" at bounding box center [489, 266] width 978 height 532
click at [32, 33] on button at bounding box center [30, 32] width 21 height 24
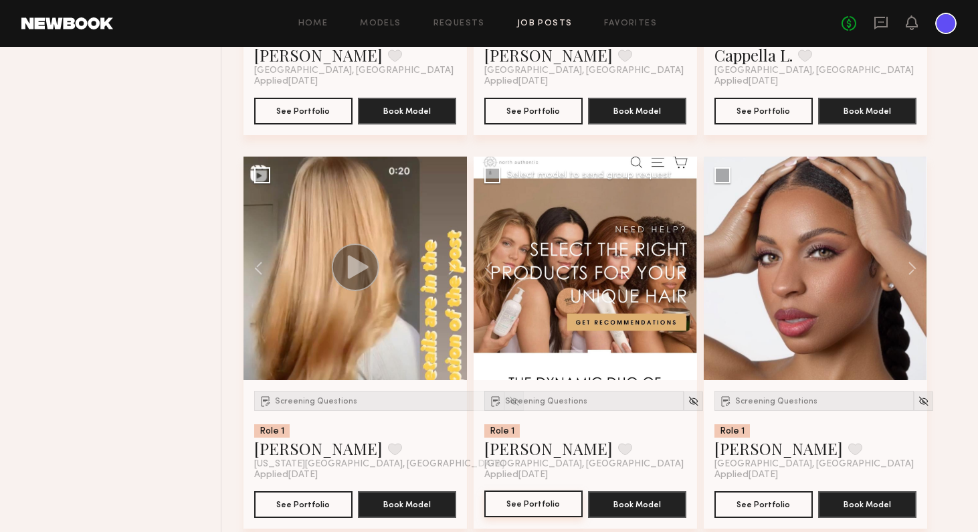
click at [547, 508] on button "See Portfolio" at bounding box center [533, 503] width 98 height 27
click at [263, 267] on button at bounding box center [264, 267] width 43 height 223
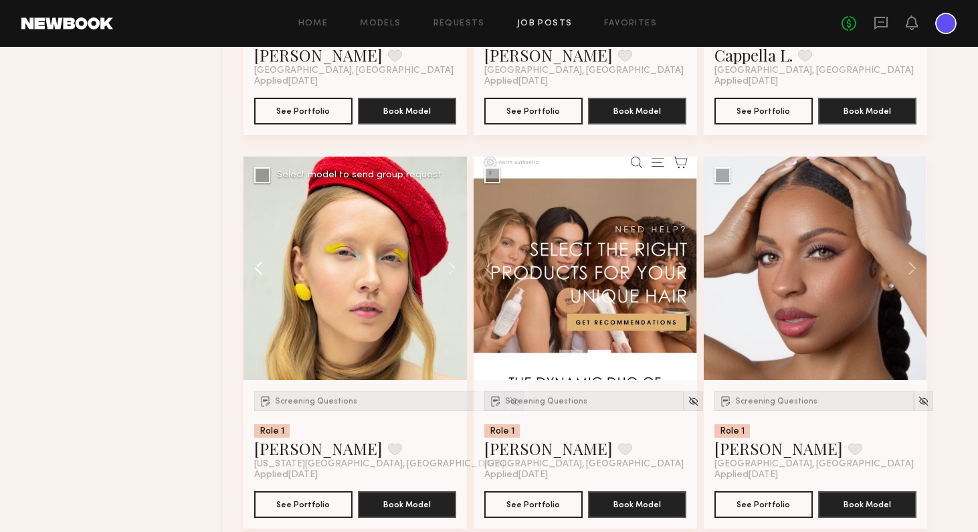
click at [263, 267] on button at bounding box center [264, 267] width 43 height 223
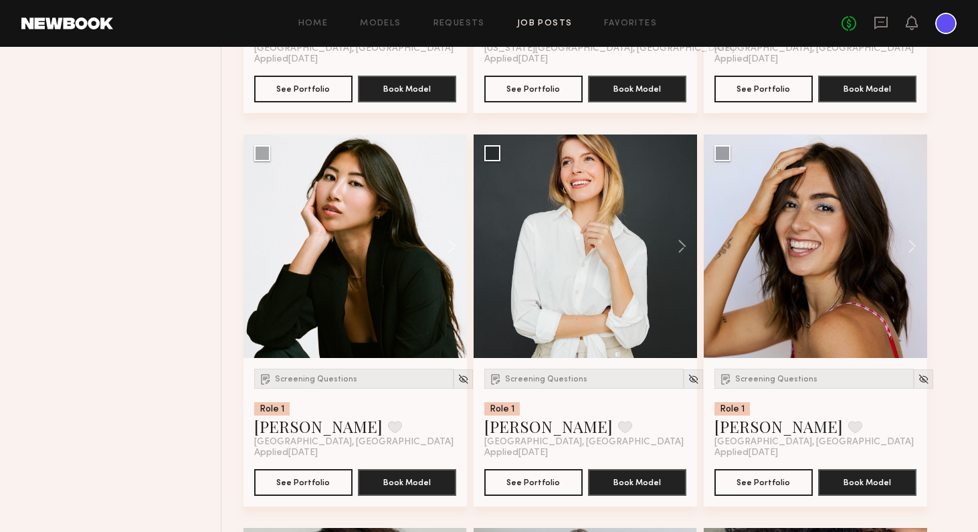
scroll to position [8755, 0]
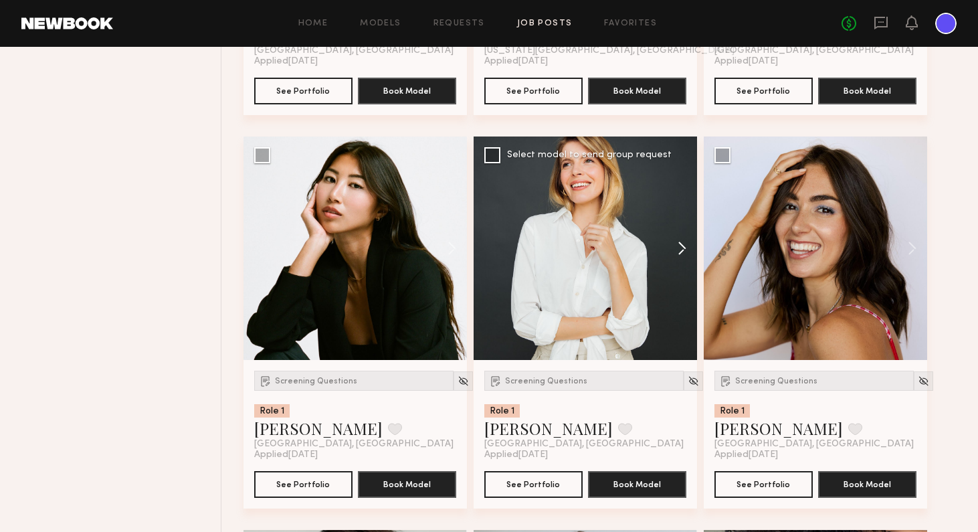
click at [687, 245] on button at bounding box center [675, 247] width 43 height 223
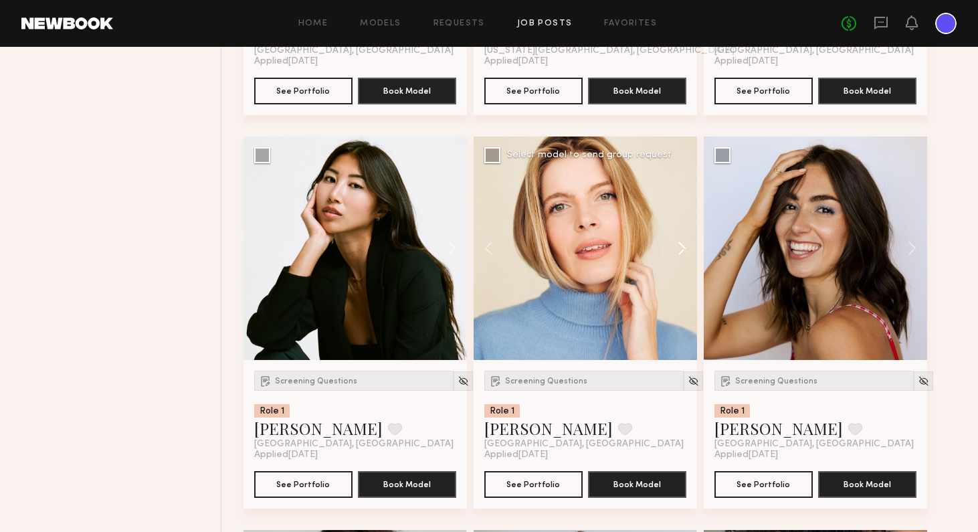
click at [687, 245] on button at bounding box center [675, 247] width 43 height 223
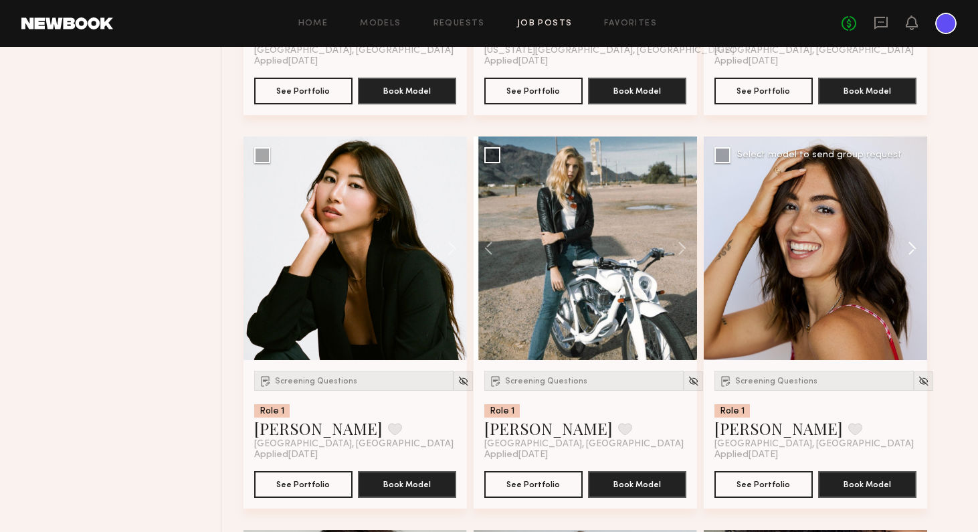
click at [829, 253] on button at bounding box center [905, 247] width 43 height 223
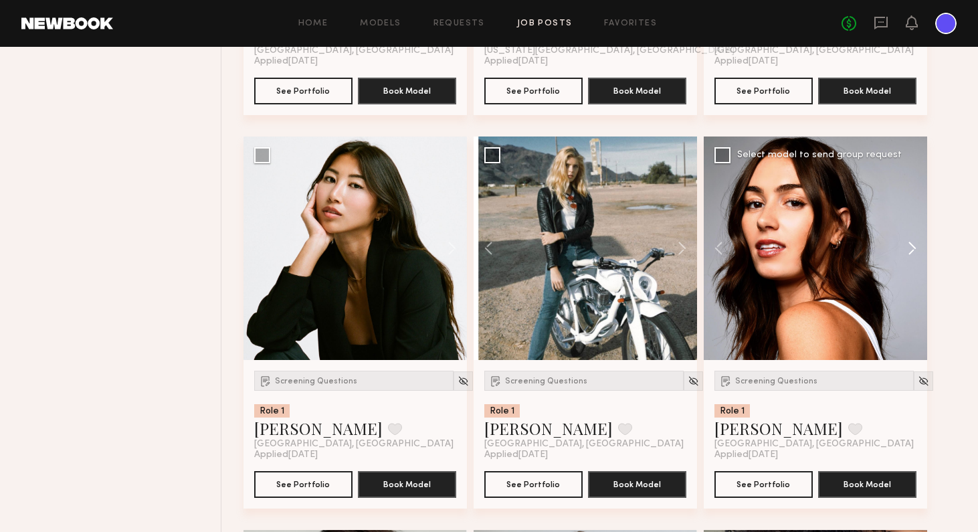
click at [829, 253] on button at bounding box center [905, 247] width 43 height 223
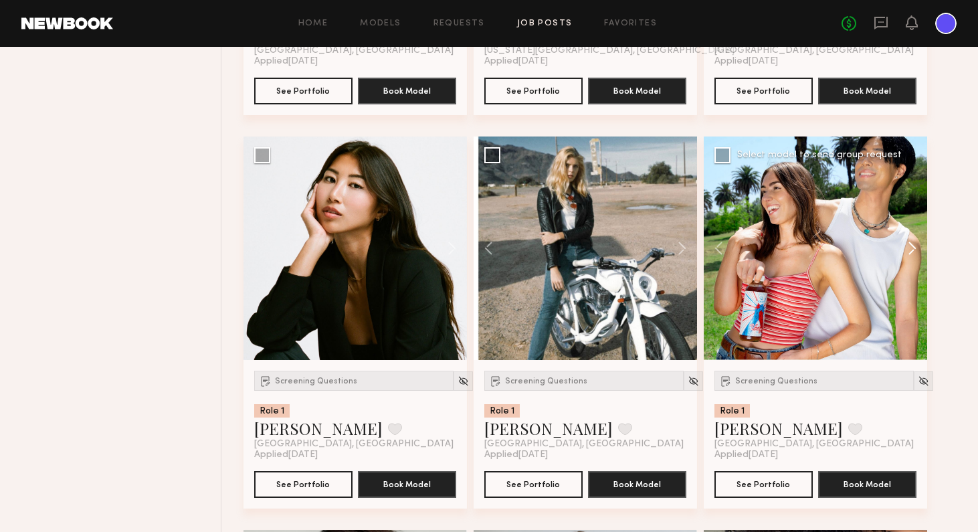
click at [829, 253] on button at bounding box center [905, 247] width 43 height 223
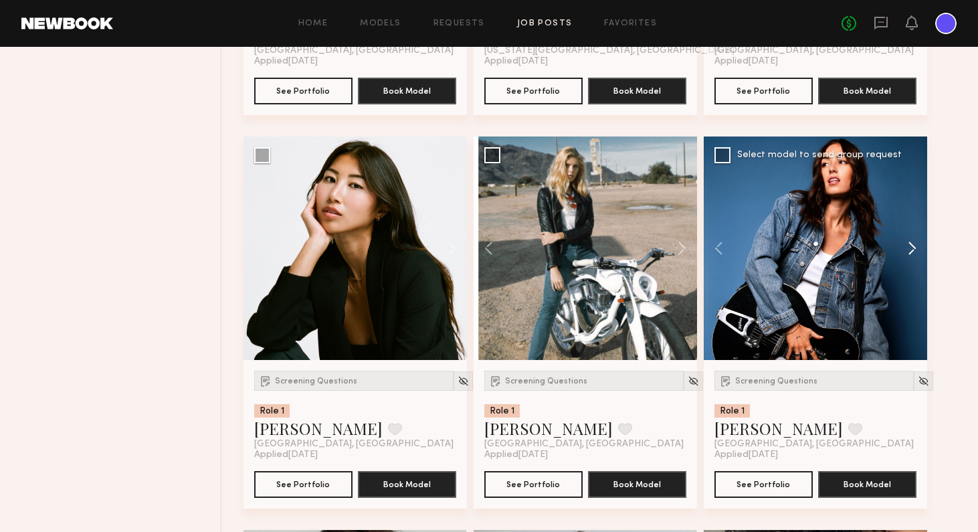
click at [829, 253] on button at bounding box center [905, 247] width 43 height 223
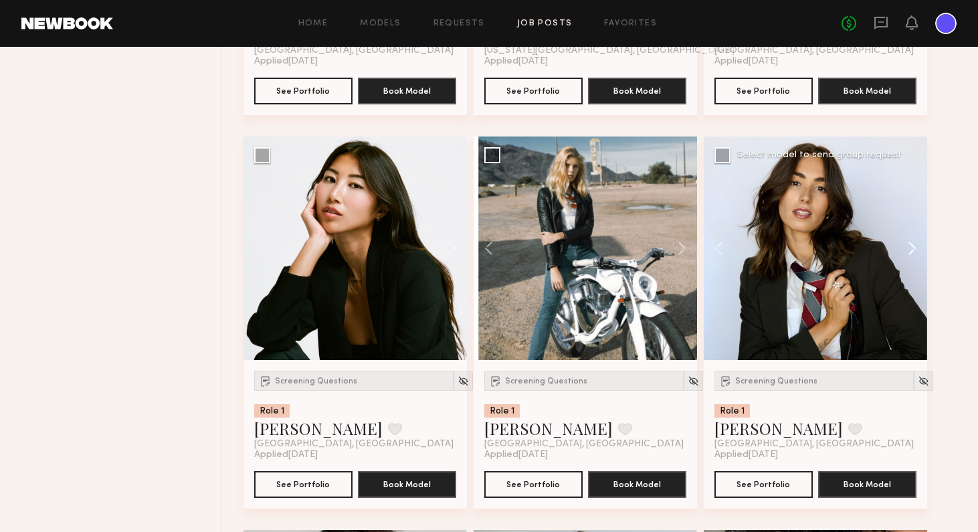
click at [829, 253] on button at bounding box center [905, 247] width 43 height 223
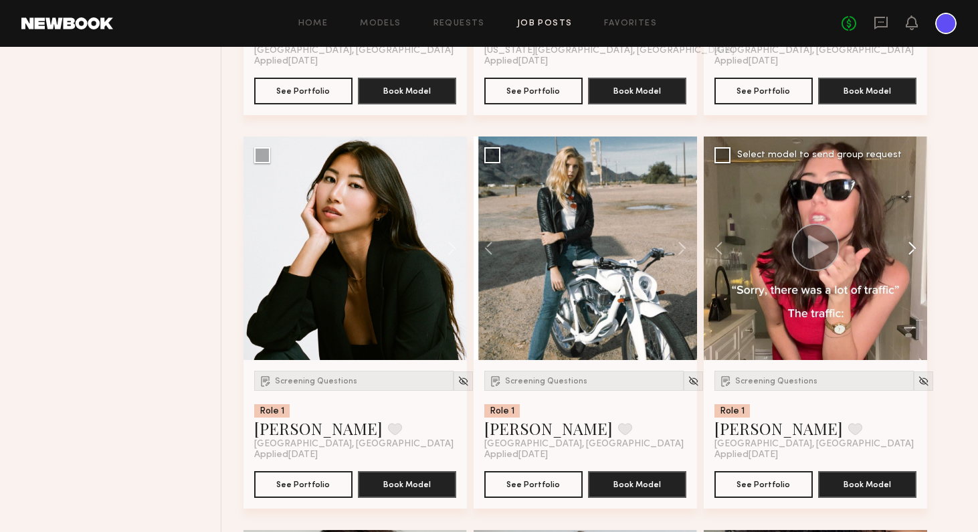
click at [829, 253] on button at bounding box center [905, 247] width 43 height 223
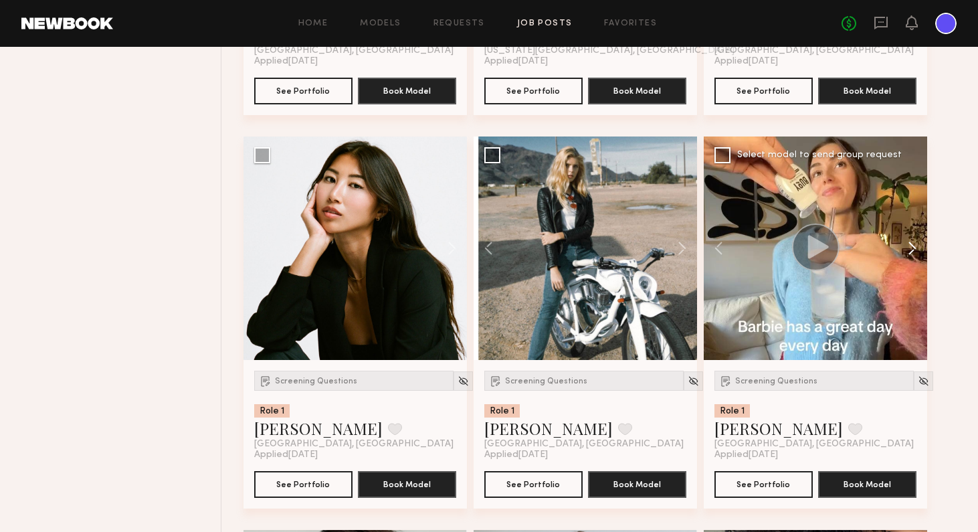
click at [829, 253] on button at bounding box center [905, 247] width 43 height 223
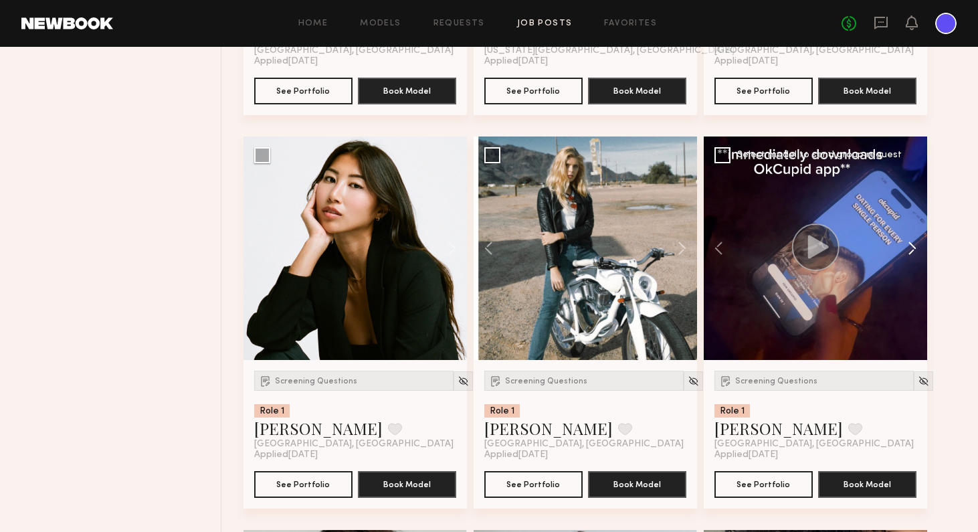
click at [829, 253] on button at bounding box center [905, 247] width 43 height 223
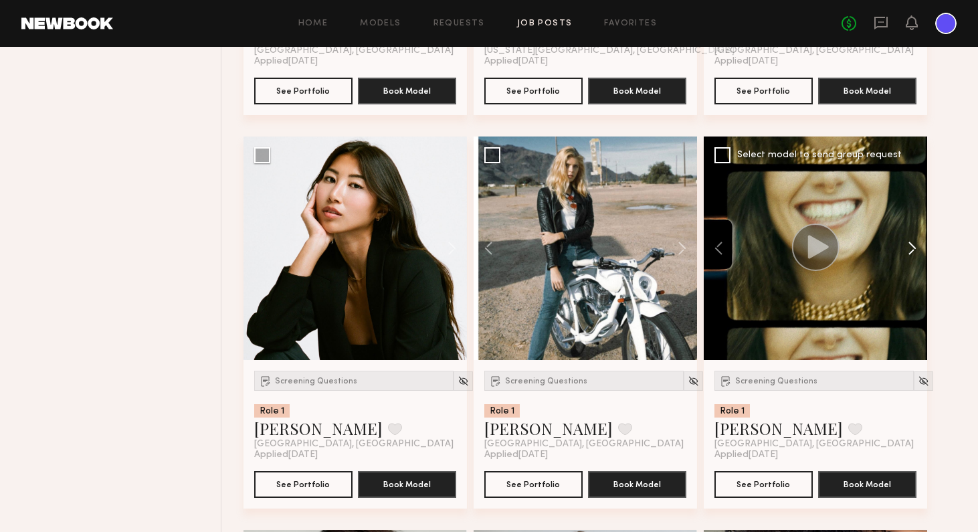
click at [829, 253] on button at bounding box center [905, 247] width 43 height 223
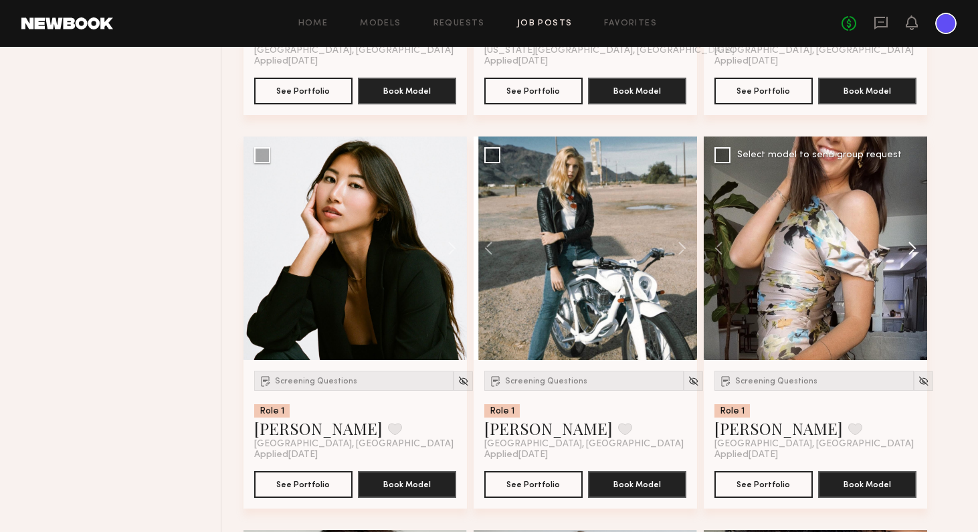
click at [829, 253] on button at bounding box center [905, 247] width 43 height 223
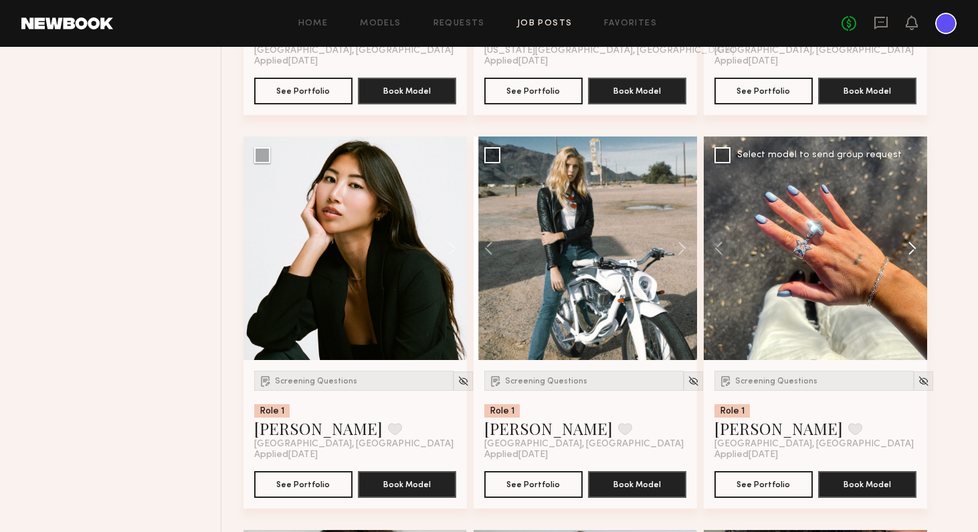
click at [829, 253] on button at bounding box center [905, 247] width 43 height 223
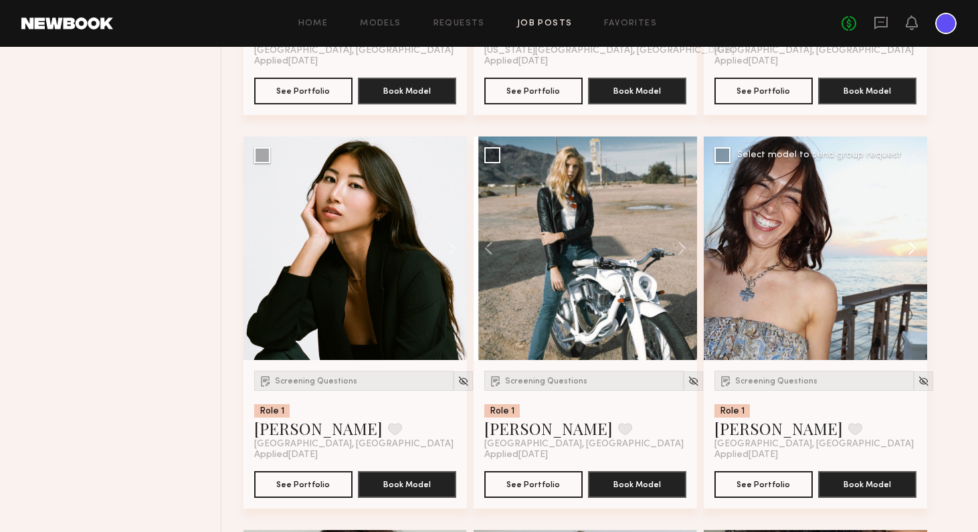
click at [829, 253] on button at bounding box center [905, 247] width 43 height 223
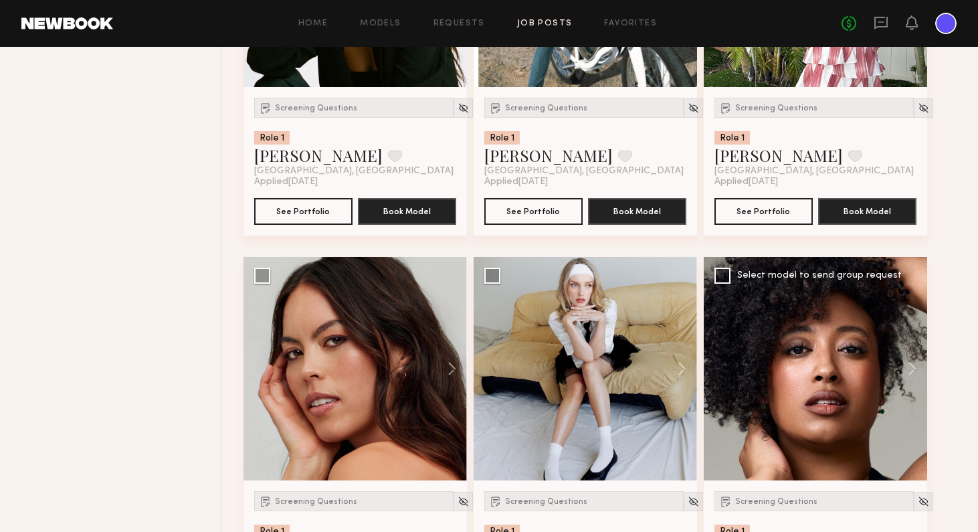
scroll to position [9149, 0]
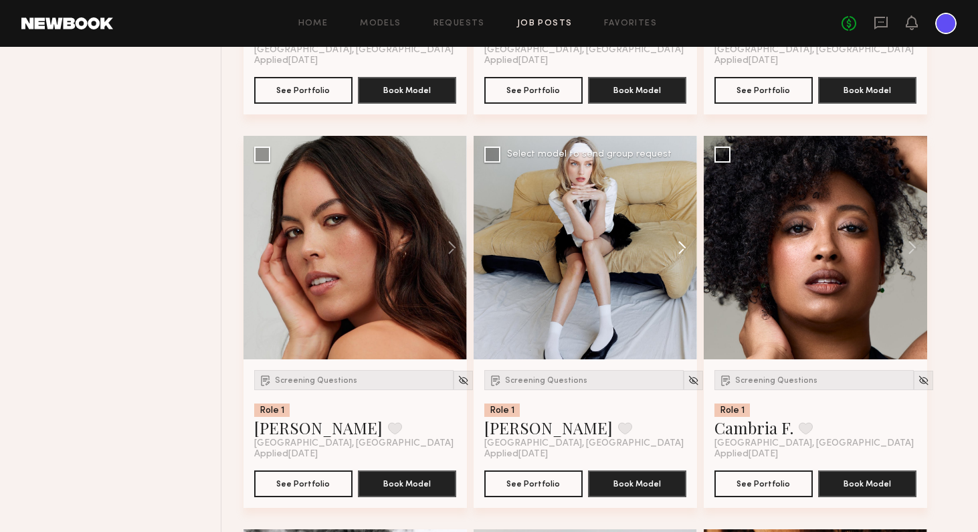
click at [683, 245] on button at bounding box center [675, 247] width 43 height 223
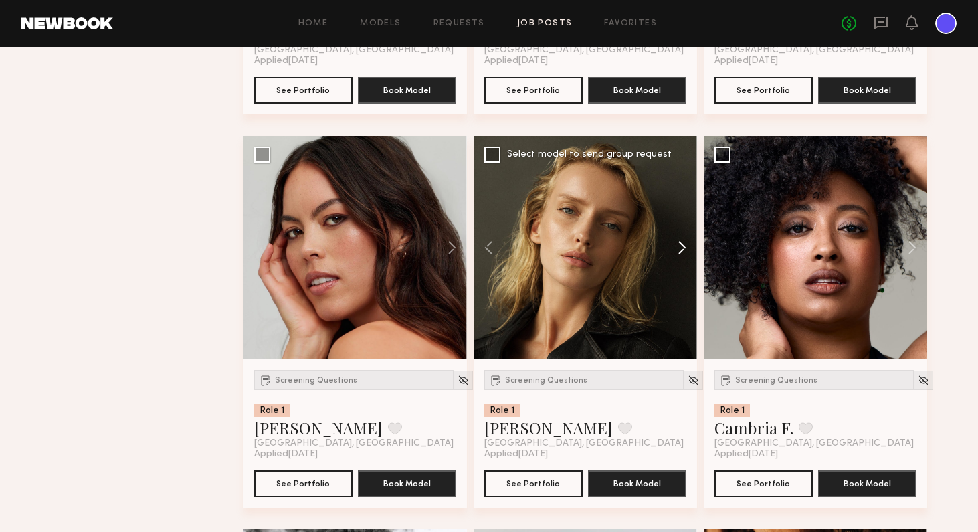
click at [683, 245] on button at bounding box center [675, 247] width 43 height 223
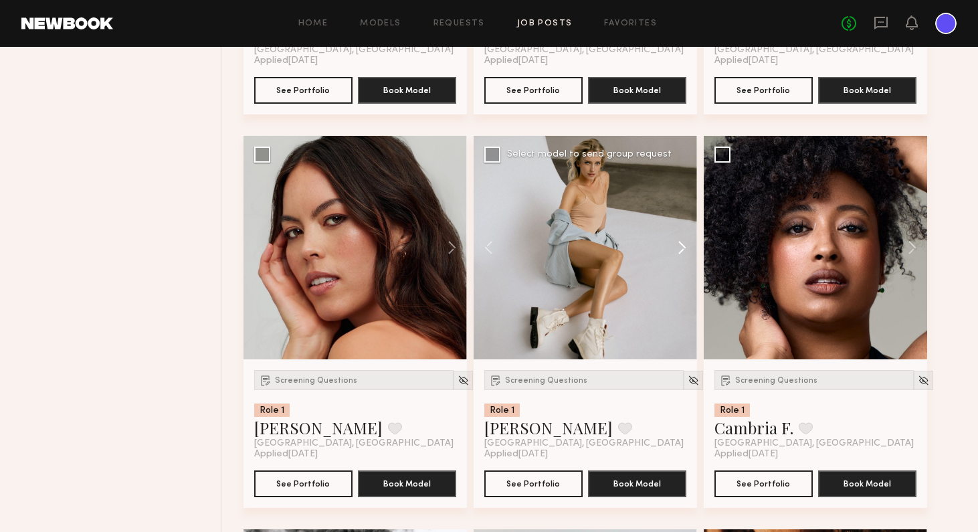
click at [683, 245] on button at bounding box center [675, 247] width 43 height 223
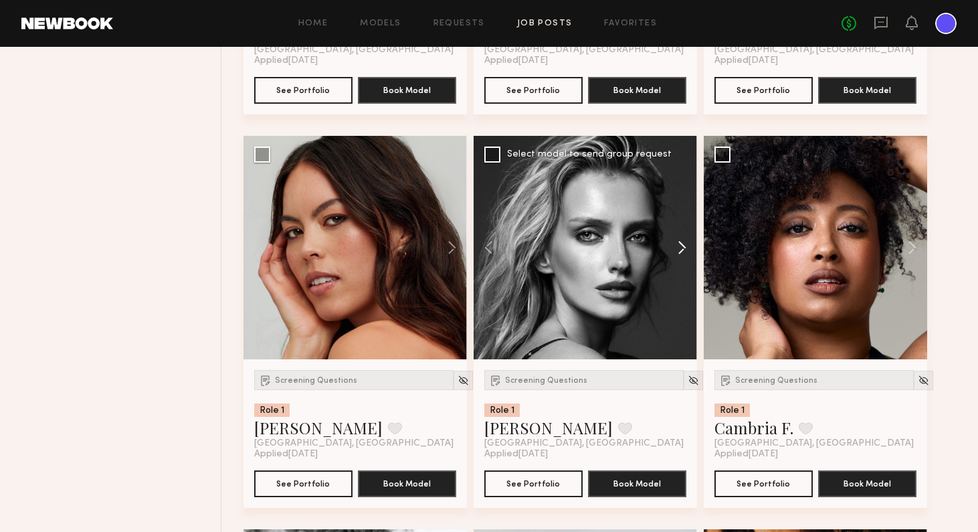
click at [683, 245] on button at bounding box center [675, 247] width 43 height 223
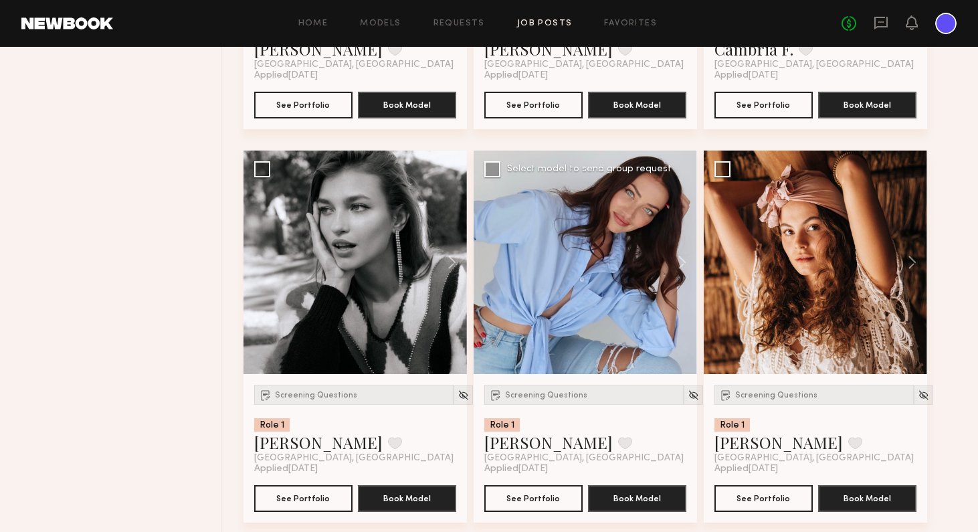
scroll to position [9526, 0]
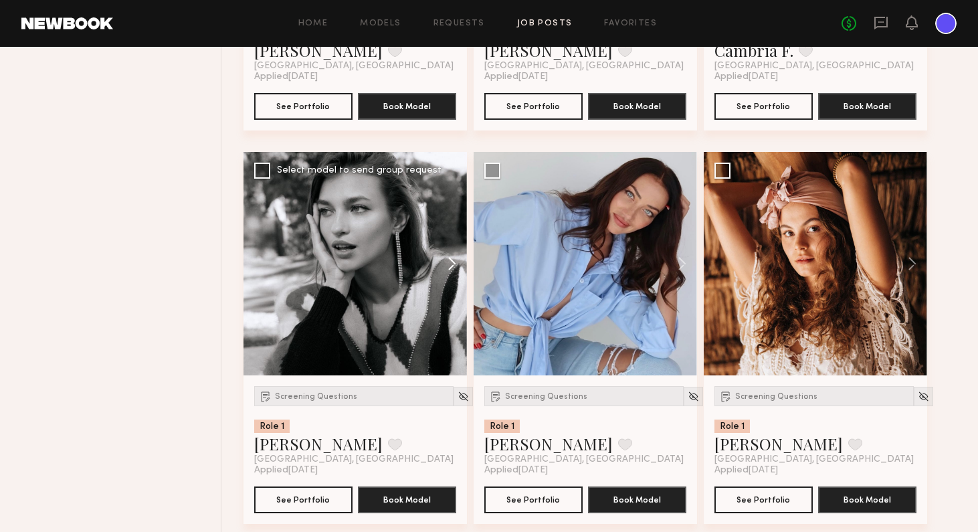
click at [451, 264] on button at bounding box center [445, 263] width 43 height 223
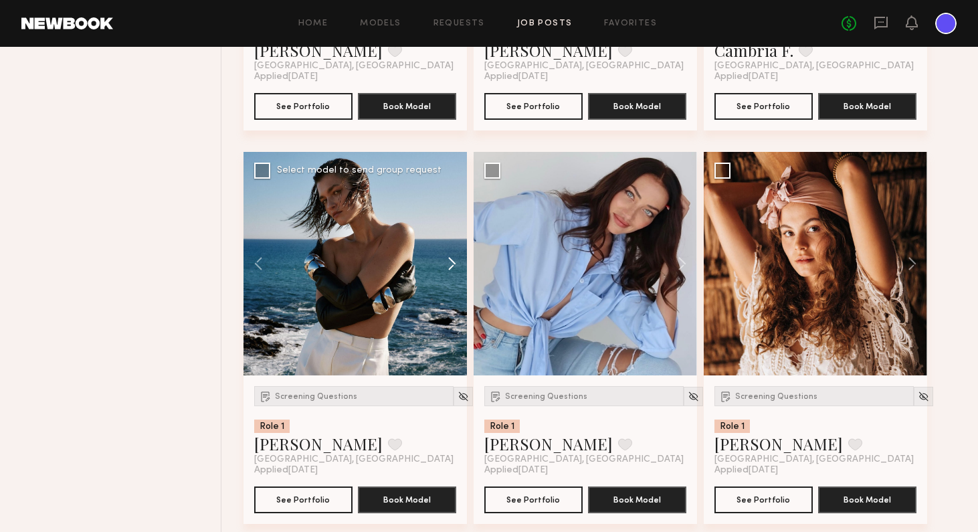
click at [451, 264] on button at bounding box center [445, 263] width 43 height 223
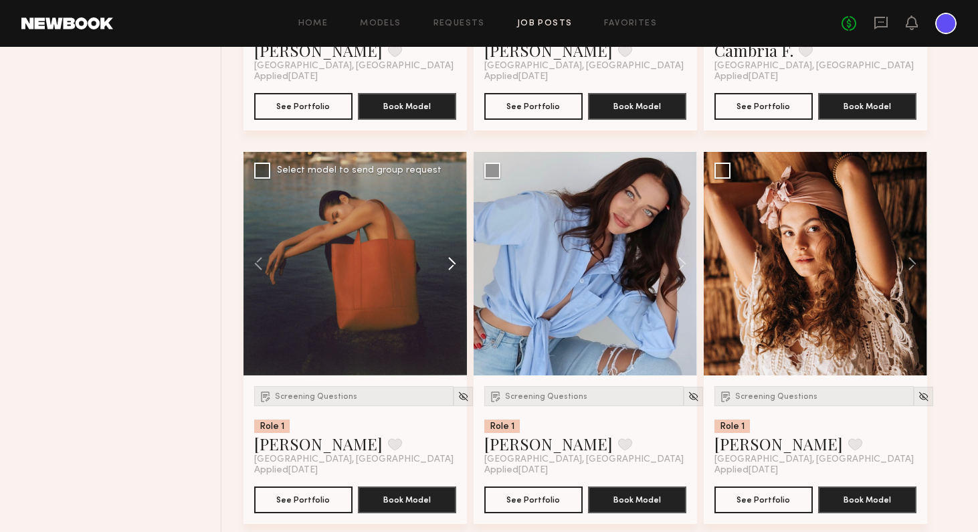
click at [451, 264] on button at bounding box center [445, 263] width 43 height 223
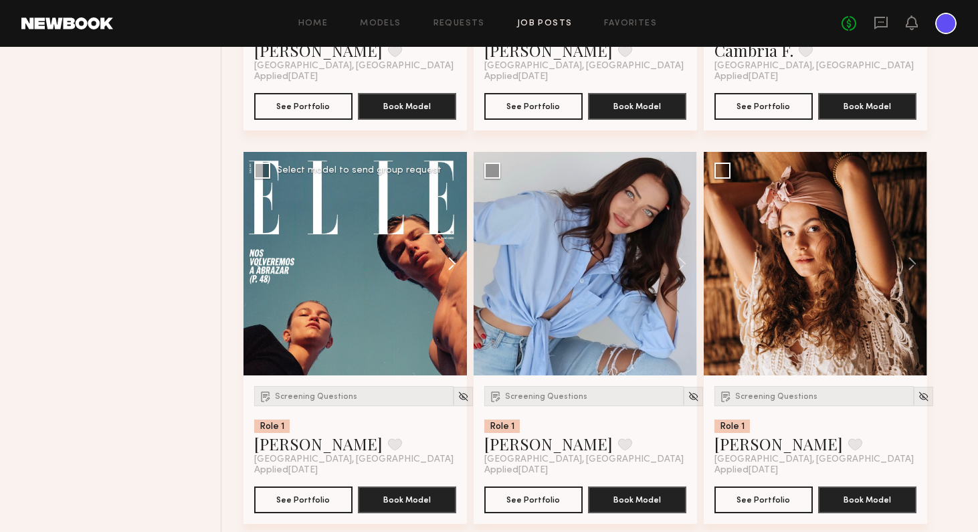
click at [451, 264] on button at bounding box center [445, 263] width 43 height 223
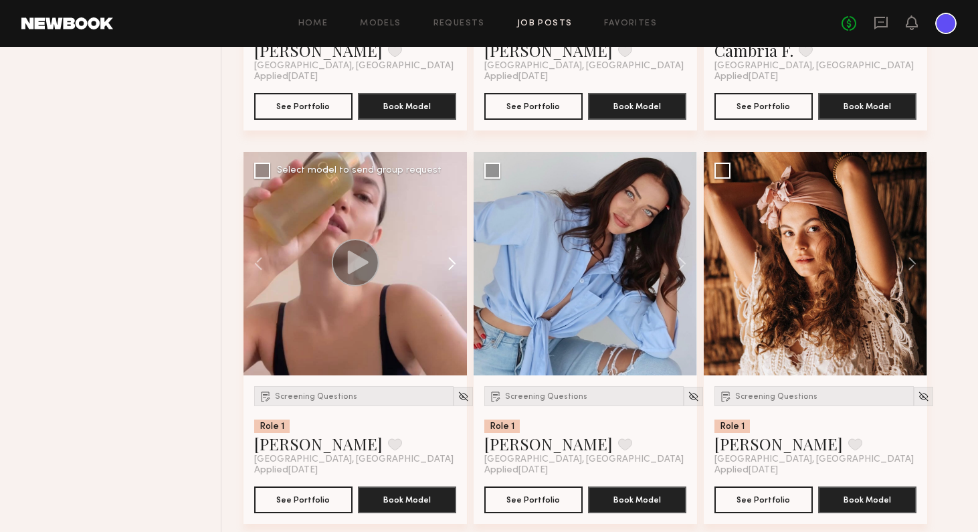
click at [451, 264] on button at bounding box center [445, 263] width 43 height 223
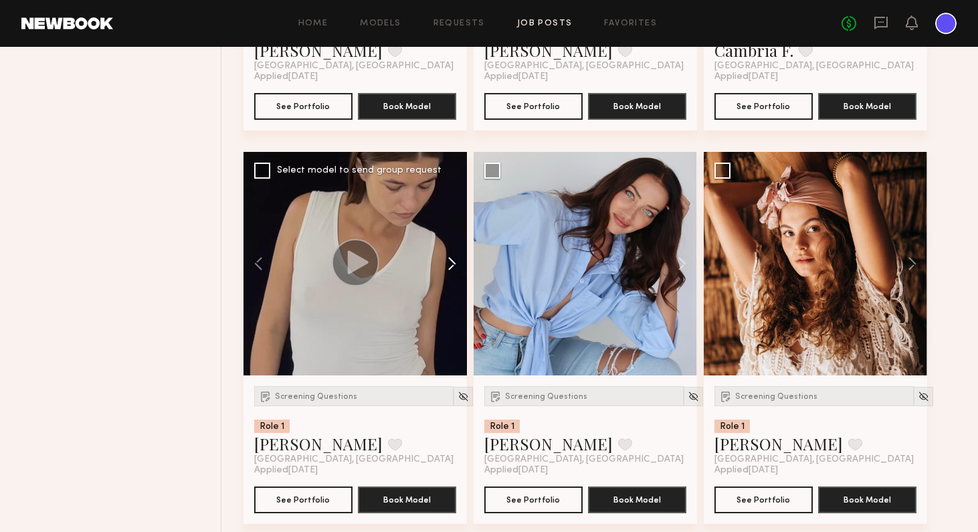
click at [451, 264] on button at bounding box center [445, 263] width 43 height 223
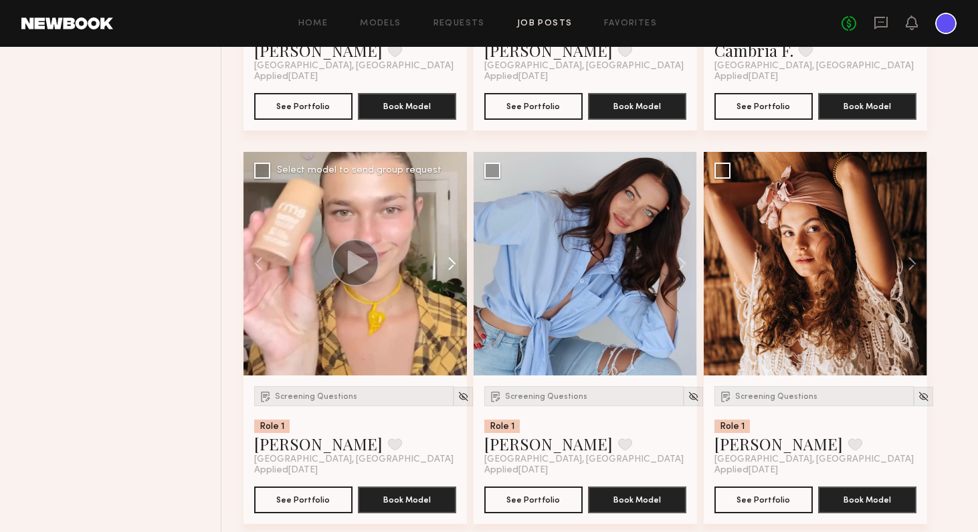
click at [451, 264] on button at bounding box center [445, 263] width 43 height 223
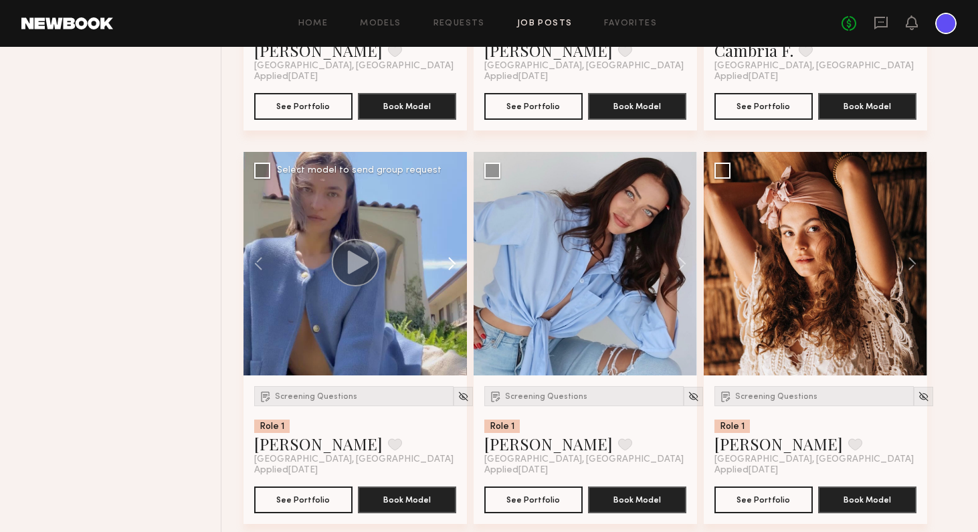
click at [451, 264] on button at bounding box center [445, 263] width 43 height 223
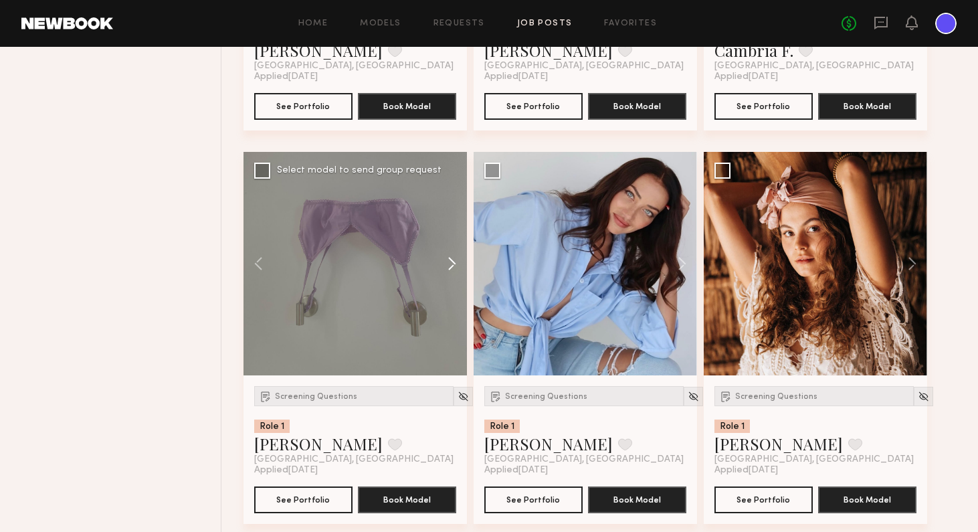
click at [451, 264] on button at bounding box center [445, 263] width 43 height 223
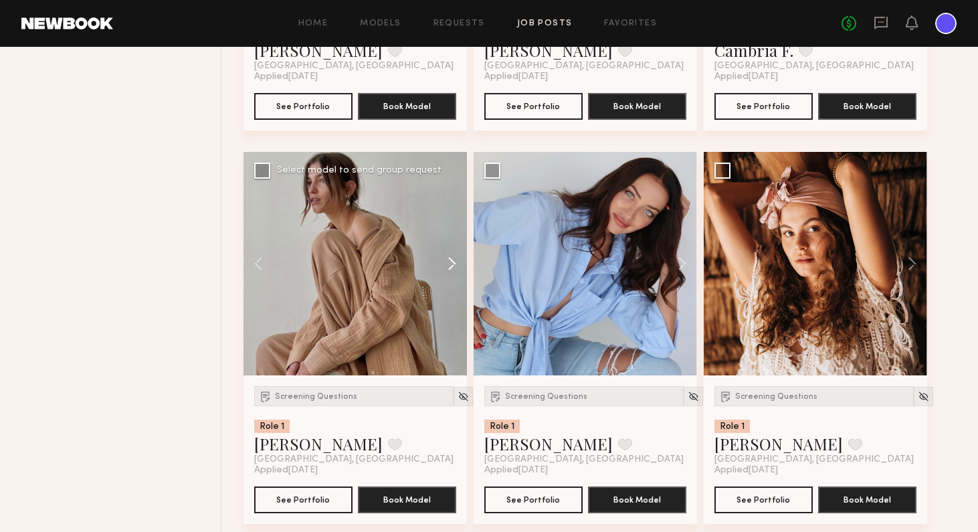
click at [427, 220] on button at bounding box center [445, 263] width 43 height 223
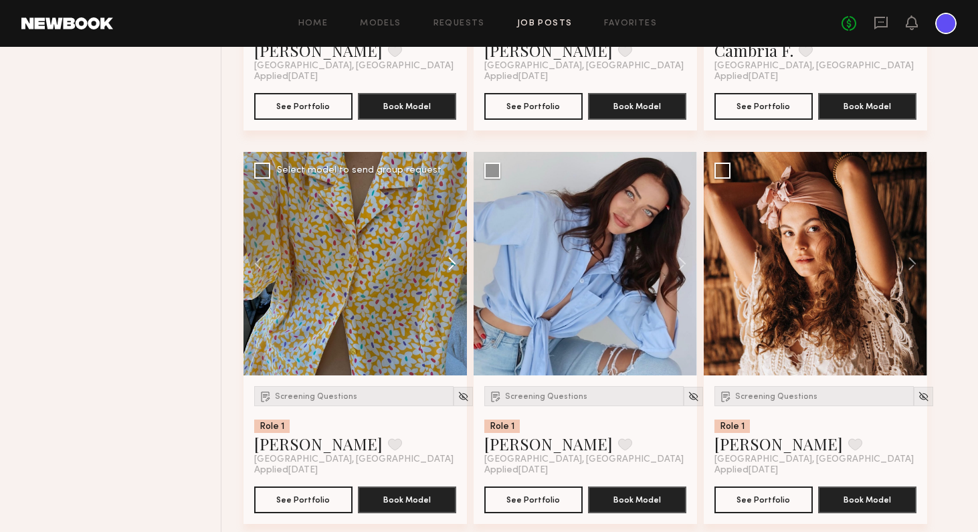
click at [437, 316] on button at bounding box center [445, 263] width 43 height 223
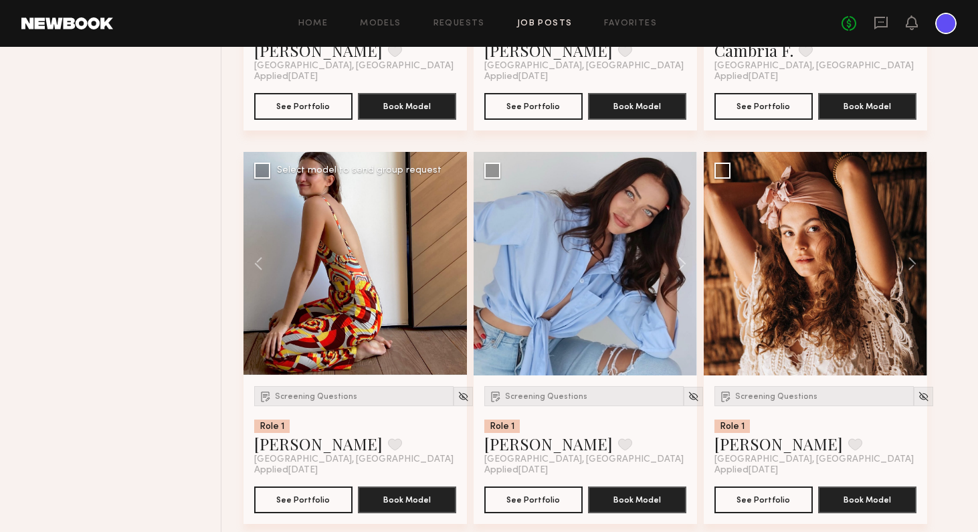
click at [378, 263] on div at bounding box center [354, 263] width 223 height 223
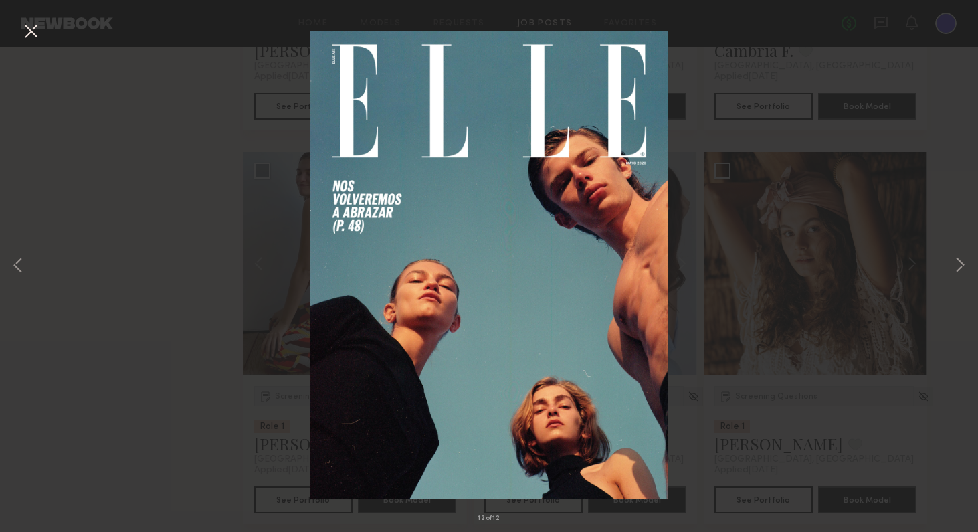
click at [32, 28] on button at bounding box center [30, 32] width 21 height 24
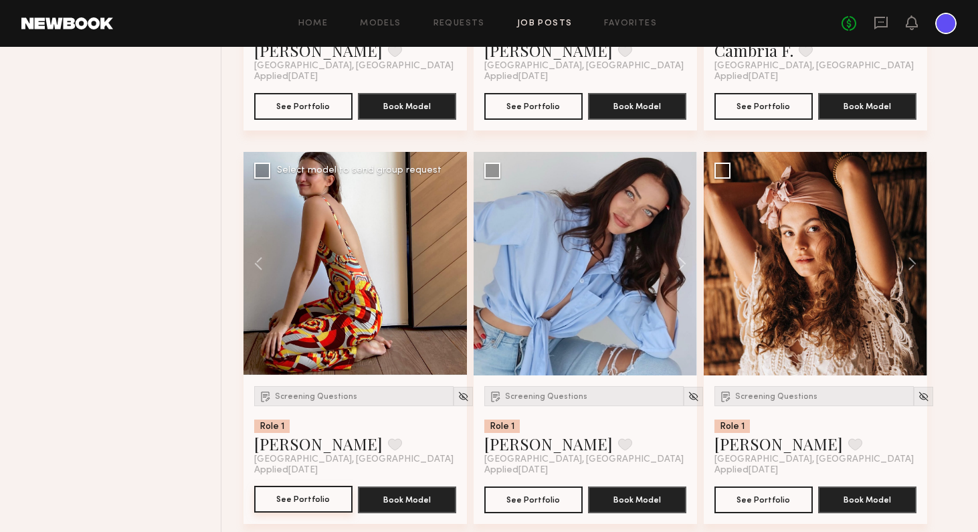
click at [311, 497] on button "See Portfolio" at bounding box center [303, 498] width 98 height 27
click at [560, 346] on div at bounding box center [584, 263] width 223 height 223
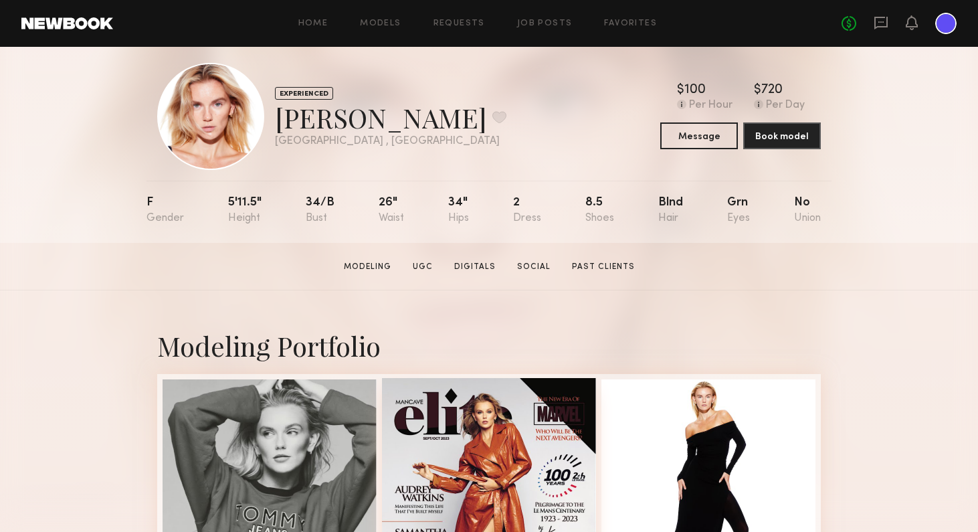
scroll to position [17, 0]
click at [547, 264] on link "Social" at bounding box center [533, 266] width 44 height 12
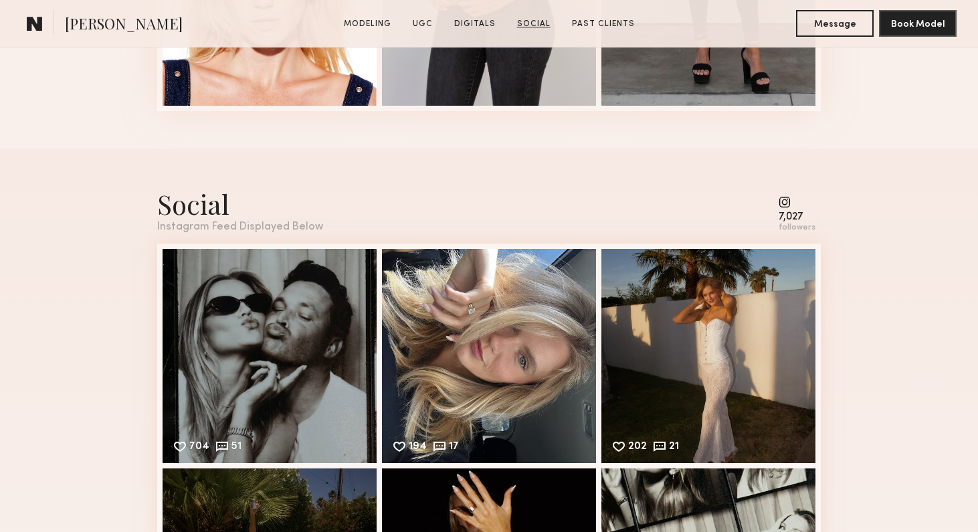
scroll to position [3804, 0]
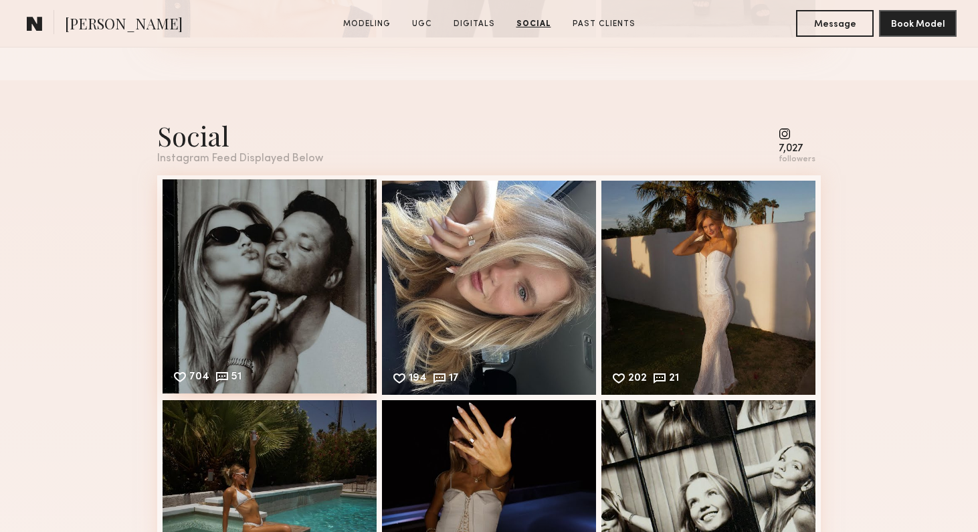
click at [324, 308] on div "704 51 Likes & comments displayed to show model’s engagement" at bounding box center [269, 286] width 214 height 214
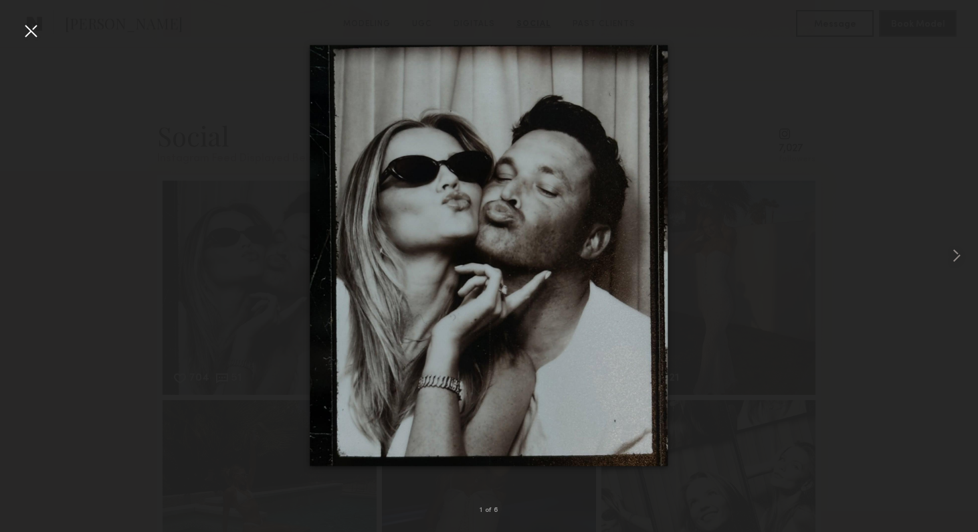
click at [532, 247] on img at bounding box center [489, 255] width 358 height 421
click at [957, 253] on common-icon at bounding box center [955, 255] width 21 height 21
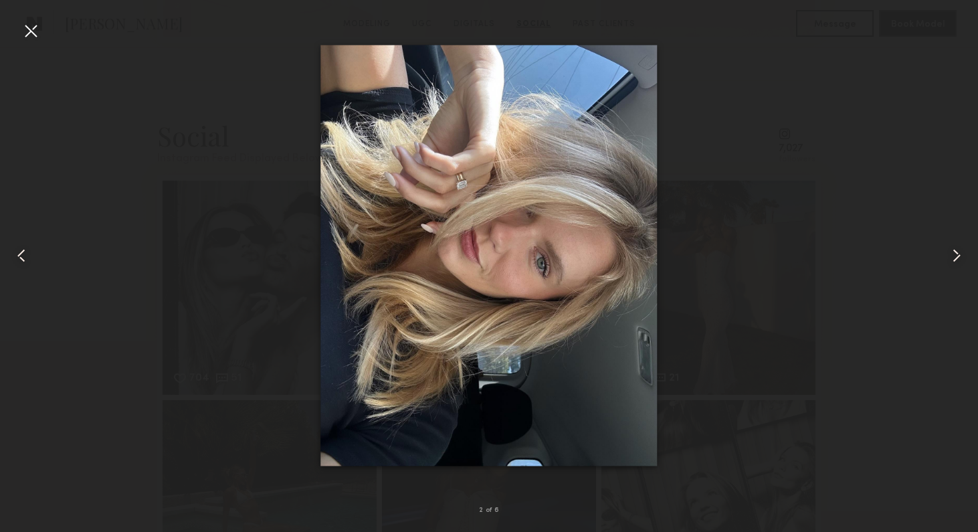
click at [957, 253] on common-icon at bounding box center [955, 255] width 21 height 21
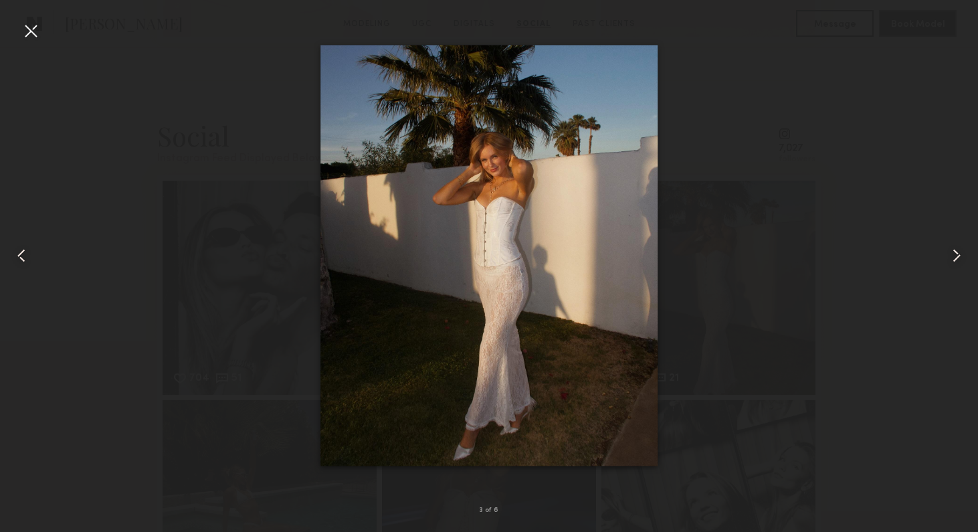
click at [957, 253] on common-icon at bounding box center [955, 255] width 21 height 21
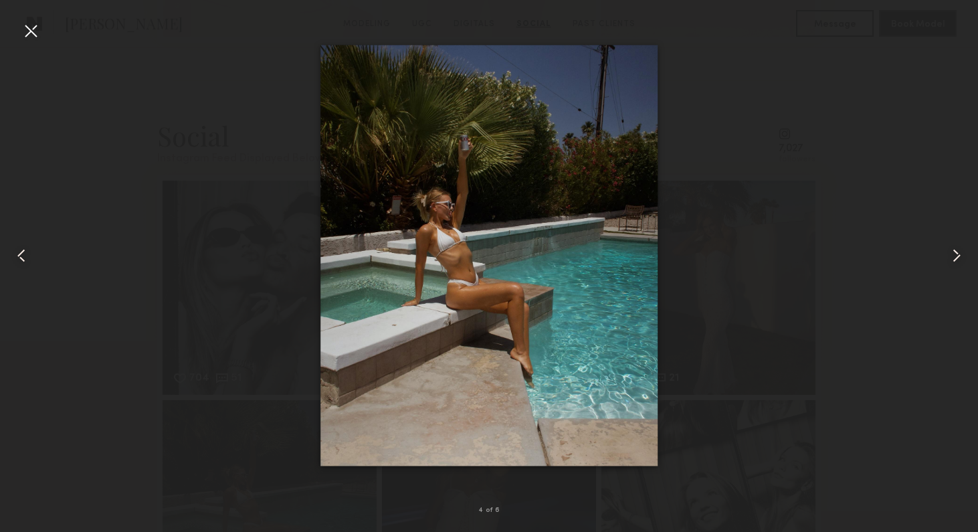
click at [957, 253] on common-icon at bounding box center [955, 255] width 21 height 21
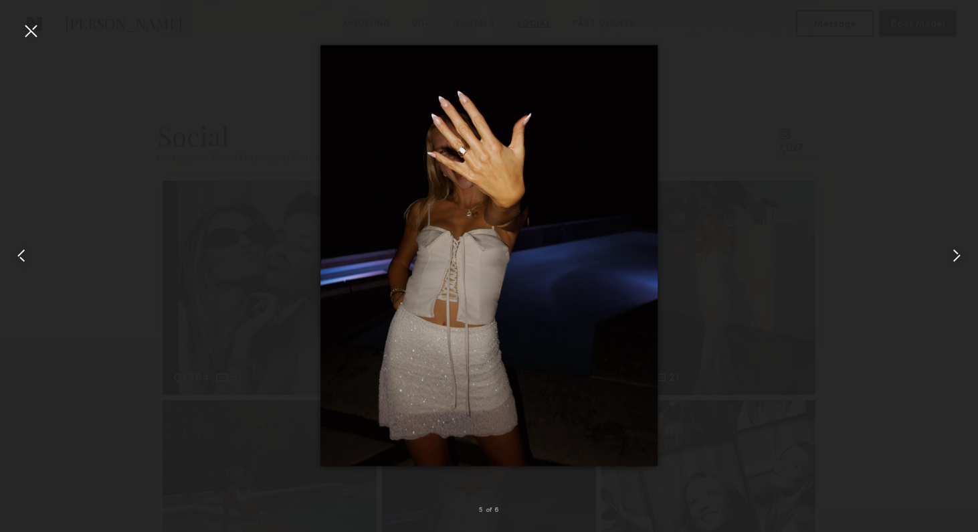
click at [957, 253] on common-icon at bounding box center [955, 255] width 21 height 21
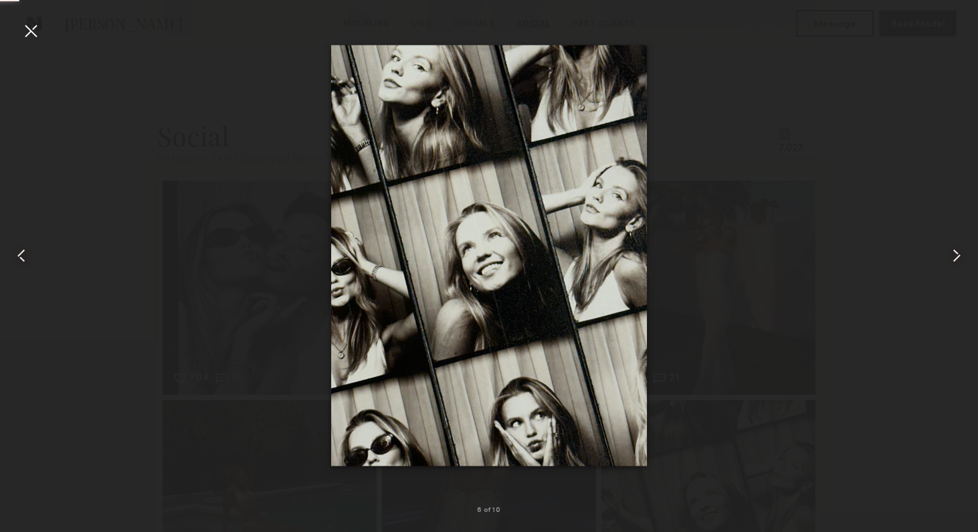
click at [957, 253] on common-icon at bounding box center [955, 255] width 21 height 21
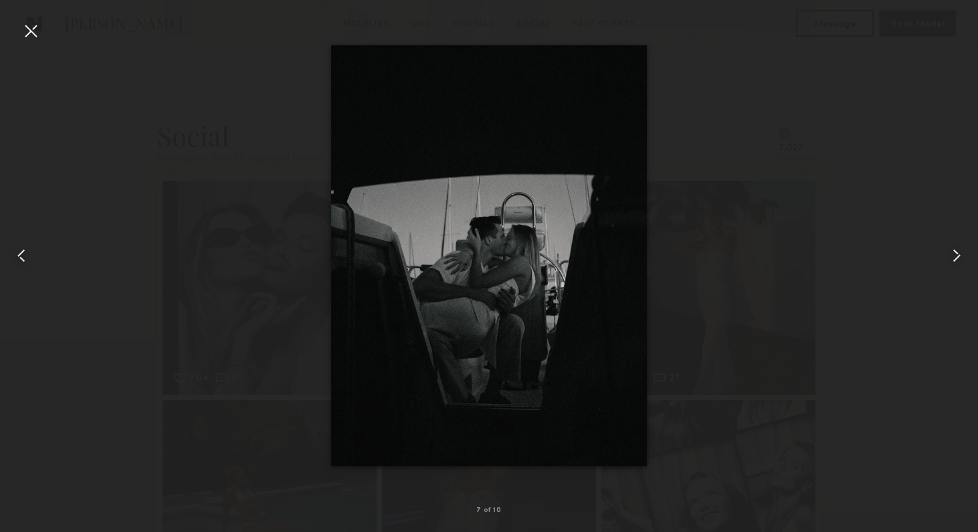
click at [957, 253] on common-icon at bounding box center [955, 255] width 21 height 21
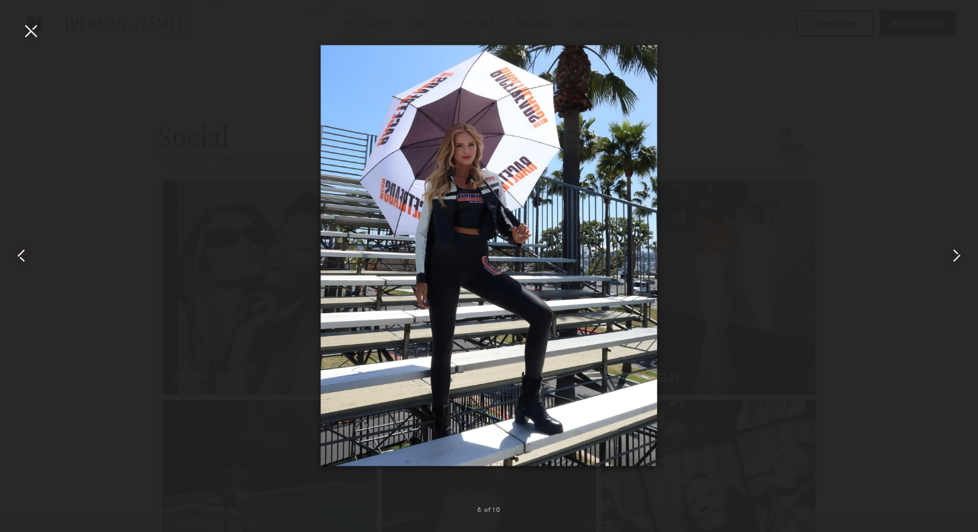
click at [958, 254] on common-icon at bounding box center [955, 255] width 21 height 21
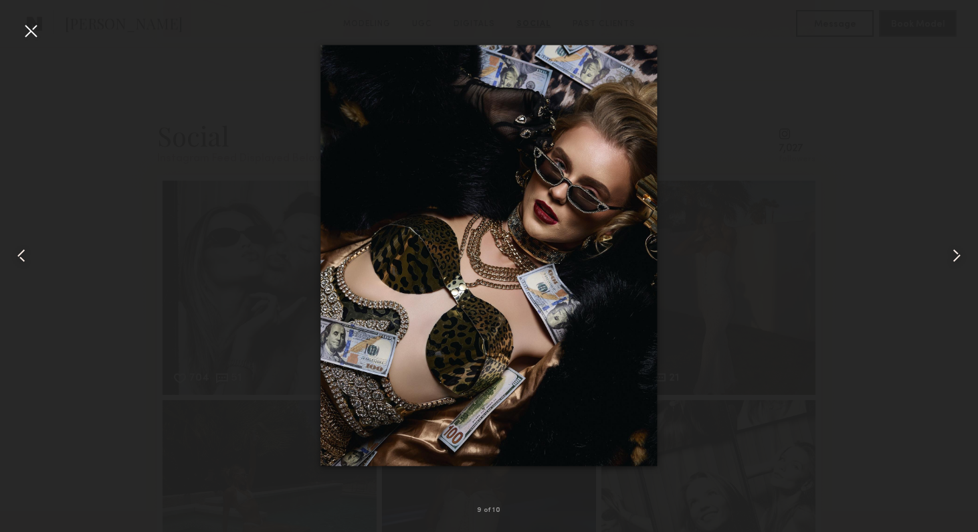
click at [958, 254] on common-icon at bounding box center [955, 255] width 21 height 21
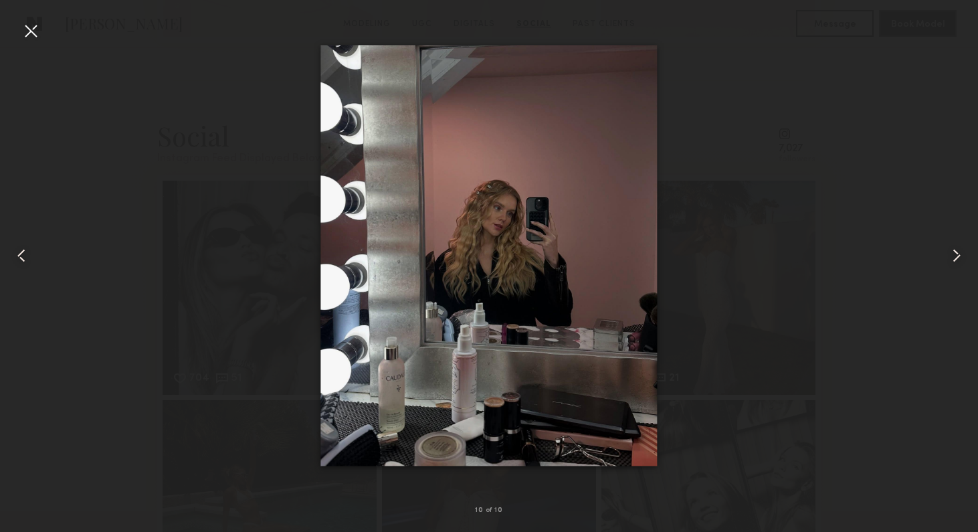
click at [958, 254] on common-icon at bounding box center [955, 255] width 21 height 21
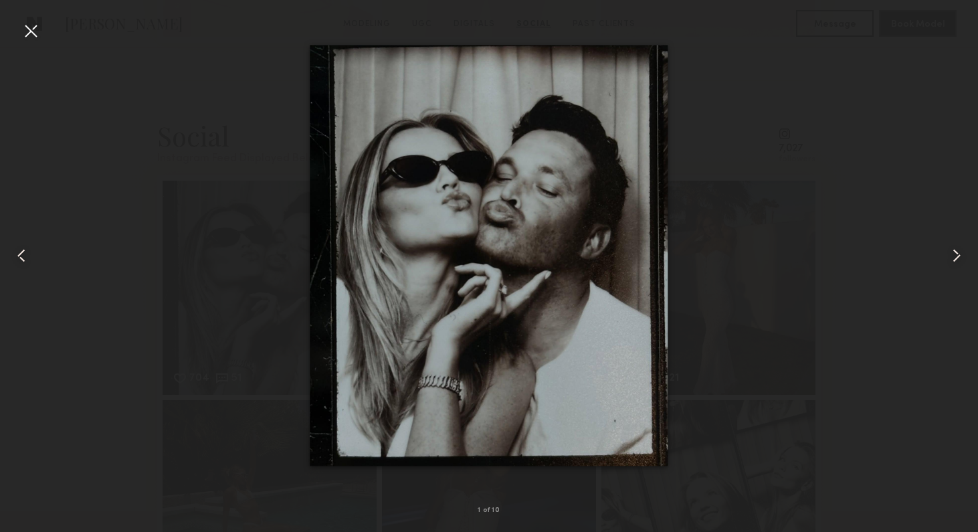
click at [810, 436] on div at bounding box center [489, 254] width 978 height 467
click at [32, 34] on div at bounding box center [30, 30] width 21 height 21
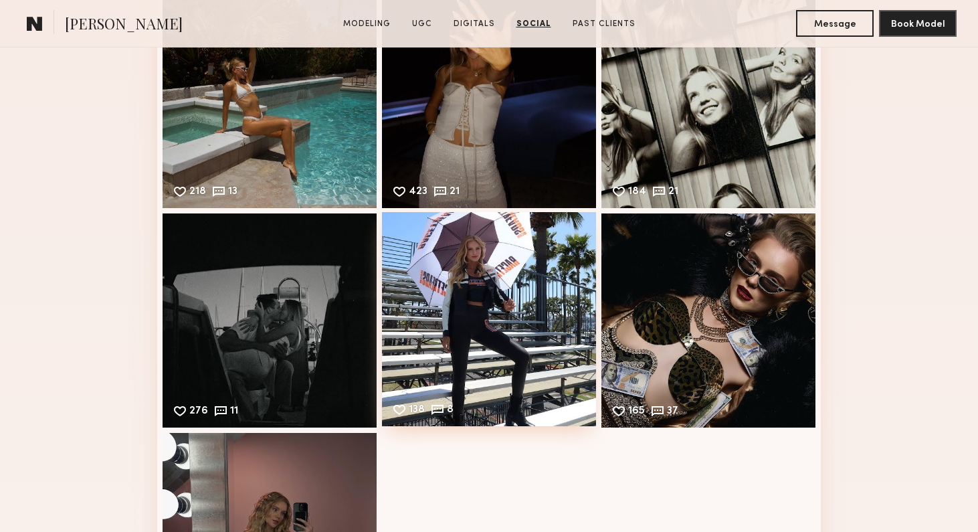
scroll to position [3925, 0]
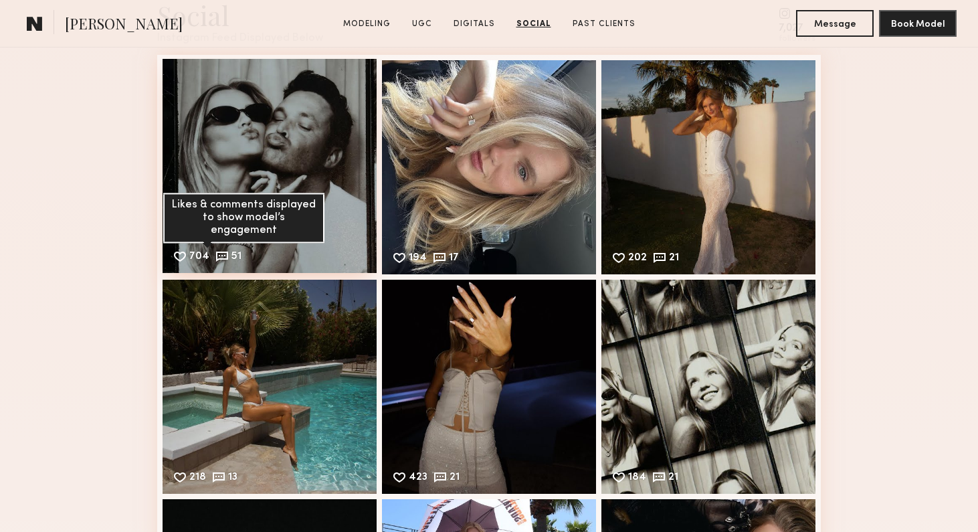
click at [221, 251] on common-icon at bounding box center [222, 256] width 15 height 15
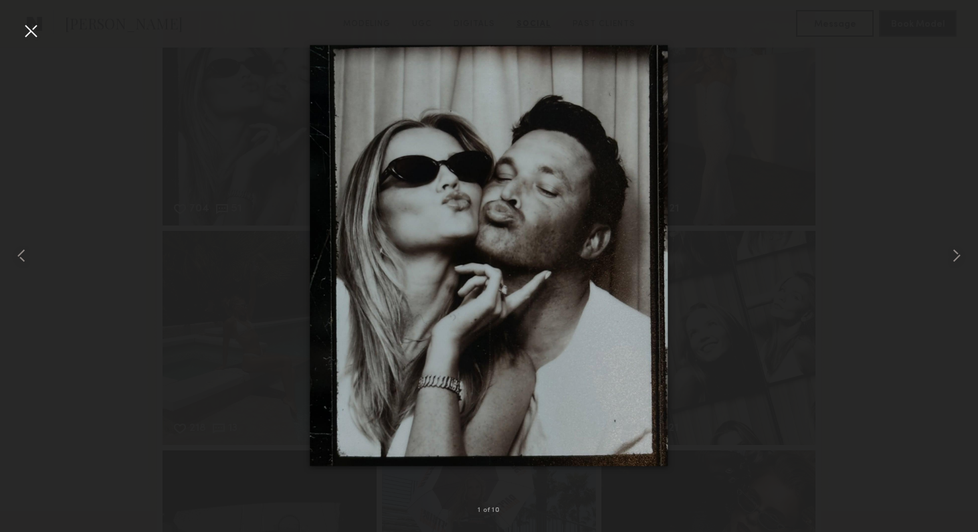
scroll to position [3982, 0]
click at [558, 403] on img at bounding box center [489, 255] width 358 height 421
click at [852, 328] on div at bounding box center [489, 254] width 978 height 467
click at [30, 25] on div at bounding box center [30, 30] width 21 height 21
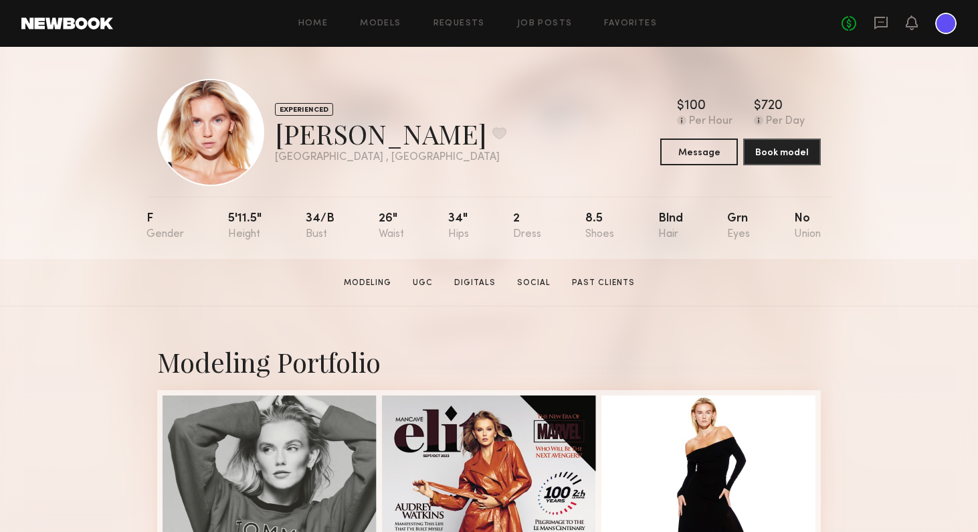
scroll to position [0, 0]
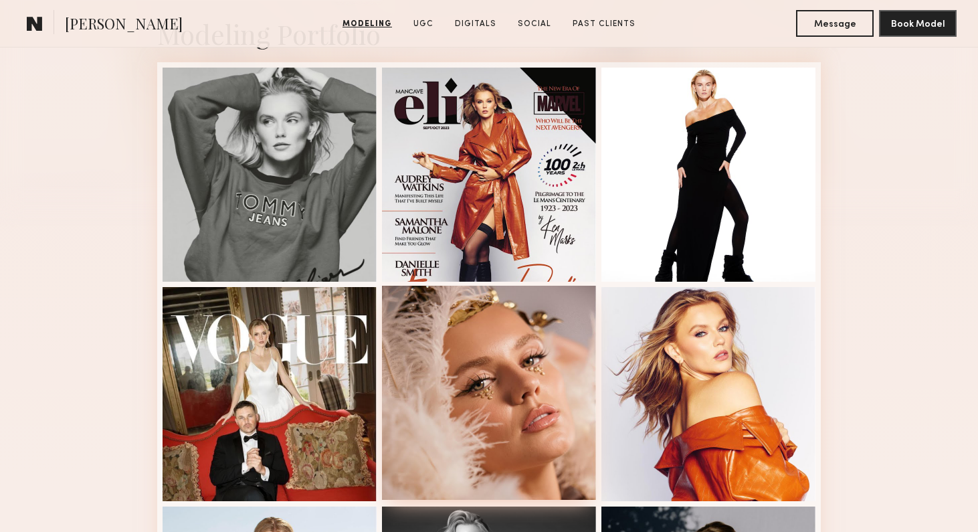
scroll to position [328, 0]
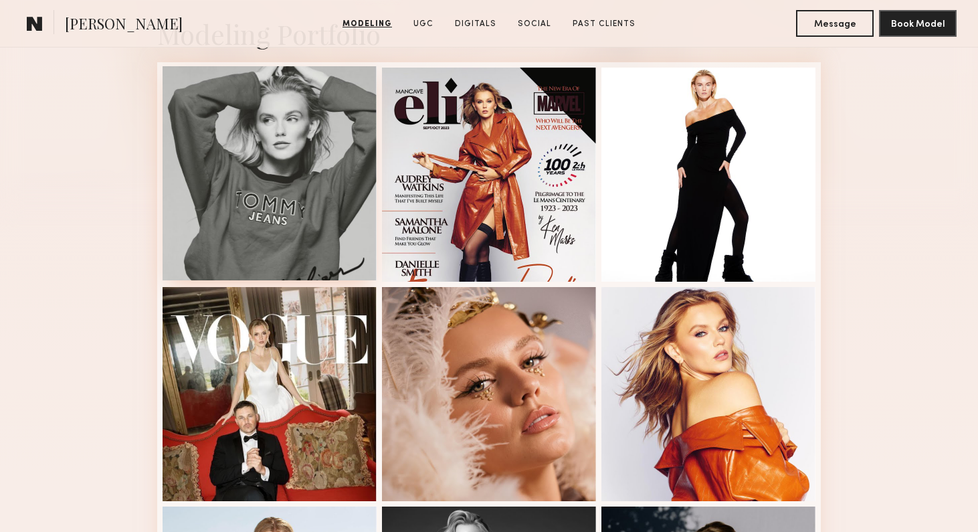
click at [329, 240] on div at bounding box center [269, 173] width 214 height 214
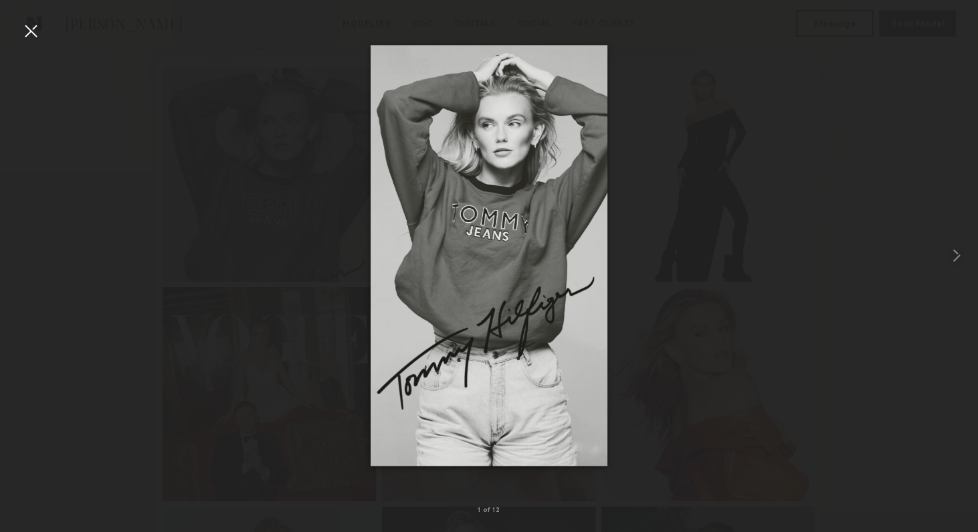
click at [784, 398] on div at bounding box center [489, 254] width 978 height 467
click at [33, 27] on div at bounding box center [30, 30] width 21 height 21
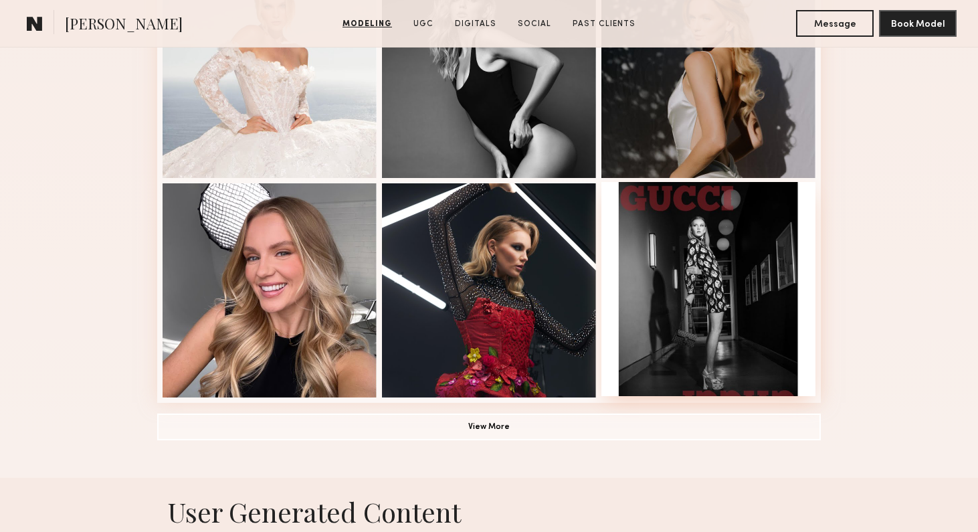
scroll to position [867, 0]
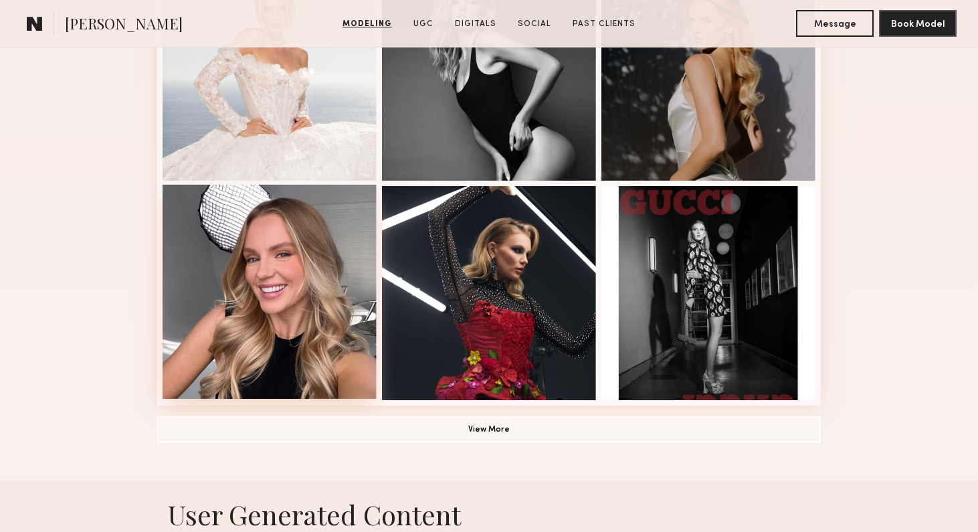
click at [303, 338] on div at bounding box center [269, 292] width 214 height 214
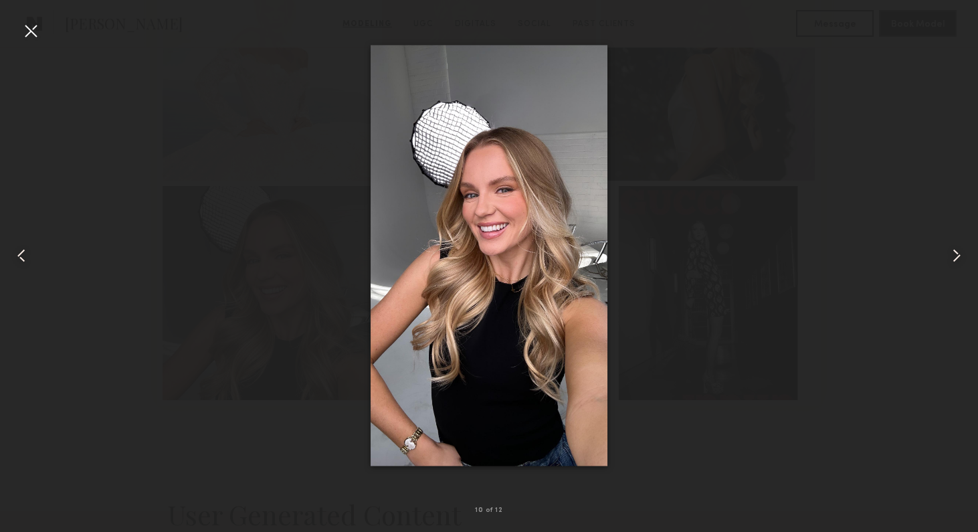
click at [827, 463] on div at bounding box center [489, 254] width 978 height 467
click at [33, 28] on div at bounding box center [30, 30] width 21 height 21
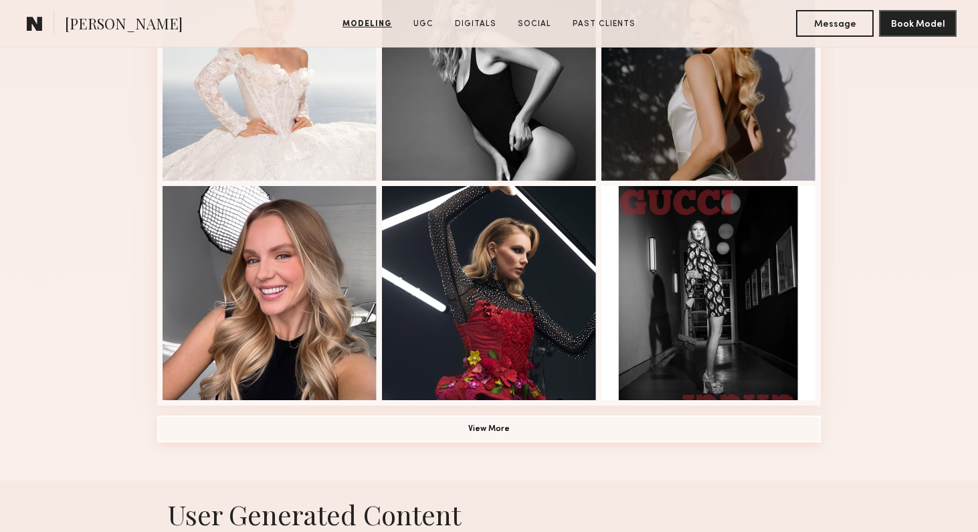
click at [474, 426] on button "View More" at bounding box center [488, 428] width 663 height 27
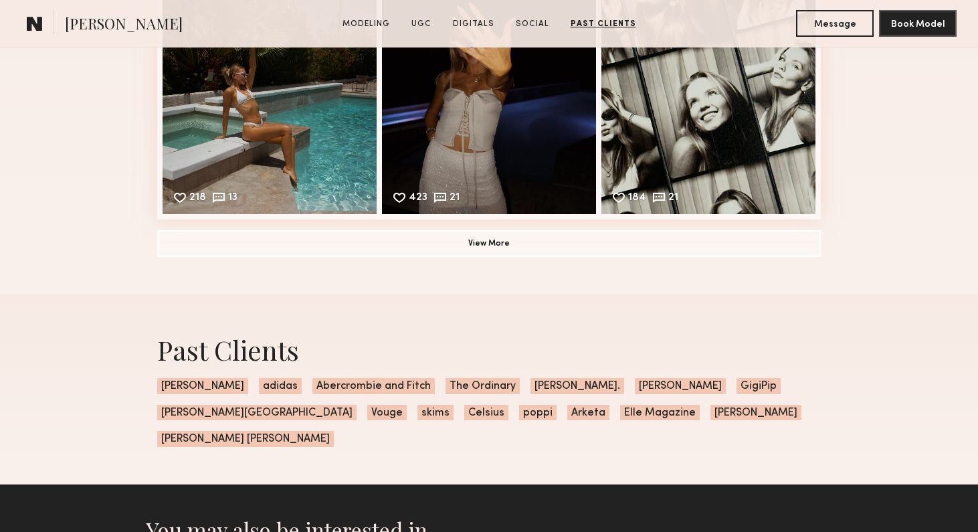
scroll to position [5039, 0]
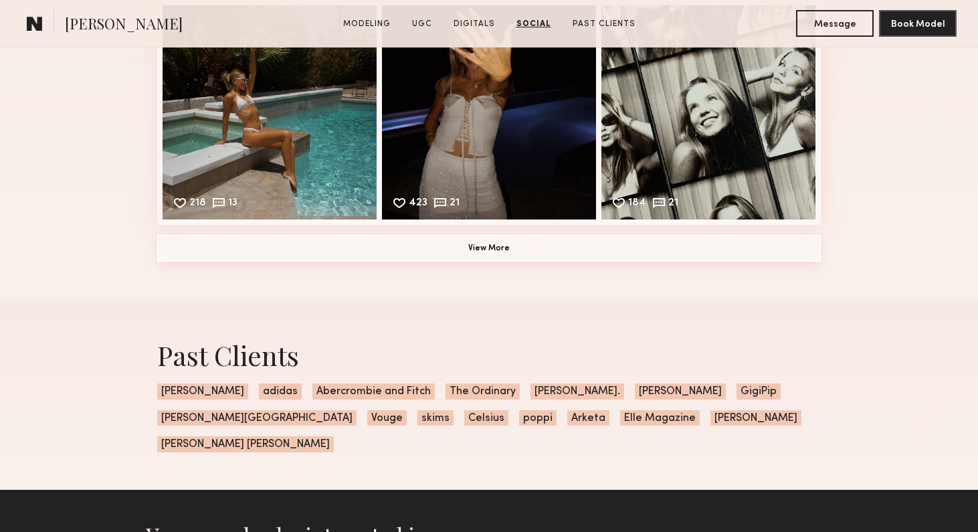
click at [530, 245] on button "View More" at bounding box center [488, 248] width 663 height 27
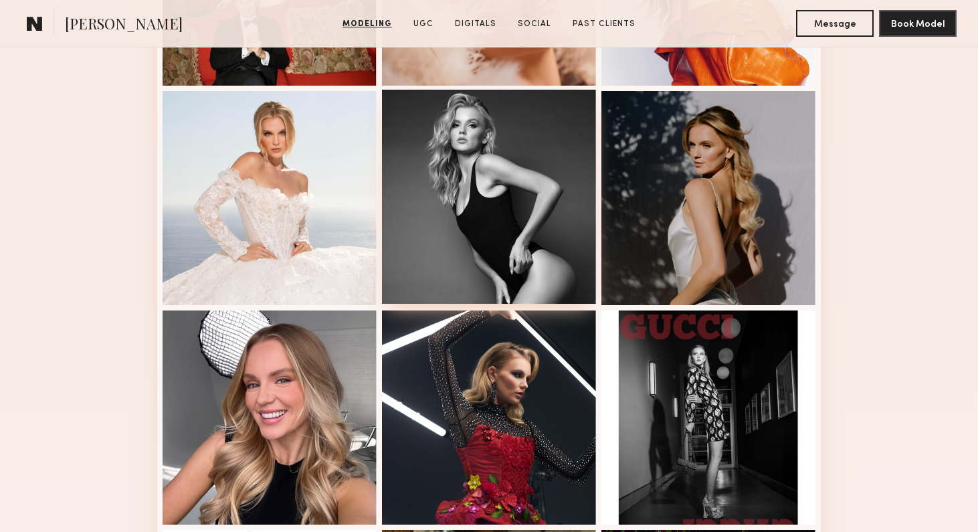
scroll to position [764, 0]
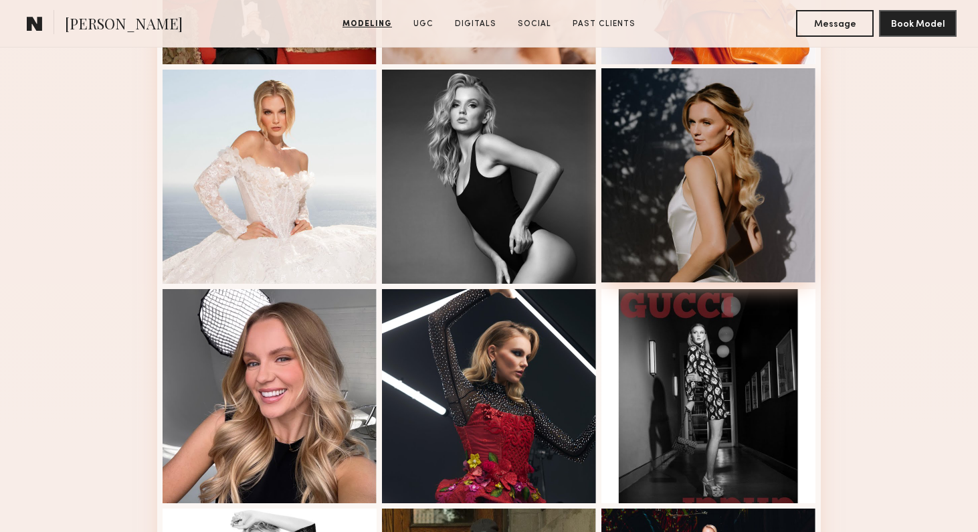
click at [685, 234] on div at bounding box center [708, 175] width 214 height 214
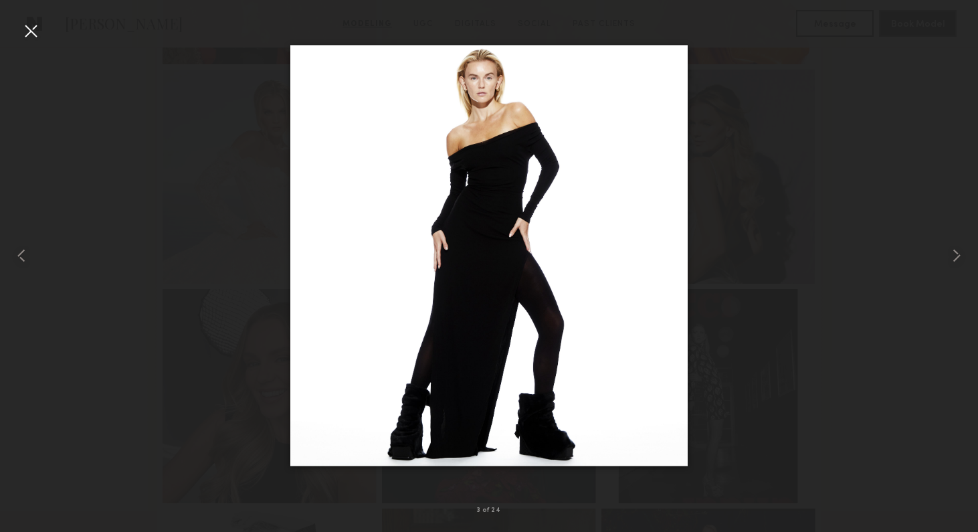
click at [33, 29] on div at bounding box center [30, 30] width 21 height 21
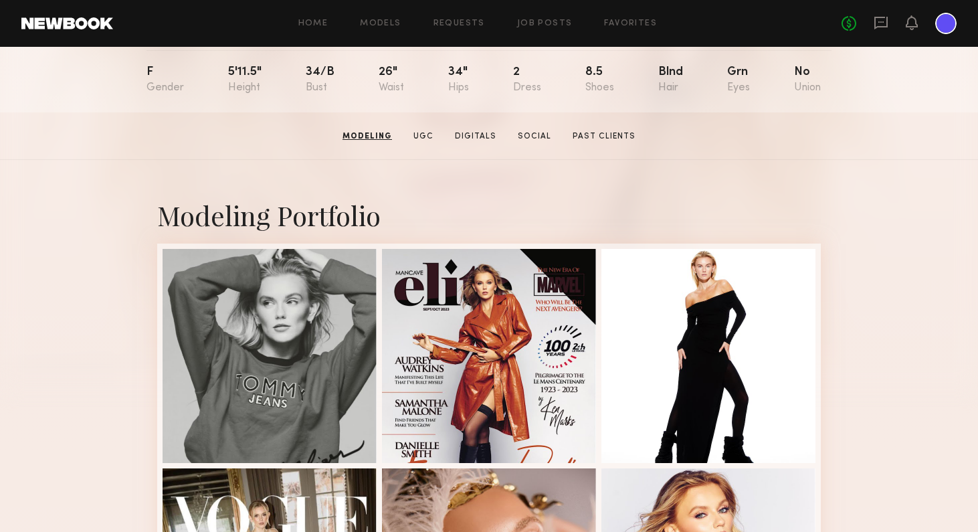
scroll to position [134, 0]
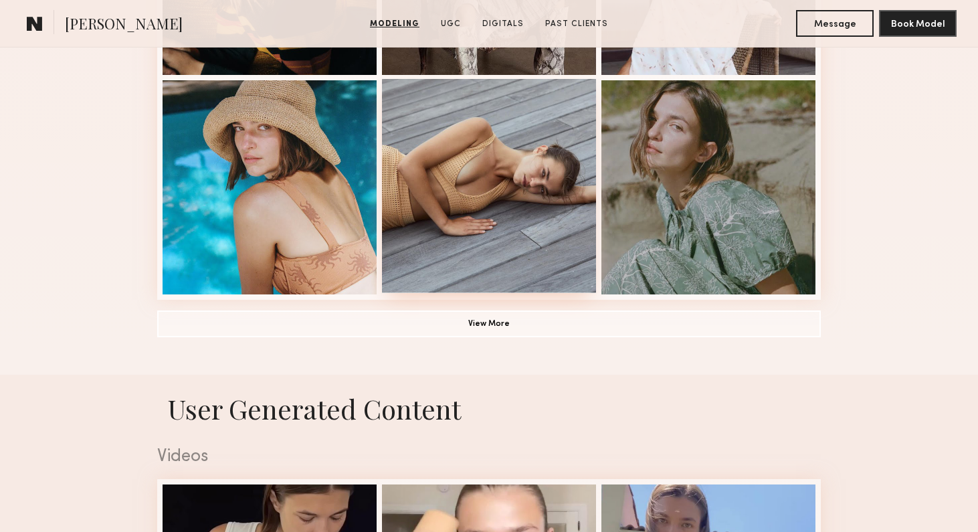
scroll to position [988, 0]
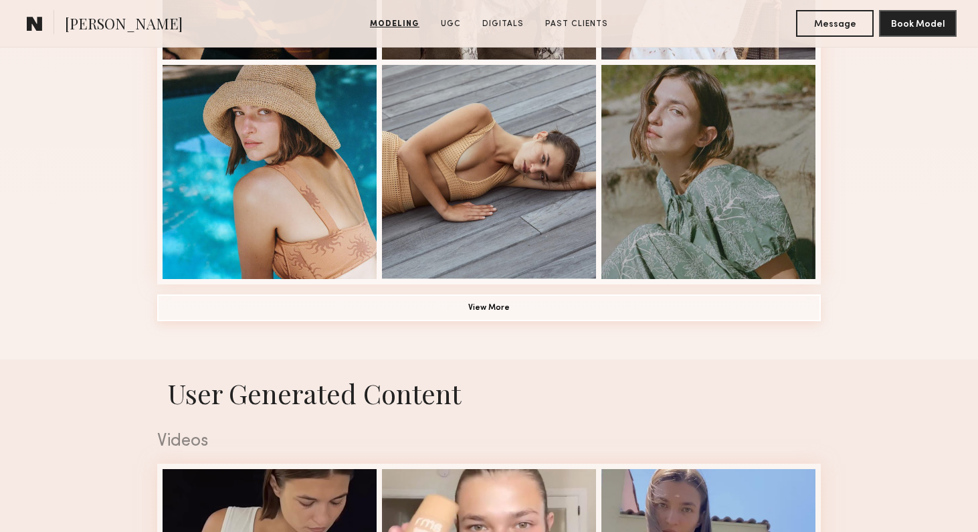
click at [501, 311] on button "View More" at bounding box center [488, 307] width 663 height 27
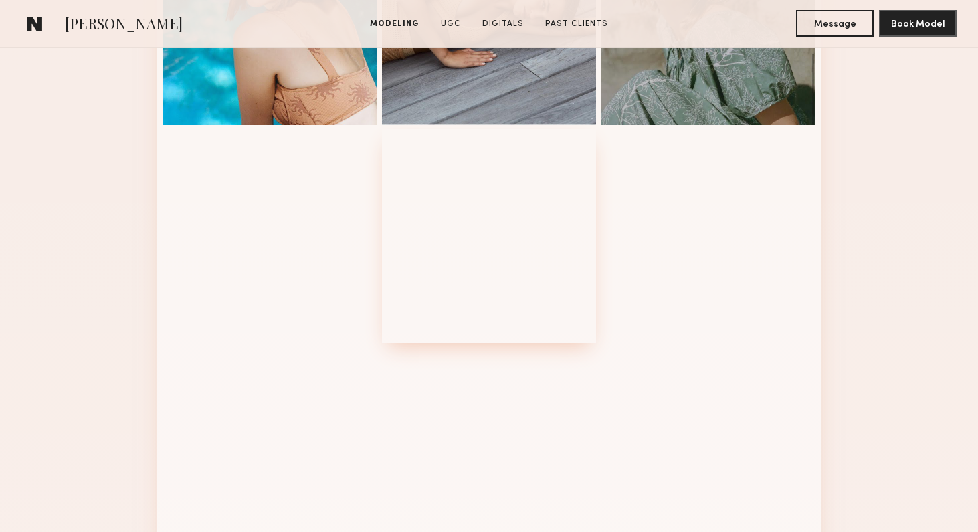
scroll to position [1160, 0]
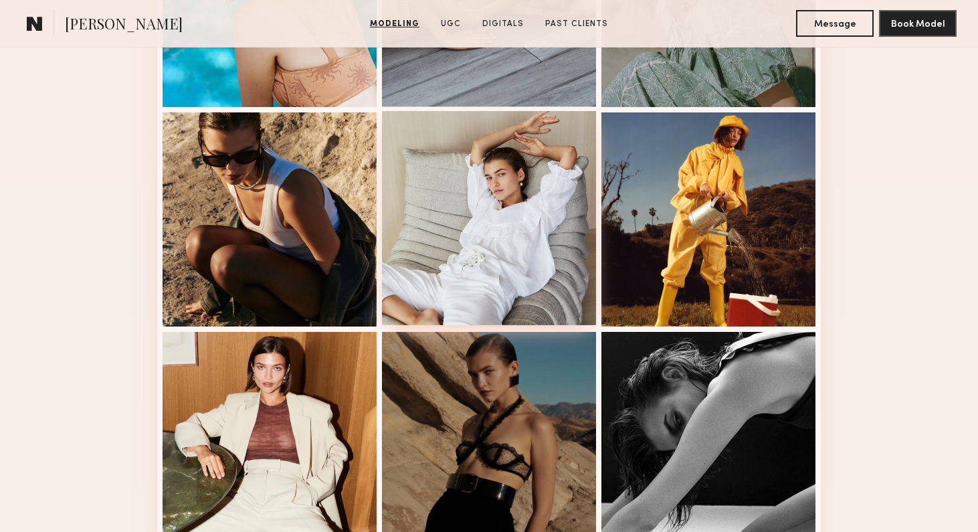
click at [542, 237] on div at bounding box center [489, 218] width 214 height 214
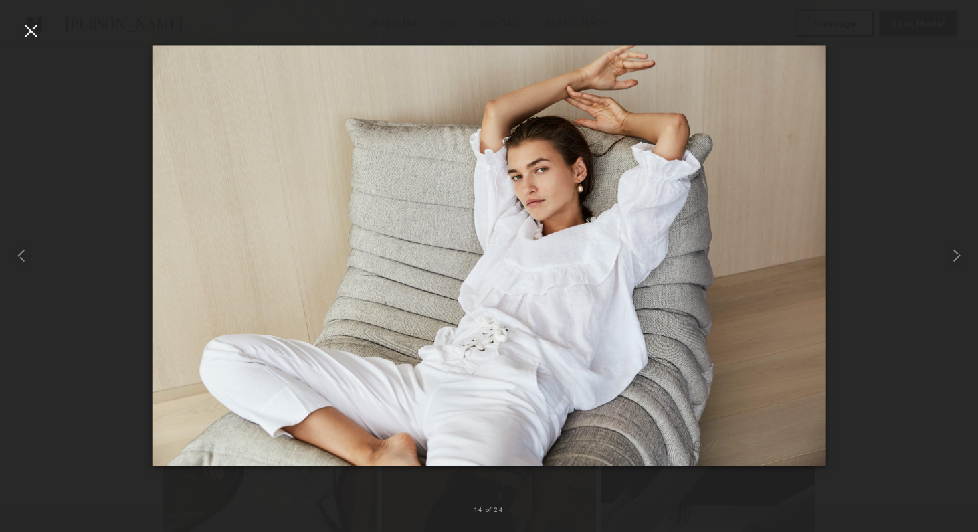
click at [38, 35] on div at bounding box center [30, 30] width 21 height 21
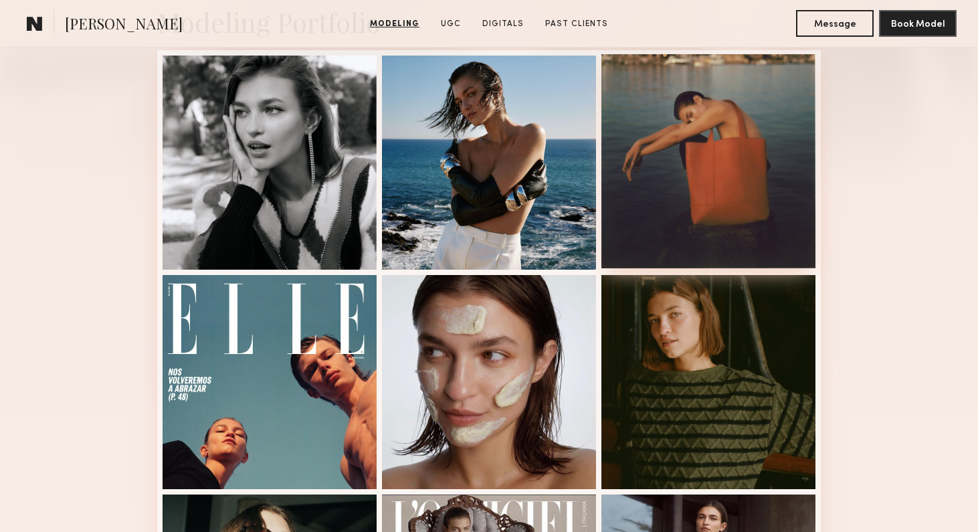
scroll to position [337, 0]
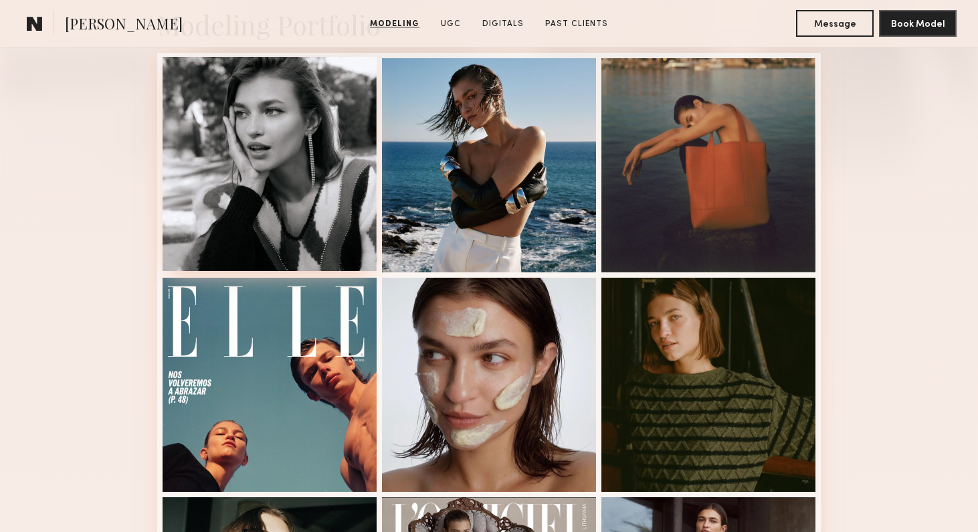
click at [334, 219] on div at bounding box center [269, 164] width 214 height 214
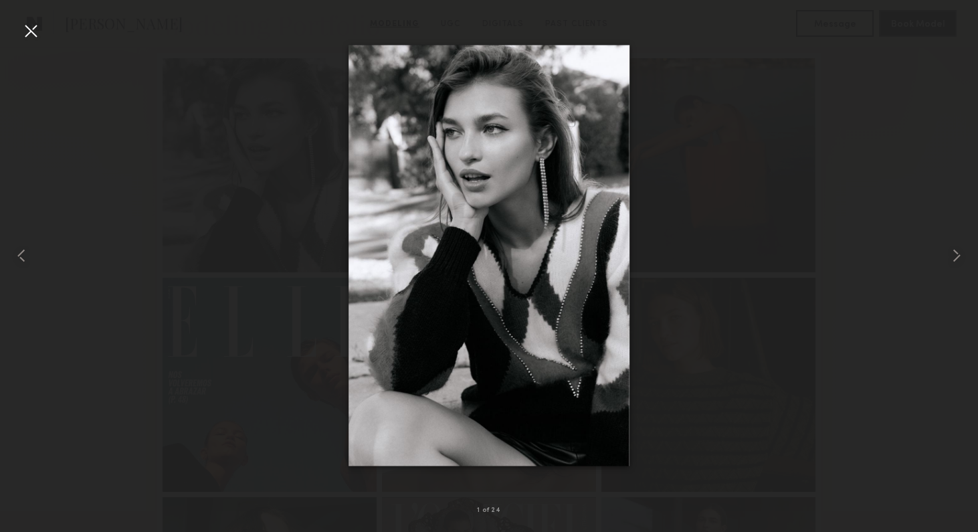
click at [39, 30] on div at bounding box center [30, 30] width 21 height 21
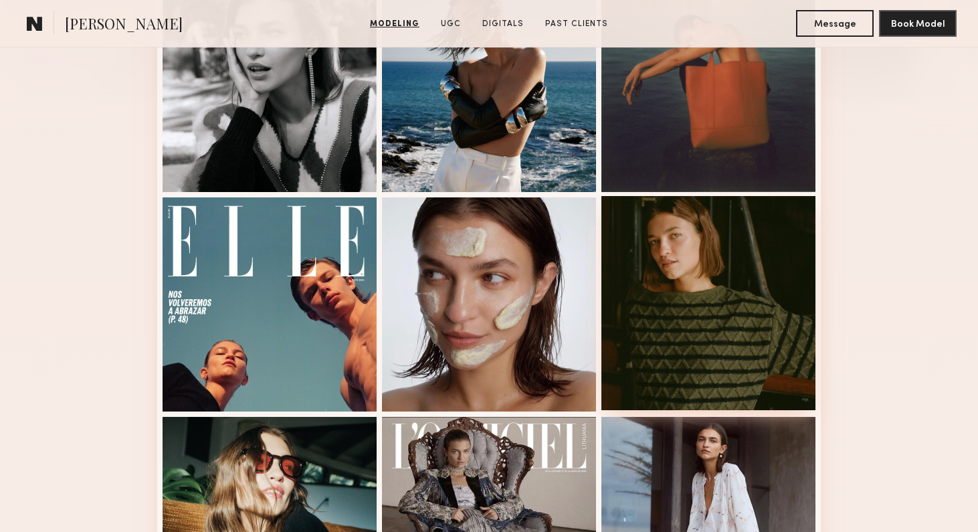
scroll to position [420, 0]
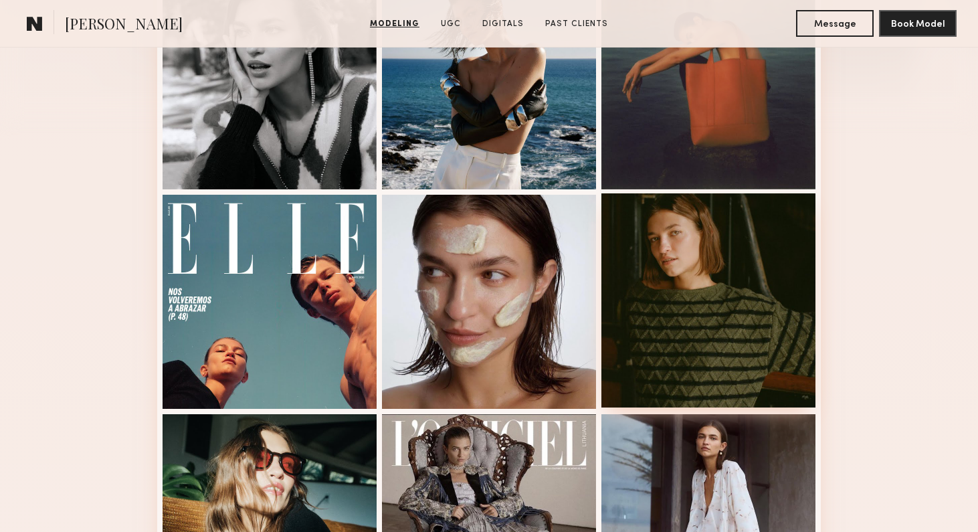
click at [672, 343] on div at bounding box center [708, 300] width 214 height 214
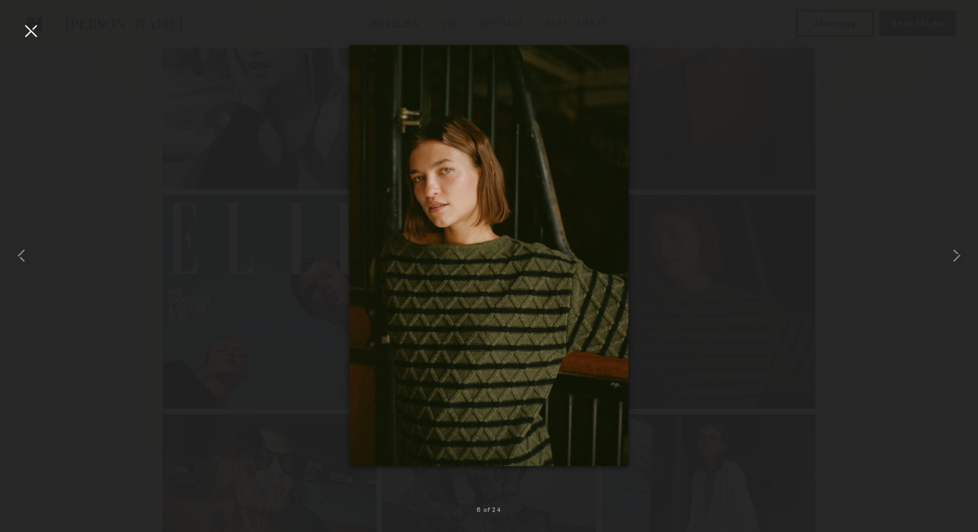
click at [20, 29] on div "6 of 24" at bounding box center [489, 266] width 978 height 532
click at [24, 30] on div at bounding box center [30, 30] width 21 height 21
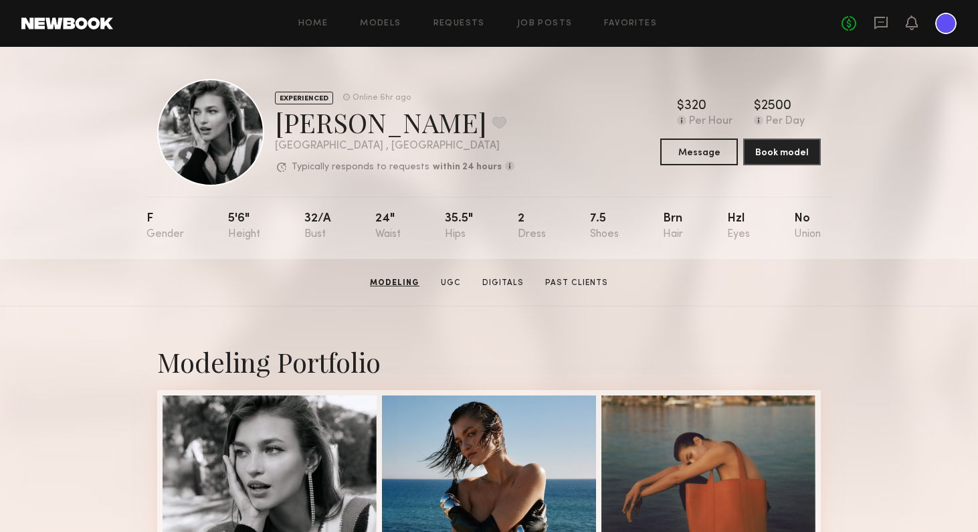
scroll to position [0, 0]
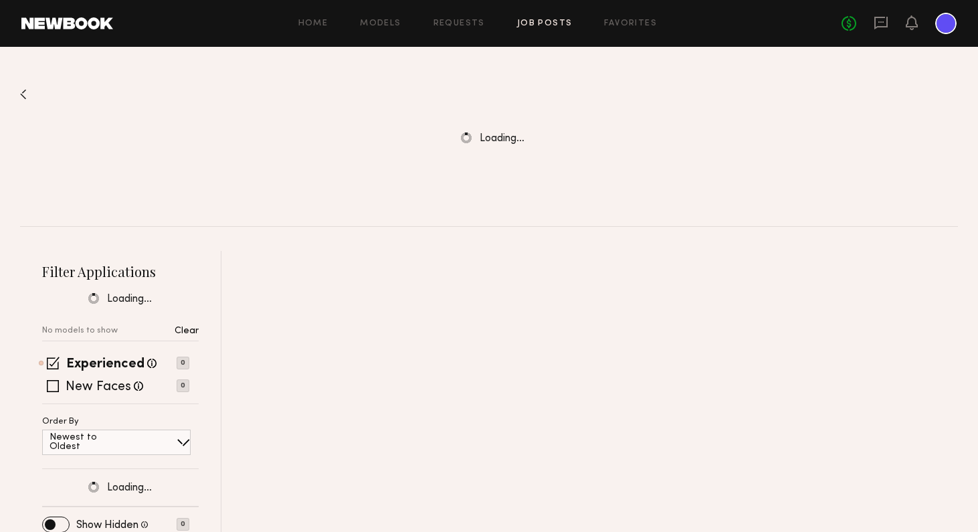
drag, startPoint x: 0, startPoint y: 0, endPoint x: 645, endPoint y: 220, distance: 681.7
click at [645, 220] on div "Loading… Filter 1 Experienced New Faces No models to show Filter Applications L…" at bounding box center [489, 294] width 978 height 495
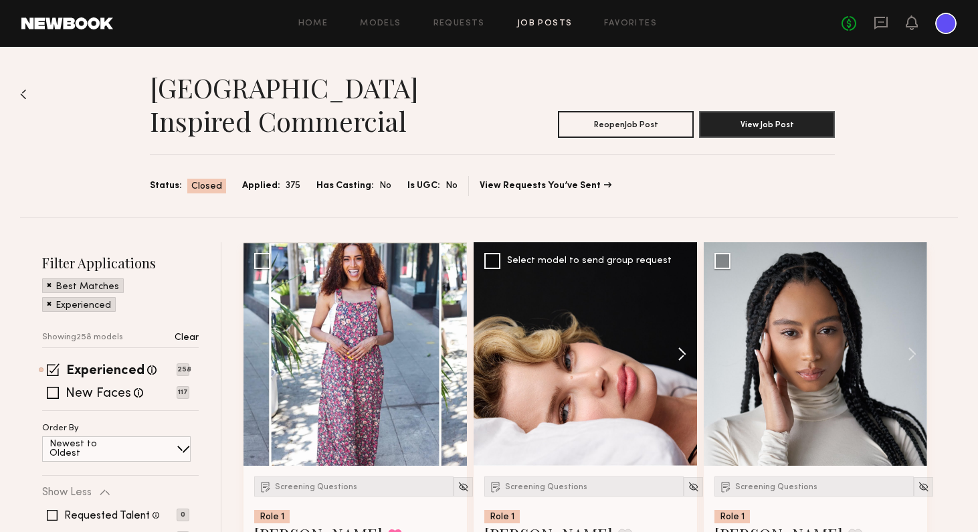
click at [686, 354] on button at bounding box center [675, 353] width 43 height 223
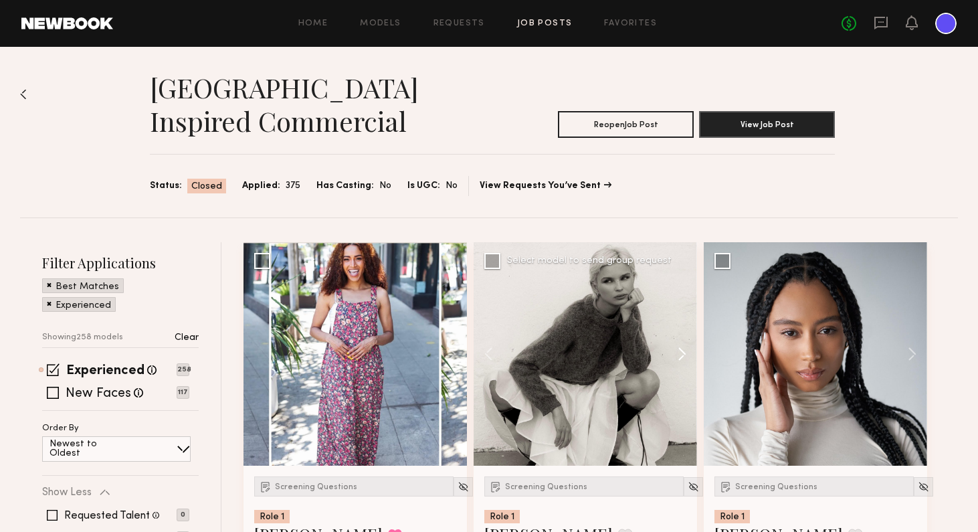
click at [686, 354] on button at bounding box center [675, 353] width 43 height 223
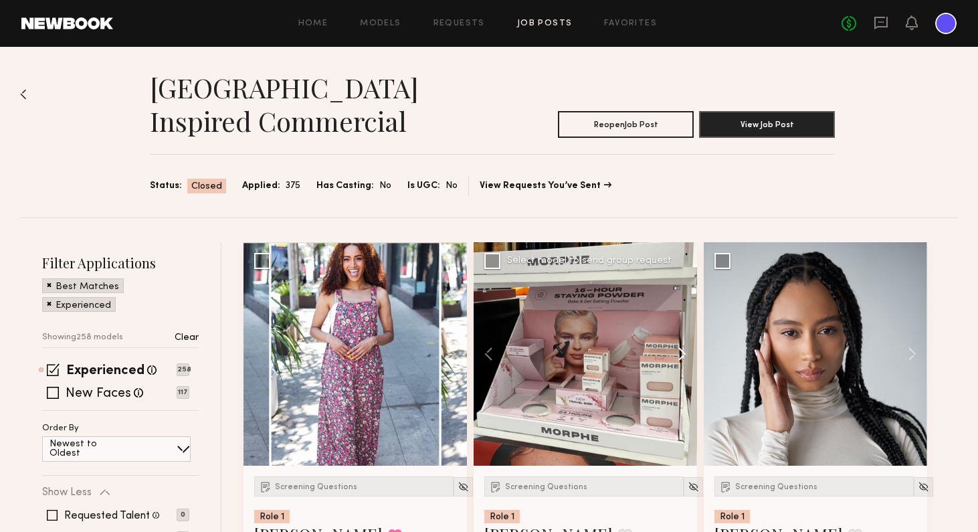
click at [686, 354] on button at bounding box center [675, 353] width 43 height 223
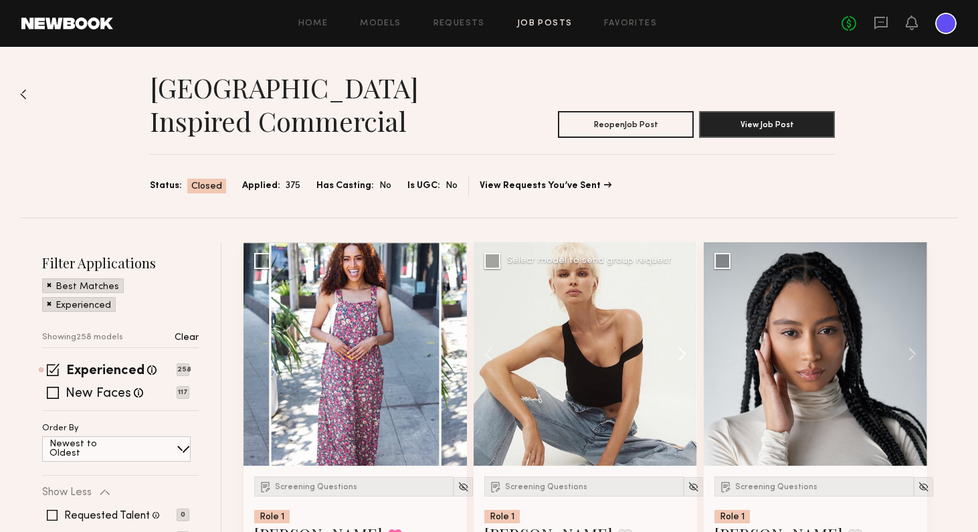
click at [686, 354] on button at bounding box center [675, 353] width 43 height 223
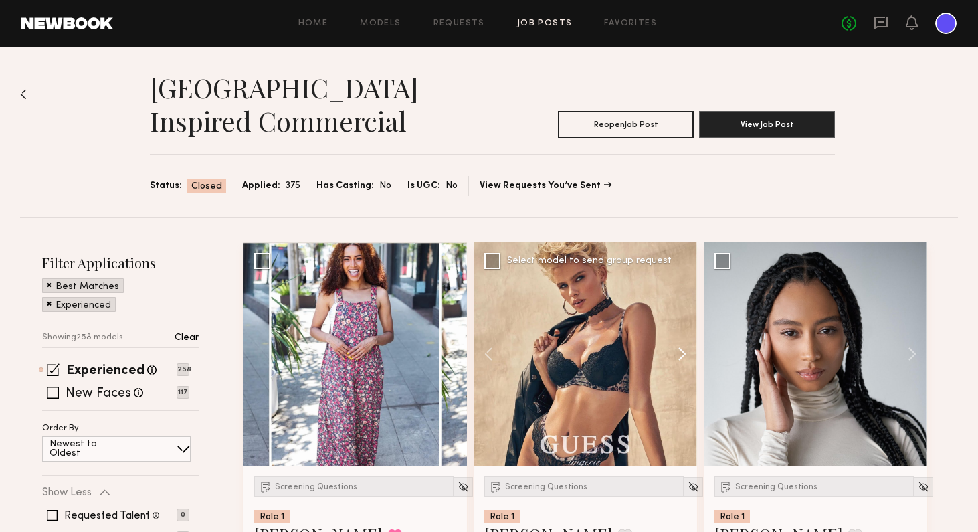
click at [686, 355] on button at bounding box center [675, 353] width 43 height 223
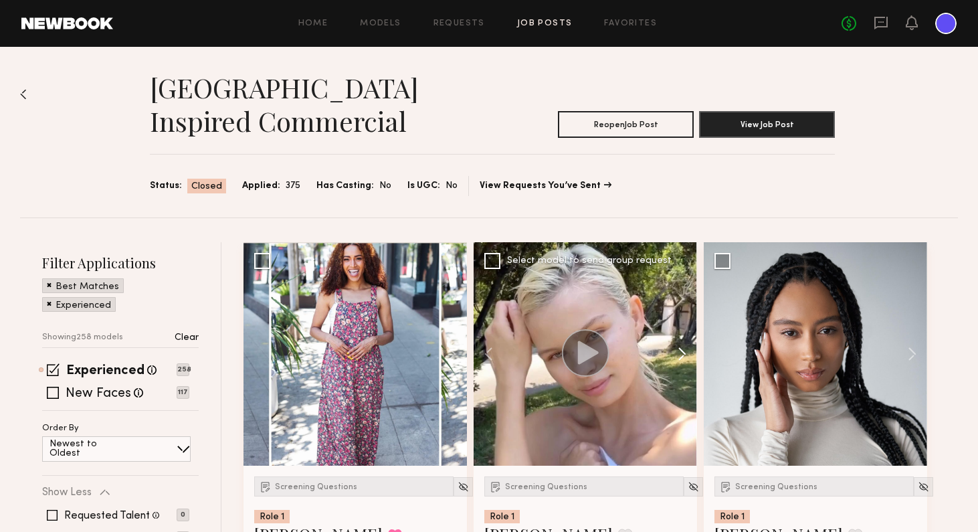
click at [689, 357] on button at bounding box center [675, 353] width 43 height 223
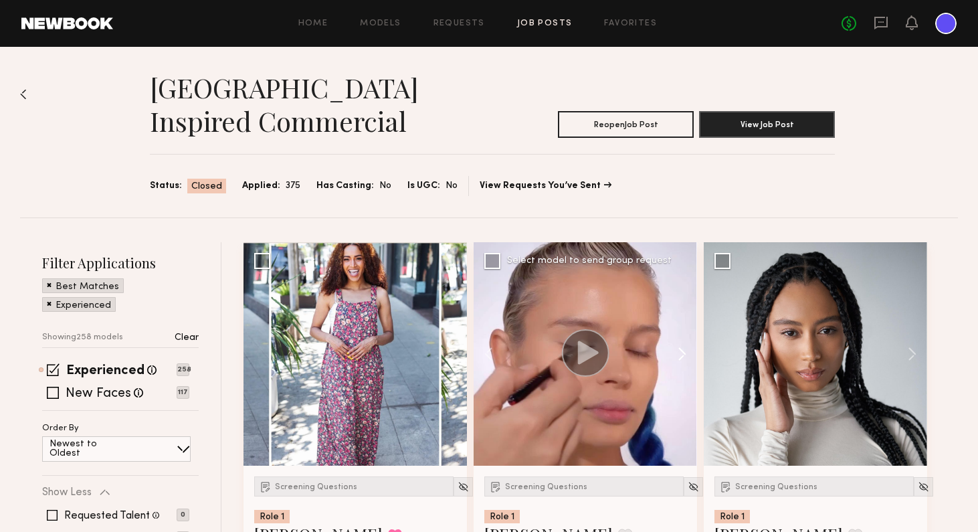
click at [689, 356] on button at bounding box center [675, 353] width 43 height 223
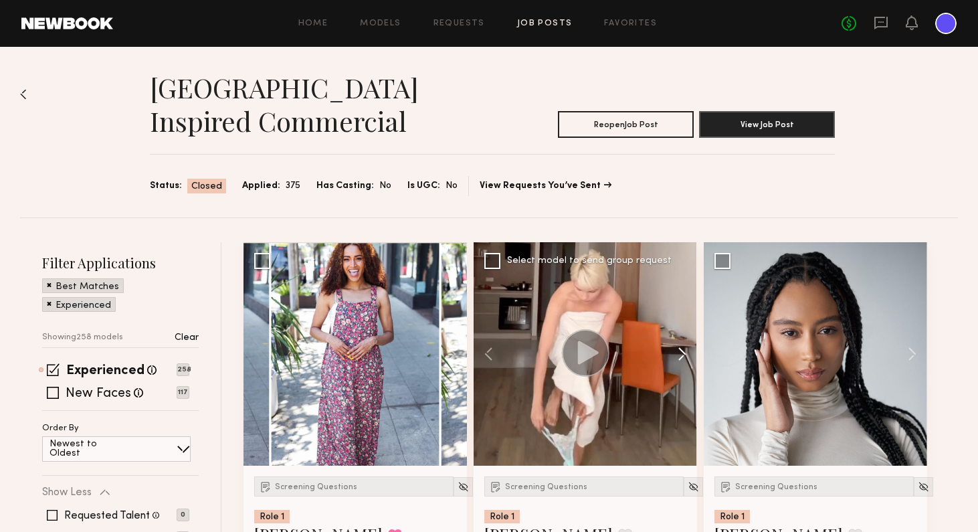
click at [689, 357] on button at bounding box center [675, 353] width 43 height 223
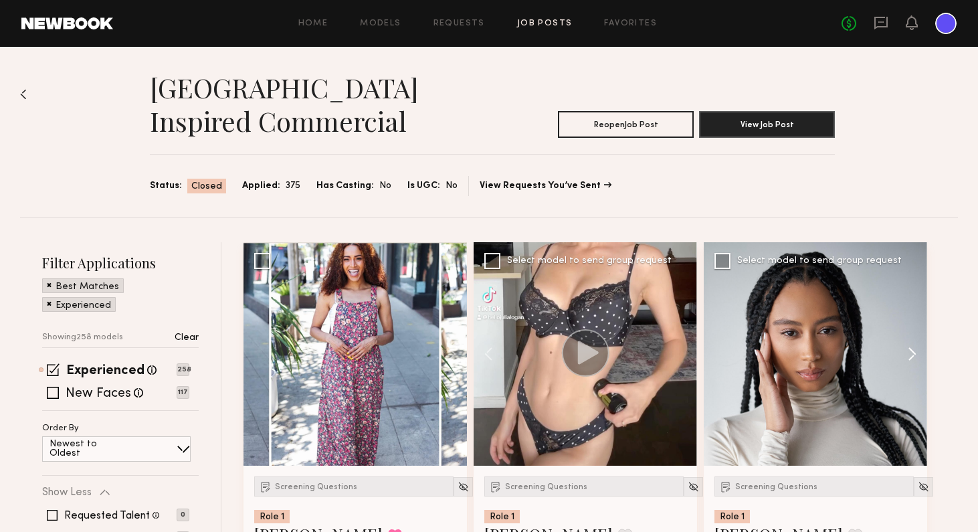
click at [914, 358] on button at bounding box center [905, 353] width 43 height 223
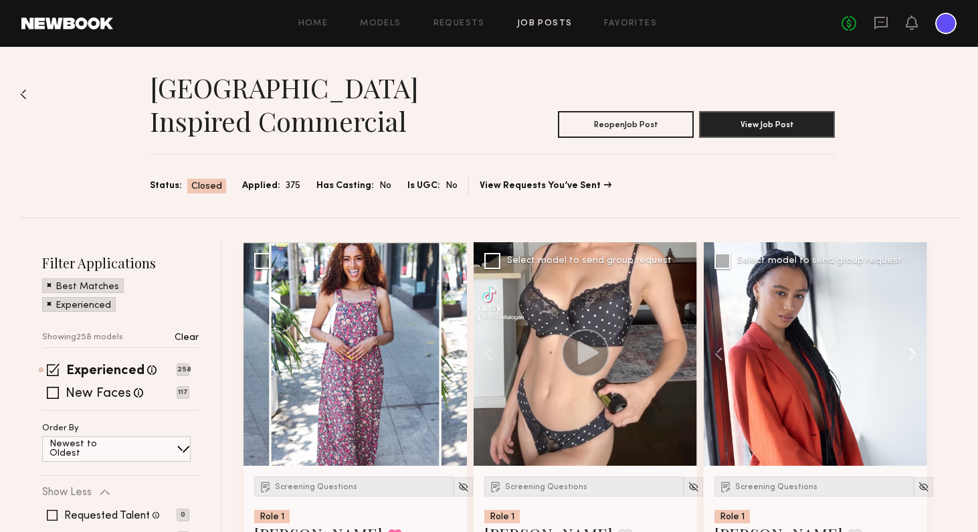
click at [914, 358] on button at bounding box center [905, 353] width 43 height 223
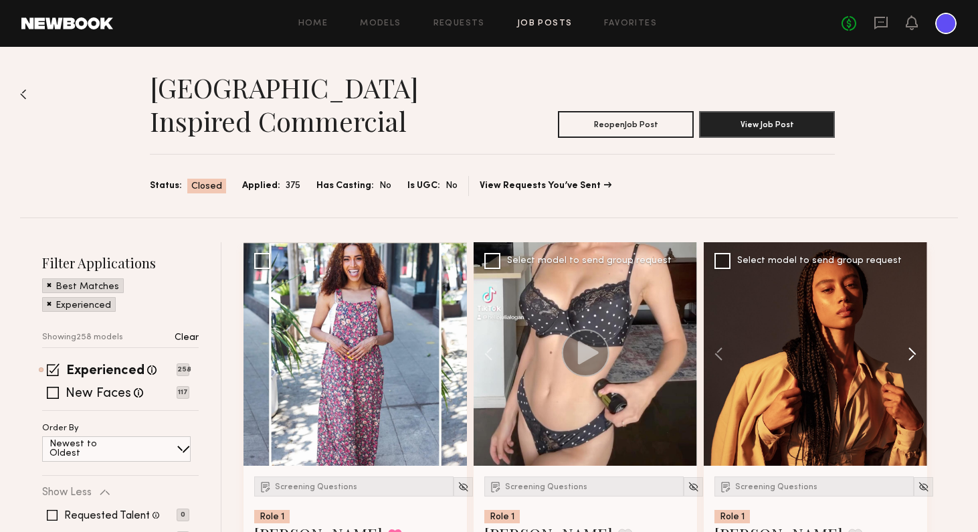
click at [914, 358] on button at bounding box center [905, 353] width 43 height 223
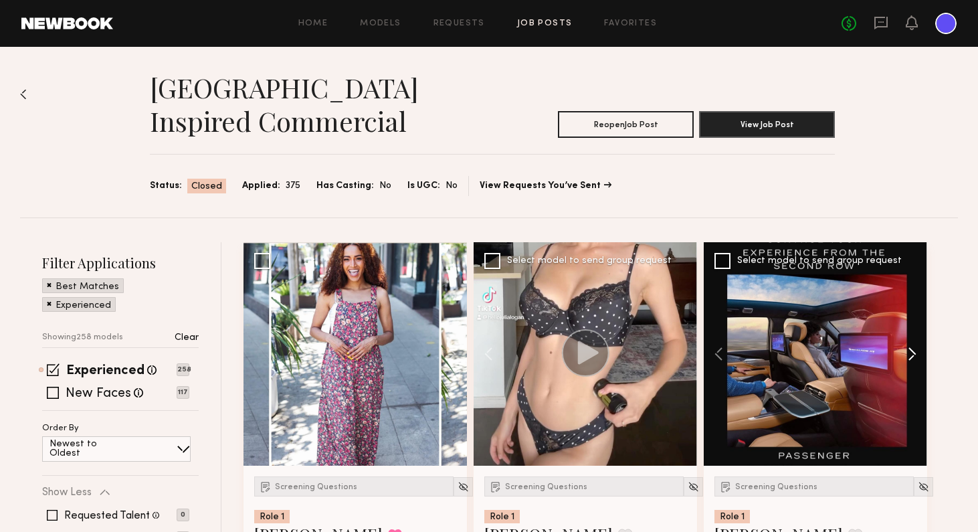
click at [914, 358] on button at bounding box center [905, 353] width 43 height 223
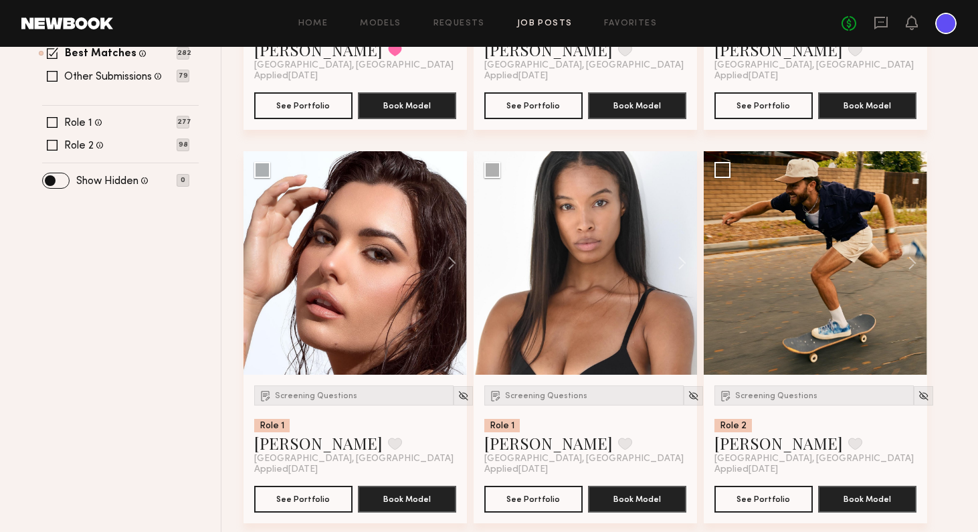
scroll to position [475, 0]
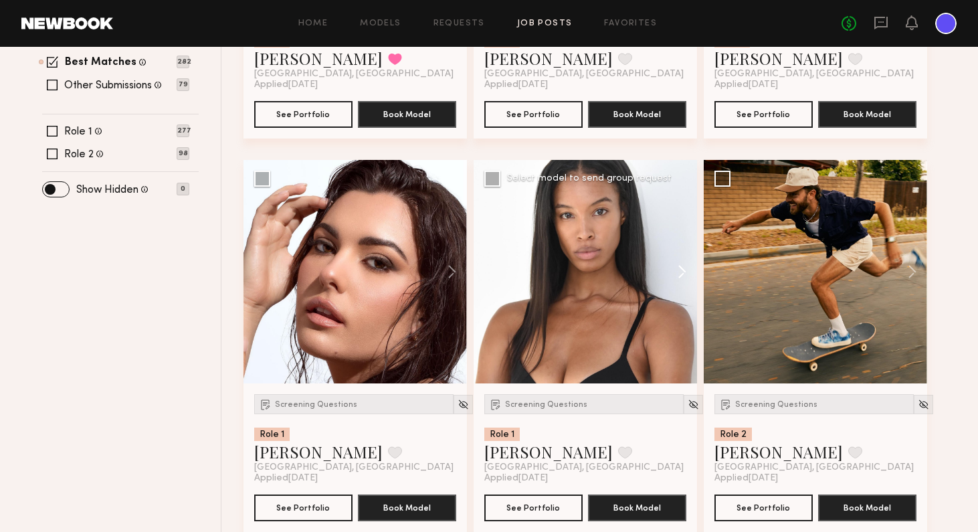
click at [681, 277] on button at bounding box center [675, 271] width 43 height 223
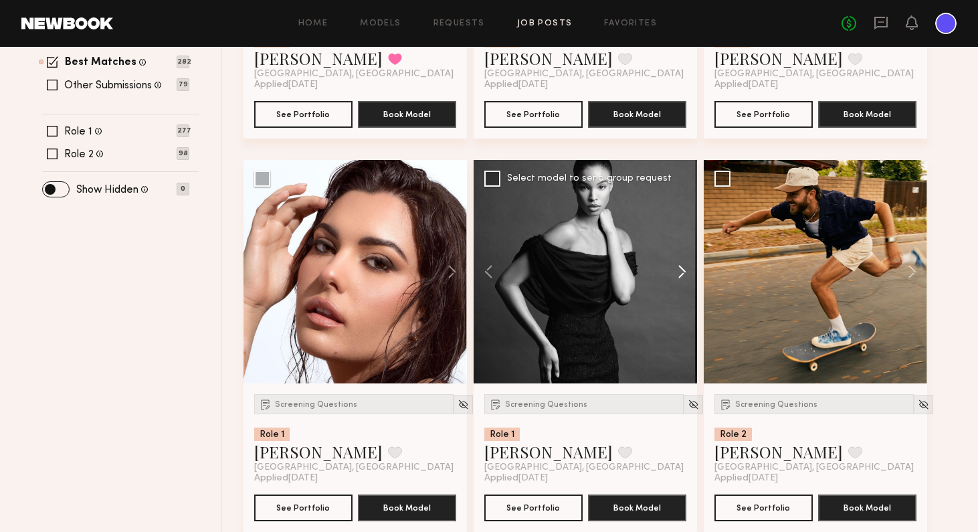
click at [681, 277] on button at bounding box center [675, 271] width 43 height 223
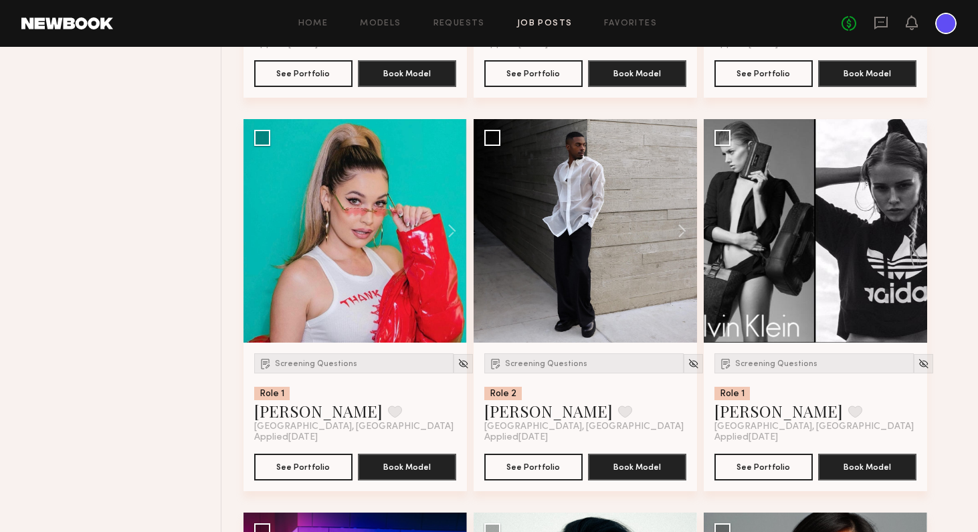
scroll to position [906, 0]
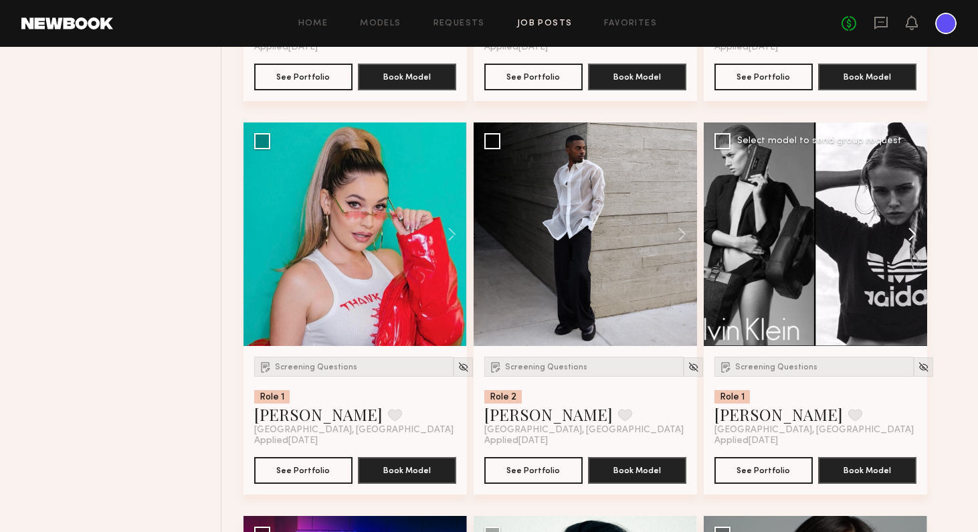
click at [915, 235] on button at bounding box center [905, 233] width 43 height 223
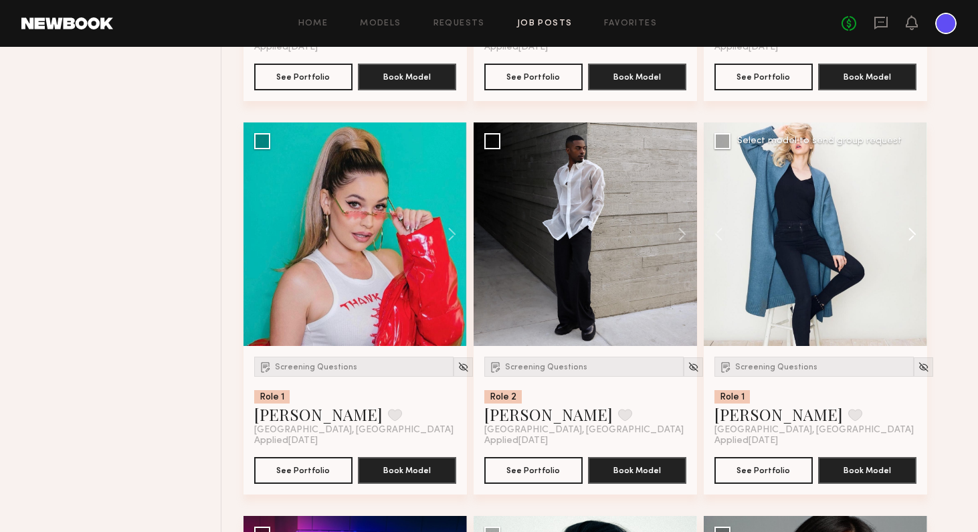
click at [915, 235] on button at bounding box center [905, 233] width 43 height 223
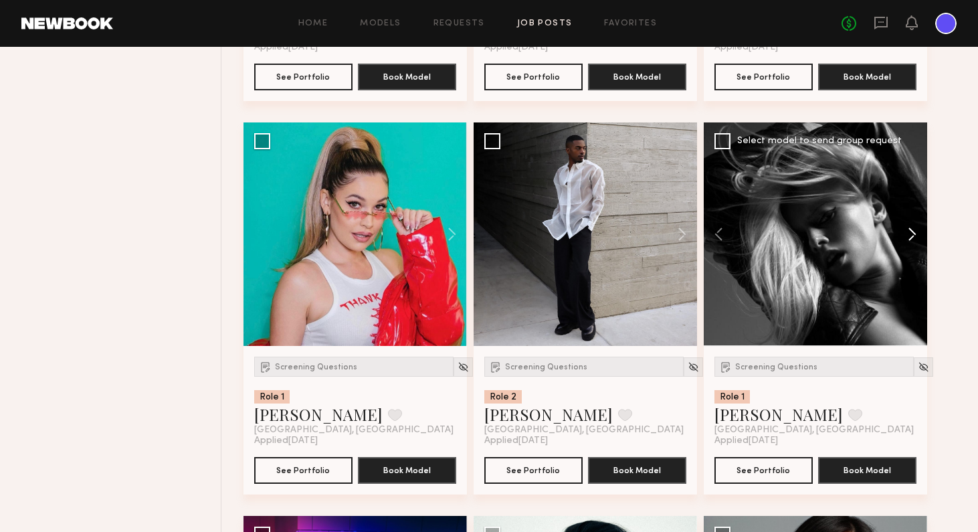
click at [915, 235] on button at bounding box center [905, 233] width 43 height 223
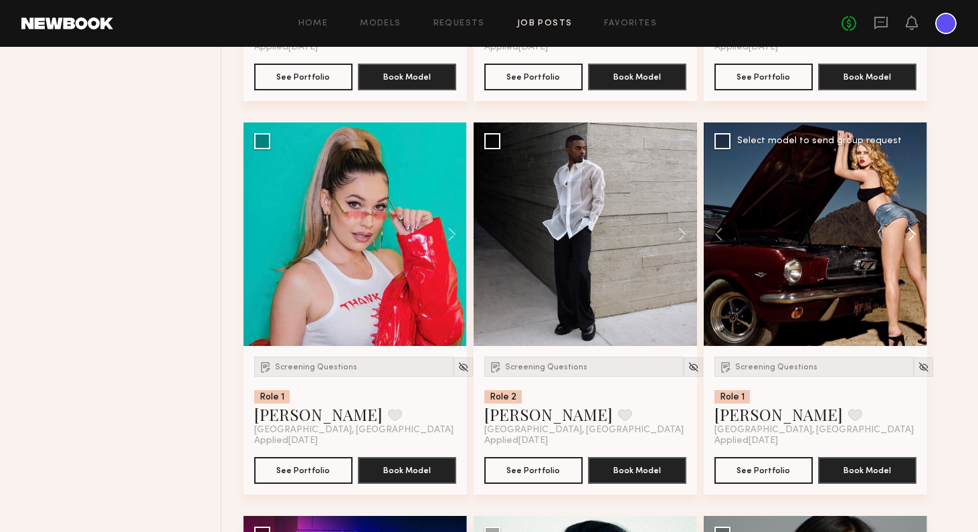
click at [915, 235] on button at bounding box center [905, 233] width 43 height 223
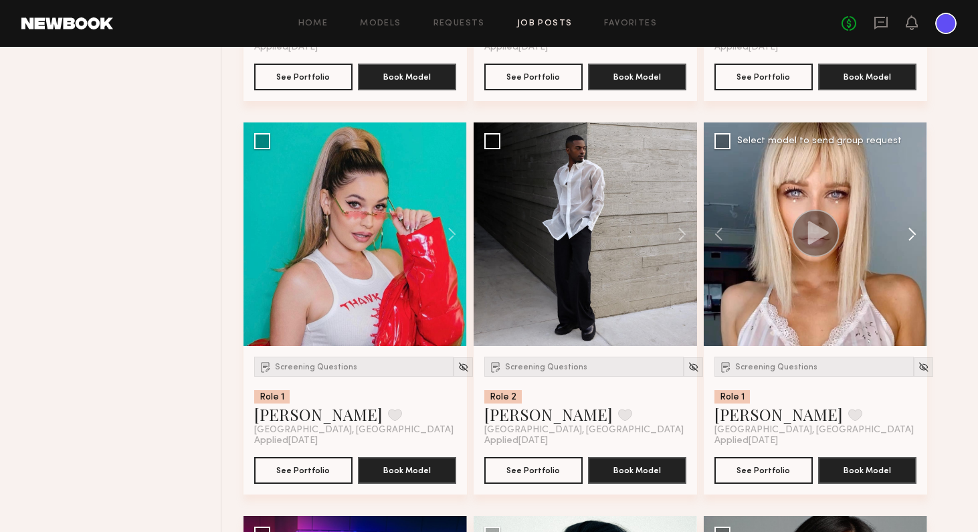
click at [915, 235] on button at bounding box center [905, 233] width 43 height 223
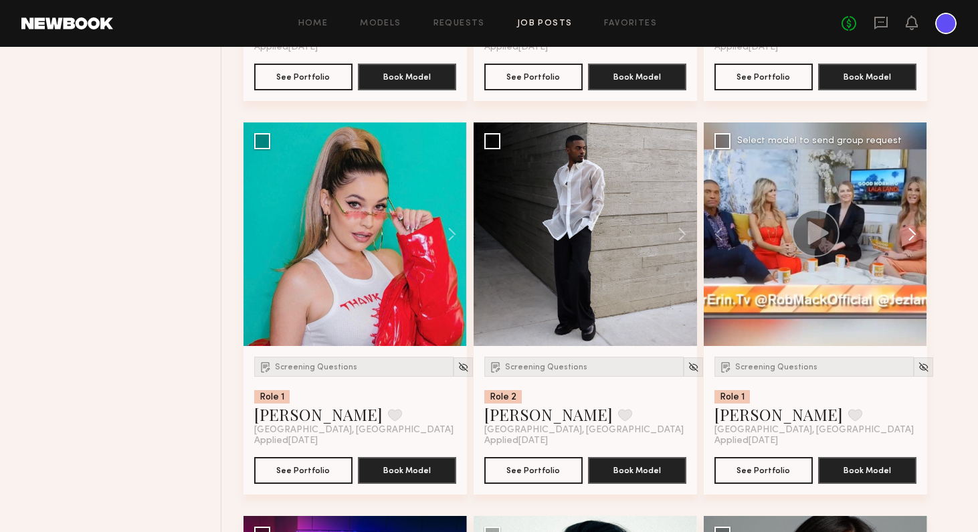
click at [915, 235] on button at bounding box center [905, 233] width 43 height 223
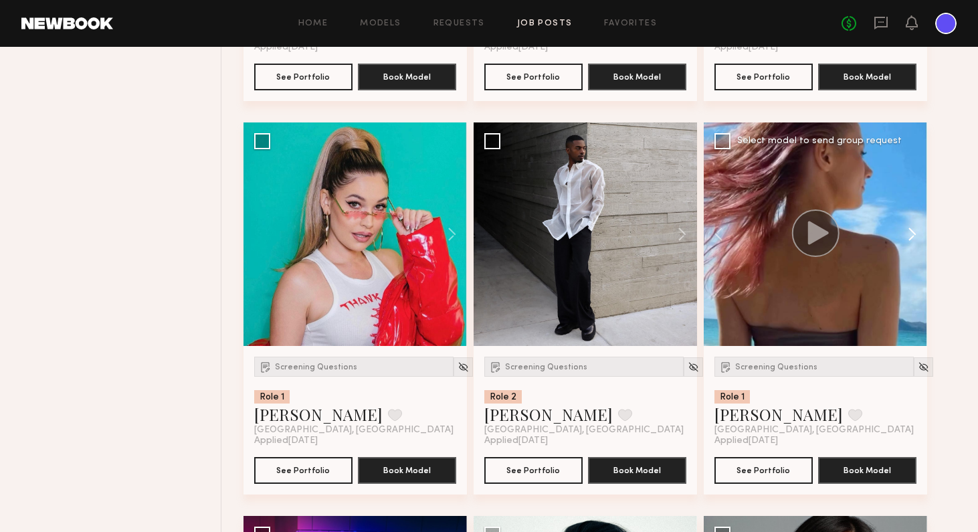
click at [916, 235] on button at bounding box center [905, 233] width 43 height 223
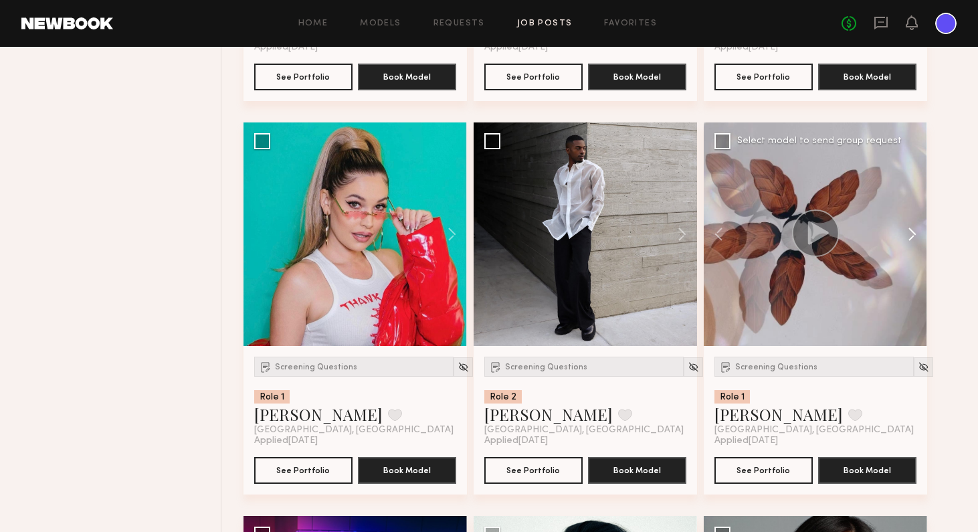
click at [916, 235] on button at bounding box center [905, 233] width 43 height 223
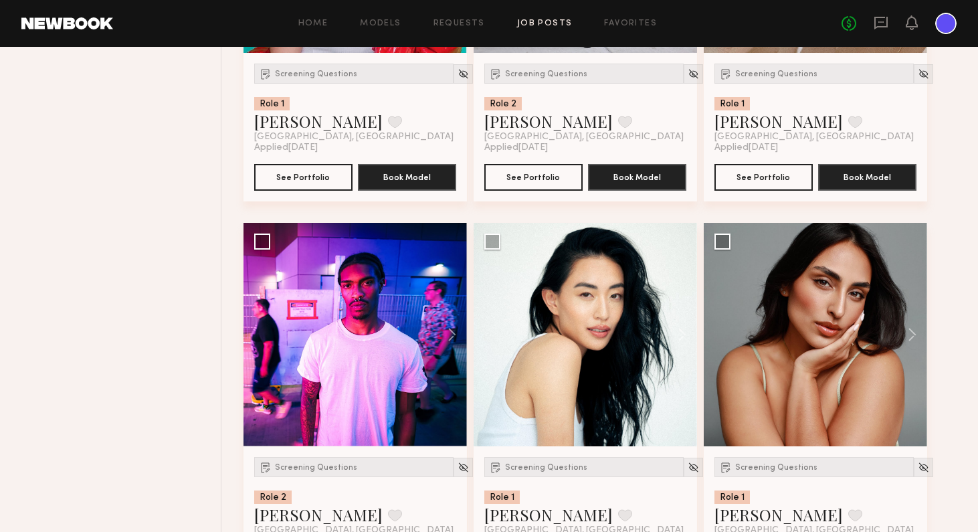
scroll to position [1193, 0]
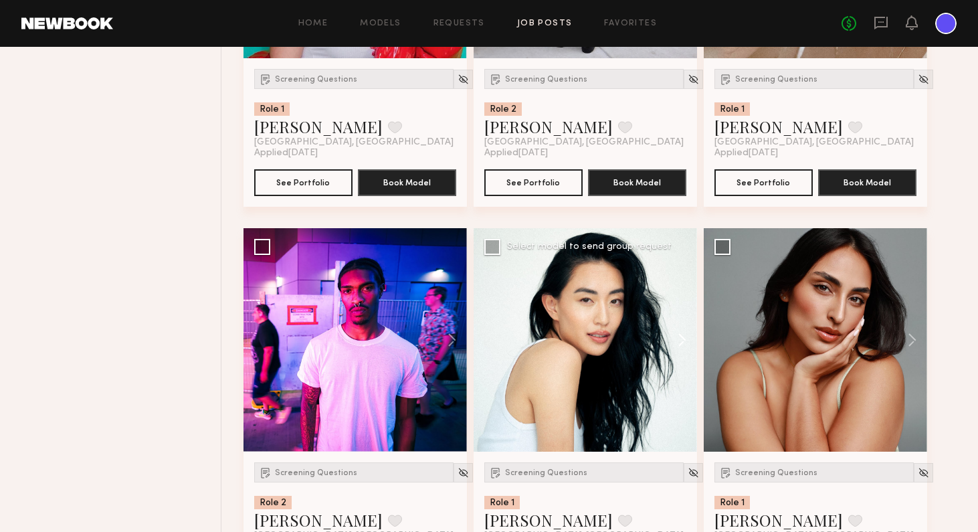
click at [681, 344] on button at bounding box center [675, 339] width 43 height 223
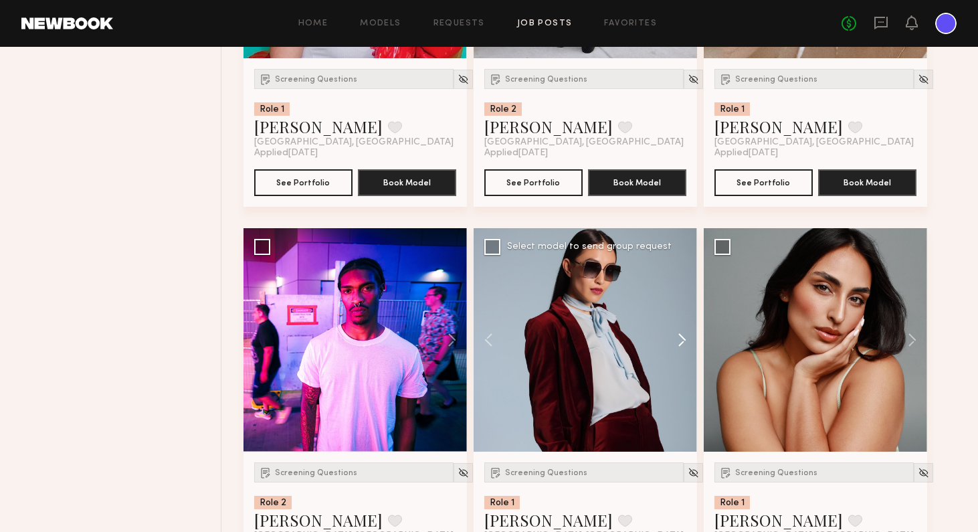
click at [681, 344] on button at bounding box center [675, 339] width 43 height 223
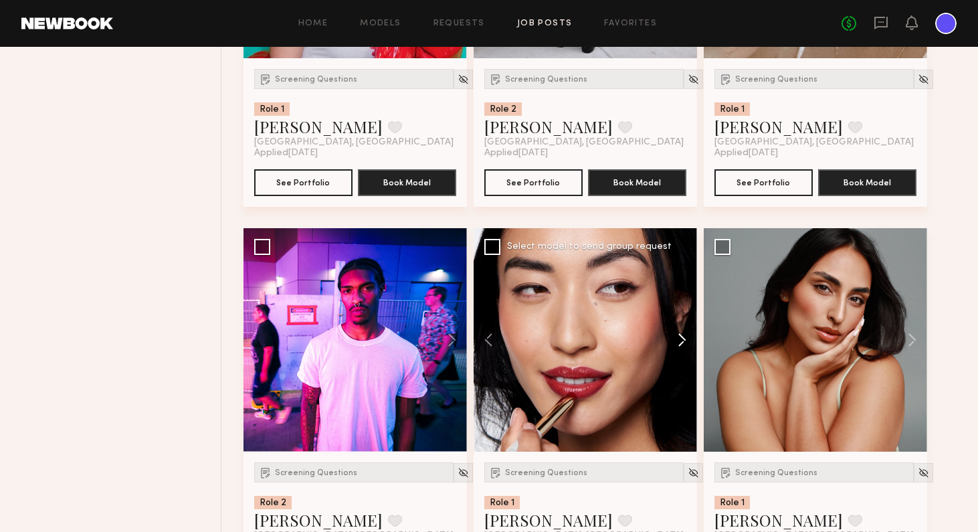
click at [681, 344] on button at bounding box center [675, 339] width 43 height 223
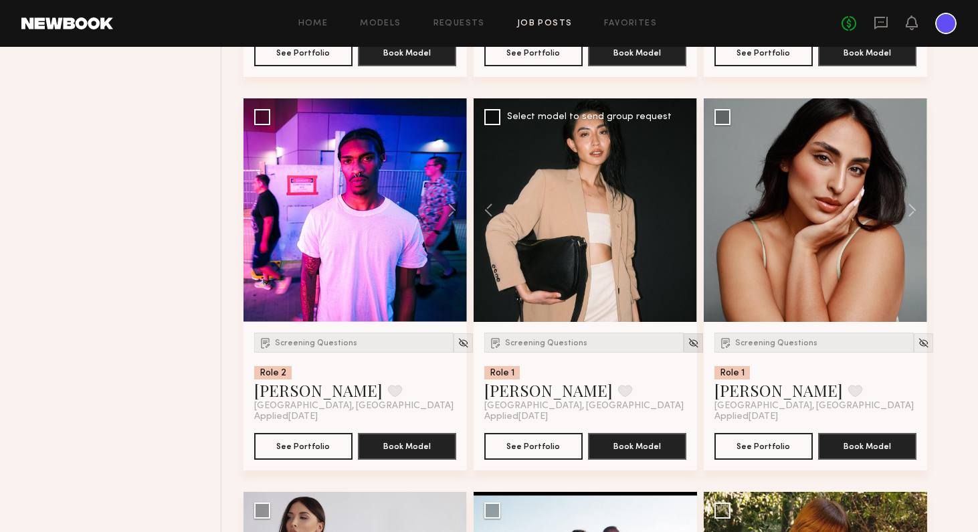
scroll to position [1321, 0]
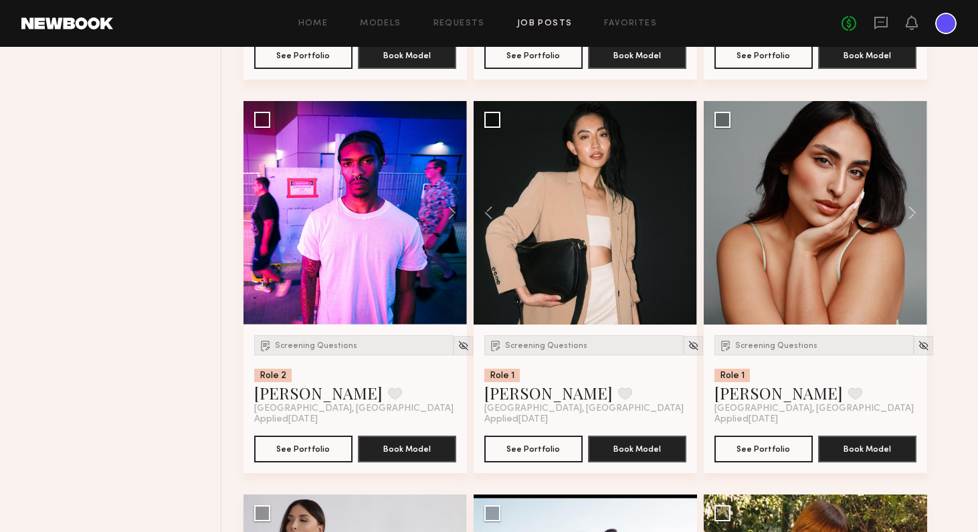
click at [637, 217] on div at bounding box center [584, 212] width 223 height 223
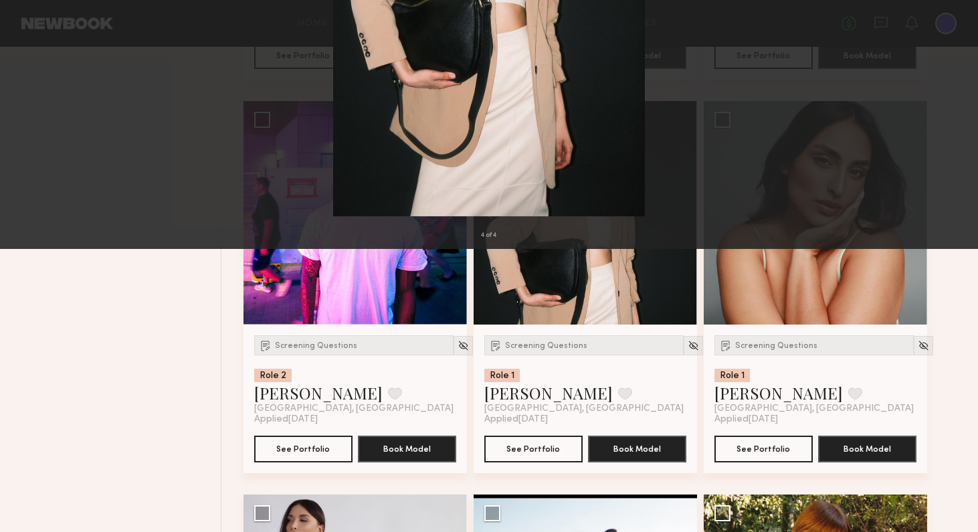
click at [959, 261] on button at bounding box center [959, 265] width 16 height 425
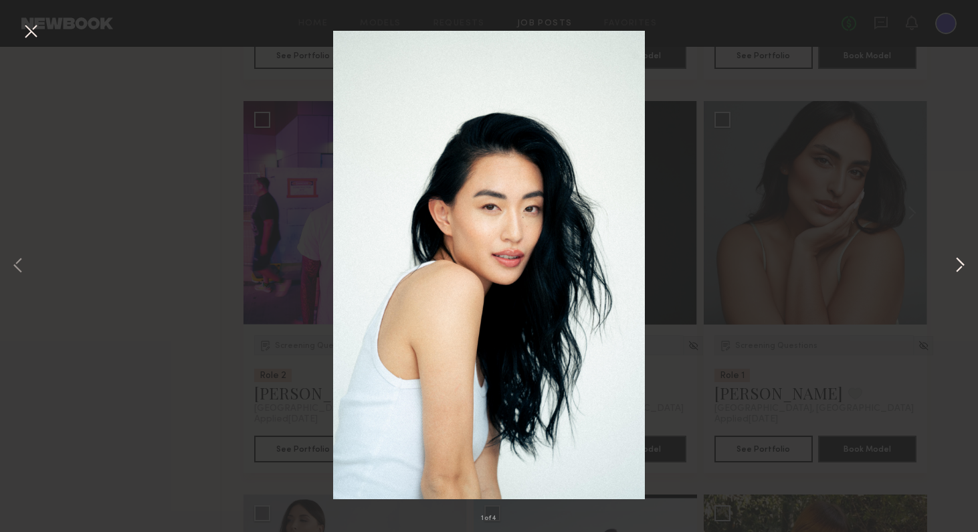
click at [959, 261] on button at bounding box center [959, 265] width 16 height 425
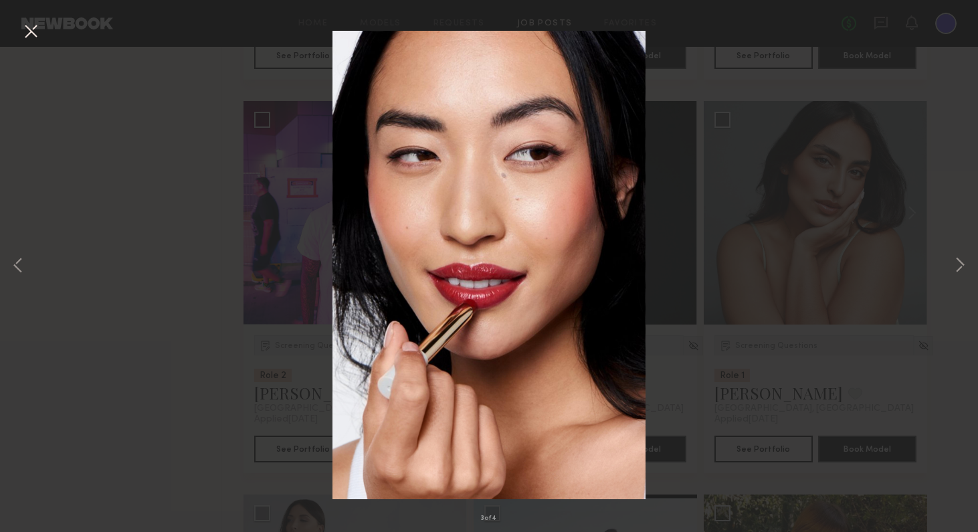
click at [33, 29] on button at bounding box center [30, 32] width 21 height 24
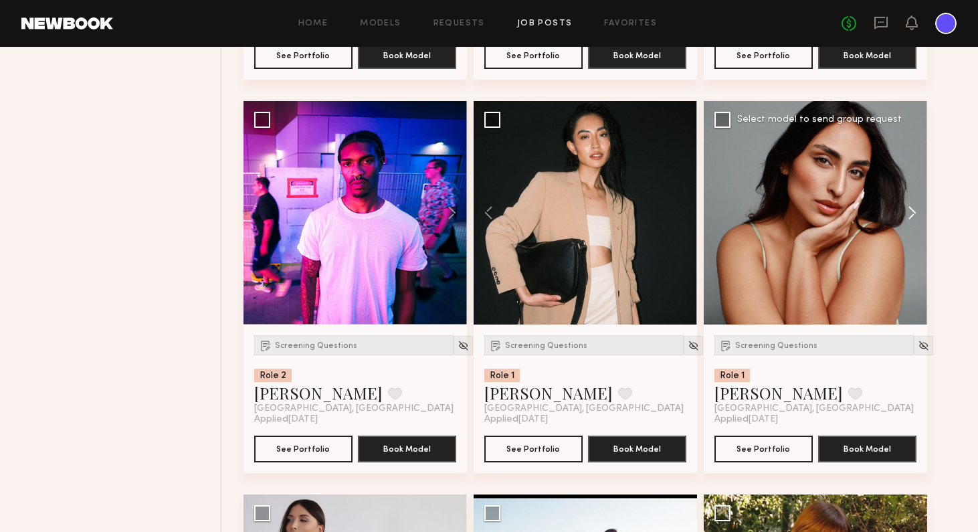
click at [913, 215] on button at bounding box center [905, 212] width 43 height 223
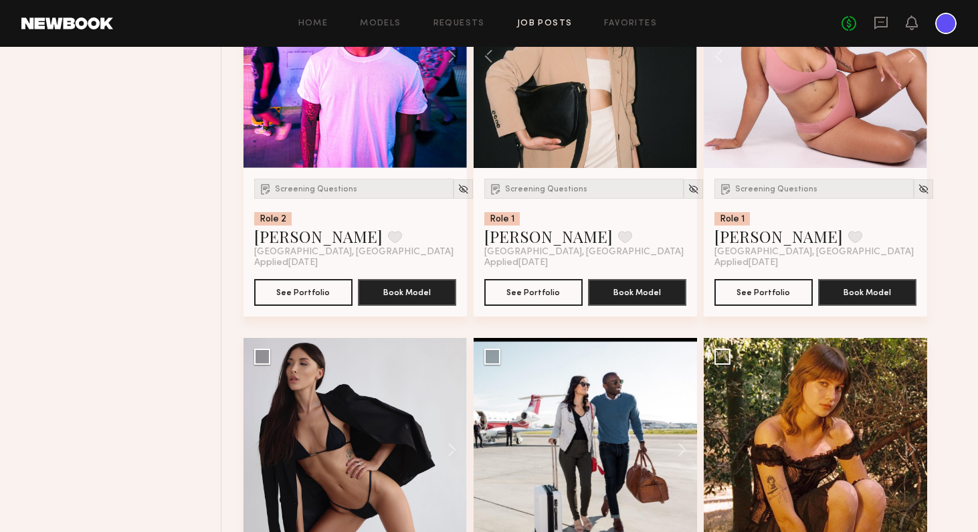
scroll to position [1540, 0]
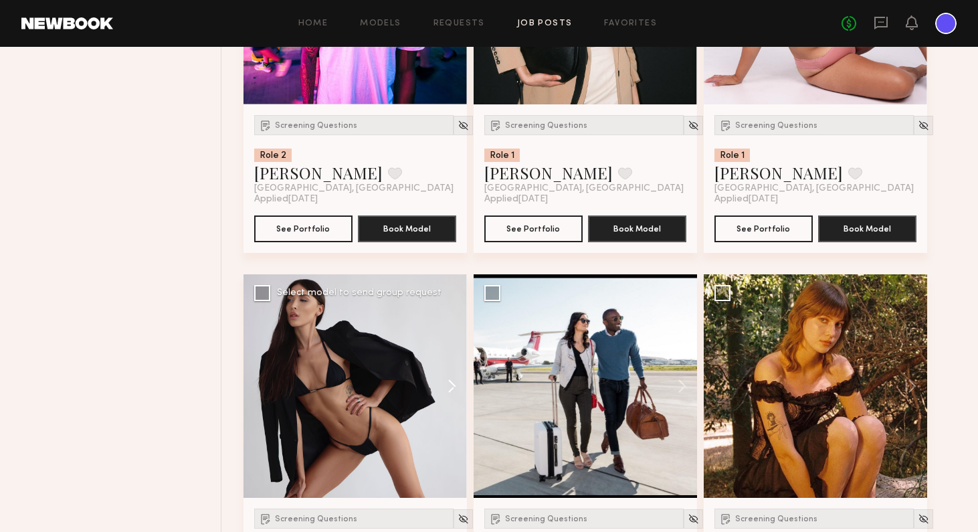
click at [453, 386] on button at bounding box center [445, 385] width 43 height 223
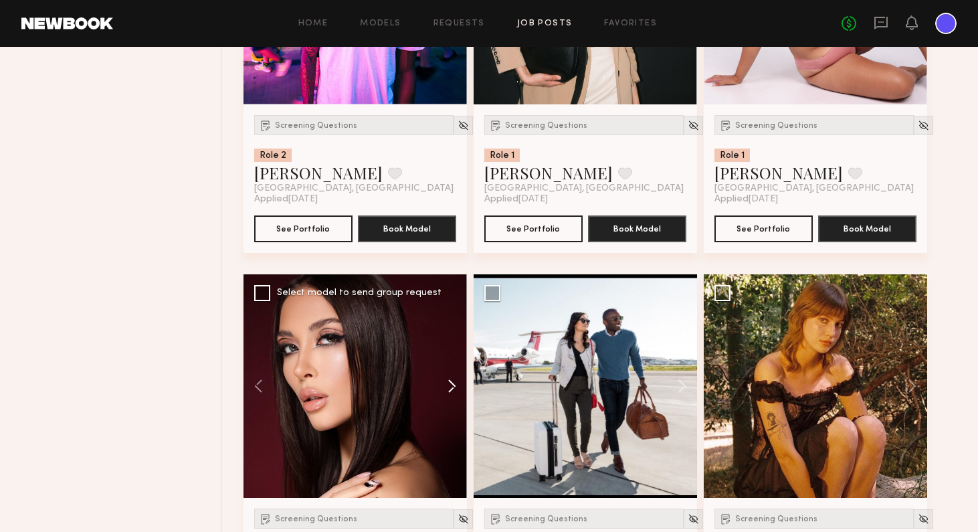
click at [453, 386] on button at bounding box center [445, 385] width 43 height 223
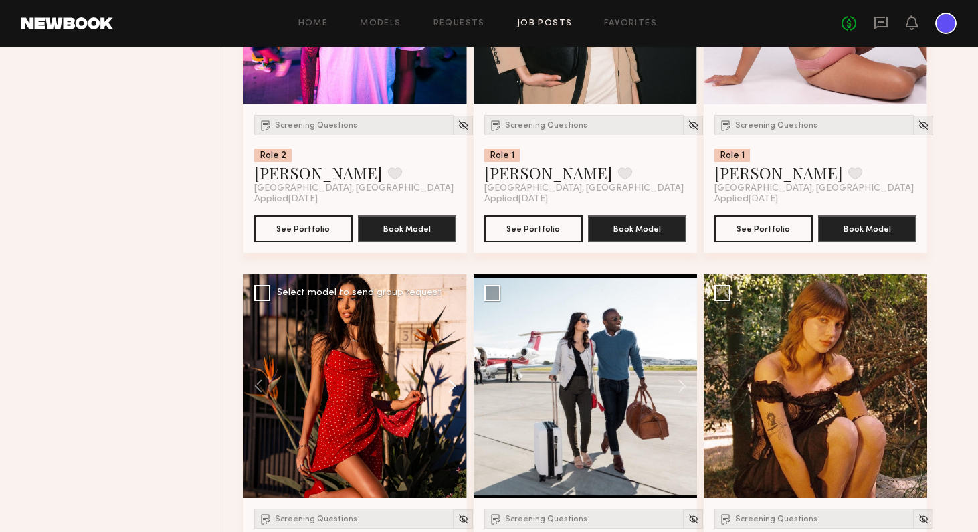
click at [453, 386] on button at bounding box center [445, 385] width 43 height 223
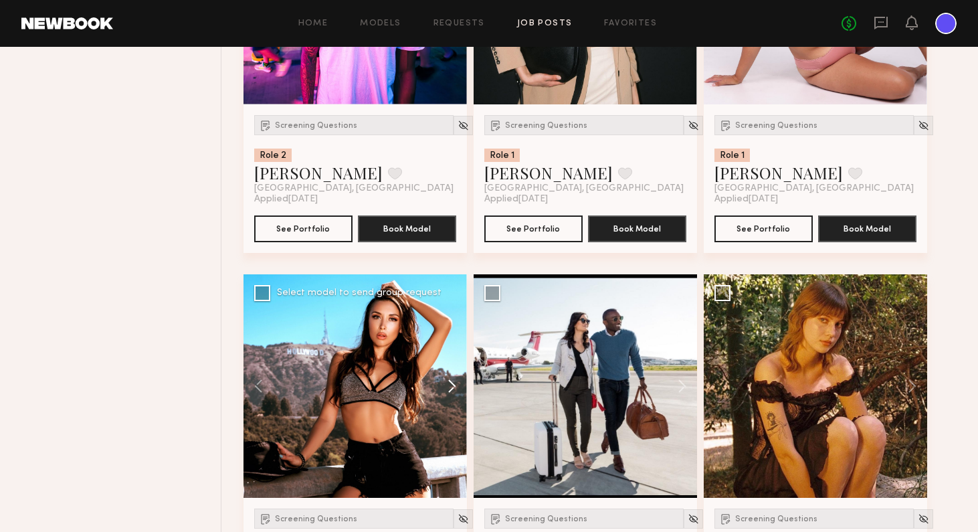
click at [453, 386] on button at bounding box center [445, 385] width 43 height 223
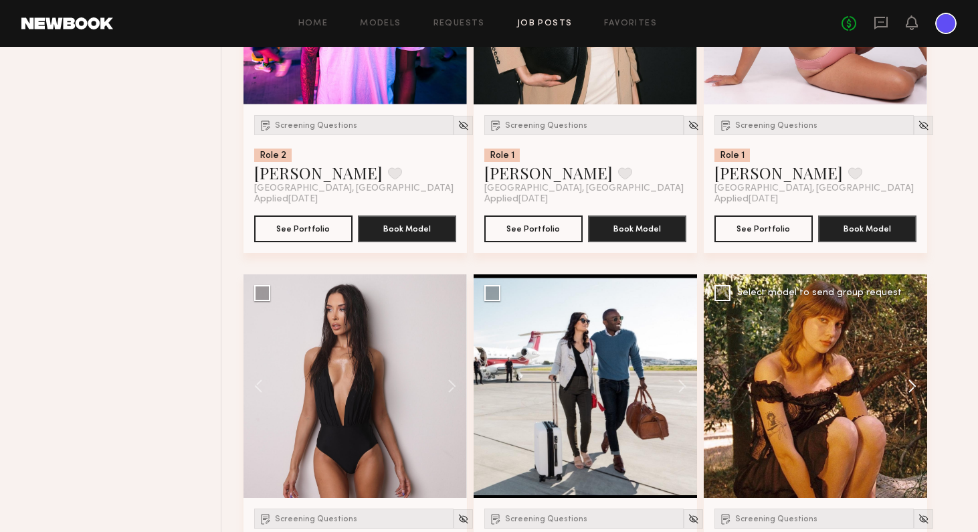
click at [913, 379] on button at bounding box center [905, 385] width 43 height 223
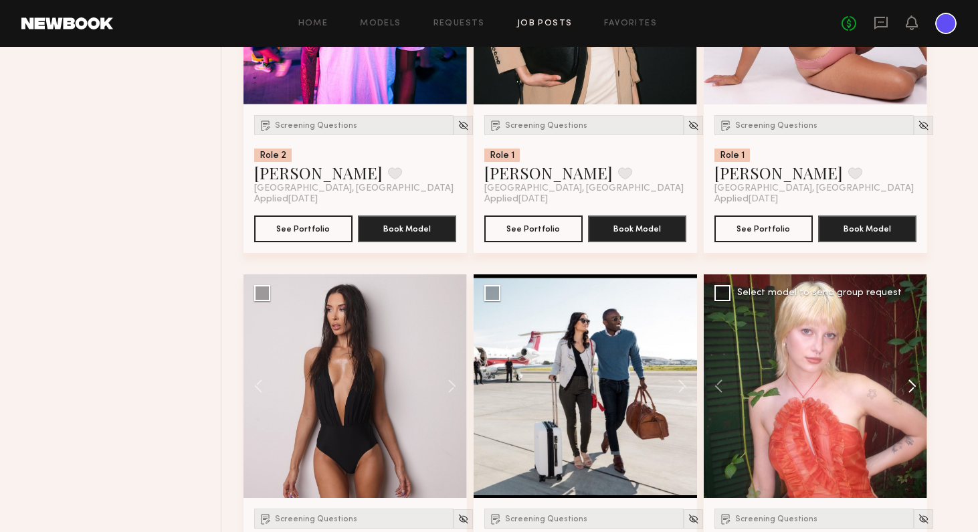
click at [913, 379] on button at bounding box center [905, 385] width 43 height 223
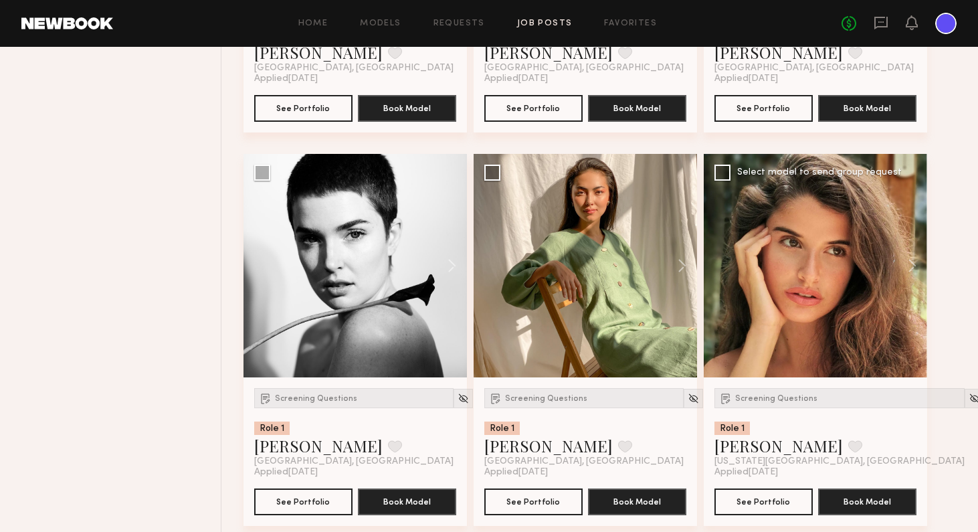
scroll to position [2047, 0]
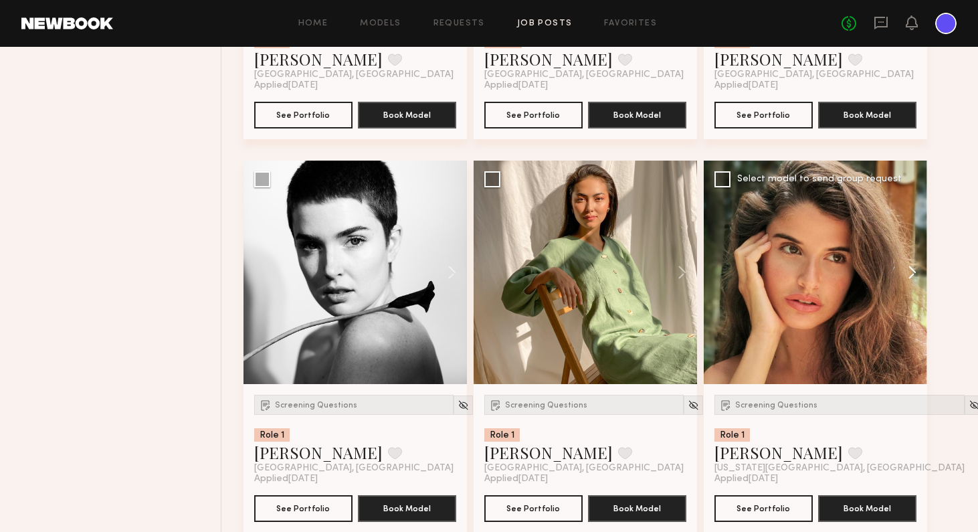
click at [909, 275] on button at bounding box center [905, 271] width 43 height 223
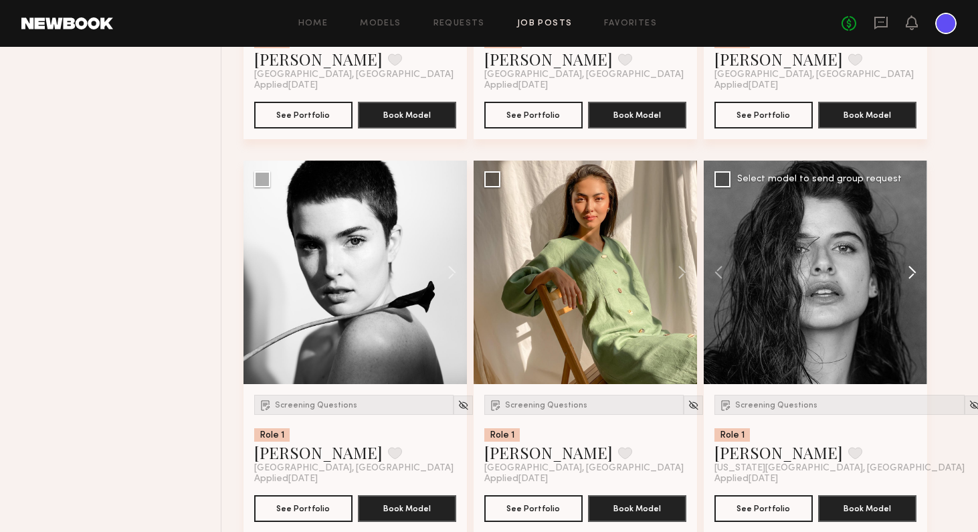
click at [909, 275] on button at bounding box center [905, 271] width 43 height 223
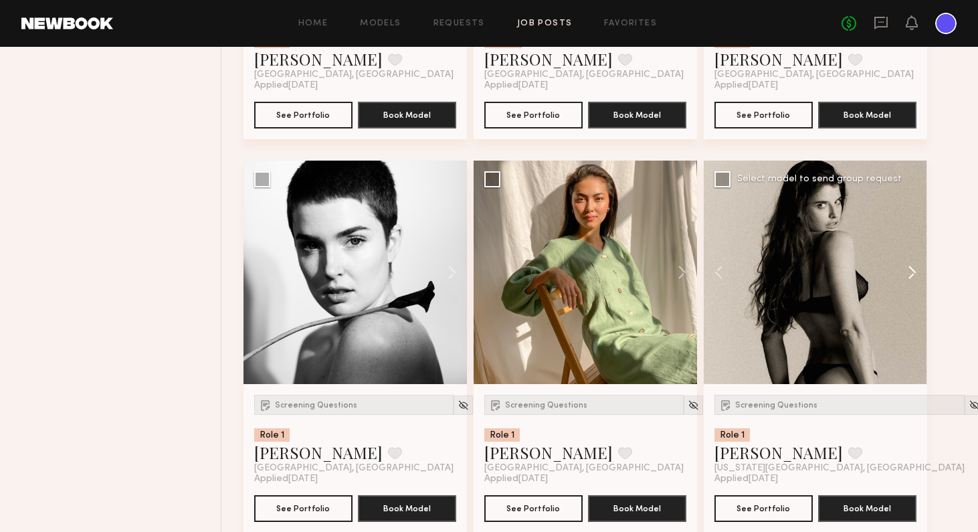
click at [909, 275] on button at bounding box center [905, 271] width 43 height 223
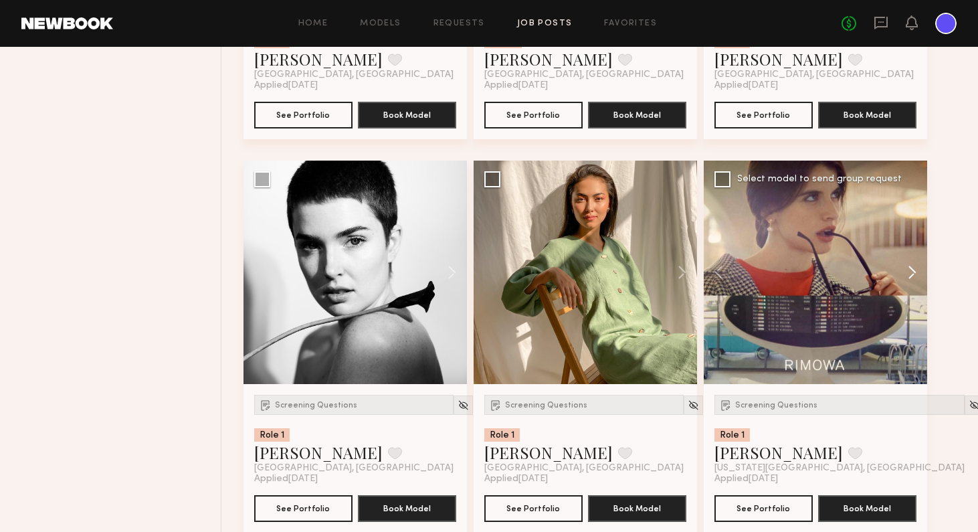
click at [909, 275] on button at bounding box center [905, 271] width 43 height 223
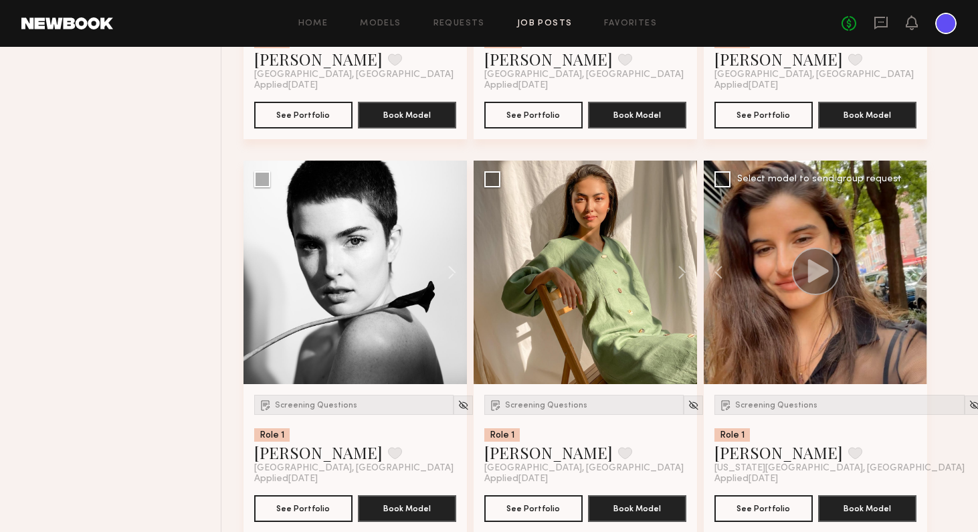
click at [829, 298] on div at bounding box center [814, 271] width 223 height 223
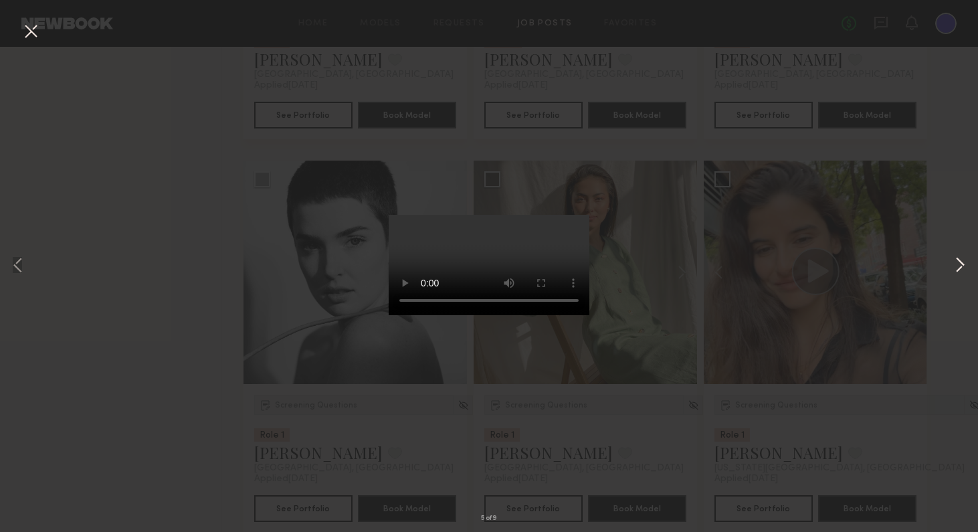
click at [965, 268] on button at bounding box center [959, 265] width 16 height 425
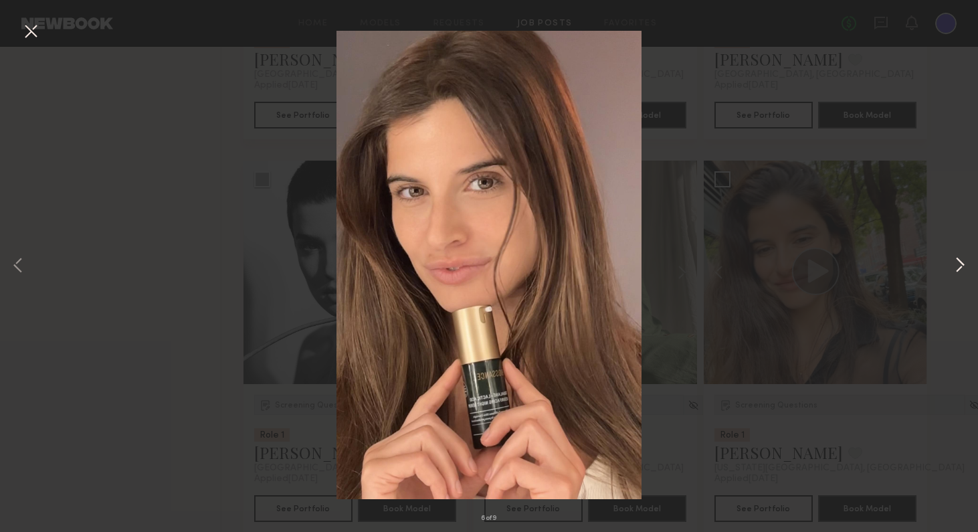
click at [965, 268] on button at bounding box center [959, 265] width 16 height 425
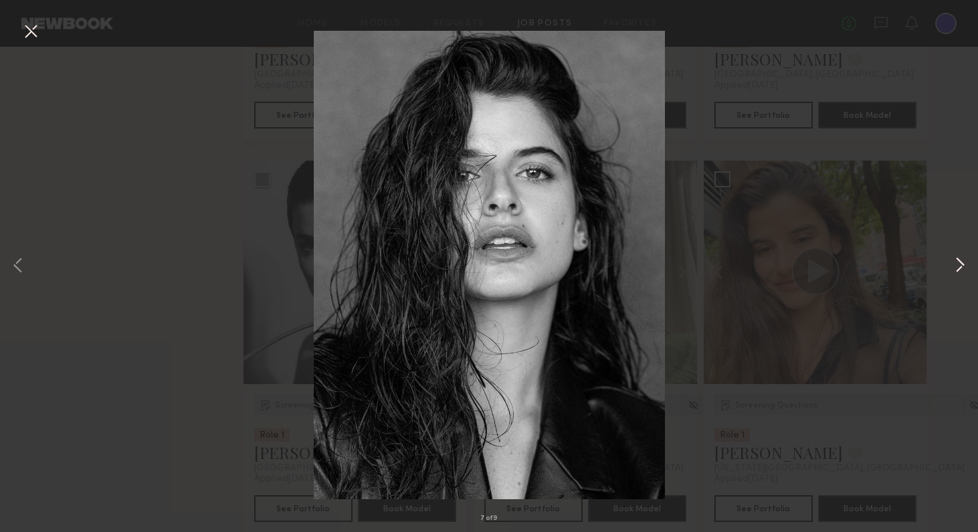
click at [965, 268] on button at bounding box center [959, 265] width 16 height 425
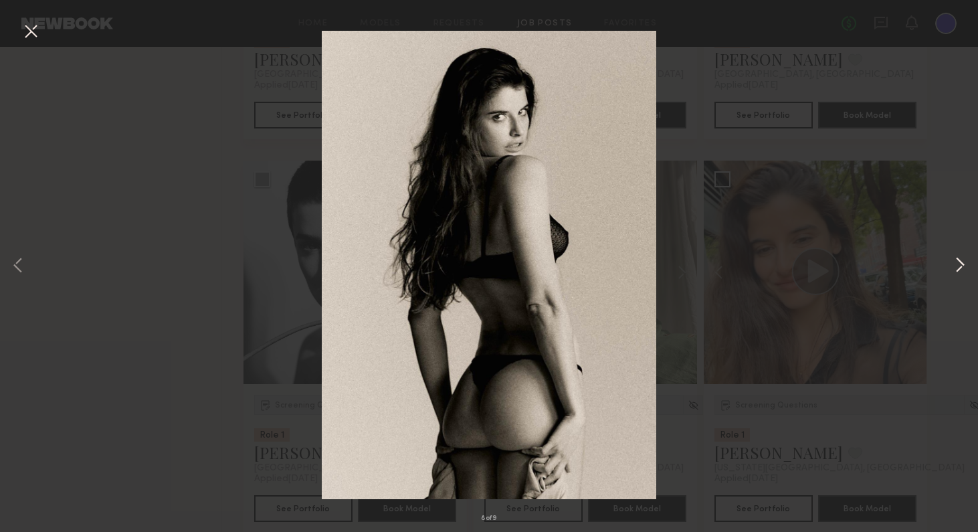
click at [965, 268] on button at bounding box center [959, 265] width 16 height 425
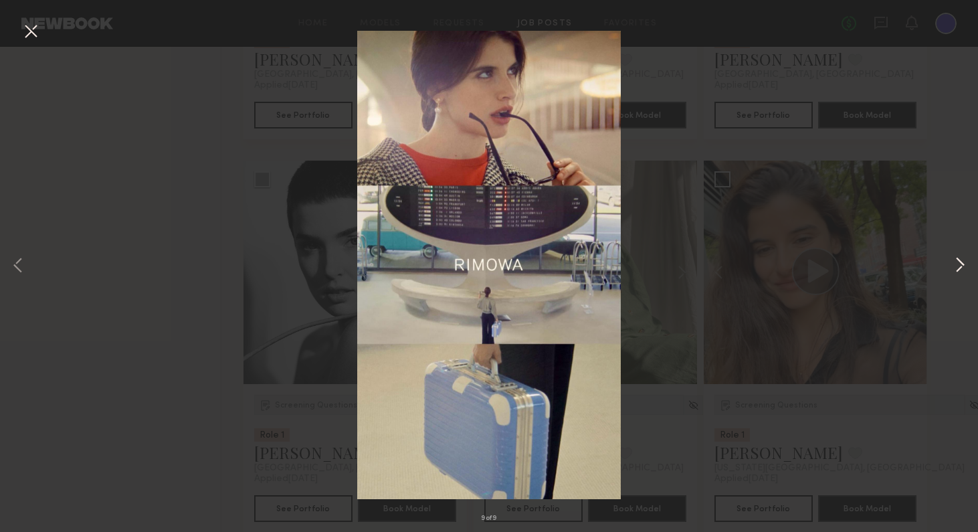
click at [967, 265] on button at bounding box center [959, 265] width 16 height 425
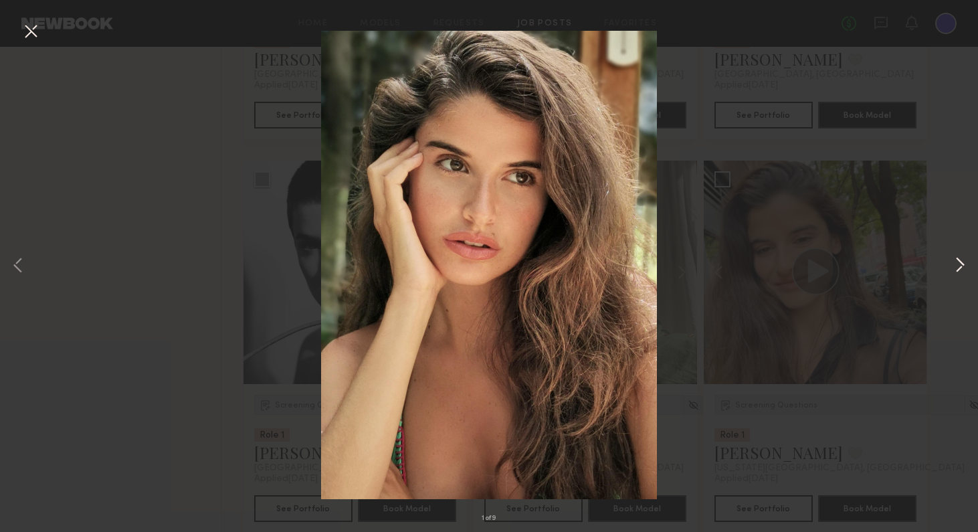
click at [959, 279] on button at bounding box center [959, 265] width 16 height 425
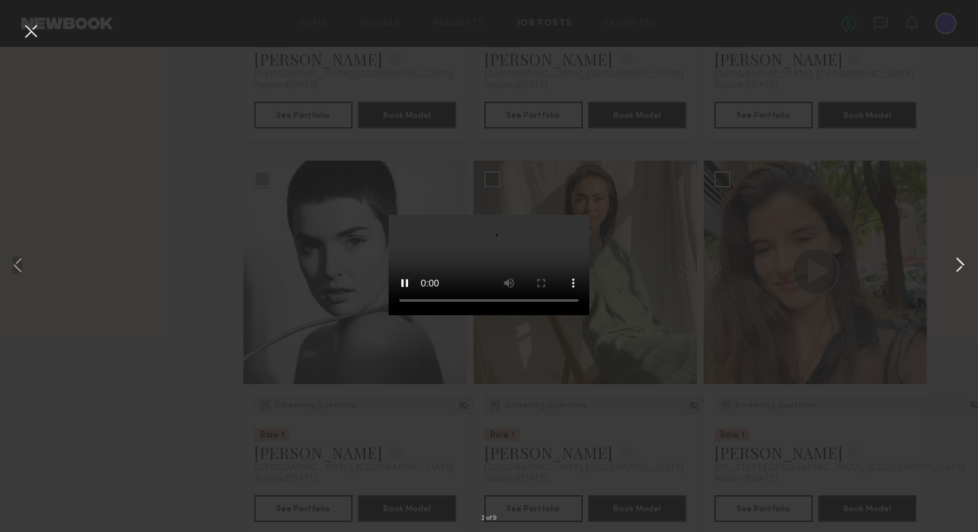
click at [960, 261] on button at bounding box center [959, 265] width 16 height 425
click at [960, 262] on button at bounding box center [959, 265] width 16 height 425
click at [960, 263] on button at bounding box center [959, 265] width 16 height 425
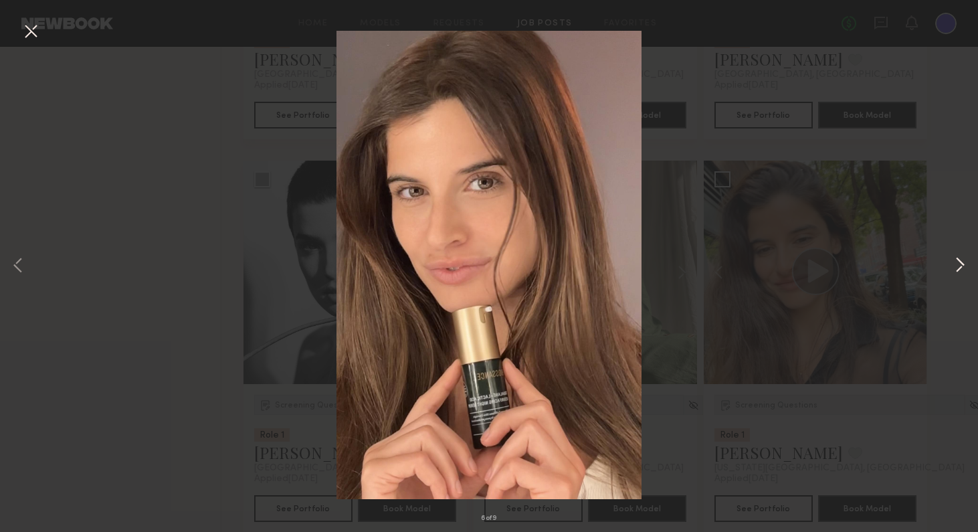
click at [960, 263] on button at bounding box center [959, 265] width 16 height 425
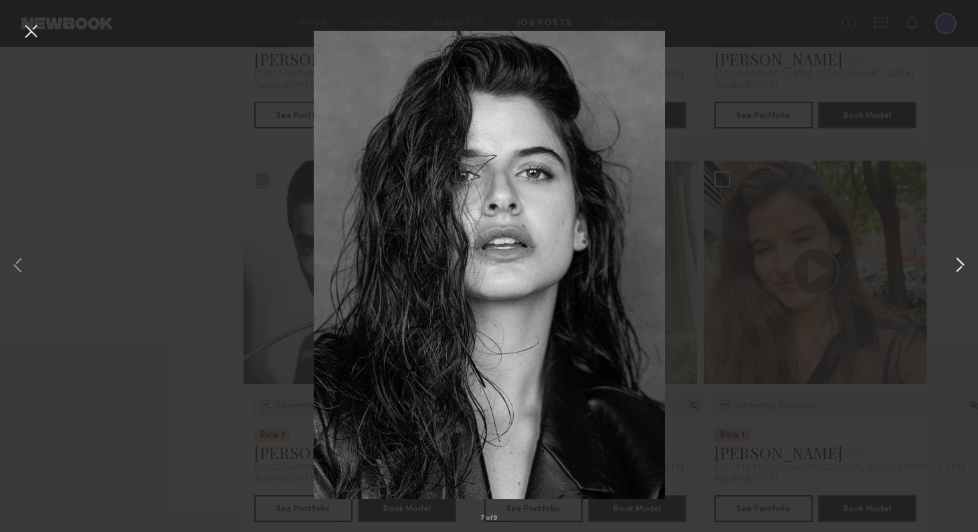
click at [960, 263] on button at bounding box center [959, 265] width 16 height 425
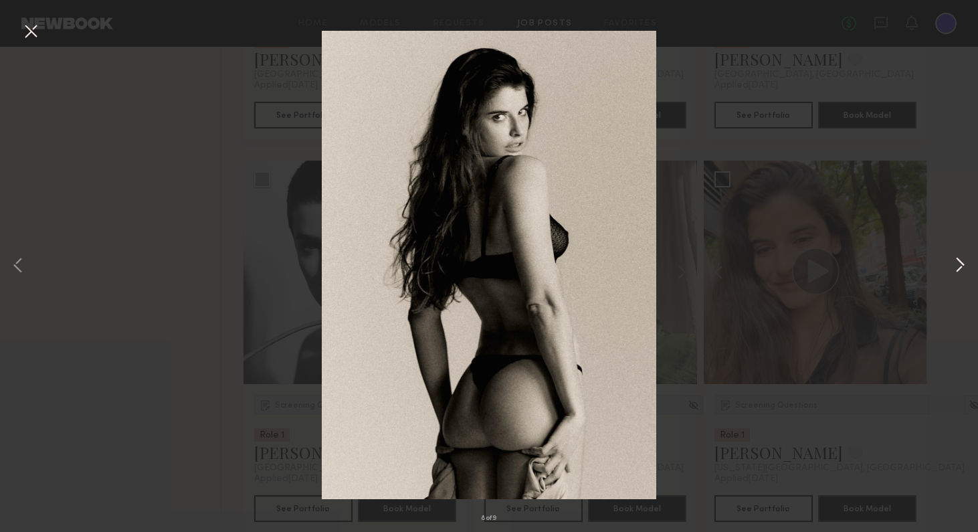
click at [960, 263] on button at bounding box center [959, 265] width 16 height 425
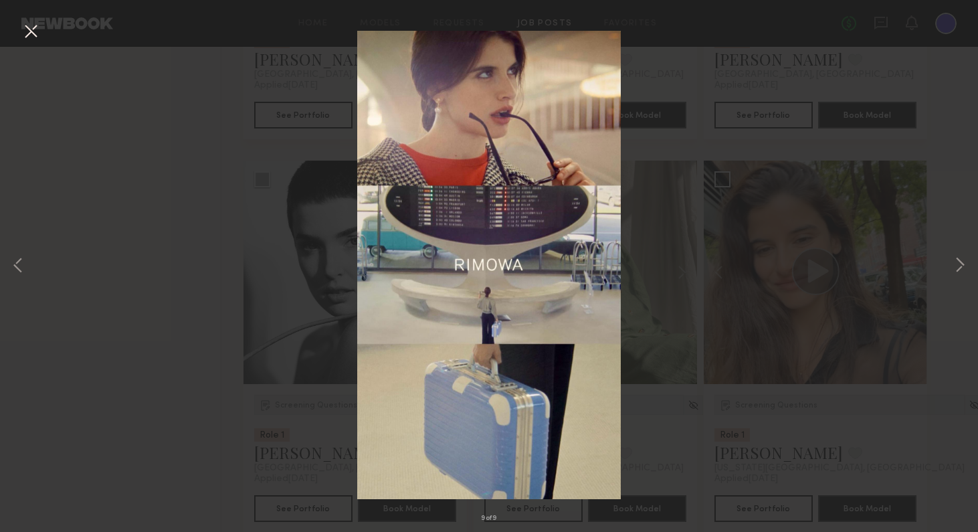
click at [31, 36] on button at bounding box center [30, 32] width 21 height 24
